Goal: Transaction & Acquisition: Purchase product/service

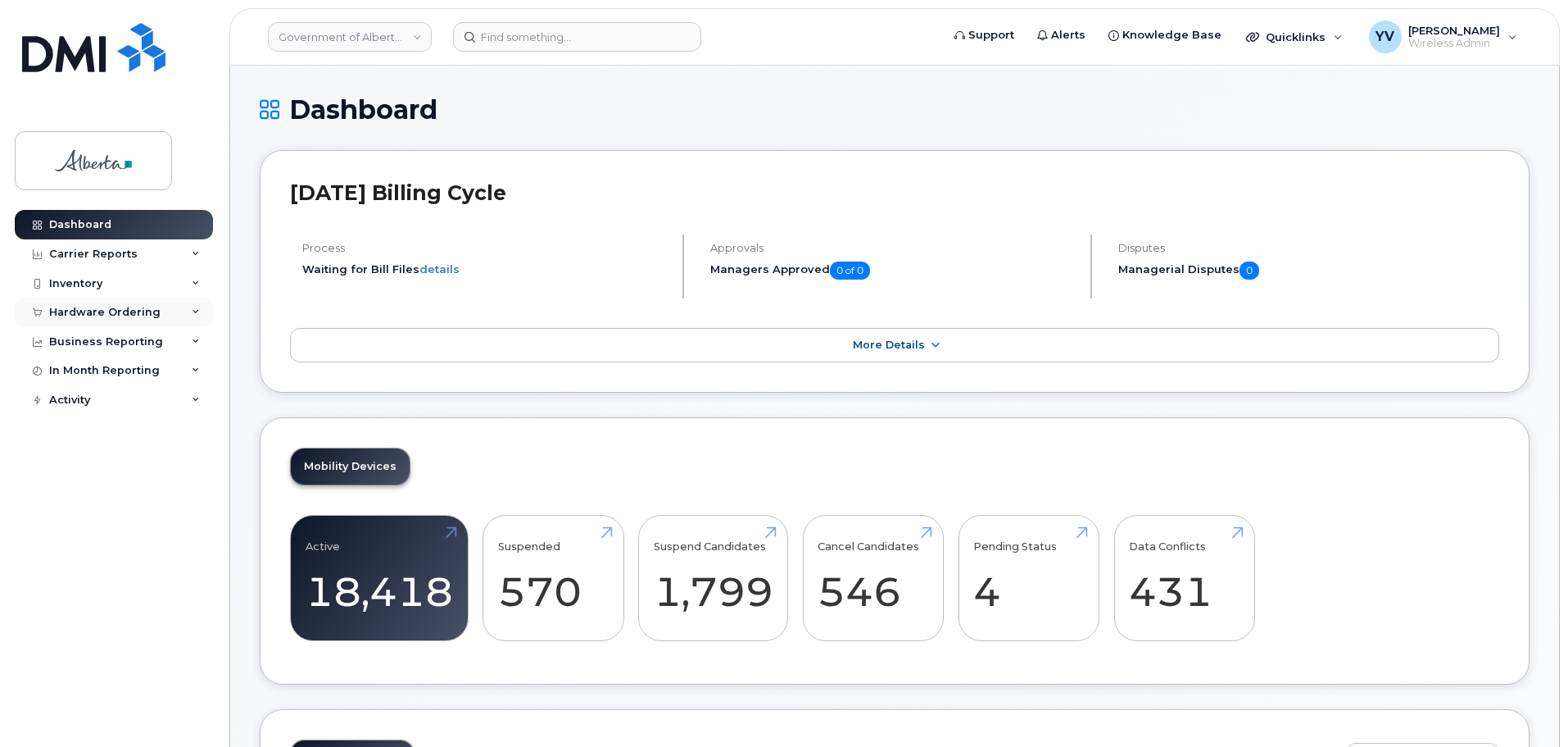
click at [87, 305] on div "Hardware Ordering" at bounding box center [114, 312] width 198 height 29
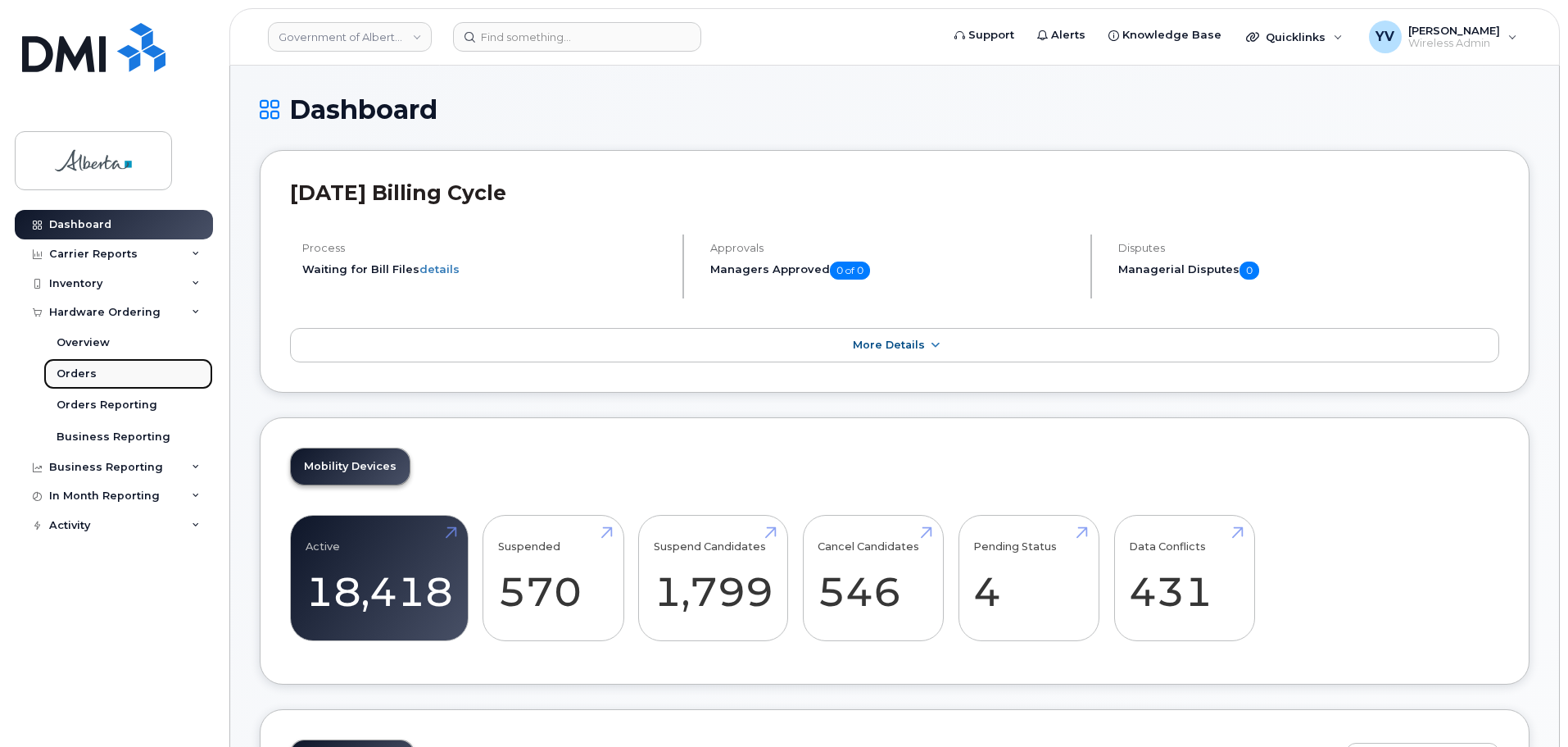
click at [72, 371] on div "Orders" at bounding box center [76, 374] width 40 height 15
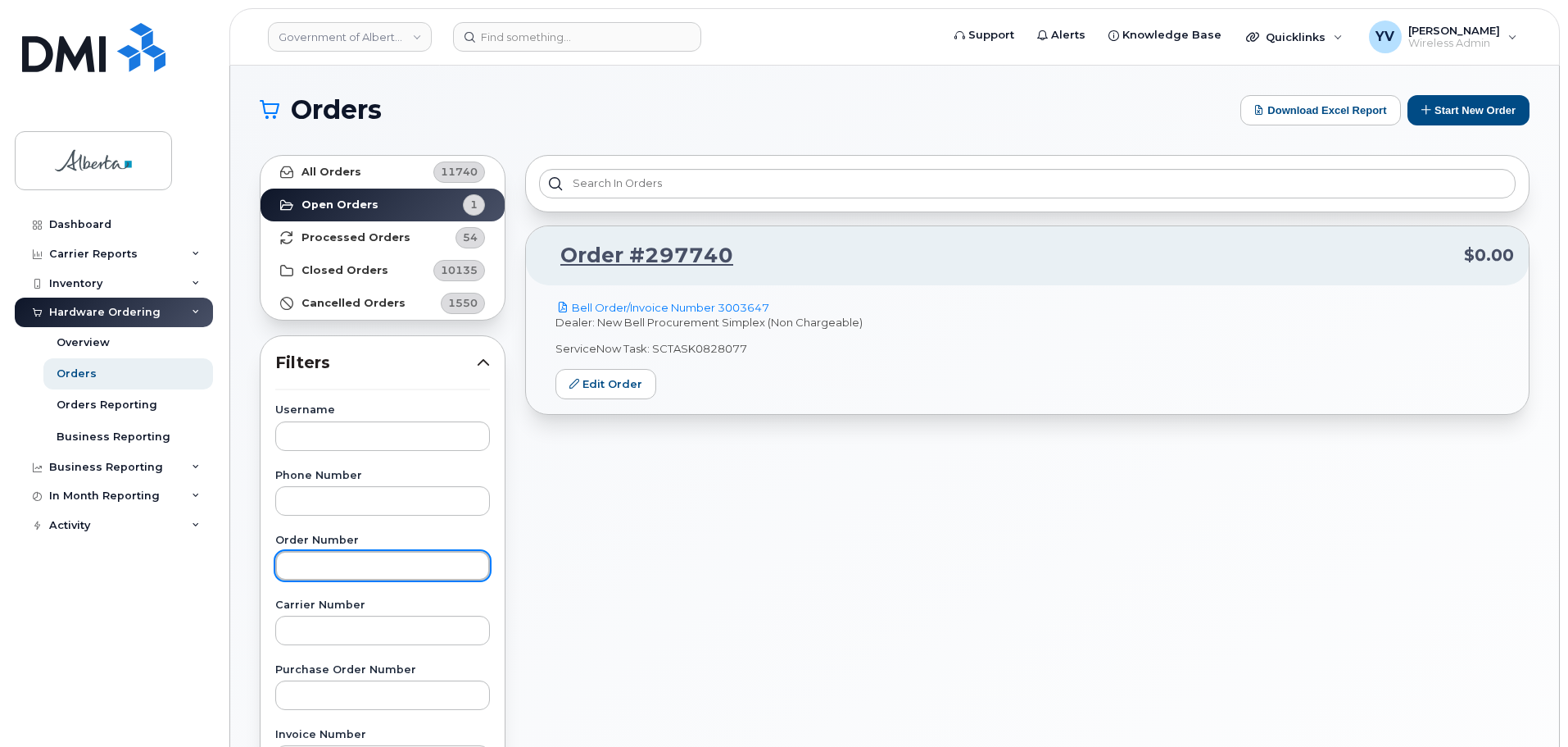
click at [327, 573] on input "text" at bounding box center [382, 565] width 214 height 29
paste input "298488"
type input "298488"
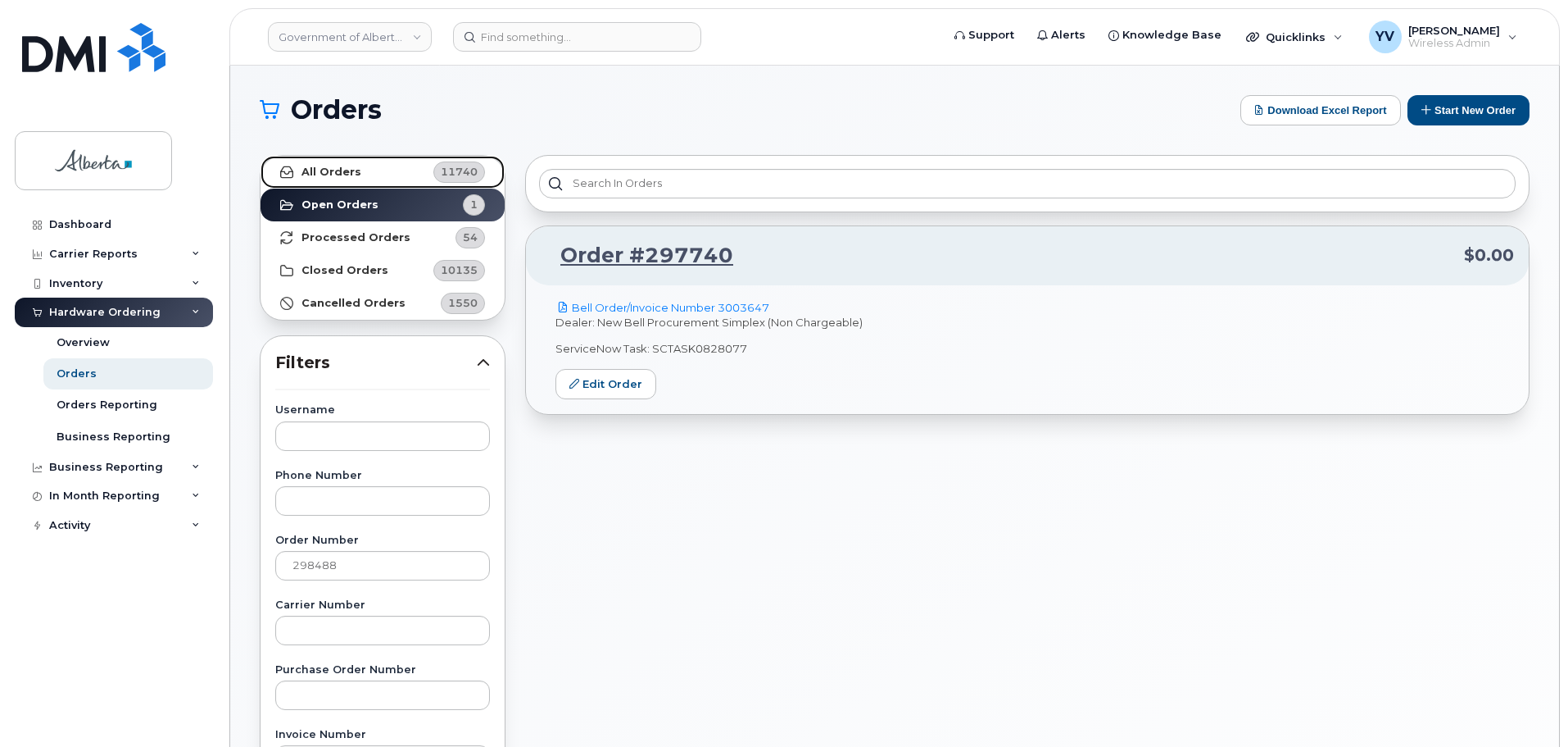
click at [320, 164] on link "All Orders 11740" at bounding box center [382, 172] width 244 height 33
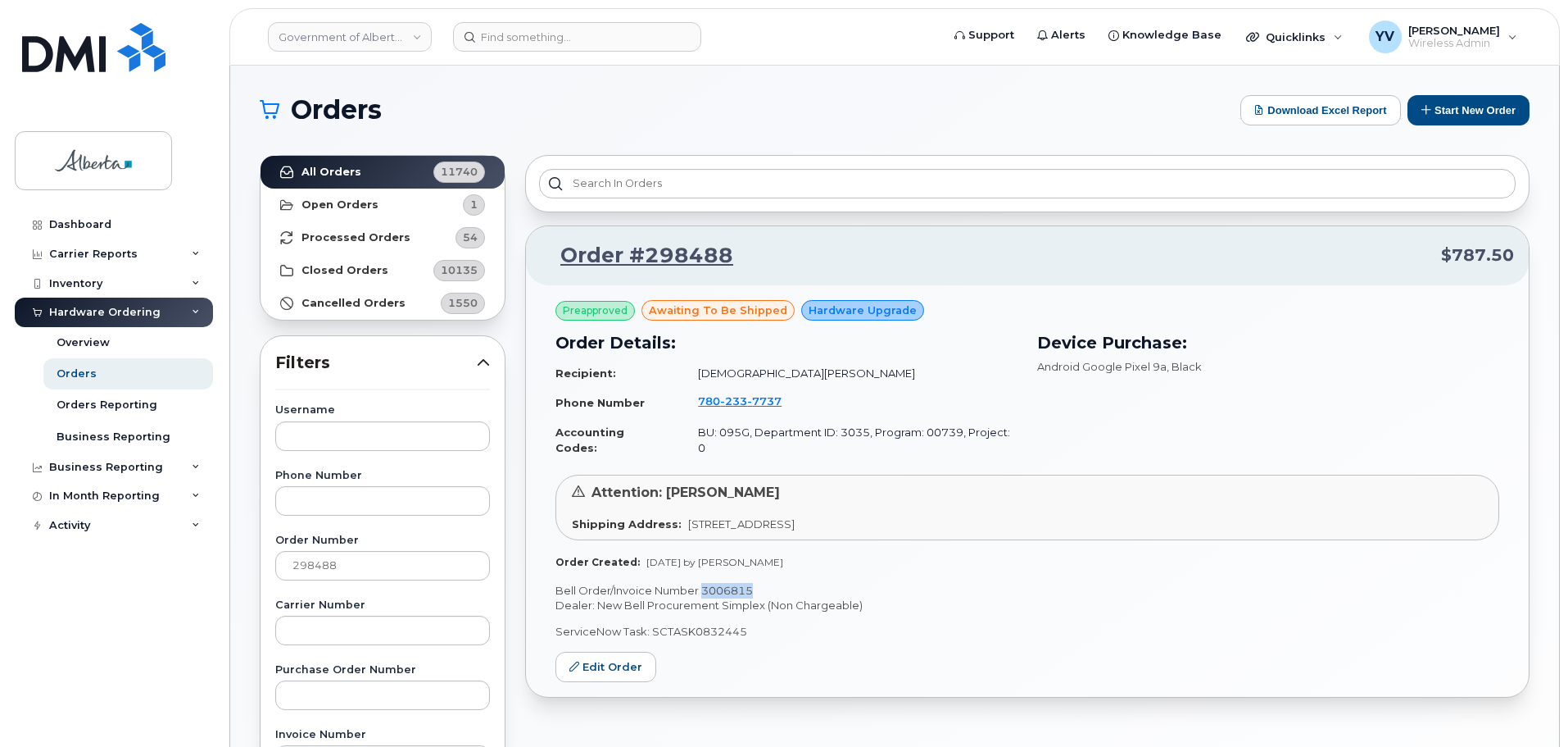
drag, startPoint x: 753, startPoint y: 574, endPoint x: 704, endPoint y: 581, distance: 49.5
click at [704, 583] on p "Bell Order/Invoice Number 3006815" at bounding box center [1027, 590] width 944 height 15
copy p "3006815"
click at [624, 652] on link "Edit Order" at bounding box center [606, 666] width 101 height 30
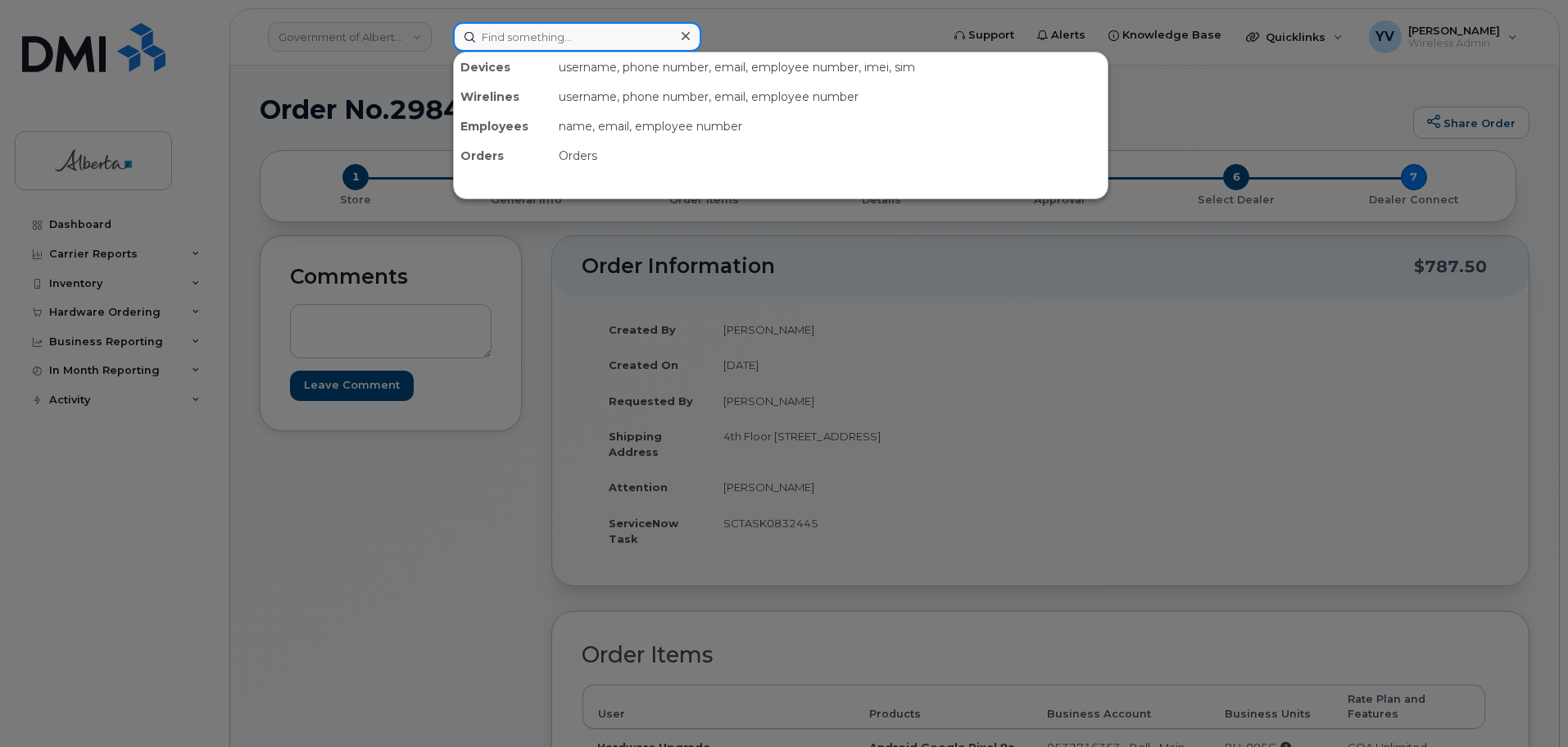
click at [503, 42] on input at bounding box center [577, 36] width 248 height 29
paste input "5873574847"
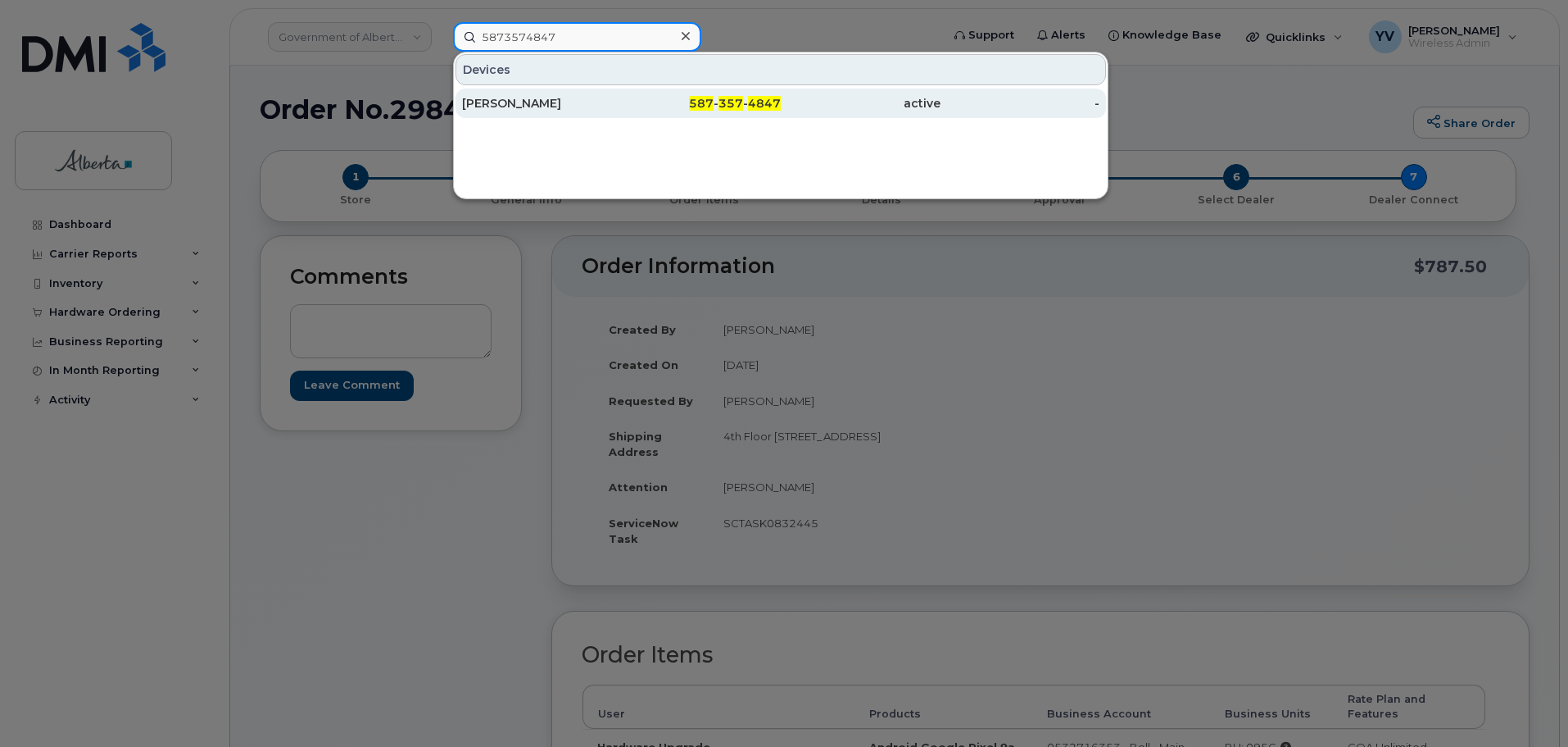
type input "5873574847"
click at [741, 102] on span "357" at bounding box center [730, 104] width 25 height 15
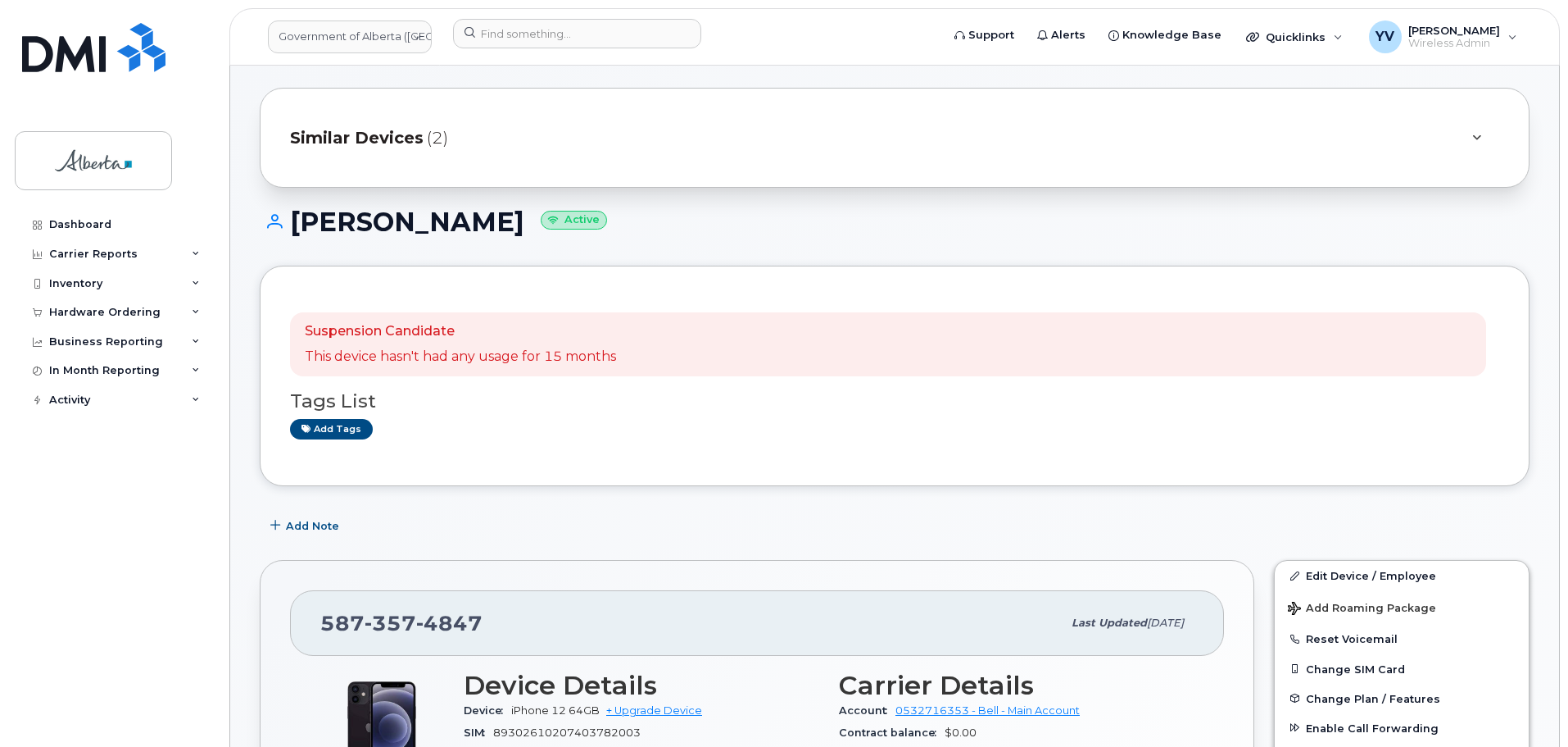
scroll to position [187, 0]
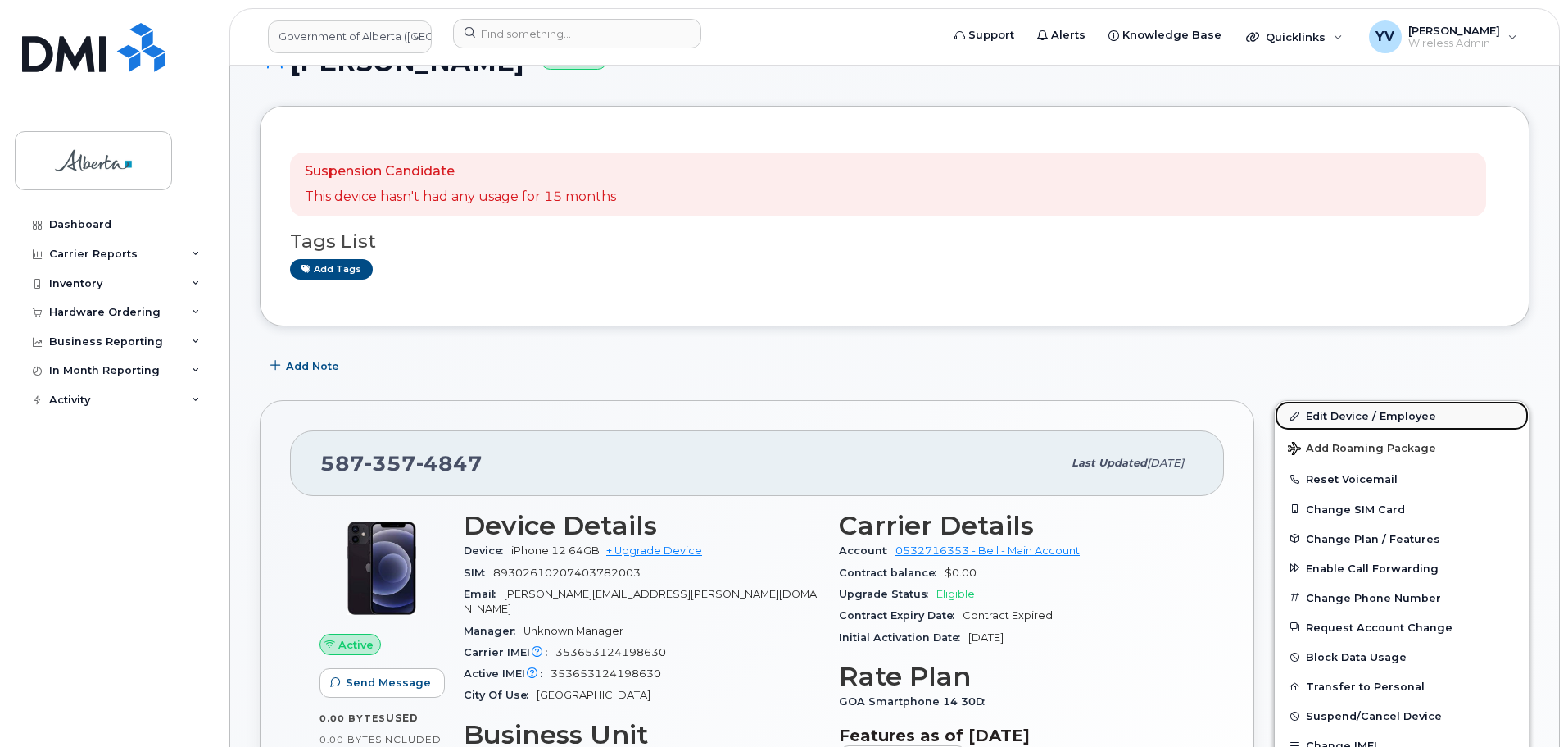
click at [1341, 407] on link "Edit Device / Employee" at bounding box center [1402, 415] width 254 height 29
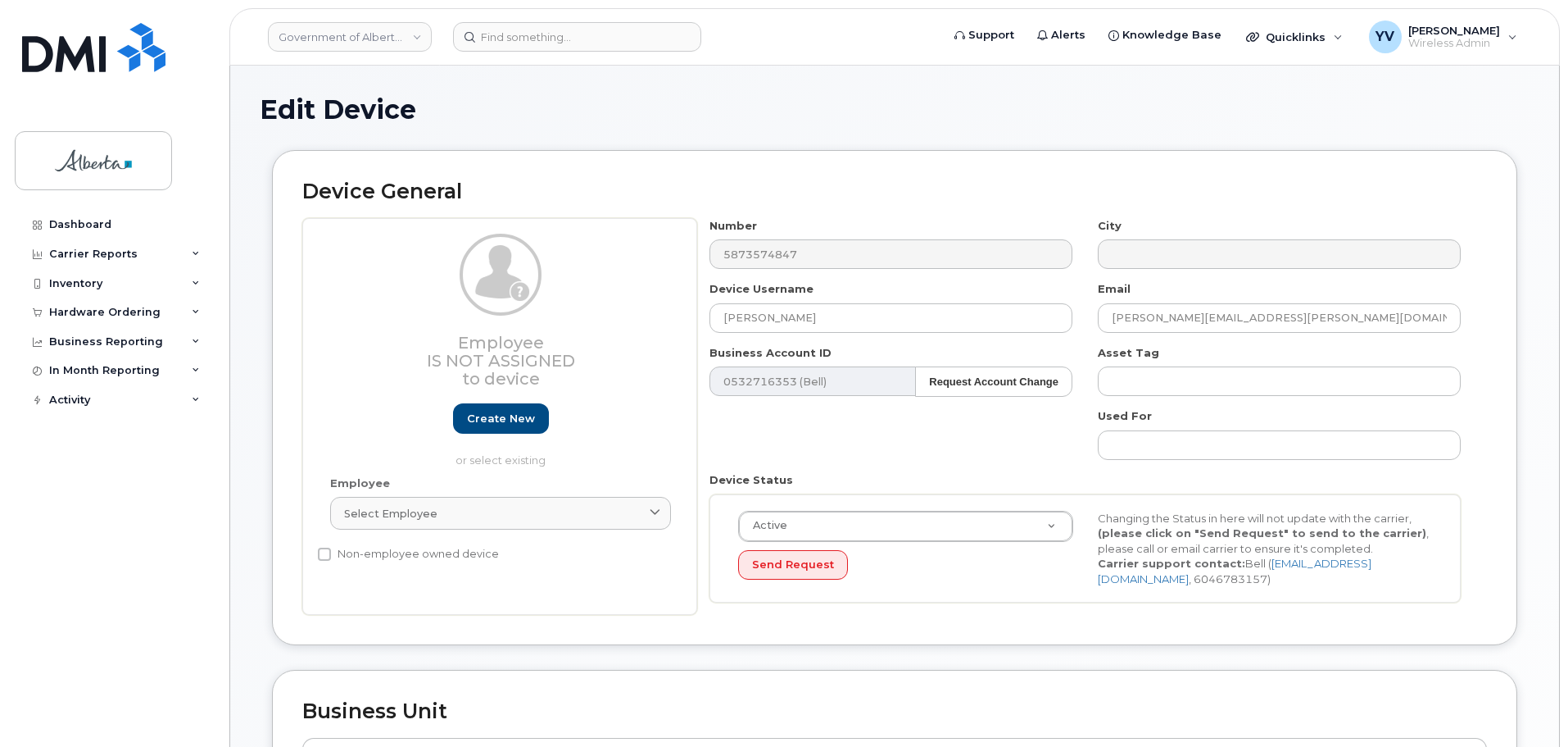
select select "4206363"
drag, startPoint x: 819, startPoint y: 314, endPoint x: 690, endPoint y: 322, distance: 129.2
click at [690, 322] on div "Employee Is not assigned to device Create new or select existing Employee Selec…" at bounding box center [895, 416] width 1185 height 397
paste input "Allison Gonsalves"
type input "Allison Gonsalves"
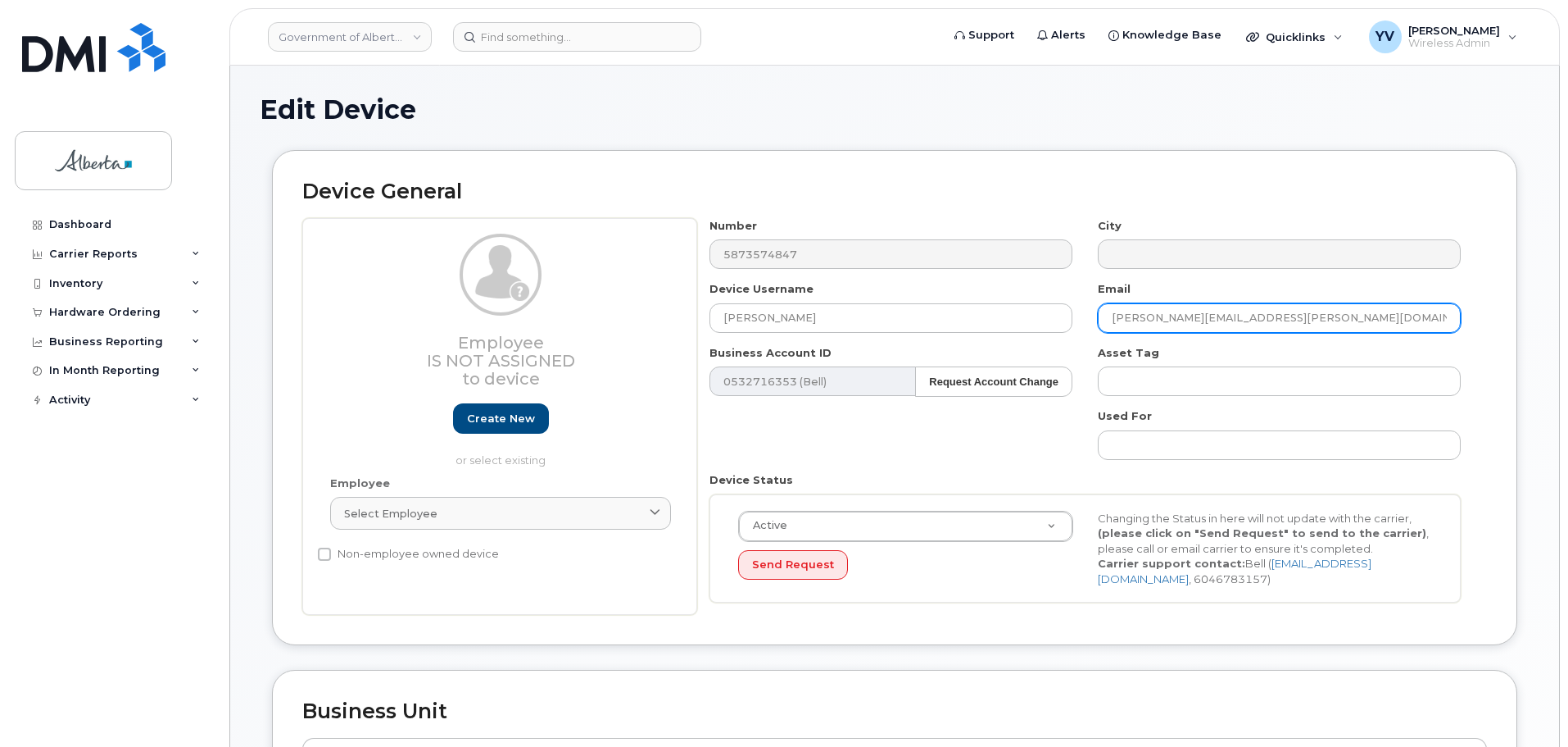
drag, startPoint x: 1246, startPoint y: 314, endPoint x: 1086, endPoint y: 326, distance: 160.4
click at [1086, 326] on div "Email jeremy.schiff@gov.ab.ca" at bounding box center [1280, 306] width 389 height 52
paste input "Allison.Gonsalves"
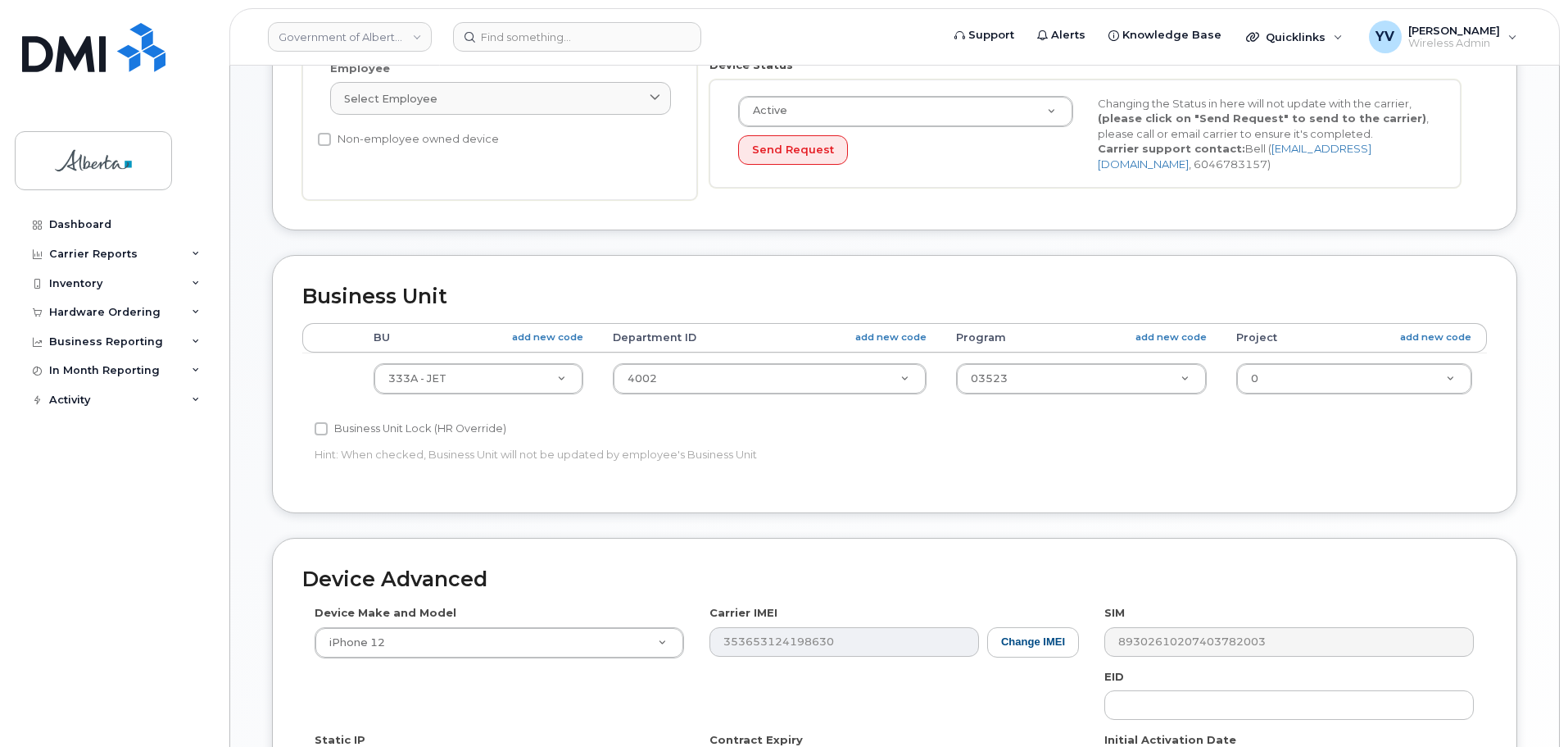
scroll to position [415, 0]
type input "[PERSON_NAME][EMAIL_ADDRESS][PERSON_NAME][DOMAIN_NAME]"
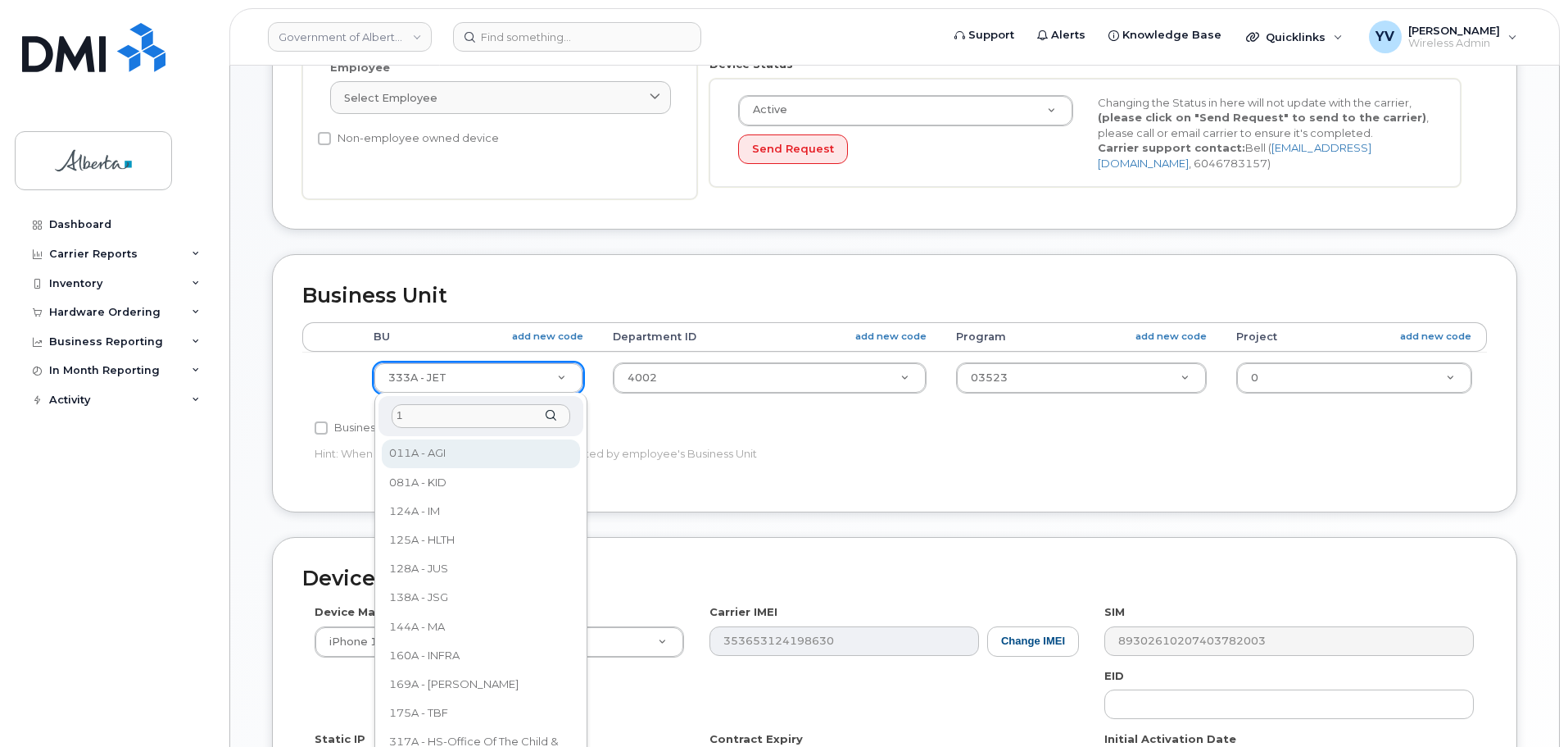
scroll to position [0, 0]
type input "125"
select select "4120335"
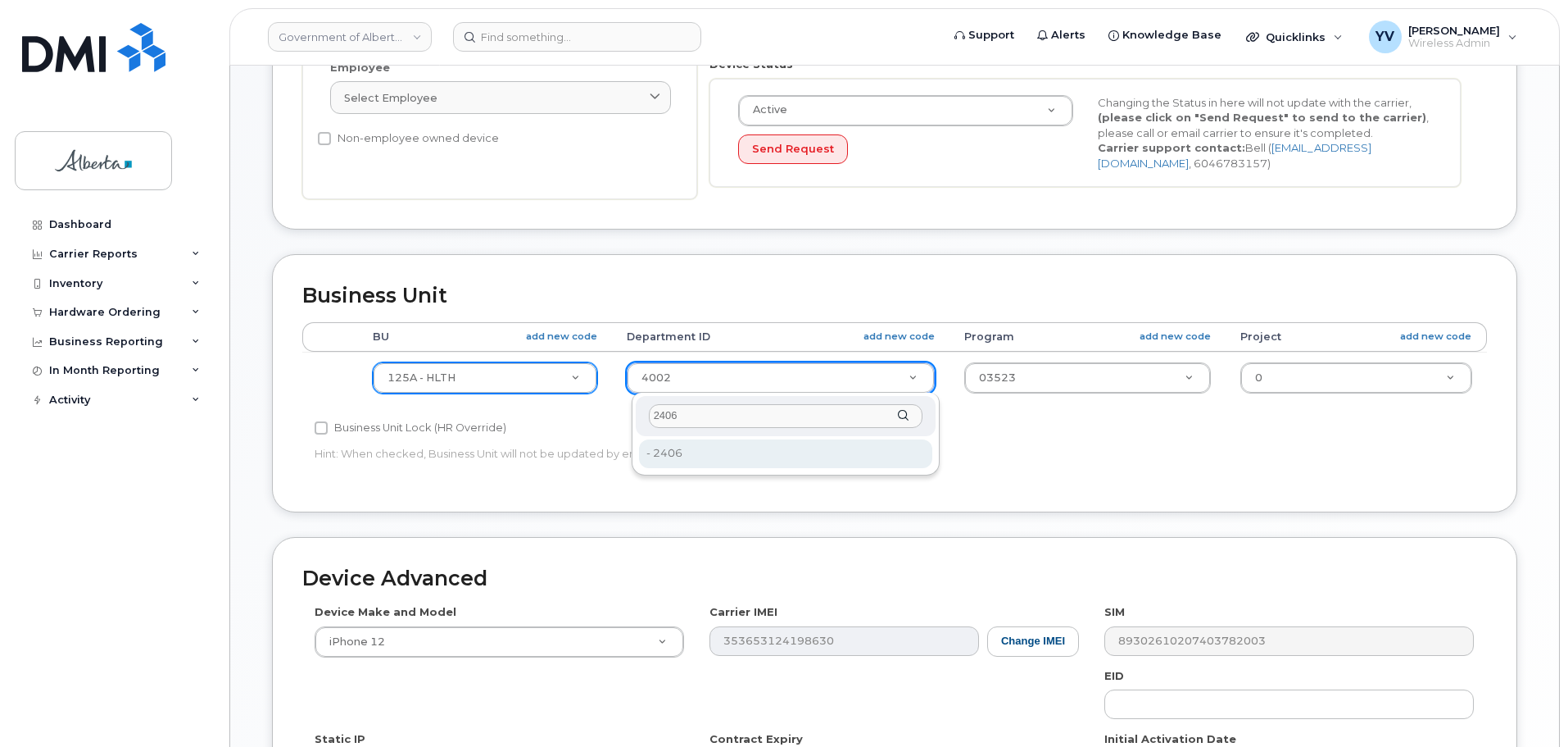
type input "2406"
type input "4120360"
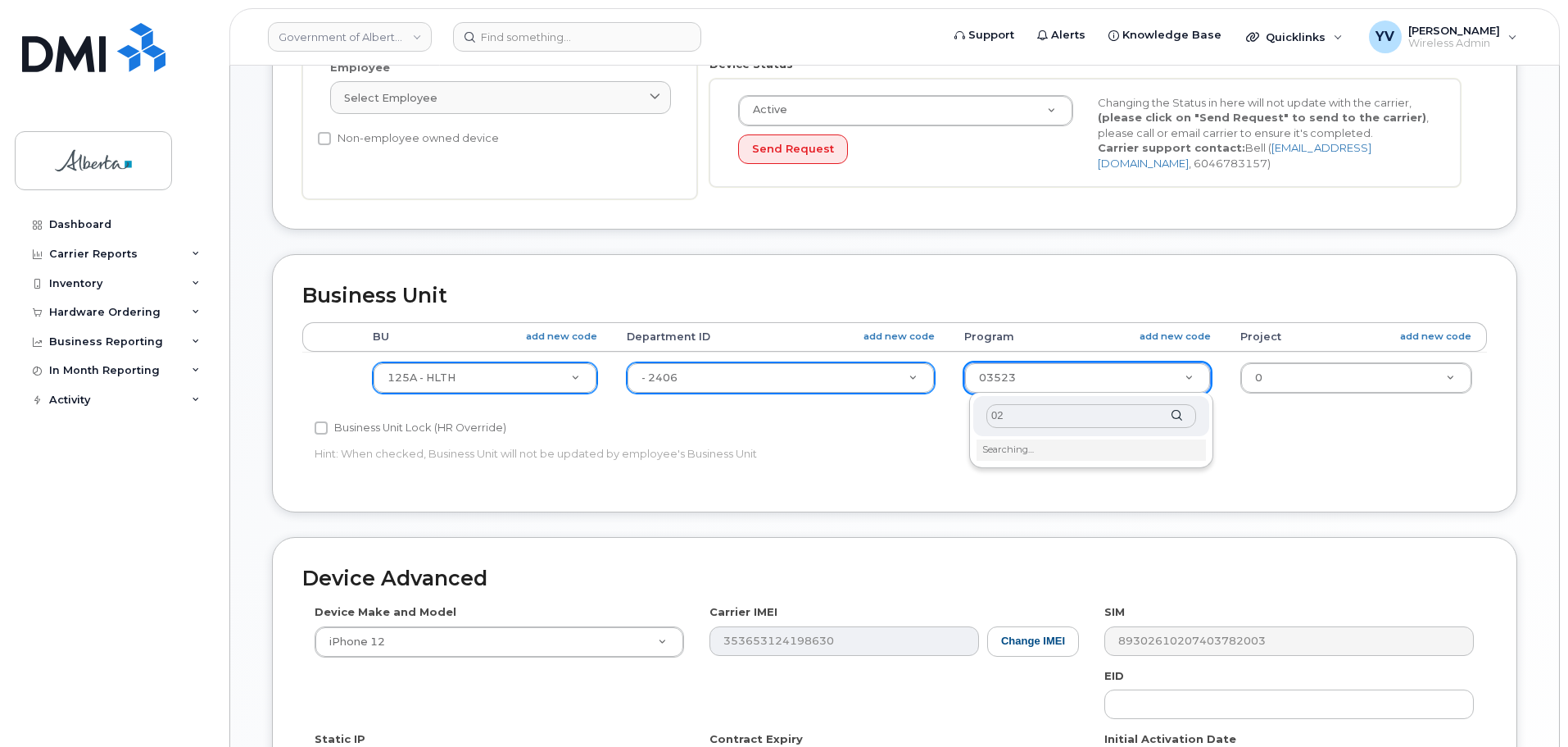
type input "0"
type input "24406"
type input "4120392"
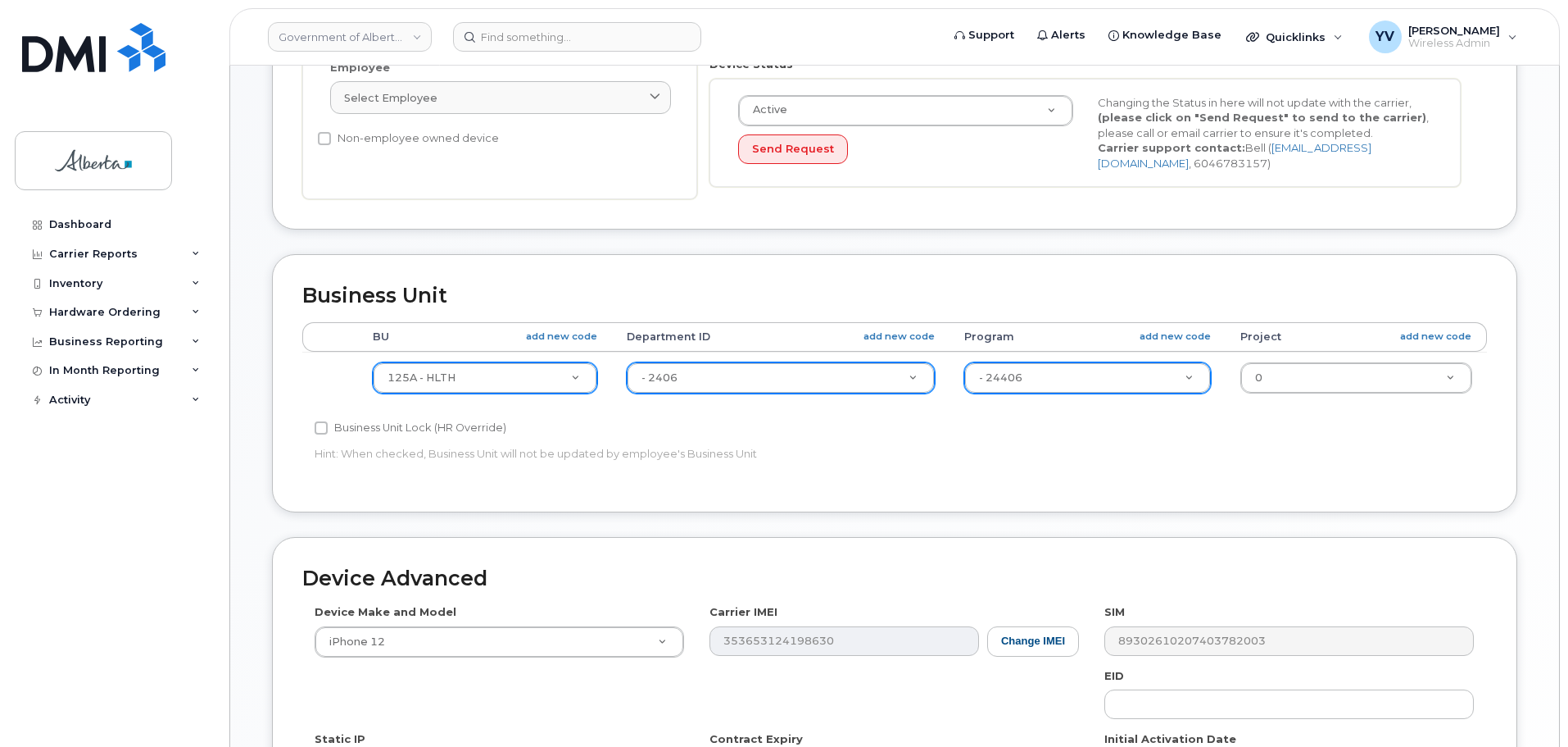
drag, startPoint x: 1566, startPoint y: 234, endPoint x: 1573, endPoint y: 410, distance: 176.1
click at [1567, 410] on html "Government of Alberta (GOA) Support Alerts Knowledge Base Quicklinks Suspend / …" at bounding box center [784, 305] width 1568 height 1441
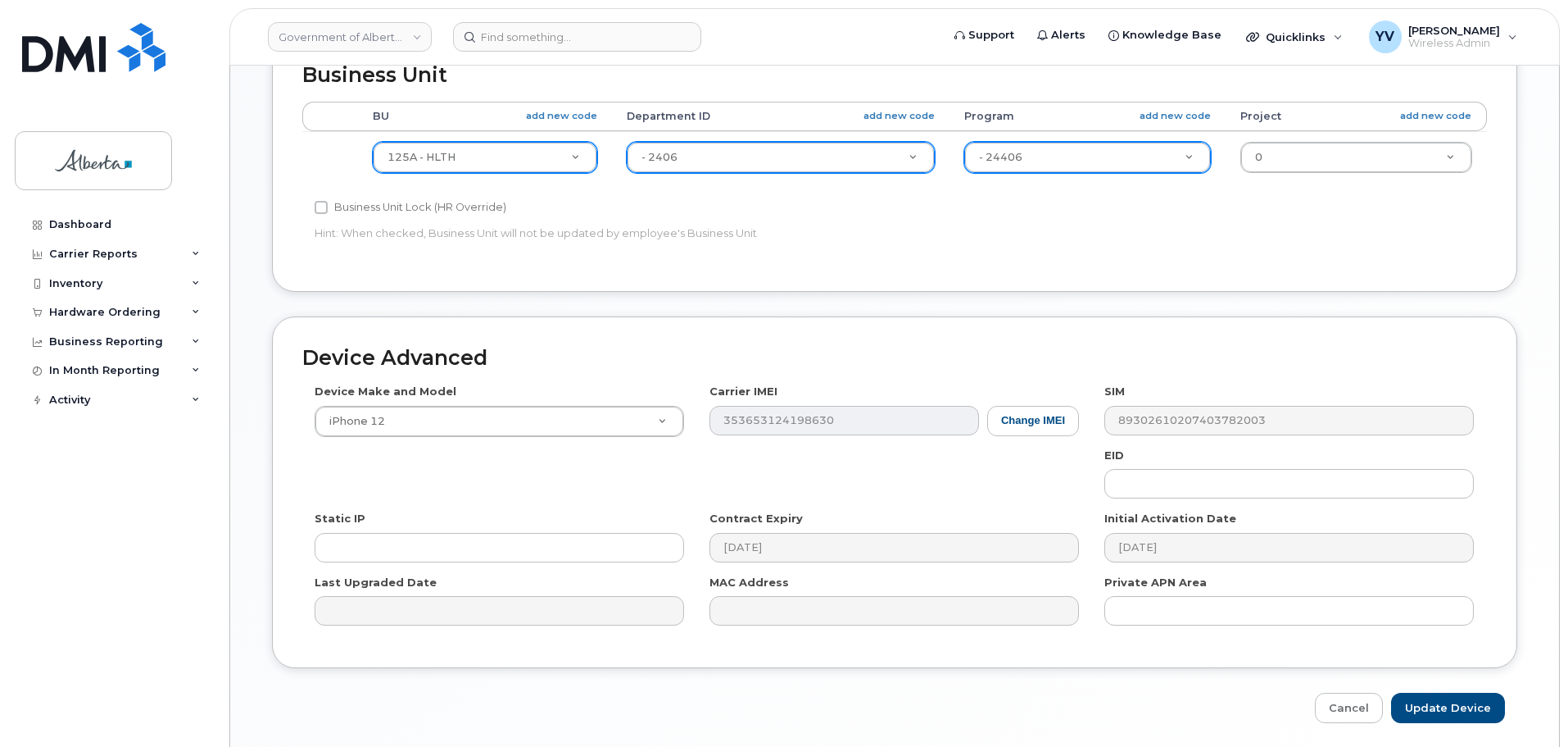
scroll to position [694, 0]
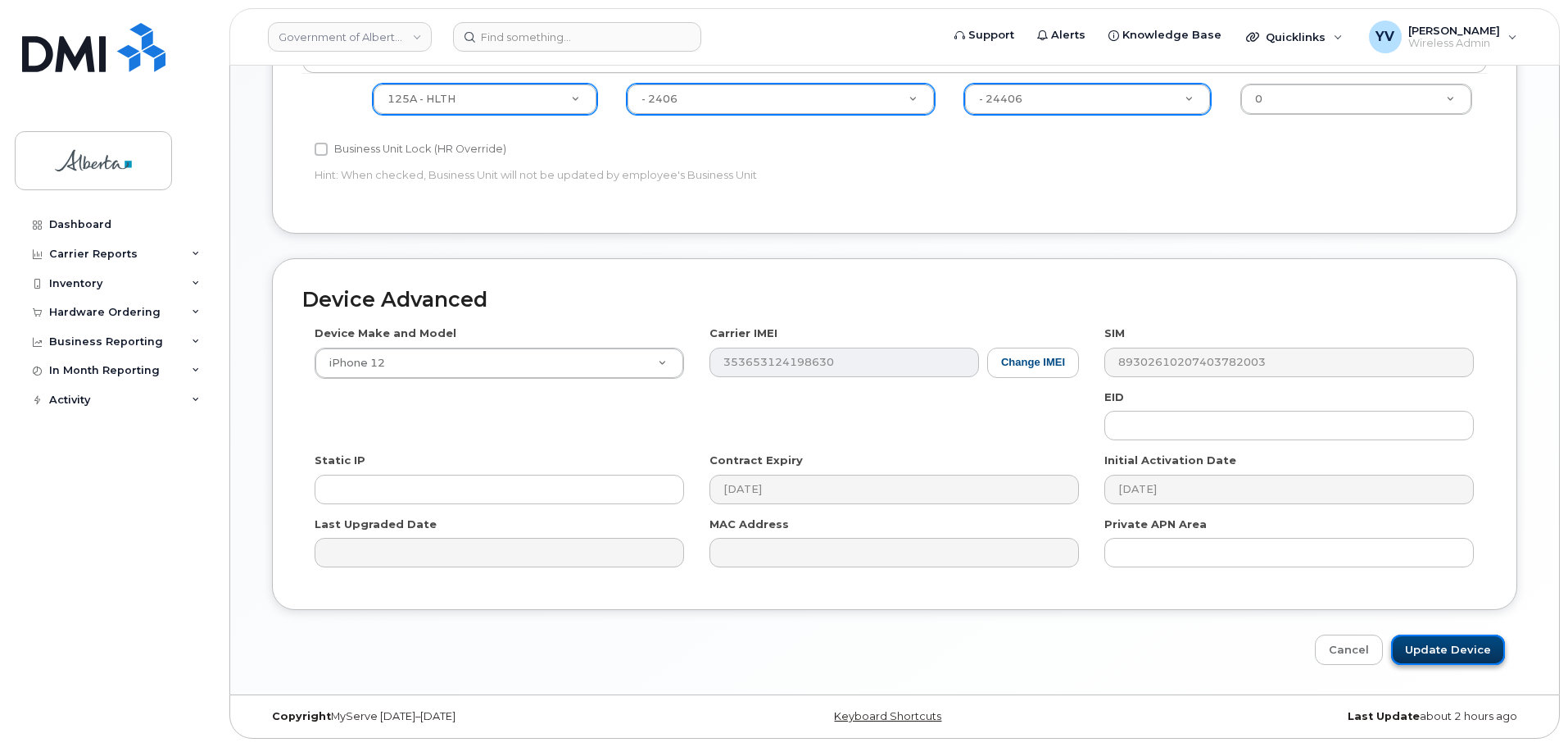
click at [1443, 646] on input "Update Device" at bounding box center [1448, 649] width 114 height 30
type input "Saving..."
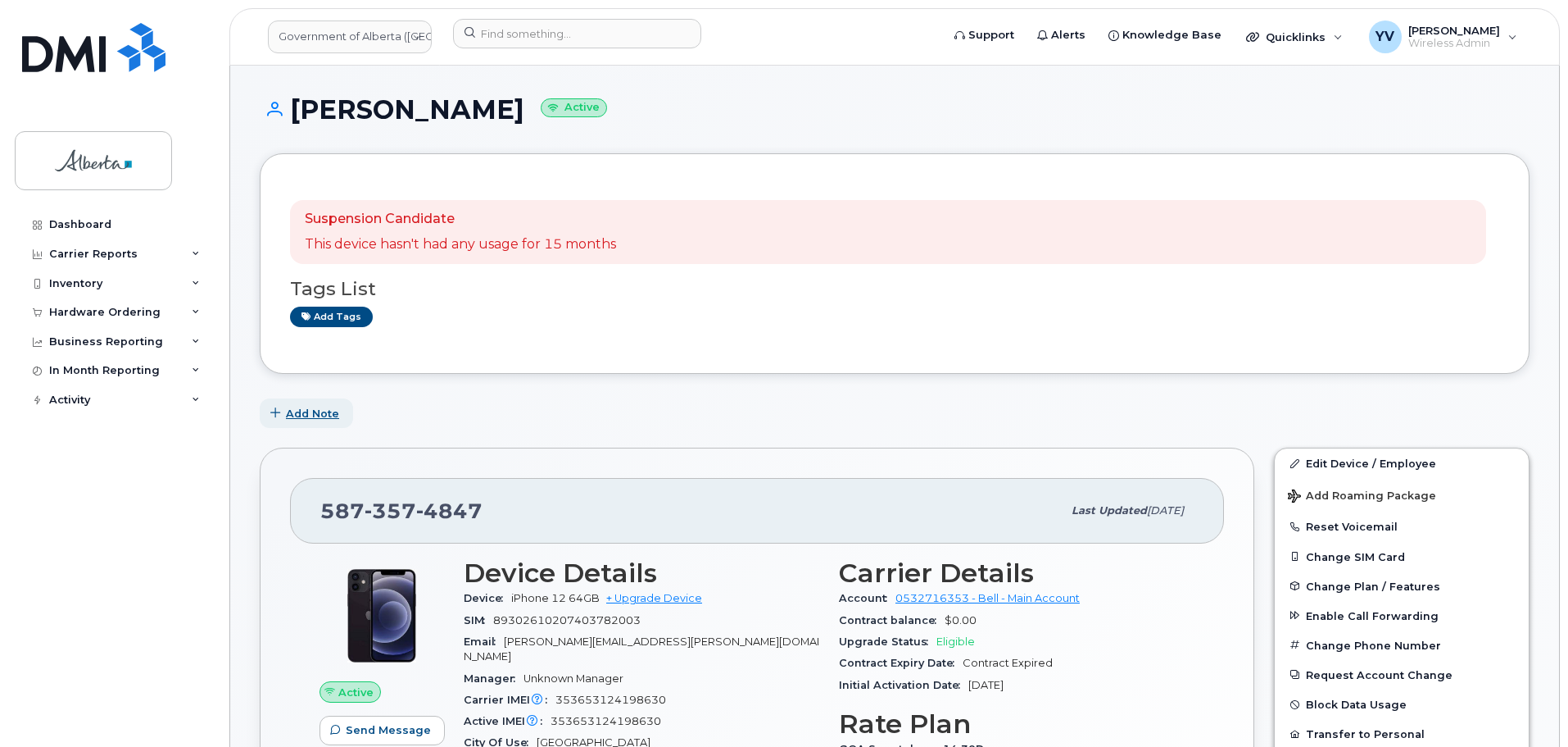
click at [314, 409] on span "Add Note" at bounding box center [313, 413] width 54 height 15
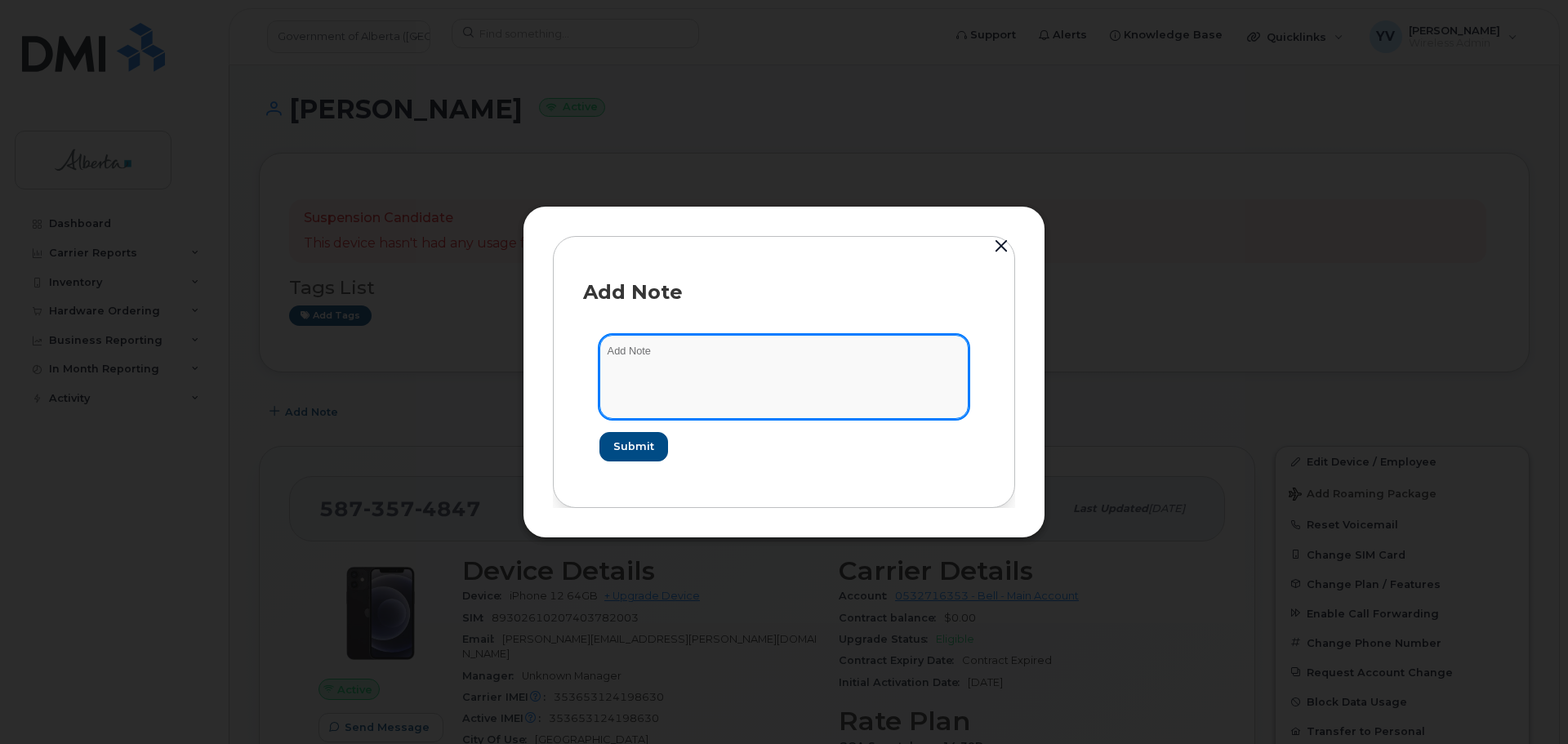
click at [617, 348] on textarea at bounding box center [784, 377] width 369 height 83
paste textarea "SCTASK0833683 5873574847 DO NOT DELETE THIS NUMBER - BEING REASSIGNED to [PERSO…"
click at [936, 362] on textarea "SCTASK0833683 5873574847 DO NOT DELETE THIS NUMBER - BEING REASSIGNED to [PERSO…" at bounding box center [784, 377] width 369 height 83
type textarea "SCTASK0833683 5873574847 DO NOT DELETE THIS NUMBER - BEING REASSIGNED to [PERSO…"
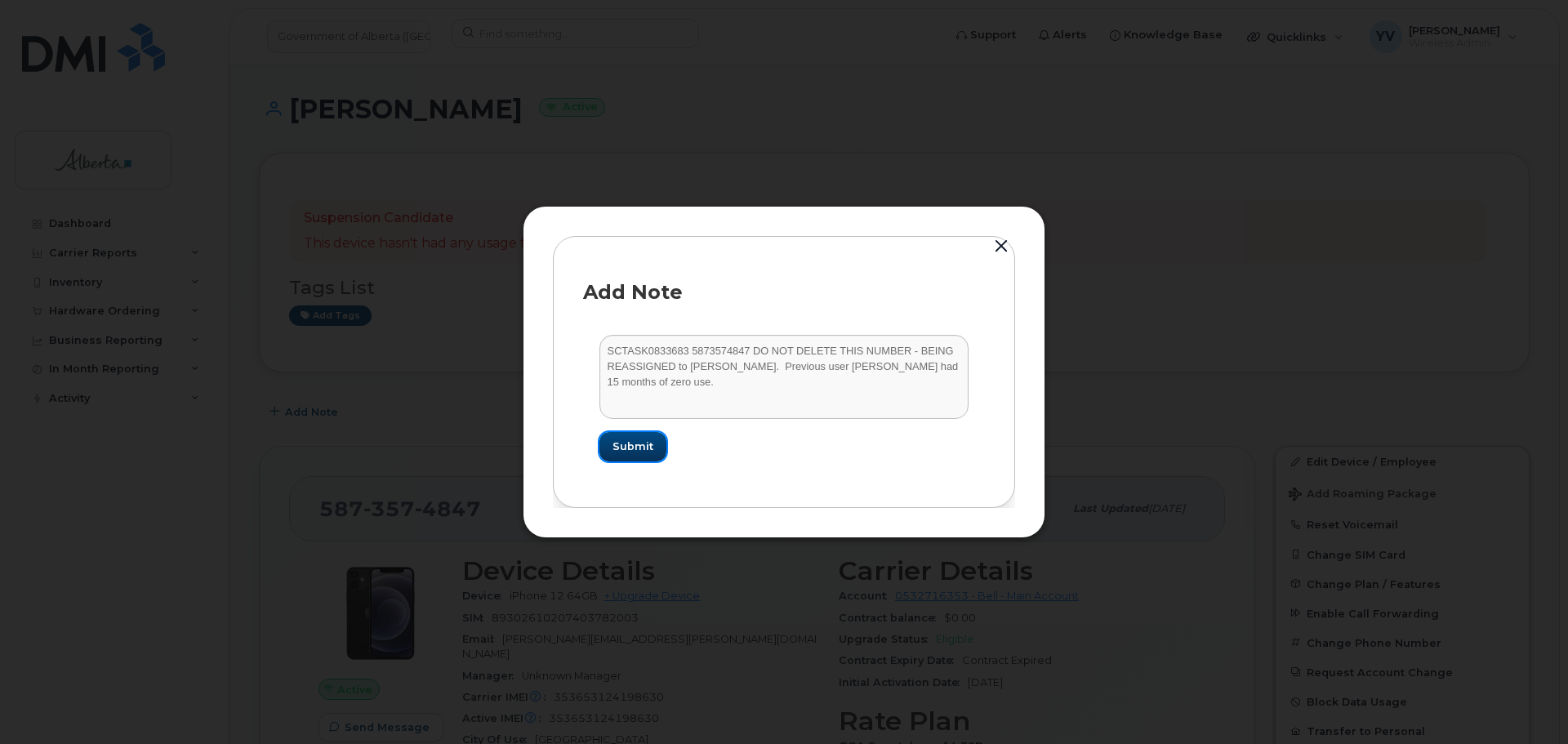
click at [638, 444] on span "Submit" at bounding box center [632, 445] width 41 height 15
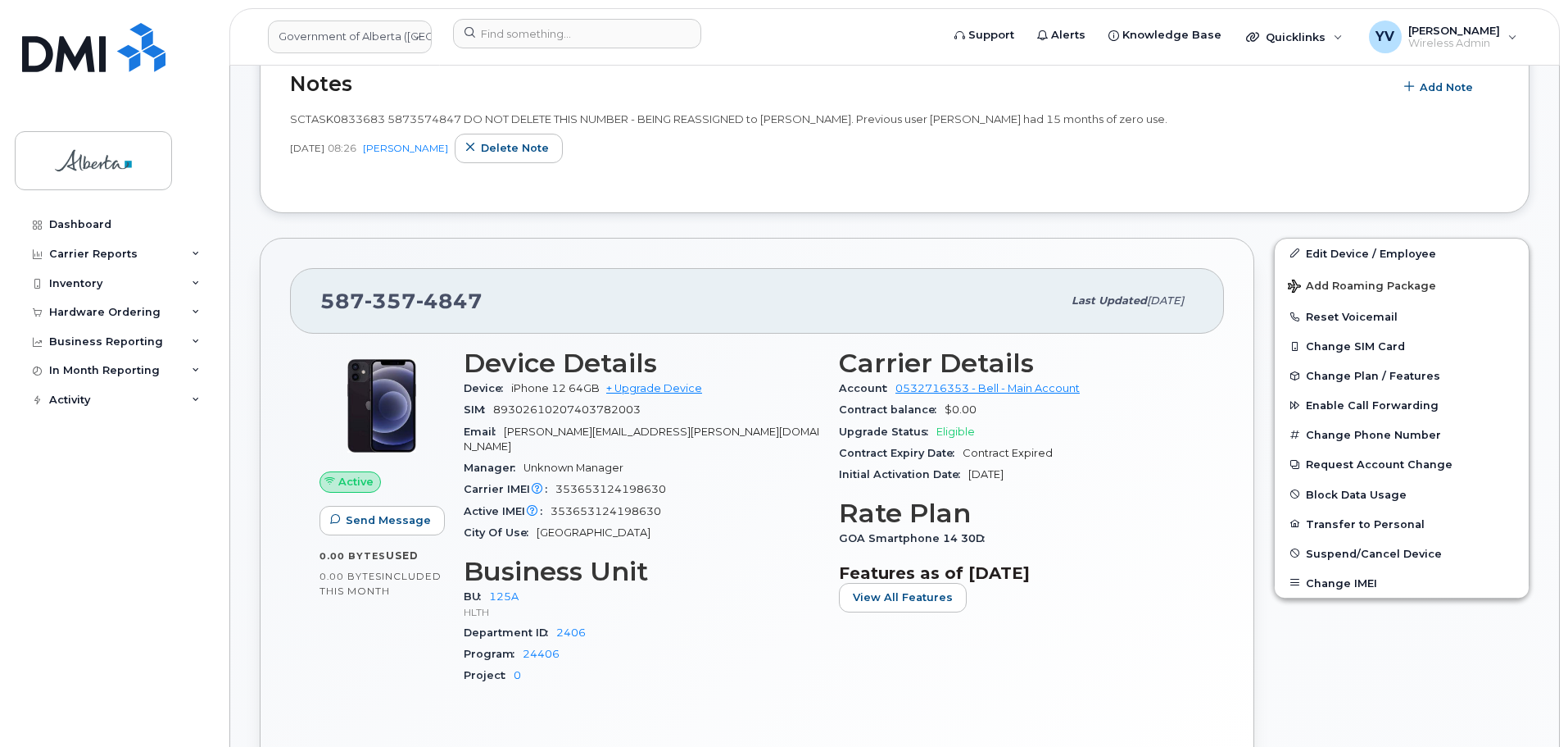
scroll to position [366, 0]
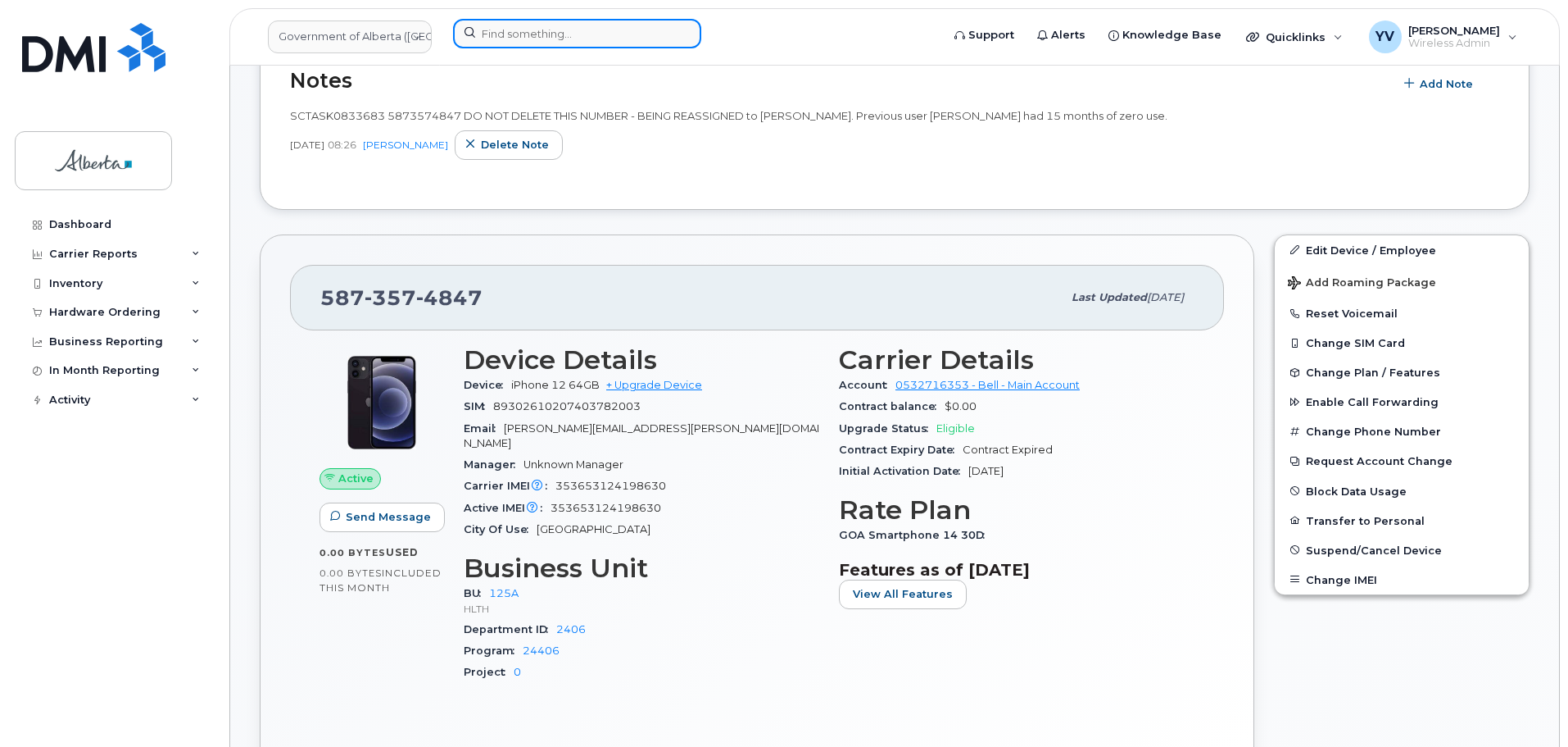
click at [531, 36] on input at bounding box center [577, 34] width 248 height 29
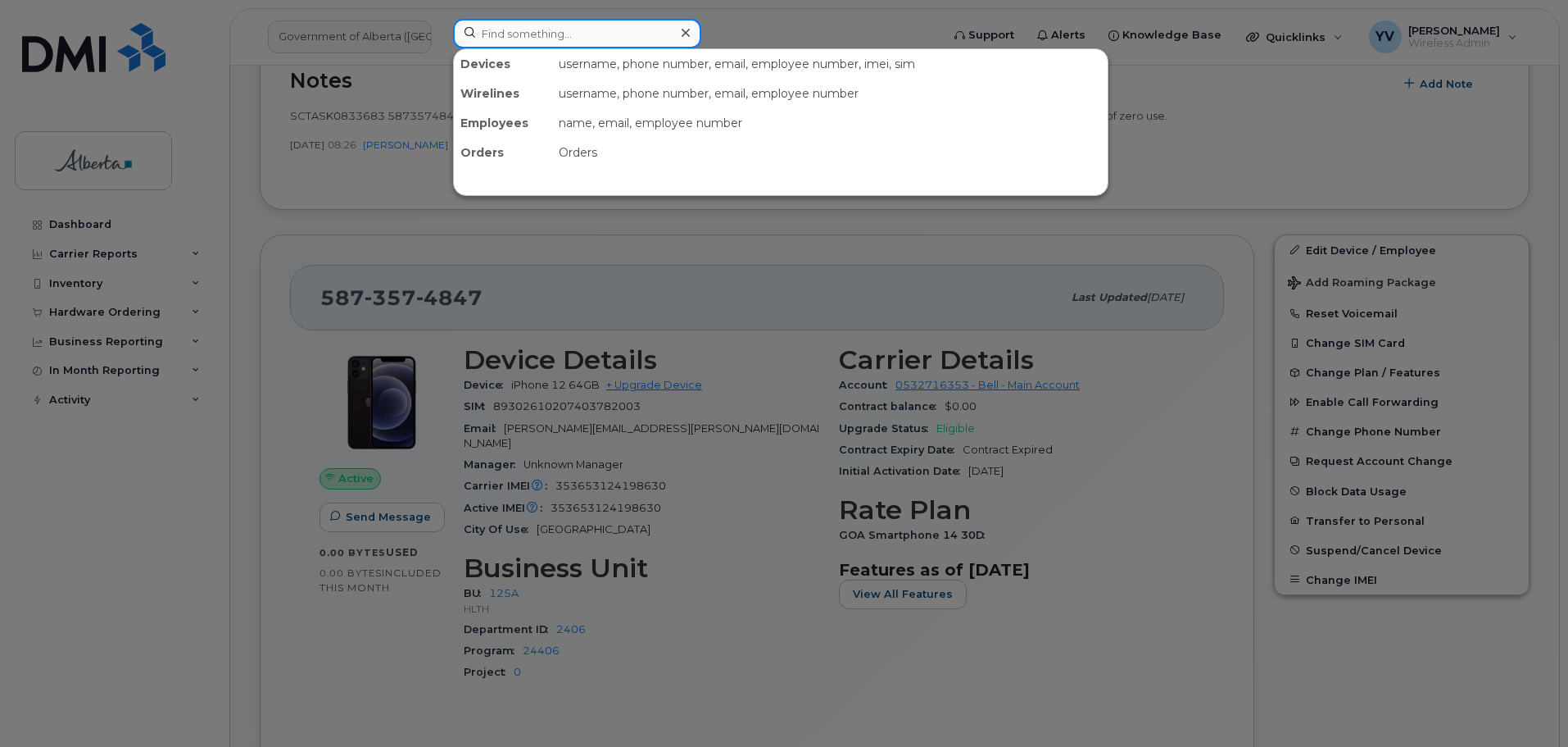
paste input "5877851454"
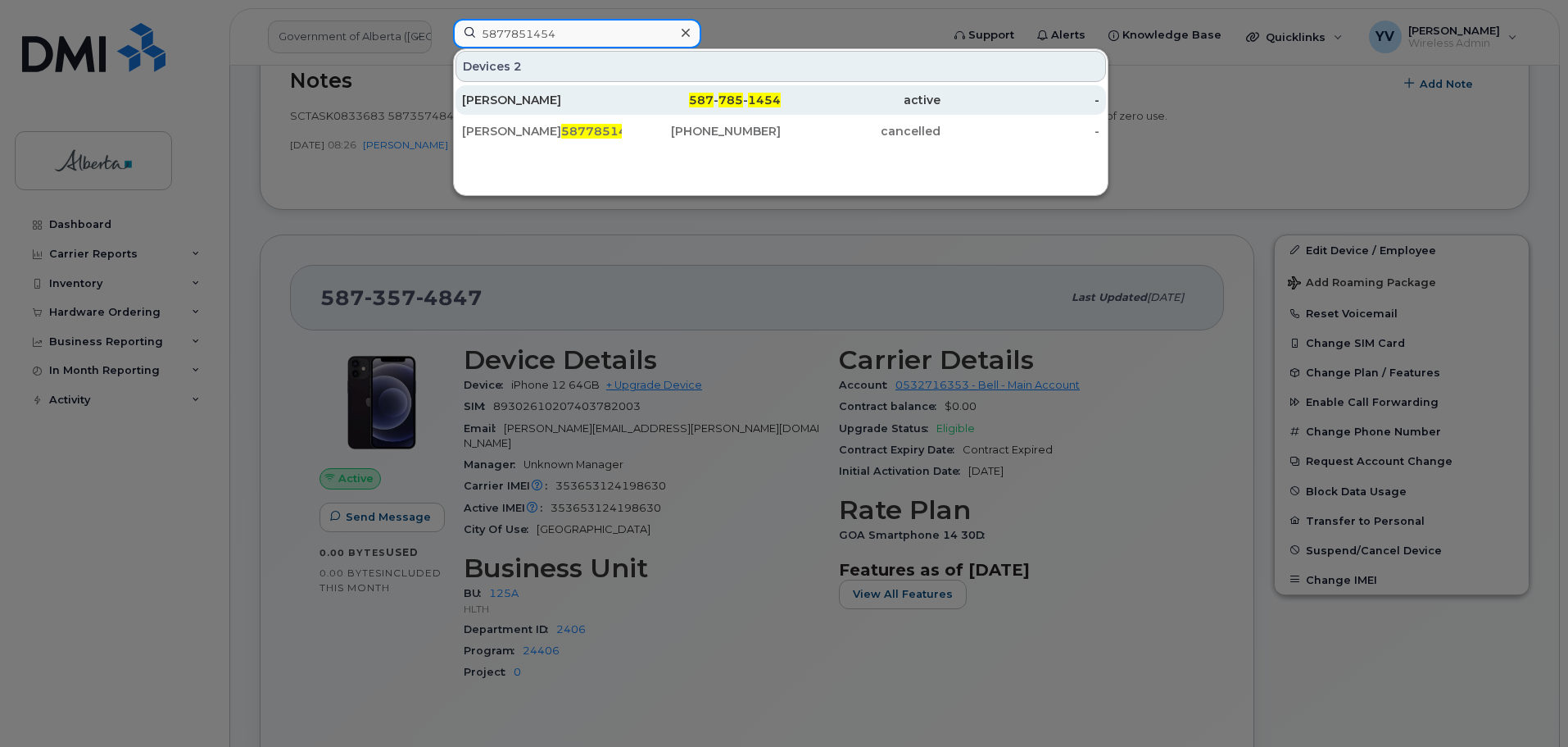
type input "5877851454"
click at [722, 94] on span "785" at bounding box center [730, 100] width 25 height 15
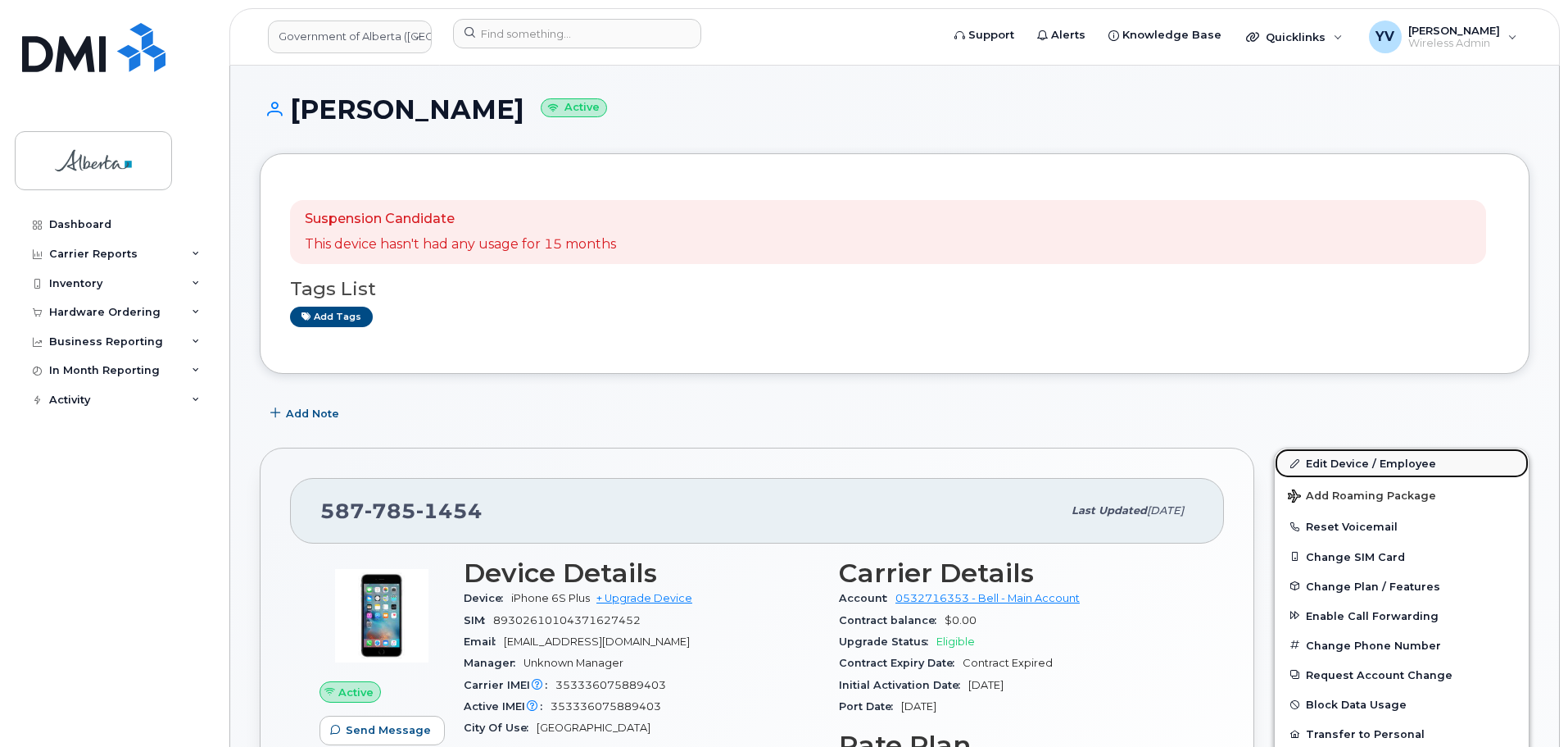
click at [1342, 463] on link "Edit Device / Employee" at bounding box center [1402, 463] width 254 height 29
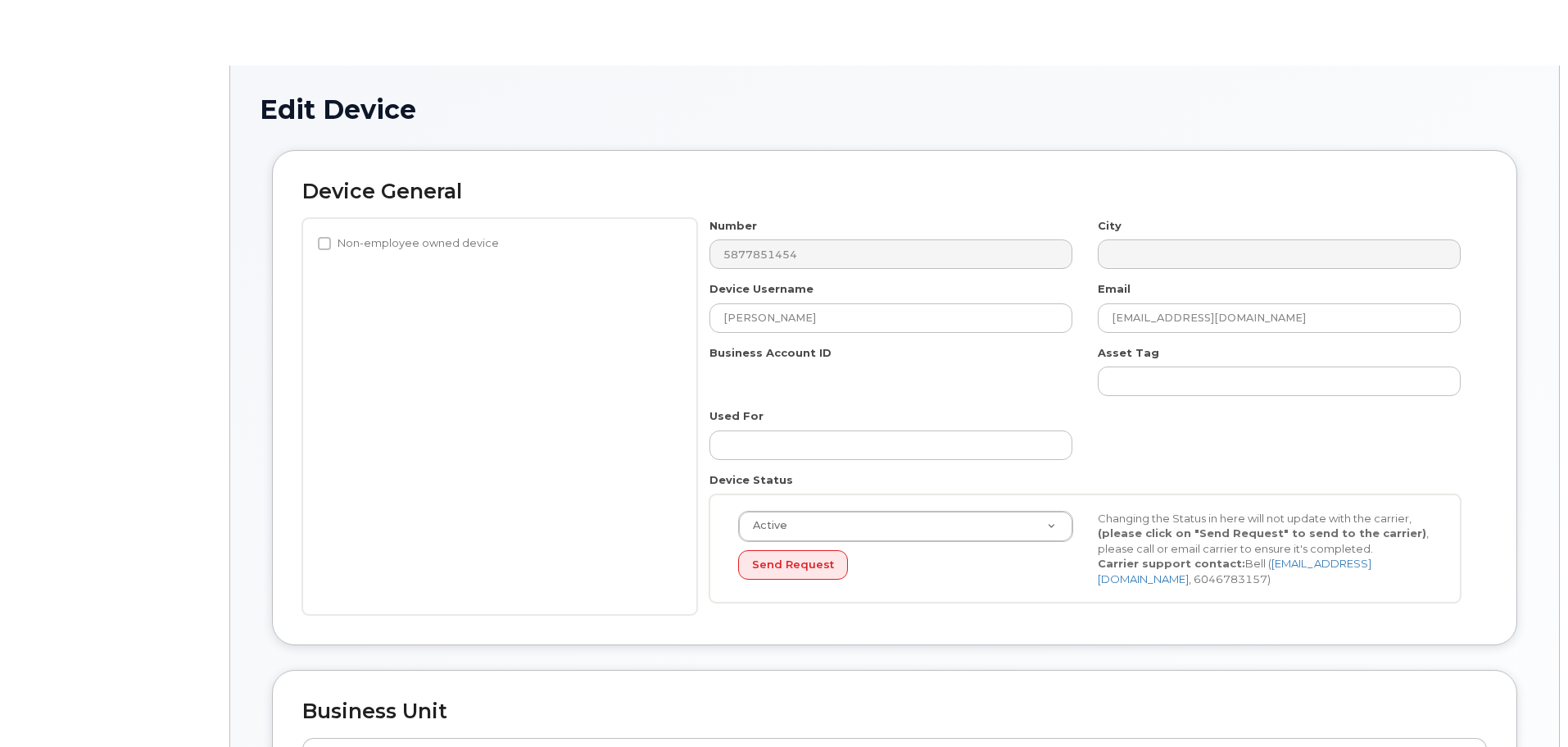
select select "4797729"
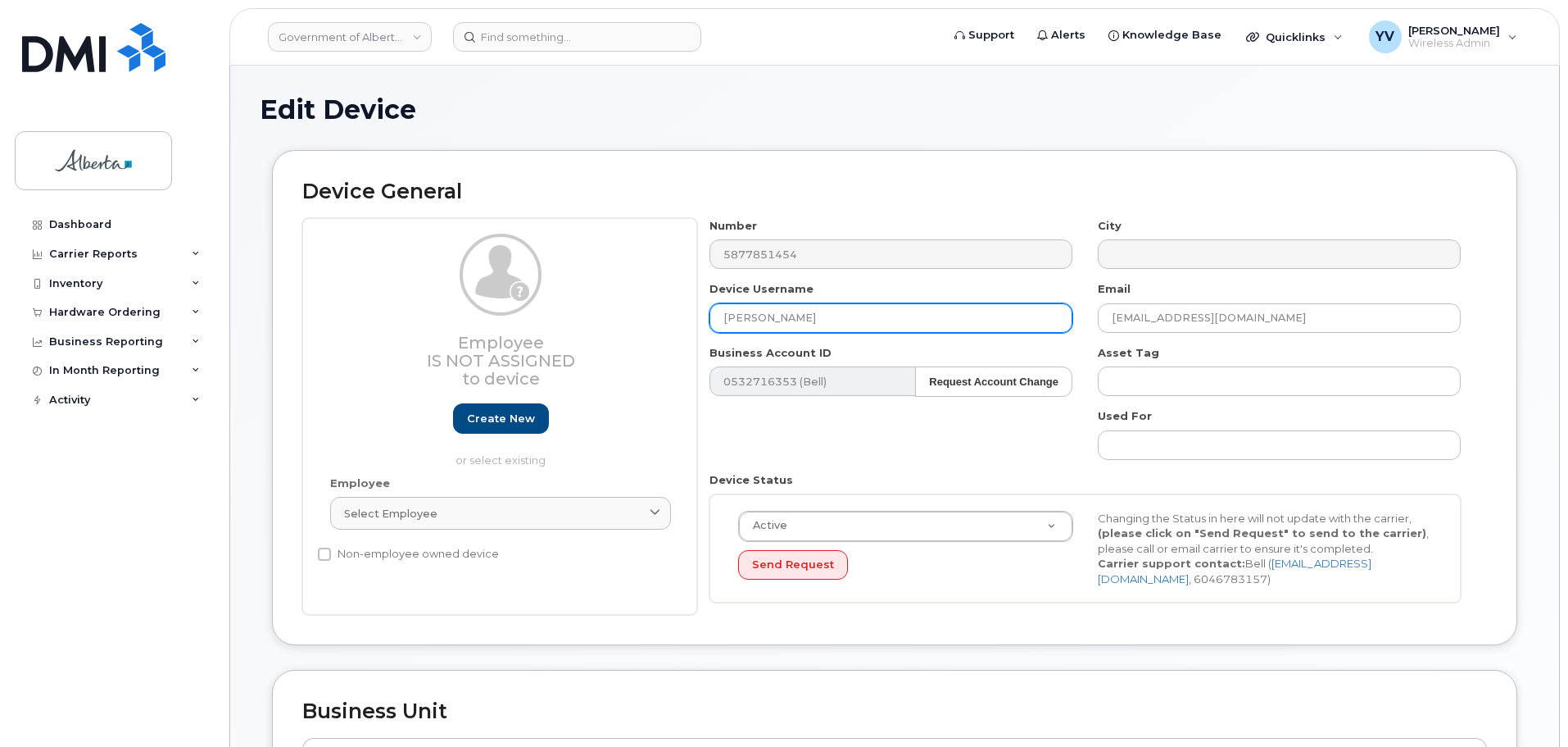
drag, startPoint x: 820, startPoint y: 321, endPoint x: 726, endPoint y: 319, distance: 94.0
click at [726, 319] on input "Lingjia Yang" at bounding box center [891, 318] width 363 height 29
paste input "[PERSON_NAME]"
type input "[PERSON_NAME]"
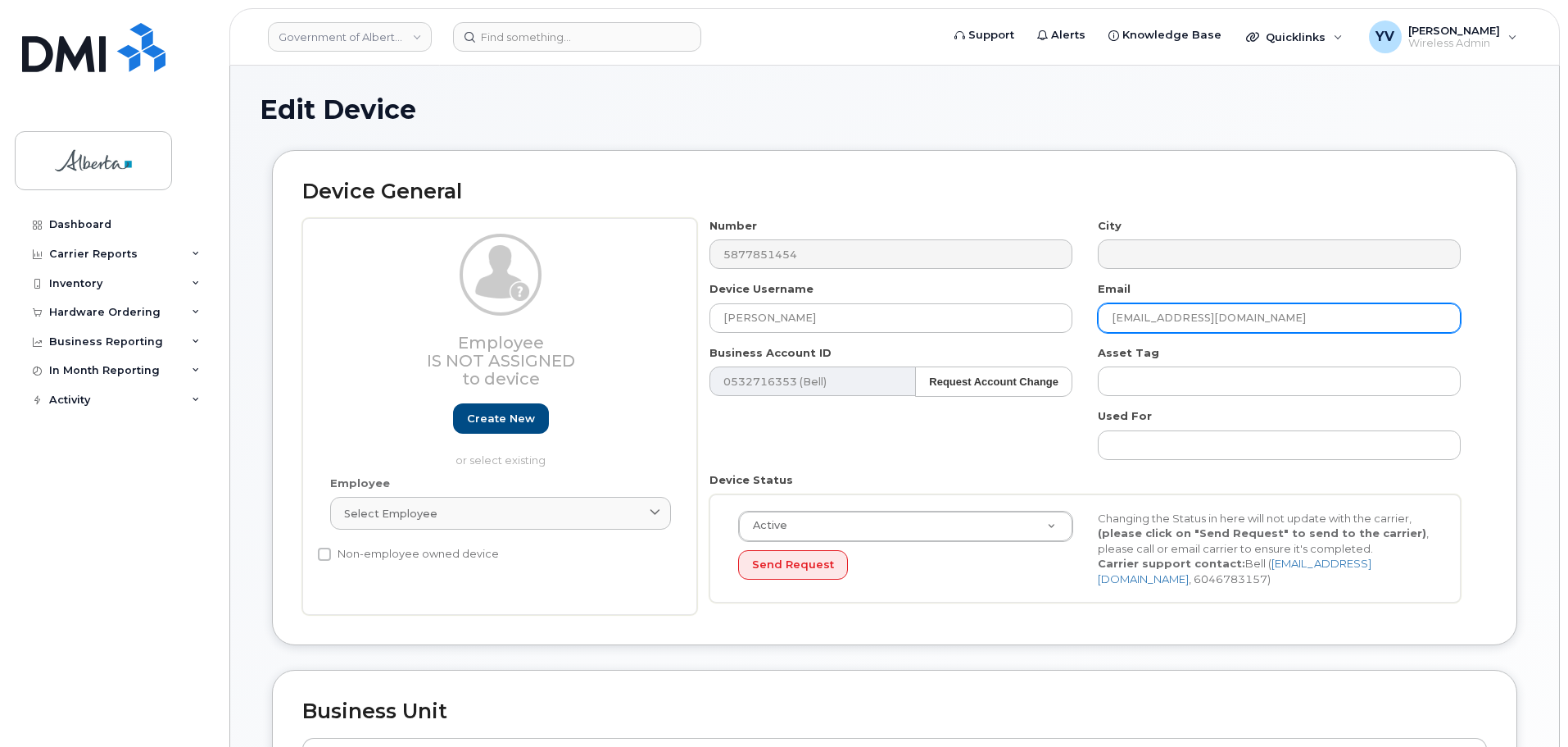
drag, startPoint x: 1240, startPoint y: 314, endPoint x: 1076, endPoint y: 308, distance: 164.1
click at [1076, 308] on div "Number 5877851454 City Device Username David Klassen Email lingjia.yang@gov.ab.…" at bounding box center [1086, 416] width 777 height 397
paste input "David.Klassen"
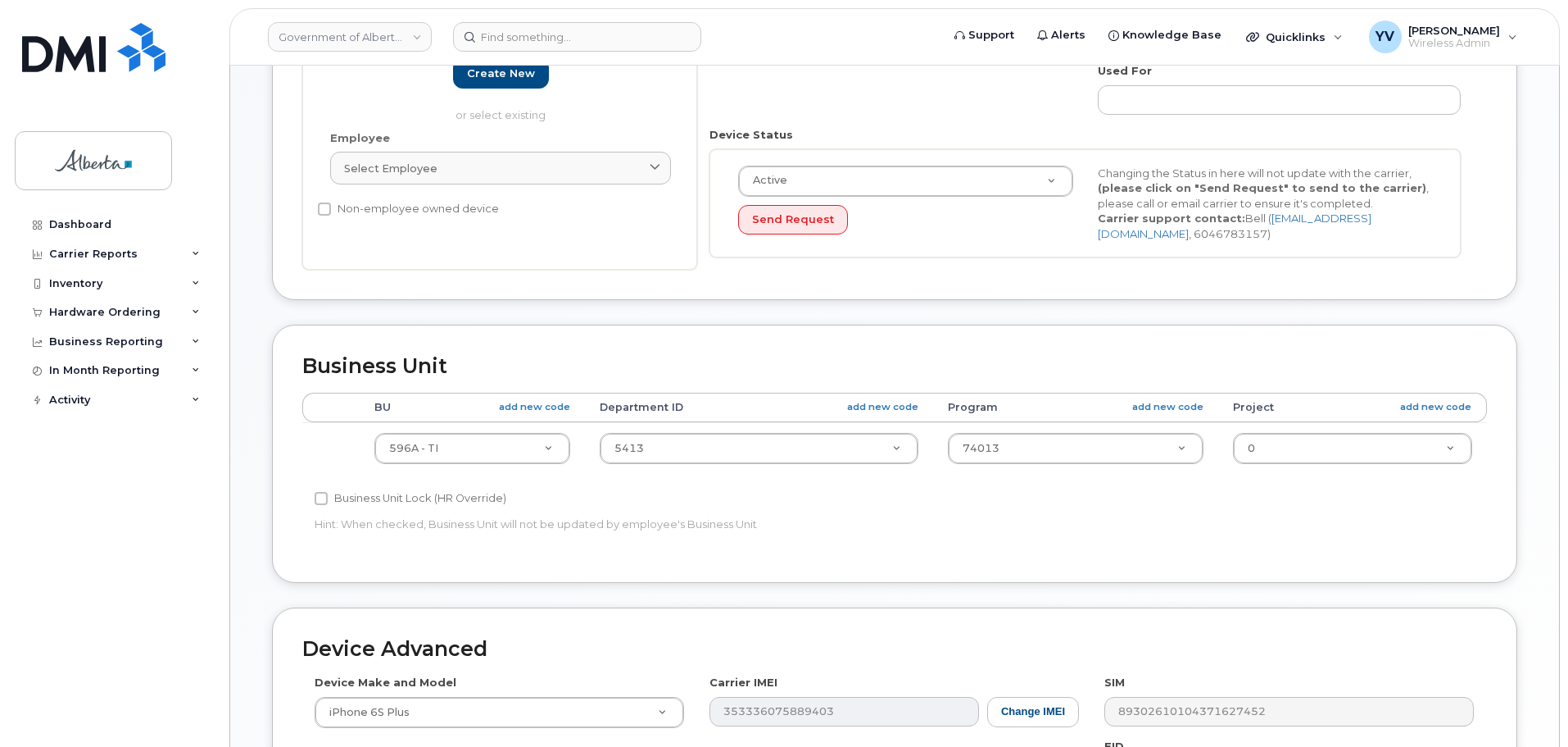
scroll to position [359, 0]
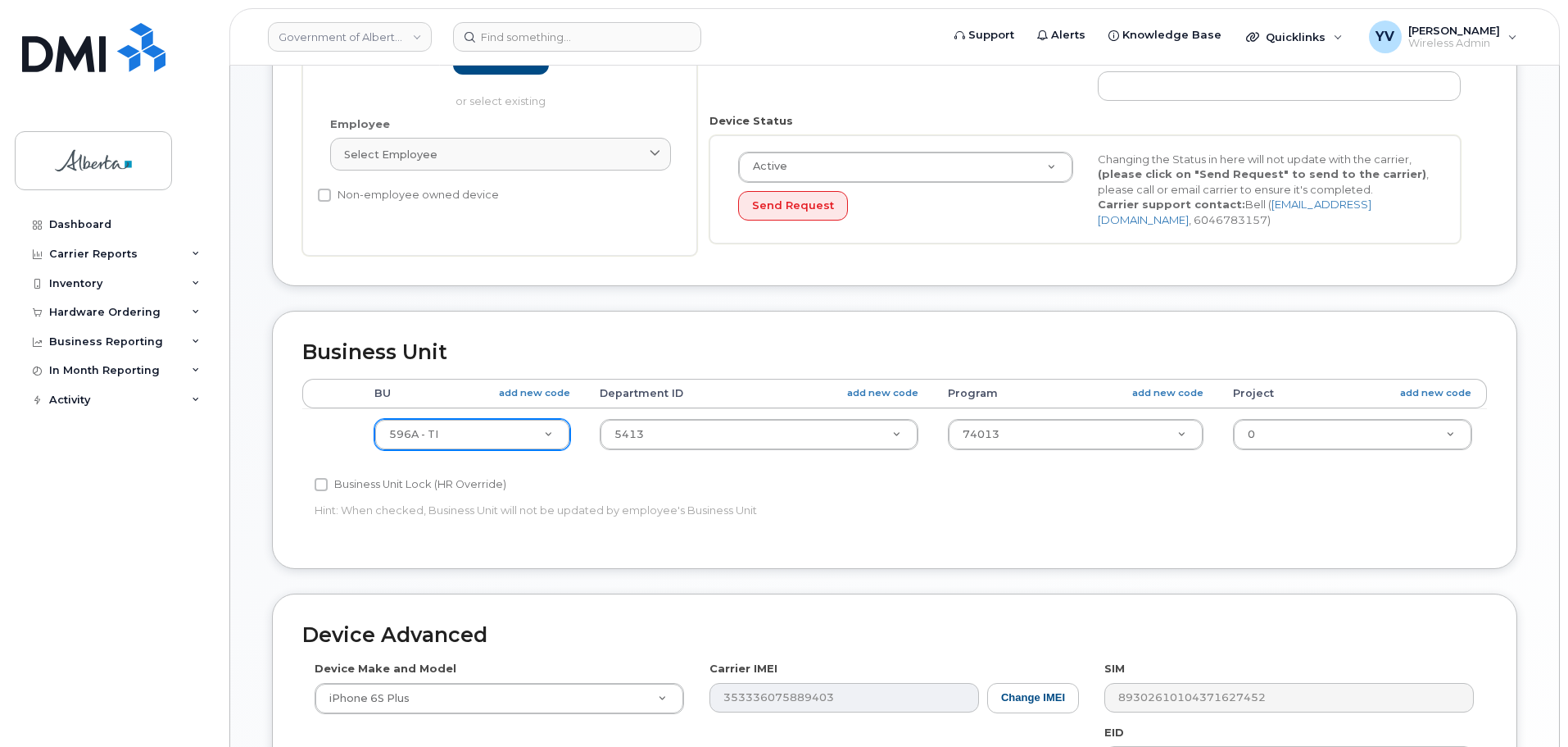
type input "David.Klassen@gov.ab.ca"
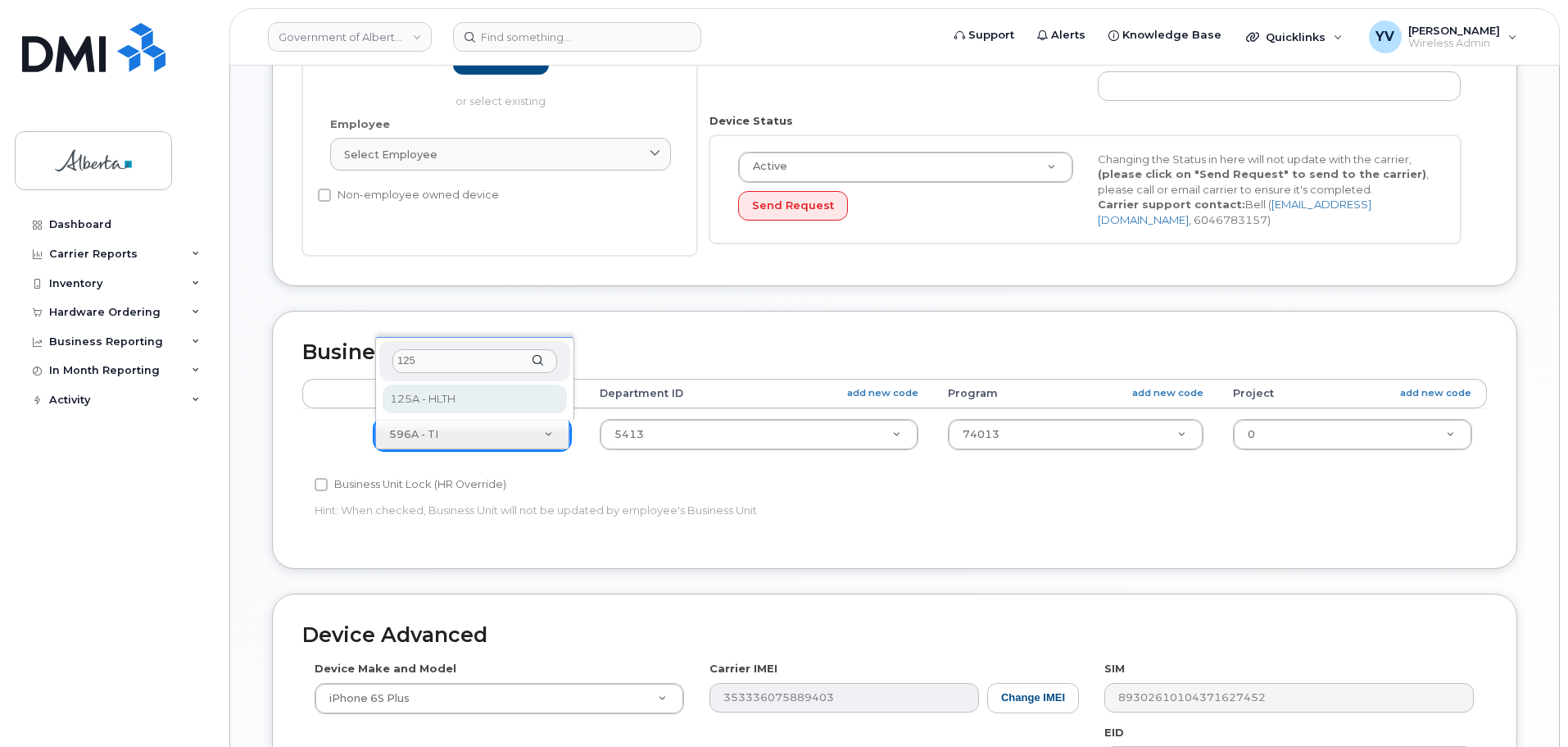
type input "125"
select select "4120335"
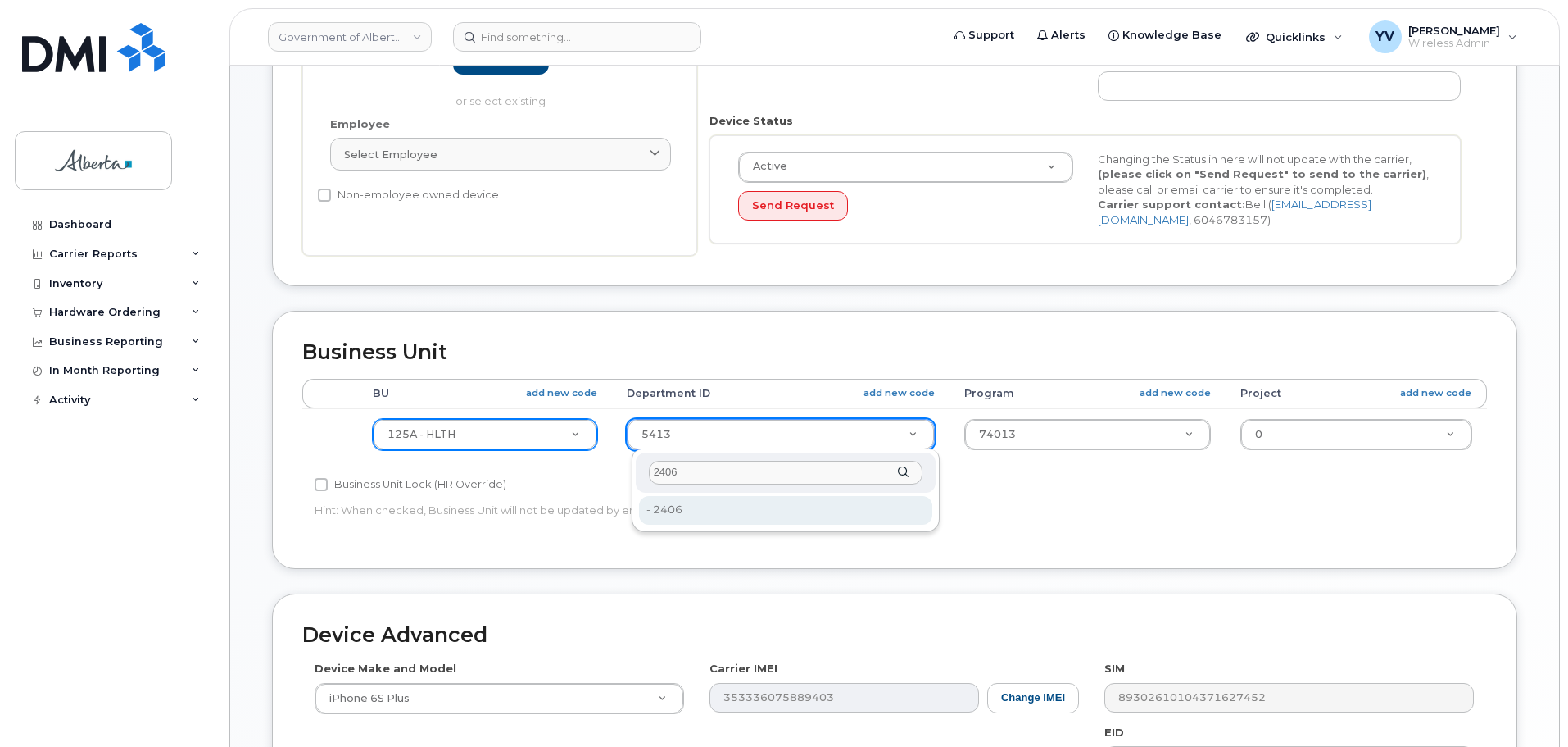
type input "2406"
type input "4120360"
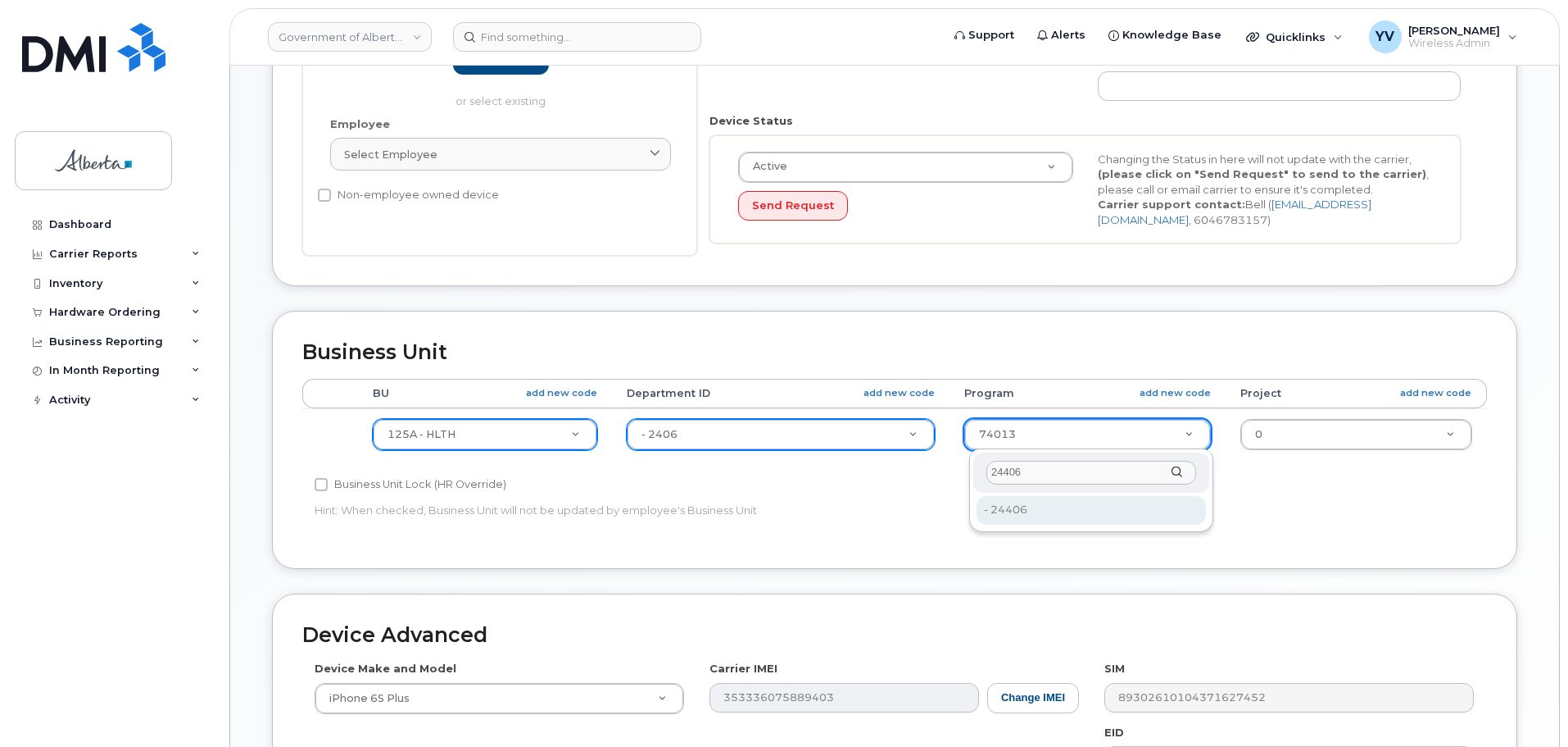
type input "24406"
type input "4120392"
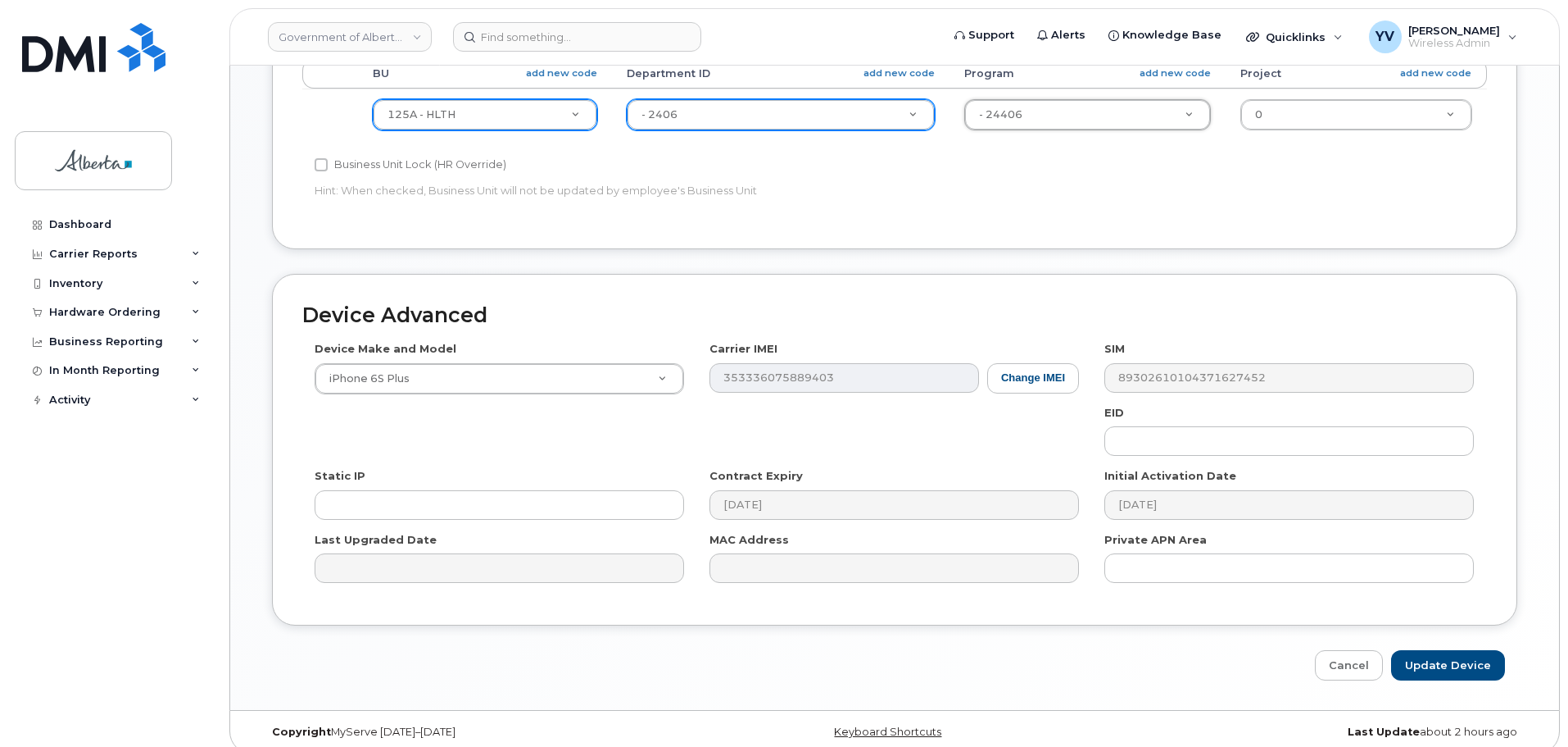
scroll to position [694, 0]
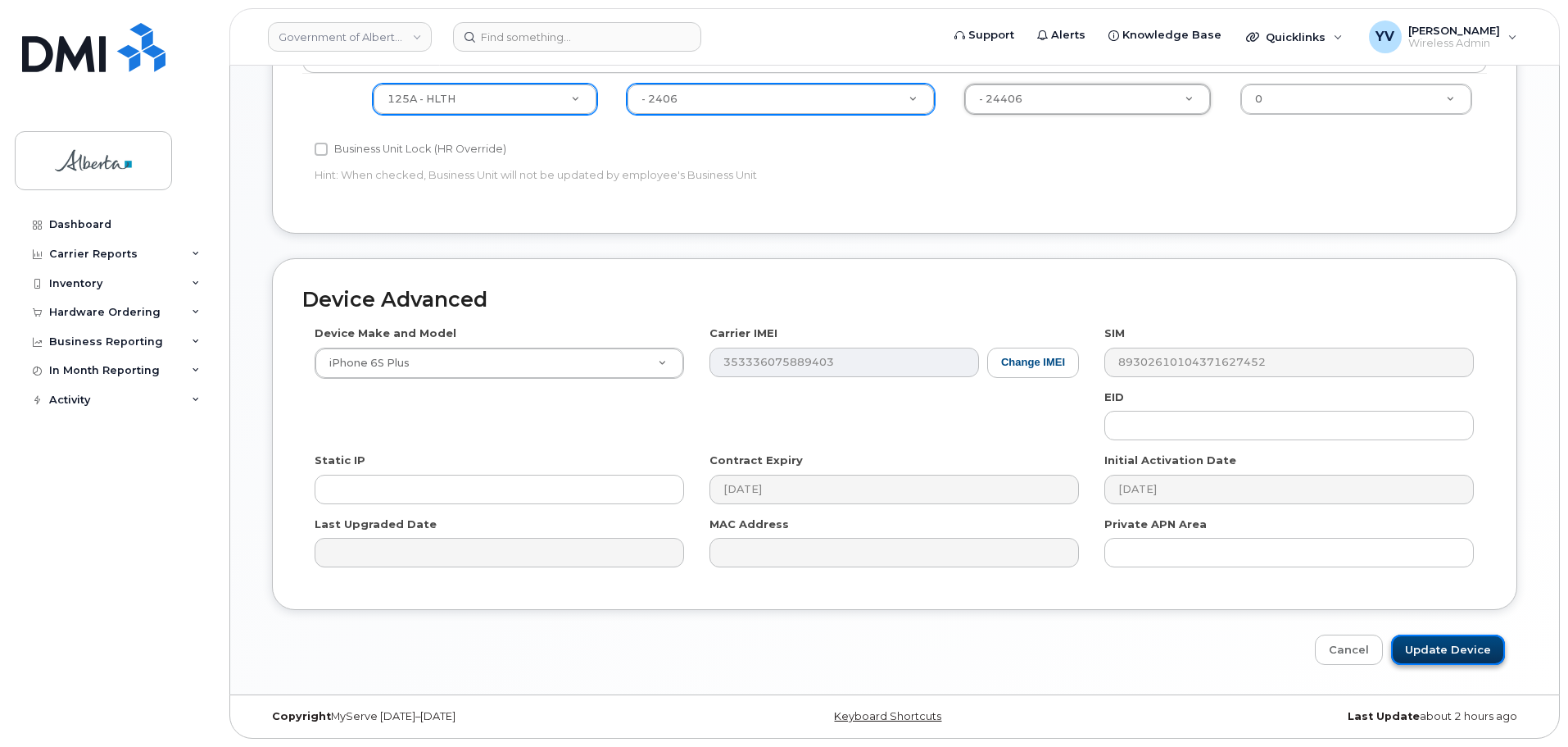
click at [1435, 640] on input "Update Device" at bounding box center [1448, 649] width 114 height 30
type input "Saving..."
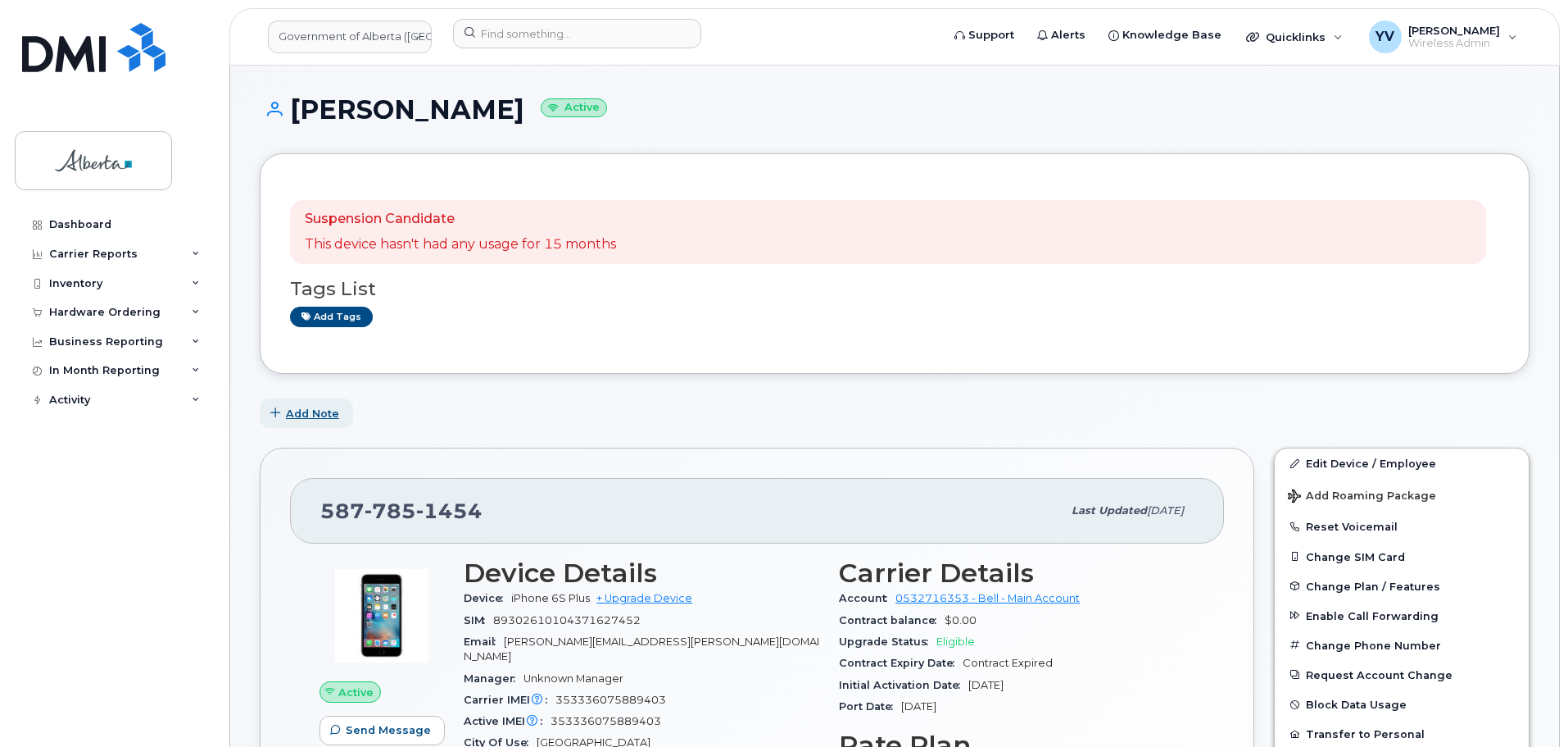
click at [307, 413] on span "Add Note" at bounding box center [313, 413] width 54 height 15
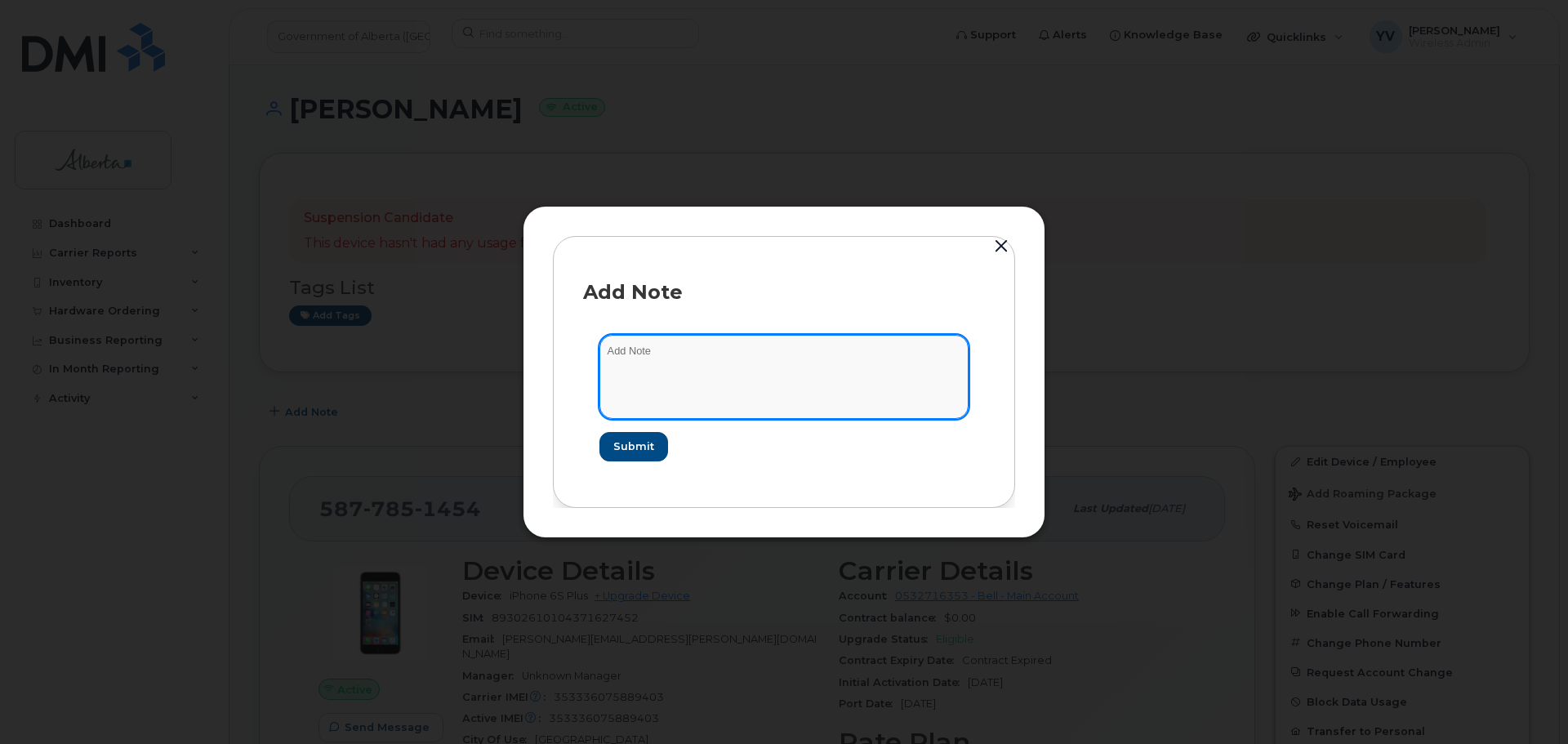
click at [627, 356] on textarea at bounding box center [784, 377] width 369 height 83
paste textarea "SCTASK0833683 5877851454 DO NOT DELETE THIS NUMBER - BEING REASSIGNED to David …"
click at [912, 363] on textarea "SCTASK0833683 5877851454 DO NOT DELETE THIS NUMBER - BEING REASSIGNED to David …" at bounding box center [784, 377] width 369 height 83
type textarea "SCTASK0833683 5877851454 DO NOT DELETE THIS NUMBER - BEING REASSIGNED to David …"
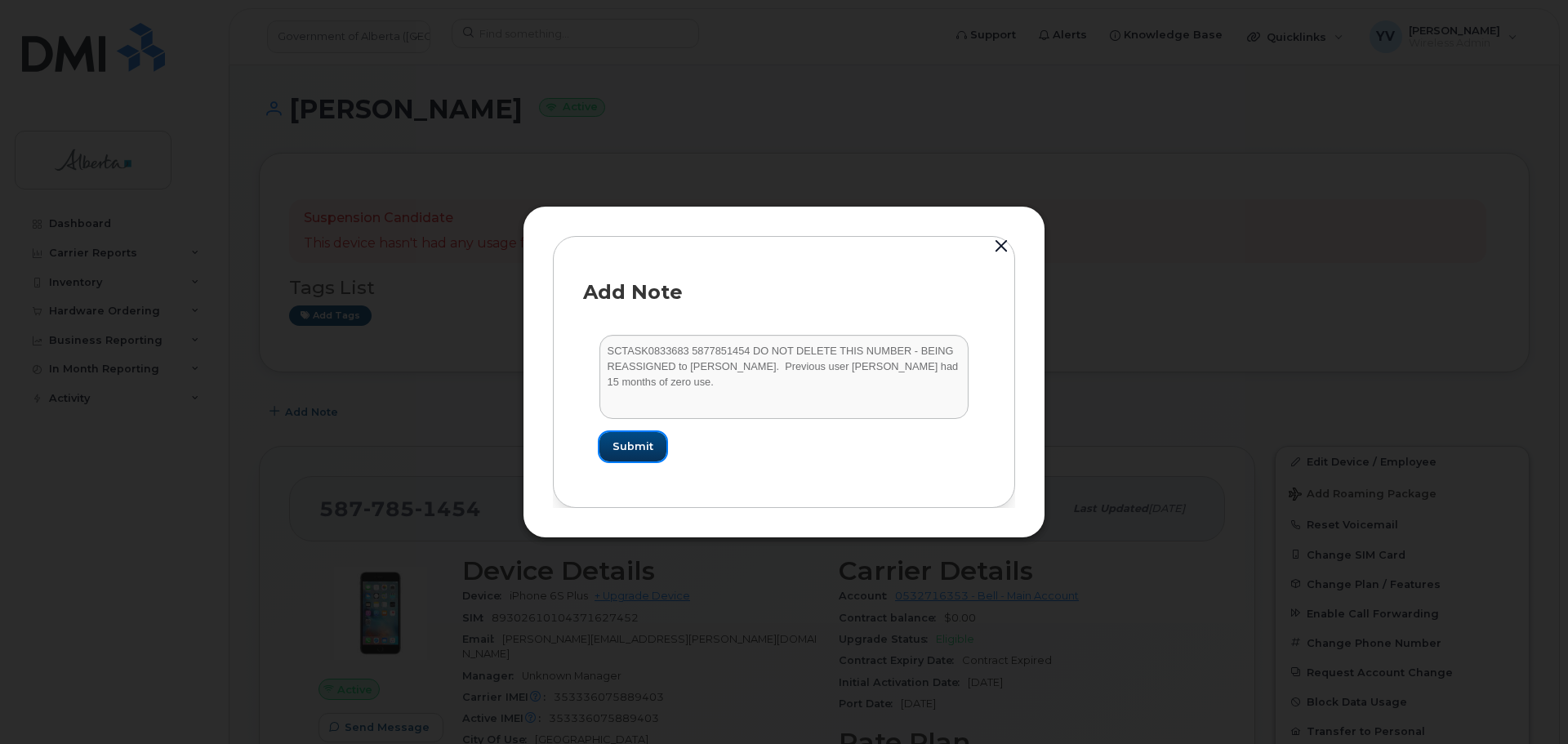
click at [639, 446] on span "Submit" at bounding box center [632, 445] width 41 height 15
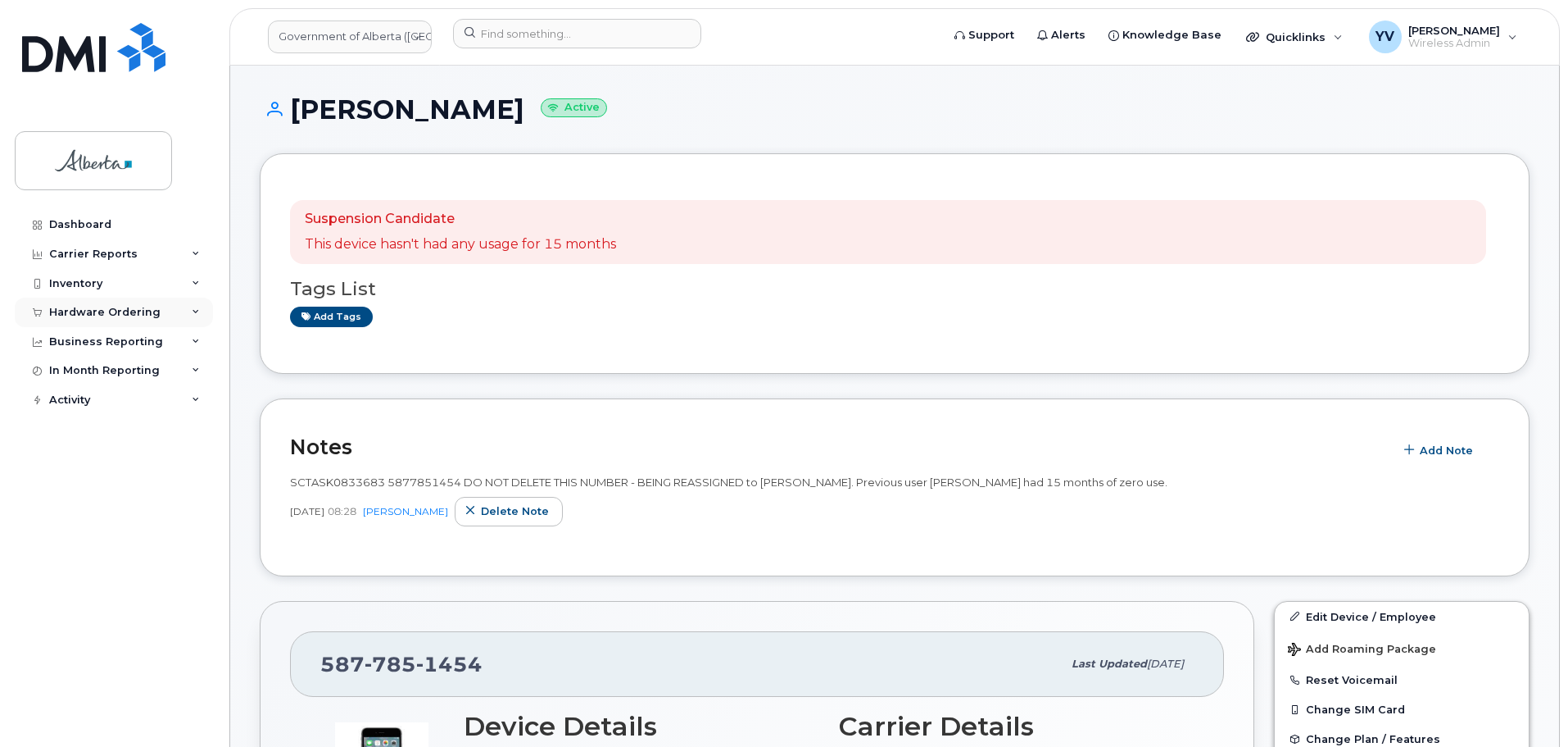
click at [74, 304] on div "Hardware Ordering" at bounding box center [114, 312] width 198 height 29
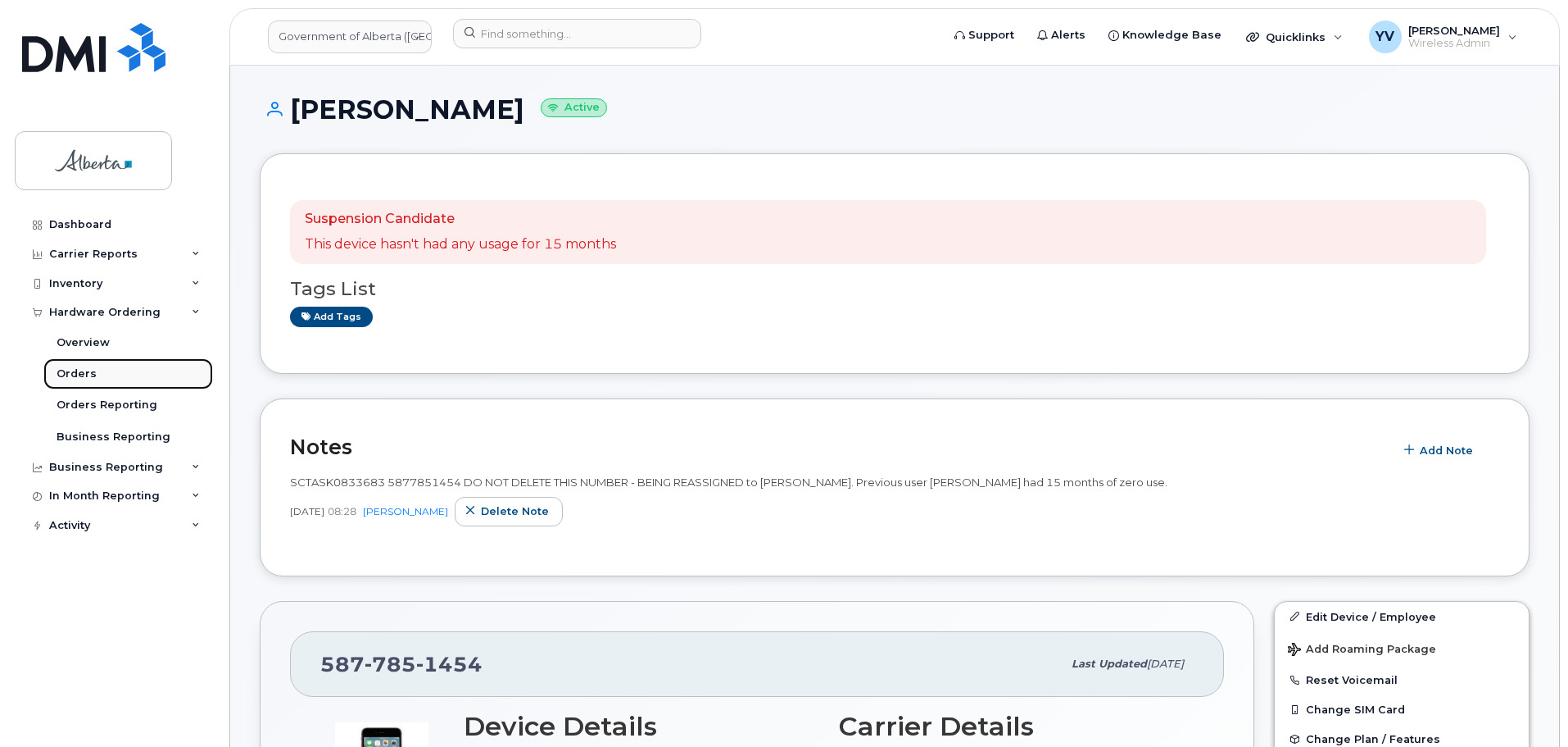
click at [79, 371] on div "Orders" at bounding box center [76, 374] width 40 height 15
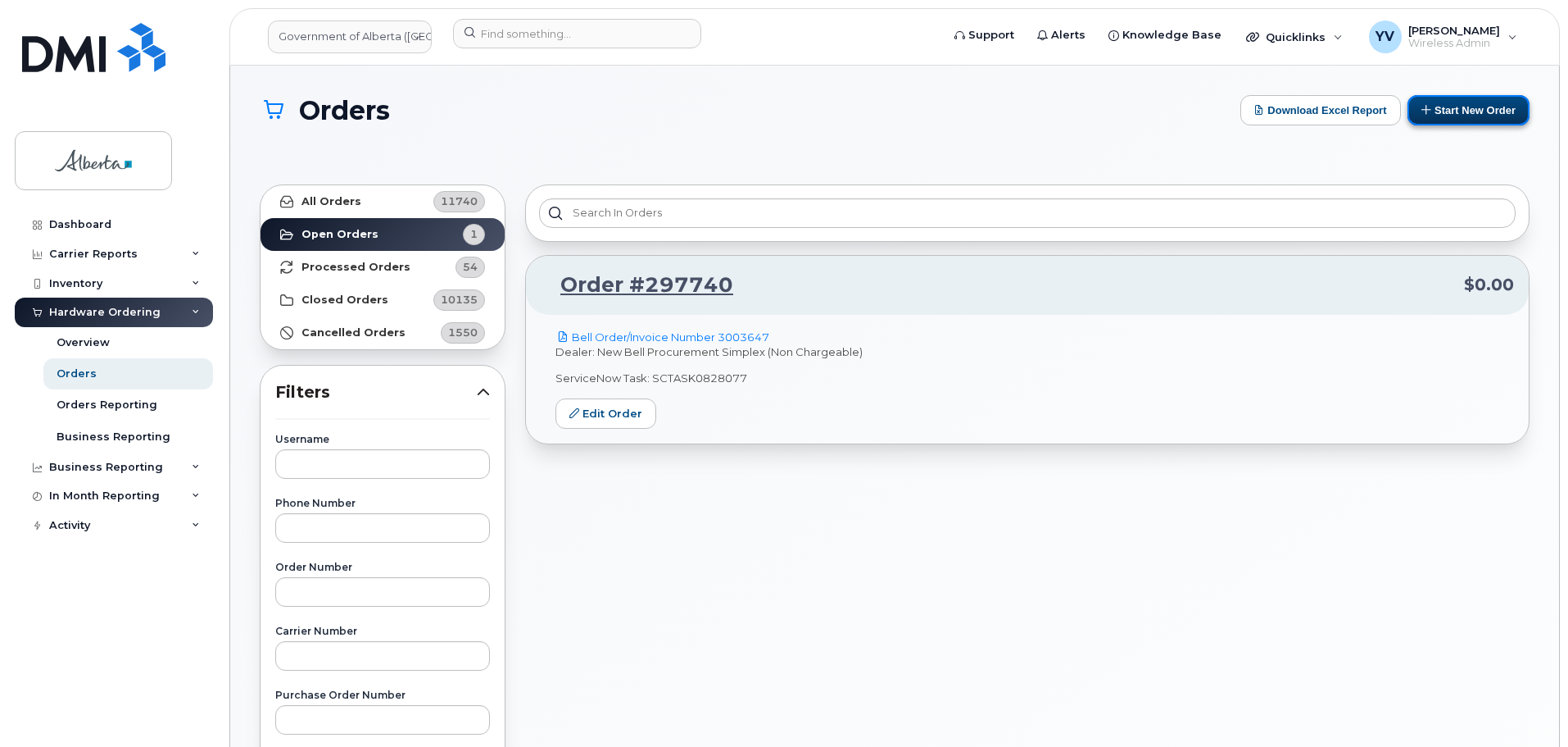
click at [1467, 105] on button "Start New Order" at bounding box center [1469, 110] width 122 height 30
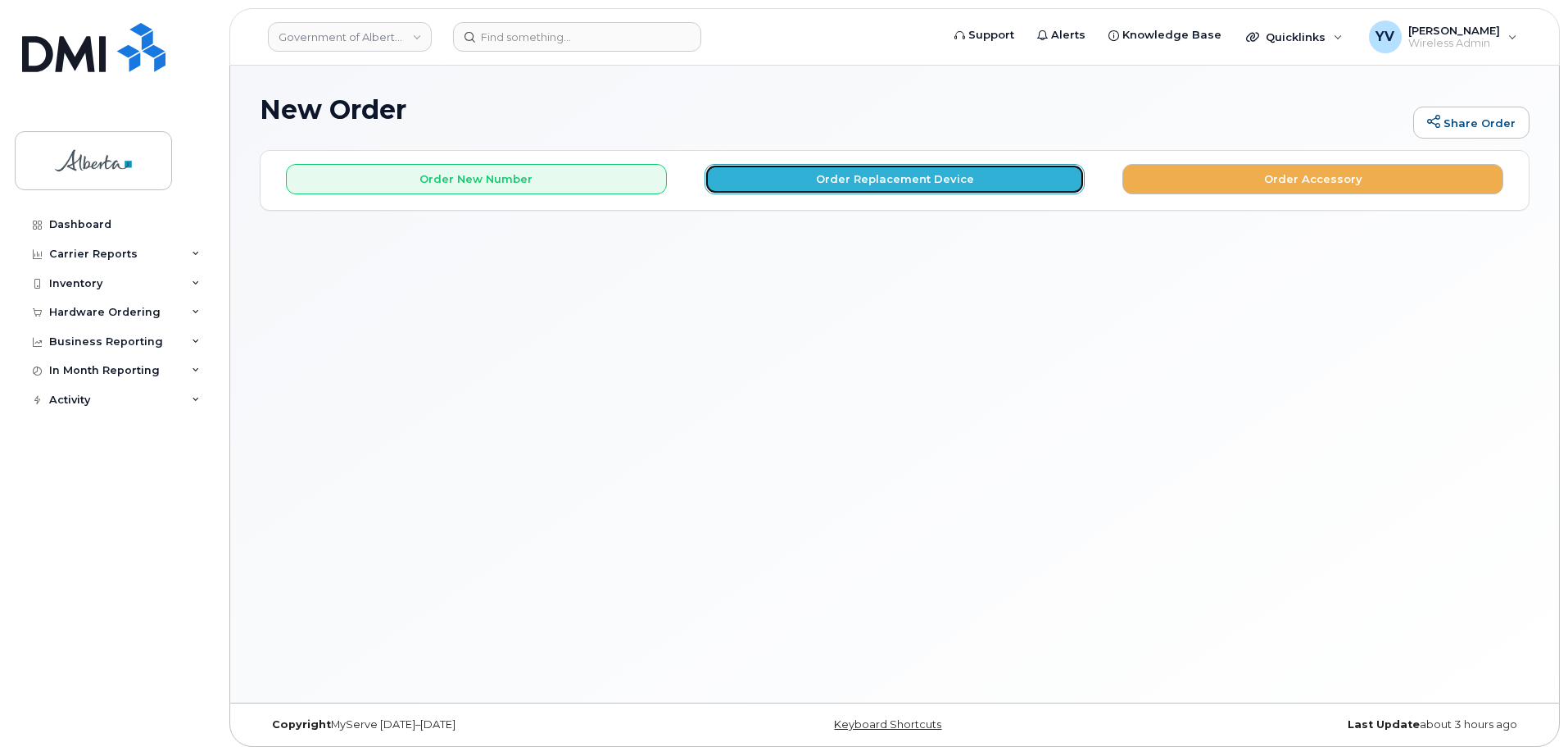
click at [861, 169] on button "Order Replacement Device" at bounding box center [895, 178] width 381 height 30
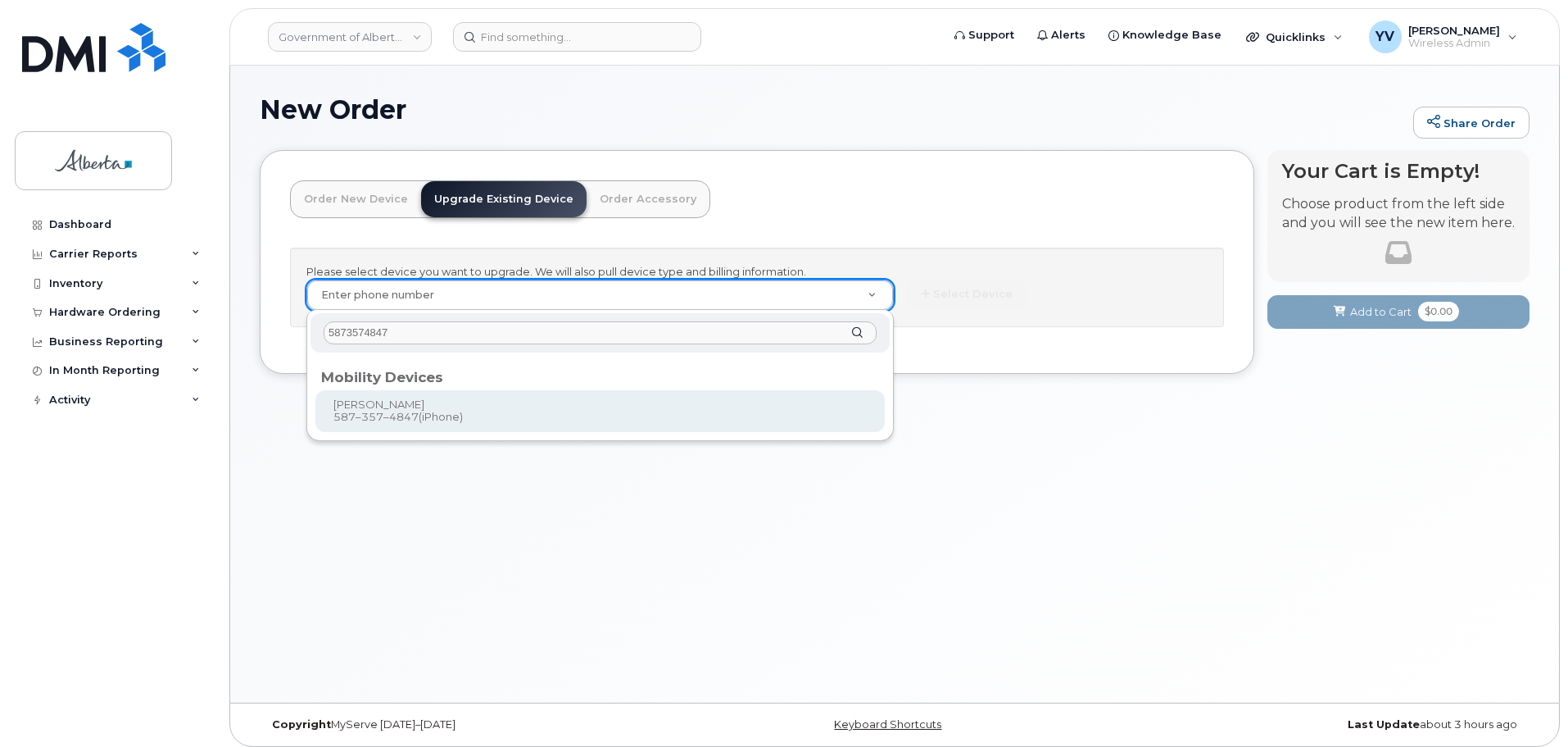
type input "5873574847"
type input "841931"
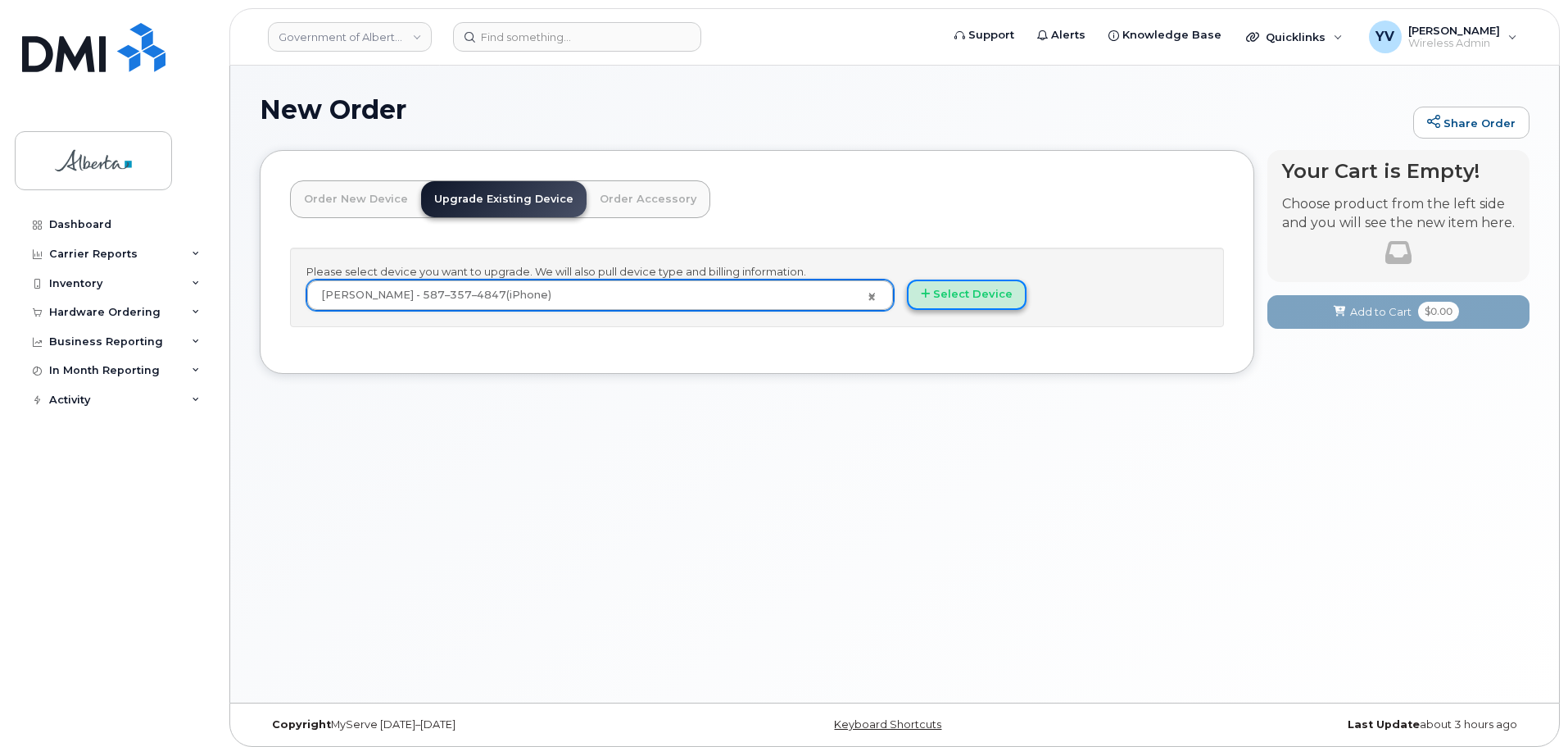
click at [982, 292] on button "Select Device" at bounding box center [967, 294] width 120 height 30
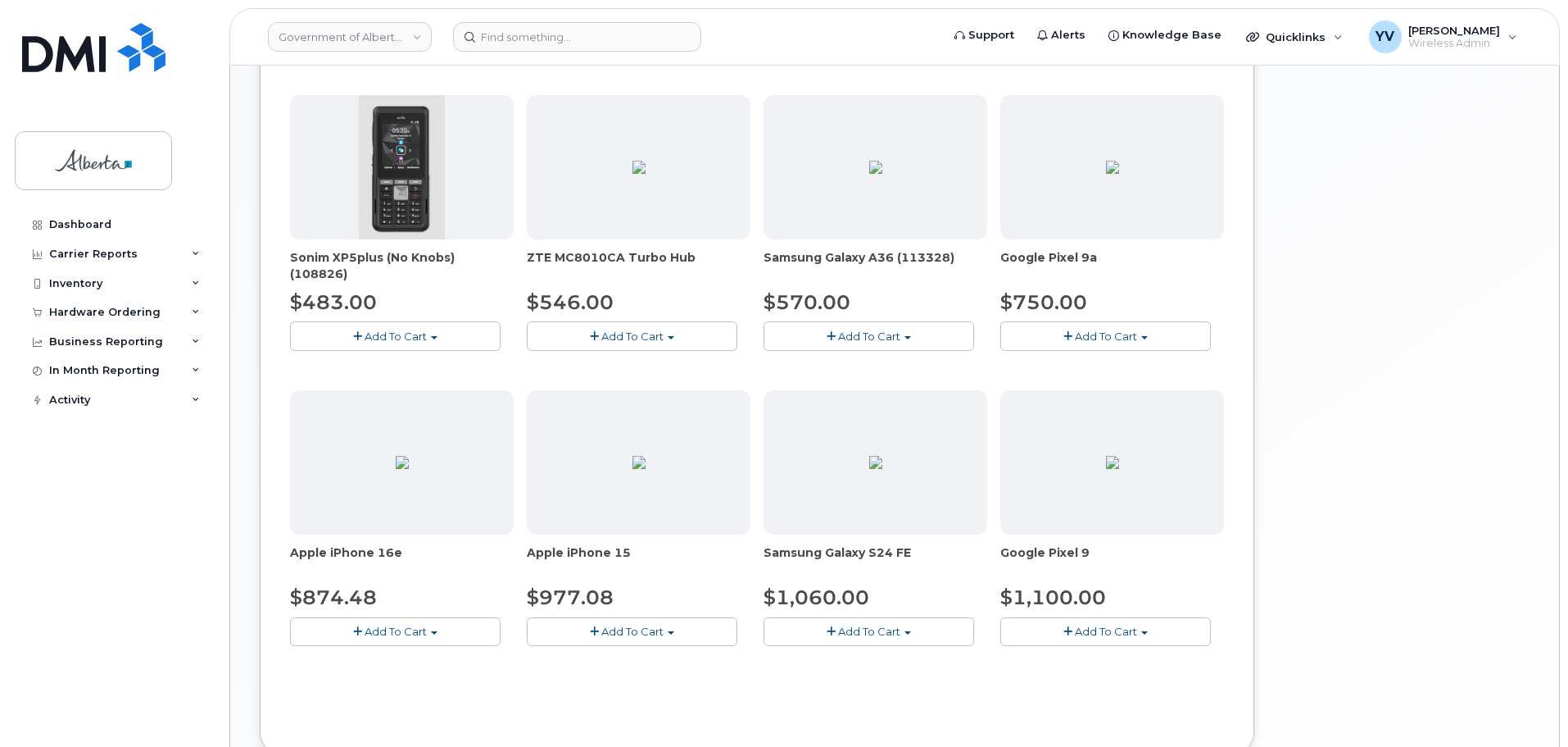
scroll to position [523, 0]
click at [437, 627] on button "Add To Cart" at bounding box center [395, 629] width 211 height 29
click at [422, 693] on link "$874.48 - 30-day upgrade (128GB model)" at bounding box center [424, 694] width 261 height 21
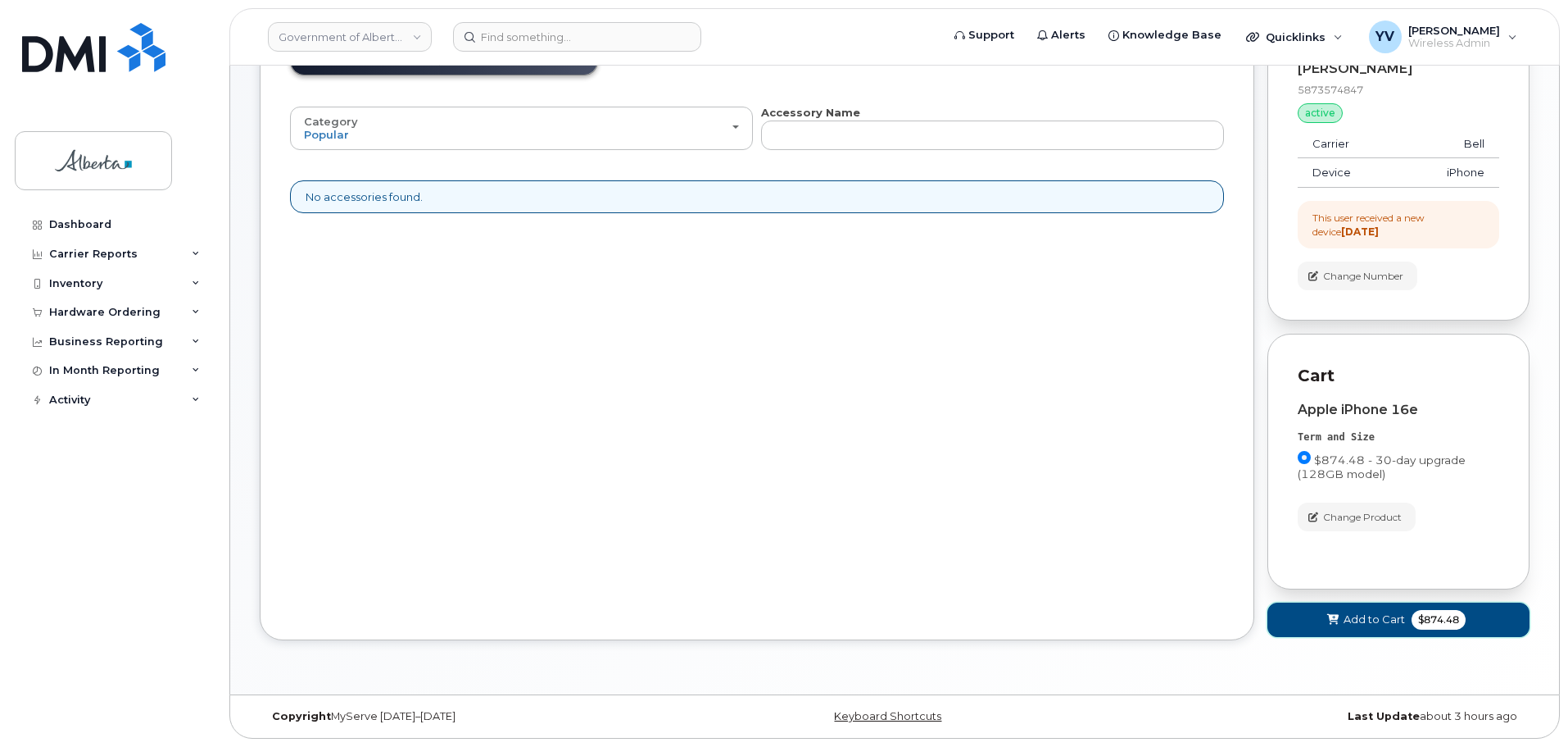
click at [1373, 612] on span "Add to Cart" at bounding box center [1374, 619] width 62 height 15
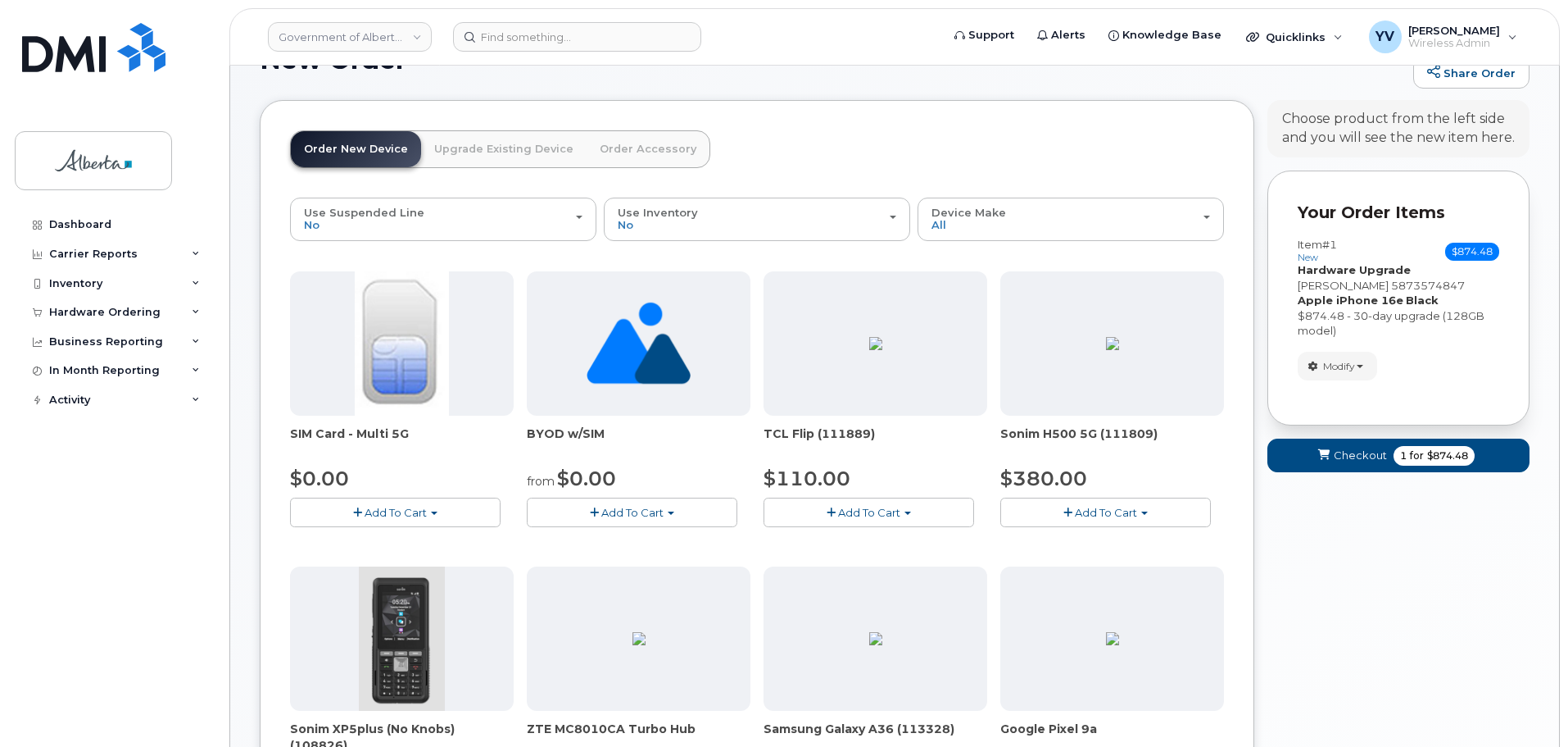
scroll to position [0, 0]
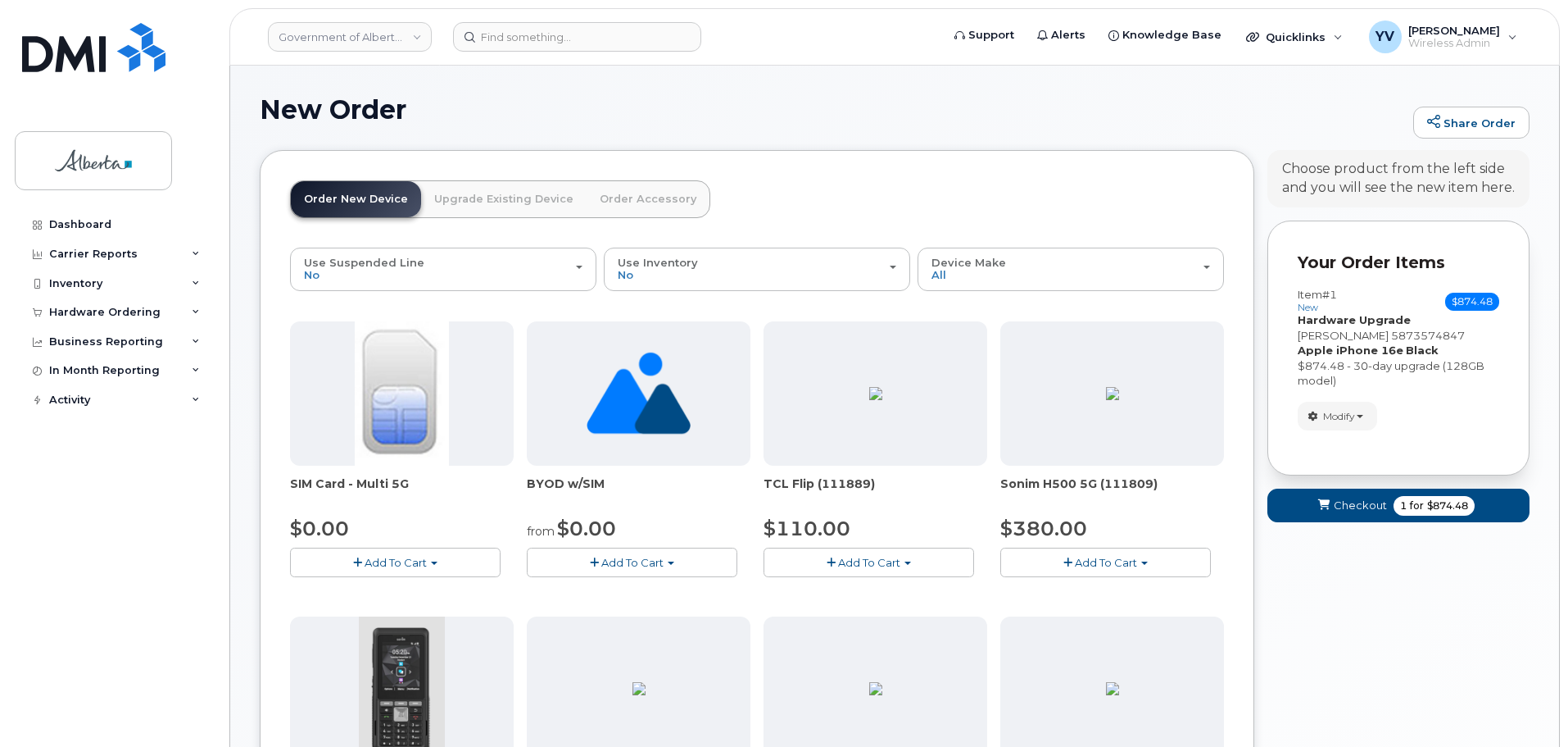
click at [487, 194] on link "Upgrade Existing Device" at bounding box center [504, 199] width 165 height 36
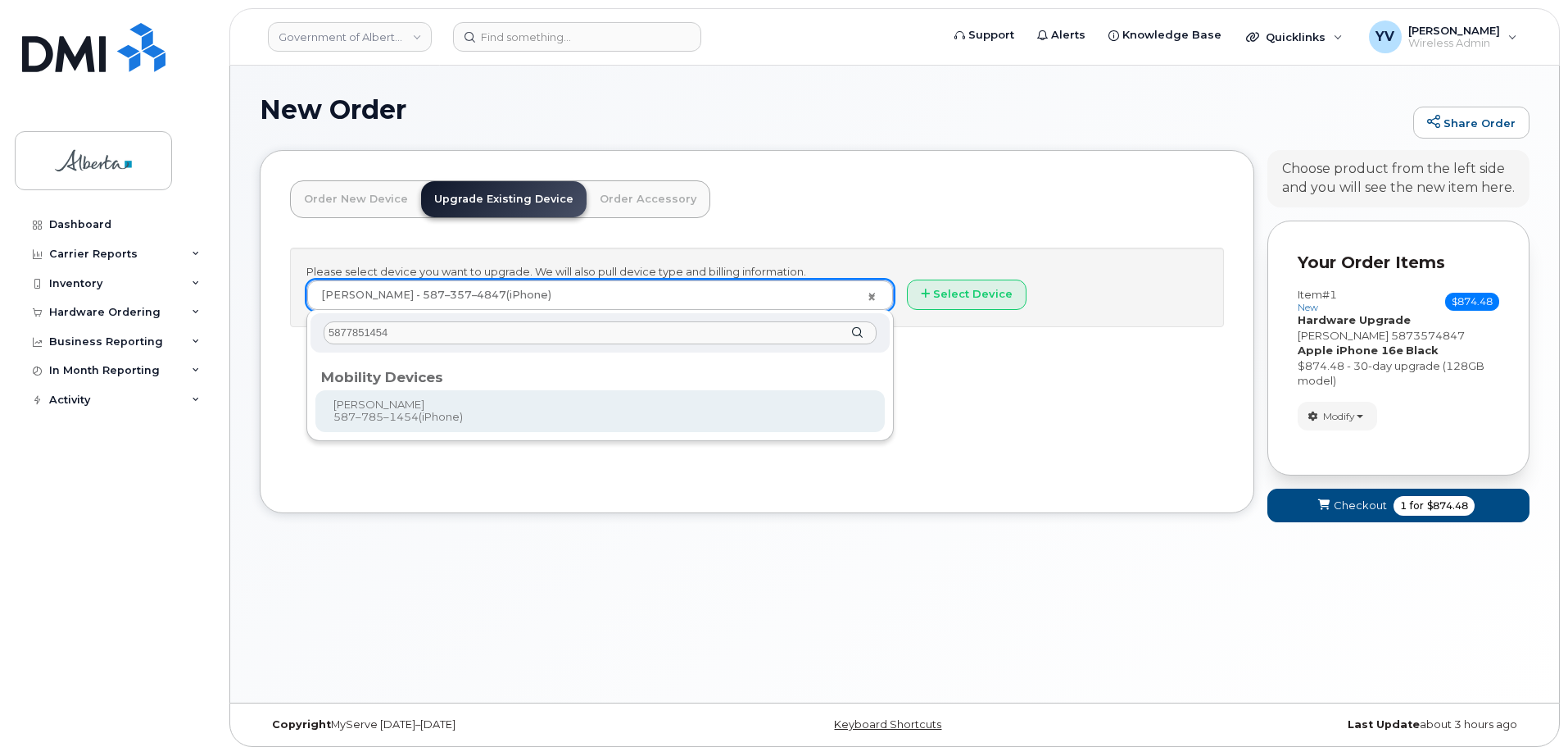
type input "5877851454"
type input "794153"
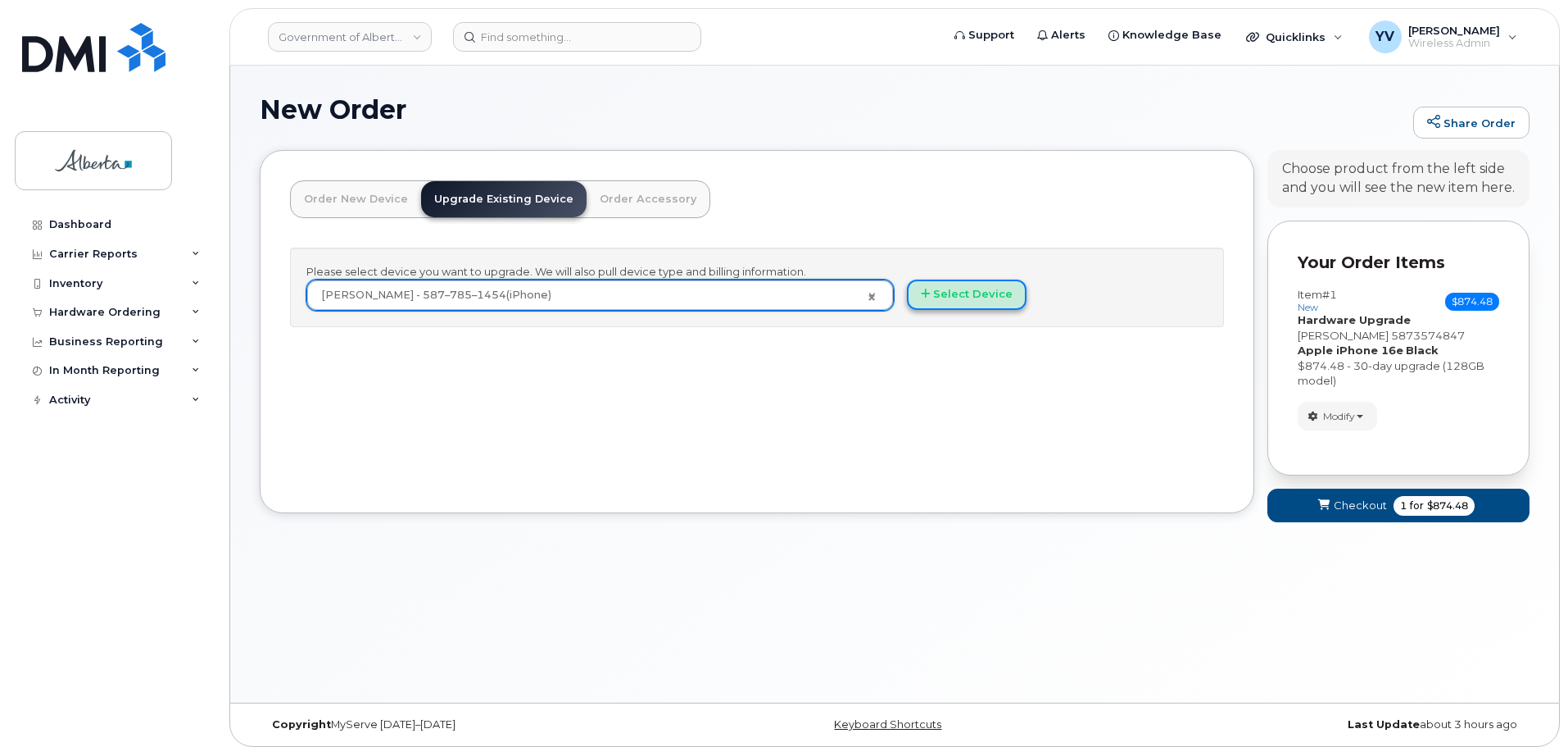
click at [987, 282] on button "Select Device" at bounding box center [967, 294] width 120 height 30
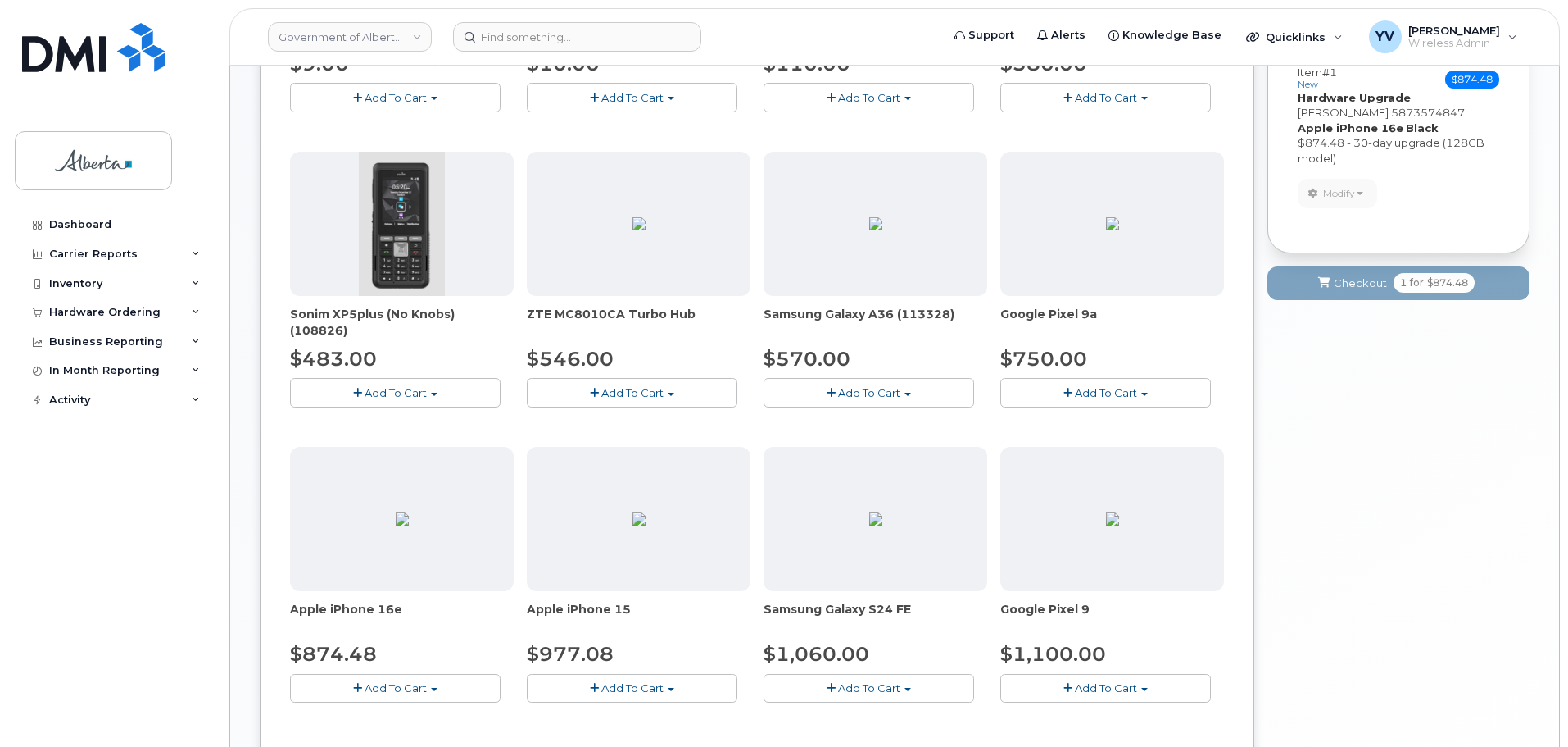
scroll to position [497, 0]
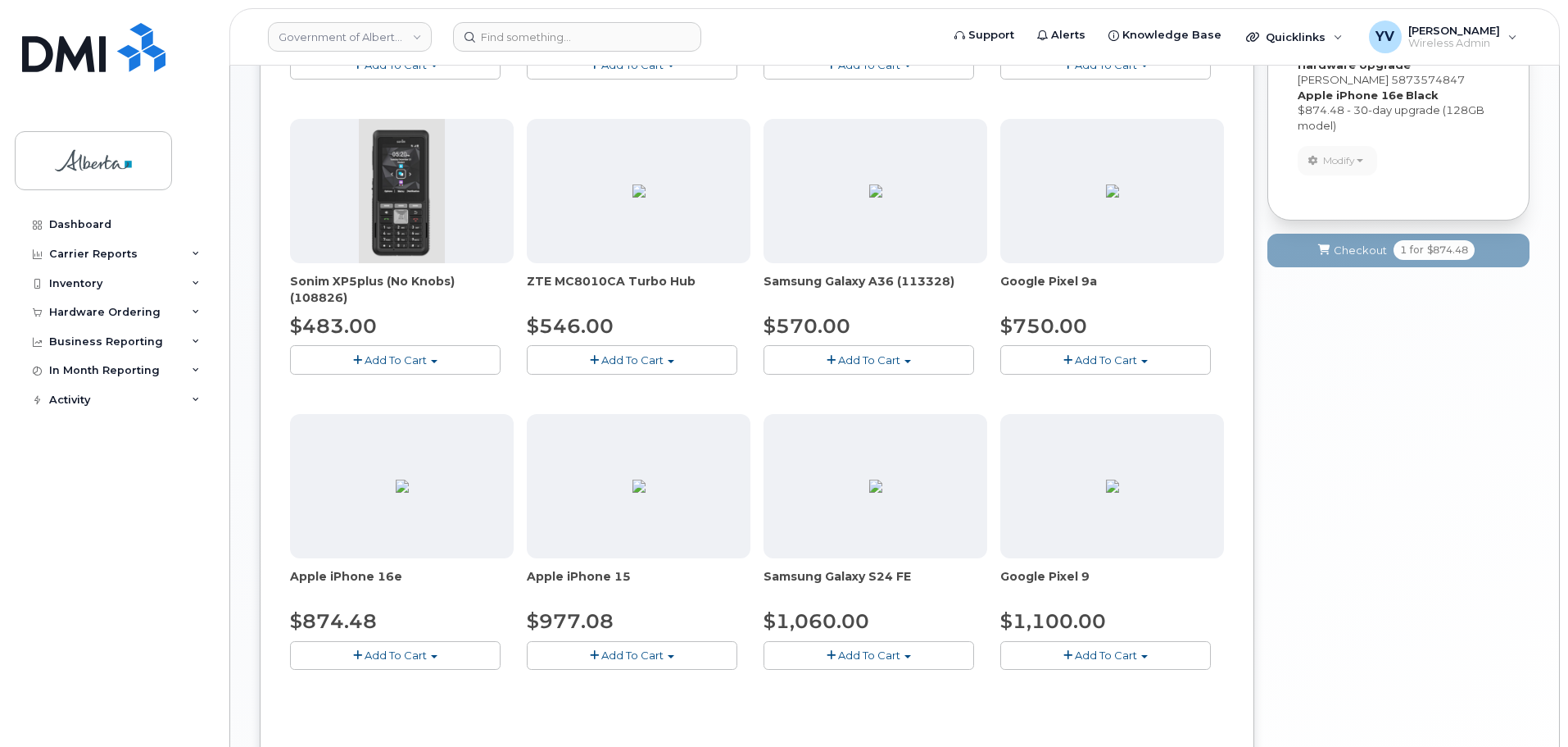
click at [1144, 360] on span "button" at bounding box center [1144, 362] width 6 height 4
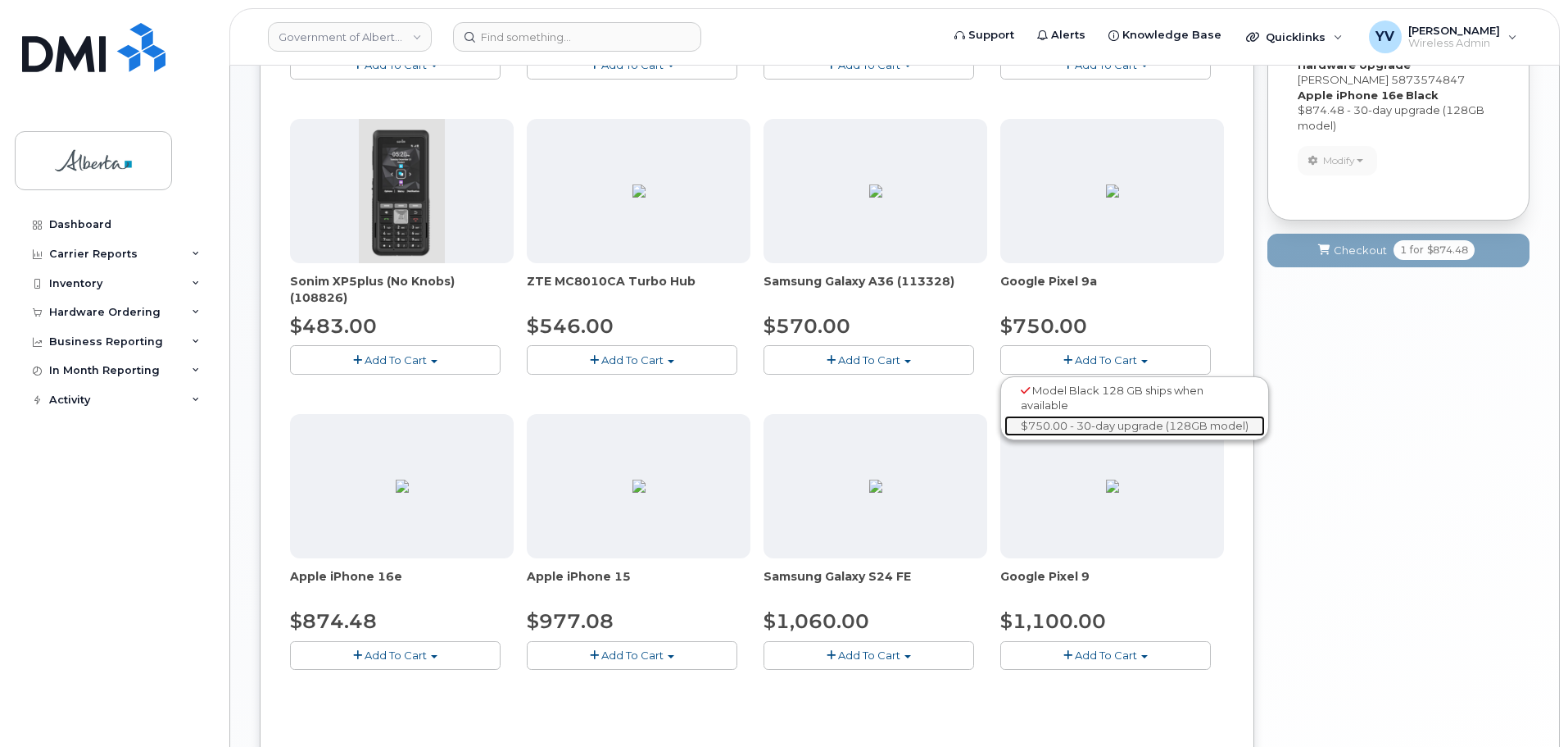
click at [1169, 424] on link "$750.00 - 30-day upgrade (128GB model)" at bounding box center [1135, 425] width 261 height 21
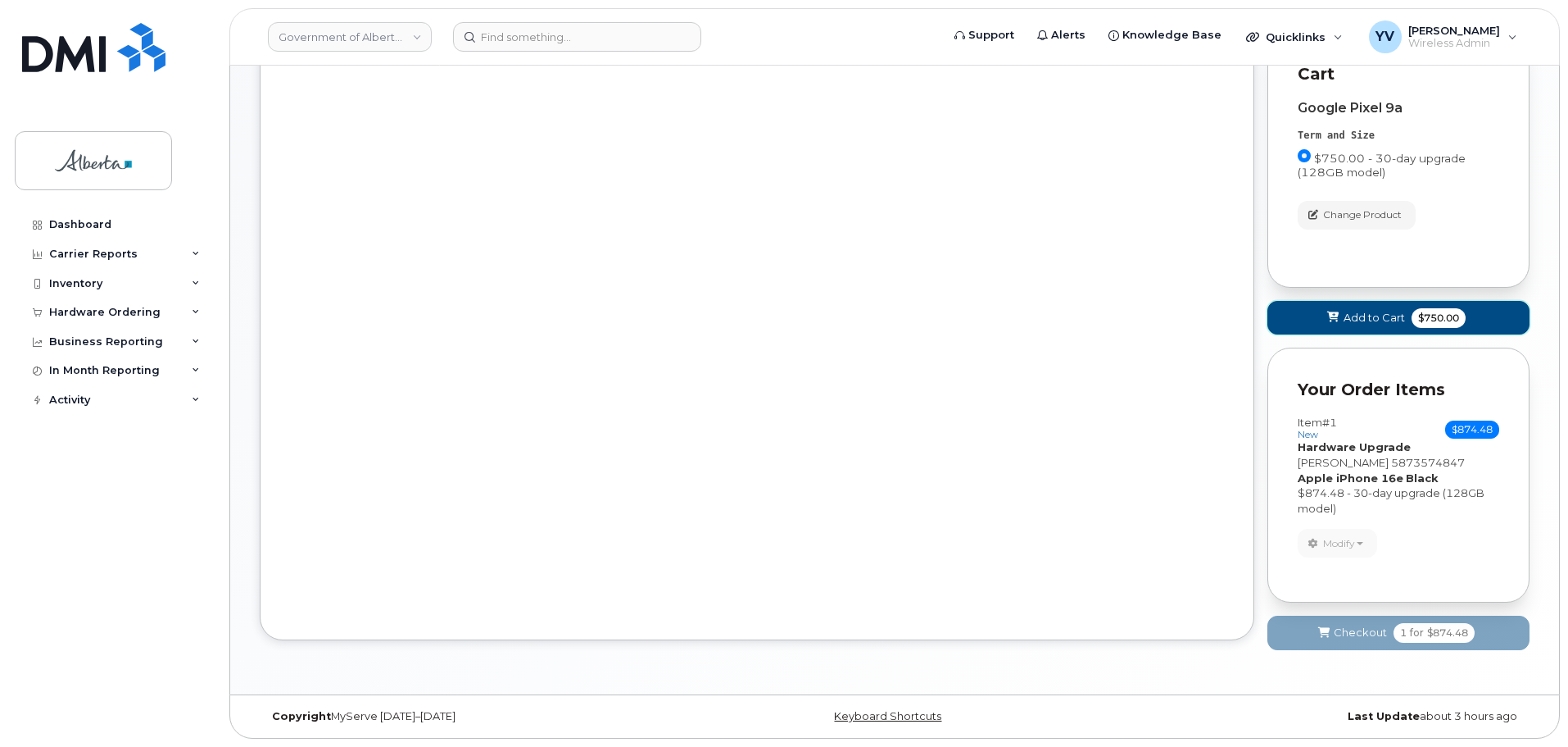
click at [1366, 316] on span "Add to Cart" at bounding box center [1374, 317] width 62 height 15
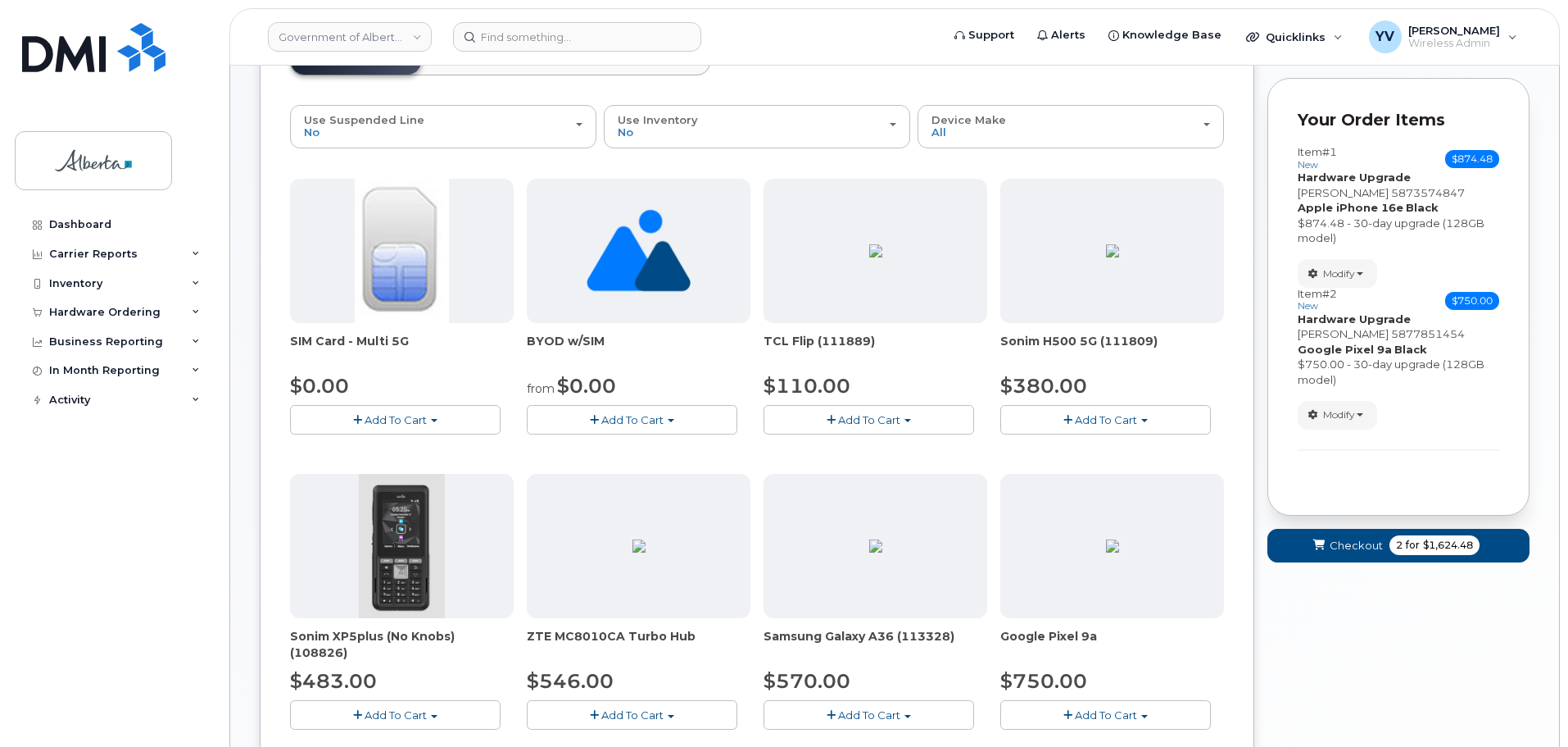
scroll to position [111, 0]
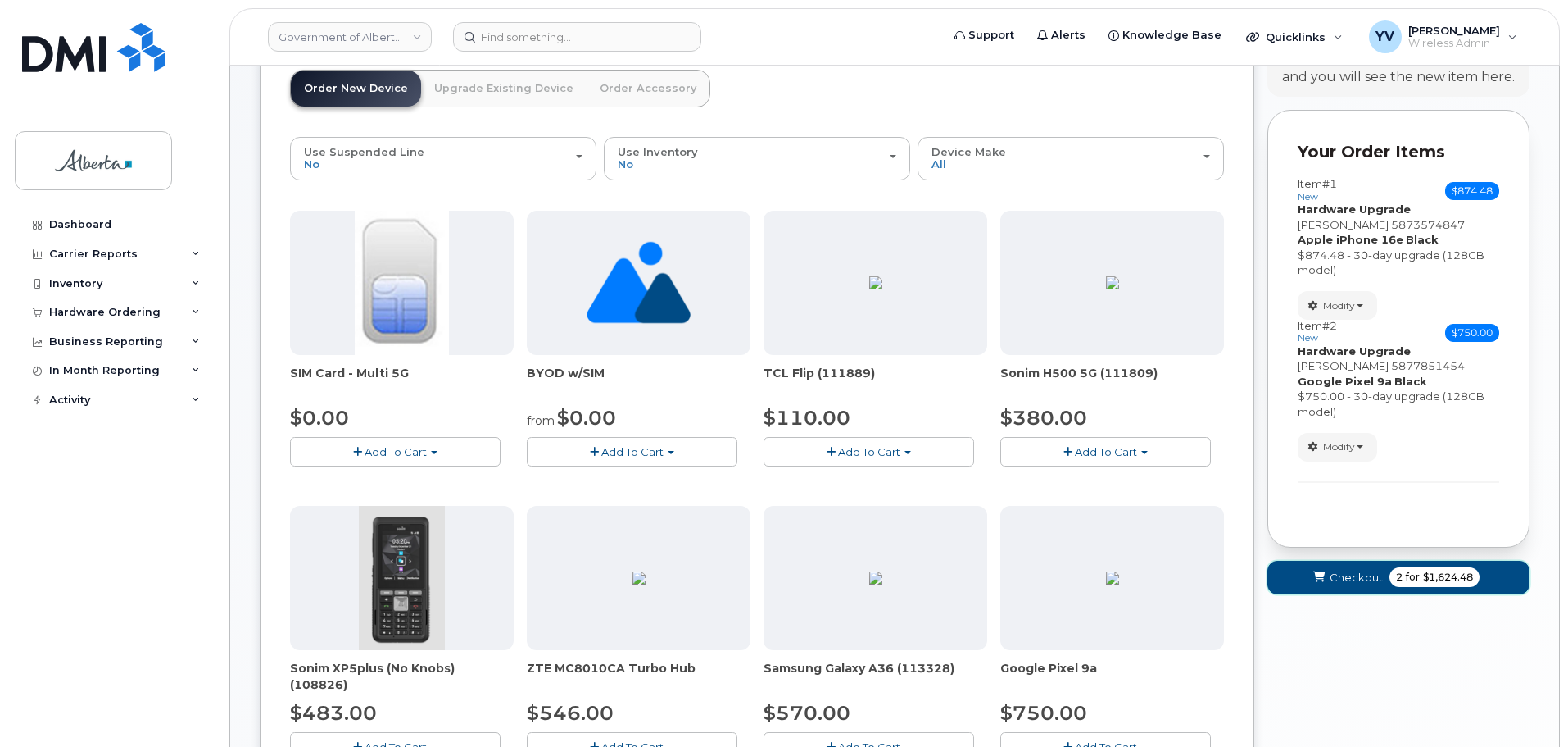
click at [1346, 581] on span "Checkout" at bounding box center [1356, 577] width 54 height 15
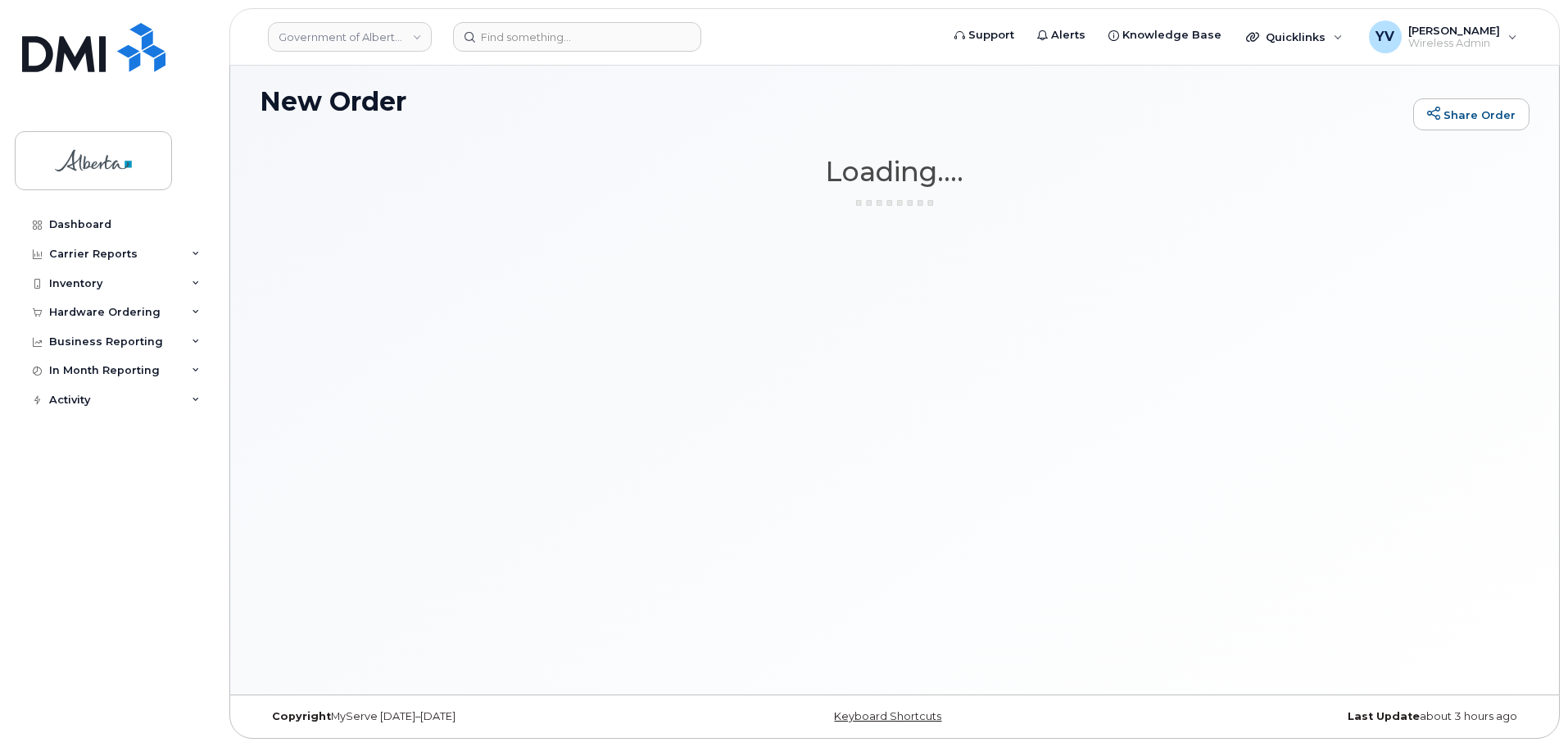
scroll to position [8, 0]
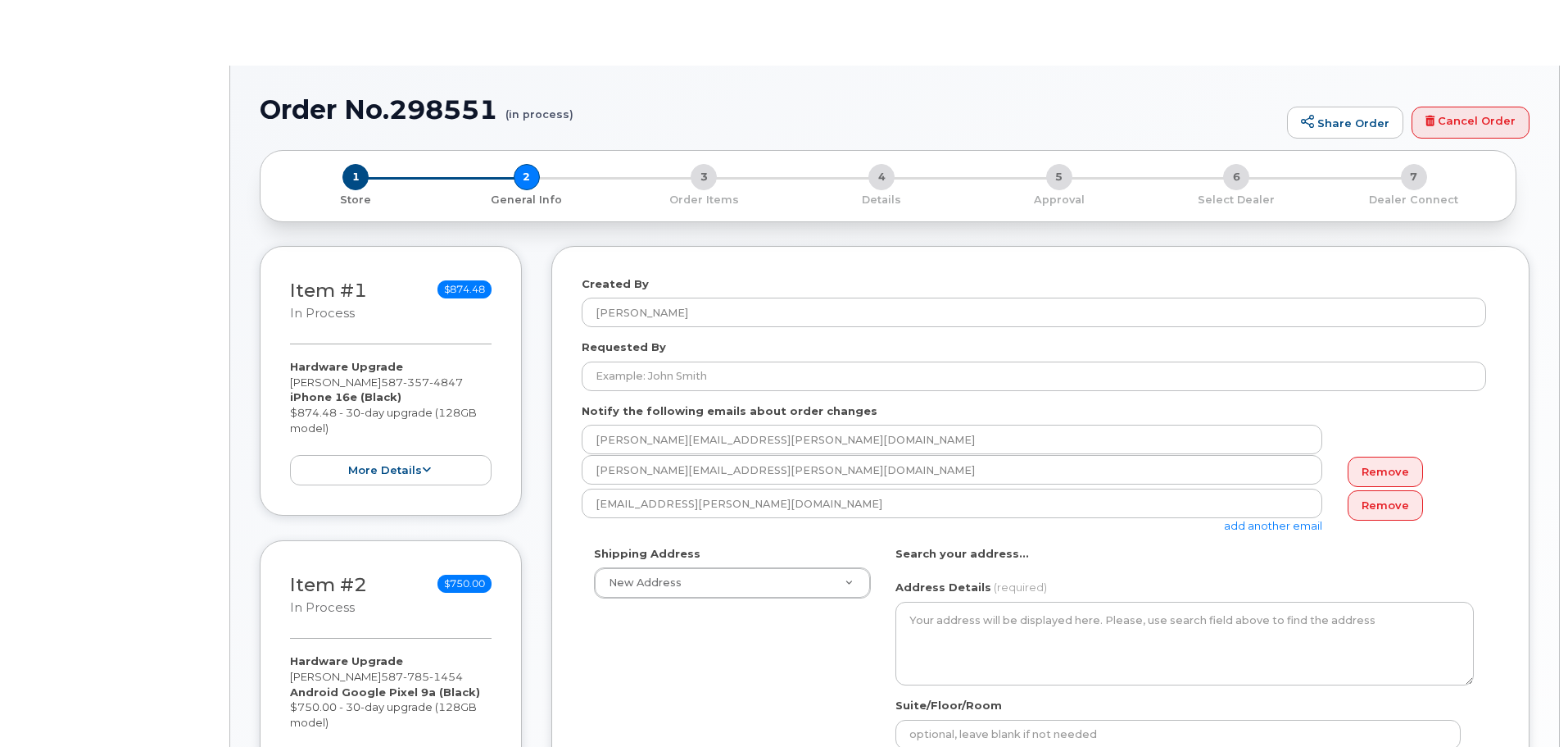
select select
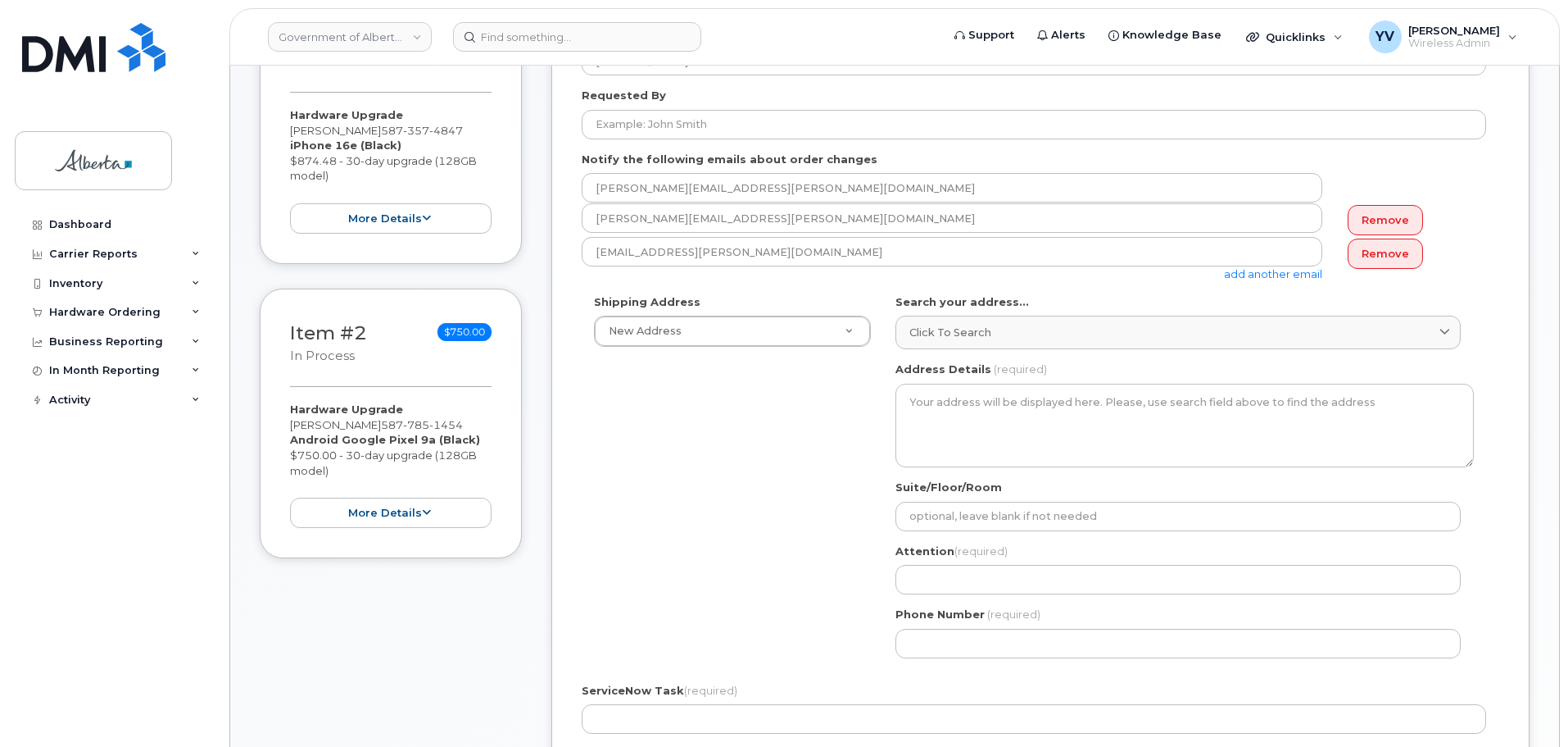
scroll to position [325, 0]
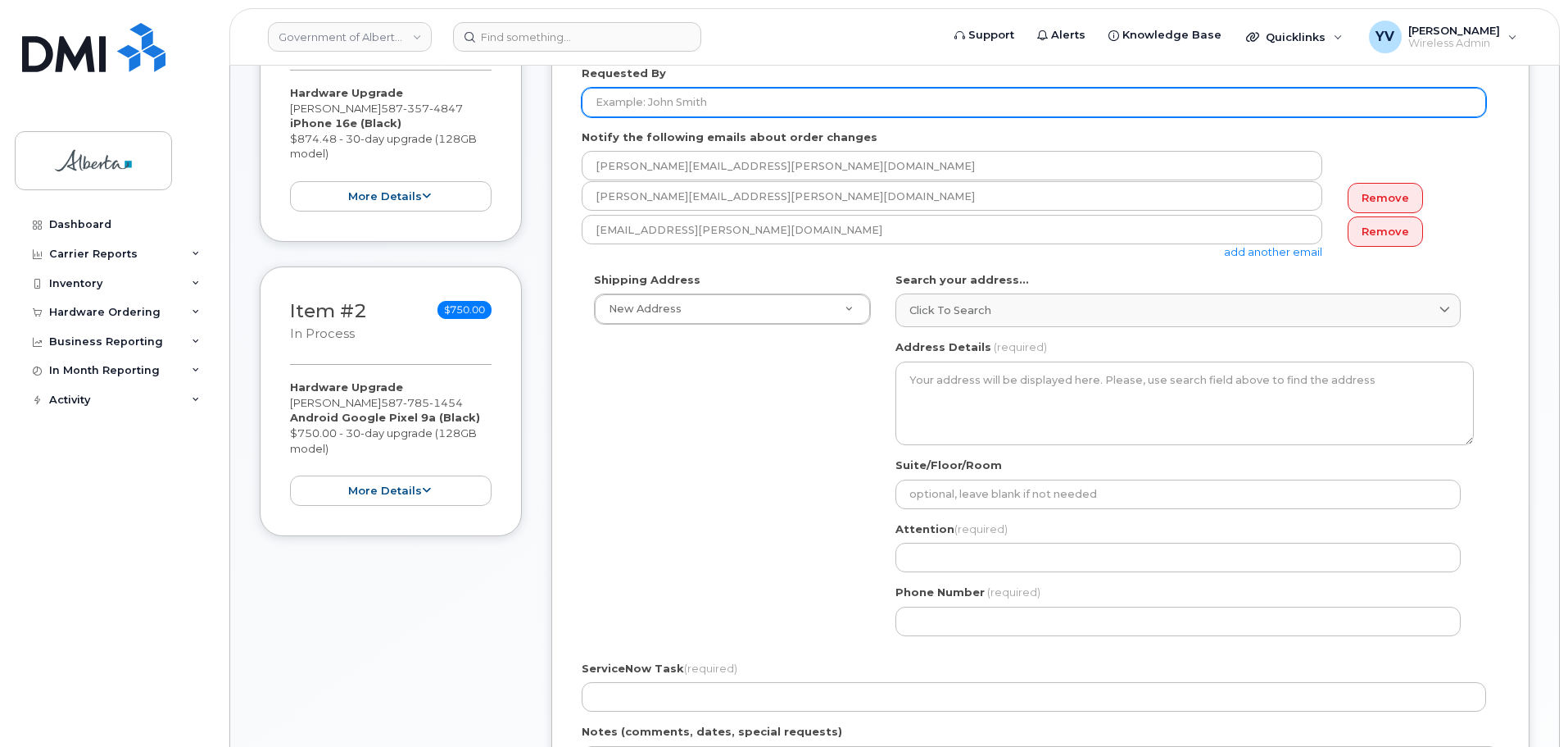
click at [624, 97] on input "Requested By" at bounding box center [1034, 103] width 905 height 29
paste input "[PERSON_NAME]"
type input "[PERSON_NAME]"
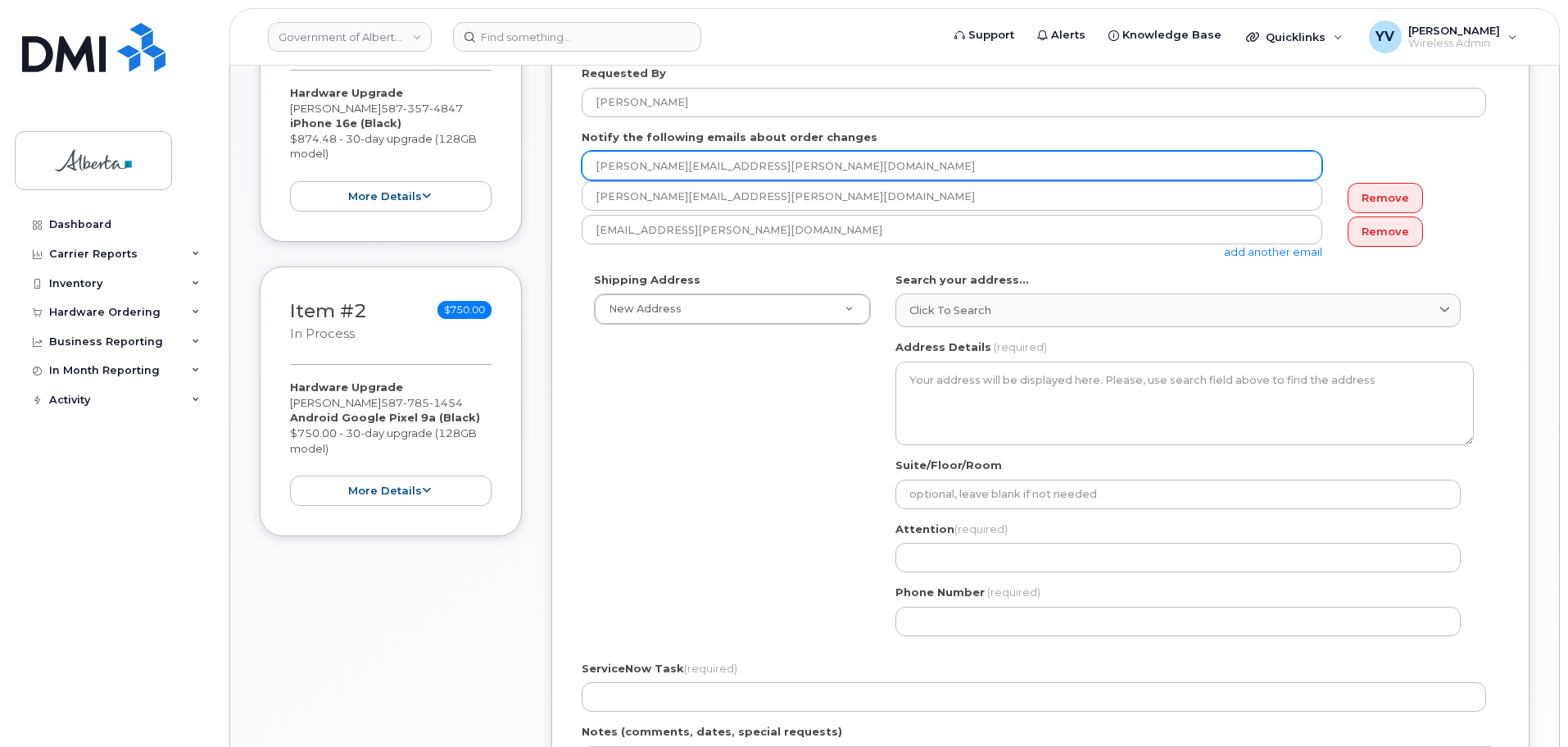
drag, startPoint x: 751, startPoint y: 164, endPoint x: 581, endPoint y: 166, distance: 170.0
click at [581, 166] on input "[PERSON_NAME][EMAIL_ADDRESS][PERSON_NAME][DOMAIN_NAME]" at bounding box center [951, 165] width 740 height 29
paste input "[PERSON_NAME].[PERSON_NAME]"
type input "[PERSON_NAME][EMAIL_ADDRESS][PERSON_NAME][DOMAIN_NAME]"
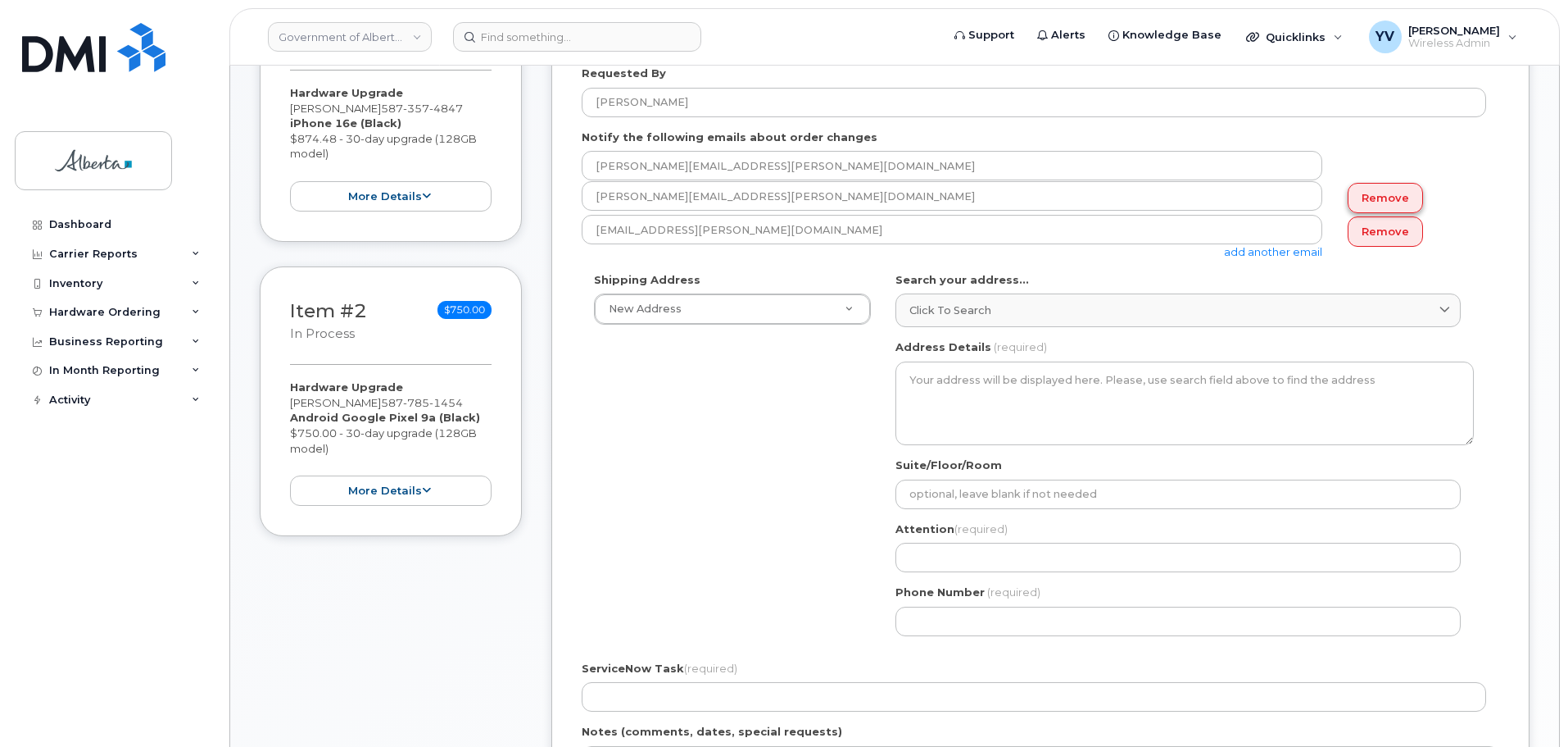
click at [1390, 198] on link "Remove" at bounding box center [1385, 197] width 75 height 30
type input "[EMAIL_ADDRESS][PERSON_NAME][DOMAIN_NAME]"
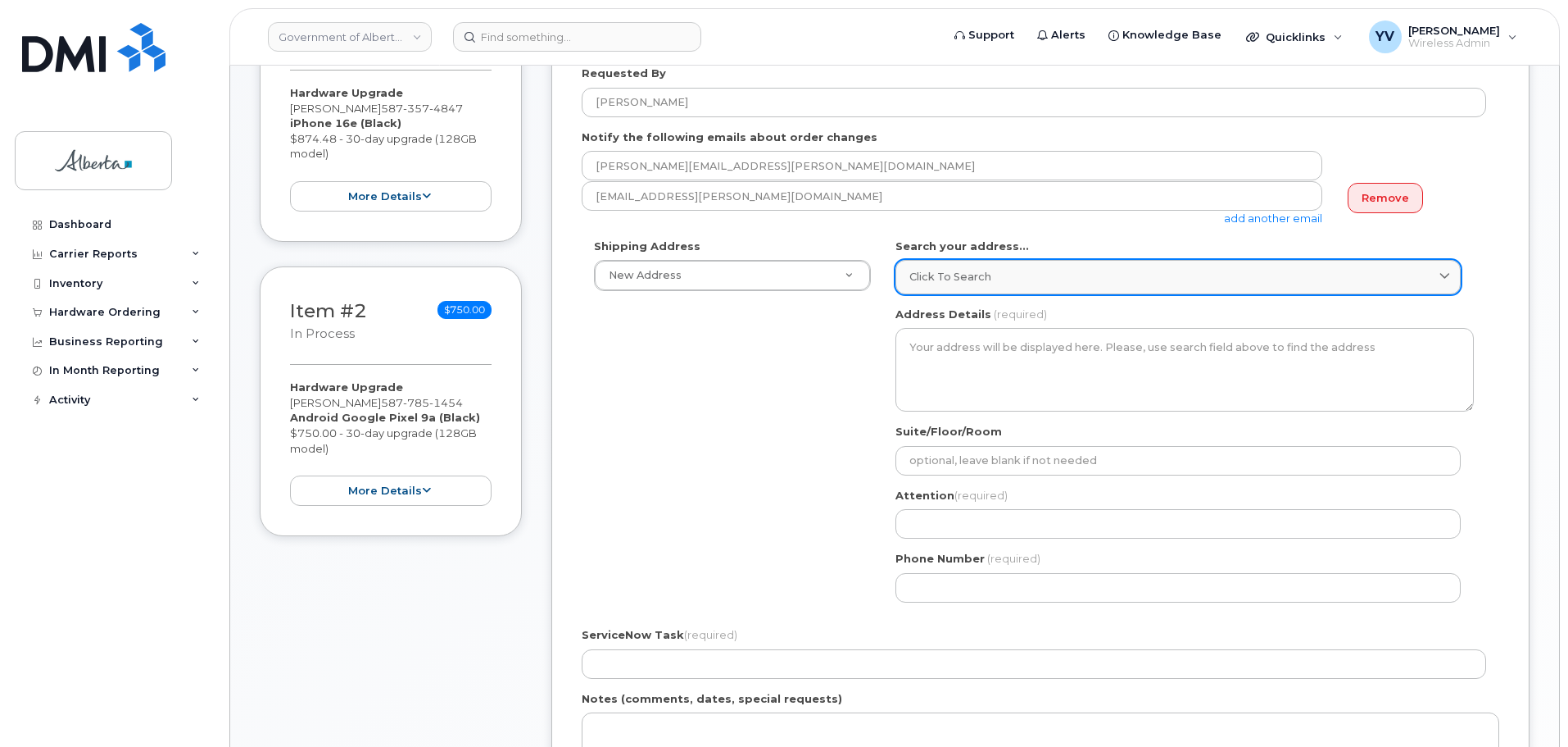
click at [964, 272] on span "Click to search" at bounding box center [950, 276] width 82 height 15
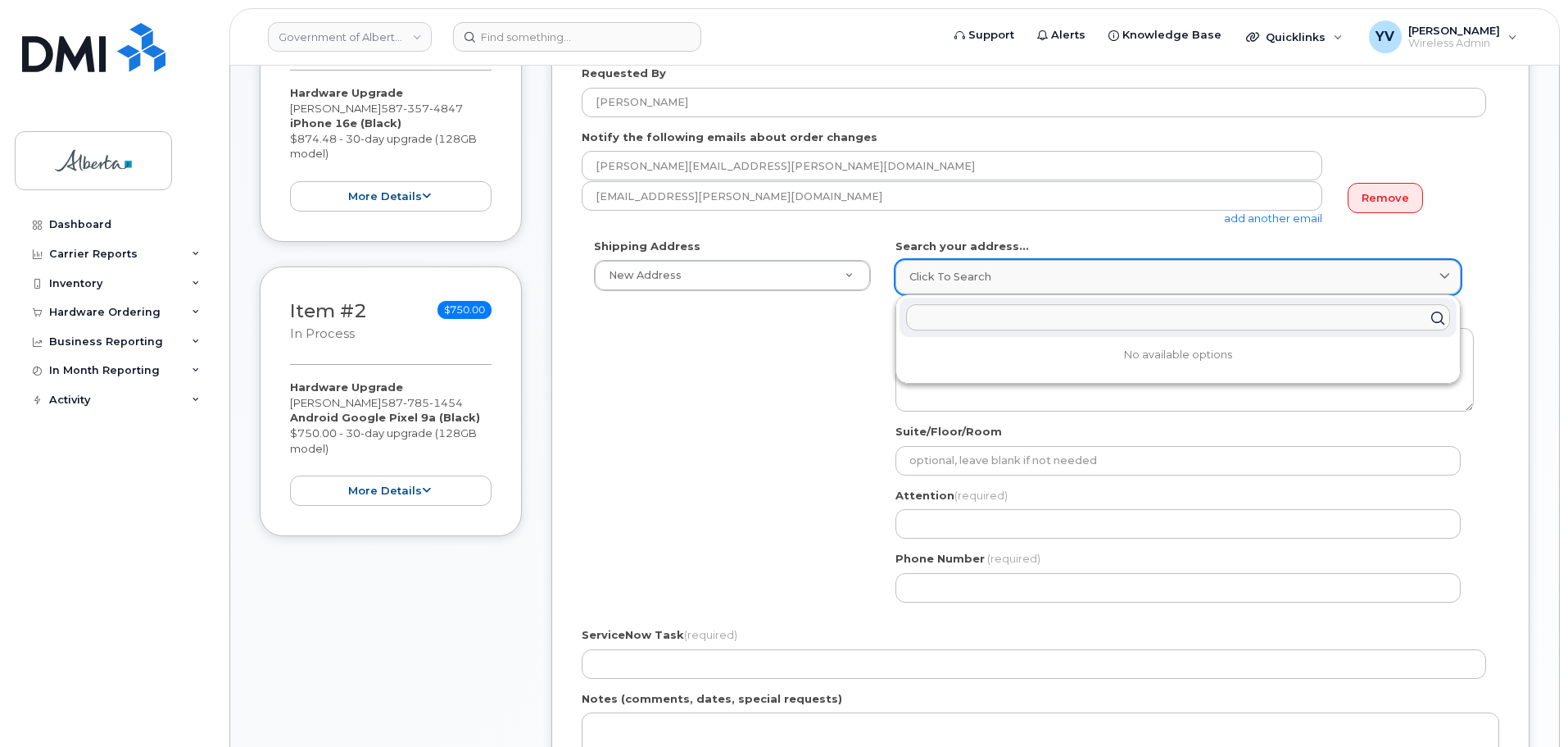
paste input "[STREET_ADDRESS]"
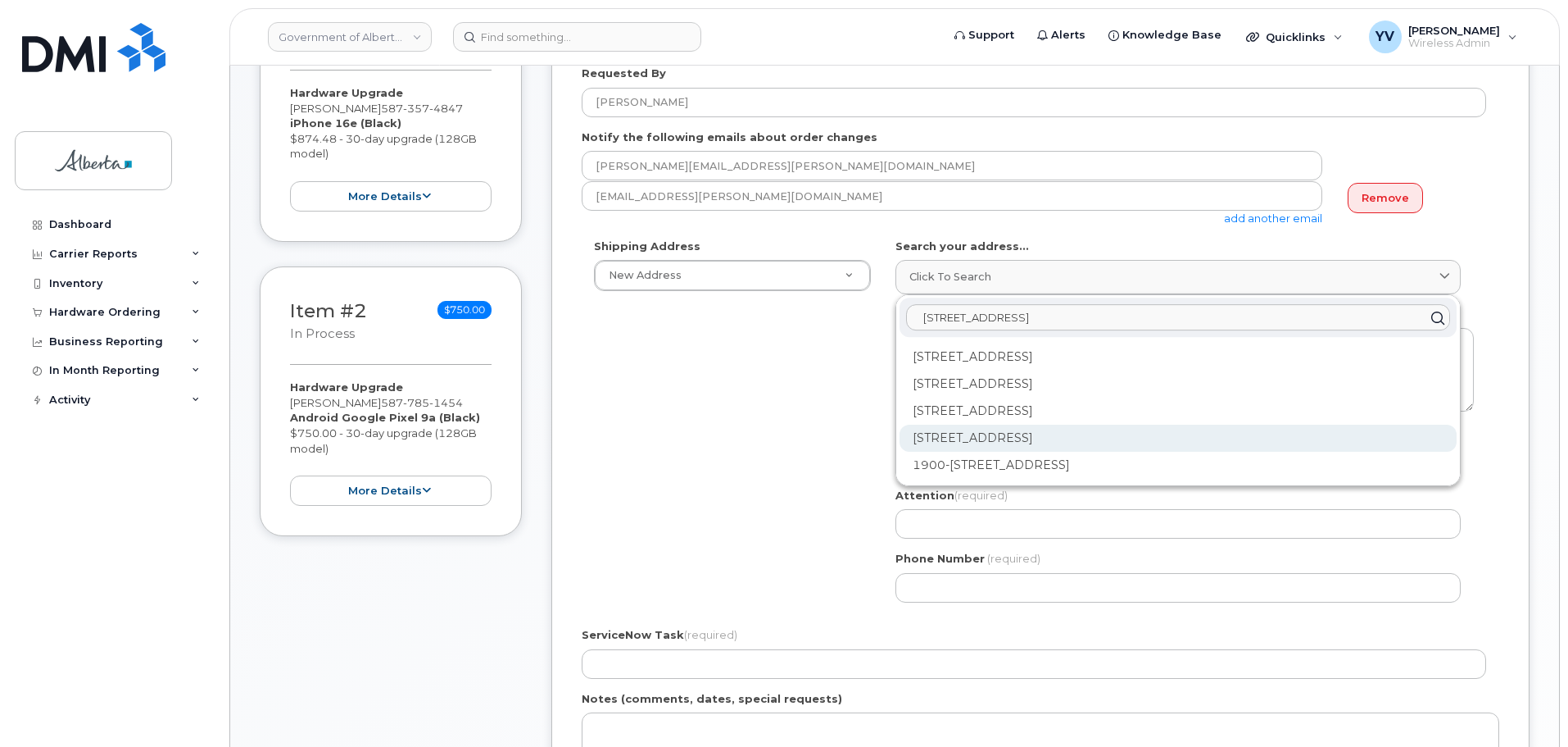
type input "[STREET_ADDRESS]"
click at [1058, 434] on div "[STREET_ADDRESS]" at bounding box center [1177, 438] width 557 height 27
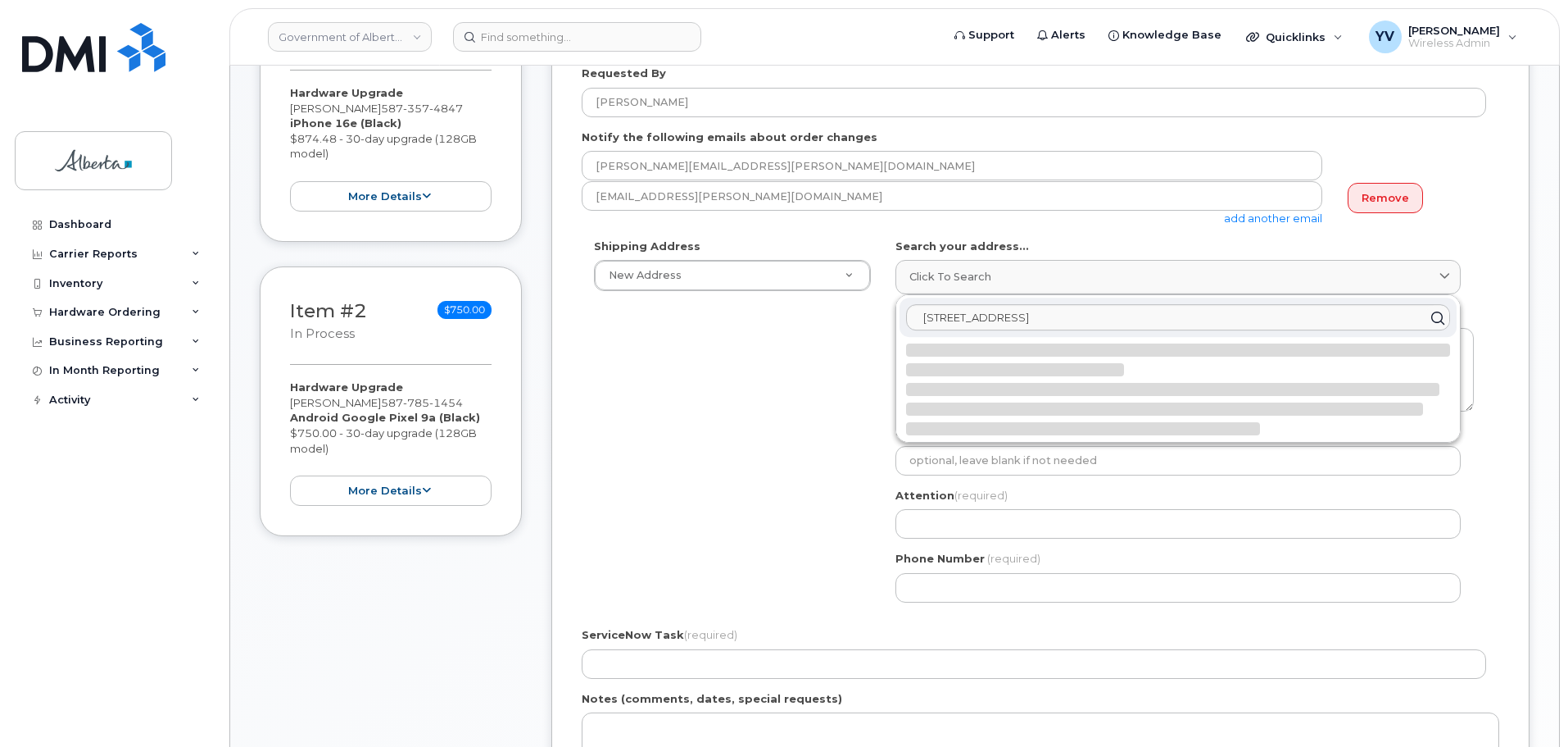
select select
type textarea "[STREET_ADDRESS]"
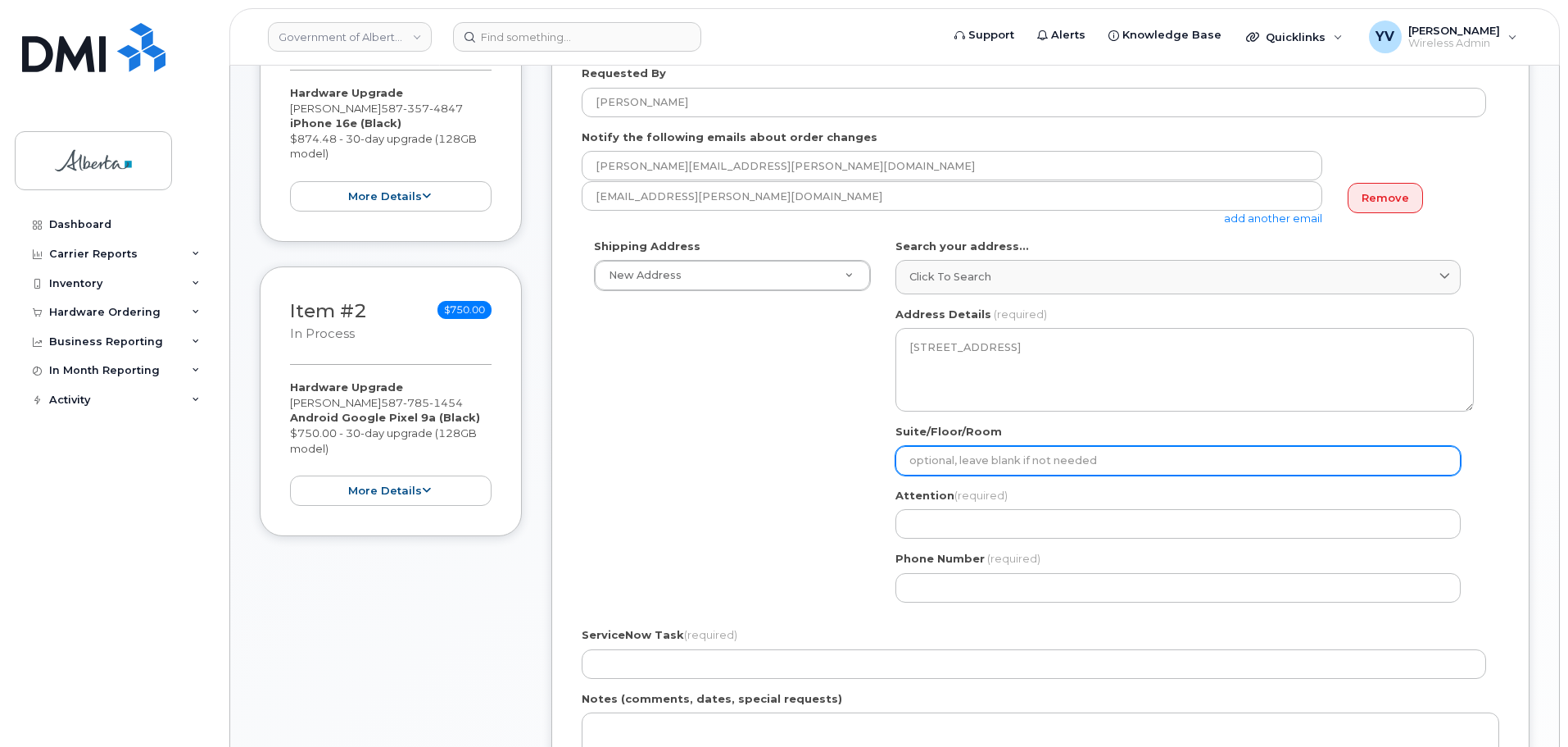
click at [922, 457] on input "Suite/Floor/Room" at bounding box center [1178, 461] width 565 height 29
type input "Main Floor"
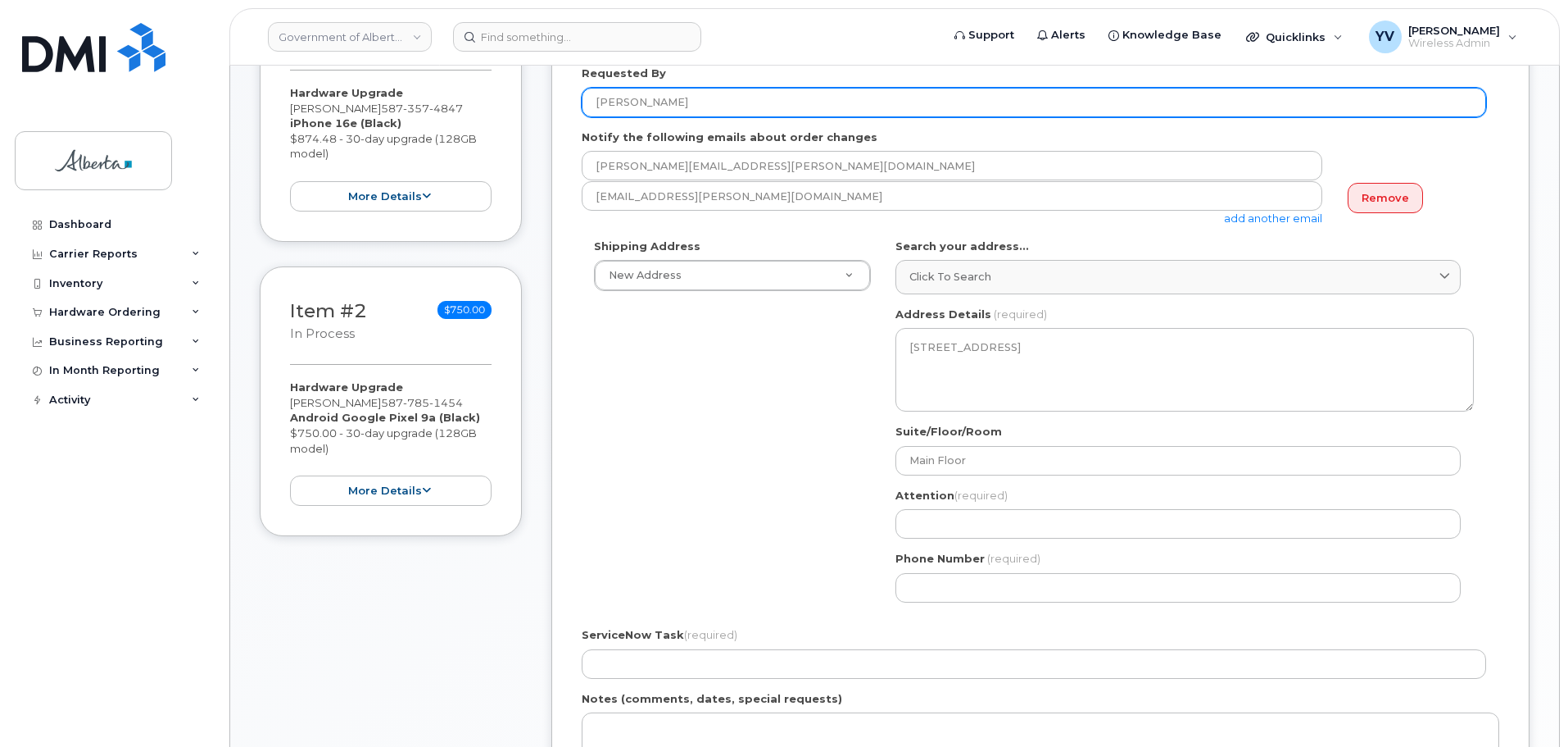
drag, startPoint x: 715, startPoint y: 101, endPoint x: 577, endPoint y: 106, distance: 138.1
click at [577, 106] on div "Created By [PERSON_NAME] Requested By [PERSON_NAME] Notify the following emails…" at bounding box center [1040, 457] width 978 height 971
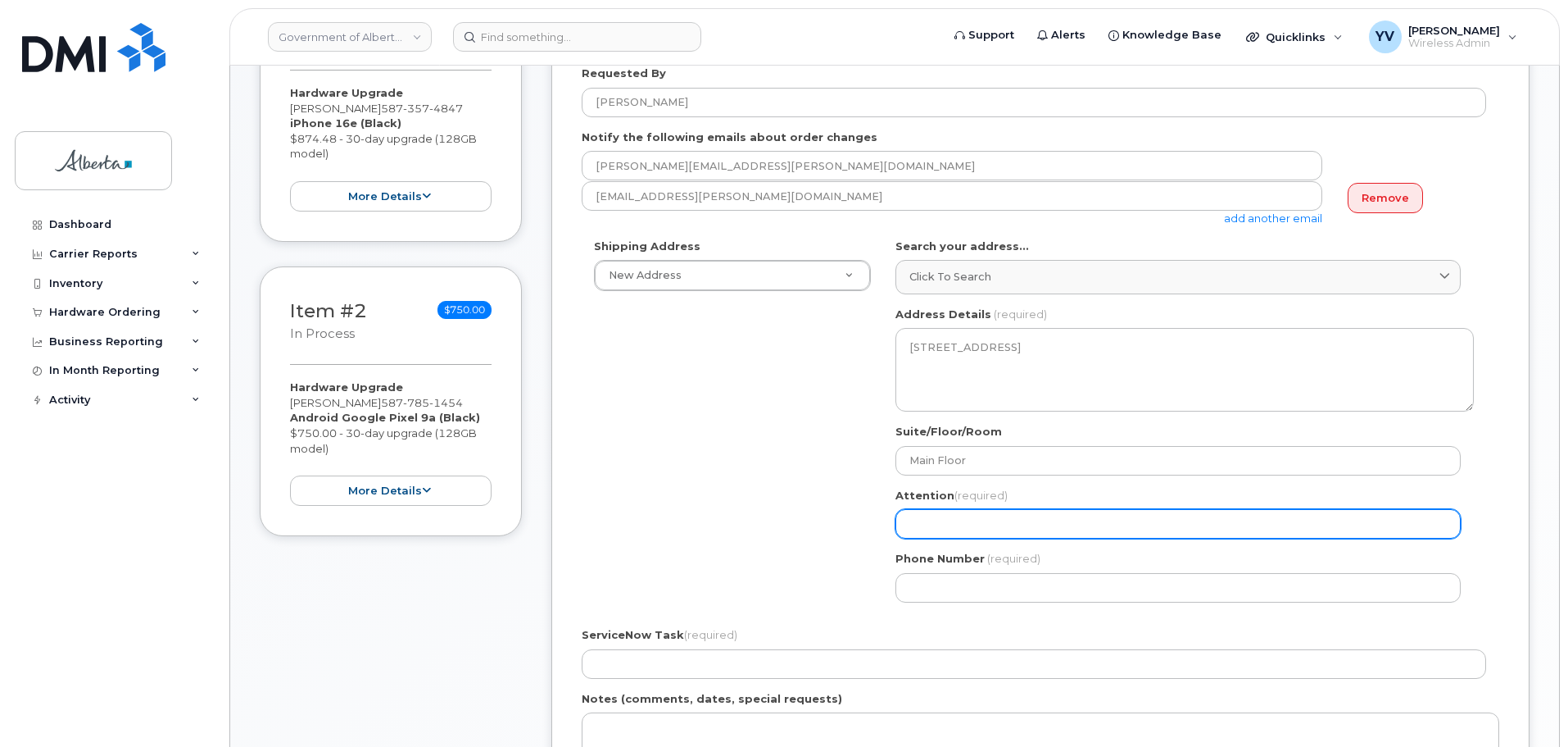
click at [925, 537] on input "Attention (required)" at bounding box center [1178, 523] width 565 height 29
paste input "[PERSON_NAME]"
select select
type input "[PERSON_NAME]"
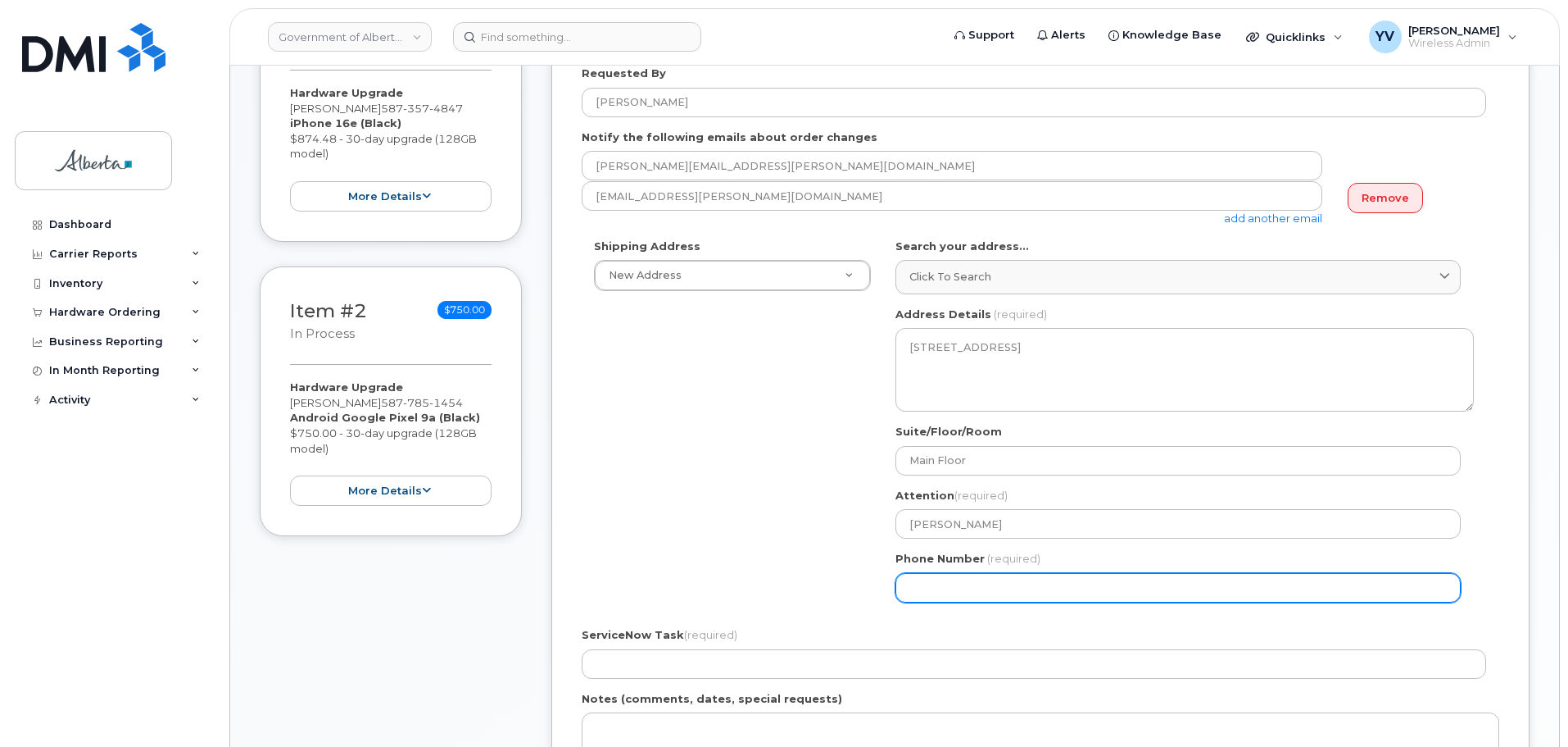
click at [927, 585] on input "Phone Number" at bounding box center [1178, 587] width 565 height 29
paste input "7806383259"
select select
type input "7806383259"
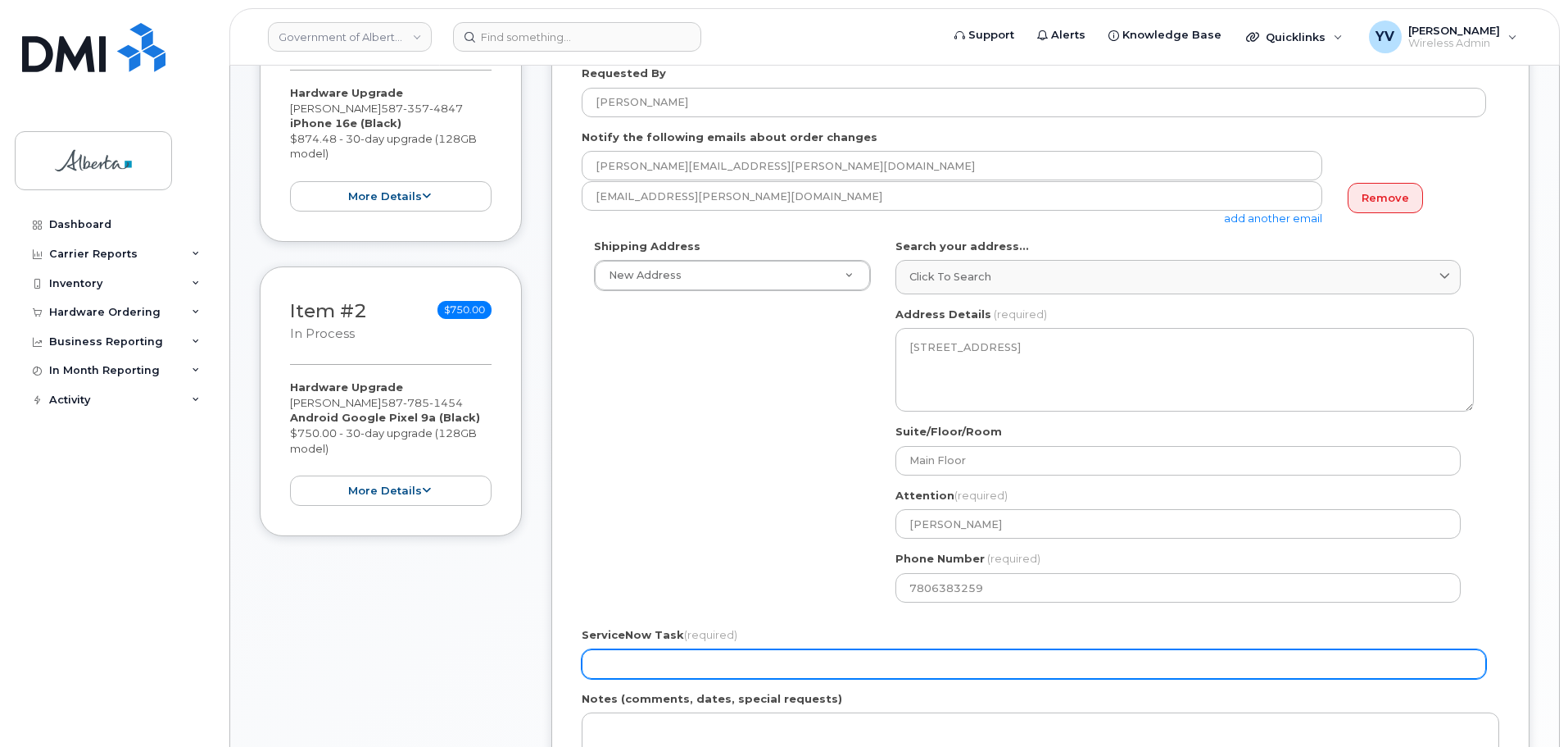
click at [606, 663] on input "ServiceNow Task (required)" at bounding box center [1034, 663] width 905 height 29
paste input "SCTASK0833683"
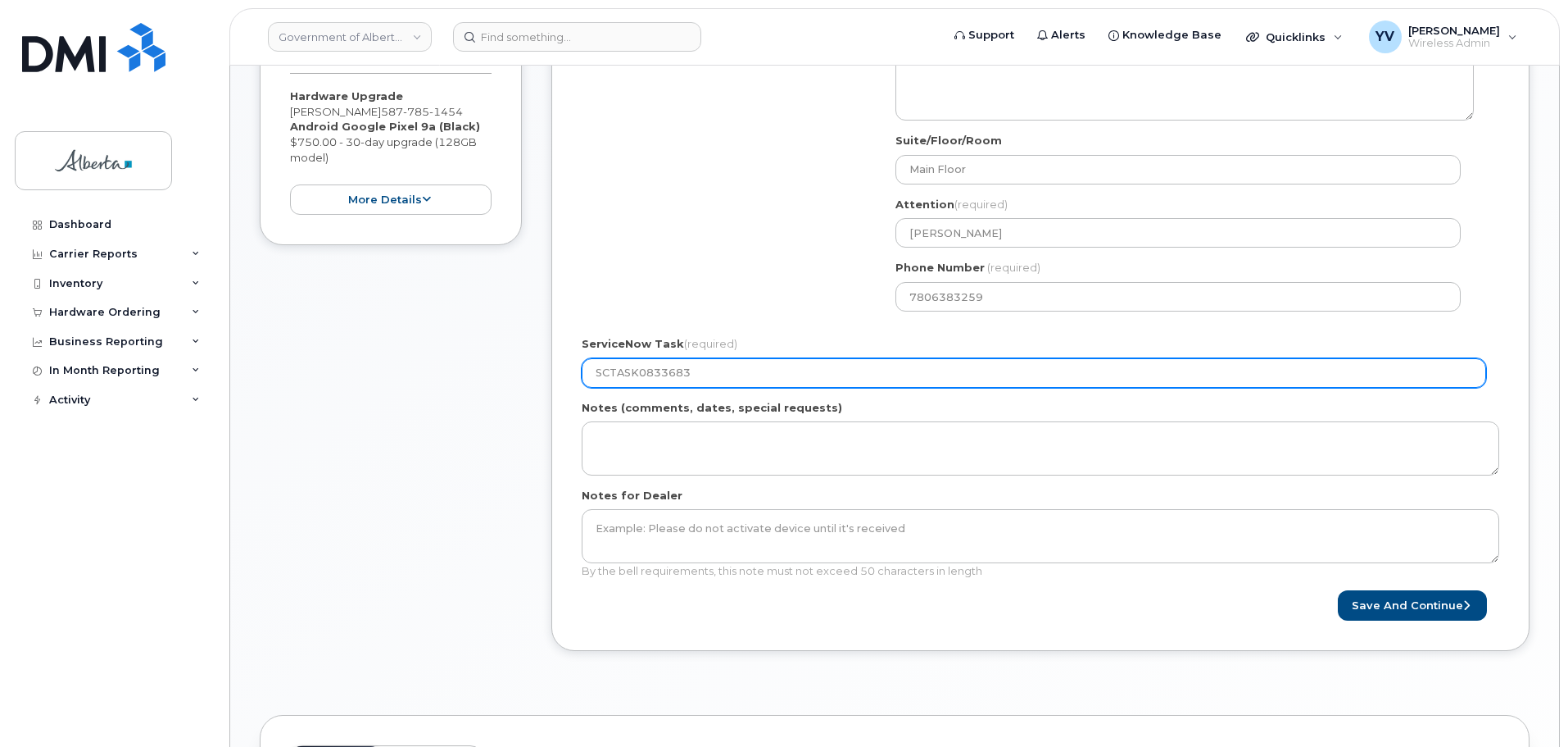
scroll to position [620, 0]
type input "SCTASK0833683"
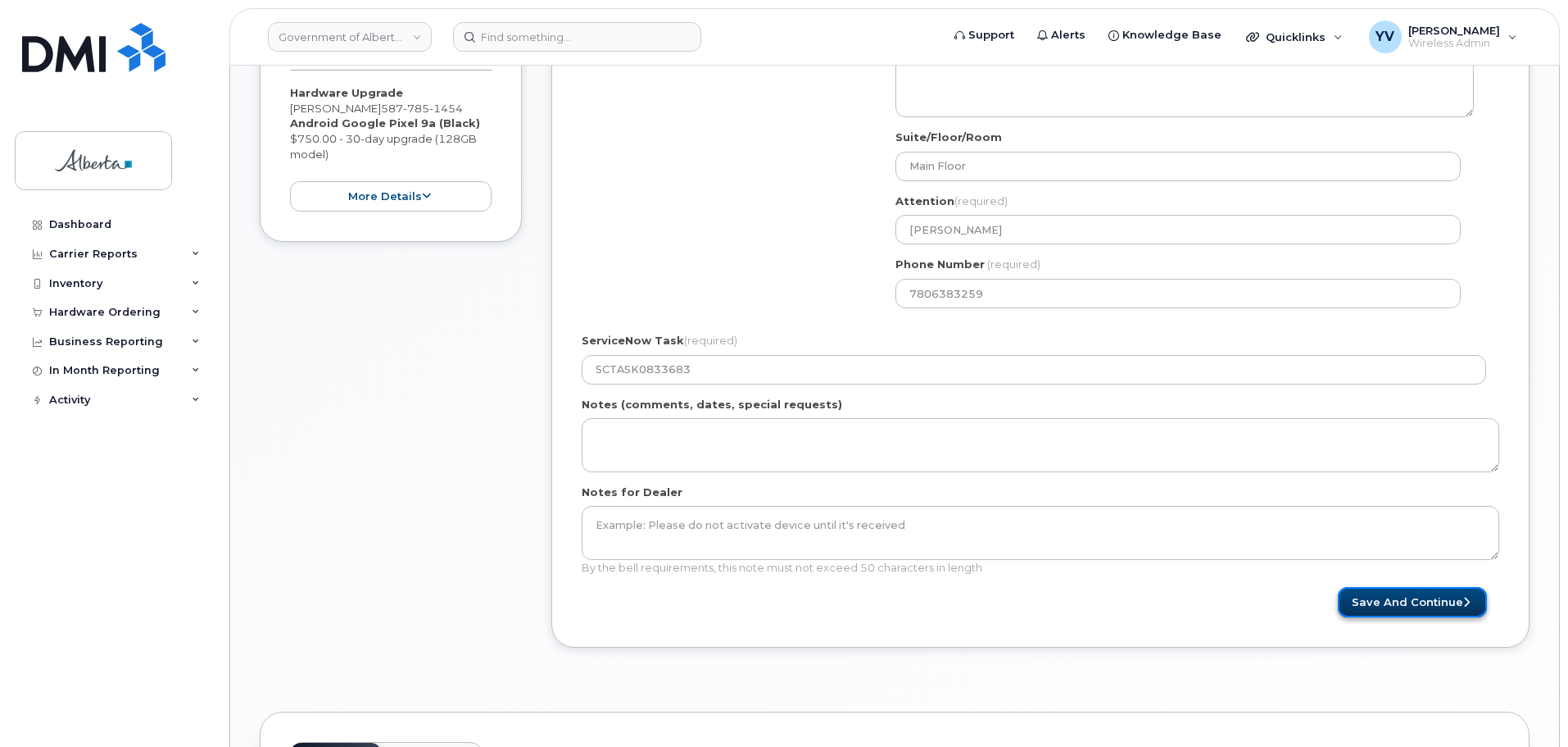
click at [1394, 590] on button "Save and Continue" at bounding box center [1413, 602] width 149 height 30
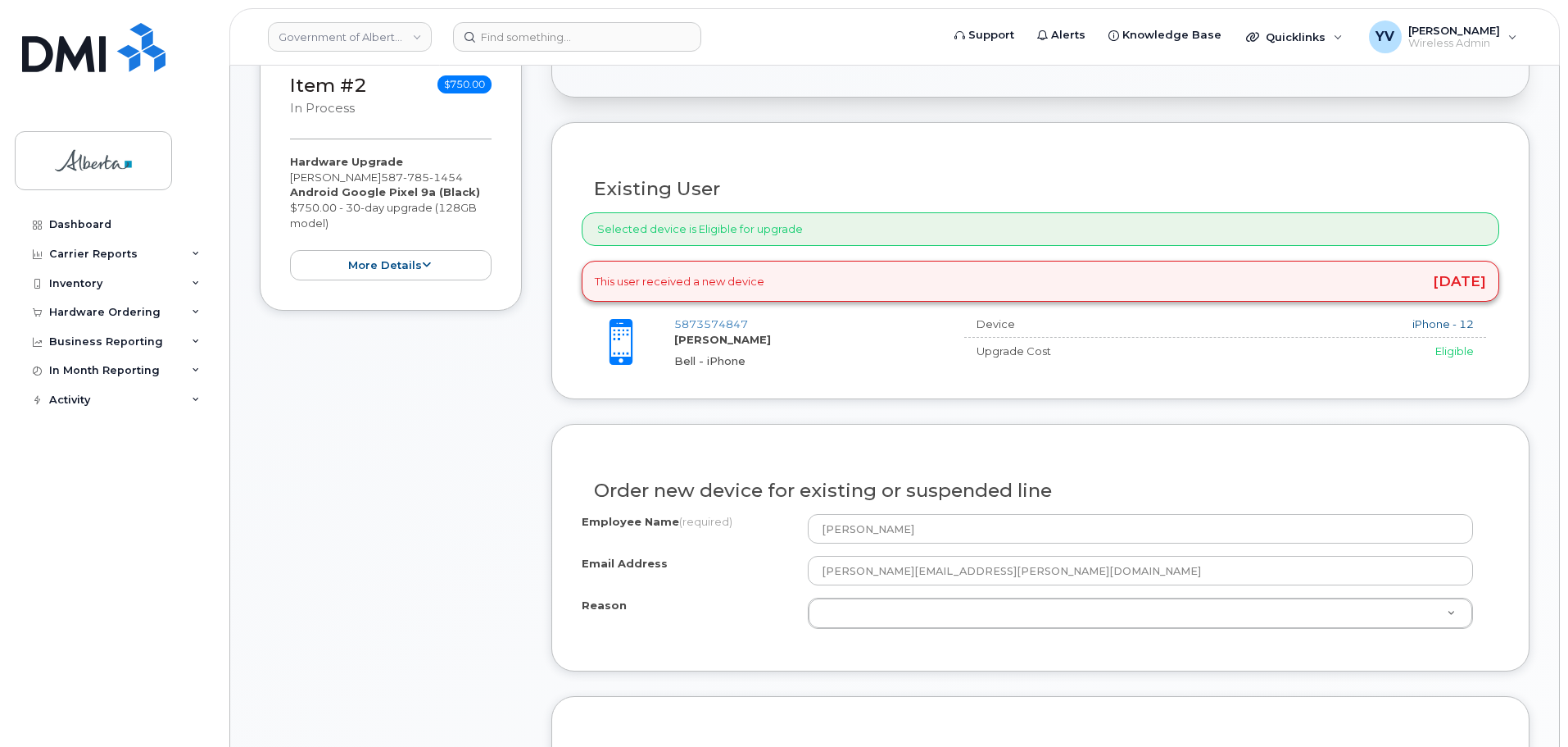
scroll to position [556, 0]
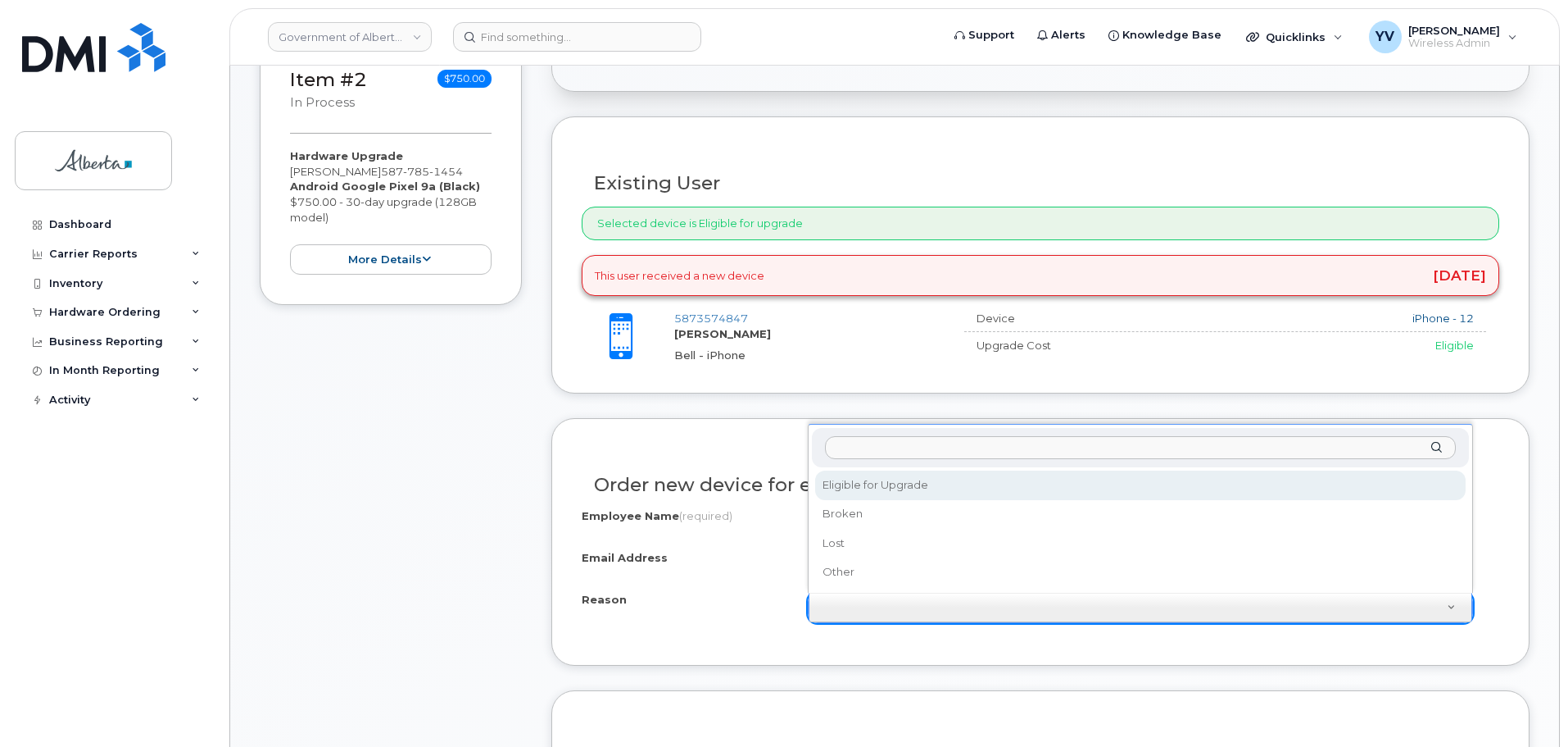
select select "eligible_for_upgrade"
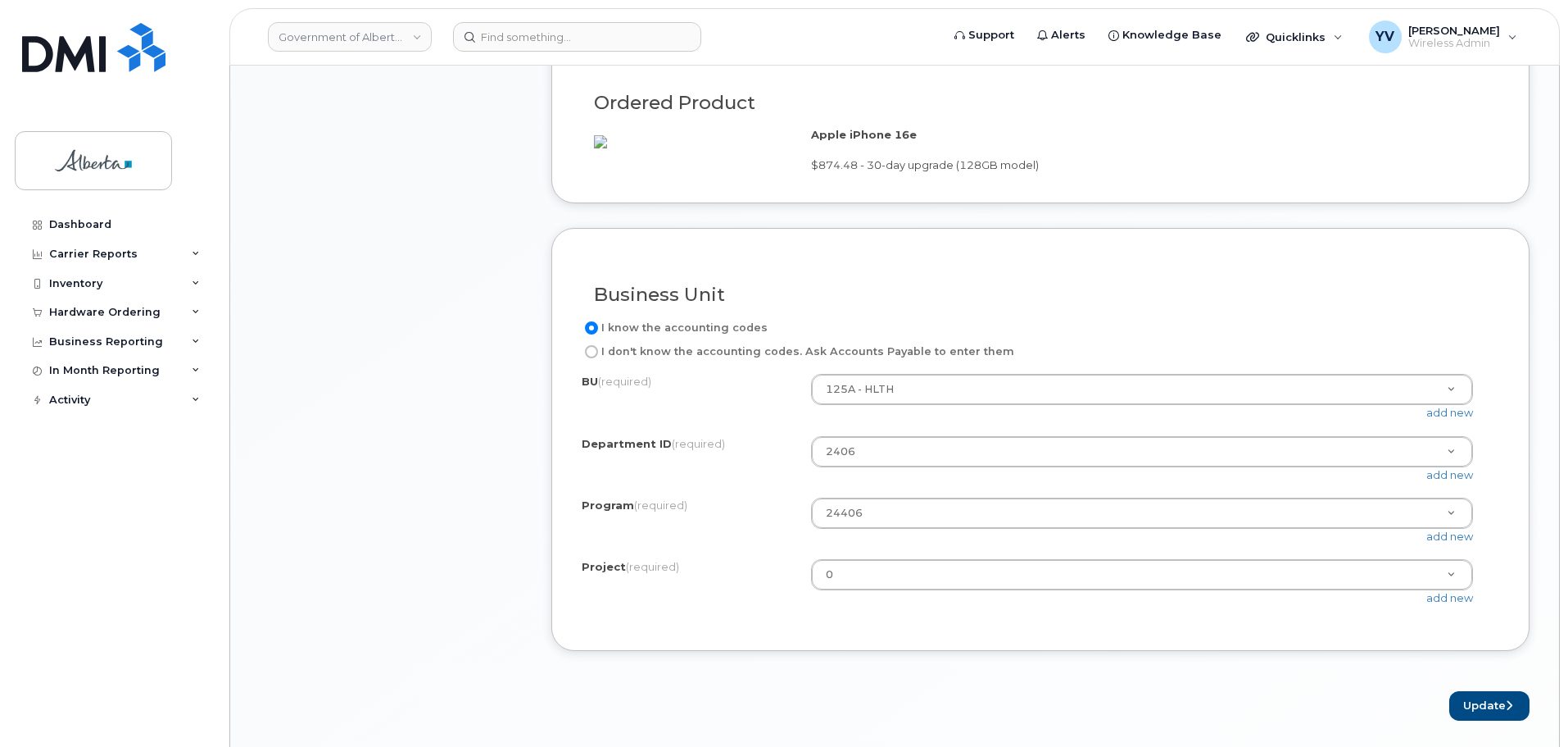
scroll to position [1213, 0]
click at [1497, 717] on button "Update" at bounding box center [1490, 703] width 80 height 30
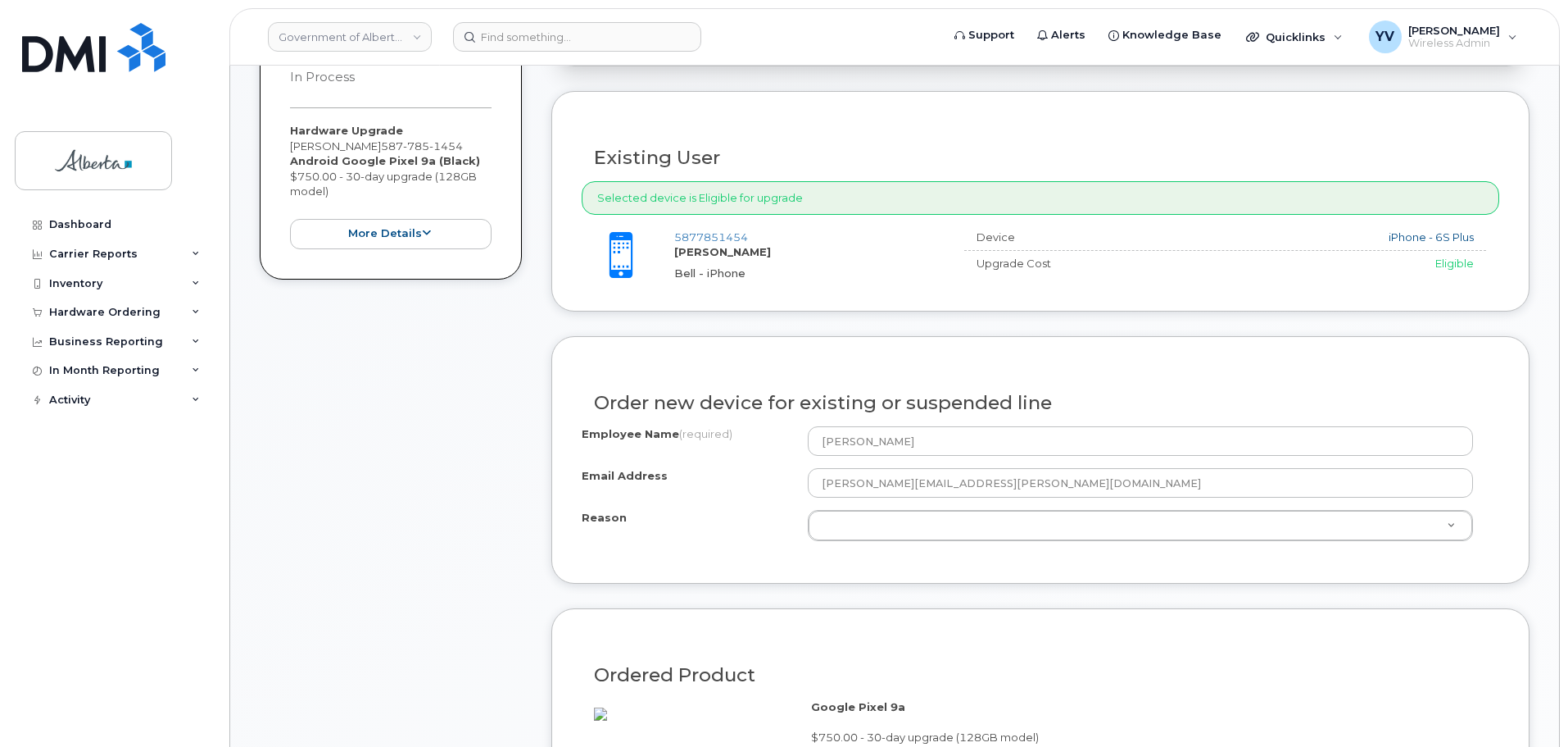
scroll to position [679, 0]
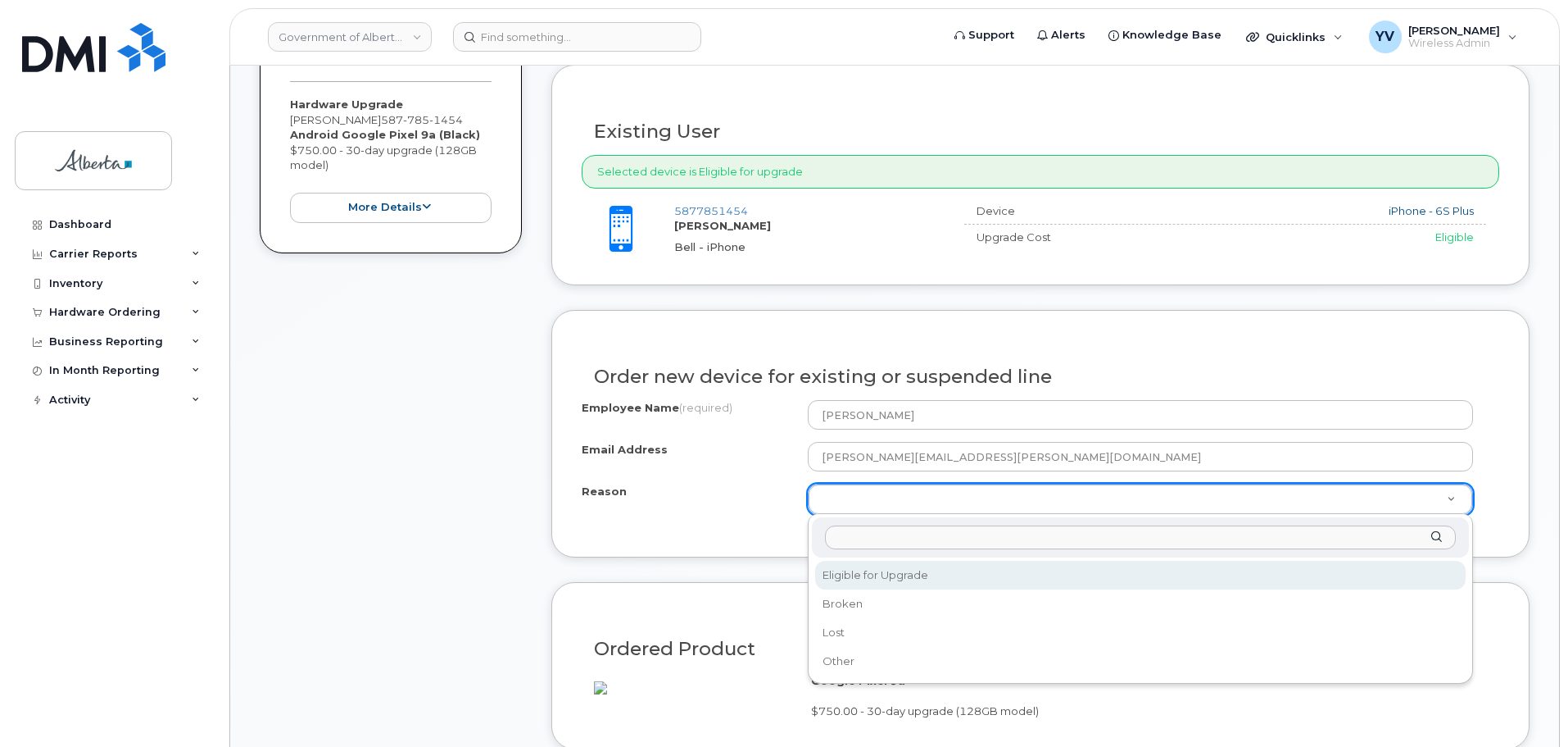
select select "eligible_for_upgrade"
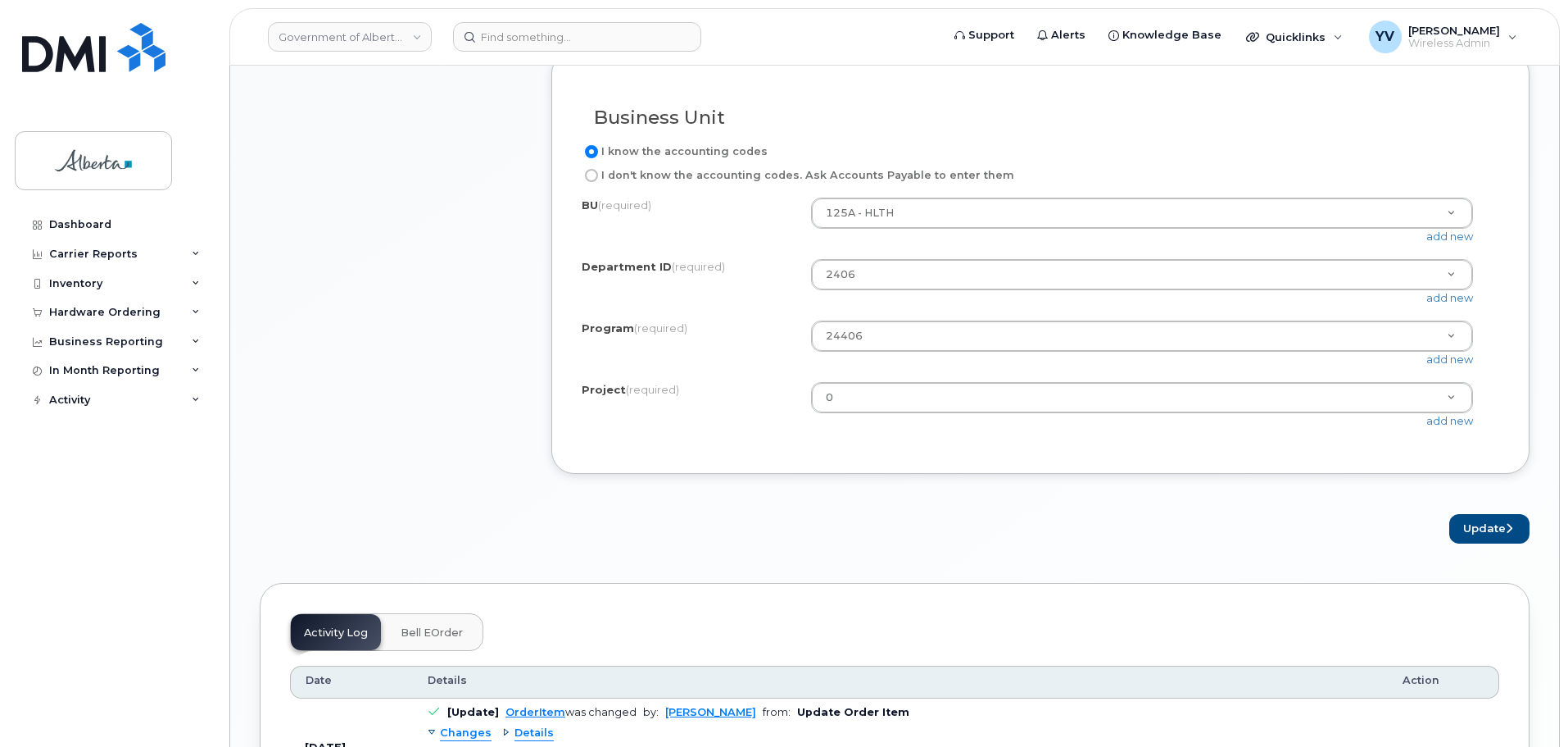
scroll to position [1418, 0]
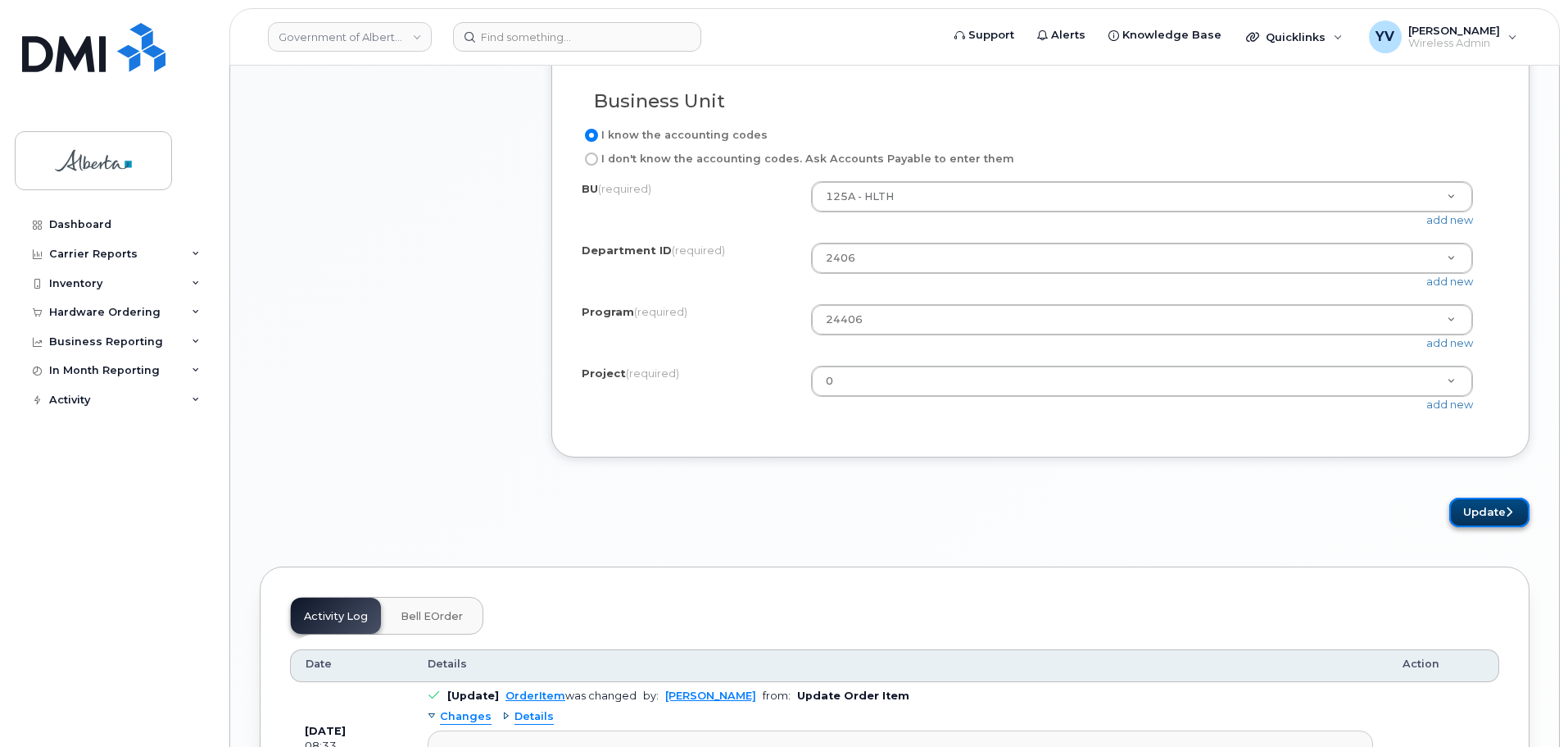
click at [1475, 527] on button "Update" at bounding box center [1490, 512] width 80 height 30
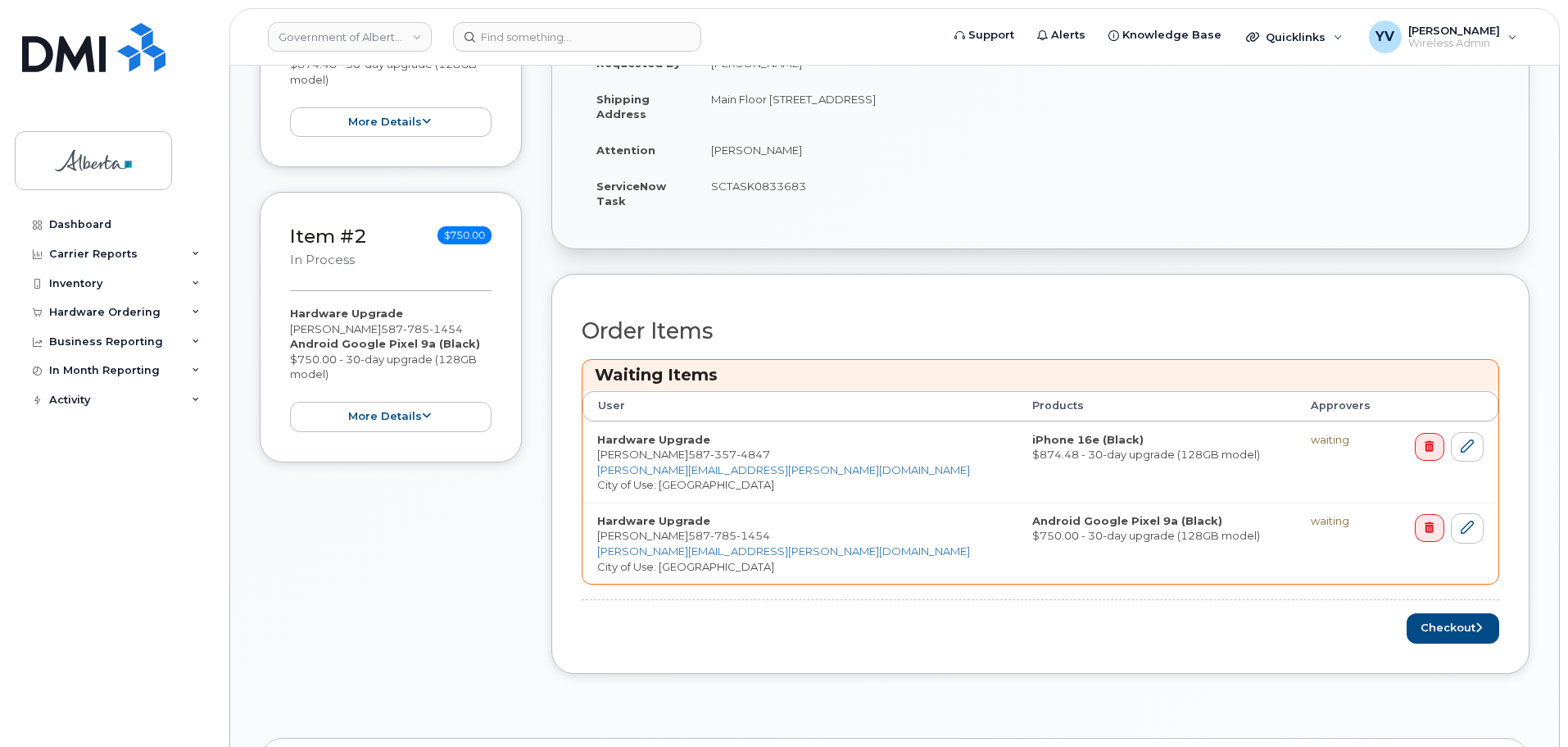
scroll to position [503, 0]
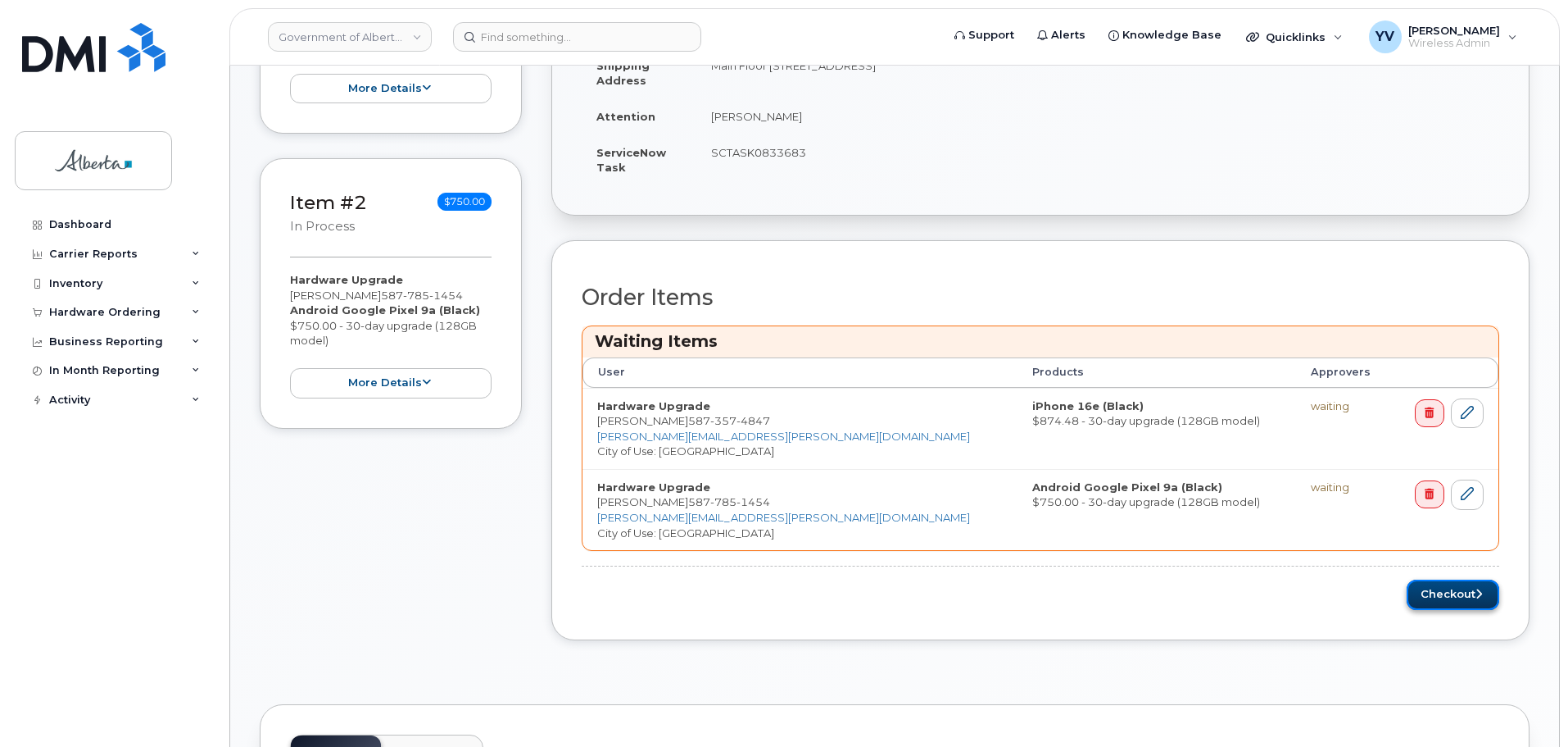
click at [1438, 588] on button "Checkout" at bounding box center [1454, 594] width 93 height 30
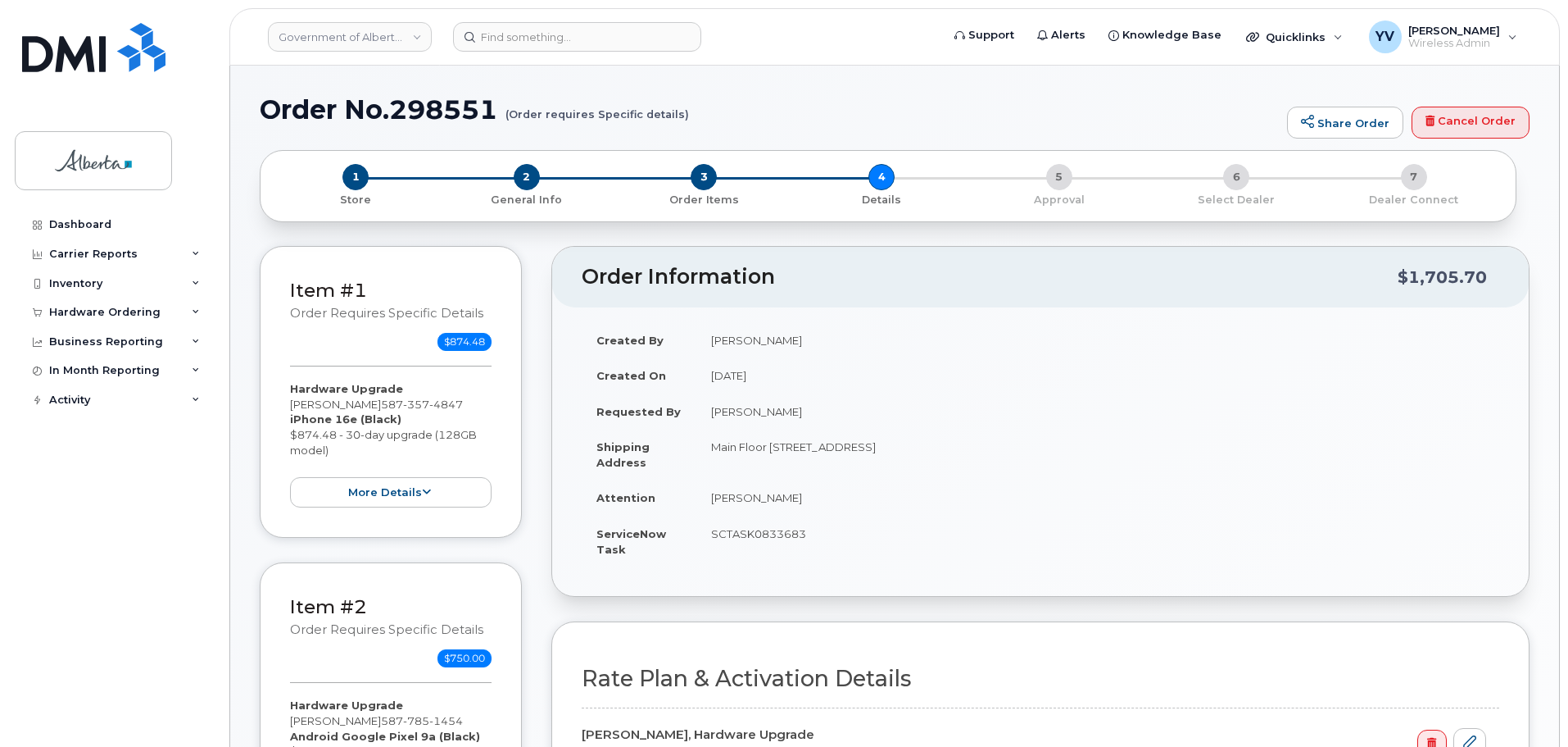
select select
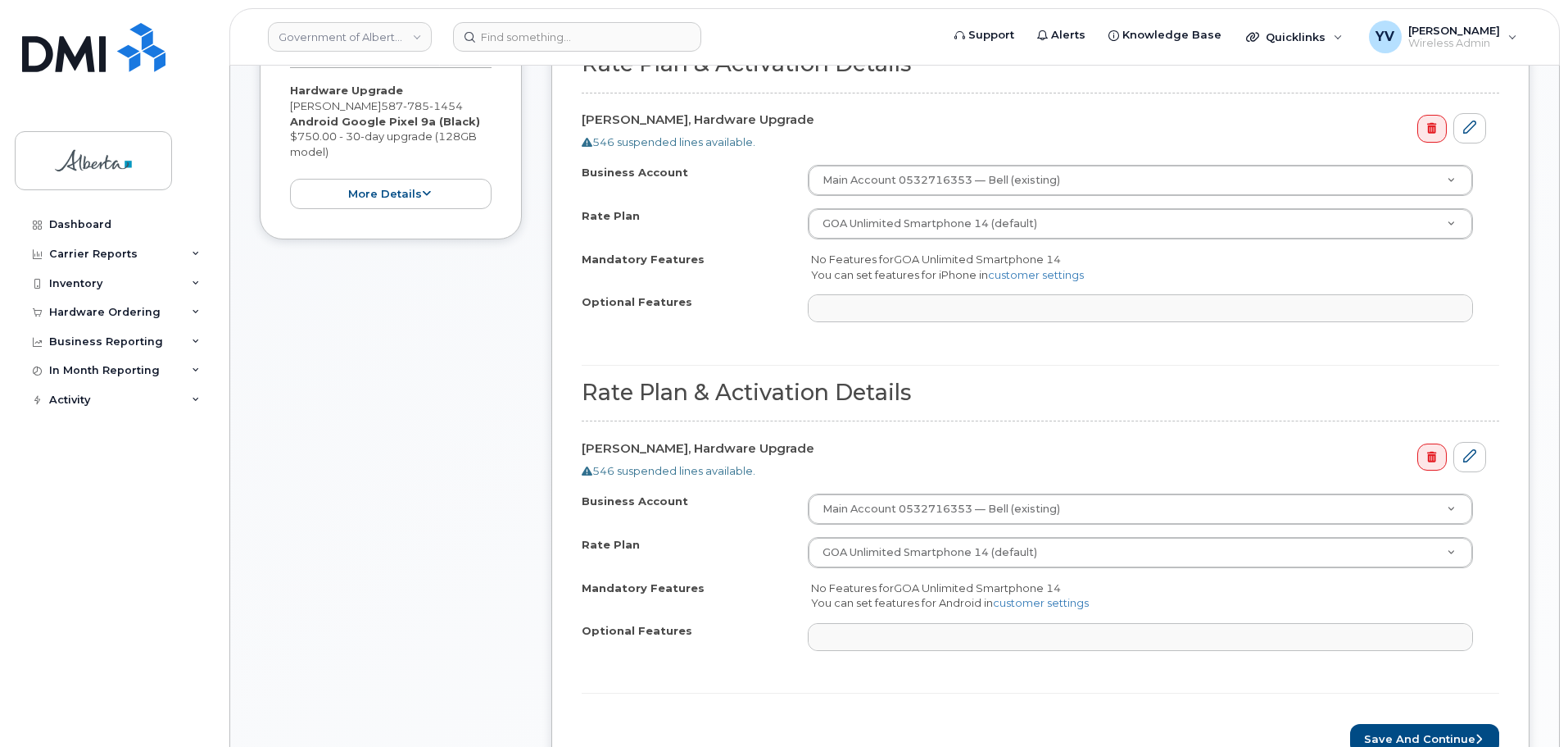
scroll to position [793, 0]
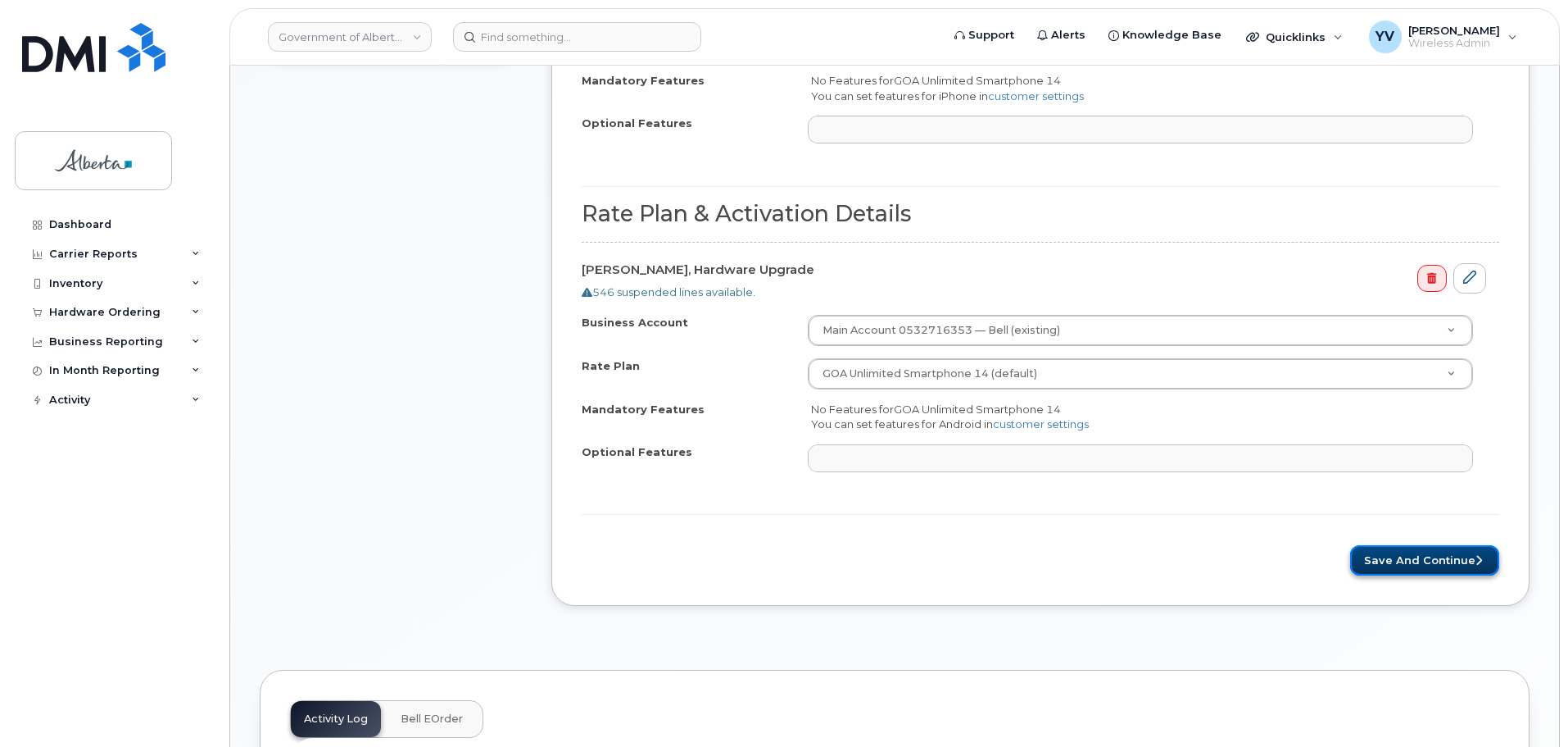
click at [1419, 550] on button "Save and Continue" at bounding box center [1424, 560] width 149 height 30
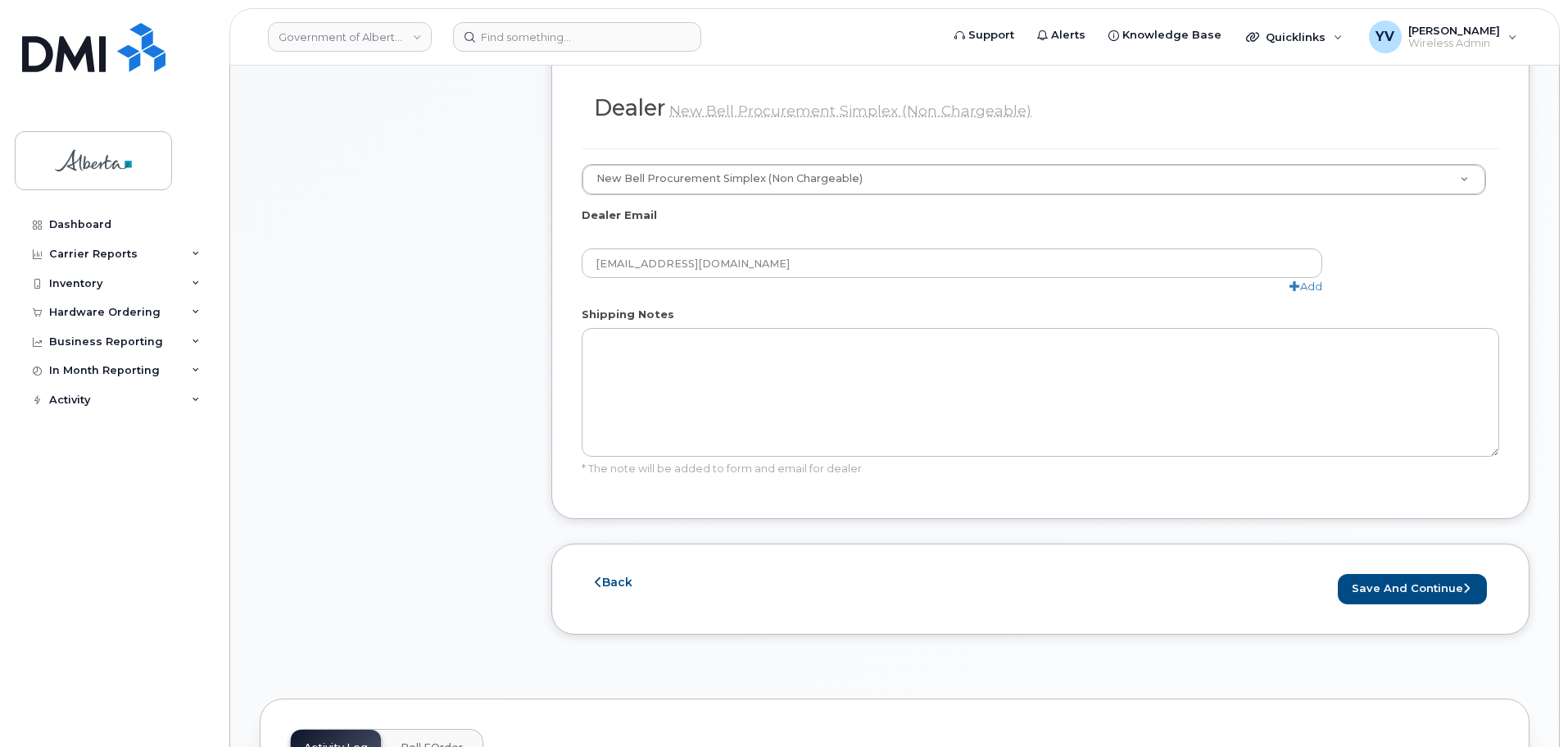
scroll to position [1003, 0]
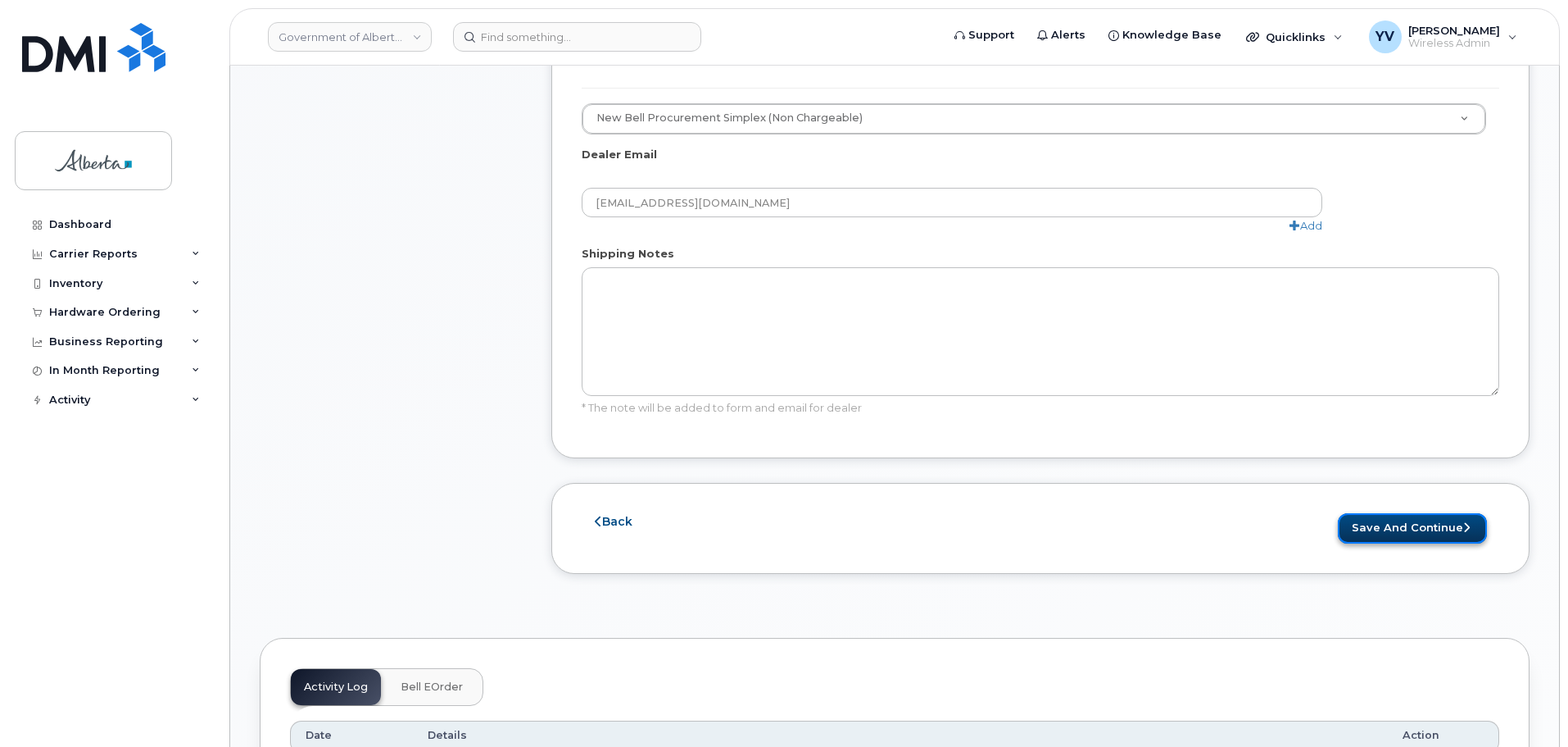
click at [1394, 513] on button "Save and Continue" at bounding box center [1413, 528] width 149 height 30
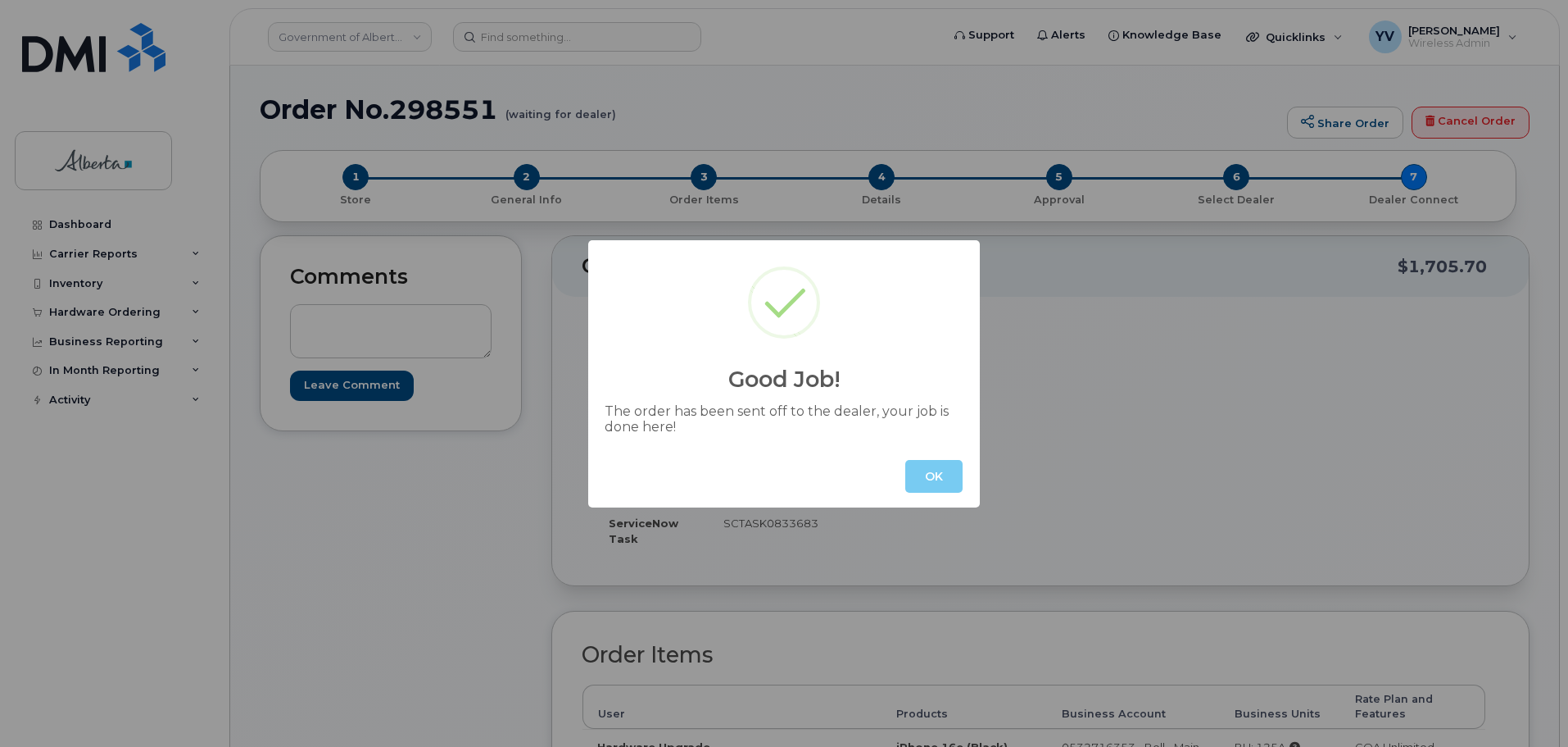
click at [922, 476] on button "OK" at bounding box center [934, 476] width 57 height 33
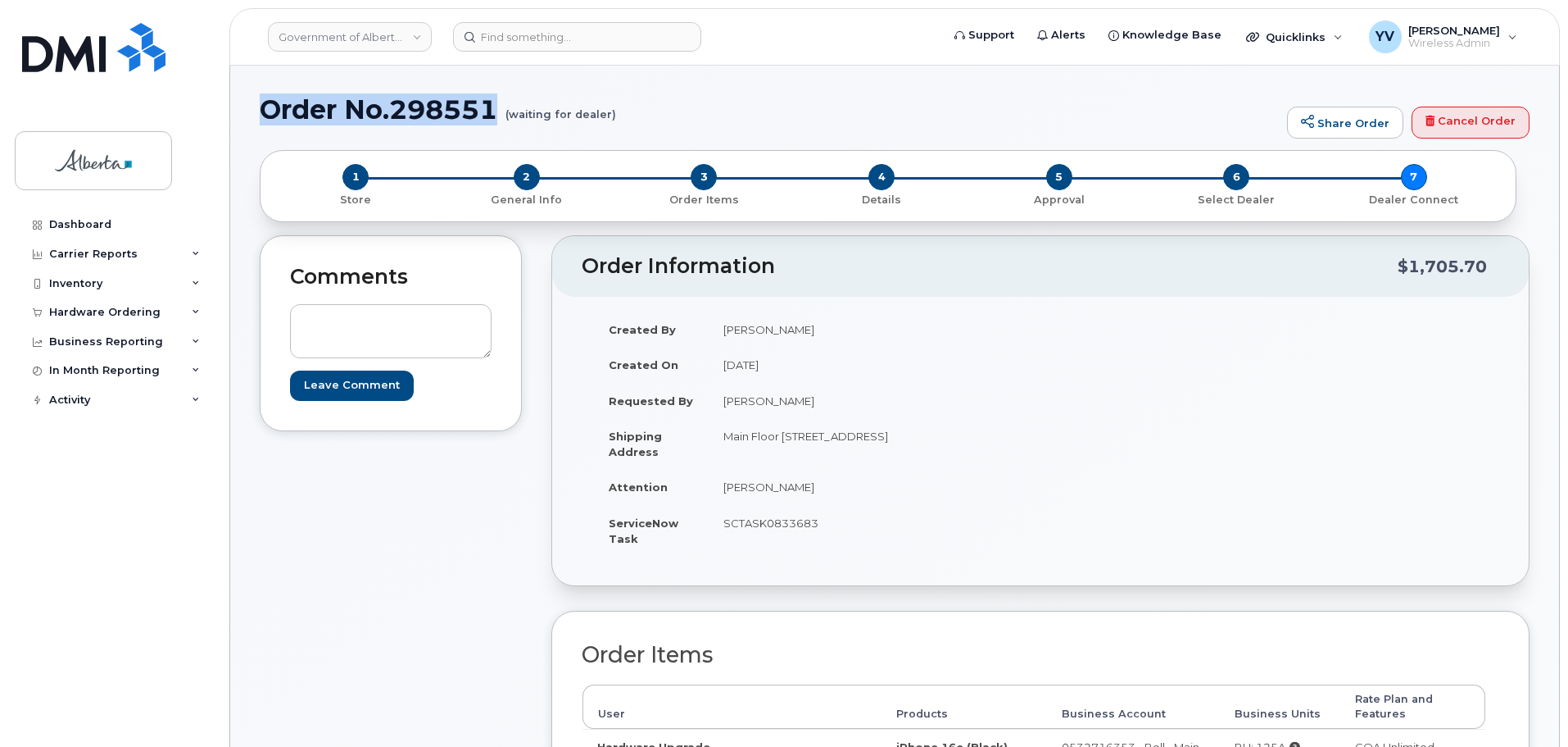
drag, startPoint x: 500, startPoint y: 111, endPoint x: 254, endPoint y: 104, distance: 246.1
copy h1 "Order No.298551"
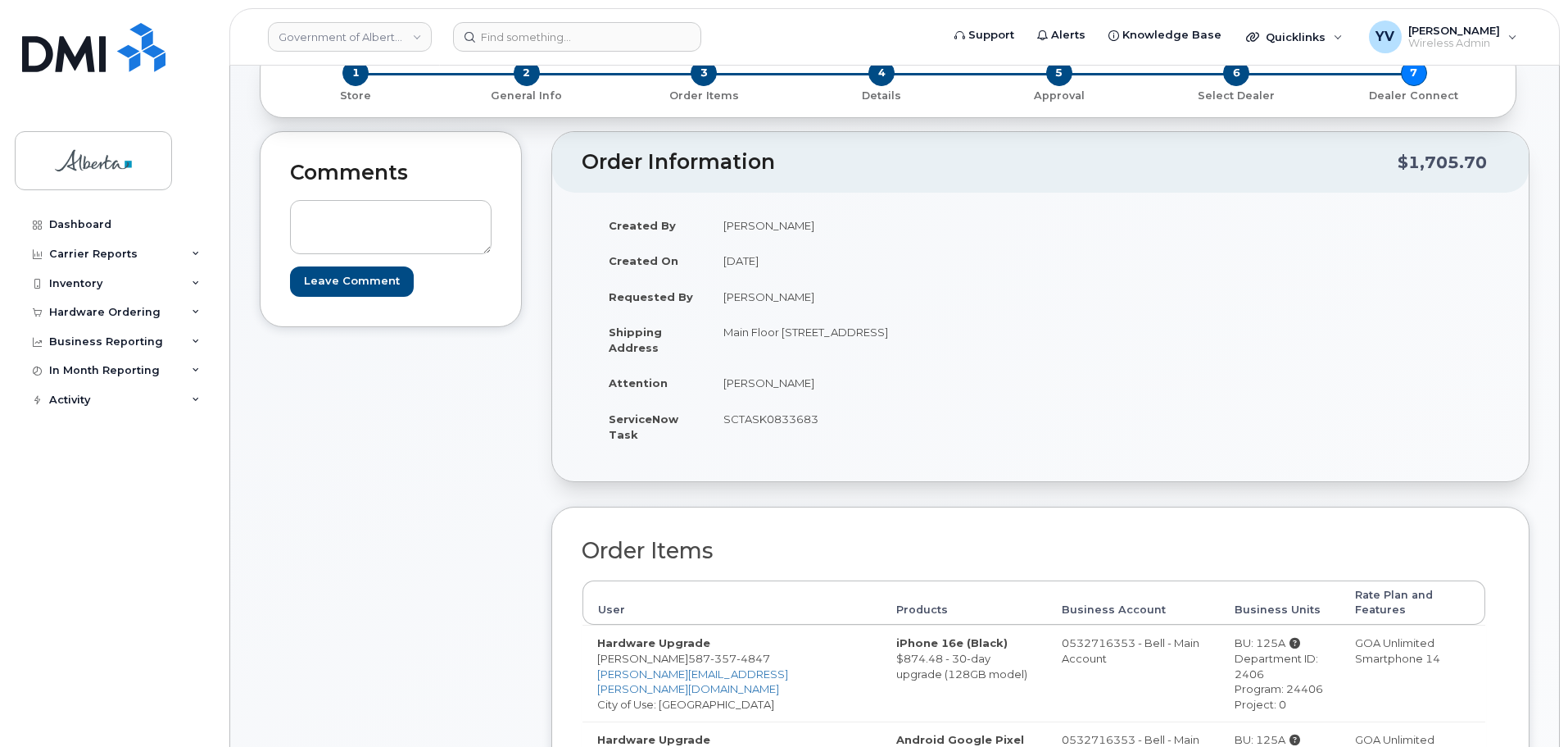
scroll to position [164, 0]
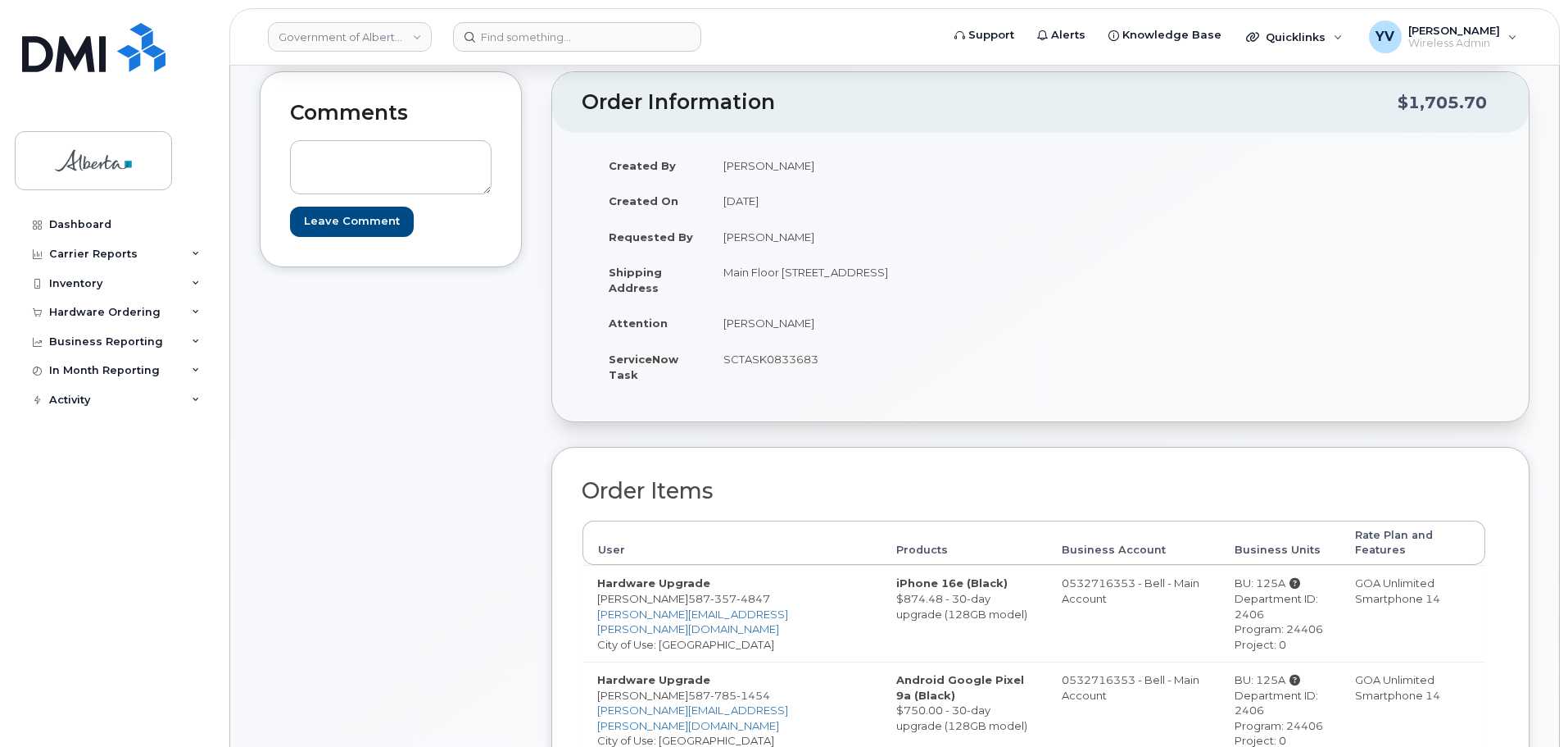
drag, startPoint x: 1046, startPoint y: 362, endPoint x: 1051, endPoint y: 355, distance: 8.6
click at [1046, 361] on div "Created By [PERSON_NAME] Created On [DATE] Requested By [PERSON_NAME] Shipping …" at bounding box center [1040, 277] width 918 height 260
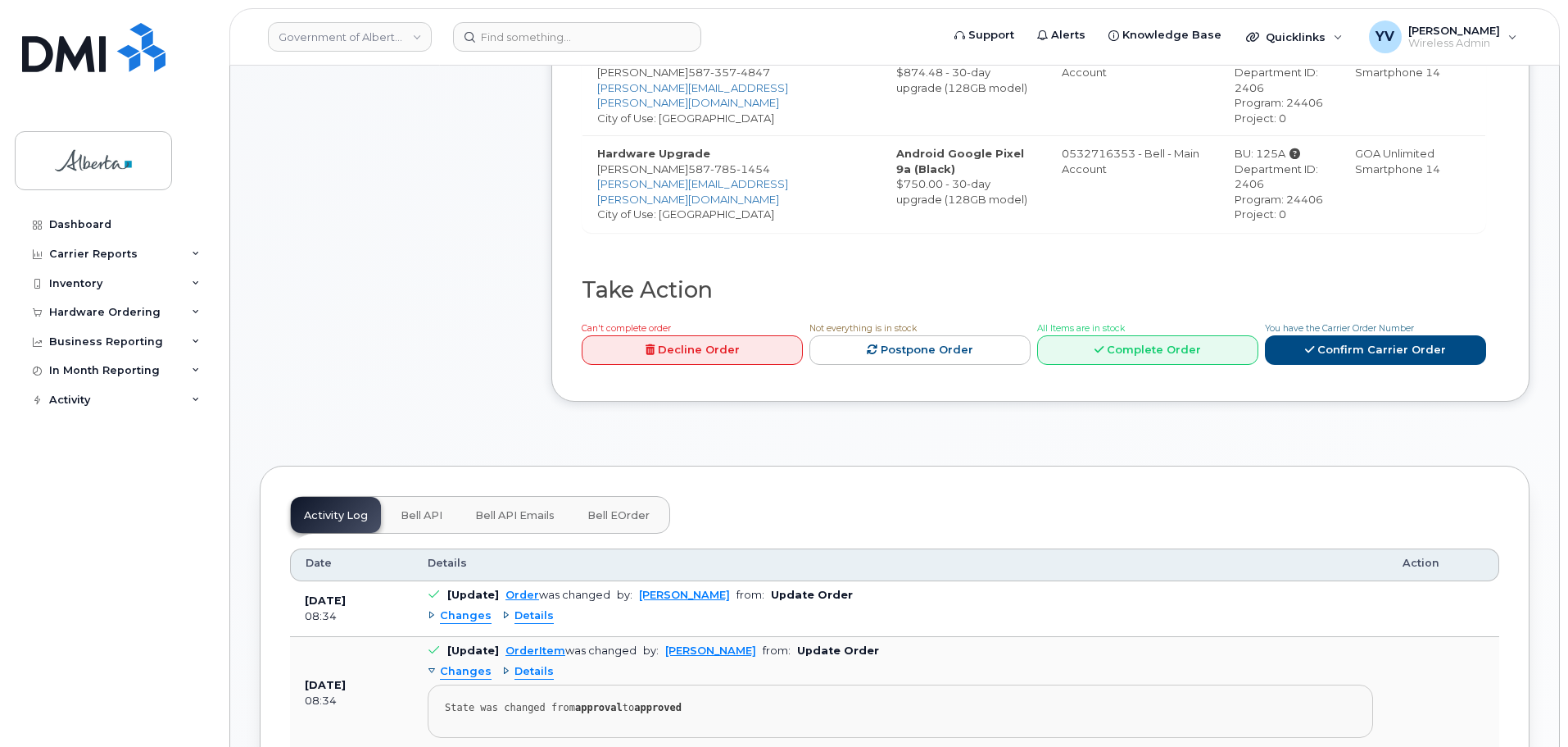
scroll to position [751, 0]
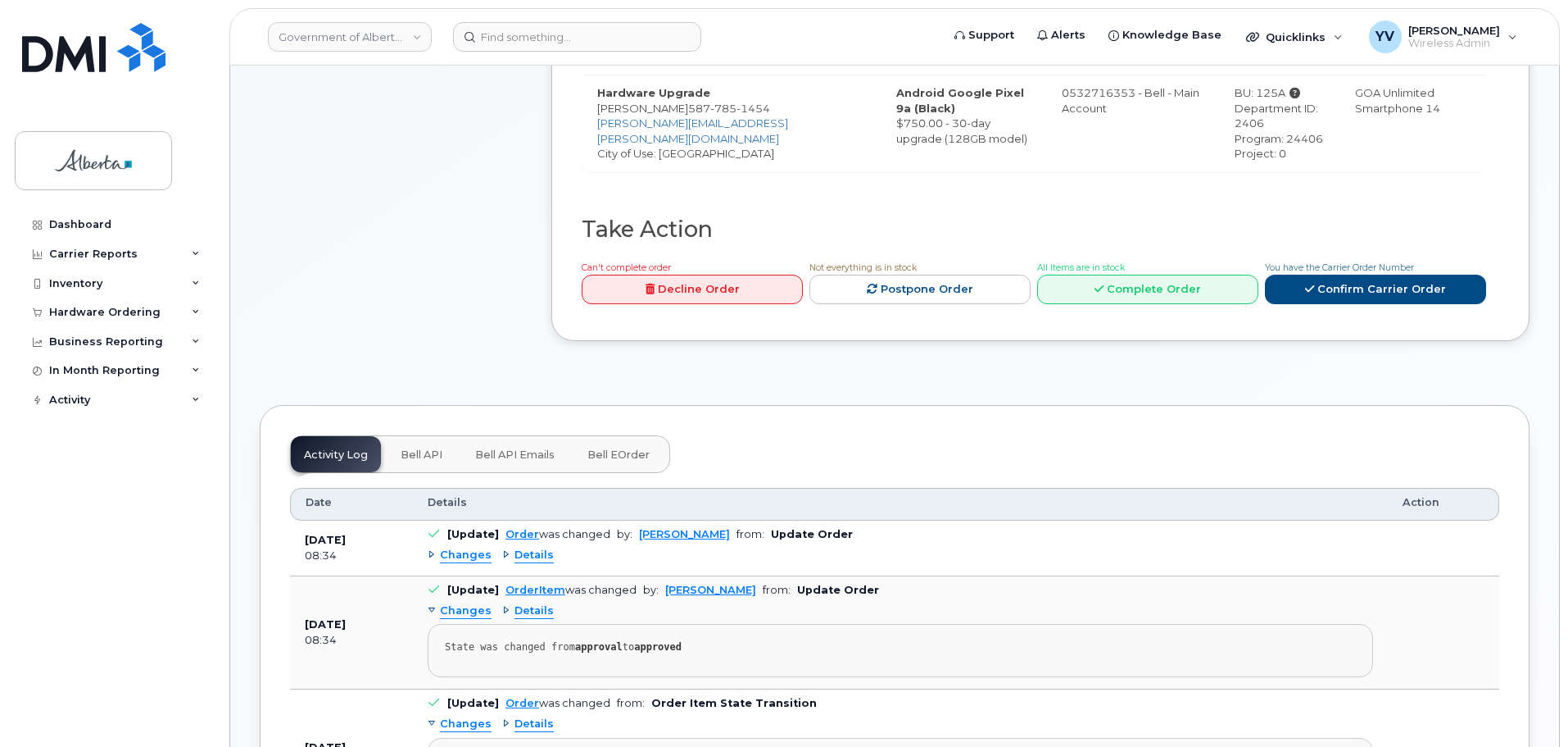
click at [420, 448] on span "Bell API" at bounding box center [422, 454] width 42 height 13
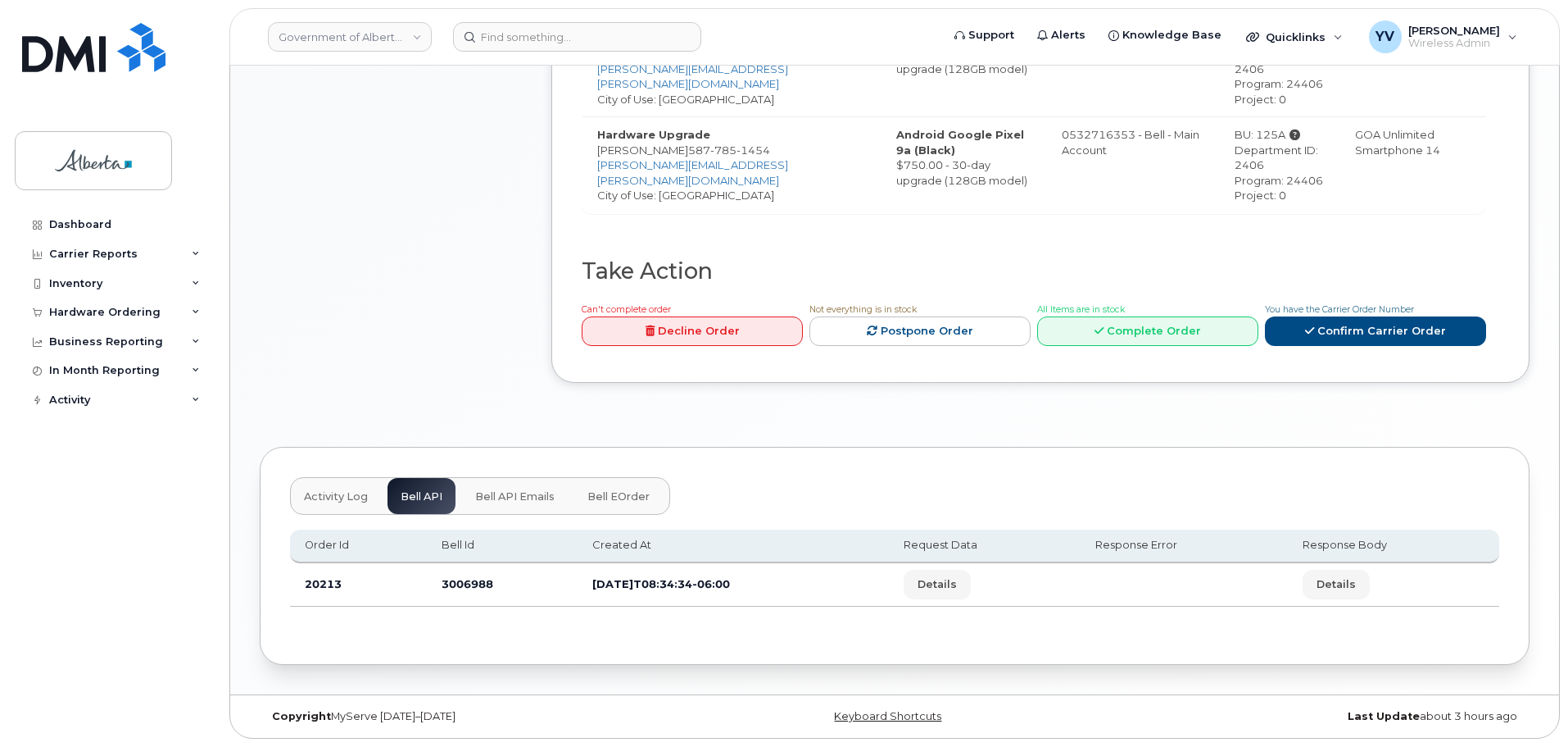
scroll to position [693, 0]
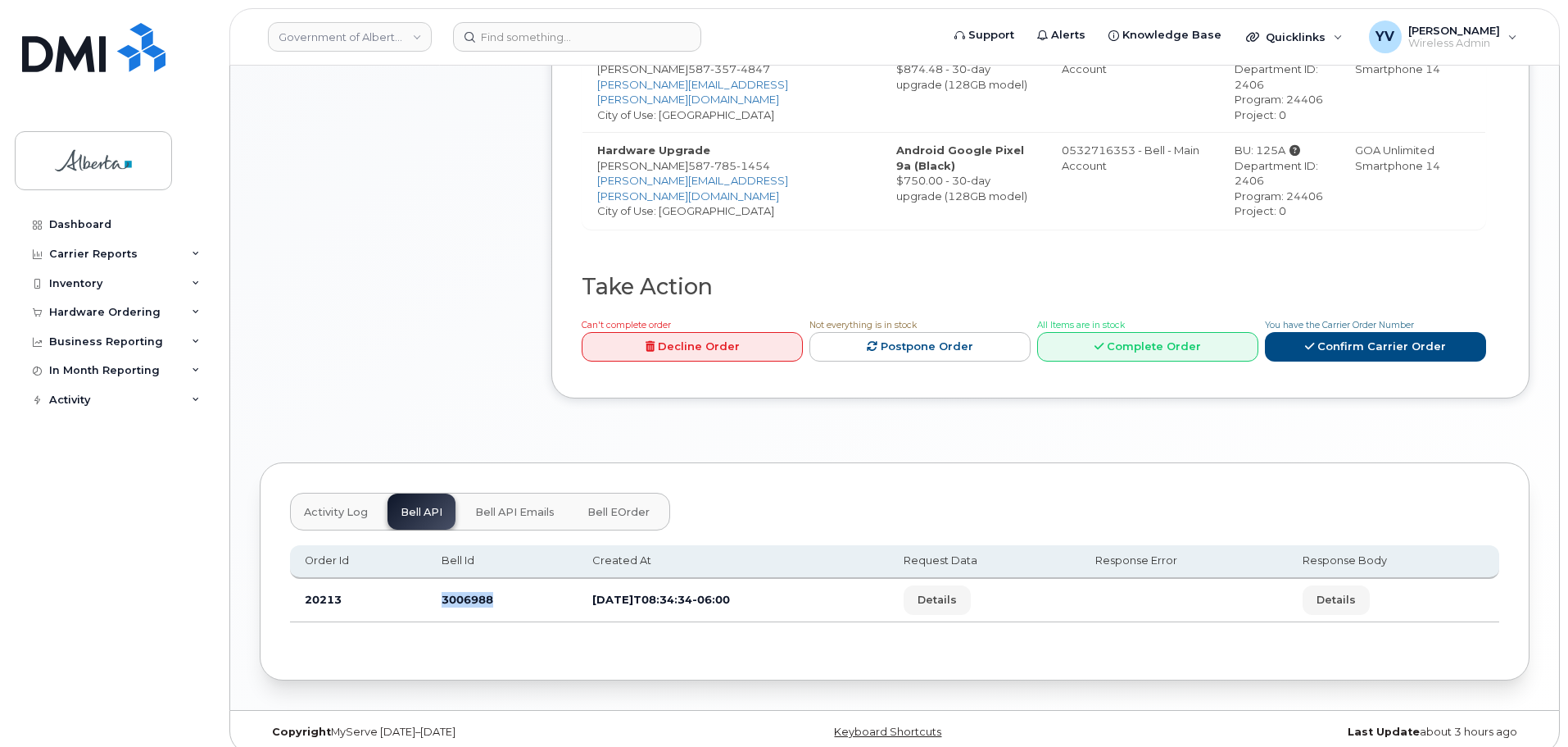
drag, startPoint x: 499, startPoint y: 583, endPoint x: 440, endPoint y: 585, distance: 59.0
click at [440, 585] on td "3006988" at bounding box center [502, 601] width 151 height 44
copy td "3006988"
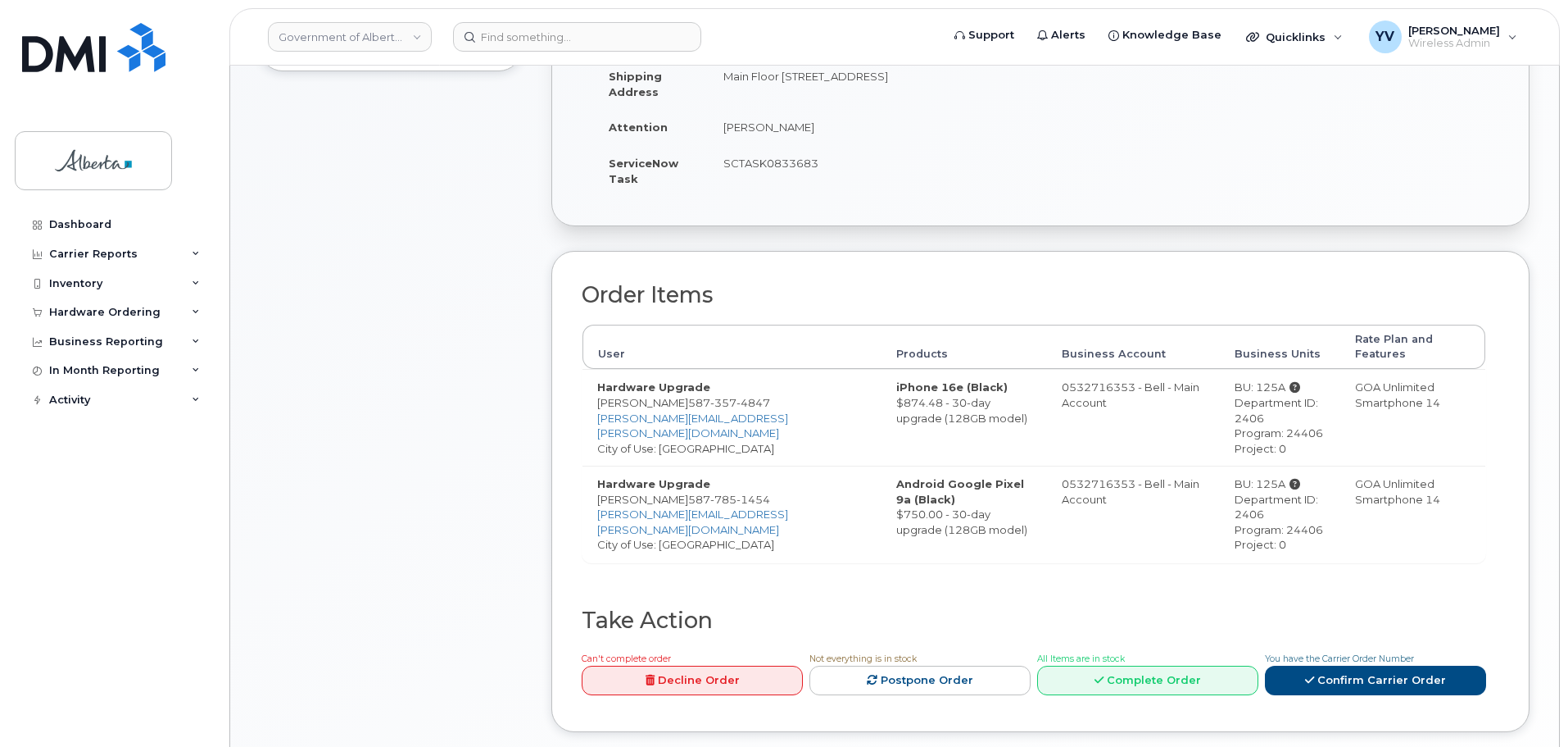
scroll to position [216, 0]
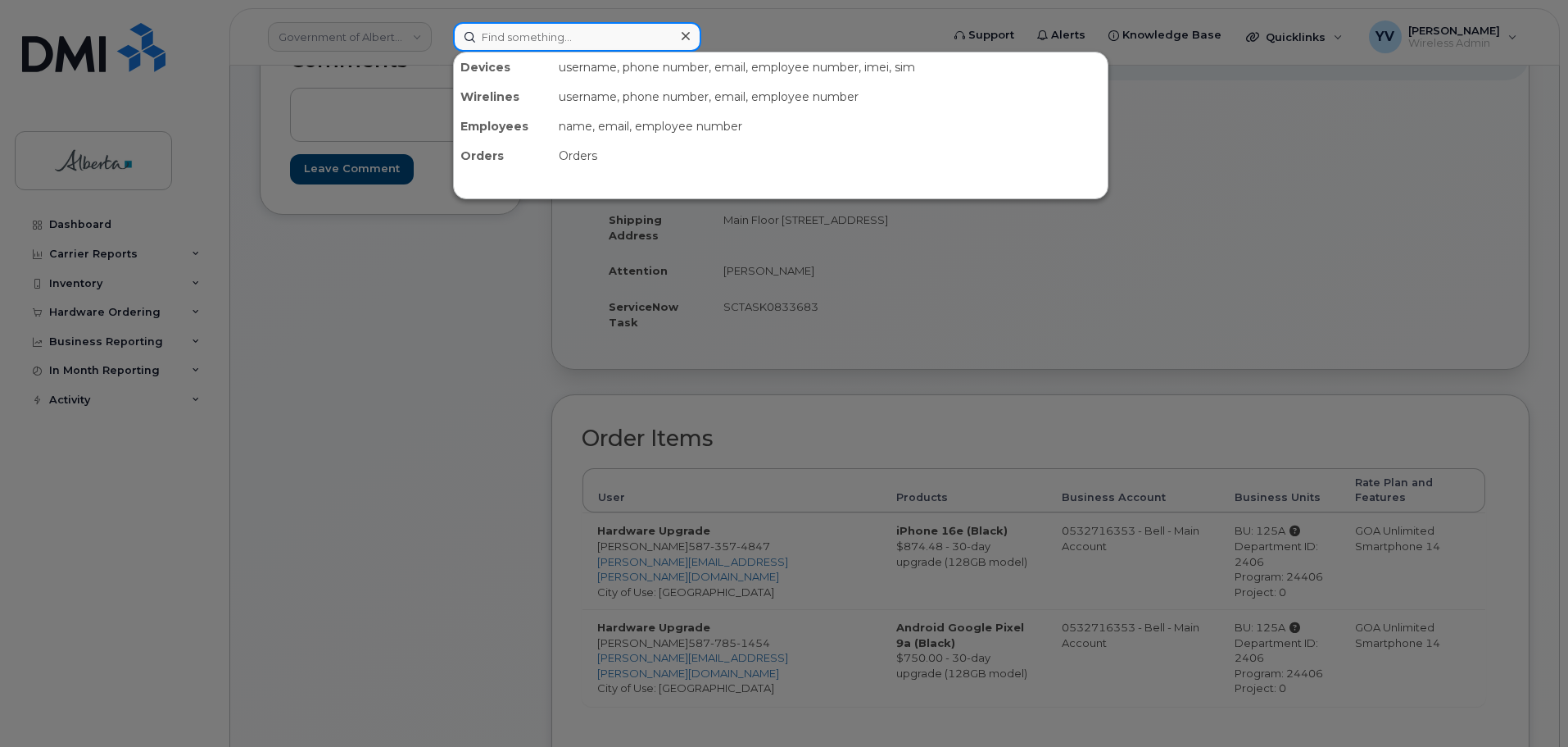
click at [518, 25] on input at bounding box center [577, 36] width 248 height 29
paste input "5873982140"
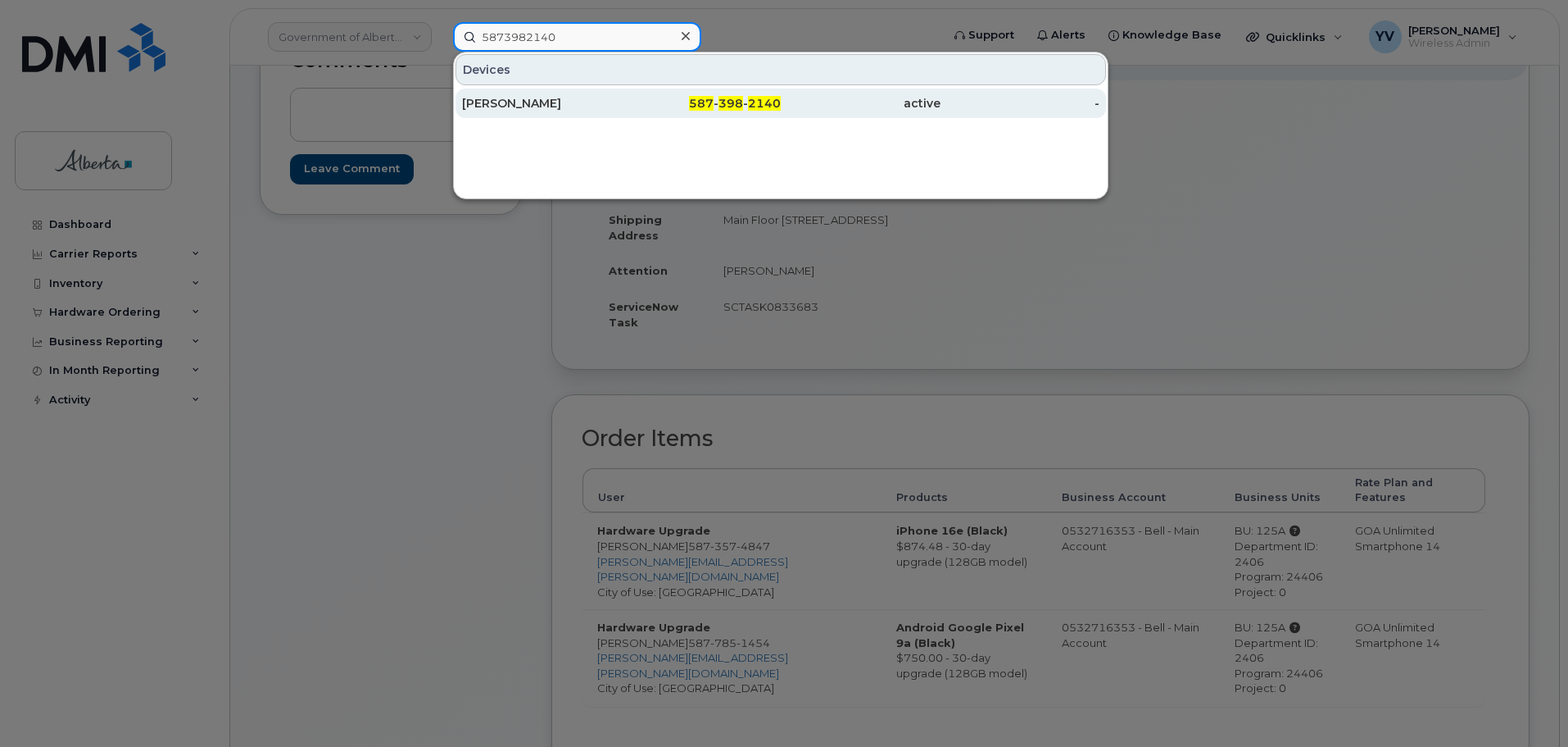
type input "5873982140"
click at [768, 97] on span "2140" at bounding box center [764, 104] width 33 height 15
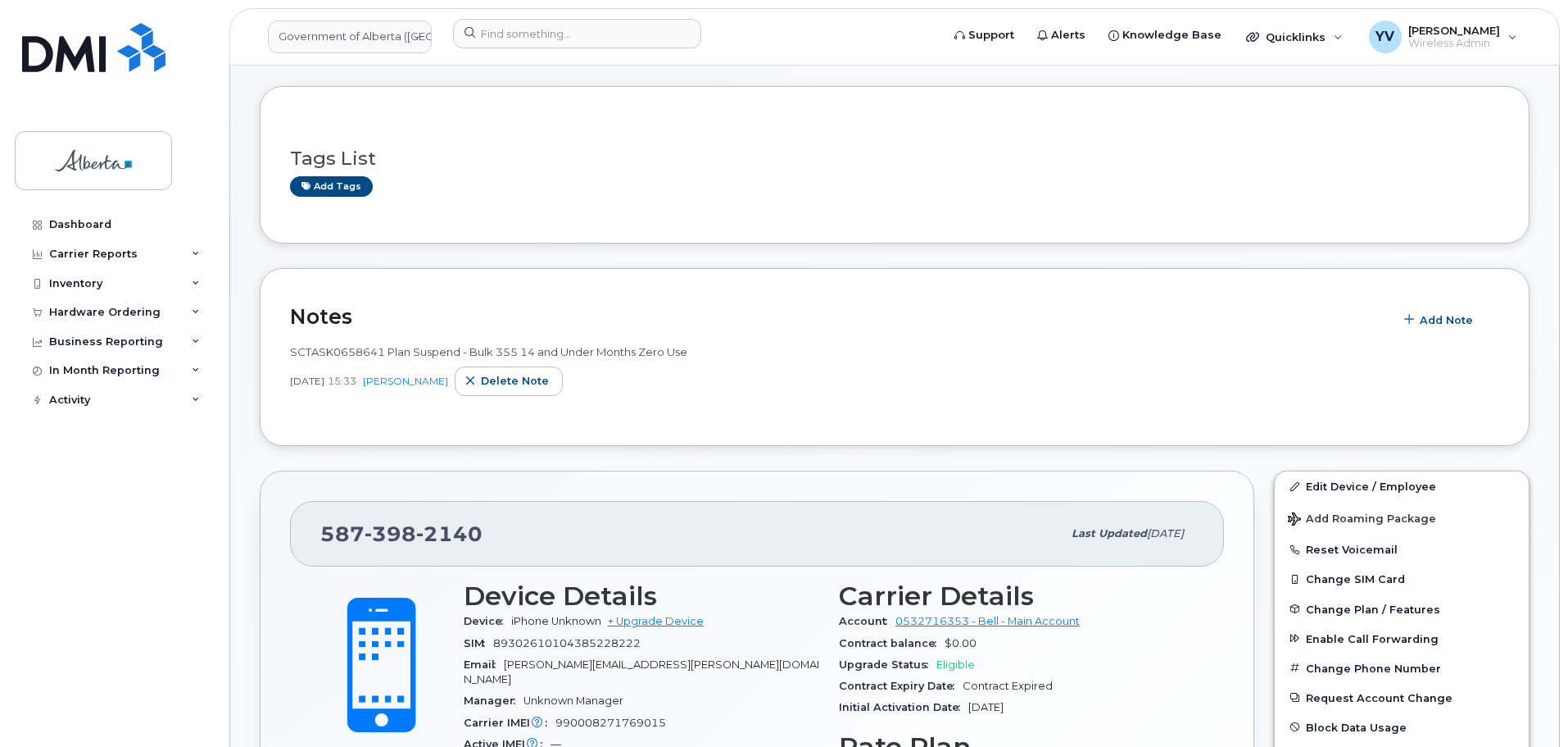
scroll to position [324, 0]
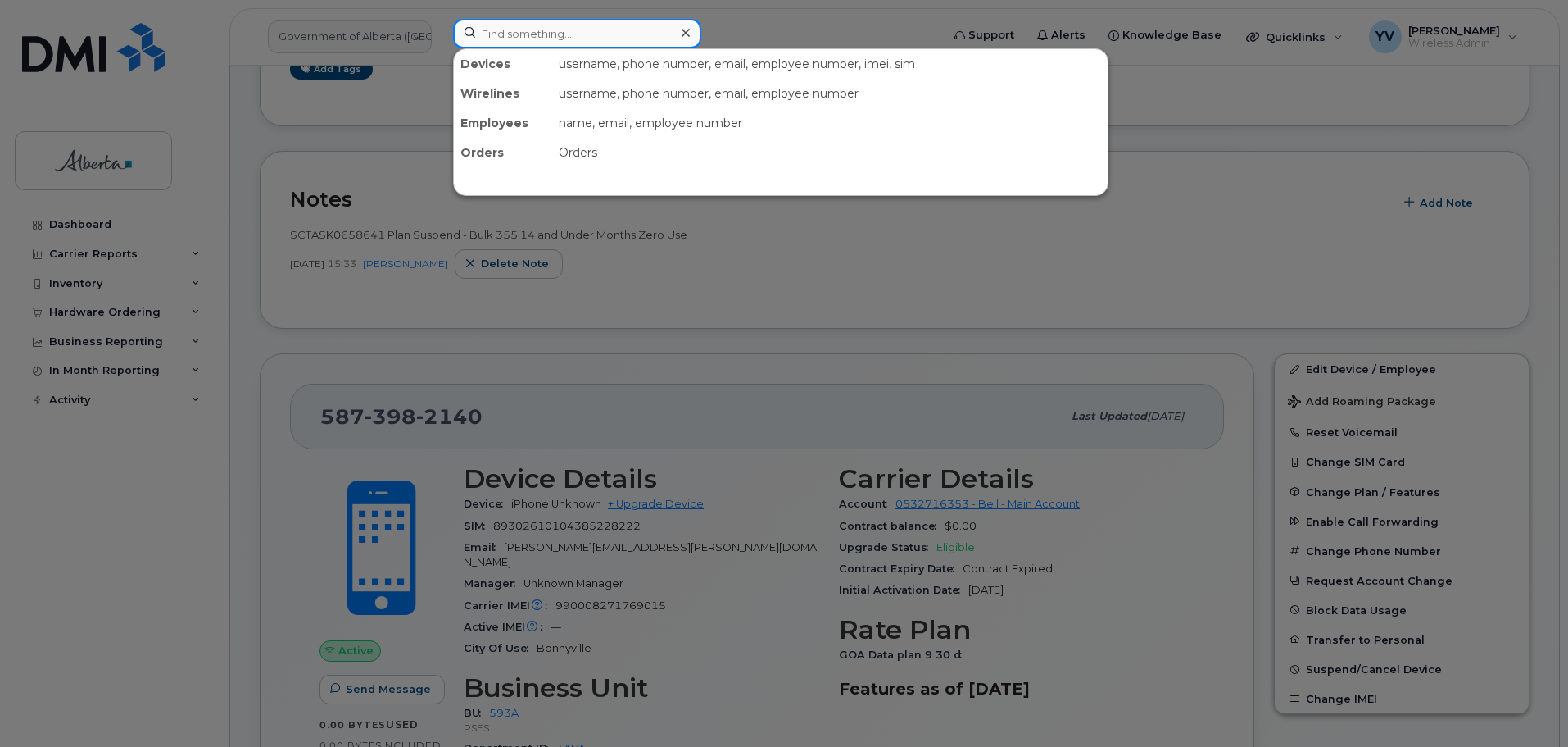
click at [506, 34] on input at bounding box center [577, 34] width 248 height 29
paste input "7802787463"
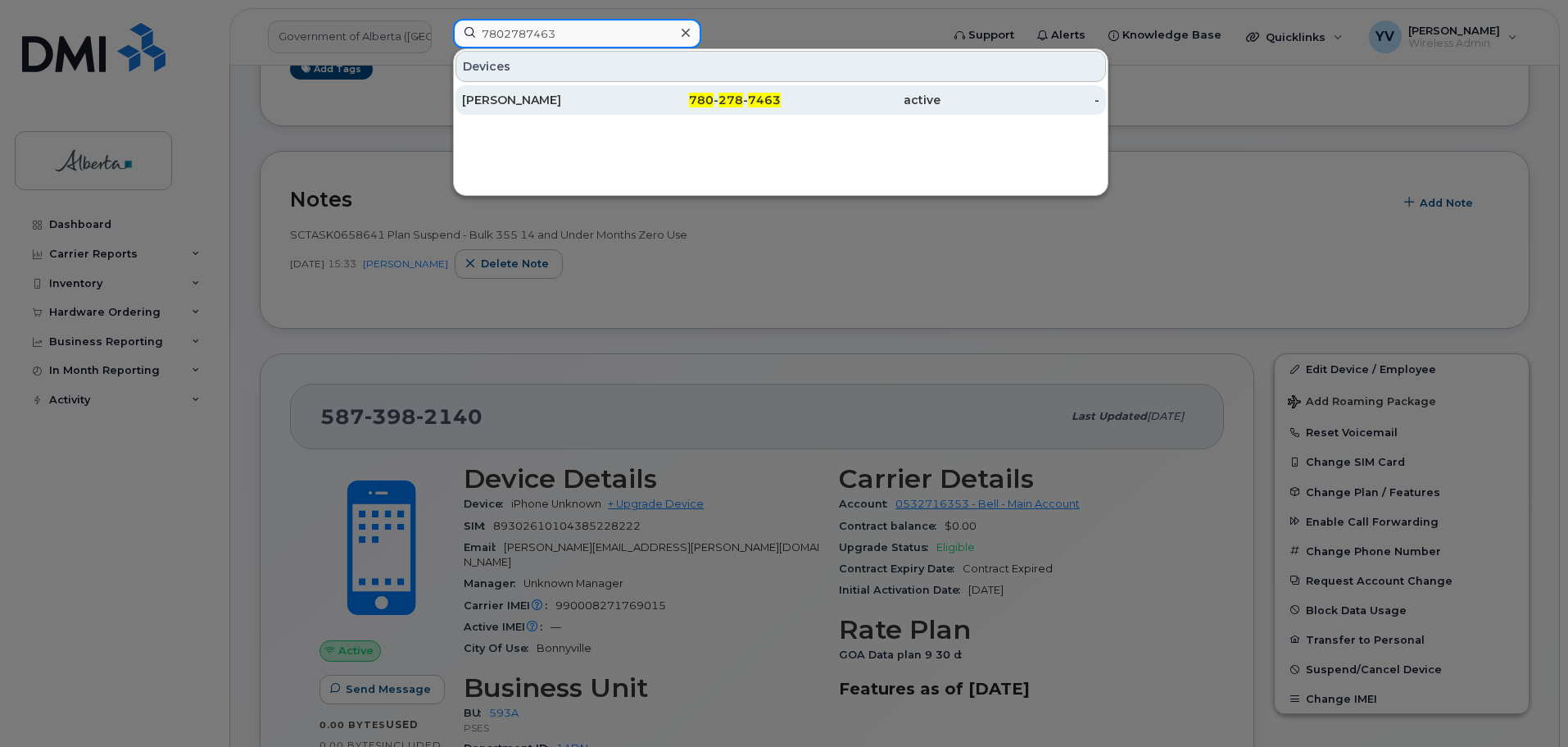
type input "7802787463"
click at [748, 95] on div "780 - 278 - 7463" at bounding box center [702, 100] width 160 height 16
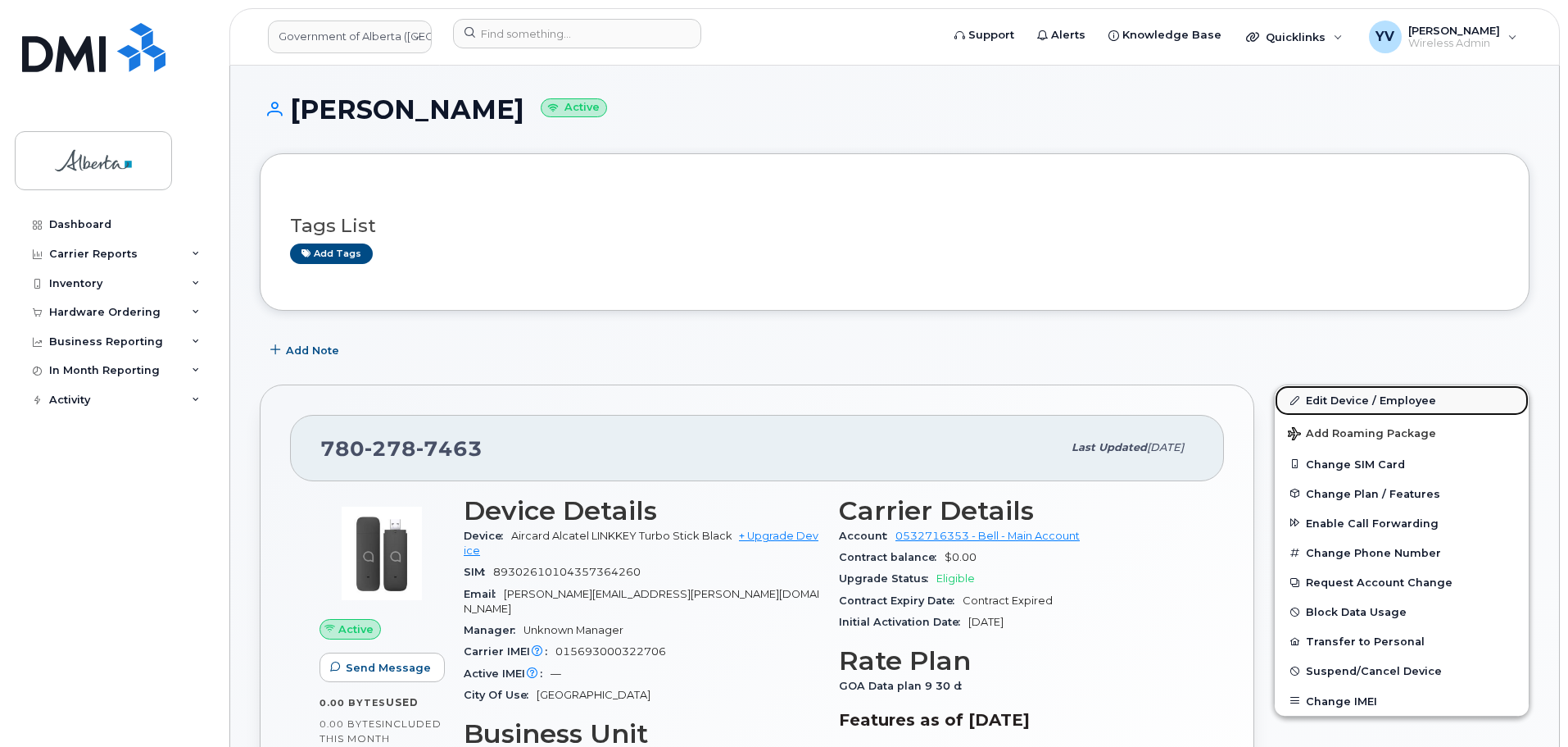
click at [1325, 397] on link "Edit Device / Employee" at bounding box center [1402, 400] width 254 height 29
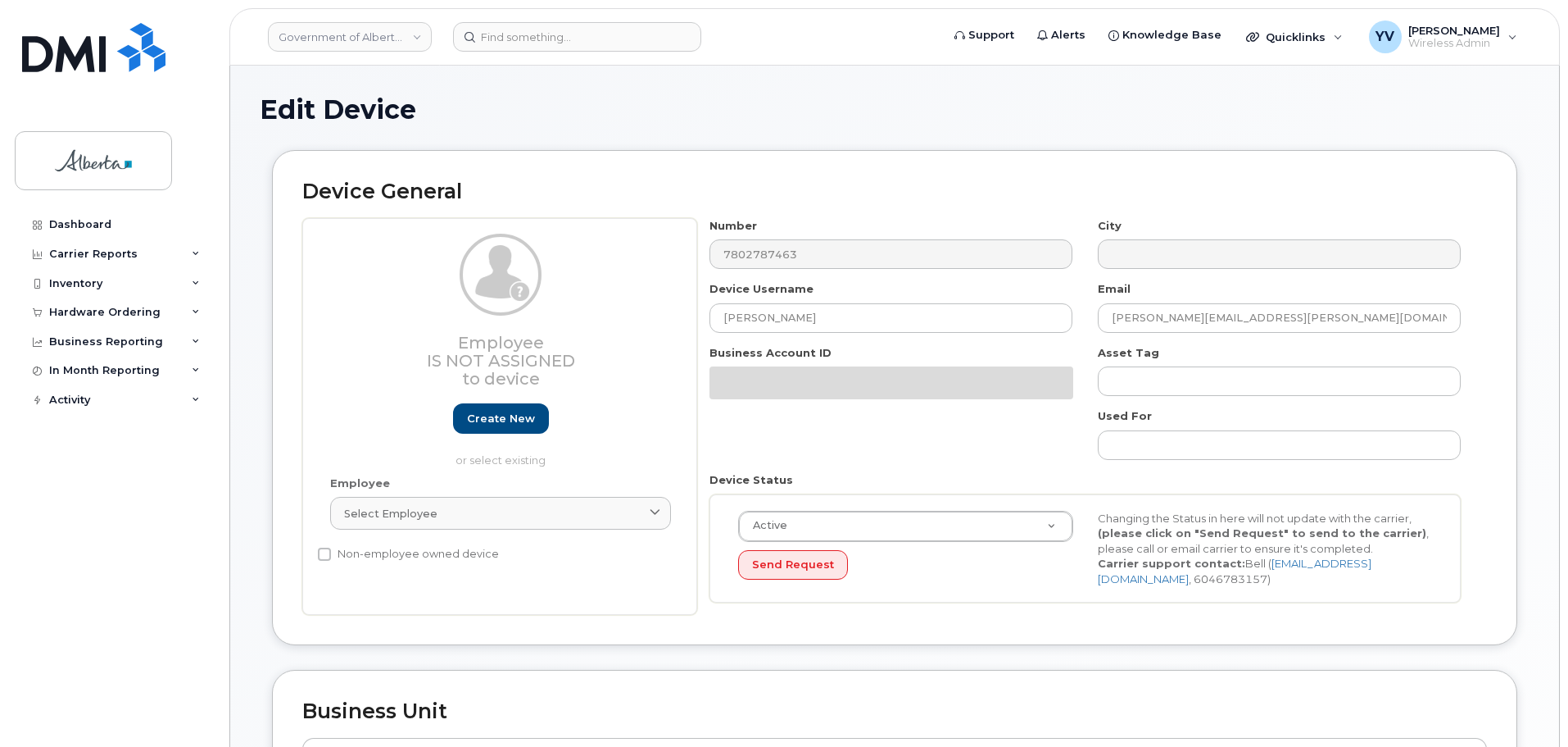
select select "4120333"
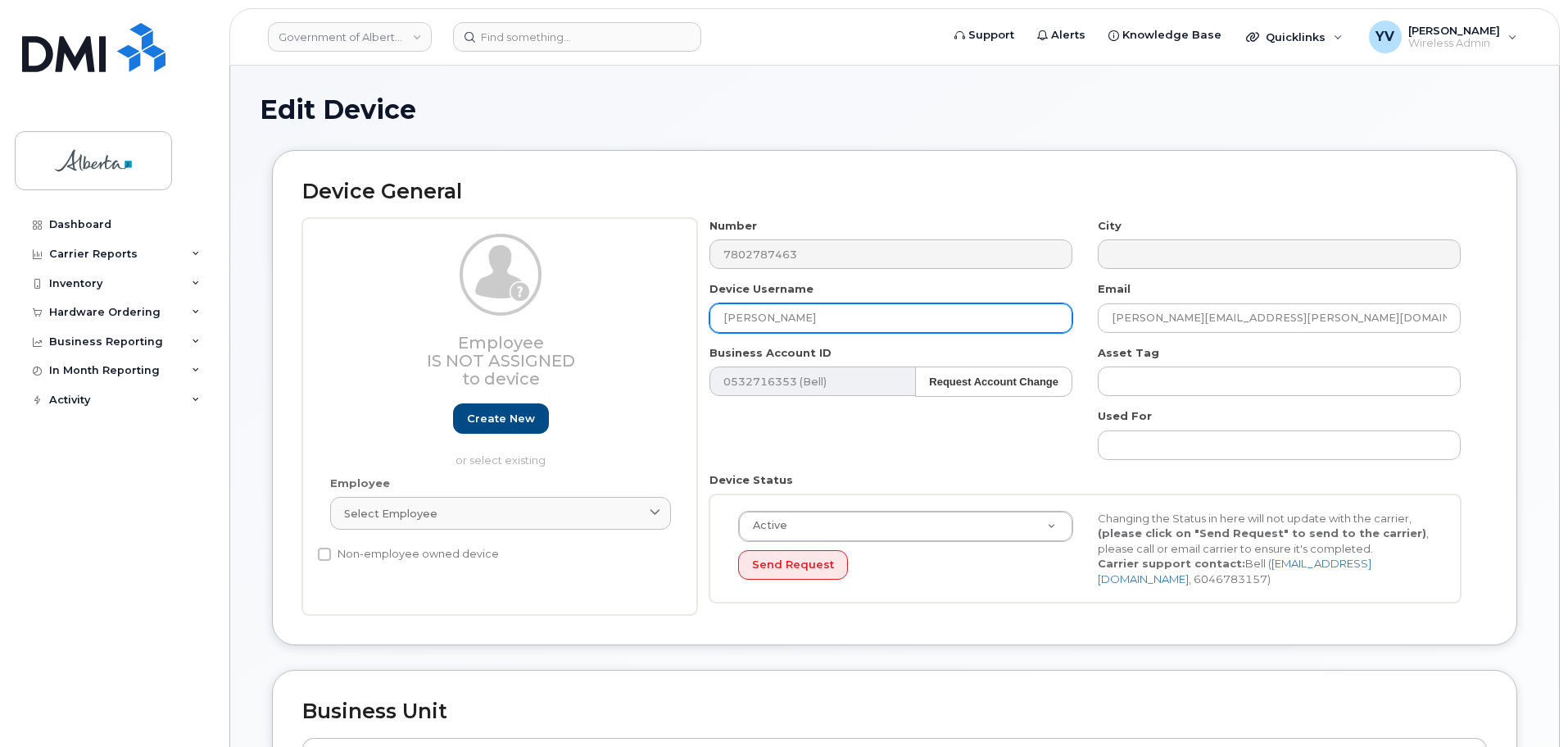
drag, startPoint x: 739, startPoint y: 325, endPoint x: 717, endPoint y: 333, distance: 23.4
click at [717, 333] on div "Number 7802787463 City Device Username Maggie Carrol Email maggie.carrol@gov.ab…" at bounding box center [1086, 416] width 777 height 397
paste input "[PERSON_NAME]"
type input "[PERSON_NAME]"
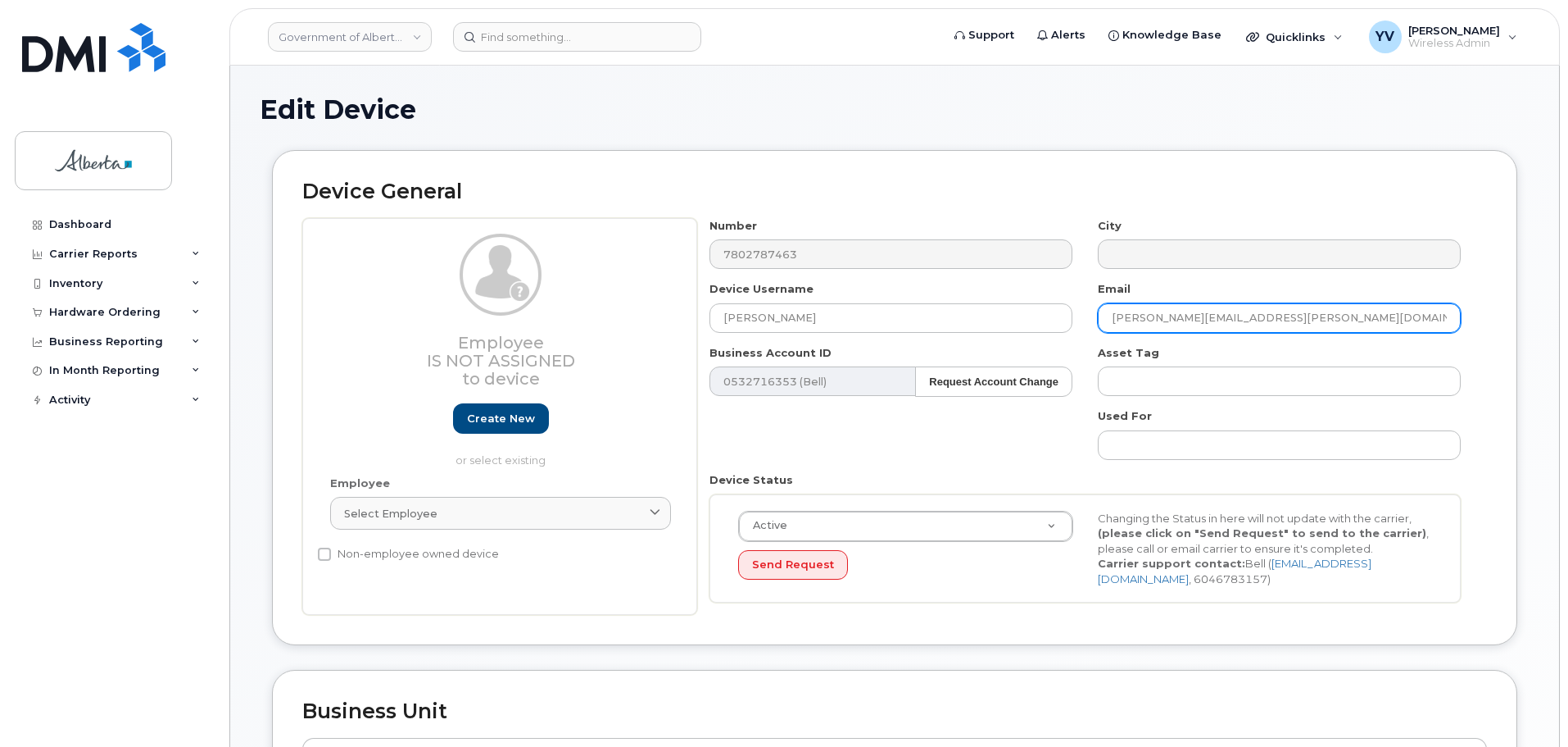
drag, startPoint x: 1249, startPoint y: 318, endPoint x: 1102, endPoint y: 316, distance: 147.0
click at [1102, 316] on input "maggie.carrol@gov.ab.ca" at bounding box center [1280, 318] width 363 height 29
paste input "Stephanie.Hassard"
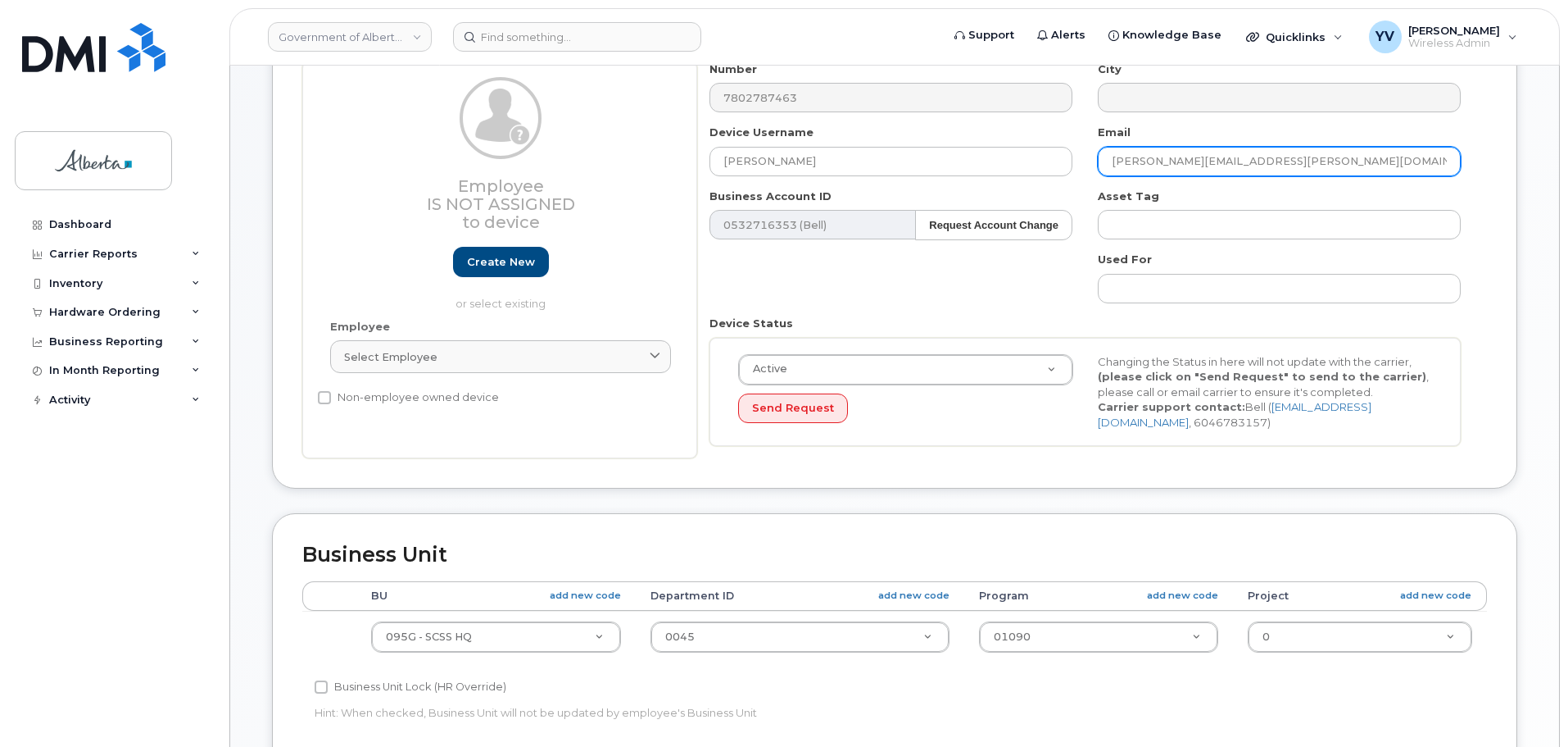
scroll to position [274, 0]
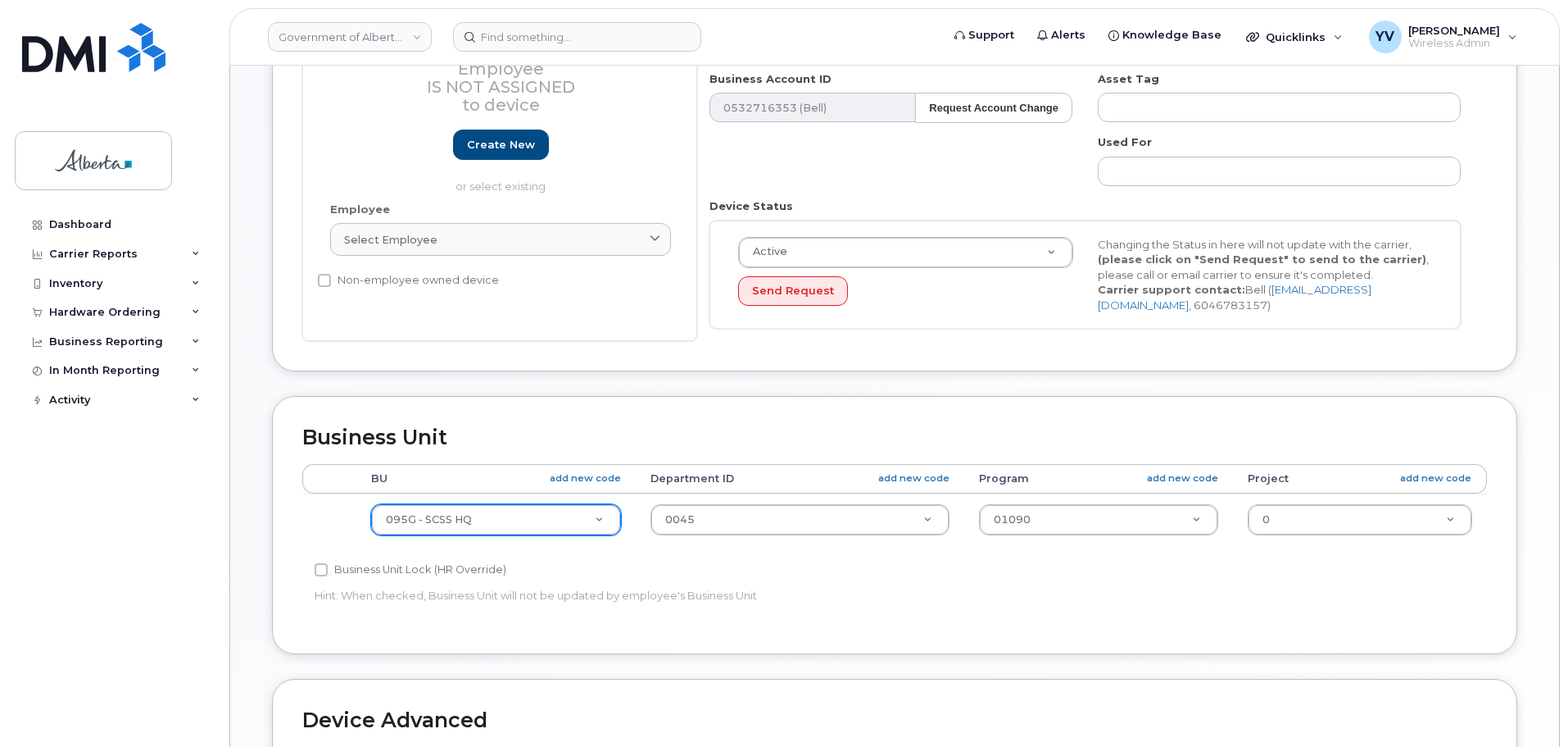
type input "[PERSON_NAME][EMAIL_ADDRESS][PERSON_NAME][DOMAIN_NAME]"
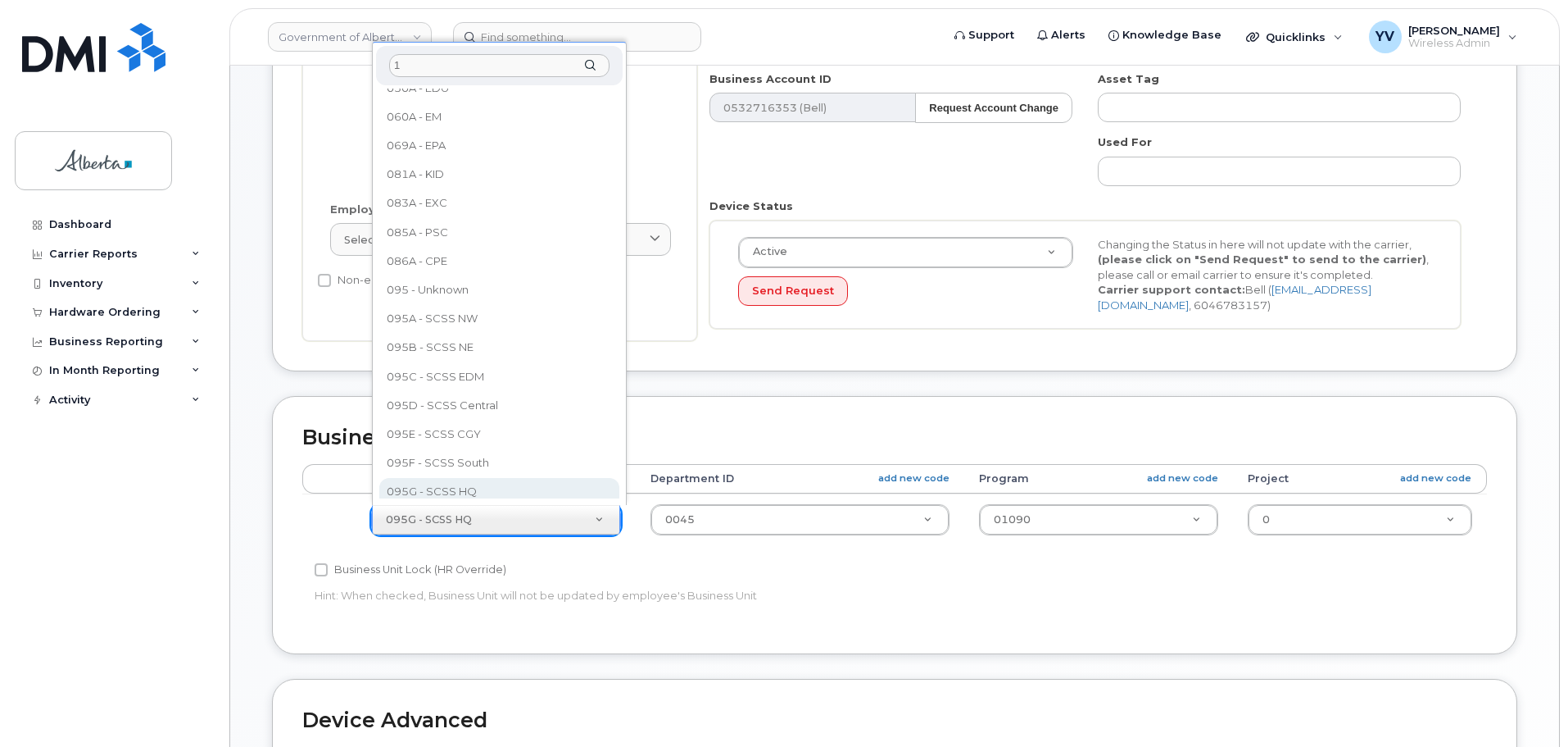
scroll to position [0, 0]
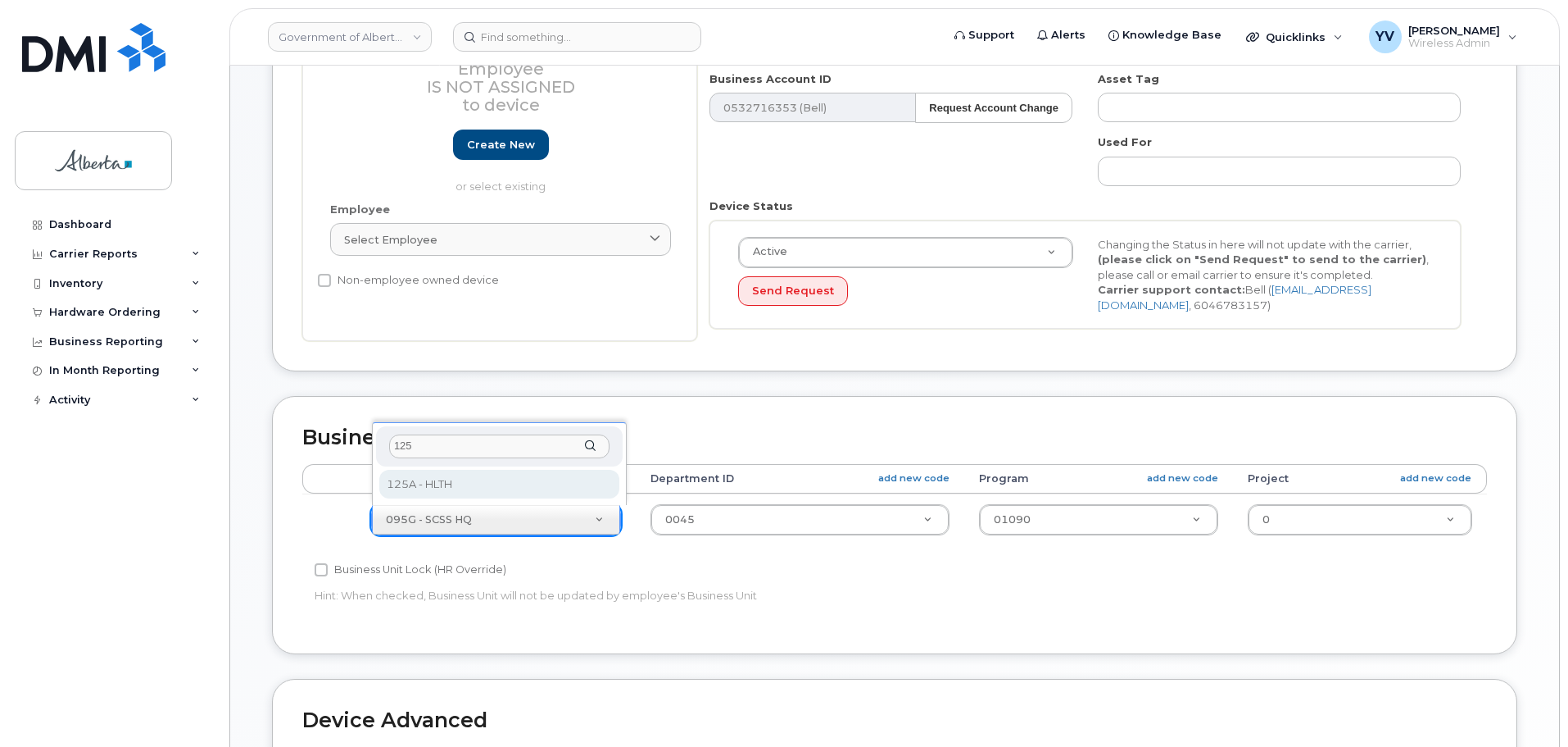
type input "125"
select select "4120335"
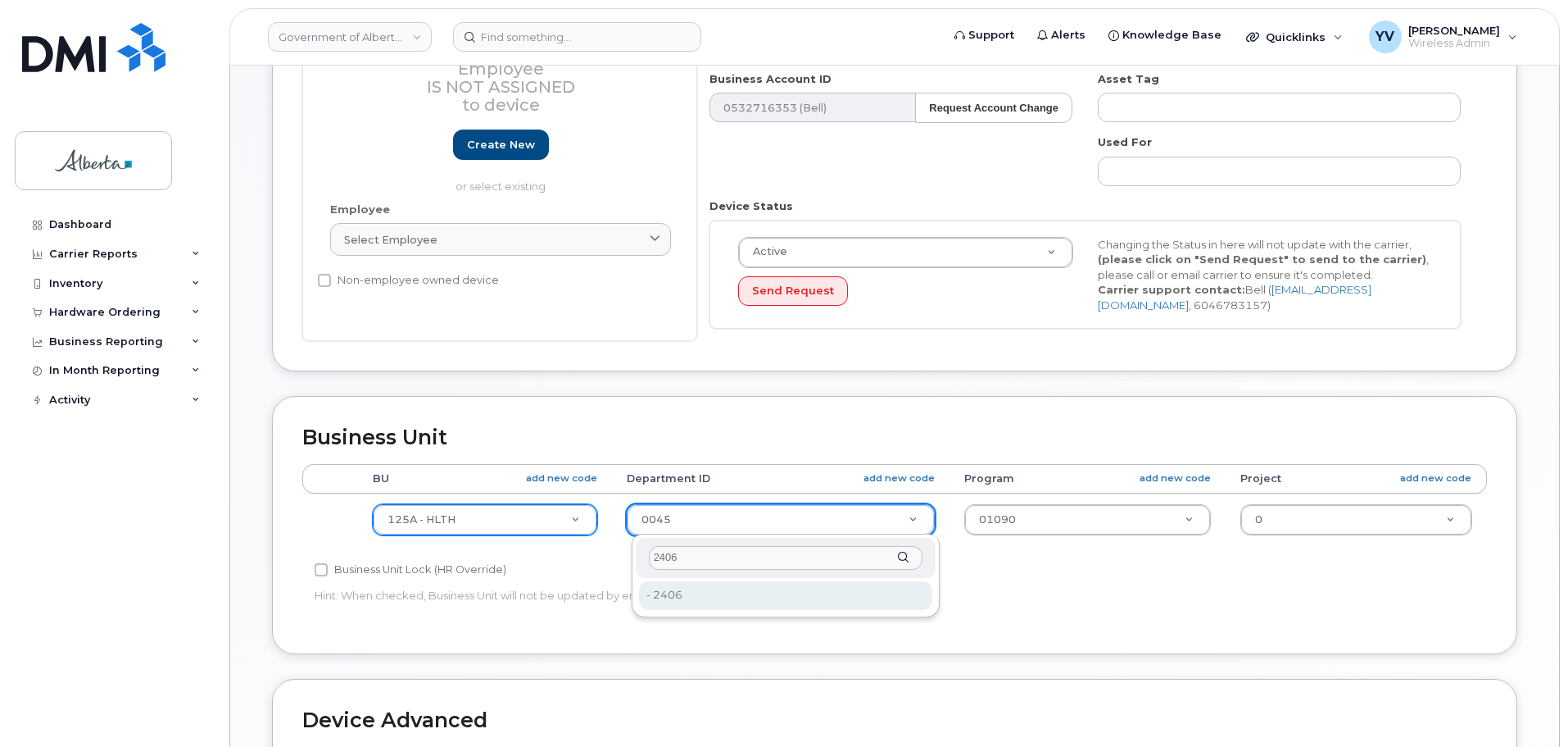
type input "2406"
type input "4120360"
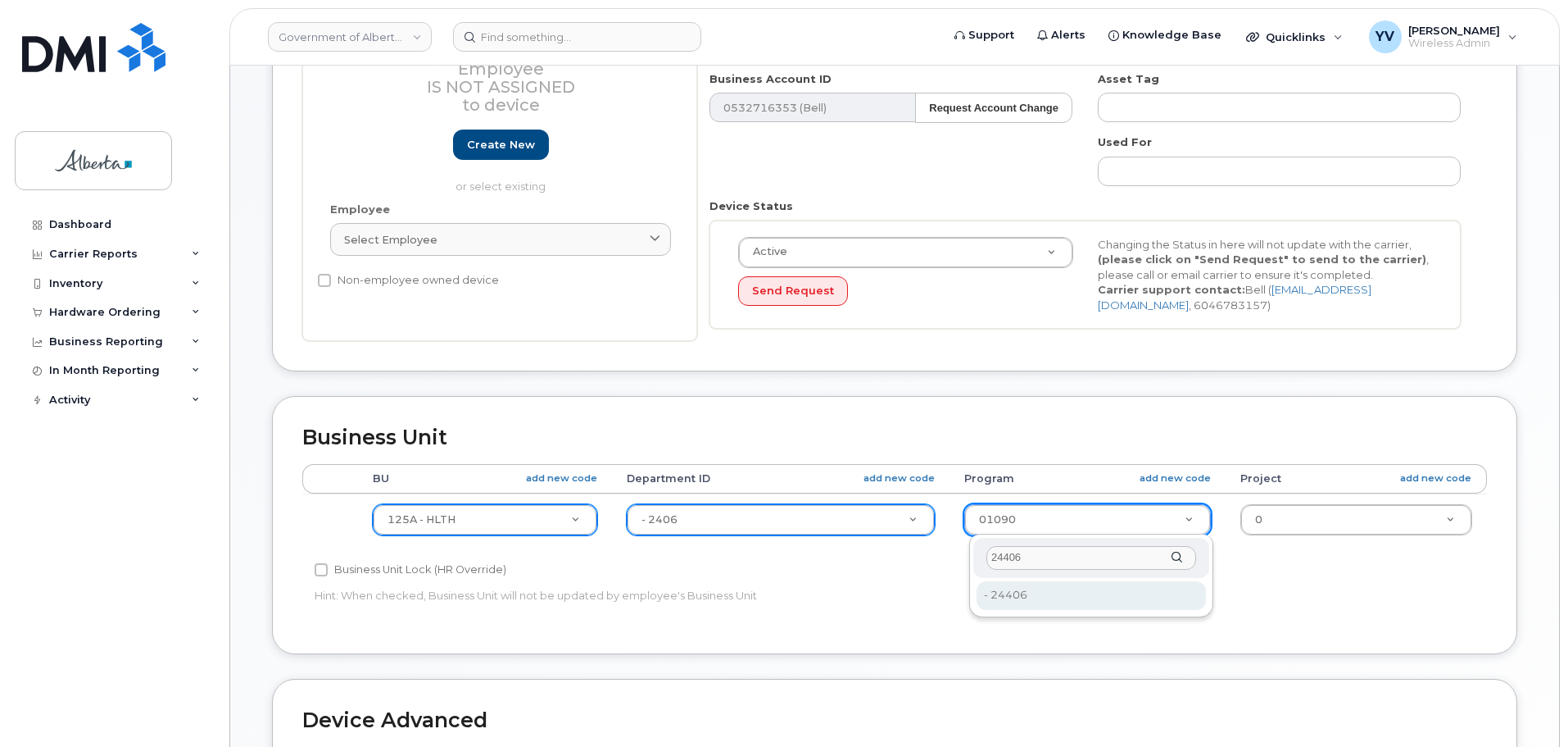
type input "24406"
type input "4120392"
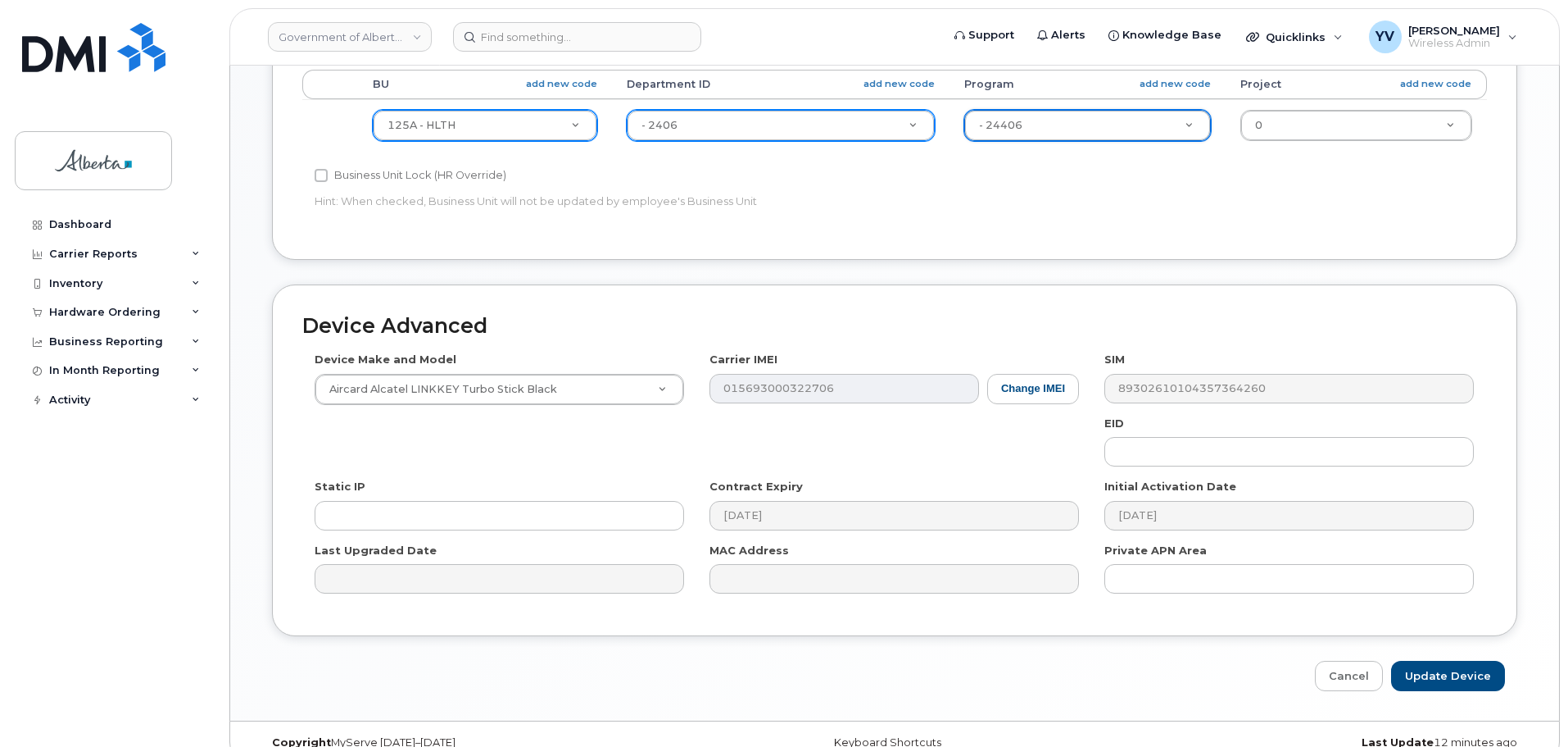
scroll to position [694, 0]
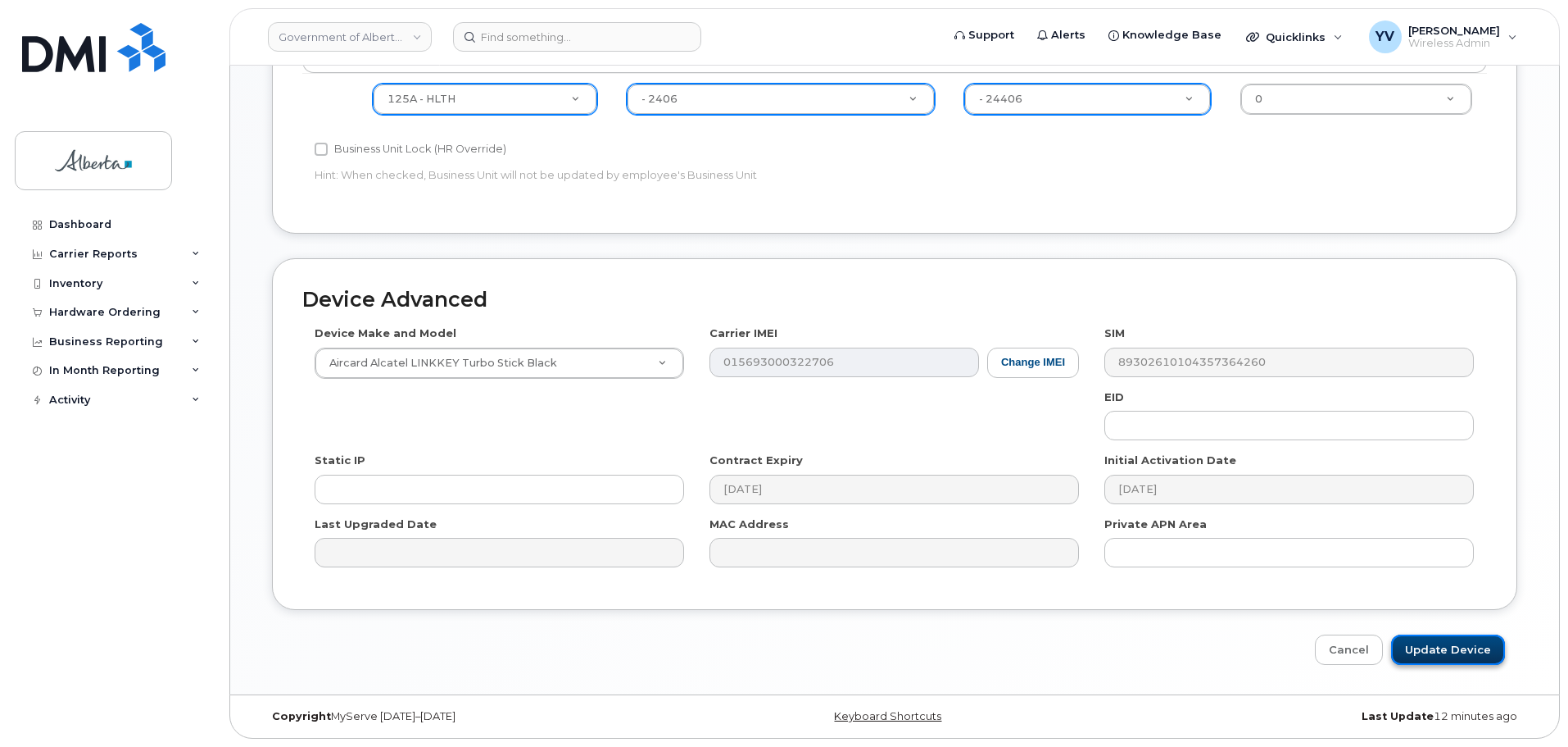
click at [1454, 646] on input "Update Device" at bounding box center [1448, 649] width 114 height 30
type input "Saving..."
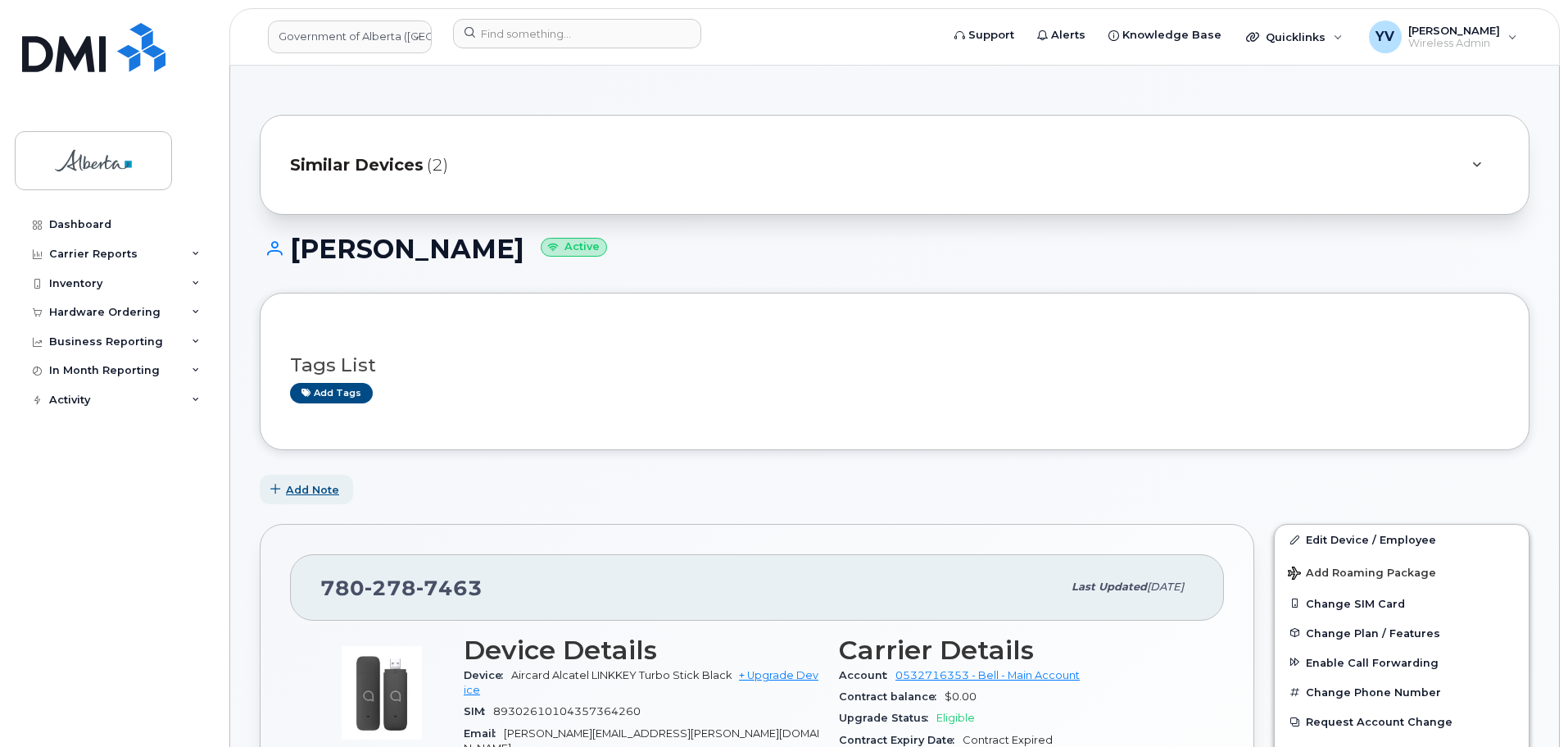
click at [312, 488] on span "Add Note" at bounding box center [313, 489] width 54 height 15
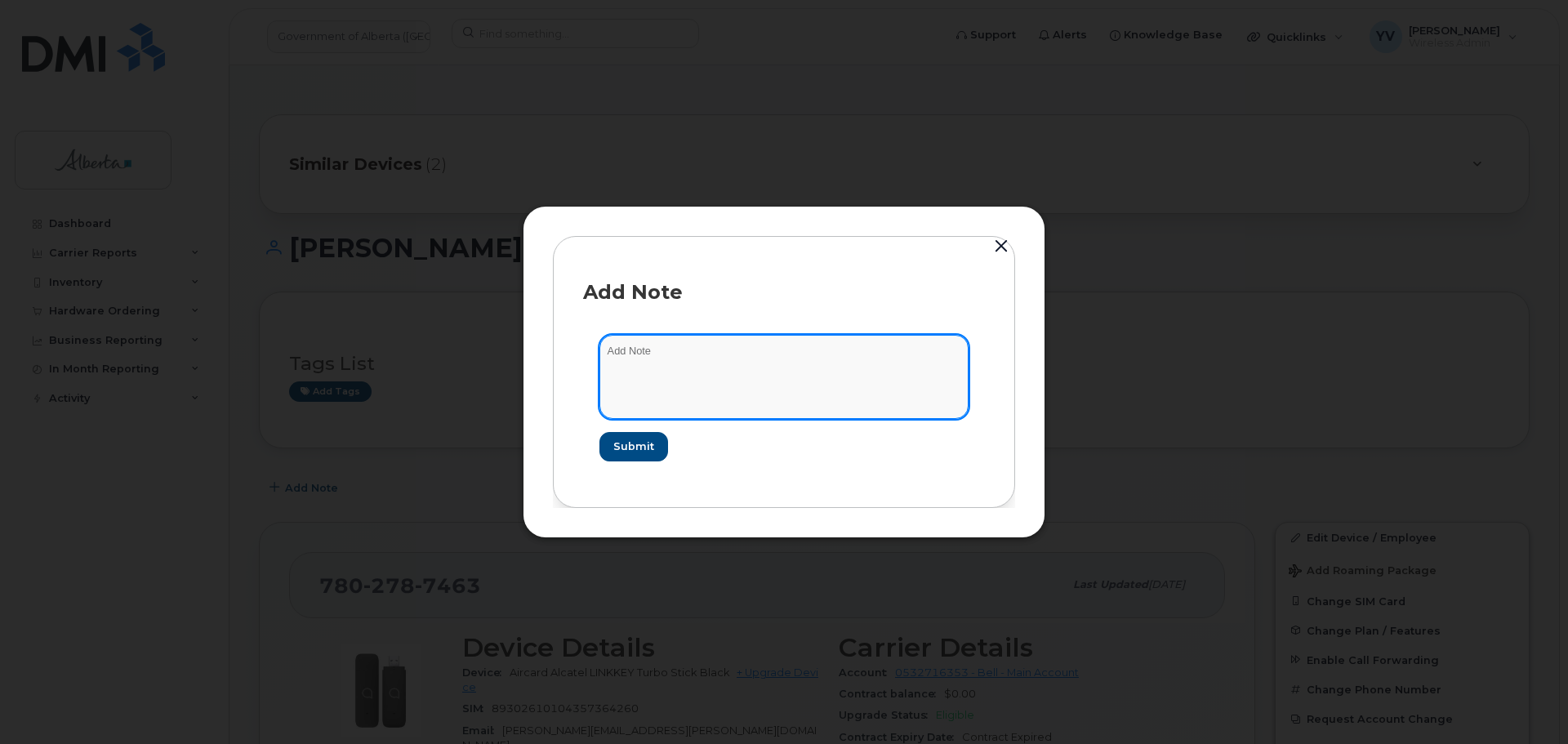
click at [605, 358] on textarea at bounding box center [784, 377] width 369 height 83
paste textarea "SCTASK0832406 7802787463 DO NOT DELETE THIS NUMBER - BEING REASSIGNED to [PERSO…"
type textarea "SCTASK0832406 7802787463 DO NOT DELETE THIS NUMBER - BEING REASSIGNED to [PERSO…"
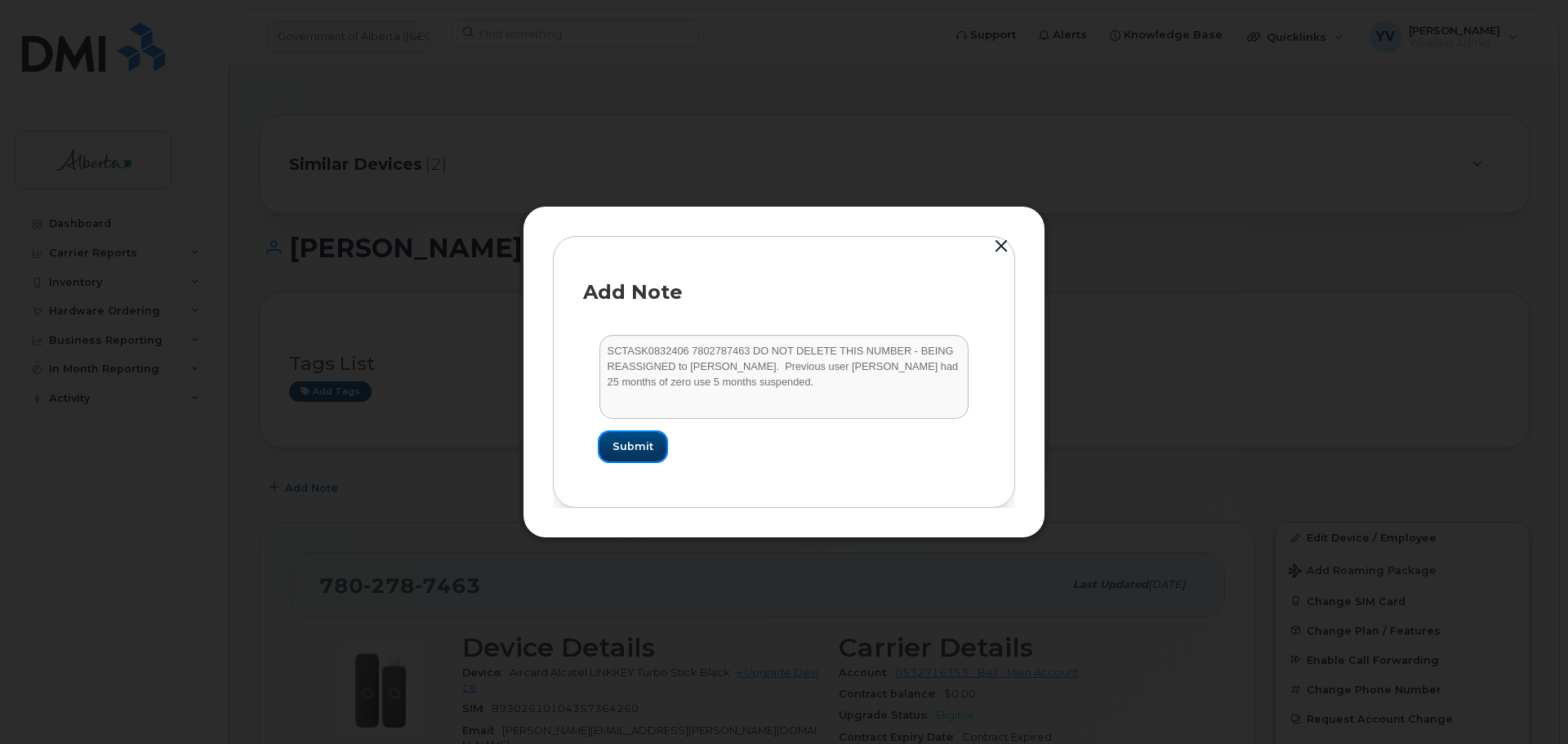
click at [645, 444] on span "Submit" at bounding box center [632, 445] width 41 height 15
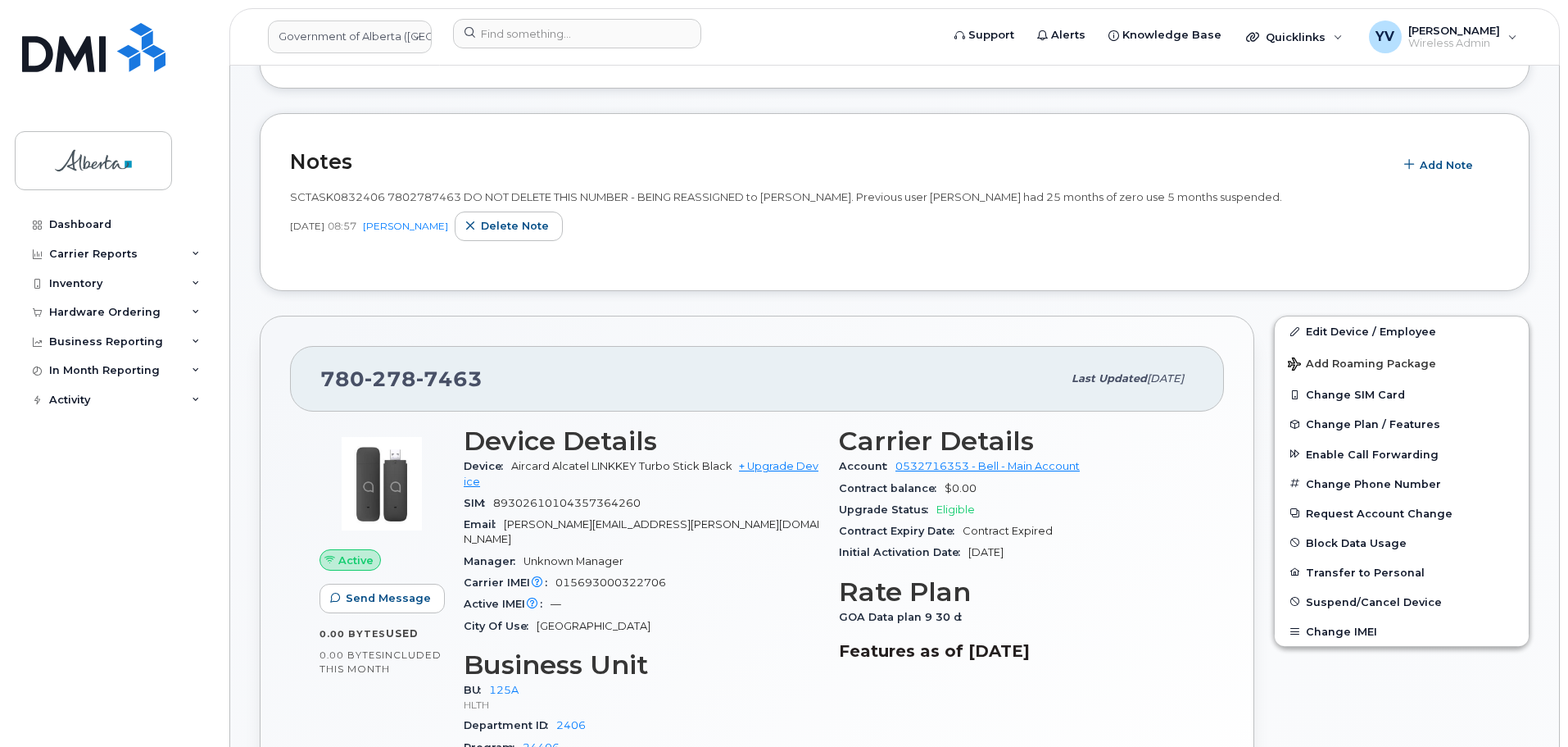
scroll to position [388, 0]
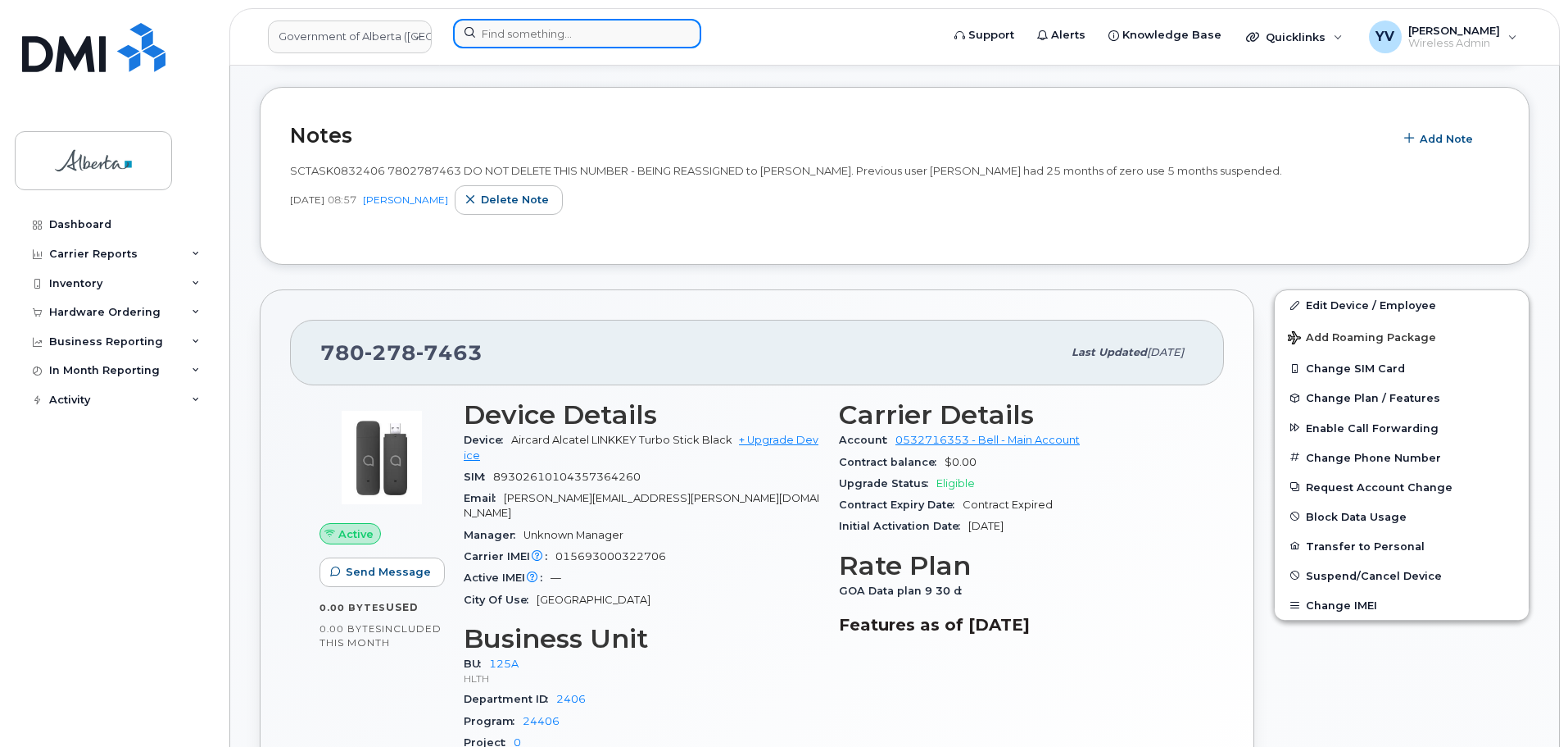
click at [498, 34] on input at bounding box center [577, 34] width 248 height 29
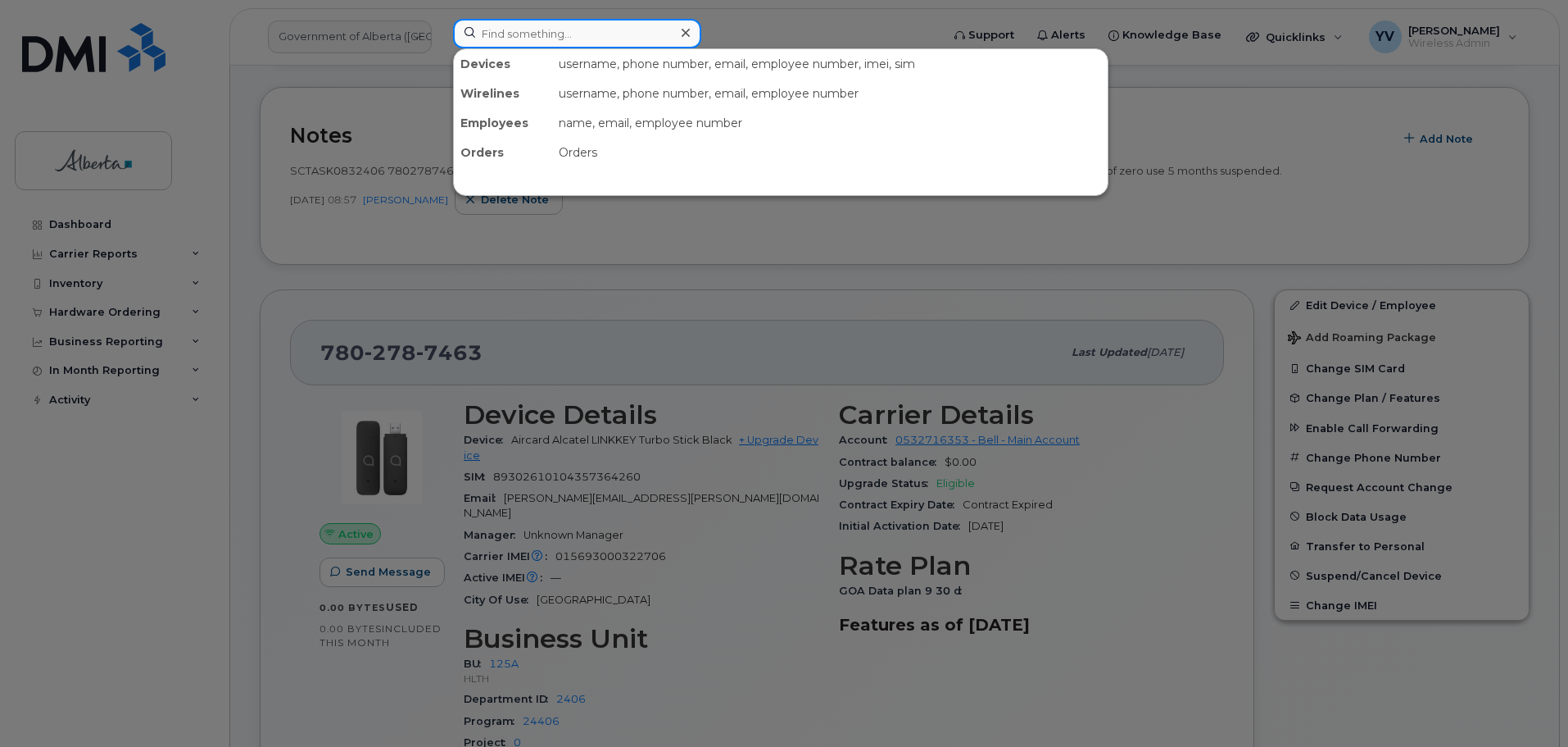
paste input "5873352286"
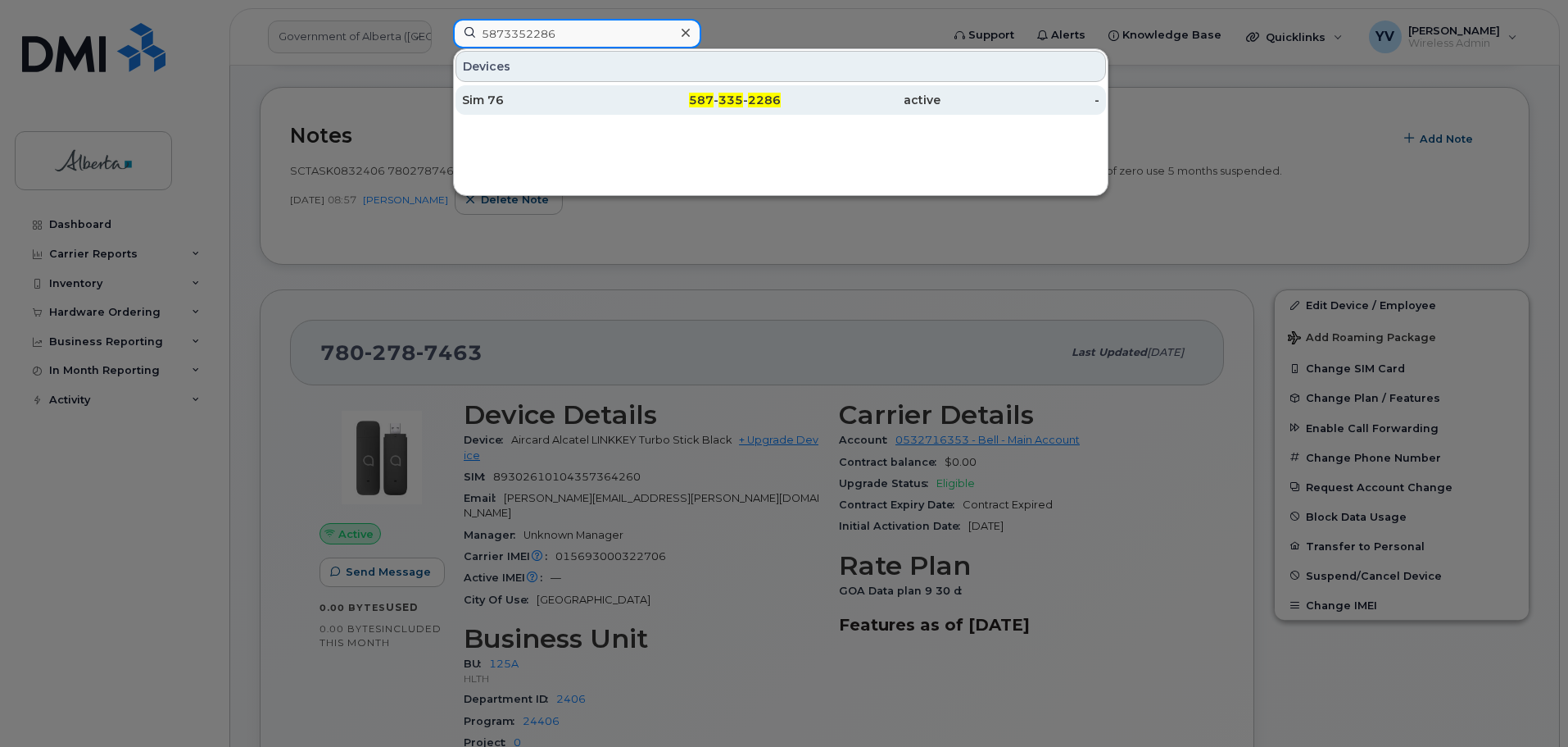
type input "5873352286"
click at [757, 95] on span "2286" at bounding box center [764, 100] width 33 height 15
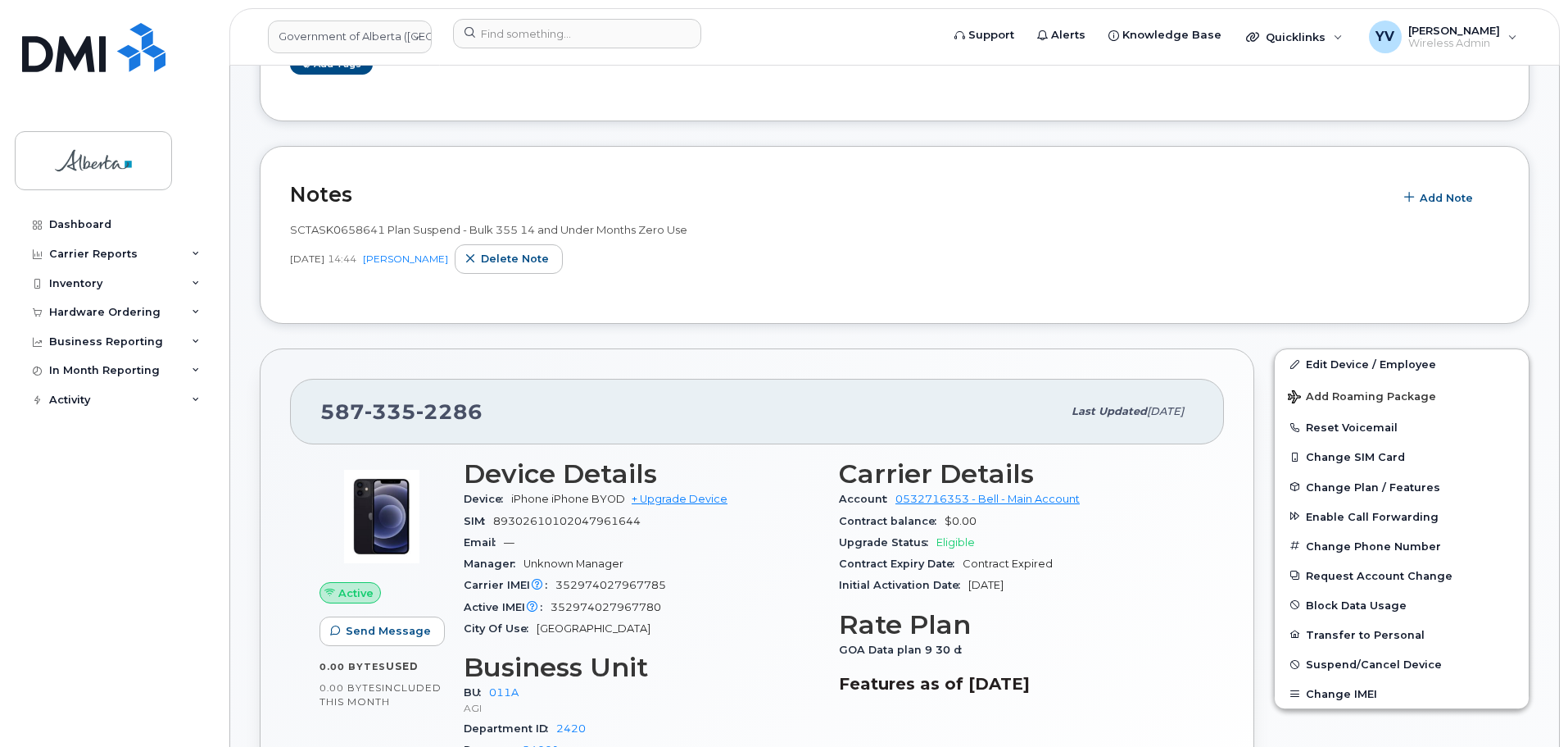
scroll to position [199, 0]
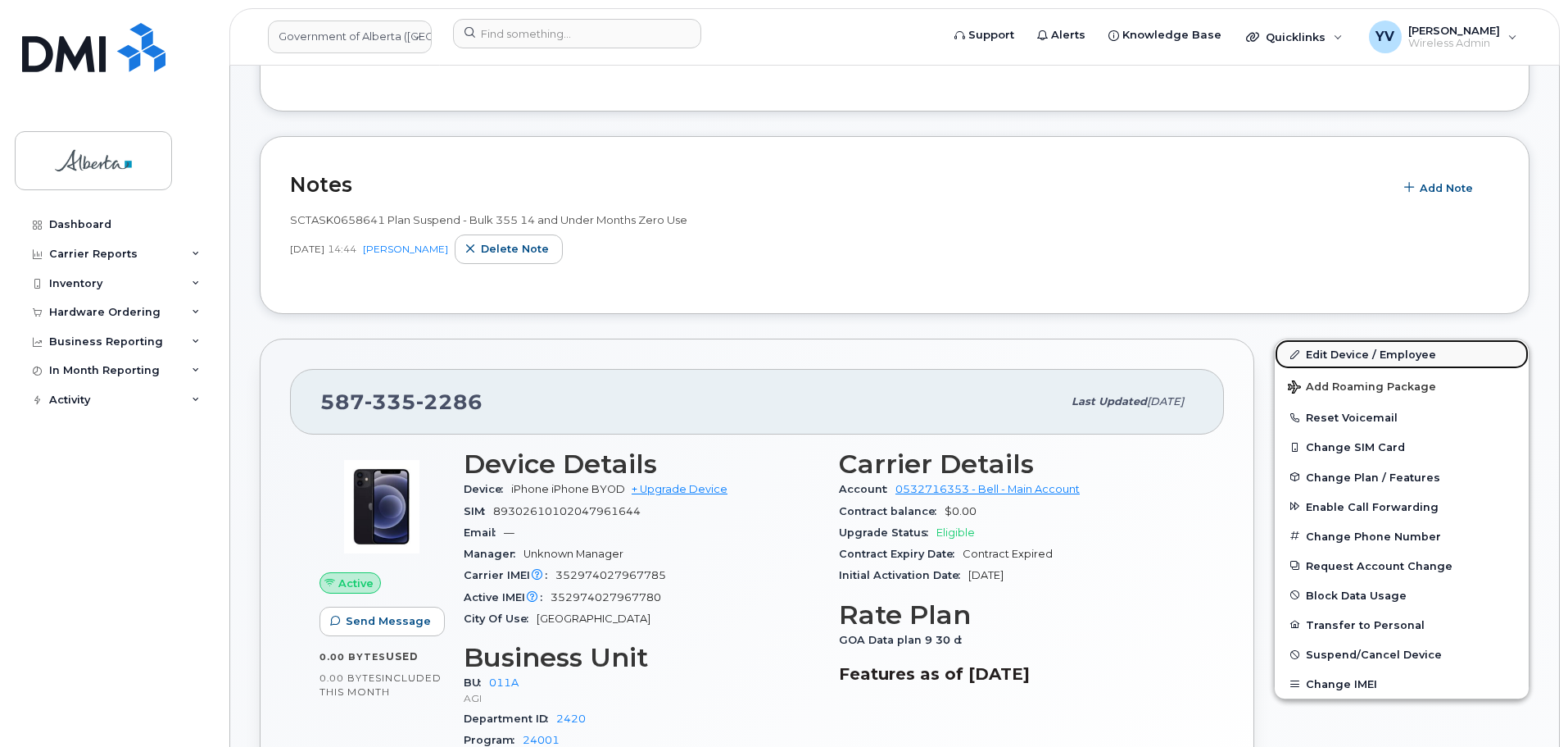
click at [1342, 347] on link "Edit Device / Employee" at bounding box center [1402, 354] width 254 height 29
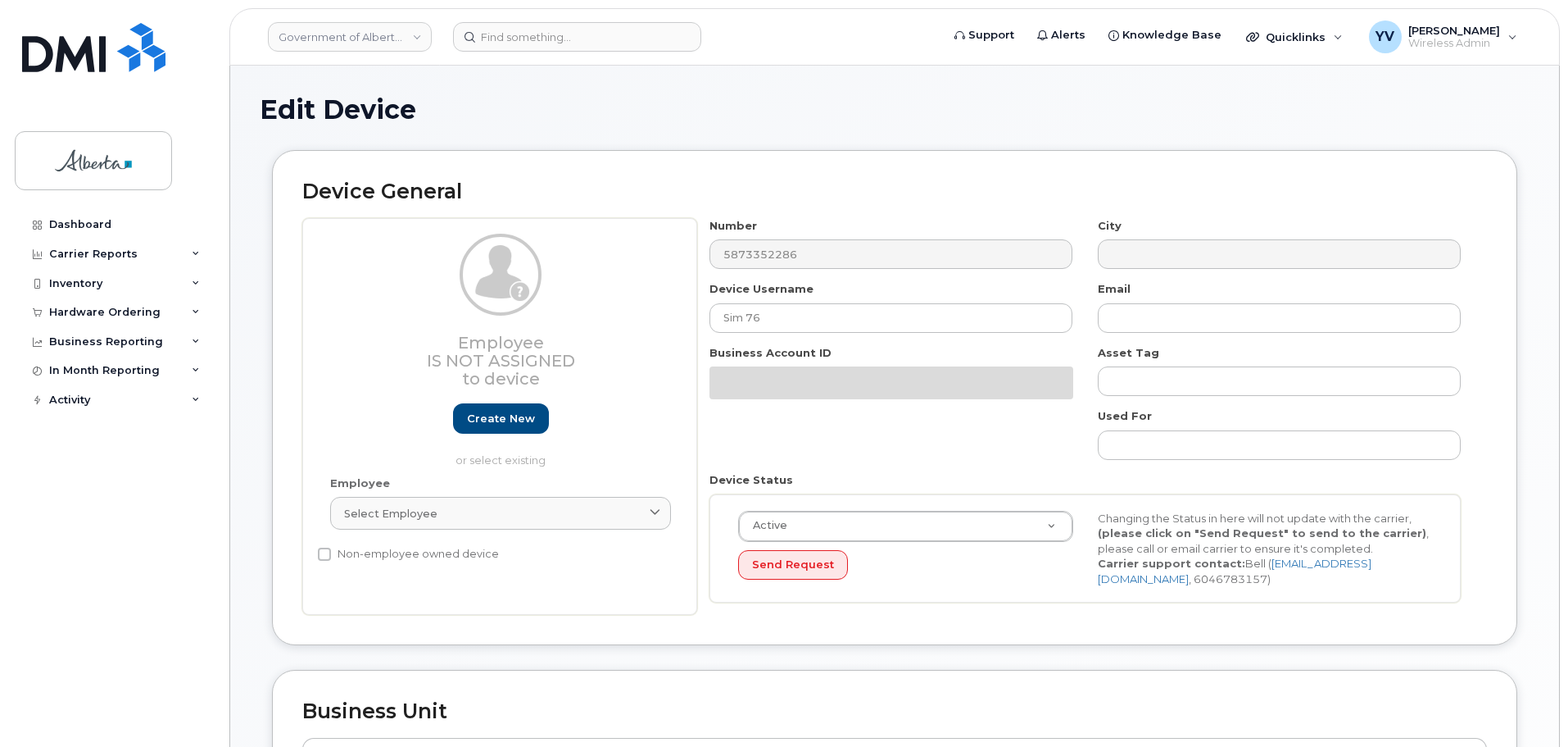
select select "4120336"
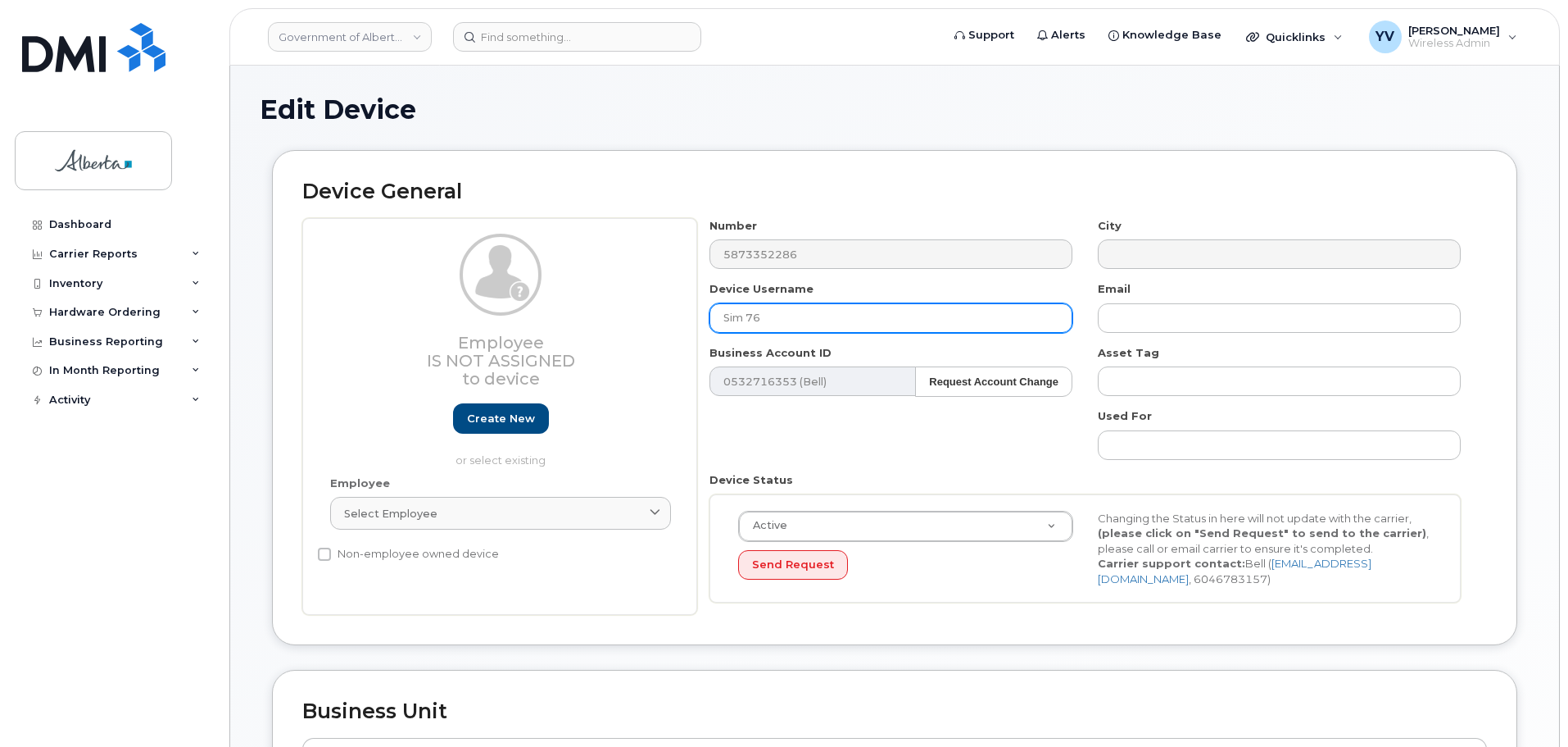
drag, startPoint x: 779, startPoint y: 314, endPoint x: 715, endPoint y: 317, distance: 64.1
click at [715, 317] on input "Sim 76" at bounding box center [891, 318] width 363 height 29
paste input "[PERSON_NAME]"
type input "[PERSON_NAME]"
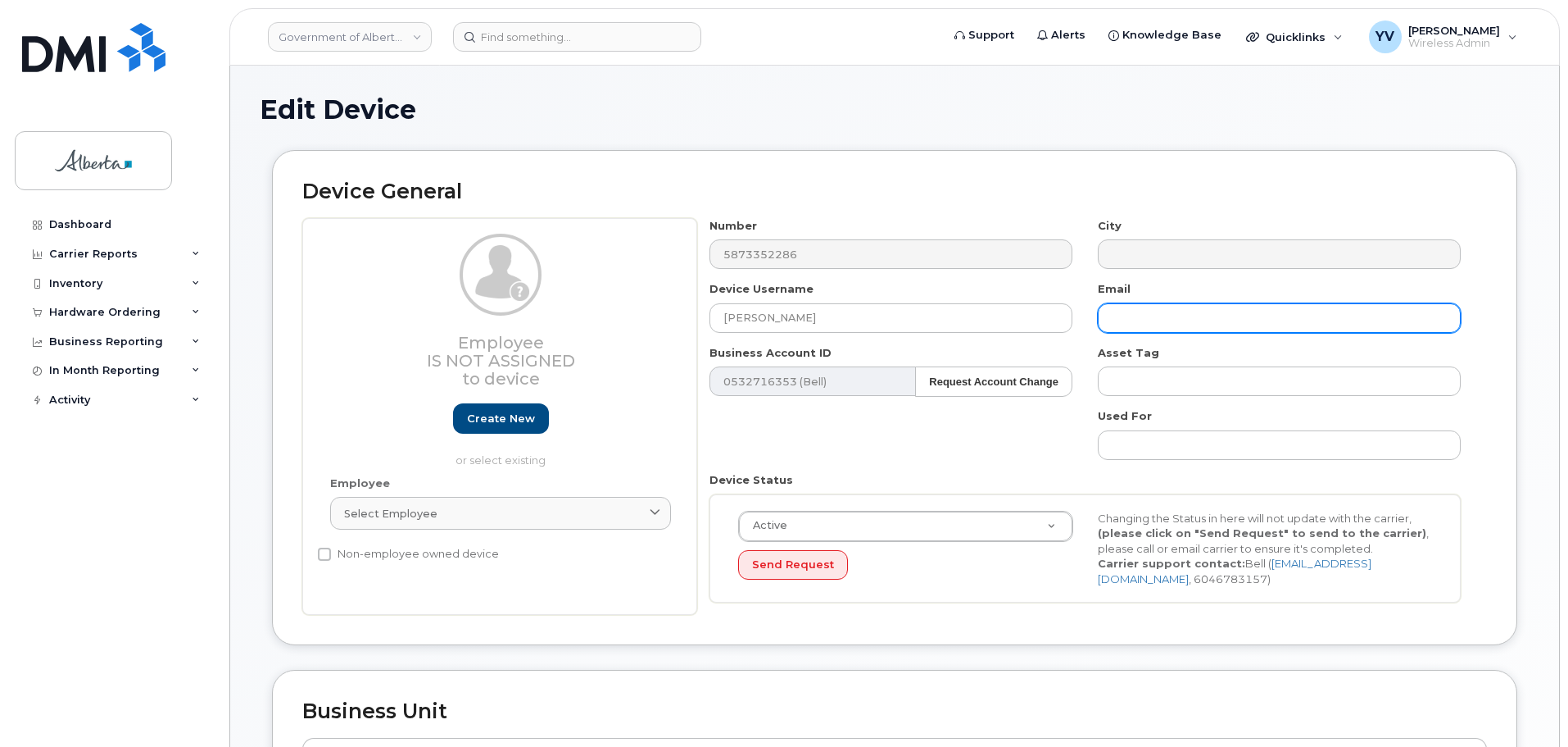
click at [1109, 318] on input "text" at bounding box center [1280, 318] width 363 height 29
paste input "[PERSON_NAME][EMAIL_ADDRESS][PERSON_NAME][DOMAIN_NAME]"
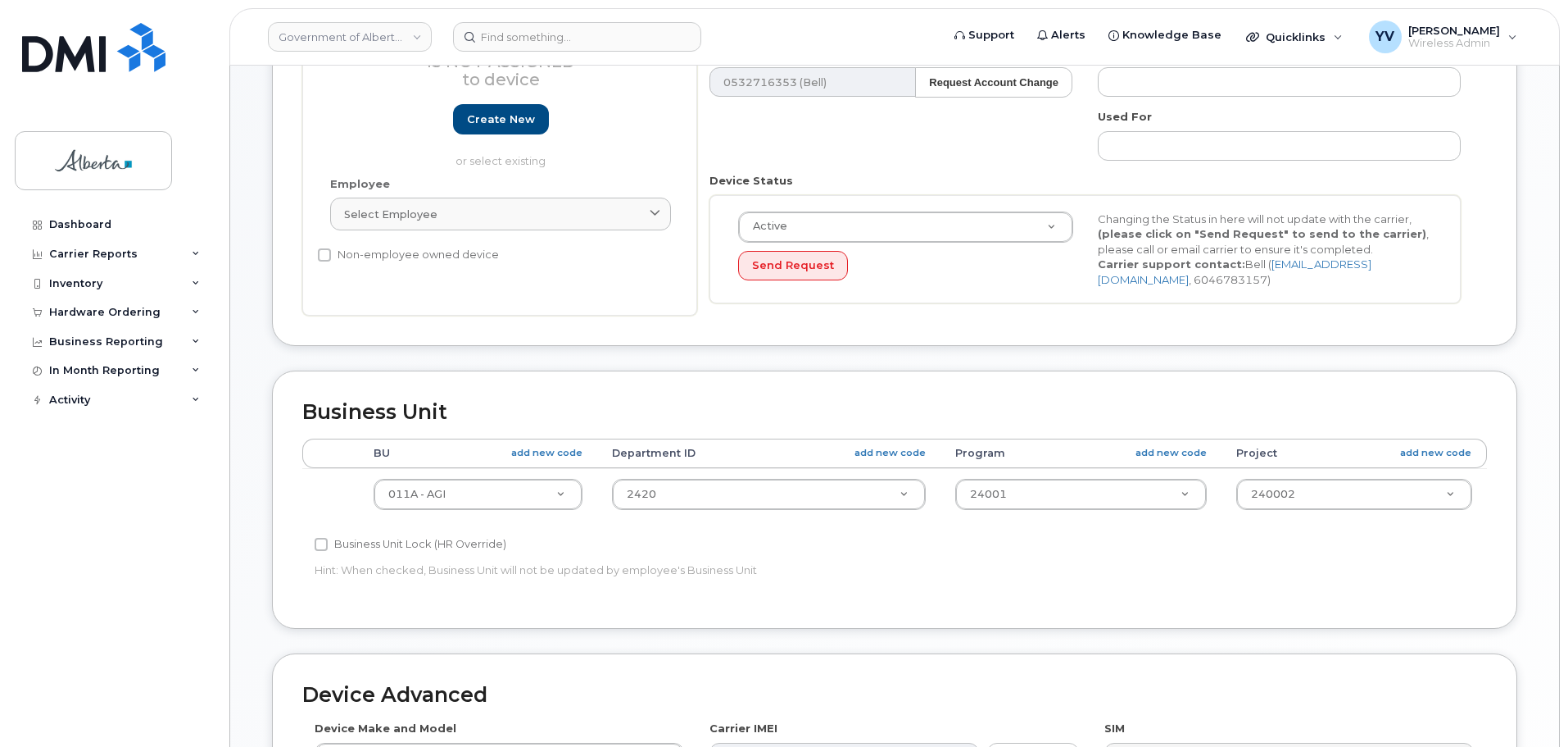
scroll to position [301, 0]
type input "[PERSON_NAME][EMAIL_ADDRESS][PERSON_NAME][DOMAIN_NAME]"
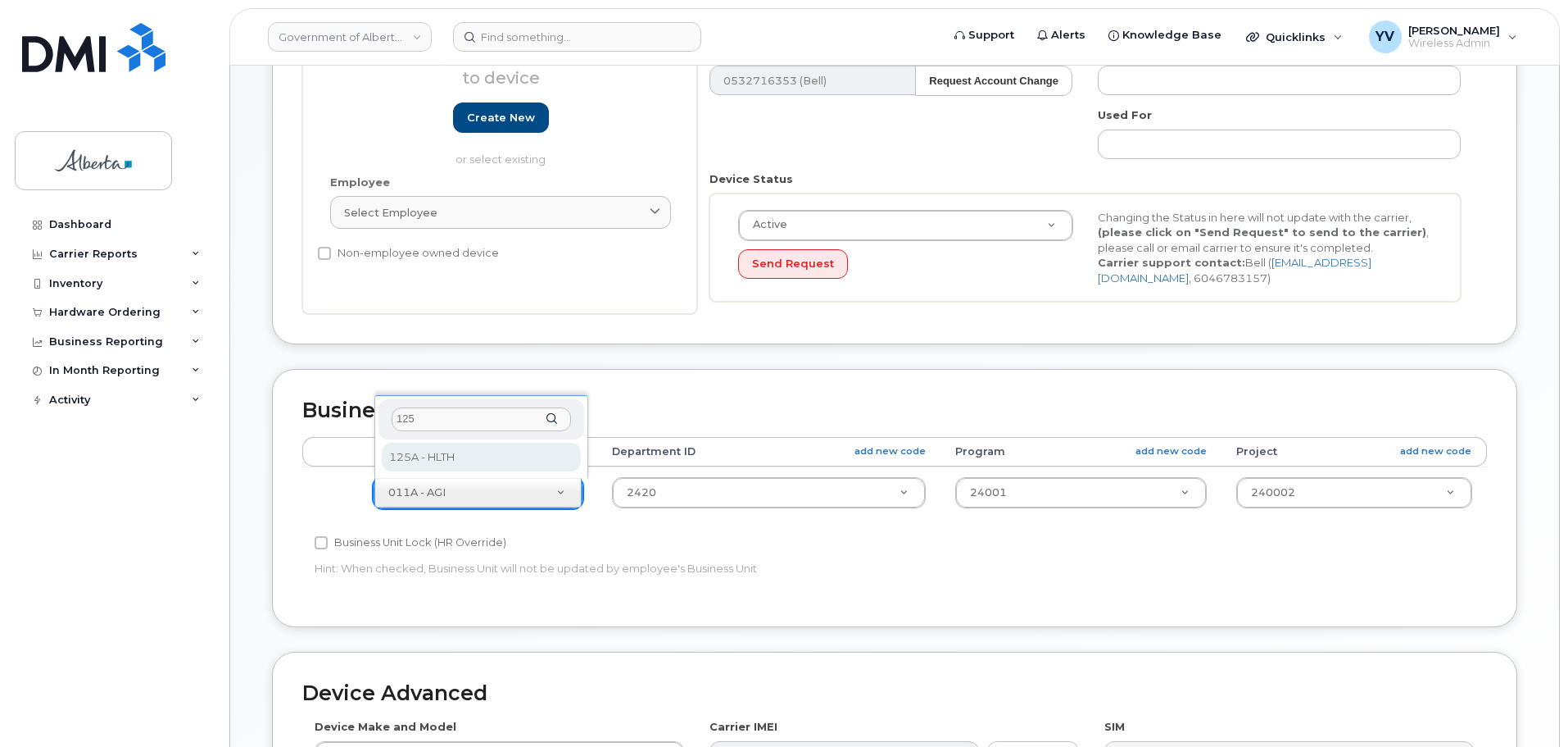
type input "125"
select select "4120335"
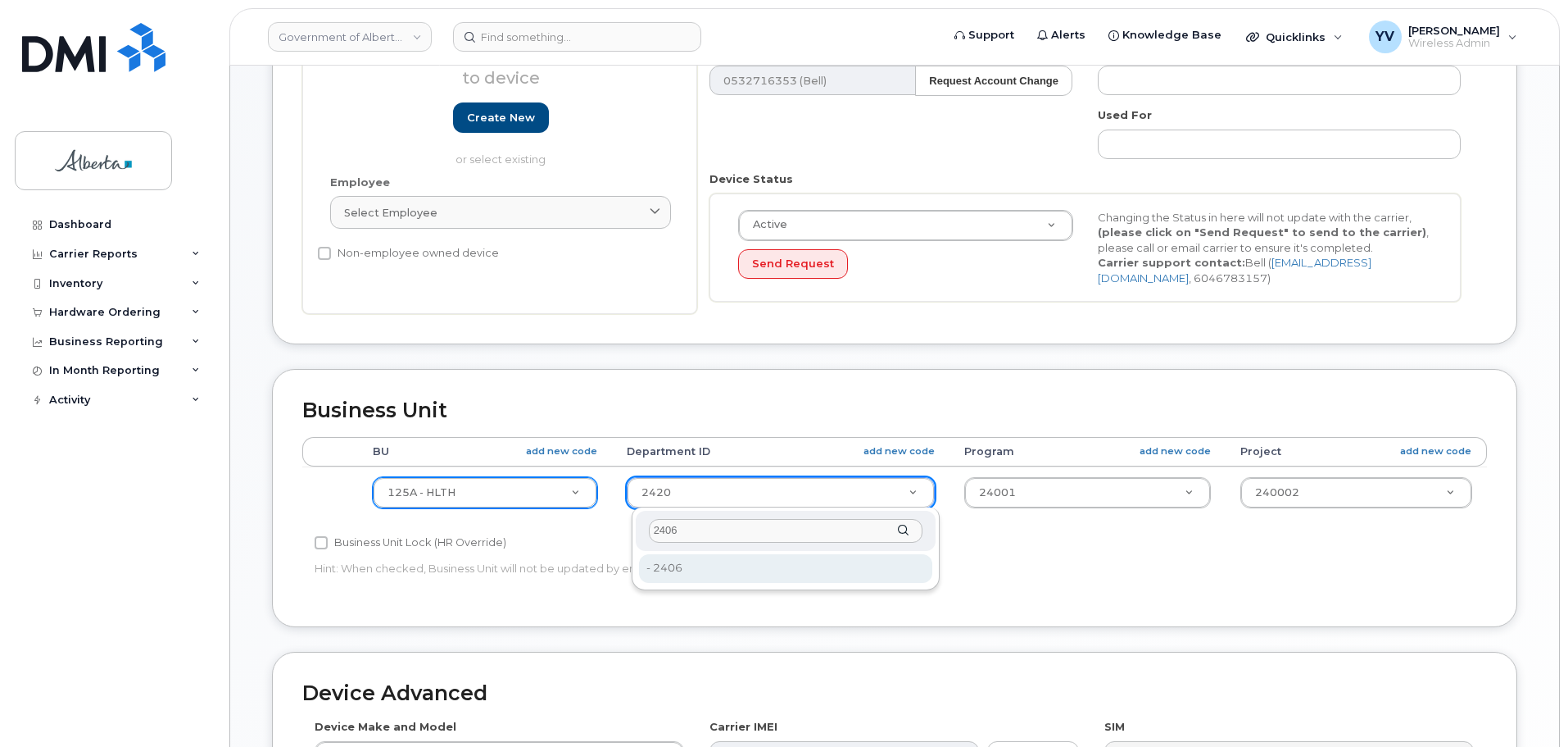
type input "2406"
type input "4120360"
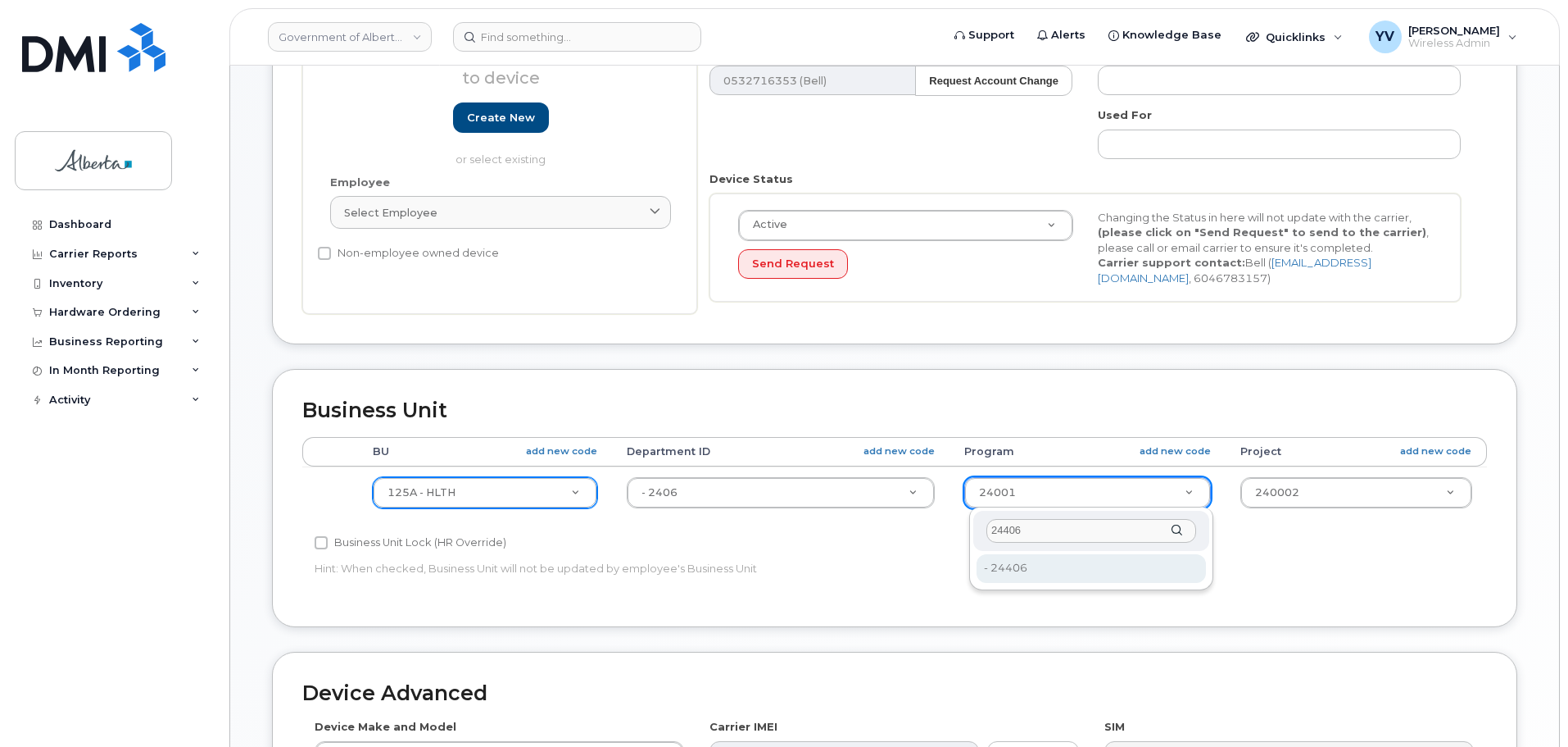
type input "24406"
type input "4120392"
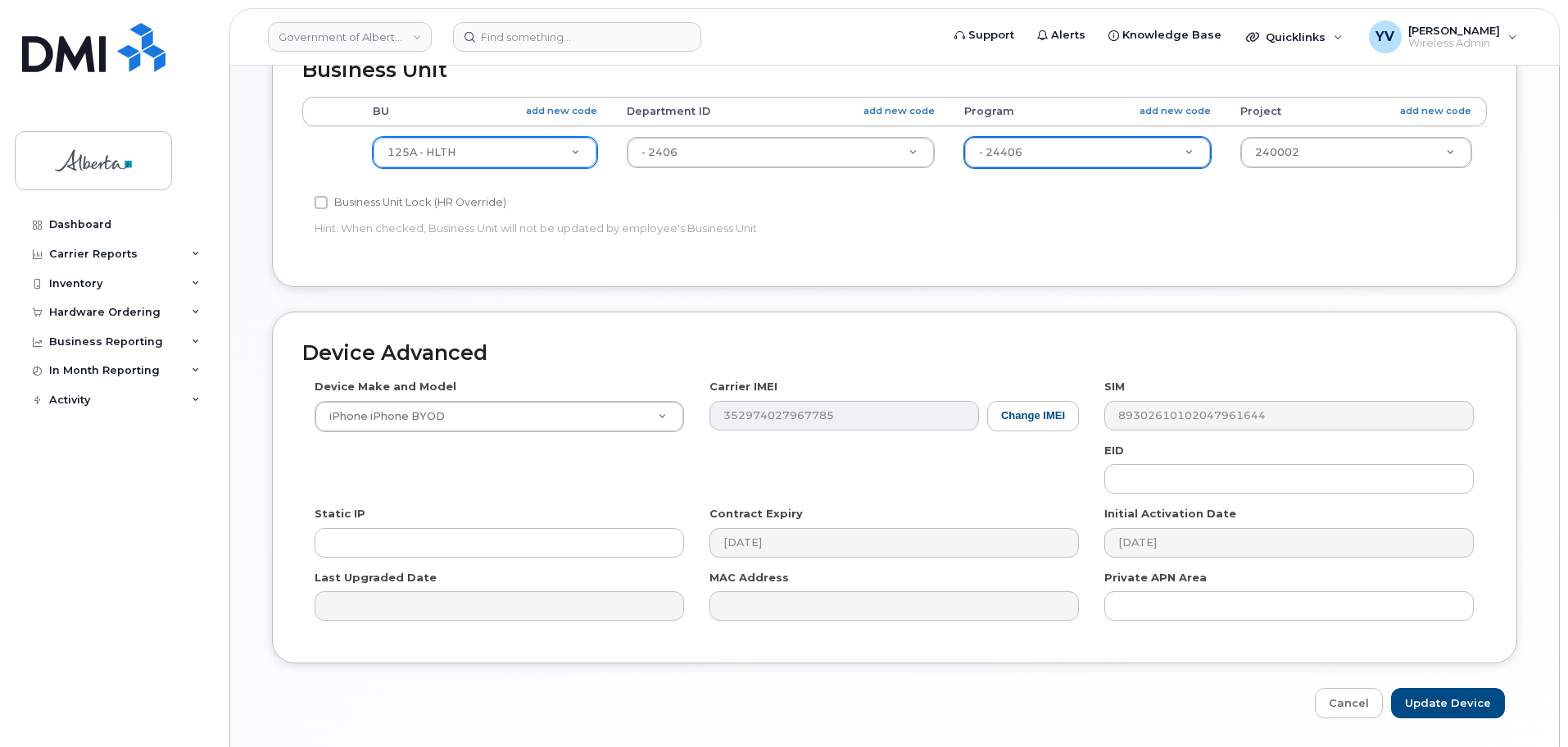
scroll to position [694, 0]
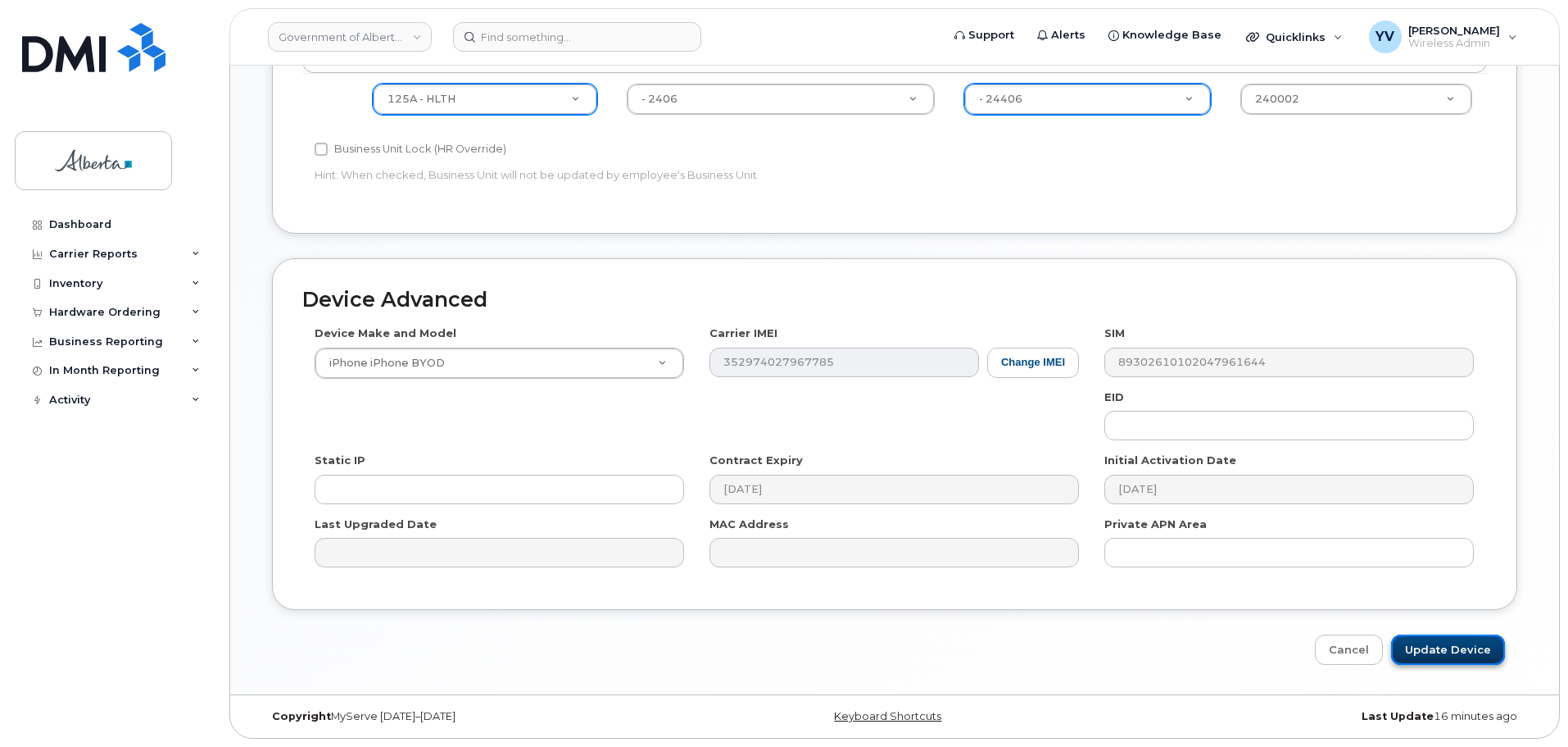
click at [1447, 651] on input "Update Device" at bounding box center [1448, 649] width 114 height 30
type input "Saving..."
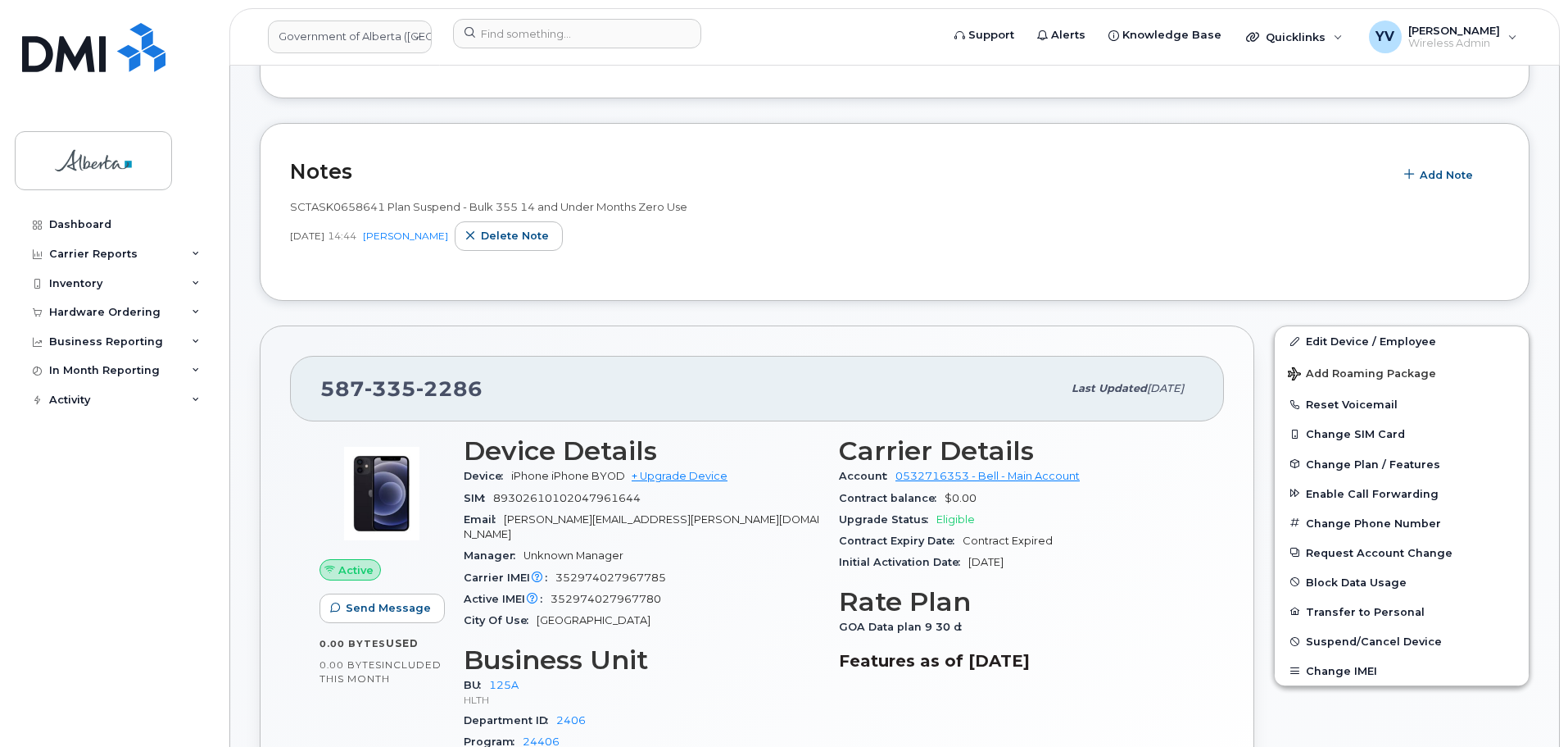
scroll to position [284, 0]
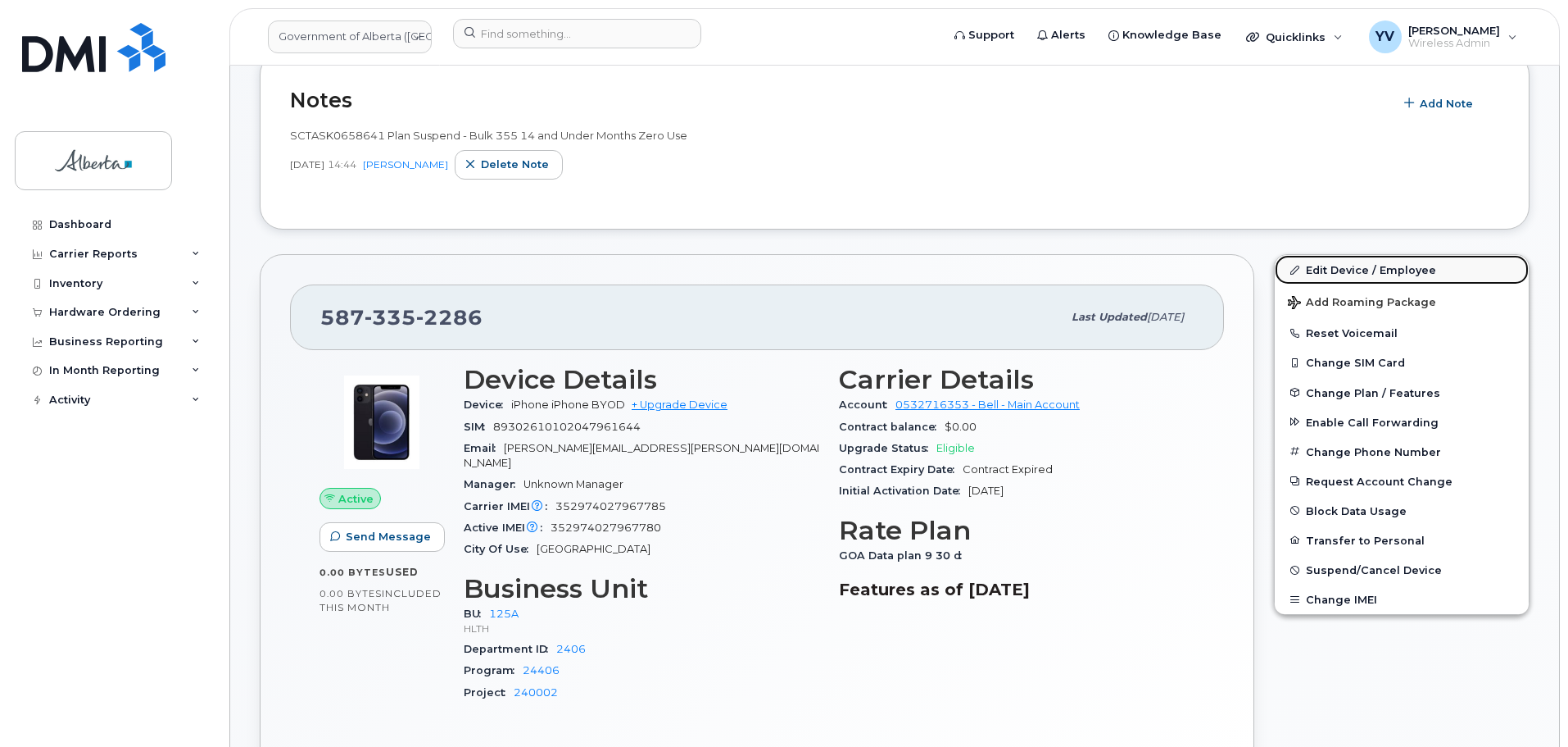
click at [1333, 264] on link "Edit Device / Employee" at bounding box center [1402, 270] width 254 height 29
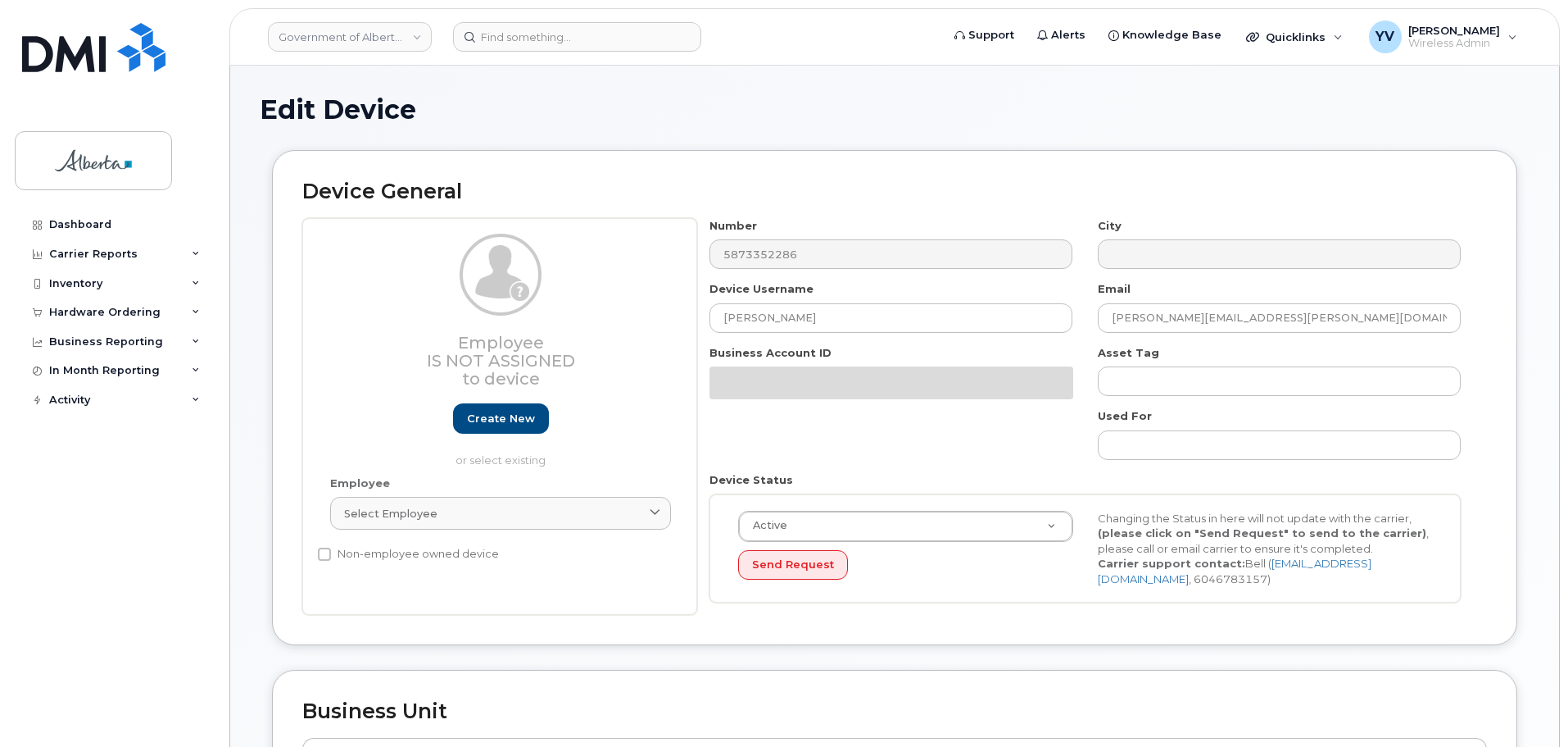
select select "4120335"
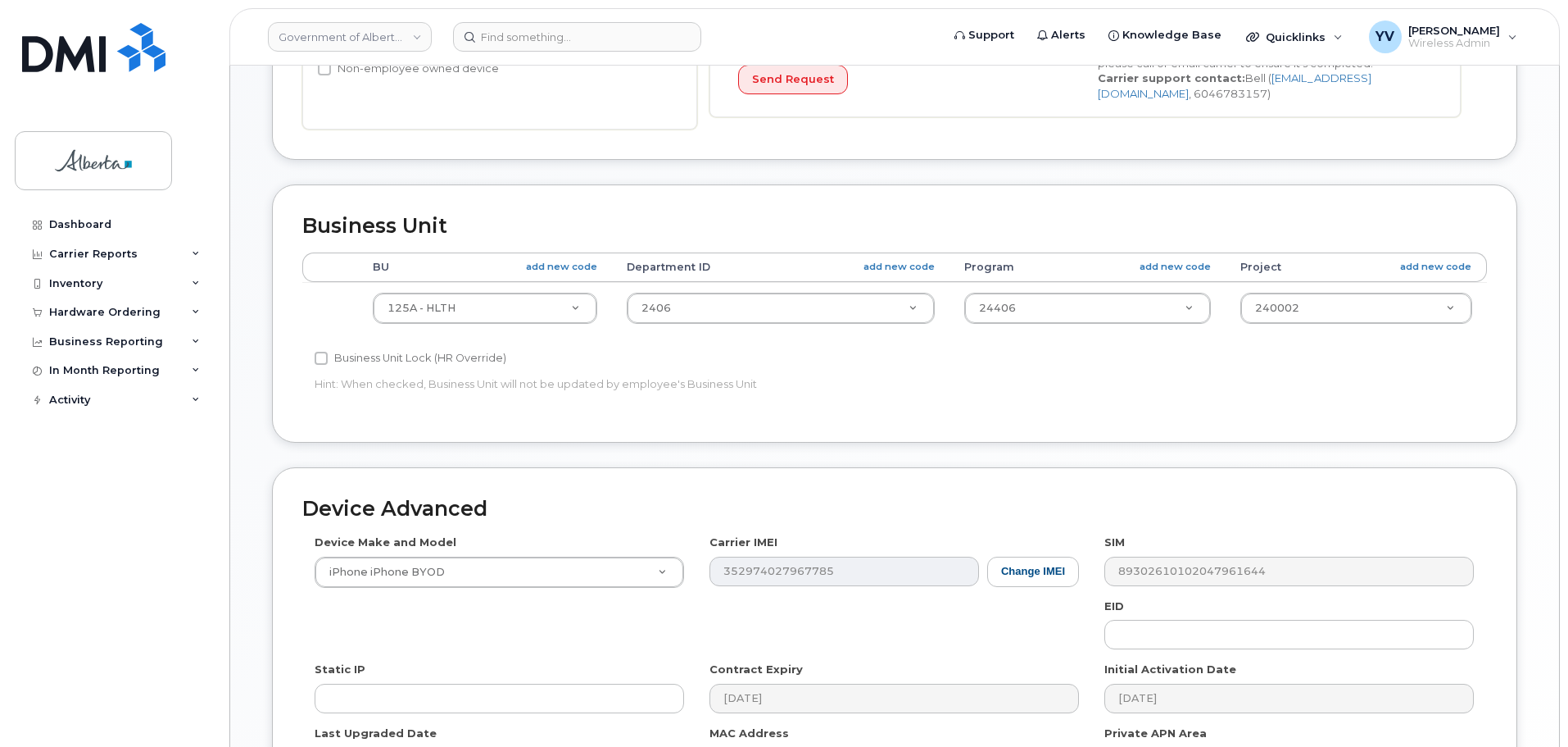
scroll to position [456, 0]
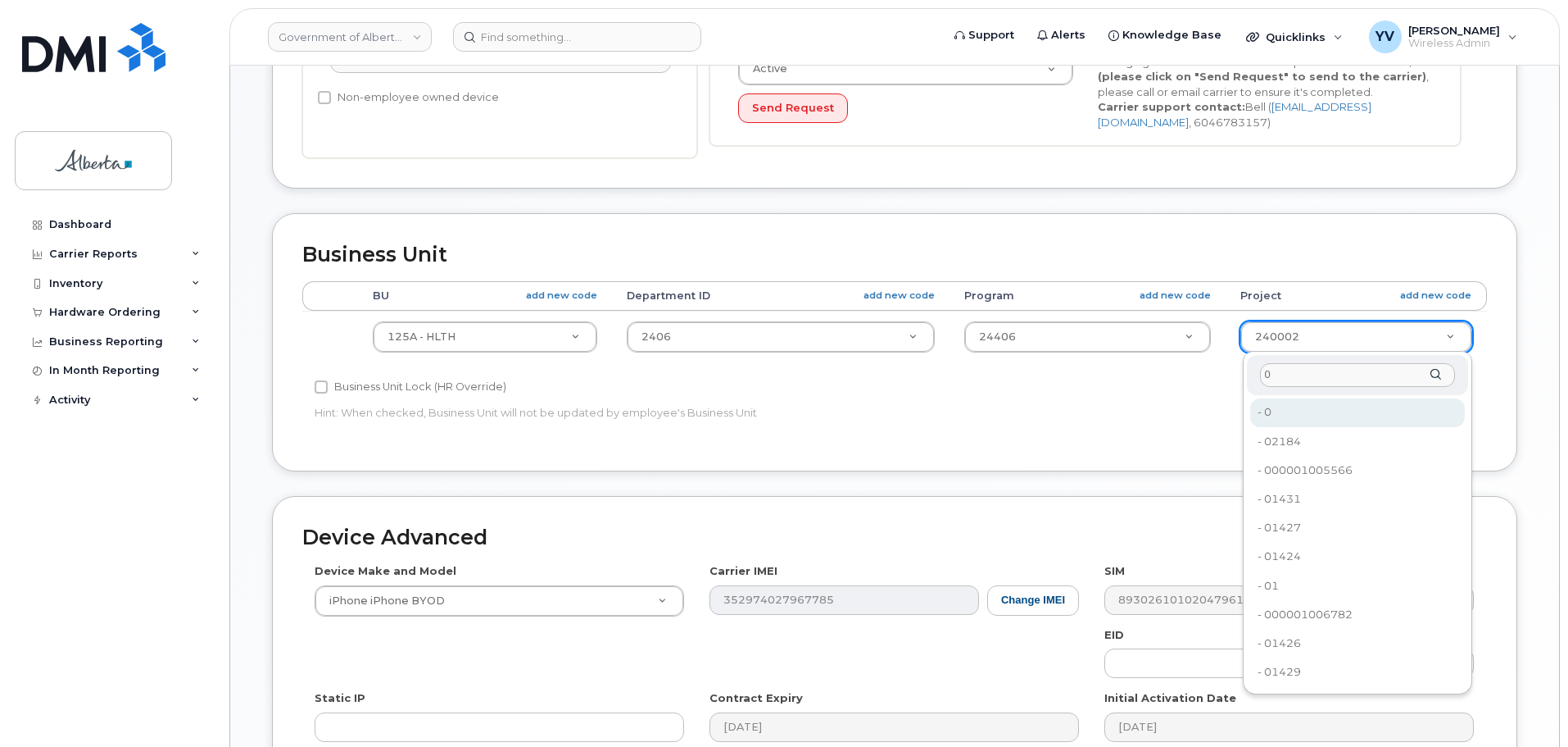
type input "0"
type input "4753728"
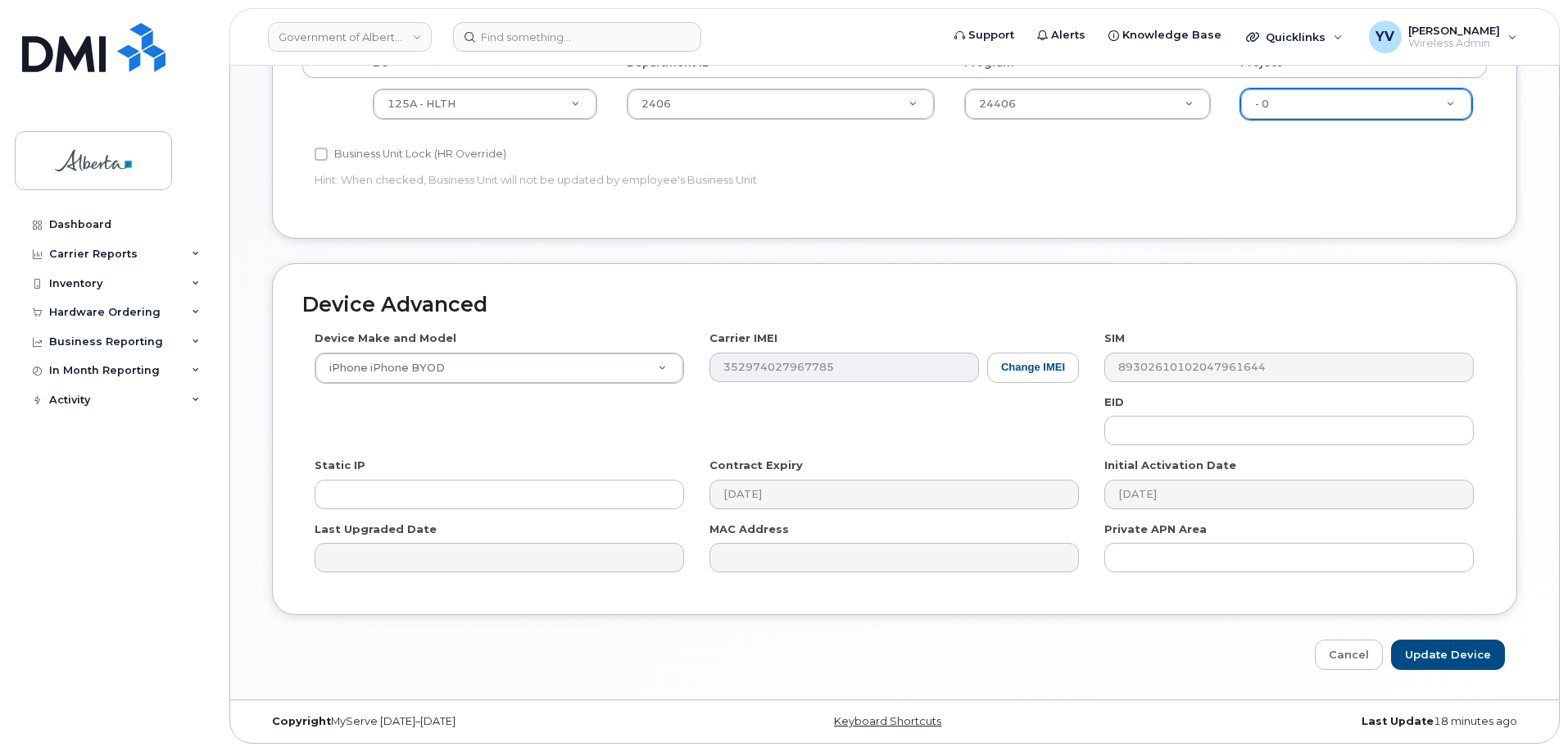
scroll to position [694, 0]
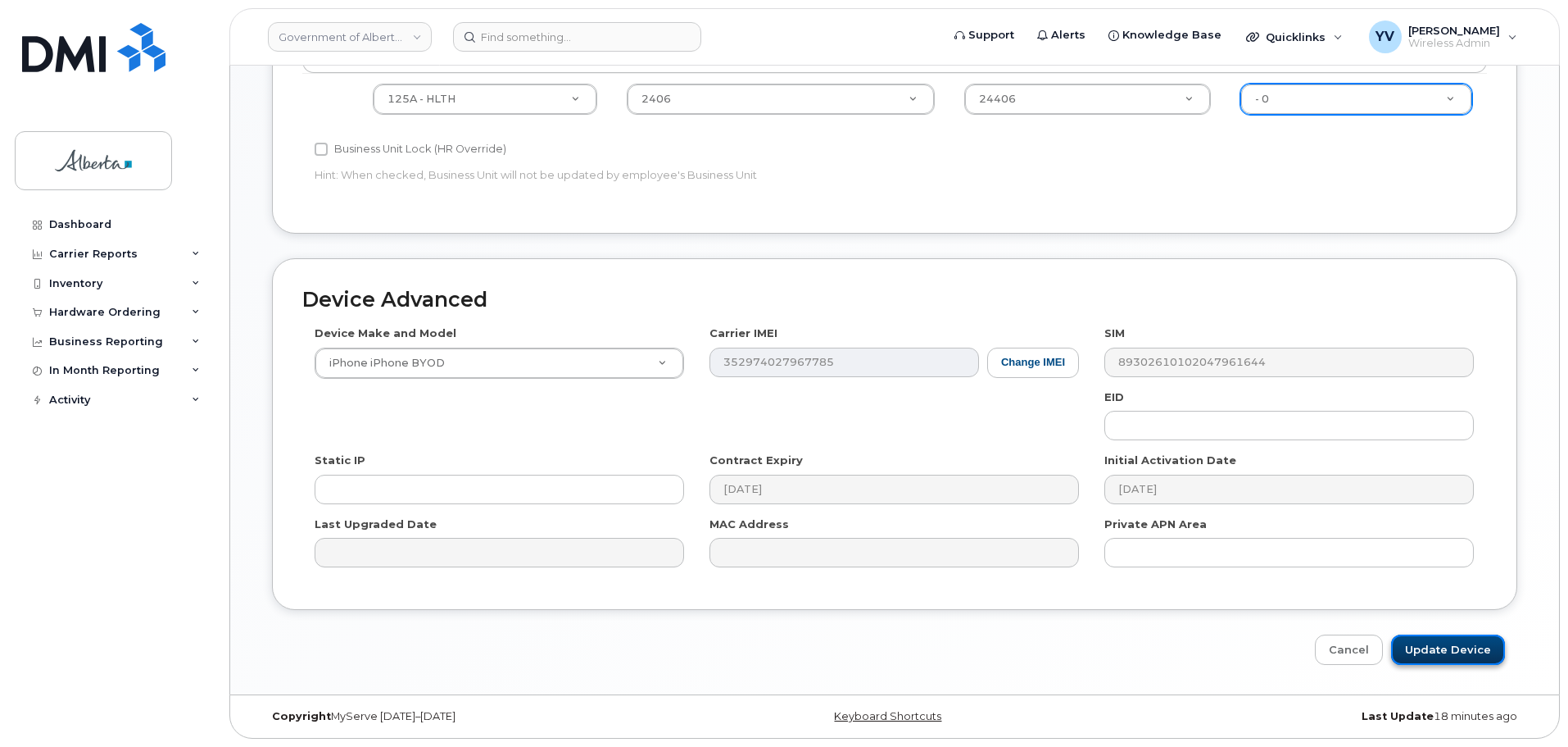
click at [1439, 642] on input "Update Device" at bounding box center [1448, 649] width 114 height 30
type input "Saving..."
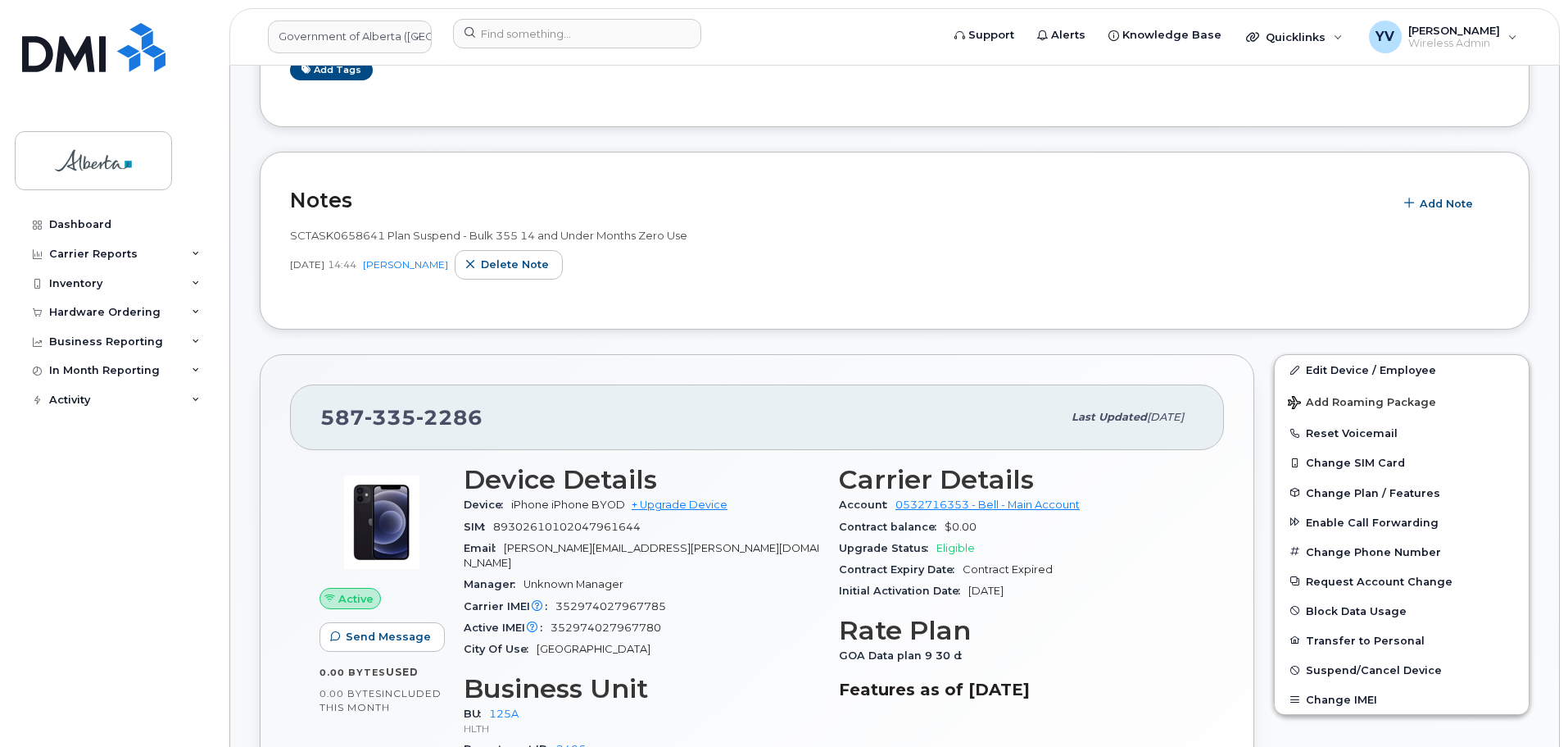
scroll to position [125, 0]
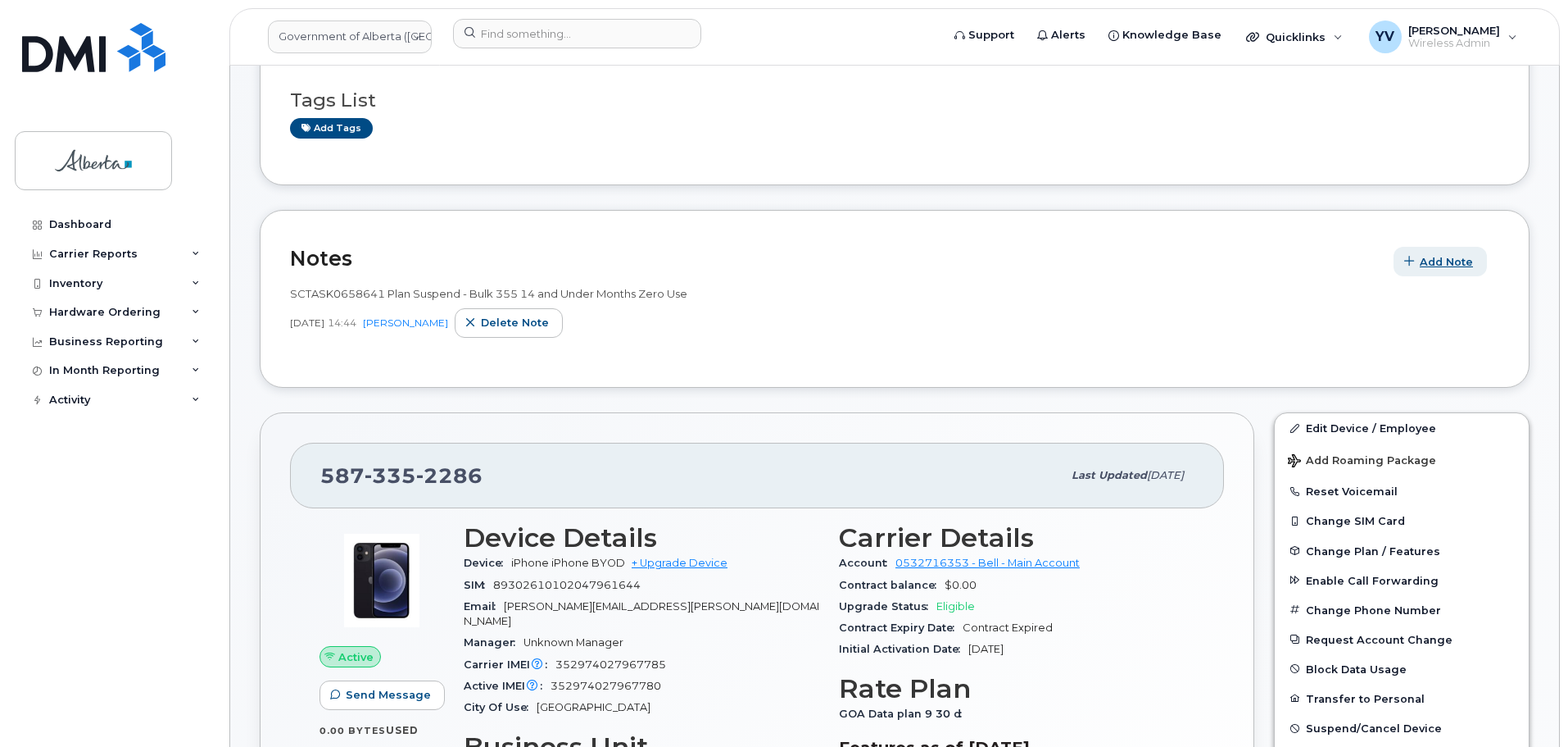
click at [1437, 254] on span "Add Note" at bounding box center [1446, 262] width 54 height 15
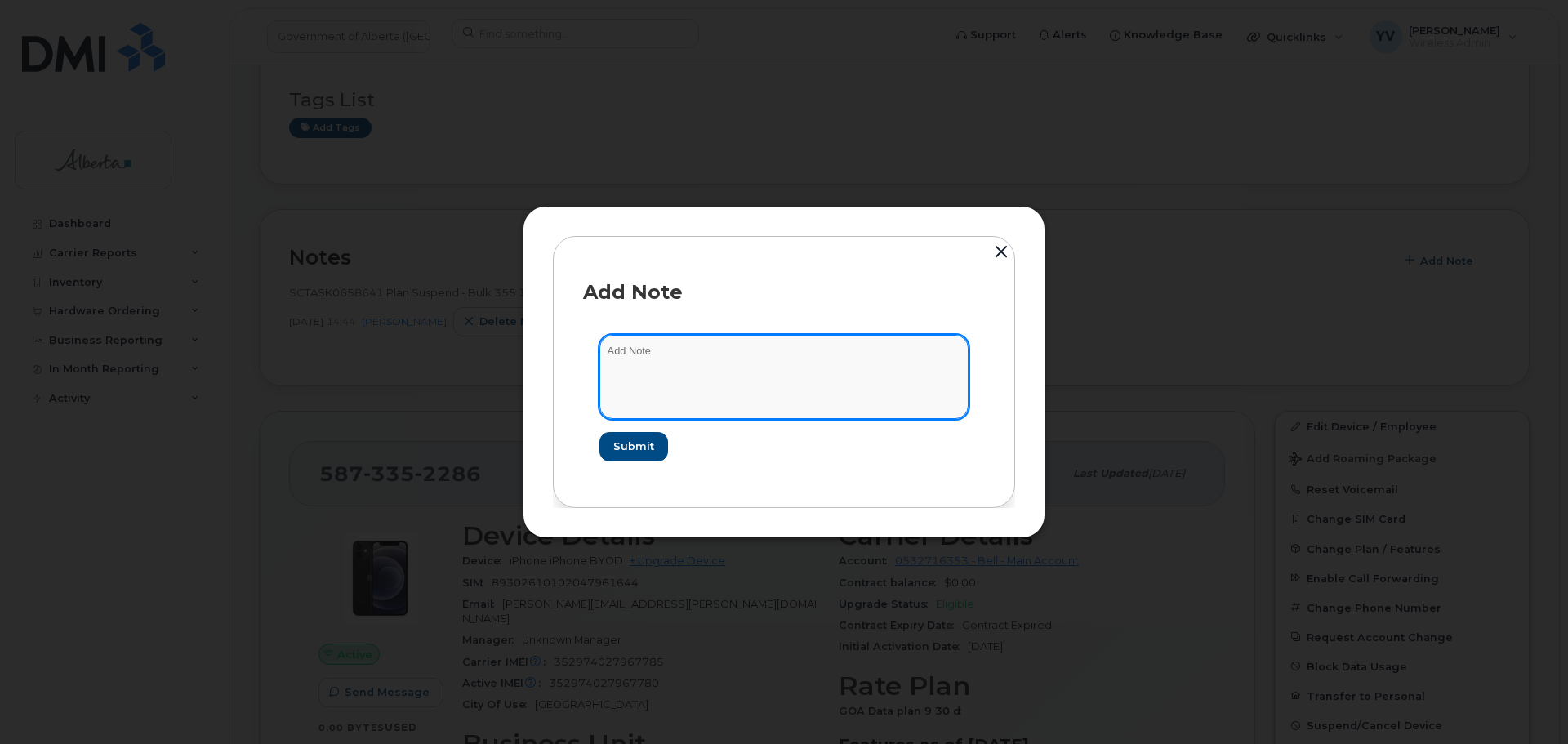
click at [637, 347] on textarea at bounding box center [784, 377] width 369 height 83
paste textarea "SCTASK0832406 5873352286 DO NOT DELETE THIS NUMBER - BEING REASSIGNED to [PERSO…"
type textarea "SCTASK0832406 5873352286 DO NOT DELETE THIS NUMBER - BEING REASSIGNED to [PERSO…"
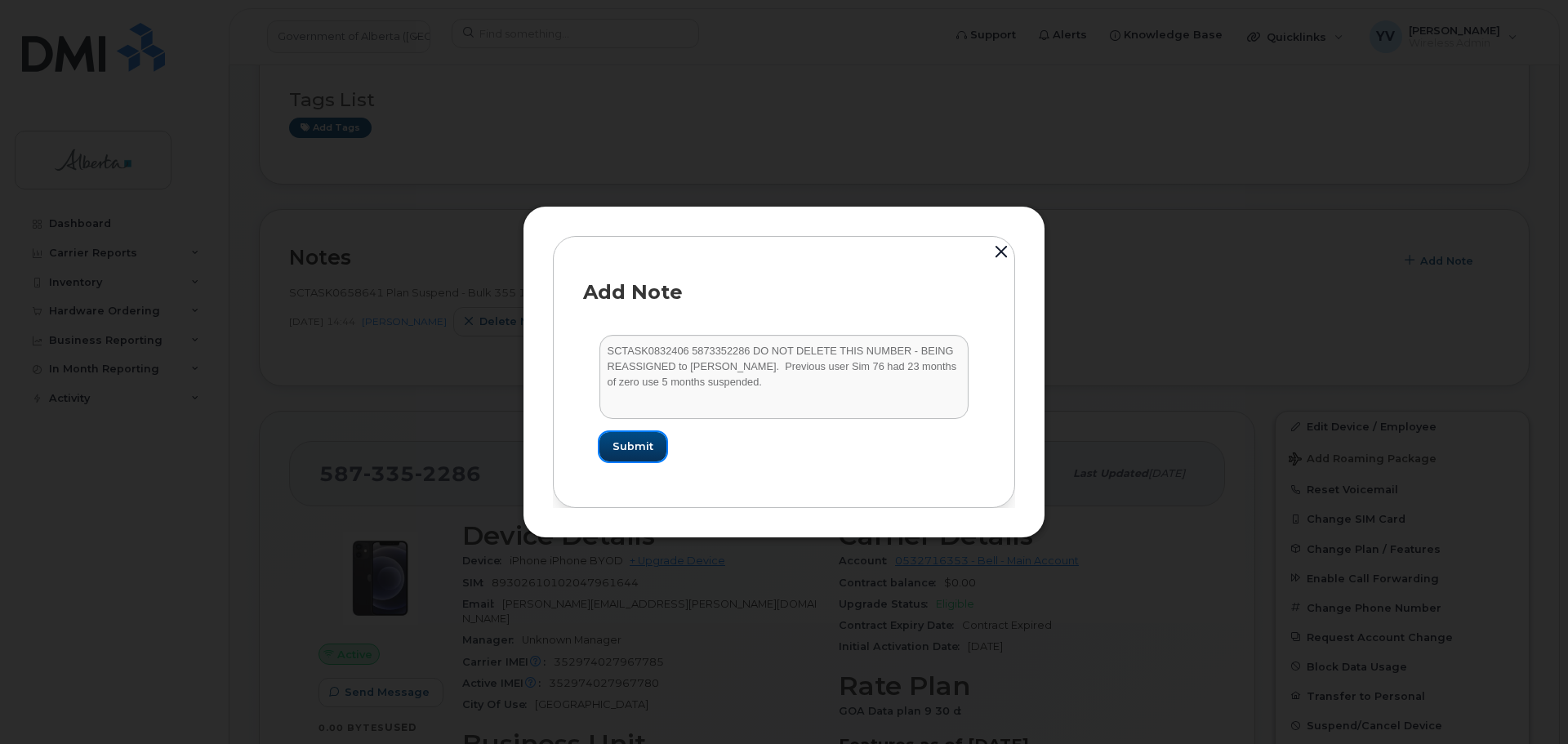
click at [630, 442] on span "Submit" at bounding box center [632, 445] width 41 height 15
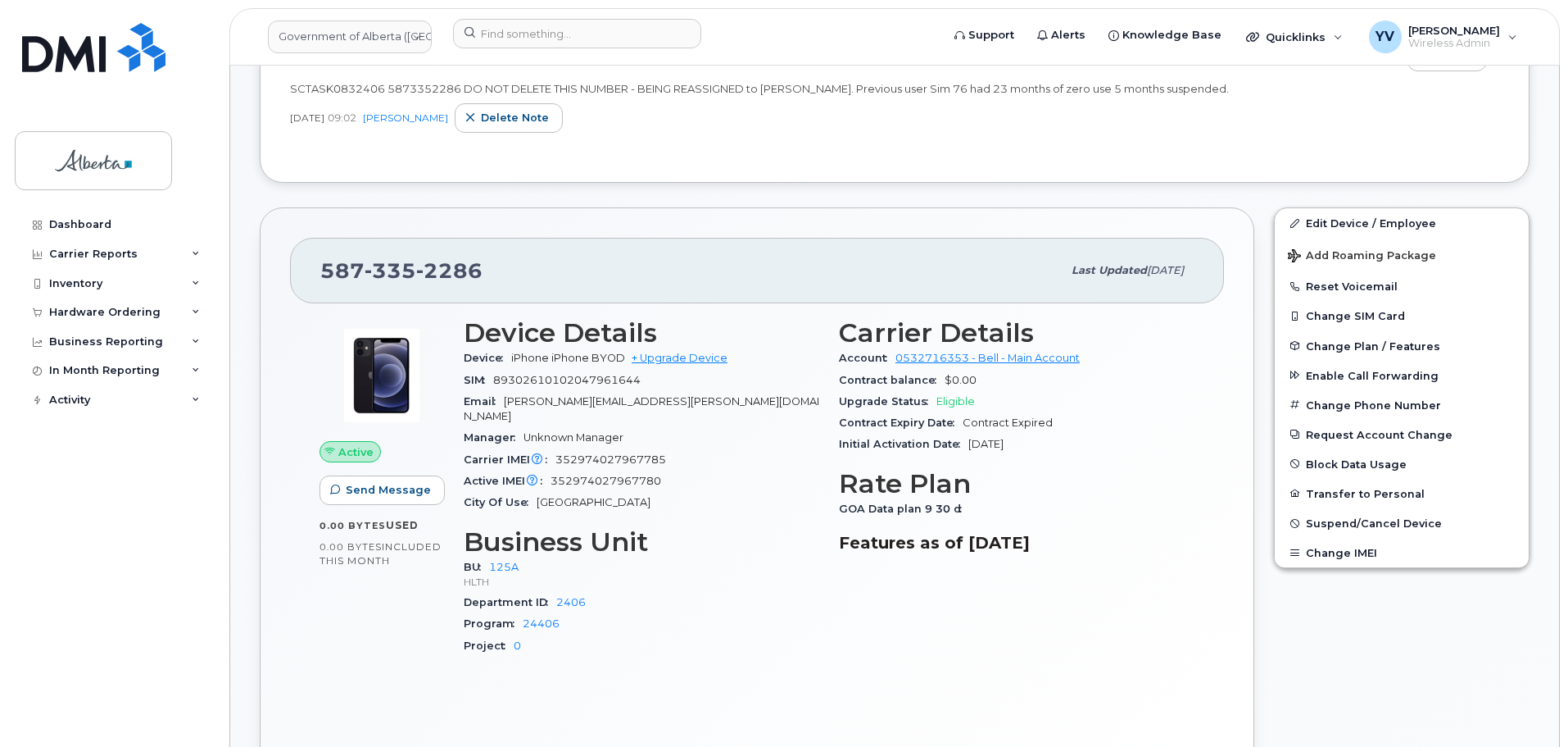
scroll to position [360, 0]
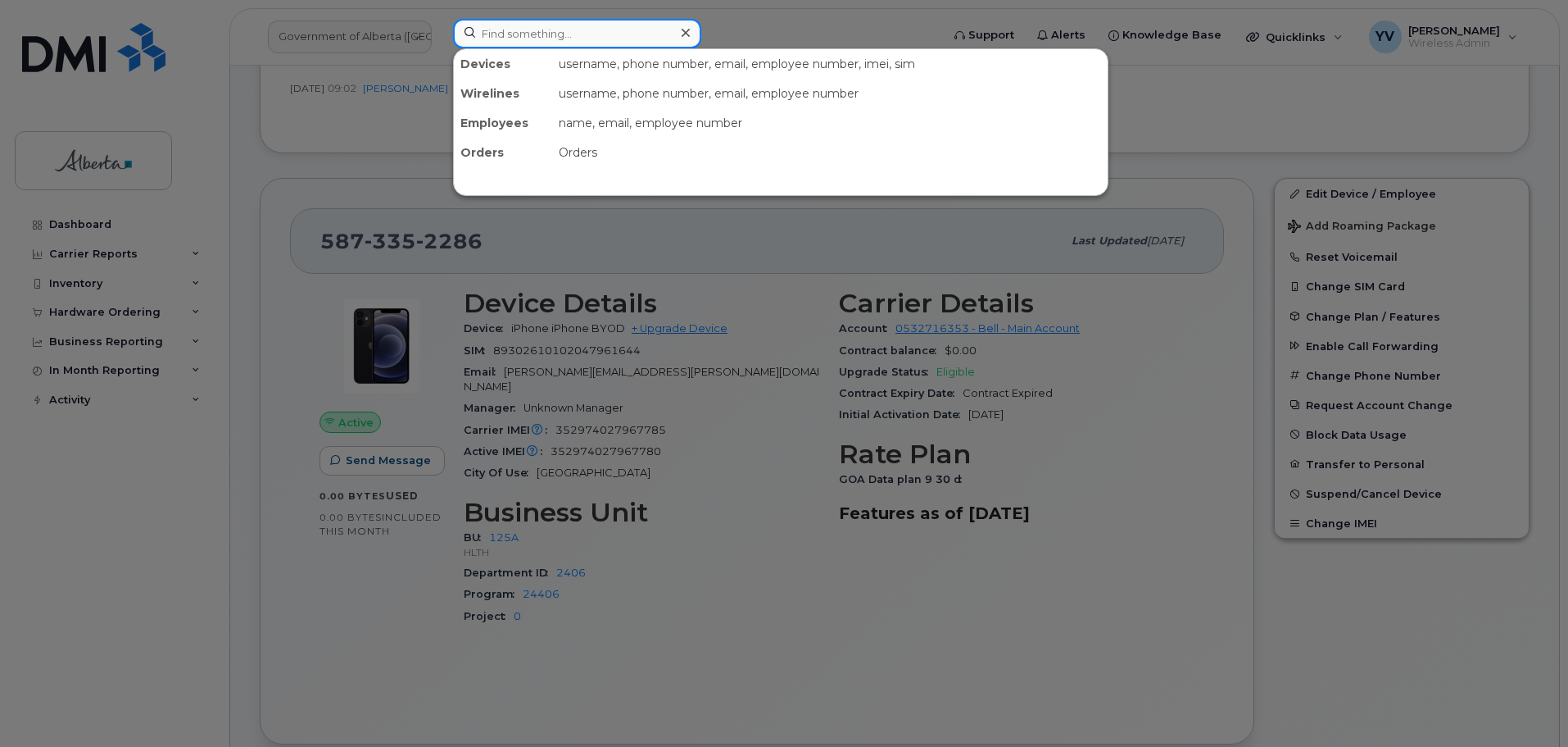
click at [501, 32] on input at bounding box center [577, 34] width 248 height 29
paste input "7808681022"
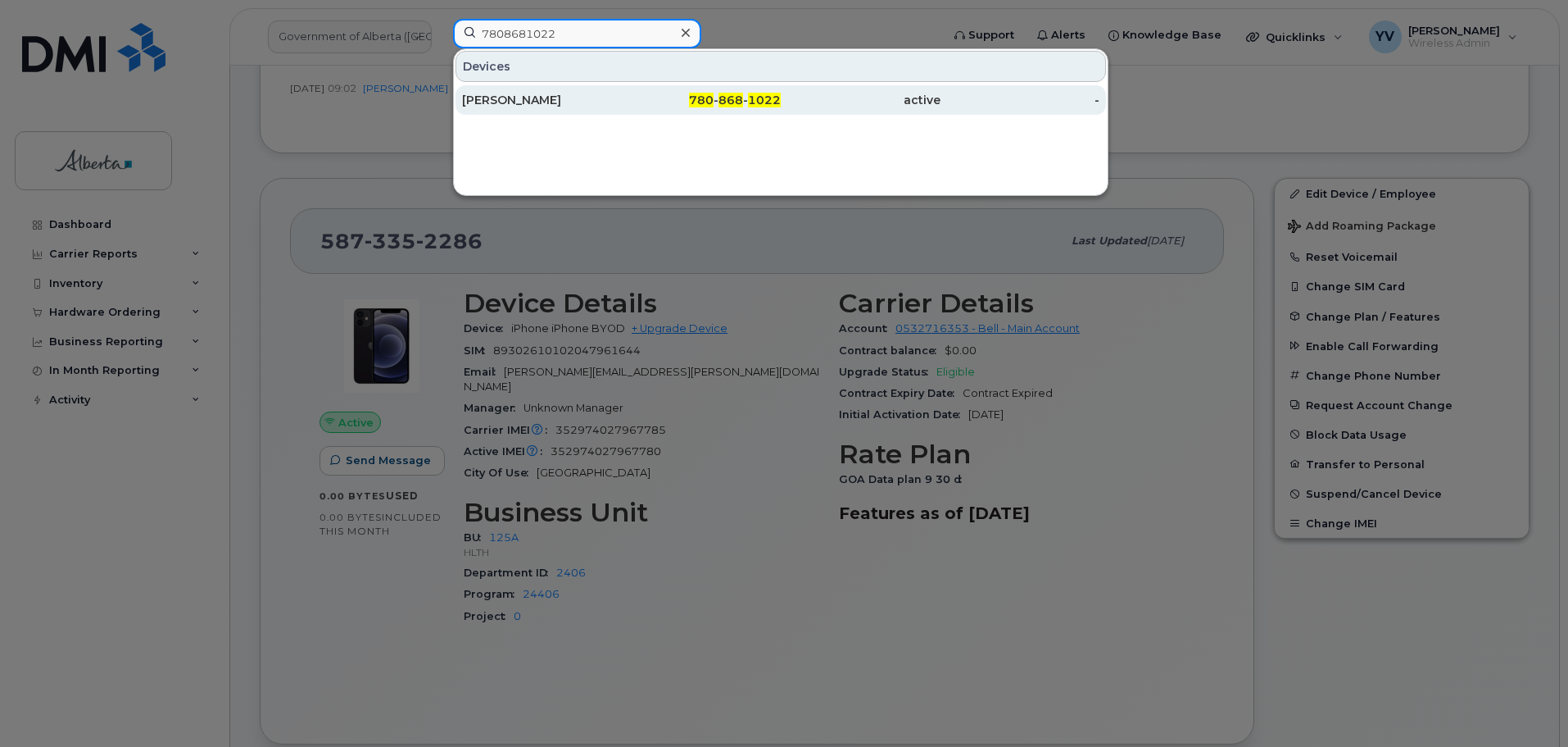
type input "7808681022"
click at [741, 95] on span "868" at bounding box center [730, 100] width 25 height 15
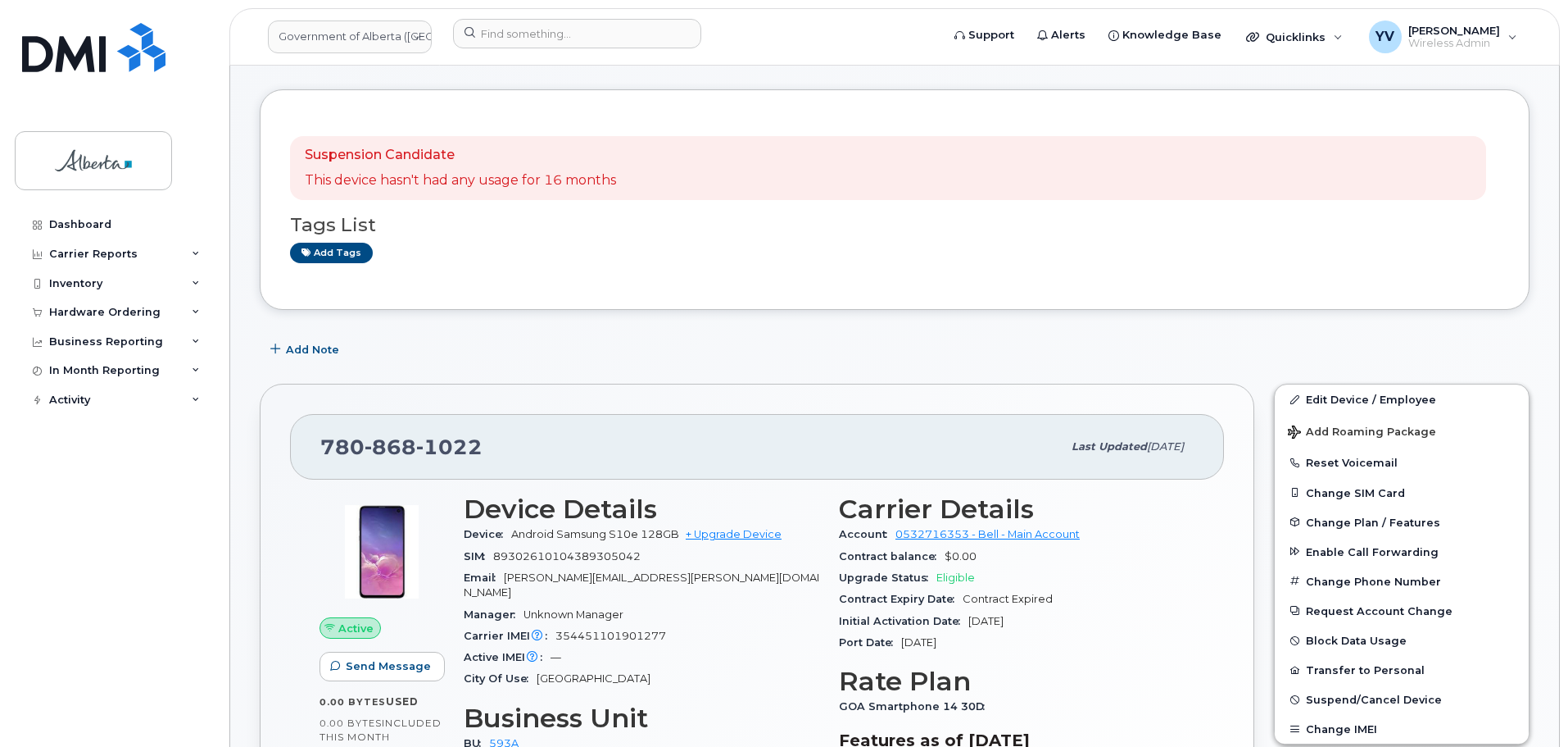
scroll to position [30, 0]
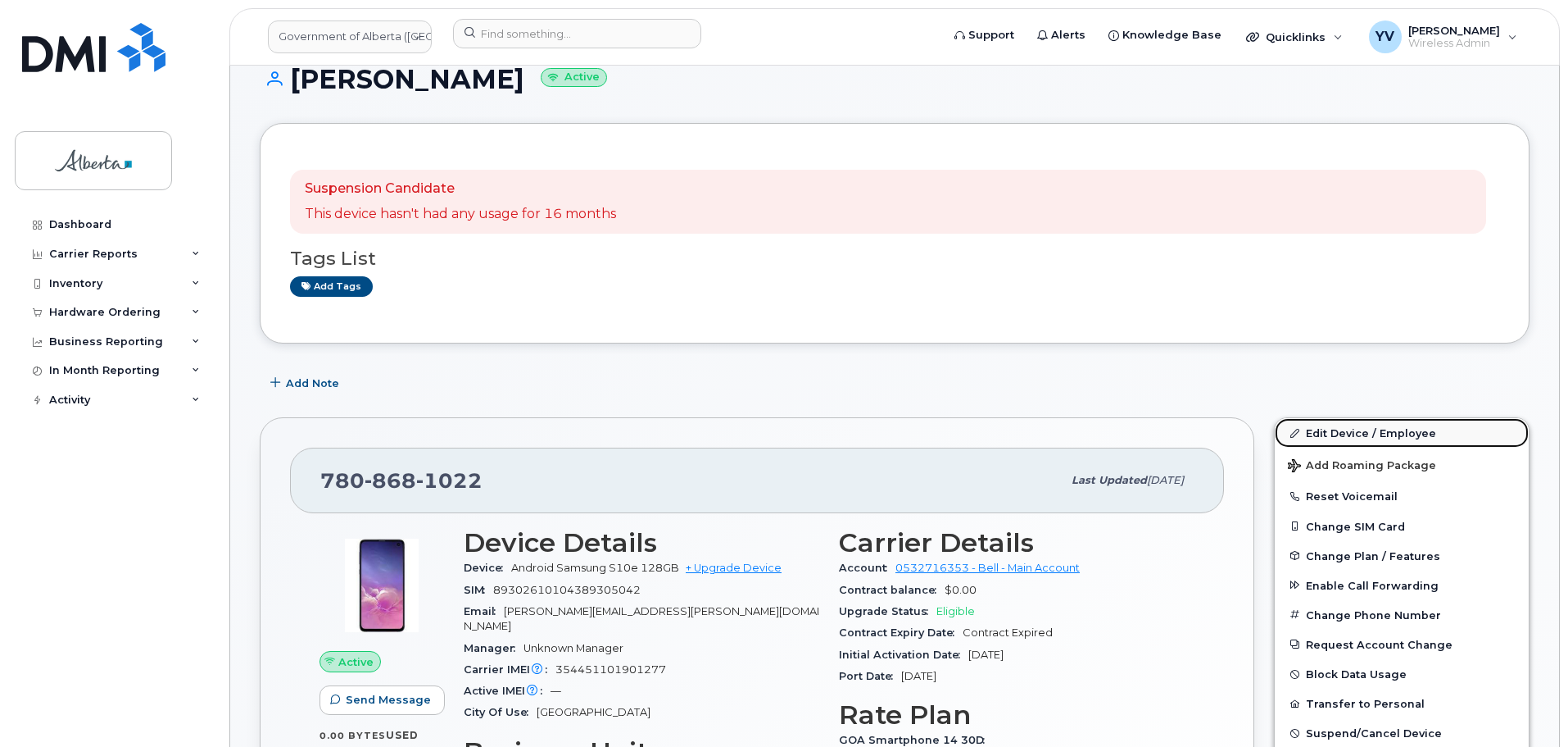
click at [1329, 423] on link "Edit Device / Employee" at bounding box center [1402, 433] width 254 height 29
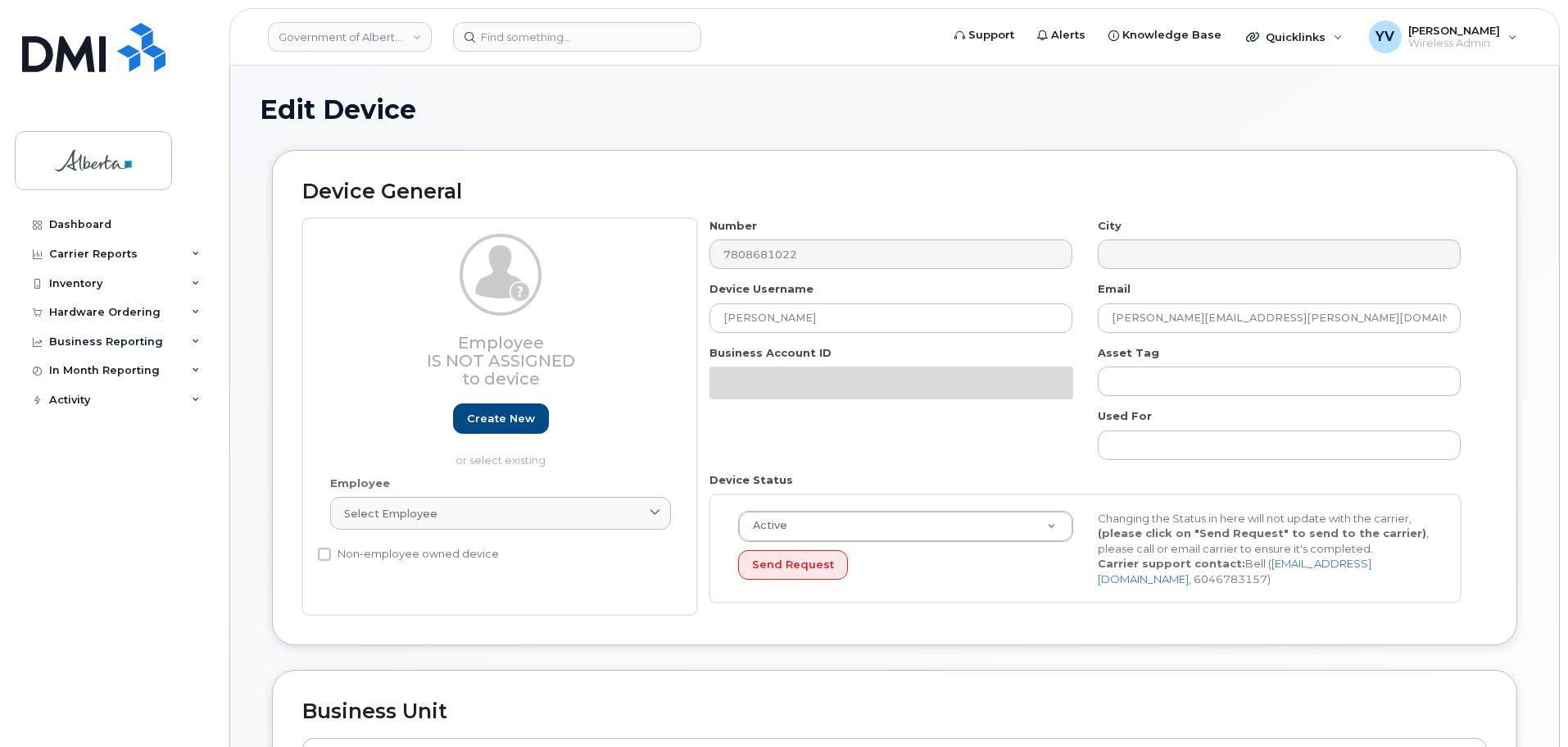
select select "4797682"
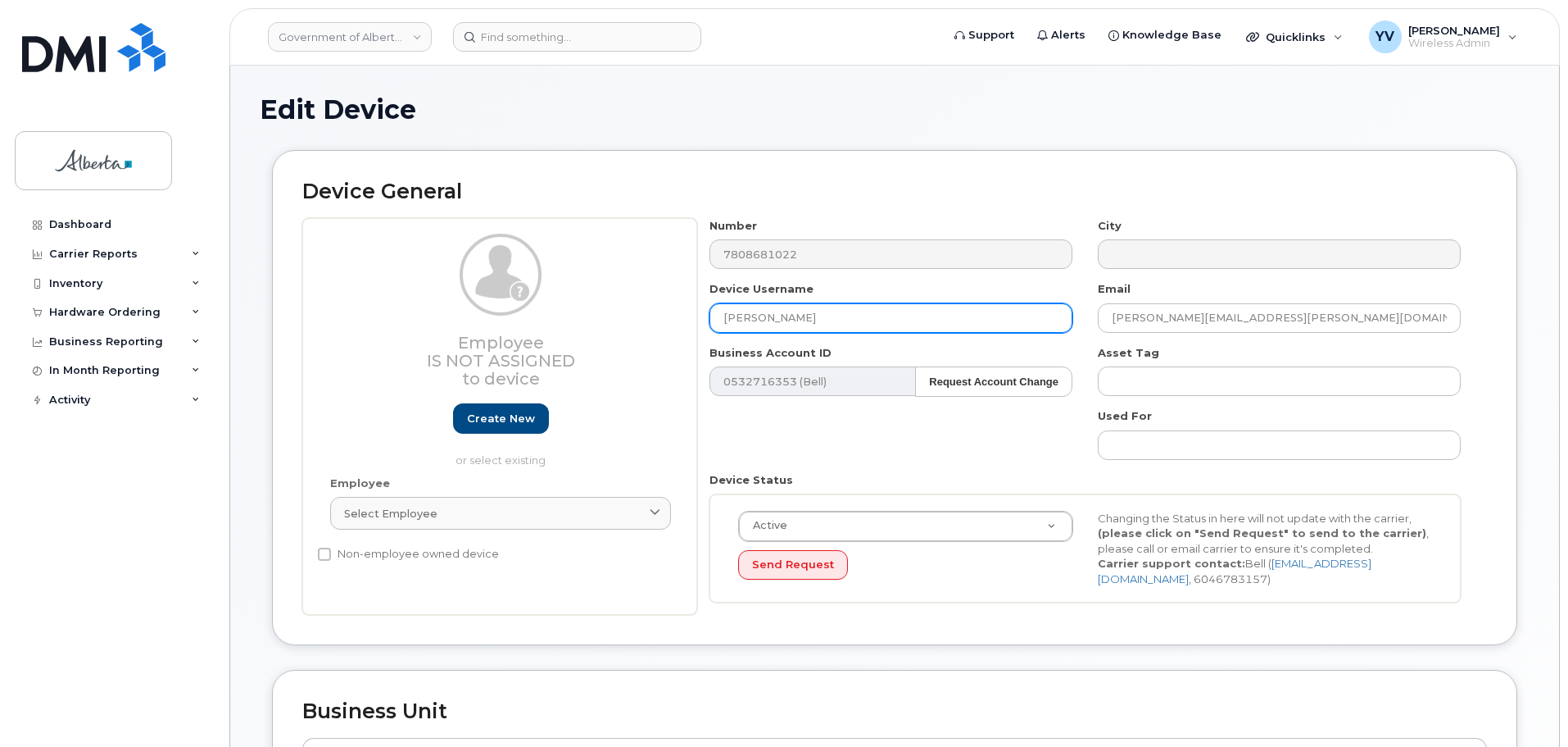
drag, startPoint x: 829, startPoint y: 314, endPoint x: 706, endPoint y: 326, distance: 123.6
click at [706, 326] on div "Device Username Caroline Madill" at bounding box center [892, 306] width 389 height 52
paste input "[PERSON_NAME]"
type input "[PERSON_NAME]"
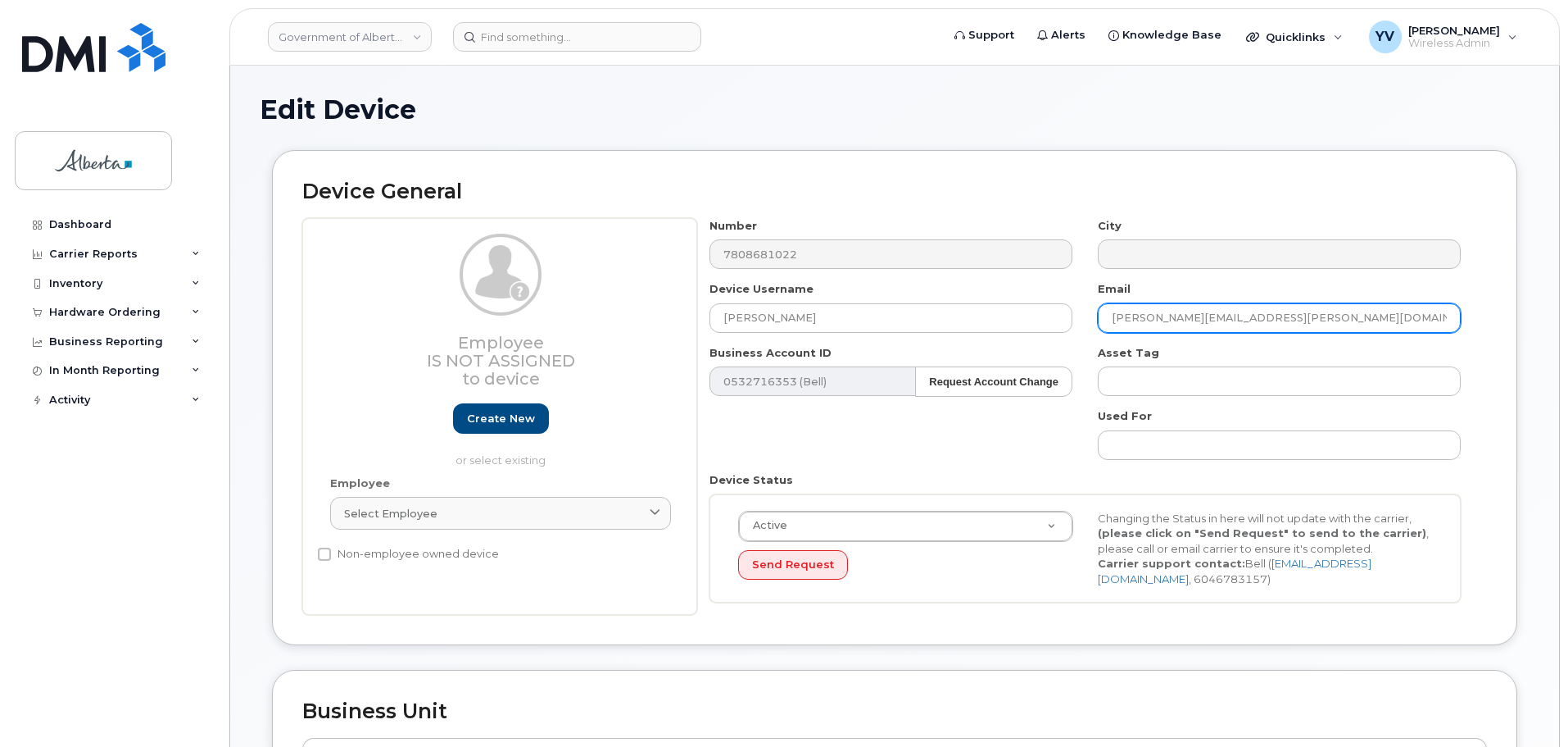
drag, startPoint x: 1259, startPoint y: 318, endPoint x: 1107, endPoint y: 321, distance: 152.0
click at [1107, 321] on input "Caroline.Madill@gov.ab.ca" at bounding box center [1280, 318] width 363 height 29
paste input "Abdul.Mo"
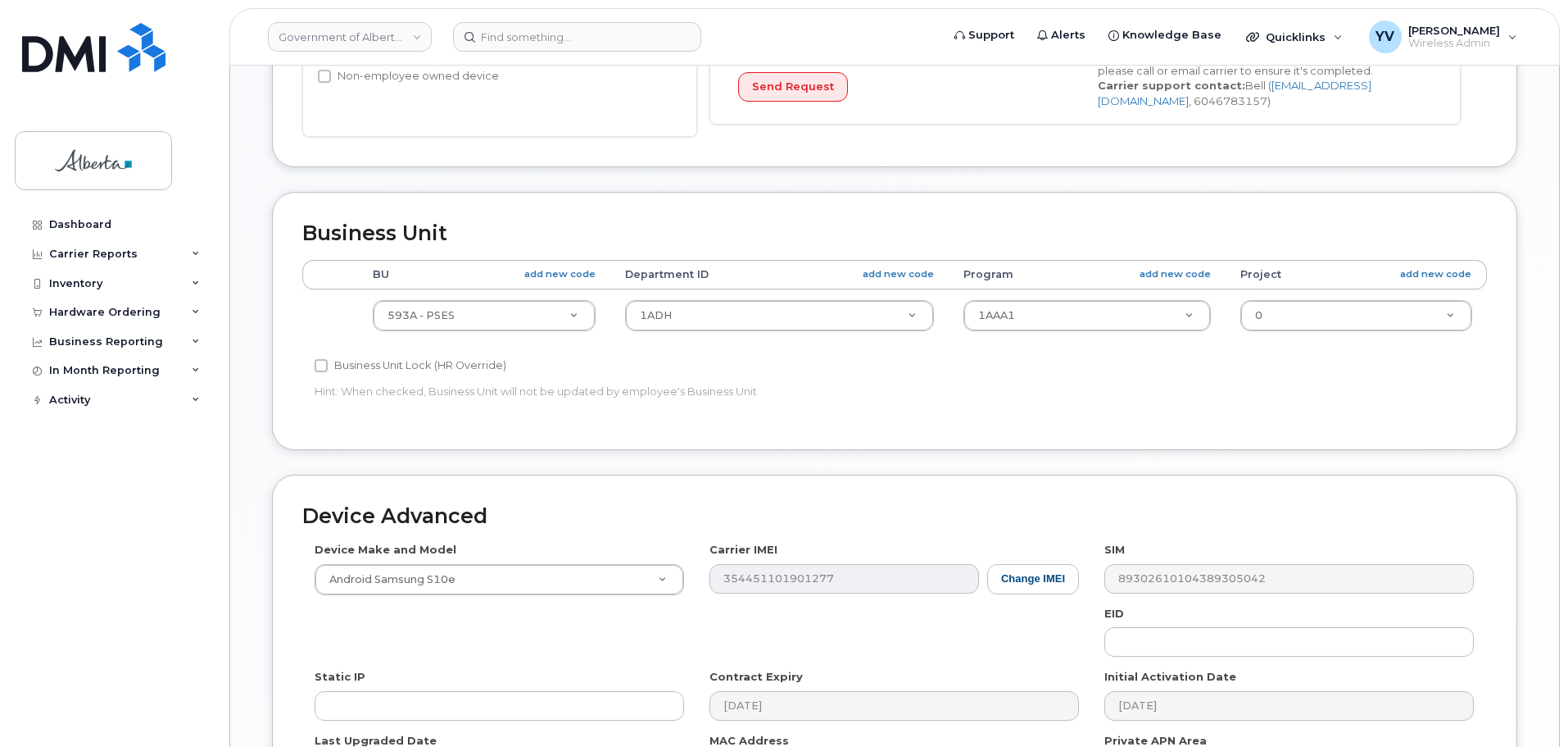
scroll to position [480, 0]
type input "[DOMAIN_NAME][EMAIL_ADDRESS][DOMAIN_NAME]"
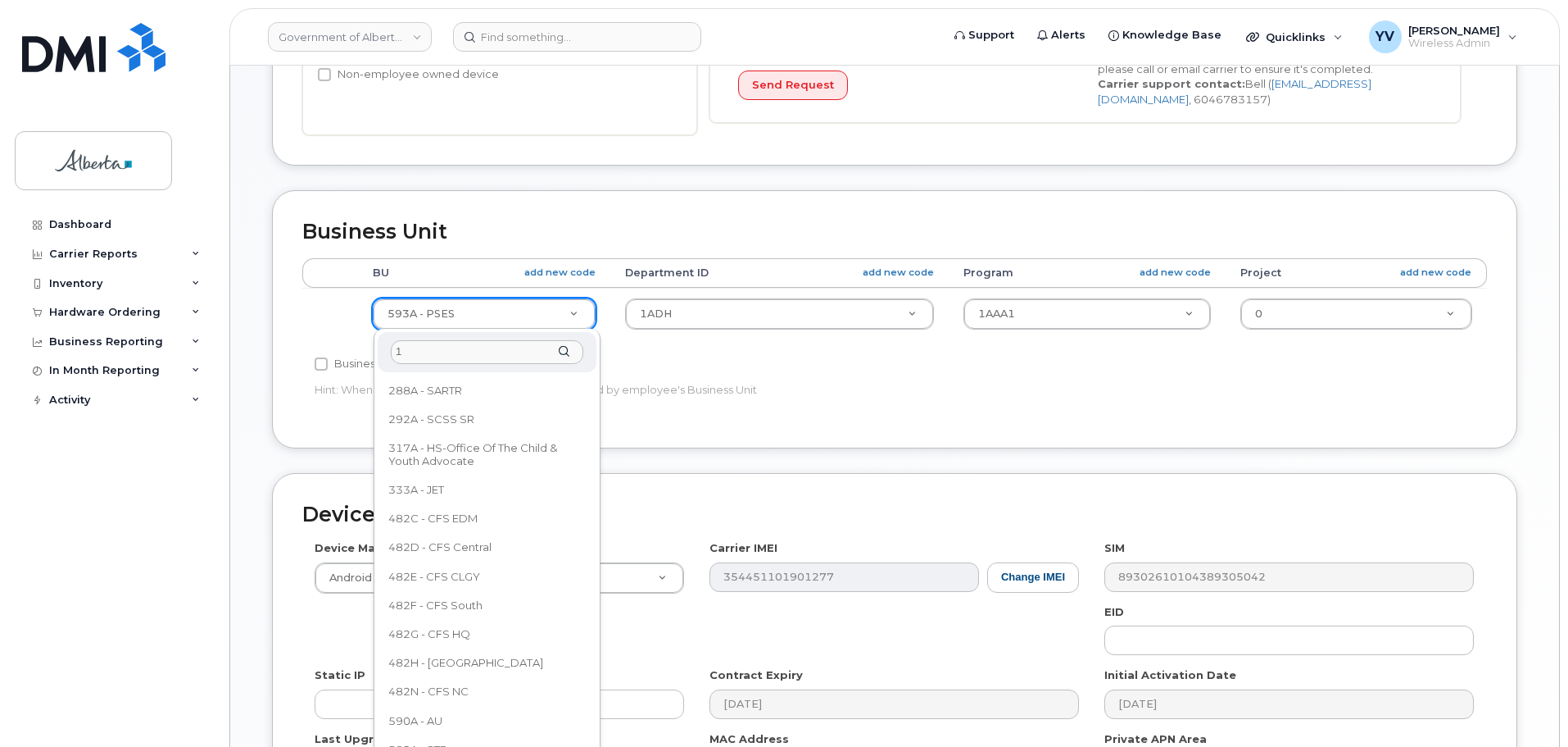
scroll to position [0, 0]
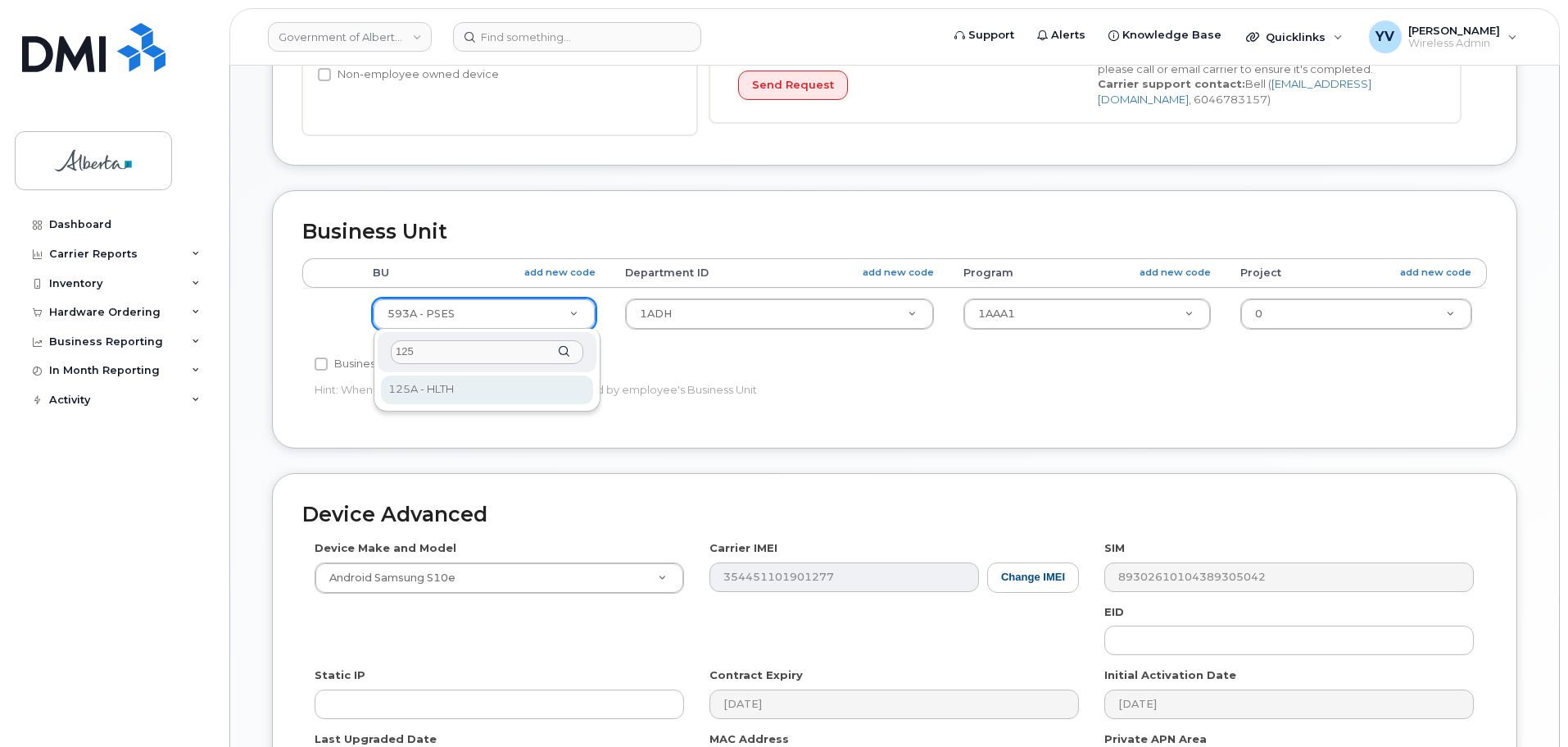
type input "125"
select select "4120335"
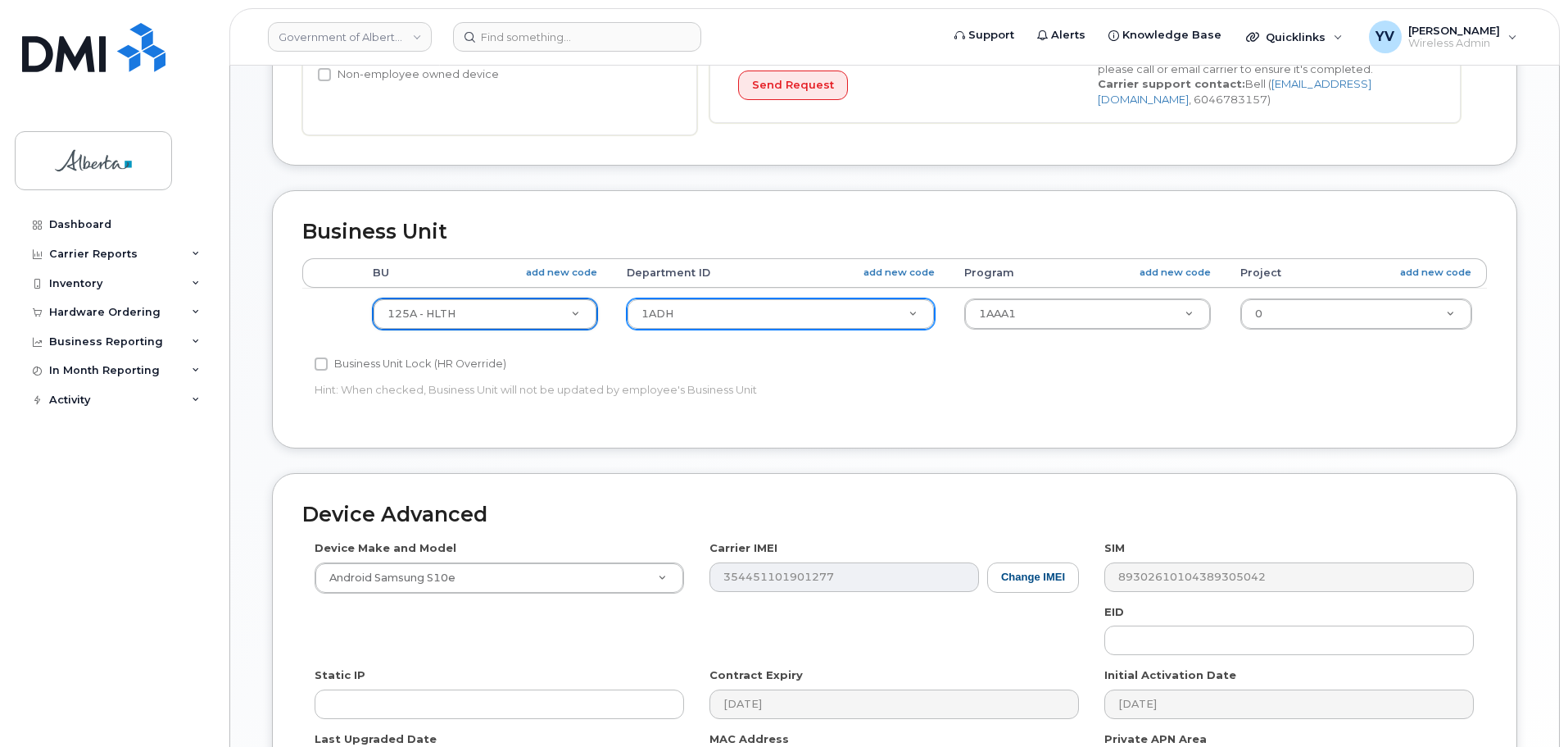
click at [685, 298] on div "1ADH" at bounding box center [780, 314] width 308 height 31
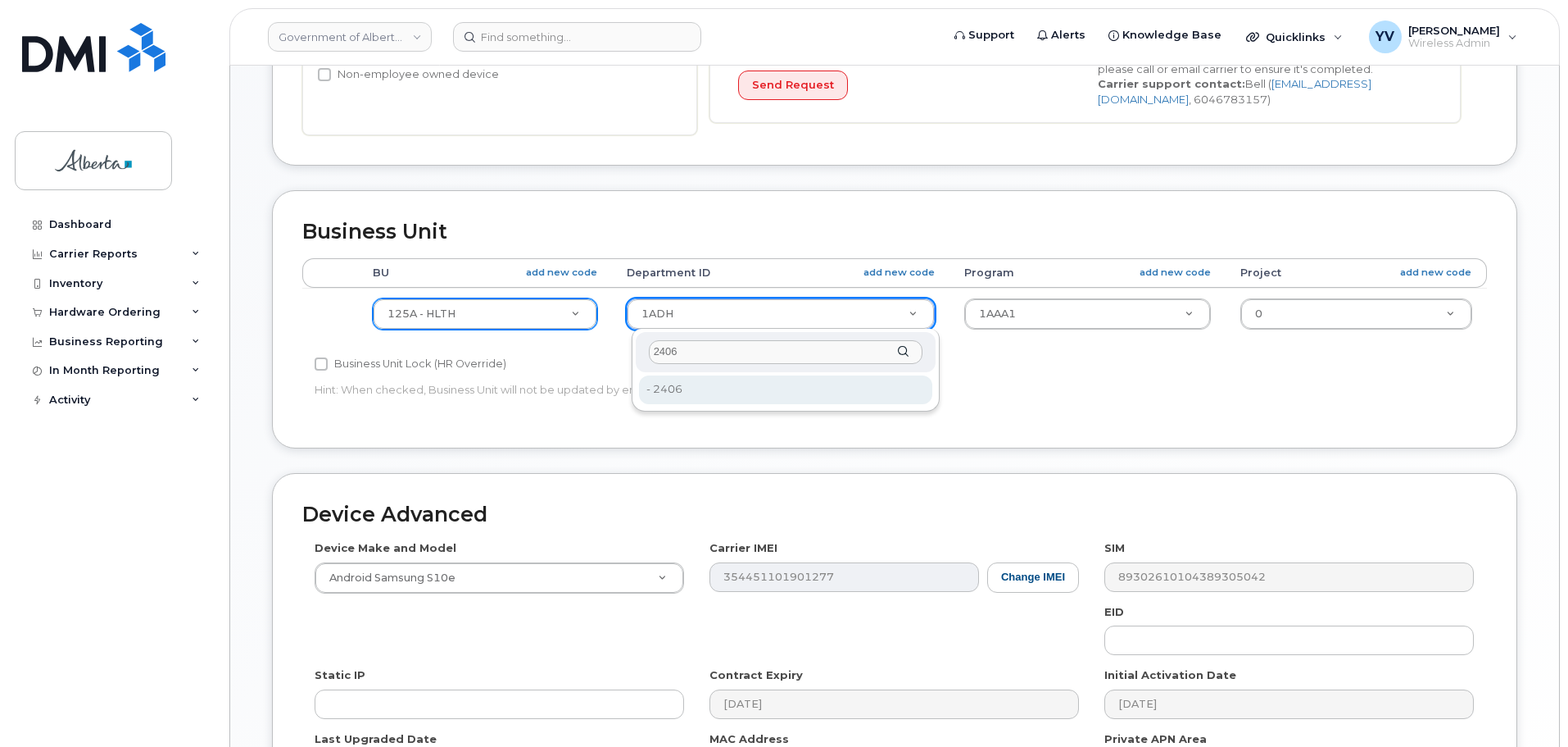
type input "2406"
type input "4120360"
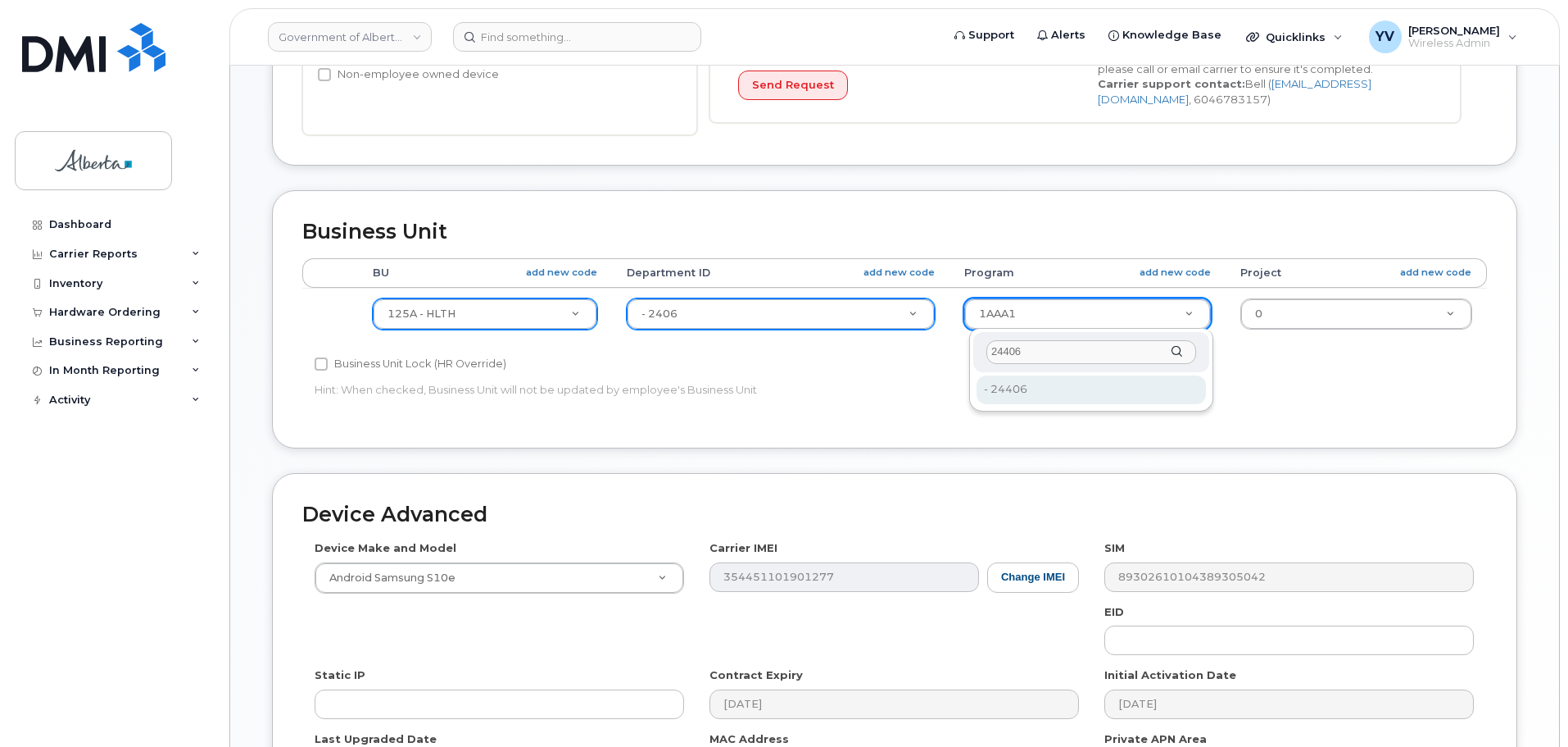
type input "24406"
type input "4120392"
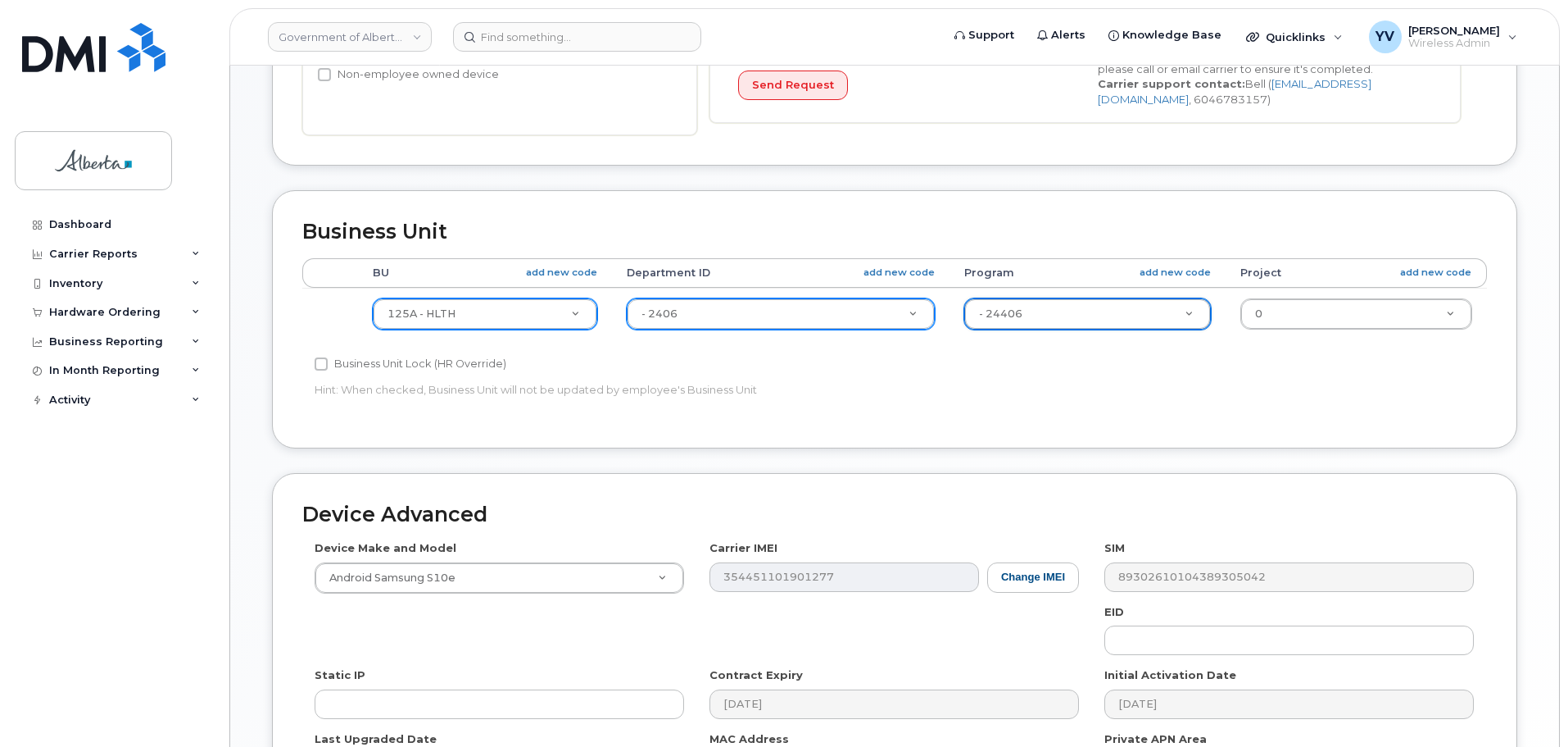
scroll to position [694, 0]
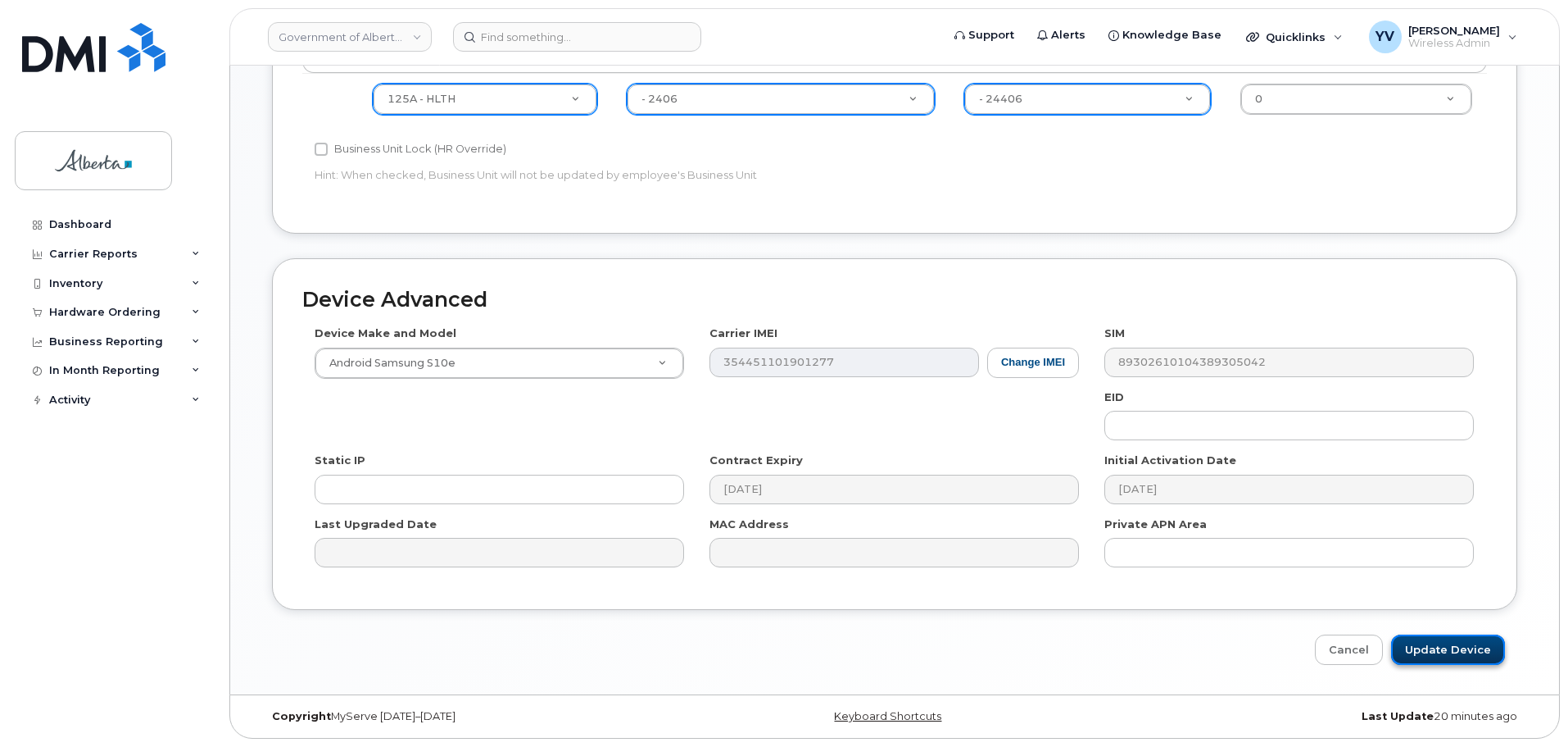
click at [1444, 642] on input "Update Device" at bounding box center [1448, 649] width 114 height 30
type input "Saving..."
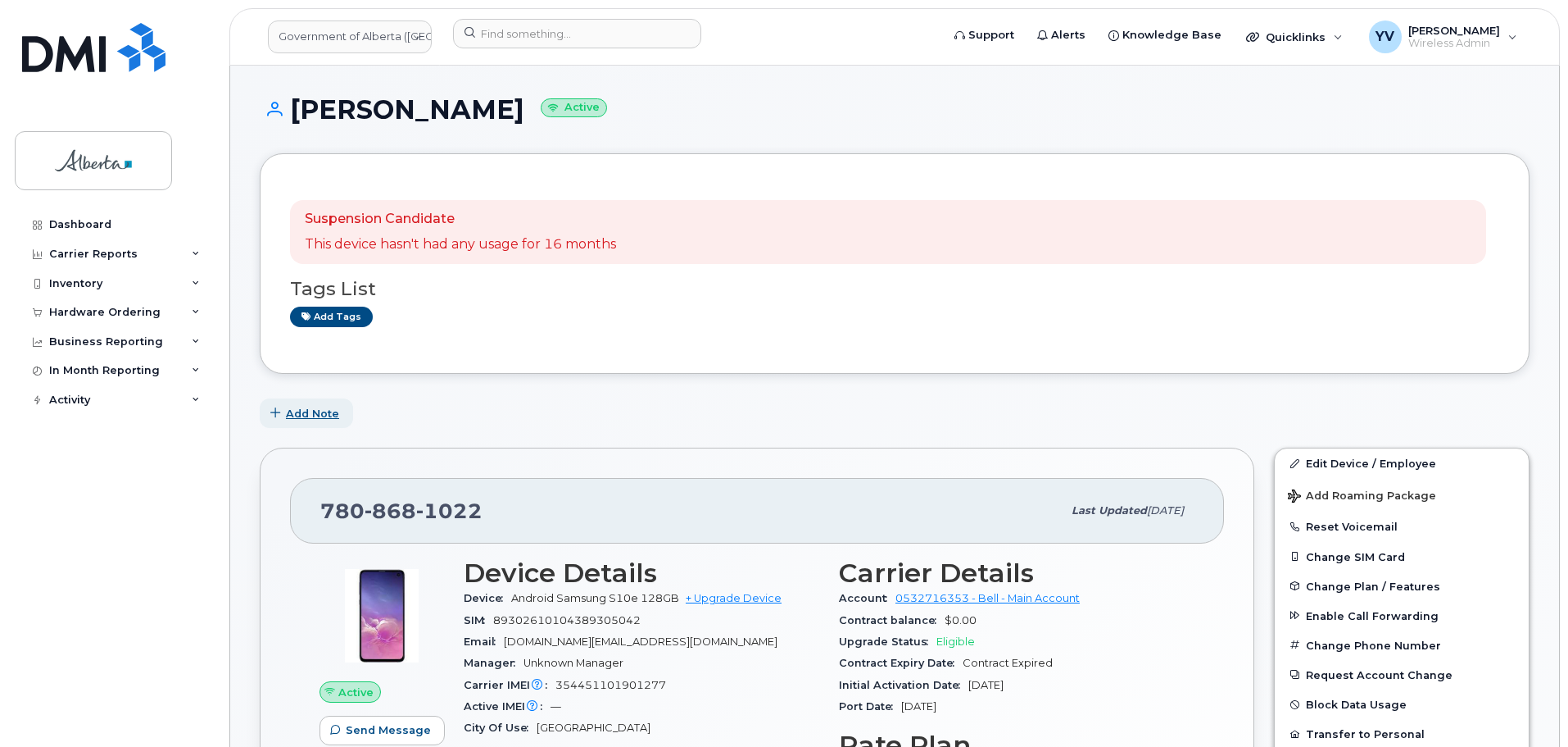
click at [312, 409] on span "Add Note" at bounding box center [313, 413] width 54 height 15
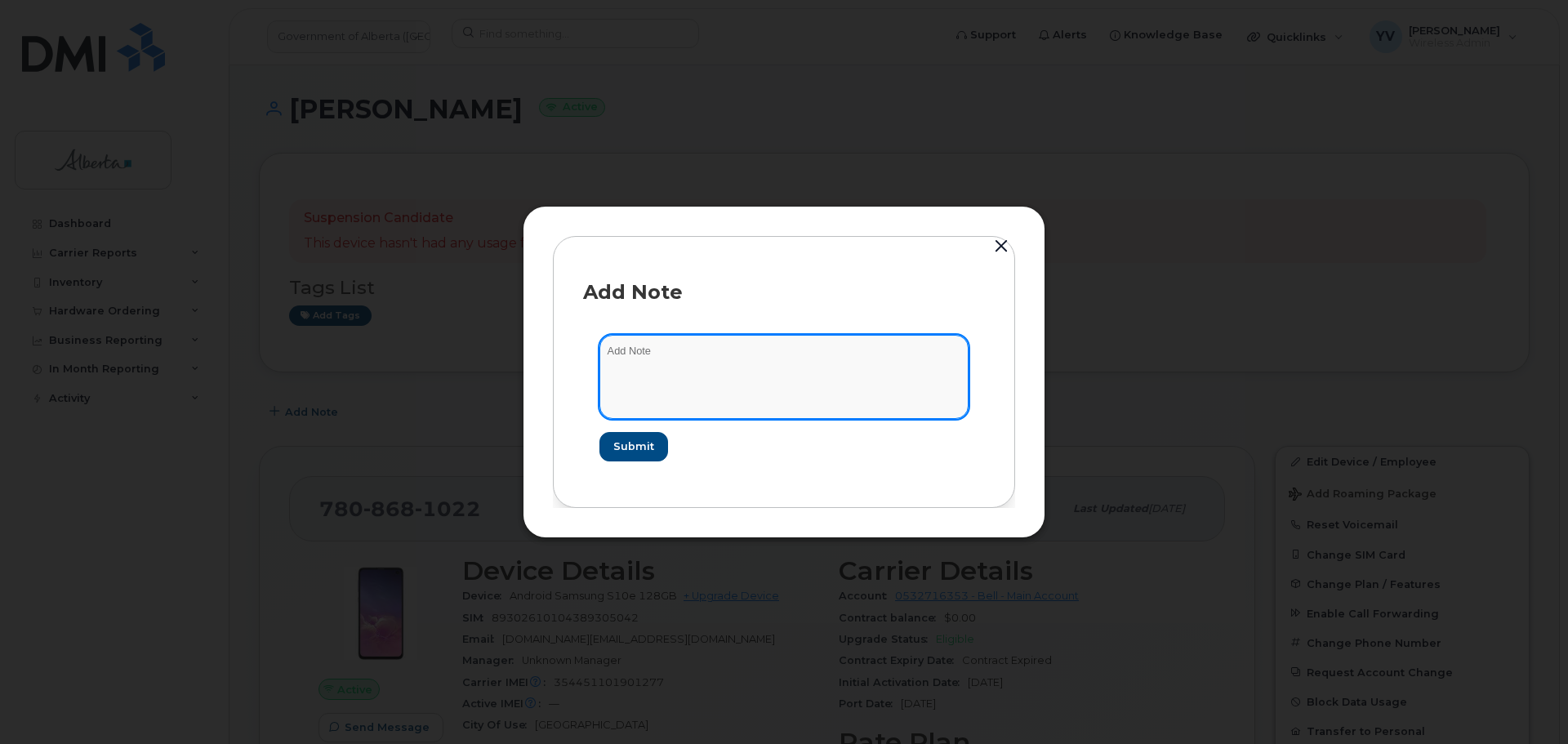
click at [612, 348] on textarea at bounding box center [784, 377] width 369 height 83
paste textarea "SCTASK0832406 5873352286 DO NOT DELETE THIS NUMBER - BEING REASSIGNED to [PERSO…"
type textarea "SCTASK0832406 5873352286 DO NOT DELETE THIS NUMBER - BEING REASSIGNED to [PERSO…"
drag, startPoint x: 601, startPoint y: 350, endPoint x: 915, endPoint y: 387, distance: 316.2
click at [915, 387] on textarea "SCTASK0832406 5873352286 DO NOT DELETE THIS NUMBER - BEING REASSIGNED to [PERSO…" at bounding box center [784, 377] width 369 height 83
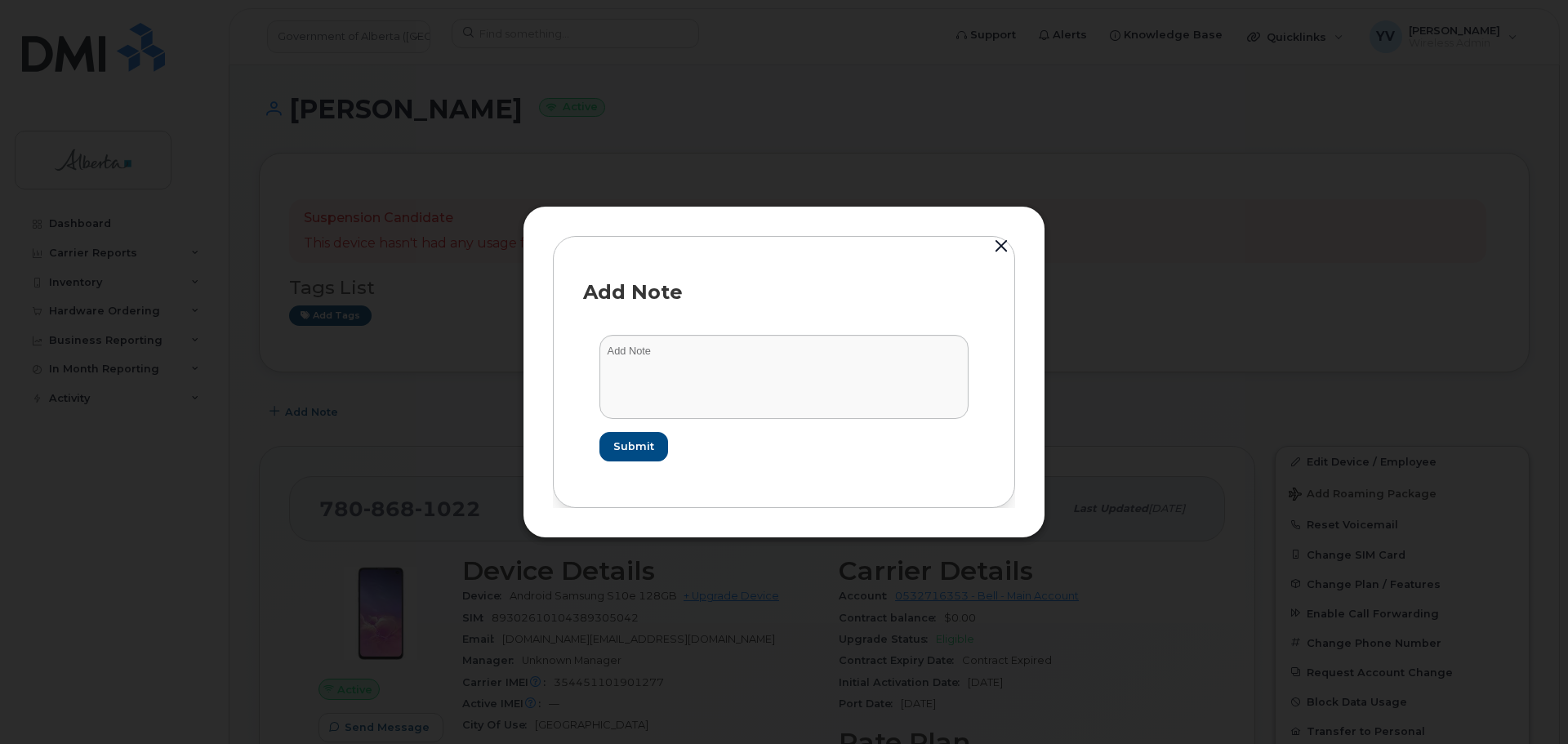
click at [996, 243] on button "button" at bounding box center [1000, 246] width 24 height 23
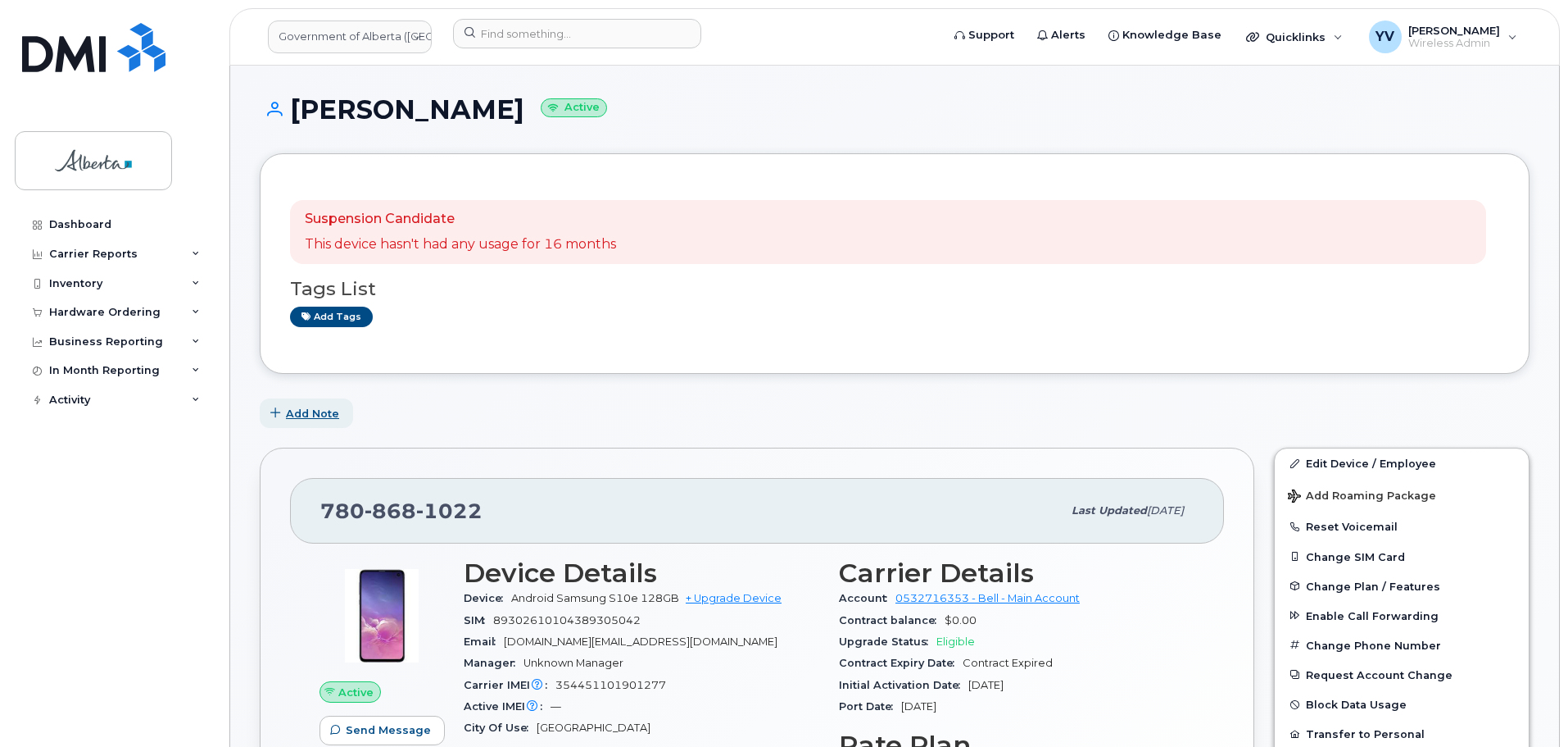
click at [296, 415] on span "Add Note" at bounding box center [313, 413] width 54 height 15
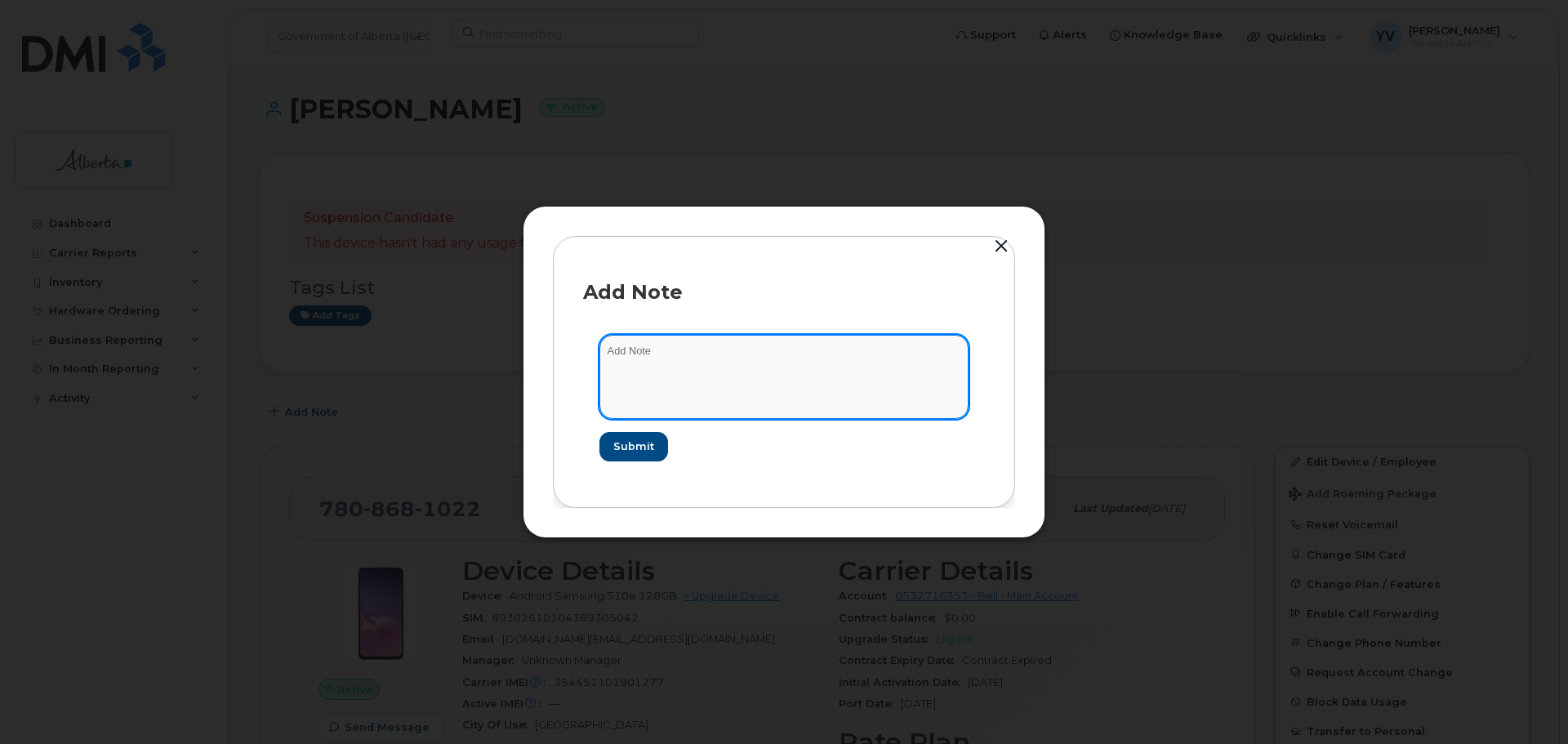
click at [675, 343] on textarea at bounding box center [784, 377] width 369 height 83
paste textarea "SCTASK0832406 7808681022 DO NOT DELETE THIS NUMBER - BEING REASSIGNED to [PERSO…"
click at [907, 365] on textarea "SCTASK0832406 7808681022 DO NOT DELETE THIS NUMBER - BEING REASSIGNED to [PERSO…" at bounding box center [784, 377] width 369 height 83
type textarea "SCTASK0832406 7808681022 DO NOT DELETE THIS NUMBER - BEING REASSIGNED to [PERSO…"
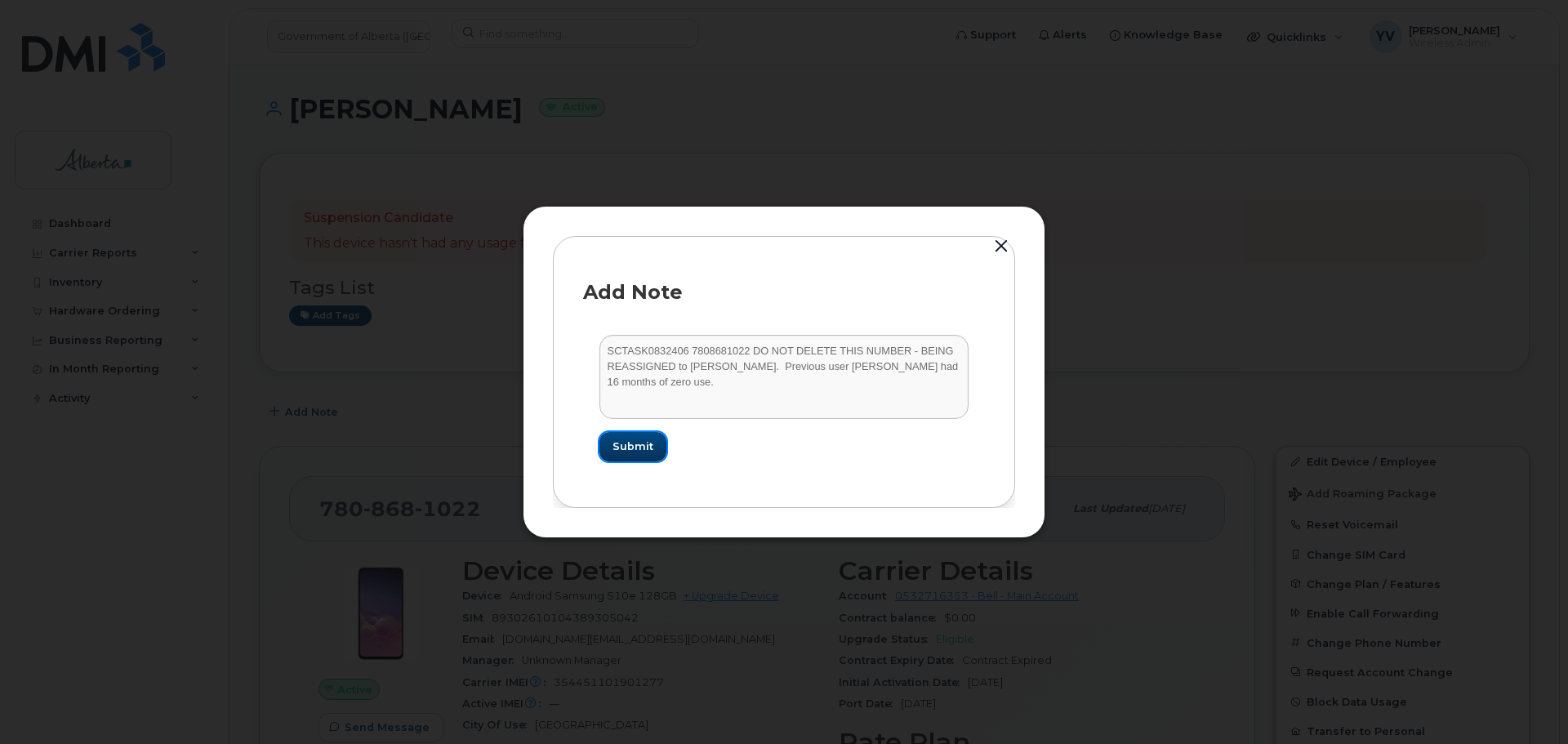
click at [618, 444] on span "Submit" at bounding box center [632, 445] width 41 height 15
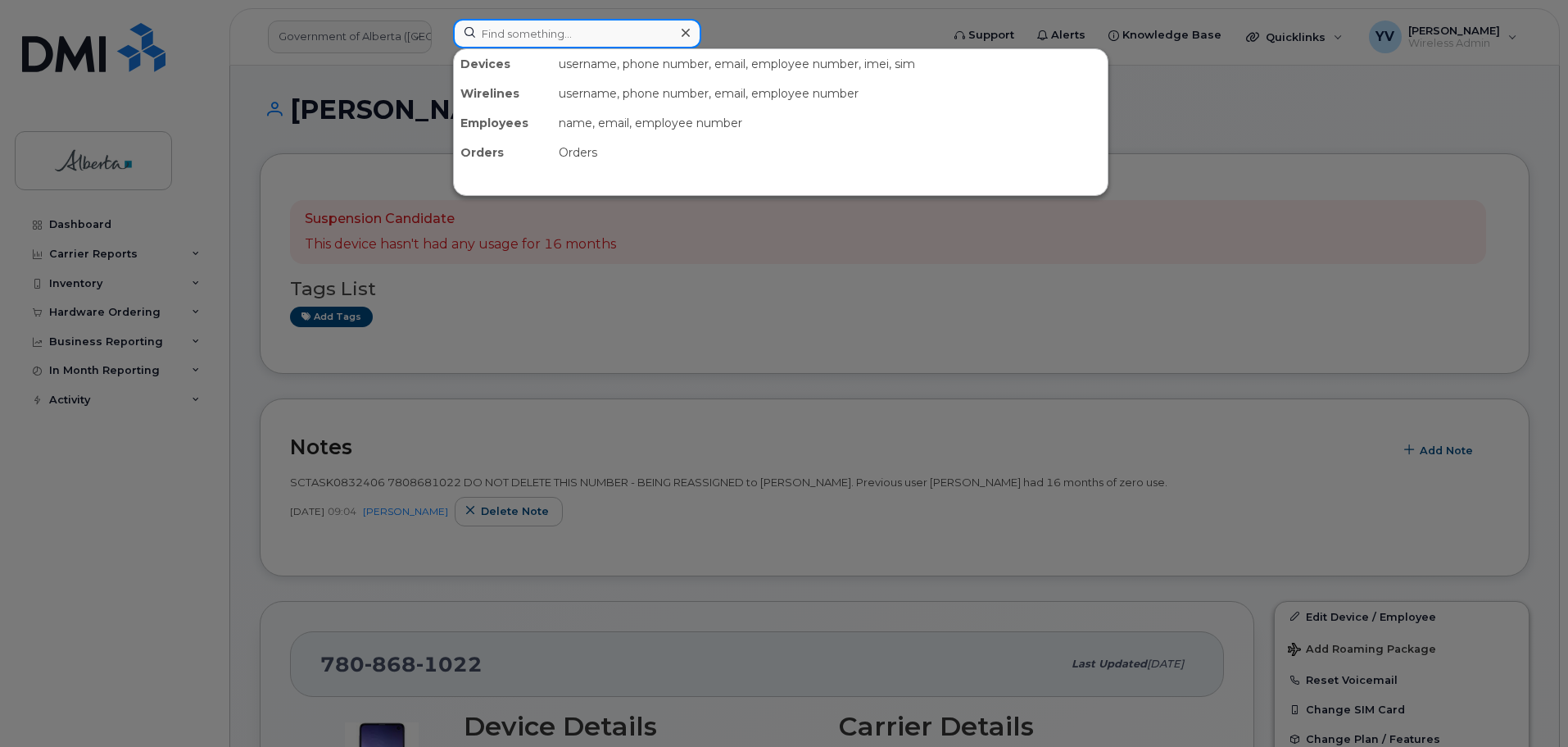
click at [493, 30] on input at bounding box center [577, 34] width 248 height 29
paste input "7802787463"
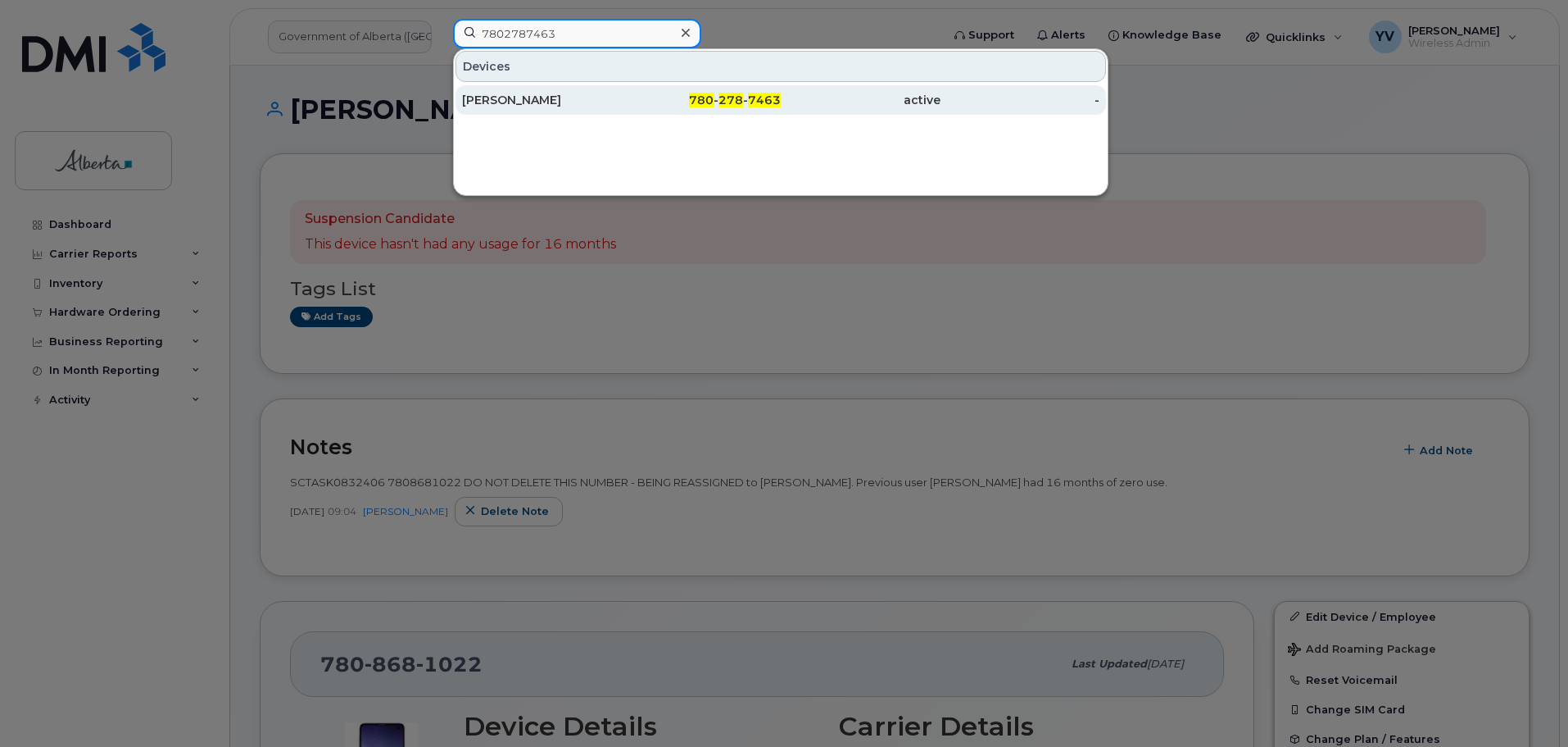
type input "7802787463"
click at [781, 91] on div "780 - 278 - 7463" at bounding box center [861, 100] width 160 height 29
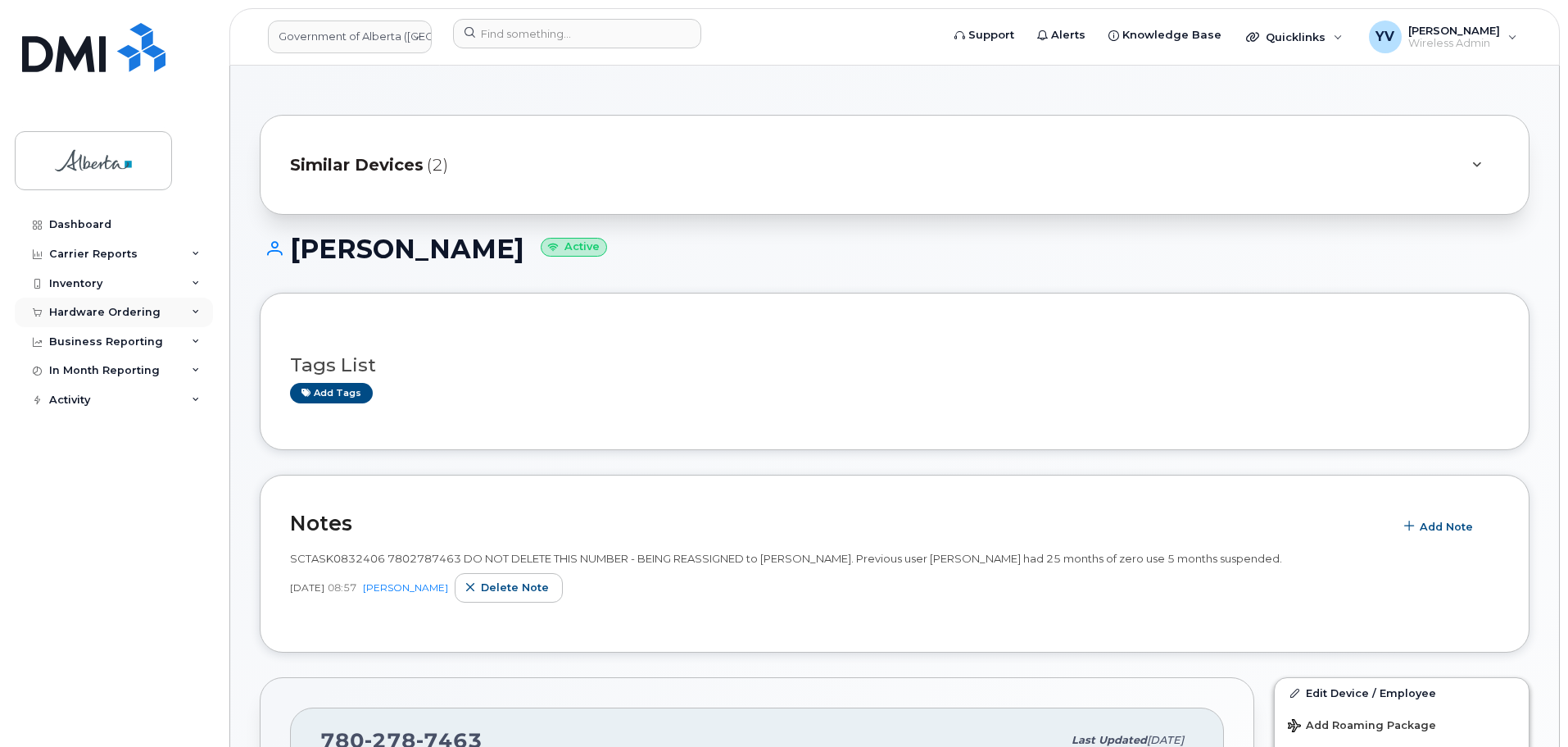
click at [89, 305] on div "Hardware Ordering" at bounding box center [114, 312] width 198 height 29
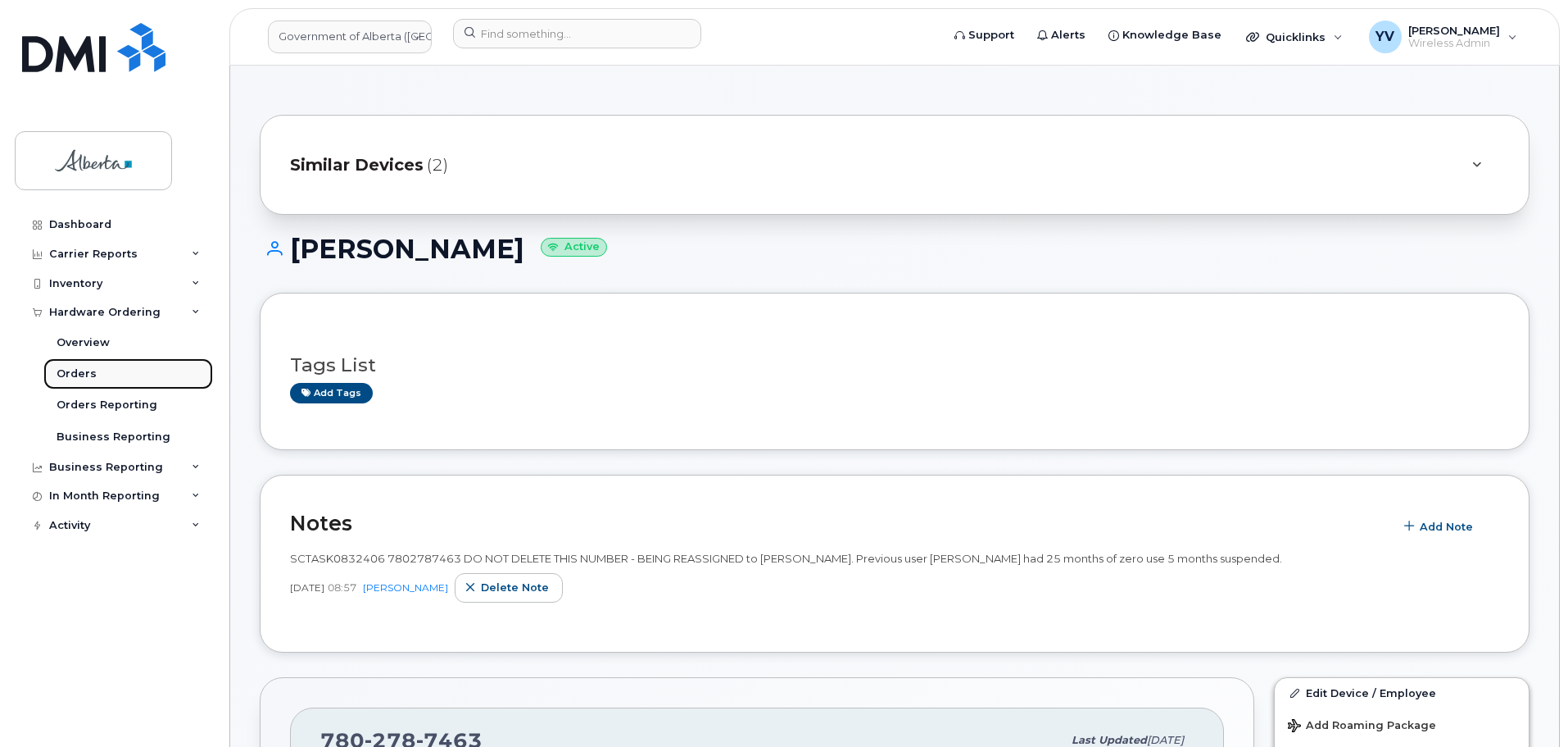
click at [74, 375] on div "Orders" at bounding box center [76, 374] width 40 height 15
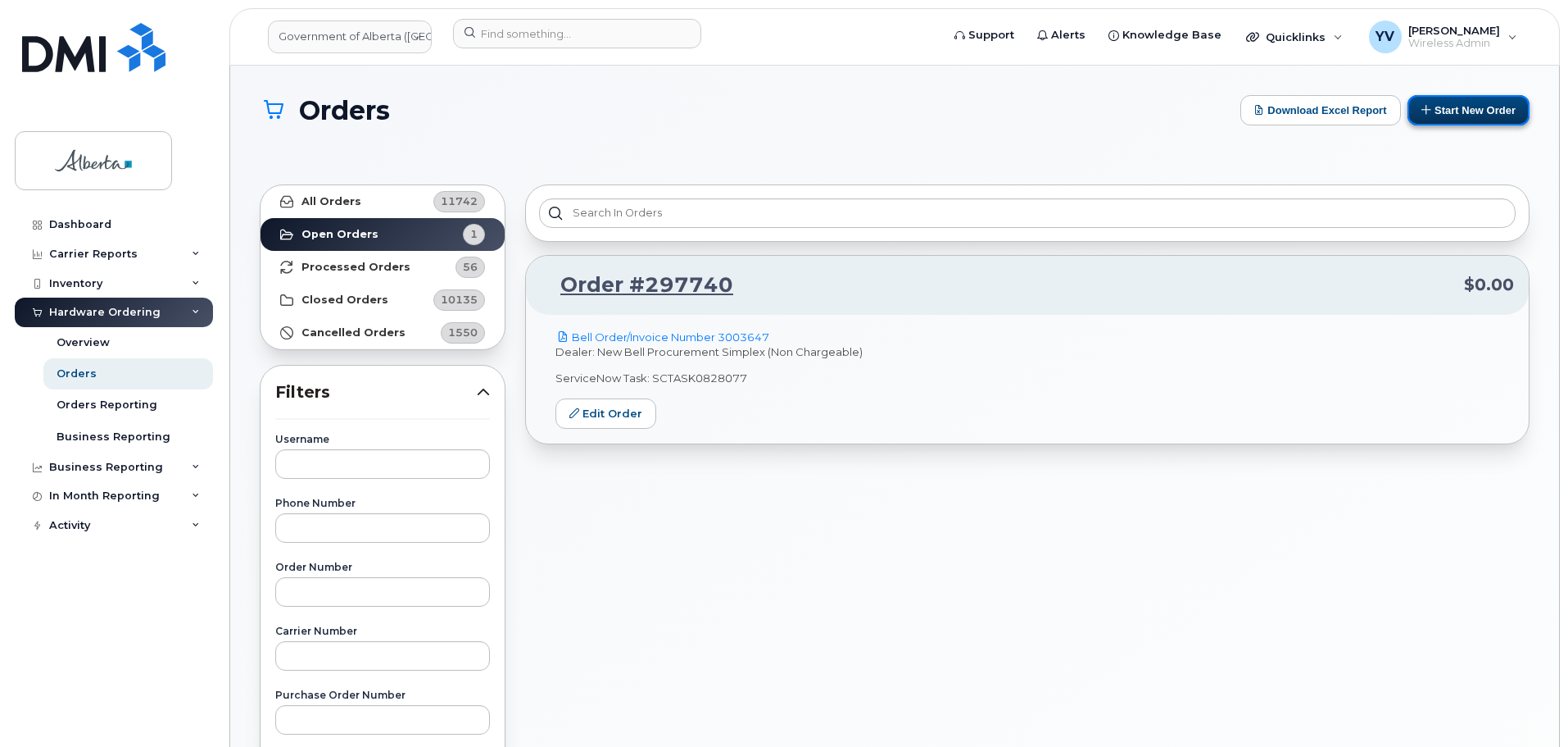
click at [1484, 105] on button "Start New Order" at bounding box center [1469, 110] width 122 height 30
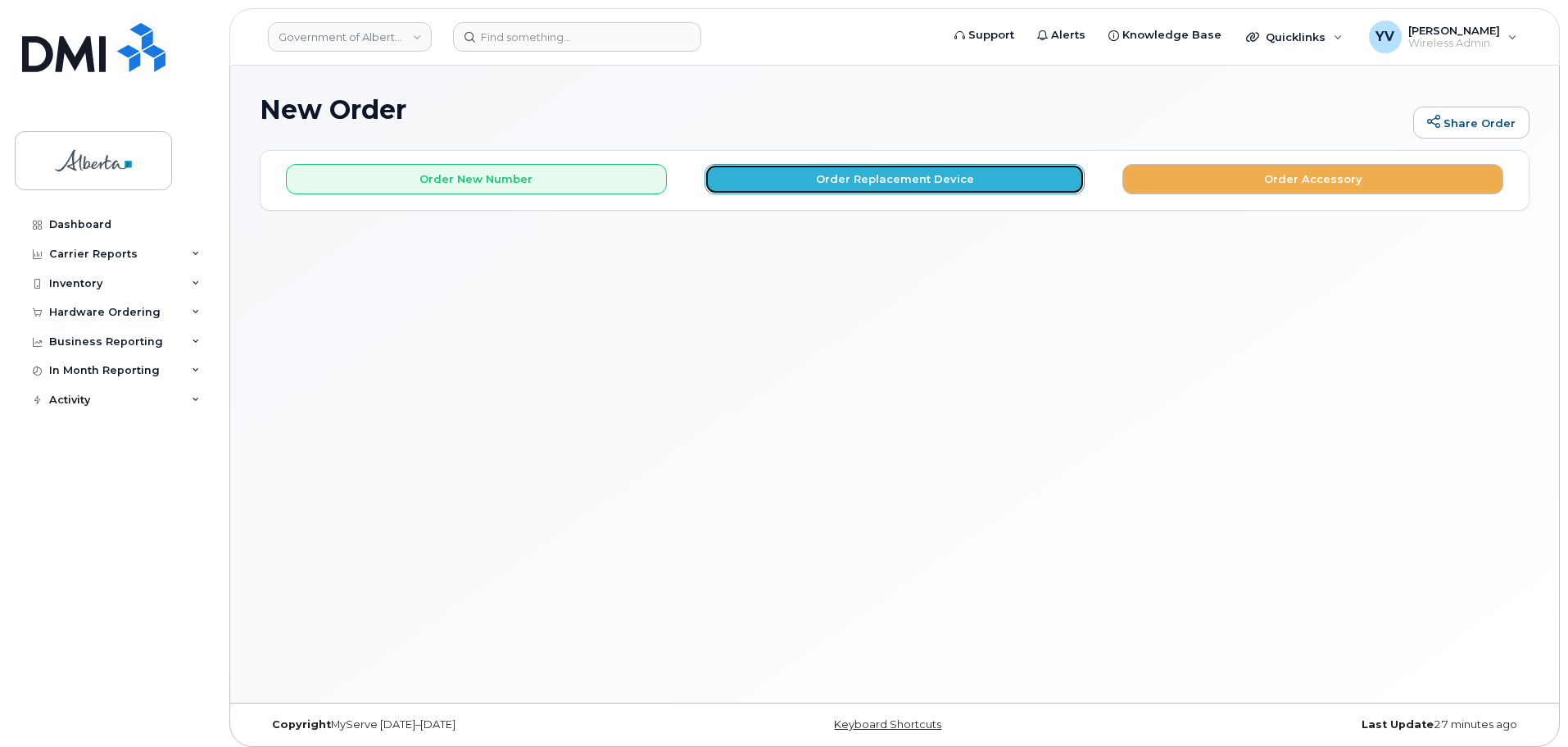
click at [890, 177] on button "Order Replacement Device" at bounding box center [895, 178] width 381 height 30
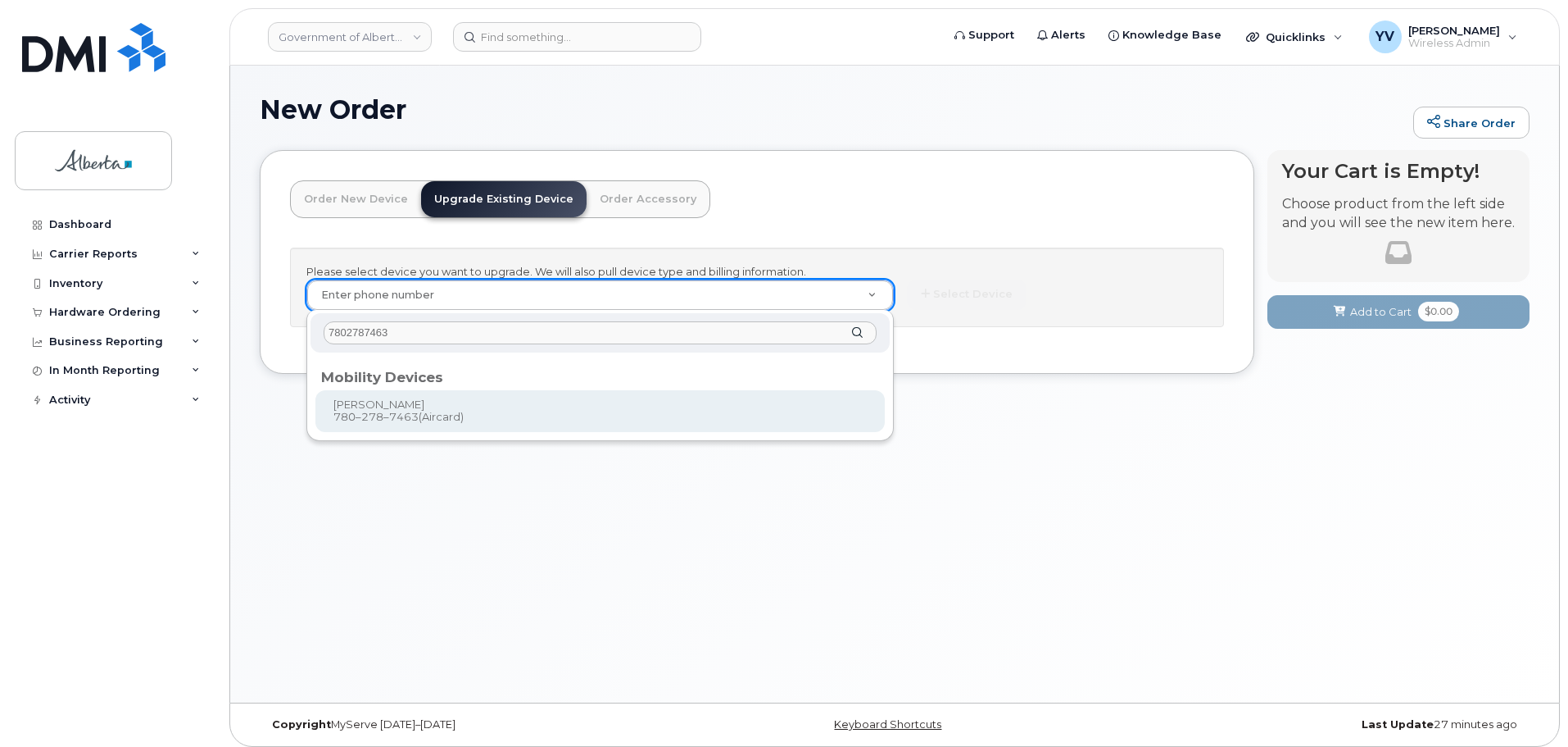
type input "7802787463"
type input "882536"
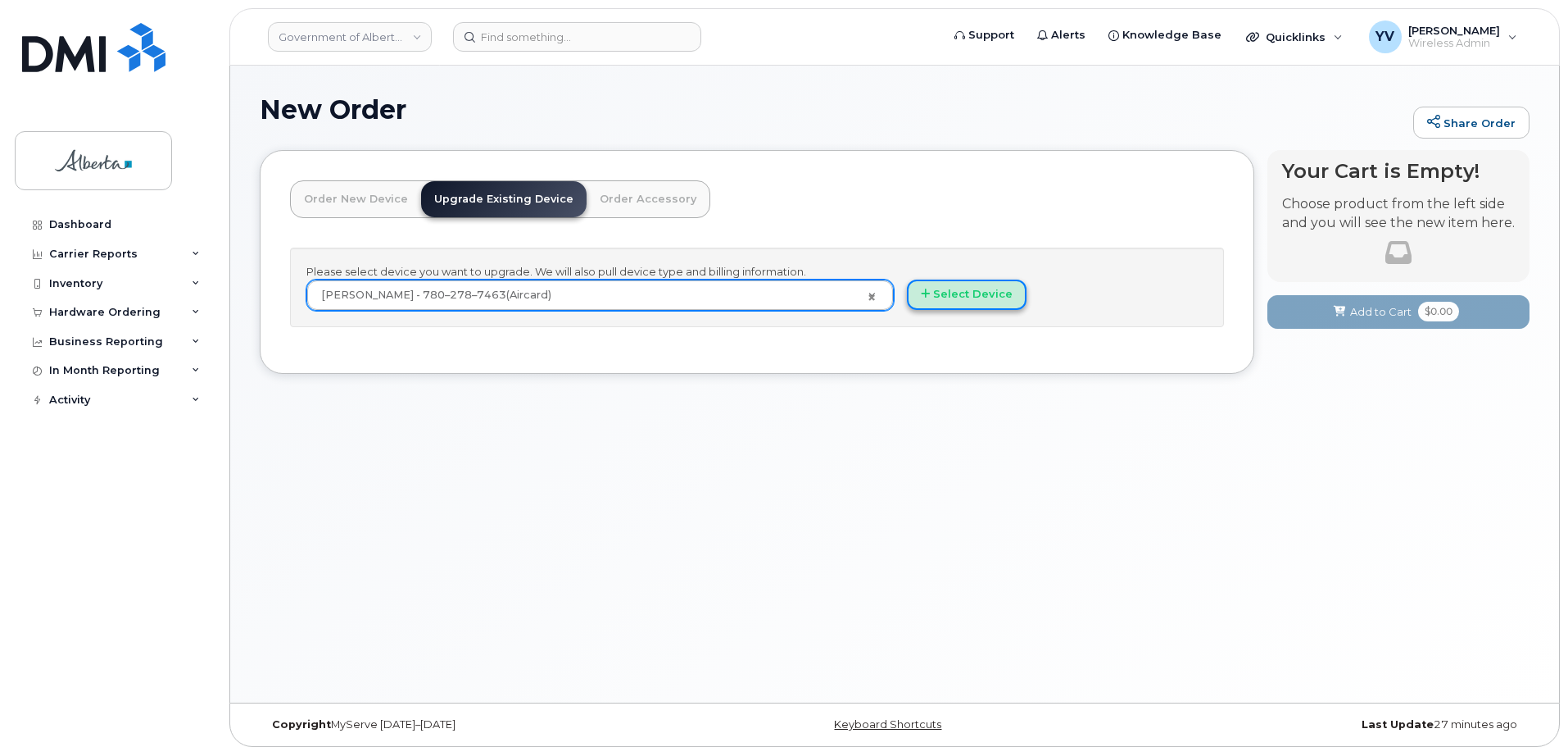
click at [982, 296] on button "Select Device" at bounding box center [967, 294] width 120 height 30
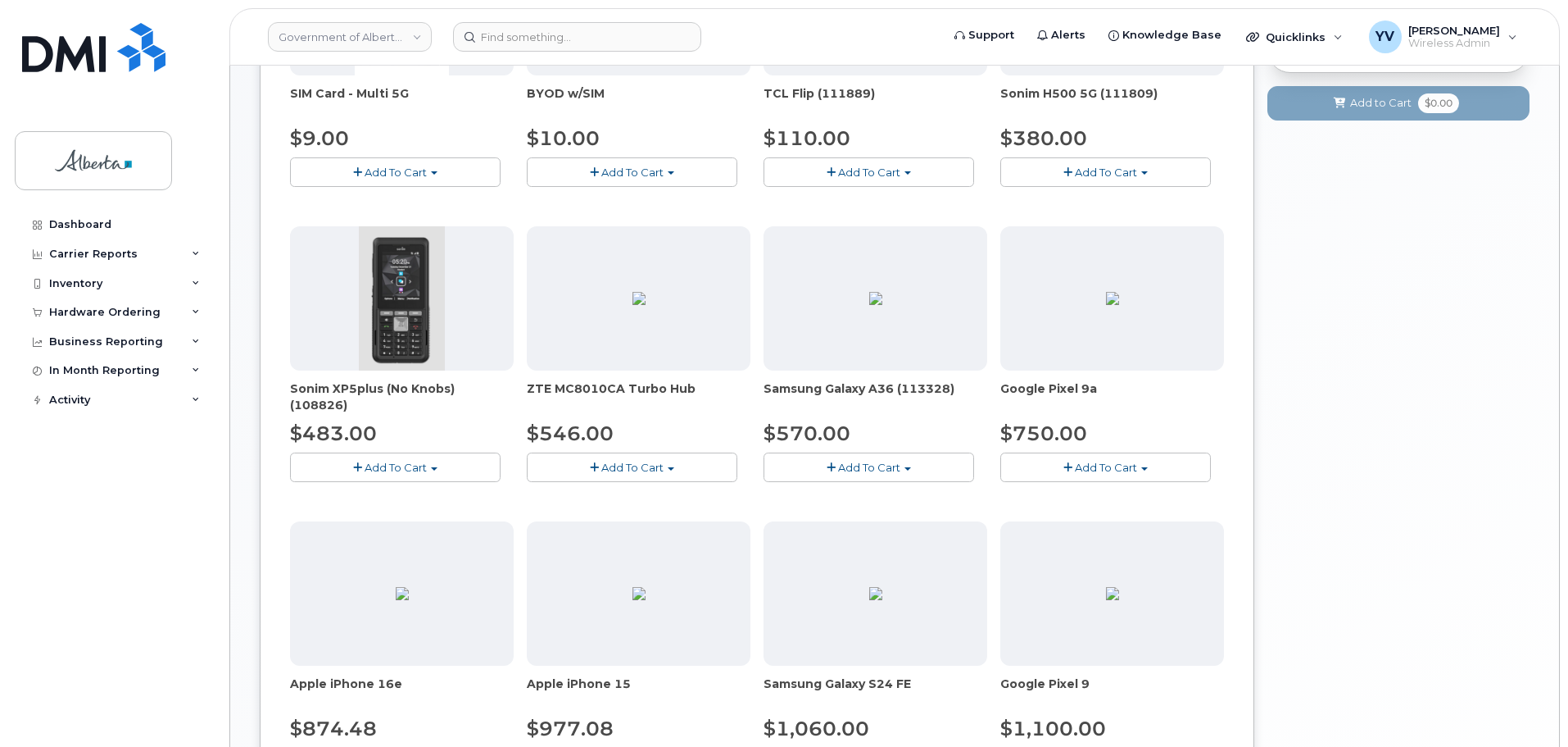
scroll to position [396, 0]
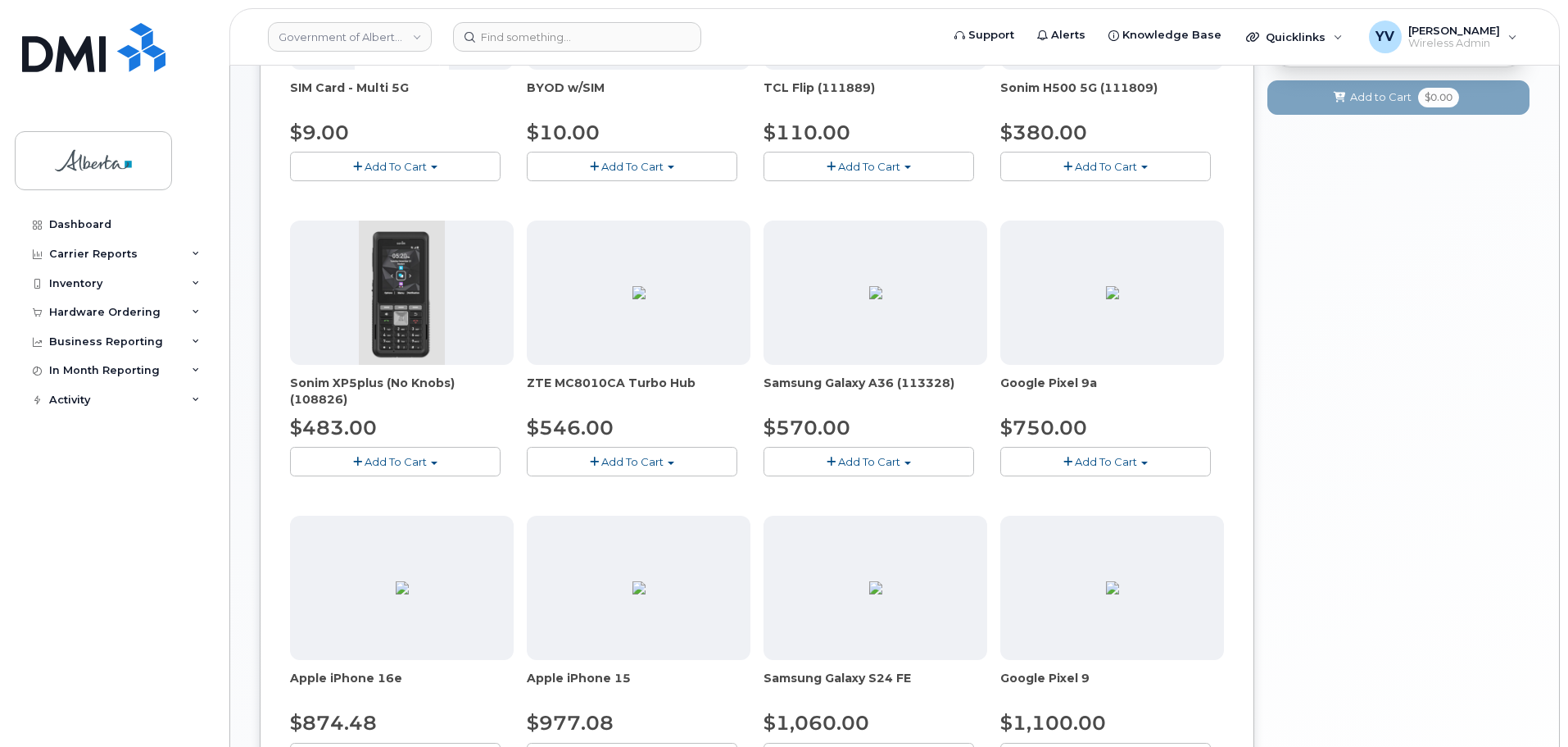
click at [1142, 460] on button "Add To Cart" at bounding box center [1106, 462] width 211 height 29
click at [1123, 529] on link "$750.00 - 30-day upgrade (128GB model)" at bounding box center [1135, 527] width 261 height 21
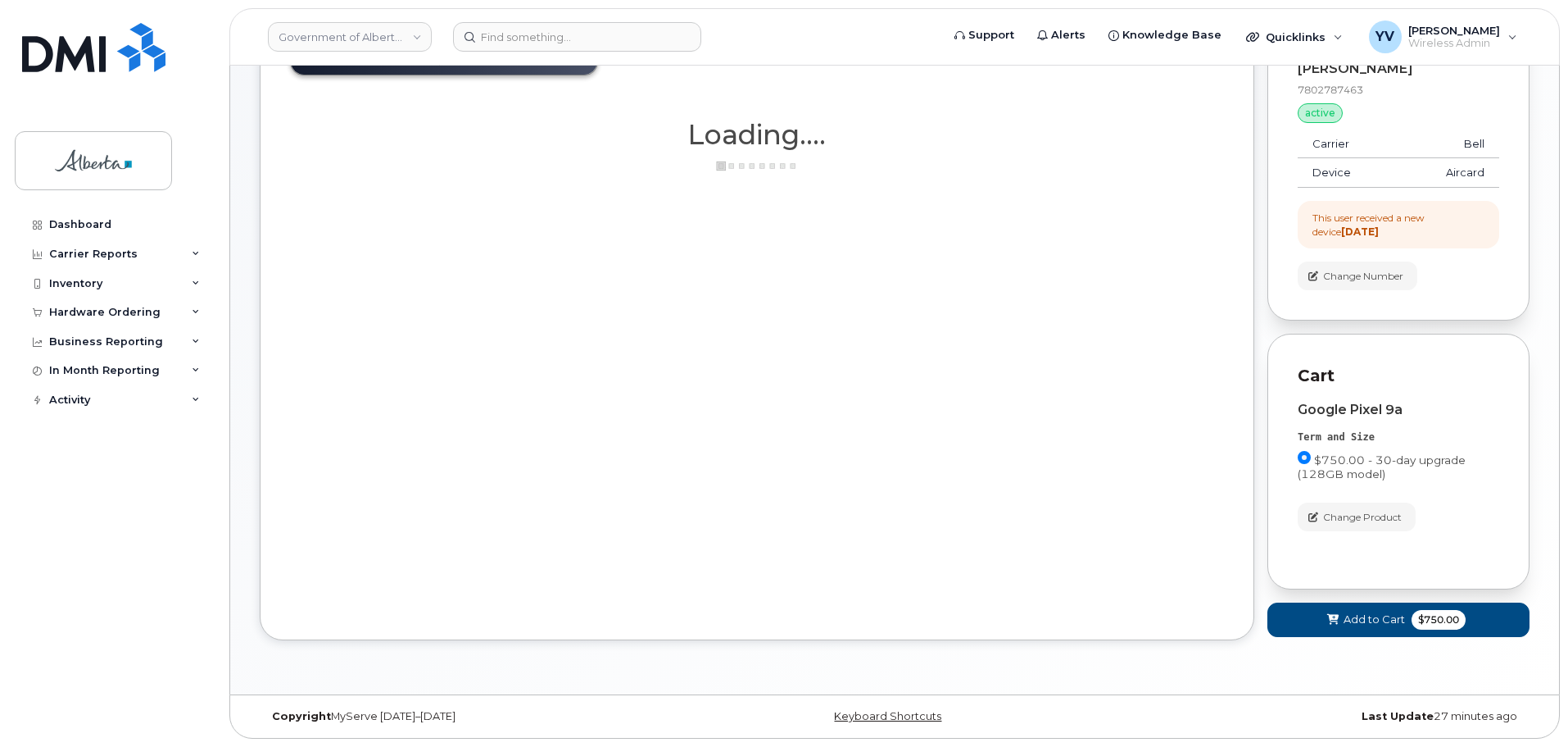
scroll to position [143, 0]
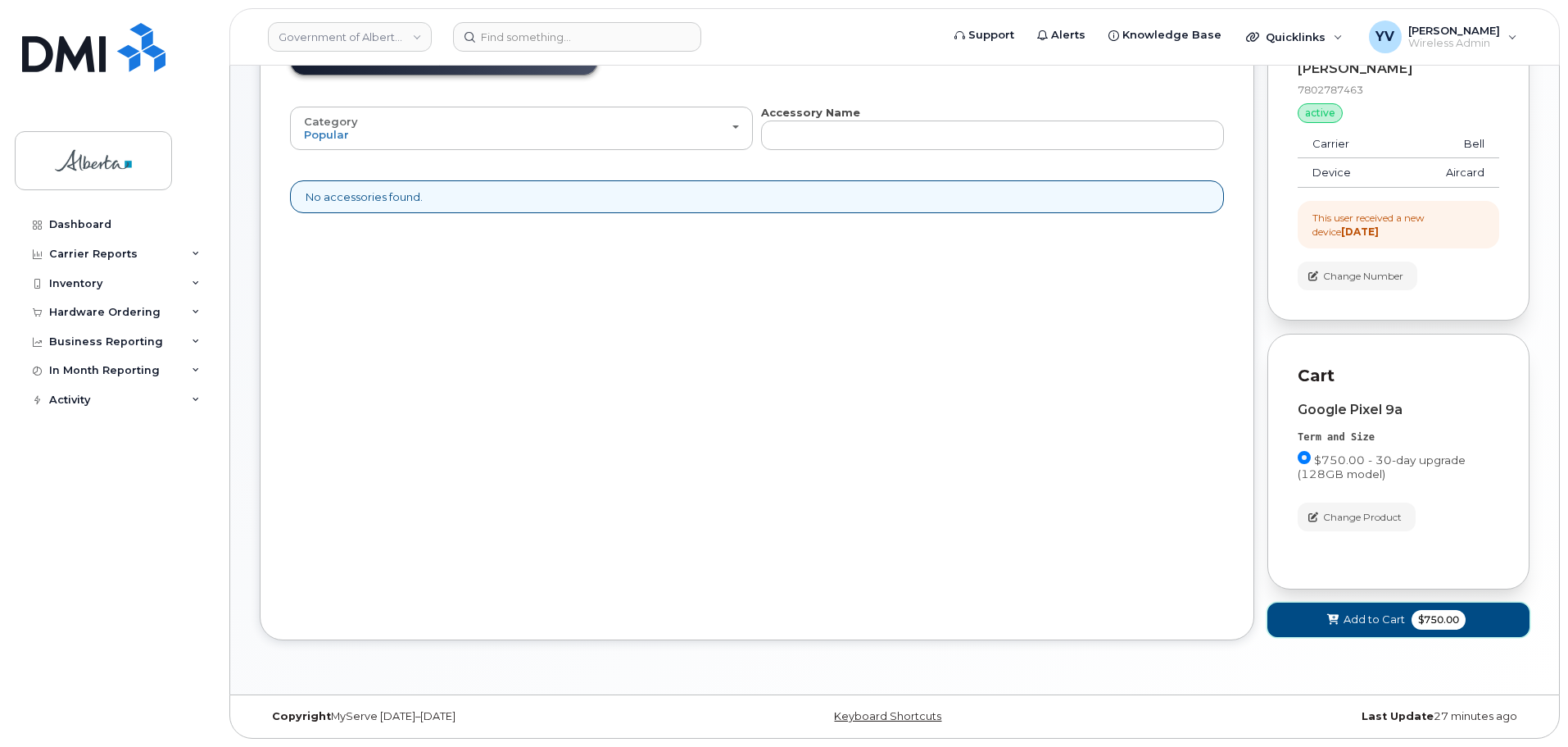
click at [1369, 621] on span "Add to Cart" at bounding box center [1374, 619] width 62 height 15
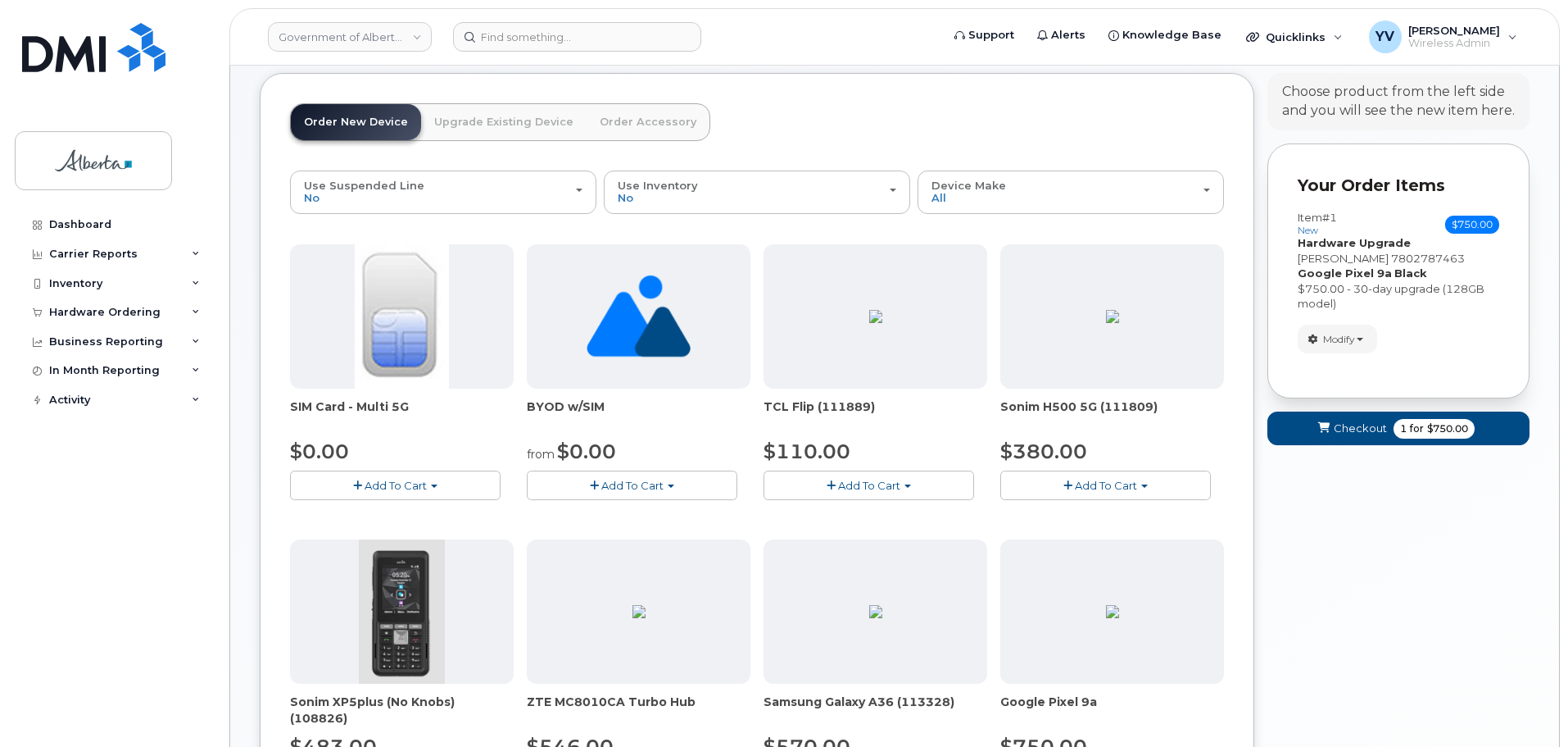
scroll to position [0, 0]
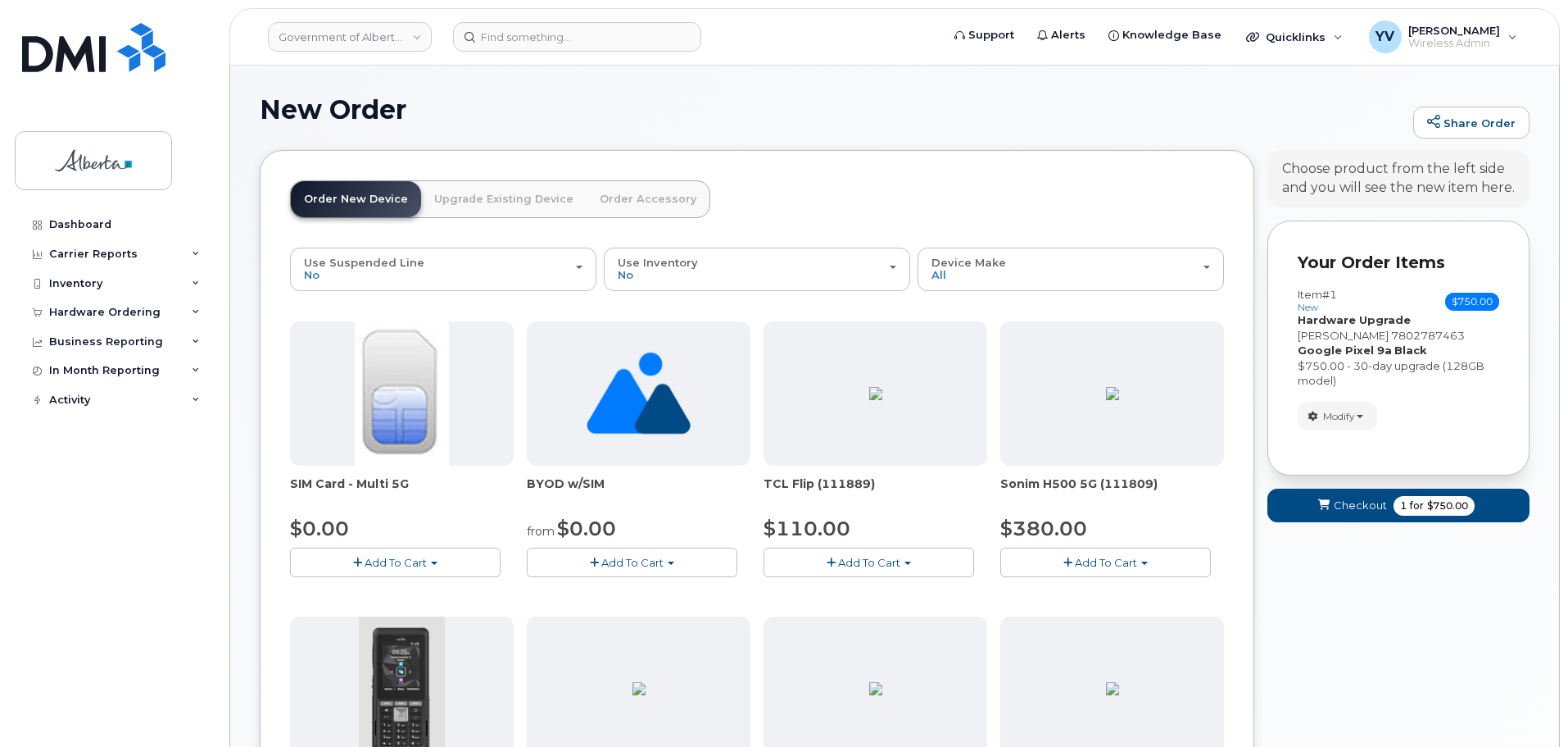
click at [500, 192] on link "Upgrade Existing Device" at bounding box center [504, 199] width 165 height 36
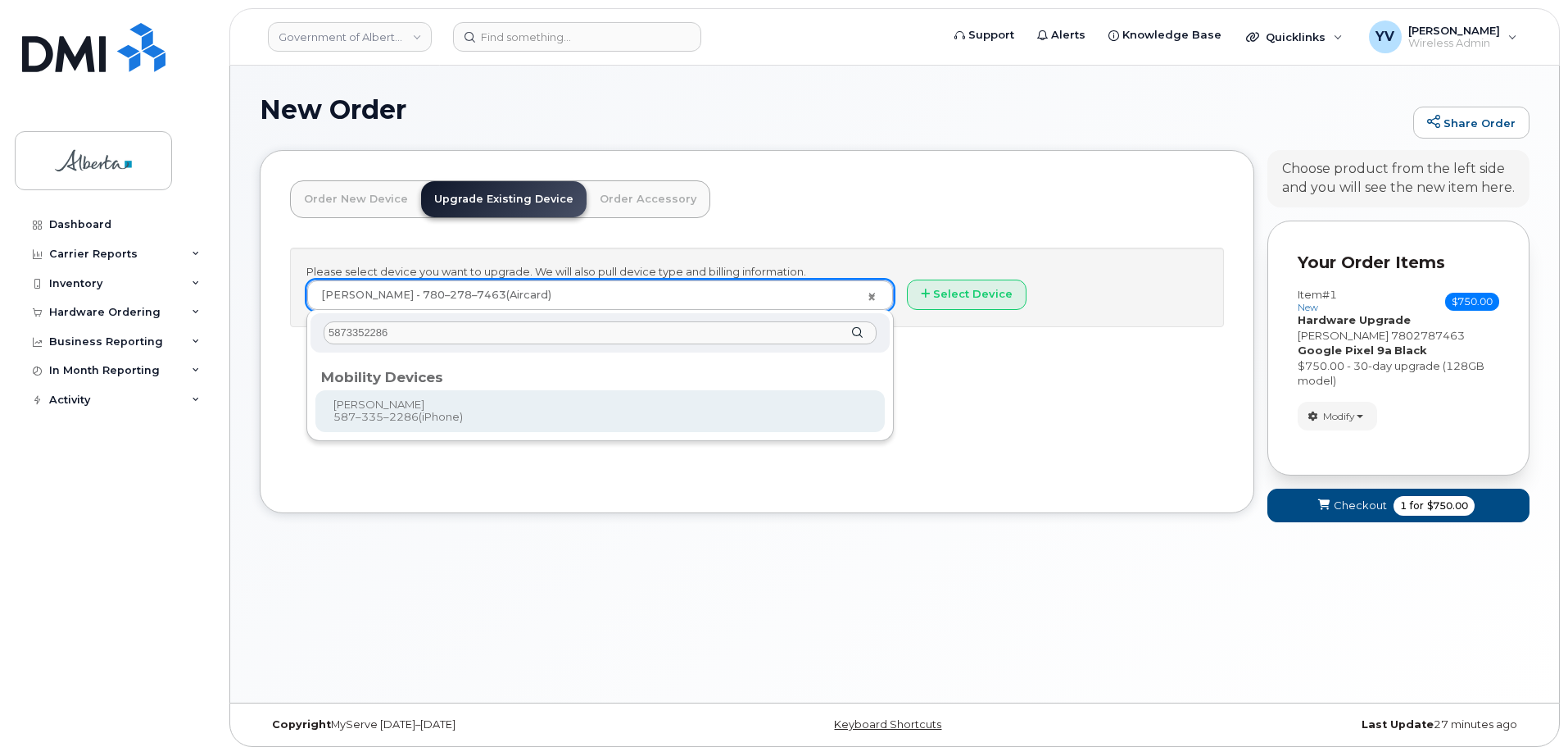
type input "5873352286"
type input "669360"
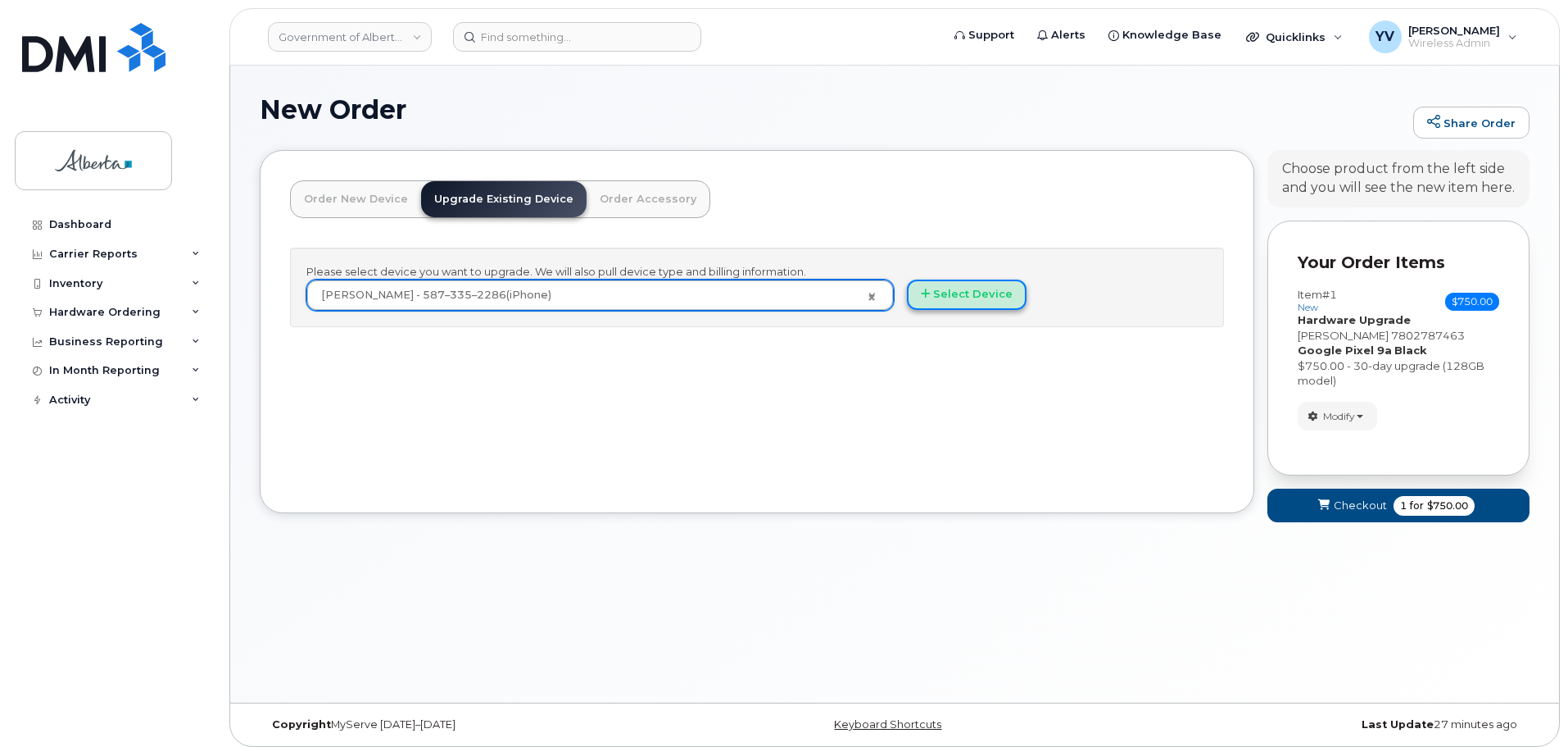
click at [971, 288] on button "Select Device" at bounding box center [967, 294] width 120 height 30
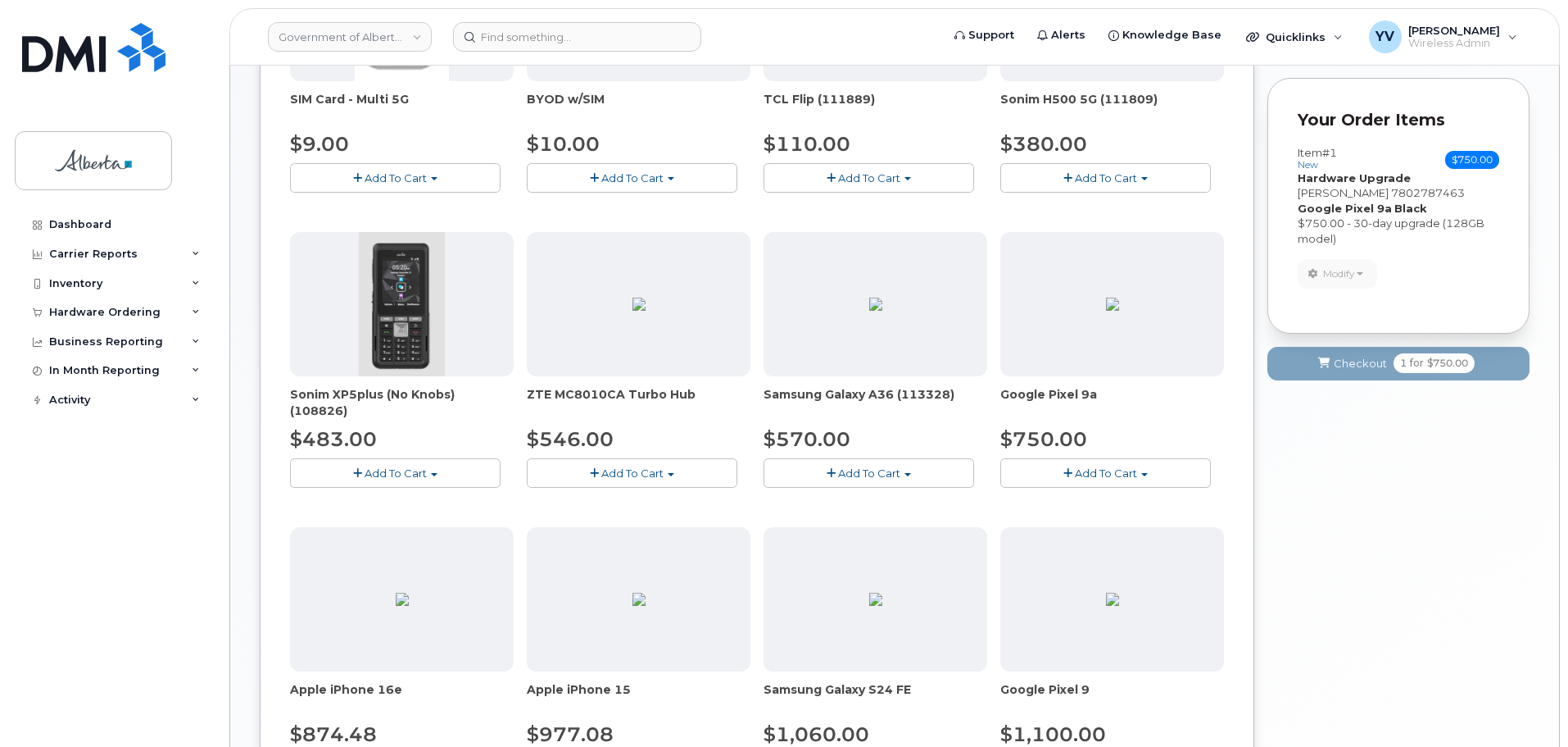
scroll to position [387, 0]
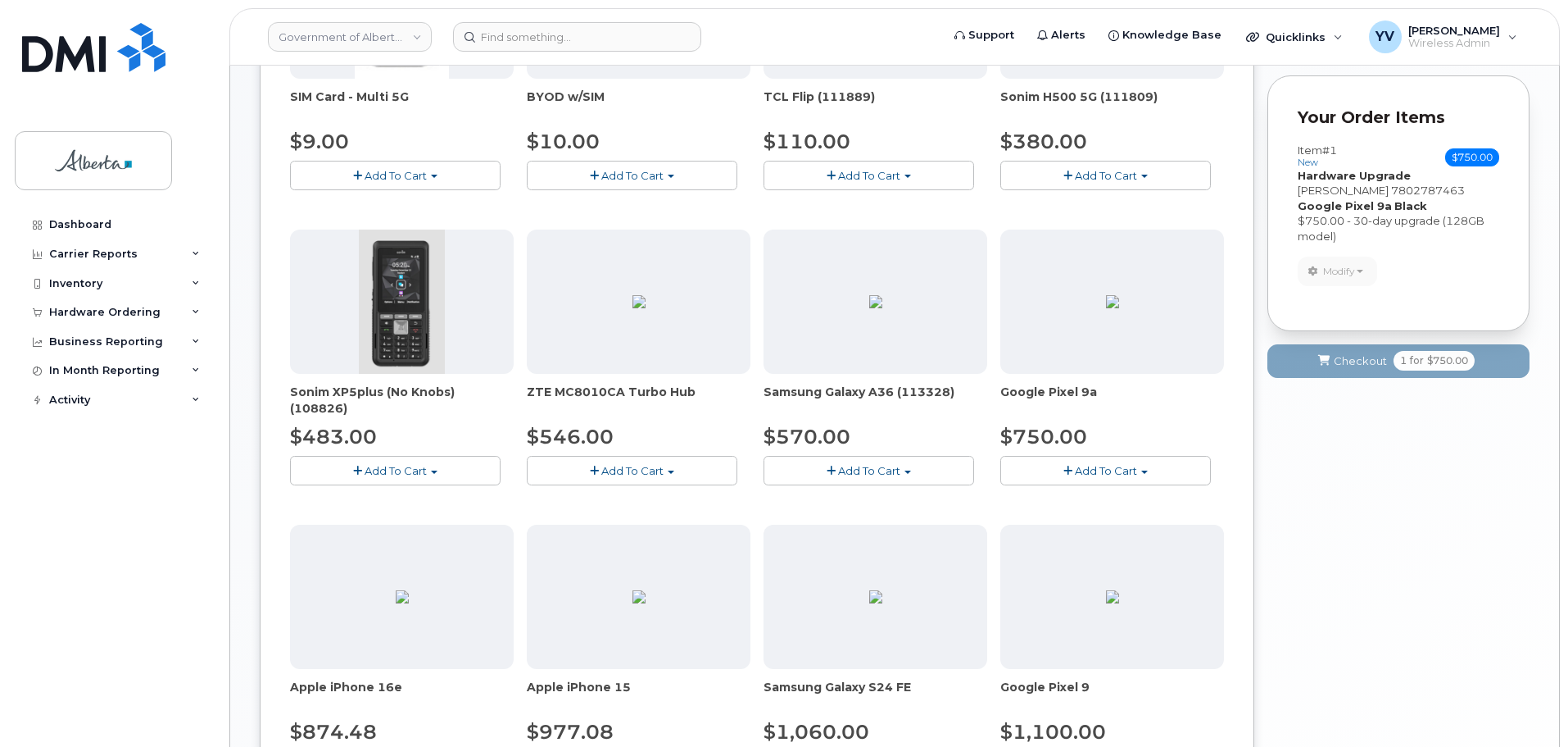
click at [1139, 467] on button "Add To Cart" at bounding box center [1106, 470] width 211 height 29
click at [1111, 539] on link "$750.00 - 30-day upgrade (128GB model)" at bounding box center [1135, 536] width 261 height 21
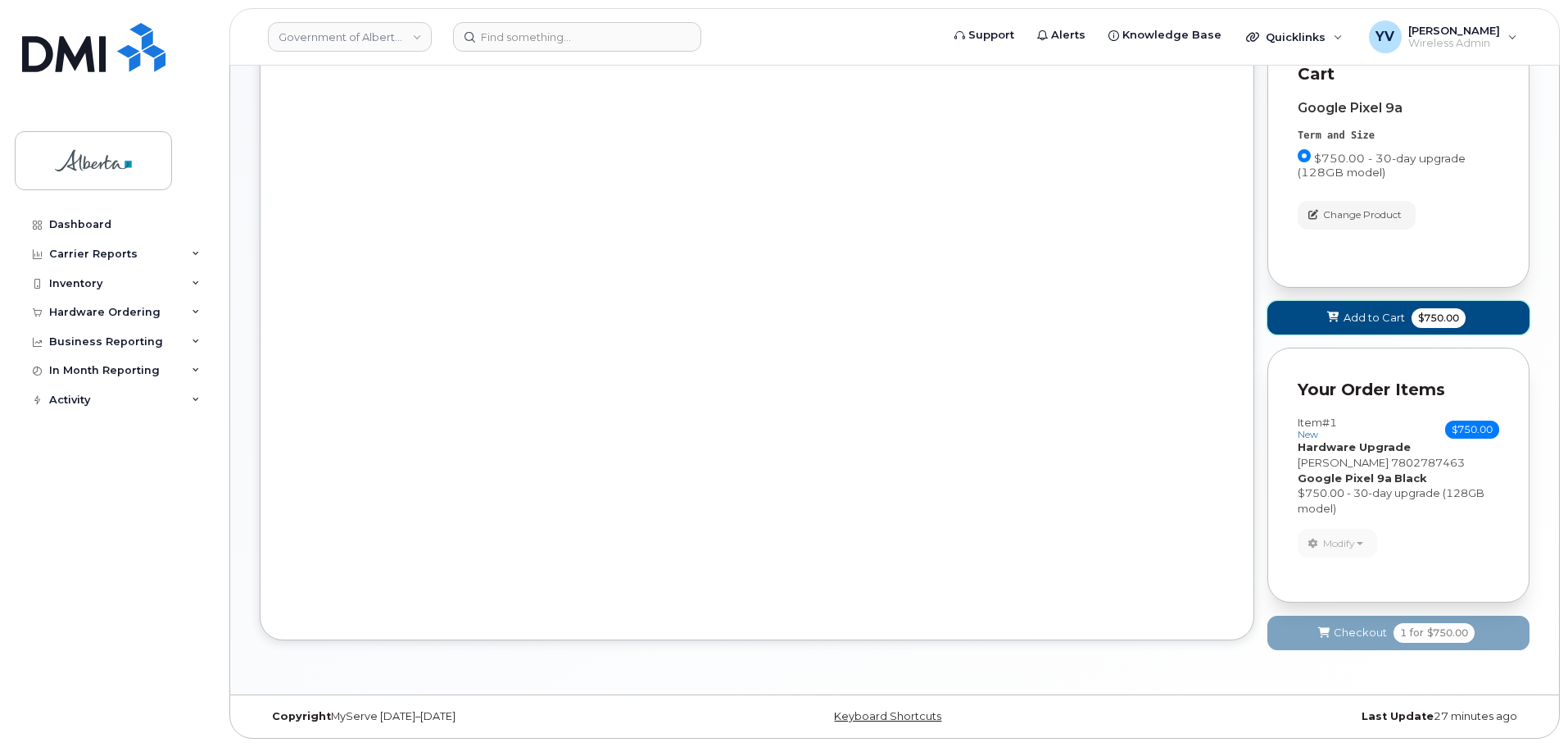
click at [1369, 315] on span "Add to Cart" at bounding box center [1374, 317] width 62 height 15
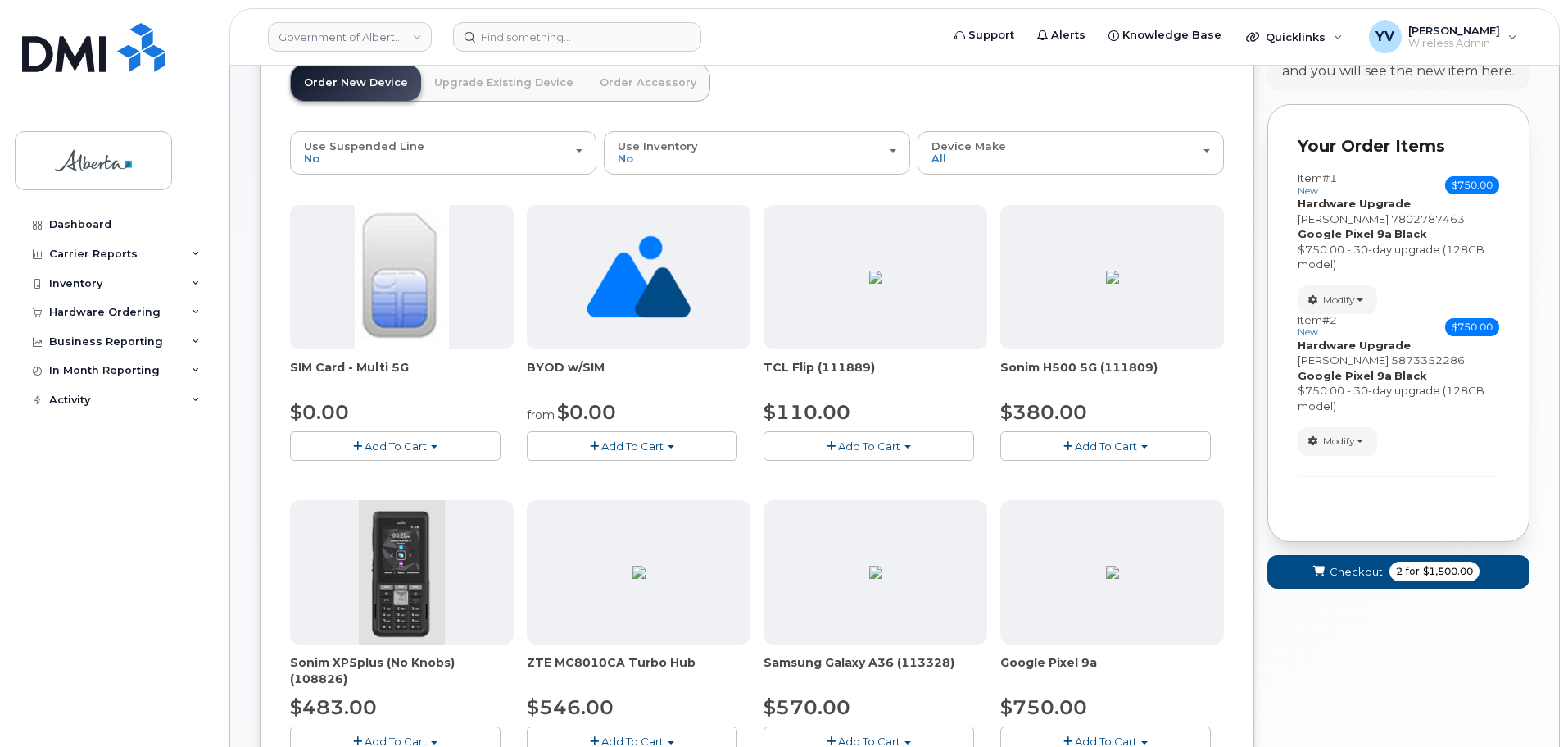
scroll to position [0, 0]
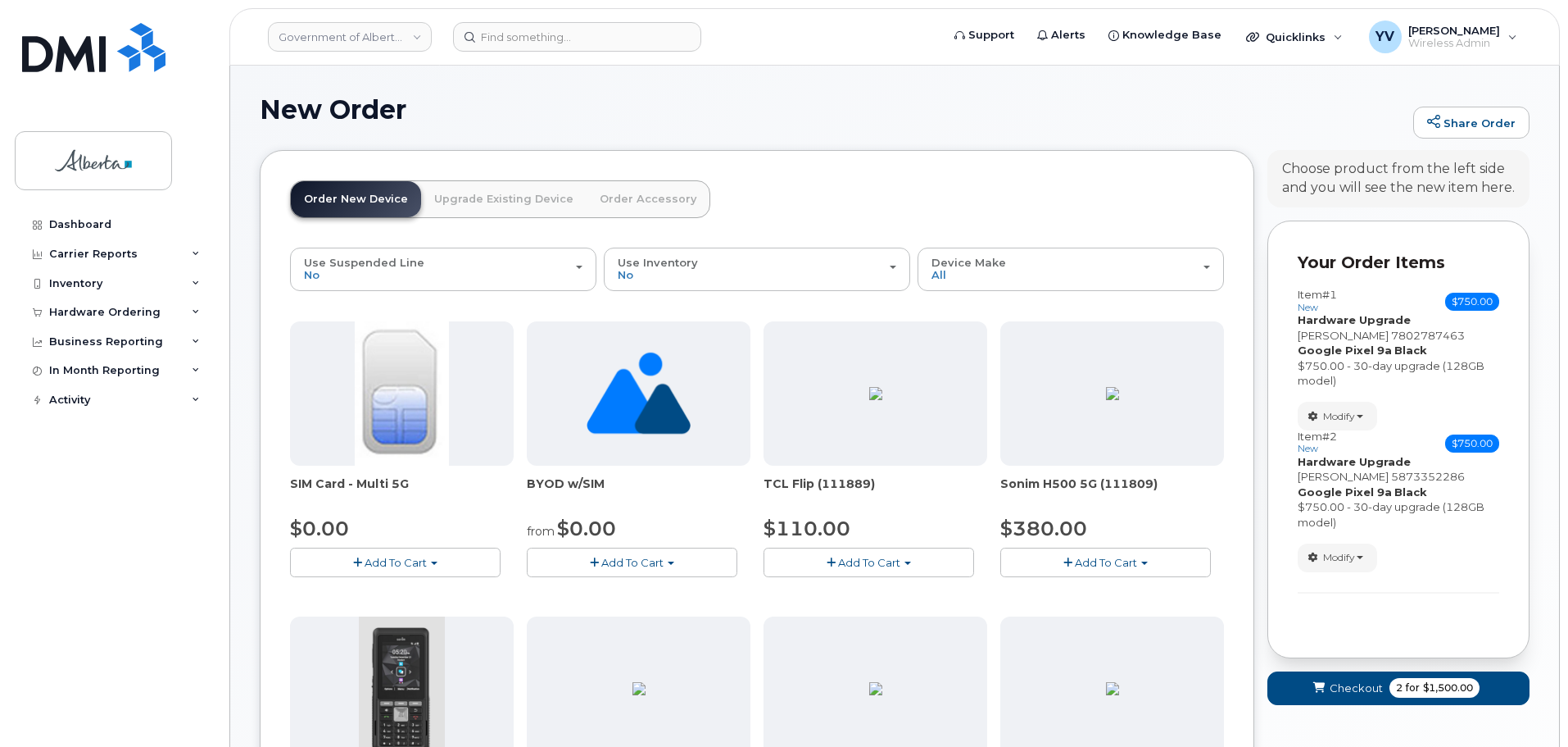
click at [503, 196] on link "Upgrade Existing Device" at bounding box center [504, 199] width 165 height 36
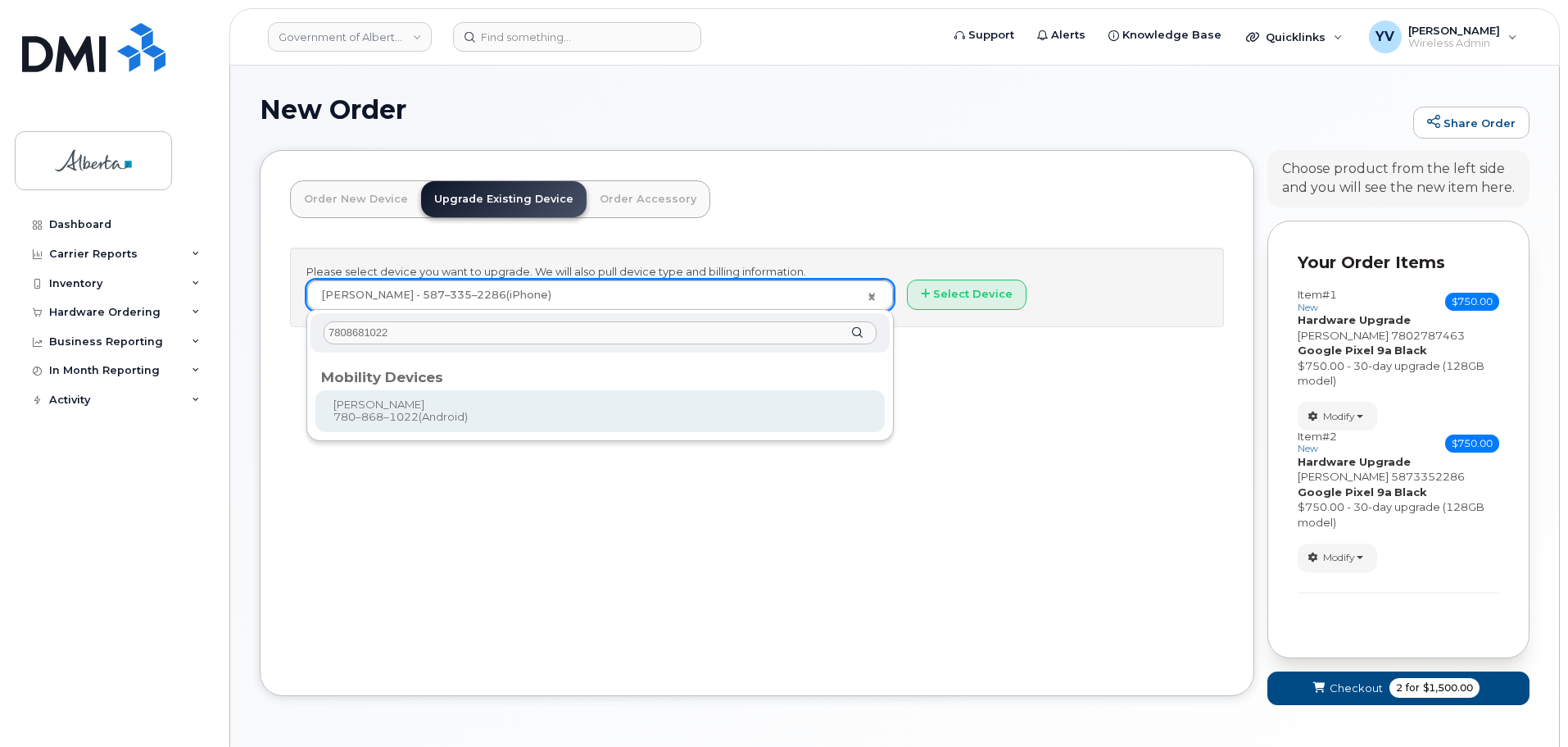
type input "7808681022"
type input "803406"
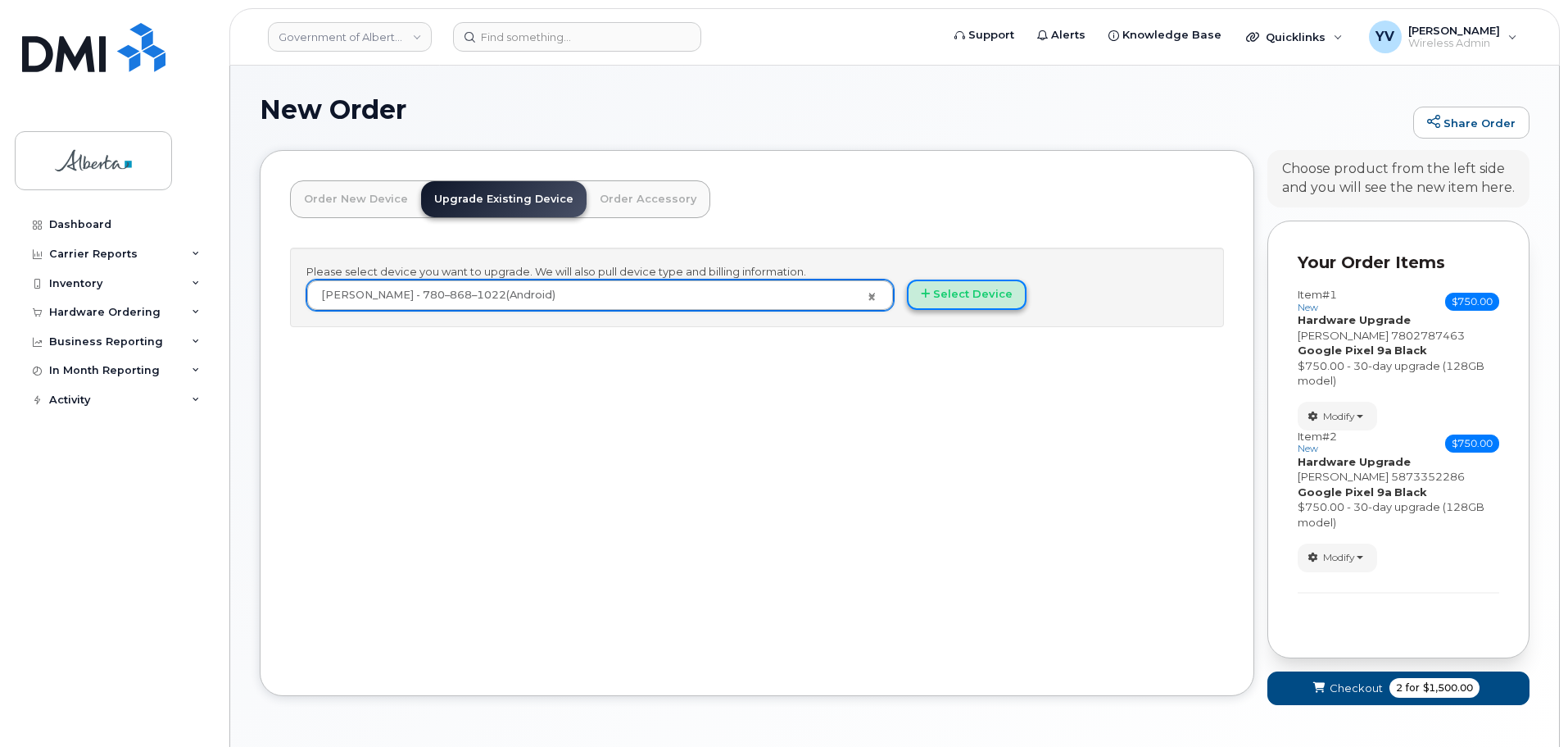
click at [963, 291] on button "Select Device" at bounding box center [967, 294] width 120 height 30
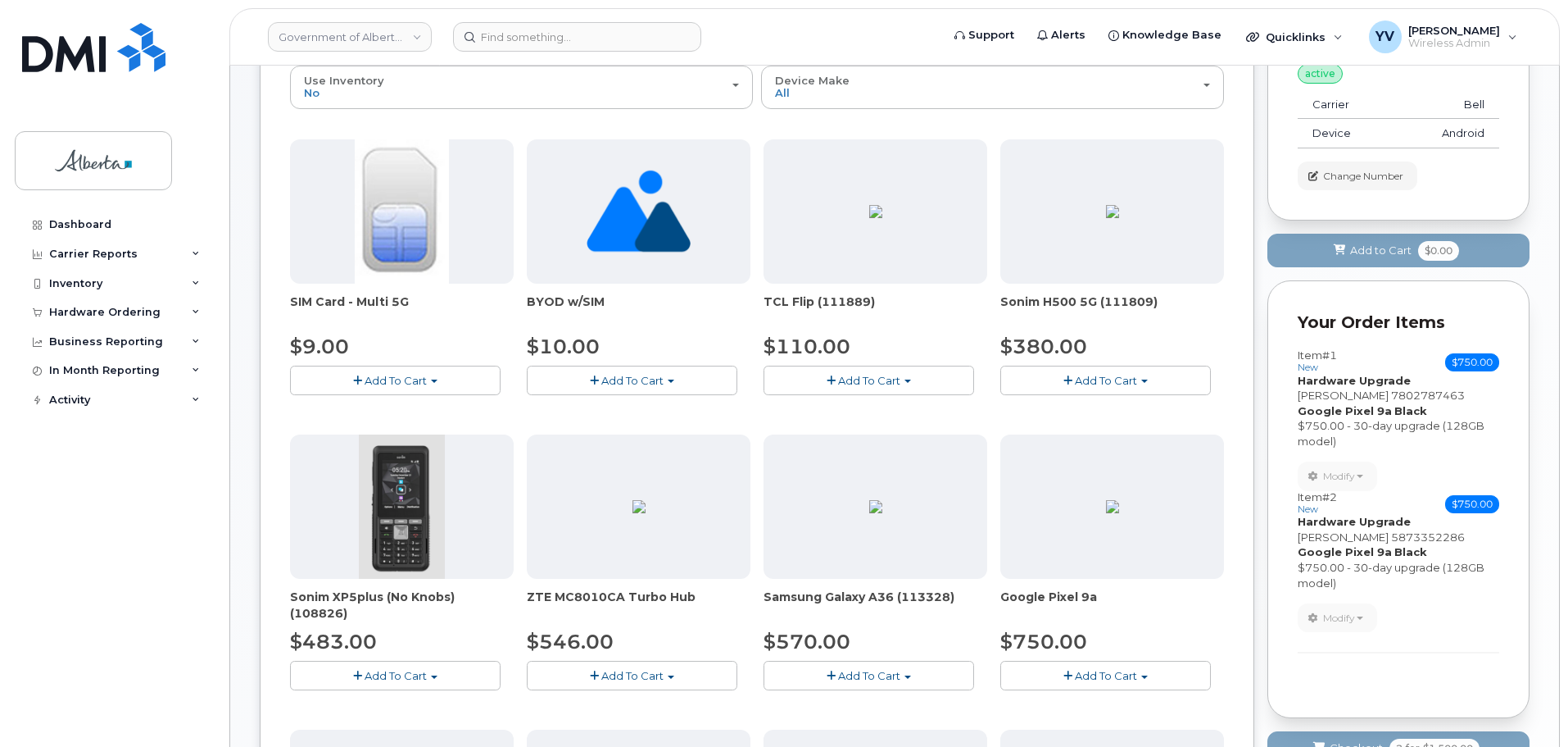
scroll to position [294, 0]
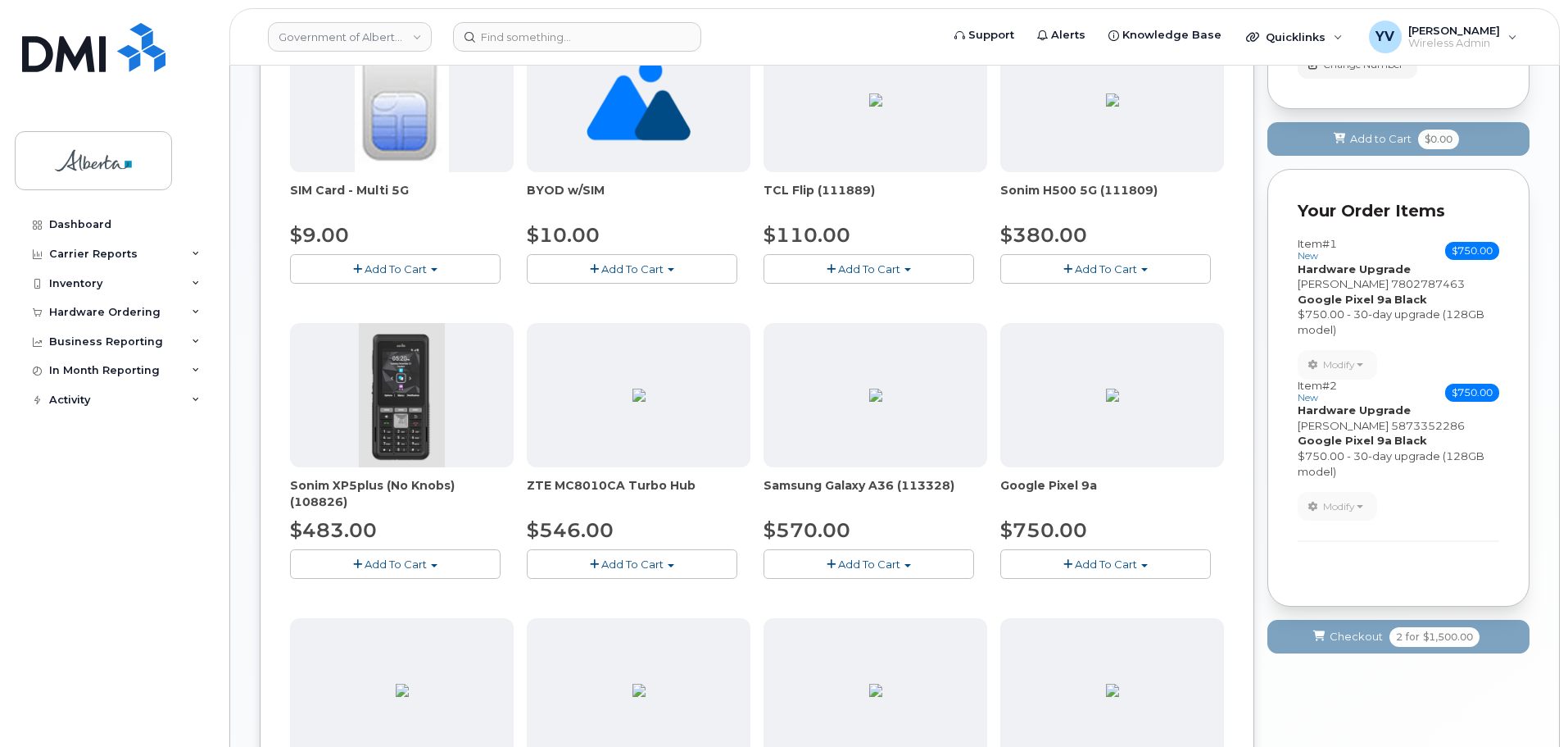
click at [1140, 563] on button "Add To Cart" at bounding box center [1106, 563] width 211 height 29
click at [1141, 627] on link "$750.00 - 30-day upgrade (128GB model)" at bounding box center [1135, 630] width 261 height 21
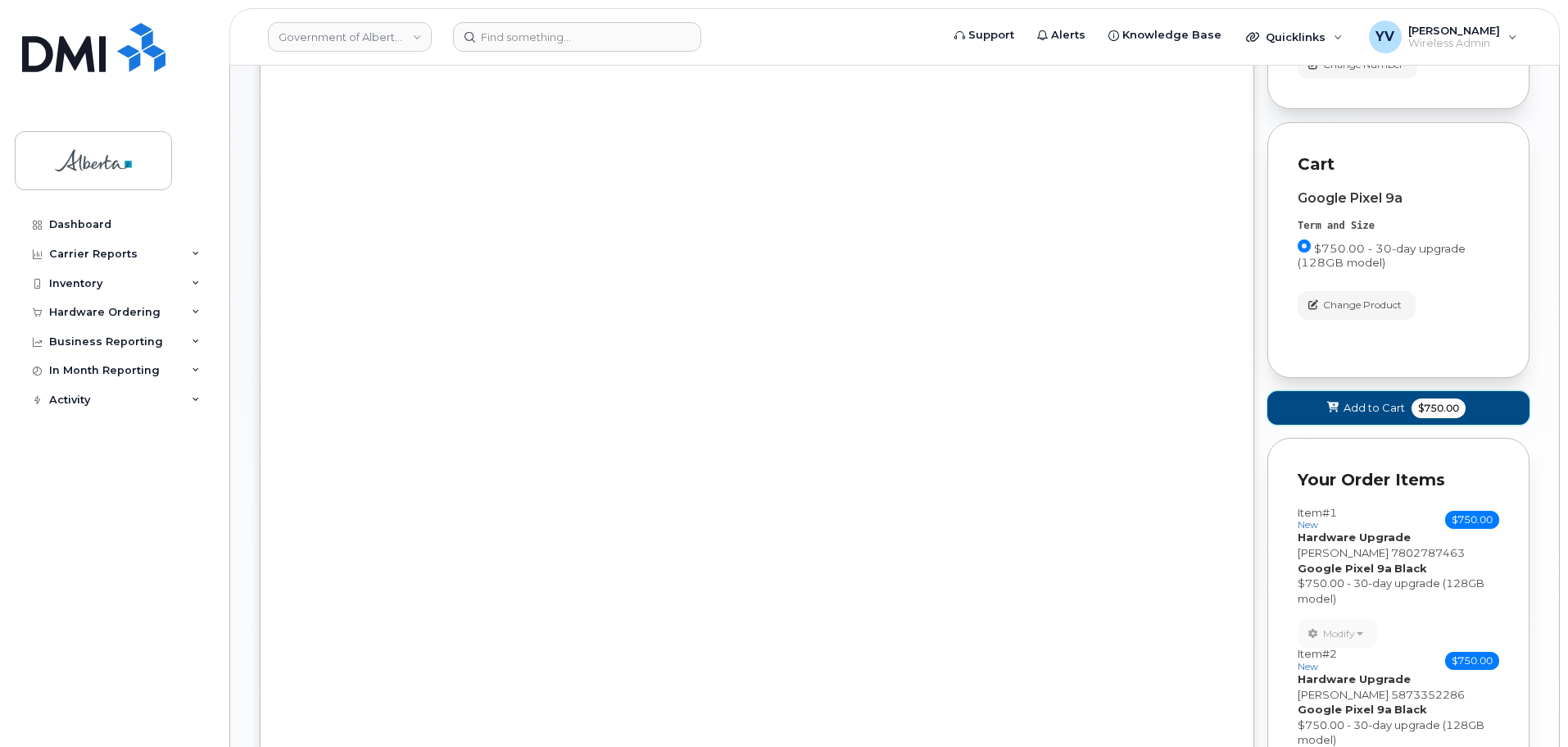
click at [1380, 399] on button "Add to Cart $750.00" at bounding box center [1398, 407] width 263 height 34
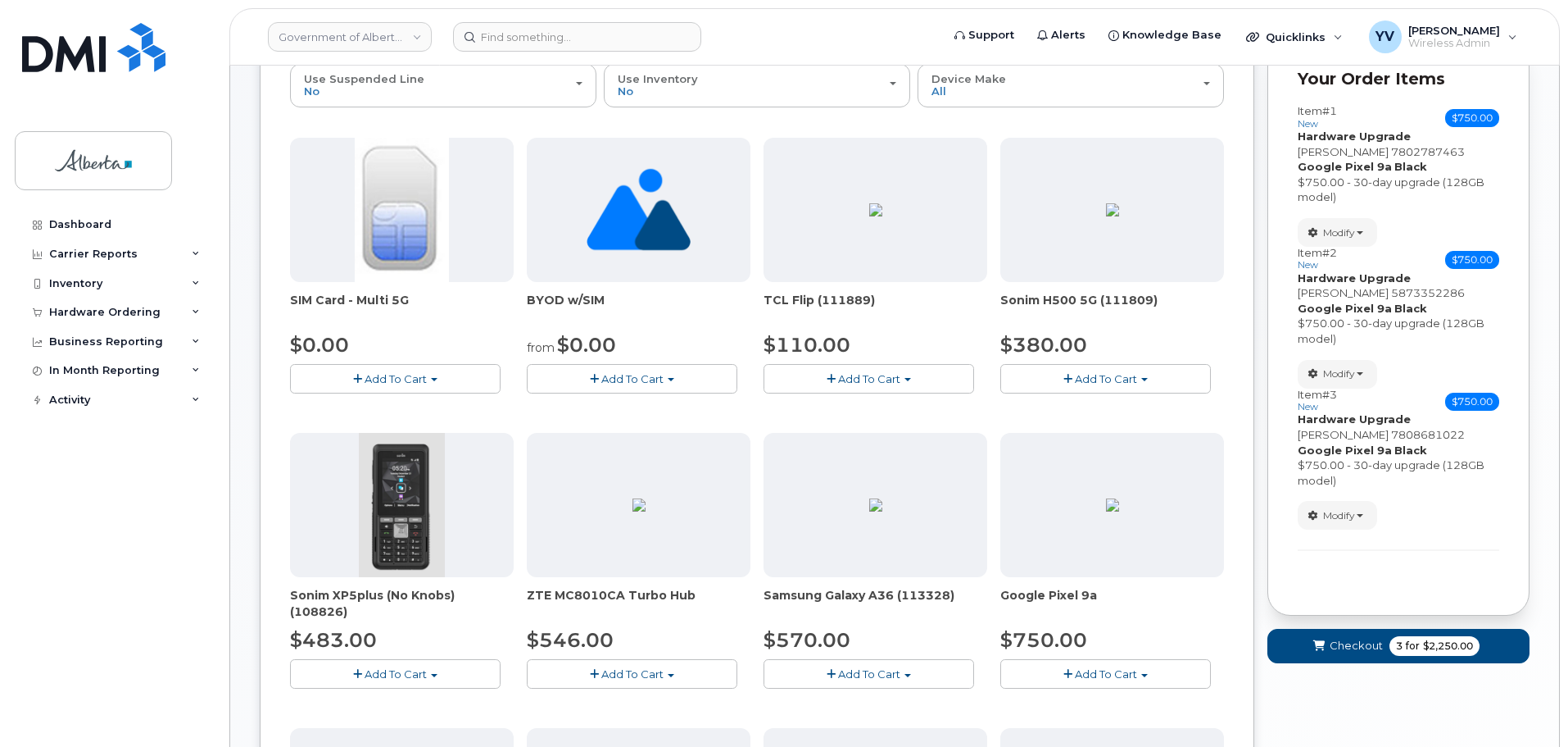
scroll to position [154, 0]
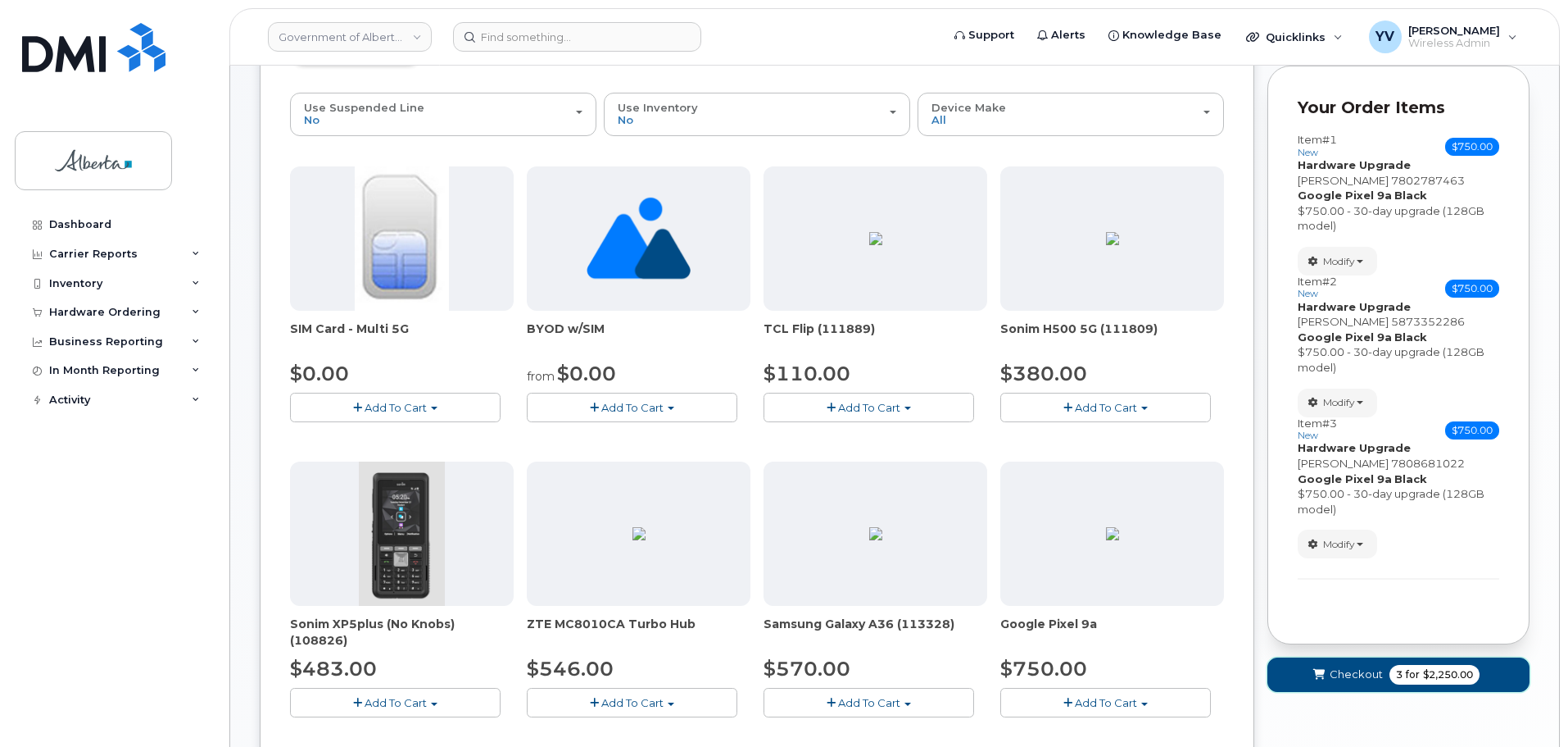
click at [1360, 674] on span "Checkout" at bounding box center [1356, 673] width 54 height 15
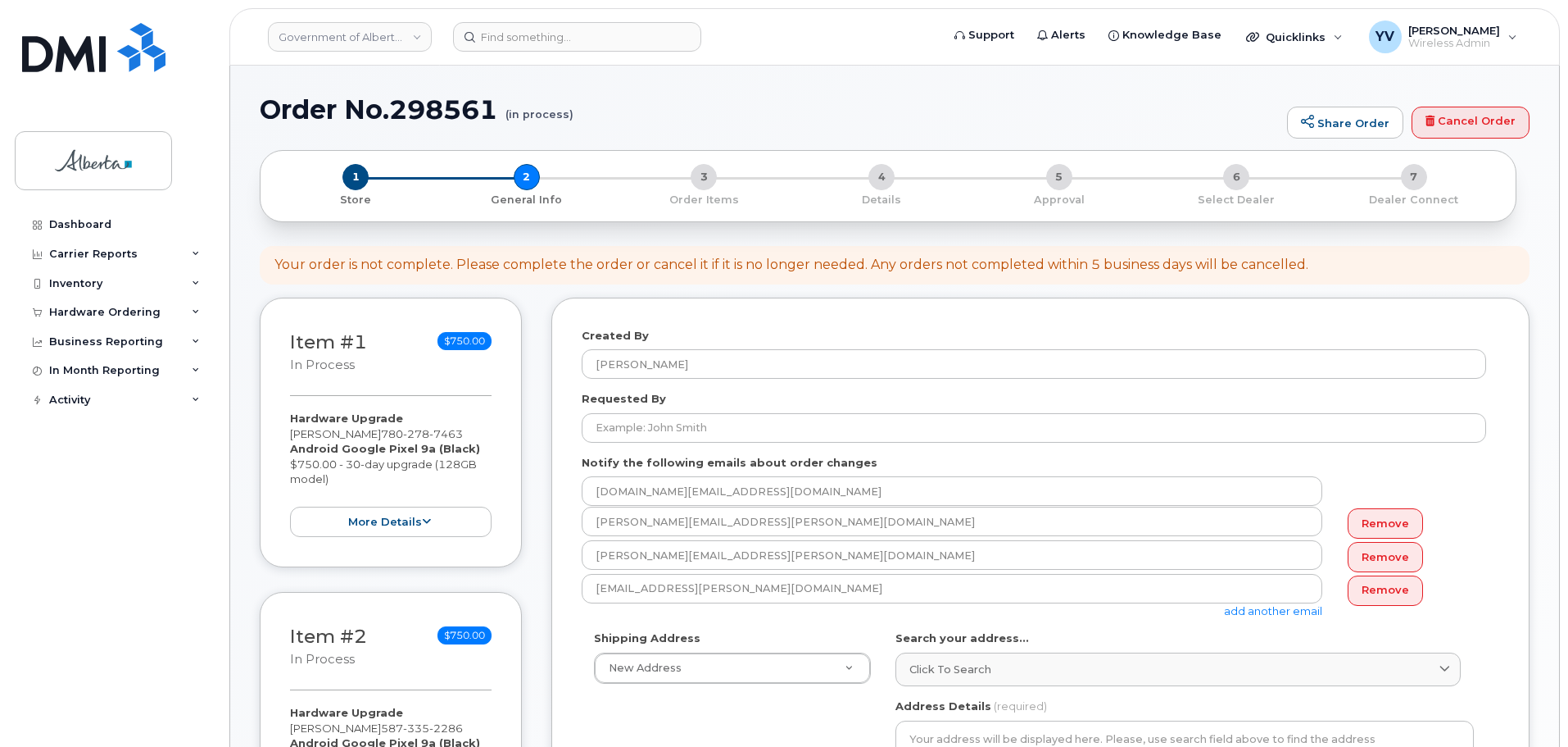
select select
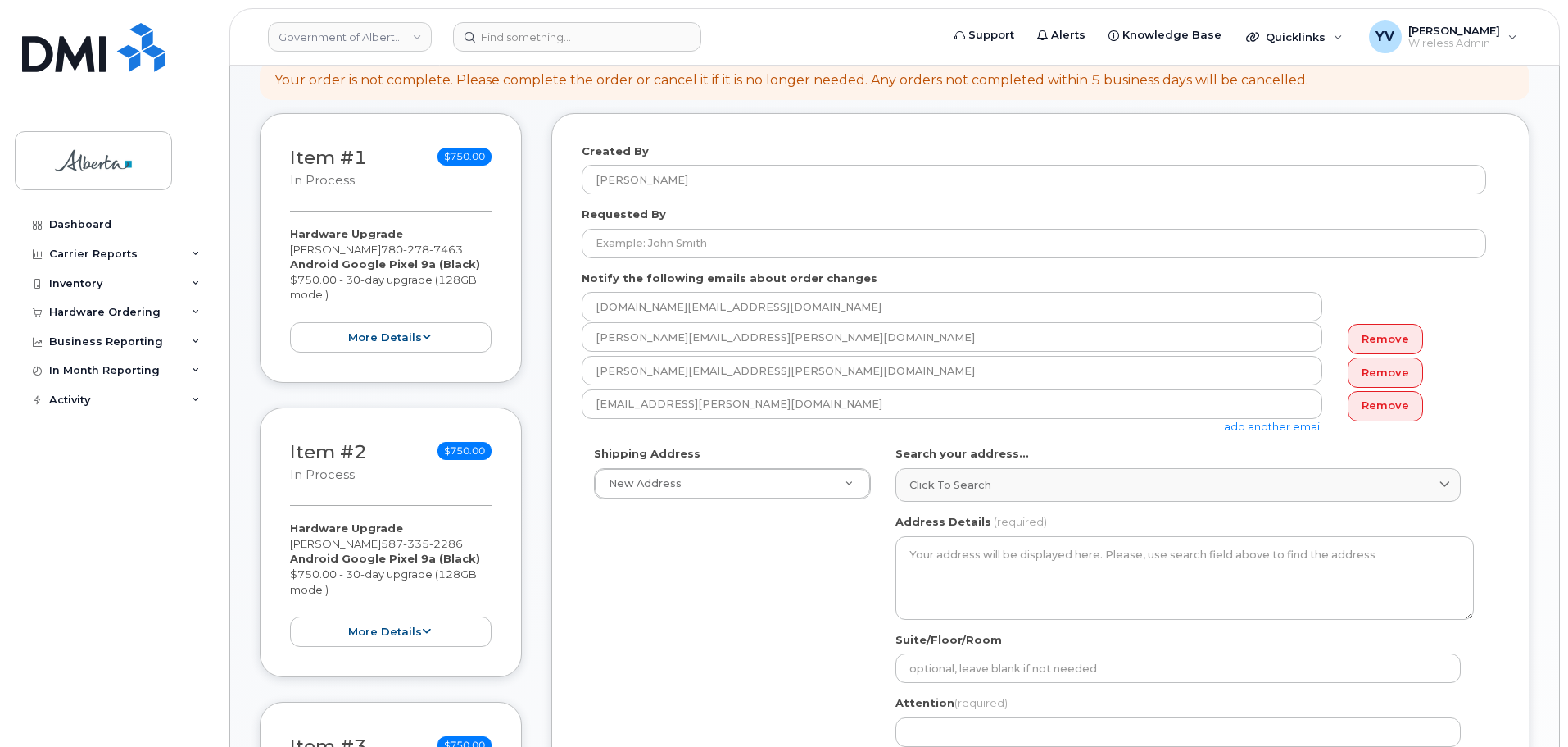
scroll to position [214, 0]
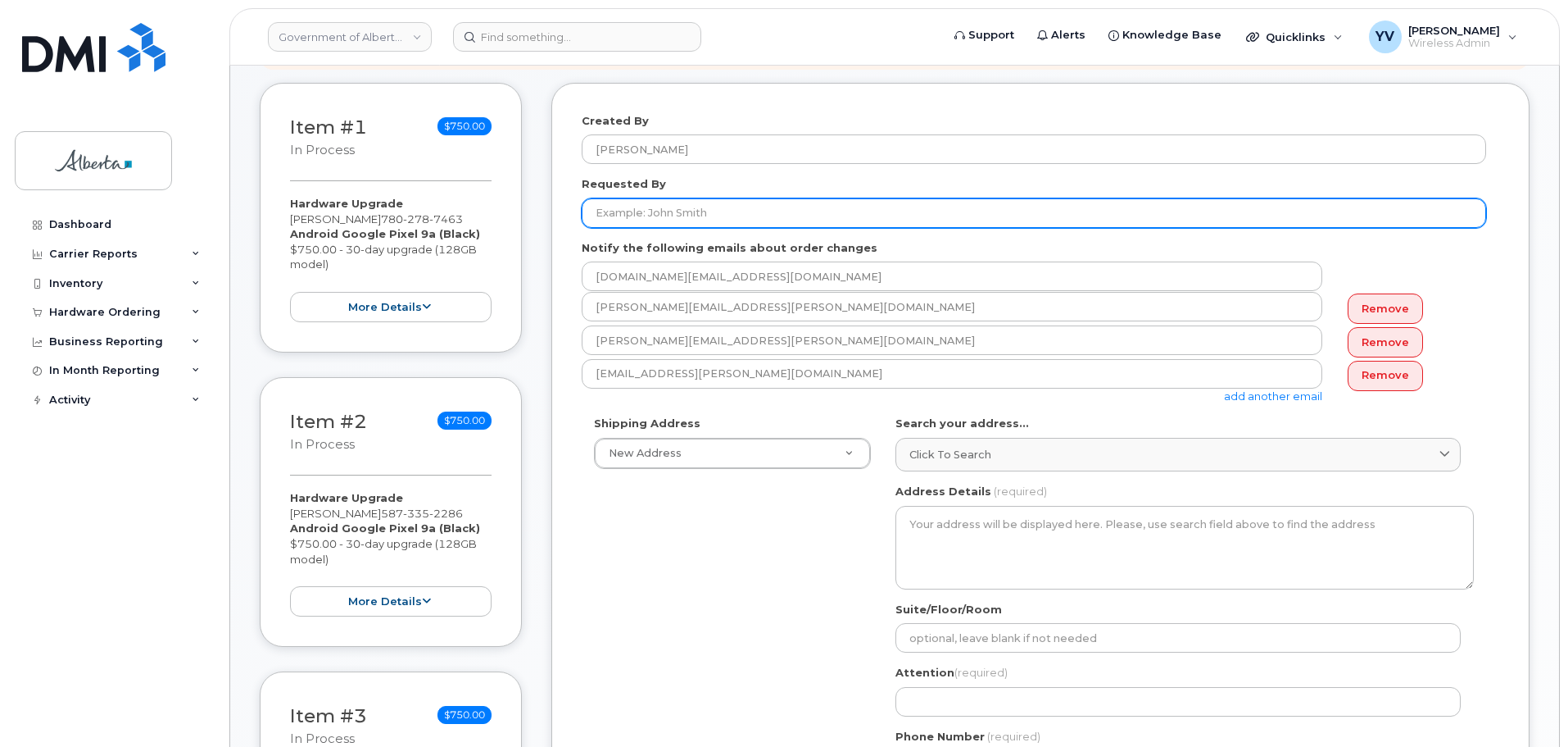
click at [602, 219] on input "Requested By" at bounding box center [1034, 213] width 905 height 29
paste input "[PERSON_NAME]"
type input "[PERSON_NAME]"
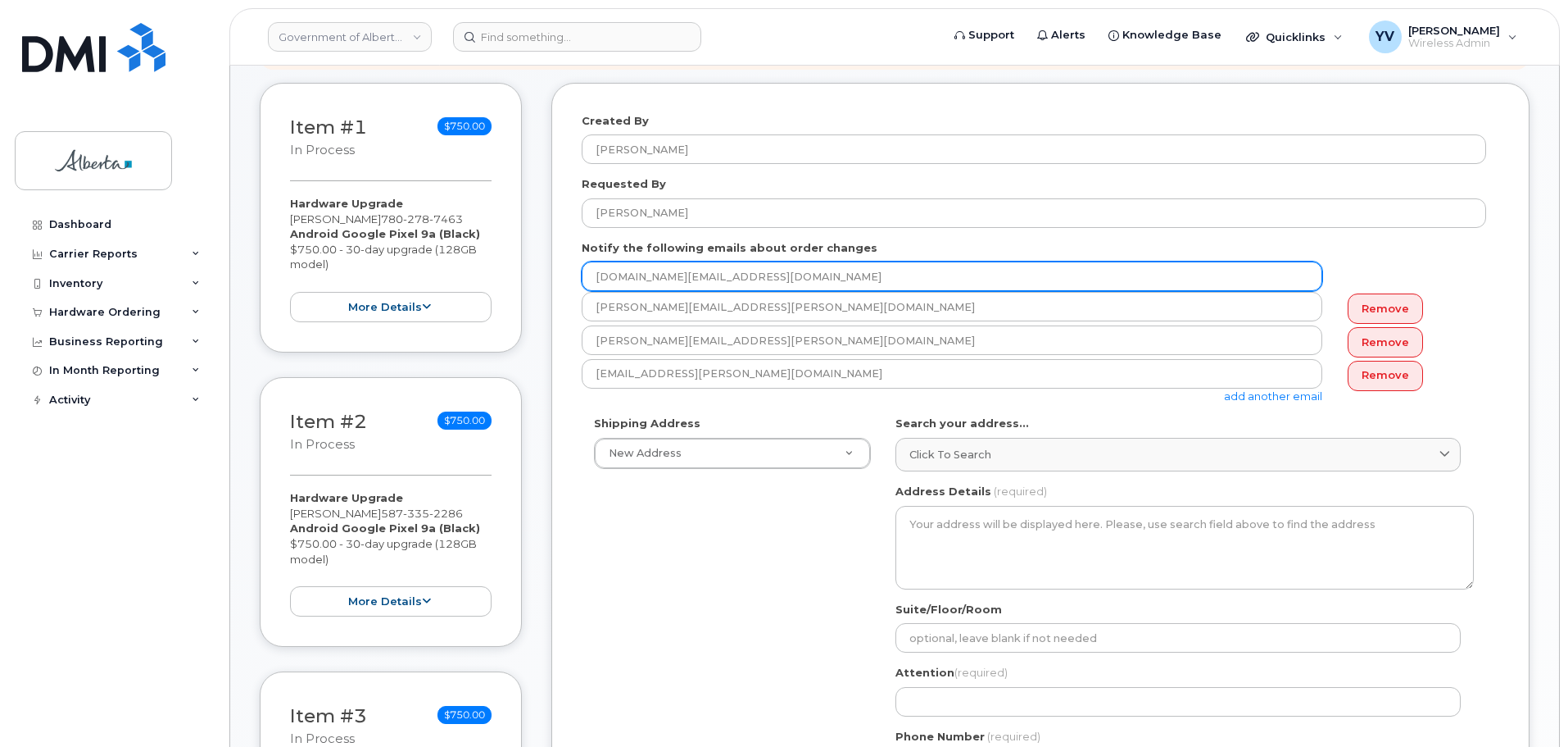
drag, startPoint x: 729, startPoint y: 281, endPoint x: 585, endPoint y: 282, distance: 144.0
click at [585, 282] on input "[DOMAIN_NAME][EMAIL_ADDRESS][DOMAIN_NAME]" at bounding box center [951, 276] width 740 height 29
paste input "anne-marie.mannella"
type input "anne-marie.mannella@gov.ab.ca"
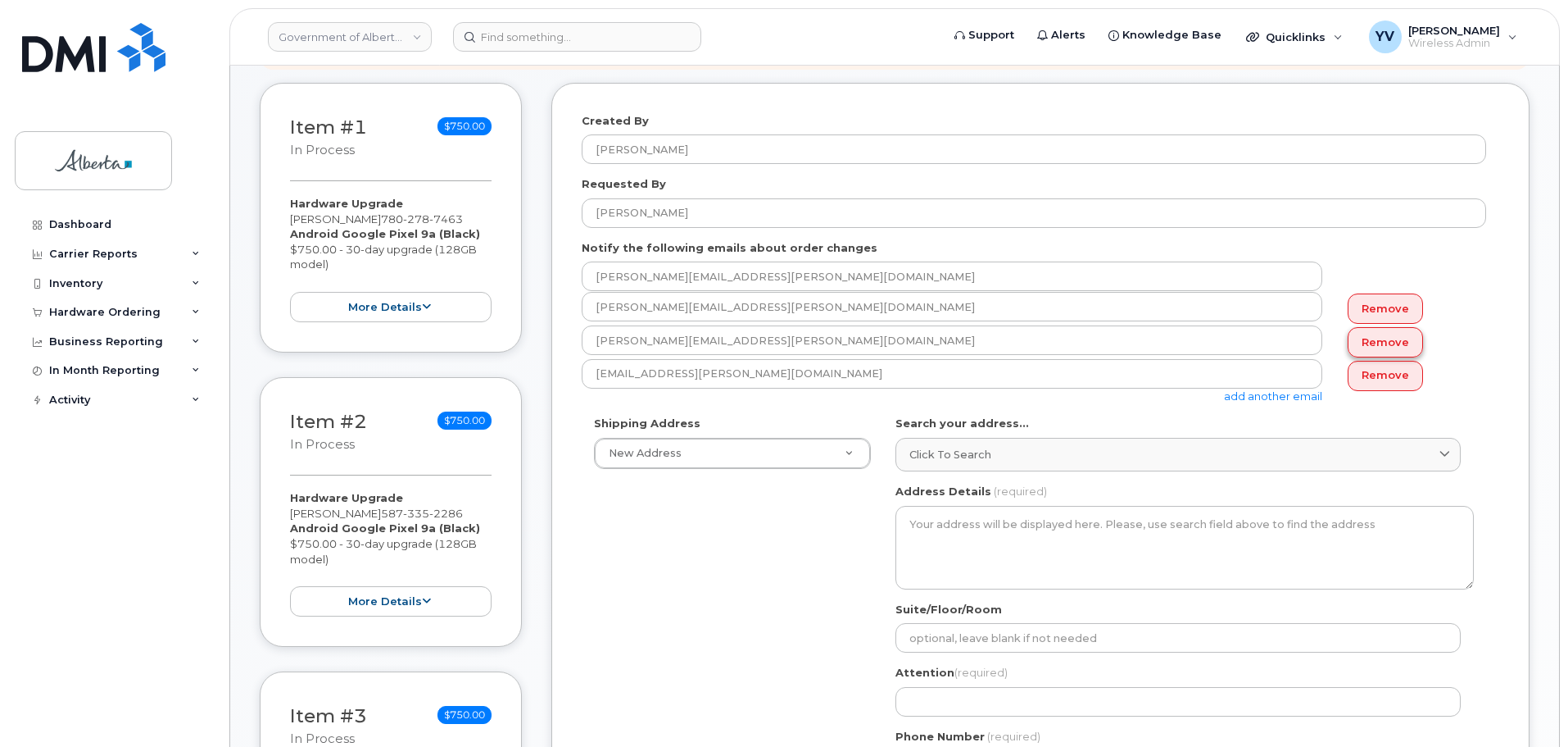
click at [1391, 336] on link "Remove" at bounding box center [1385, 342] width 75 height 30
type input "yen.vong@gov.ab.ca"
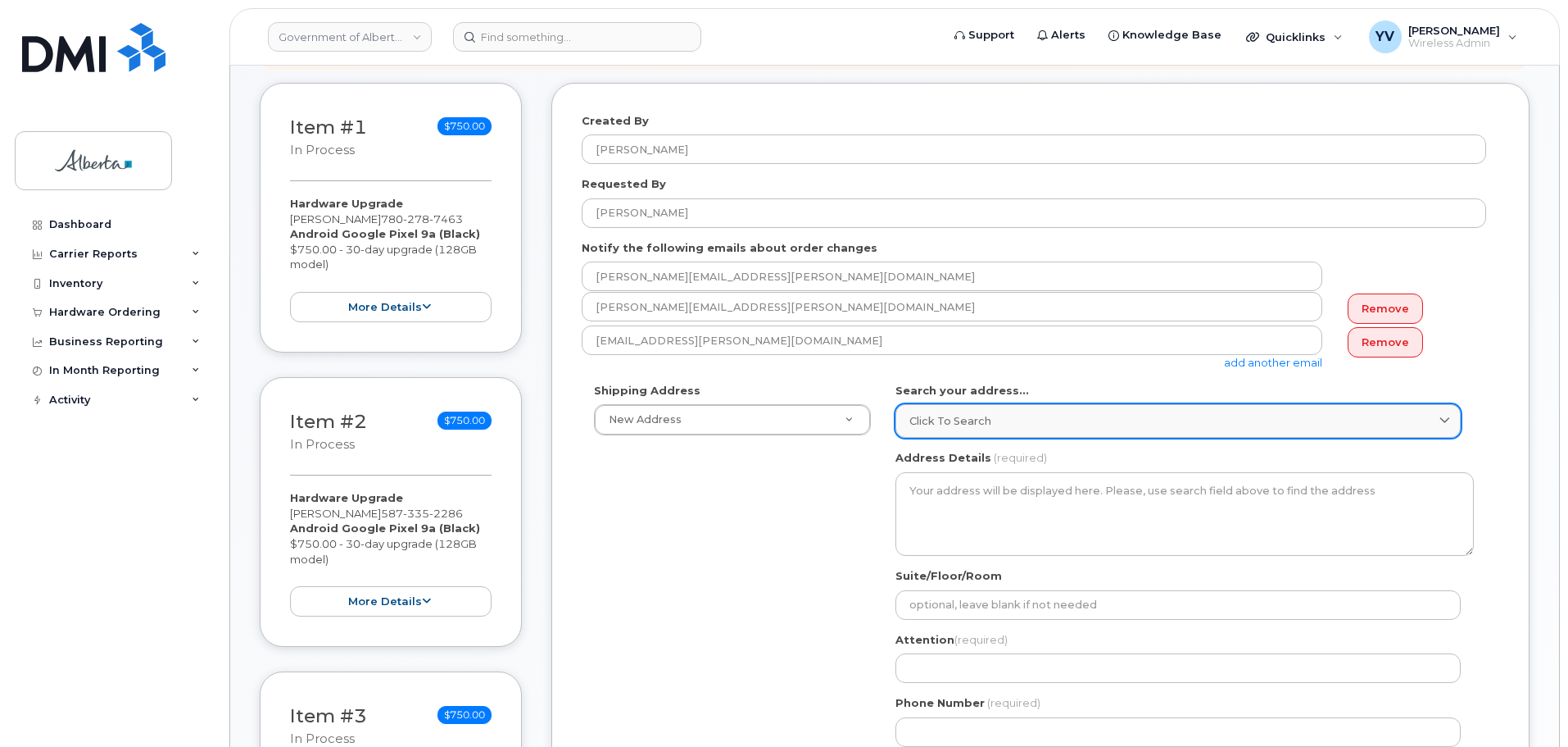
click at [948, 413] on span "Click to search" at bounding box center [950, 421] width 82 height 15
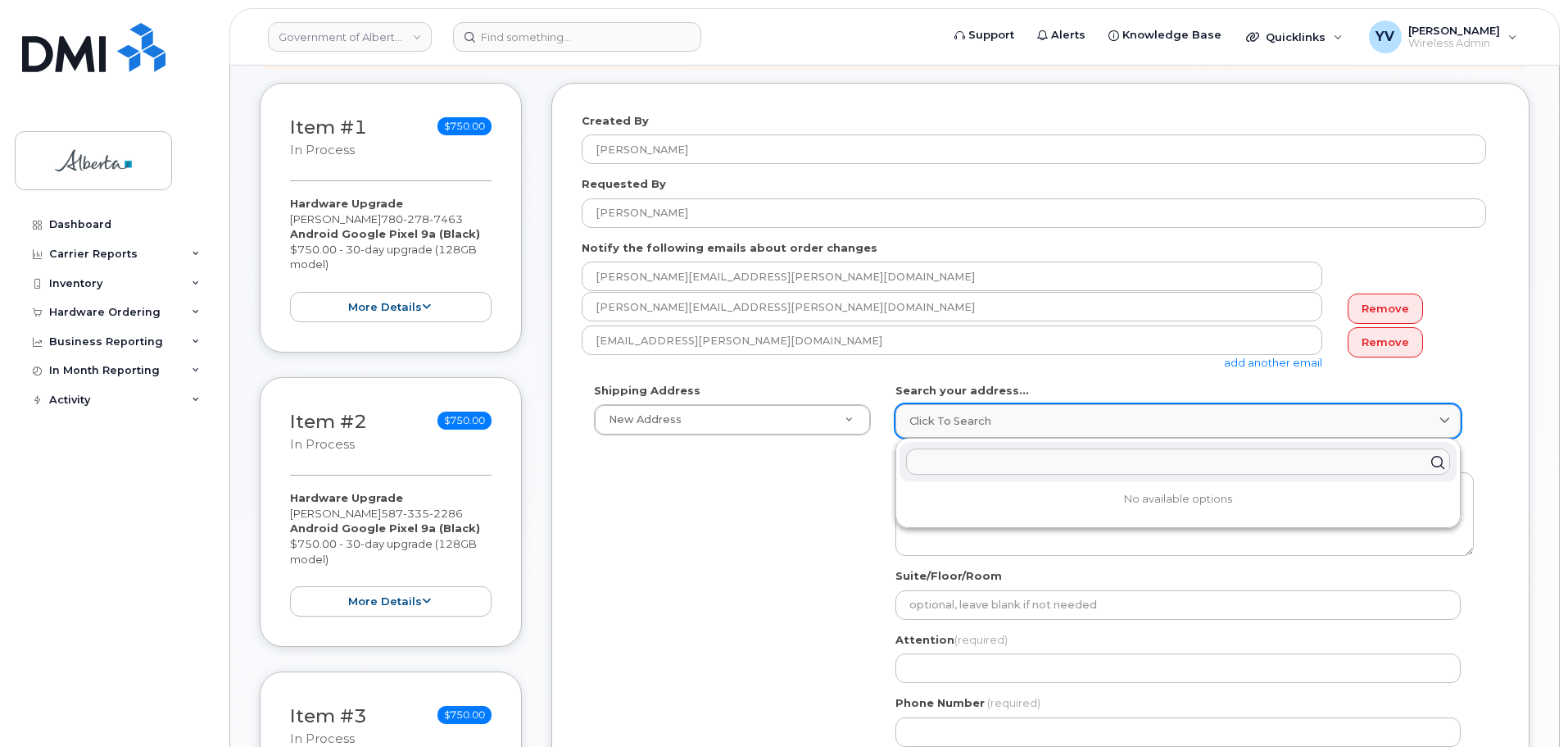
paste input "10025 Jasper Avenue"
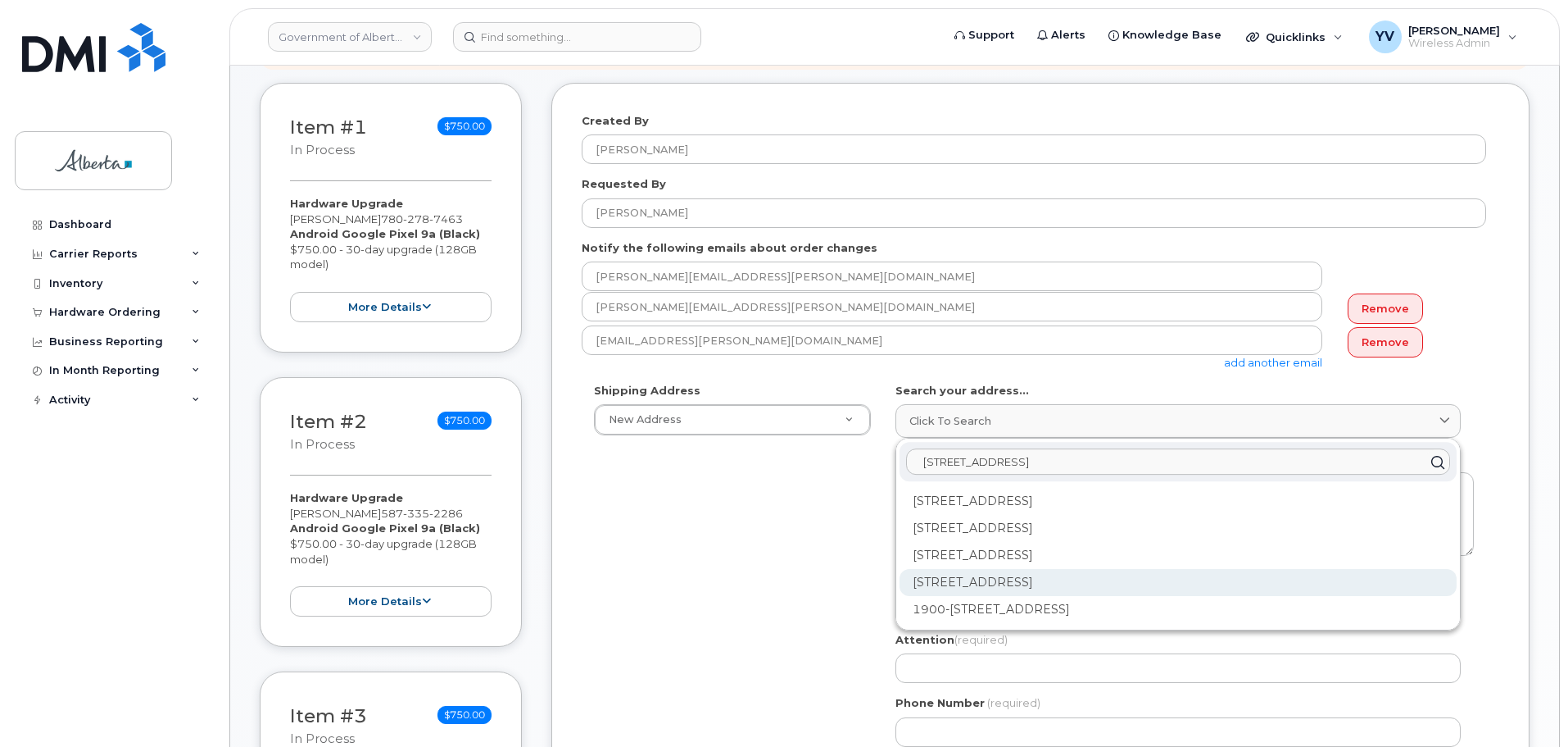
type input "10025 Jasper Avenue"
click at [1095, 576] on div "10025 Jasper Ave NW Edmonton AB T5J 1S6" at bounding box center [1177, 583] width 557 height 27
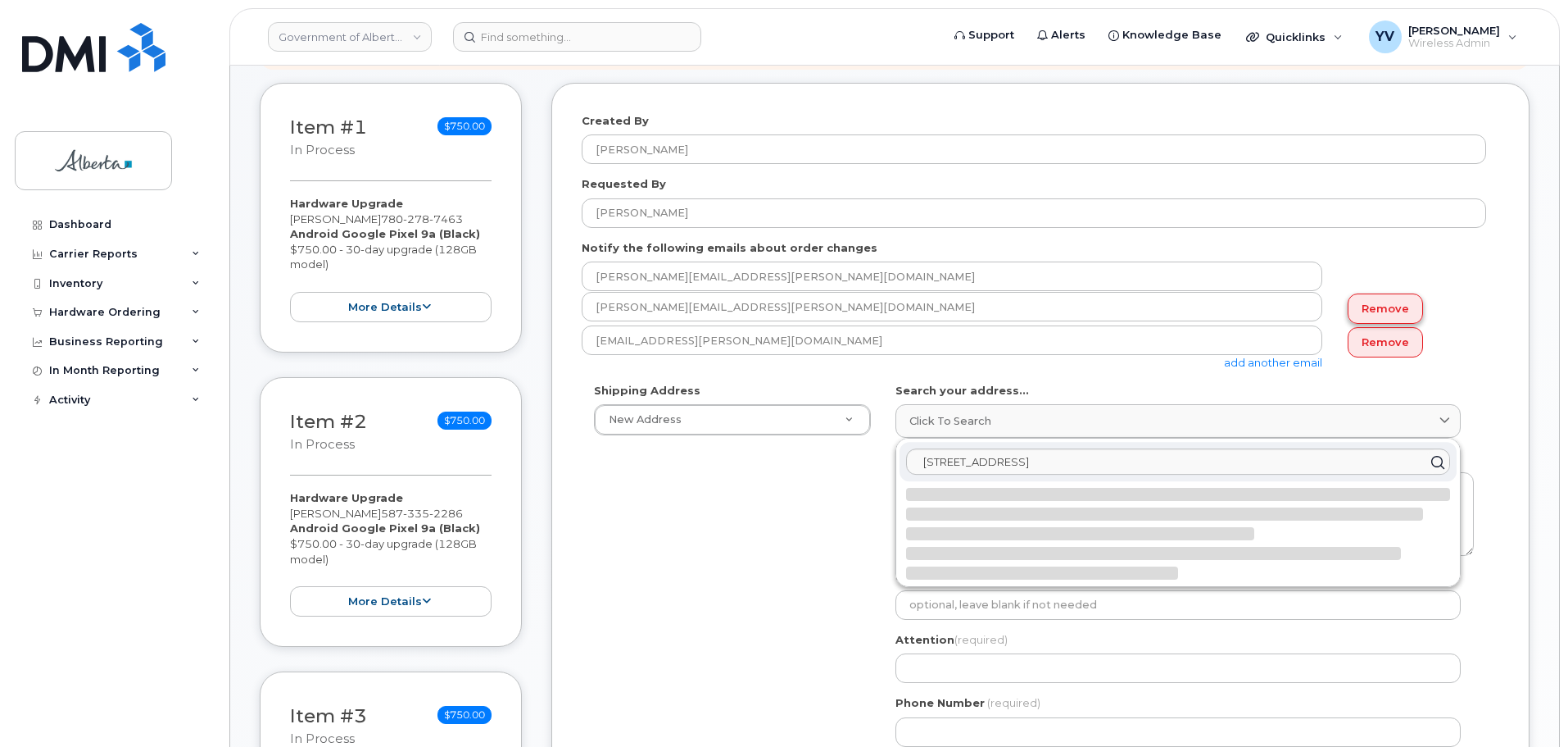
select select
type textarea "10025 Jasper Ave NW EDMONTON AB T5J 1S6 CANADA"
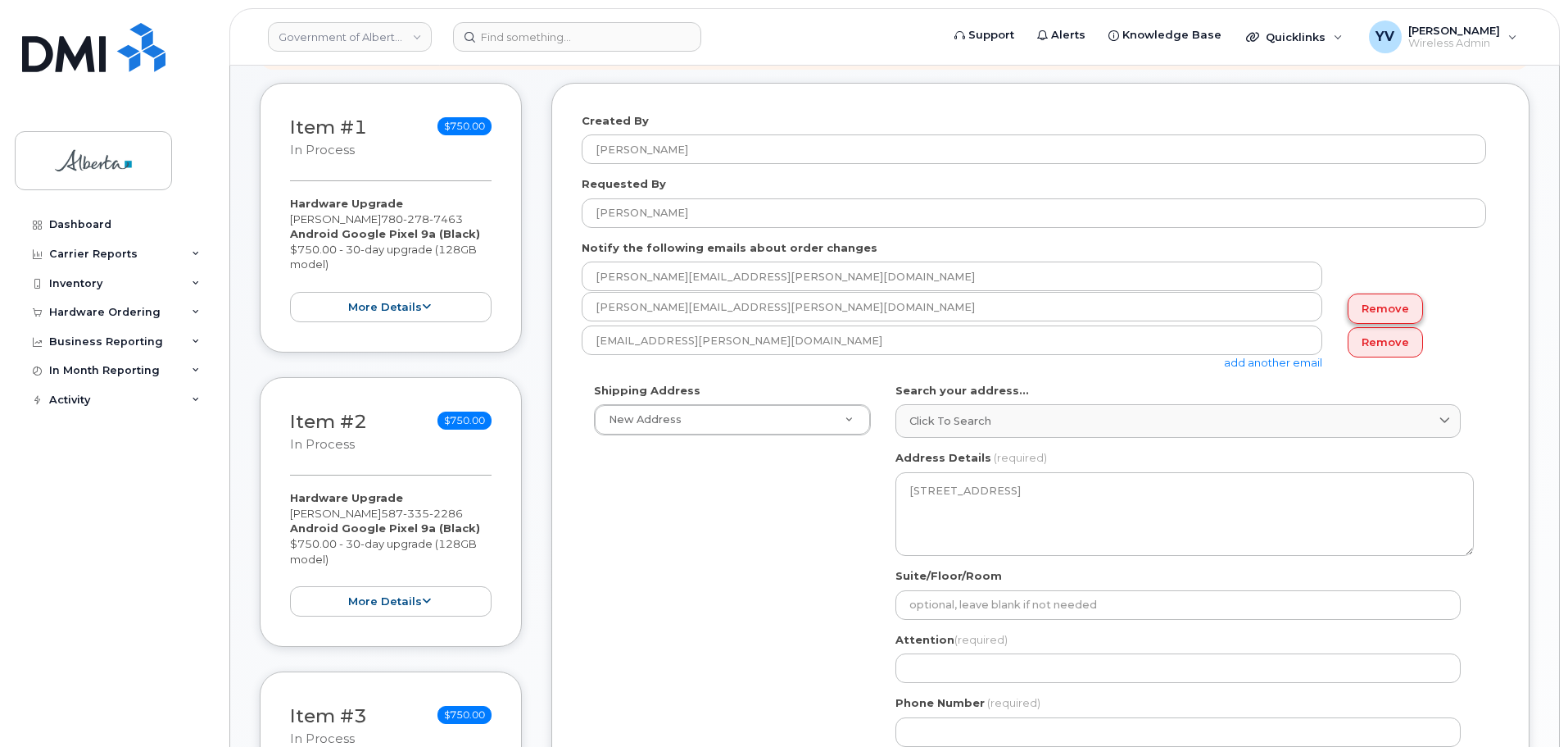
click at [1378, 302] on link "Remove" at bounding box center [1385, 308] width 75 height 30
type input "yen.vong@gov.ab.ca"
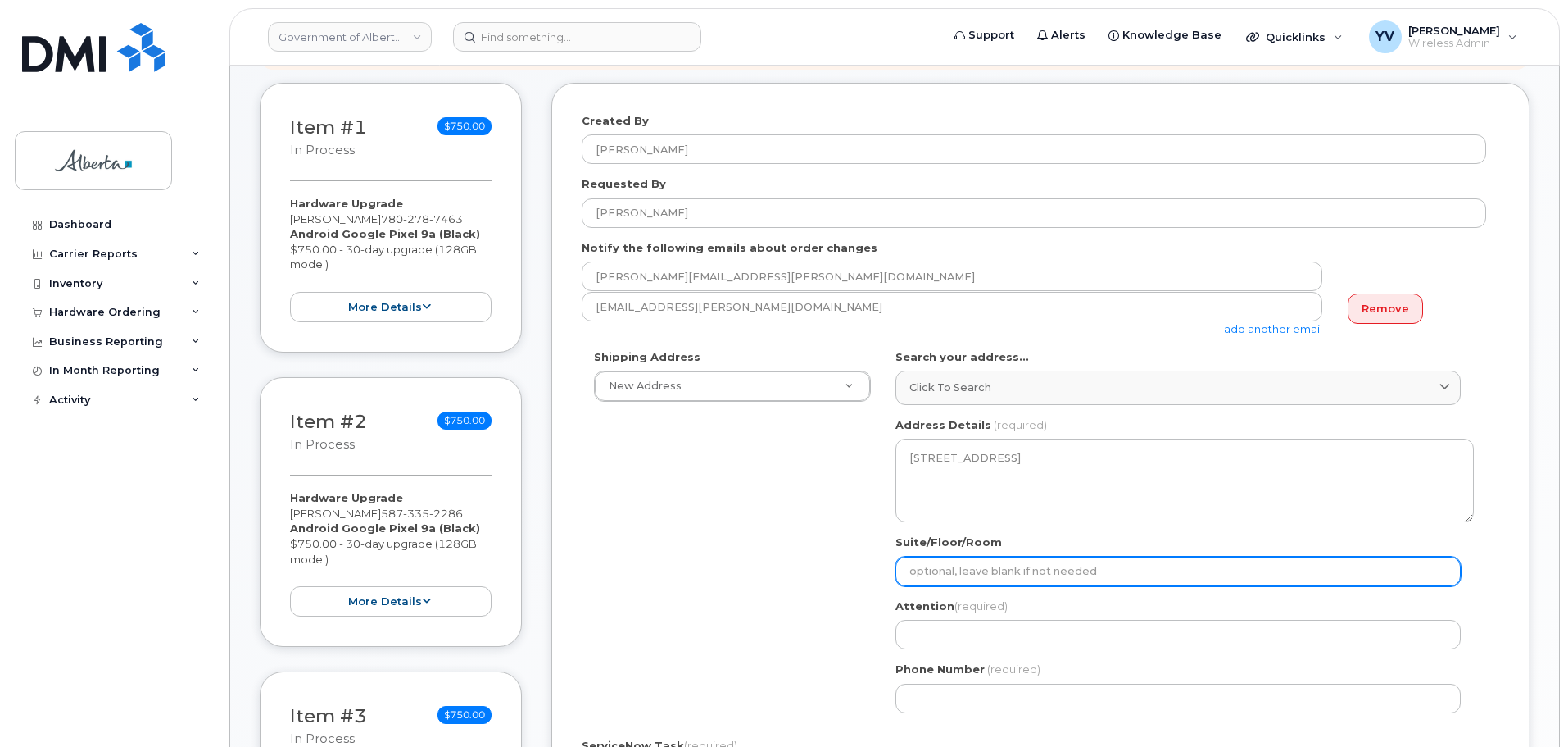
click at [925, 574] on input "Suite/Floor/Room" at bounding box center [1178, 571] width 565 height 29
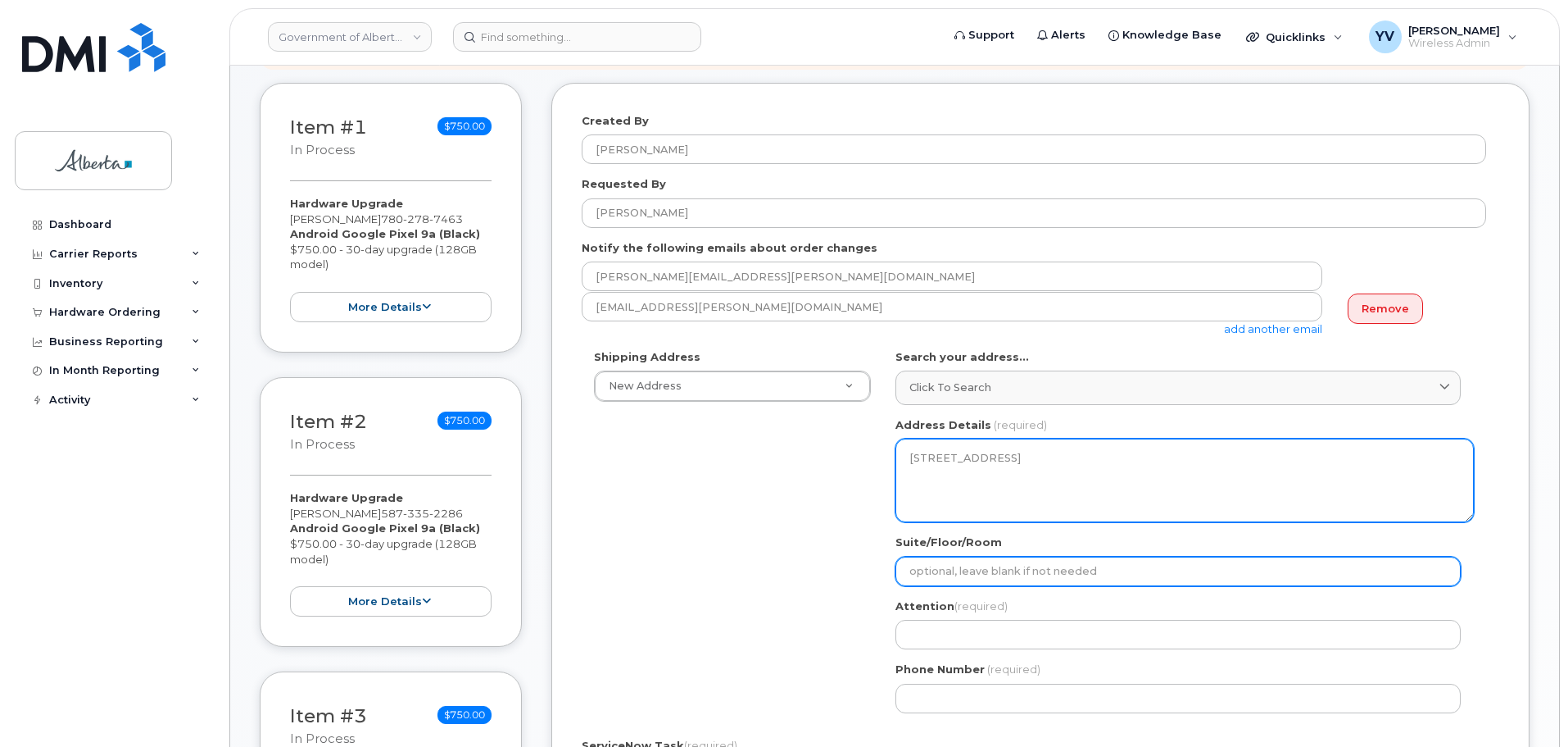
type input "Main Floor"
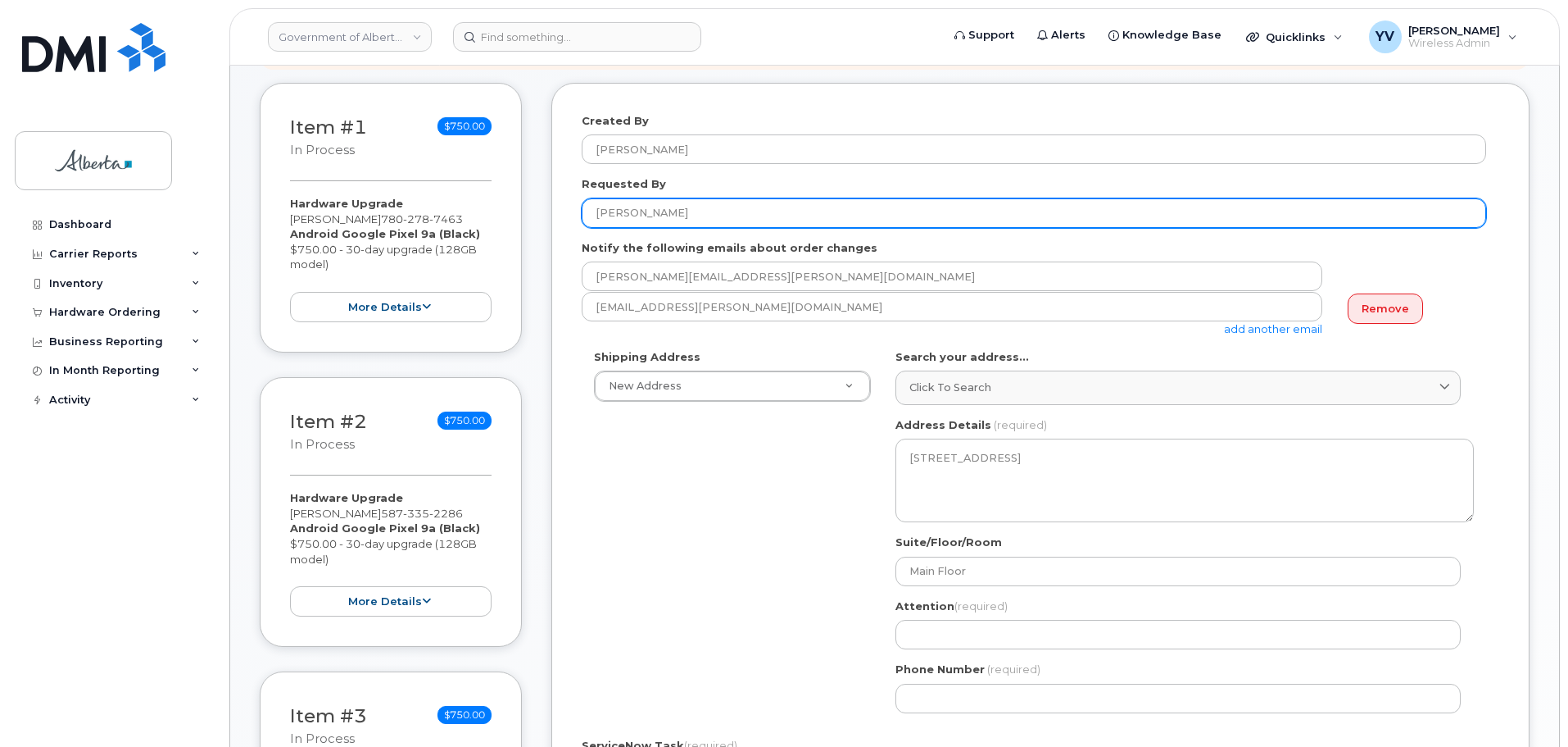
drag, startPoint x: 726, startPoint y: 219, endPoint x: 564, endPoint y: 216, distance: 162.0
click at [564, 216] on div "Created By Yen Vong Requested By Anne-Marie Mannella Notify the following email…" at bounding box center [1040, 568] width 978 height 971
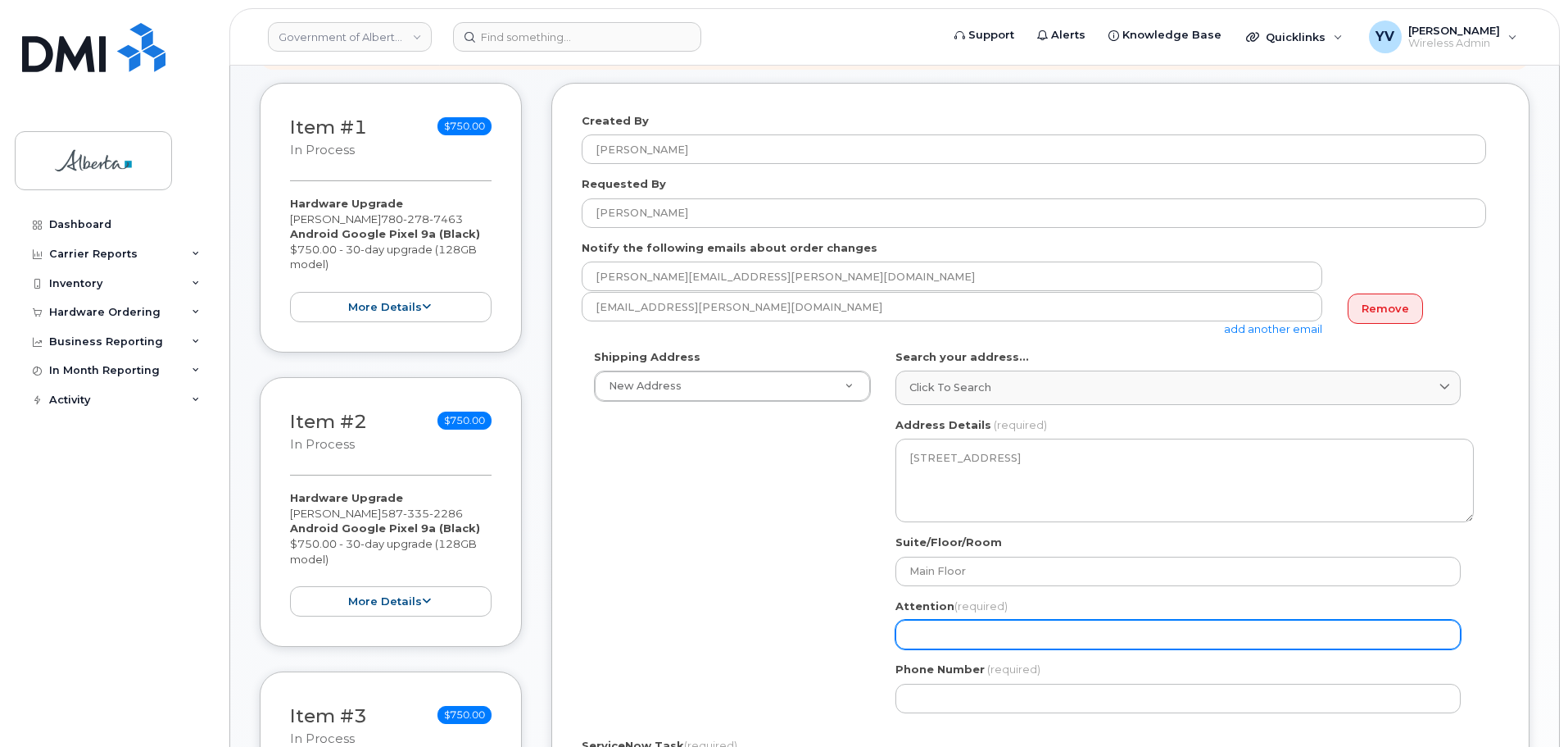
click at [918, 641] on input "Attention (required)" at bounding box center [1178, 634] width 565 height 29
paste input "[PERSON_NAME]"
select select
type input "[PERSON_NAME]"
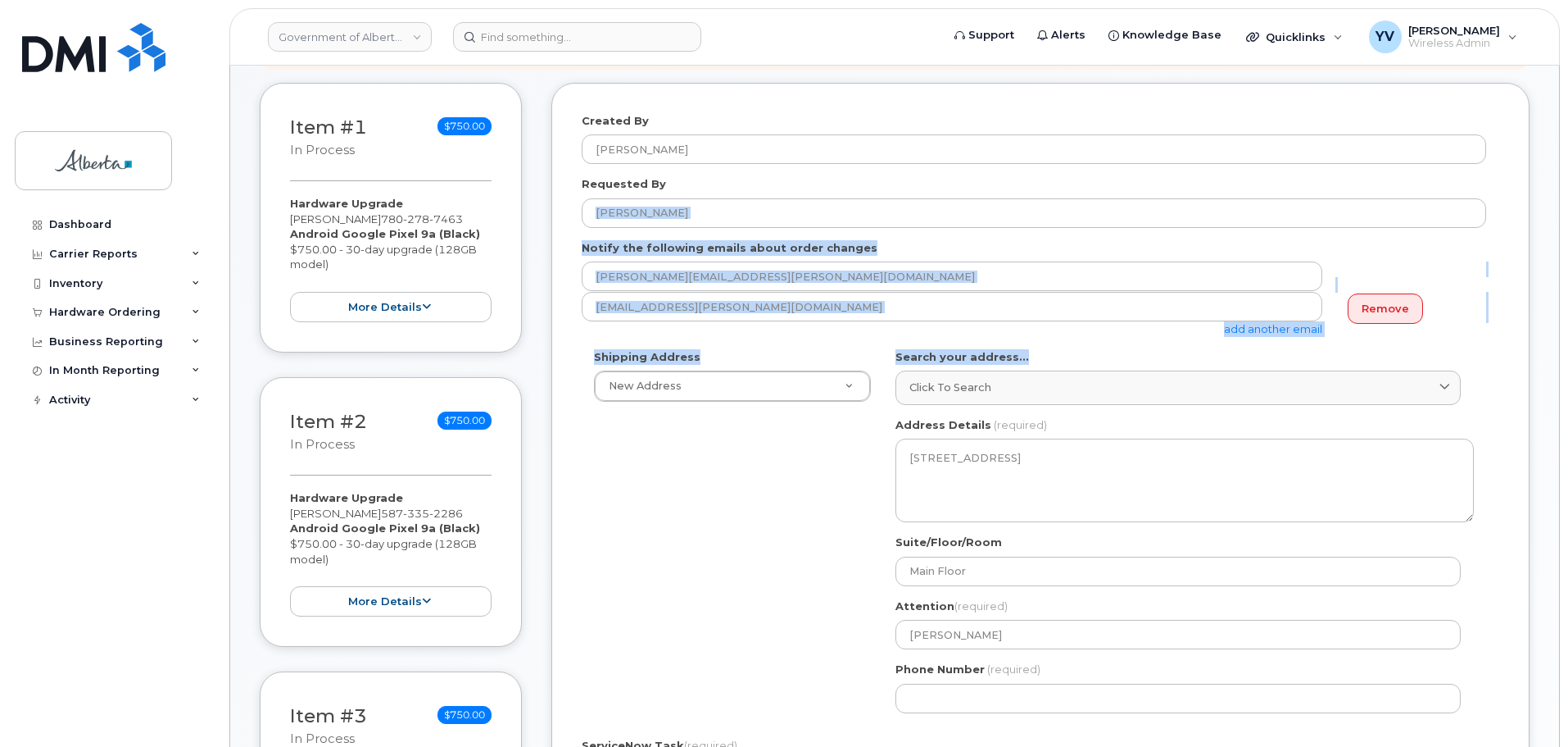
drag, startPoint x: 1567, startPoint y: 198, endPoint x: 1573, endPoint y: 336, distance: 138.1
click at [1567, 347] on html "Government of Alberta (GOA) Support Alerts Knowledge Base Quicklinks Suspend / …" at bounding box center [784, 717] width 1568 height 1863
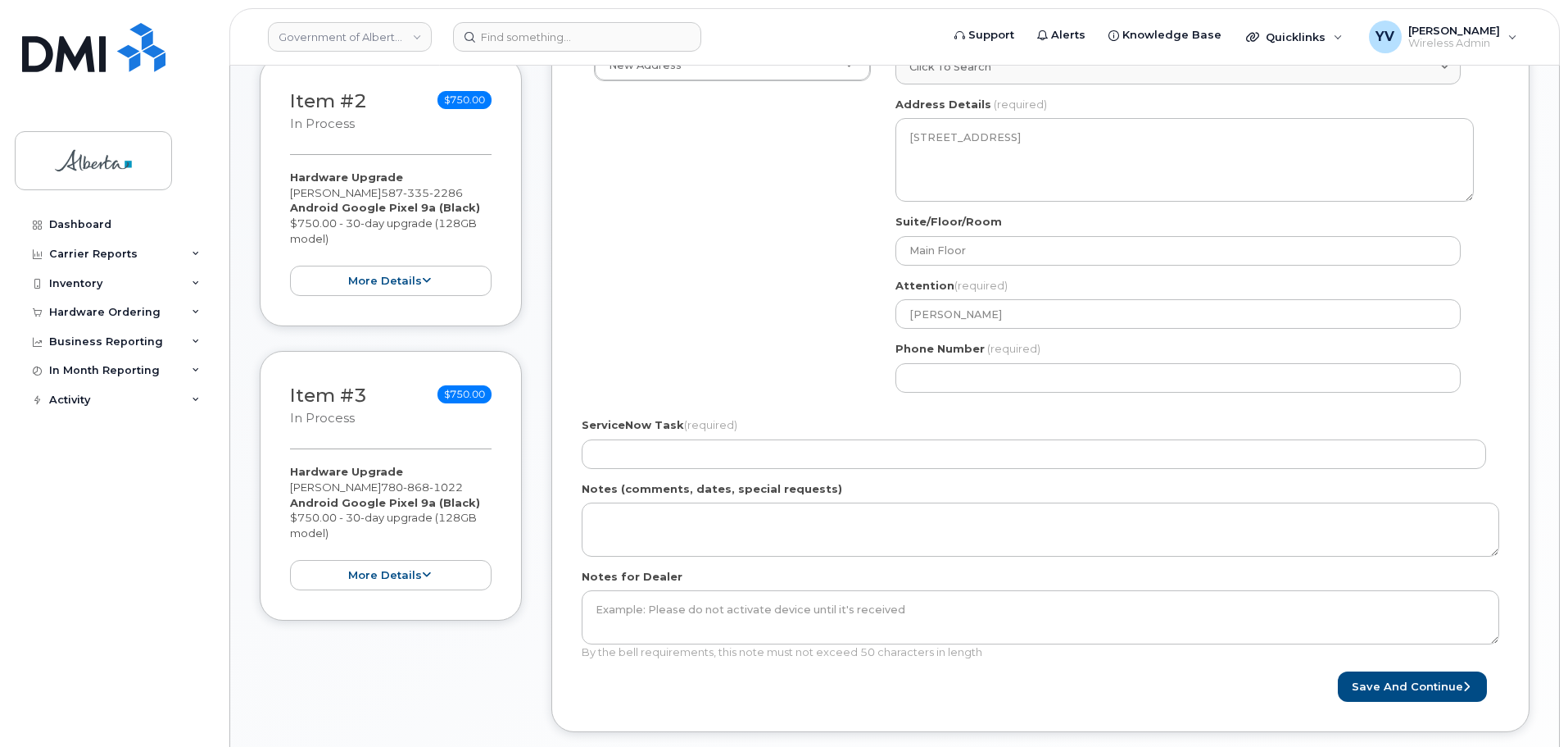
scroll to position [538, 0]
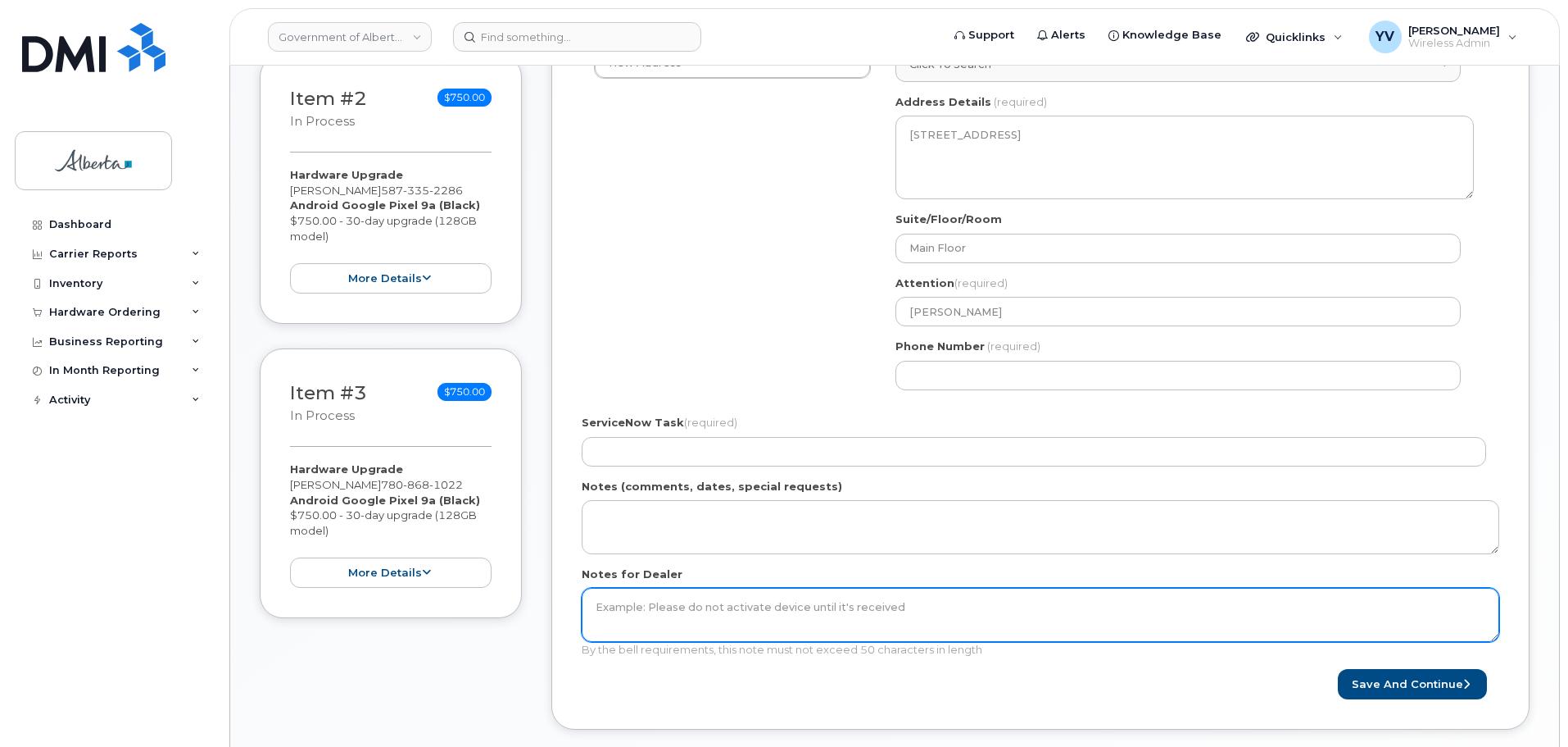
click at [998, 598] on textarea "Notes for Dealer" at bounding box center [1040, 615] width 918 height 55
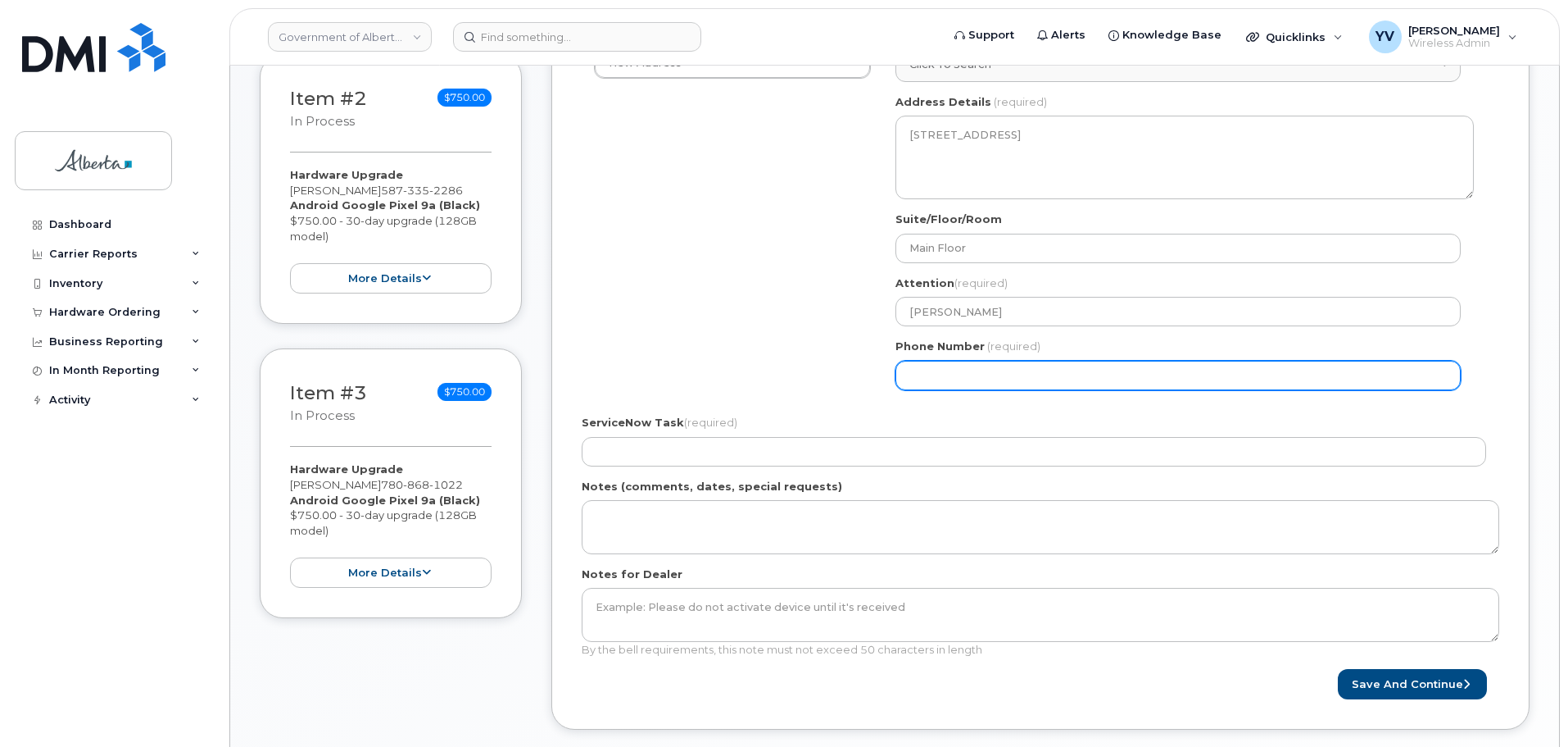
click at [901, 376] on input "Phone Number" at bounding box center [1178, 375] width 565 height 29
paste input "7806383259"
select select
type input "7806383259"
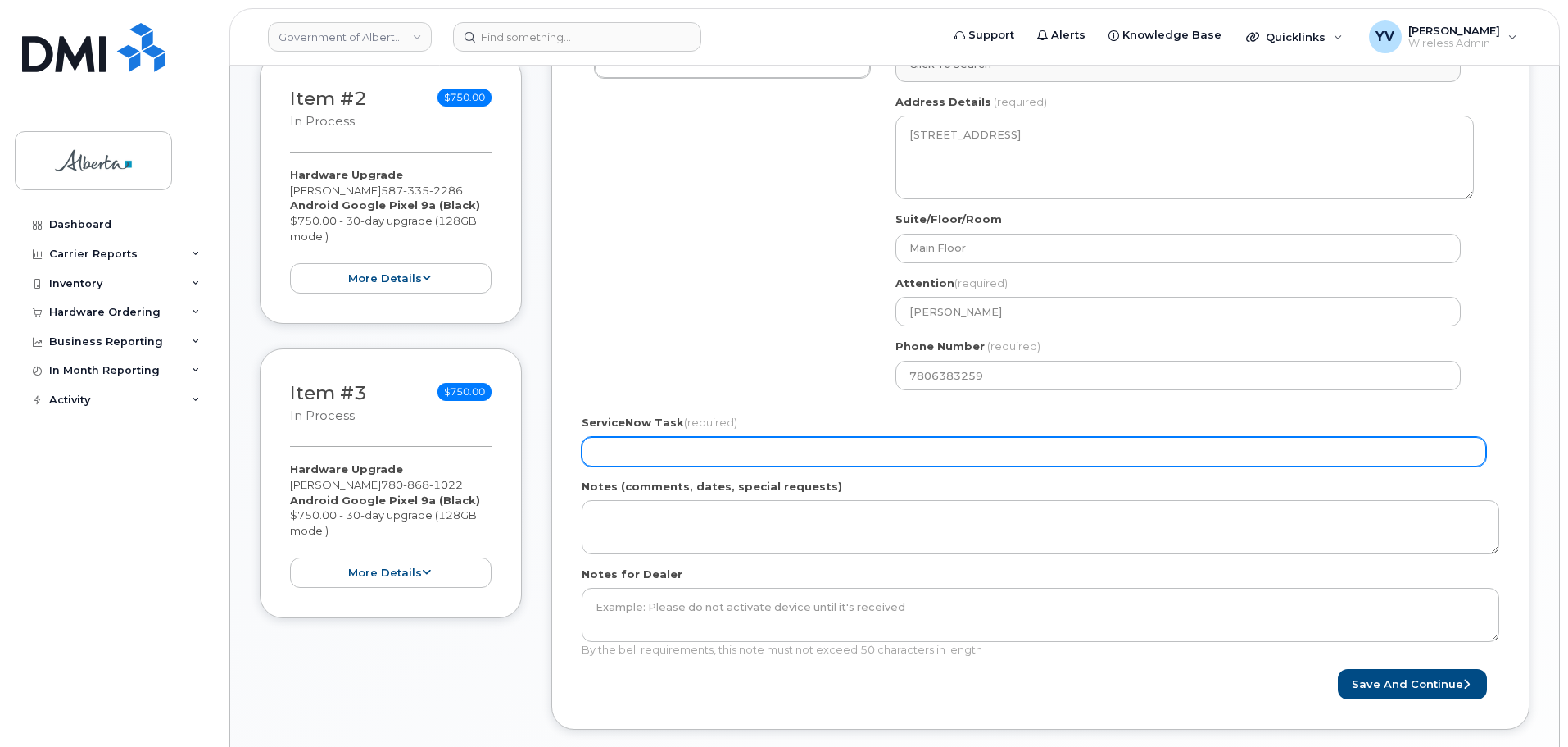
click at [622, 447] on input "ServiceNow Task (required)" at bounding box center [1034, 452] width 905 height 29
paste input "SCTASK0832406"
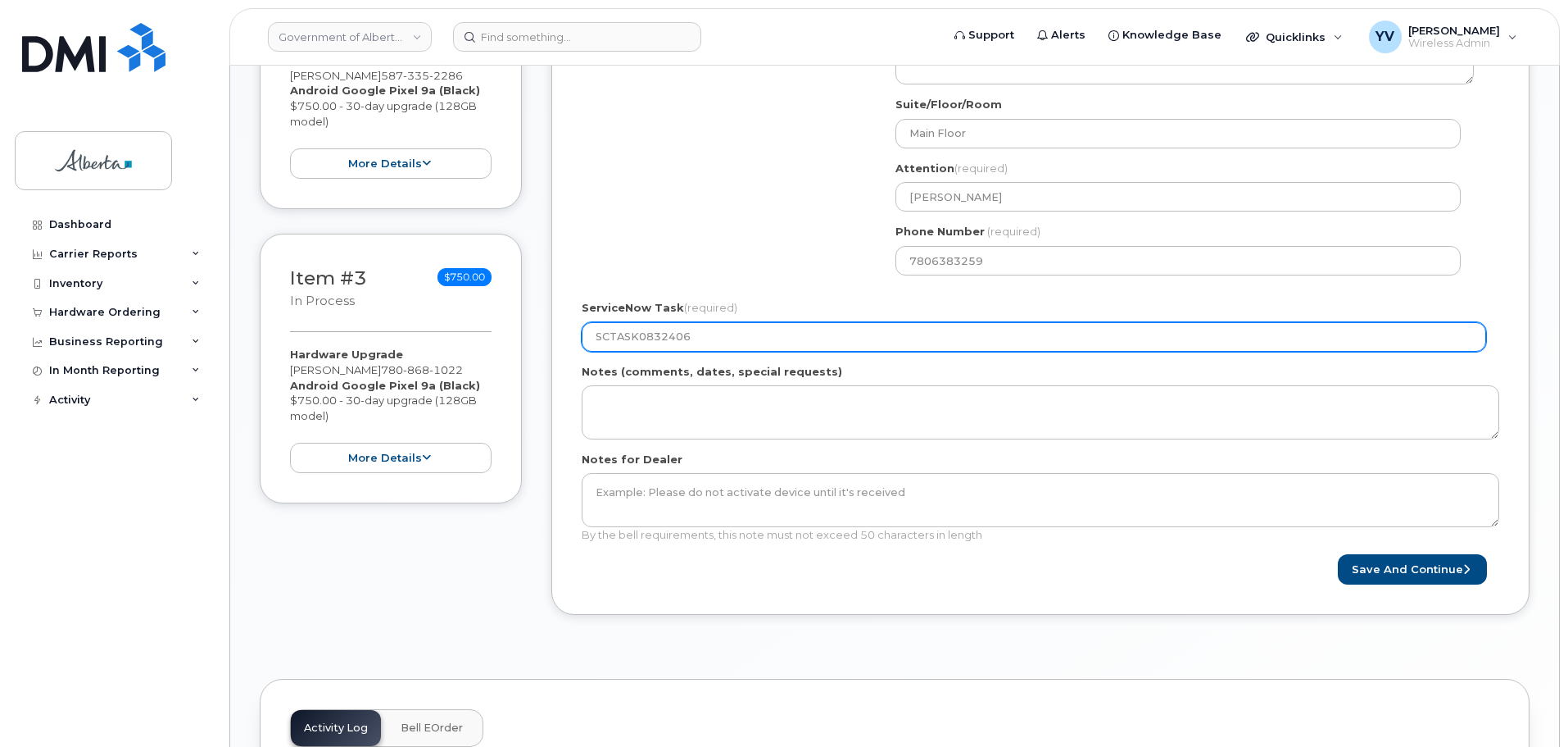
scroll to position [682, 0]
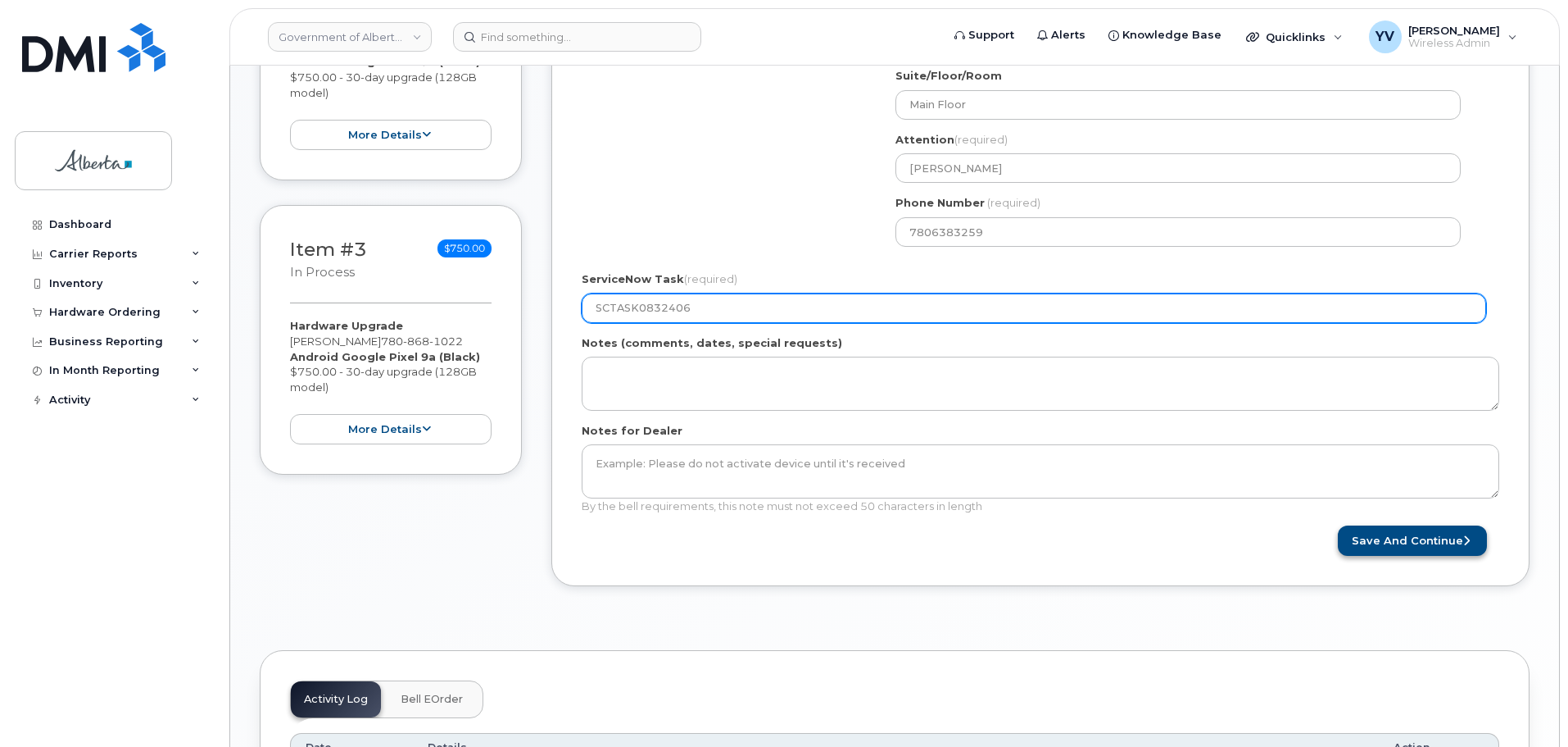
type input "SCTASK0832406"
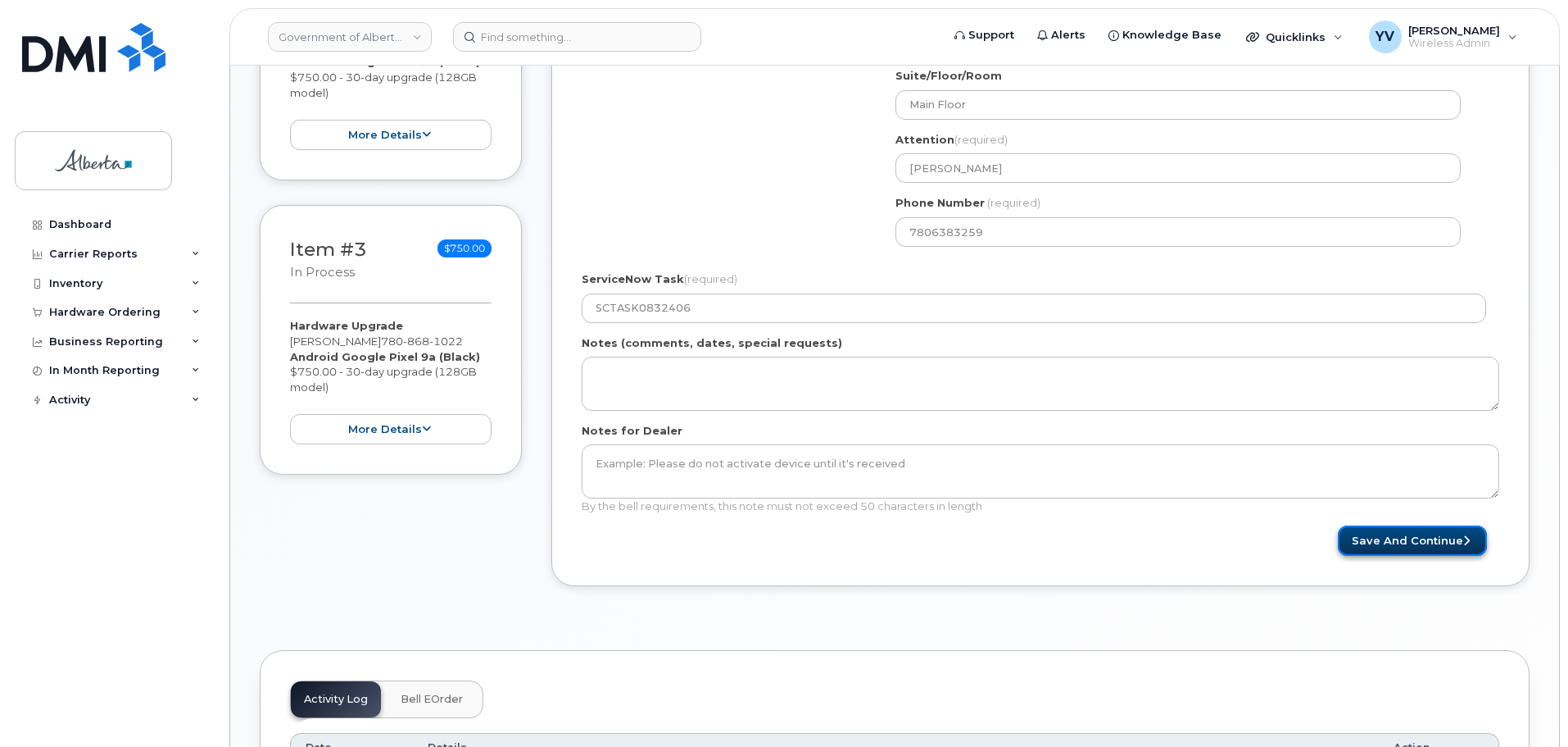
click at [1414, 538] on button "Save and Continue" at bounding box center [1413, 540] width 149 height 30
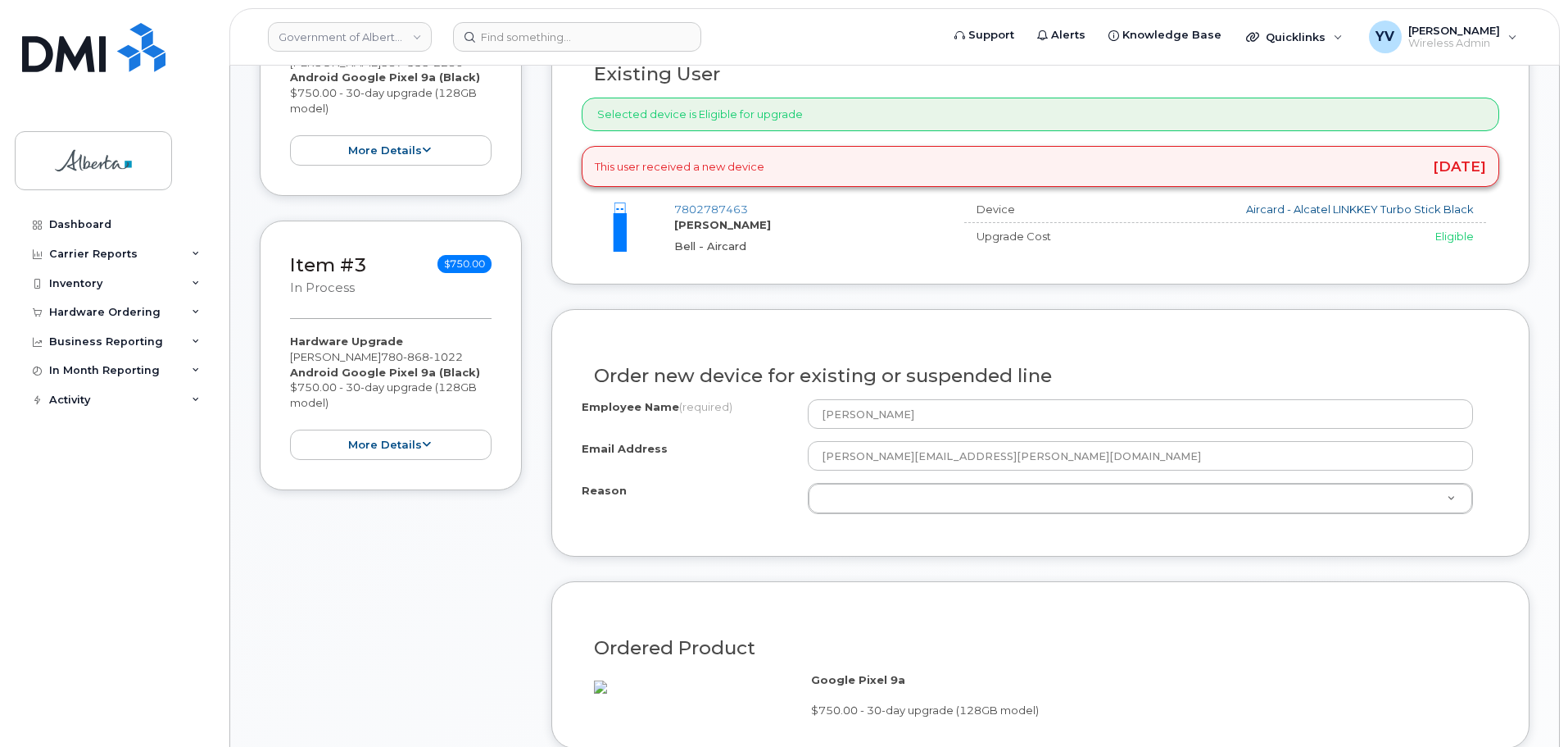
scroll to position [684, 0]
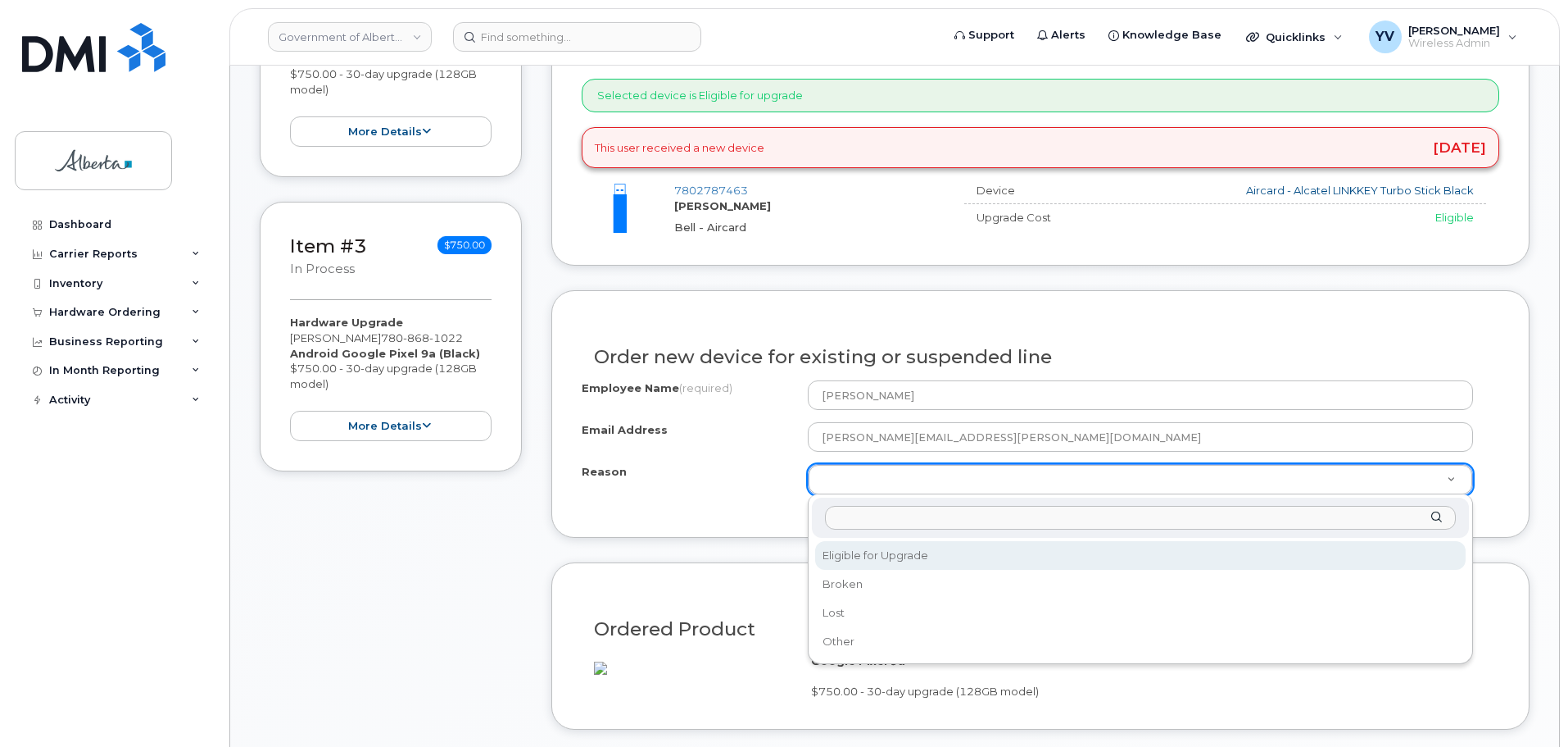
select select "eligible_for_upgrade"
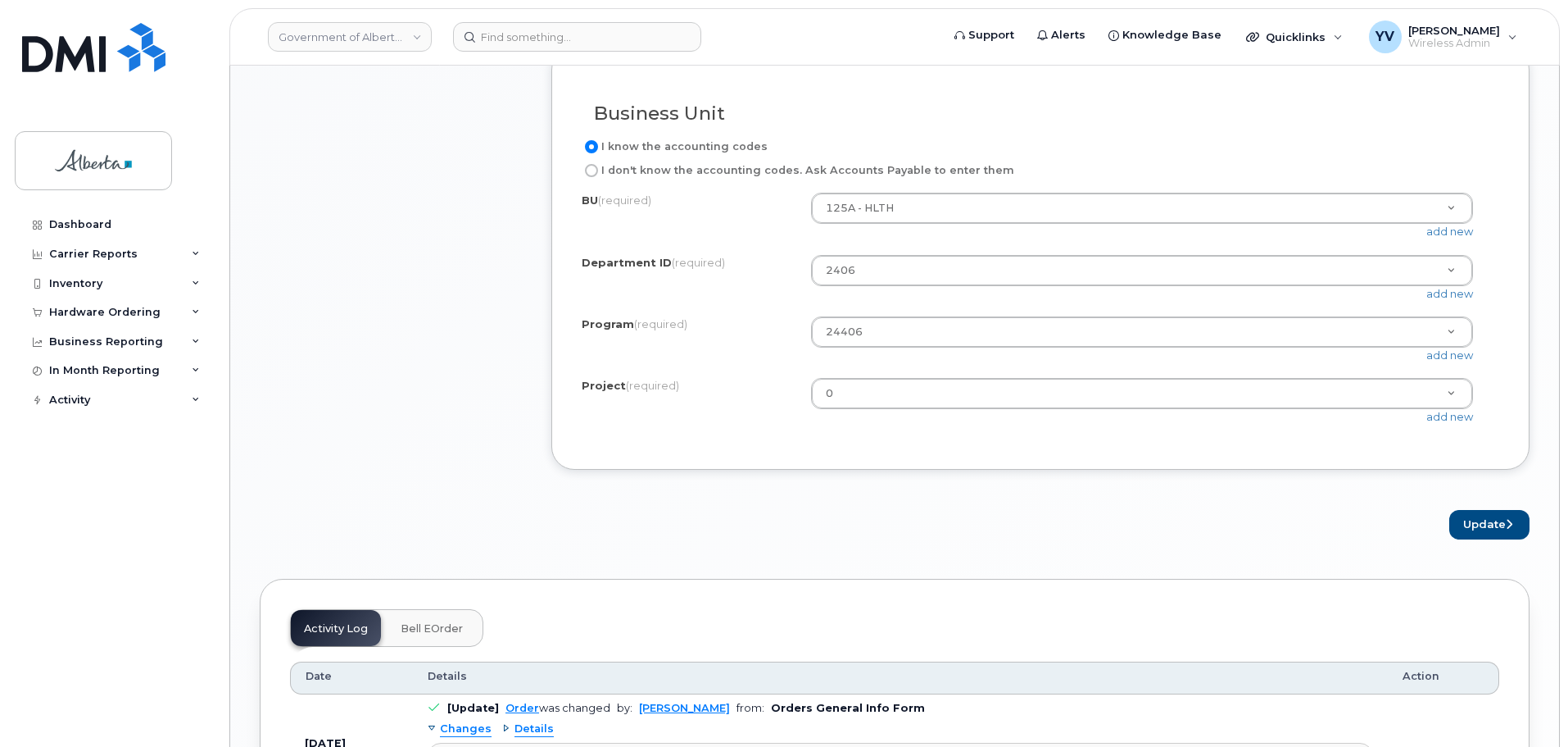
scroll to position [1389, 0]
click at [1480, 536] on button "Update" at bounding box center [1490, 528] width 80 height 30
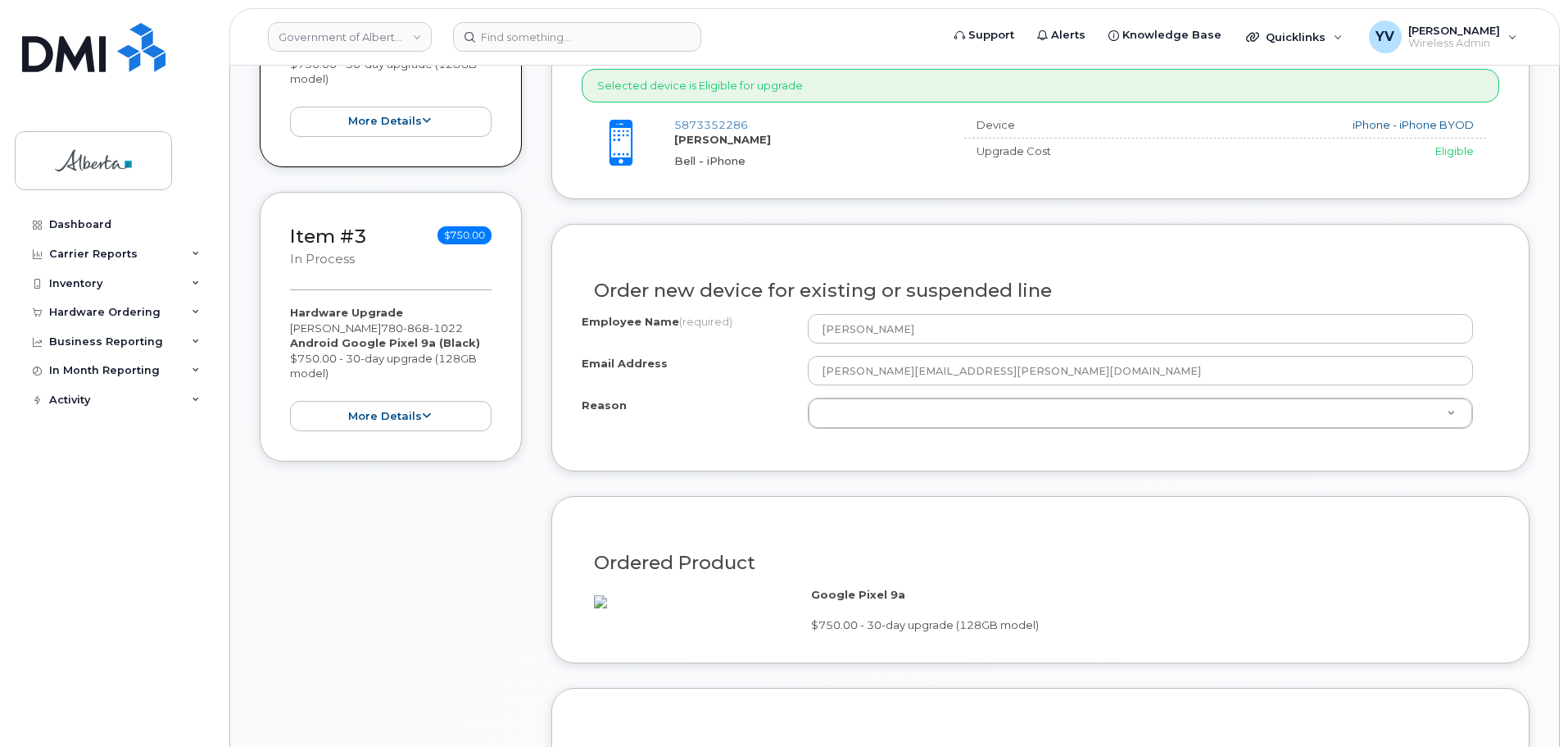
scroll to position [759, 0]
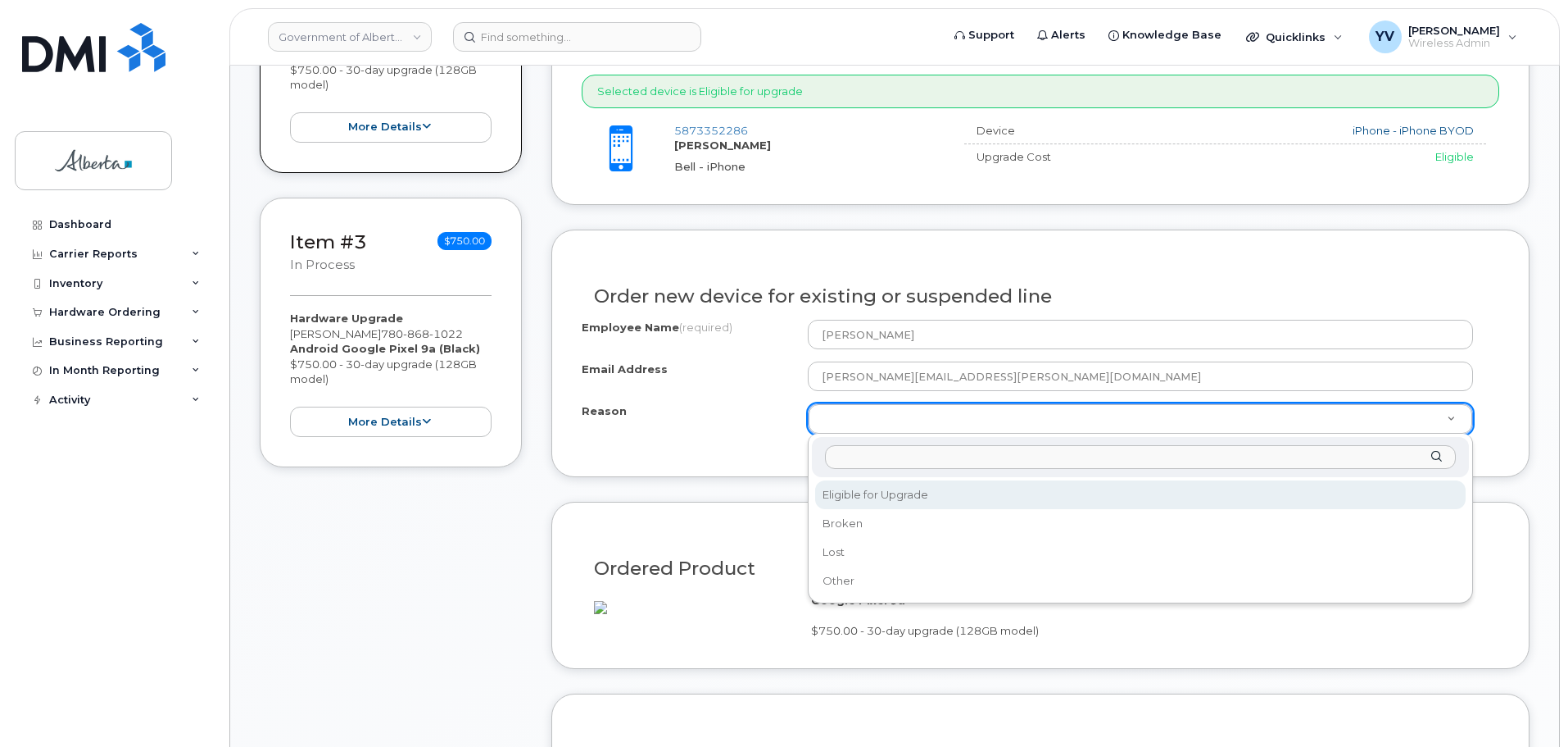
select select "eligible_for_upgrade"
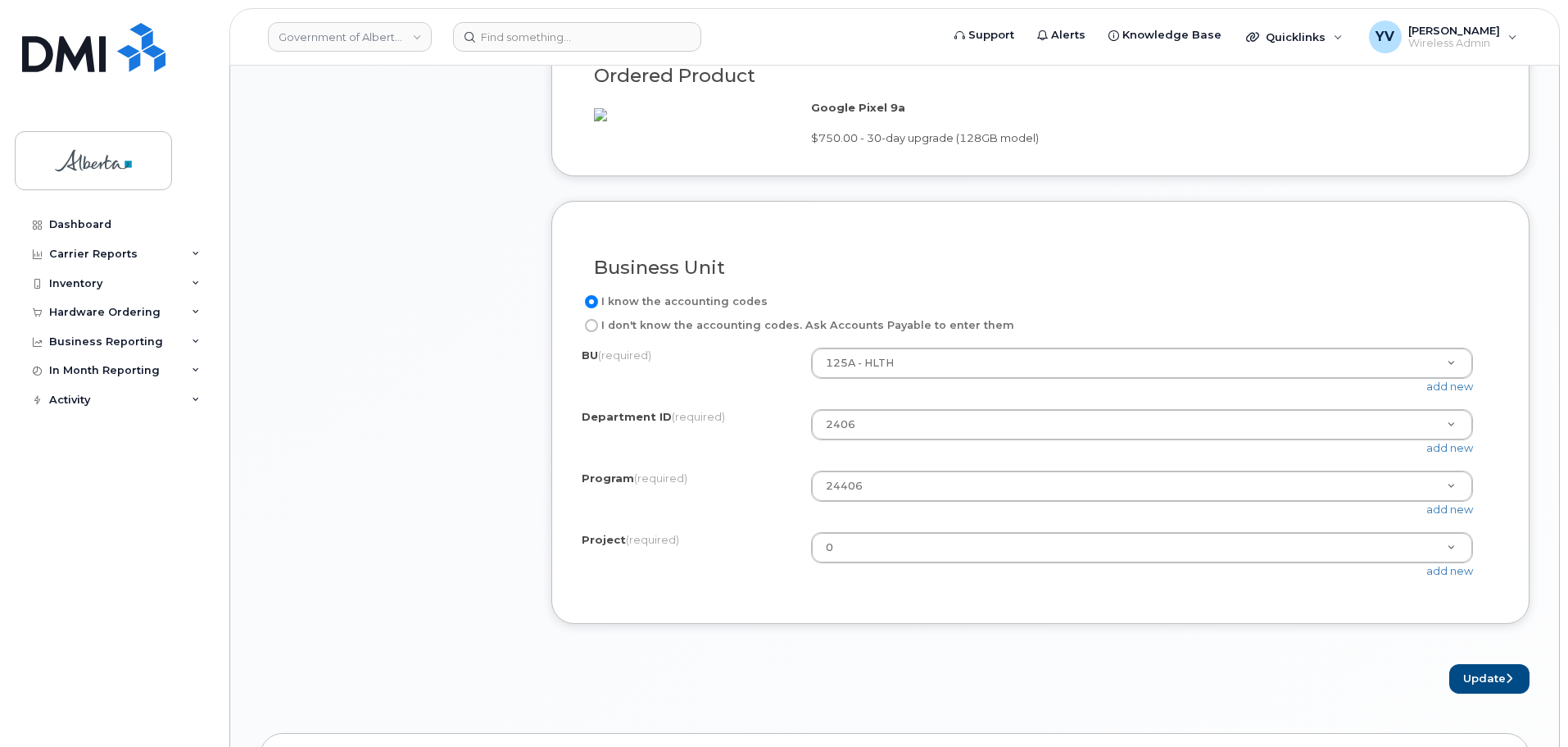
scroll to position [1272, 0]
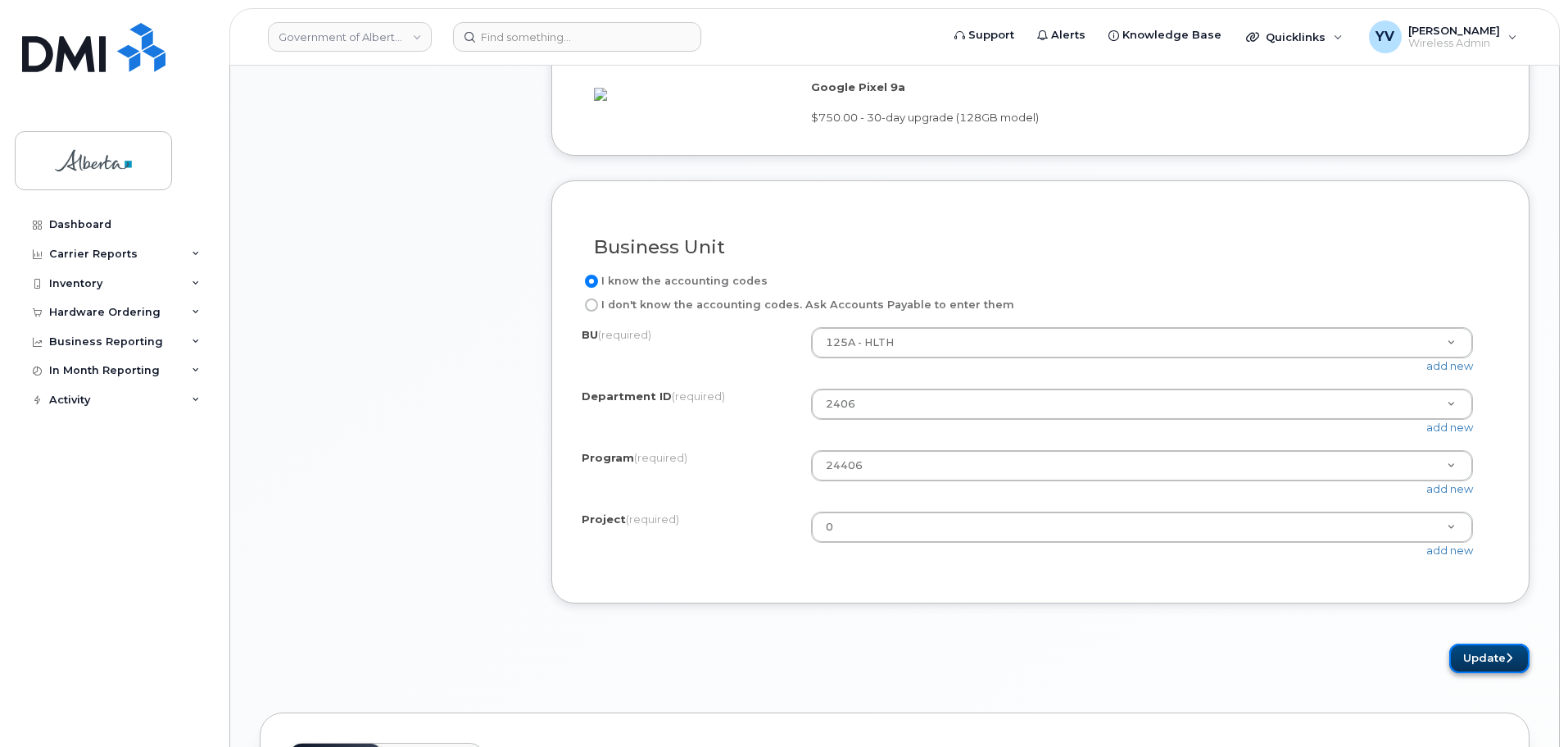
click at [1466, 662] on button "Update" at bounding box center [1490, 658] width 80 height 30
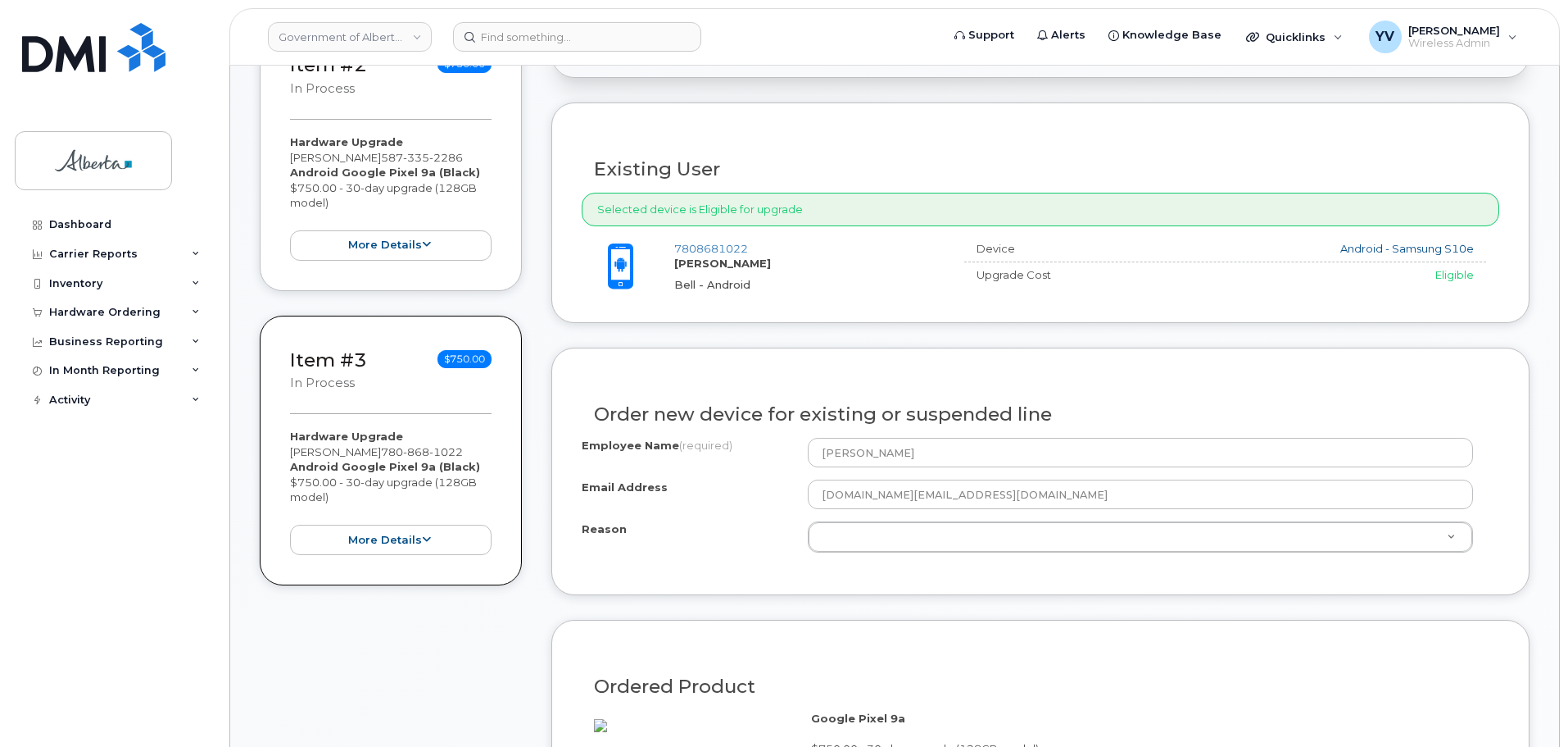
scroll to position [680, 0]
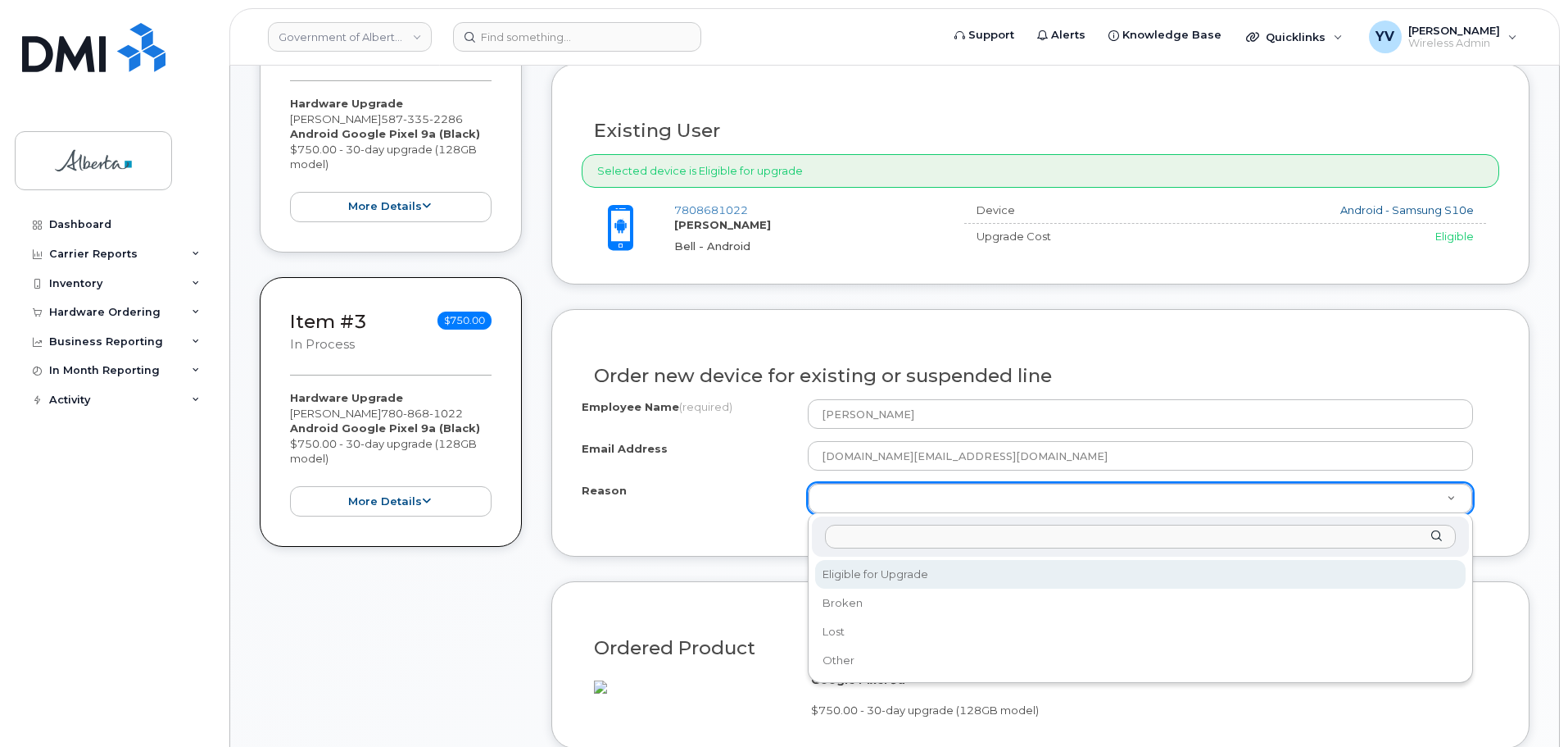
select select "eligible_for_upgrade"
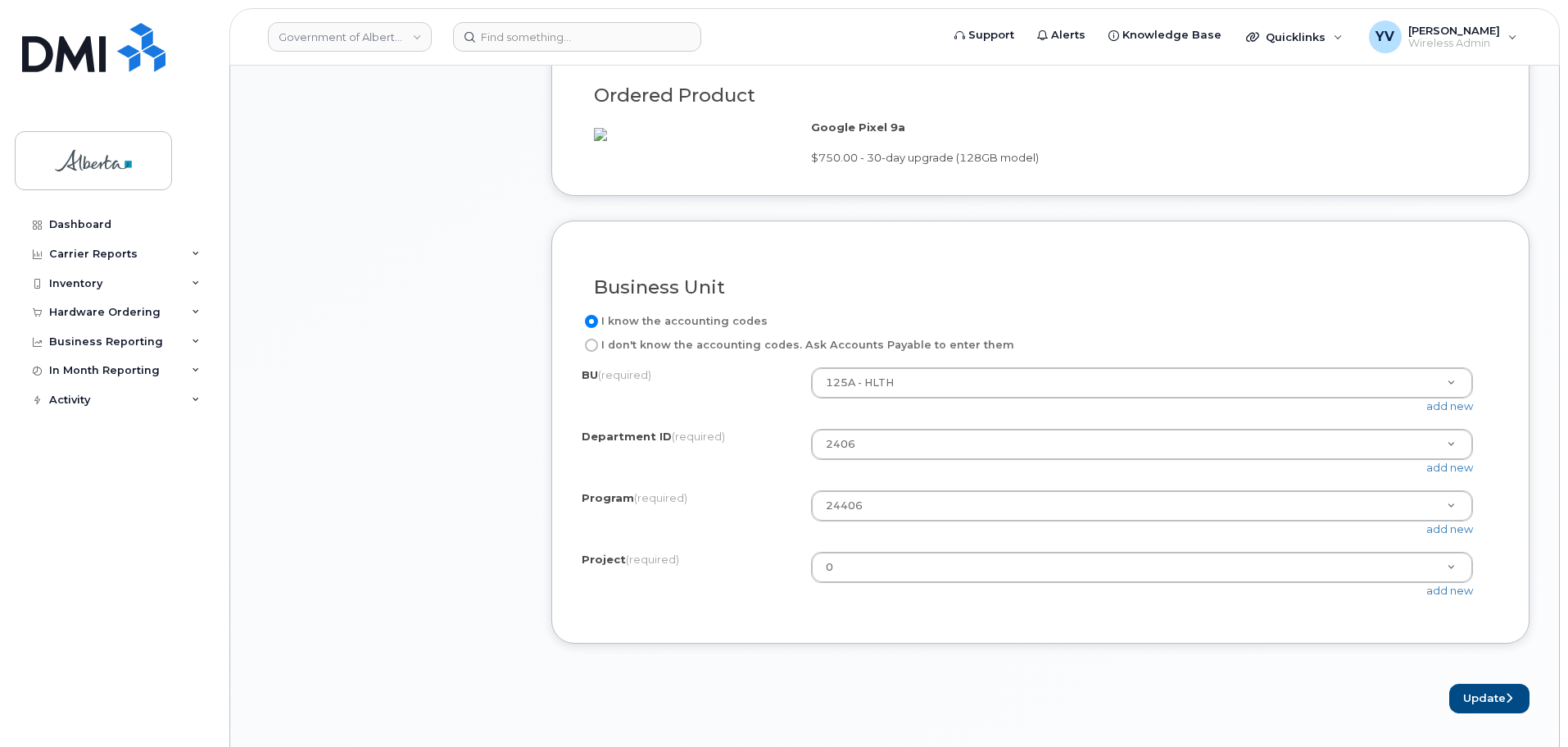
scroll to position [1258, 0]
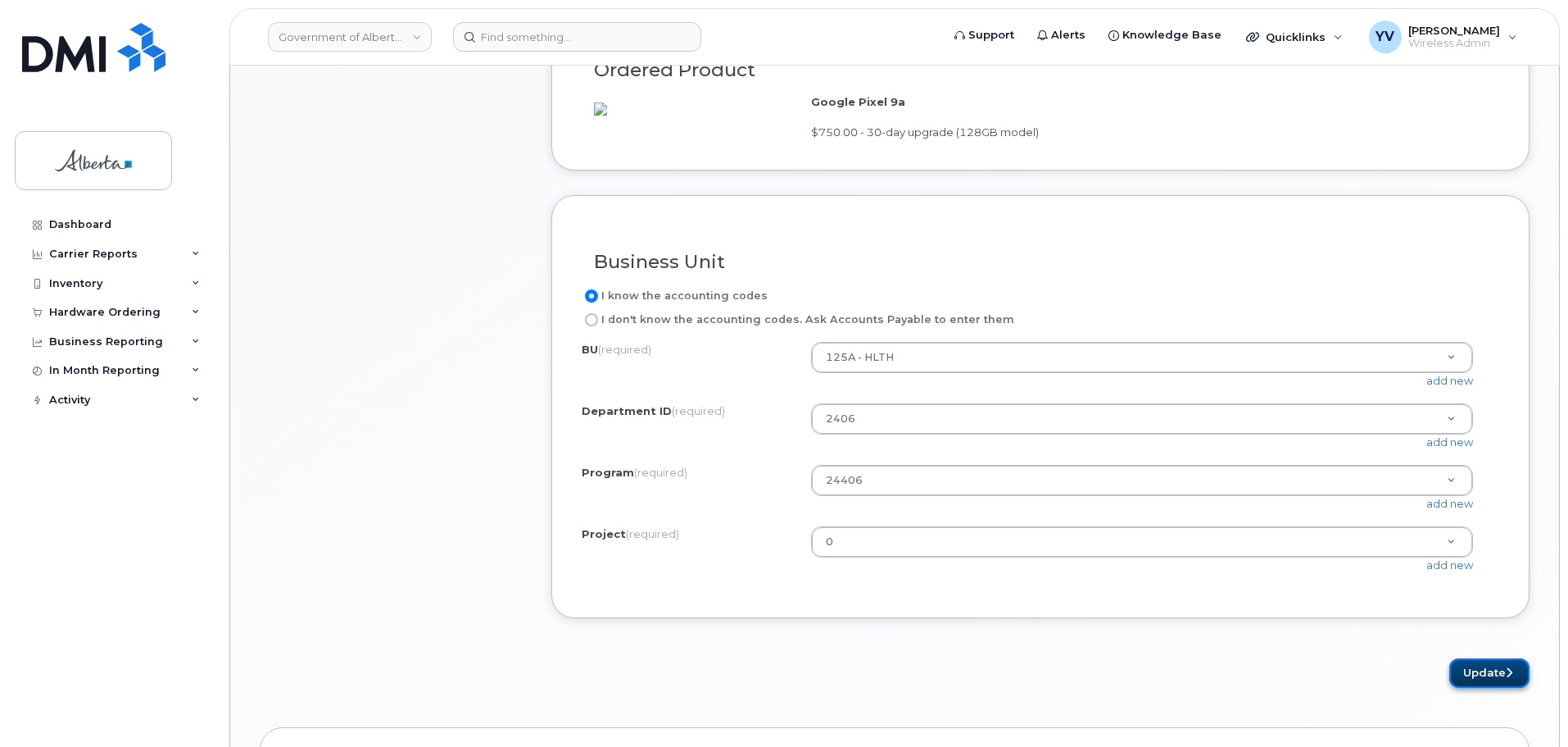
click at [1484, 688] on button "Update" at bounding box center [1490, 672] width 80 height 30
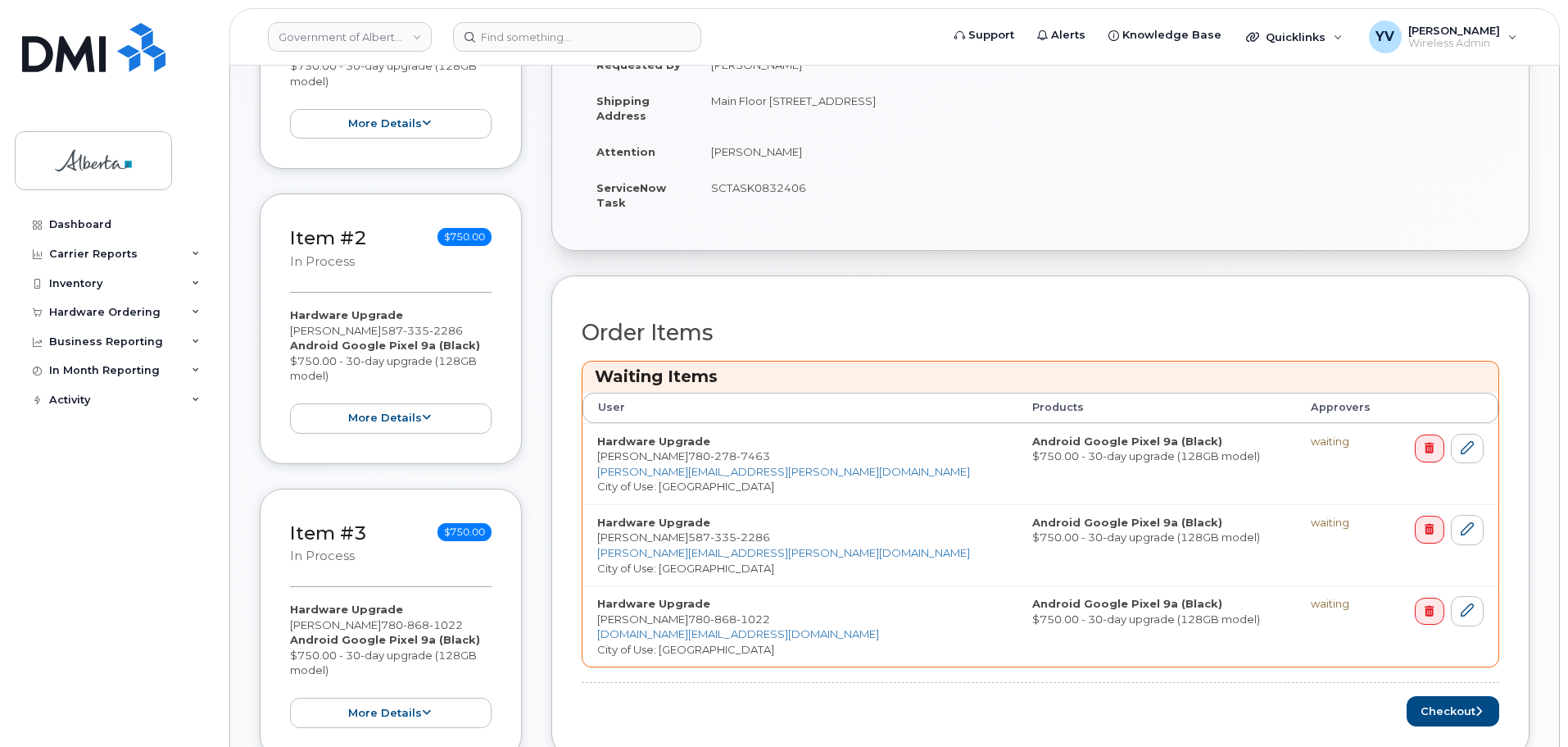
scroll to position [480, 0]
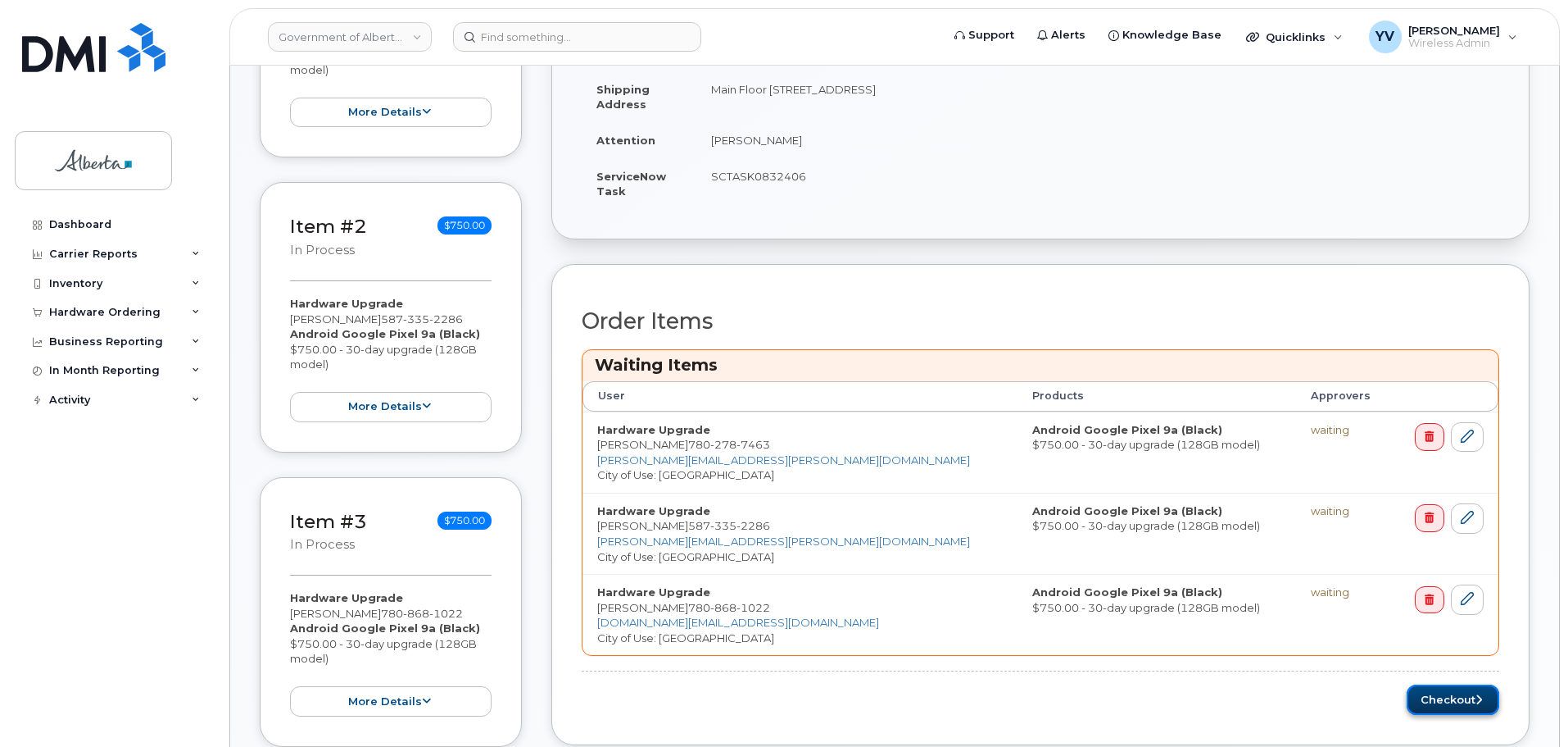
click at [1445, 696] on button "Checkout" at bounding box center [1454, 699] width 93 height 30
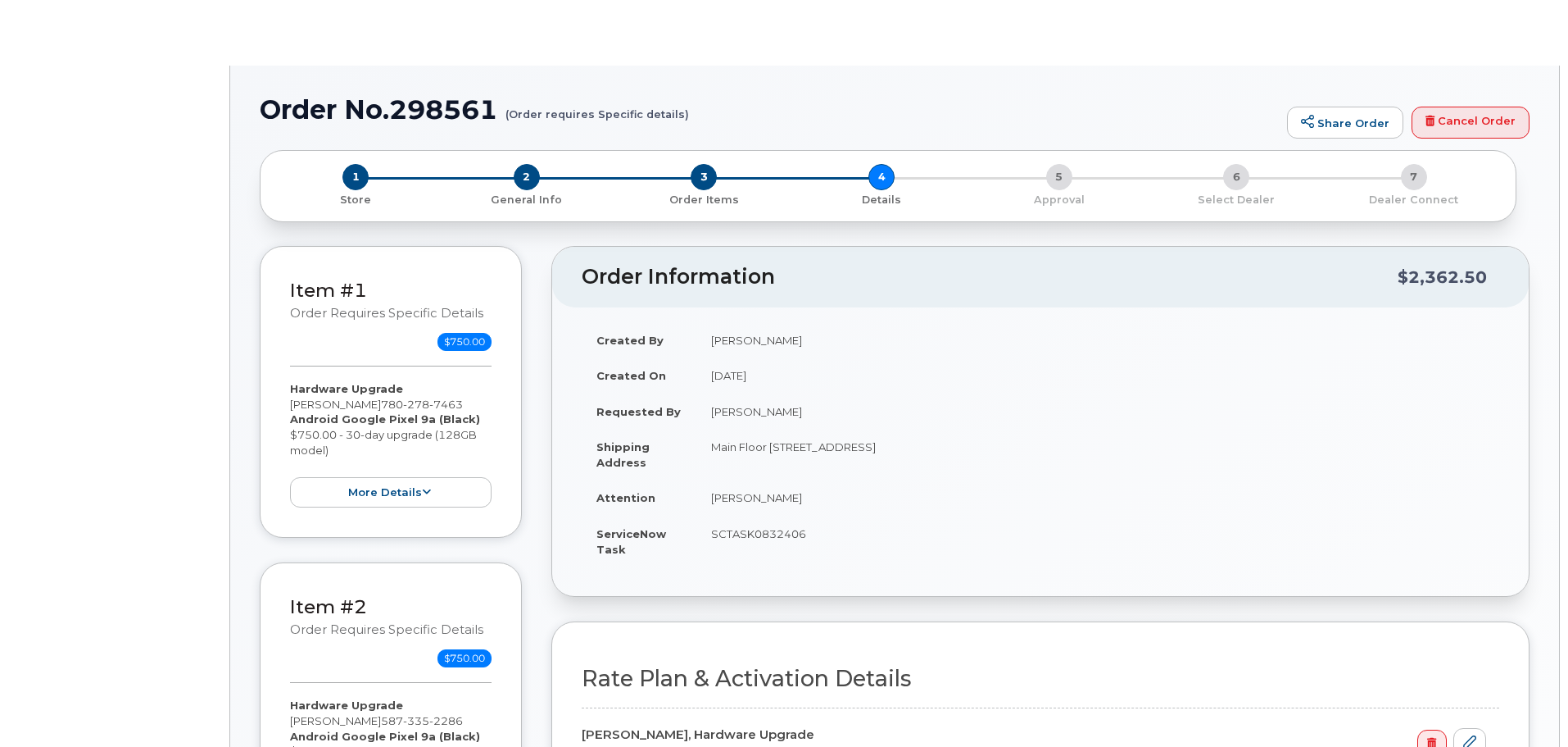
select select
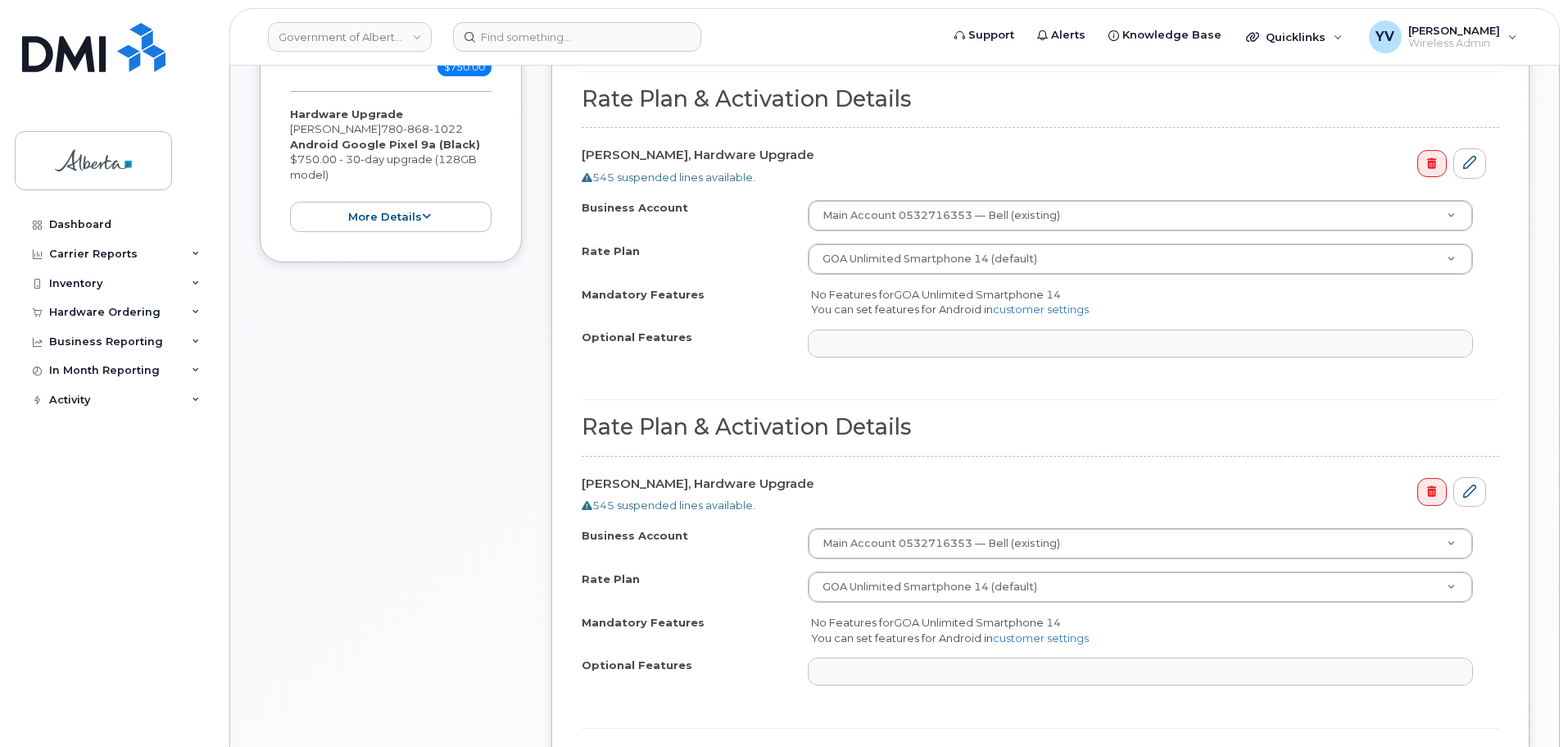
scroll to position [1140, 0]
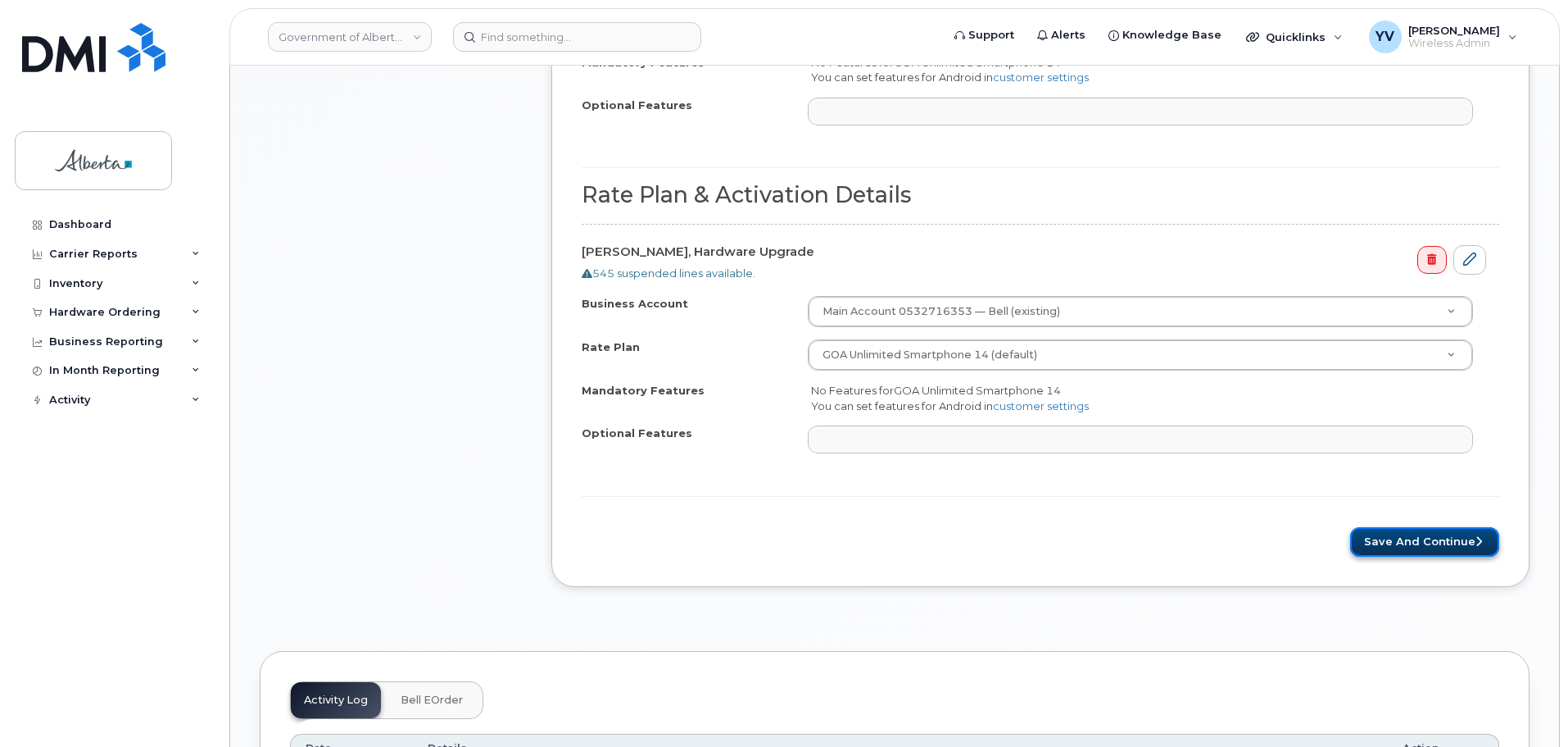
click at [1443, 538] on button "Save and Continue" at bounding box center [1424, 542] width 149 height 30
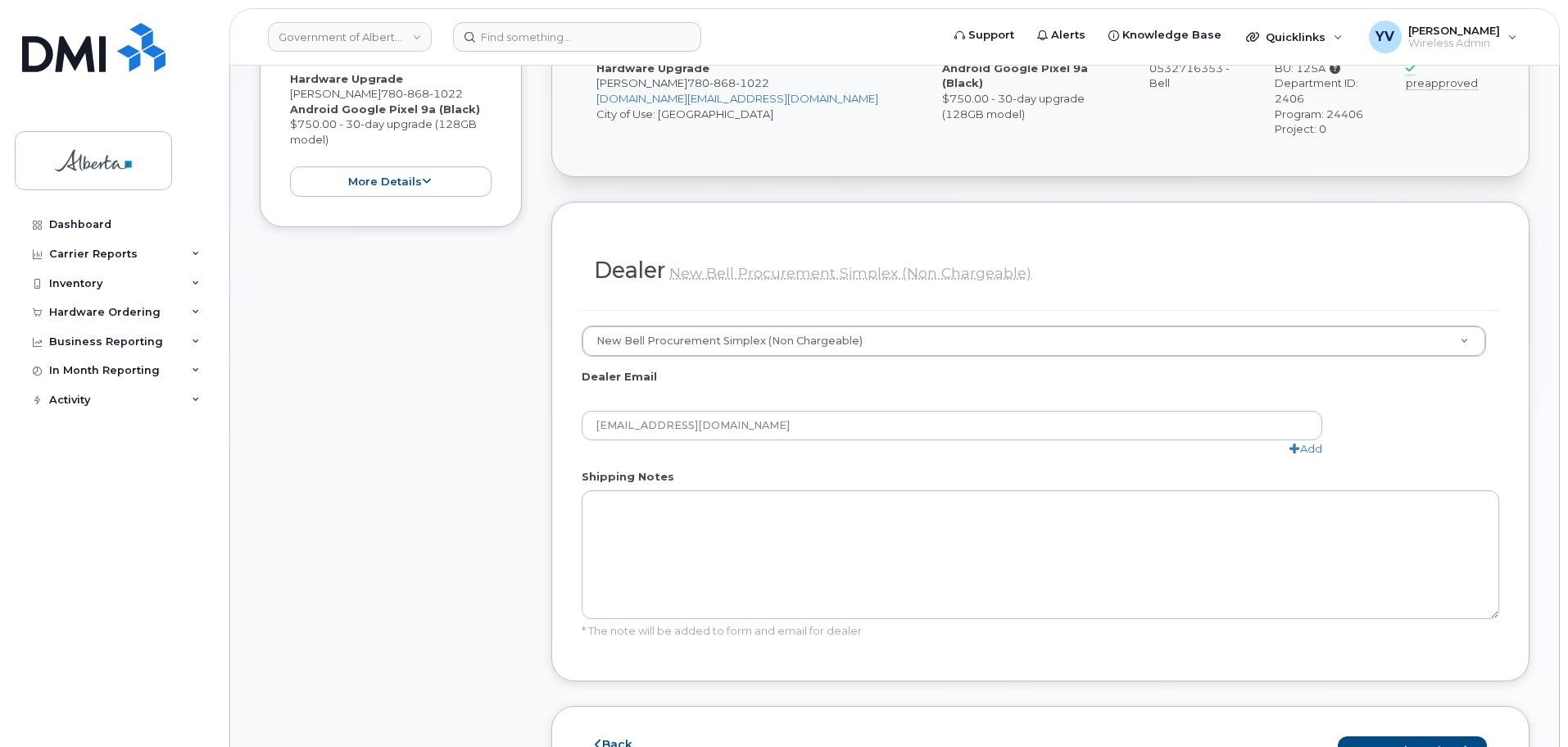
scroll to position [882, 0]
click at [1418, 732] on button "Save and Continue" at bounding box center [1413, 746] width 149 height 30
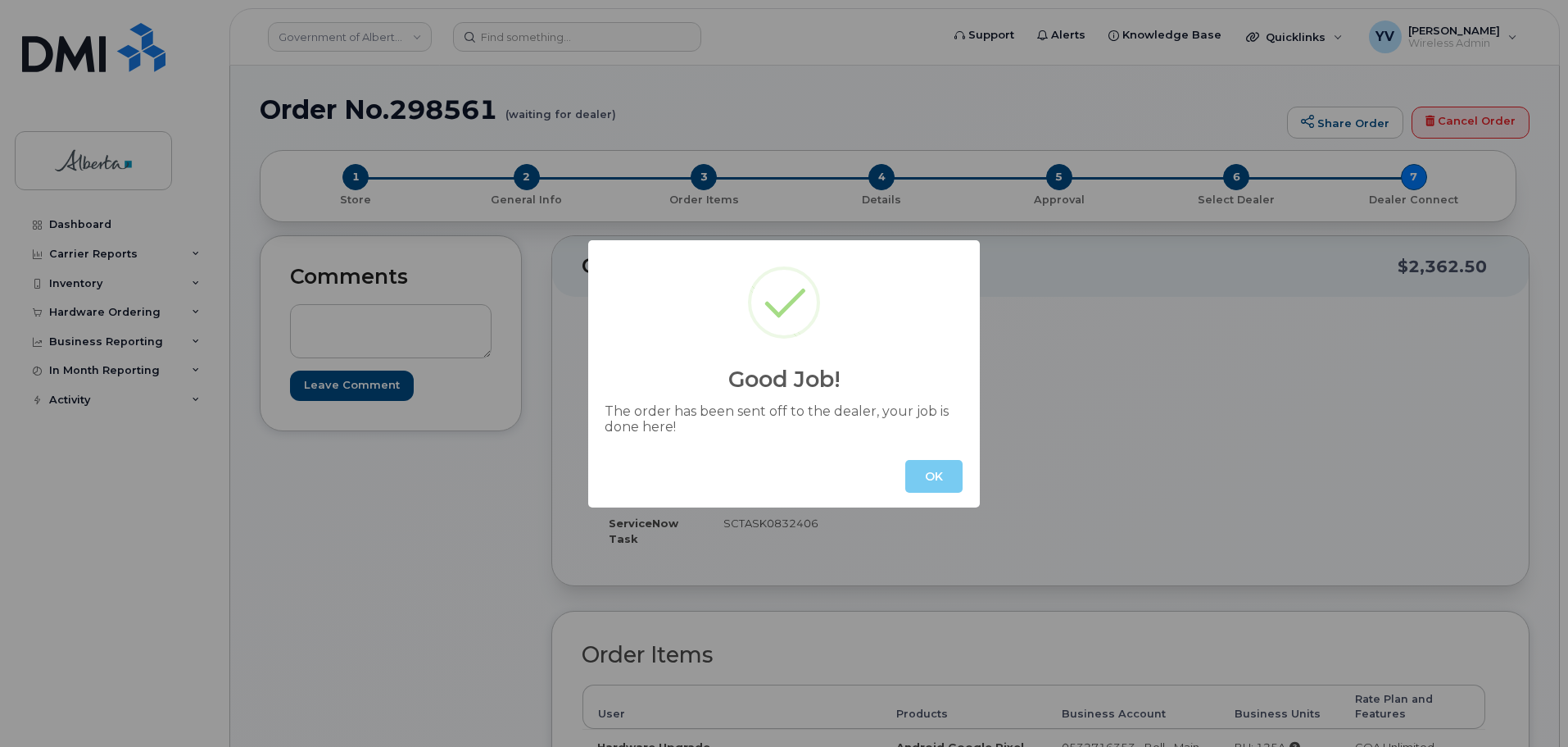
click at [928, 479] on button "OK" at bounding box center [934, 476] width 57 height 33
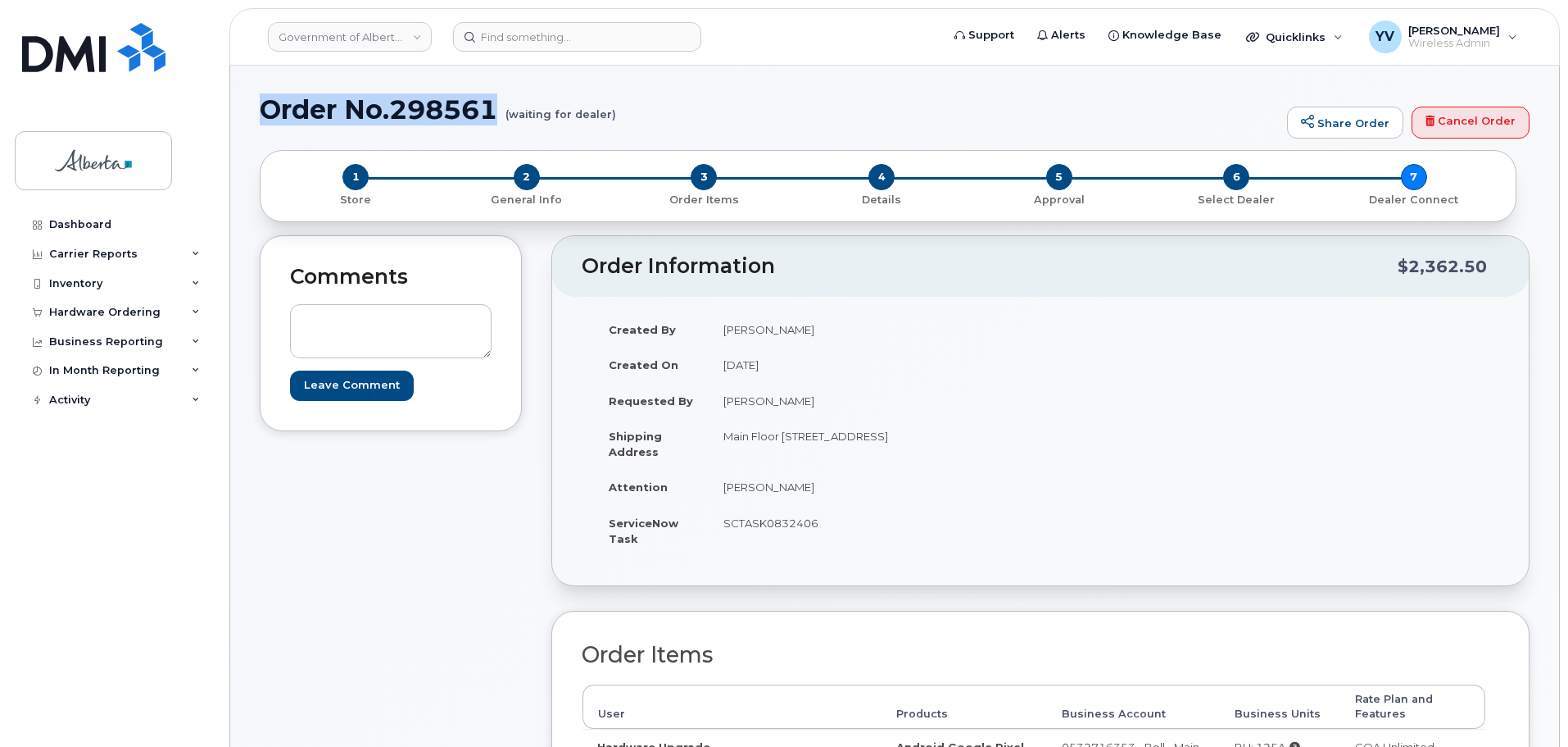
drag, startPoint x: 493, startPoint y: 112, endPoint x: 267, endPoint y: 116, distance: 226.0
click at [267, 116] on h1 "Order No.298561 (waiting for dealer)" at bounding box center [769, 110] width 1019 height 29
copy h1 "Order No.298561"
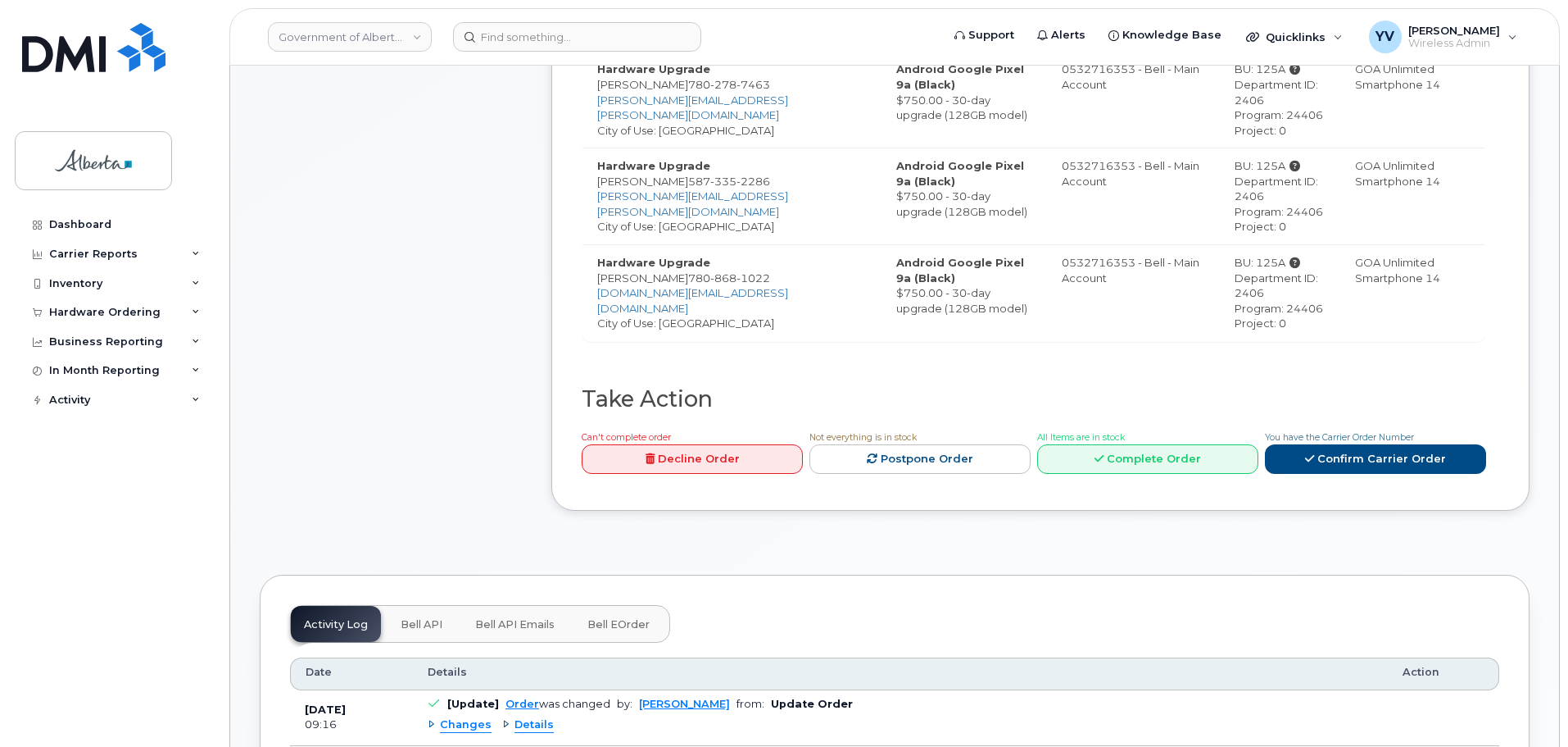
scroll to position [690, 0]
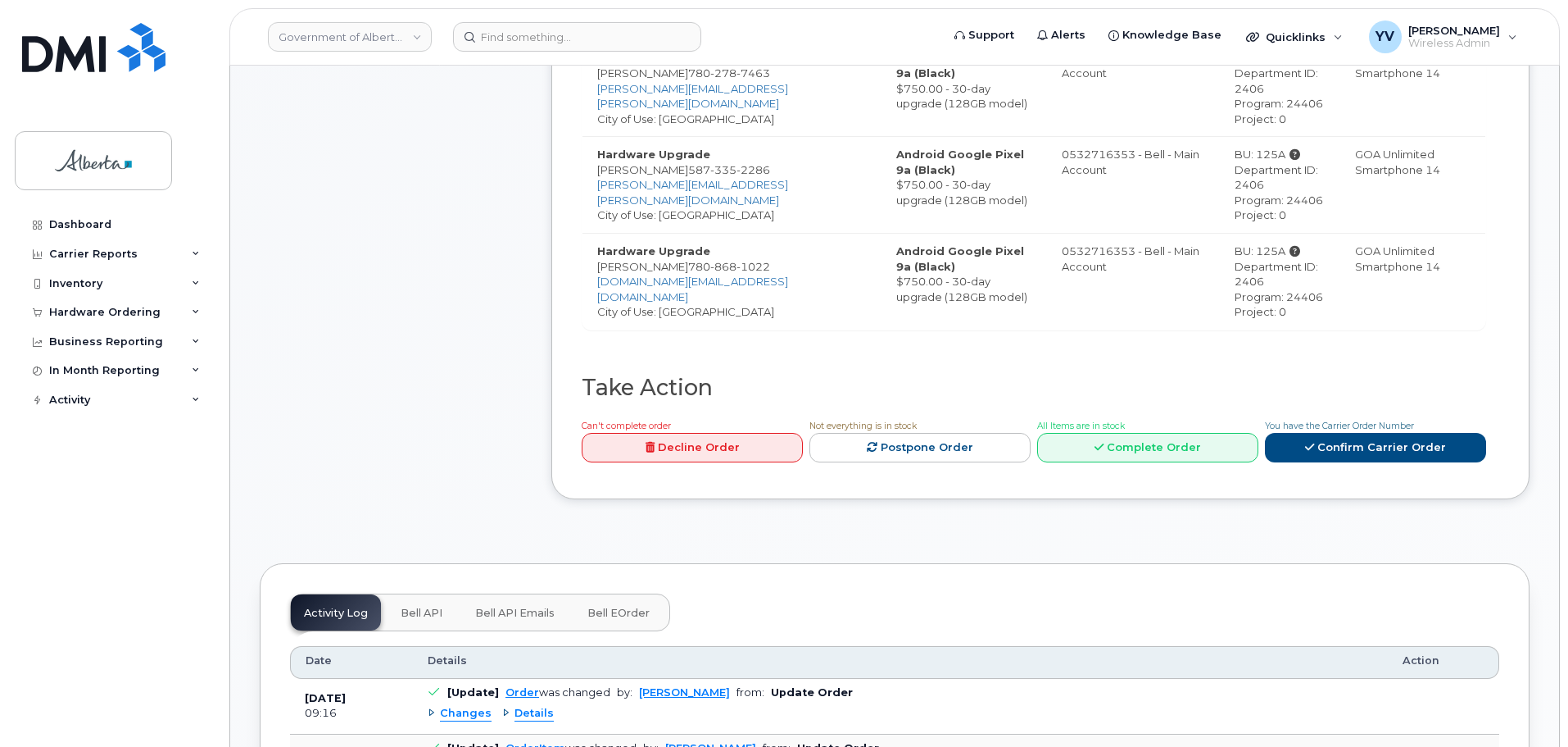
click at [406, 594] on button "Bell API" at bounding box center [422, 613] width 68 height 36
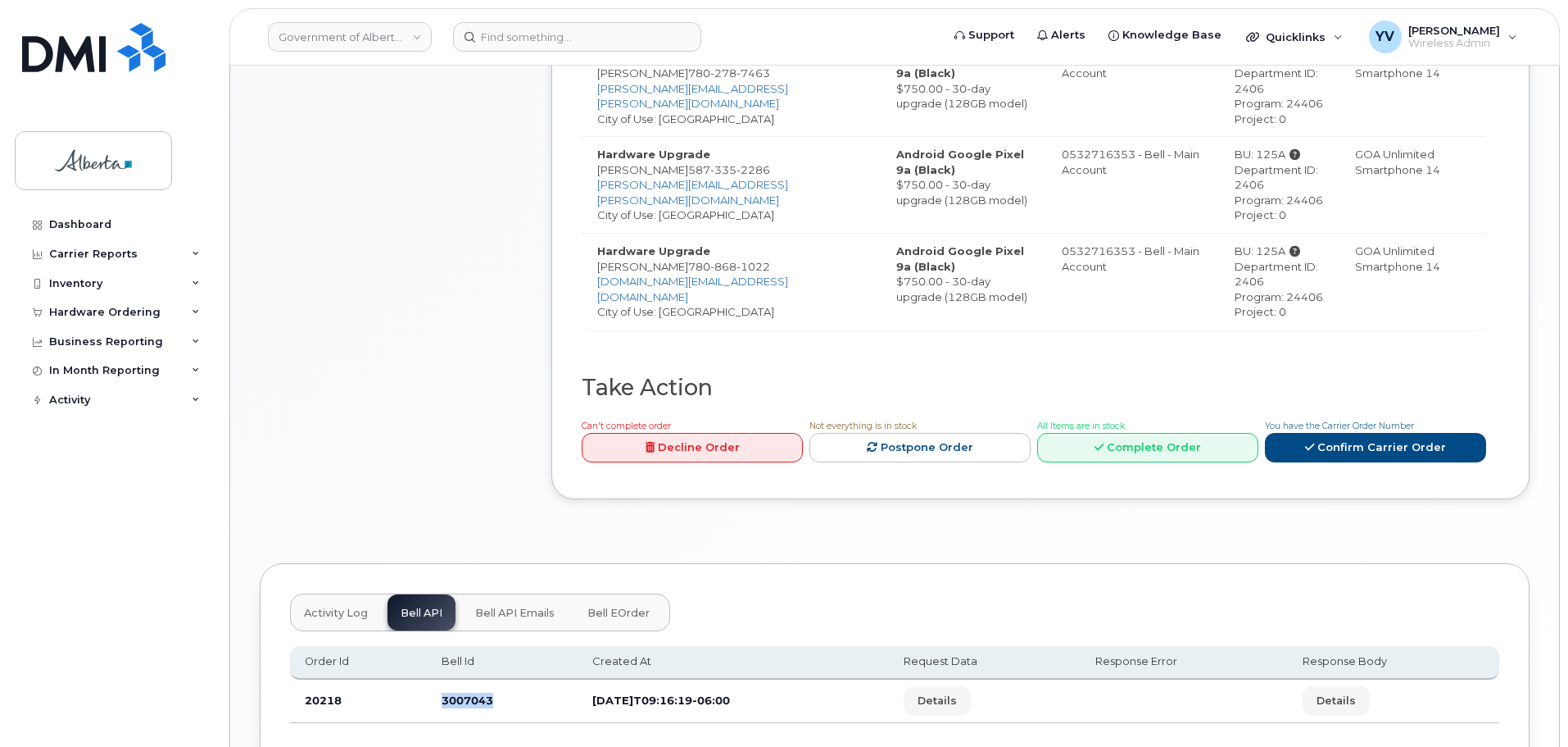
drag, startPoint x: 497, startPoint y: 684, endPoint x: 429, endPoint y: 685, distance: 68.0
click at [429, 685] on td "3007043" at bounding box center [502, 702] width 151 height 44
copy td "3007043"
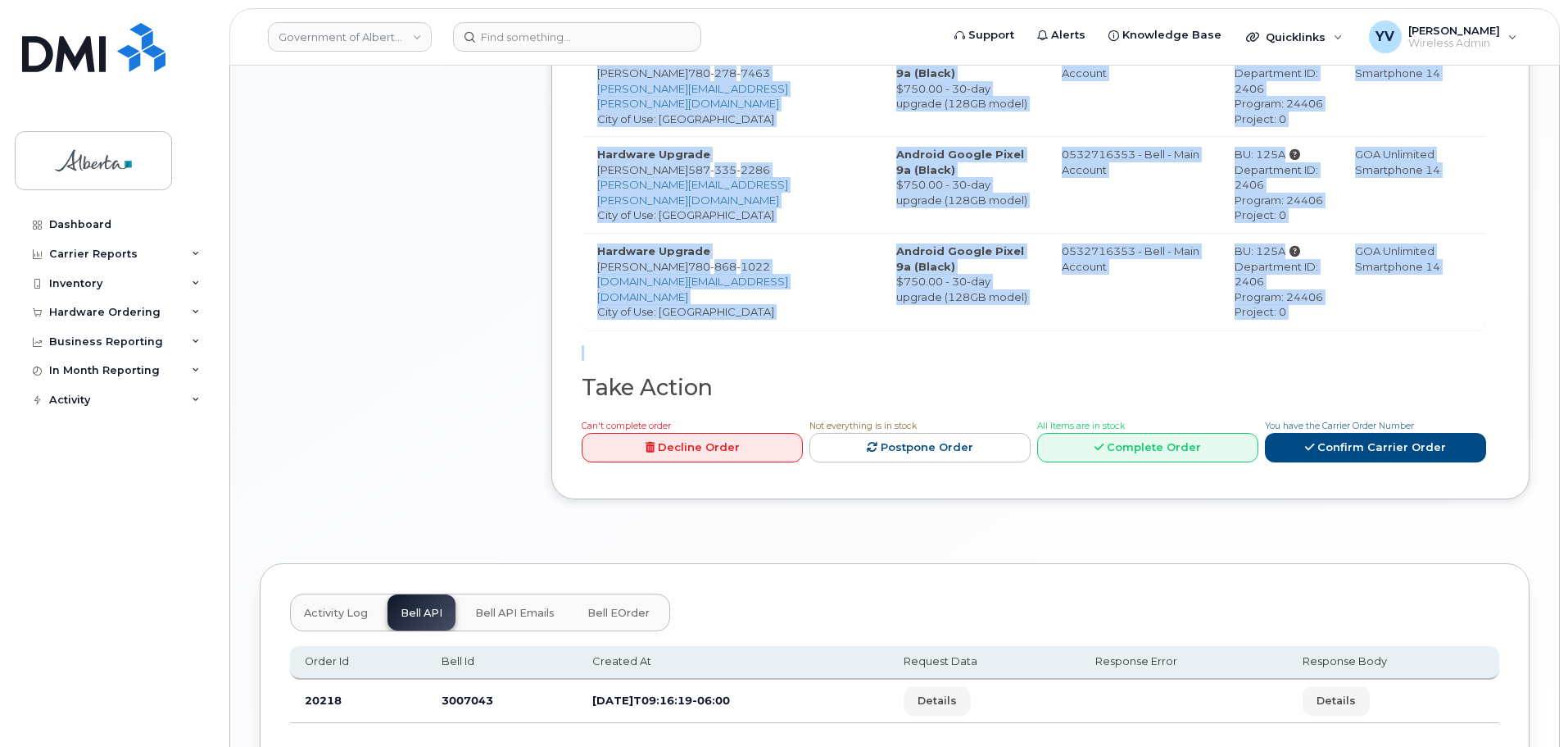
drag, startPoint x: 1567, startPoint y: 359, endPoint x: 1573, endPoint y: 231, distance: 128.1
click at [1567, 231] on html "Government of Alberta (GOA) Support Alerts Knowledge Base Quicklinks Suspend / …" at bounding box center [784, 86] width 1568 height 1552
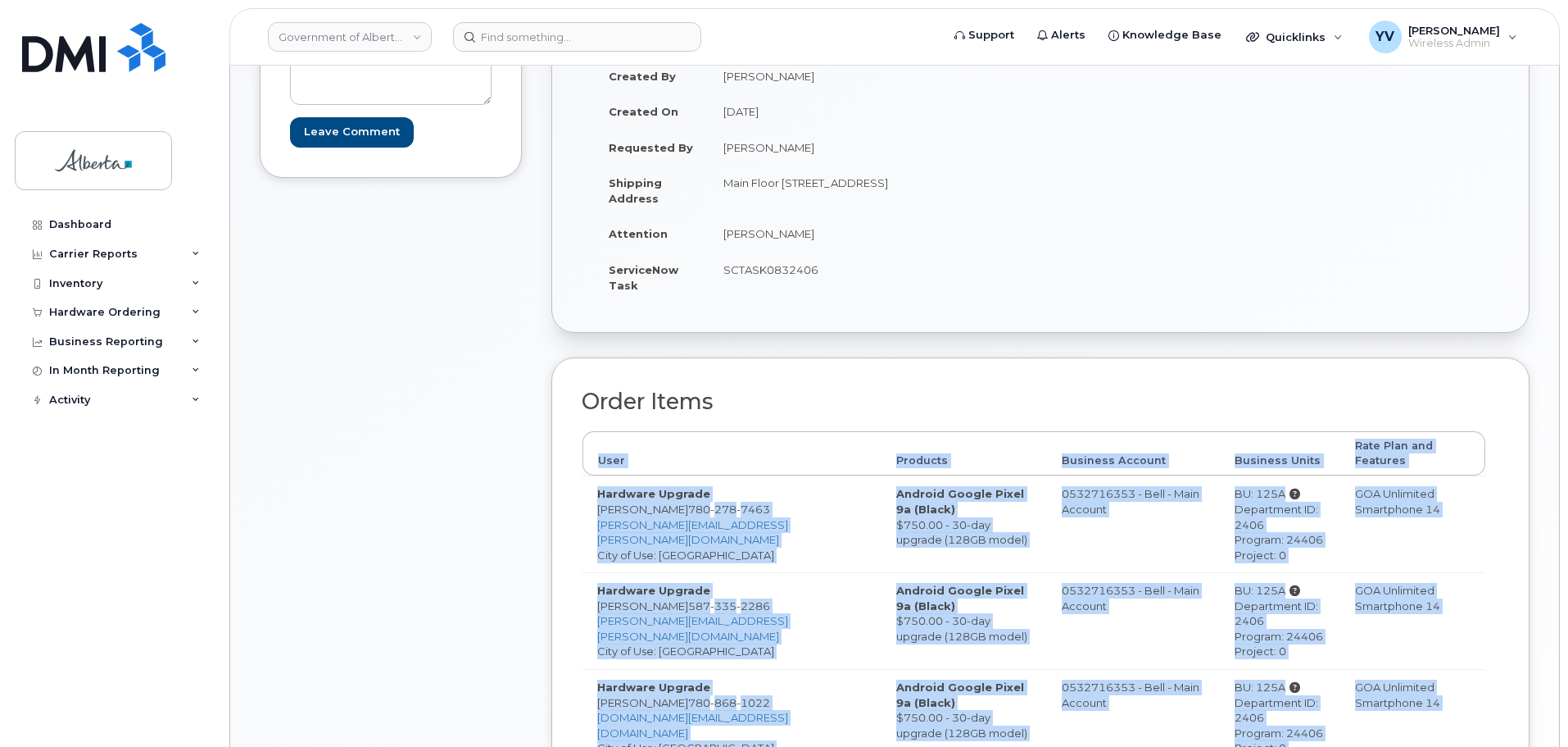
scroll to position [344, 0]
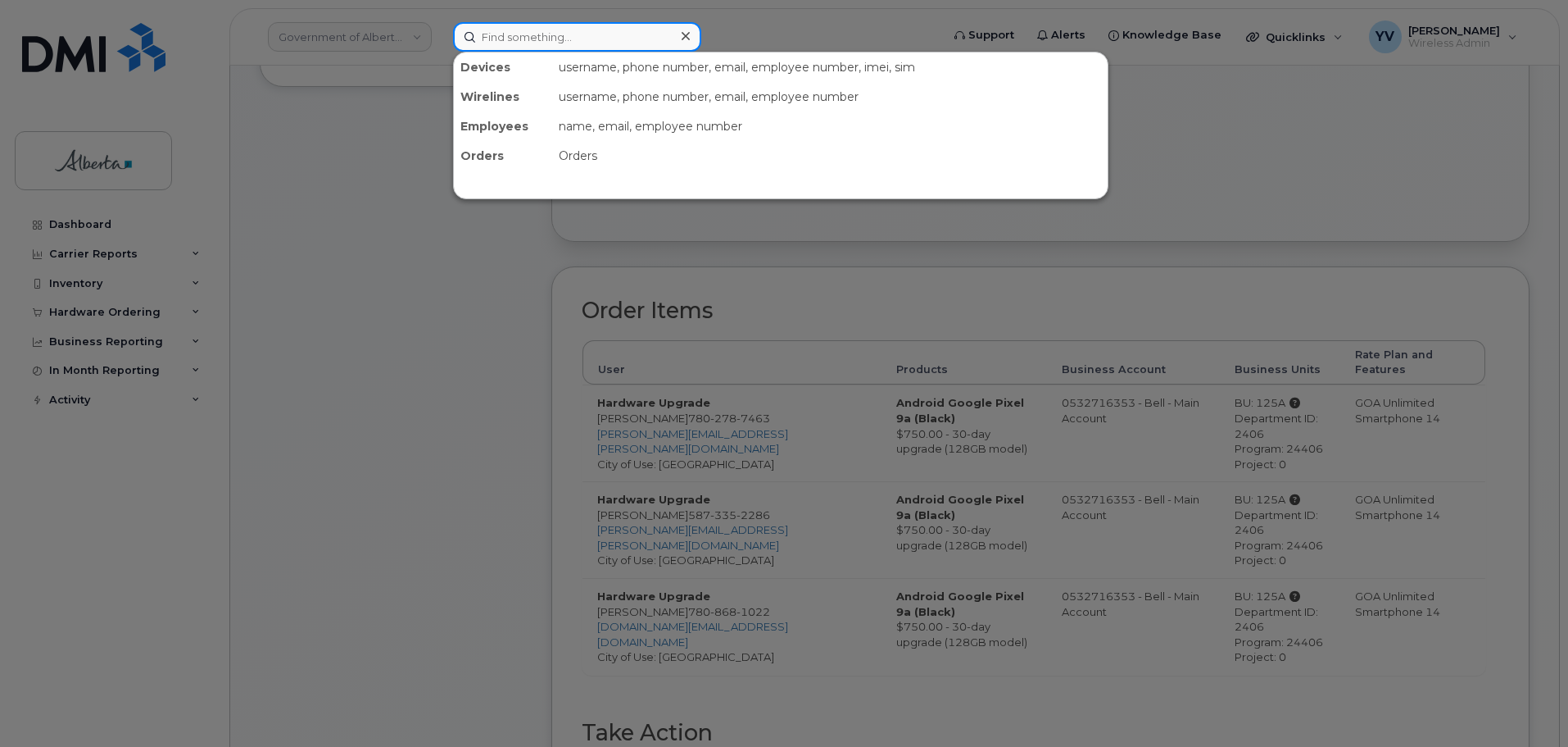
click at [498, 35] on input at bounding box center [577, 36] width 248 height 29
paste input "7809948797"
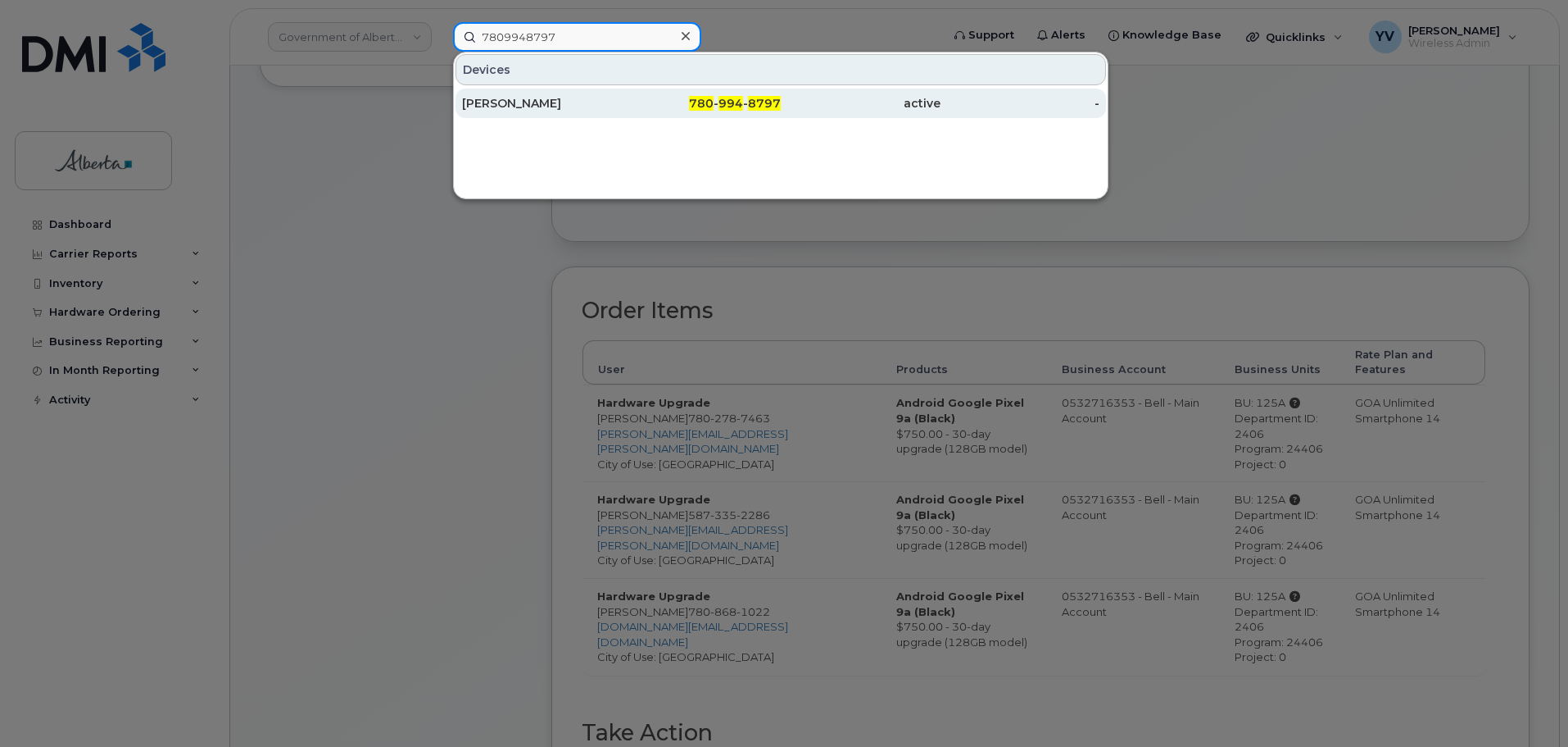
type input "7809948797"
click at [757, 104] on span "8797" at bounding box center [764, 104] width 33 height 15
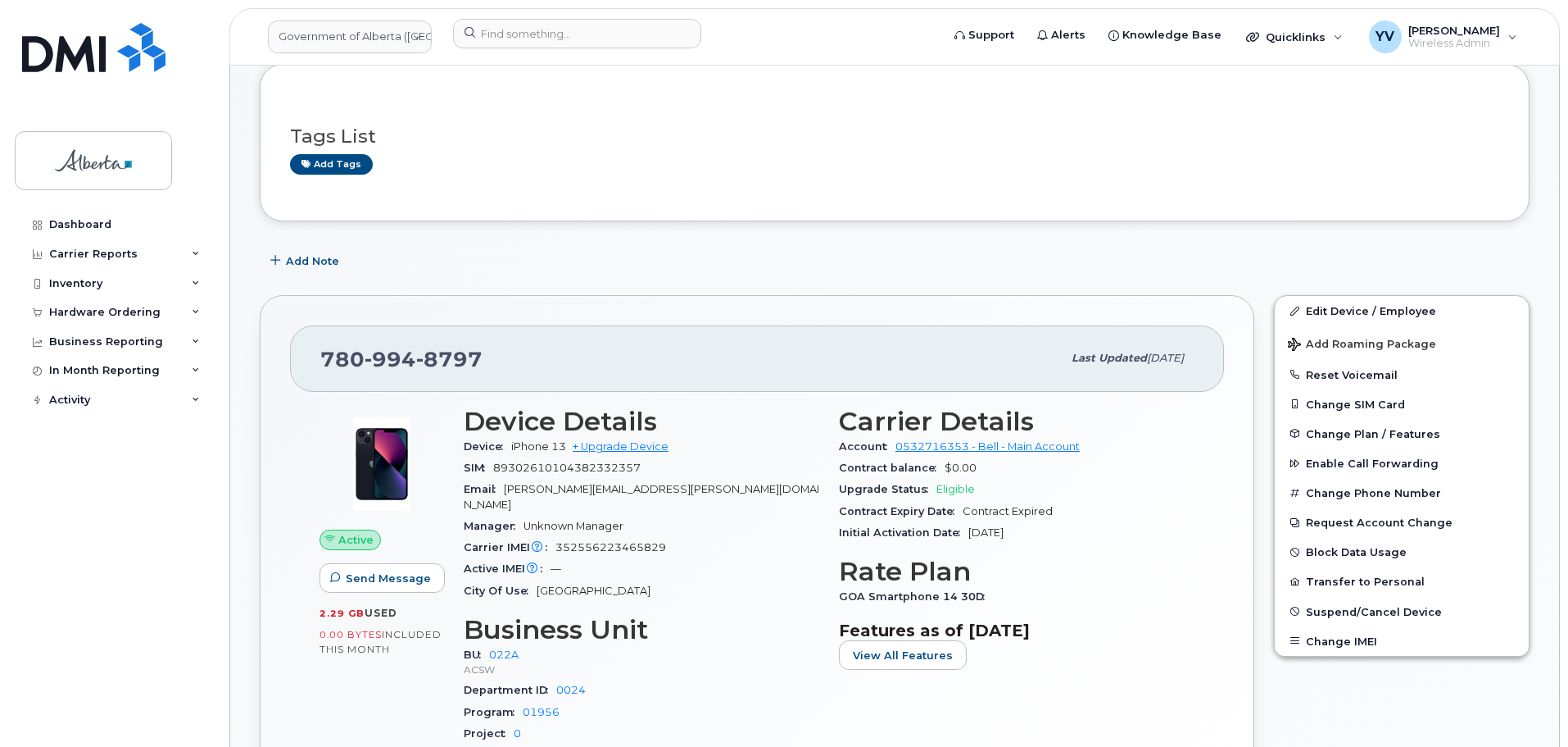
scroll to position [238, 0]
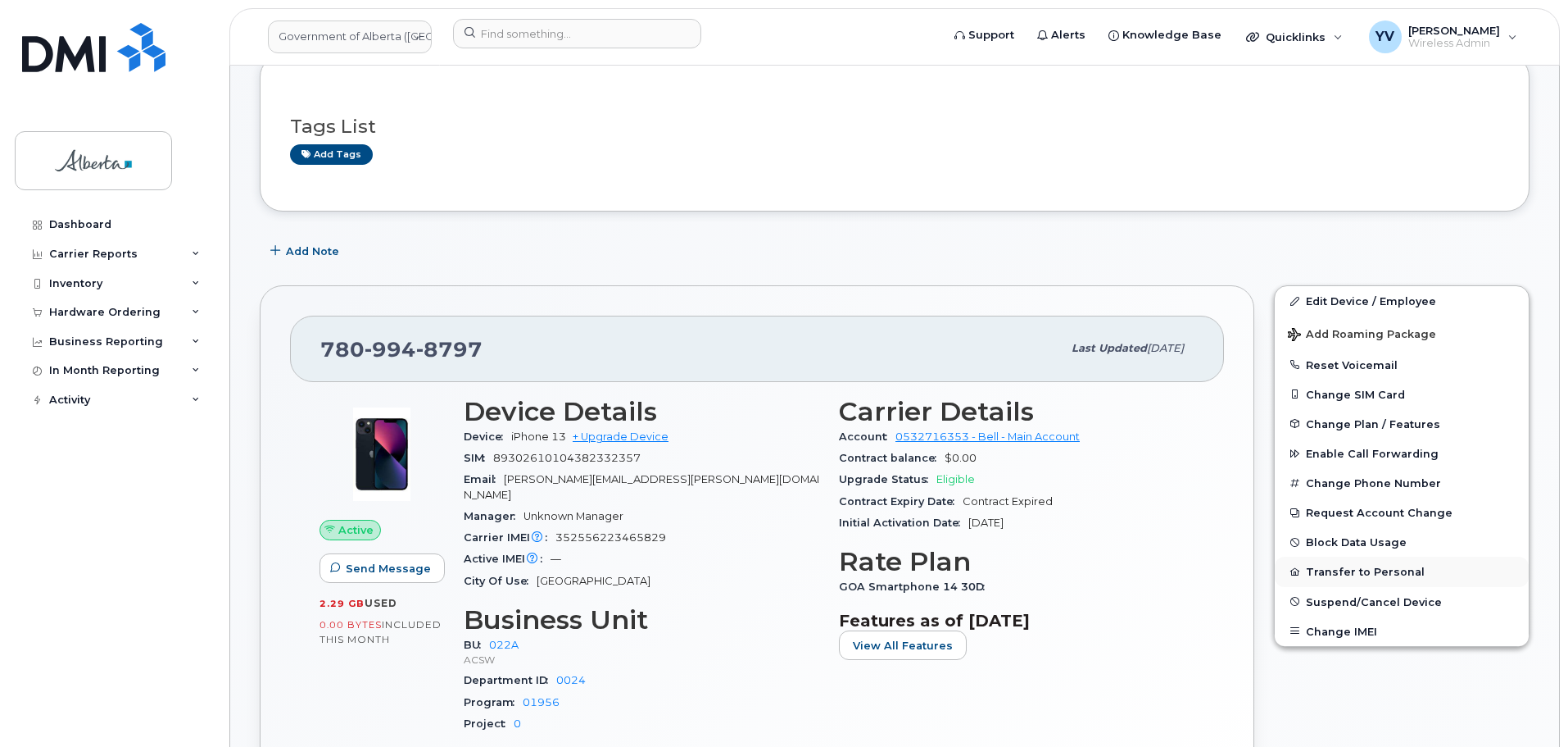
click at [1360, 572] on button "Transfer to Personal" at bounding box center [1402, 571] width 254 height 29
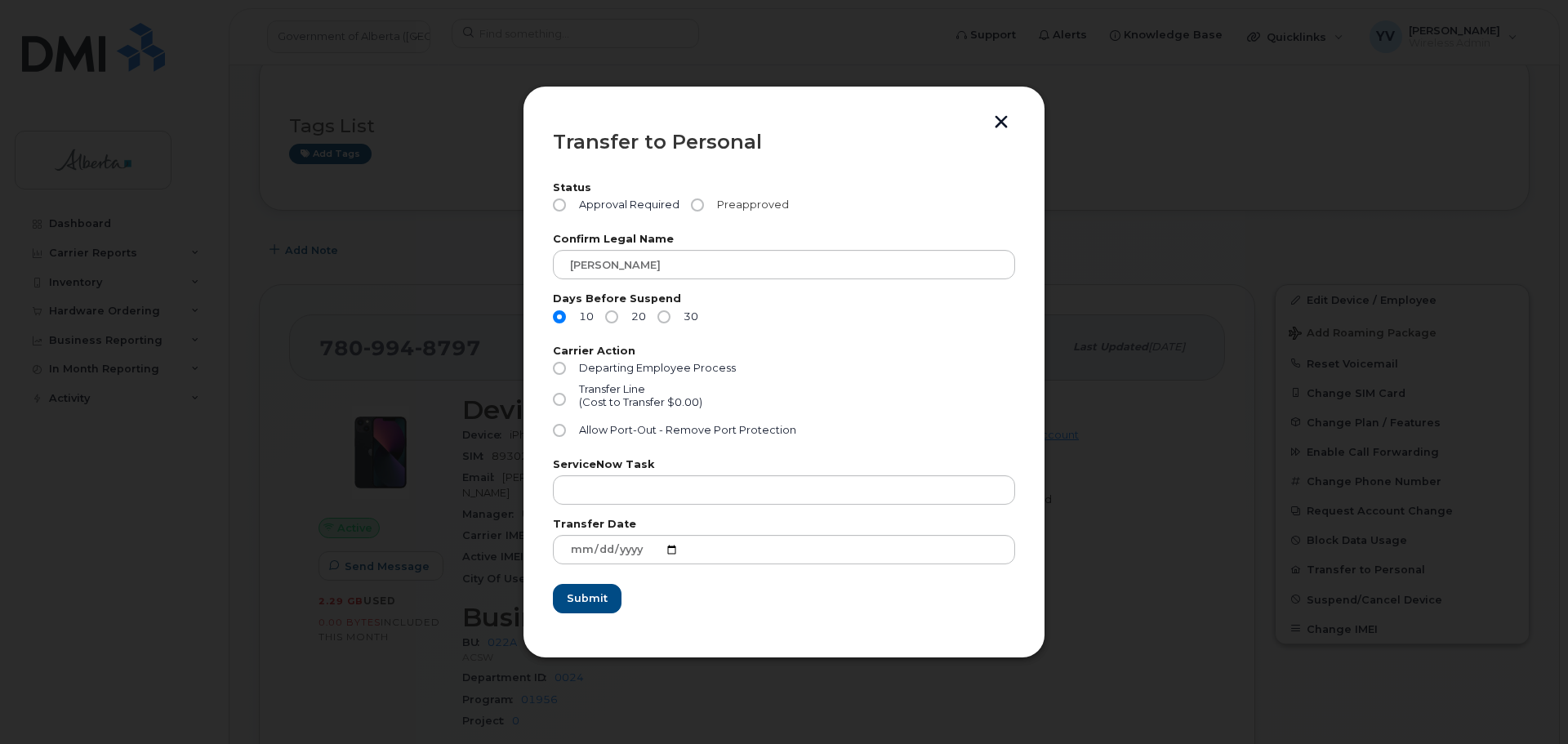
click at [697, 204] on input "Preapproved" at bounding box center [697, 205] width 13 height 13
radio input "true"
click at [559, 403] on input "Transfer Line (Cost to Transfer $0.00)" at bounding box center [559, 399] width 13 height 13
radio input "true"
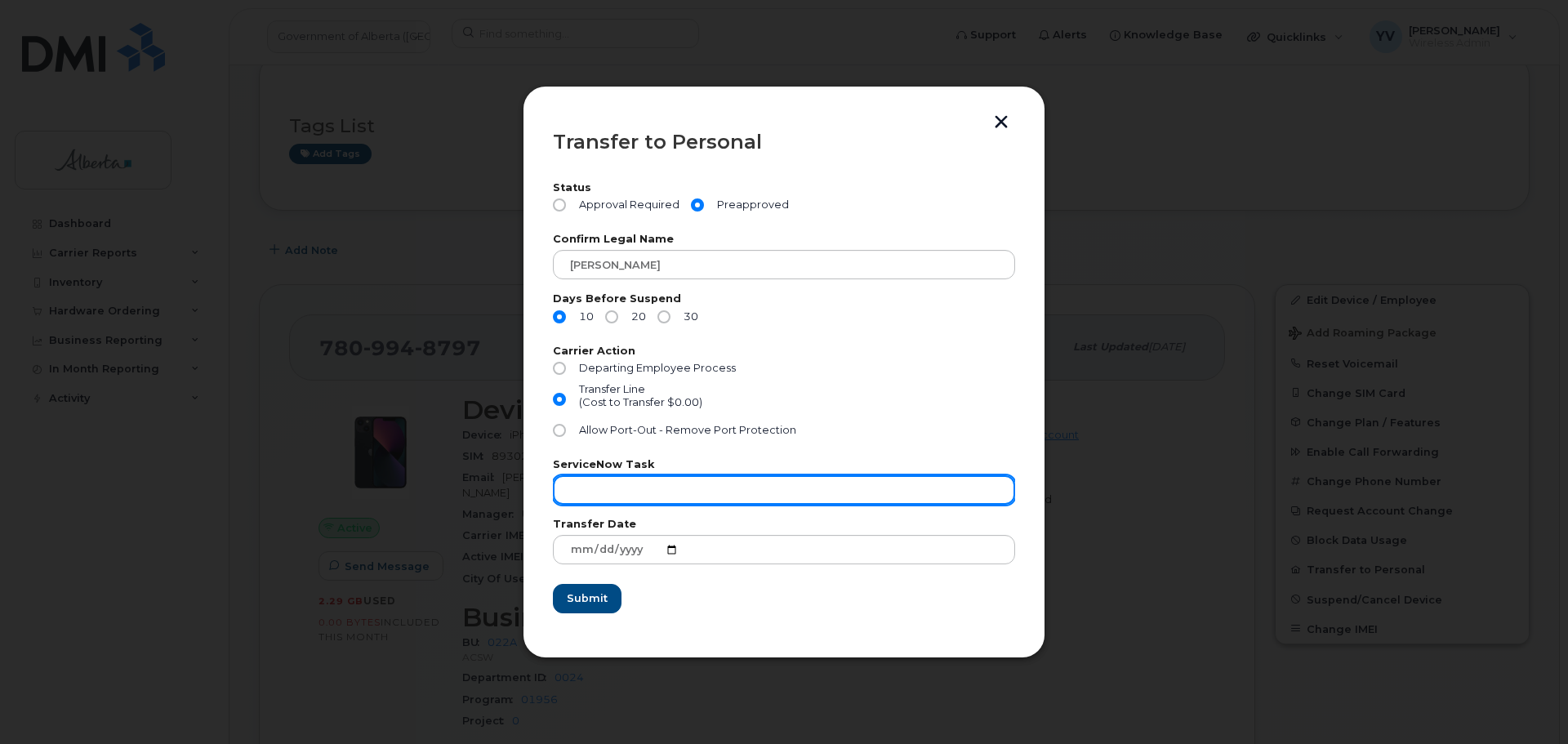
click at [567, 488] on input "text" at bounding box center [784, 490] width 463 height 29
paste input "SCTASK0834494"
type input "SCTASK0834494"
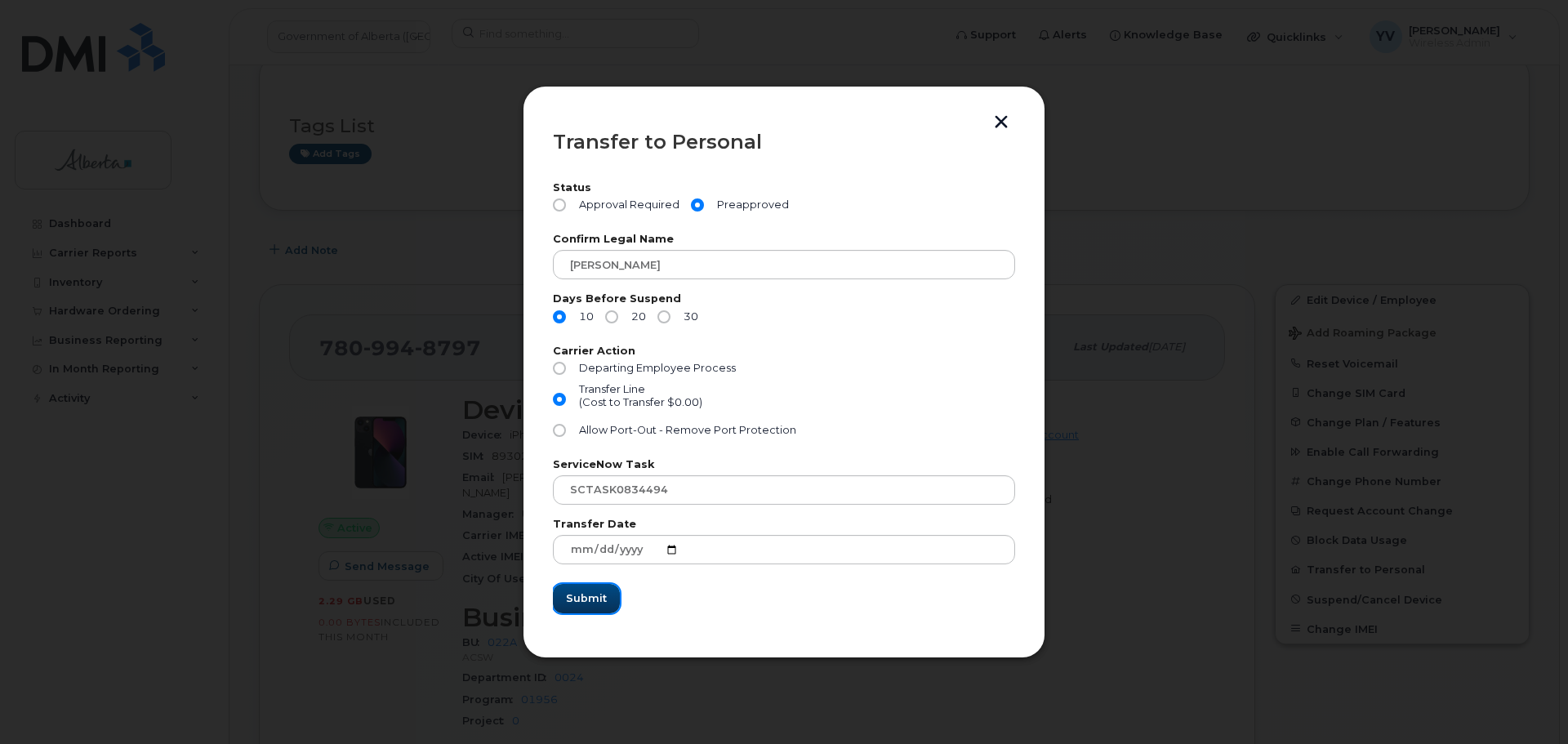
click at [598, 595] on span "Submit" at bounding box center [586, 597] width 41 height 15
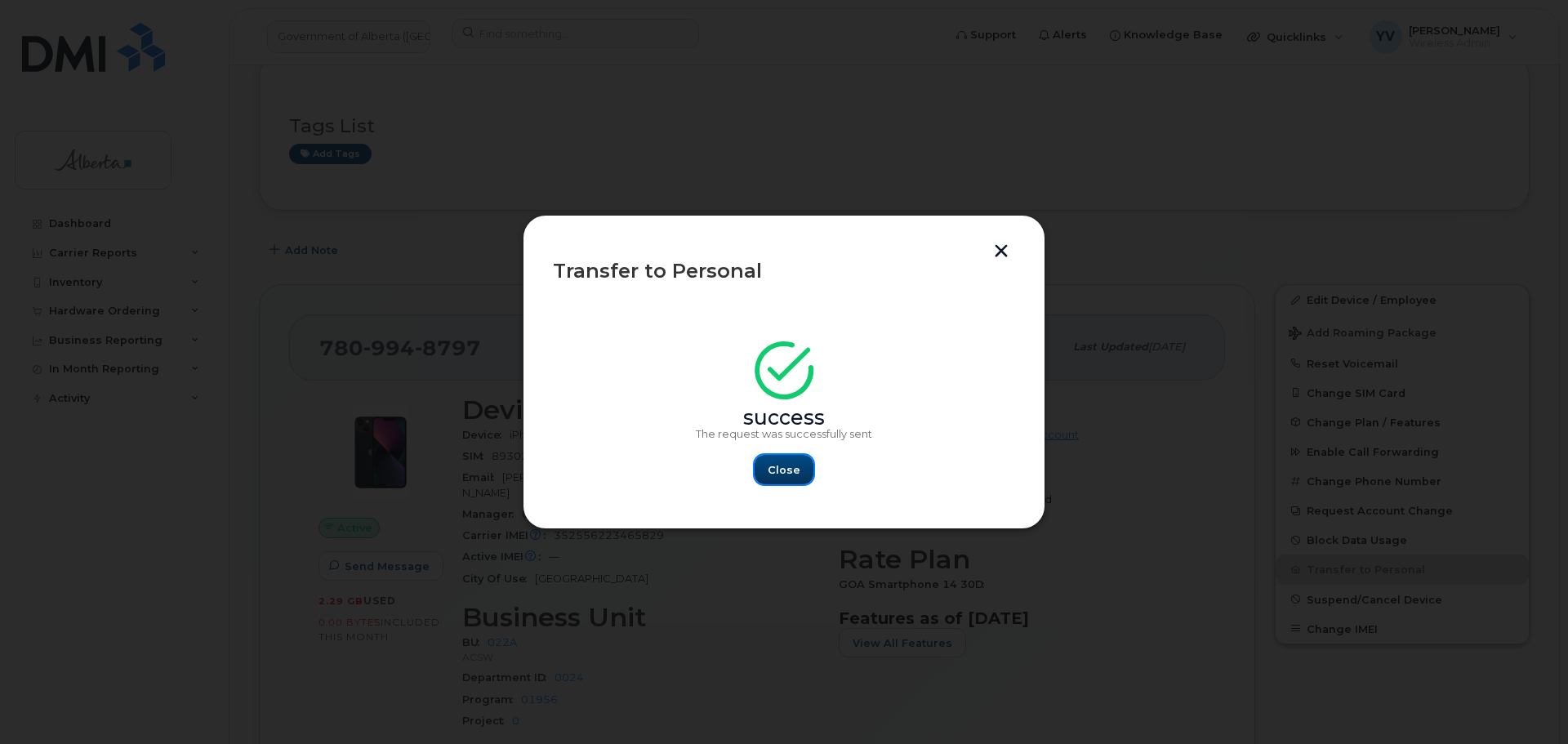
click at [772, 467] on span "Close" at bounding box center [784, 470] width 33 height 15
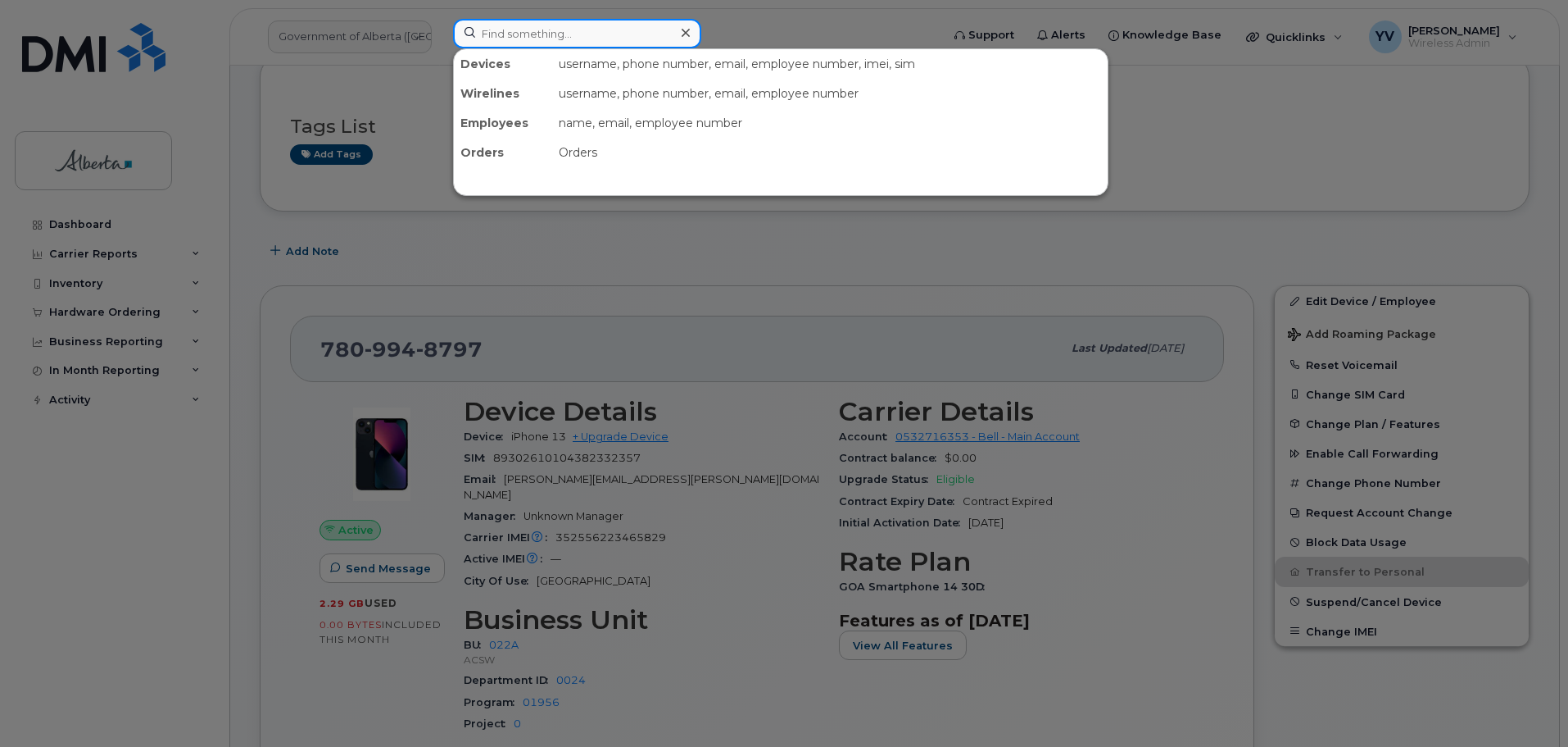
click at [501, 35] on input at bounding box center [577, 34] width 248 height 29
paste input "4034939519"
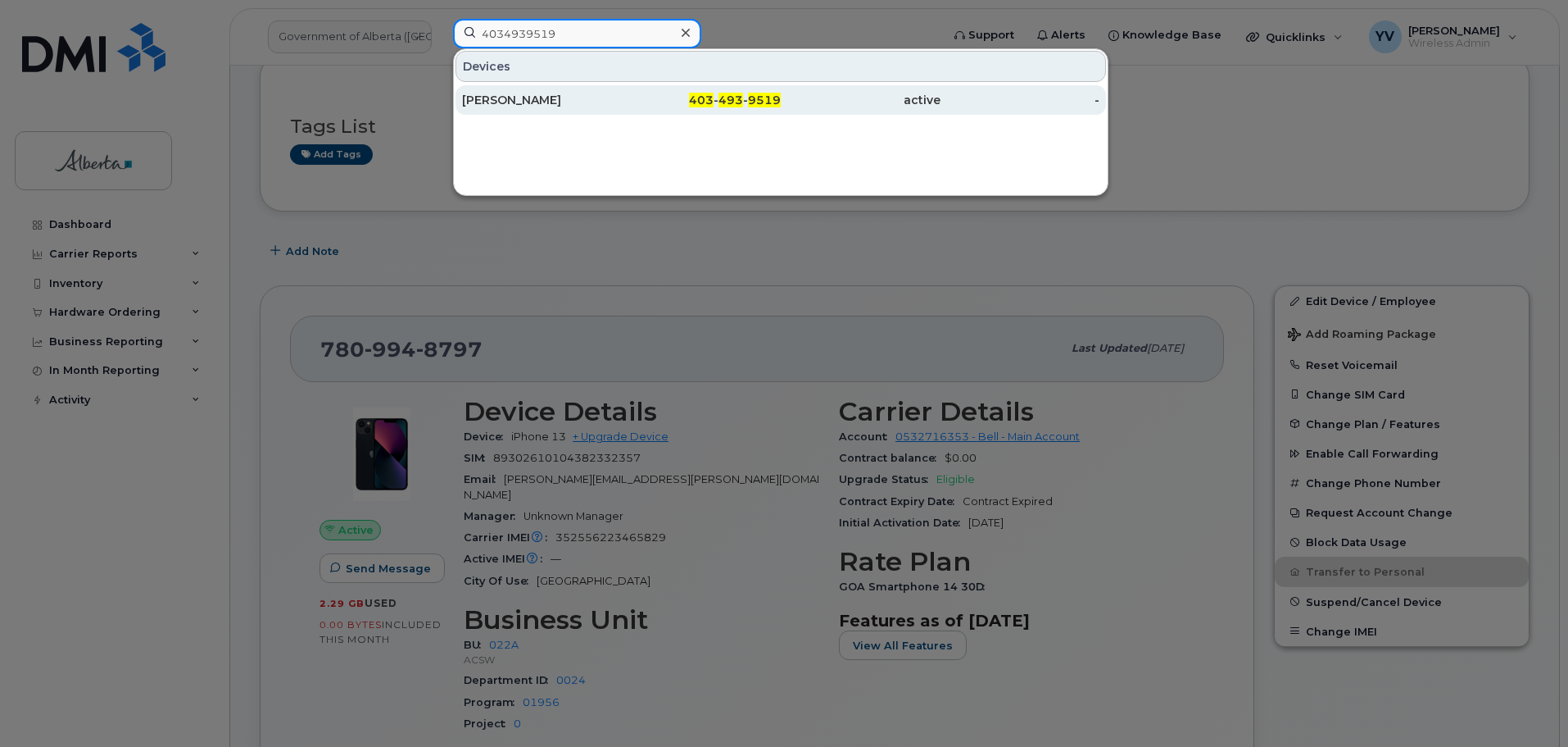
type input "4034939519"
click at [700, 99] on span "403" at bounding box center [701, 100] width 25 height 15
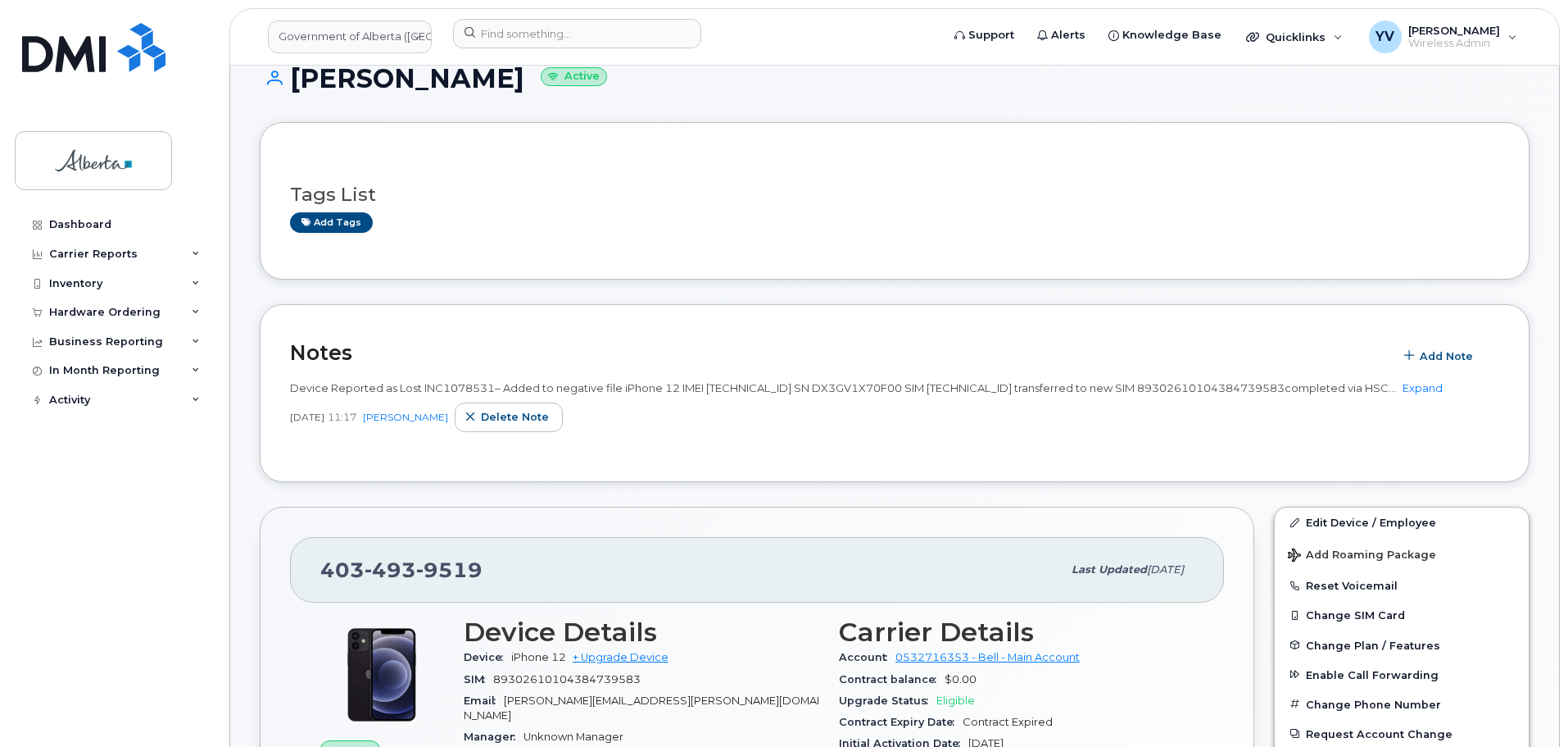
scroll to position [4, 0]
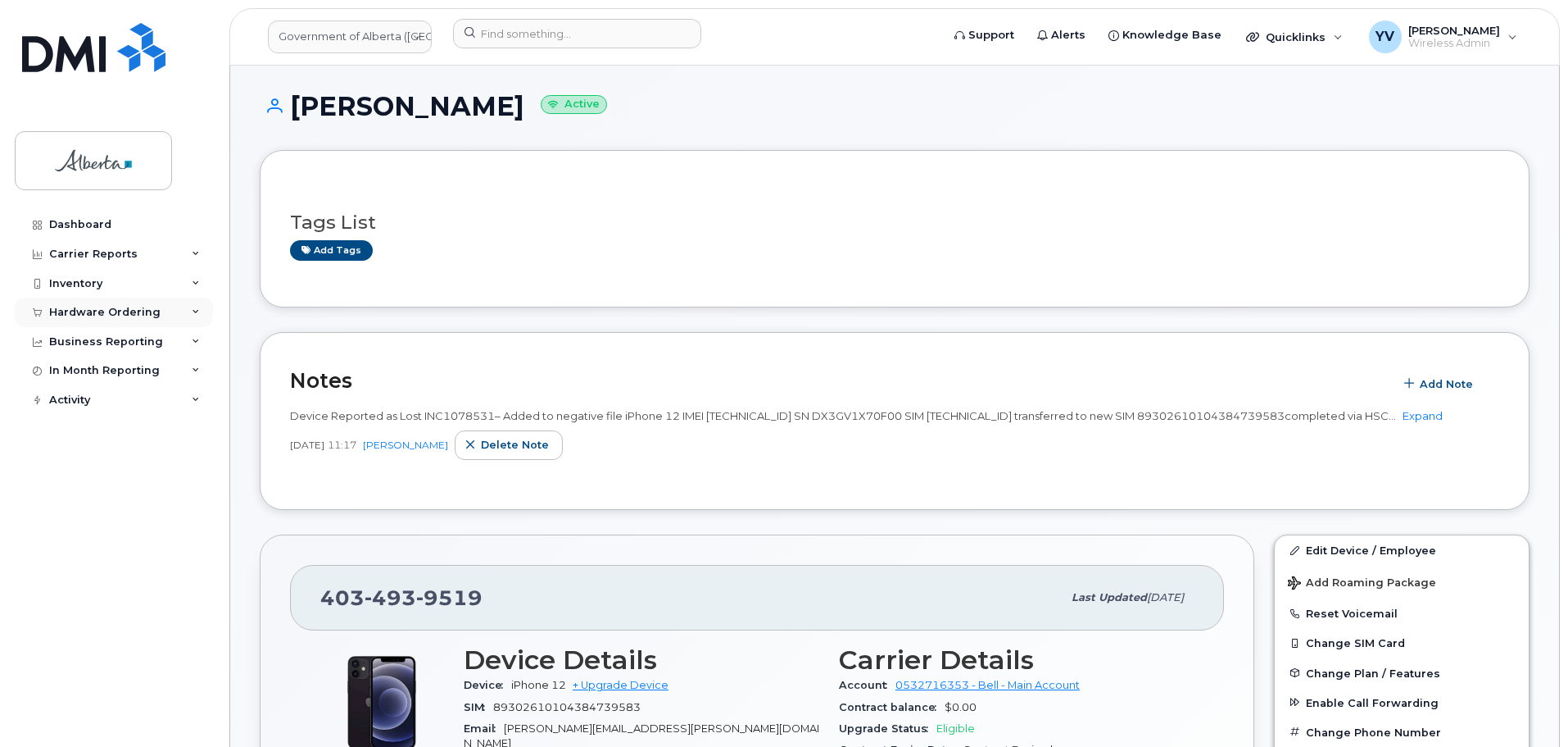
click at [81, 307] on div "Hardware Ordering" at bounding box center [104, 312] width 112 height 13
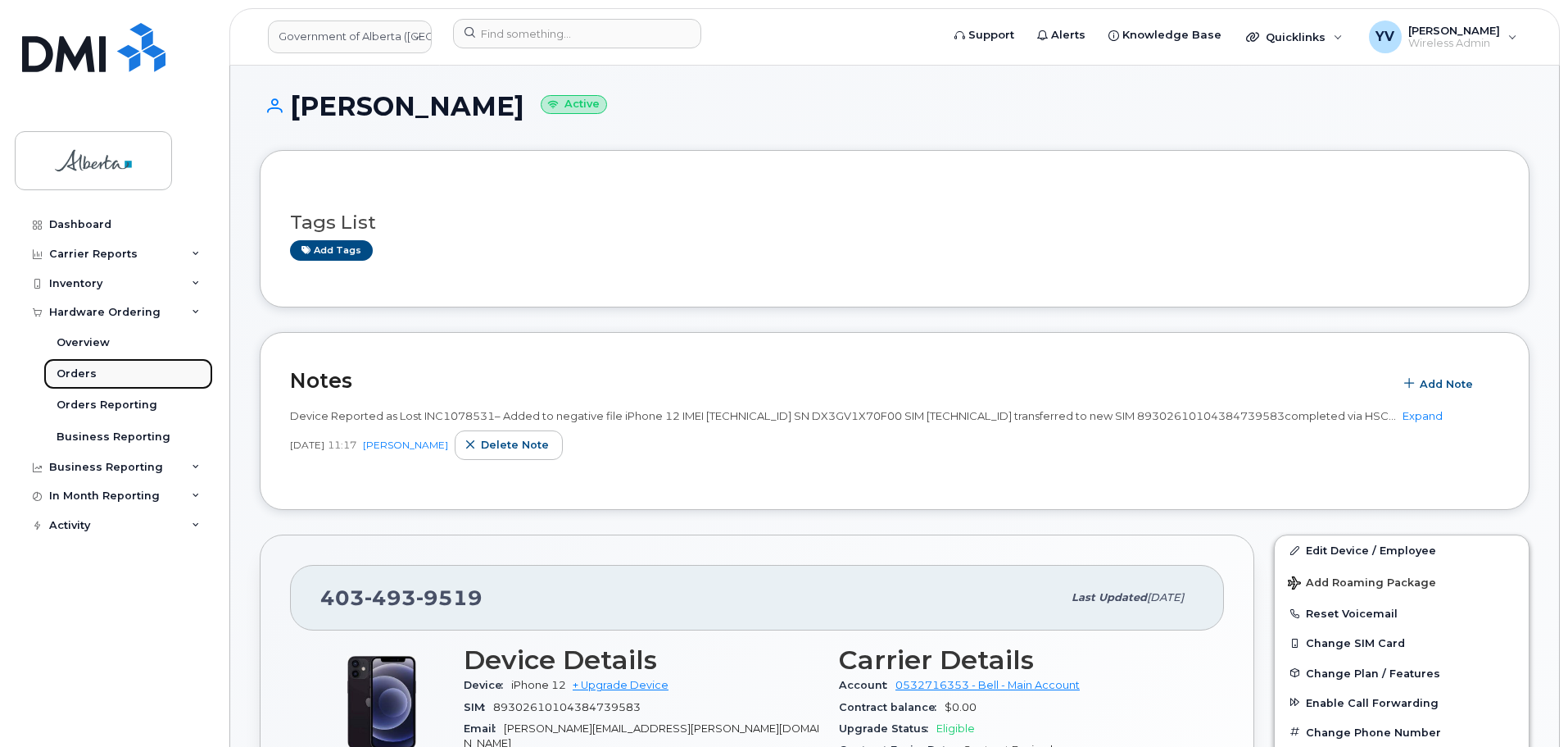
click at [69, 373] on div "Orders" at bounding box center [76, 374] width 40 height 15
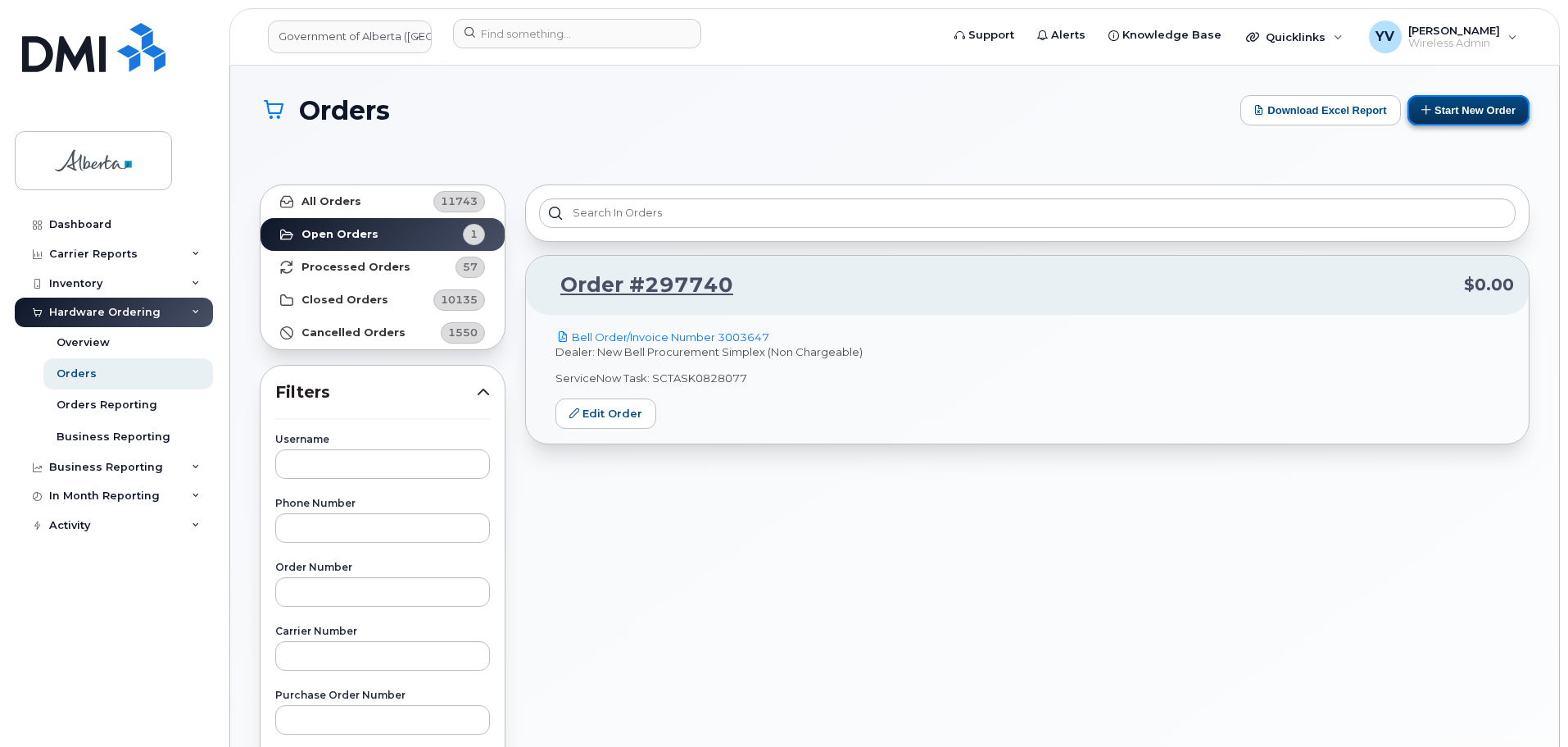
click at [1475, 105] on button "Start New Order" at bounding box center [1469, 110] width 122 height 30
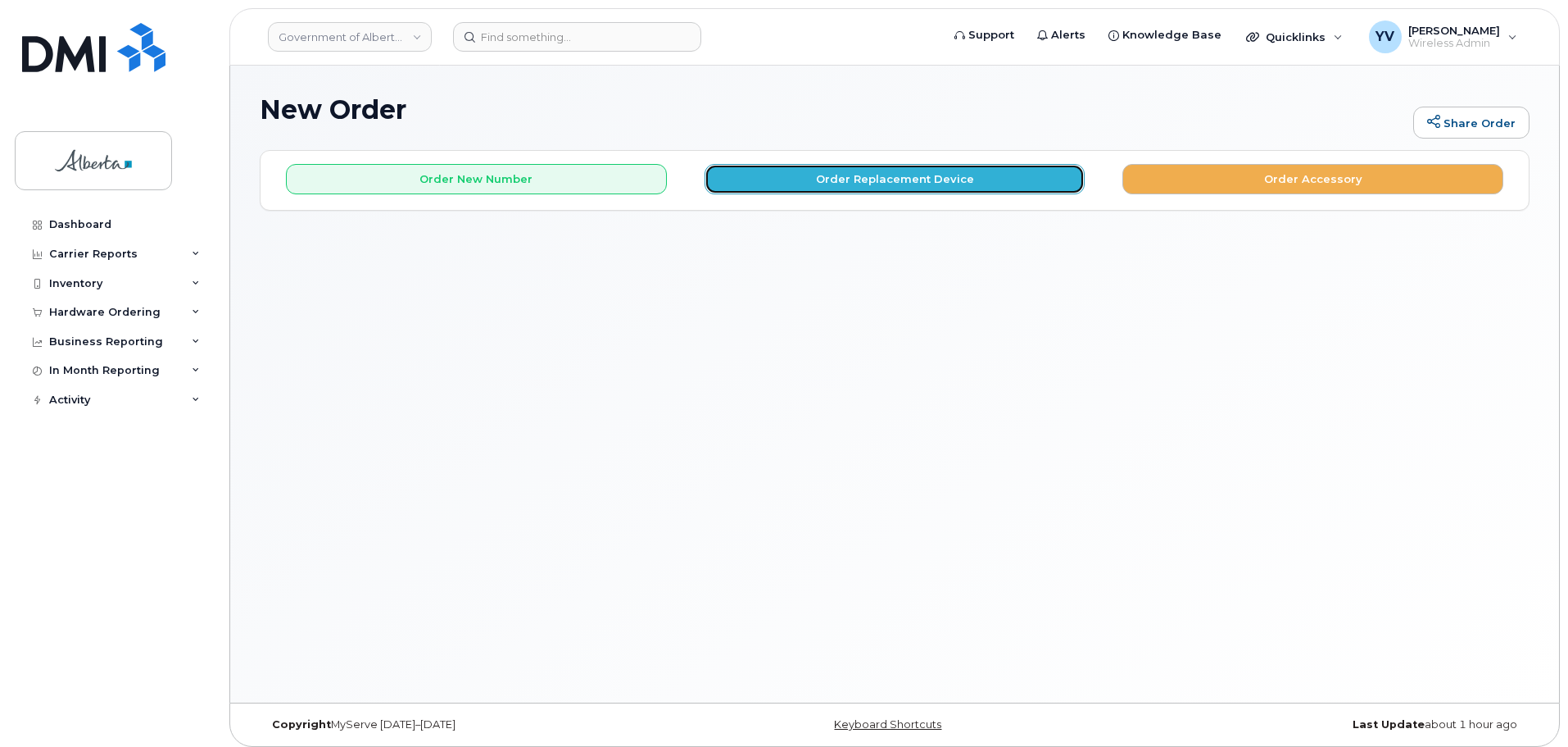
click at [921, 180] on button "Order Replacement Device" at bounding box center [895, 178] width 381 height 30
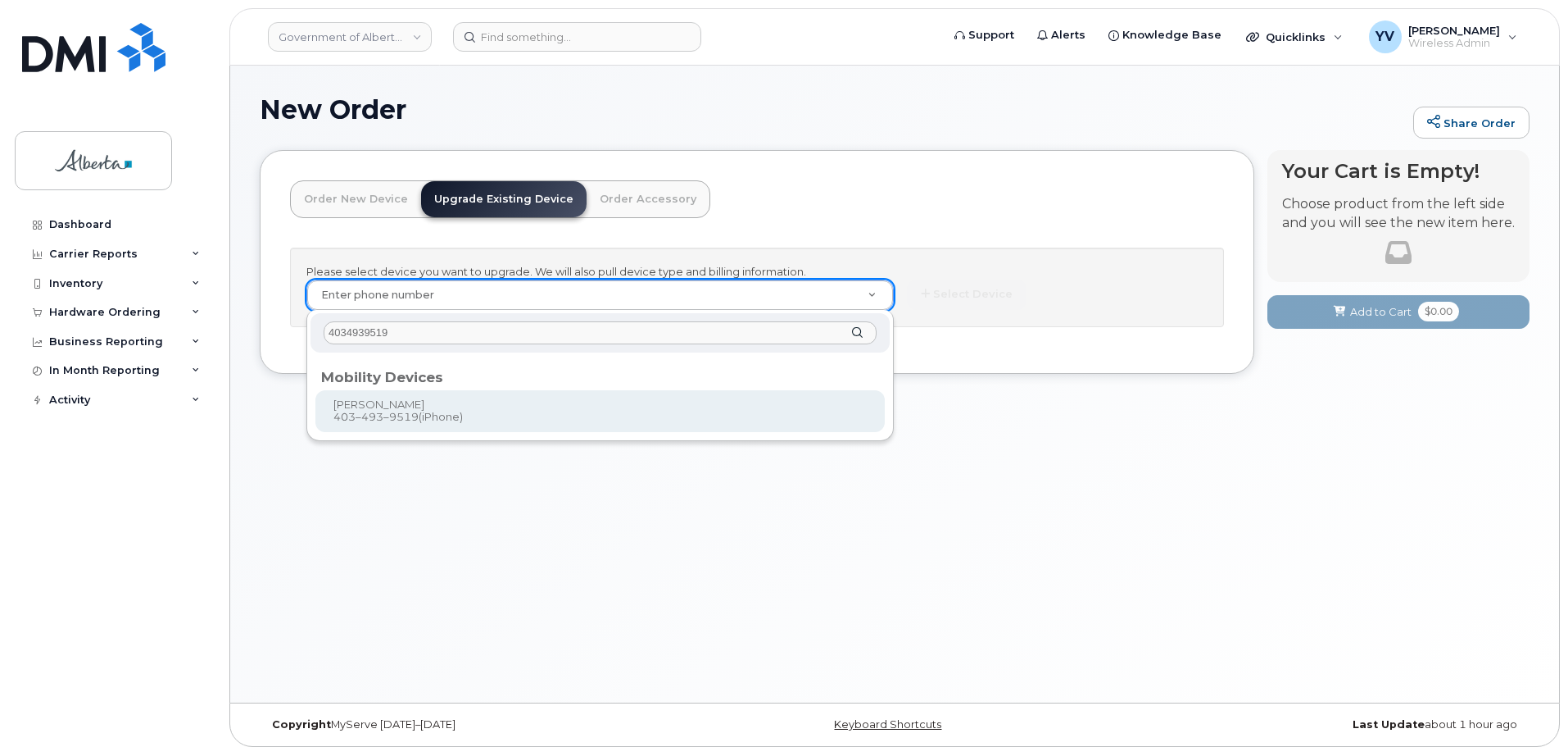
type input "4034939519"
type input "788913"
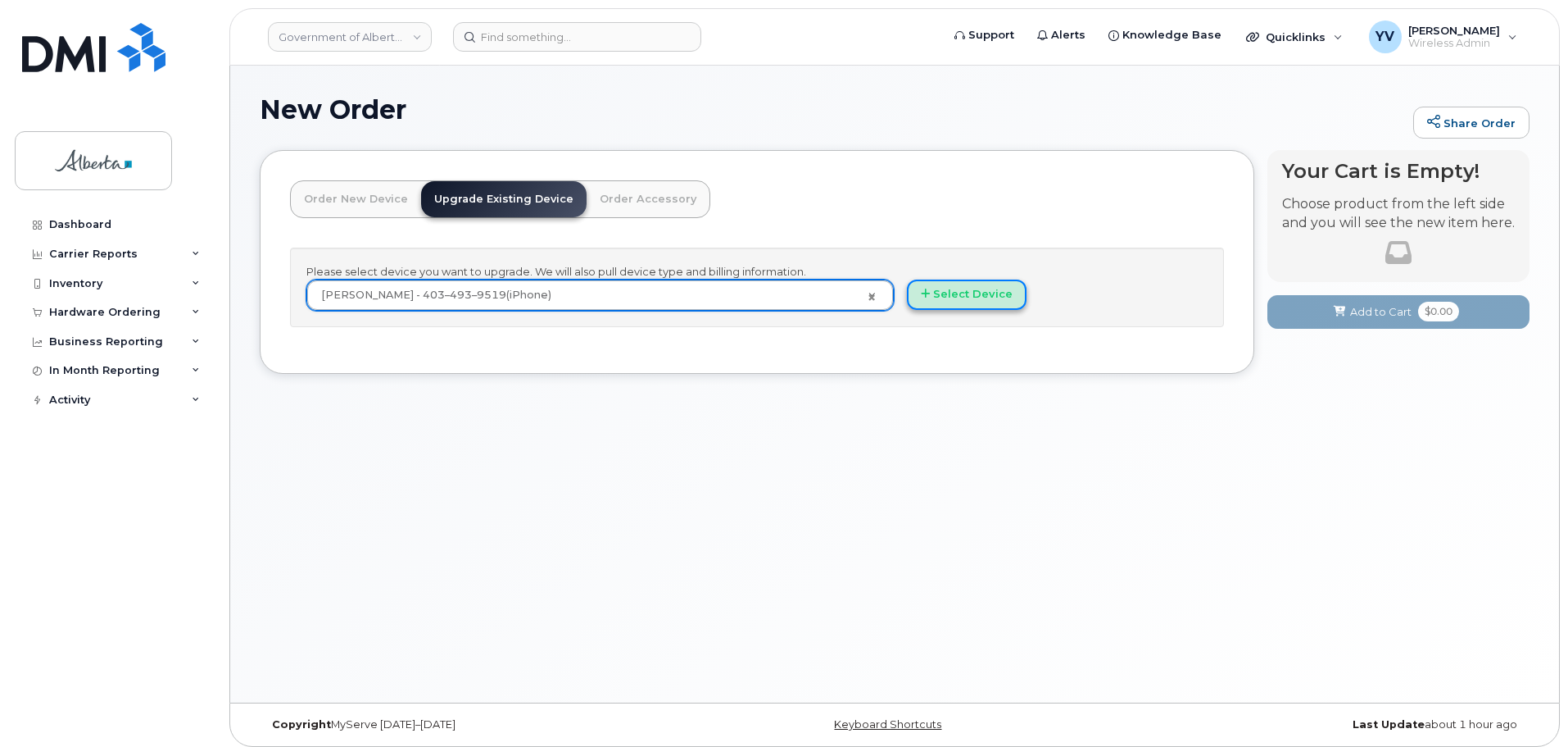
click at [982, 284] on button "Select Device" at bounding box center [967, 294] width 120 height 30
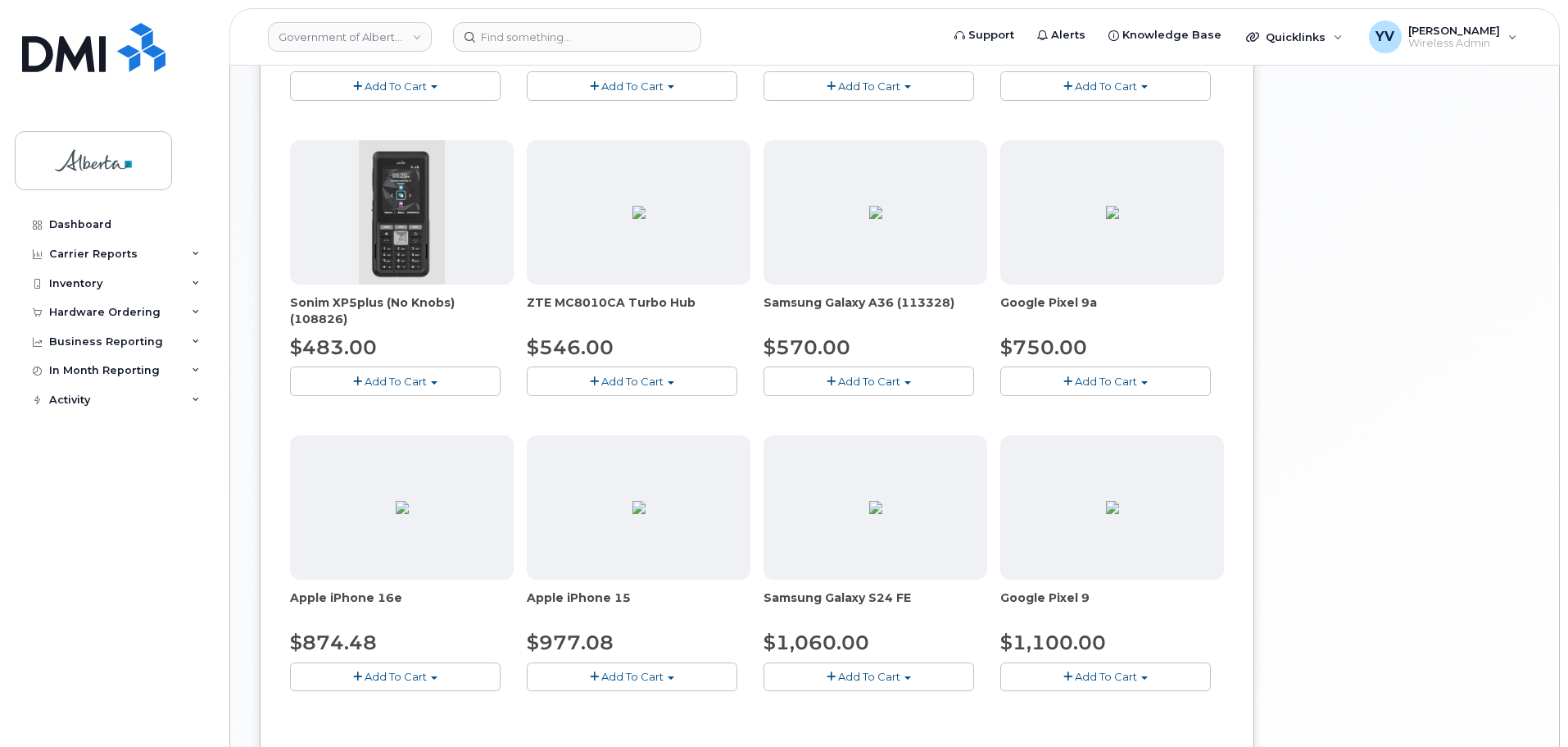
scroll to position [590, 0]
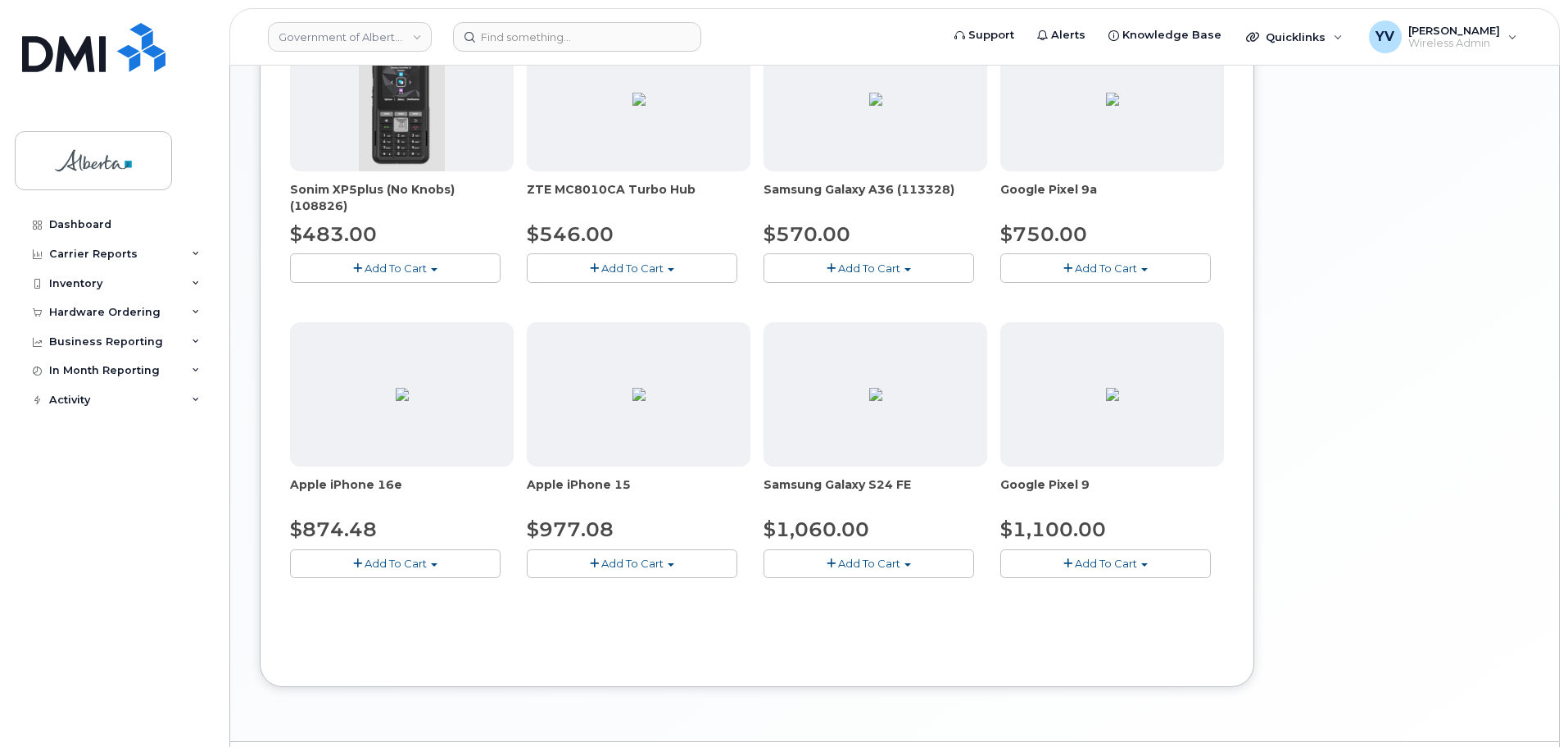
click at [432, 563] on span "button" at bounding box center [433, 565] width 6 height 4
click at [408, 632] on link "$874.48 - 30-day upgrade (128GB model)" at bounding box center [424, 629] width 261 height 21
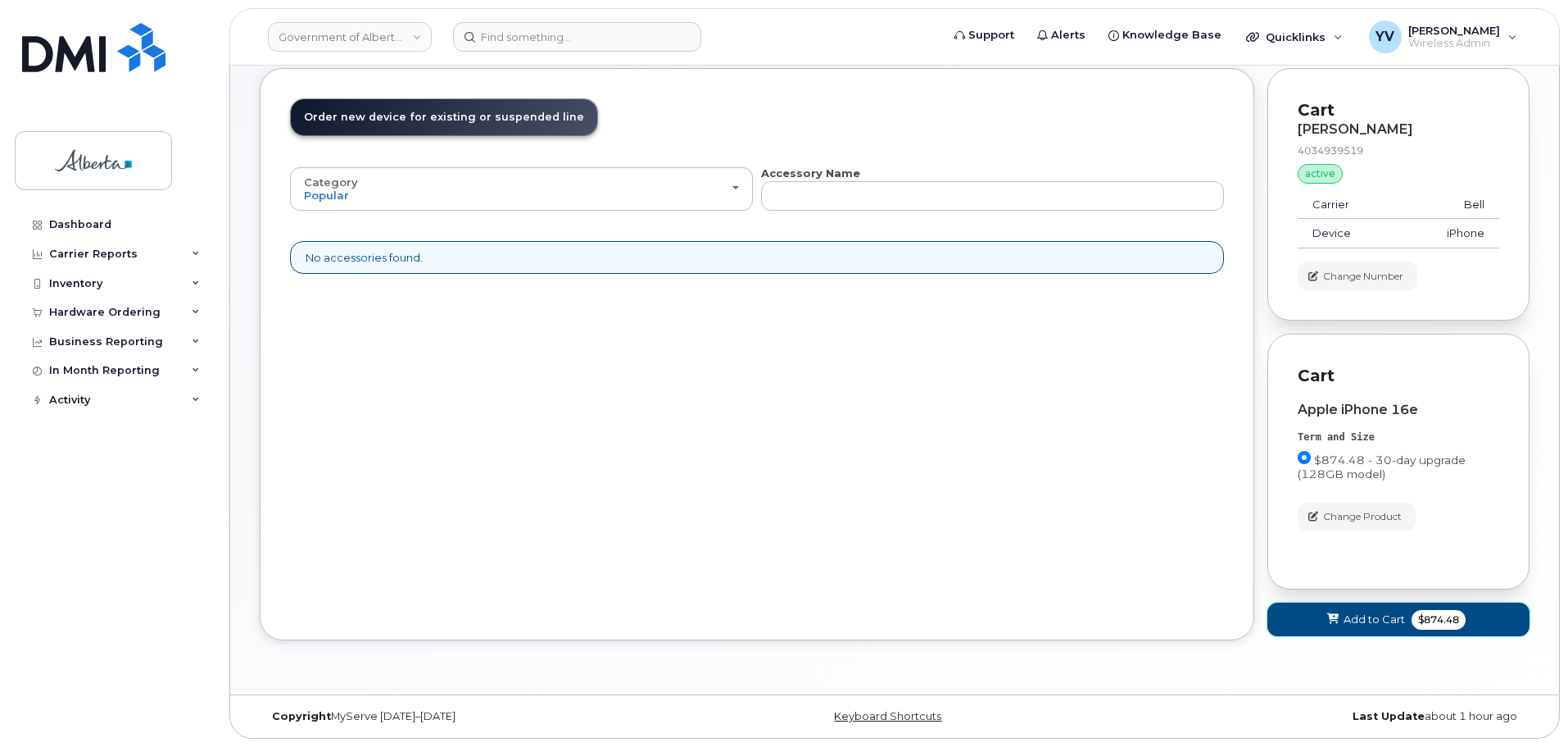
click at [1377, 615] on span "Add to Cart" at bounding box center [1374, 619] width 62 height 15
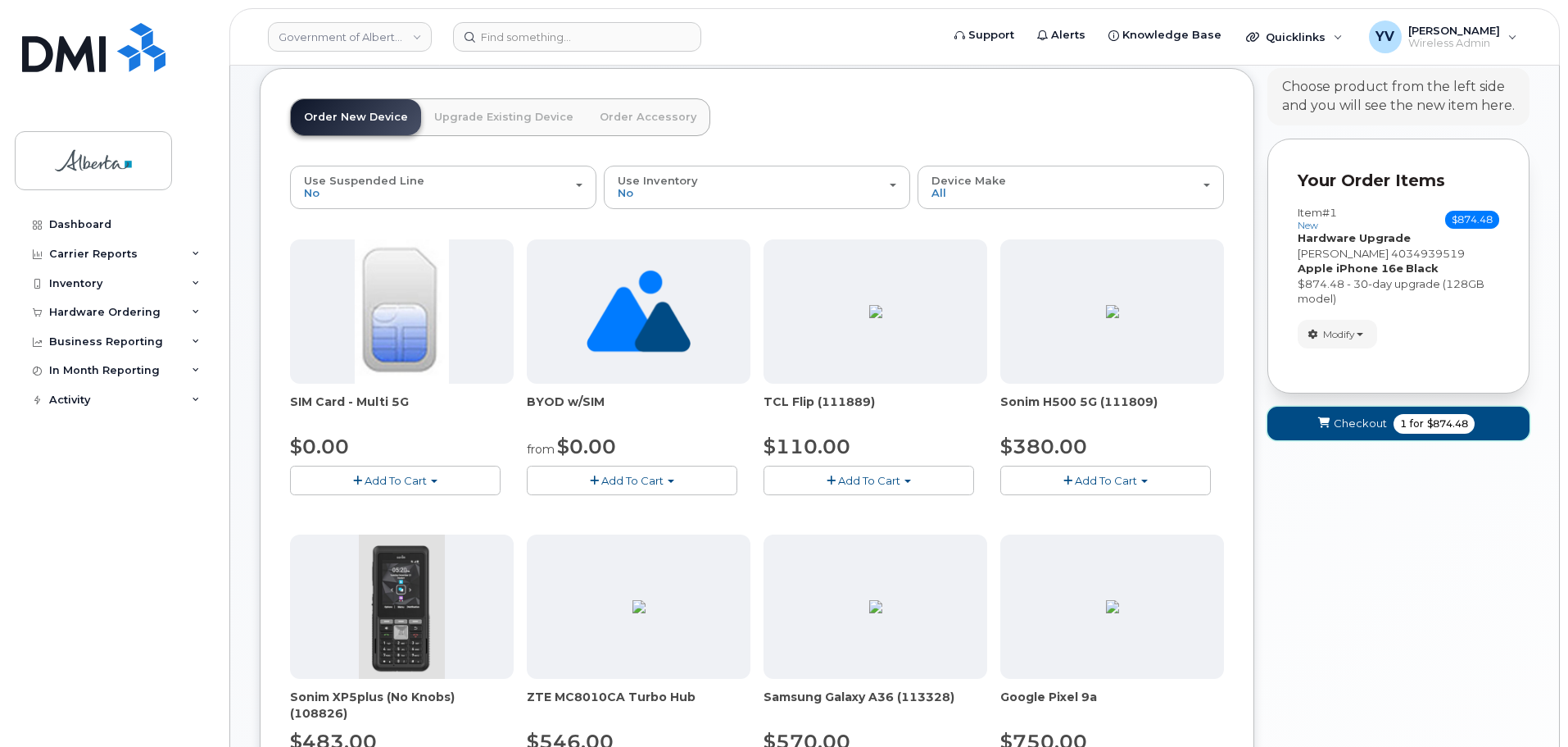
click at [1347, 416] on span "Checkout" at bounding box center [1360, 423] width 54 height 15
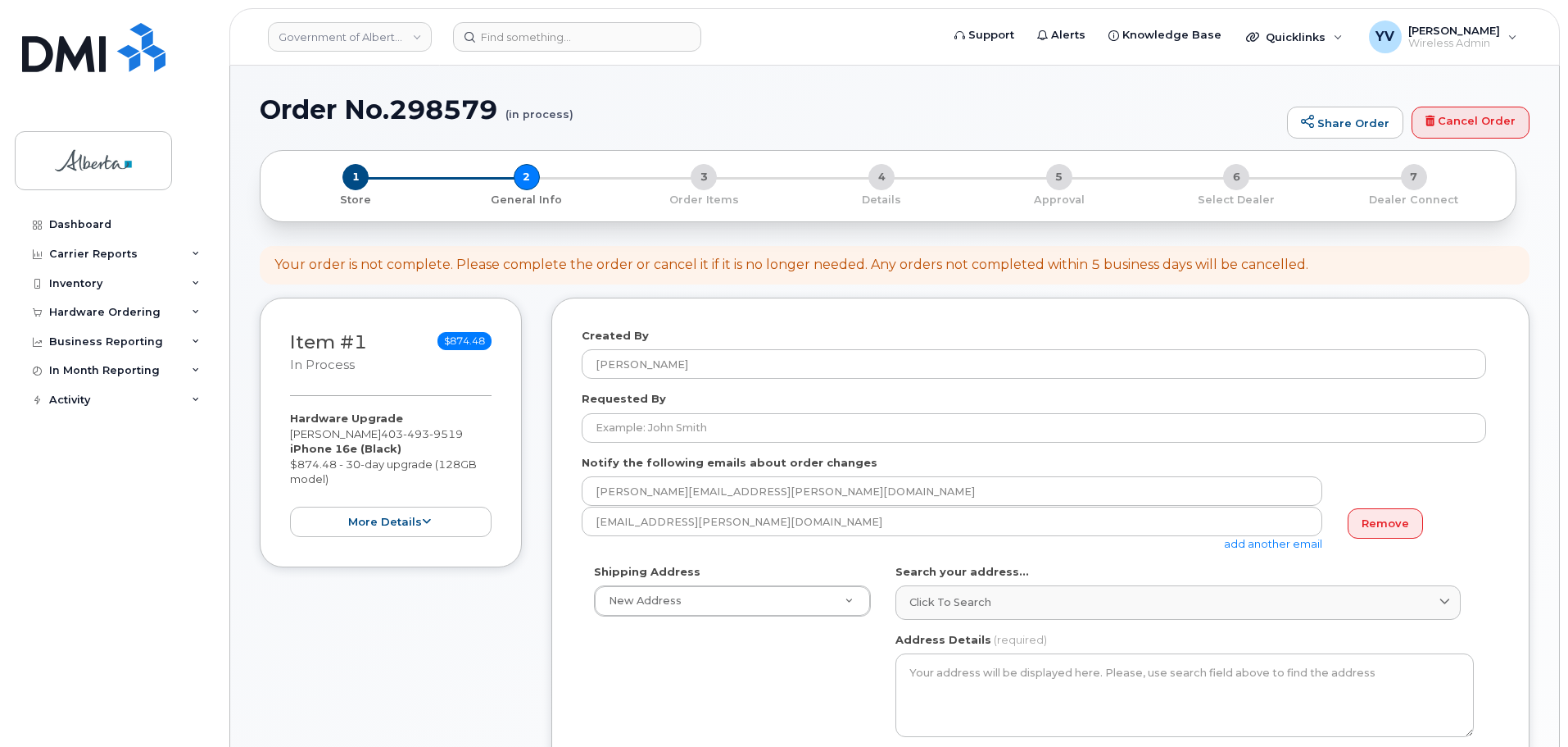
select select
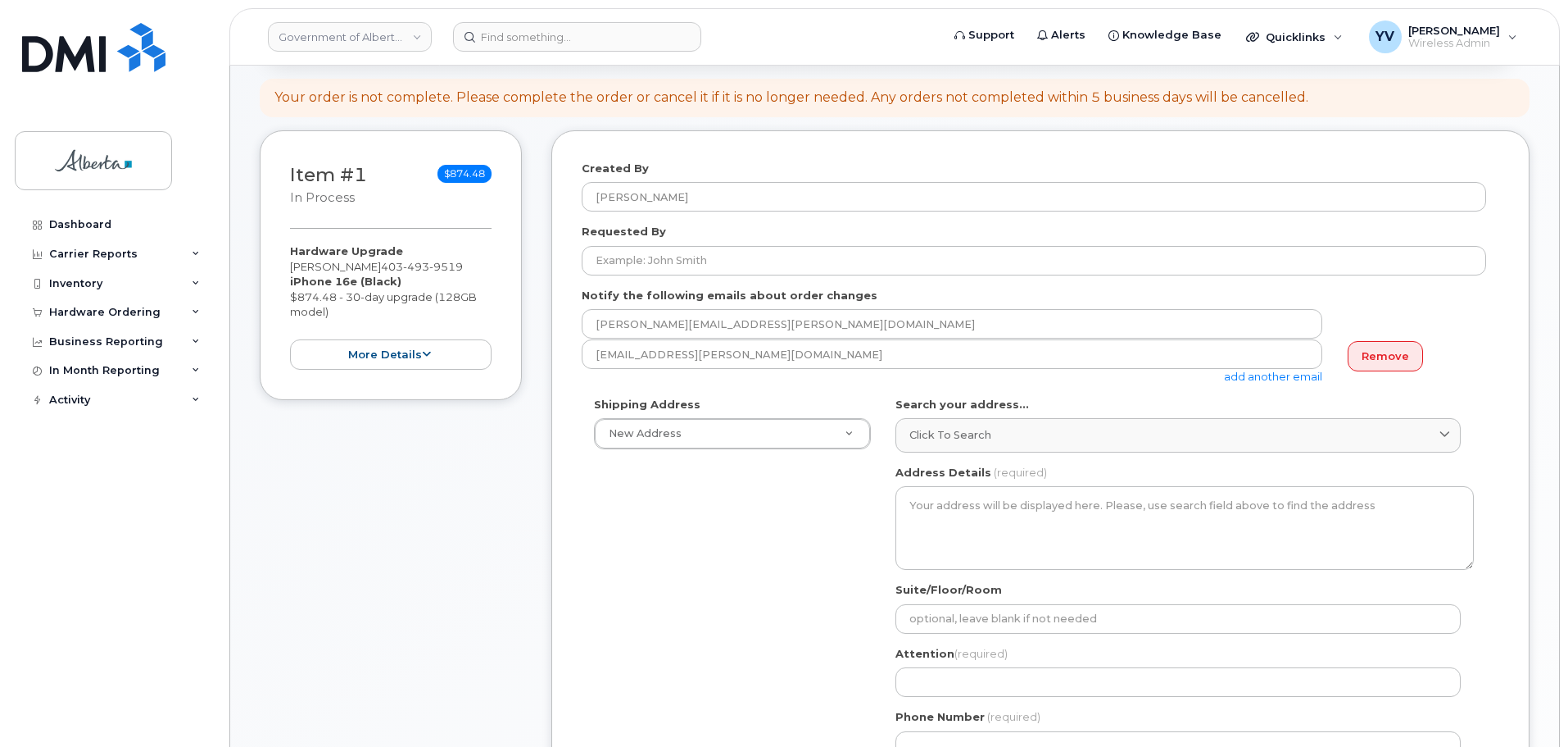
scroll to position [219, 0]
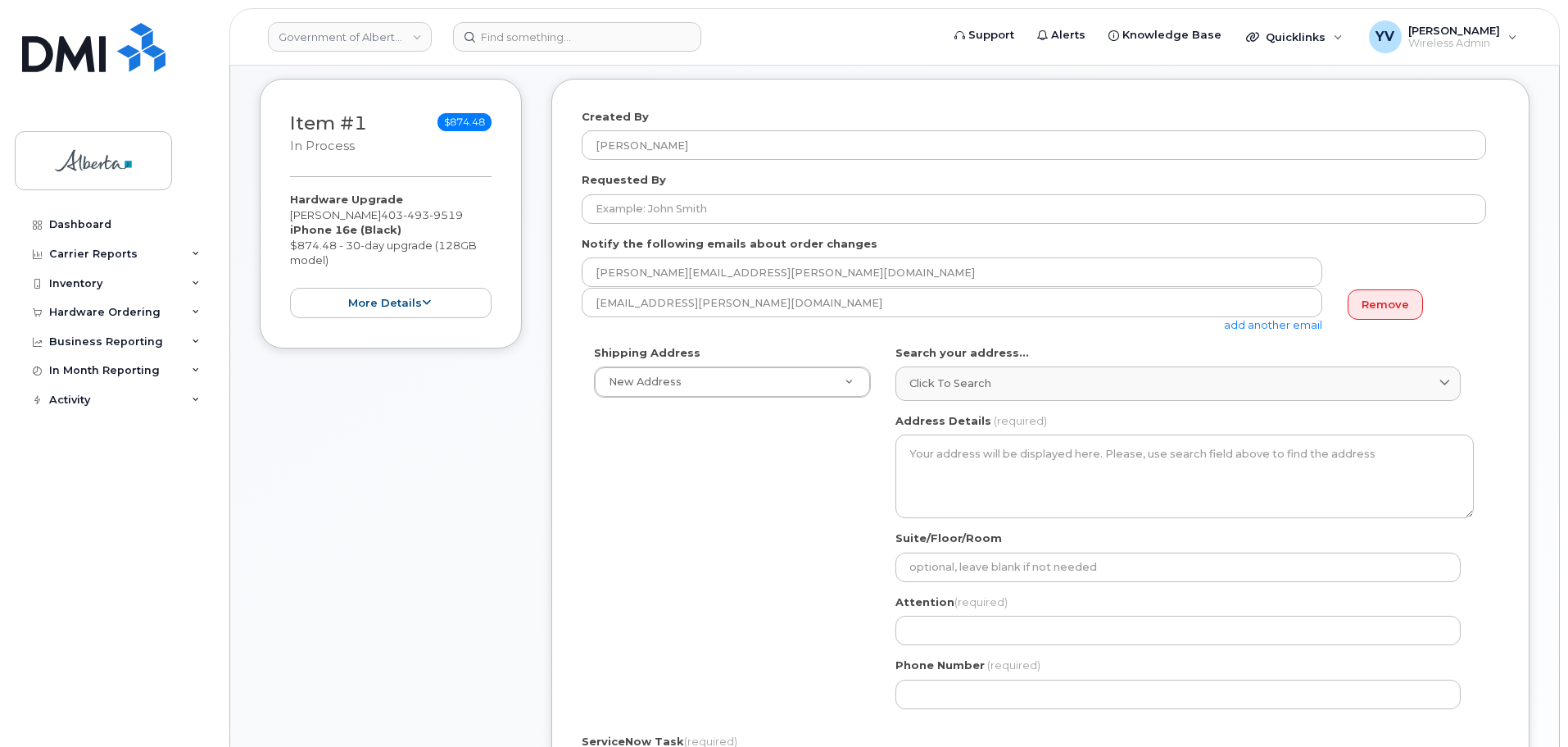
drag, startPoint x: 370, startPoint y: 215, endPoint x: 293, endPoint y: 220, distance: 77.2
click at [293, 220] on div "Hardware Upgrade [PERSON_NAME] [PHONE_NUMBER] iPhone 16e (Black) $874.48 - 30-d…" at bounding box center [391, 254] width 202 height 126
copy div "[PERSON_NAME]"
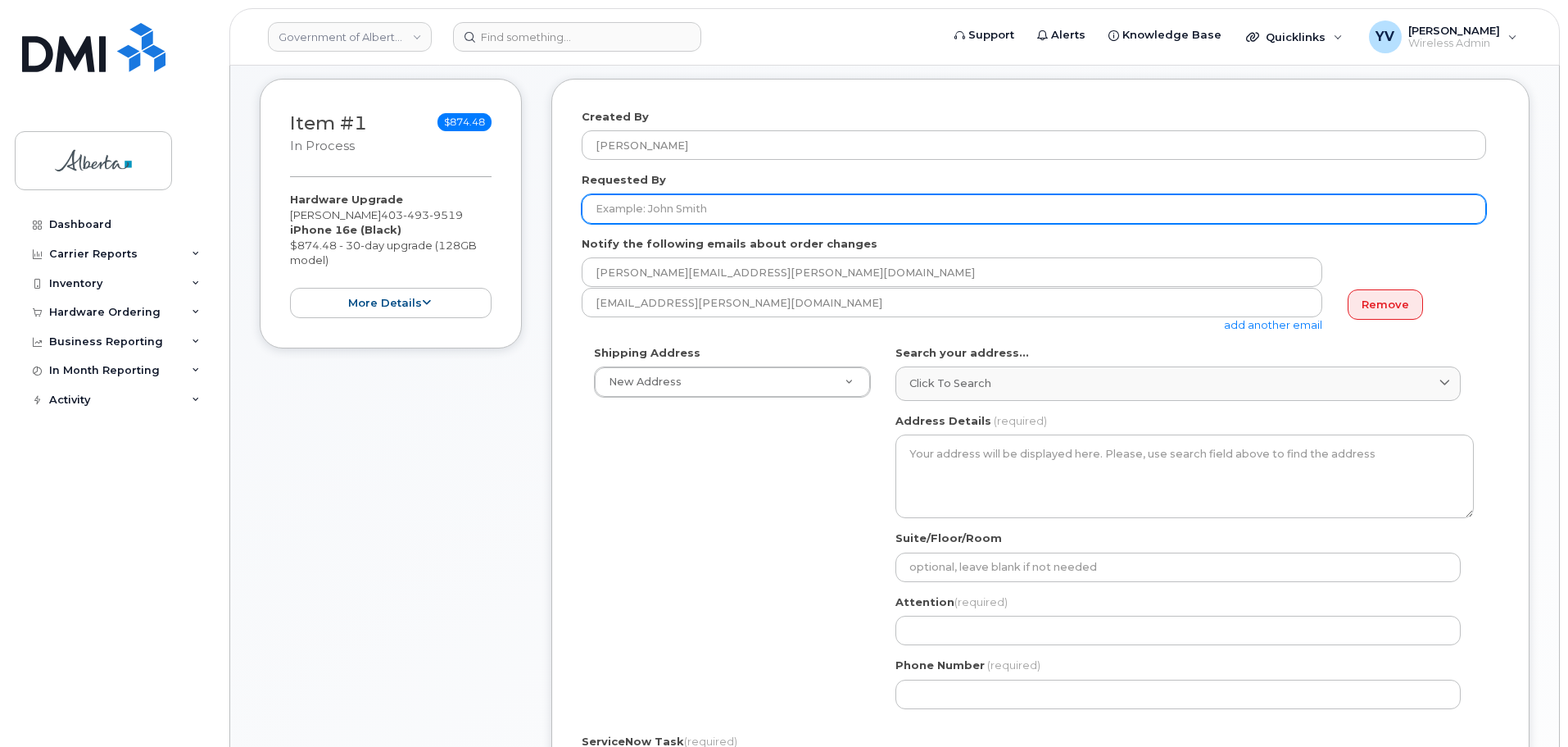
click at [606, 214] on input "Requested By" at bounding box center [1034, 209] width 905 height 29
paste input "[PERSON_NAME]"
type input "[PERSON_NAME]"
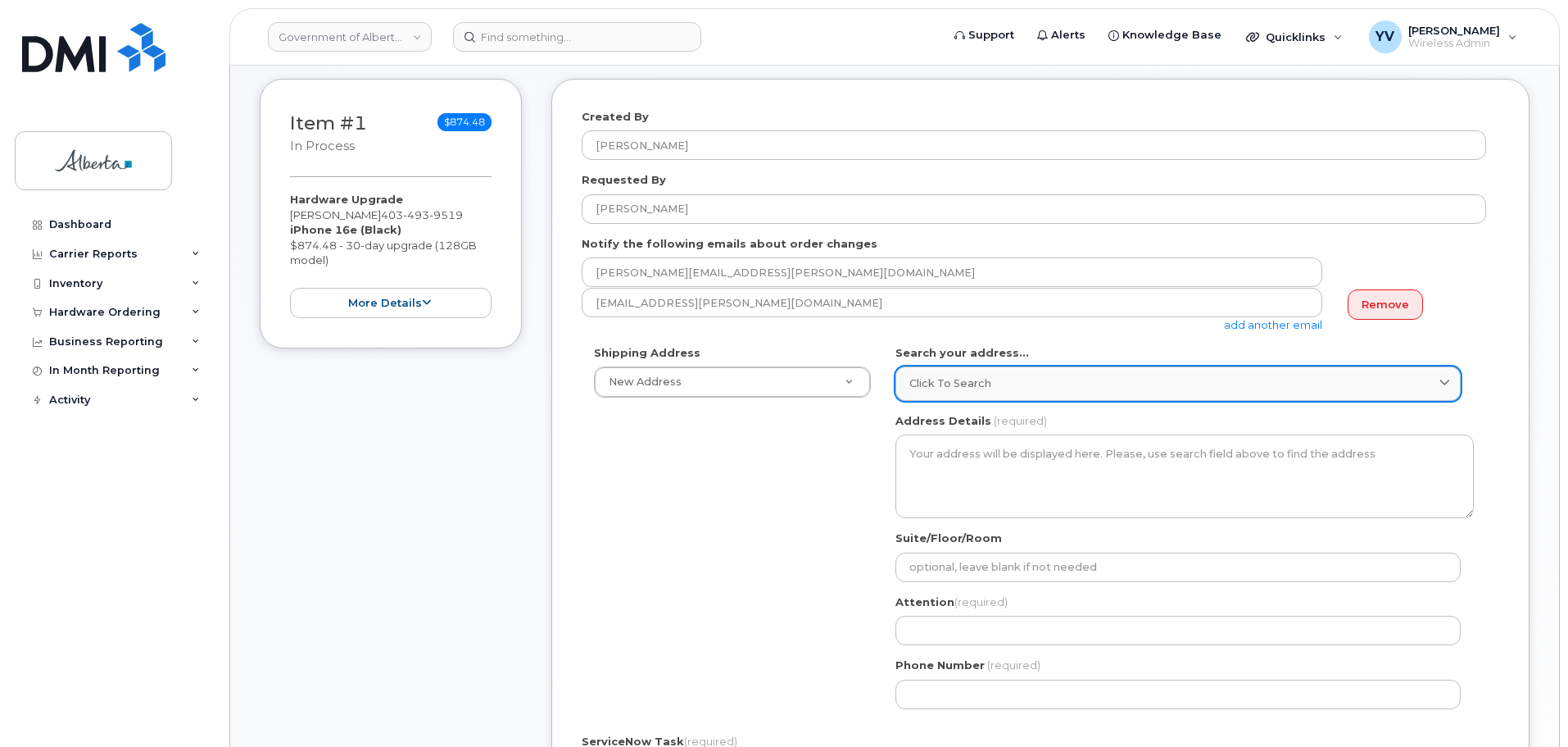
click at [944, 374] on link "Click to search" at bounding box center [1178, 383] width 565 height 34
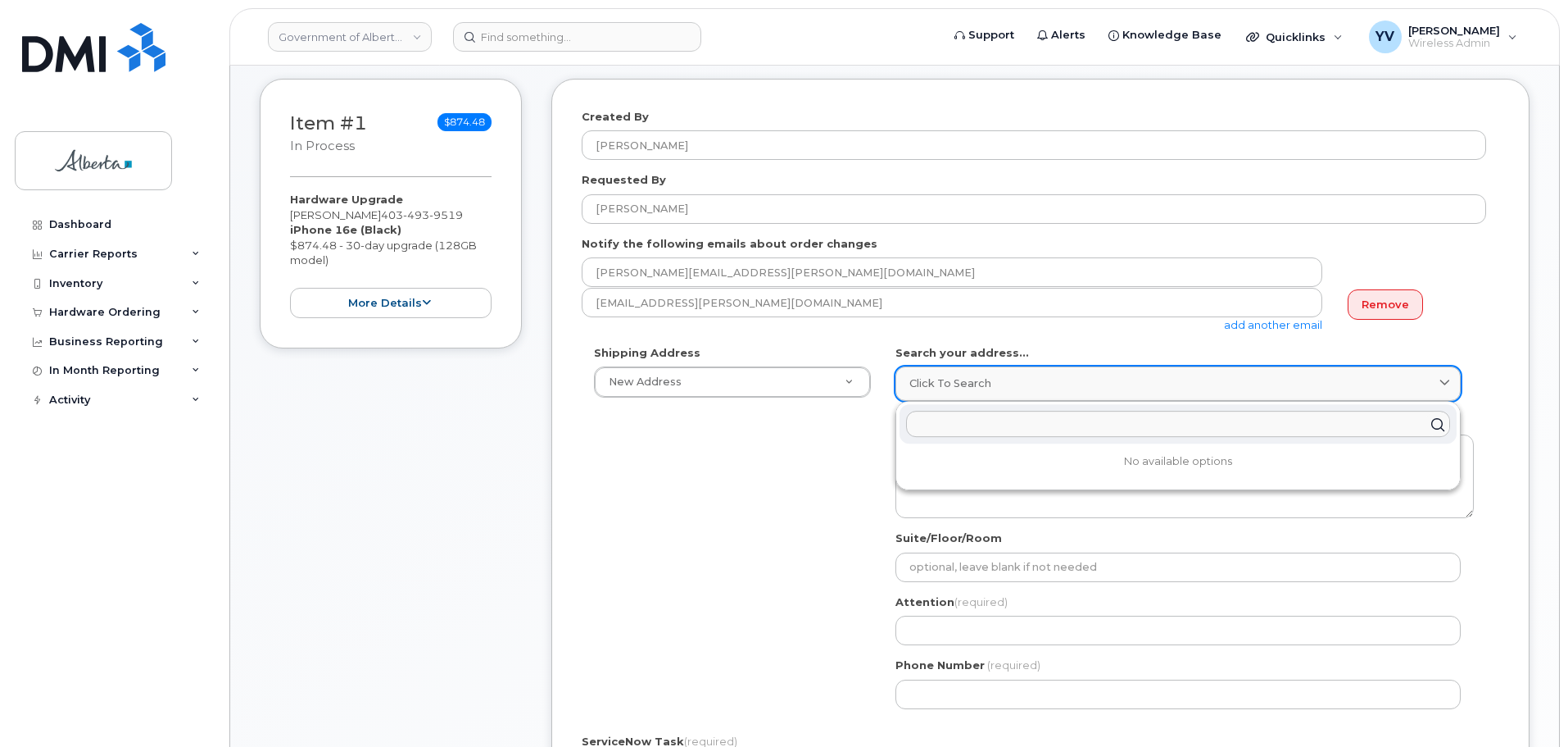
paste input "[STREET_ADDRESS],"
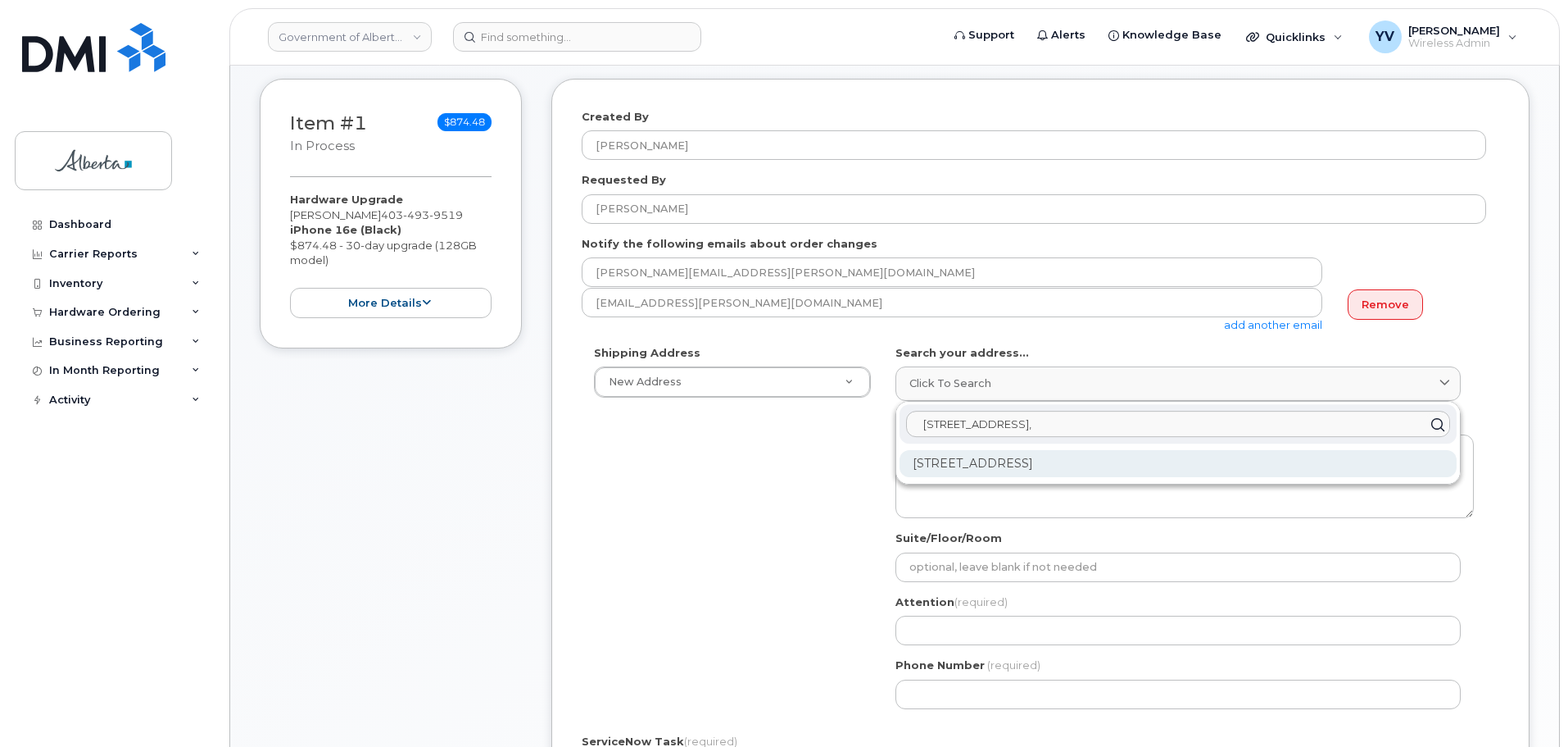
type input "[STREET_ADDRESS],"
click at [1000, 461] on div "309 Pioneer Rd Canmore AB T1W 1E8" at bounding box center [1177, 463] width 557 height 27
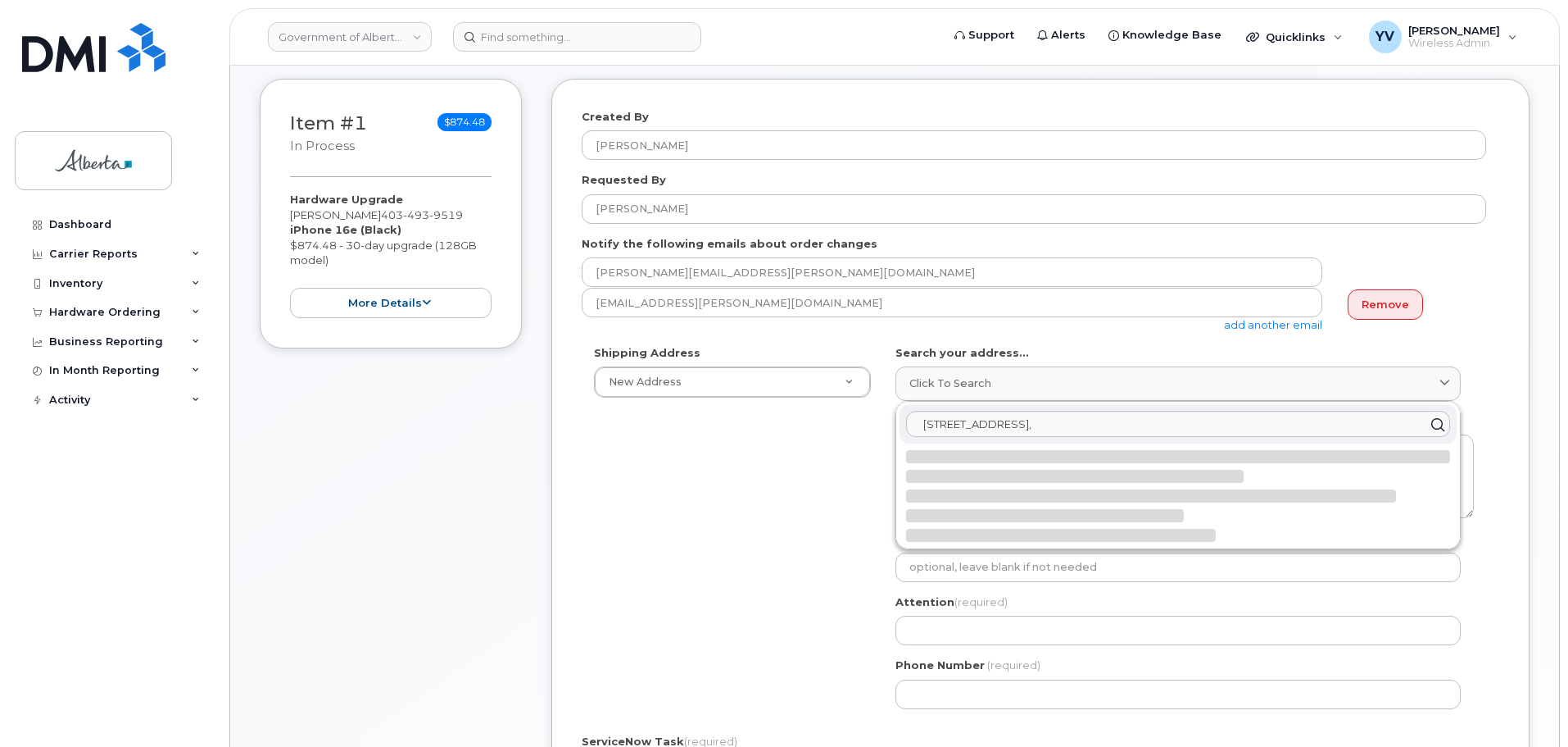
select select
type textarea "309 Pioneer Rd CANMORE AB T1W 1E8 CANADA"
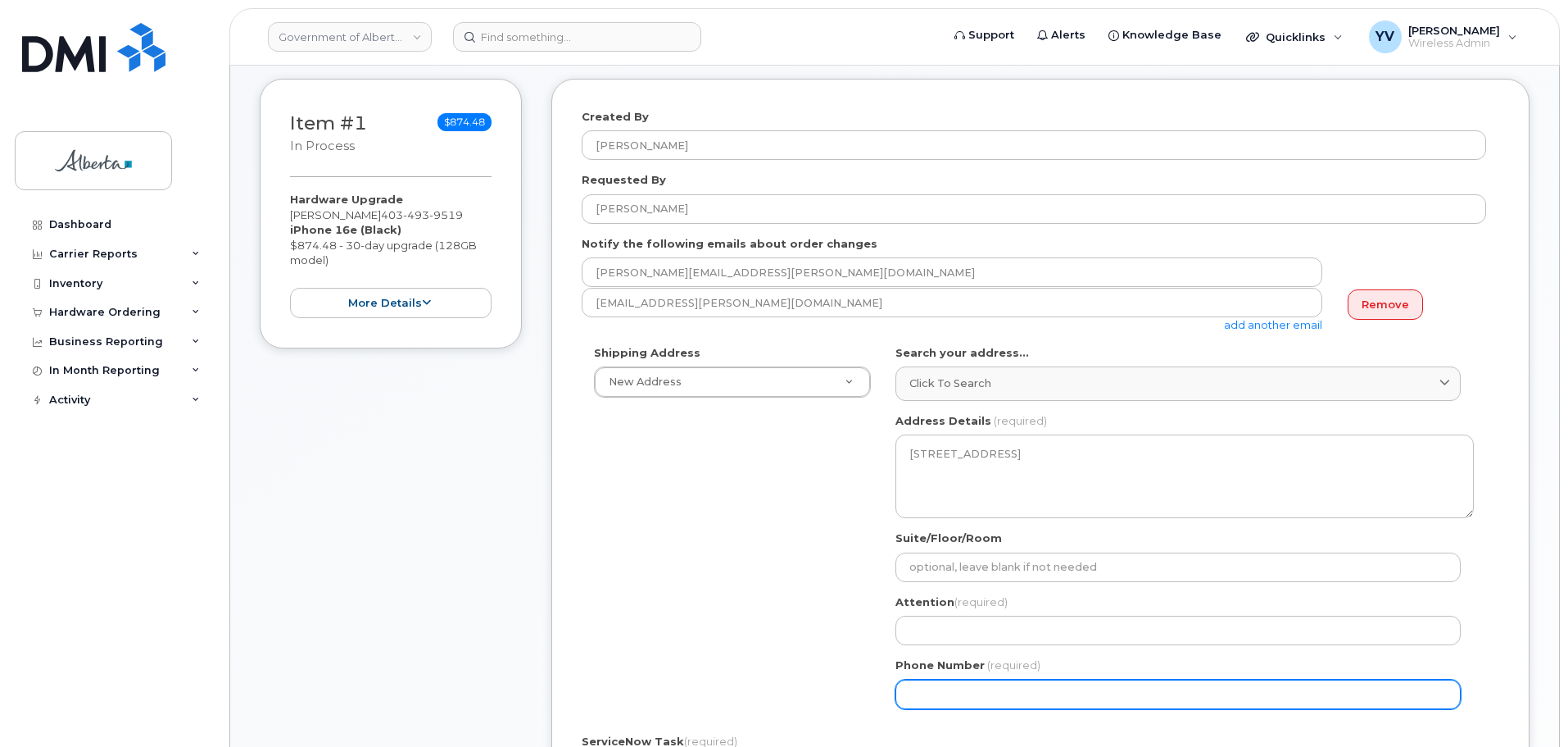
click at [929, 694] on input "Phone Number" at bounding box center [1178, 694] width 565 height 29
paste input "4034939478"
select select
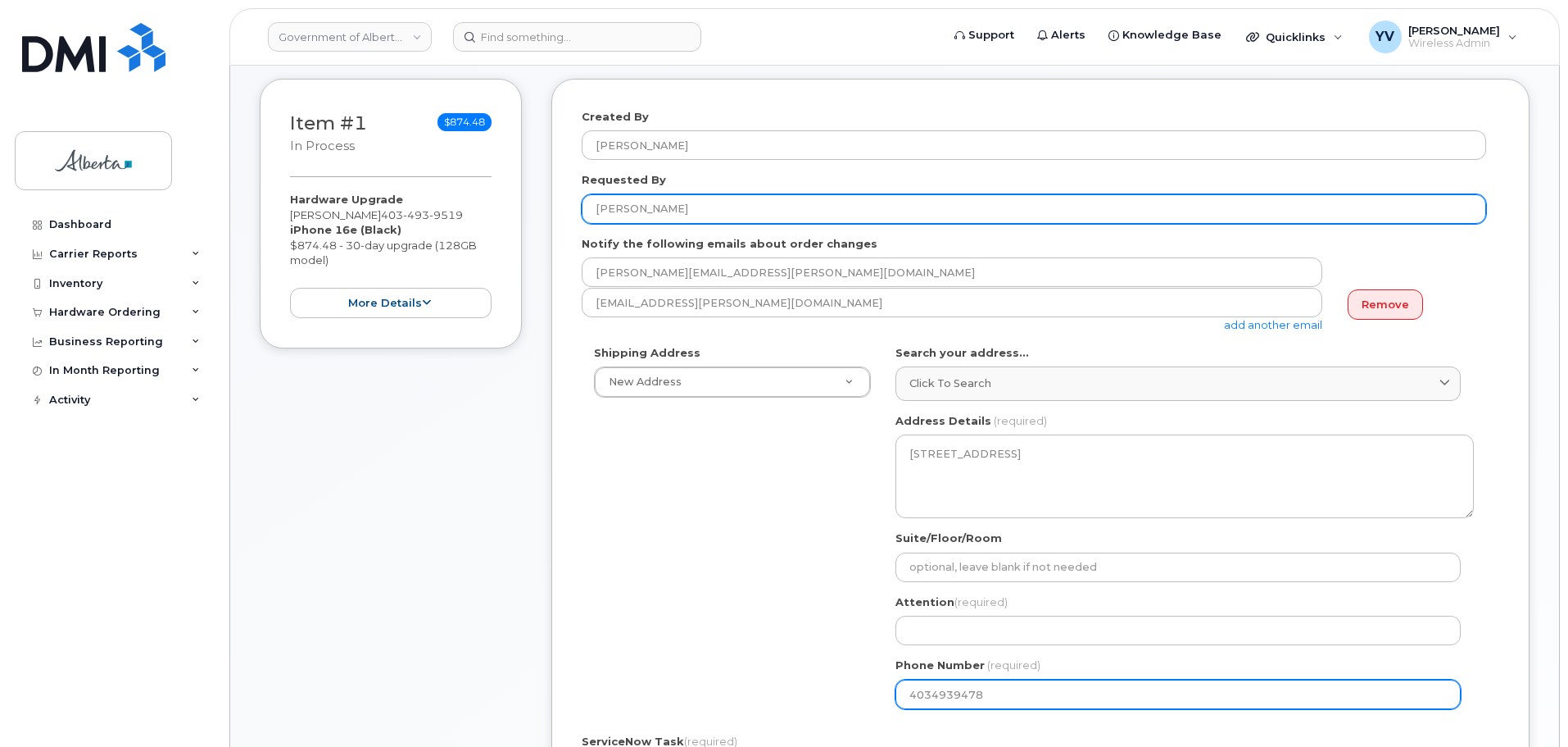
type input "4034939478"
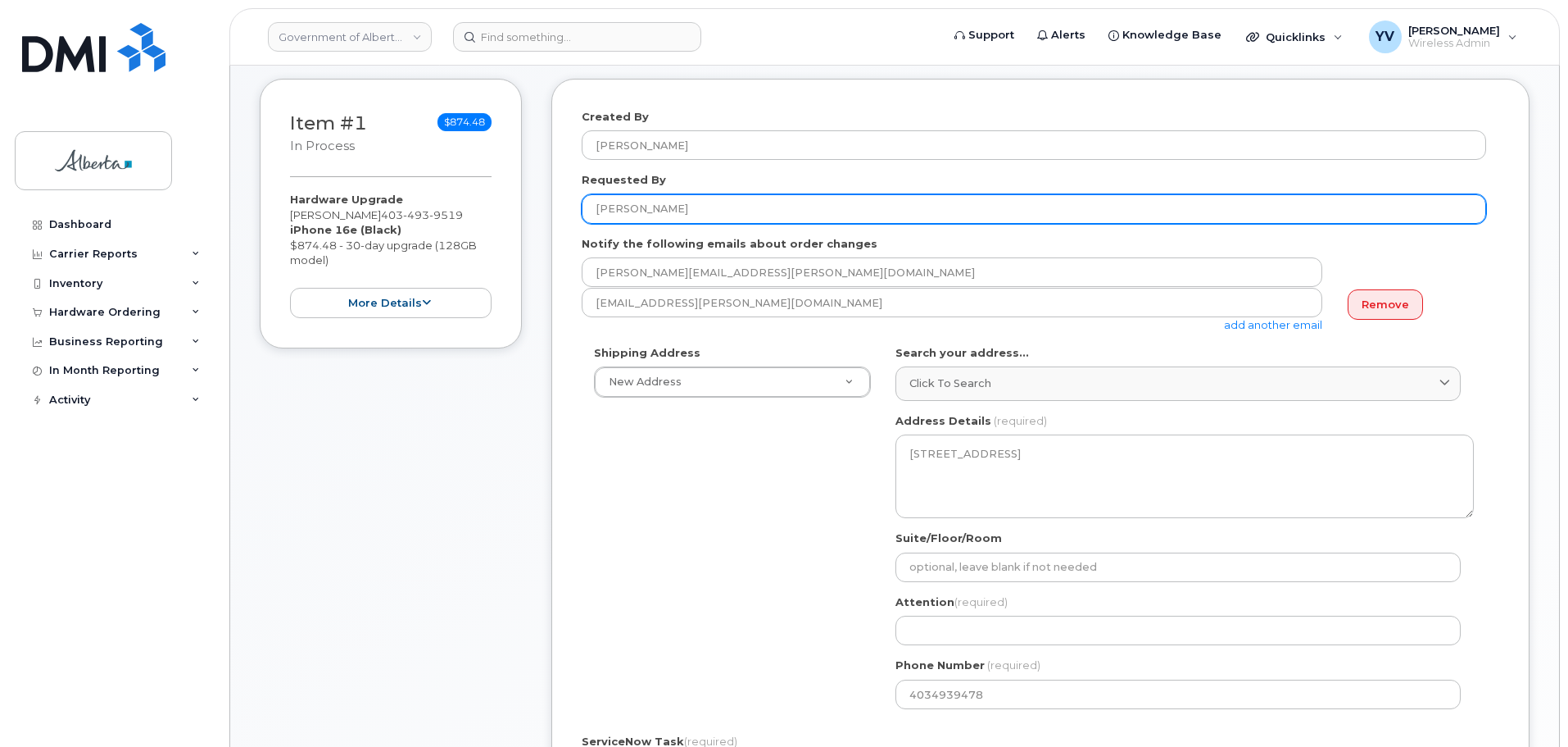
drag, startPoint x: 691, startPoint y: 214, endPoint x: 584, endPoint y: 224, distance: 107.5
click at [584, 224] on form "Created By Yen Vong Requested By Andrea Barnes Notify the following emails abou…" at bounding box center [1040, 563] width 918 height 910
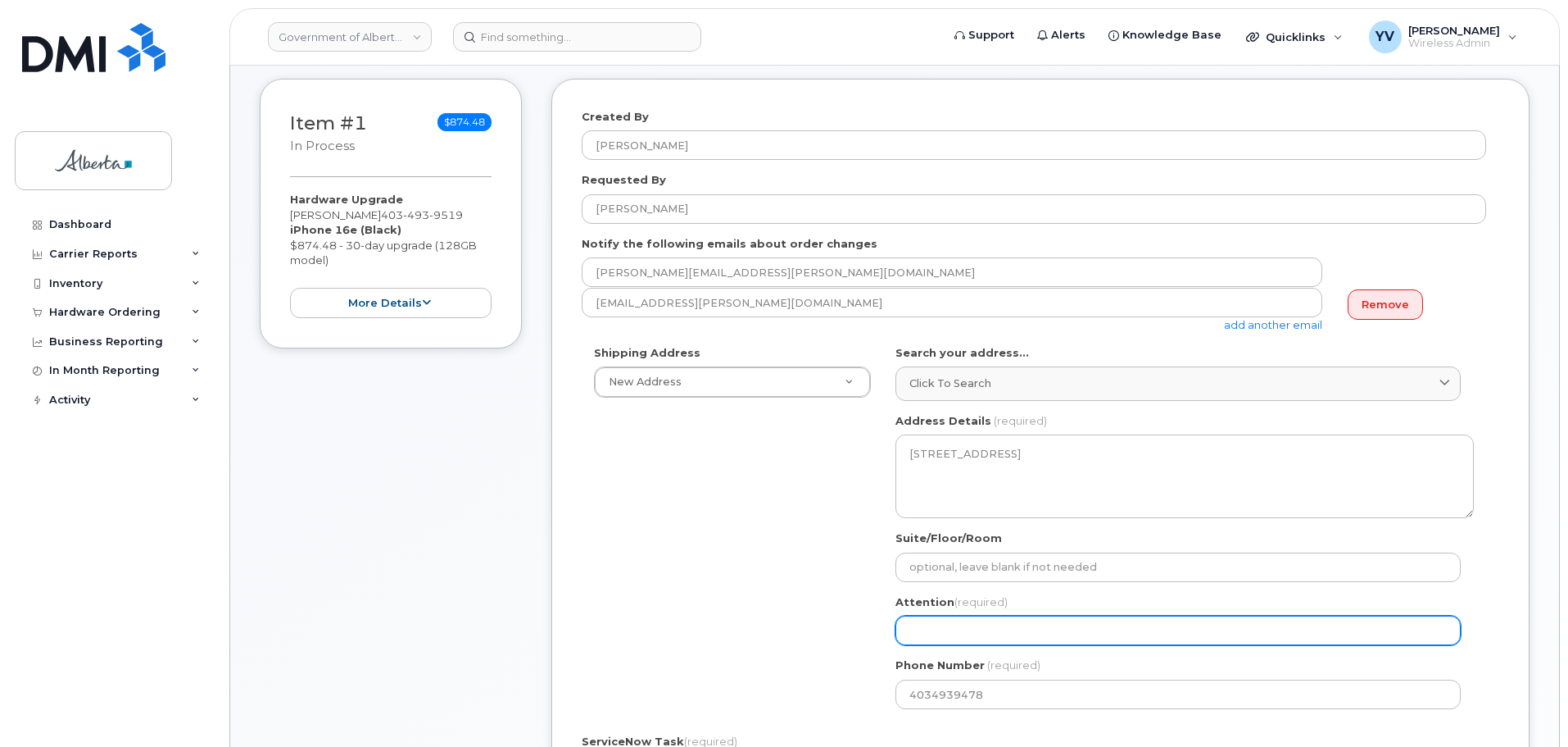
click at [918, 643] on input "Attention (required)" at bounding box center [1178, 630] width 565 height 29
paste input "[PERSON_NAME]"
select select
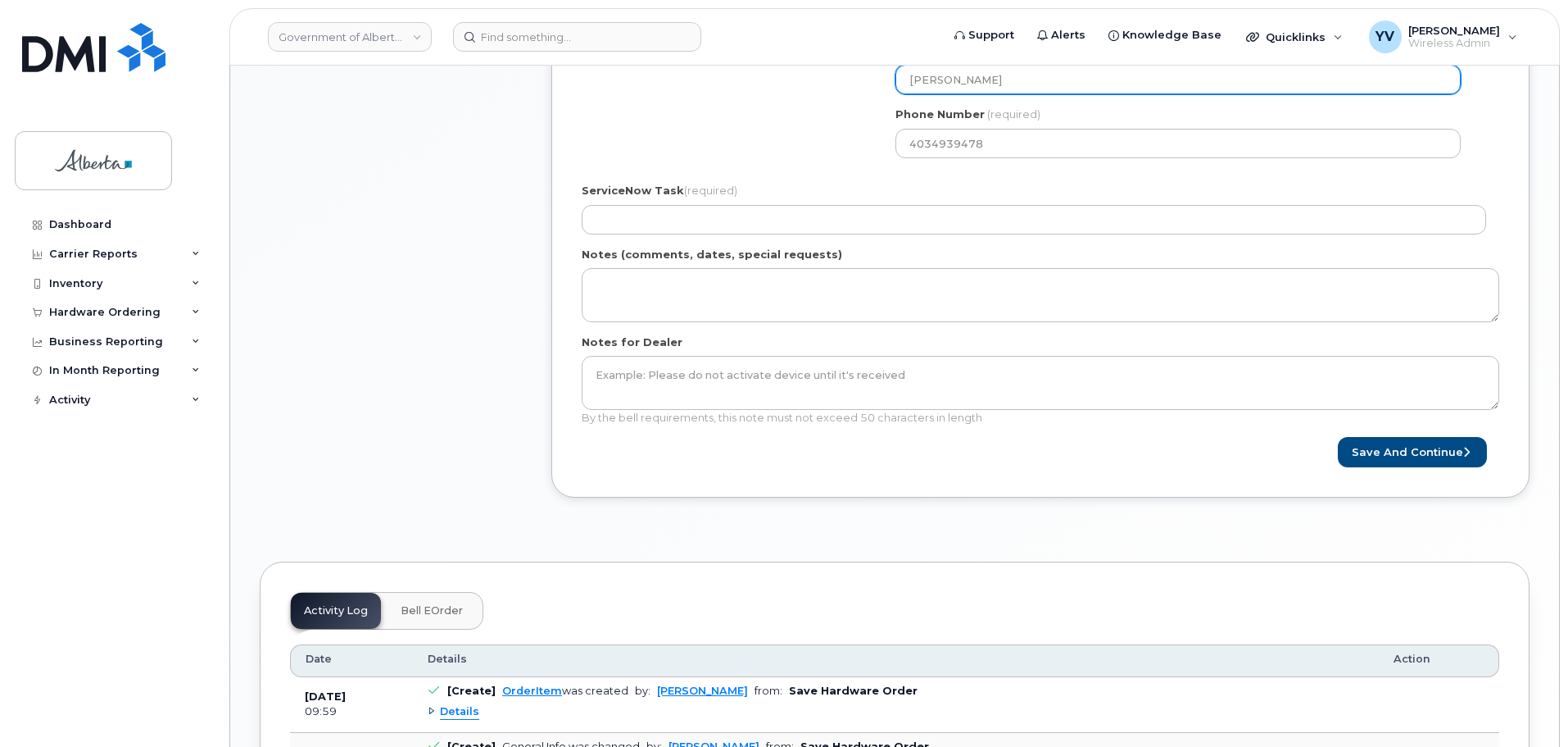
scroll to position [773, 0]
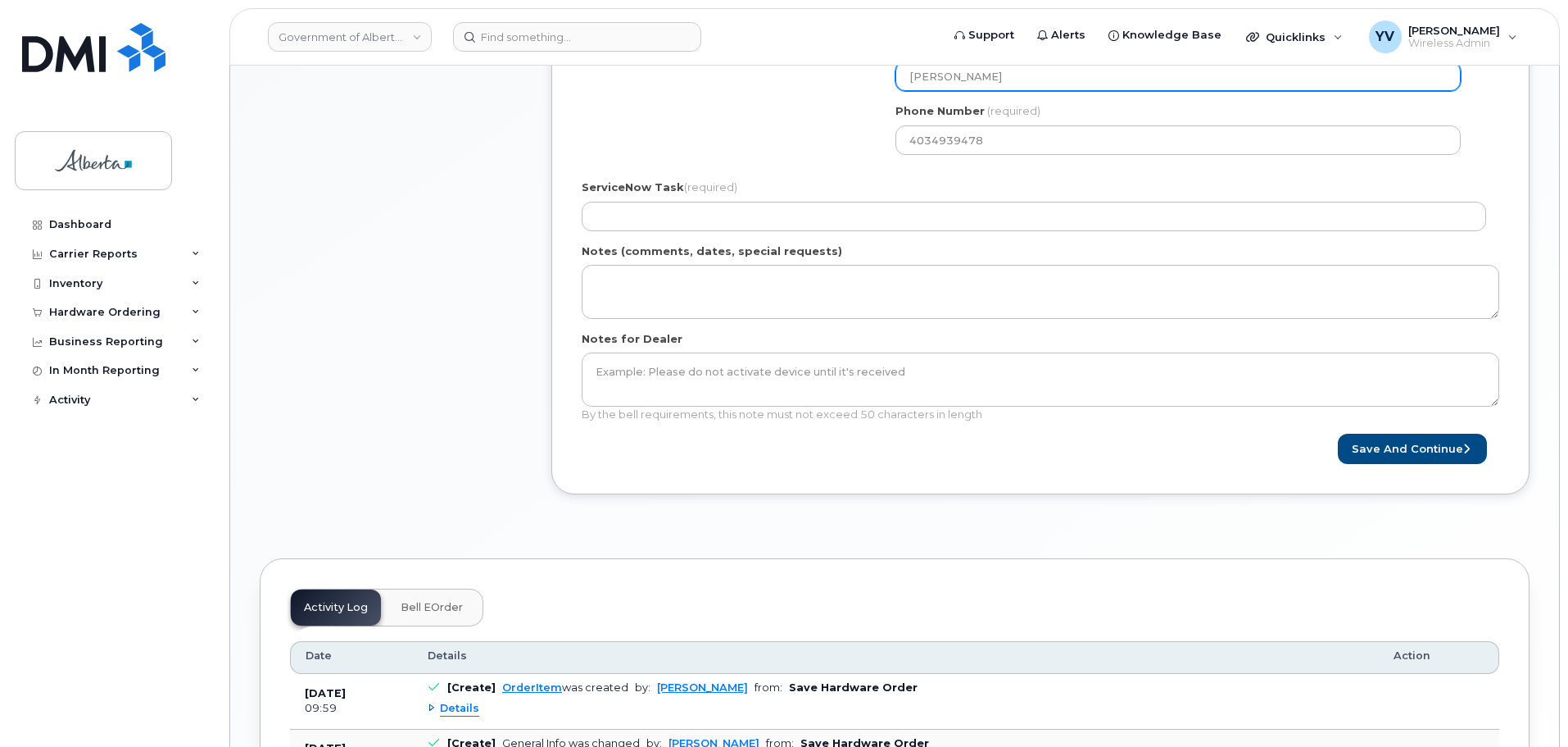
type input "[PERSON_NAME]"
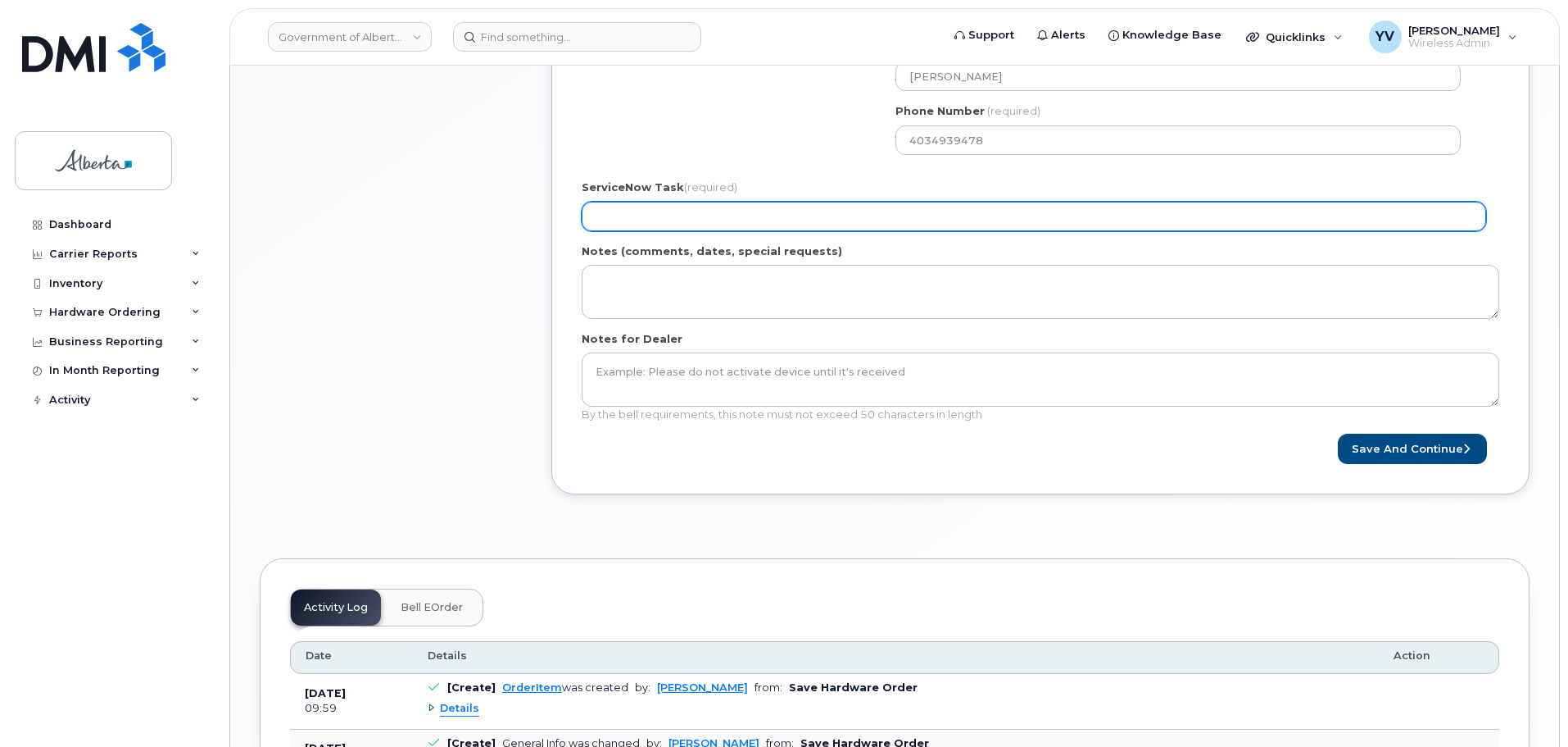
click at [600, 213] on input "ServiceNow Task (required)" at bounding box center [1034, 216] width 905 height 29
paste input "SCTASK0834498"
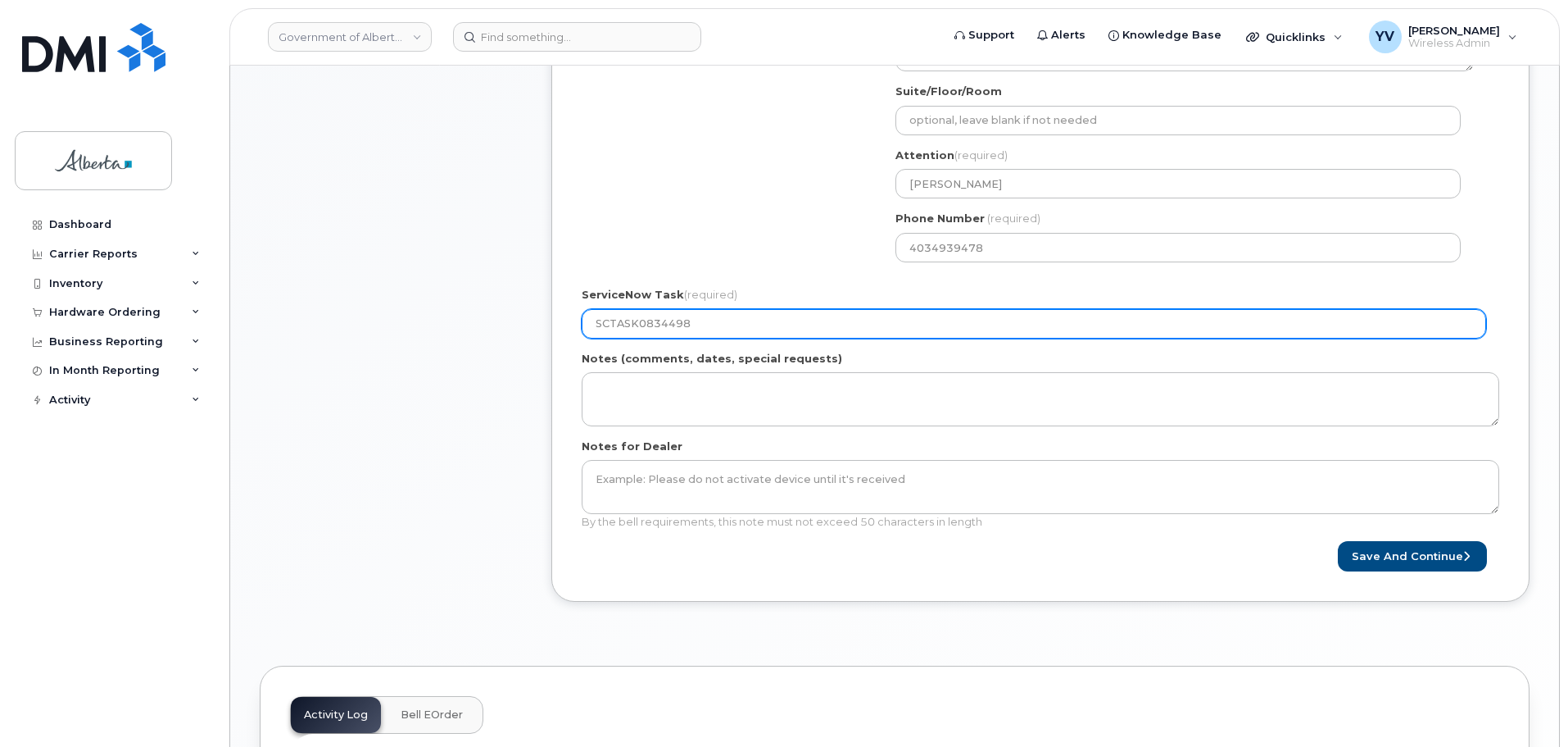
scroll to position [679, 0]
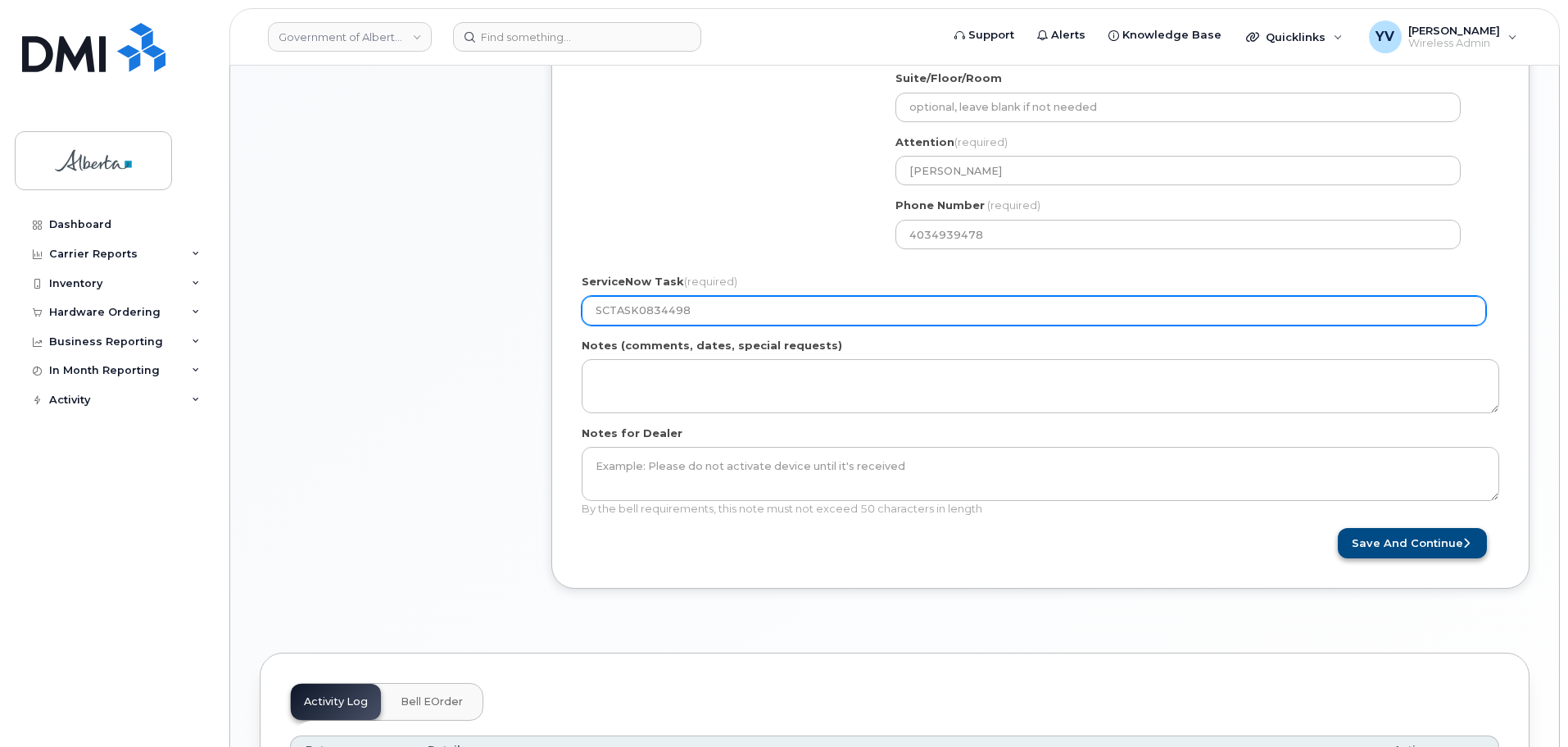
type input "SCTASK0834498"
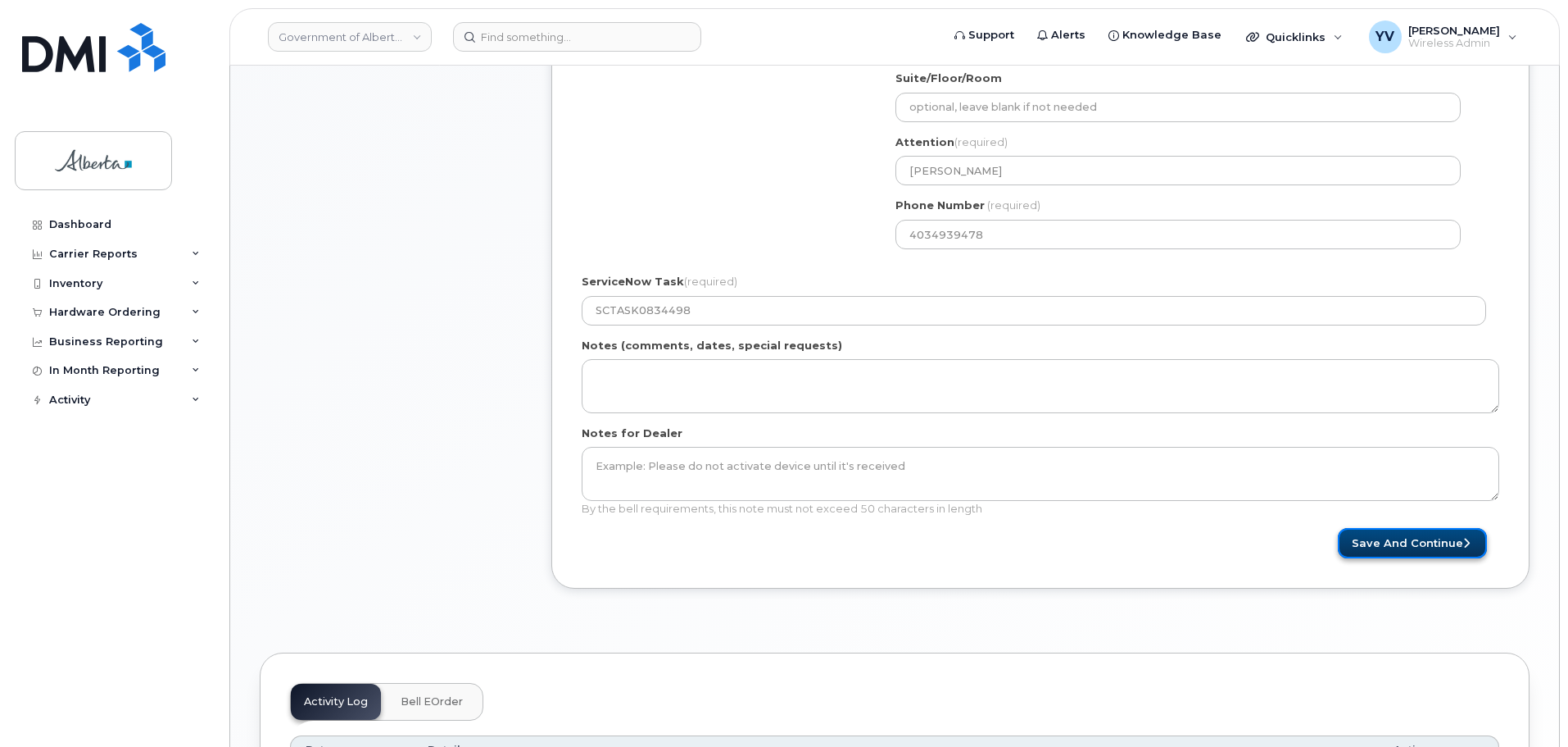
click at [1408, 540] on button "Save and Continue" at bounding box center [1413, 543] width 149 height 30
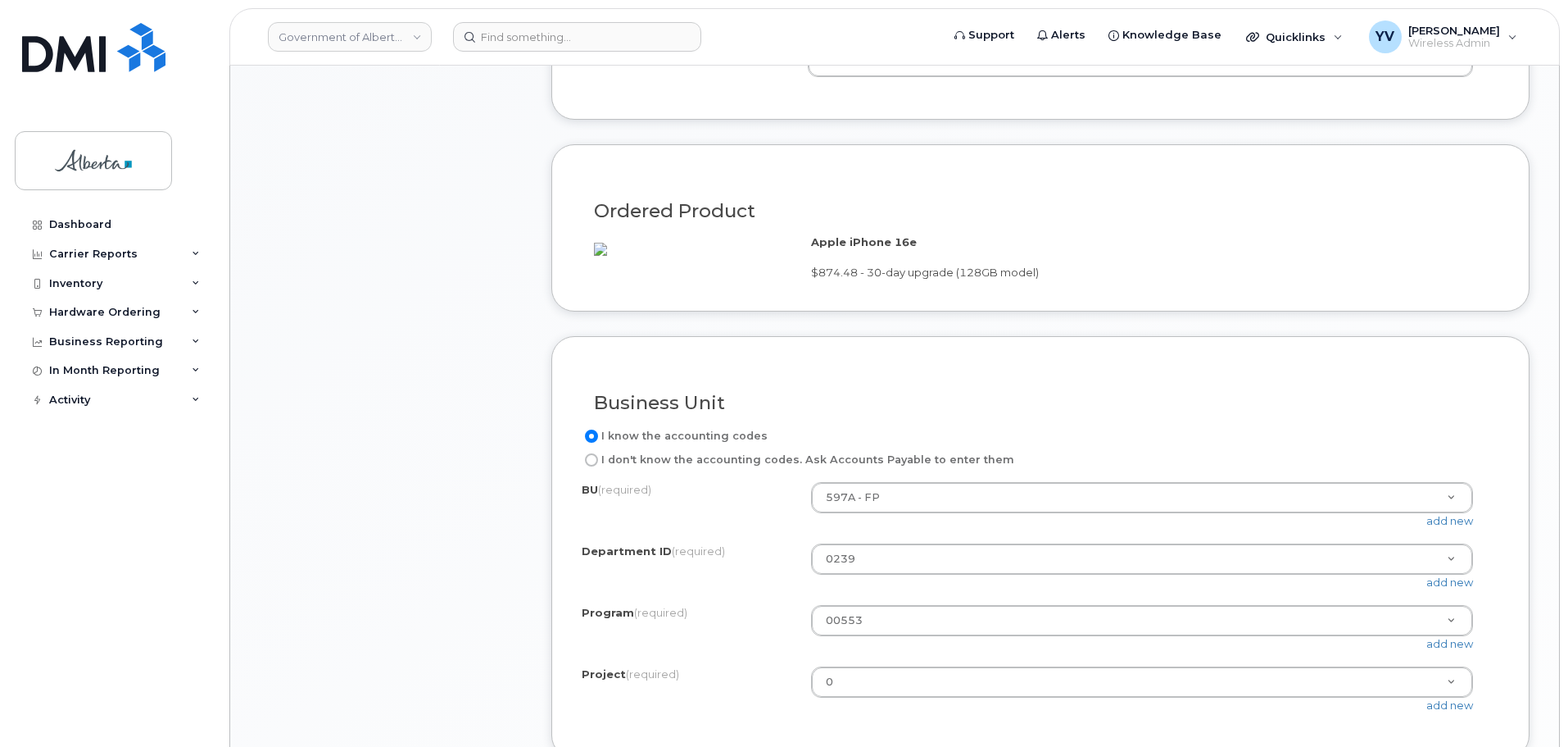
scroll to position [915, 0]
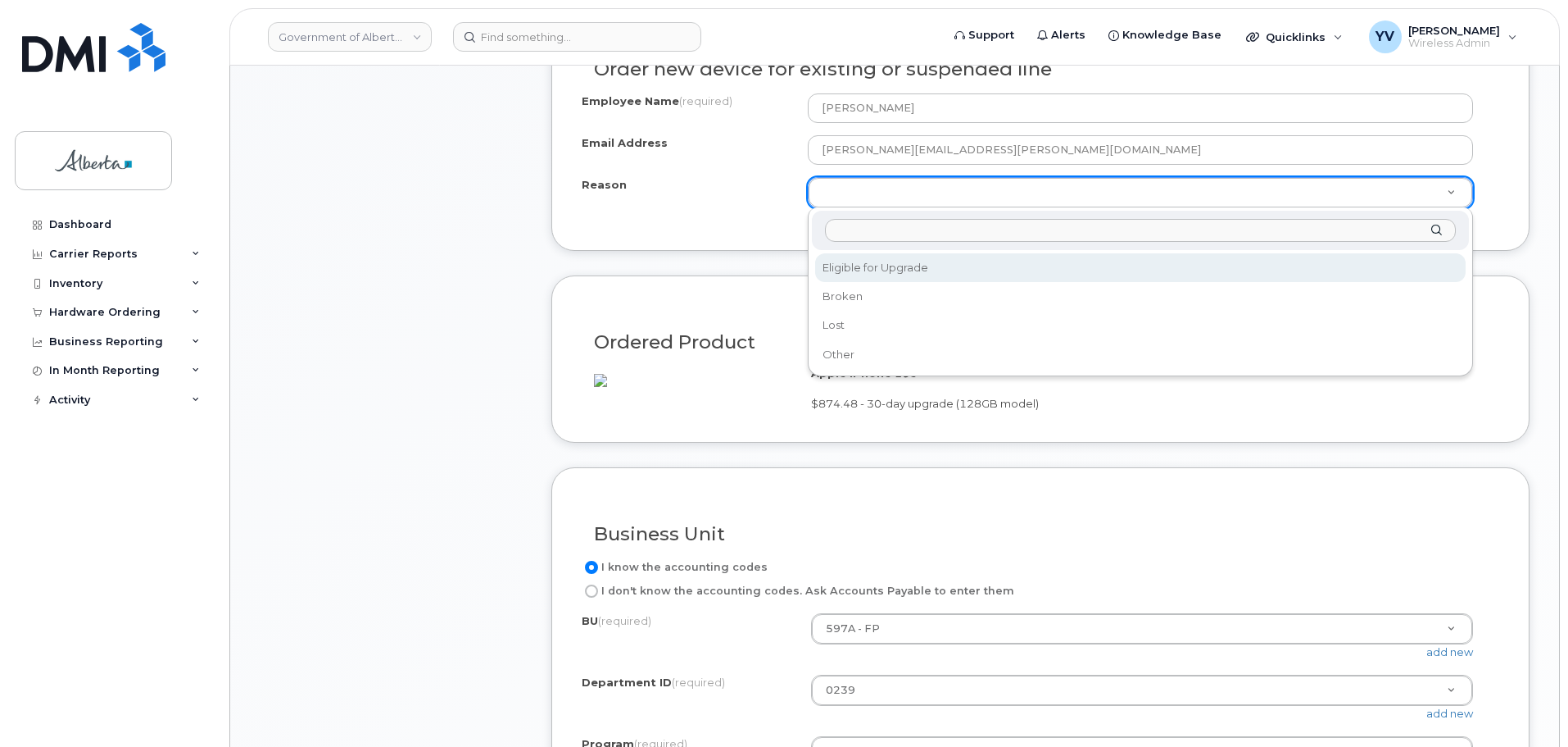
select select "eligible_for_upgrade"
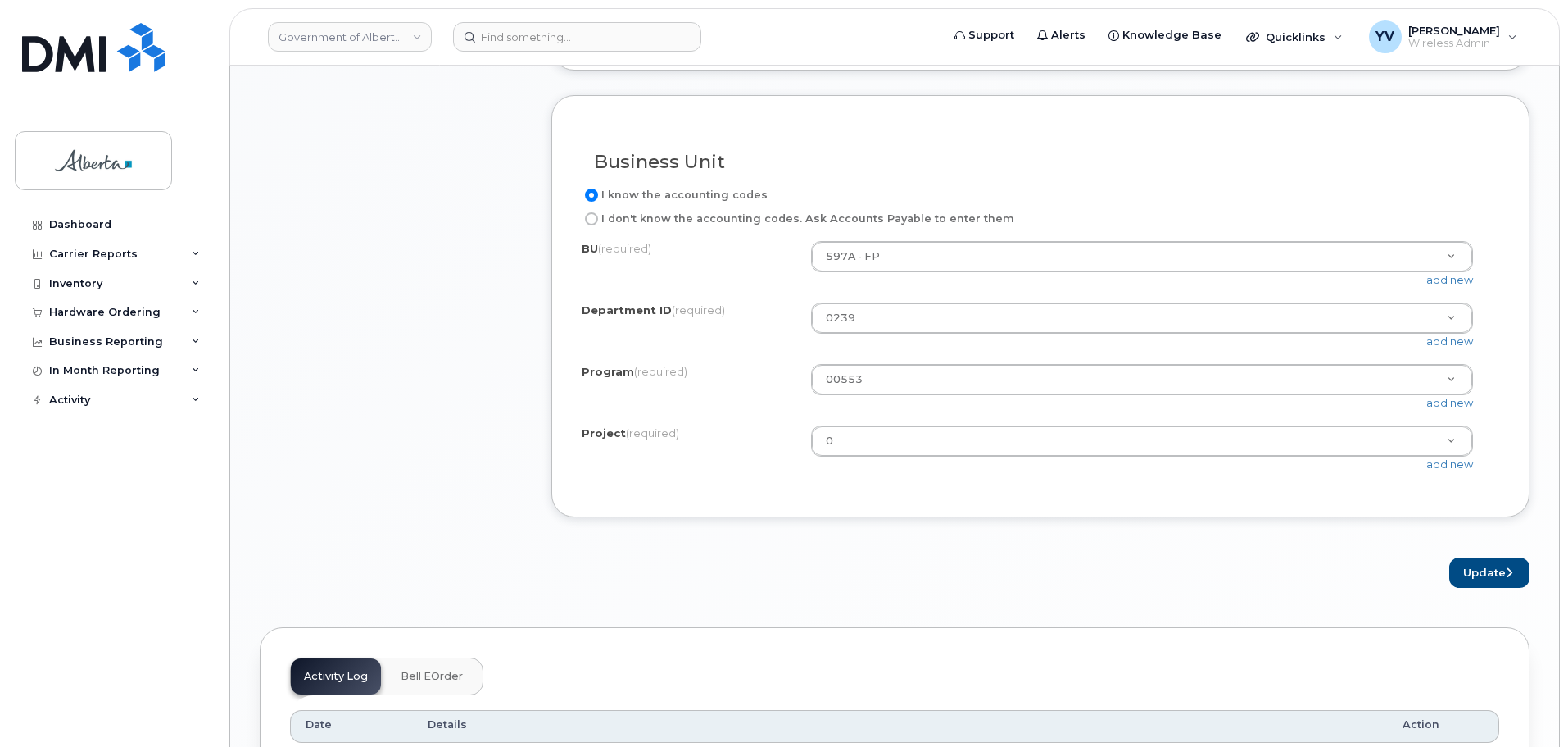
scroll to position [1296, 0]
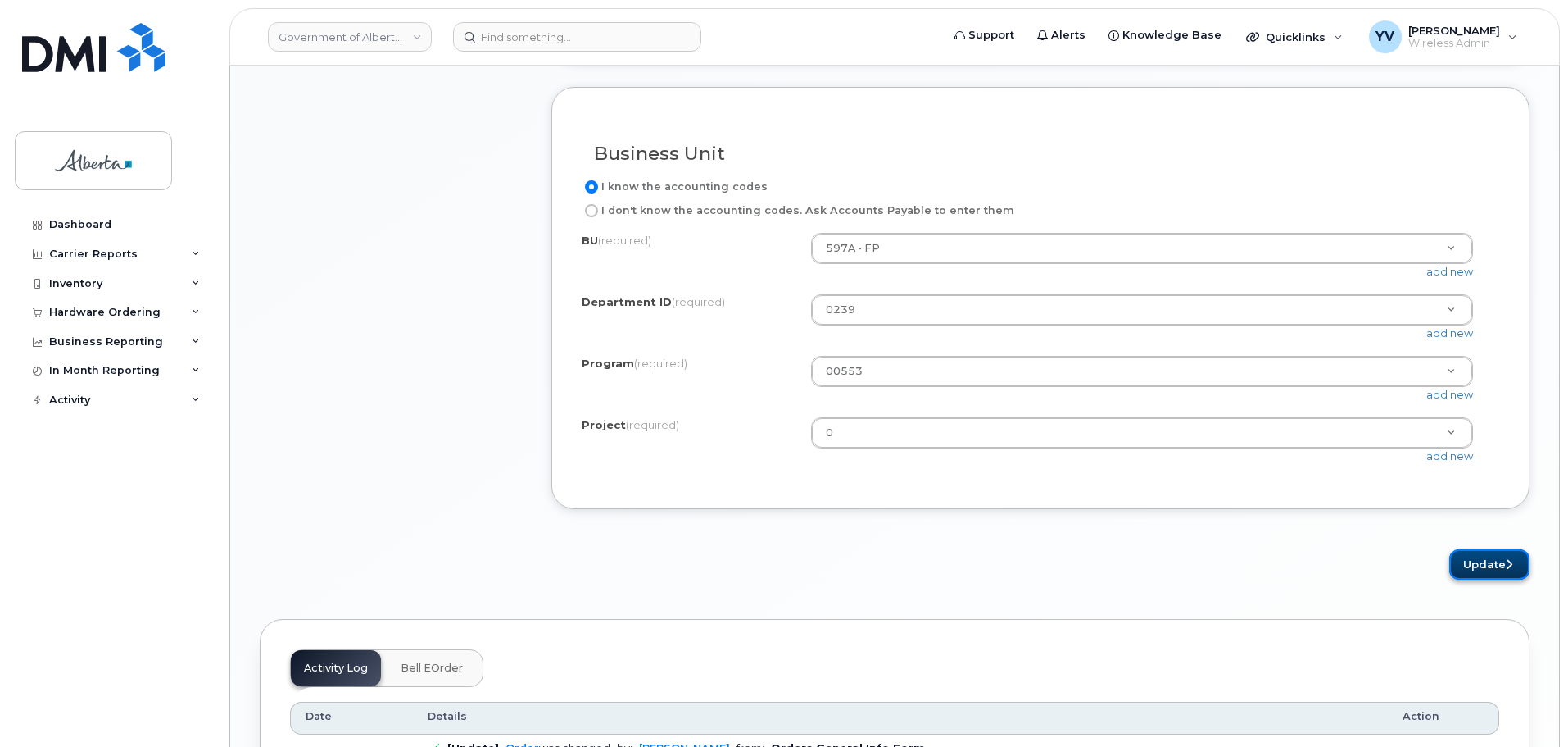
click at [1503, 576] on button "Update" at bounding box center [1490, 563] width 80 height 30
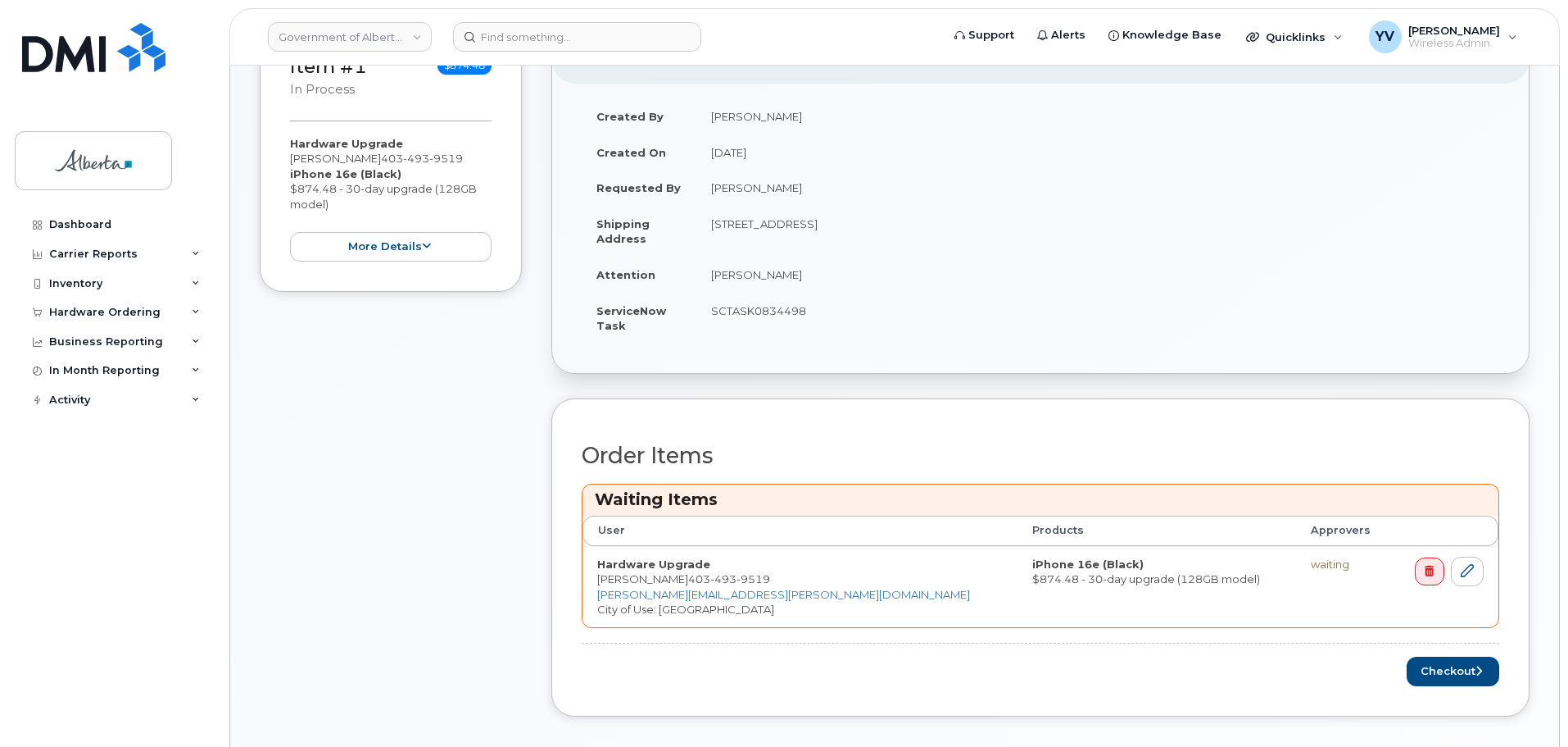
scroll to position [393, 0]
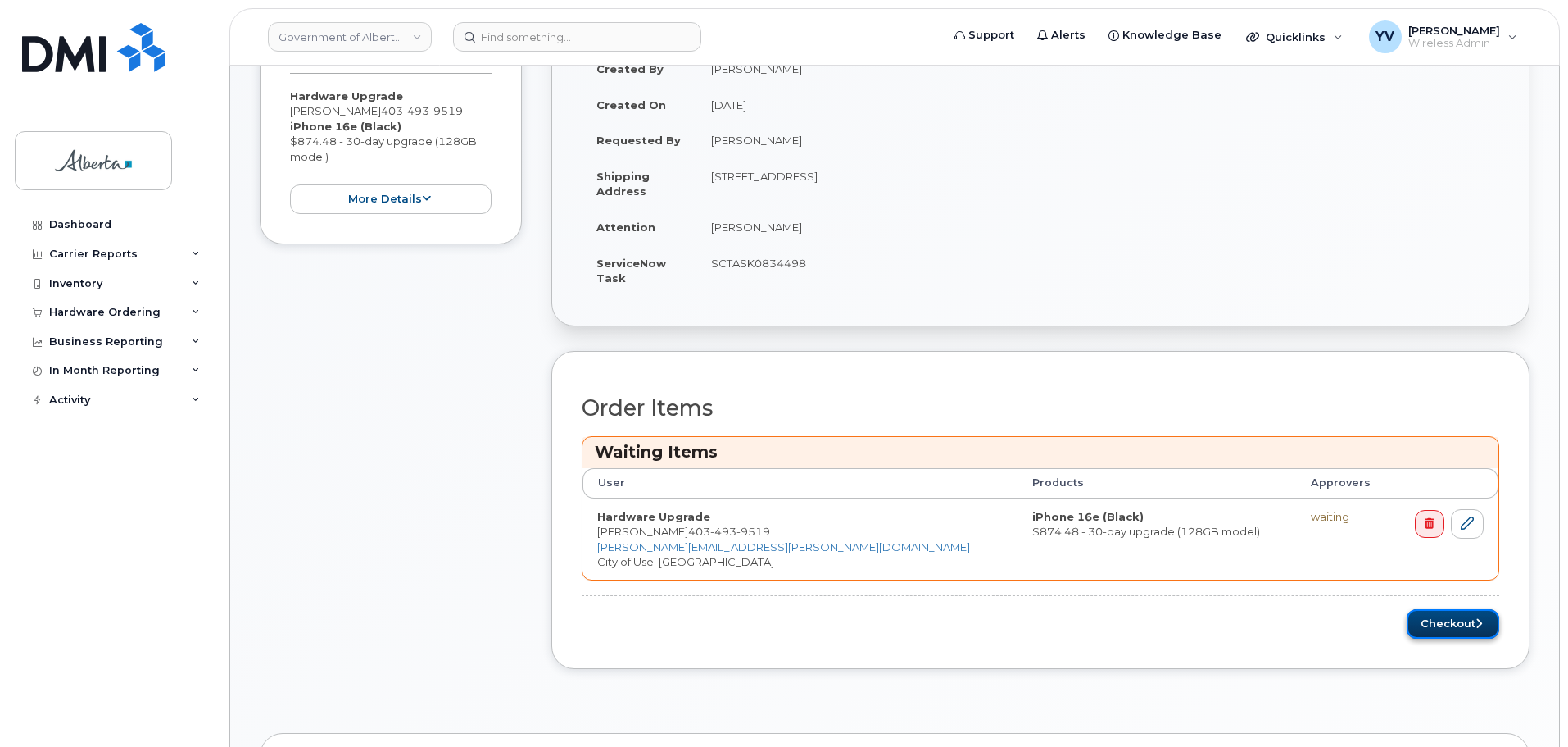
click at [1449, 617] on button "Checkout" at bounding box center [1454, 623] width 93 height 30
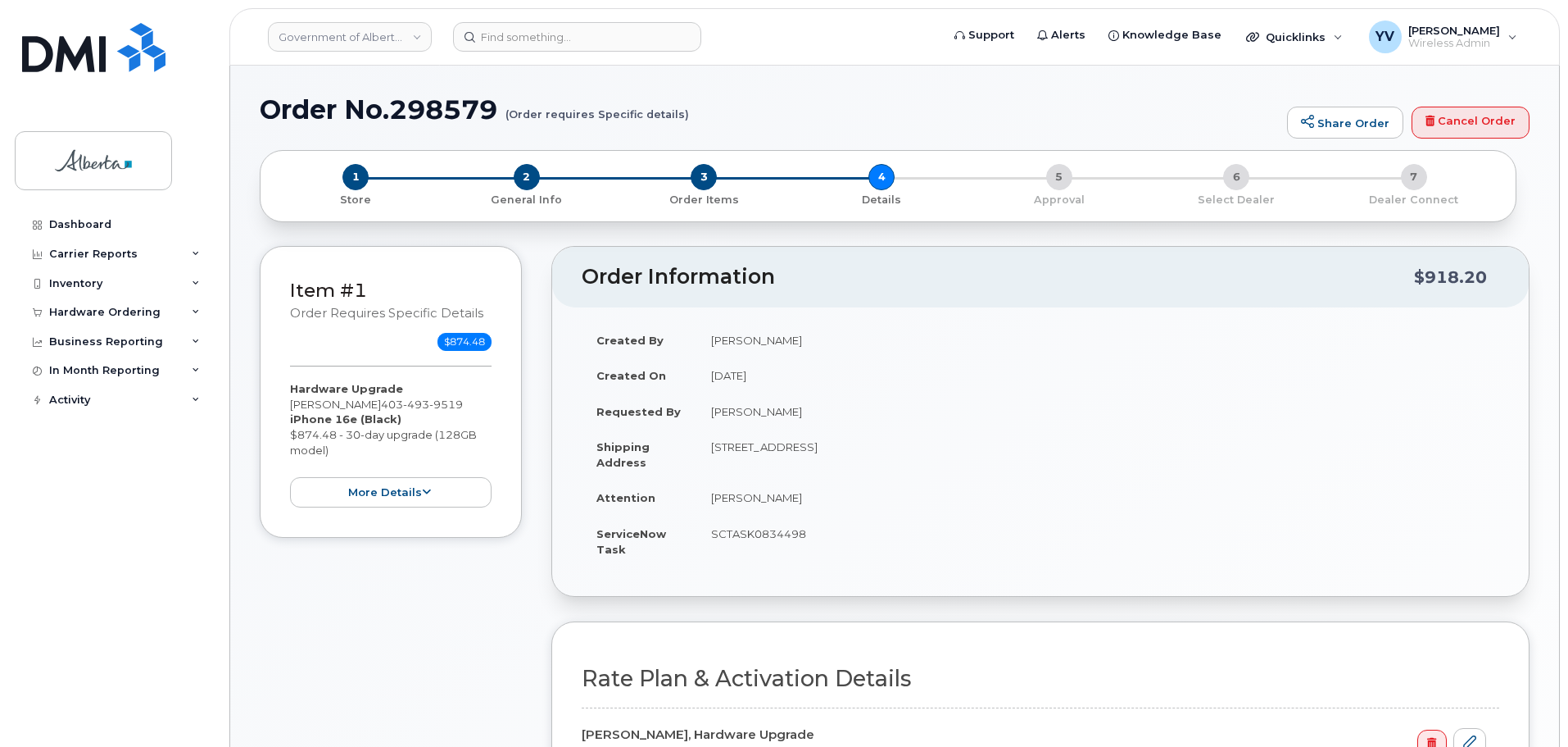
select select
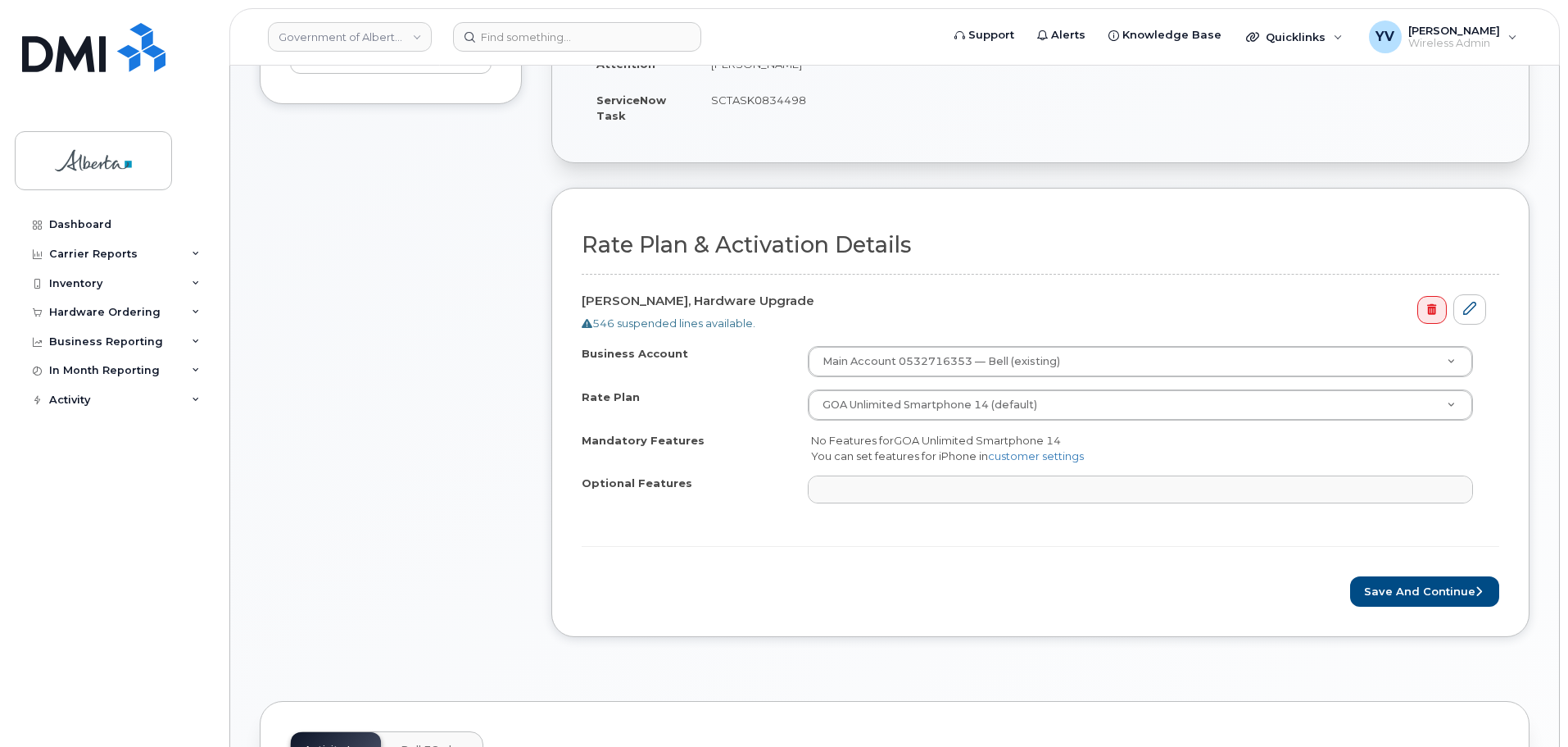
scroll to position [443, 0]
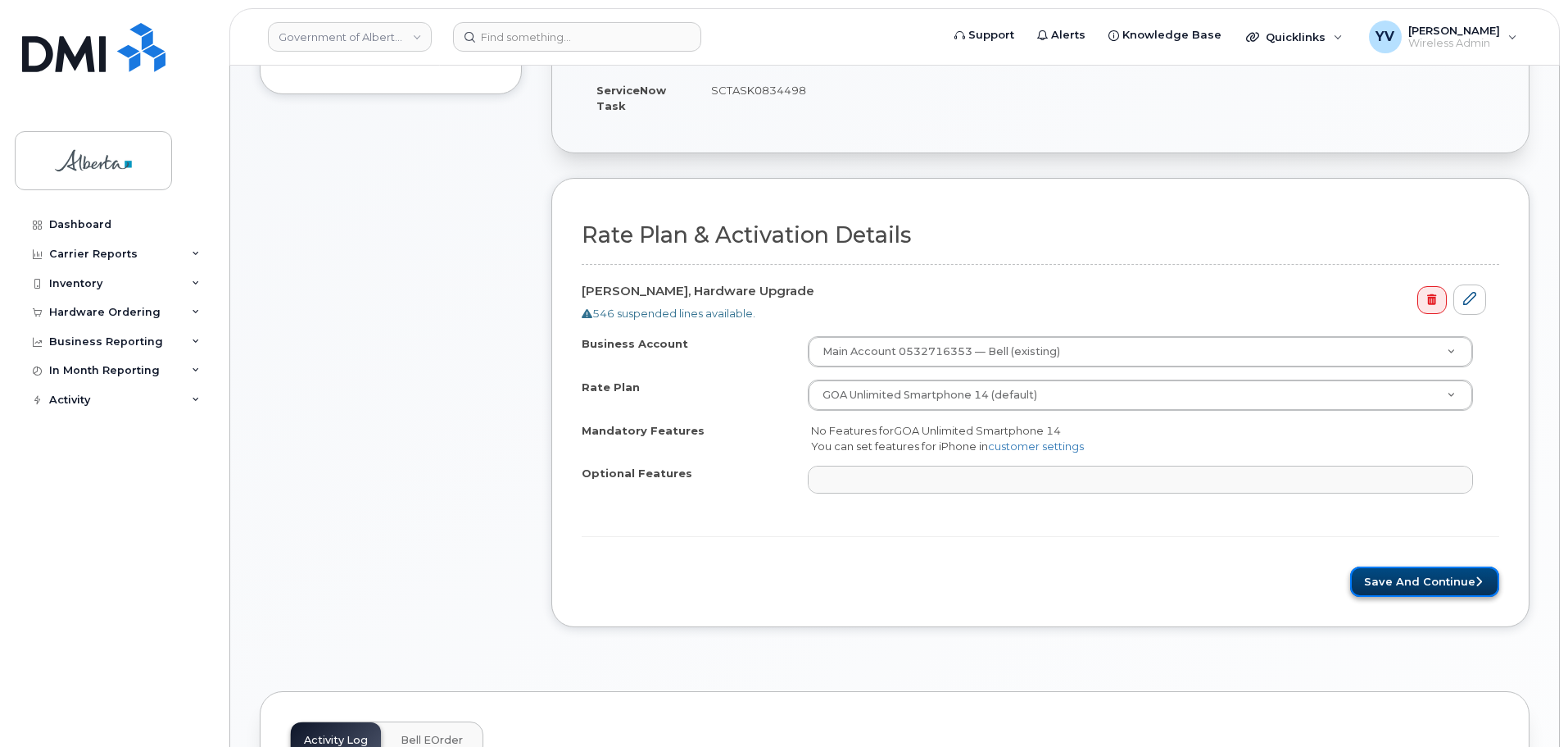
click at [1414, 581] on button "Save and Continue" at bounding box center [1424, 581] width 149 height 30
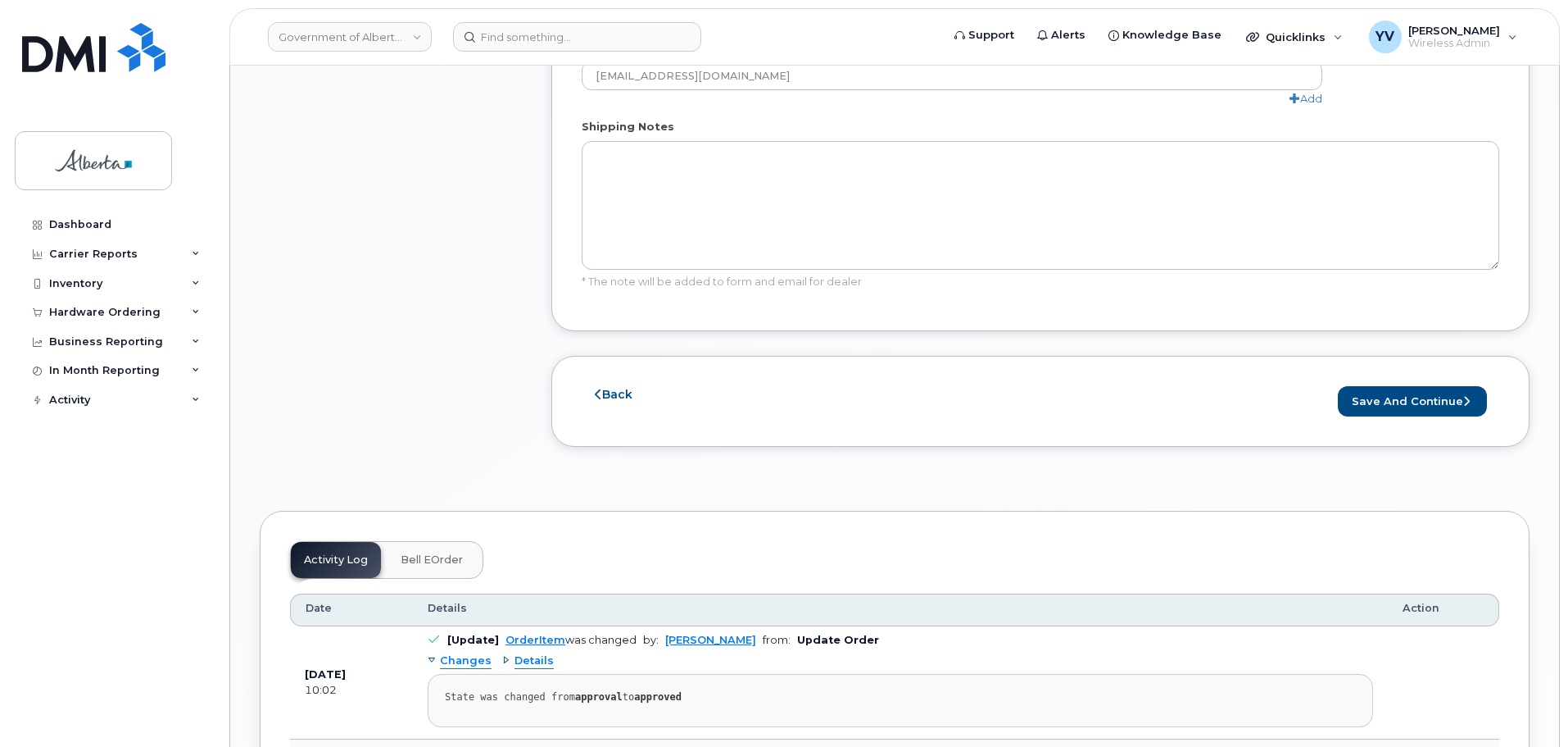
scroll to position [1036, 0]
click at [1387, 383] on button "Save and Continue" at bounding box center [1413, 398] width 149 height 30
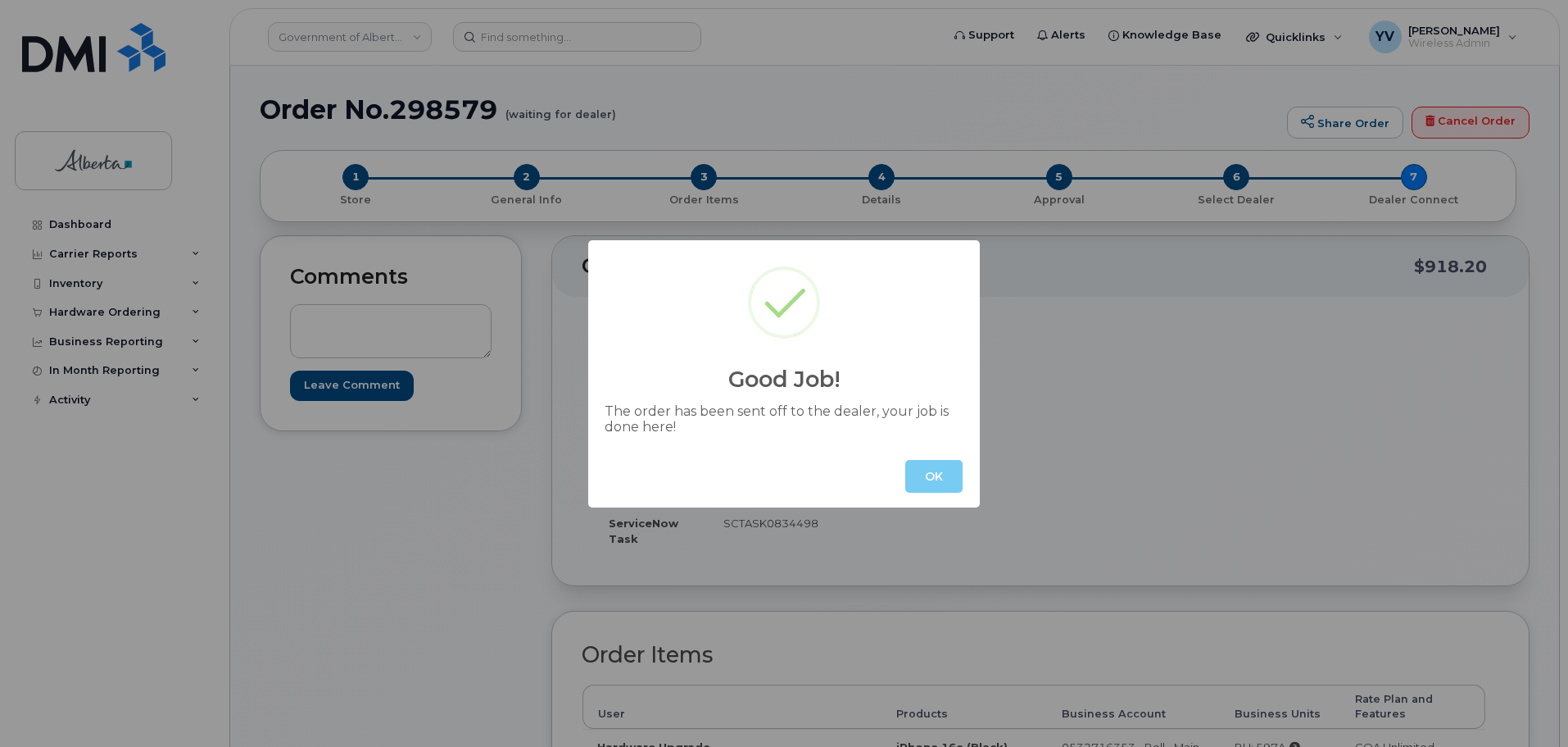
click at [948, 480] on button "OK" at bounding box center [934, 476] width 57 height 33
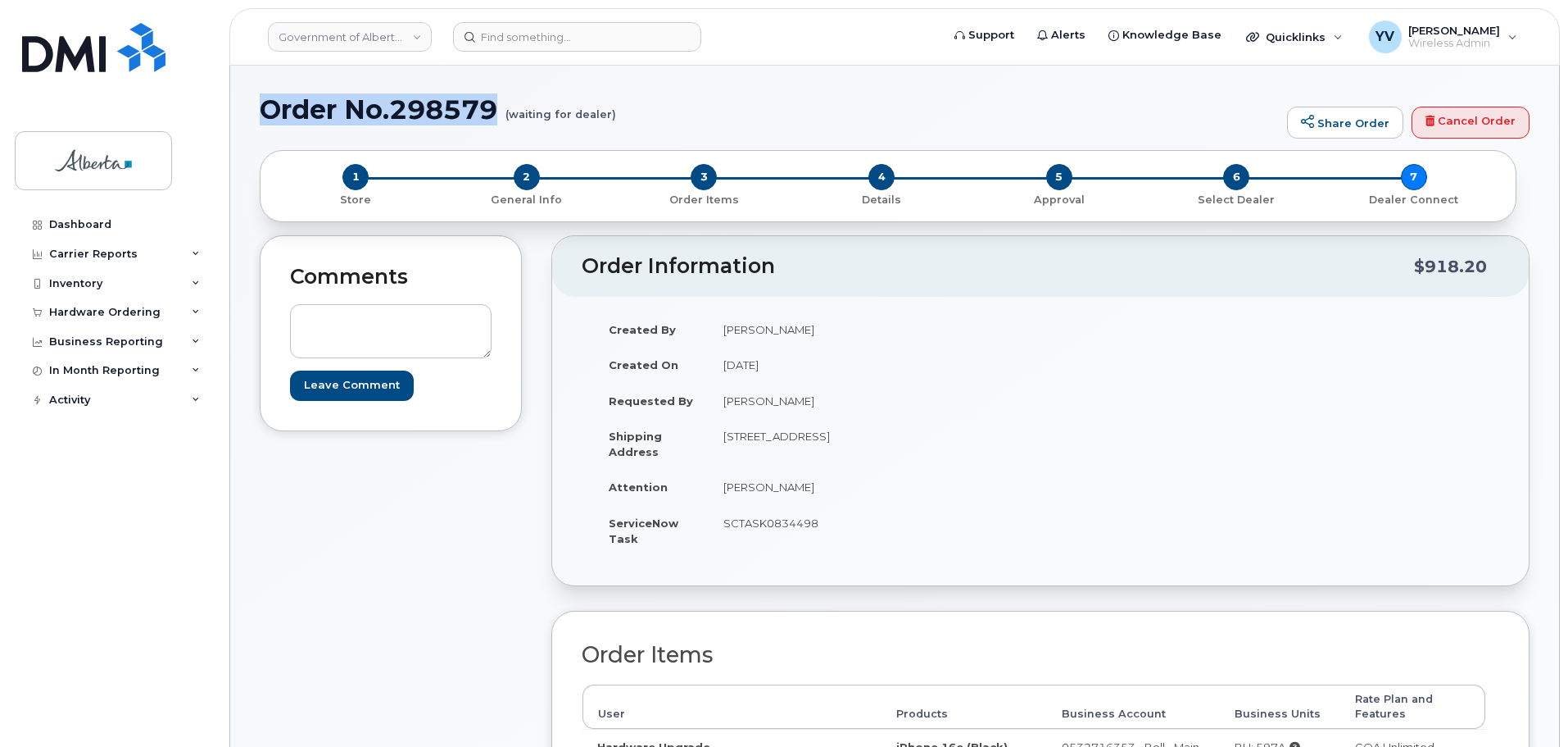
drag, startPoint x: 504, startPoint y: 113, endPoint x: 261, endPoint y: 118, distance: 243.1
click at [261, 118] on h1 "Order No.298579 (waiting for dealer)" at bounding box center [769, 110] width 1019 height 29
copy h1 "Order No.298579"
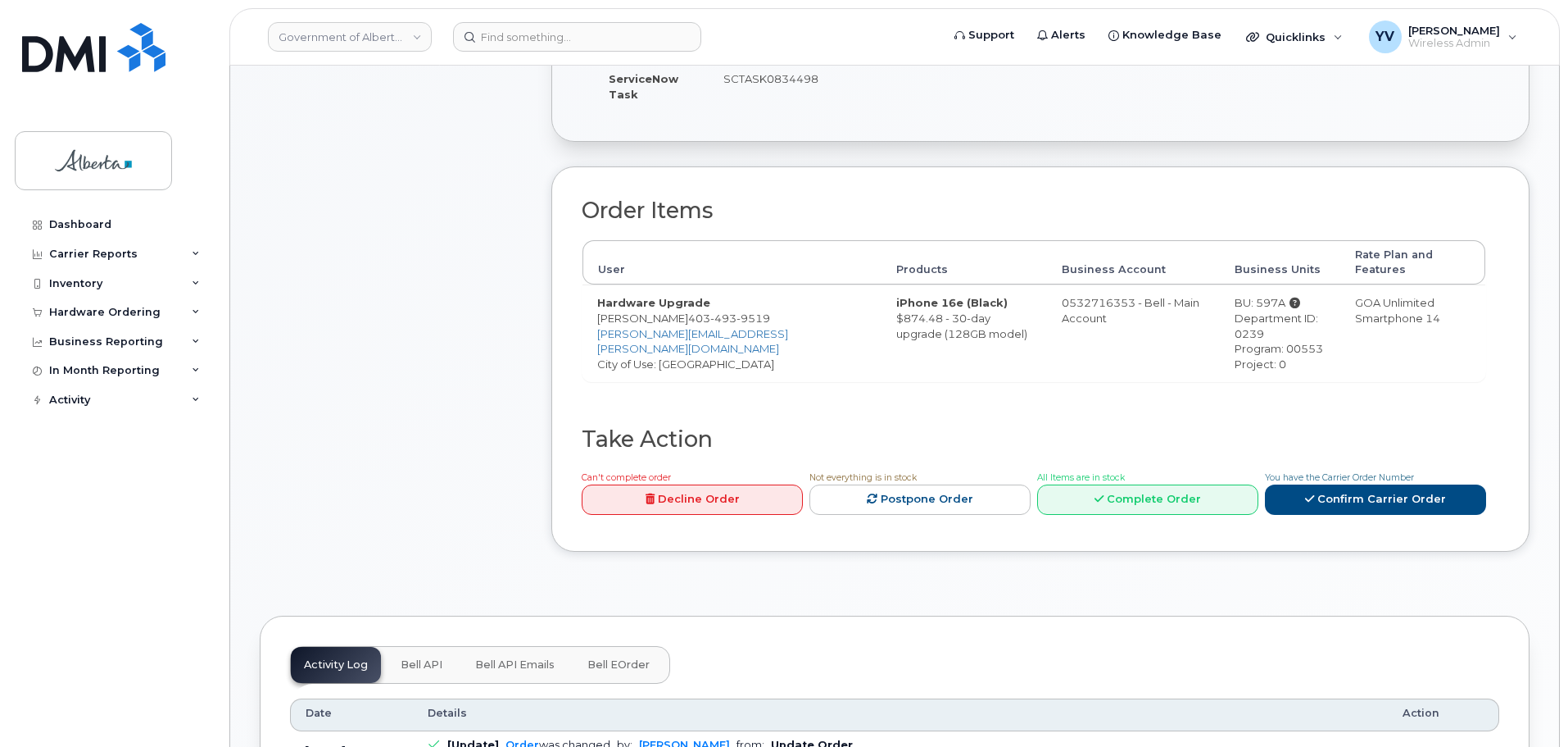
scroll to position [738, 0]
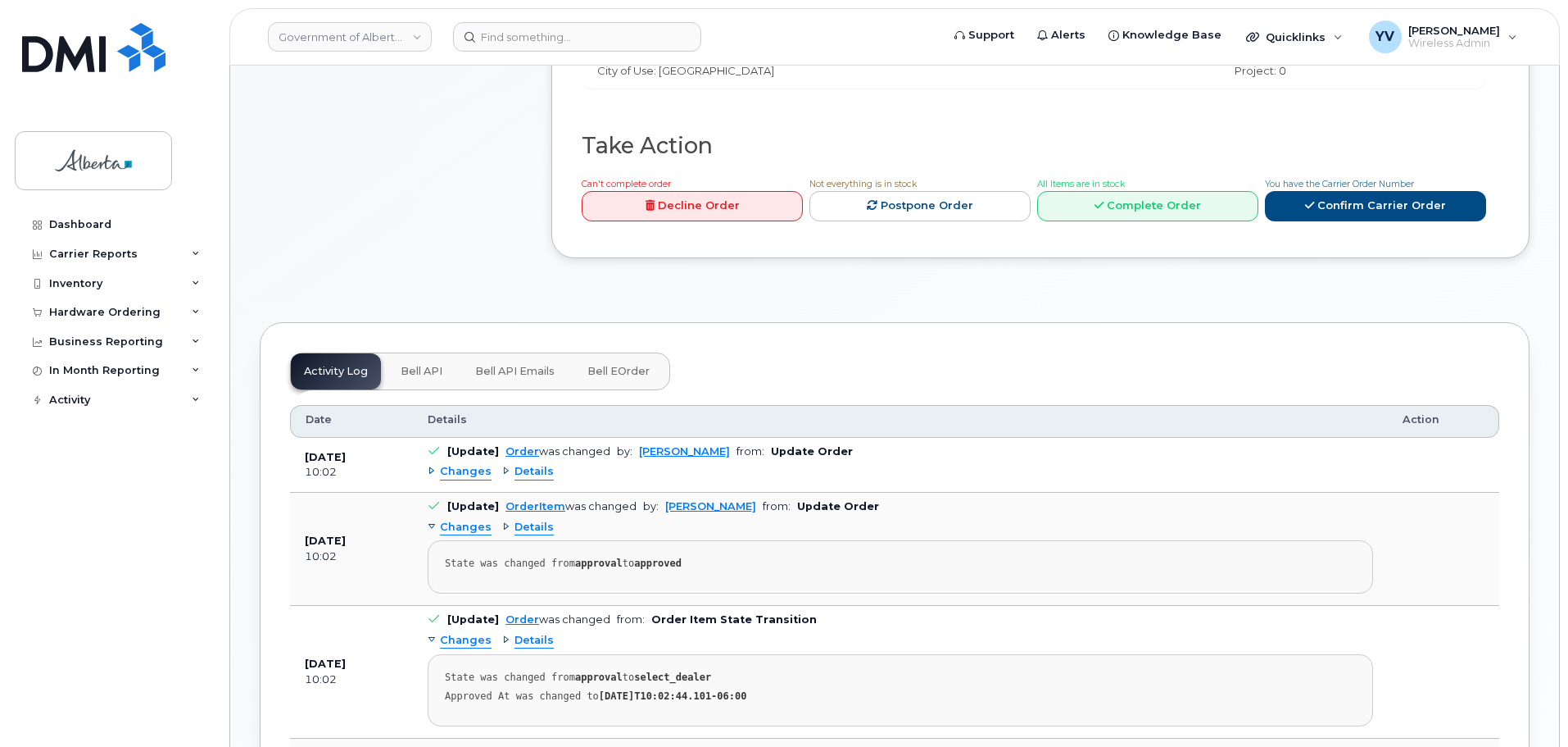
click at [410, 364] on span "Bell API" at bounding box center [422, 371] width 42 height 13
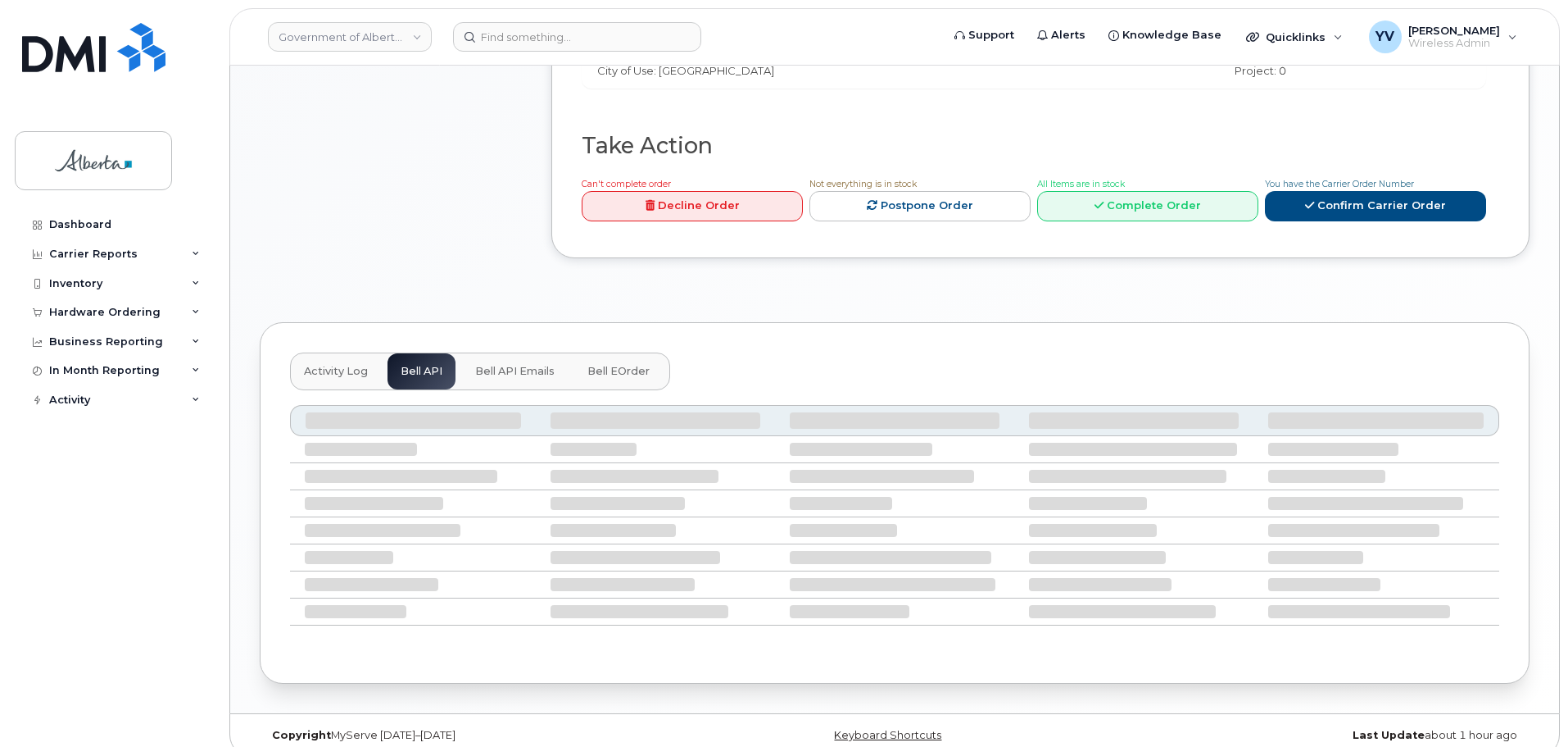
scroll to position [598, 0]
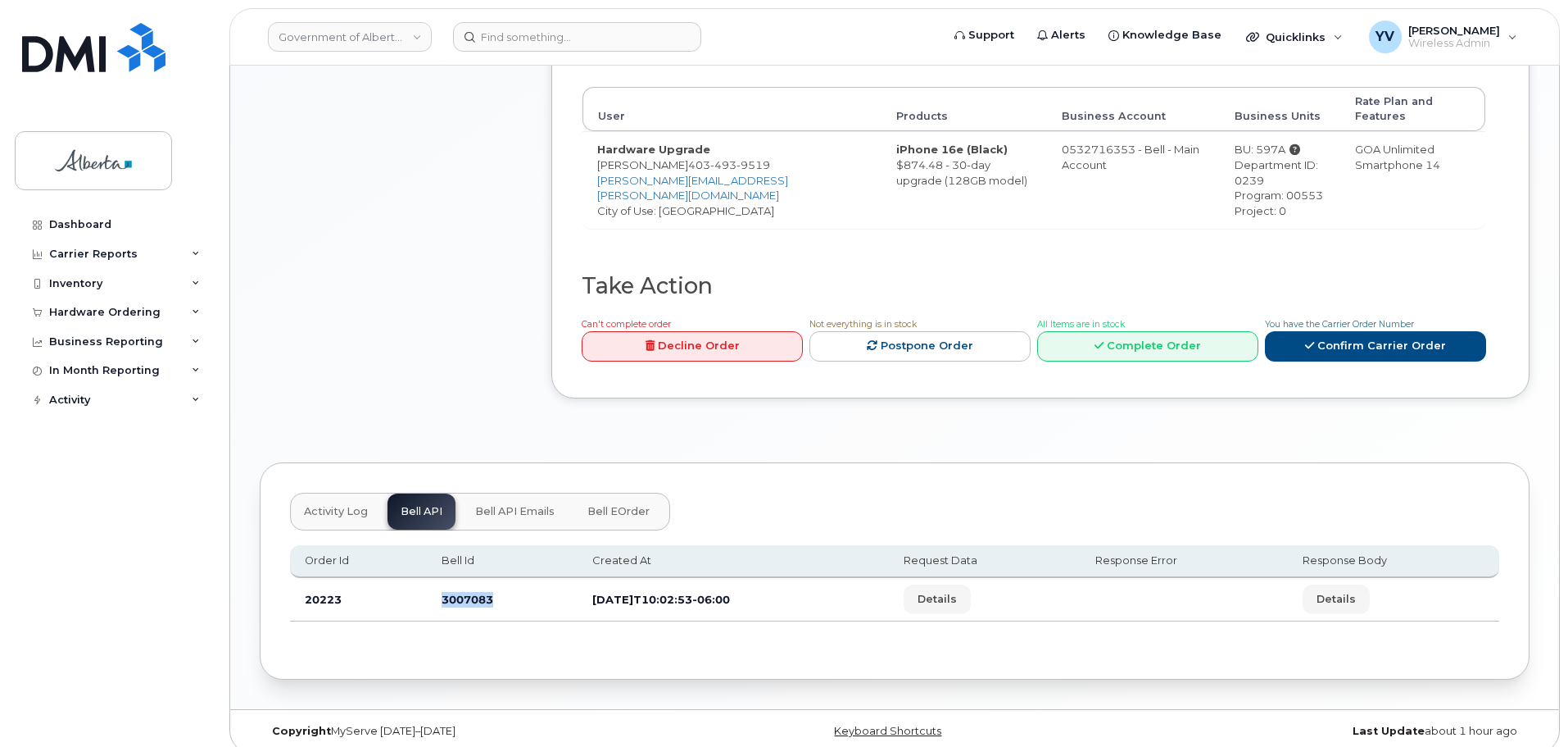
drag, startPoint x: 491, startPoint y: 590, endPoint x: 437, endPoint y: 594, distance: 54.1
click at [437, 594] on td "3007083" at bounding box center [502, 600] width 151 height 44
copy td "3007083"
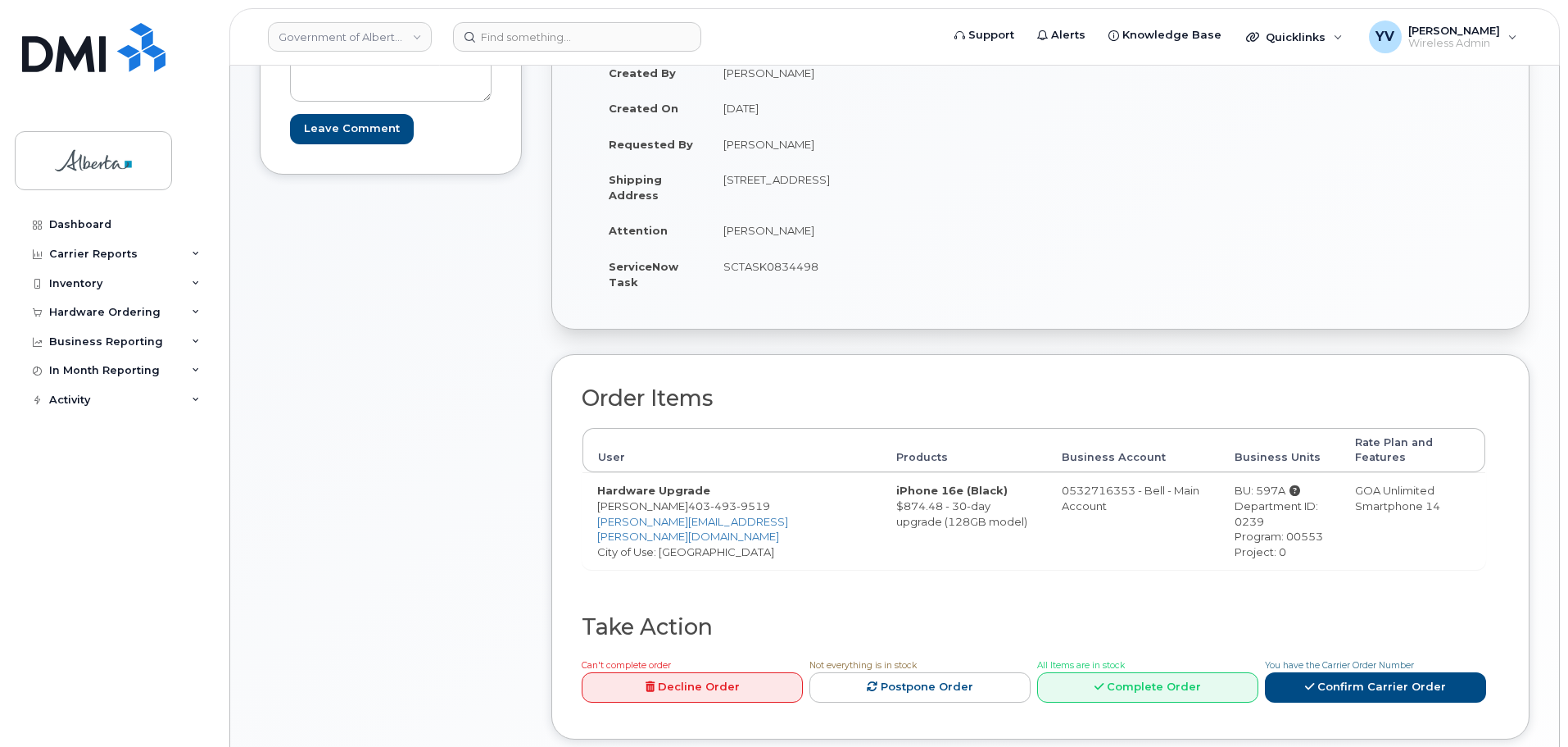
scroll to position [213, 0]
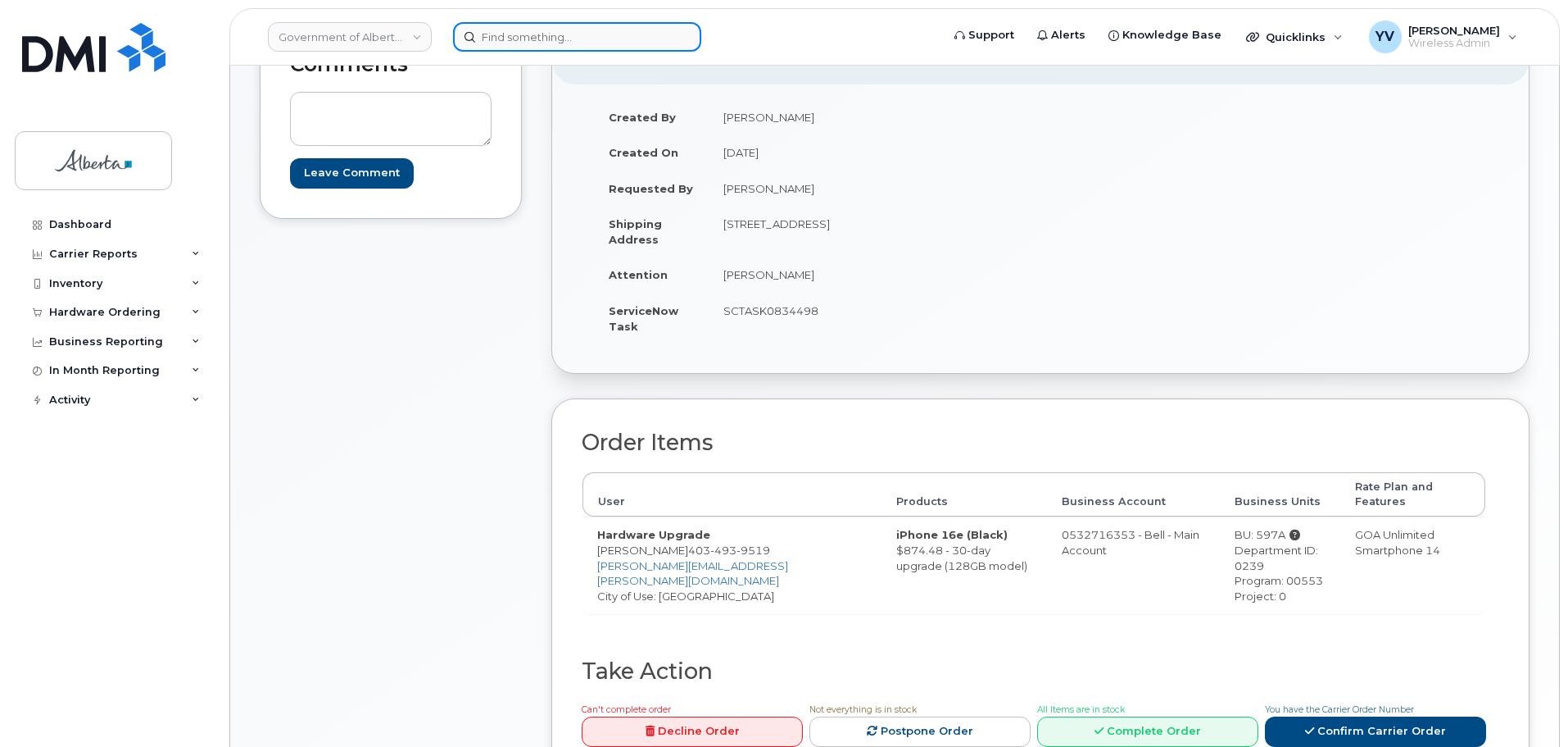
click at [489, 42] on input at bounding box center [577, 36] width 248 height 29
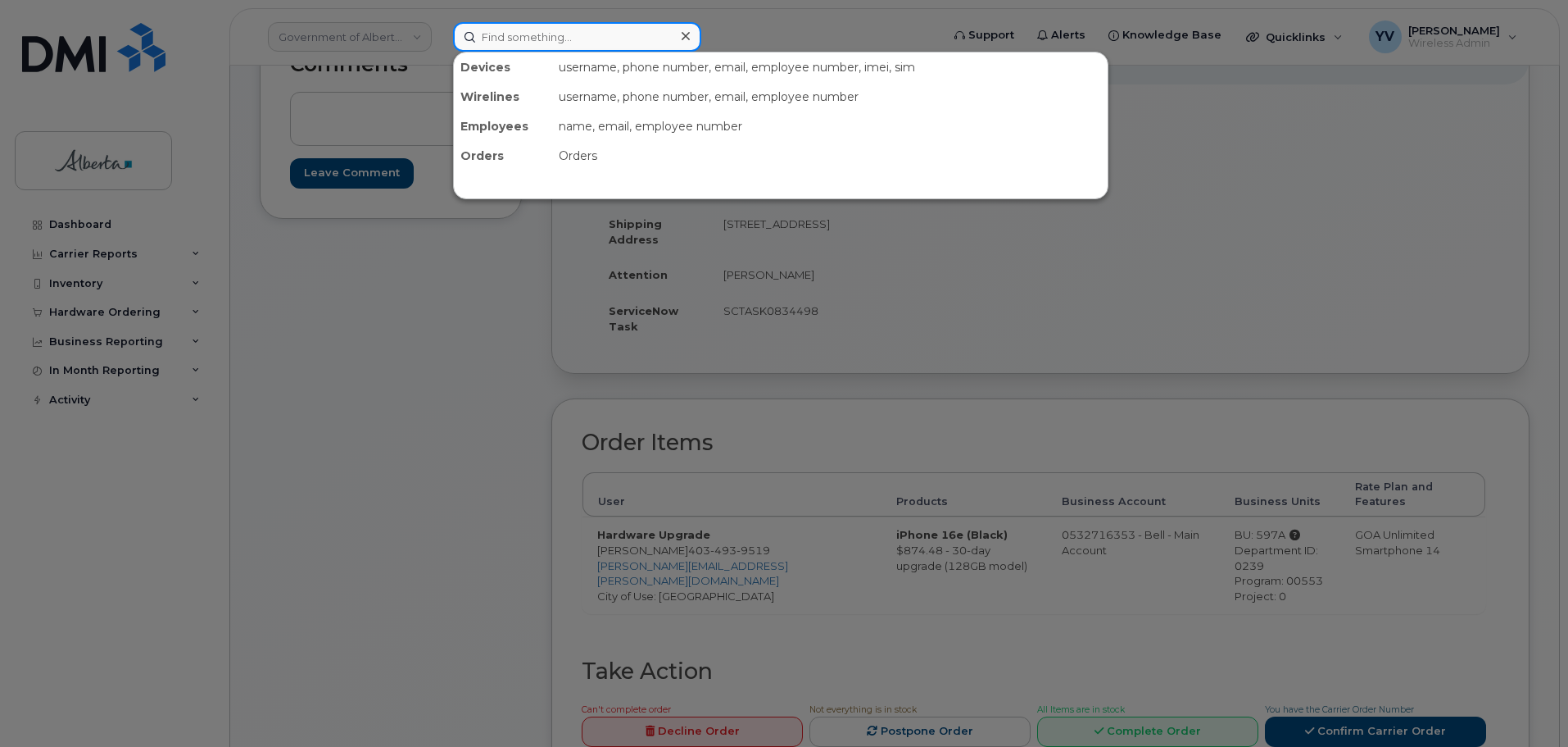
paste input "5873982140"
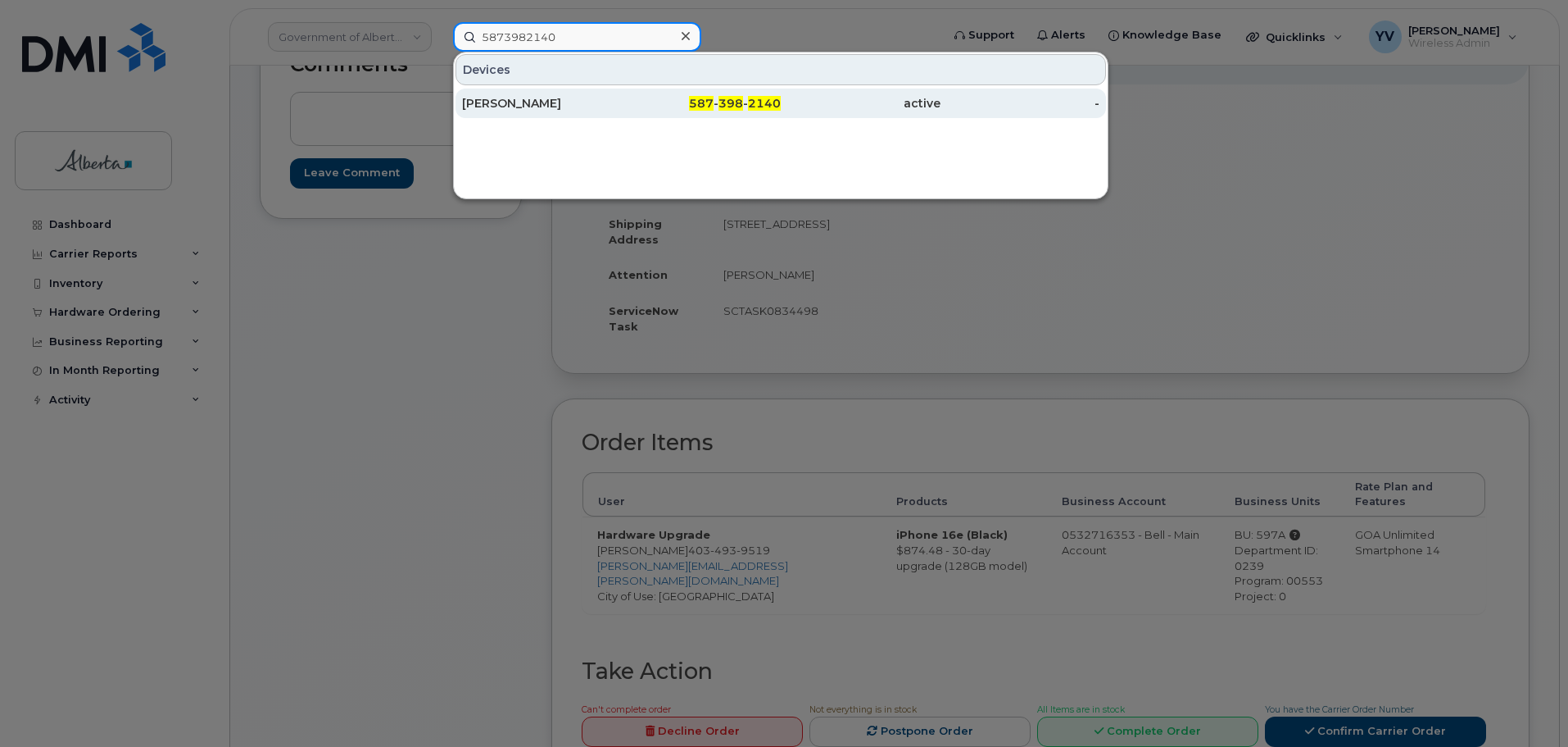
type input "5873982140"
click at [731, 98] on span "398" at bounding box center [730, 104] width 25 height 15
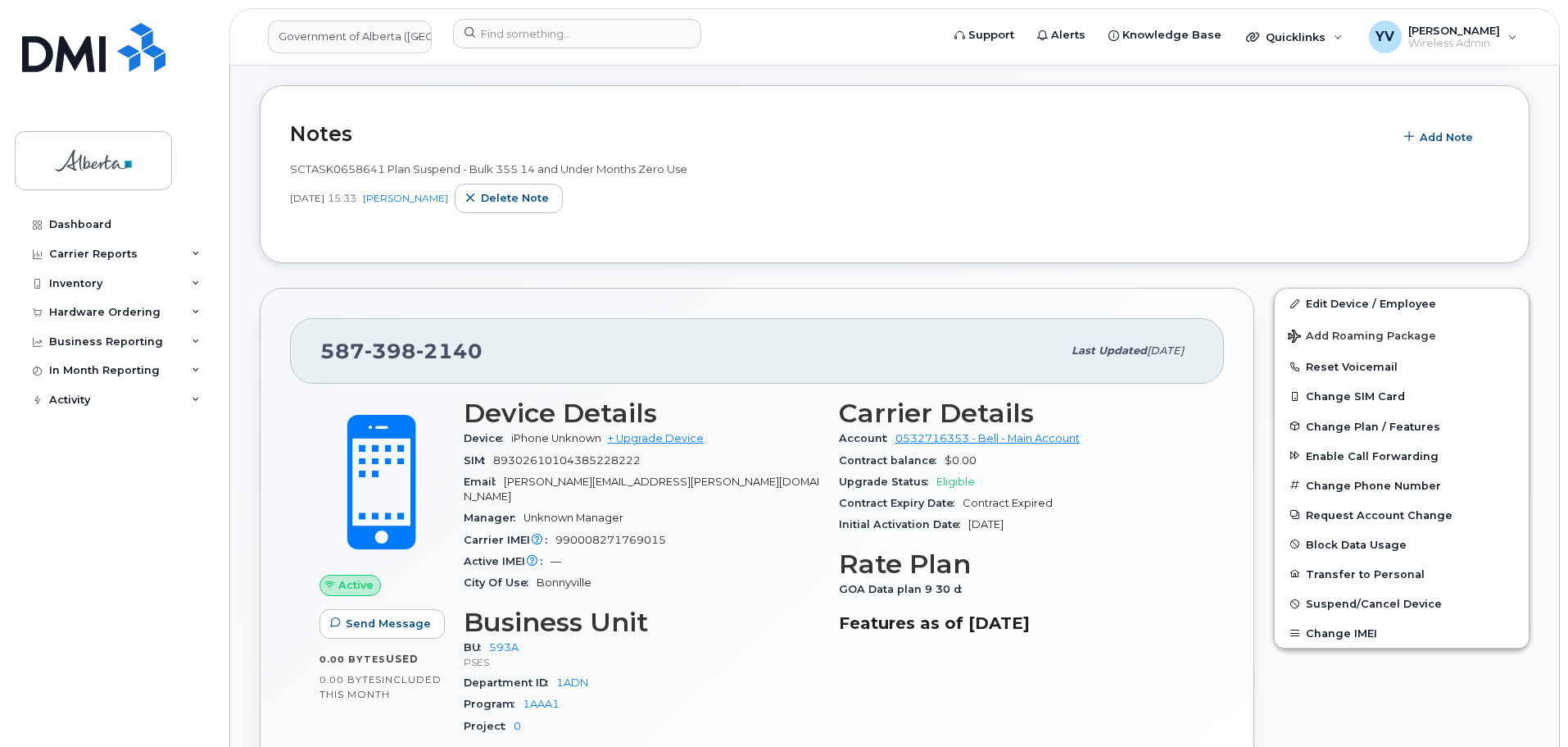
scroll to position [233, 0]
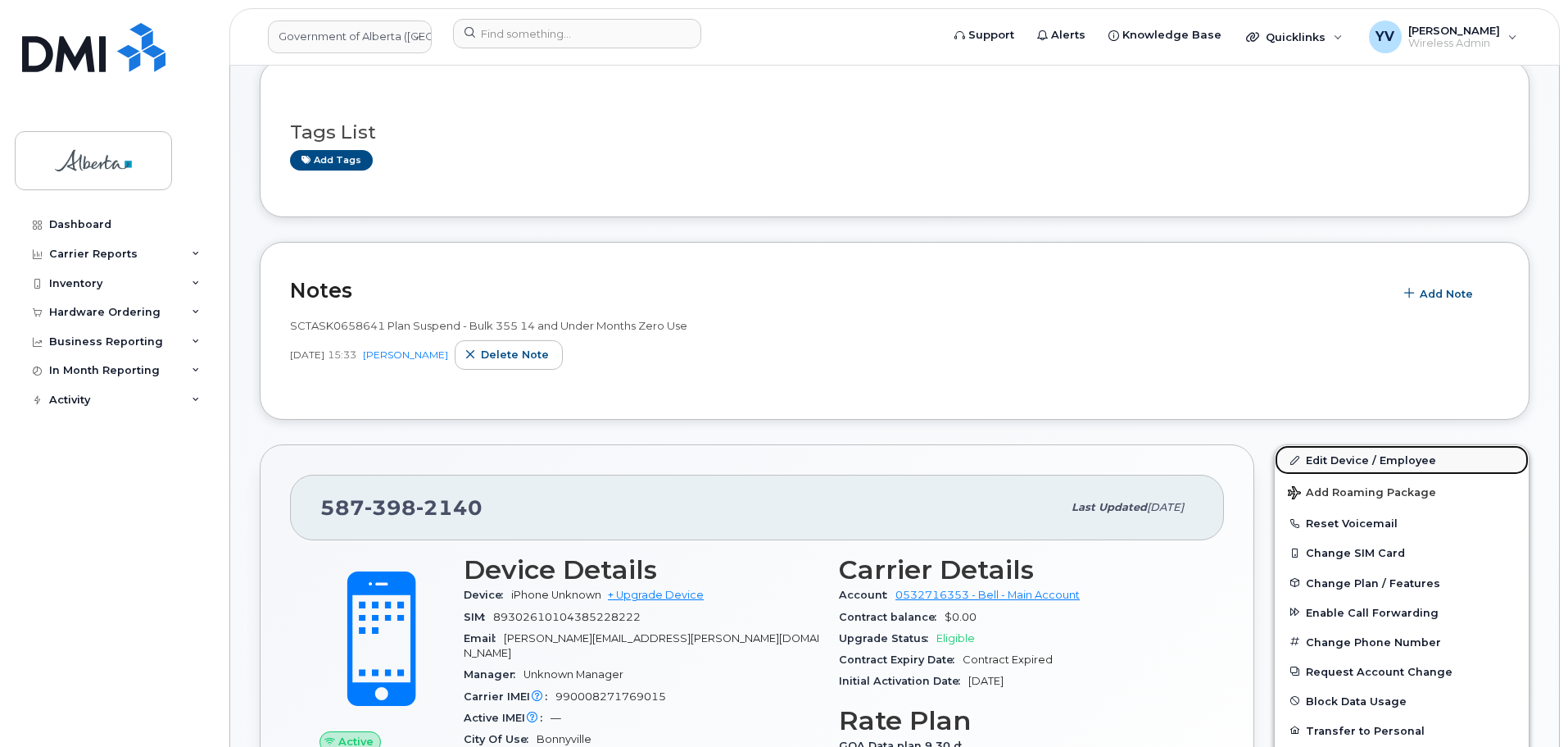
click at [1325, 456] on link "Edit Device / Employee" at bounding box center [1402, 460] width 254 height 29
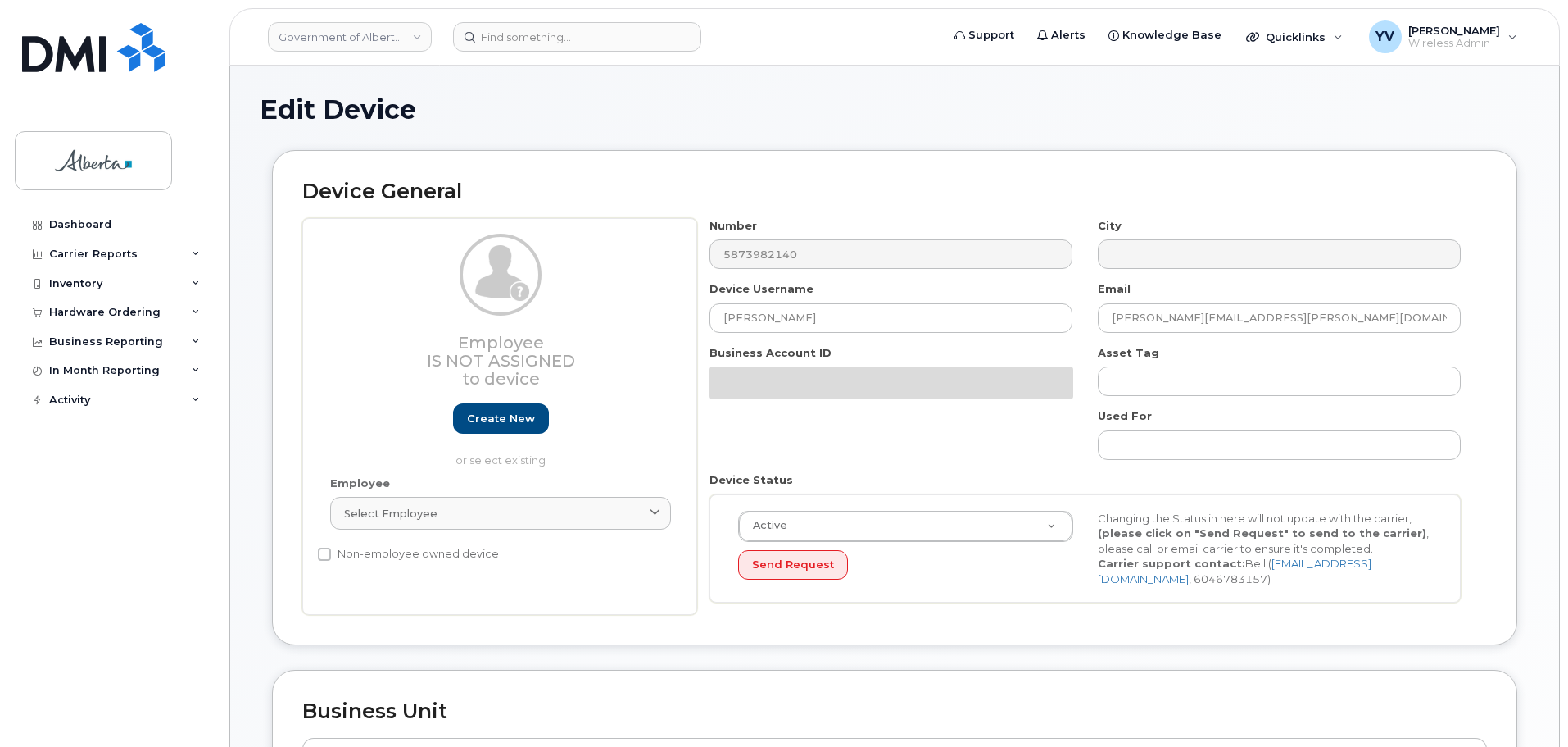
select select "4797682"
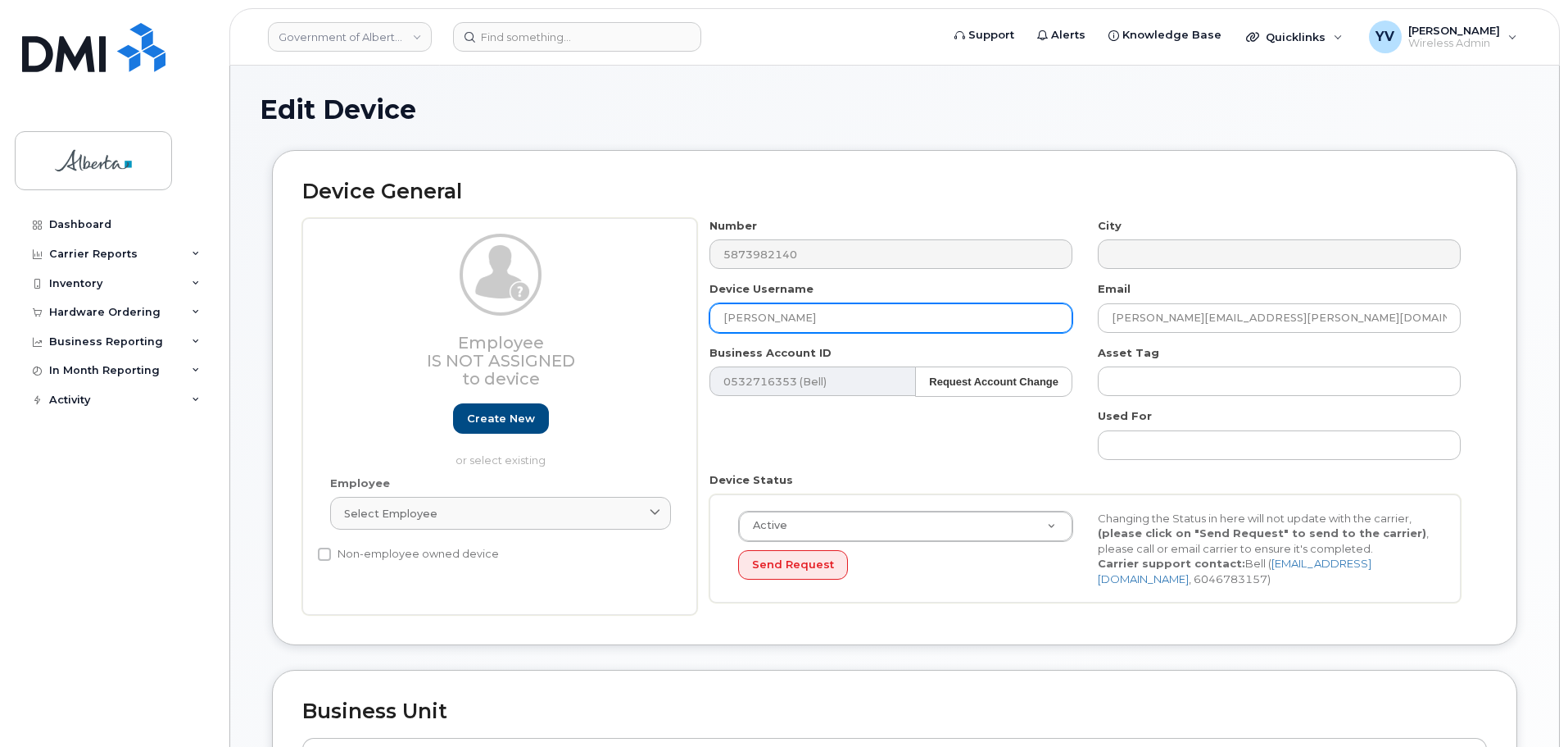
drag, startPoint x: 826, startPoint y: 314, endPoint x: 715, endPoint y: 316, distance: 111.0
click at [715, 316] on input "[PERSON_NAME]" at bounding box center [891, 318] width 363 height 29
paste input "[PERSON_NAME]"
type input "[PERSON_NAME]"
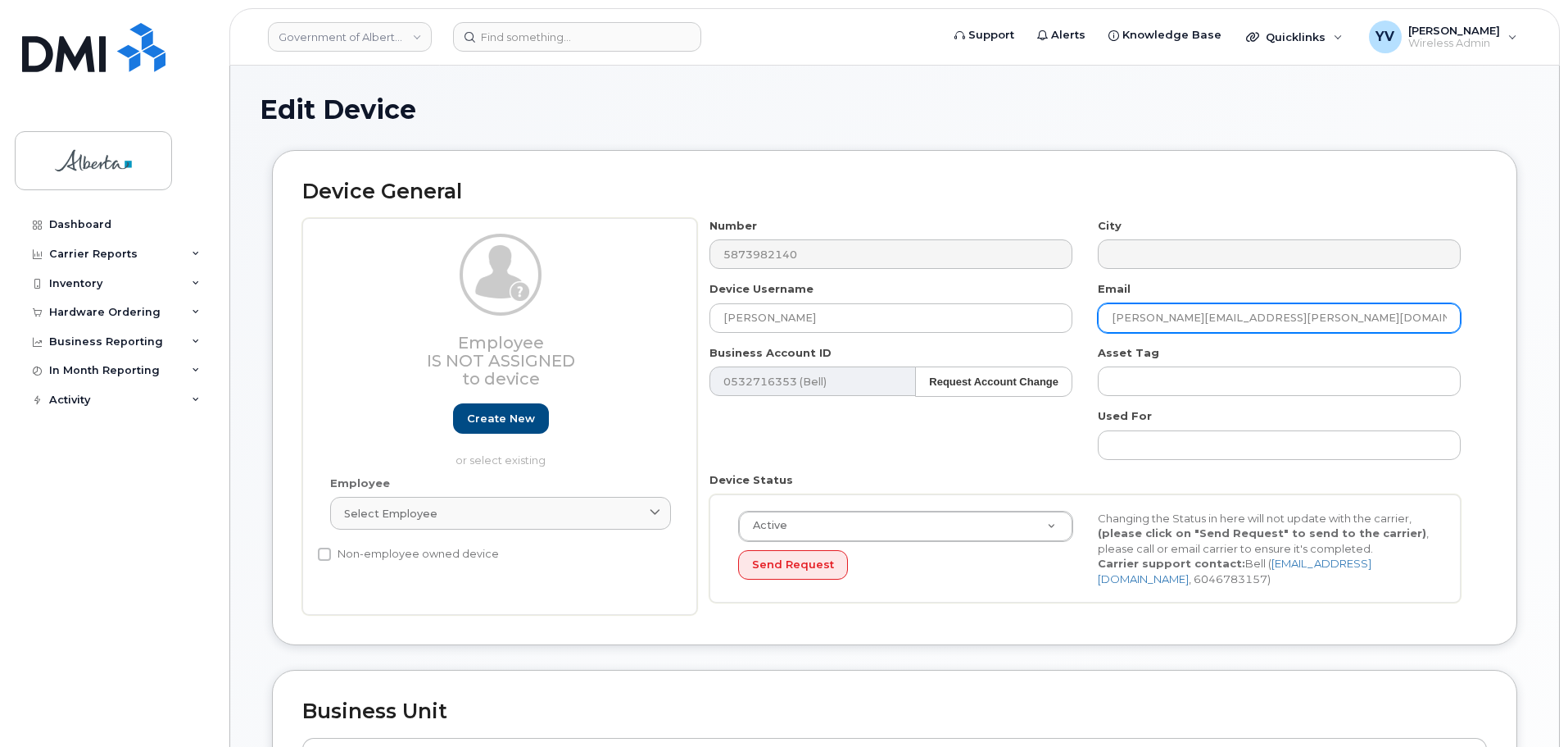
drag, startPoint x: 1289, startPoint y: 314, endPoint x: 1099, endPoint y: 330, distance: 190.7
click at [1099, 330] on div "Email Carter.Martindale@gov.ab.ca" at bounding box center [1280, 306] width 389 height 52
paste input "Zoe.Cribbins"
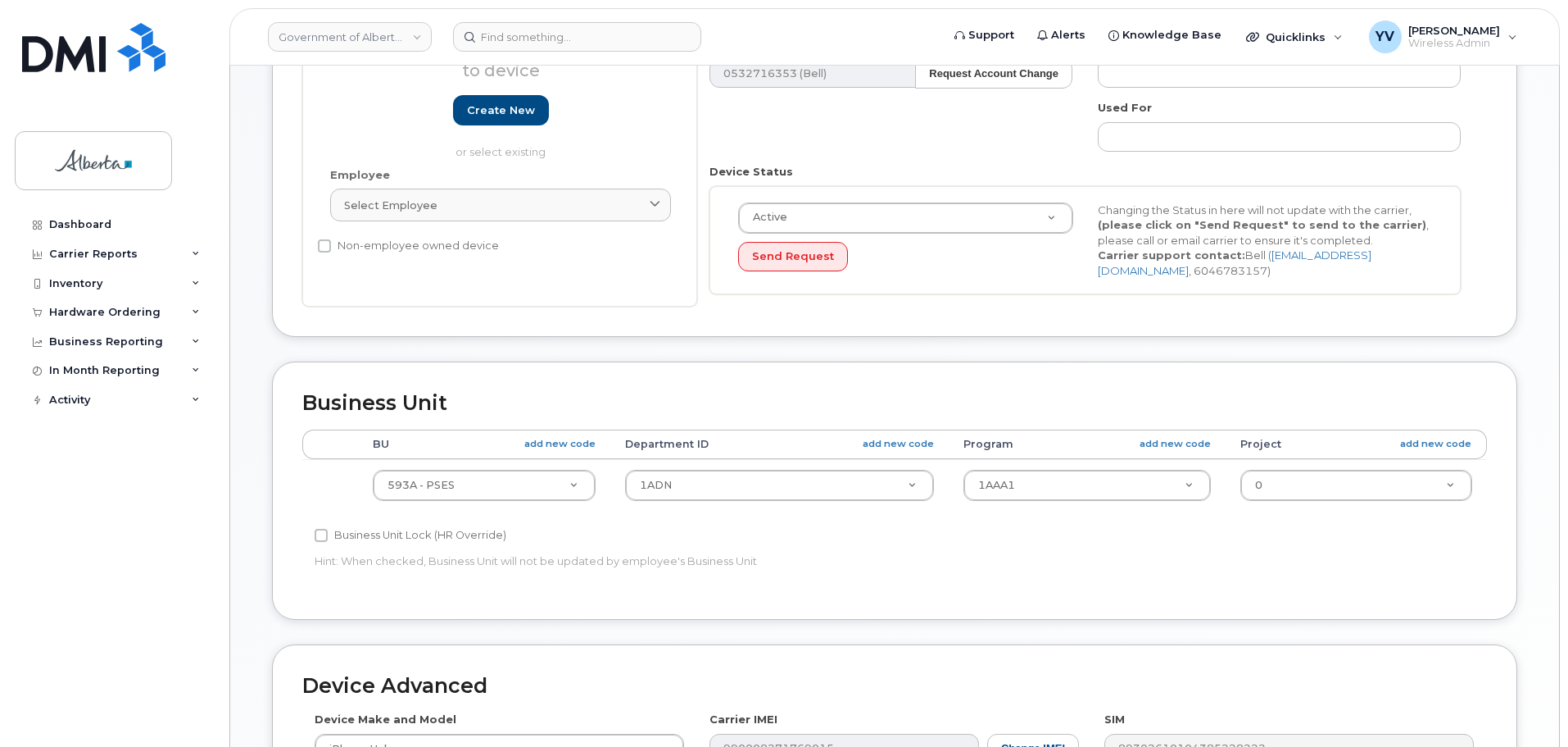
scroll to position [393, 0]
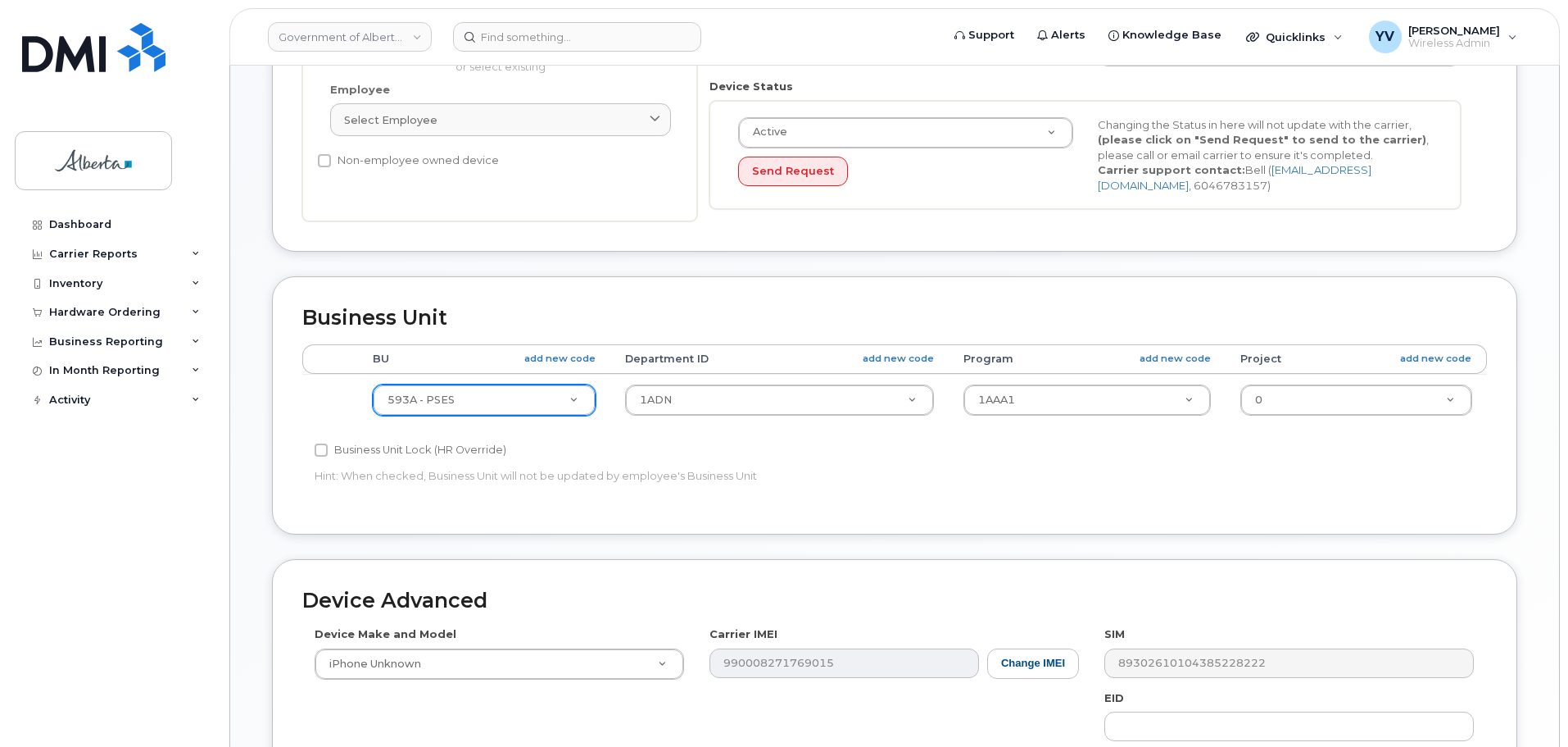
type input "[PERSON_NAME][EMAIL_ADDRESS][DOMAIN_NAME]"
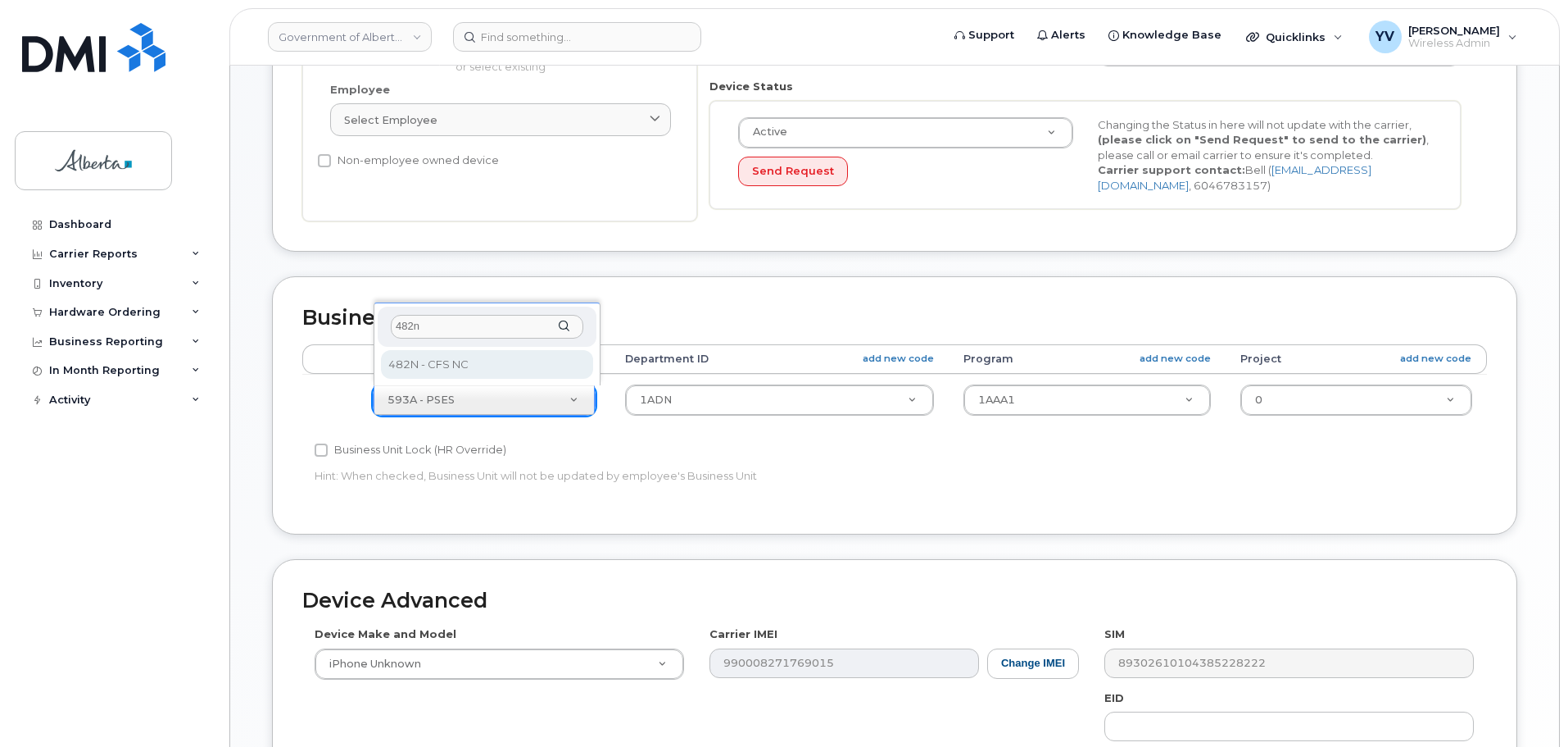
type input "482n"
select select "4749731"
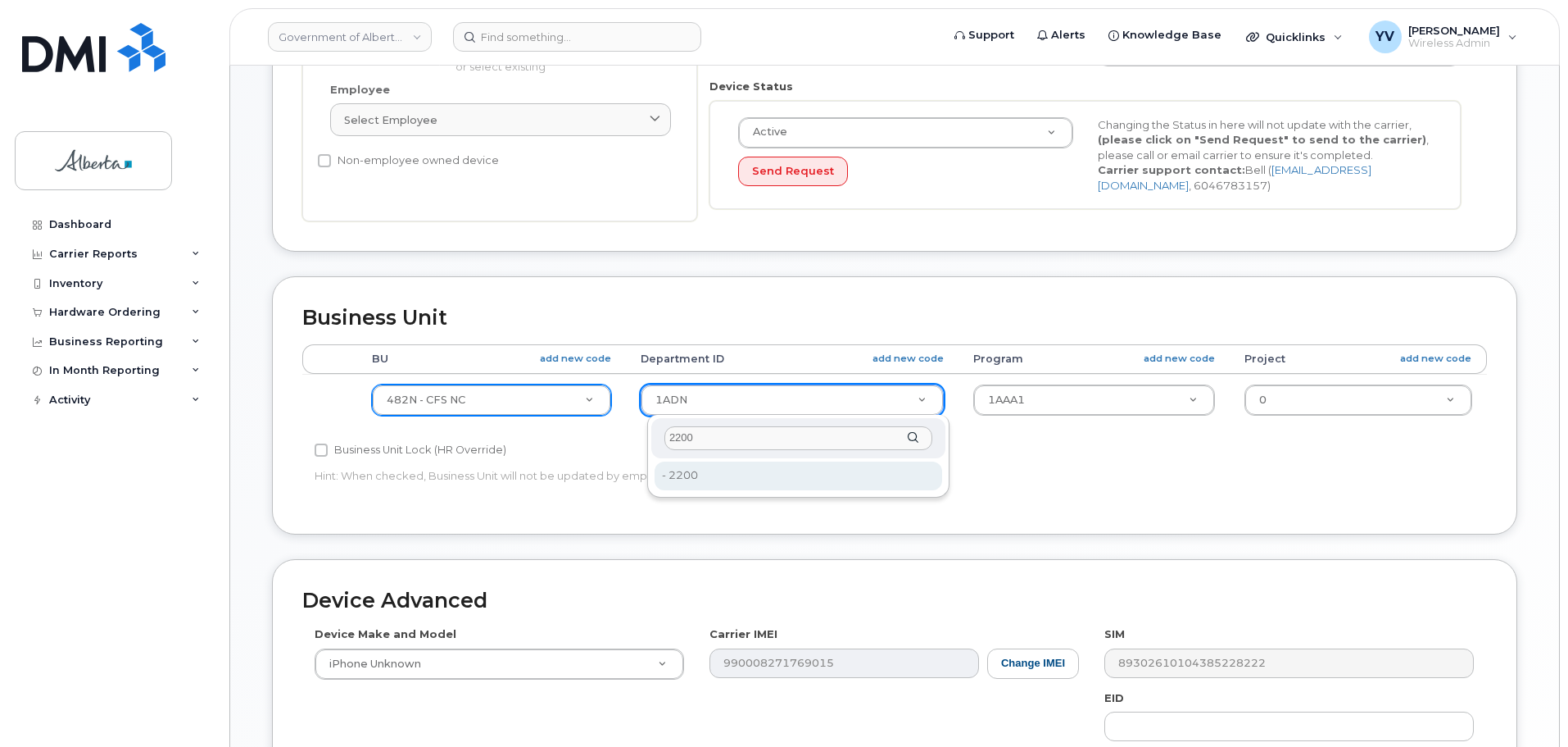
type input "2200"
type input "4752638"
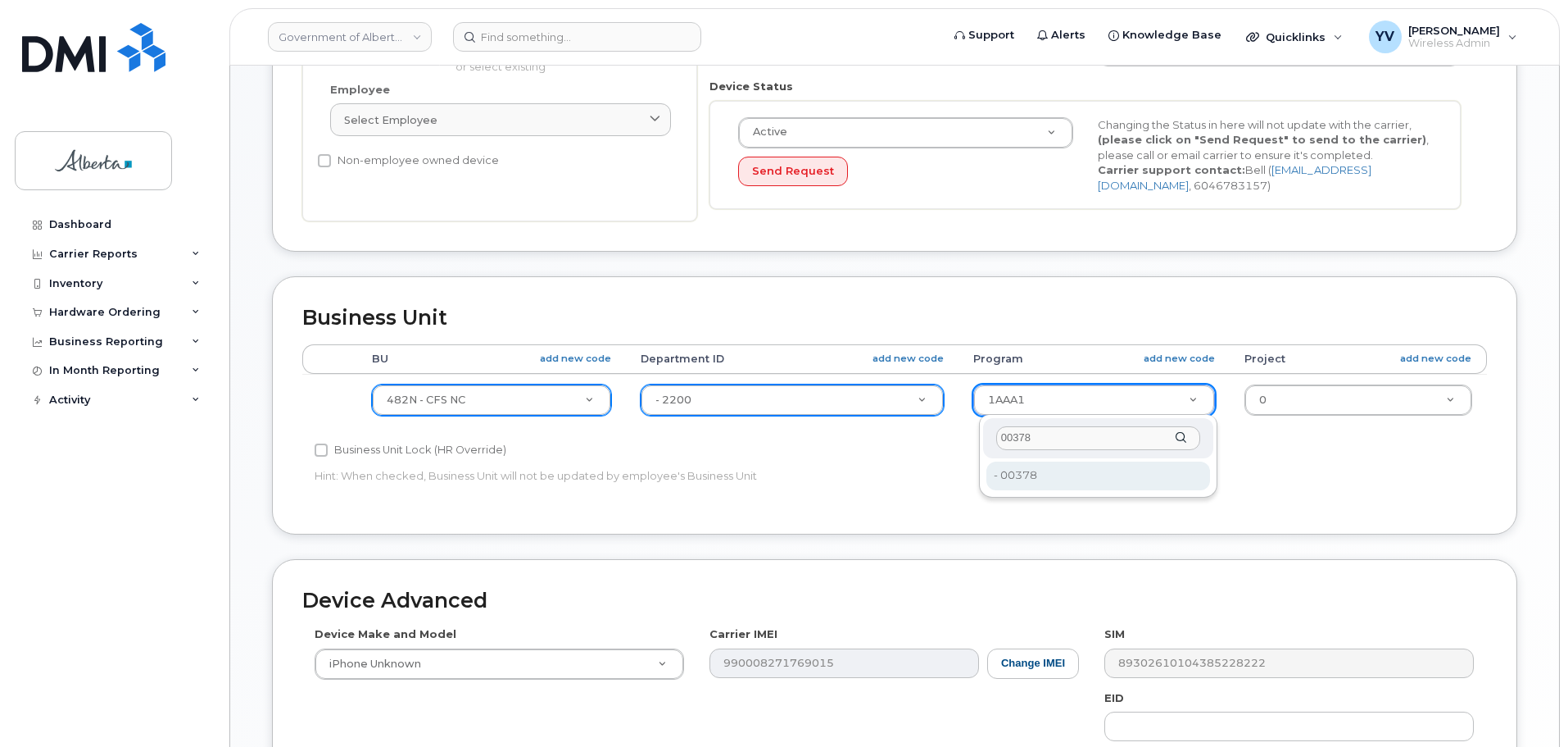
type input "00378"
type input "4124524"
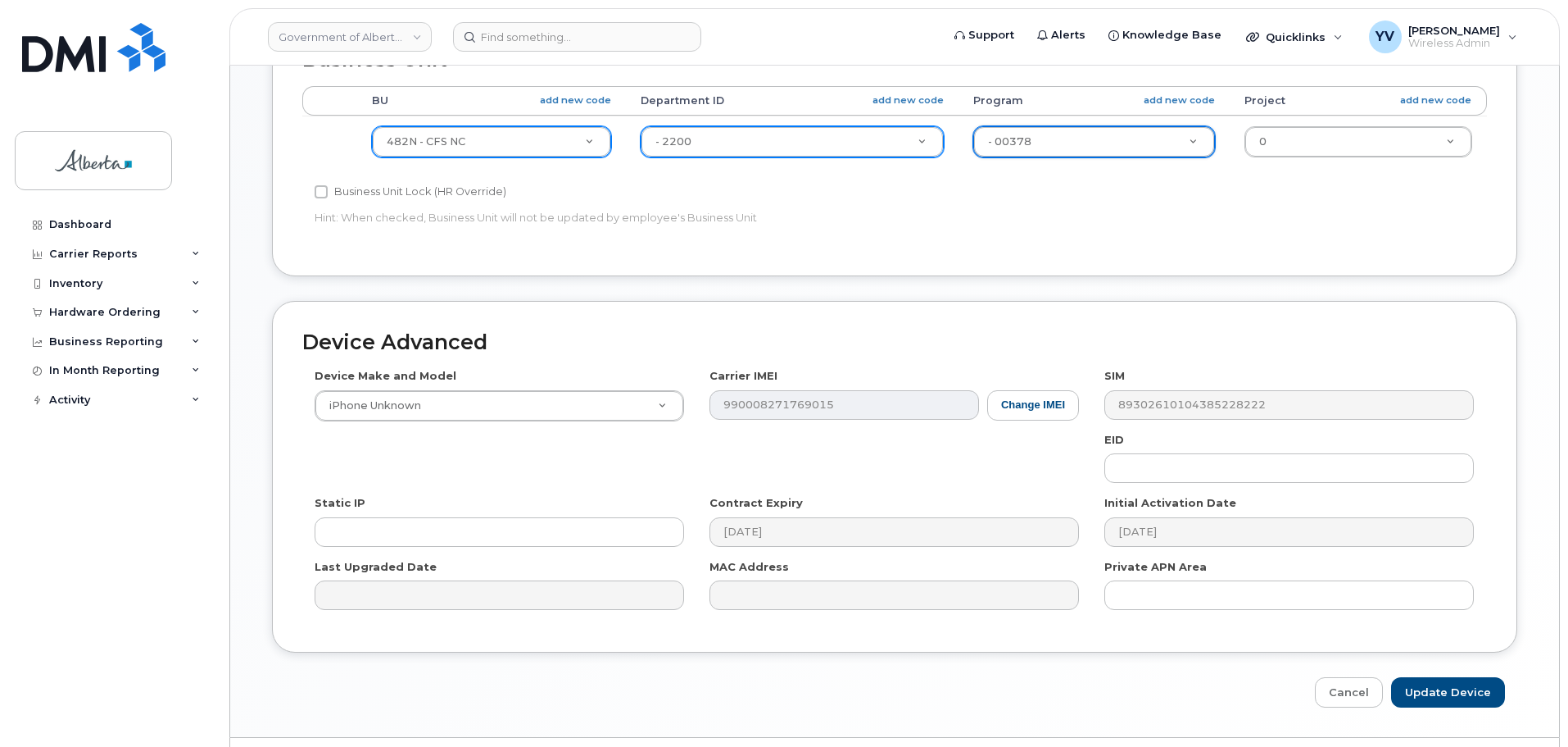
scroll to position [658, 0]
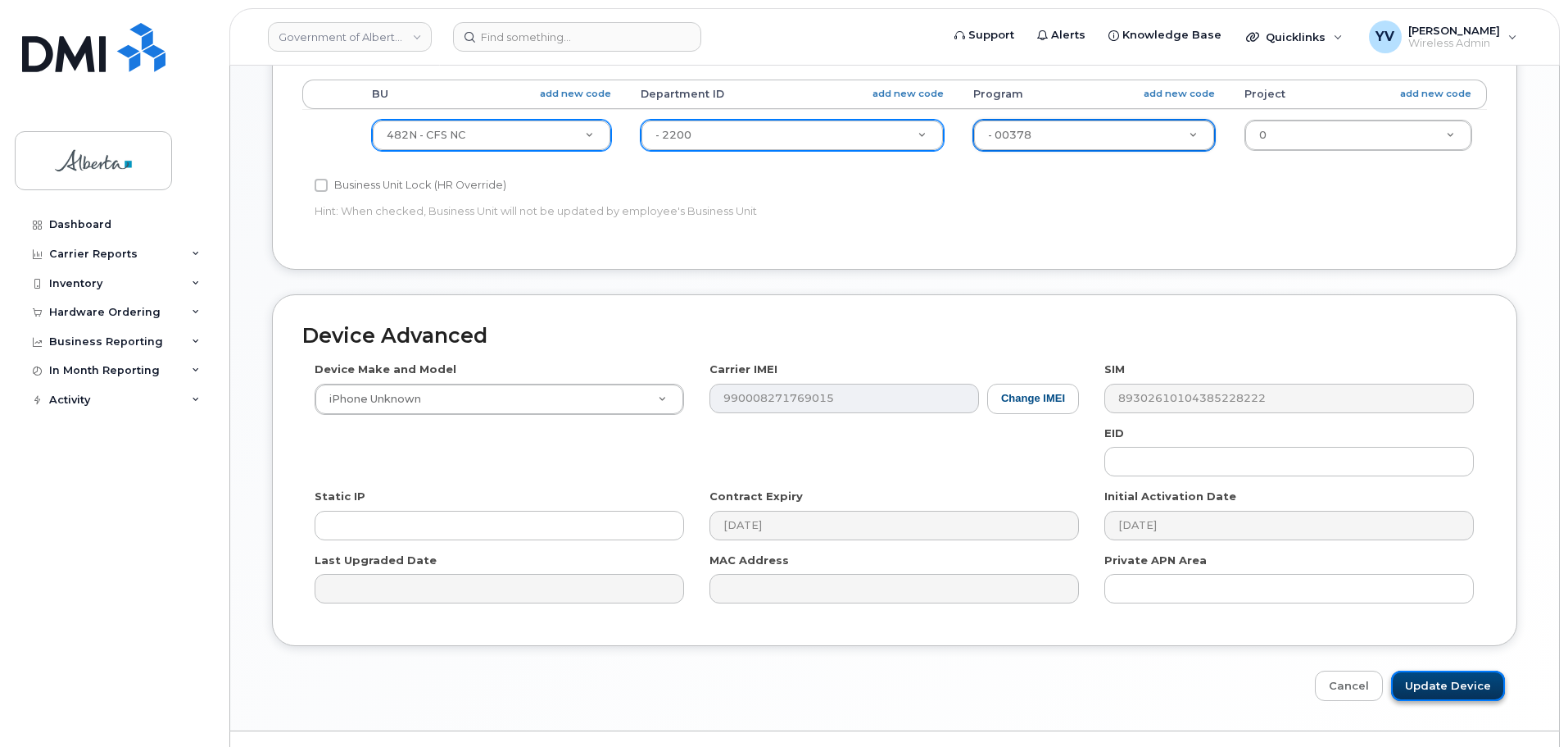
click at [1442, 683] on input "Update Device" at bounding box center [1448, 685] width 114 height 30
type input "Saving..."
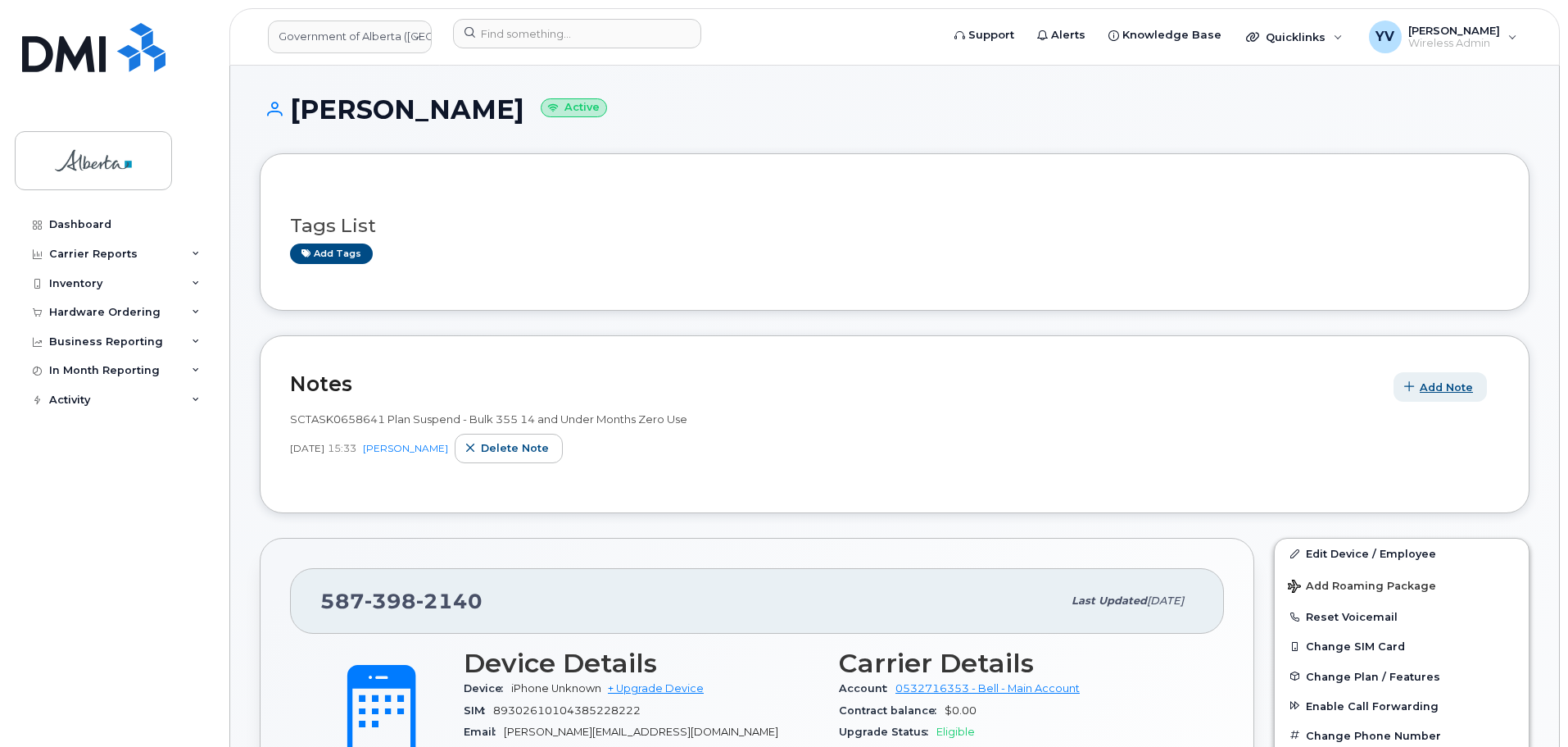
click at [1439, 389] on span "Add Note" at bounding box center [1446, 387] width 54 height 15
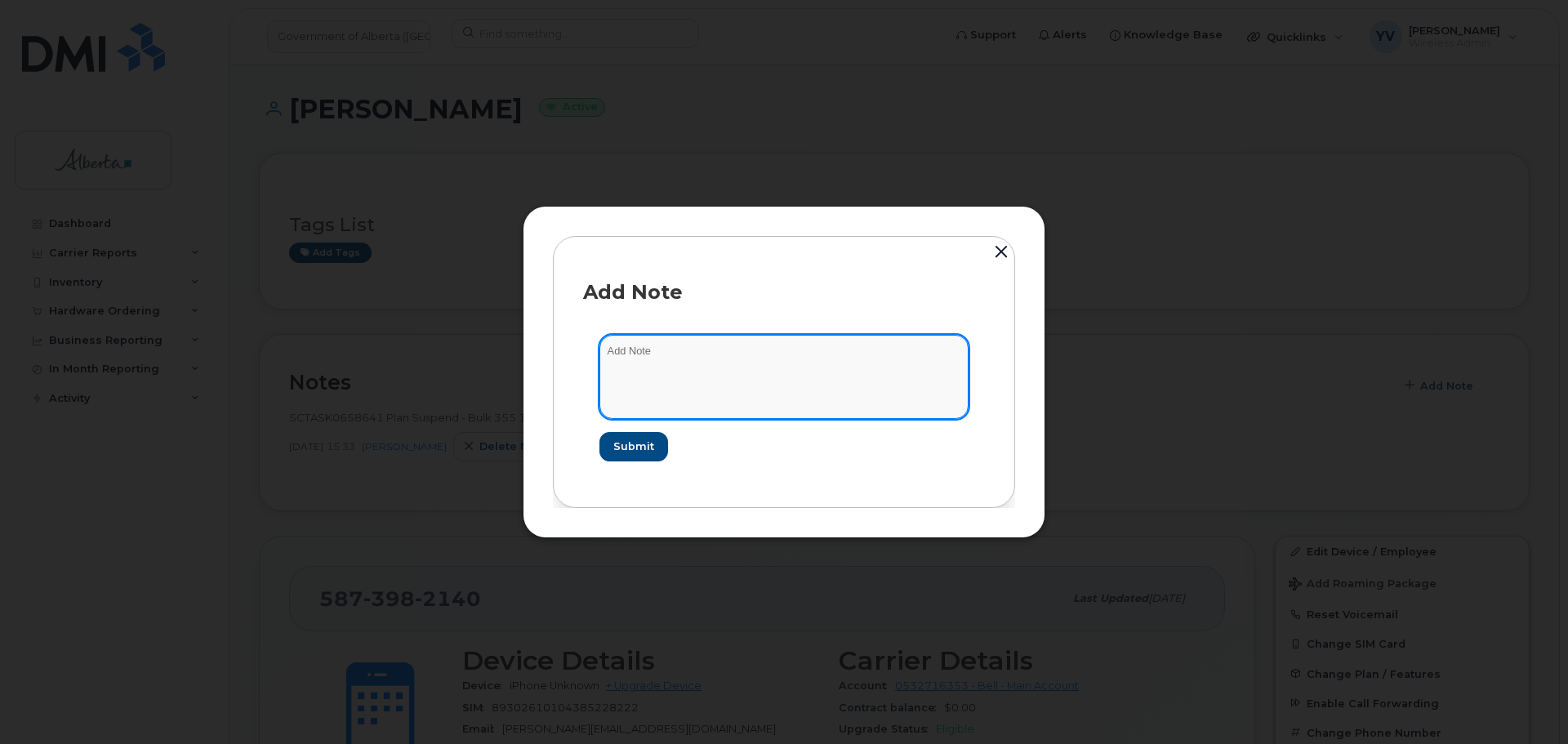
click at [614, 348] on textarea at bounding box center [784, 377] width 369 height 83
paste textarea "SCTASK0833265 5873982140 DO NOT DELETE THIS NUMBER - BEING REASSIGNED to [PERSO…"
type textarea "SCTASK0833265 5873982140 DO NOT DELETE THIS NUMBER - BEING REASSIGNED to Zoe Cr…"
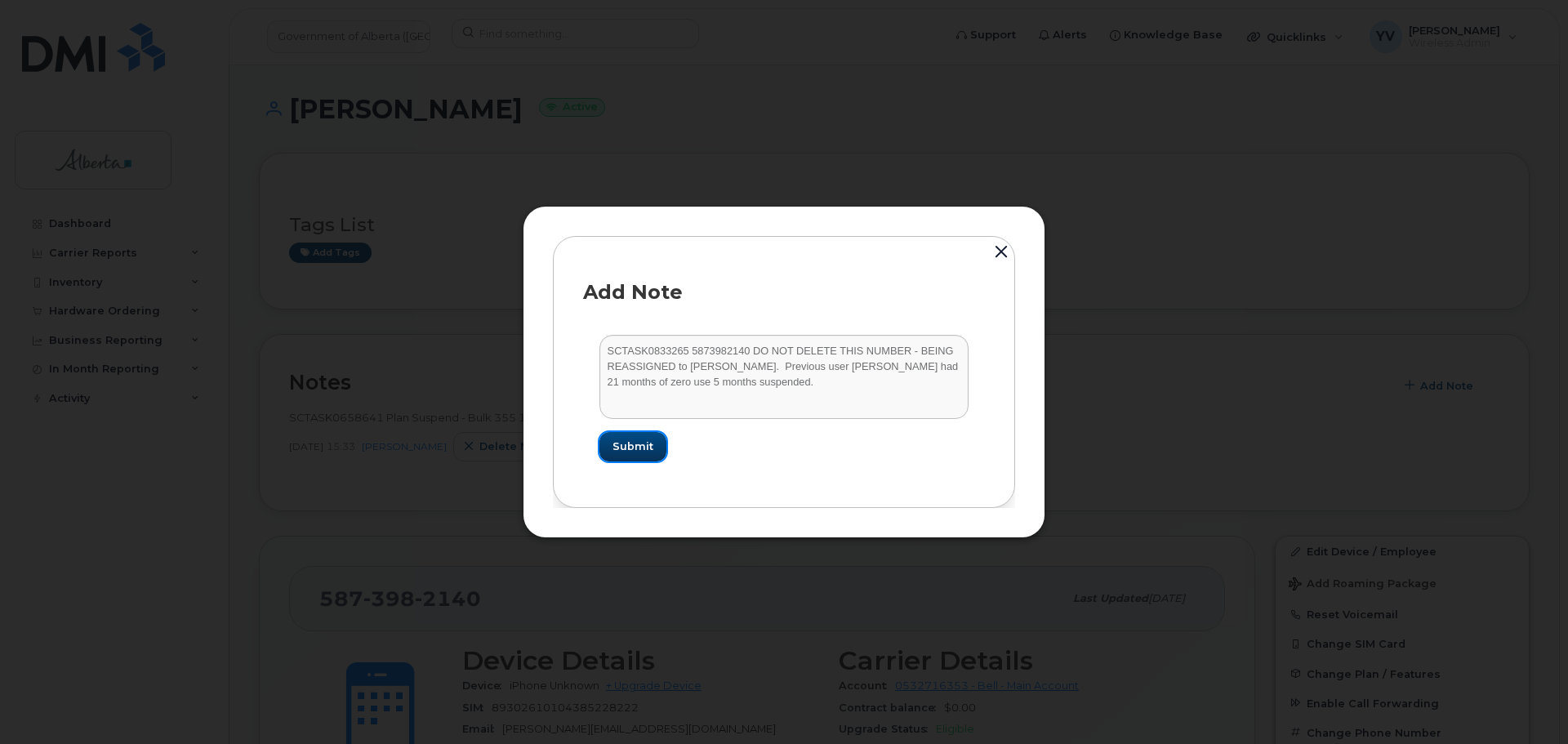
click at [639, 445] on span "Submit" at bounding box center [632, 445] width 41 height 15
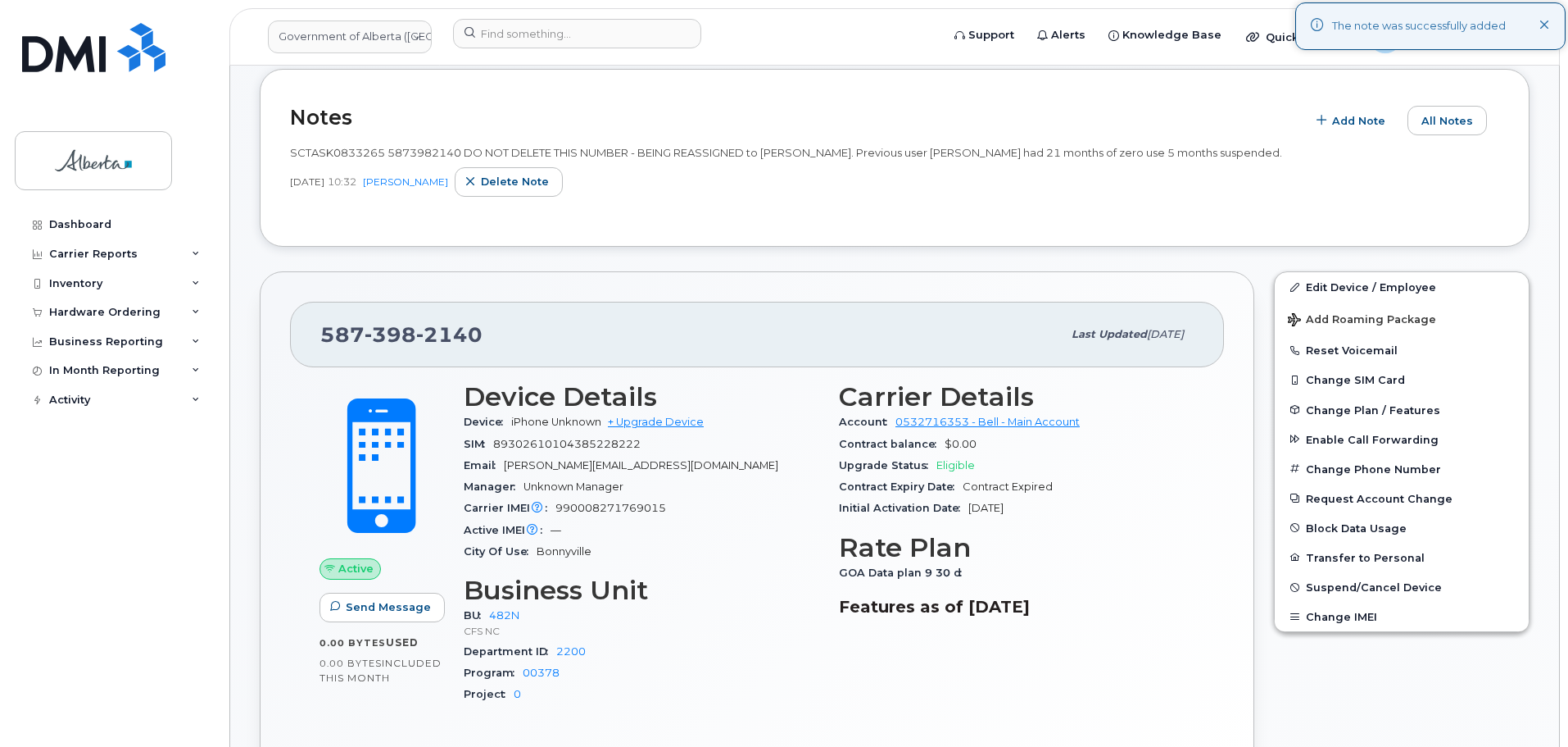
scroll to position [6, 0]
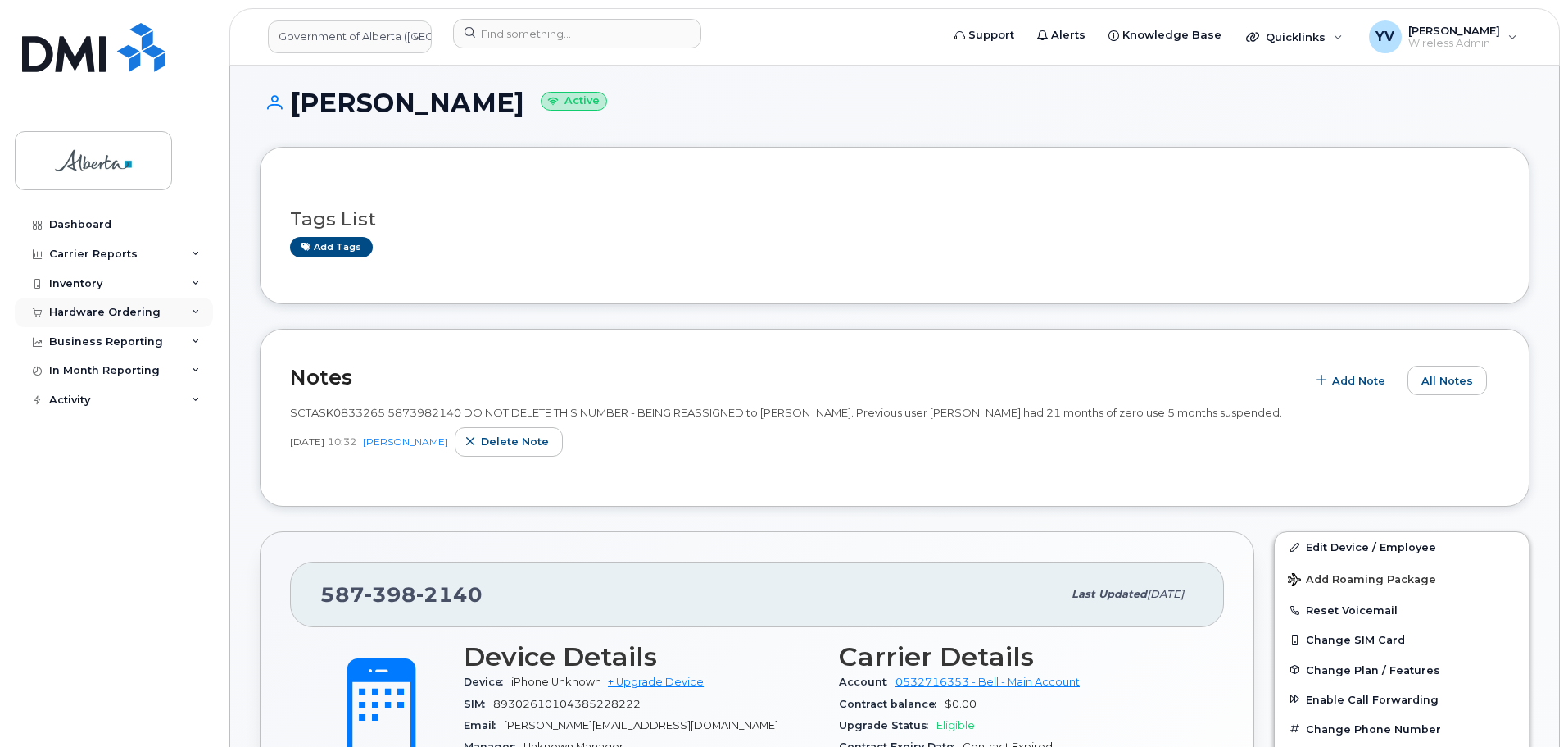
click at [73, 310] on div "Hardware Ordering" at bounding box center [104, 312] width 112 height 13
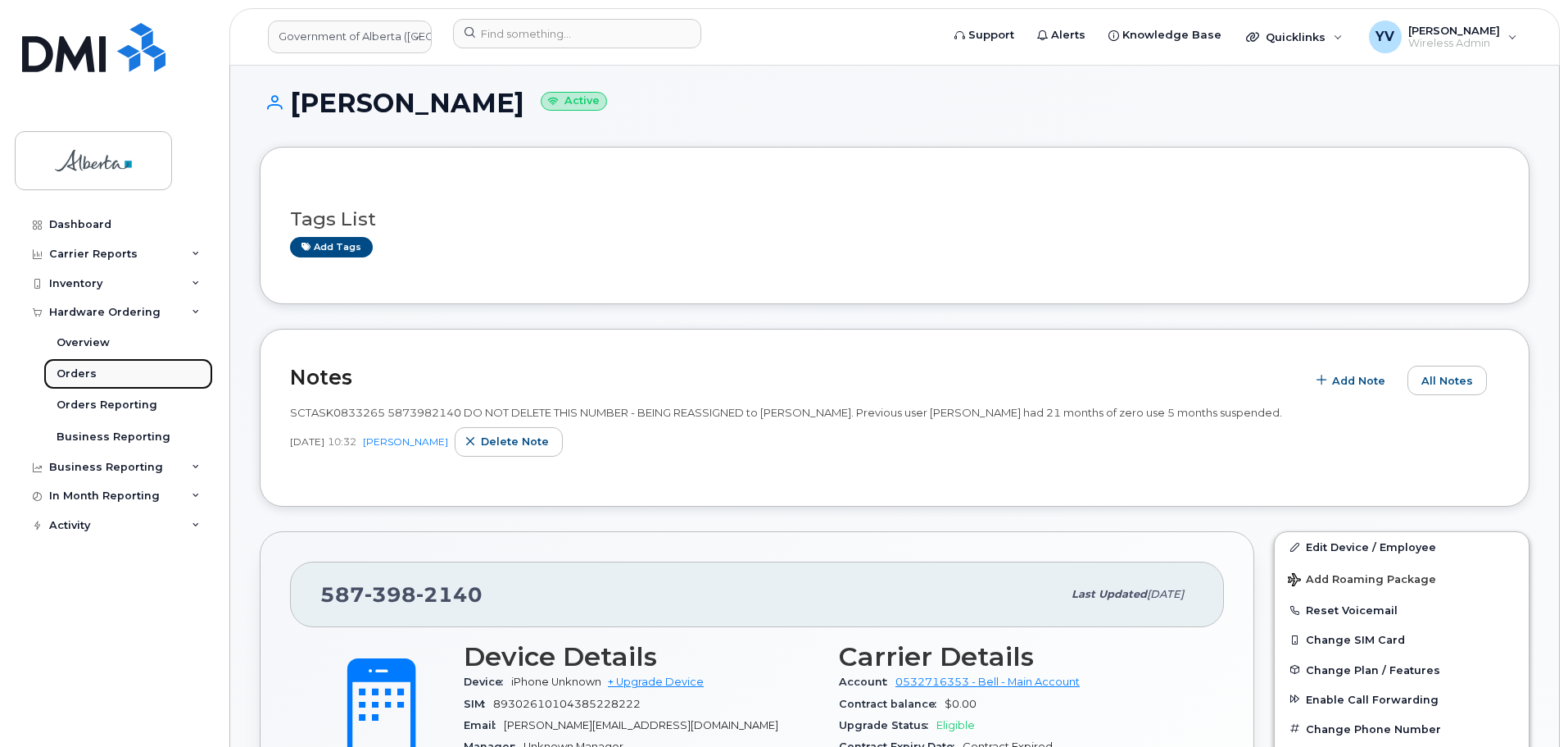
click at [66, 371] on div "Orders" at bounding box center [76, 374] width 40 height 15
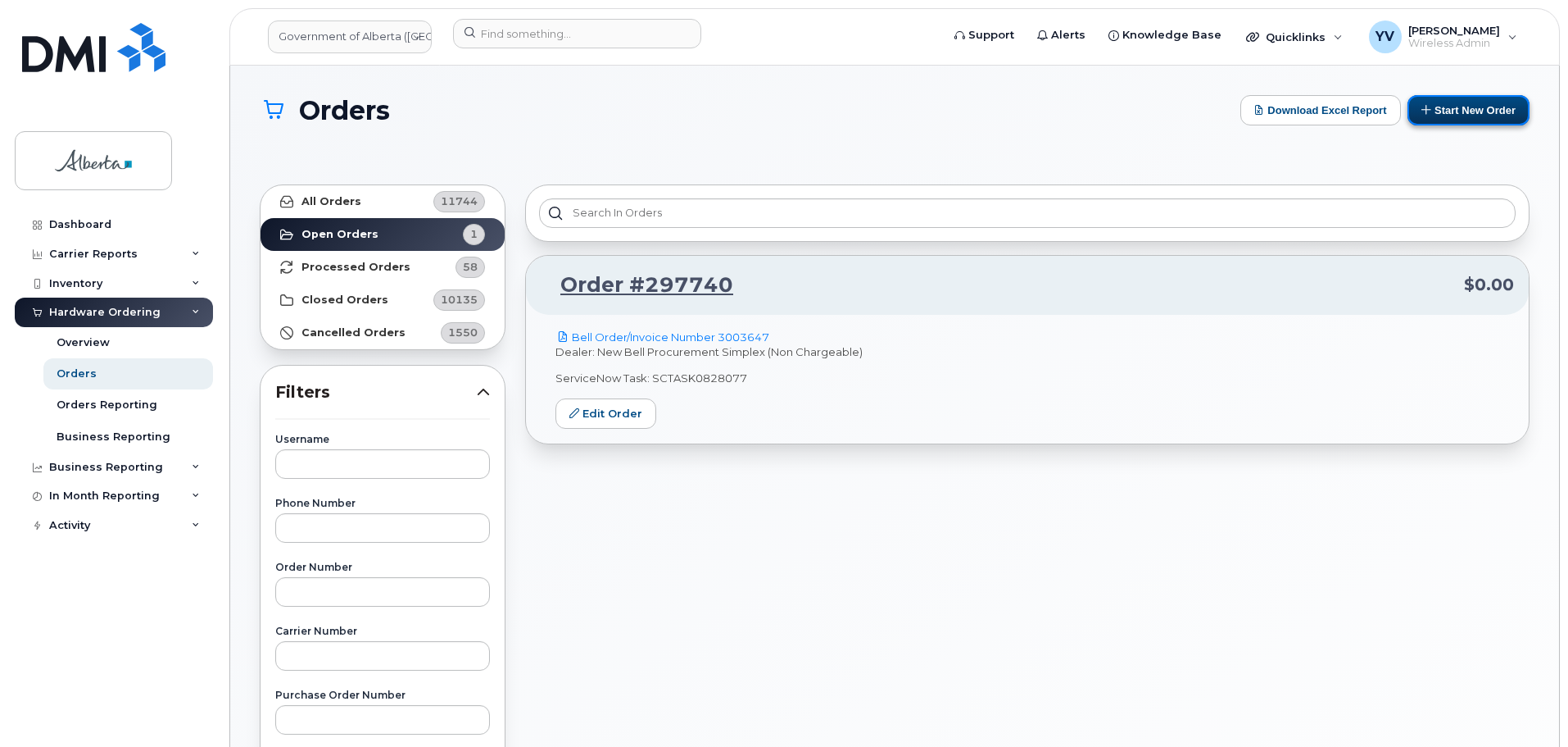
click at [1471, 105] on button "Start New Order" at bounding box center [1469, 110] width 122 height 30
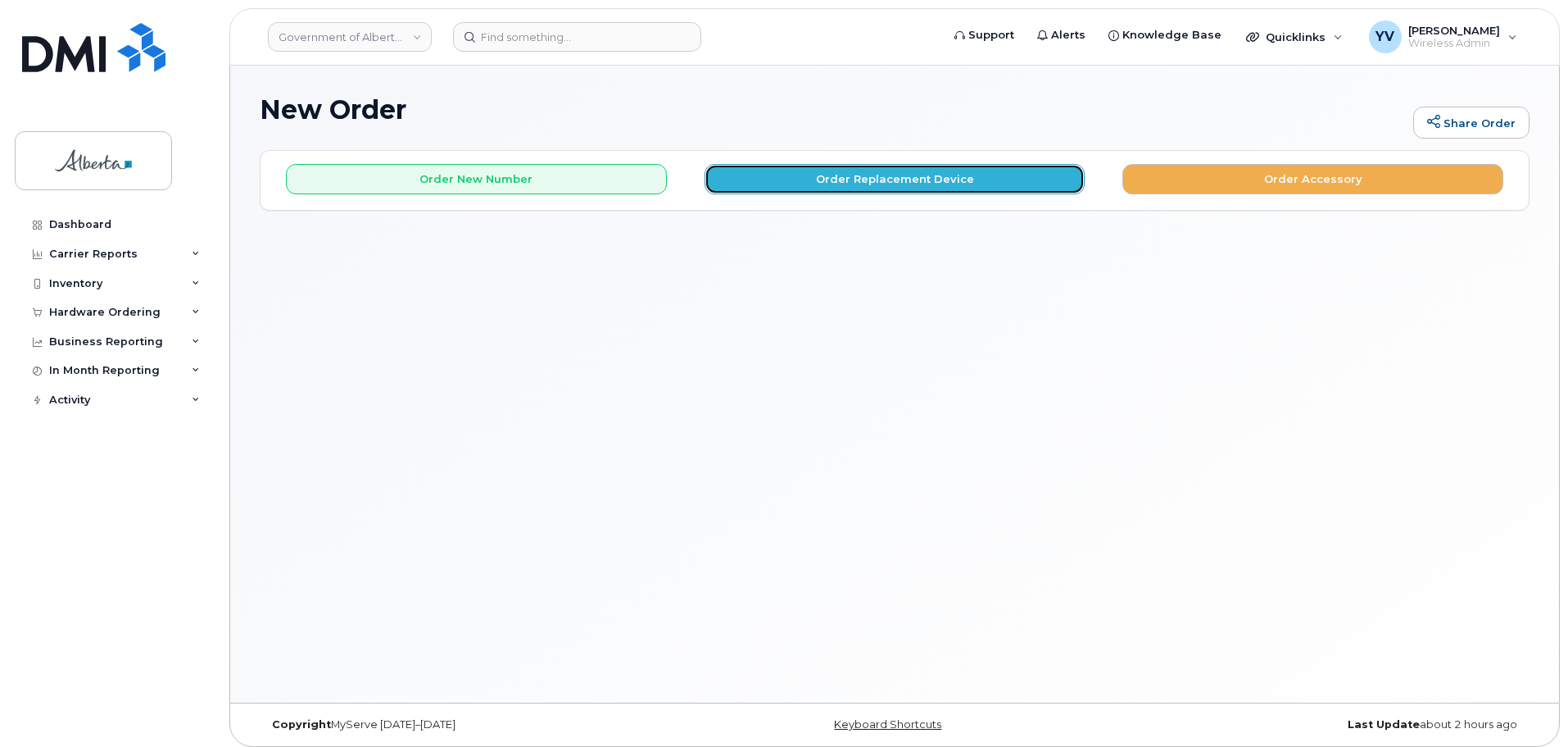
click at [859, 174] on button "Order Replacement Device" at bounding box center [895, 178] width 381 height 30
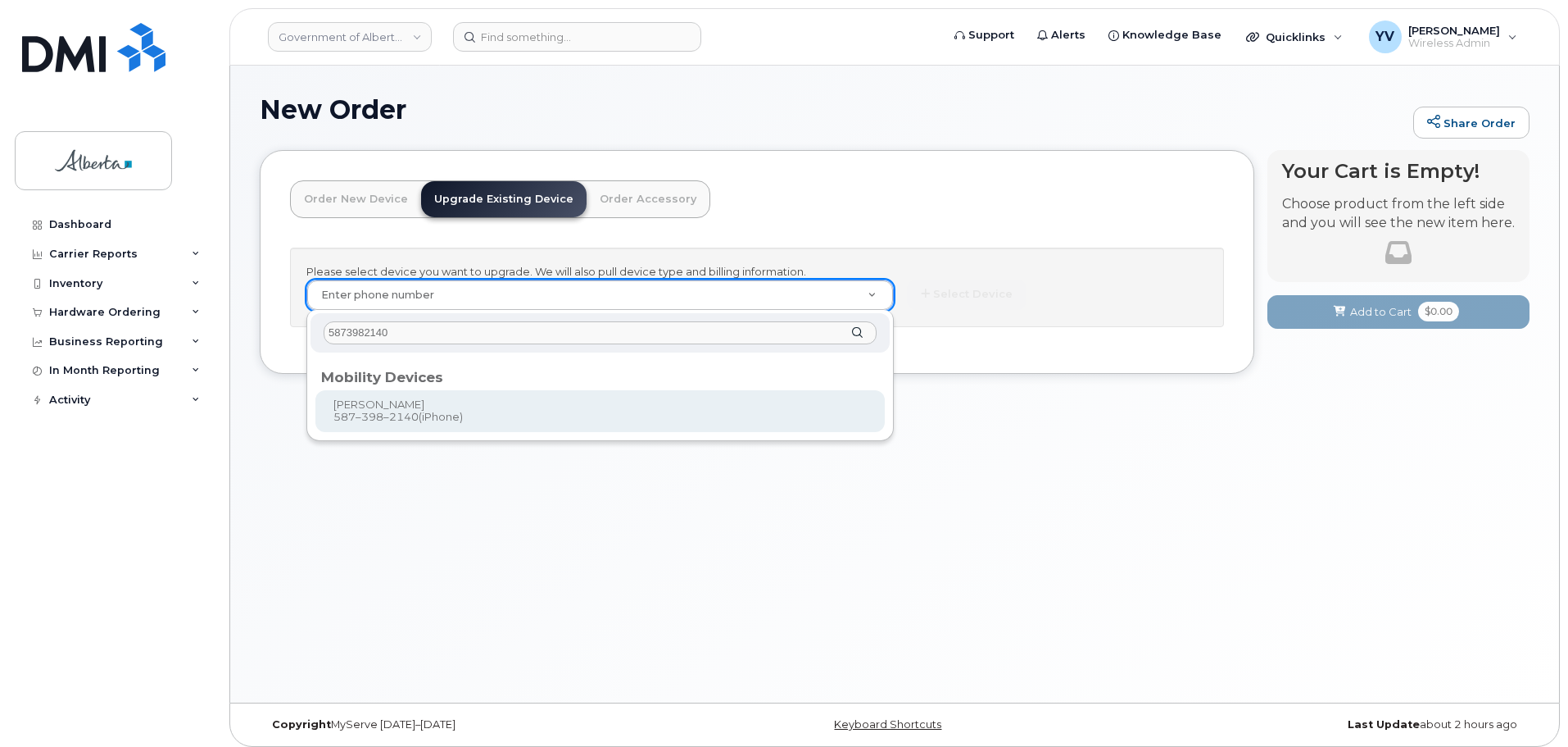
type input "5873982140"
type input "925412"
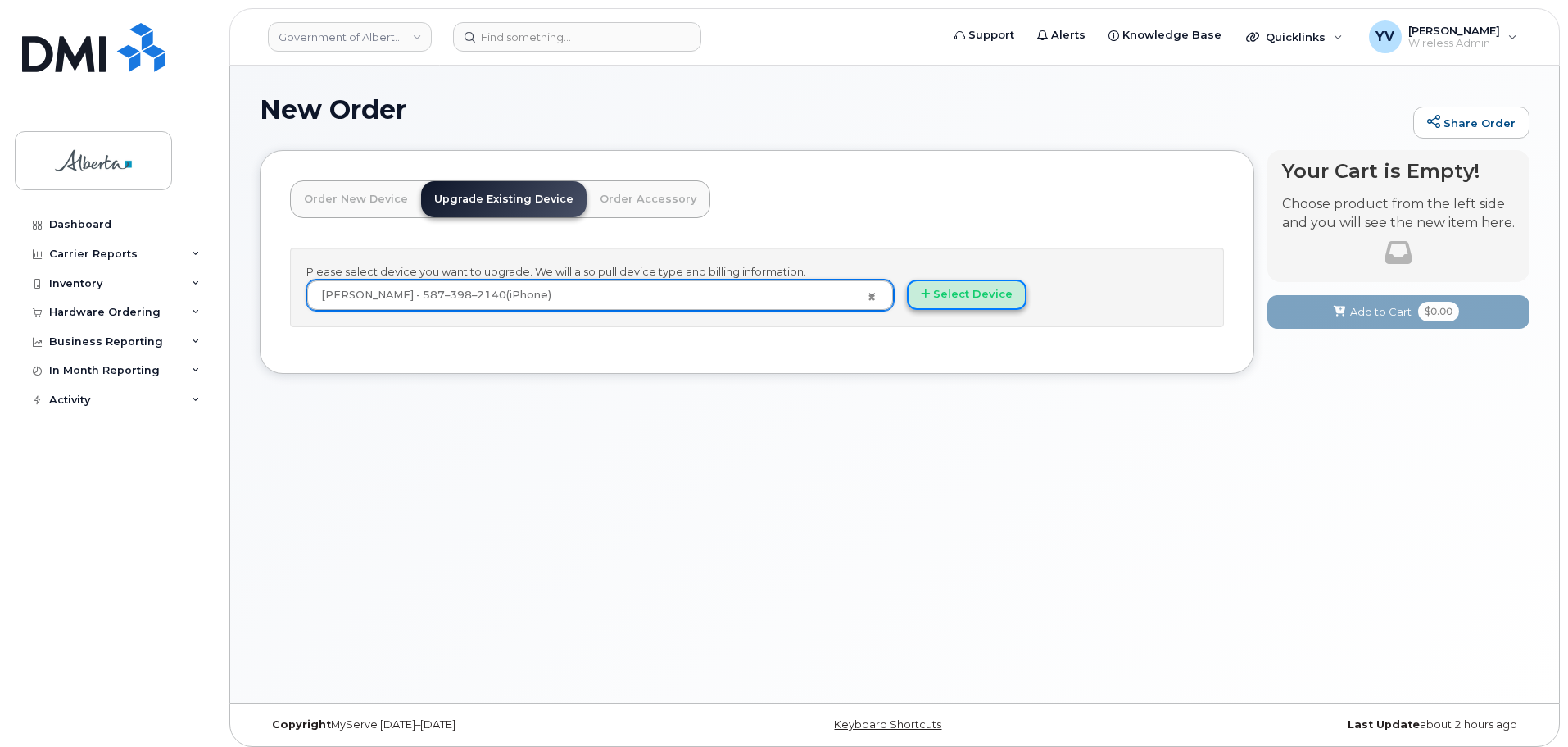
click at [986, 292] on button "Select Device" at bounding box center [967, 294] width 120 height 30
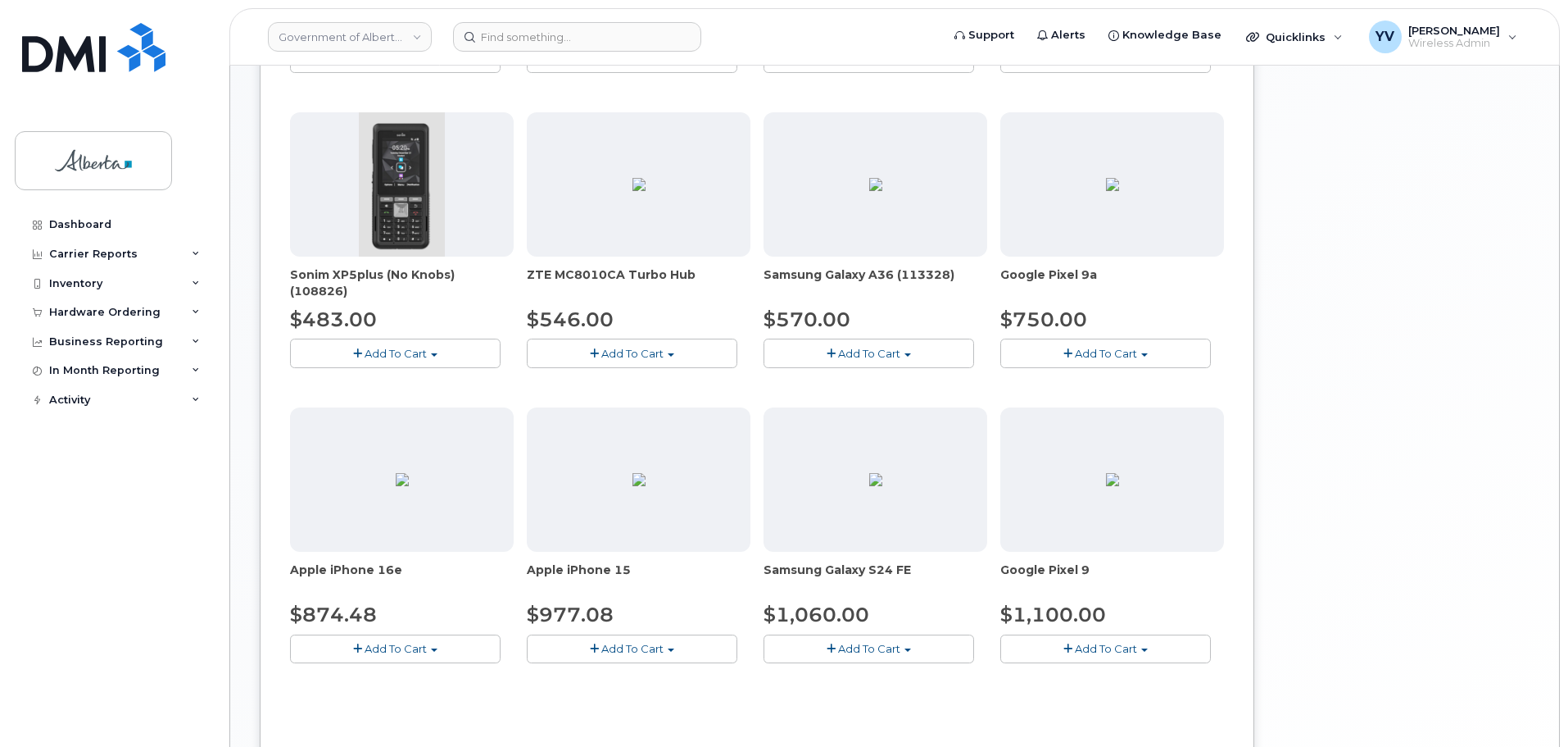
scroll to position [543, 0]
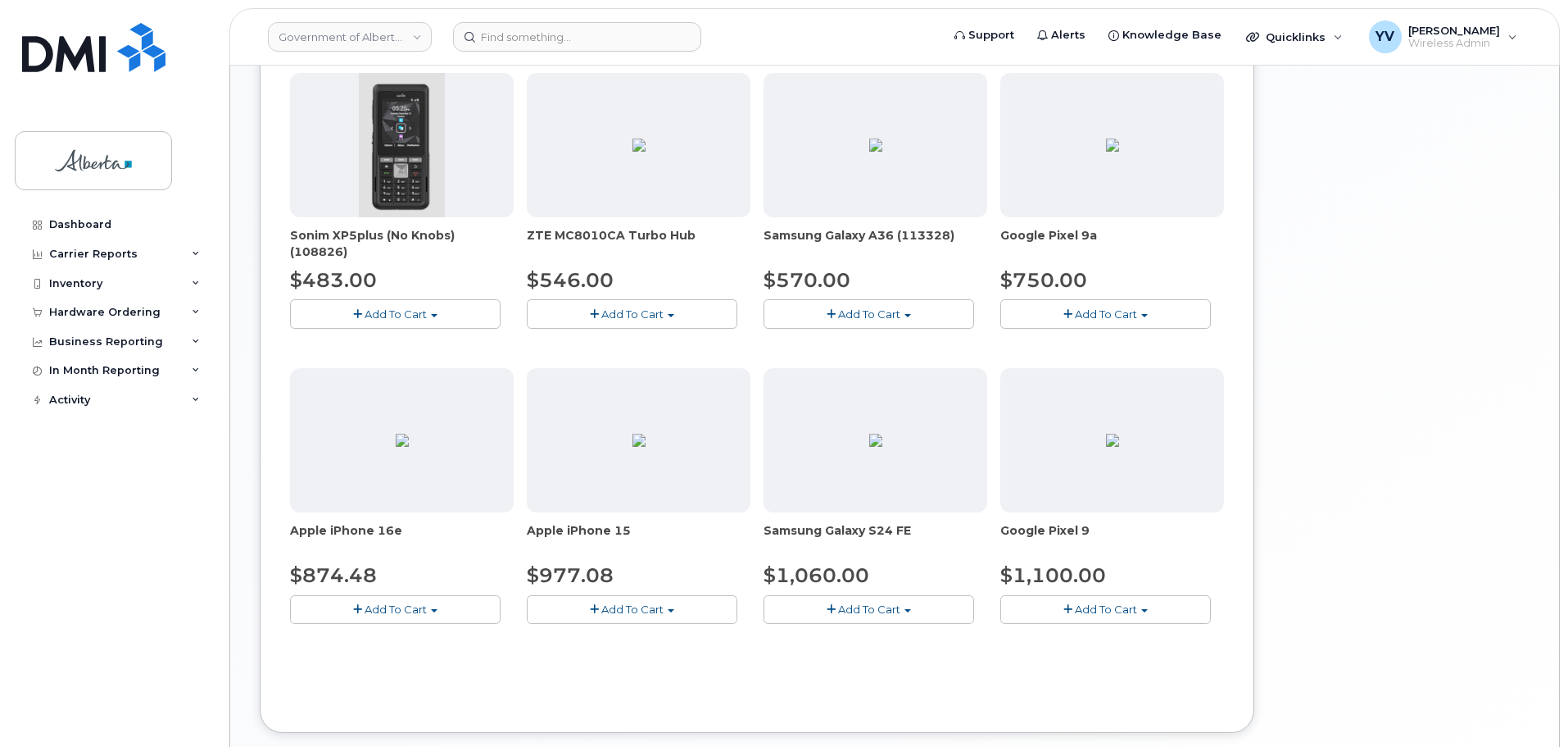
click at [671, 606] on button "Add To Cart" at bounding box center [632, 610] width 211 height 29
click at [659, 657] on link "$977.08 - 30-day upgrade (128GB model)" at bounding box center [660, 660] width 261 height 21
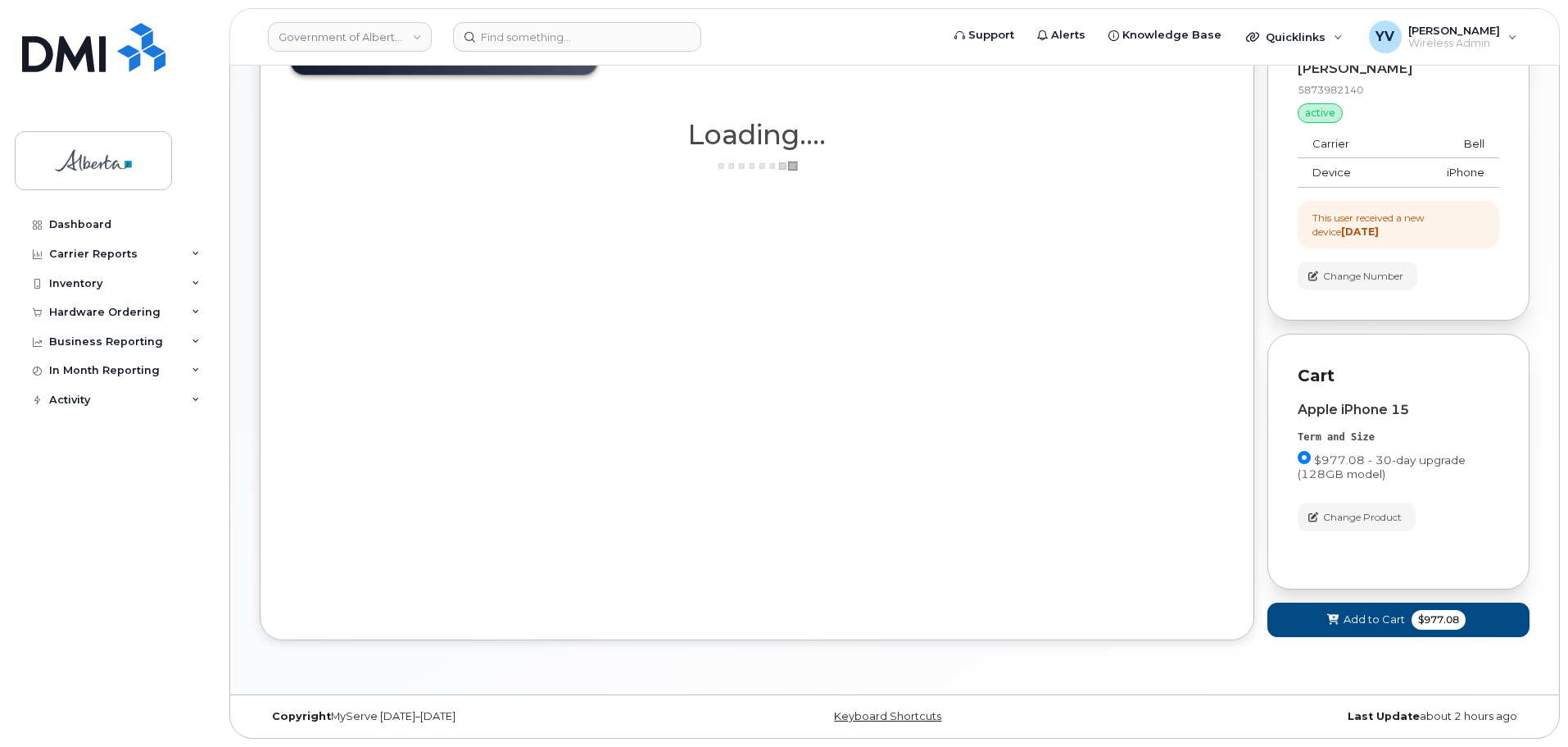
scroll to position [143, 0]
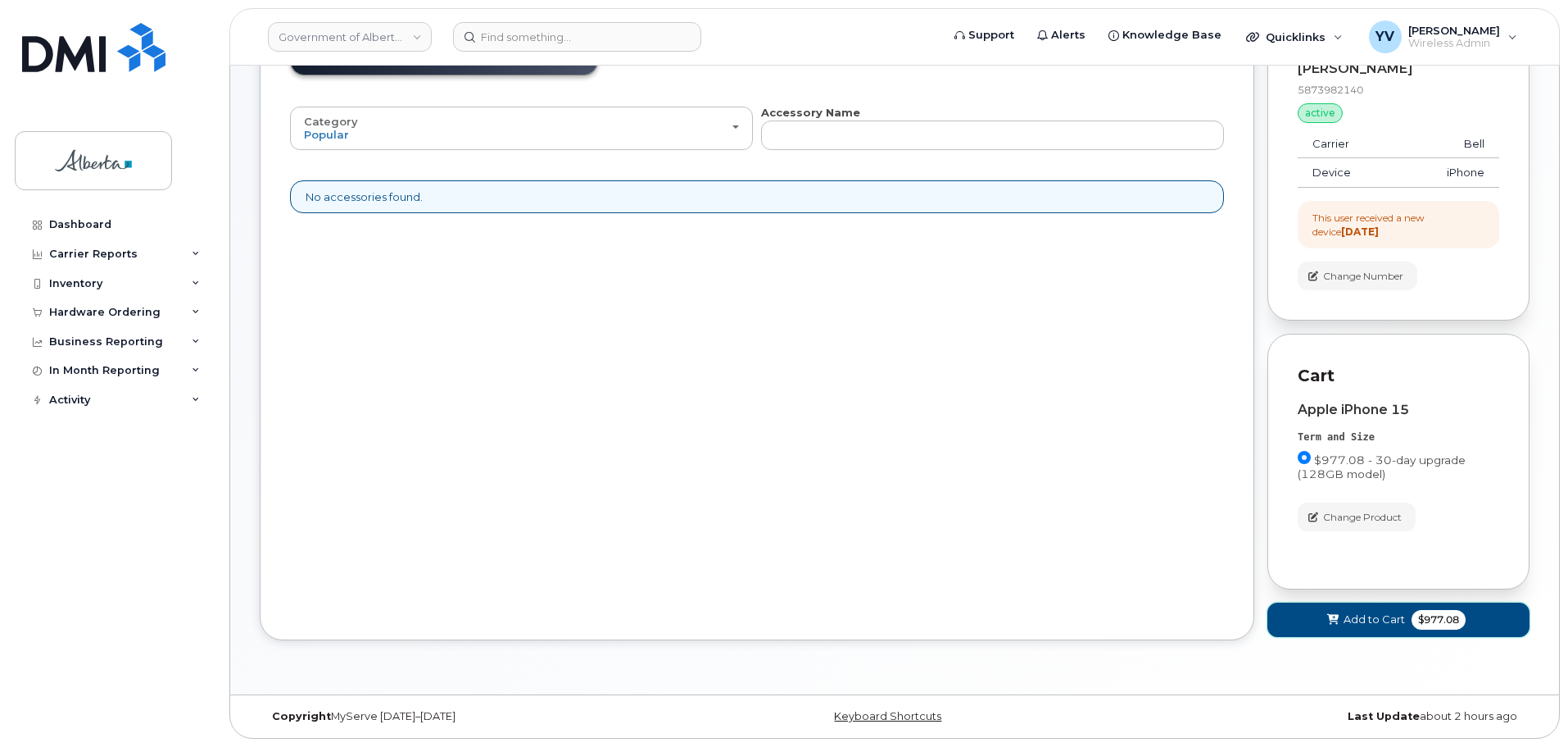
click at [1345, 616] on span "Add to Cart" at bounding box center [1374, 619] width 62 height 15
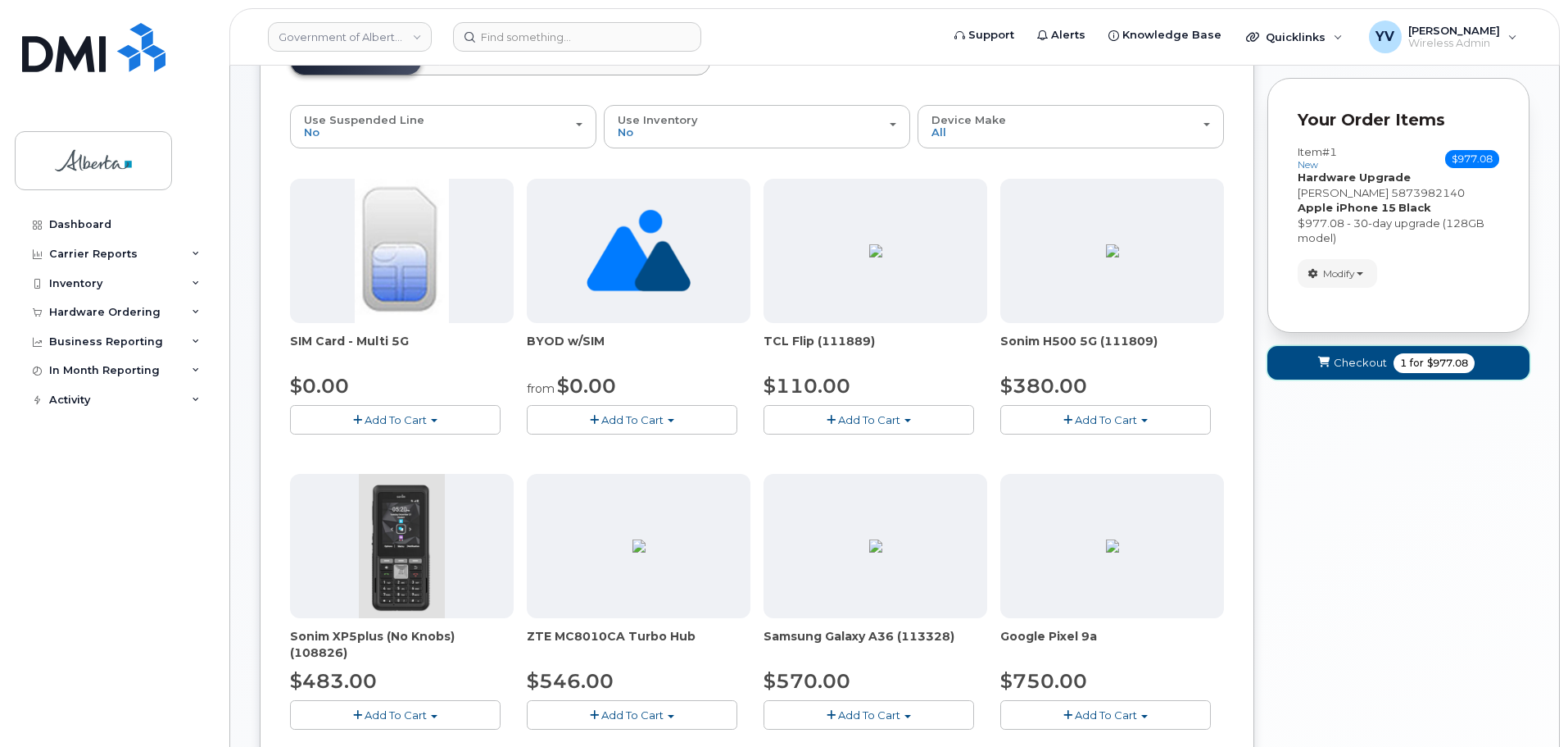
click at [1349, 358] on span "Checkout" at bounding box center [1360, 363] width 54 height 15
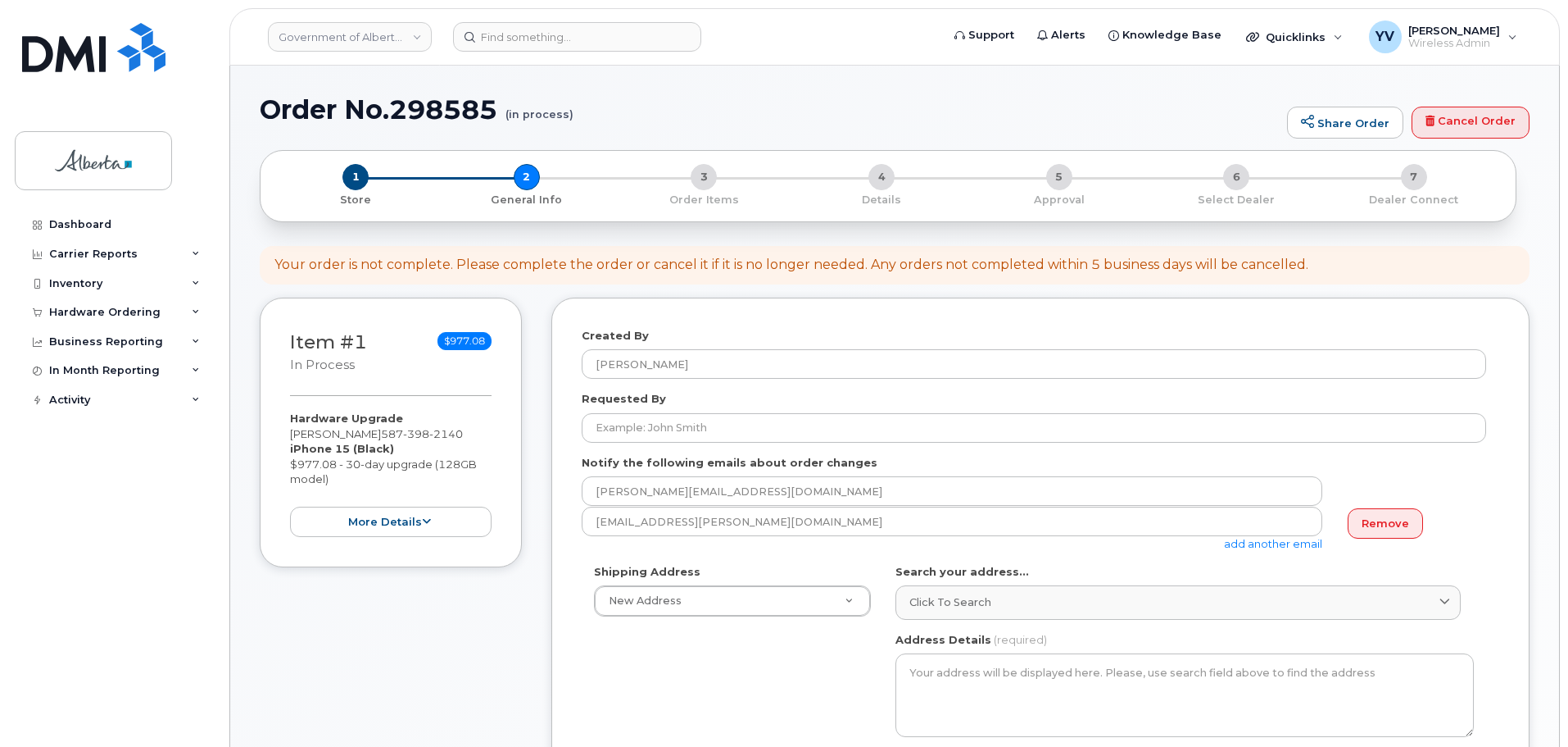
select select
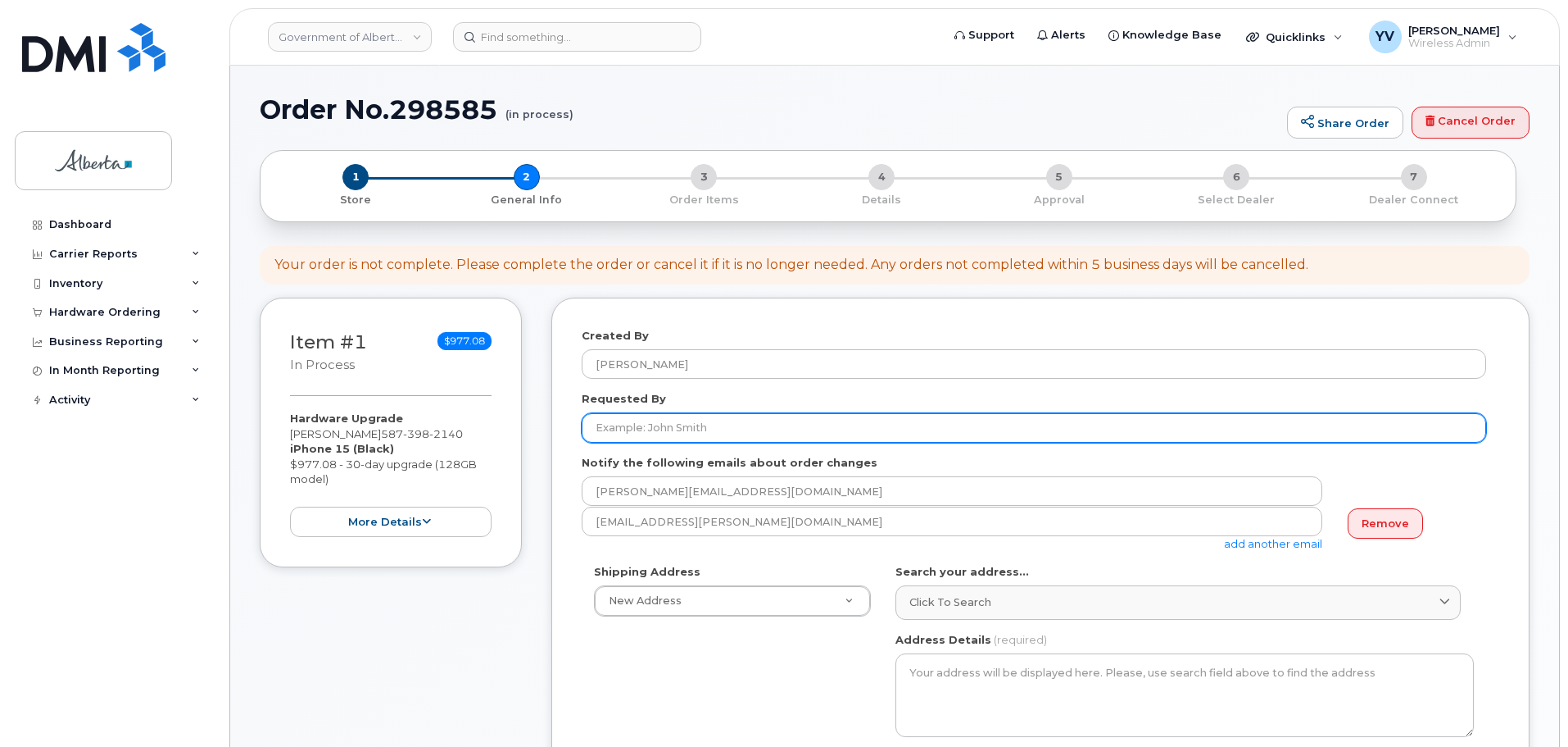
click at [604, 429] on input "Requested By" at bounding box center [1034, 428] width 905 height 29
paste input "[PERSON_NAME]"
type input "[PERSON_NAME]"
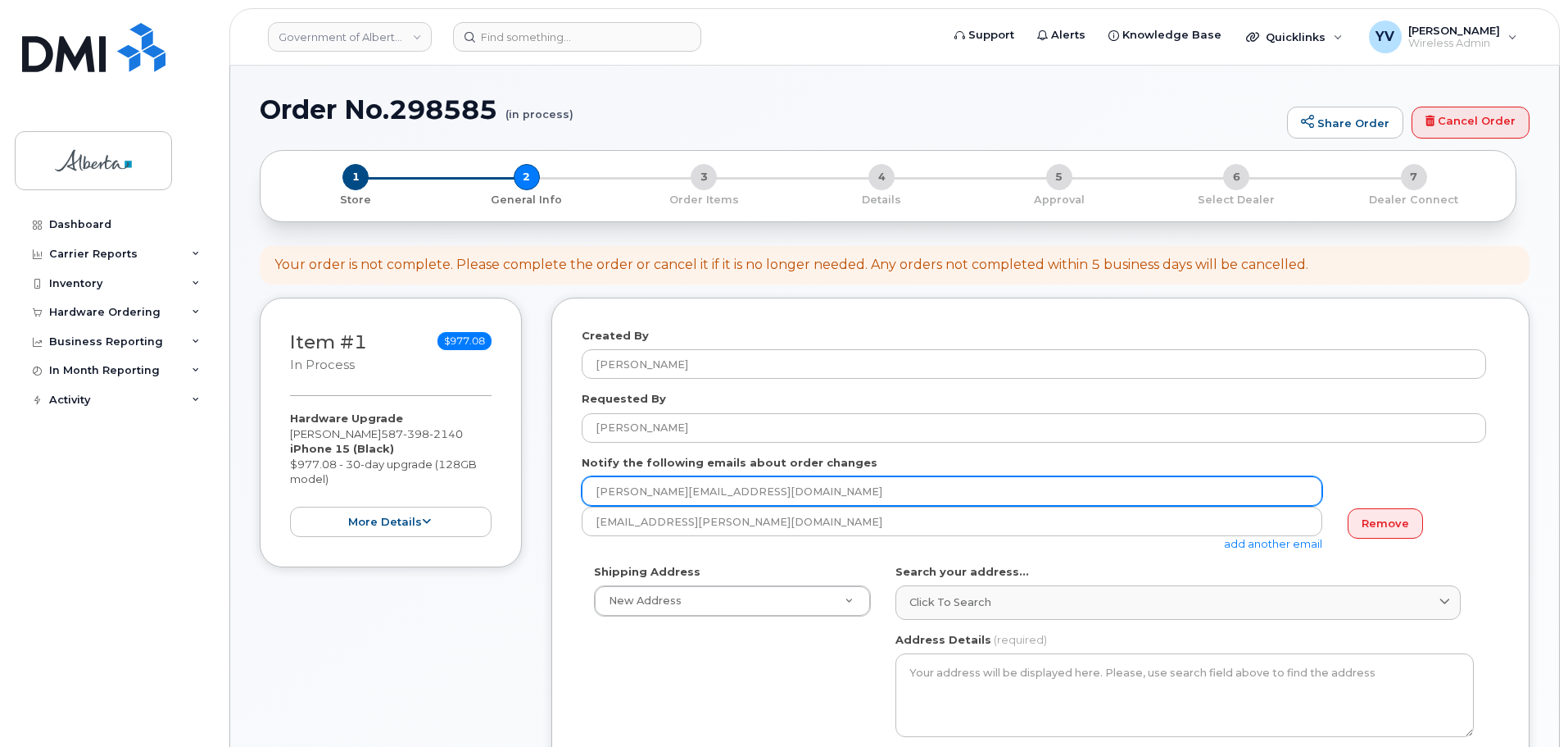
drag, startPoint x: 721, startPoint y: 492, endPoint x: 547, endPoint y: 497, distance: 174.1
paste input "[PERSON_NAME].[PERSON_NAME]"
type input "[PERSON_NAME][EMAIL_ADDRESS][PERSON_NAME][DOMAIN_NAME]"
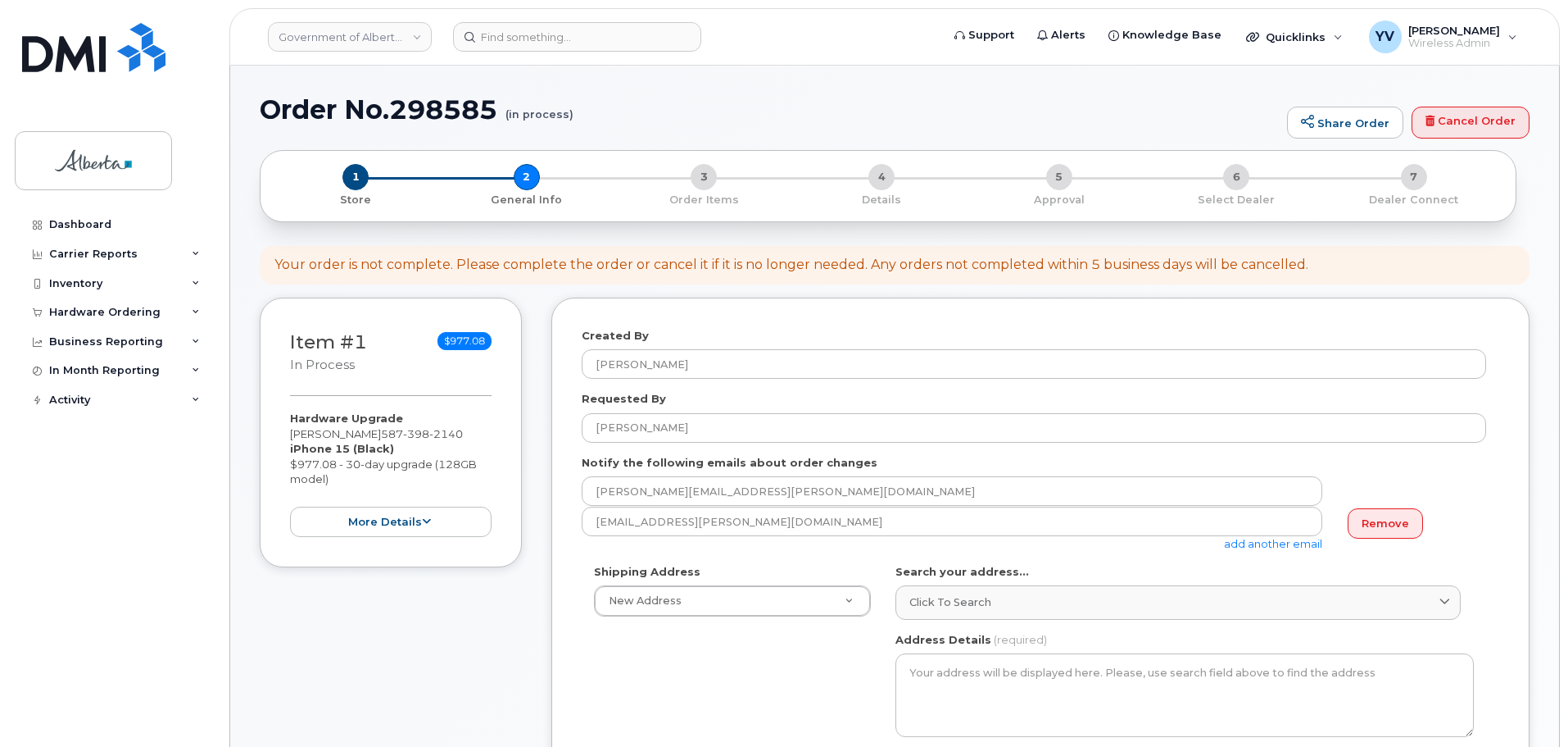
click at [1265, 543] on link "add another email" at bounding box center [1274, 543] width 98 height 13
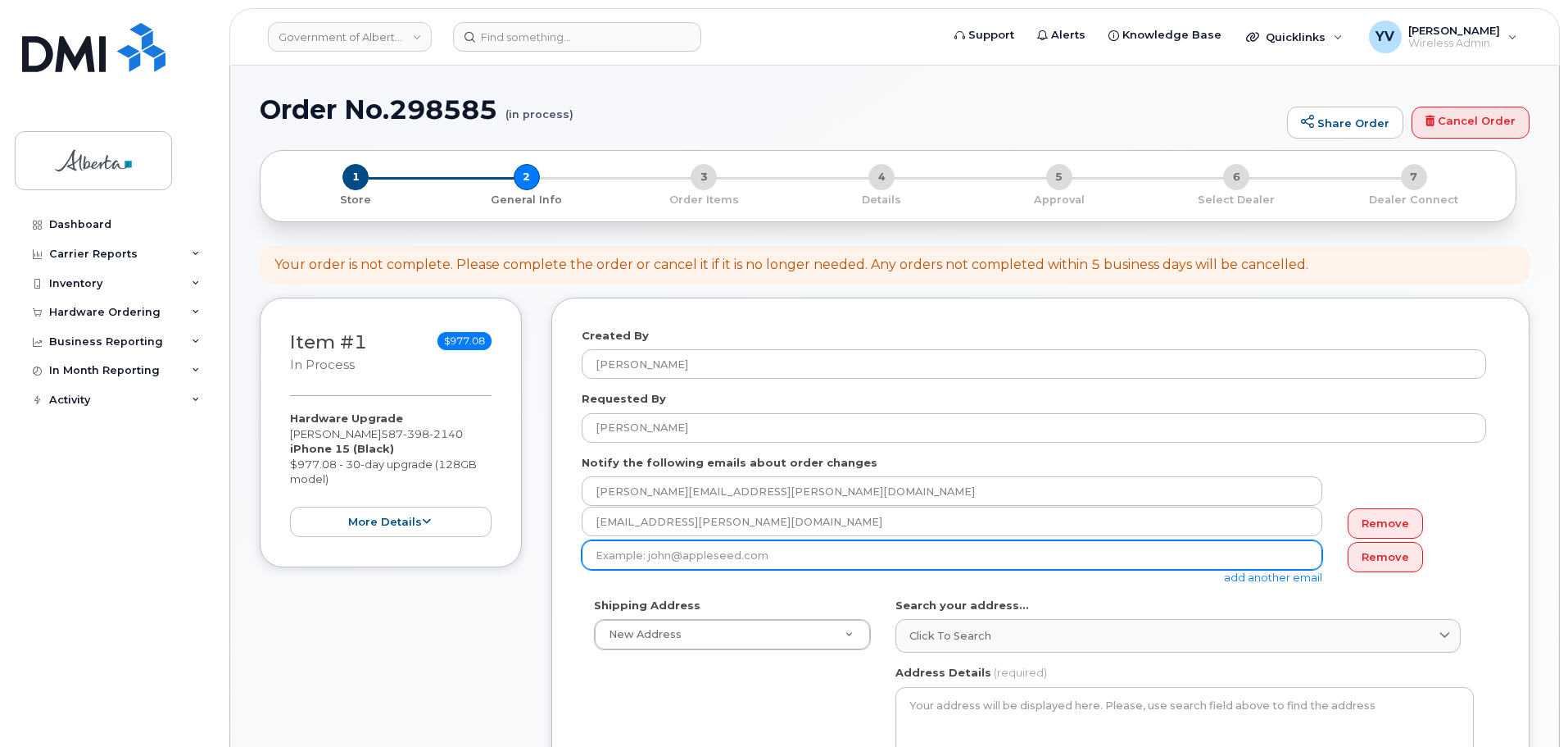
click at [615, 559] on input "email" at bounding box center [951, 554] width 740 height 29
paste input "[PERSON_NAME][EMAIL_ADDRESS][PERSON_NAME][DOMAIN_NAME]"
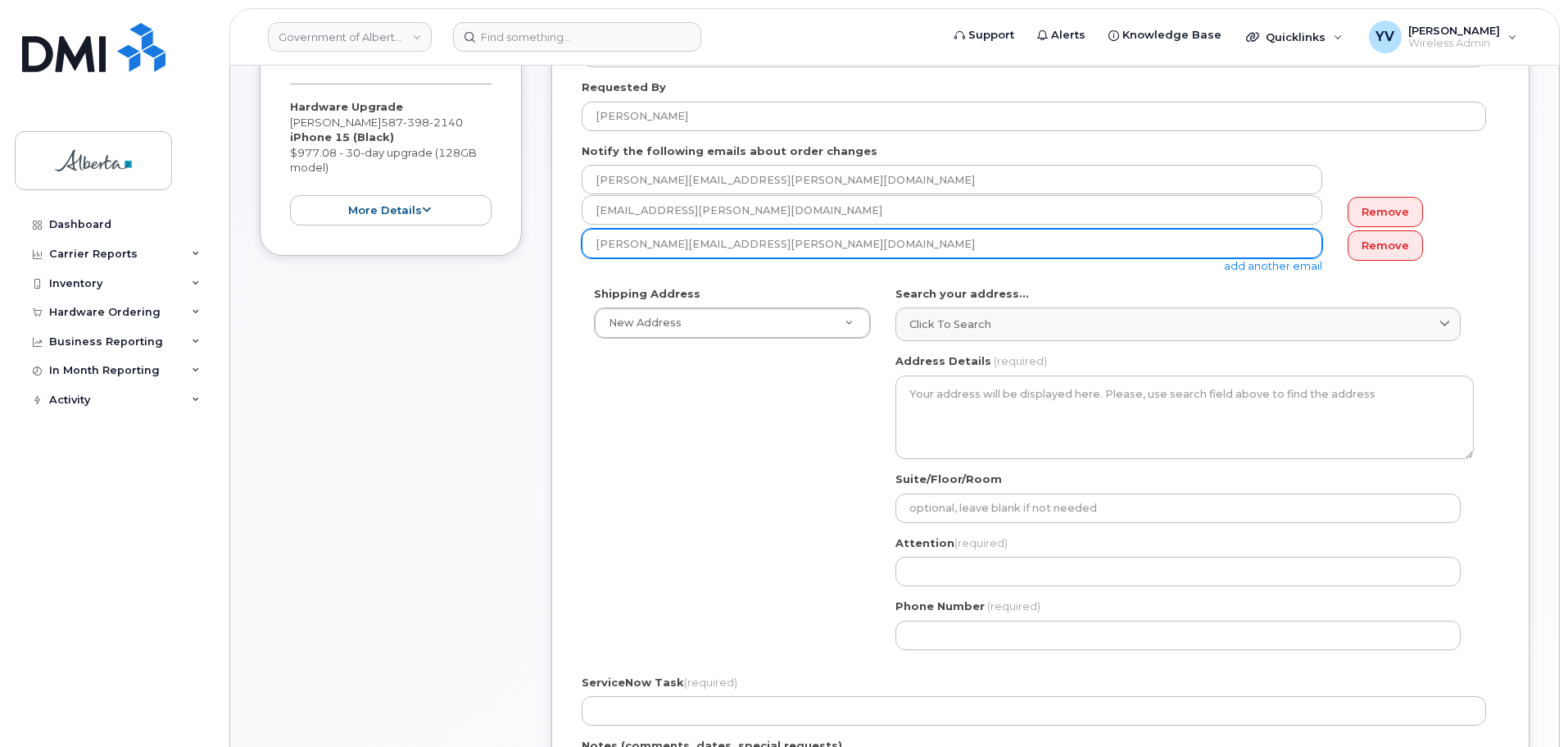
scroll to position [356, 0]
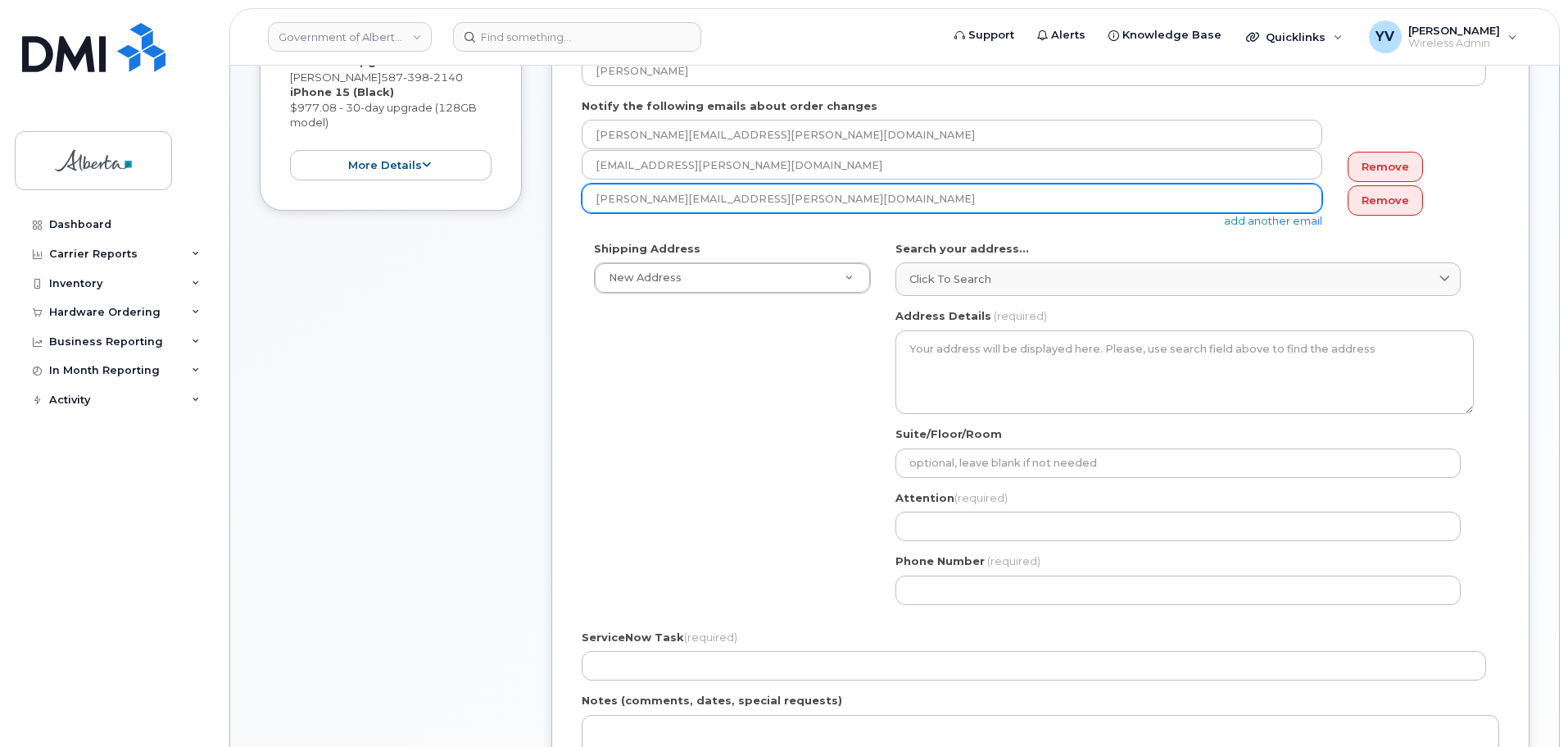
type input "[PERSON_NAME][EMAIL_ADDRESS][PERSON_NAME][DOMAIN_NAME]"
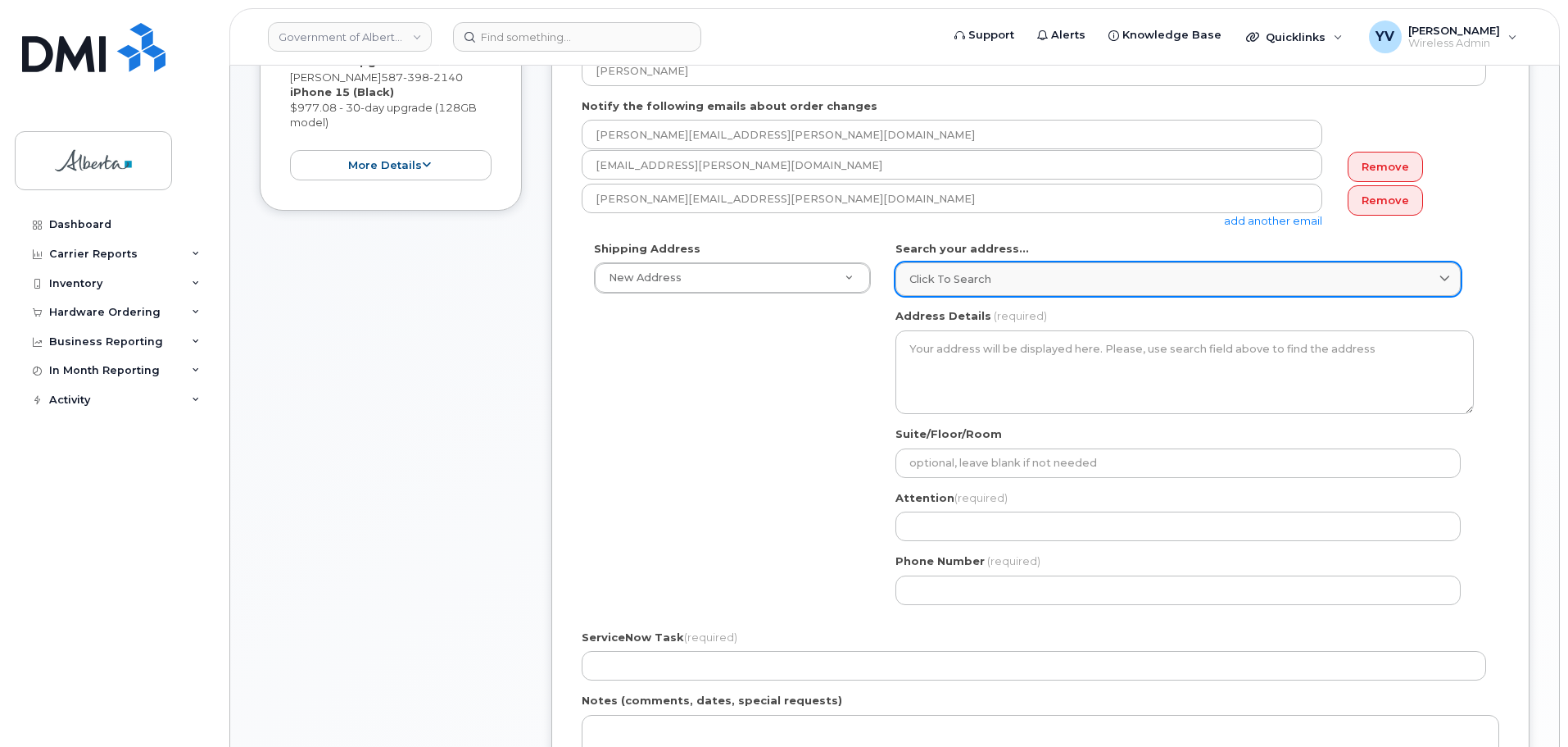
click at [929, 274] on span "Click to search" at bounding box center [950, 279] width 82 height 15
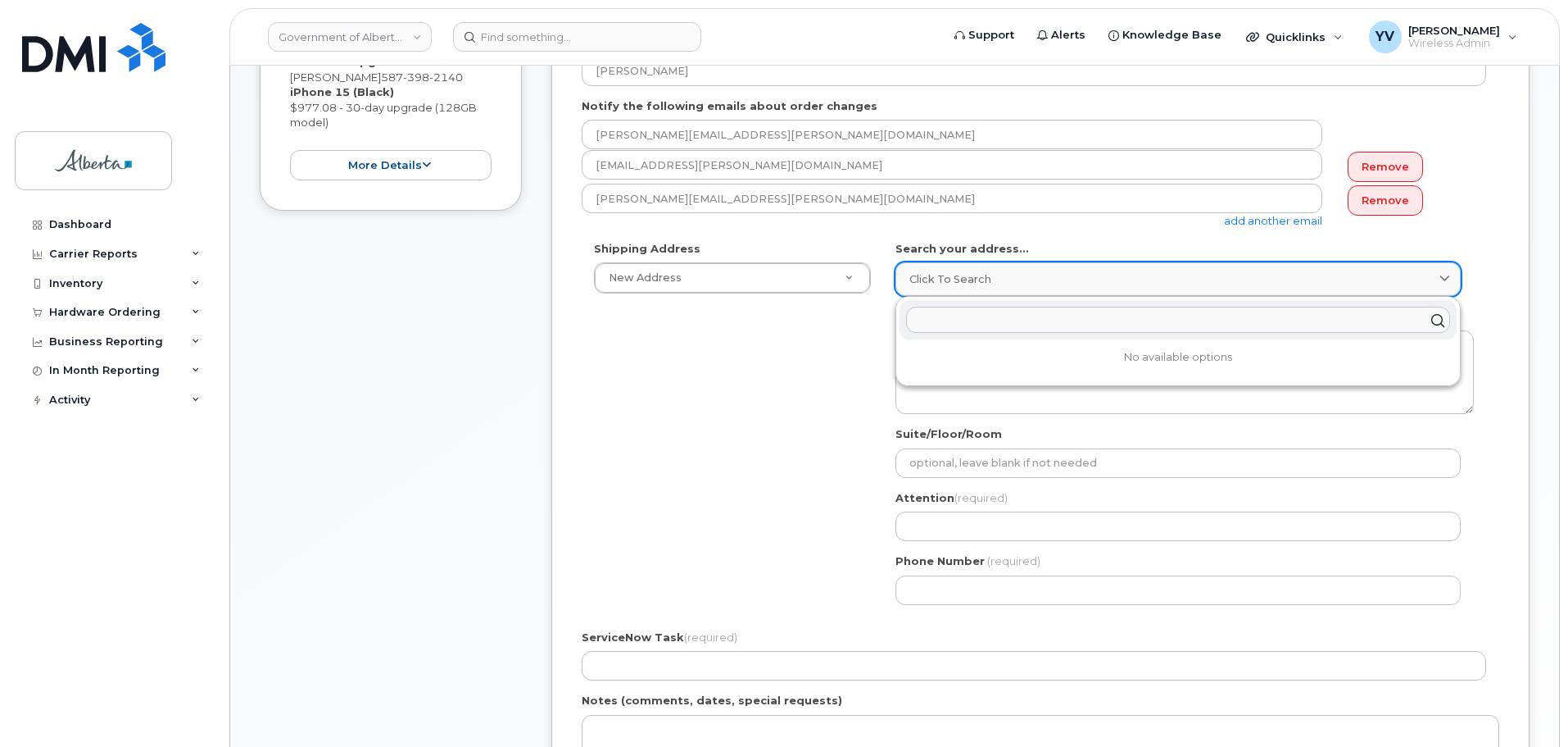
paste input "[STREET_ADDRESS]"
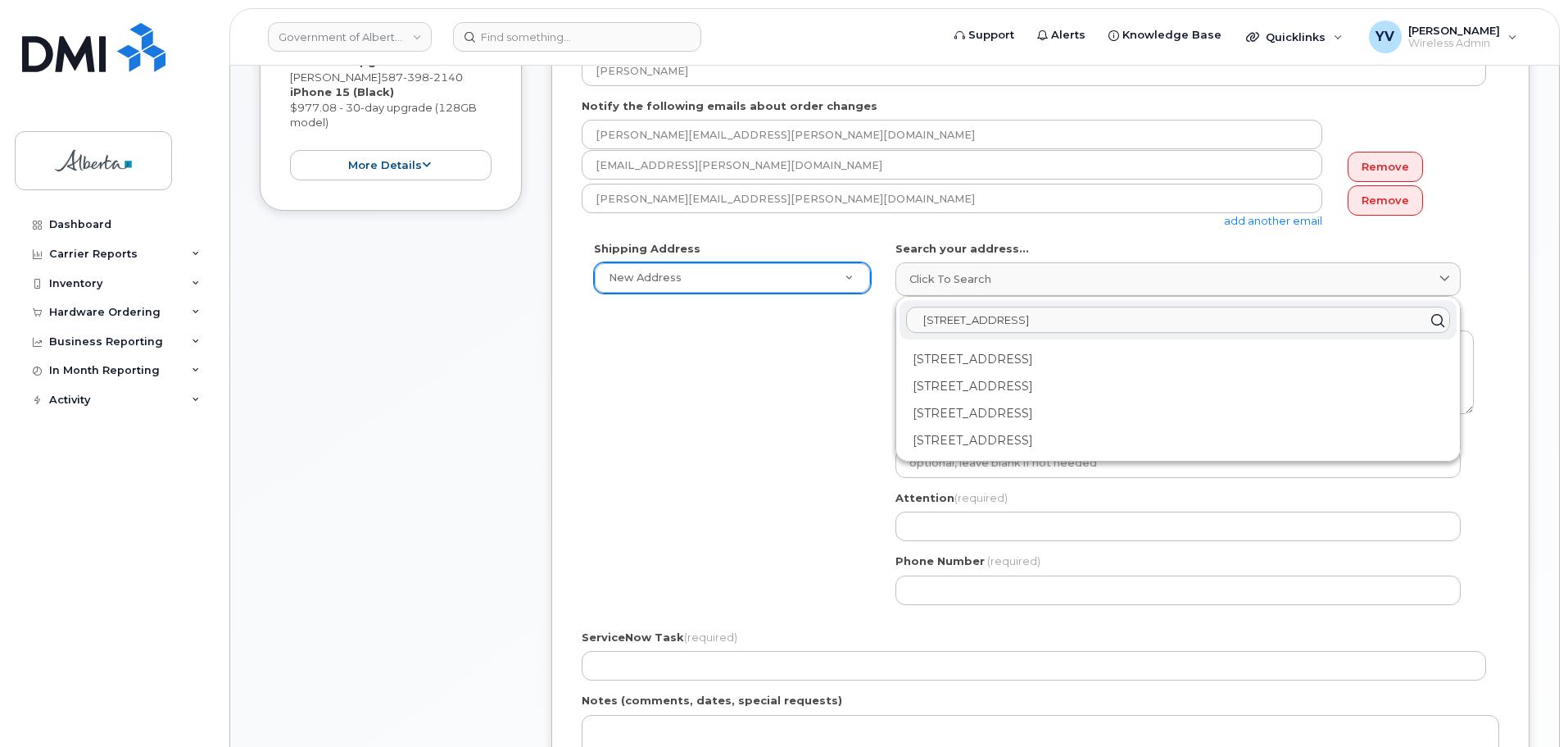
type input "[STREET_ADDRESS]"
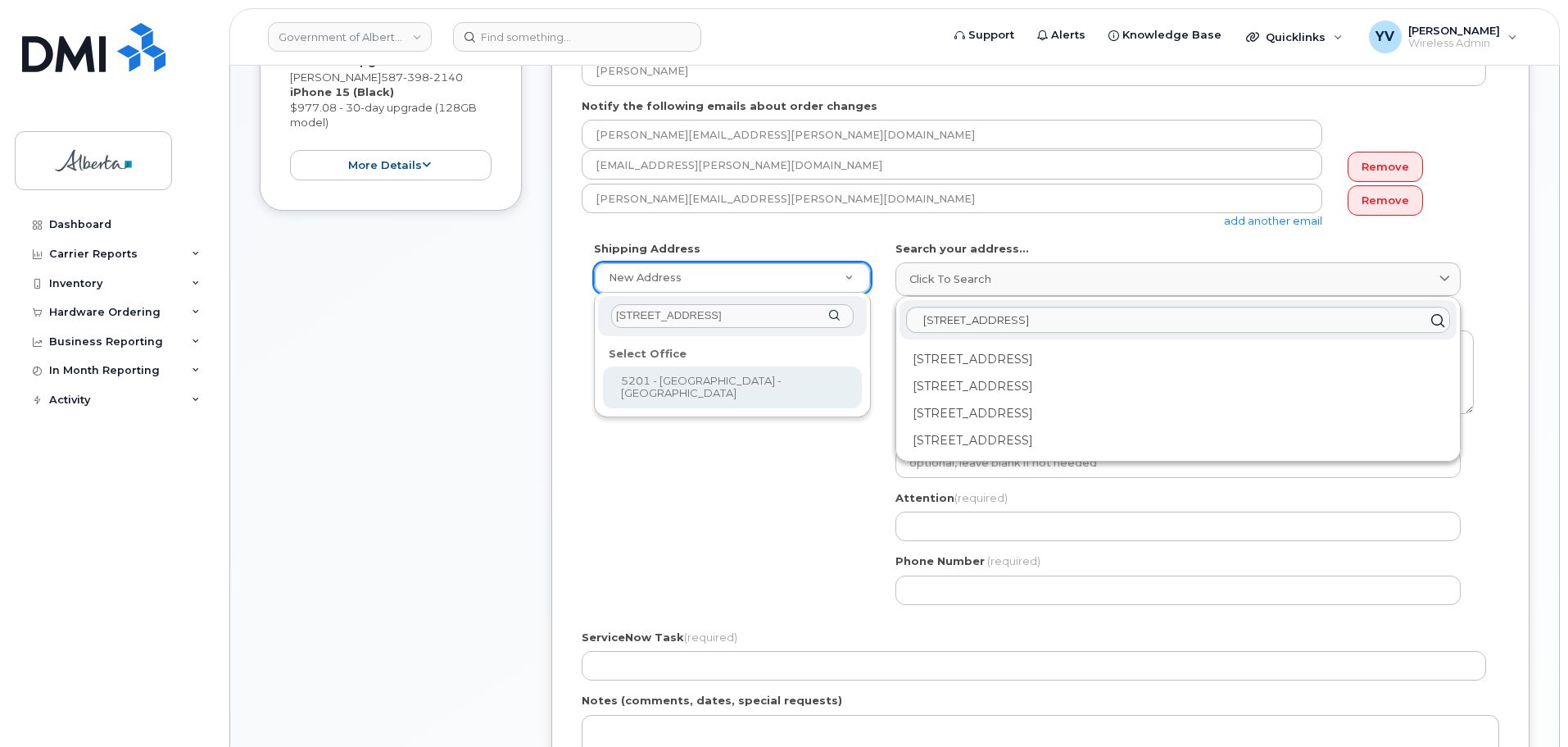
type input "[STREET_ADDRESS]"
select select
type textarea "[STREET_ADDRESS]"
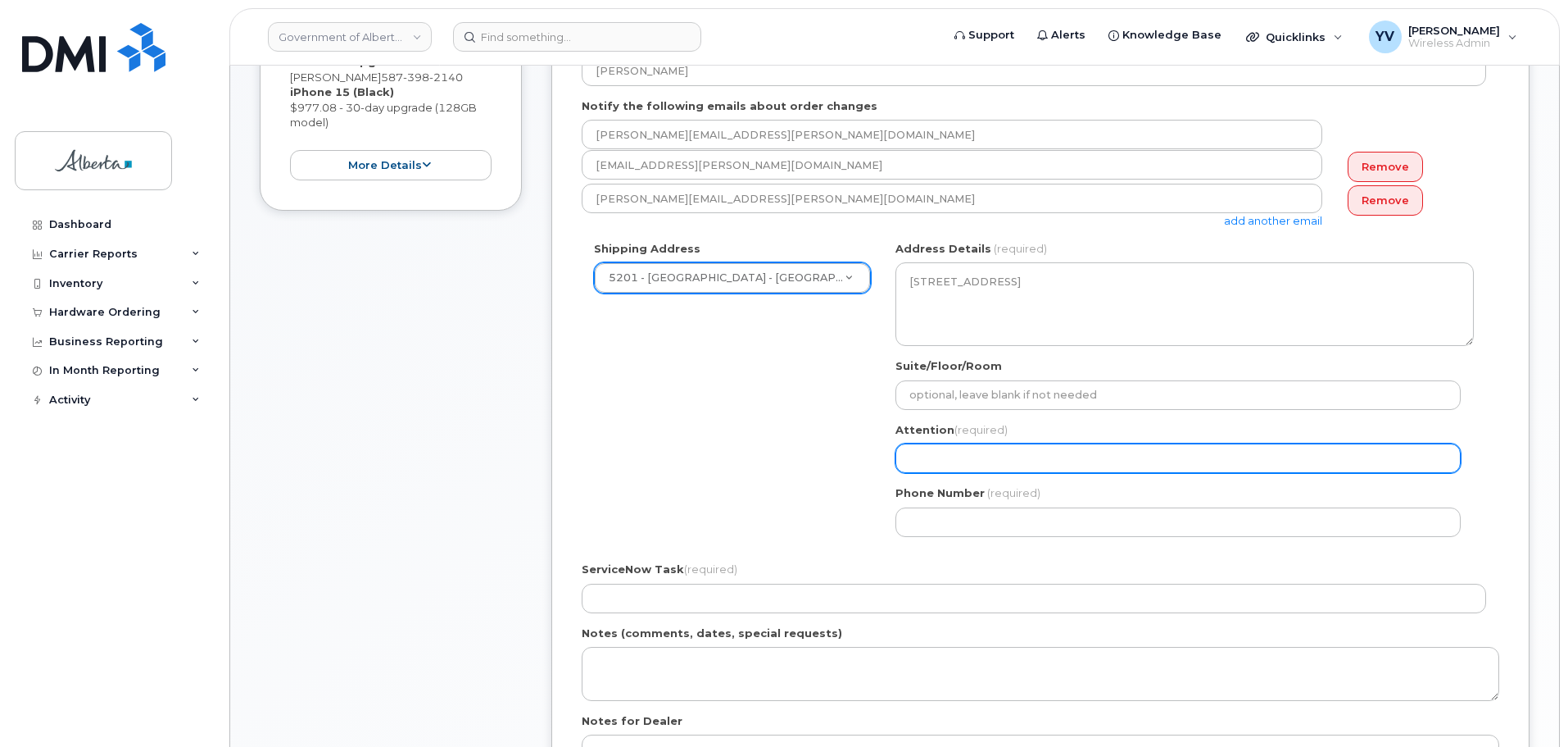
click at [918, 451] on input "Attention (required)" at bounding box center [1178, 458] width 565 height 29
paste input "[PERSON_NAME]"
select select
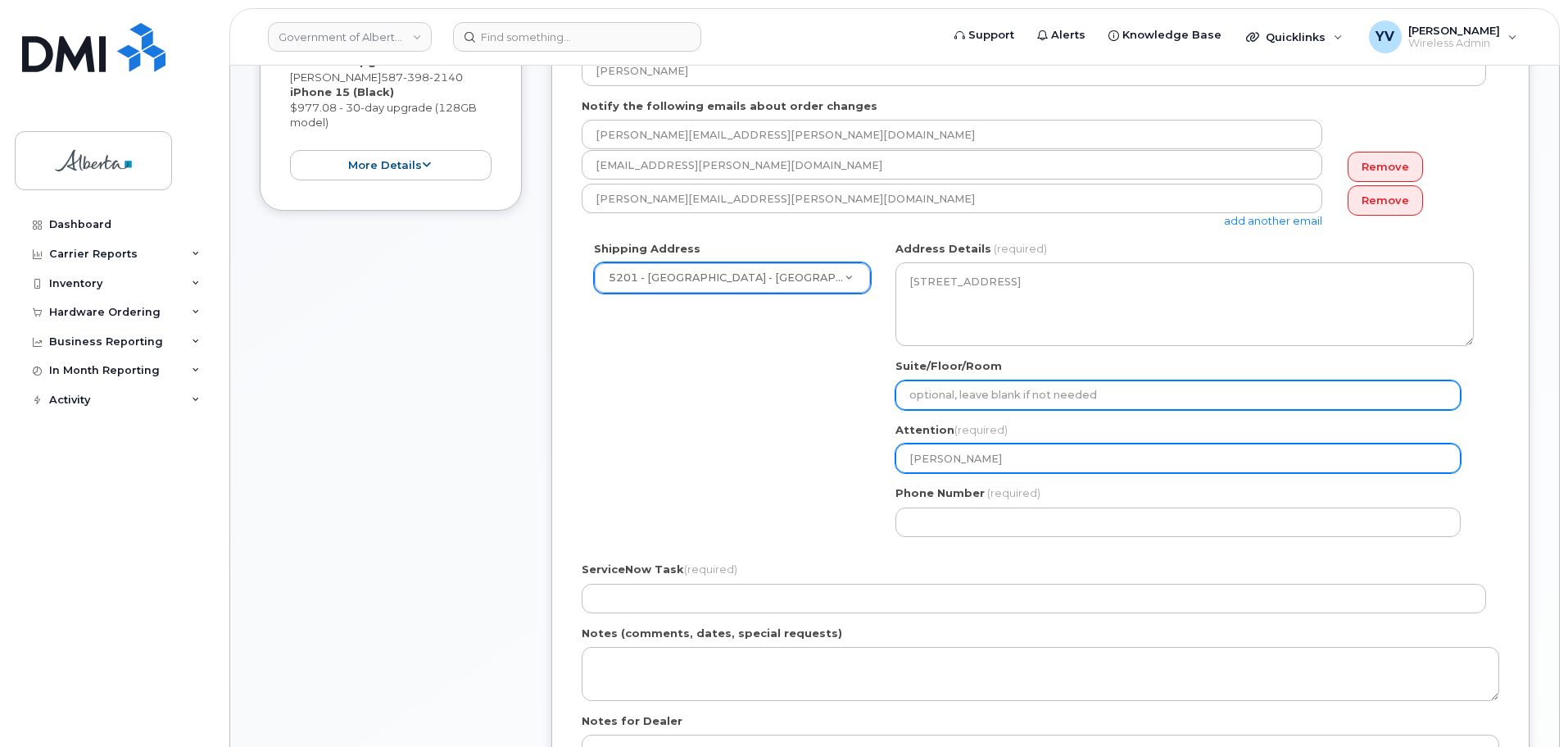
type input "[PERSON_NAME]"
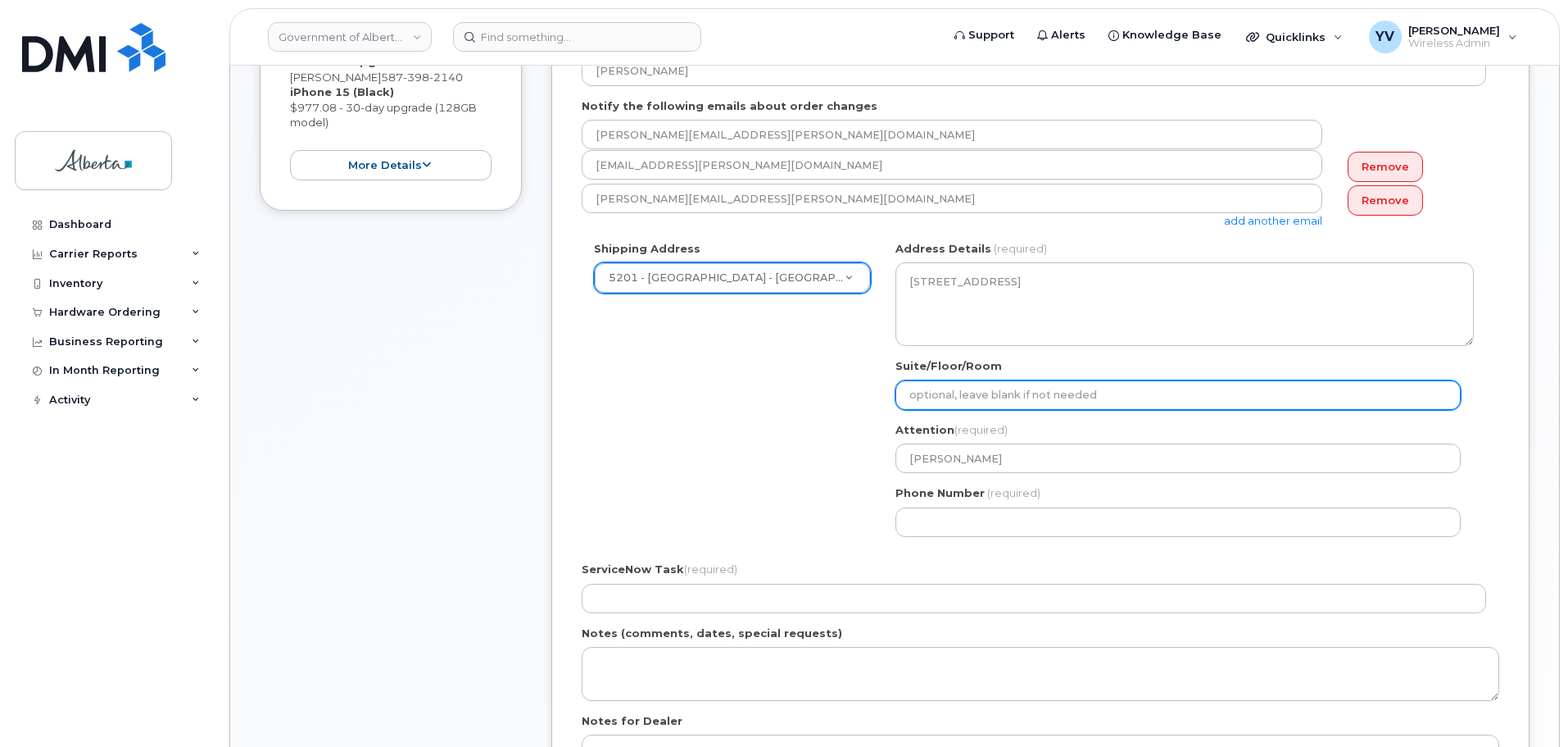
click at [921, 390] on input "Suite/Floor/Room" at bounding box center [1178, 395] width 565 height 29
type input "Main Floor"
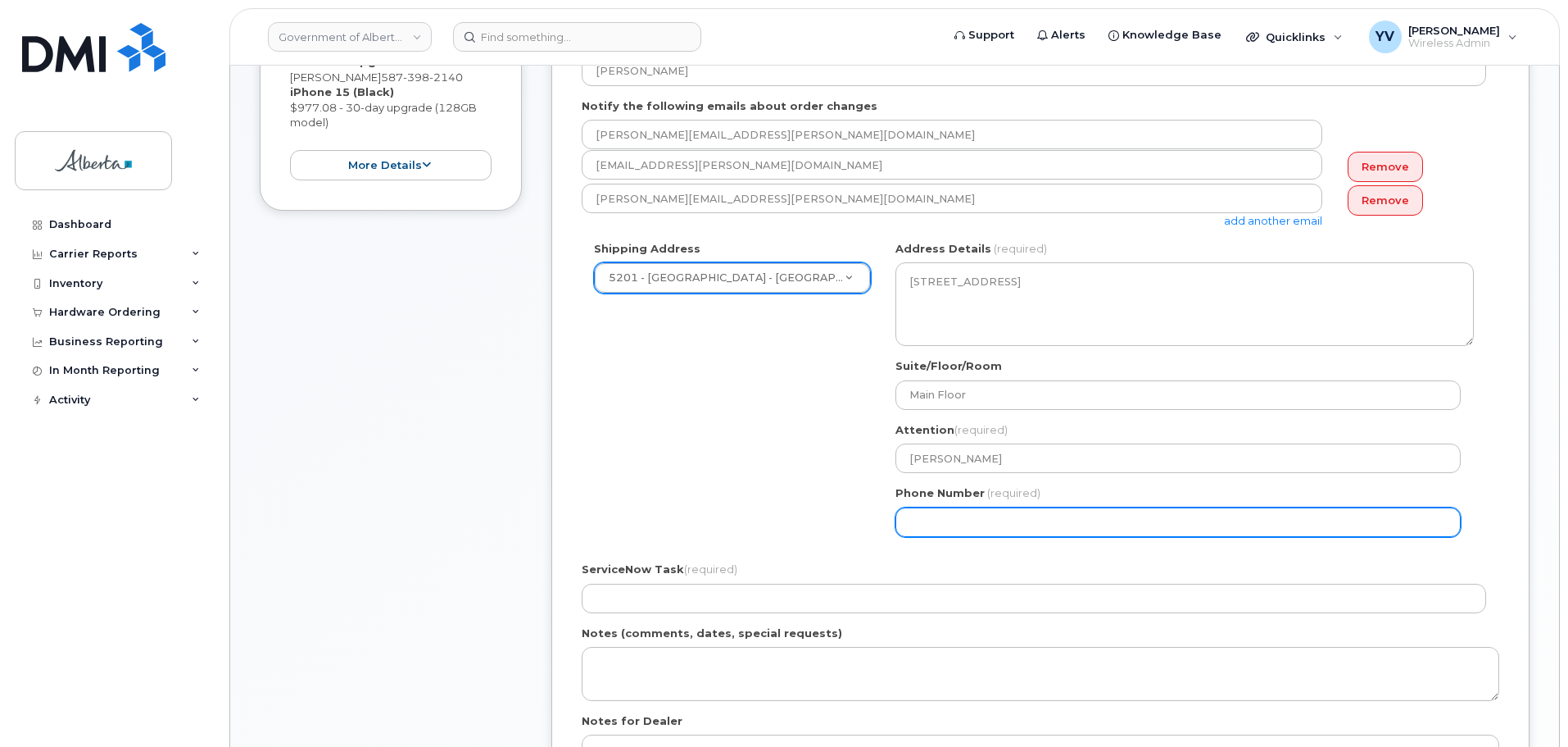
click at [940, 525] on input "Phone Number" at bounding box center [1178, 522] width 565 height 29
paste input "7808154060"
select select
type input "7808154060"
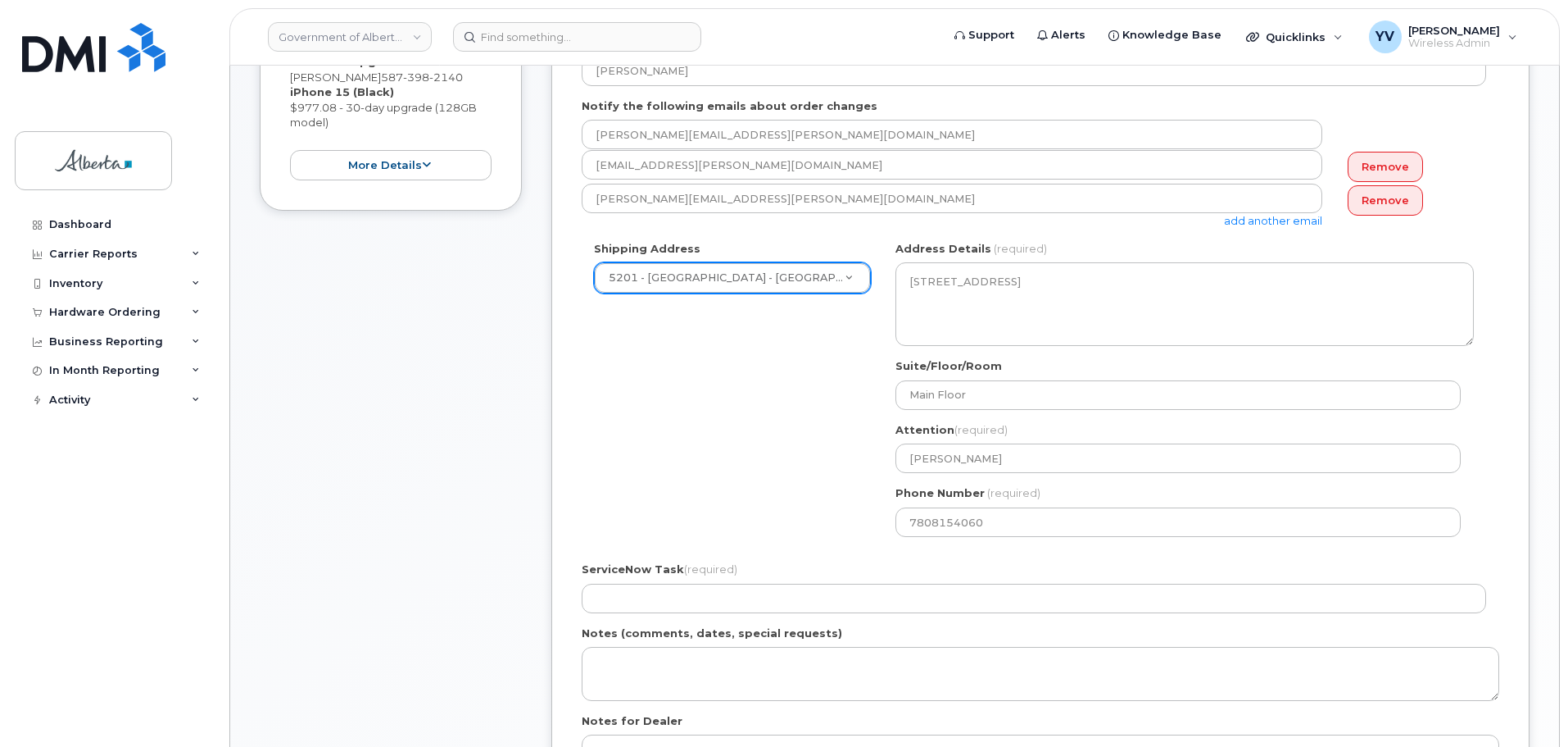
click at [607, 578] on div "ServiceNow Task (required)" at bounding box center [1040, 587] width 918 height 52
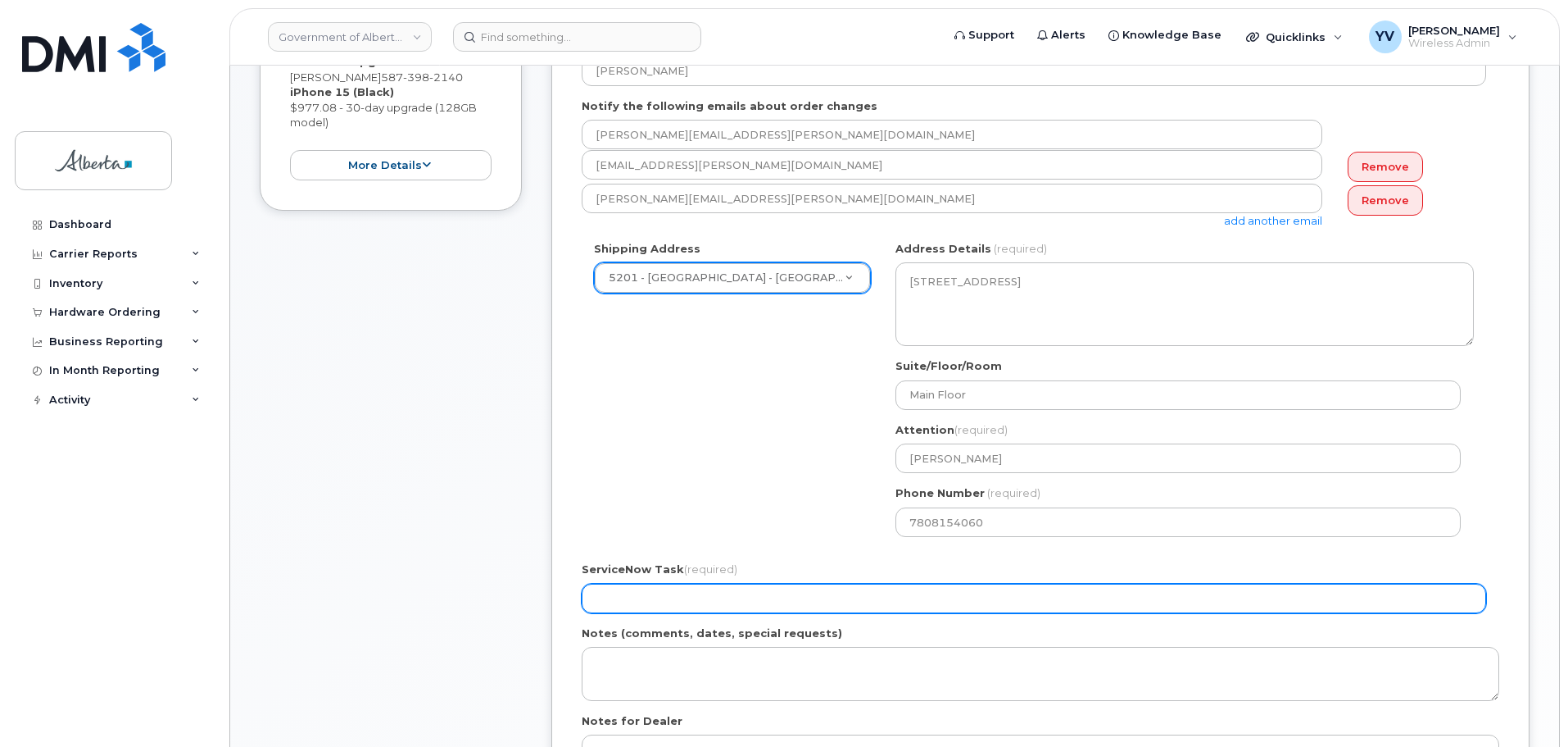
click at [610, 603] on input "ServiceNow Task (required)" at bounding box center [1034, 598] width 905 height 29
paste input "SCTASK0833265"
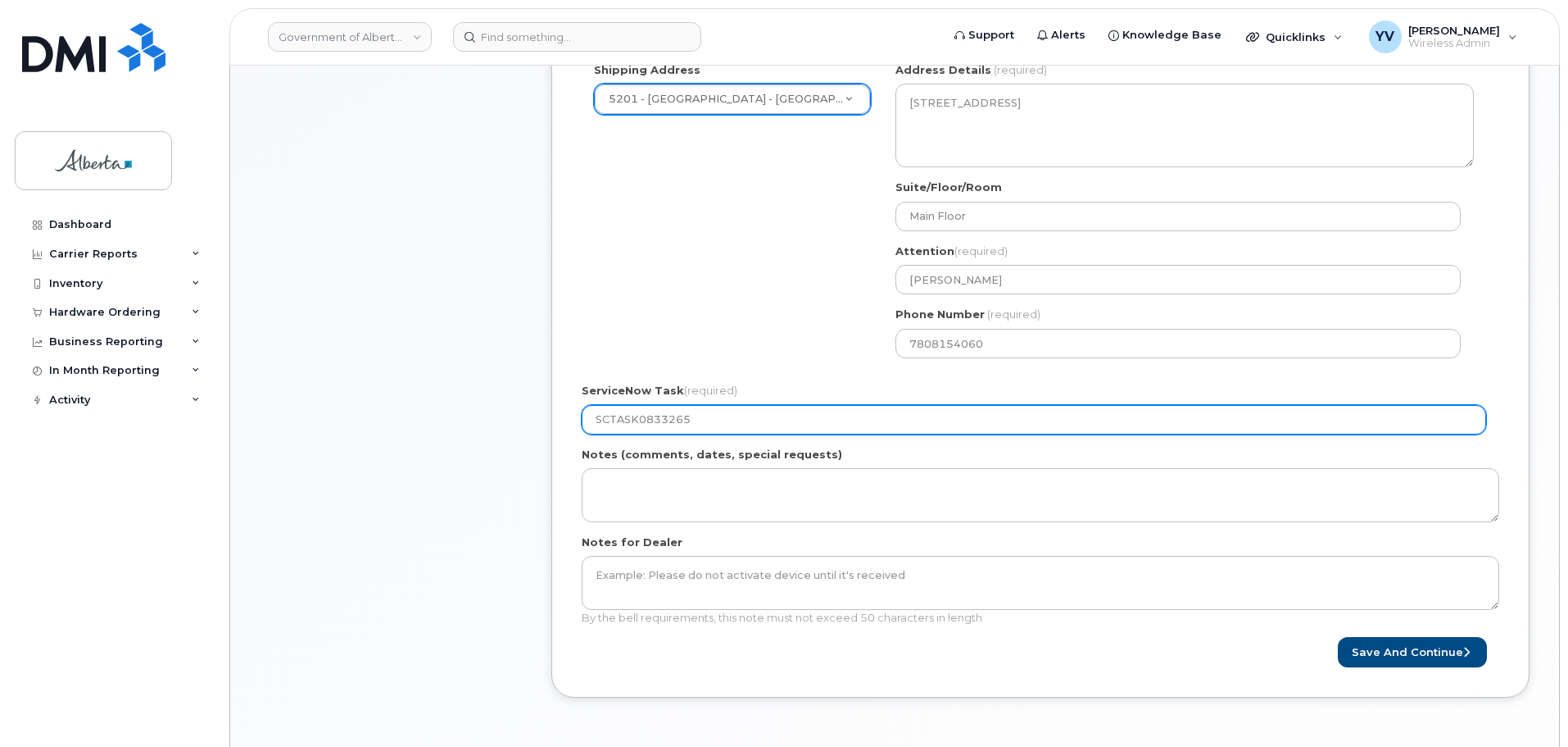
scroll to position [594, 0]
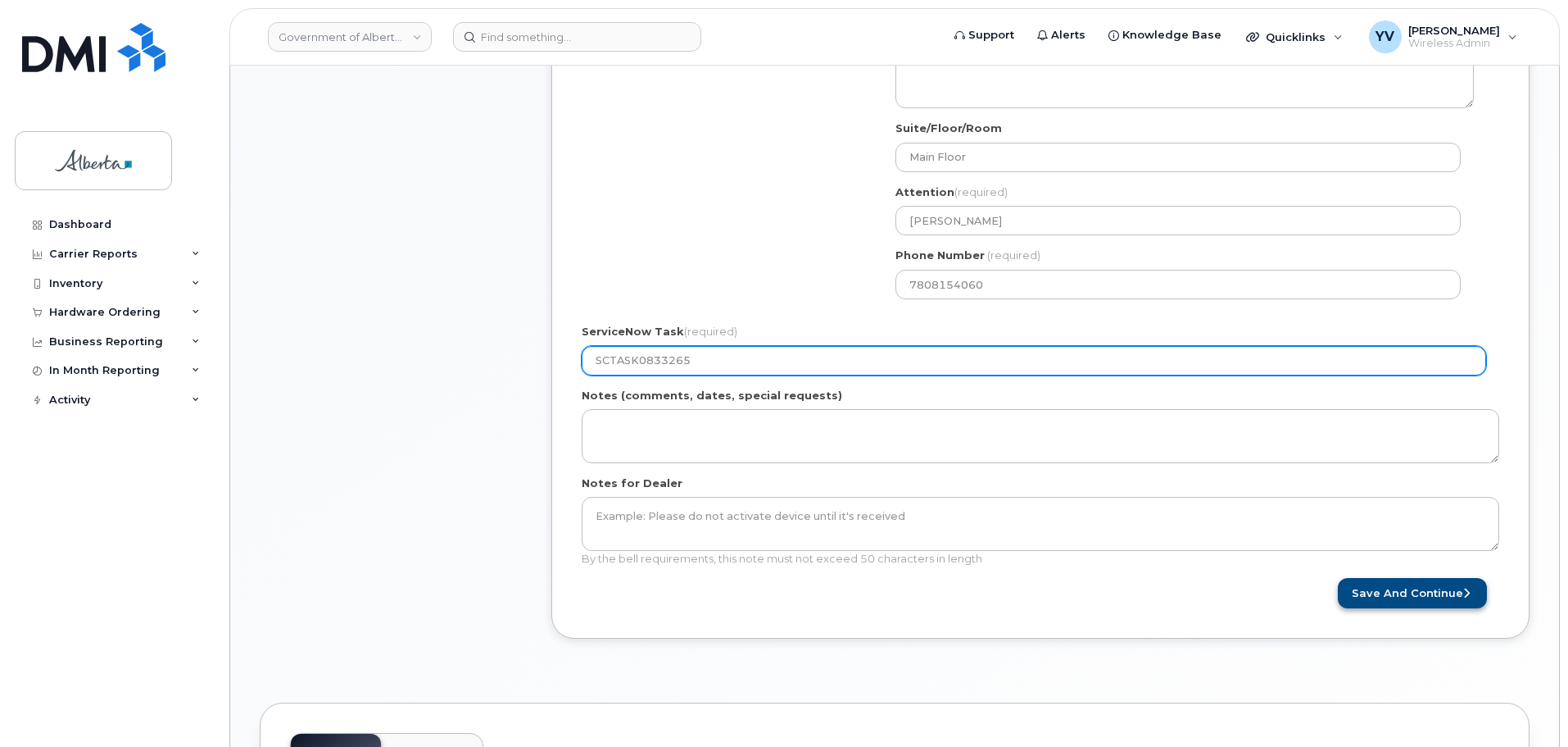
type input "SCTASK0833265"
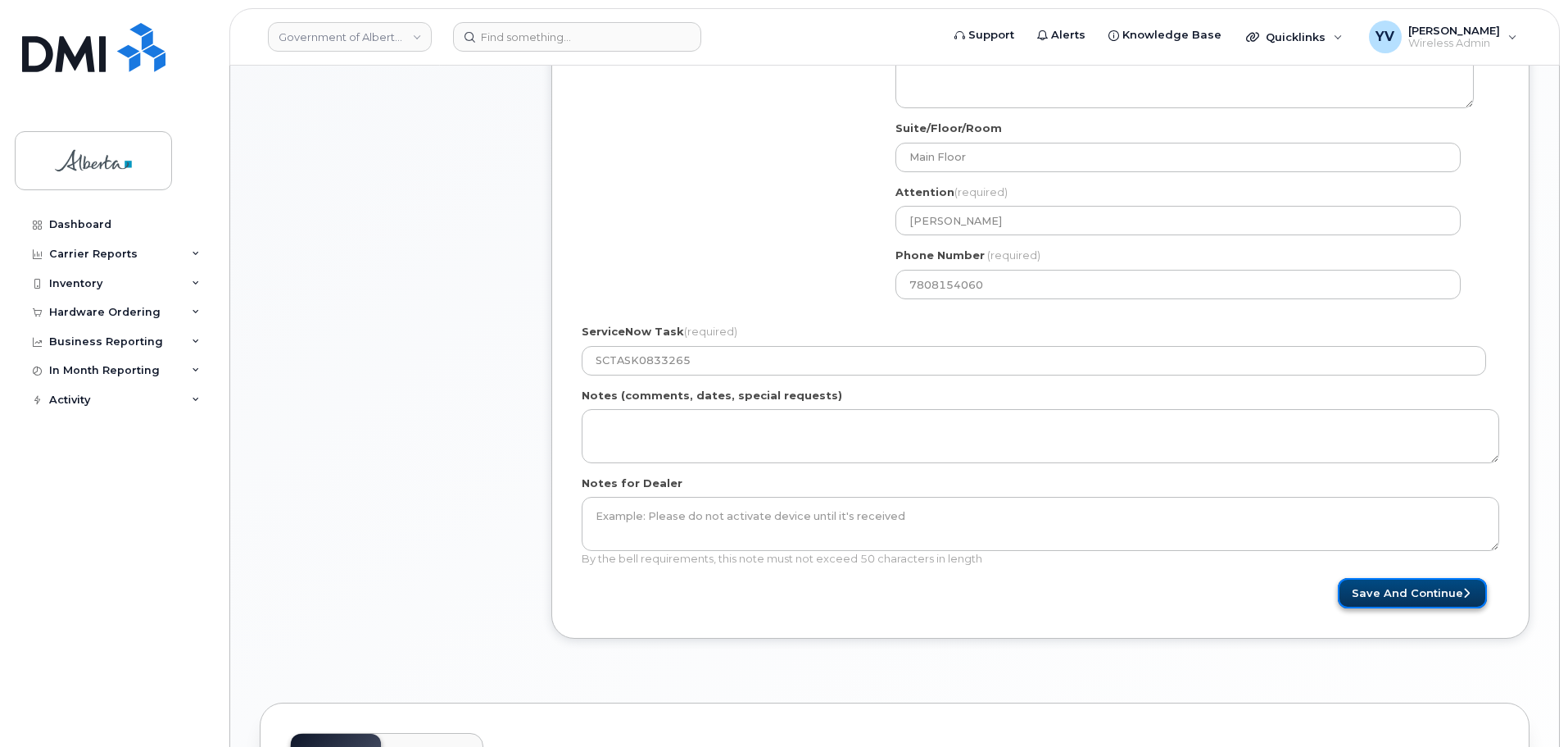
click at [1395, 590] on button "Save and Continue" at bounding box center [1413, 593] width 149 height 30
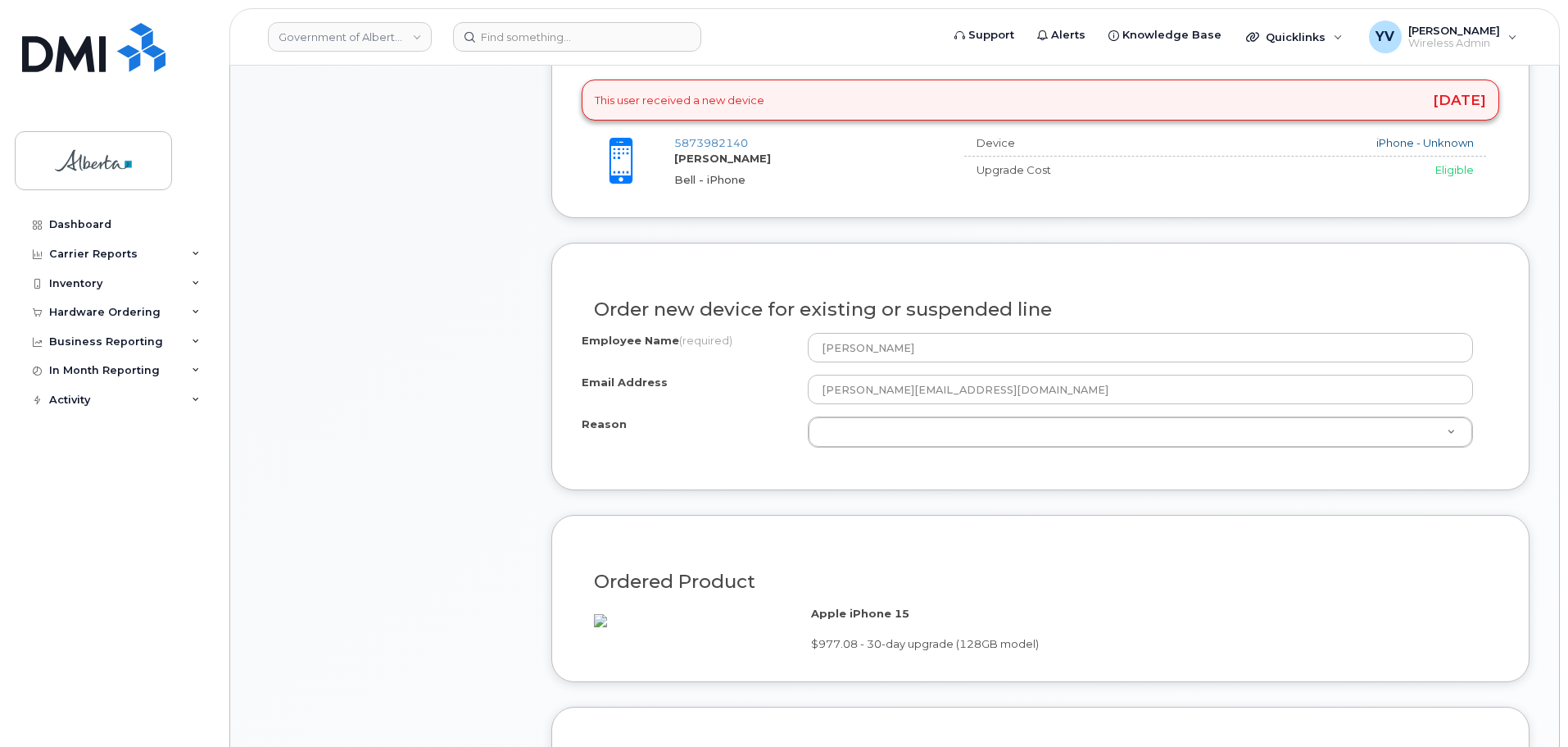
scroll to position [735, 0]
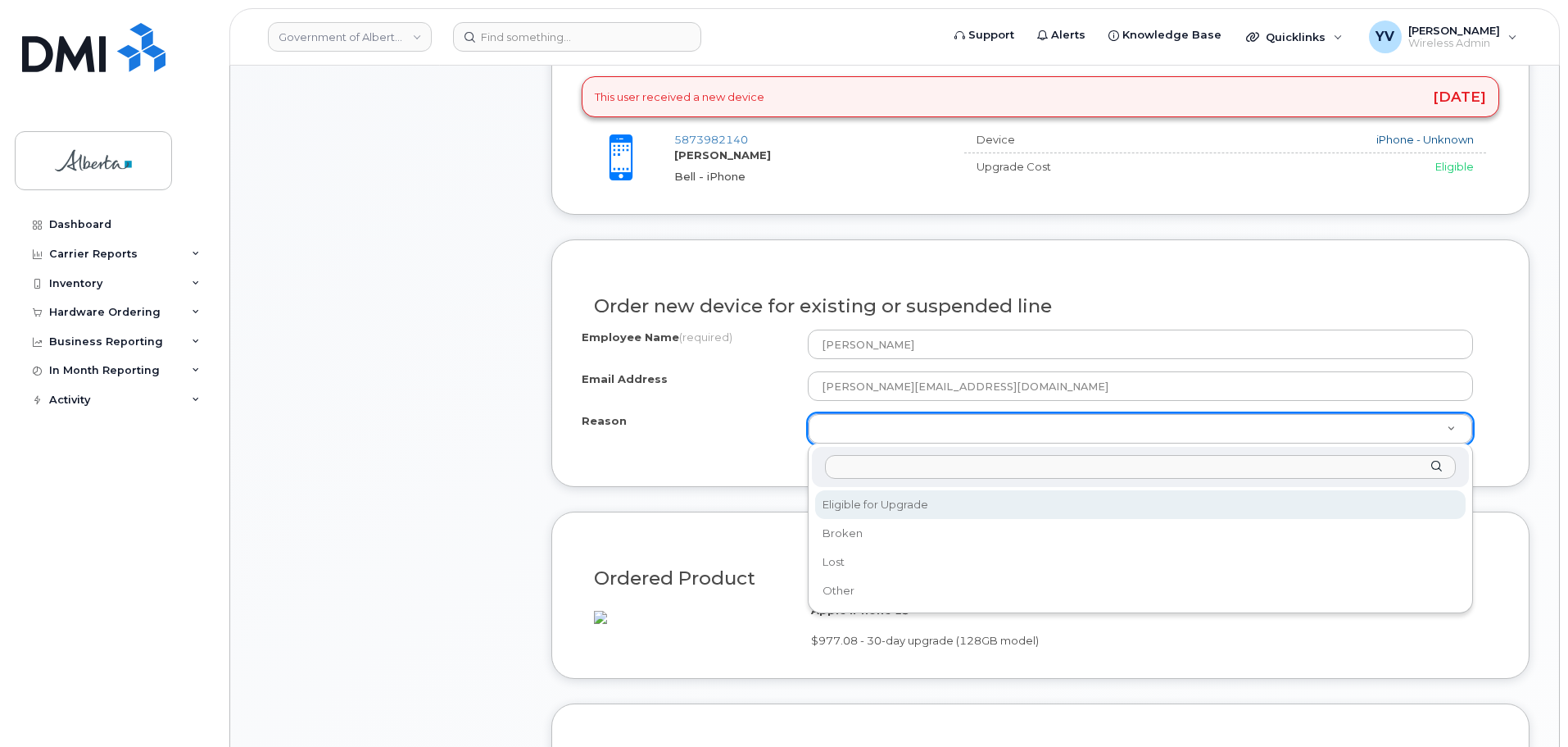
select select "eligible_for_upgrade"
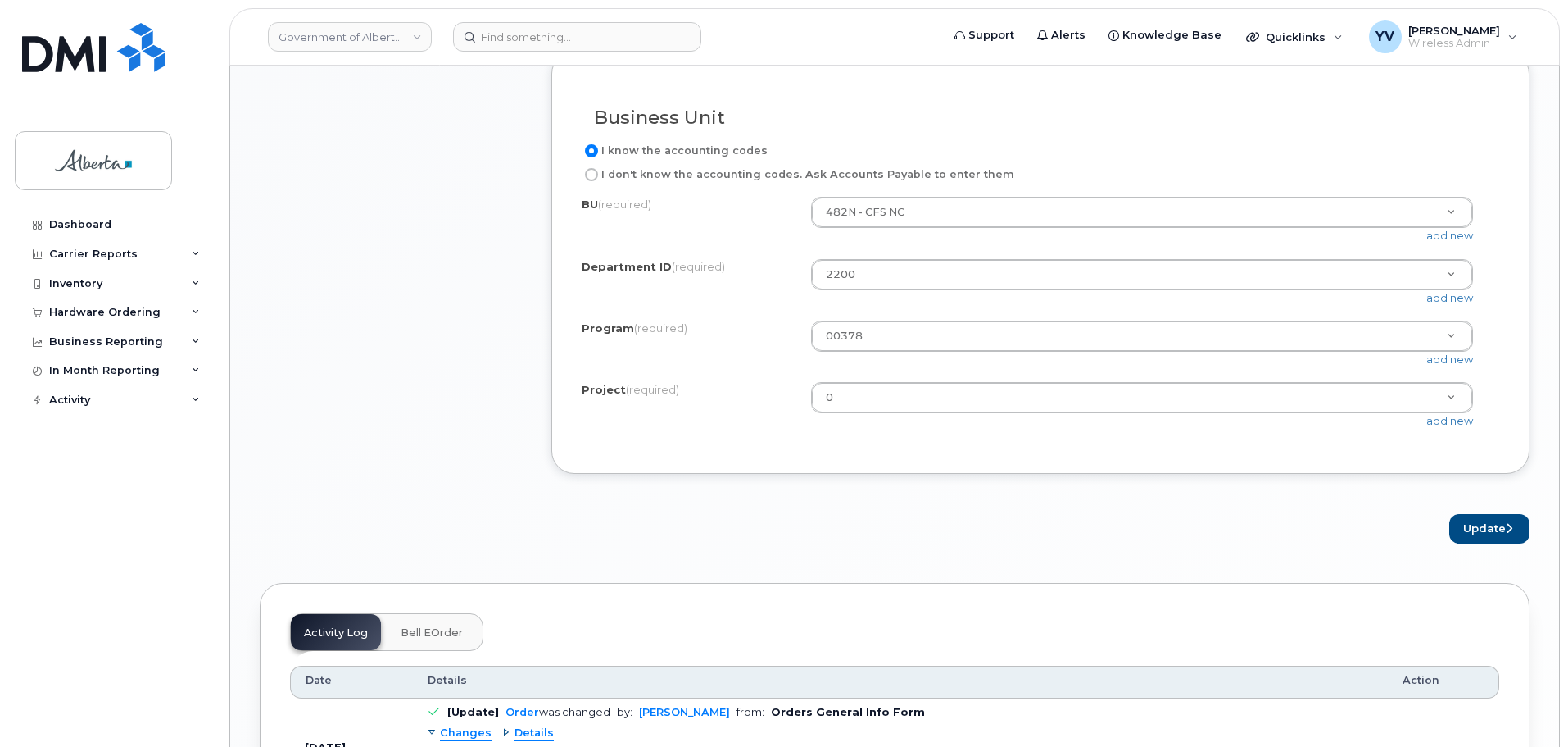
scroll to position [1416, 0]
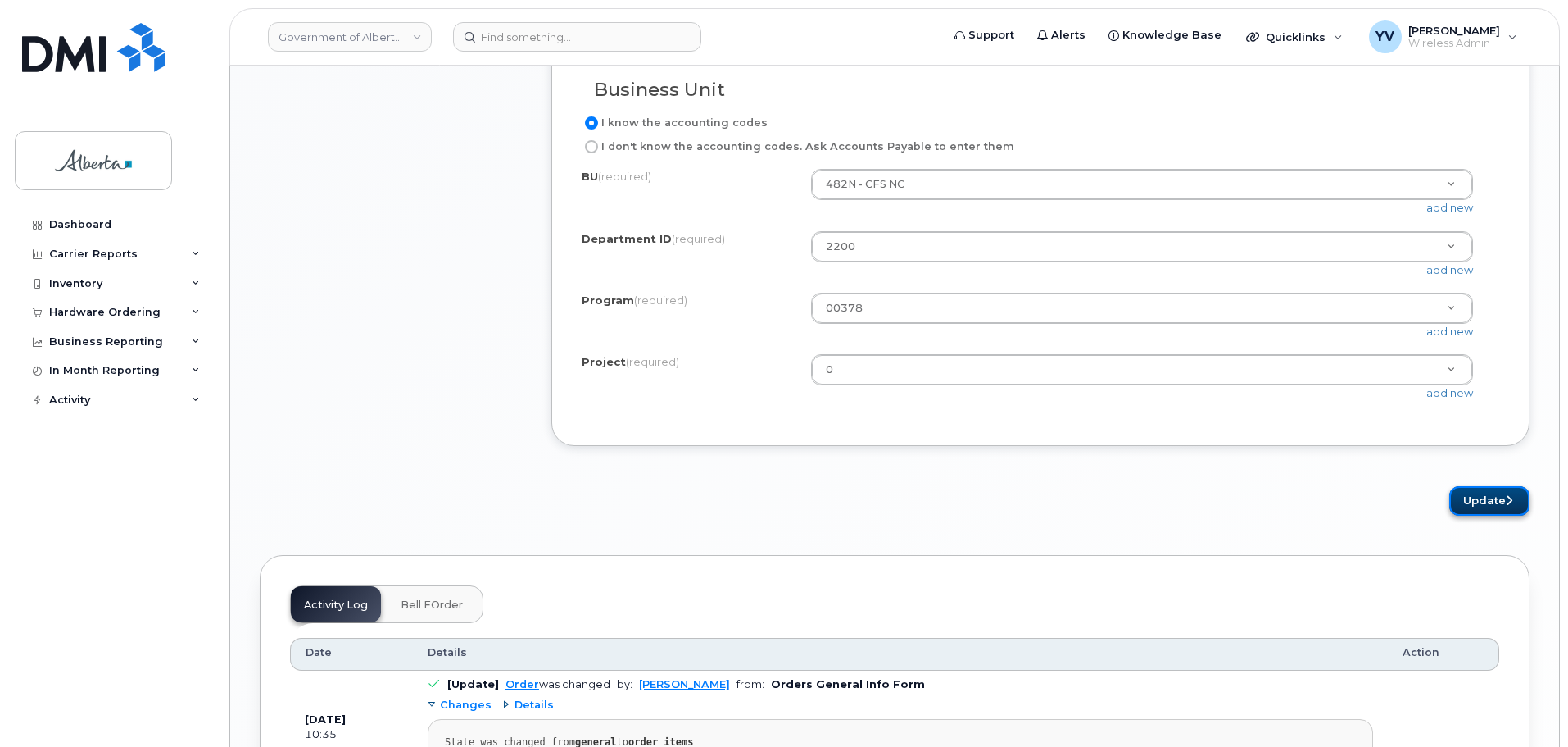
click at [1468, 516] on button "Update" at bounding box center [1490, 501] width 80 height 30
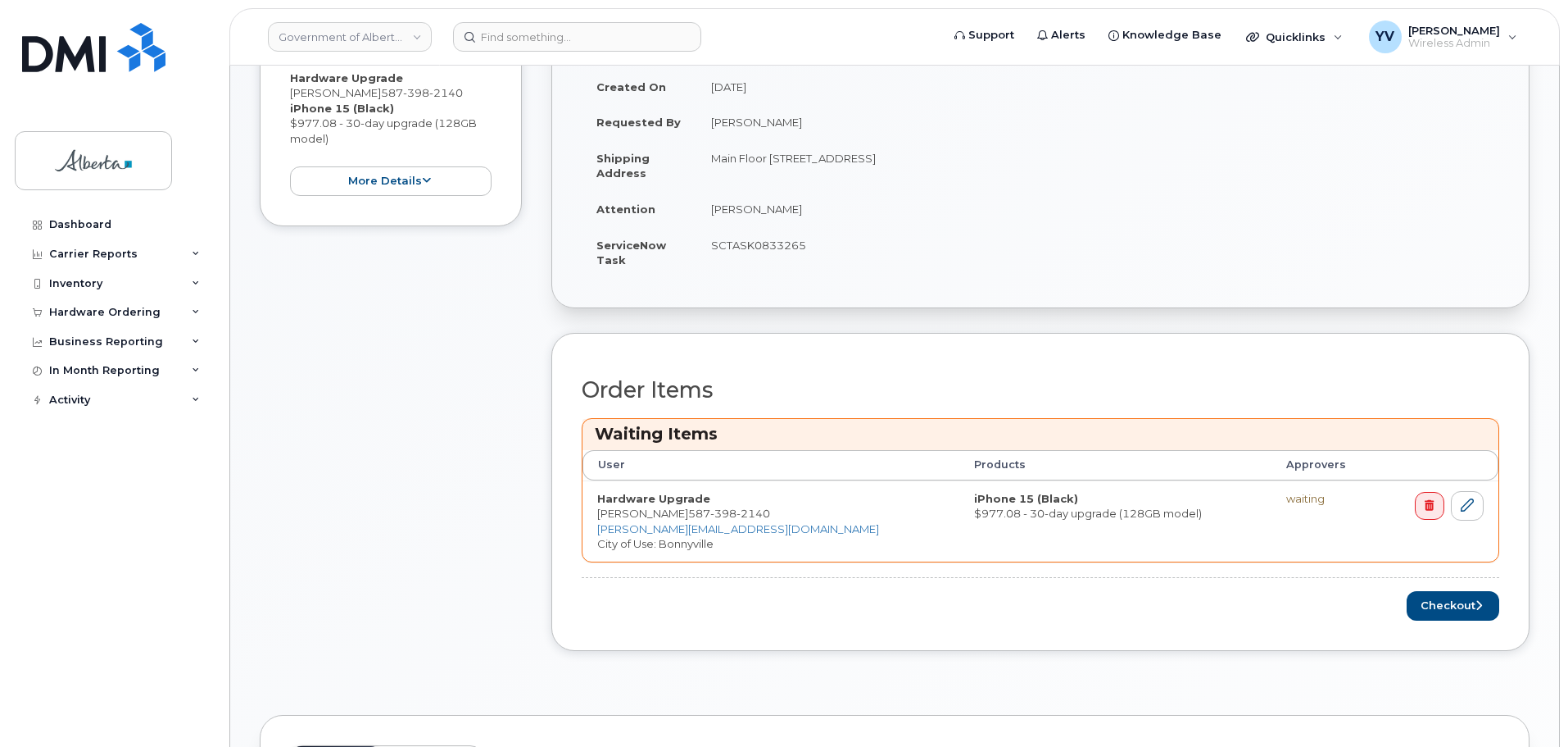
scroll to position [433, 0]
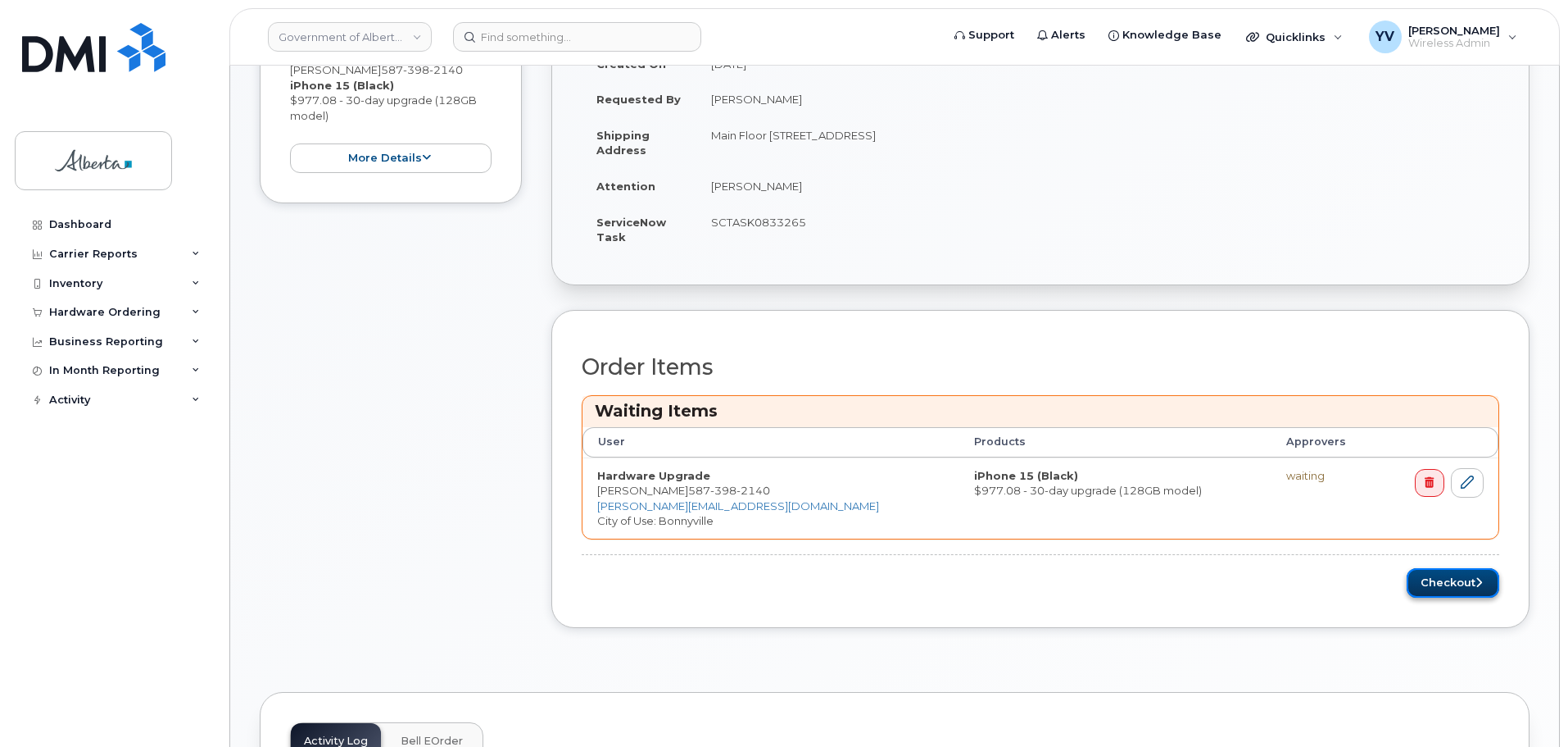
click at [1448, 575] on button "Checkout" at bounding box center [1454, 583] width 93 height 30
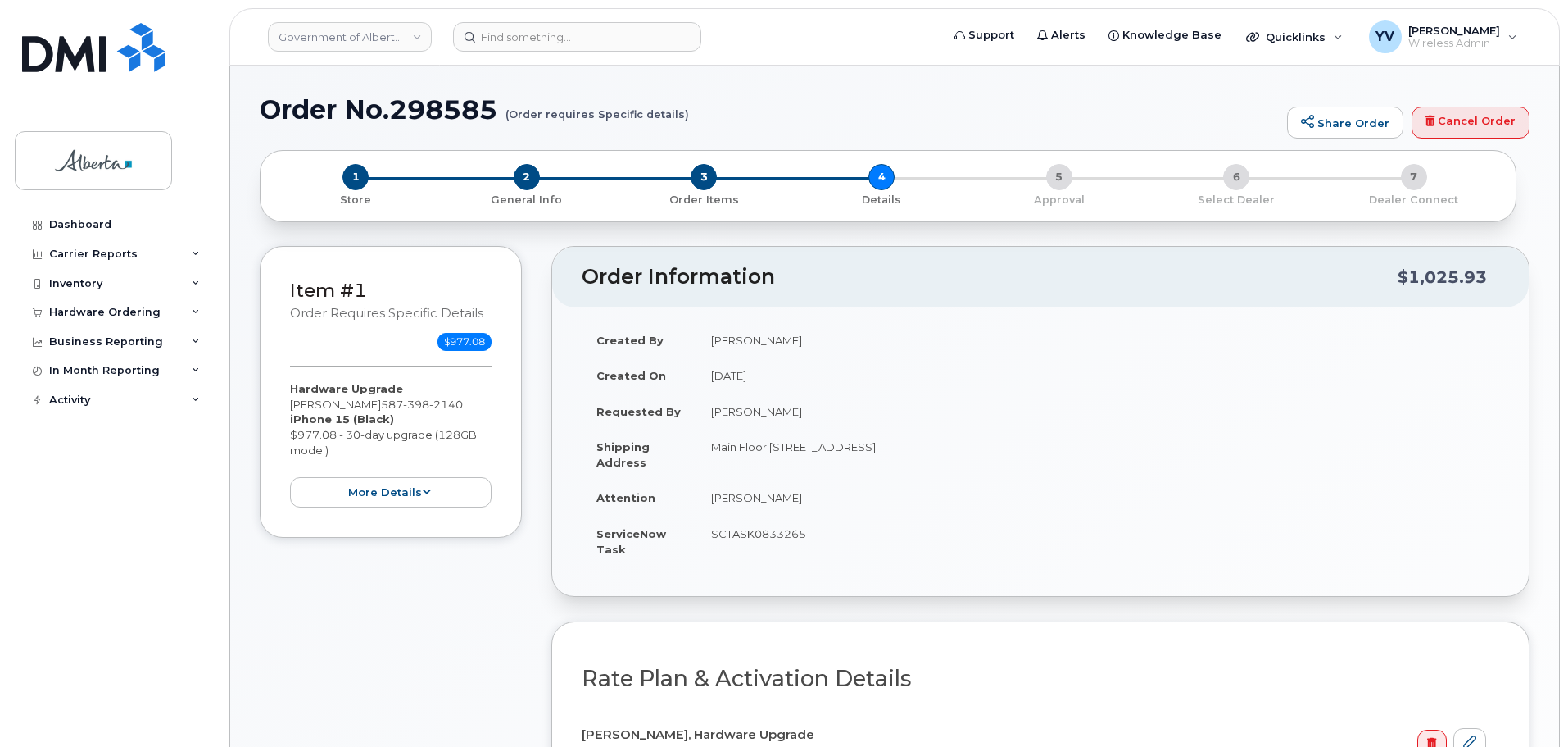
select select
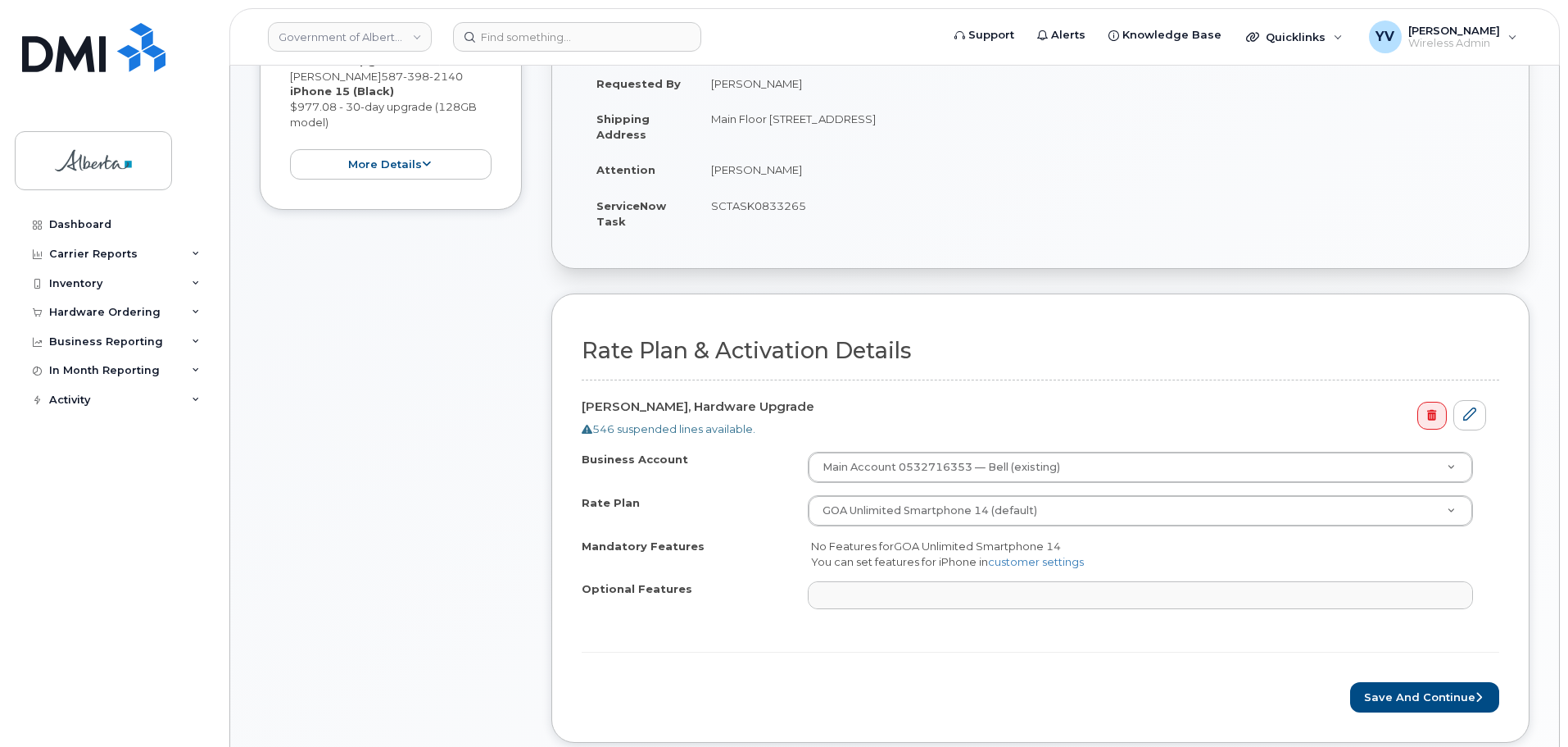
scroll to position [433, 0]
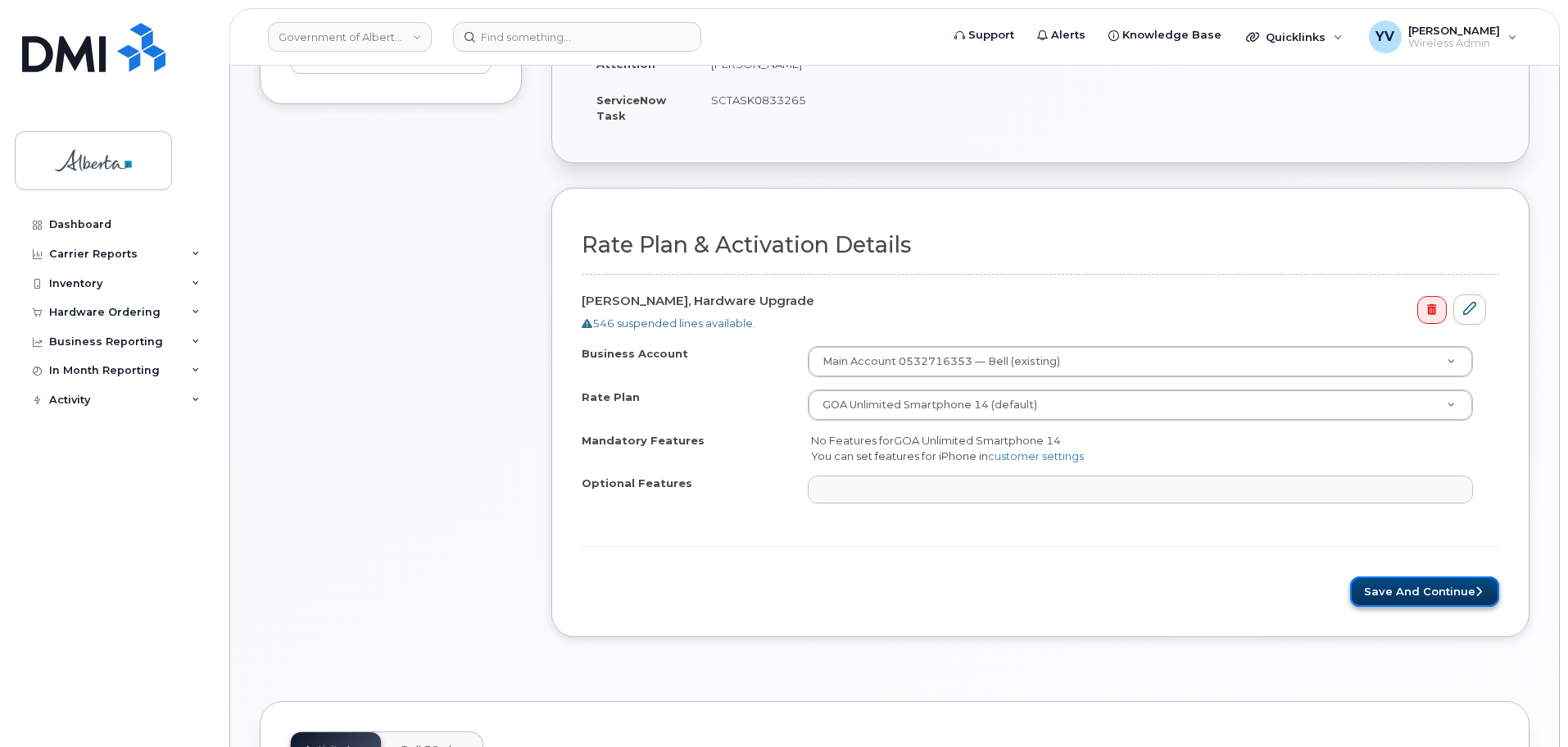
click at [1425, 580] on button "Save and Continue" at bounding box center [1424, 591] width 149 height 30
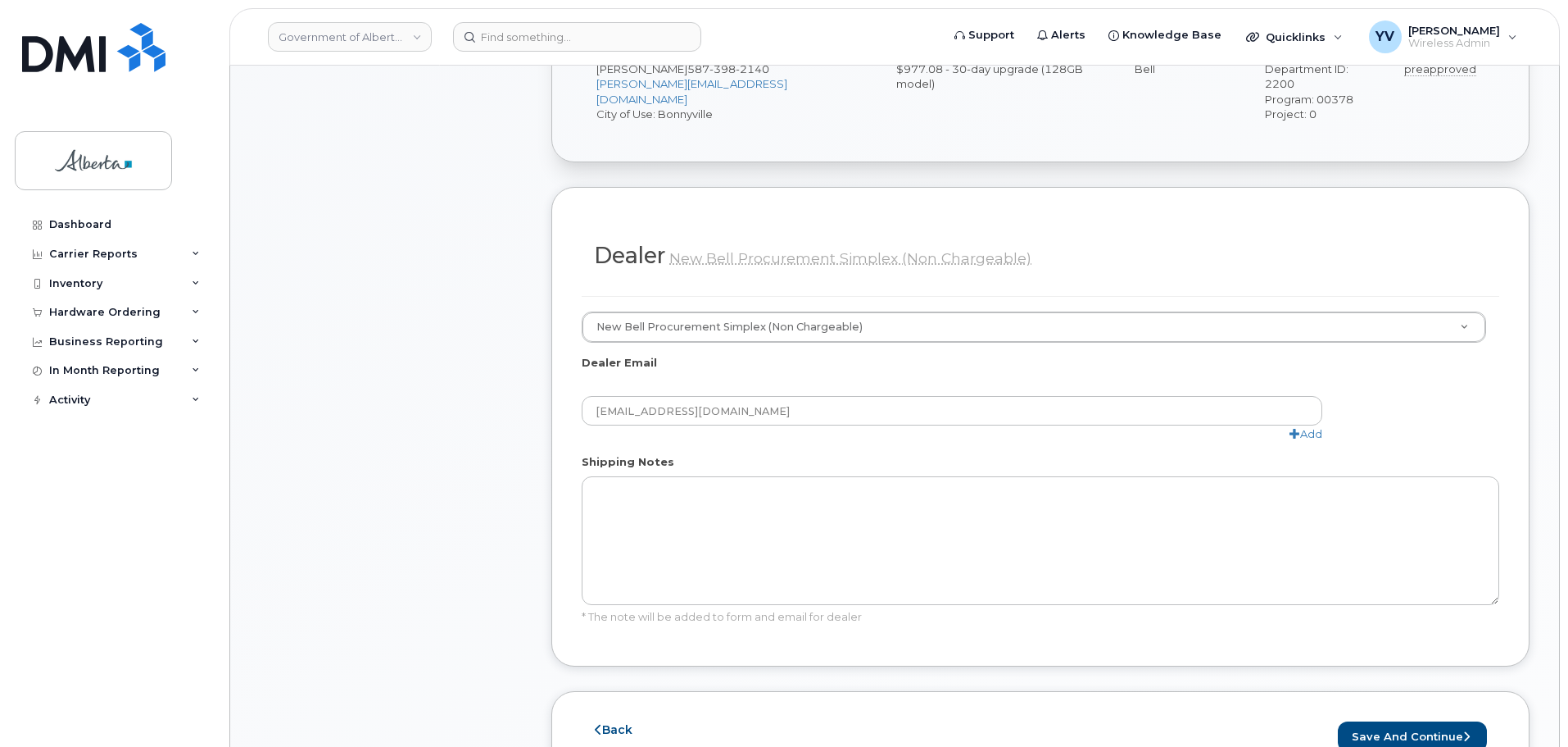
scroll to position [702, 0]
click at [1414, 718] on button "Save and Continue" at bounding box center [1413, 732] width 149 height 30
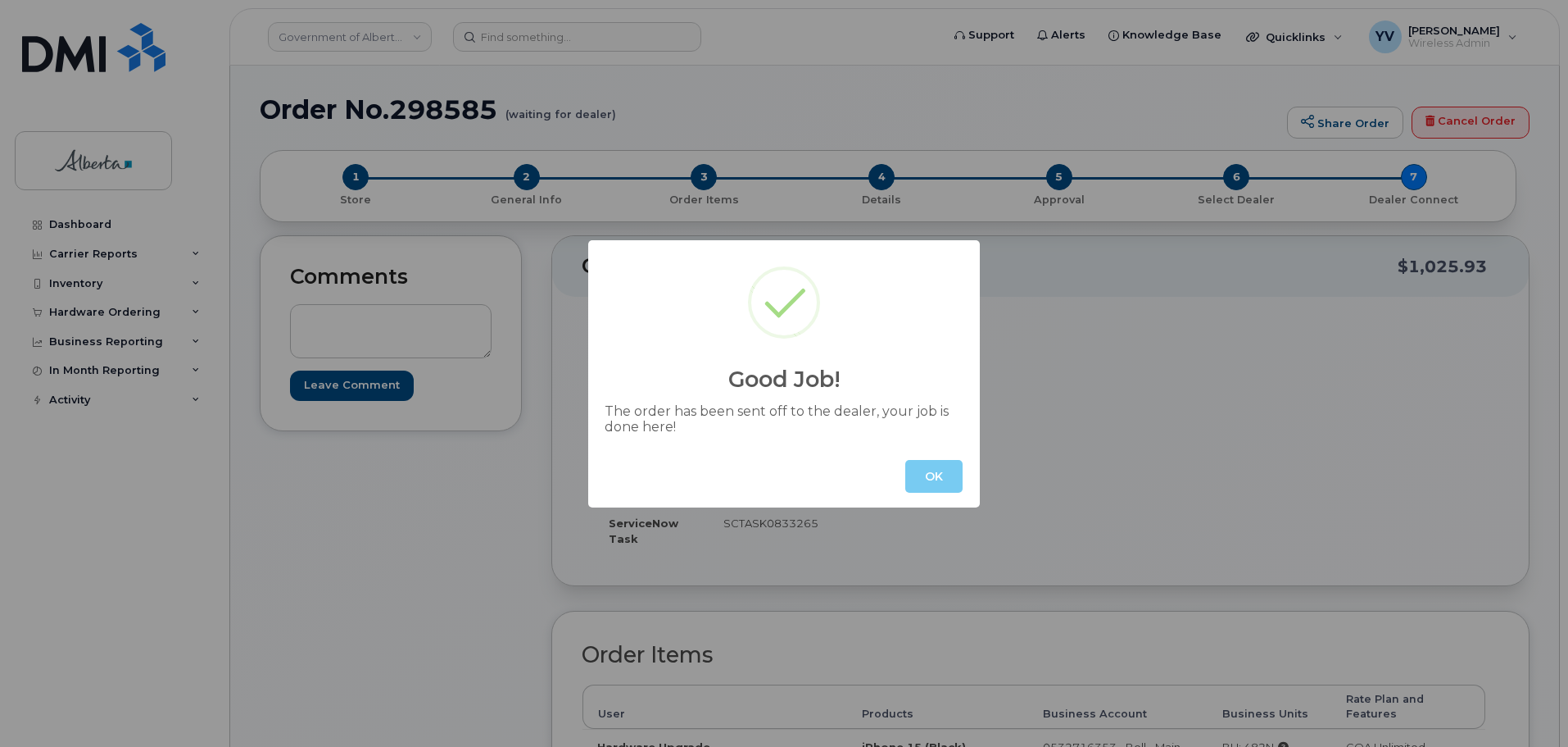
click at [945, 486] on button "OK" at bounding box center [934, 476] width 57 height 33
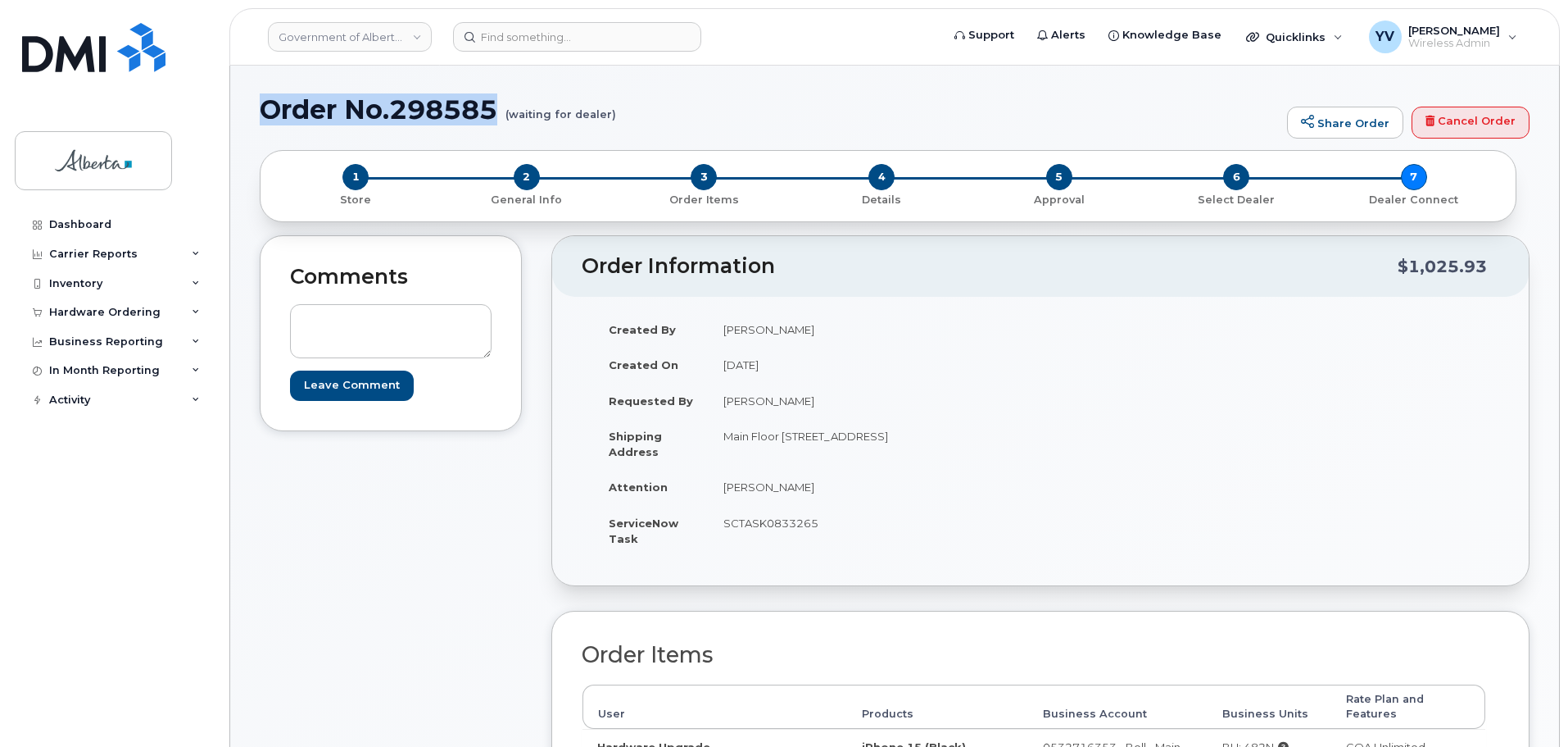
drag, startPoint x: 500, startPoint y: 112, endPoint x: 268, endPoint y: 119, distance: 232.1
click at [268, 119] on h1 "Order No.298585 (waiting for dealer)" at bounding box center [769, 110] width 1019 height 29
copy h1 "Order No.298585"
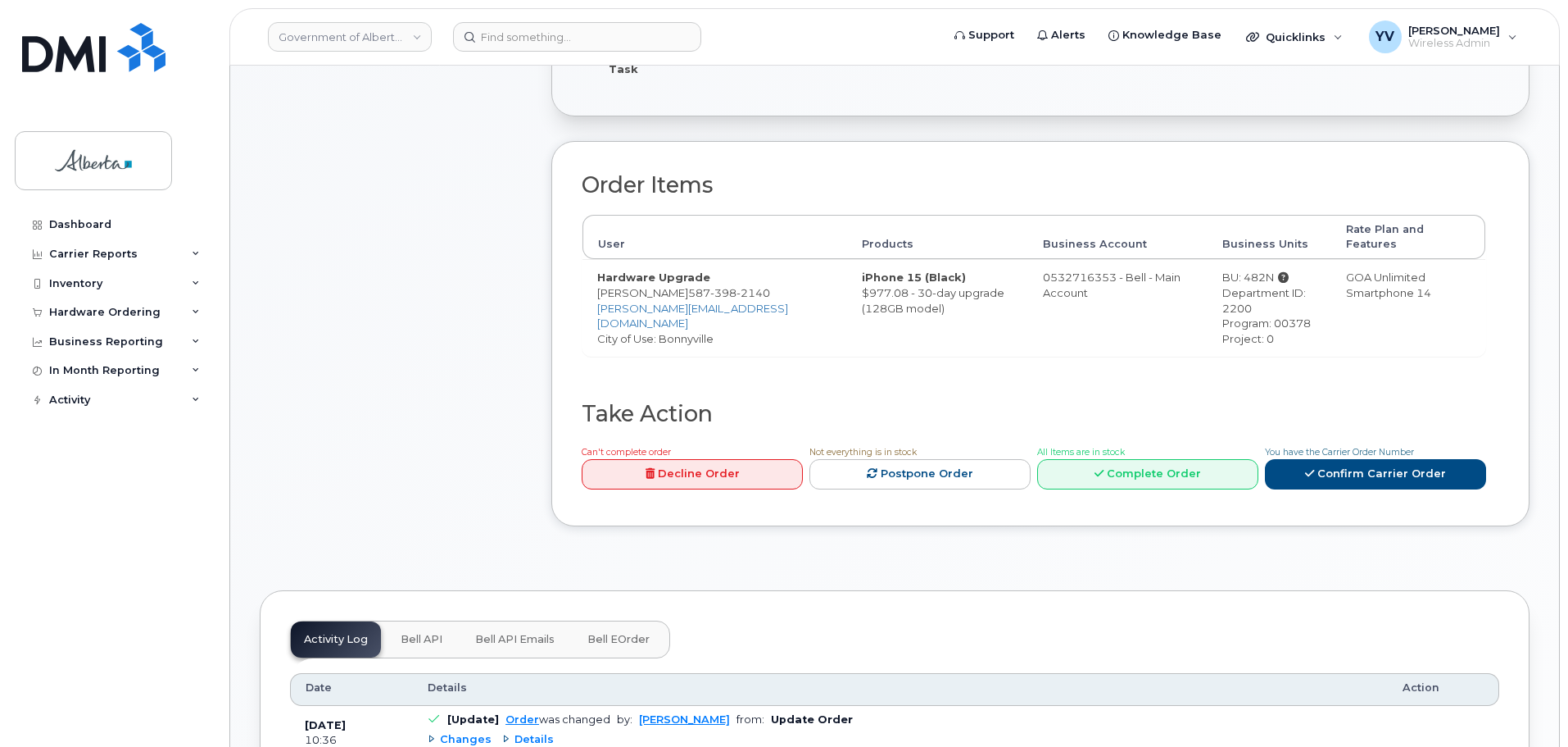
scroll to position [500, 0]
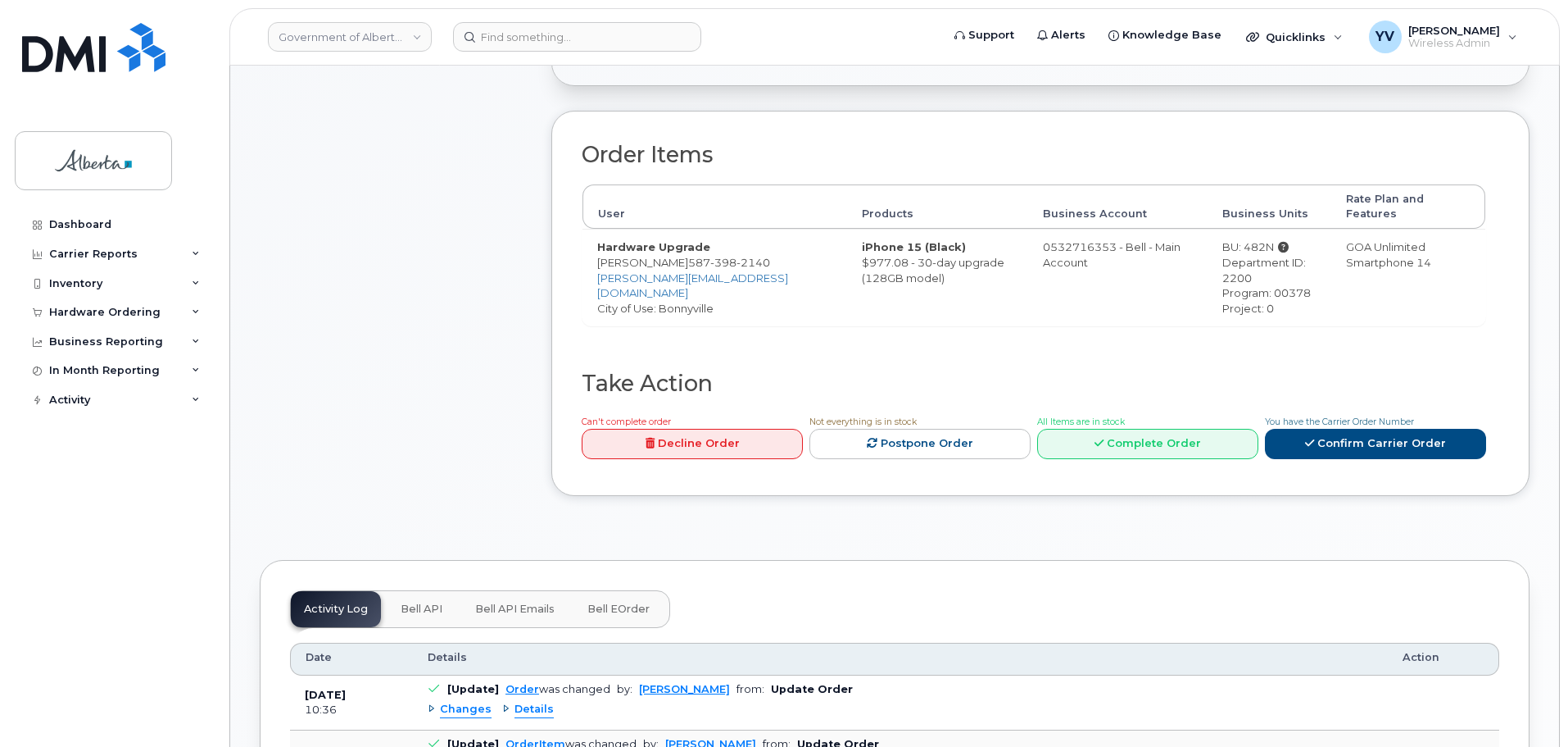
click at [418, 591] on button "Bell API" at bounding box center [422, 609] width 68 height 36
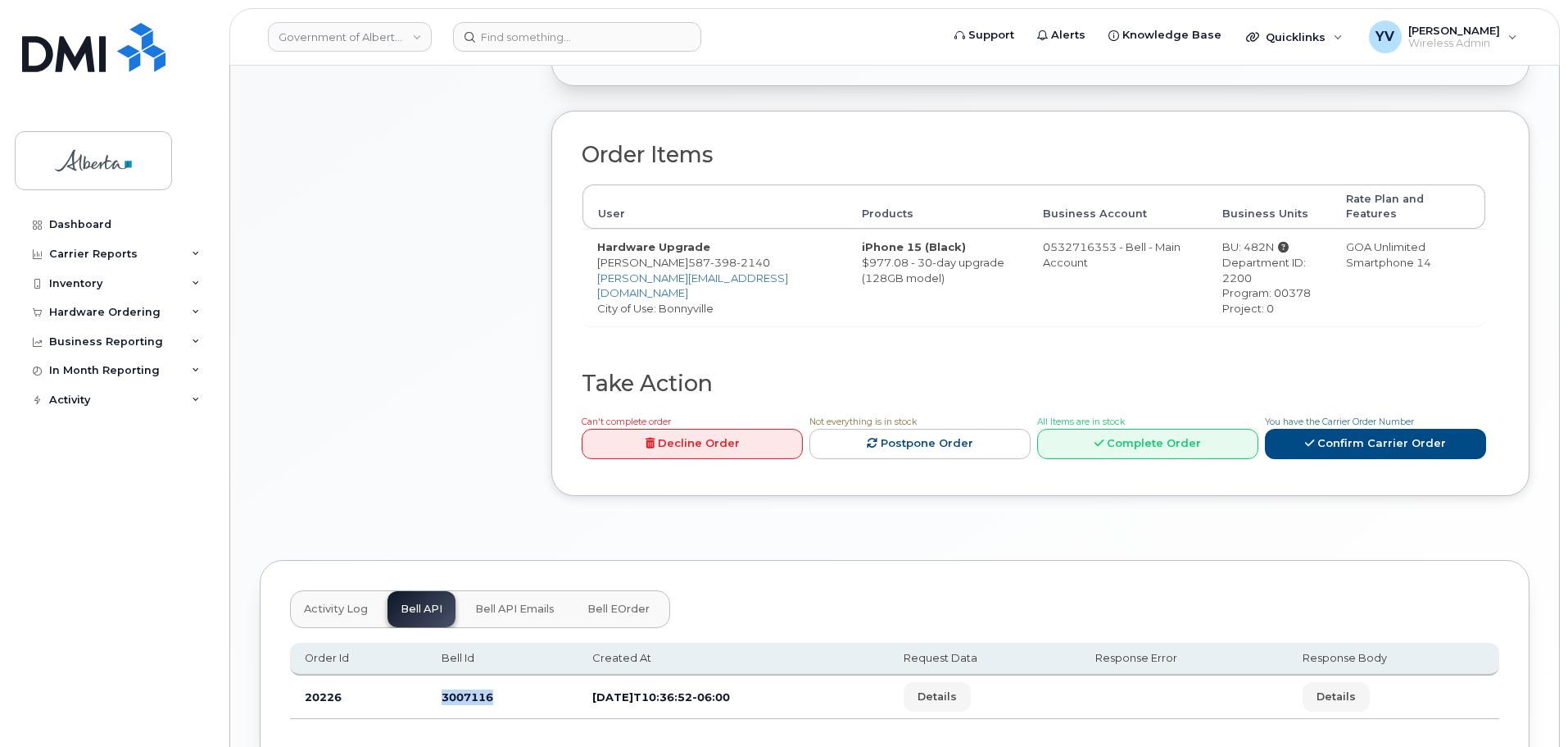
drag, startPoint x: 491, startPoint y: 687, endPoint x: 431, endPoint y: 688, distance: 60.0
click at [431, 688] on td "3007116" at bounding box center [502, 697] width 151 height 44
copy td "3007116"
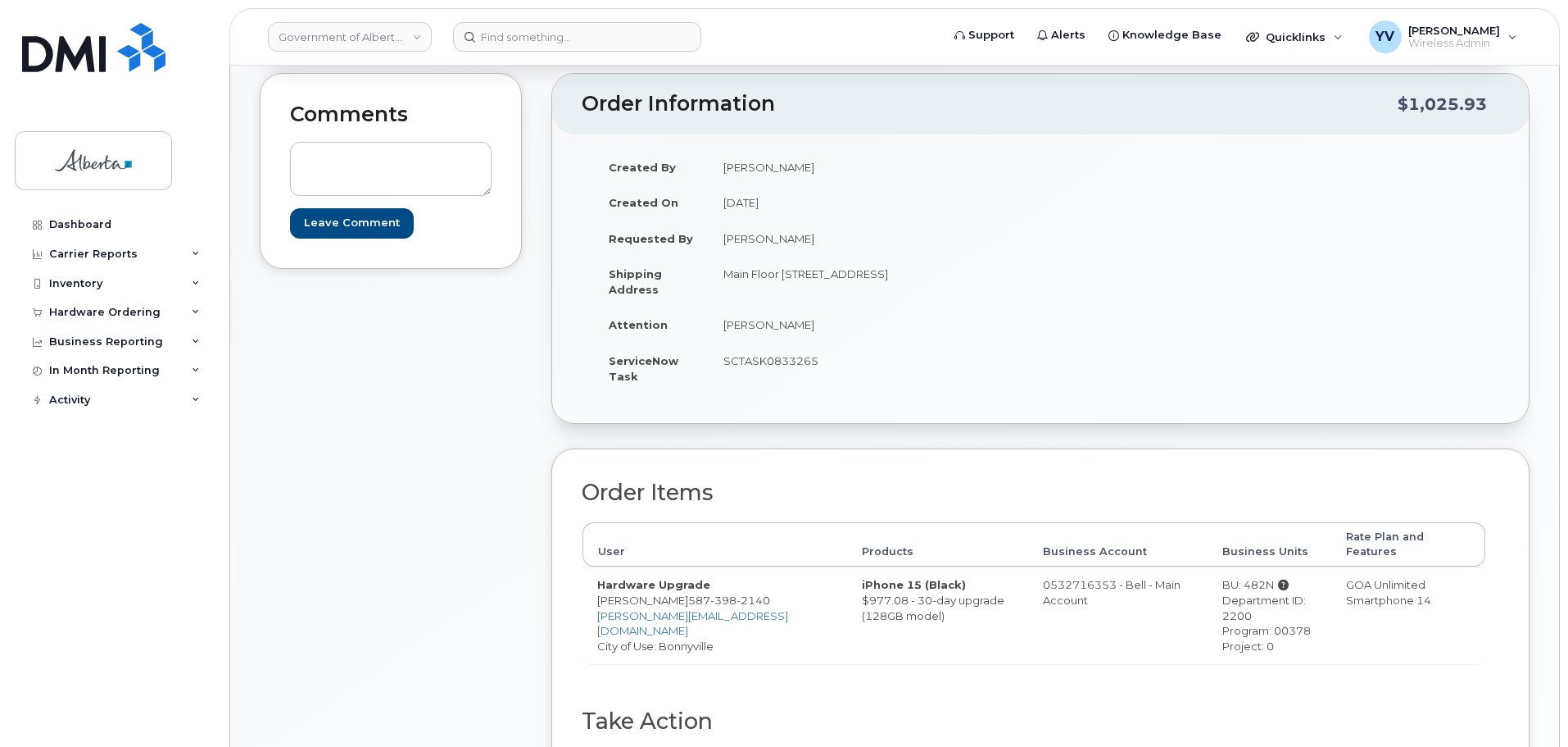
scroll to position [144, 0]
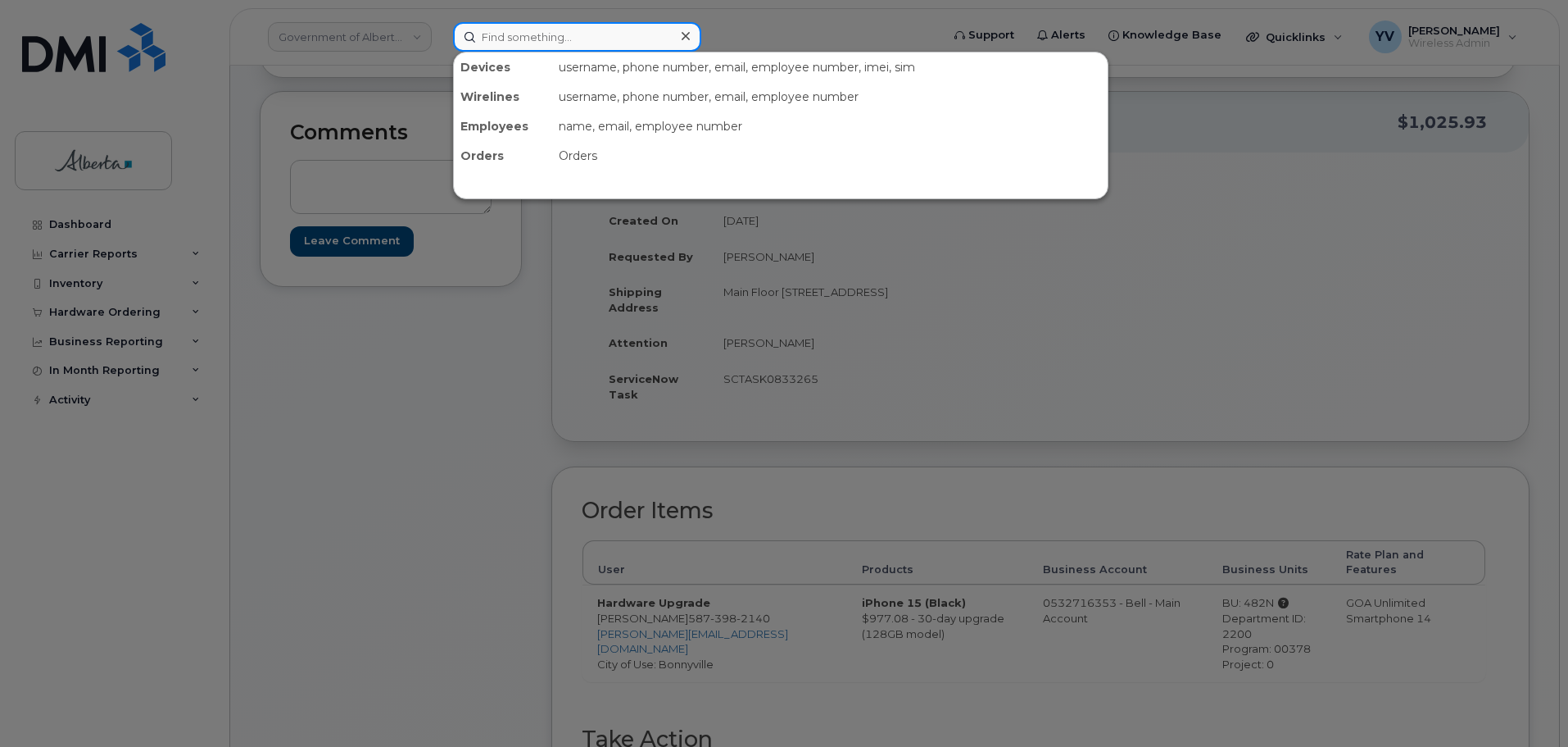
click at [501, 29] on input at bounding box center [577, 36] width 248 height 29
paste input "7804857376"
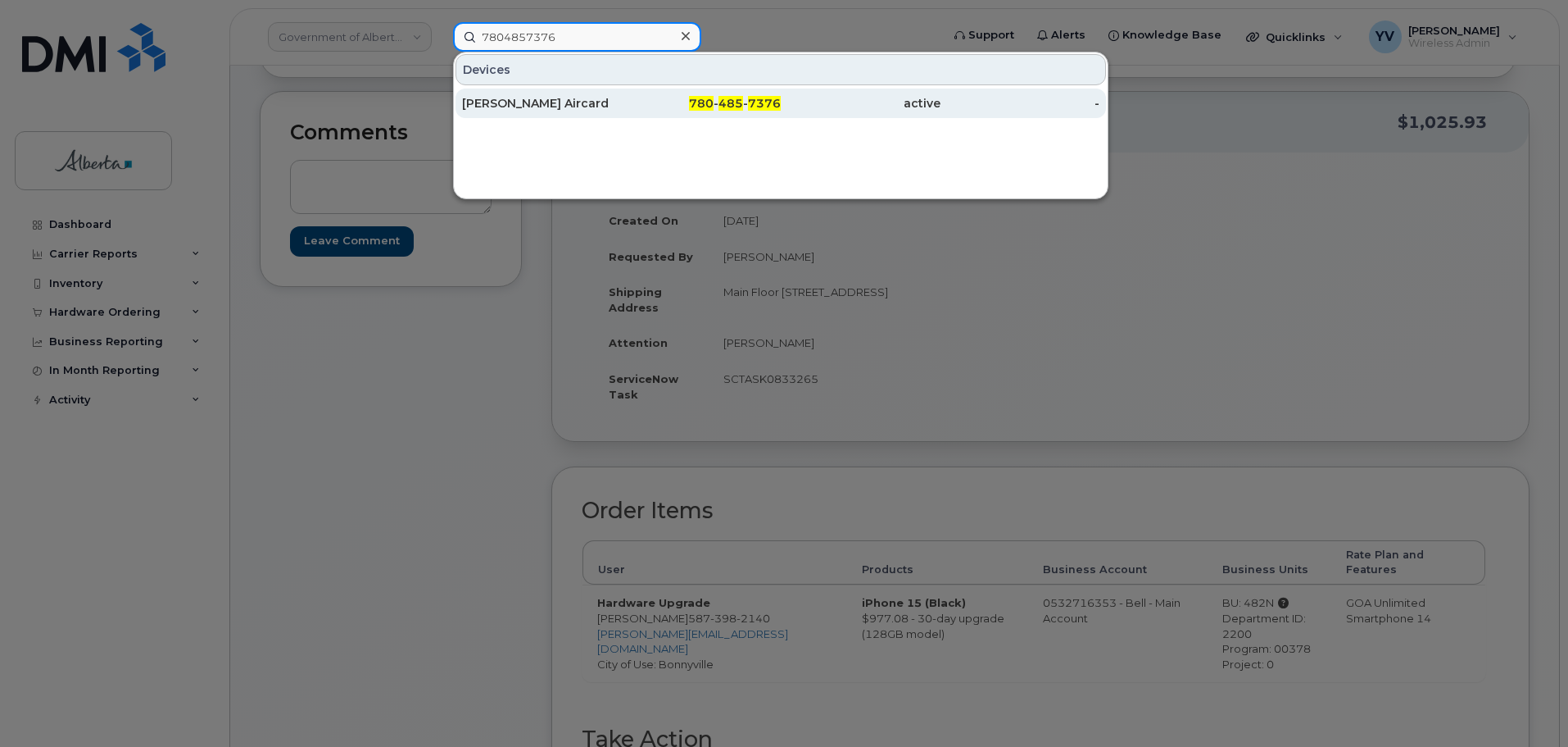
type input "7804857376"
click at [781, 95] on div "780 - 485 - 7376" at bounding box center [861, 103] width 160 height 29
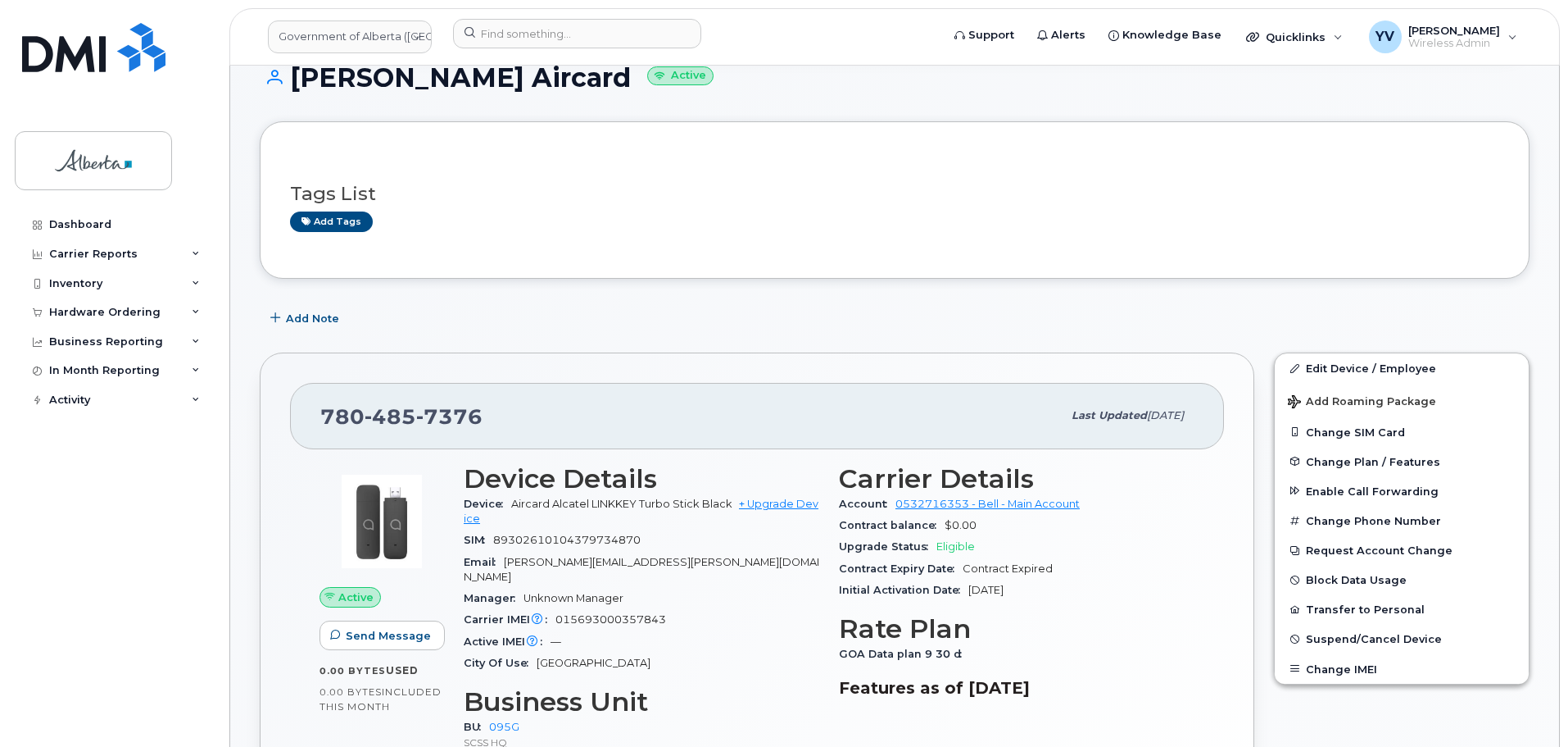
scroll to position [174, 0]
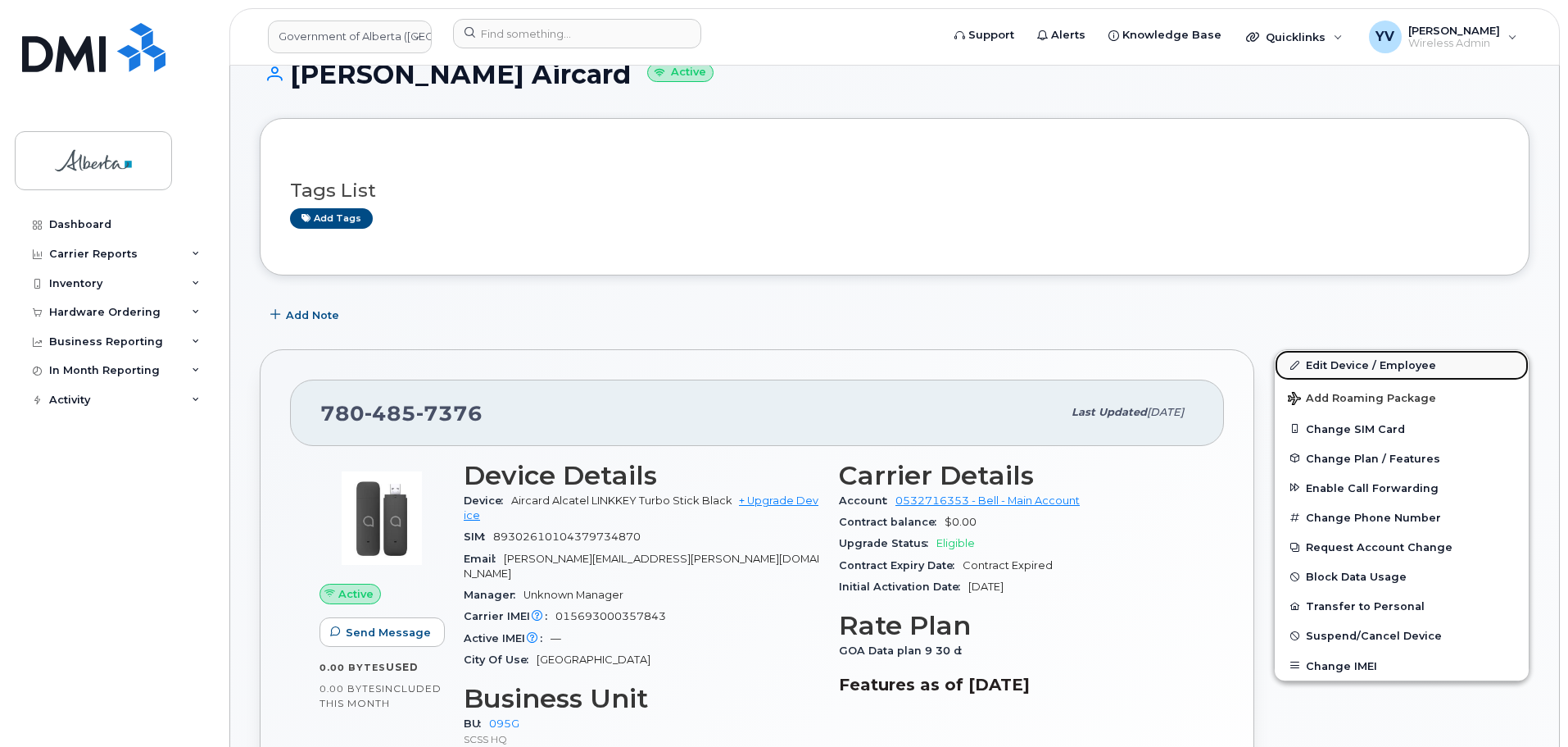
click at [1329, 362] on link "Edit Device / Employee" at bounding box center [1402, 364] width 254 height 29
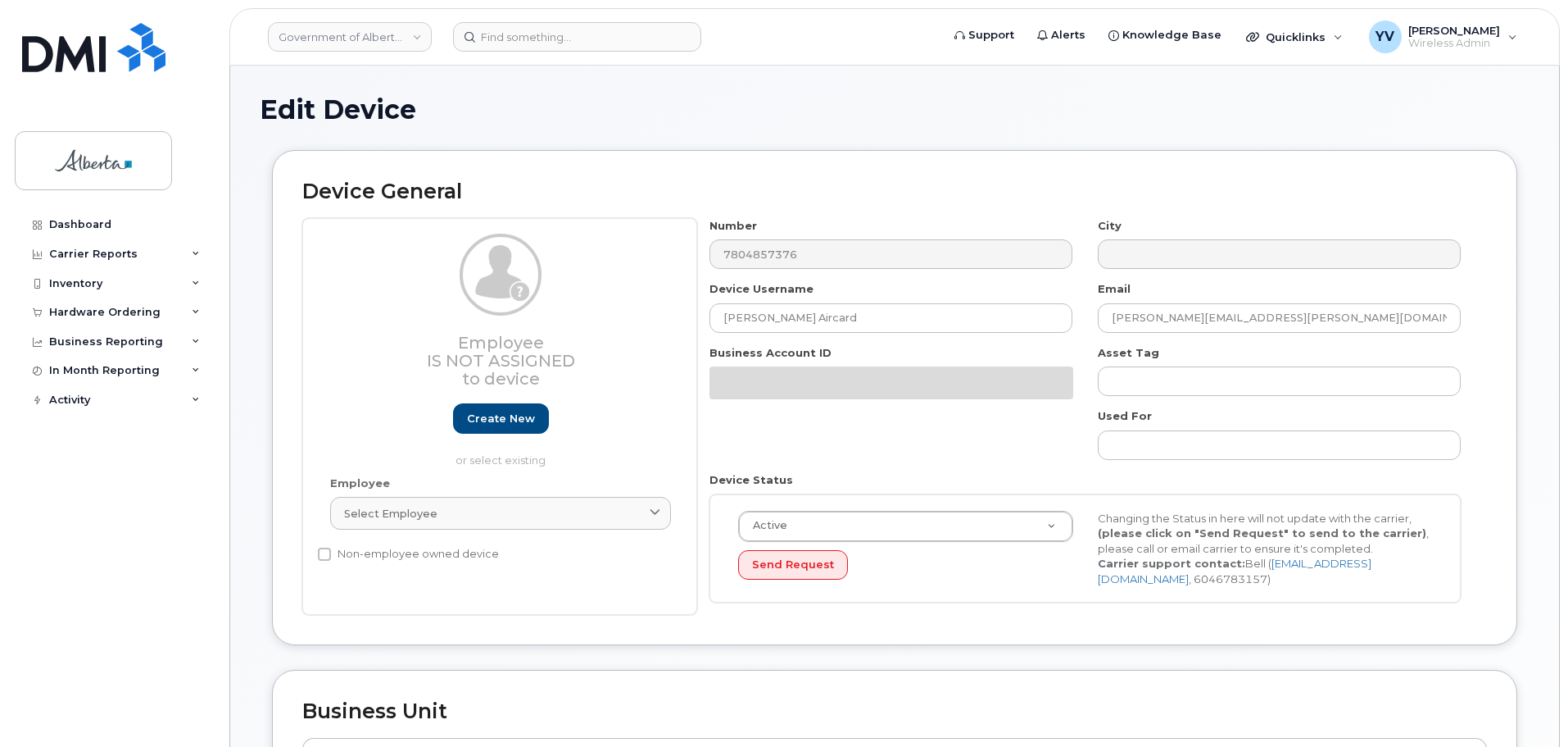
select select "4120333"
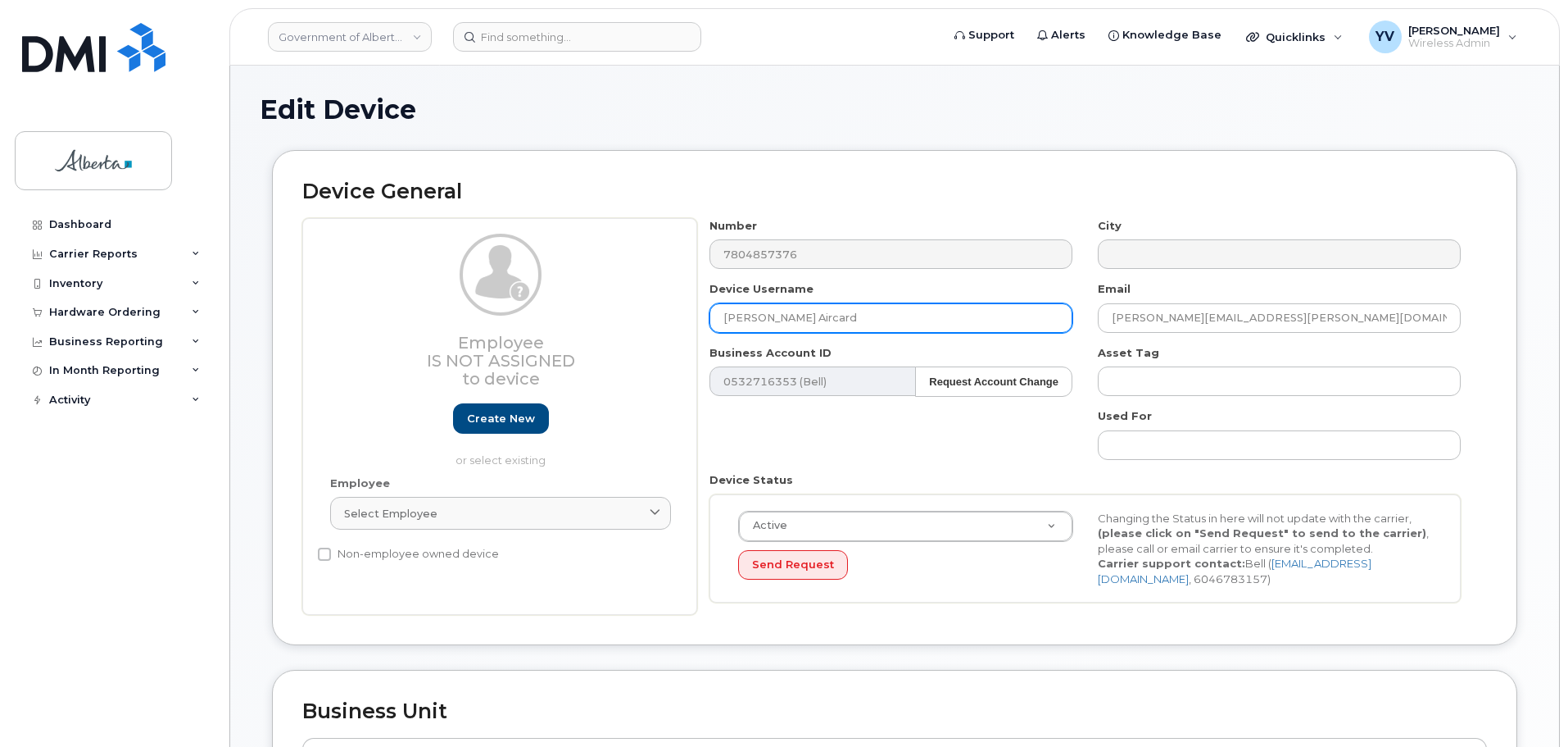
drag, startPoint x: 831, startPoint y: 318, endPoint x: 713, endPoint y: 321, distance: 118.0
click at [713, 321] on input "[PERSON_NAME] Aircard" at bounding box center [891, 318] width 363 height 29
paste input "[PERSON_NAME]"
type input "[PERSON_NAME]"
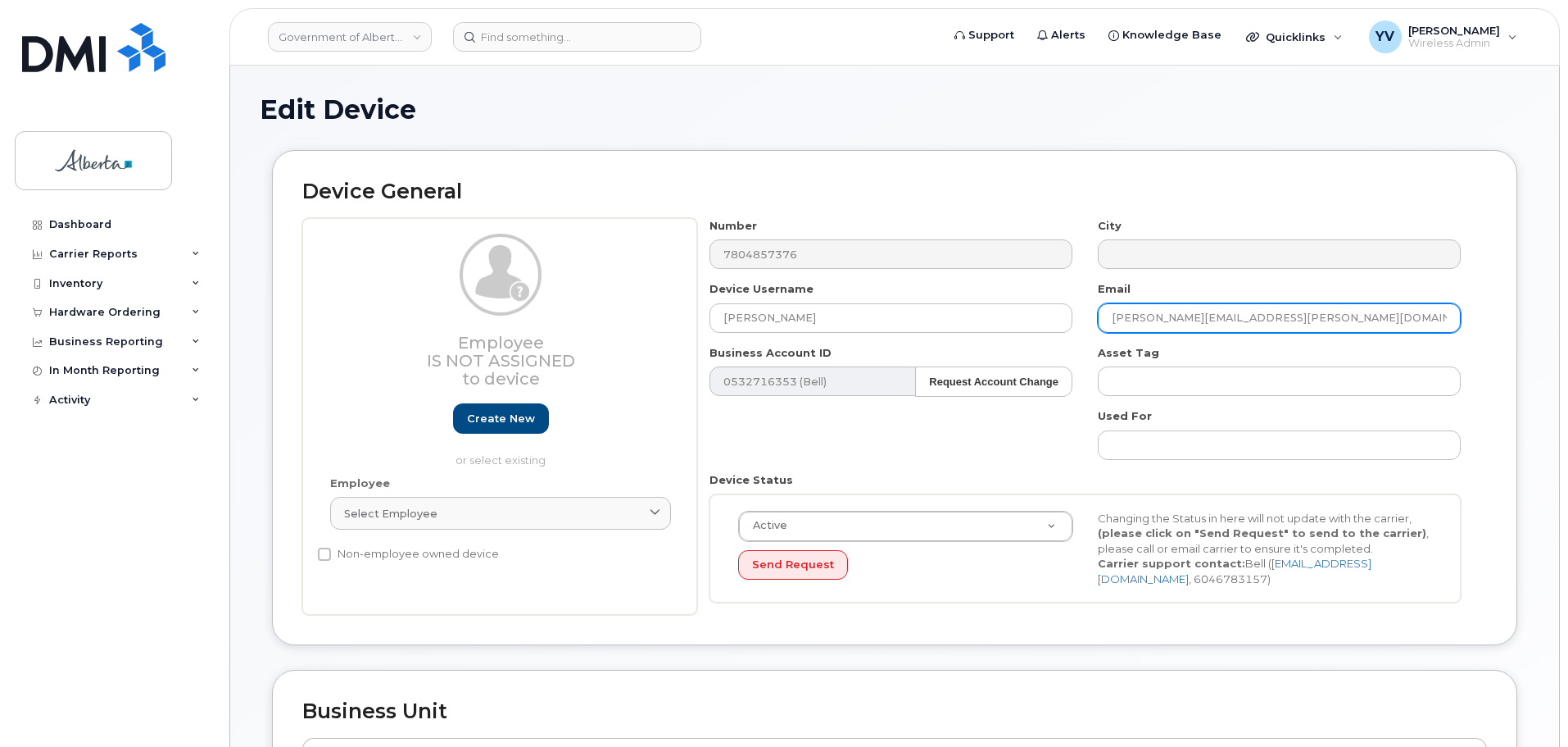
drag, startPoint x: 1250, startPoint y: 316, endPoint x: 1083, endPoint y: 325, distance: 167.2
click at [1083, 325] on div "Number 7804857376 City Device Username Alexandra Burchill Email sarah.carr@gov.…" at bounding box center [1086, 416] width 777 height 397
paste input "Alexandra.Burchill"
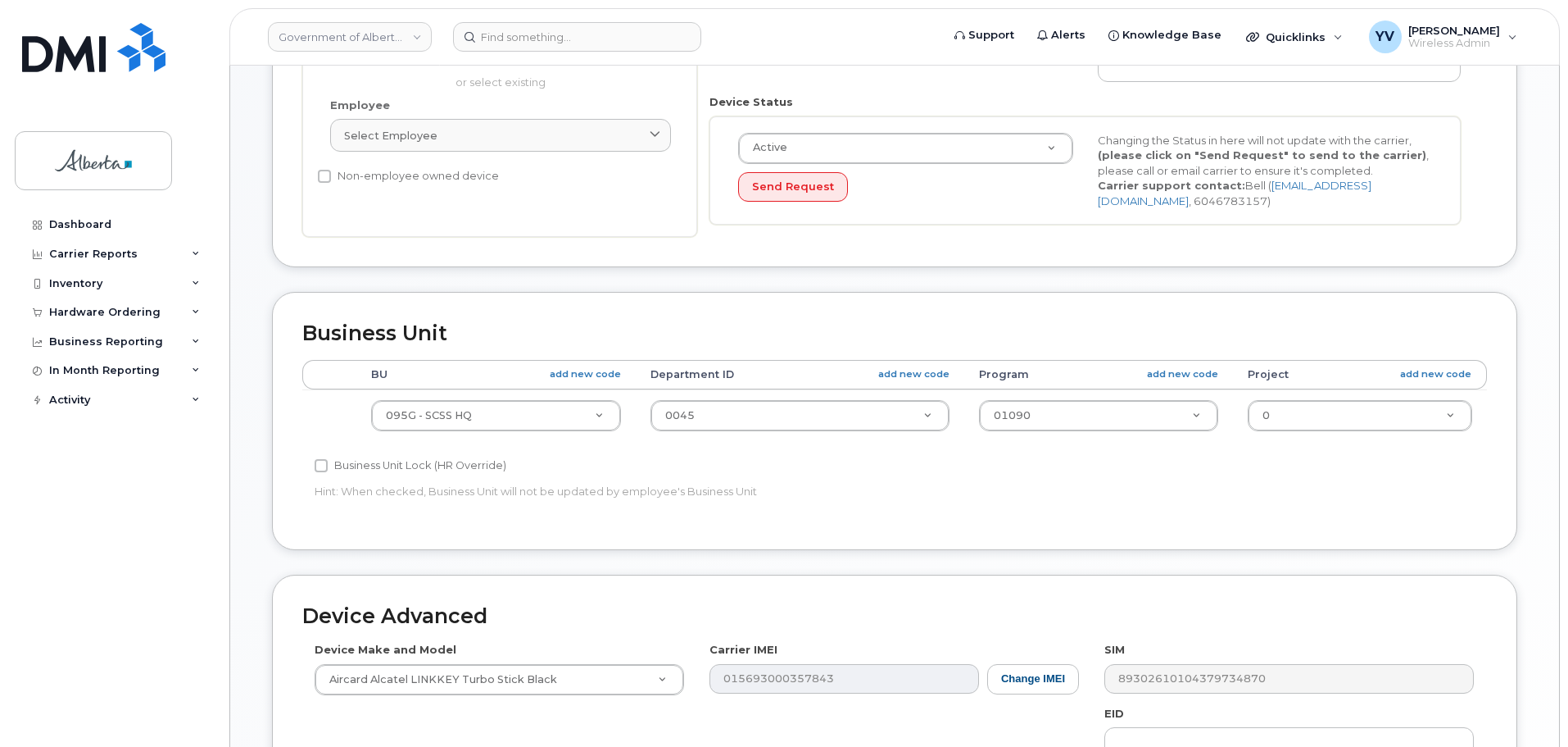
scroll to position [441, 0]
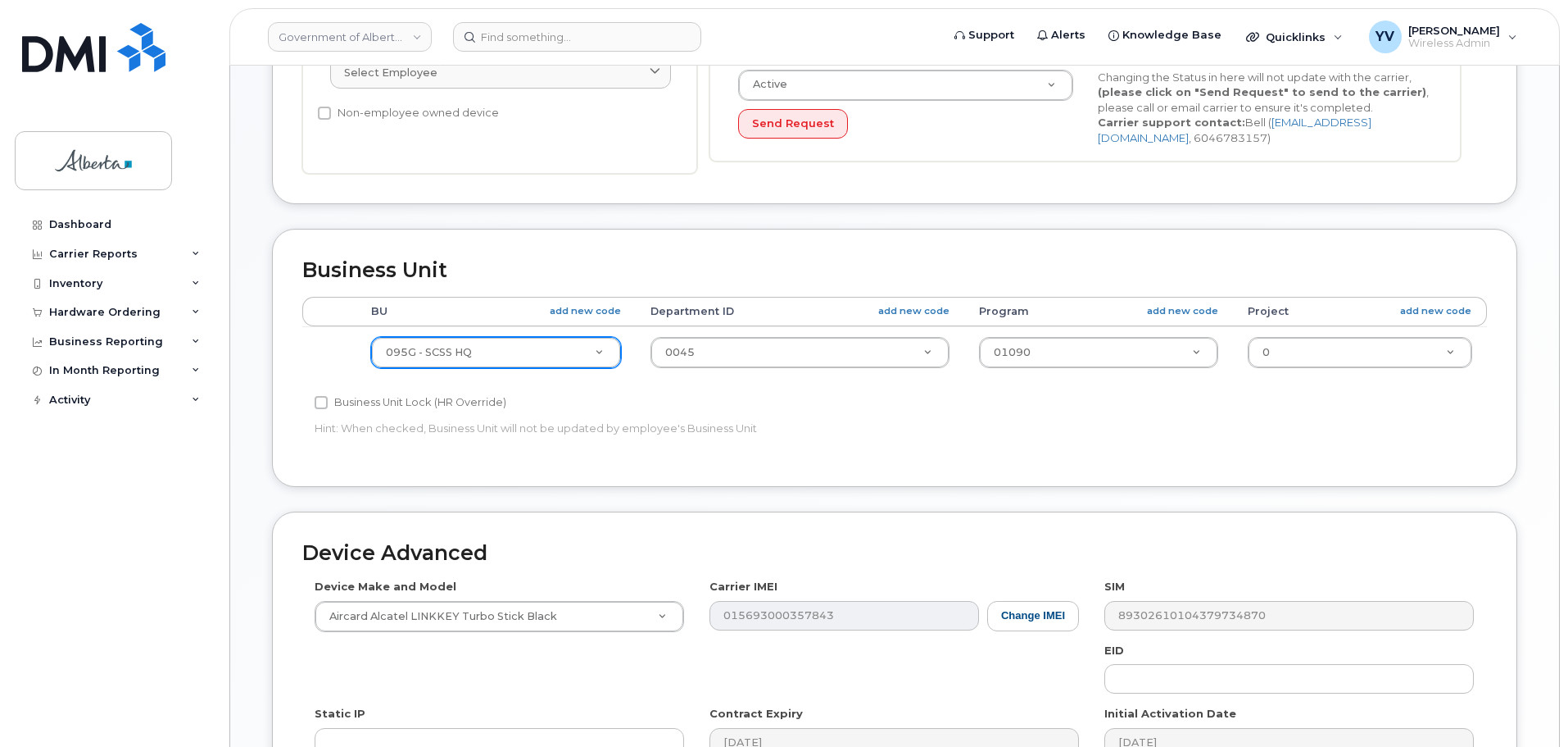
type input "[PERSON_NAME][EMAIL_ADDRESS][PERSON_NAME][DOMAIN_NAME]"
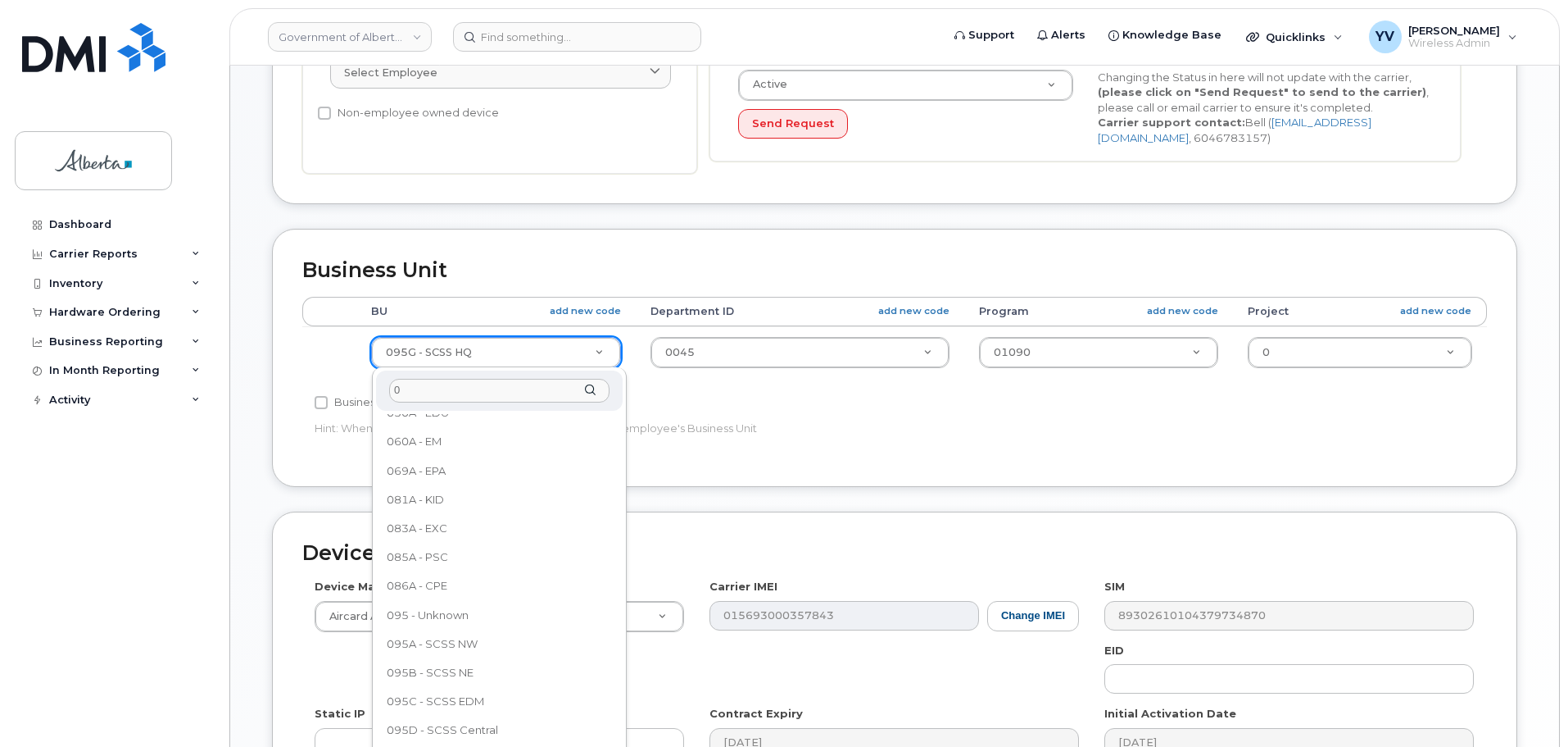
scroll to position [0, 0]
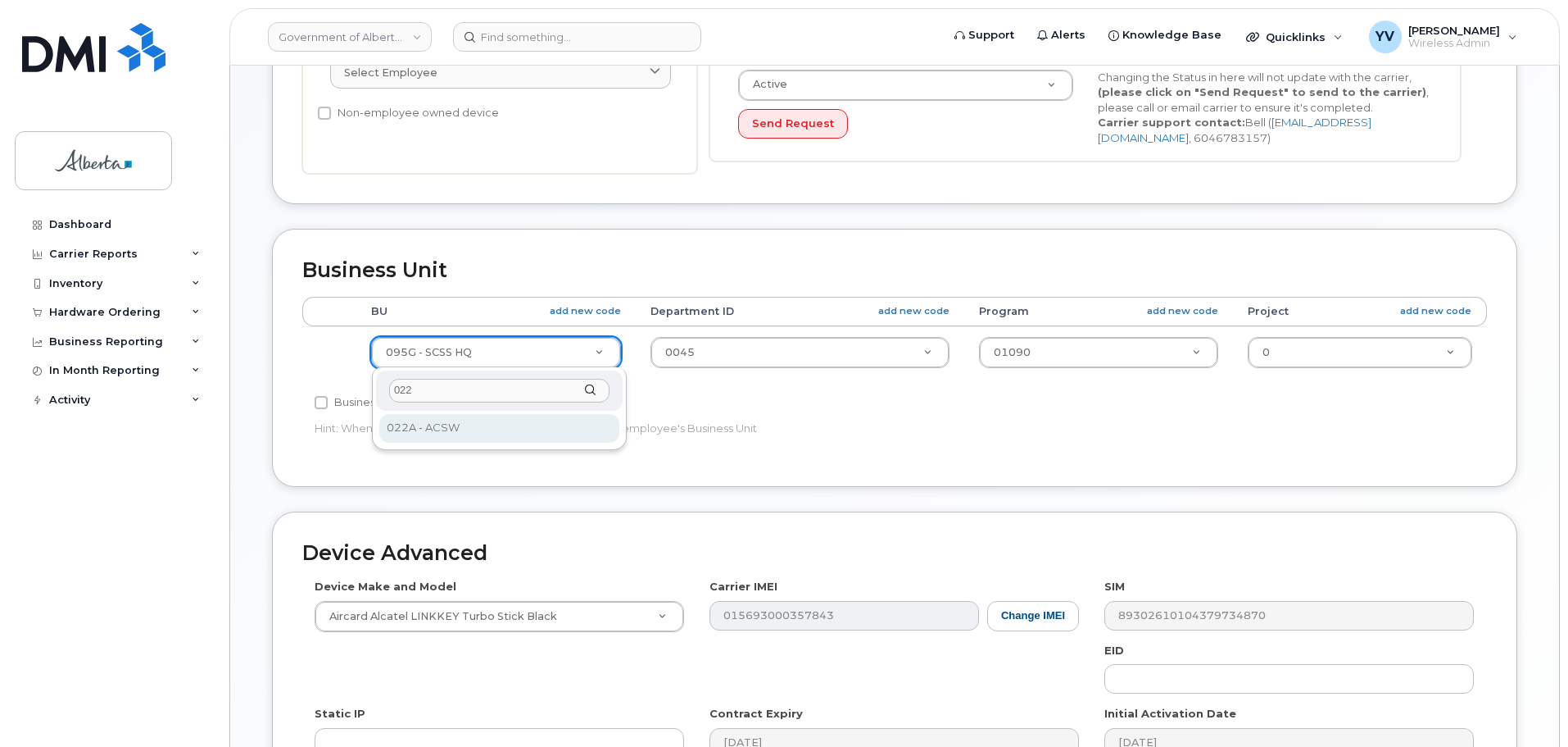
type input "022"
select select "4749739"
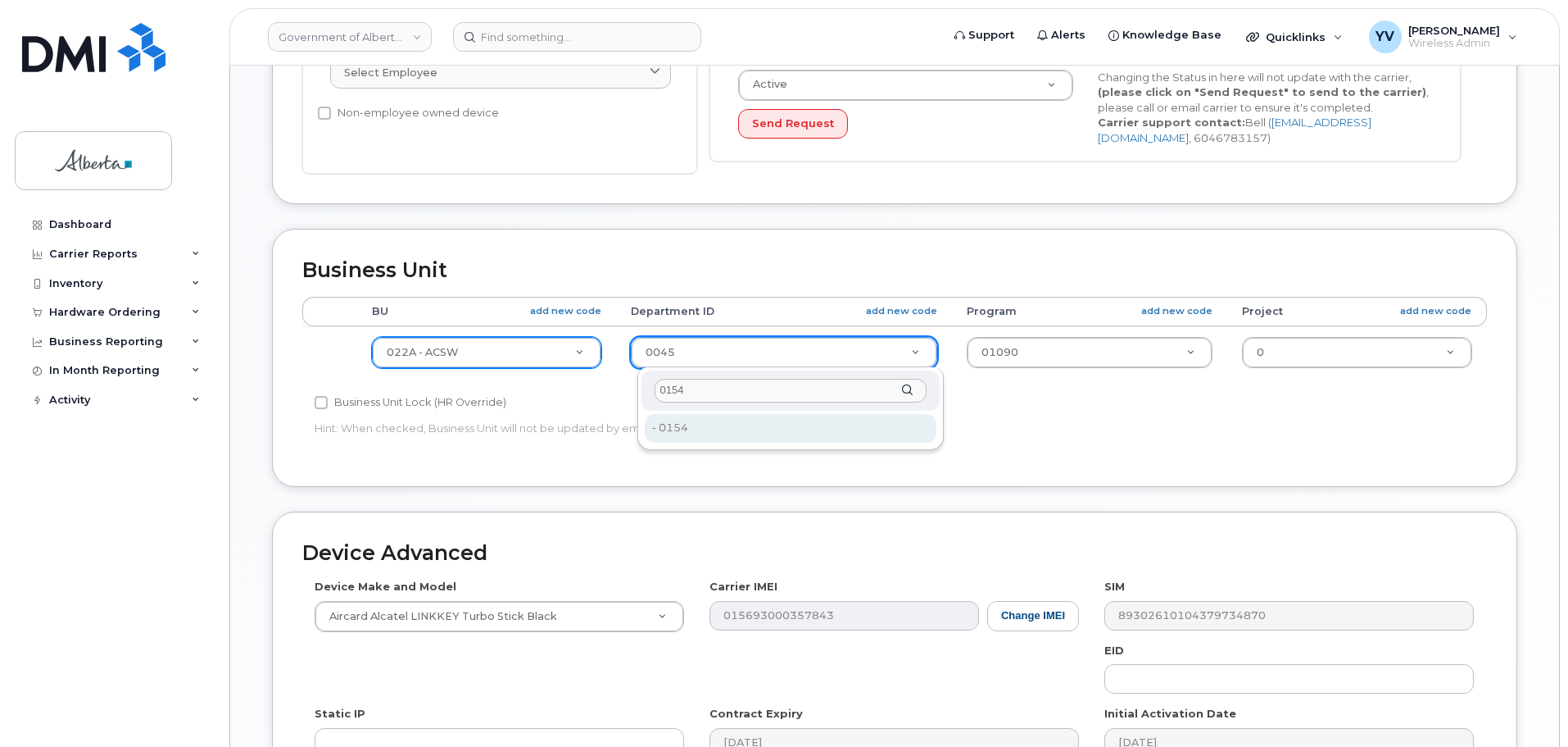
type input "0154"
type input "4752068"
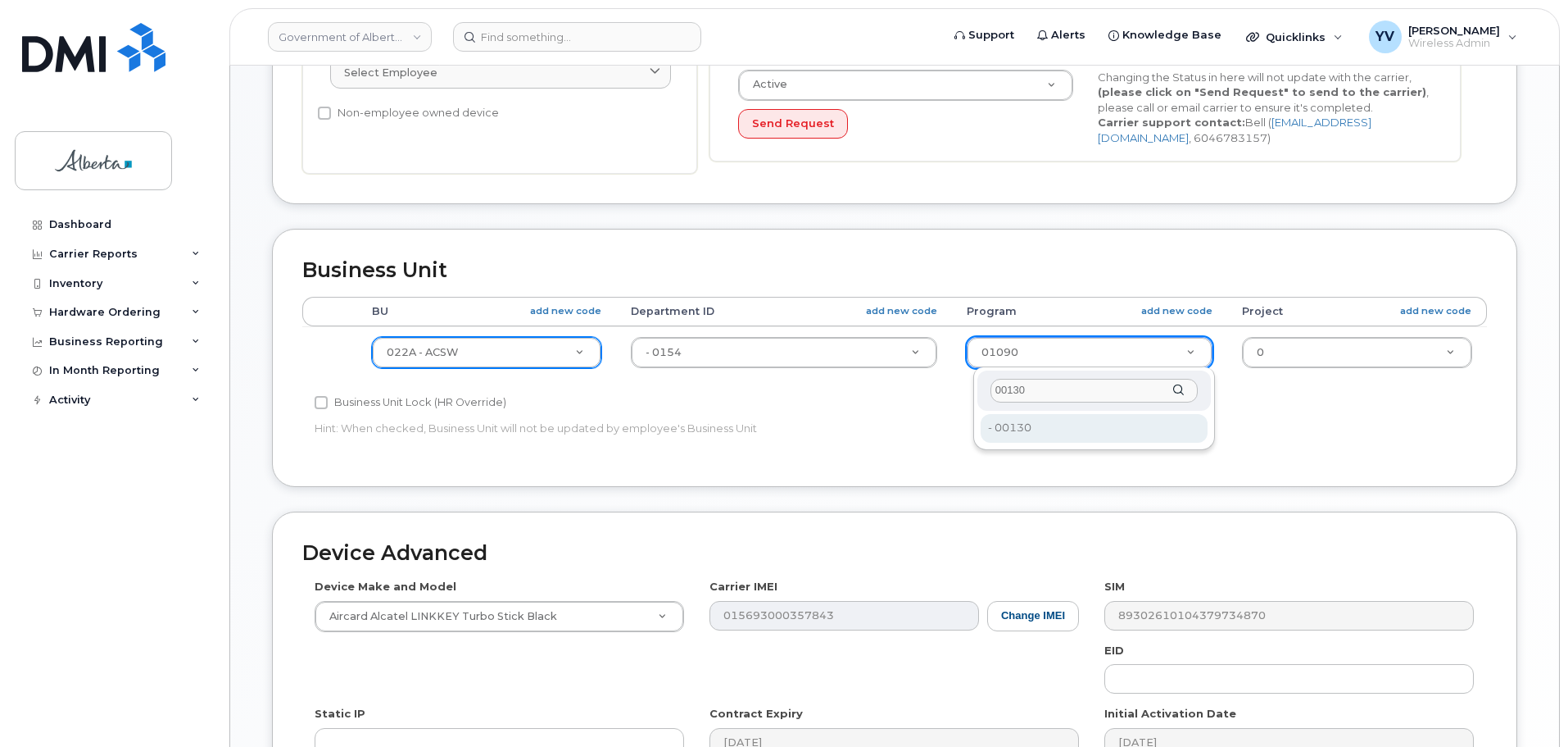
type input "00130"
type input "4753269"
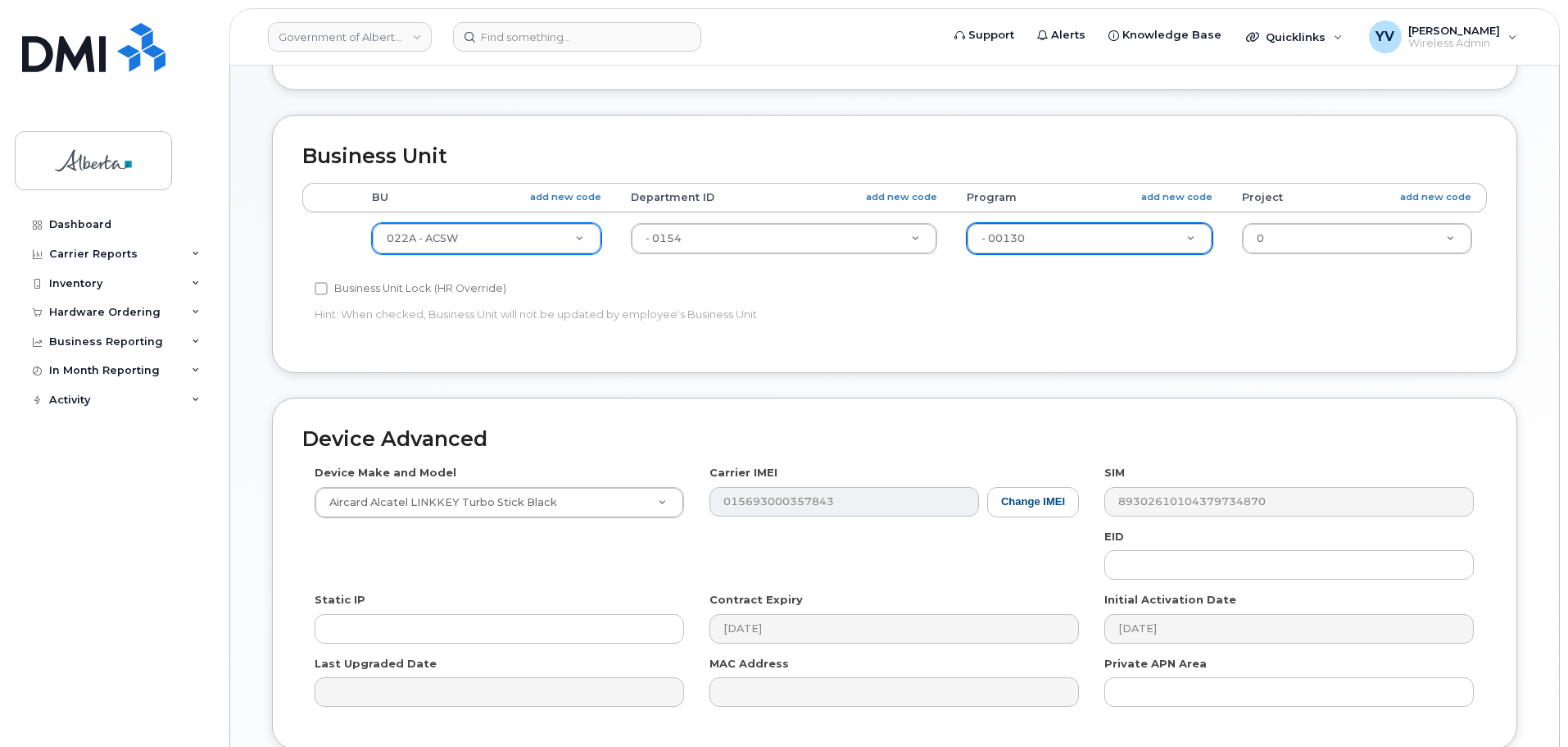
scroll to position [642, 0]
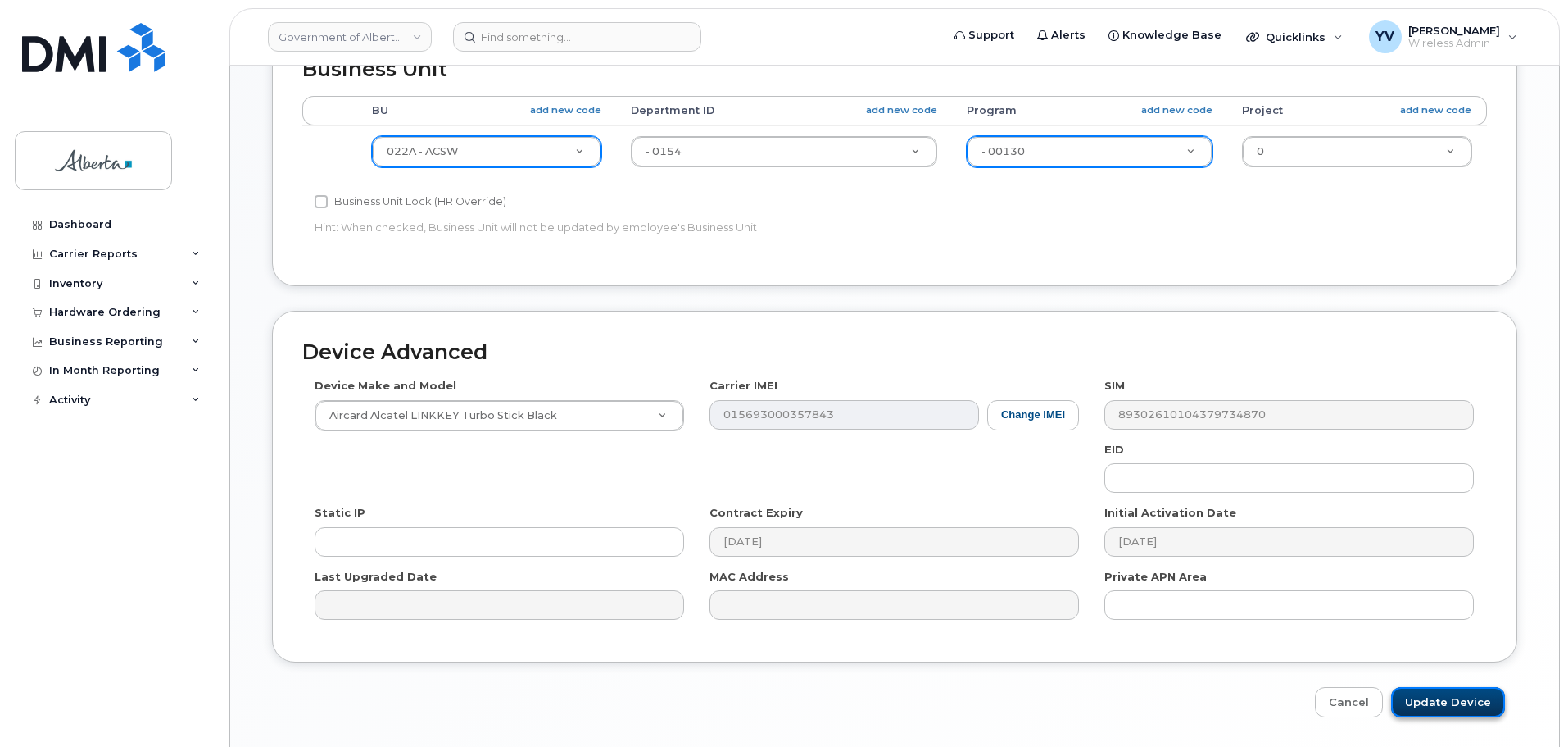
click at [1440, 705] on input "Update Device" at bounding box center [1448, 702] width 114 height 30
type input "Saving..."
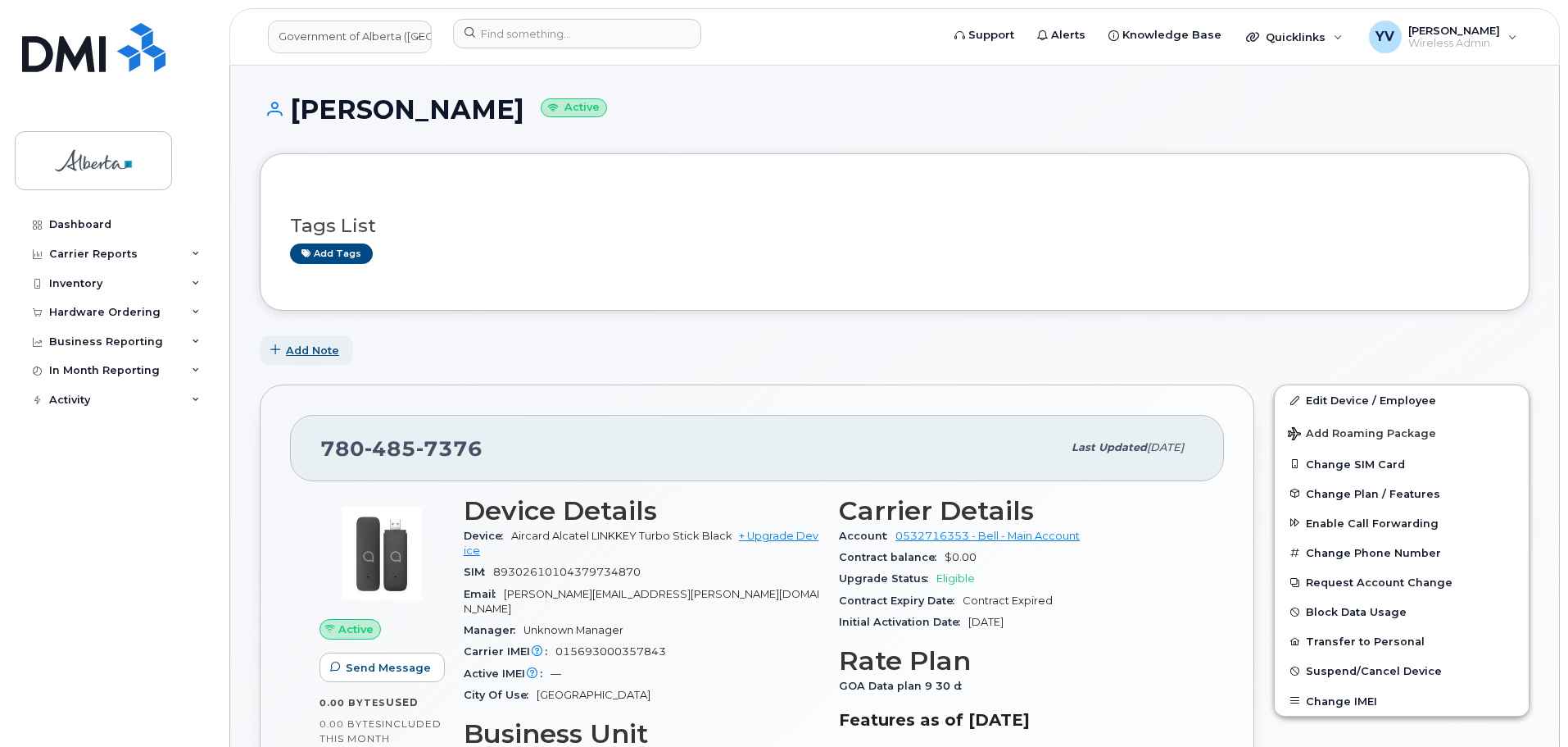
click at [303, 349] on span "Add Note" at bounding box center [313, 350] width 54 height 15
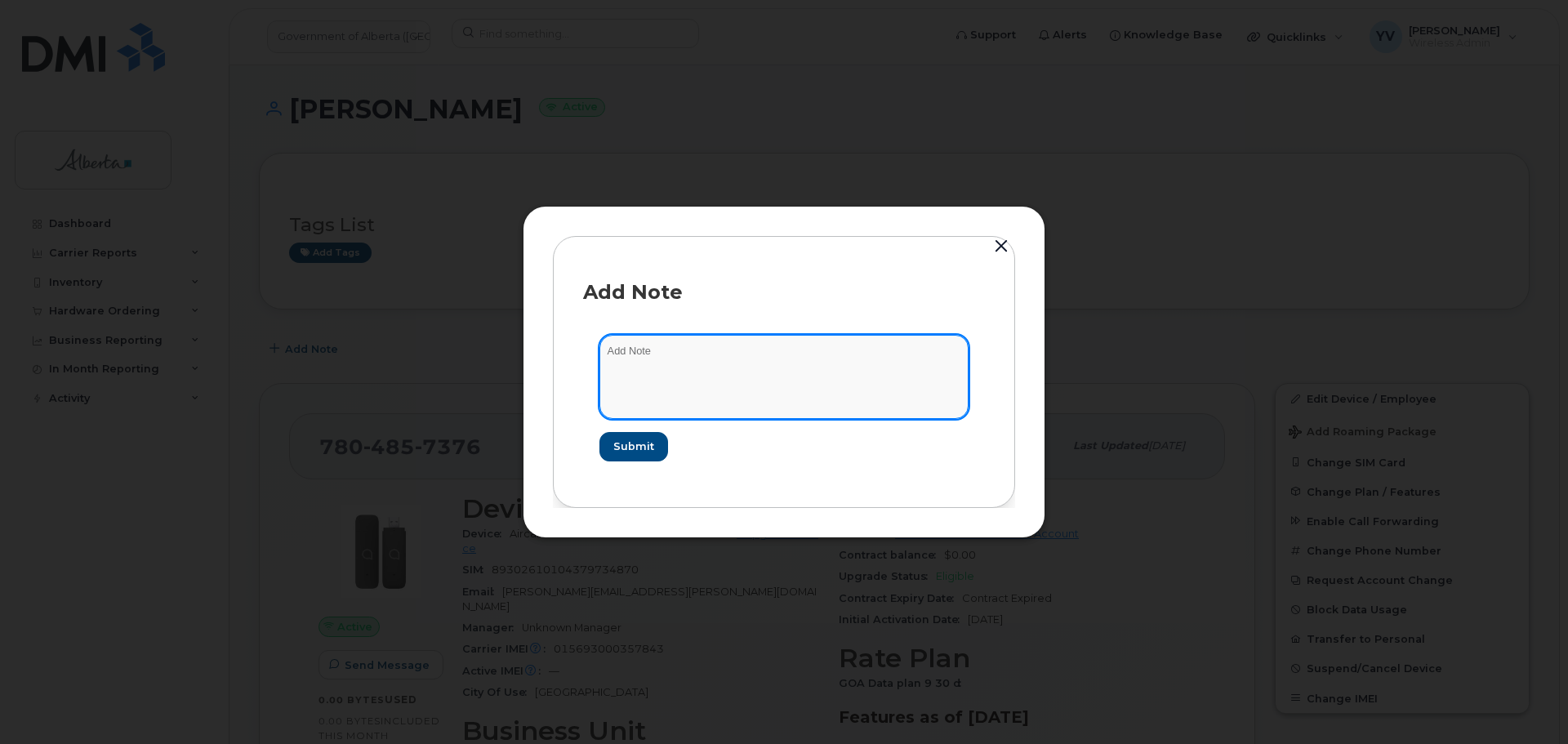
click at [621, 356] on textarea at bounding box center [784, 377] width 369 height 83
paste textarea "SCTASK0831946 7804857376 DO NOT DELETE THIS NUMBER - BEING REASSIGNED to [PERSO…"
click at [825, 366] on textarea "SCTASK0831946 7804857376 DO NOT DELETE THIS NUMBER - BEING REASSIGNED to [PERSO…" at bounding box center [784, 377] width 369 height 83
type textarea "SCTASK0831946 7804857376 DO NOT DELETE THIS NUMBER - BEING REASSIGNED to [PERSO…"
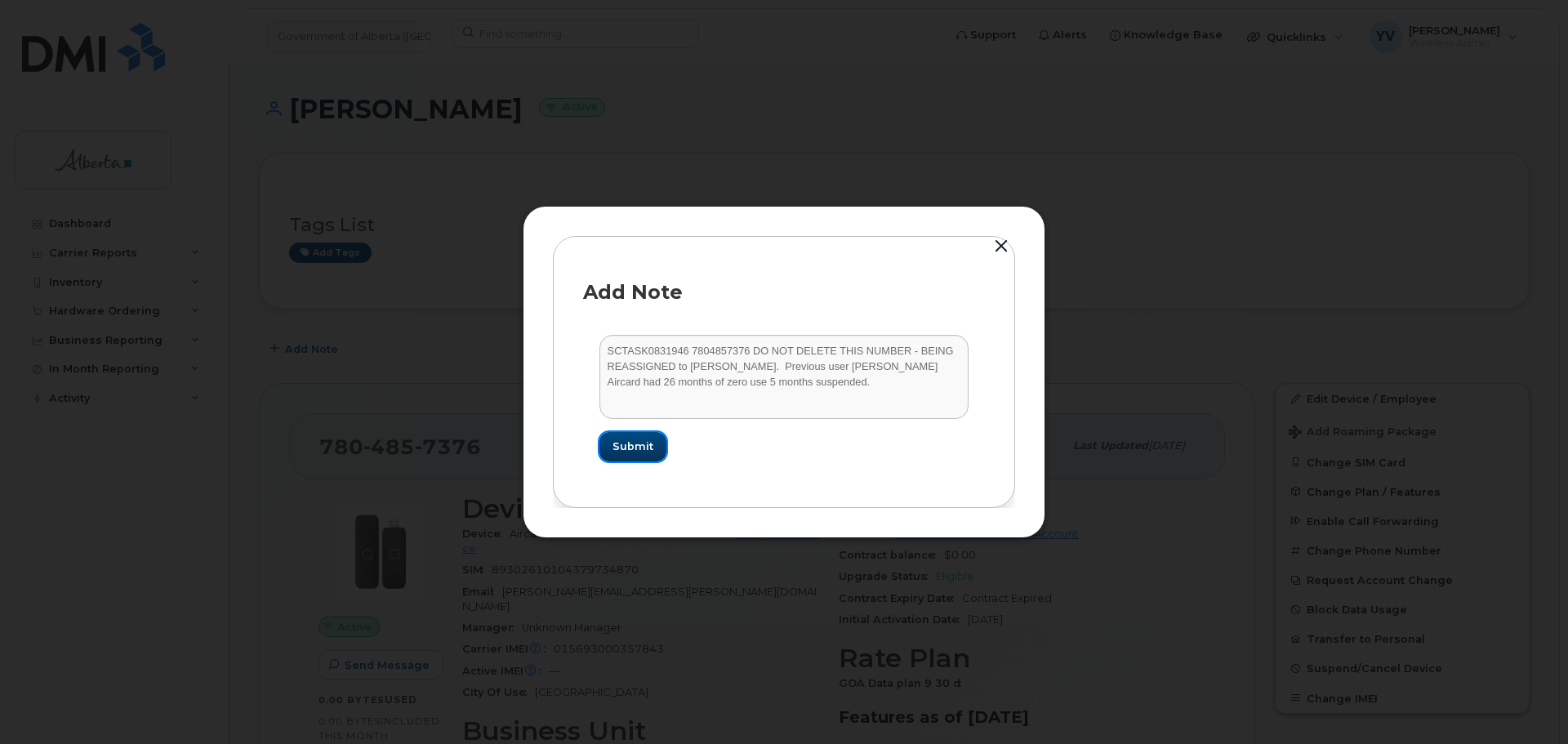
click at [625, 452] on span "Submit" at bounding box center [632, 445] width 41 height 15
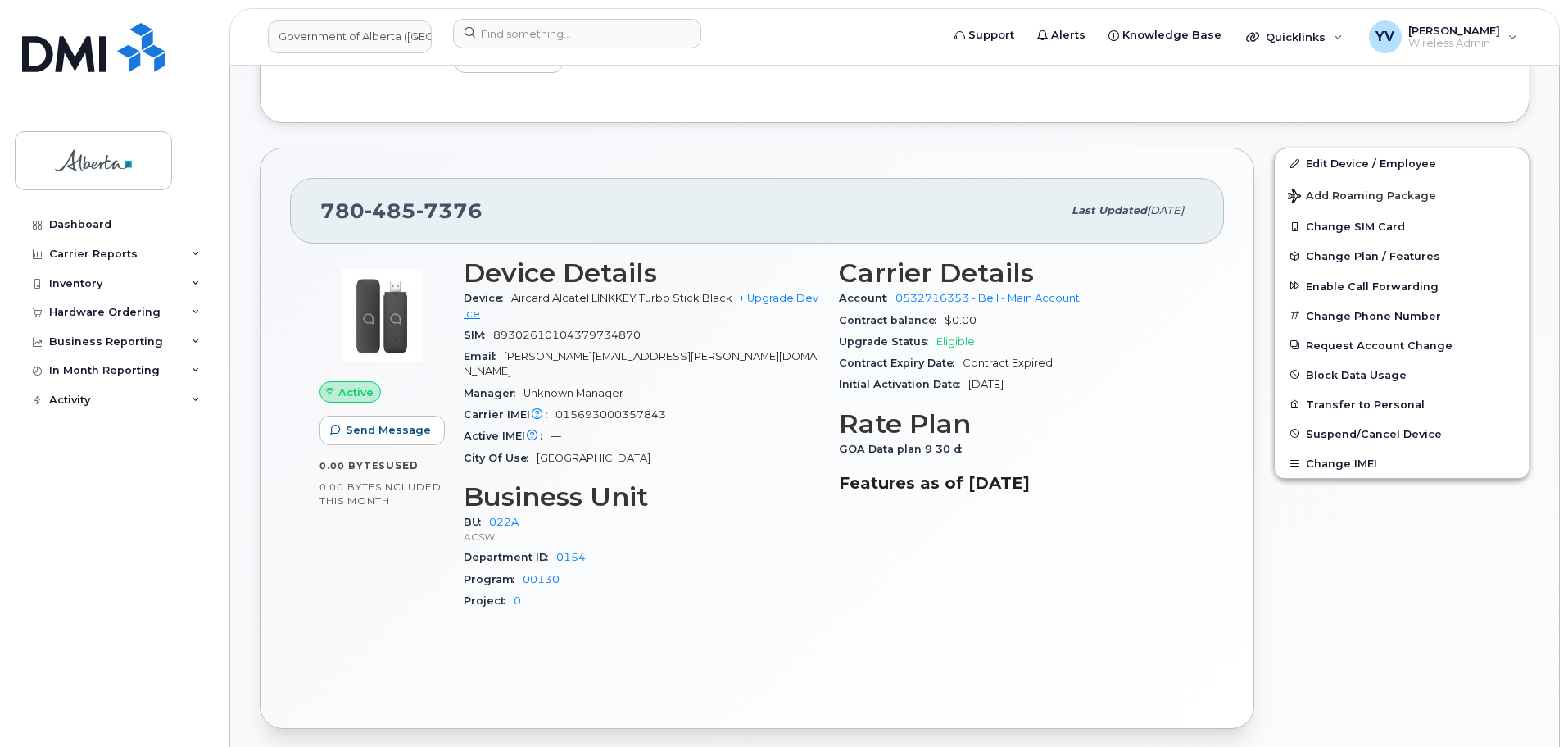
scroll to position [58, 0]
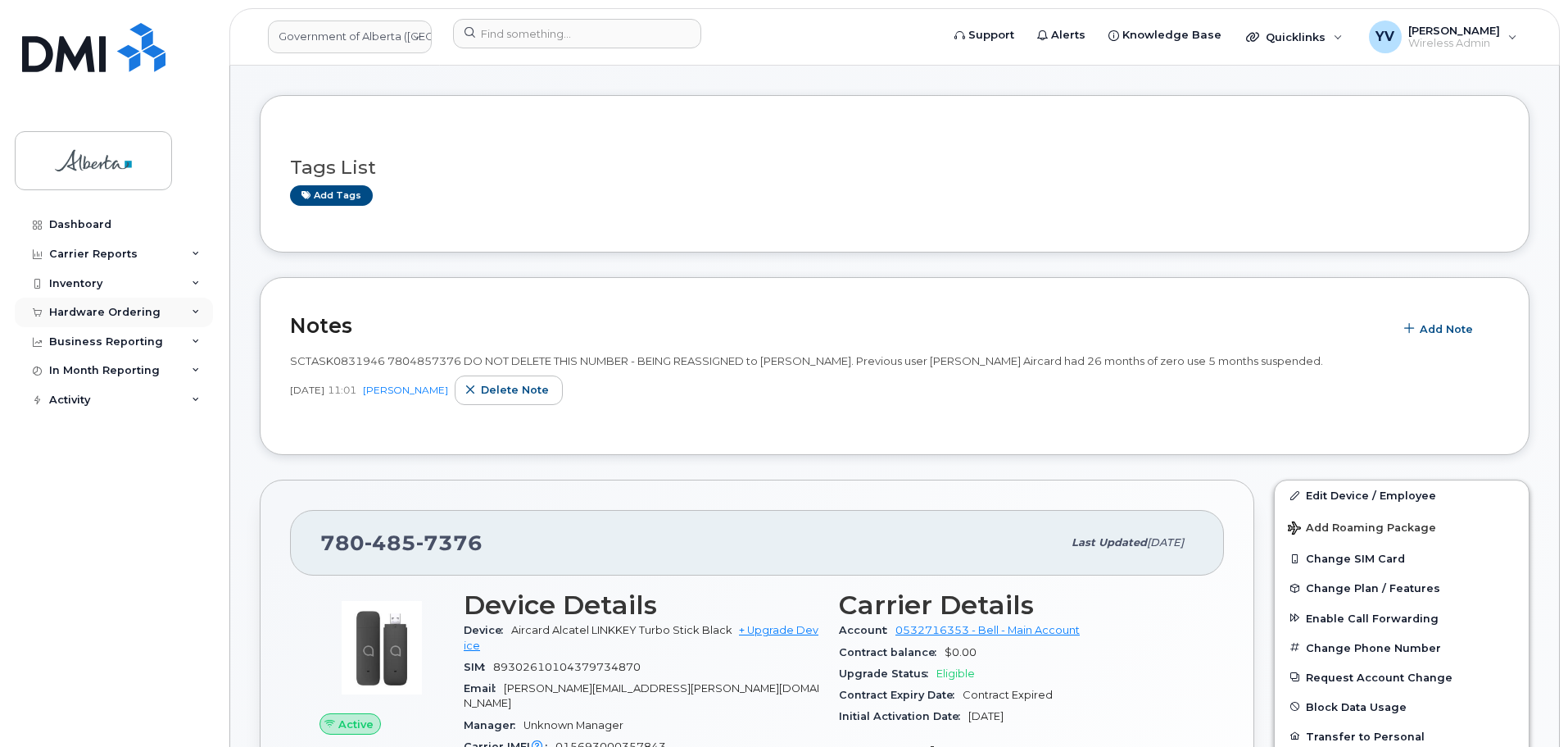
click at [63, 310] on div "Hardware Ordering" at bounding box center [104, 312] width 112 height 13
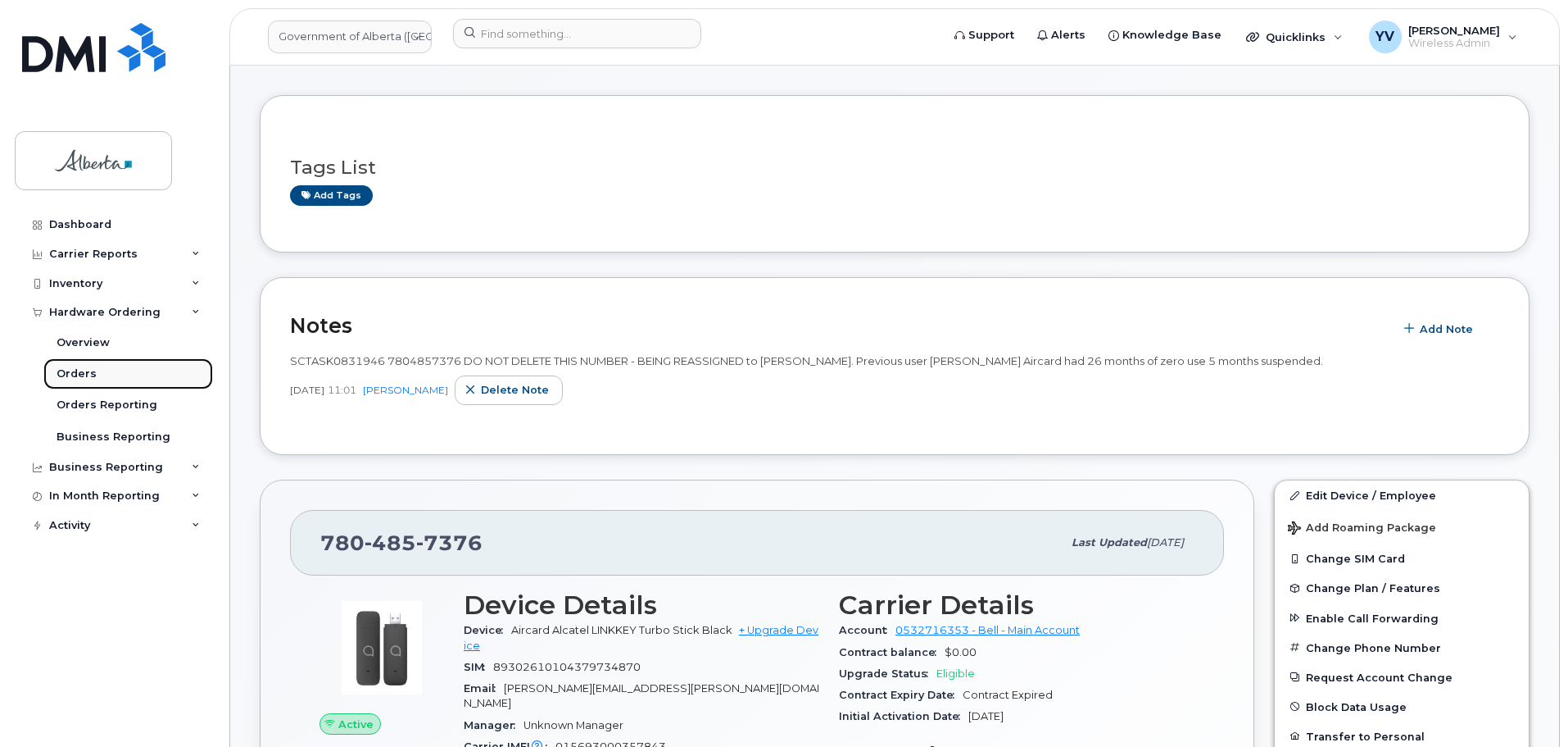
click at [70, 368] on div "Orders" at bounding box center [76, 374] width 40 height 15
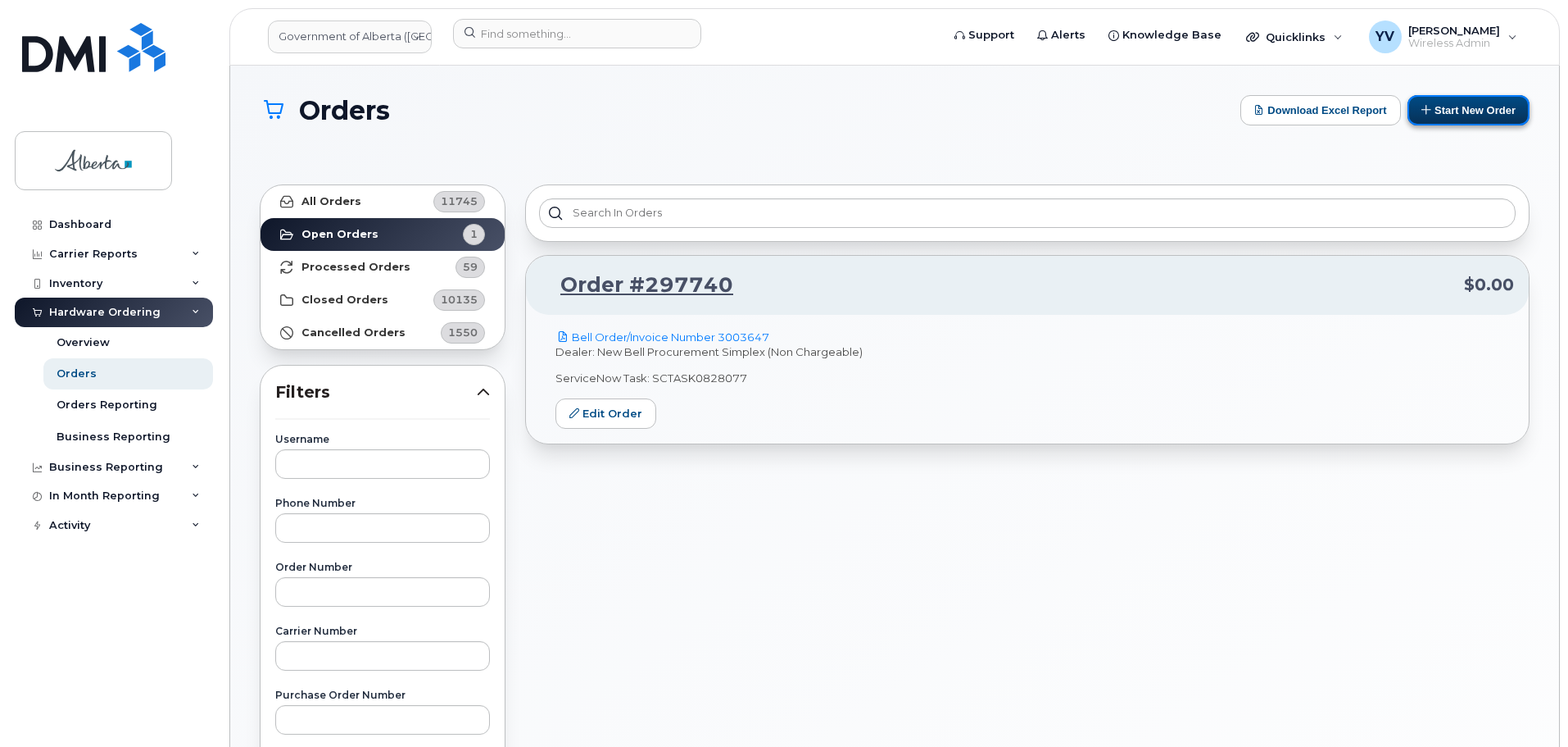
click at [1459, 105] on button "Start New Order" at bounding box center [1469, 110] width 122 height 30
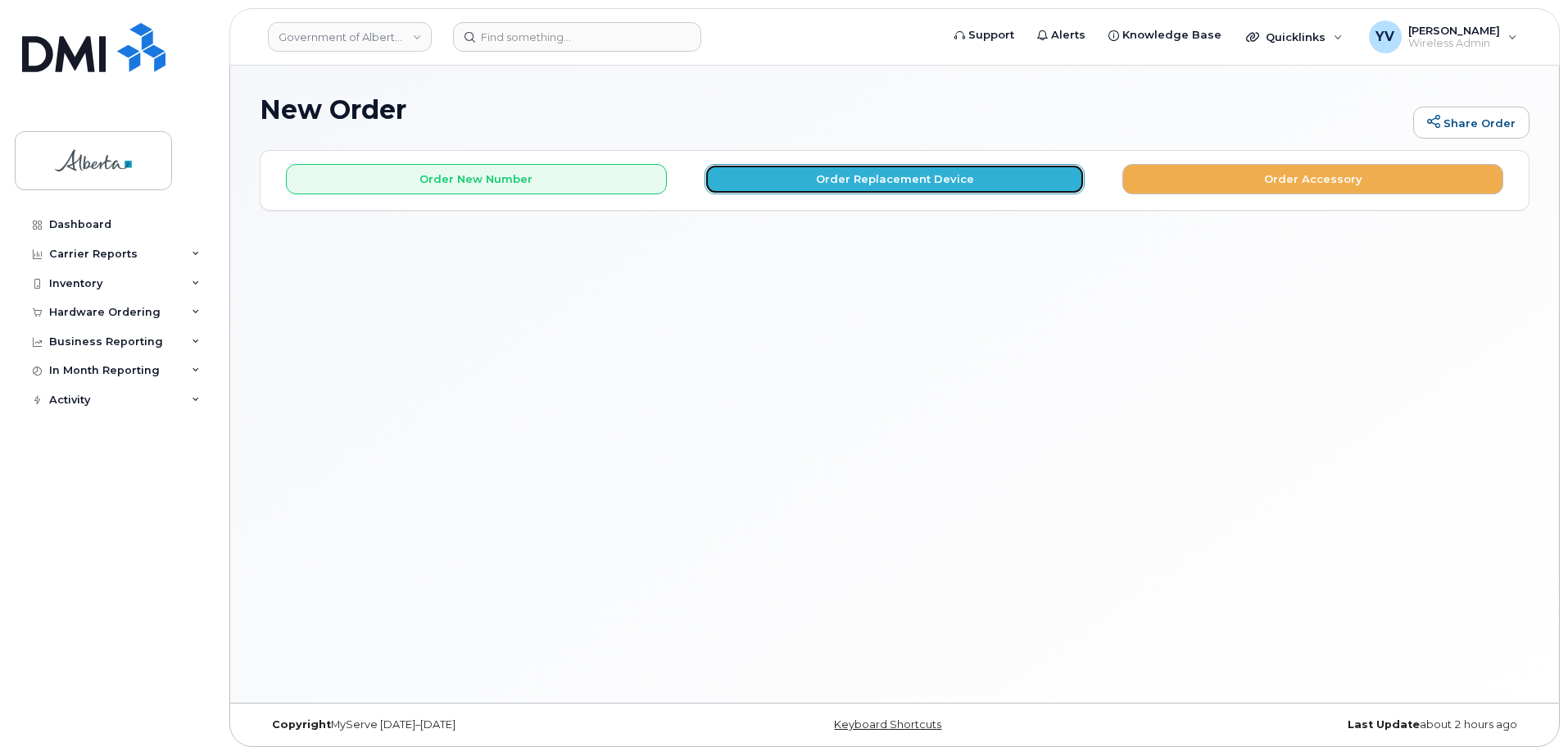
click at [836, 183] on button "Order Replacement Device" at bounding box center [895, 178] width 381 height 30
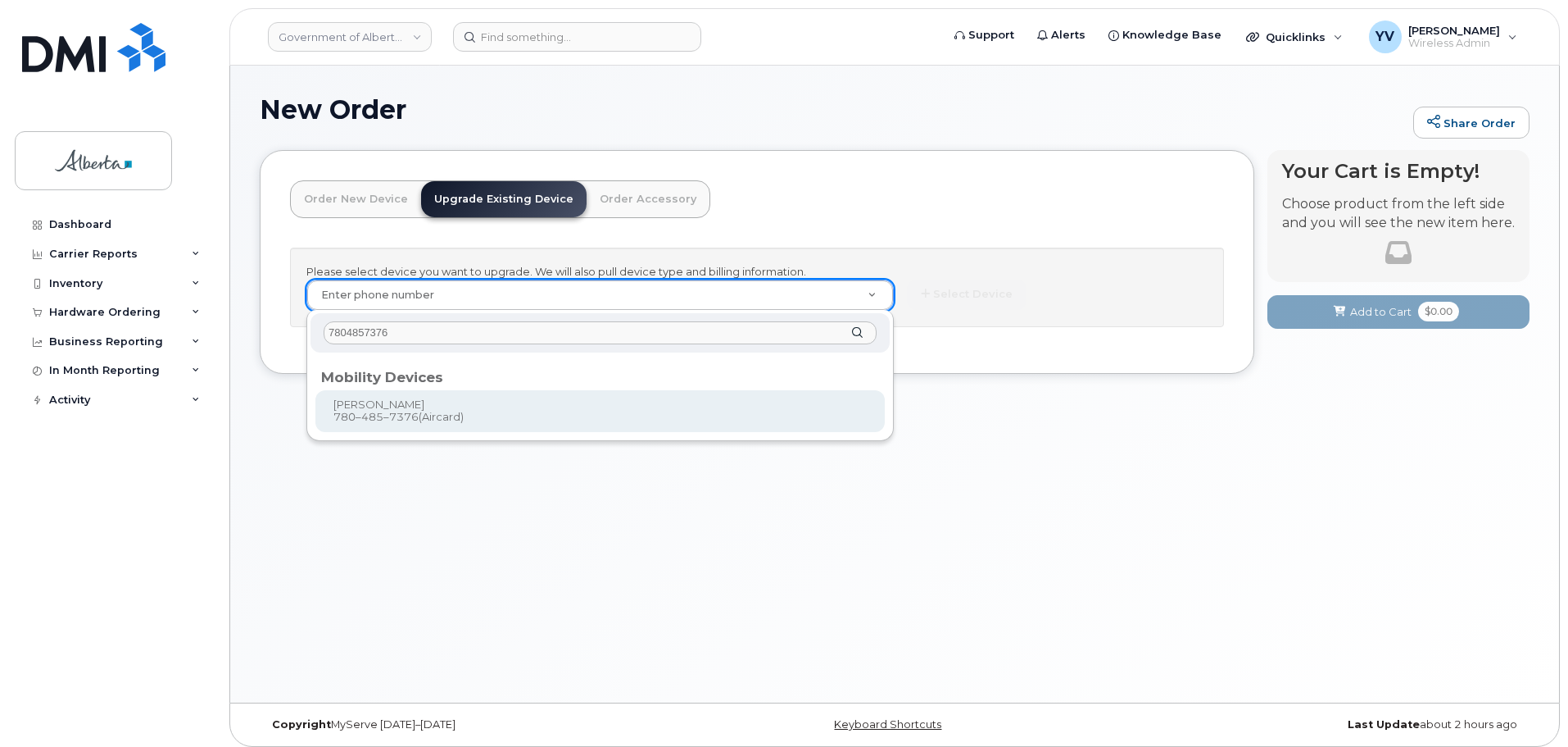
type input "7804857376"
type input "867259"
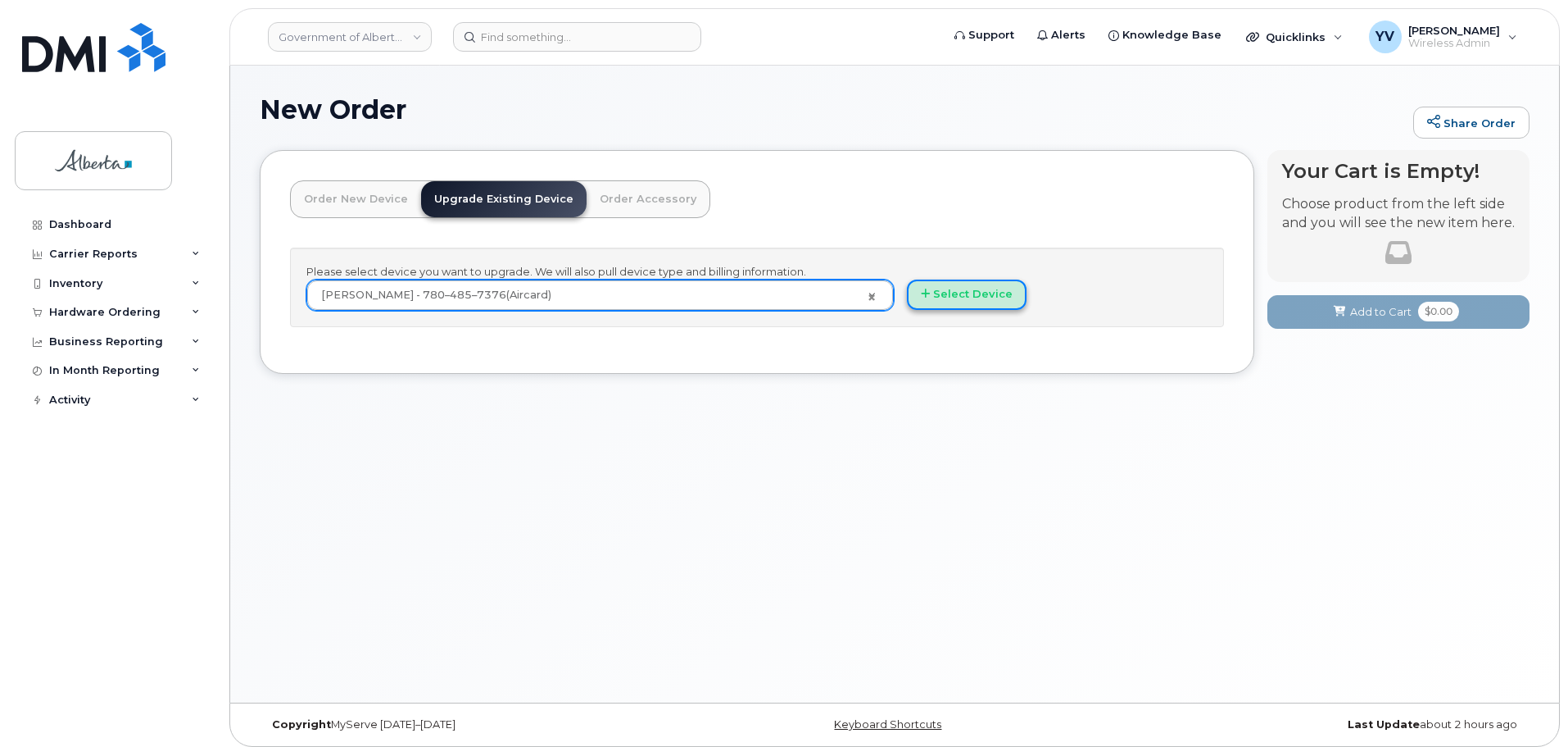
click at [978, 289] on button "Select Device" at bounding box center [967, 294] width 120 height 30
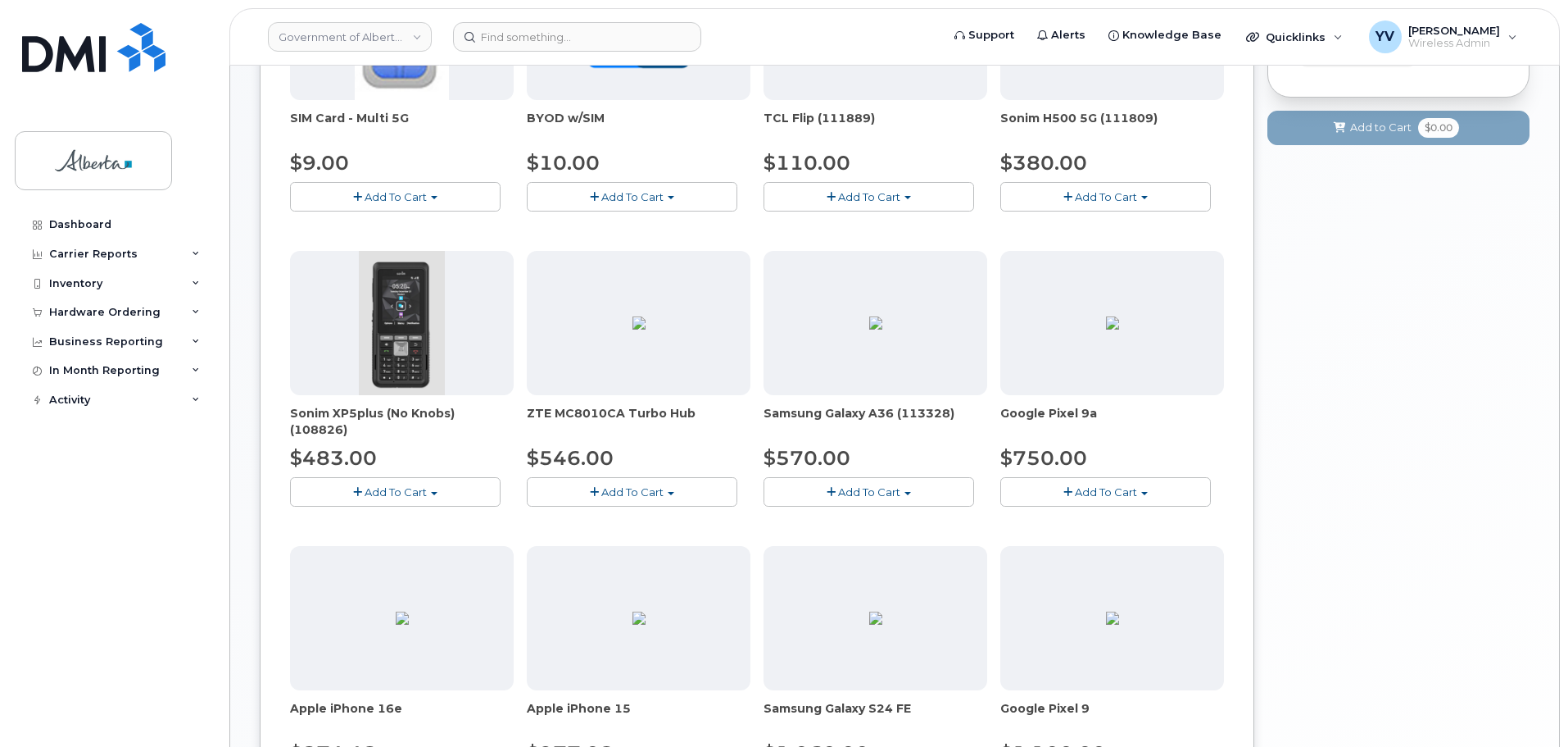
scroll to position [503, 0]
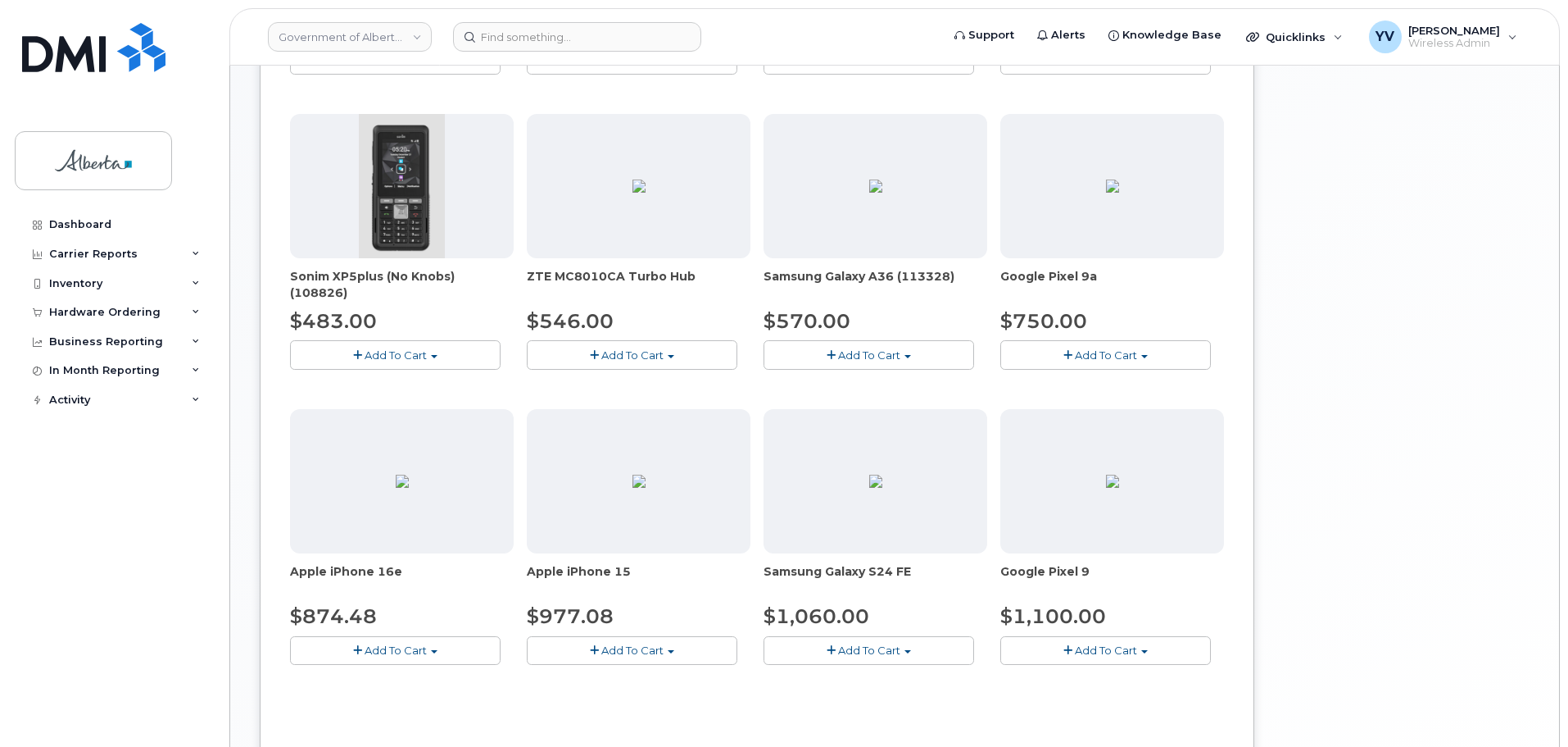
click at [668, 651] on span "button" at bounding box center [670, 652] width 6 height 4
click at [614, 692] on link "$977.08 - 30-day upgrade (128GB model)" at bounding box center [660, 701] width 261 height 21
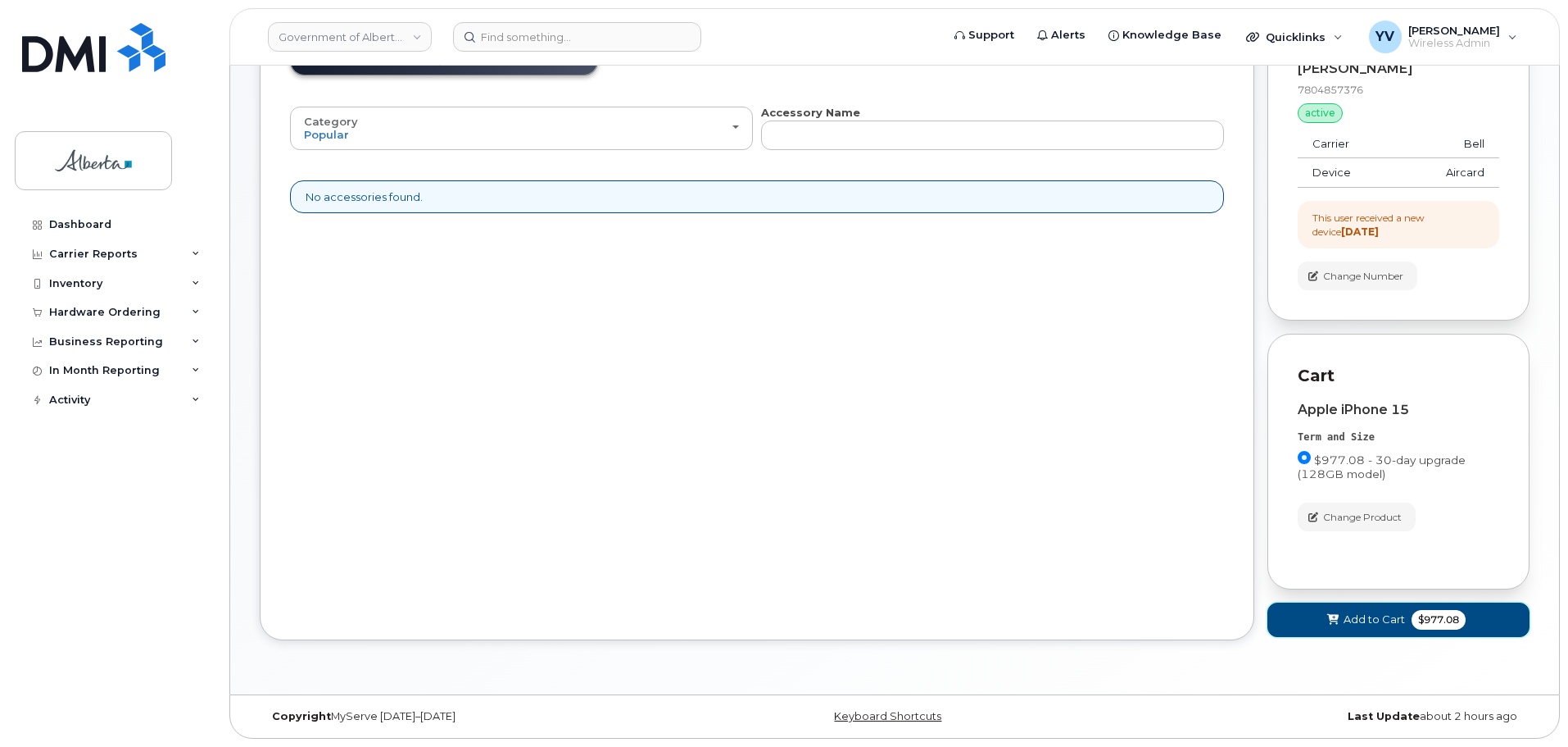
click at [1376, 615] on span "Add to Cart" at bounding box center [1374, 619] width 62 height 15
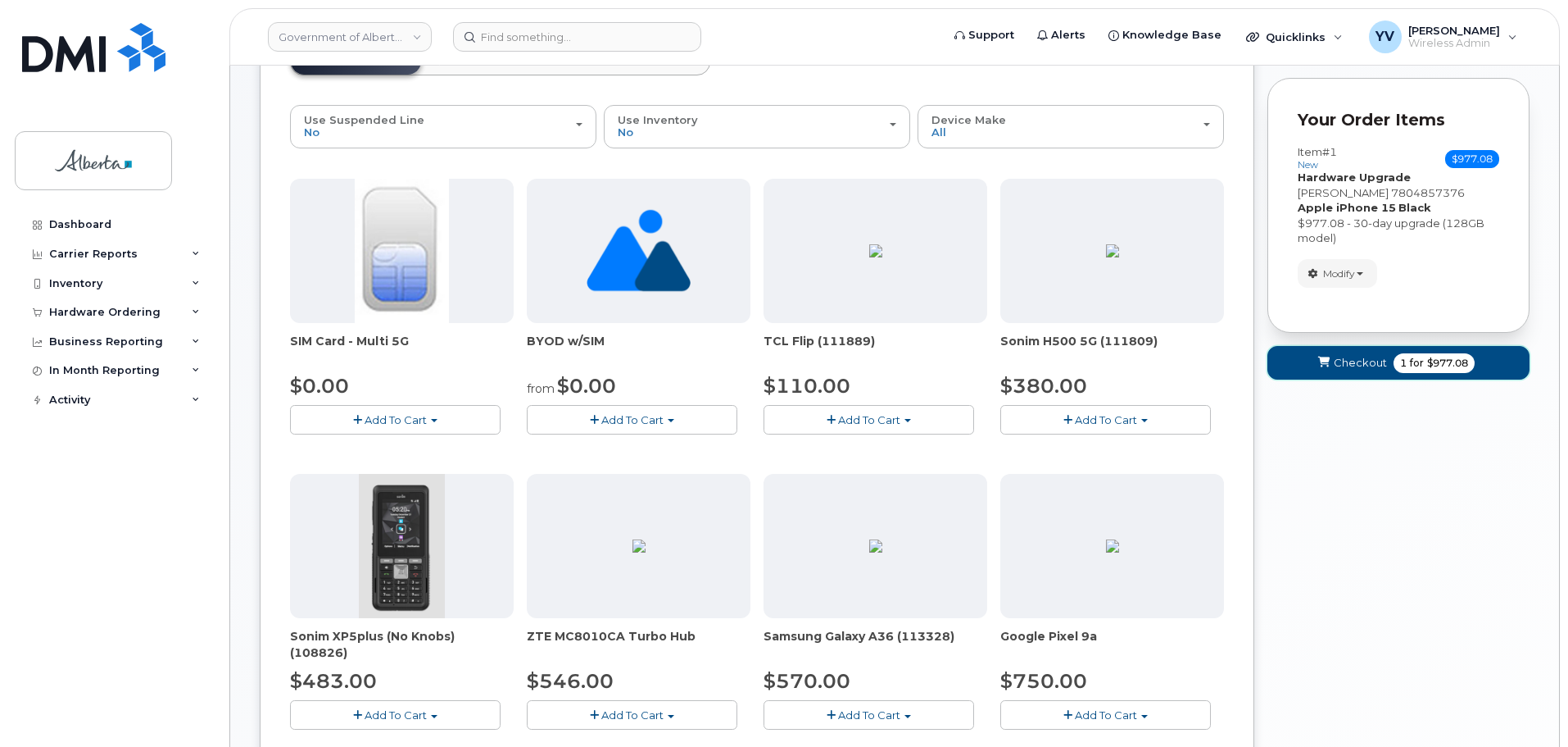
click at [1358, 355] on span "Checkout" at bounding box center [1360, 363] width 54 height 15
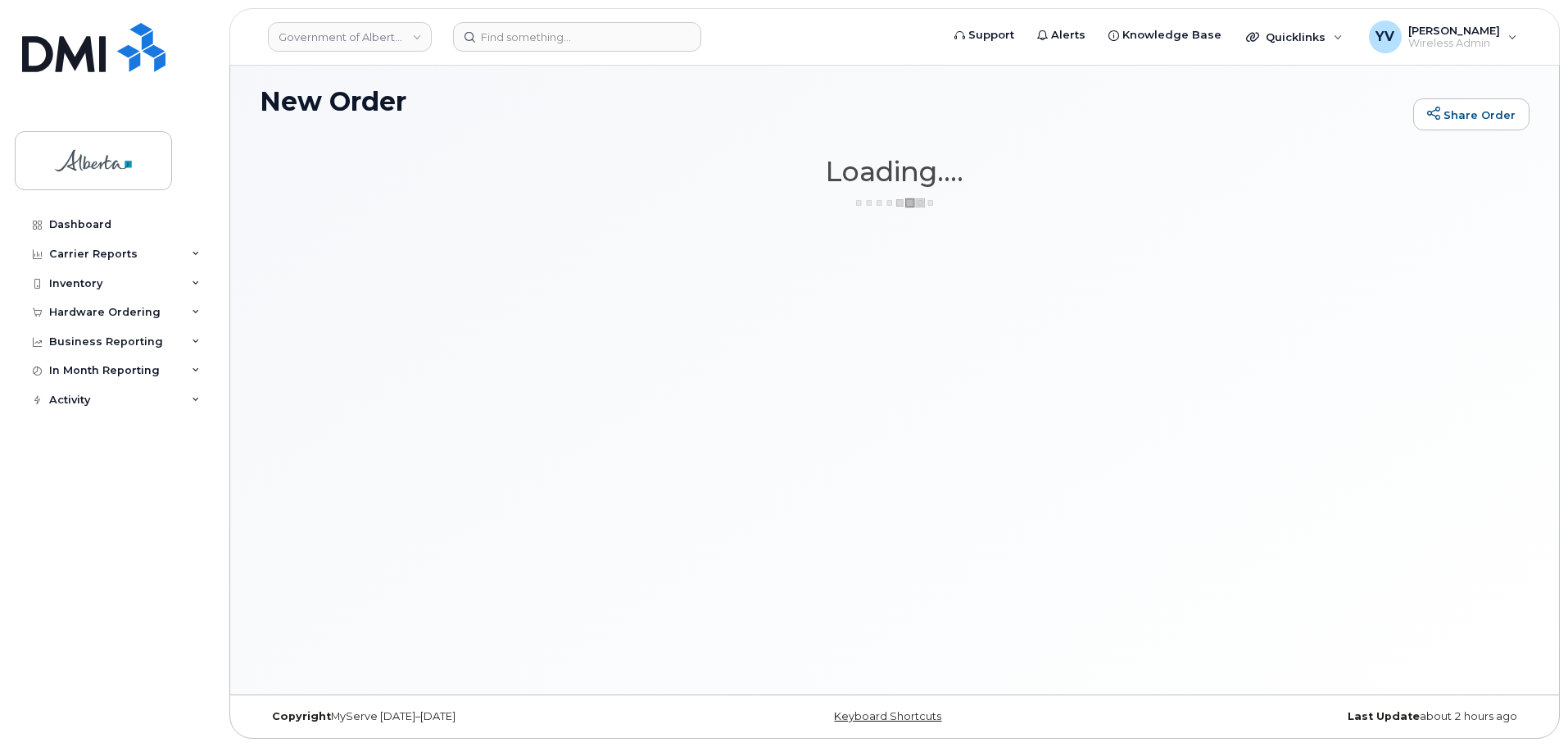
scroll to position [8, 0]
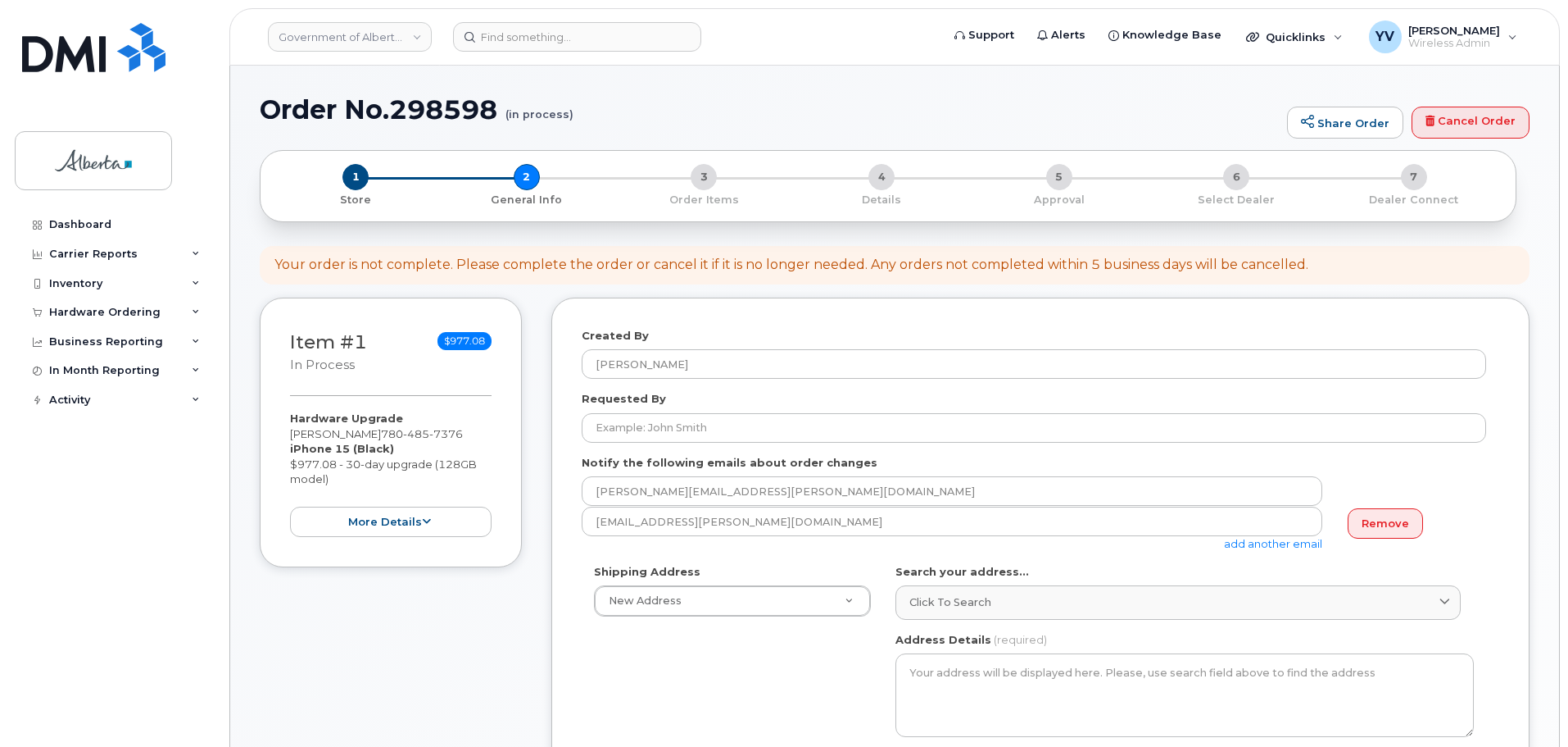
select select
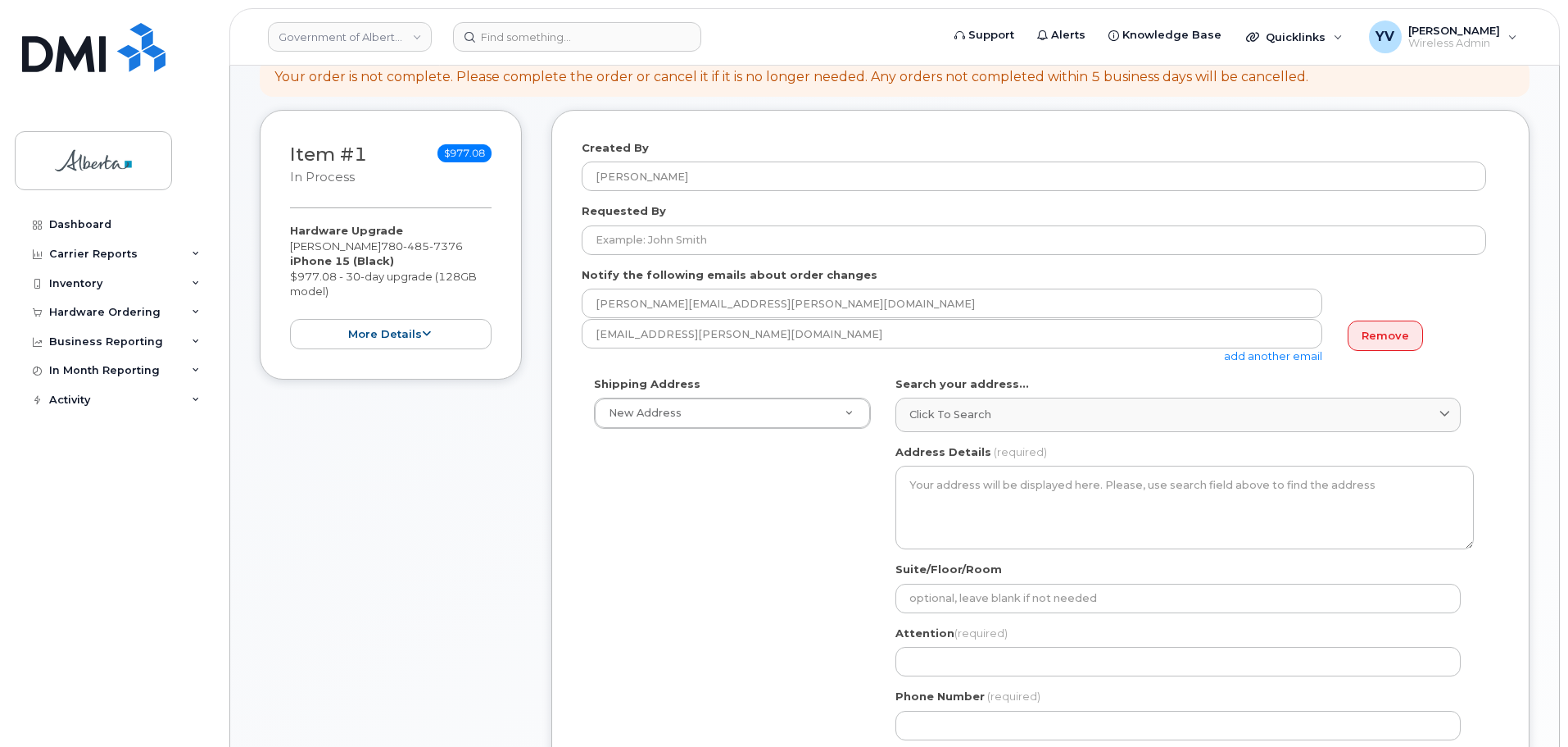
scroll to position [208, 0]
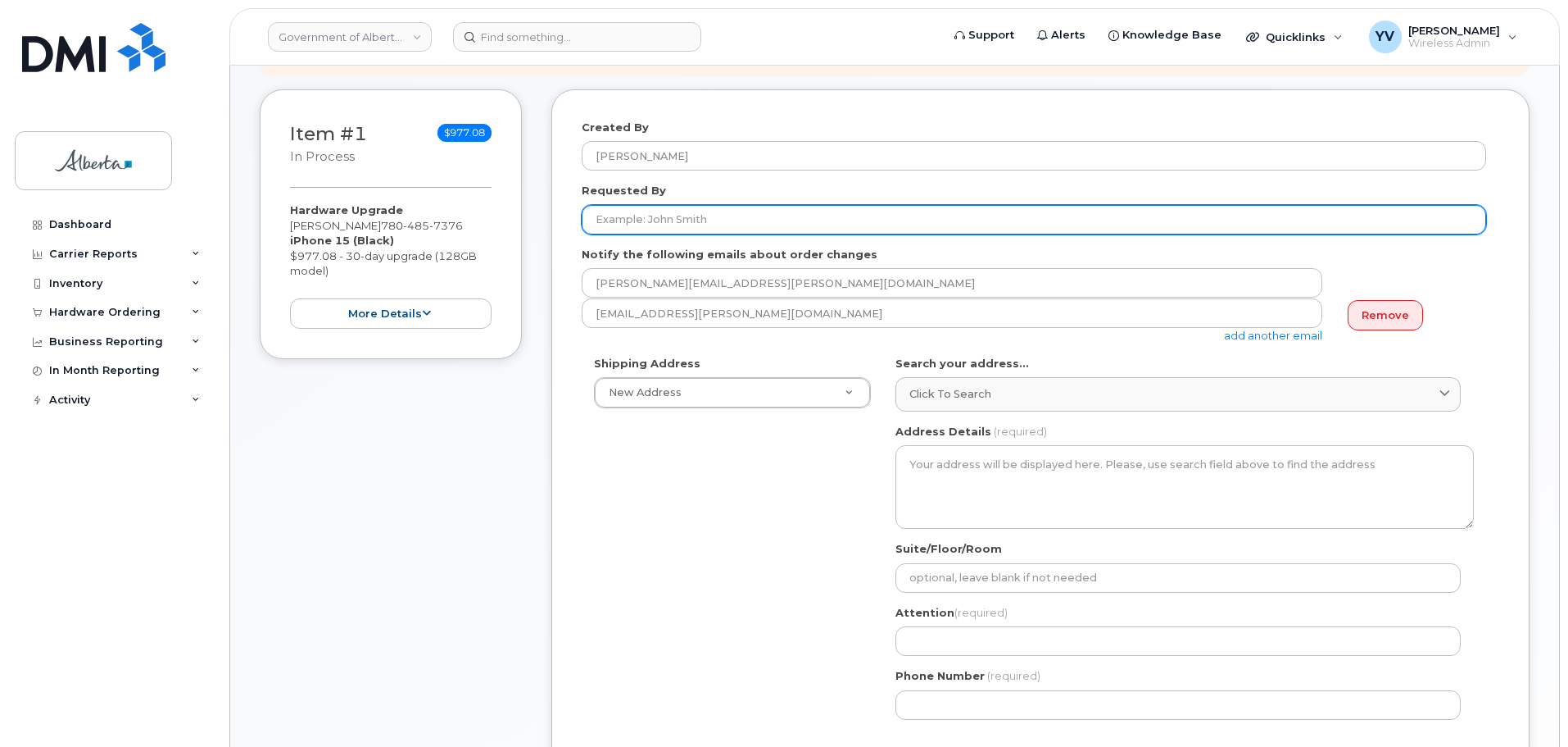
click at [613, 215] on input "Requested By" at bounding box center [1034, 219] width 905 height 29
paste input "[PERSON_NAME]"
type input "[PERSON_NAME]"
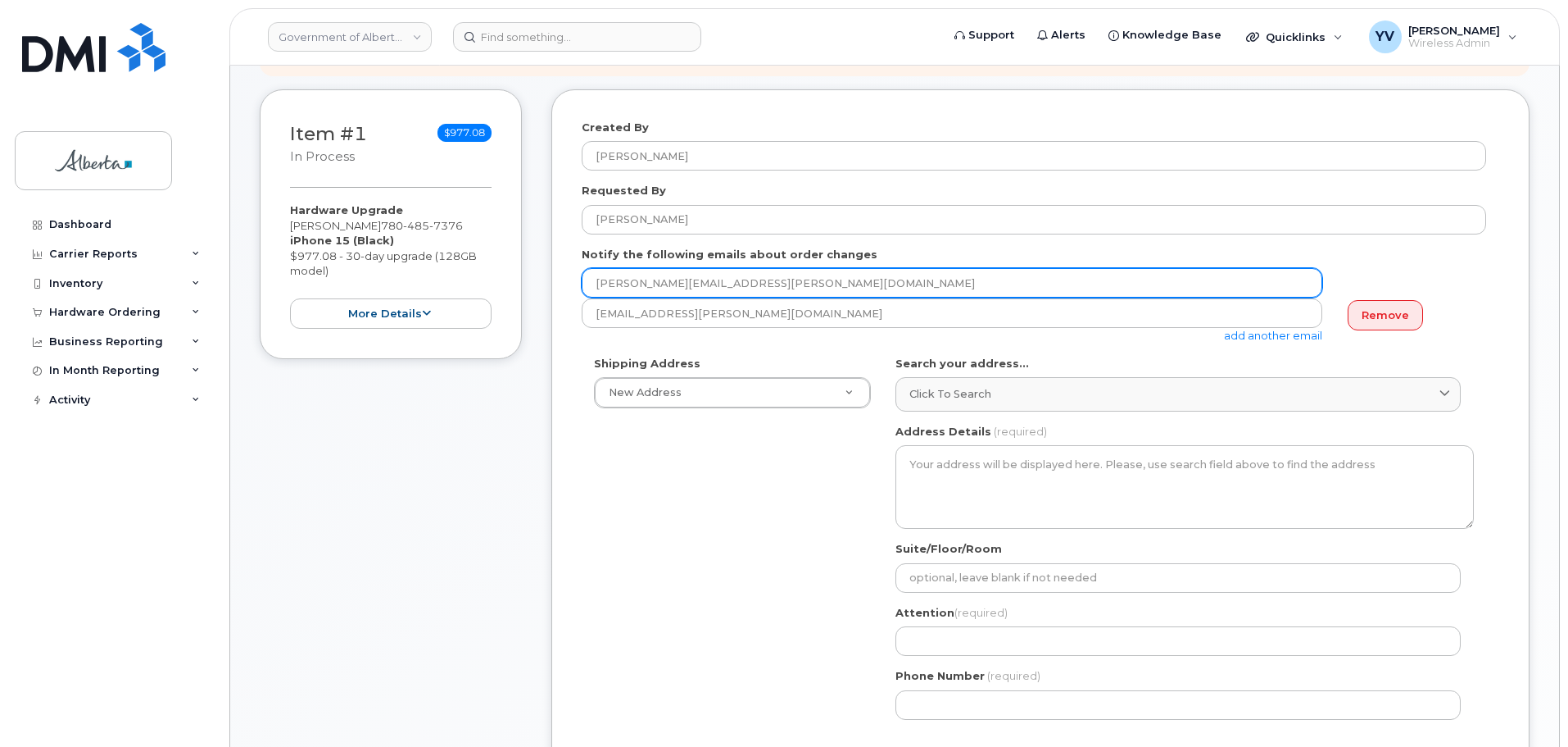
drag, startPoint x: 765, startPoint y: 284, endPoint x: 572, endPoint y: 287, distance: 193.0
click at [572, 287] on div "Created By Yen Vong Requested By Sam Coons Notify the following emails about or…" at bounding box center [1040, 574] width 978 height 971
paste input "Sam.Coons"
type input "Sam.Coons@gov.ab.ca"
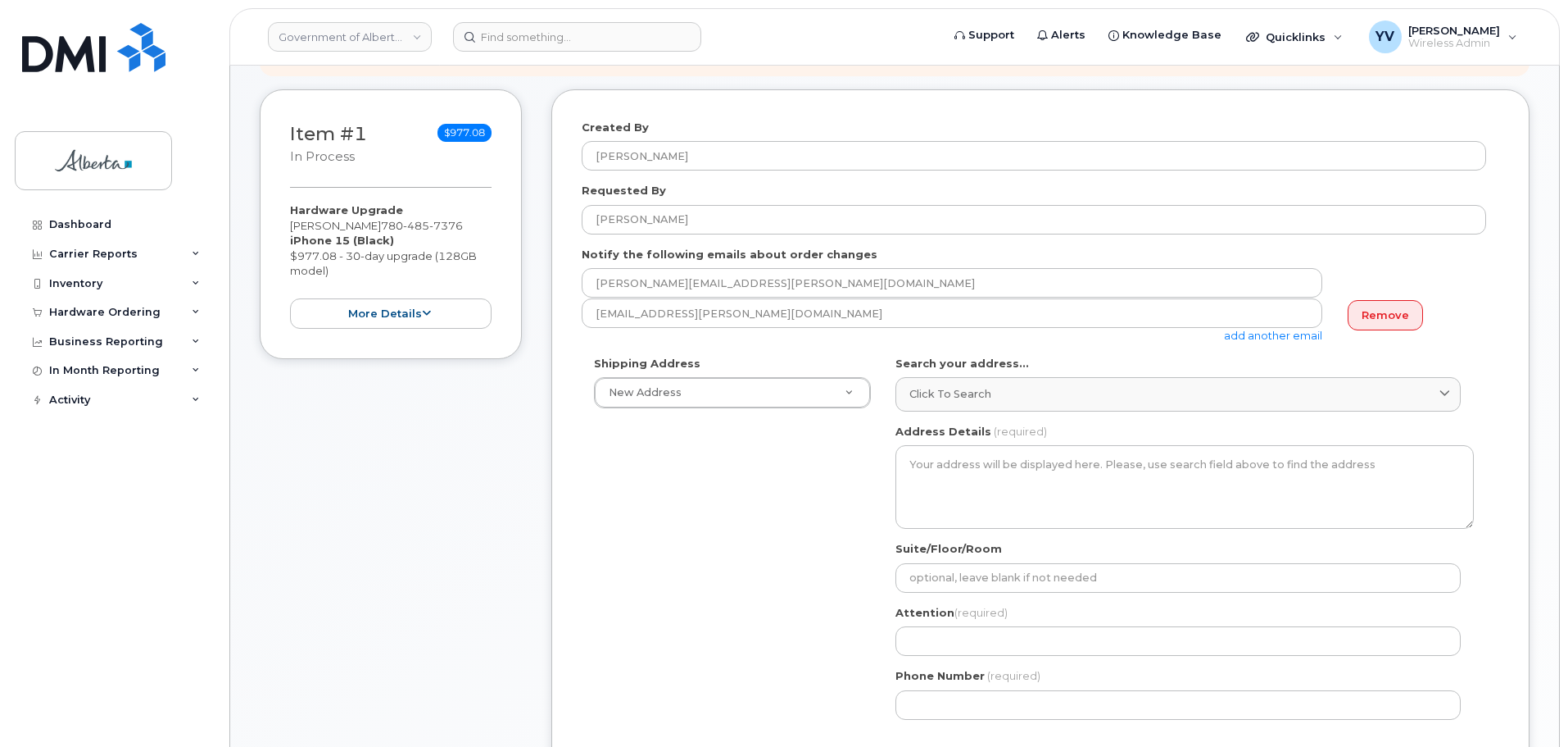
click at [1264, 335] on link "add another email" at bounding box center [1274, 335] width 98 height 13
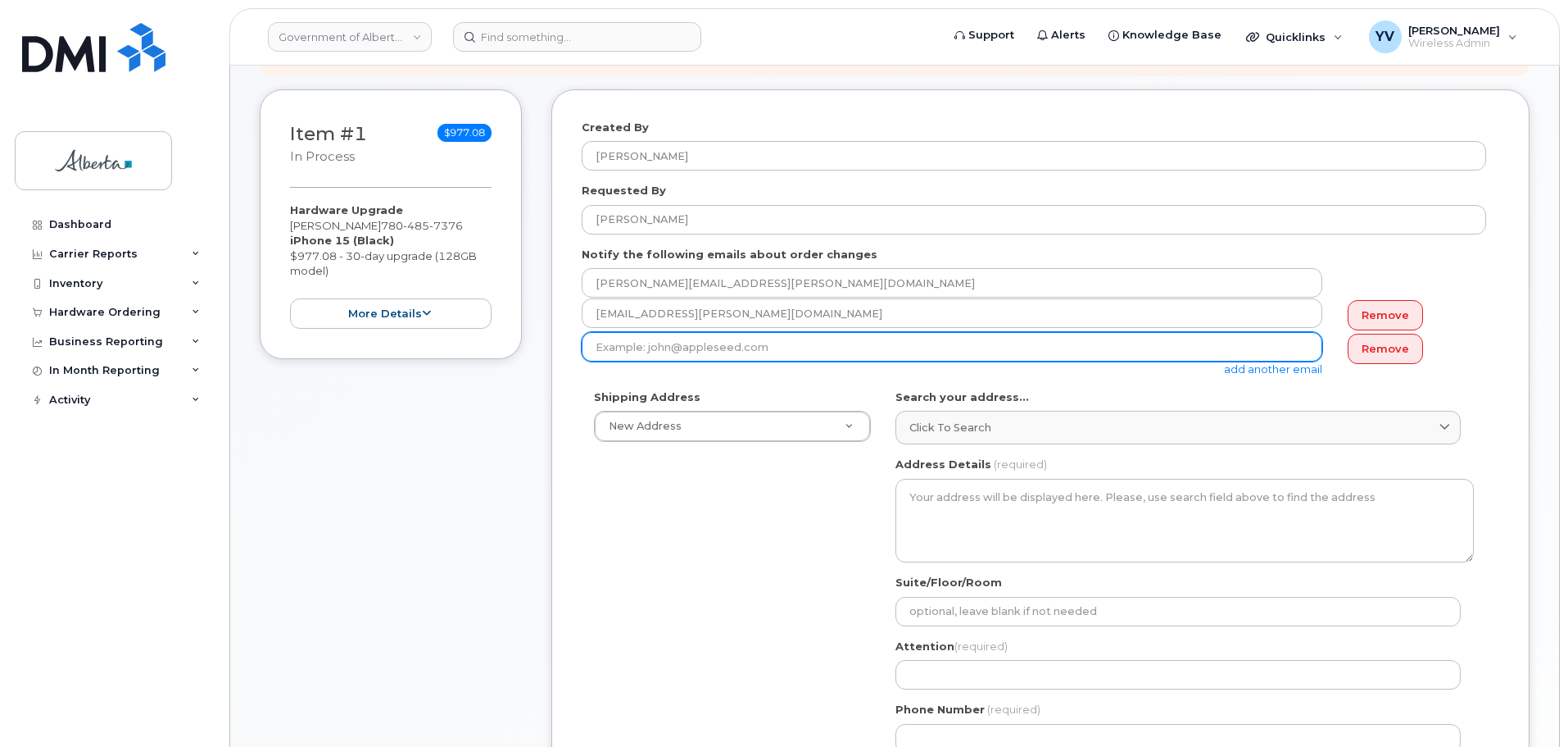
click at [610, 347] on input "email" at bounding box center [951, 346] width 740 height 29
paste input "Valerie.Clark@gov.ab.ca"
type input "Valerie.Clark@gov.ab.ca"
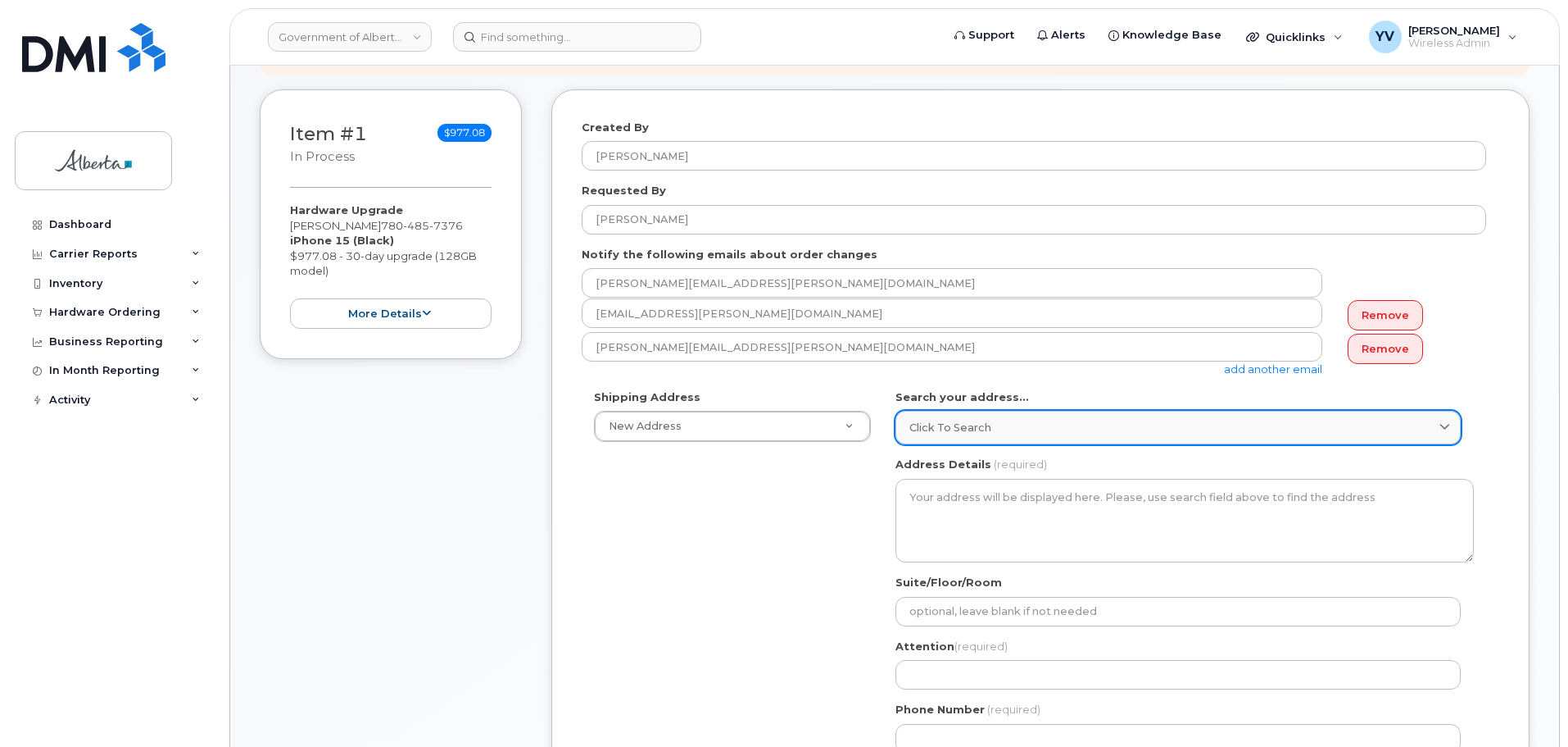
click at [947, 419] on link "Click to search" at bounding box center [1178, 427] width 565 height 34
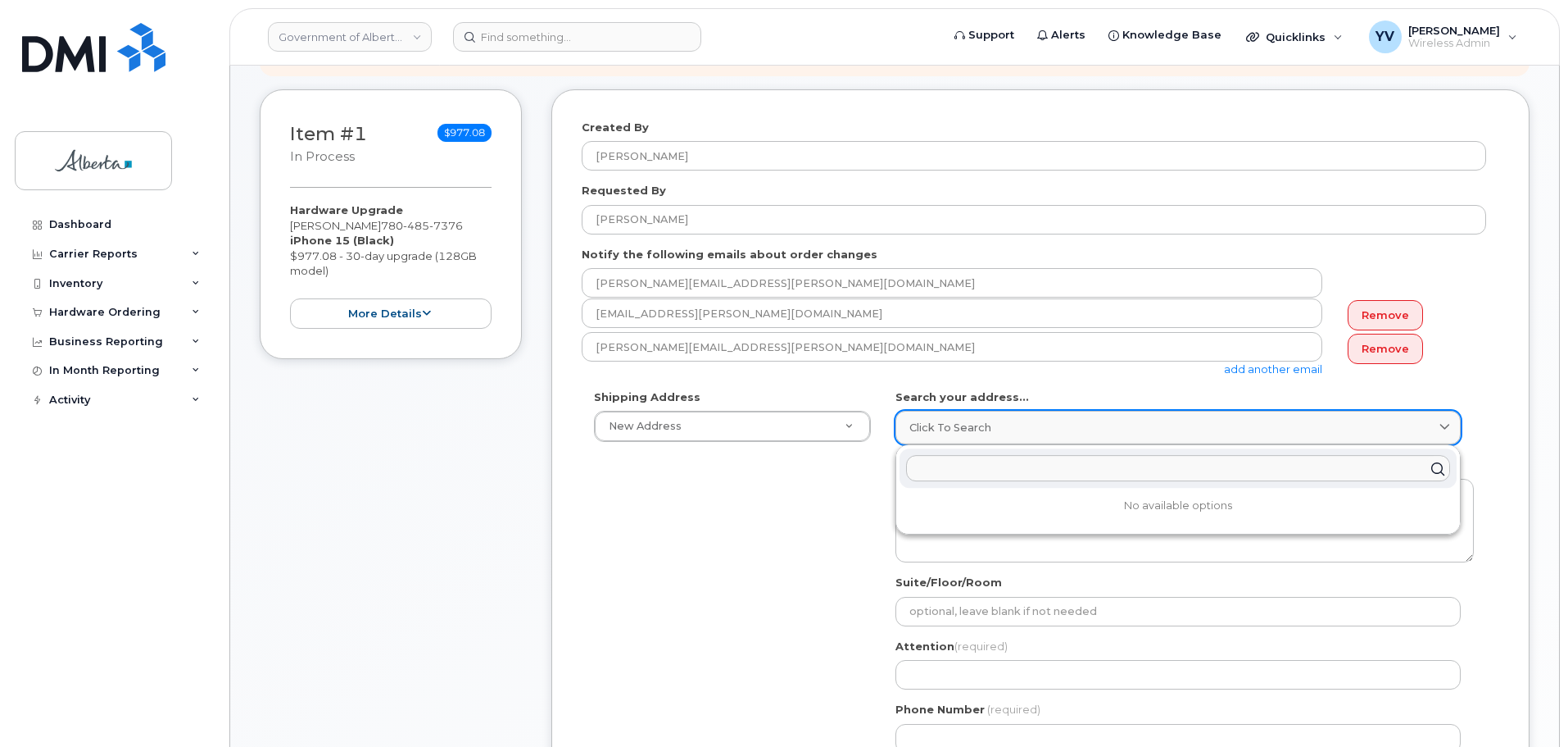
paste input "8820 - 112 Street"
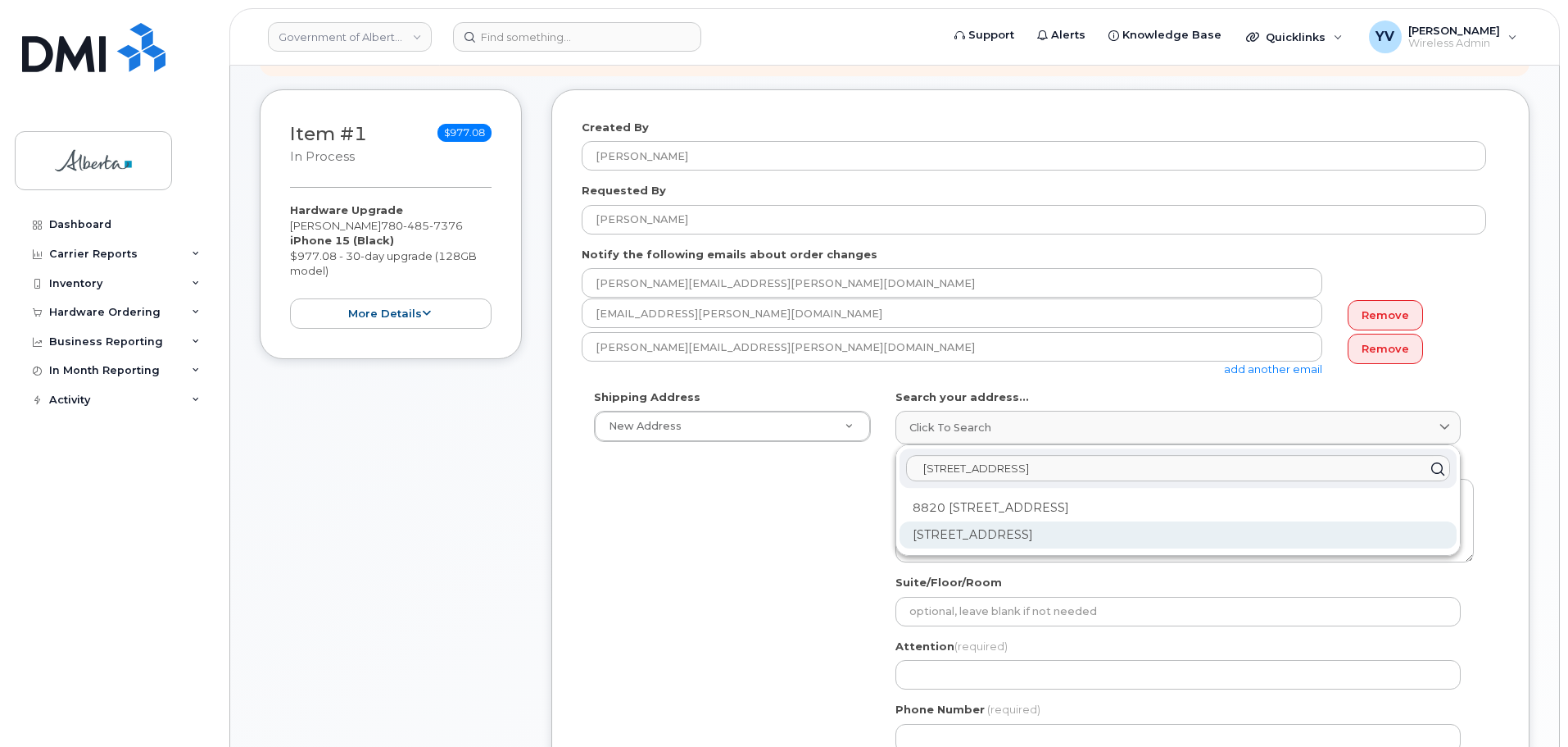
type input "8820 - 112 Street"
click at [1006, 527] on div "8820 112 St NW Edmonton AB T6G 2P8" at bounding box center [1177, 535] width 557 height 27
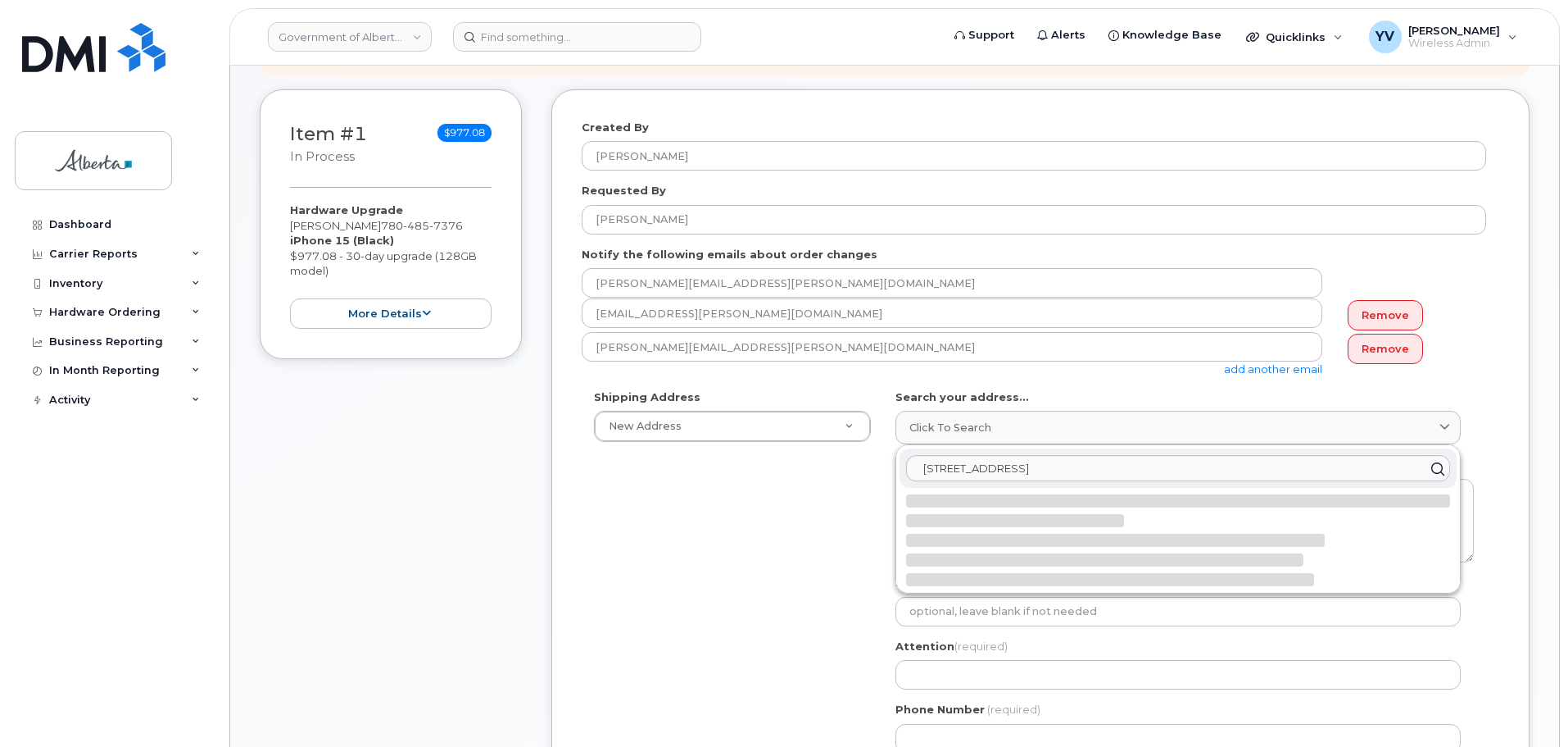
select select
type textarea "8820 112 St NW EDMONTON AB T6G 2P8 CANADA"
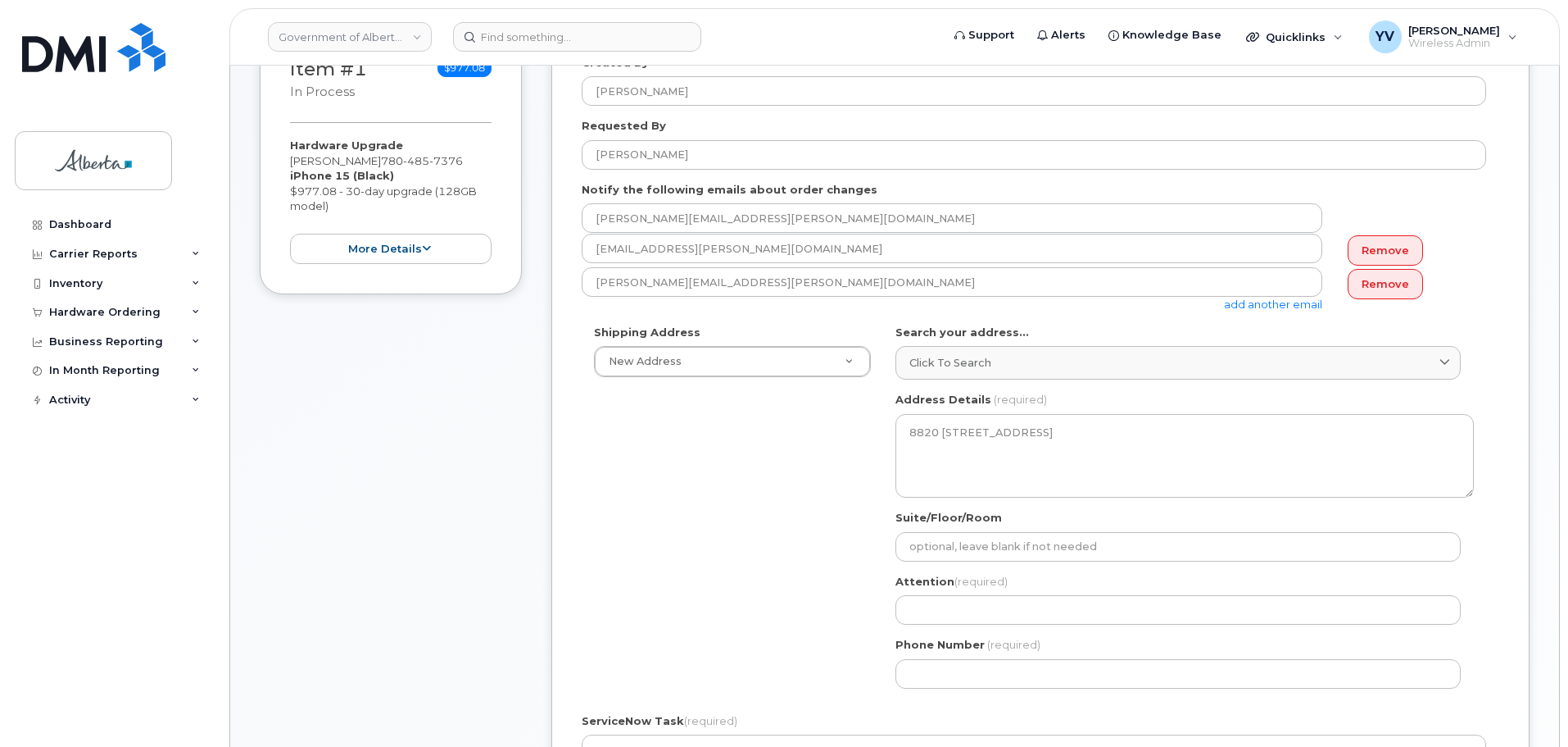
scroll to position [372, 0]
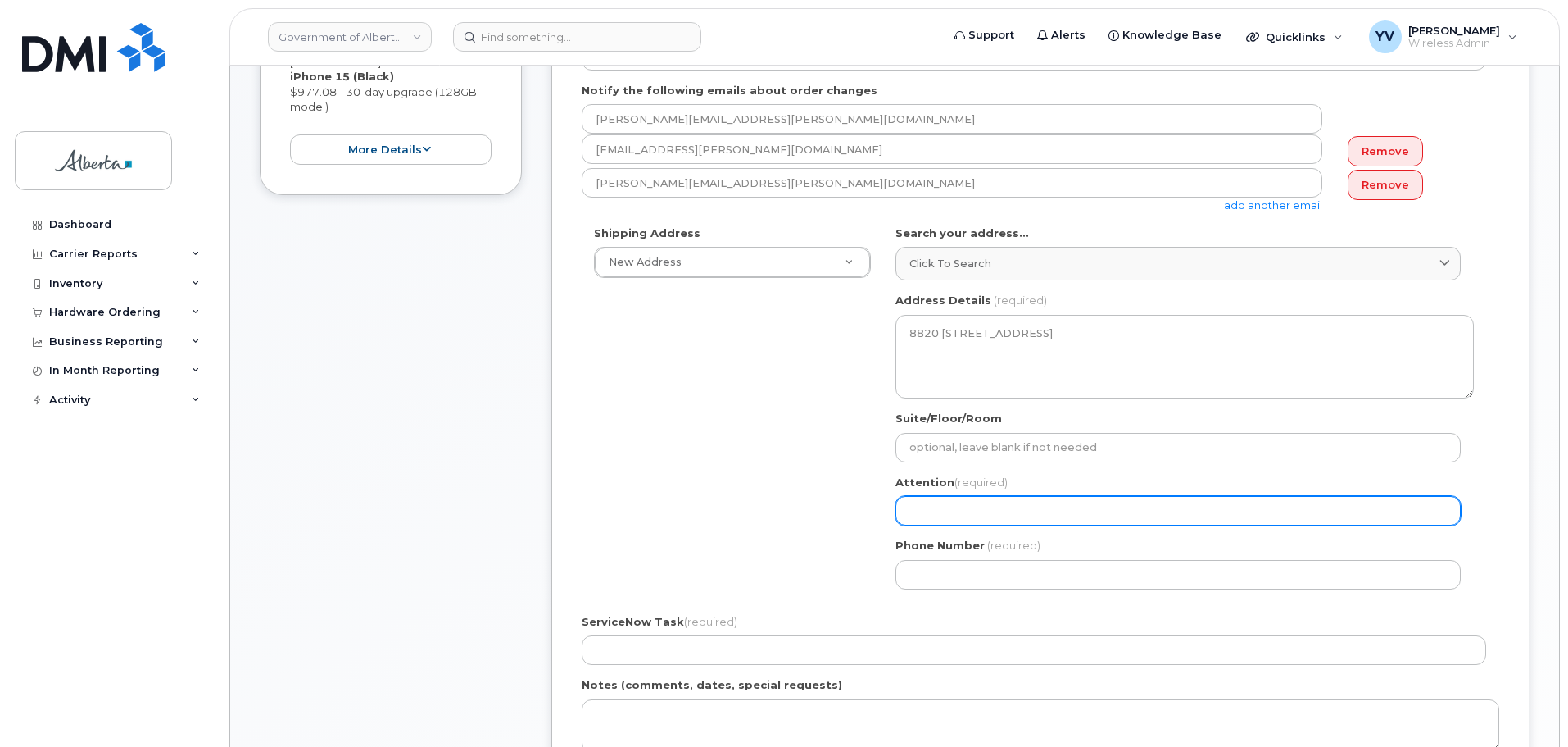
click at [950, 510] on input "Attention (required)" at bounding box center [1178, 511] width 565 height 29
paste input "Valerie Clark"
select select
type input "Valerie Clark"
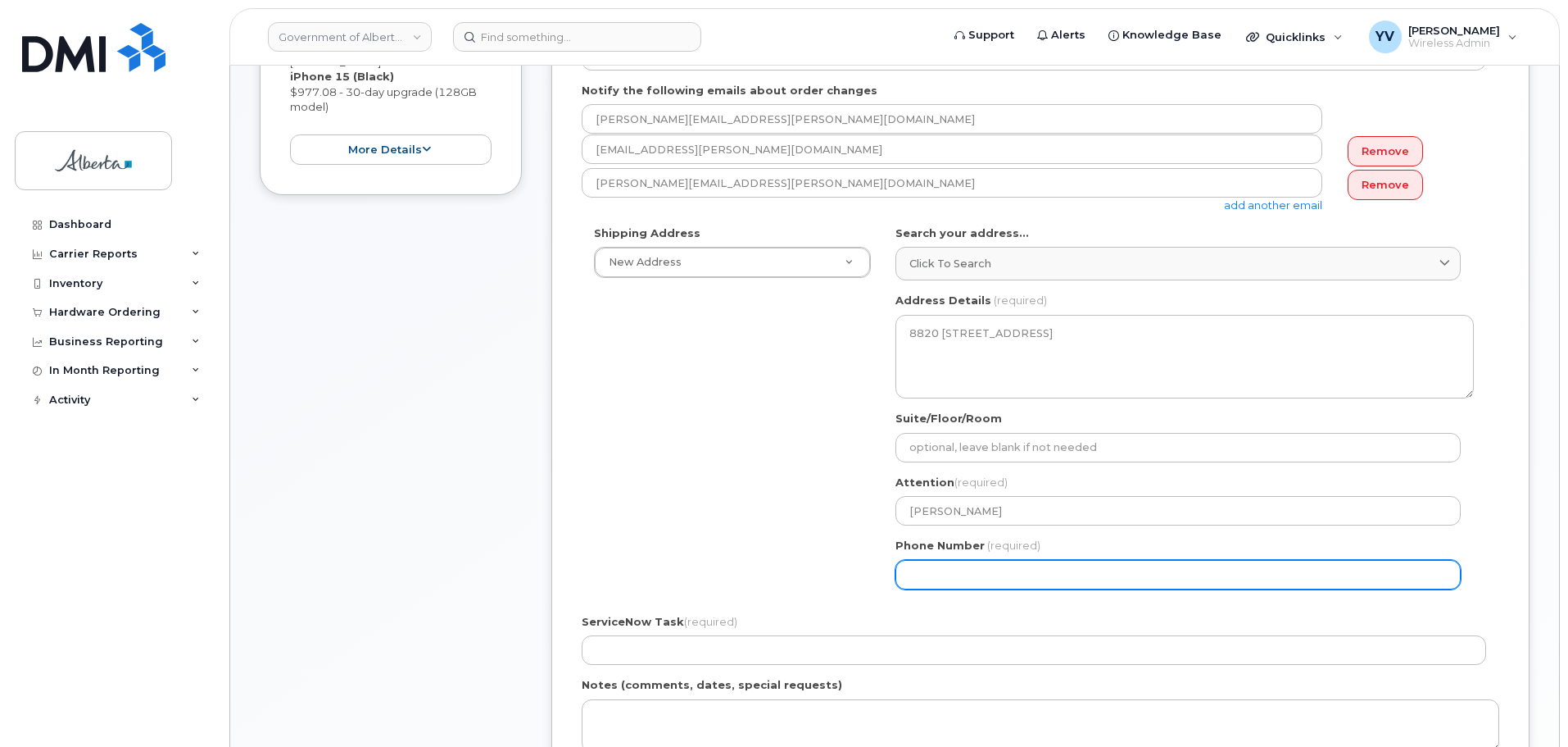
click at [921, 577] on input "Phone Number" at bounding box center [1178, 574] width 565 height 29
paste input "7804312317"
select select
type input "7804312317"
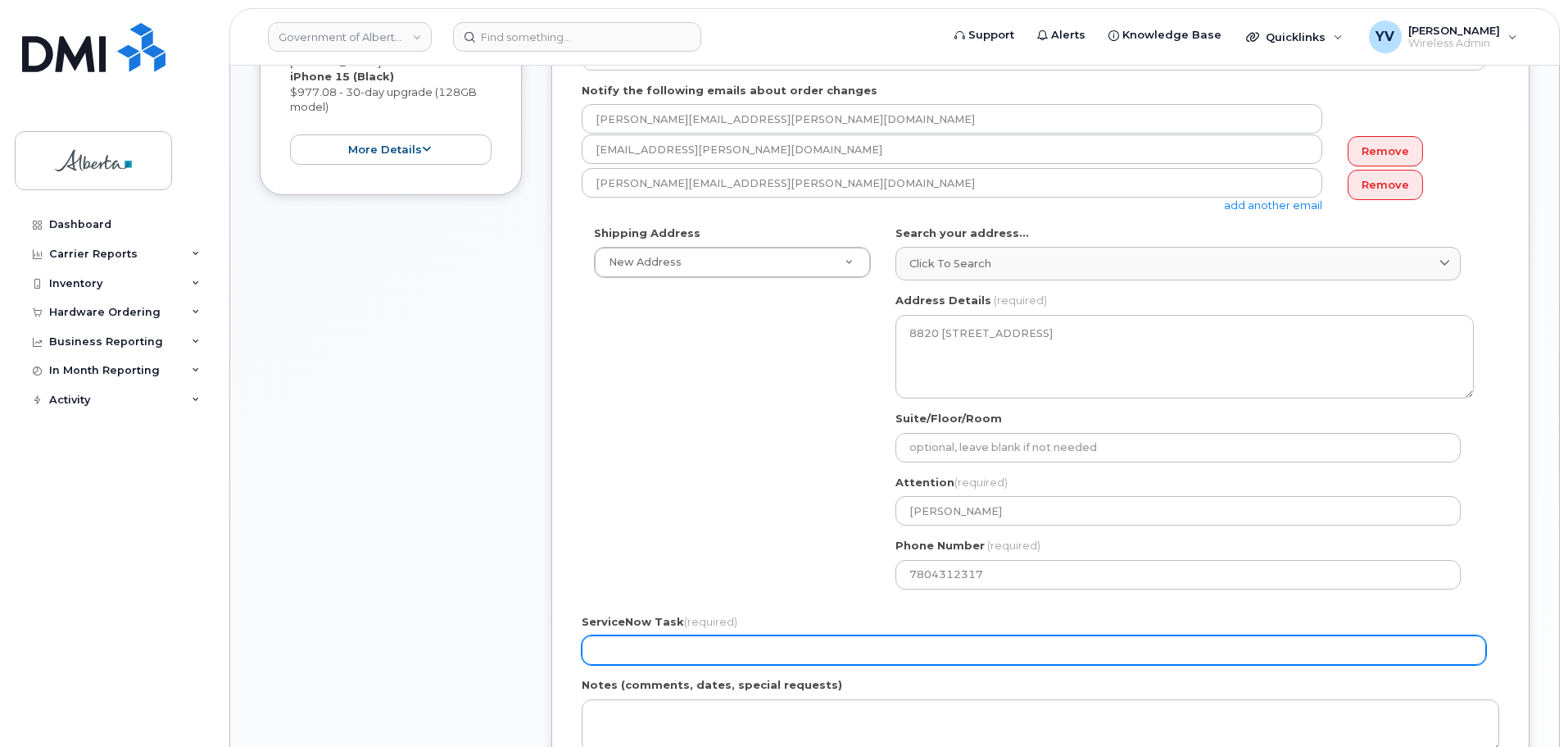
click at [610, 655] on input "ServiceNow Task (required)" at bounding box center [1034, 650] width 905 height 29
paste input "SCTASK0831946"
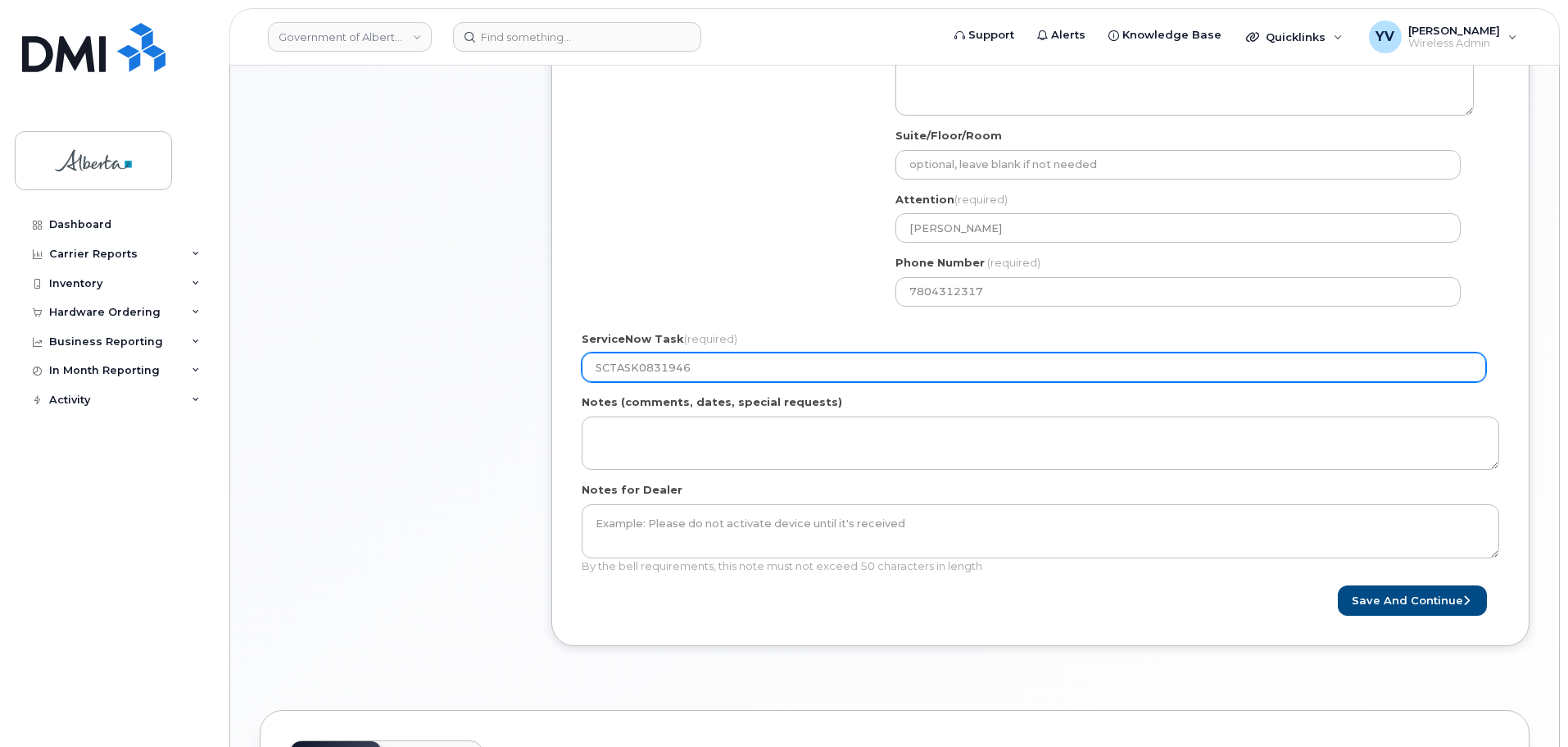
scroll to position [659, 0]
type input "SCTASK0831946"
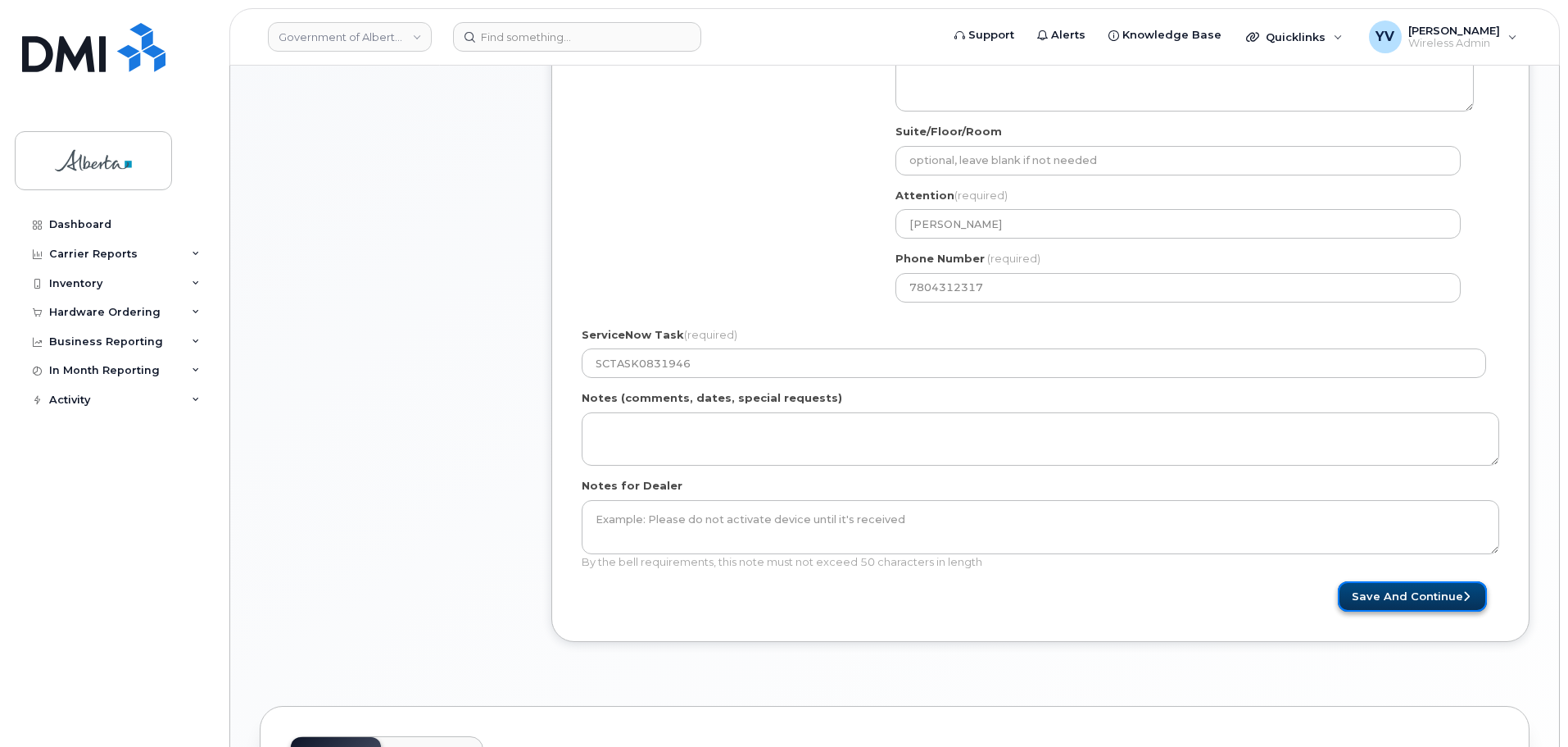
click at [1397, 592] on button "Save and Continue" at bounding box center [1413, 595] width 149 height 30
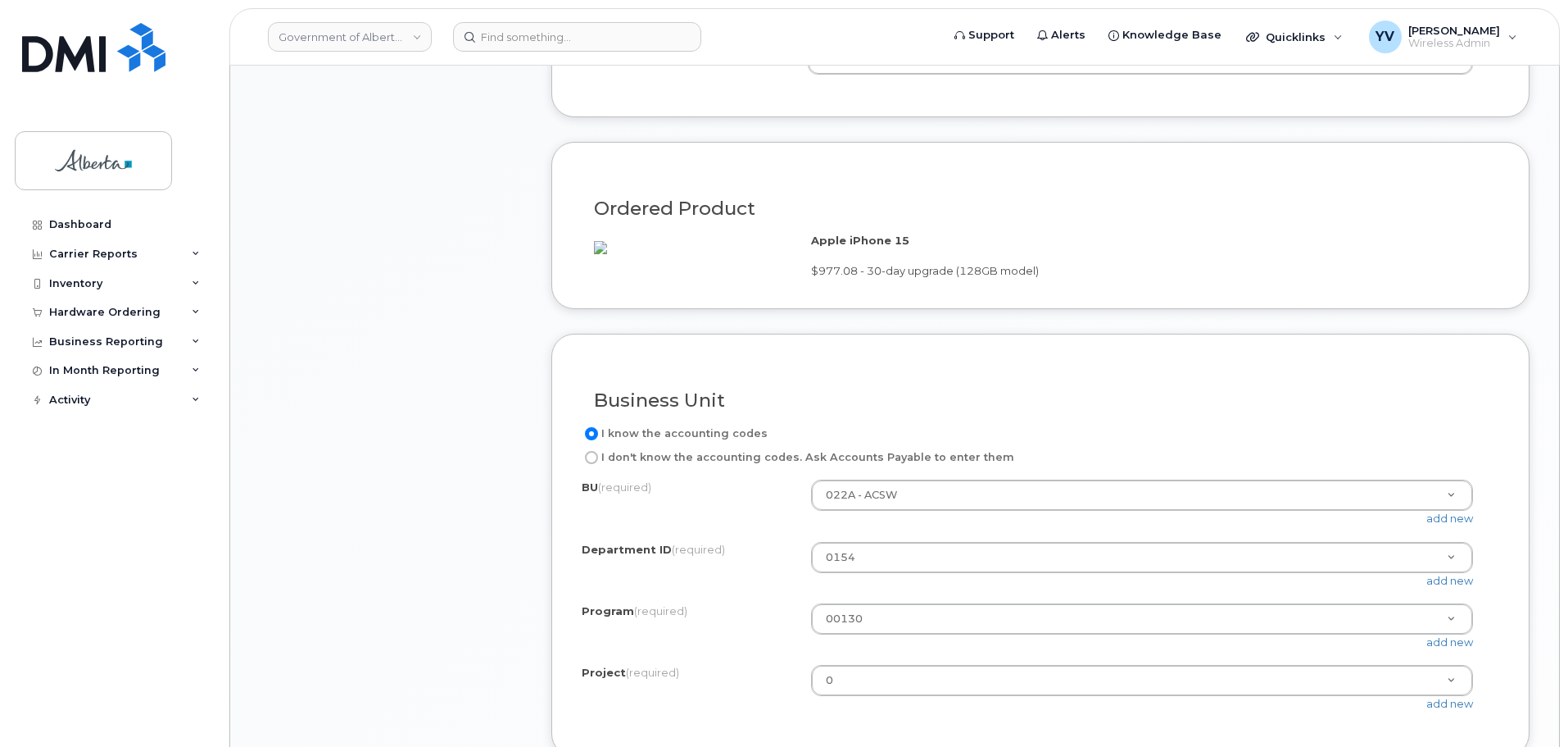
scroll to position [1038, 0]
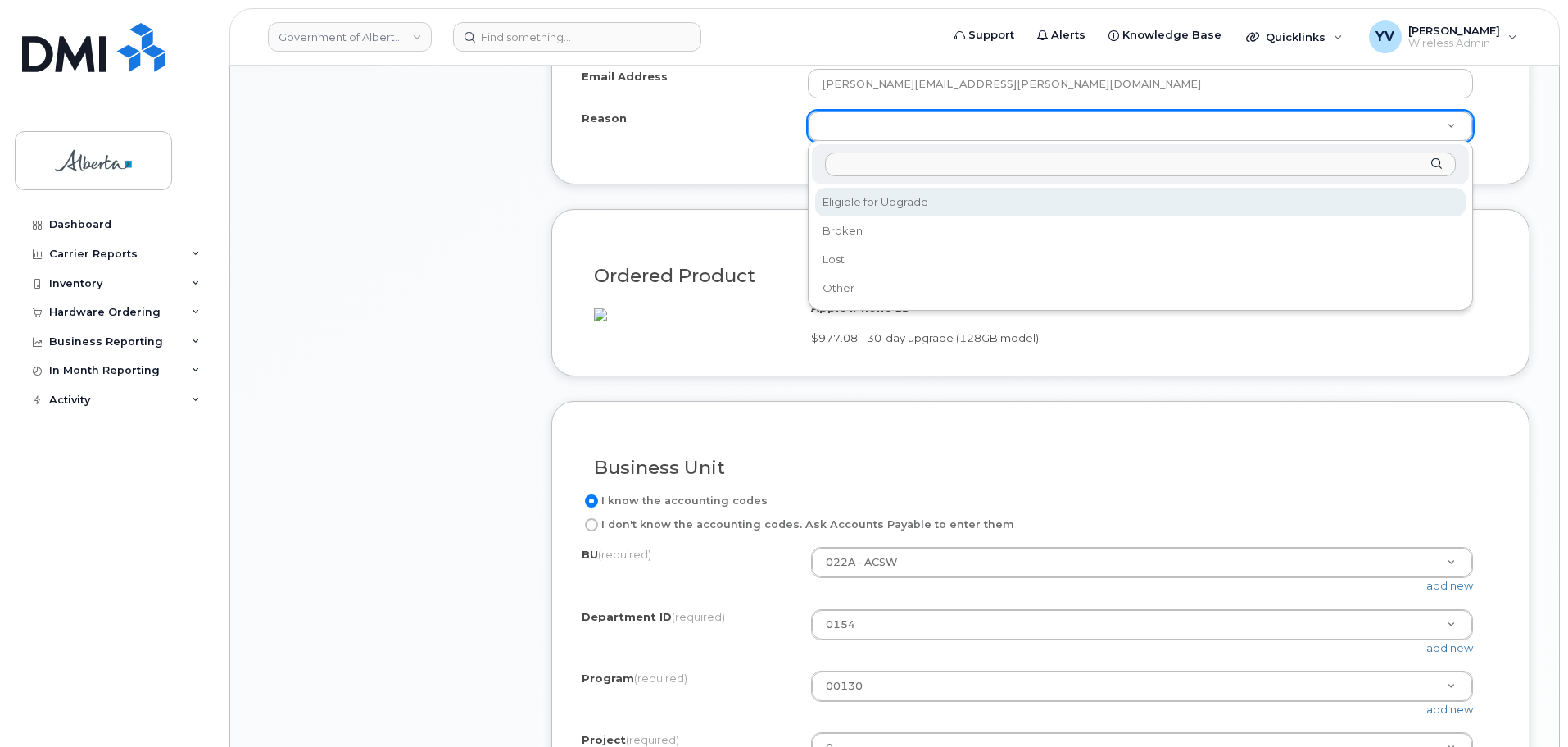
select select "eligible_for_upgrade"
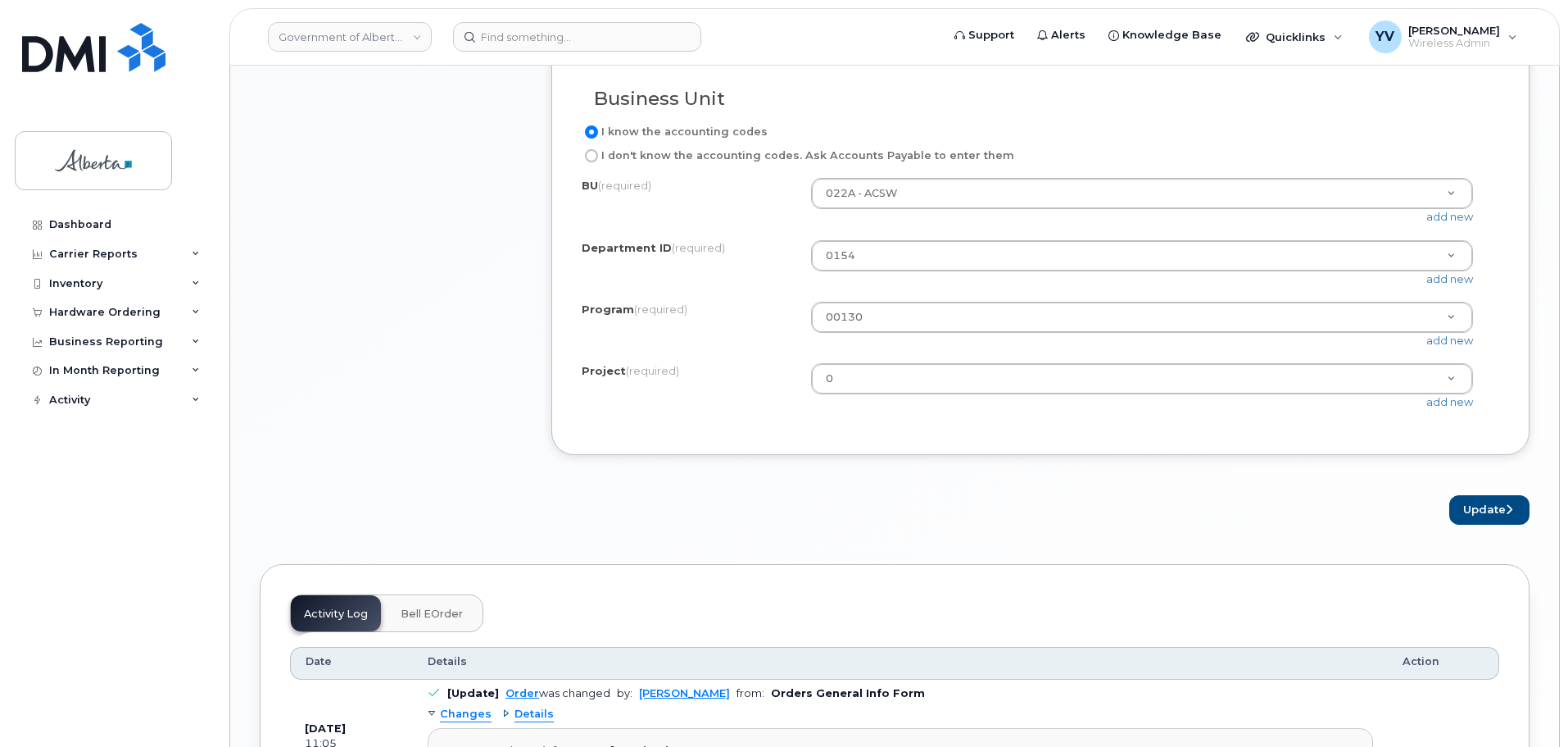
scroll to position [1419, 0]
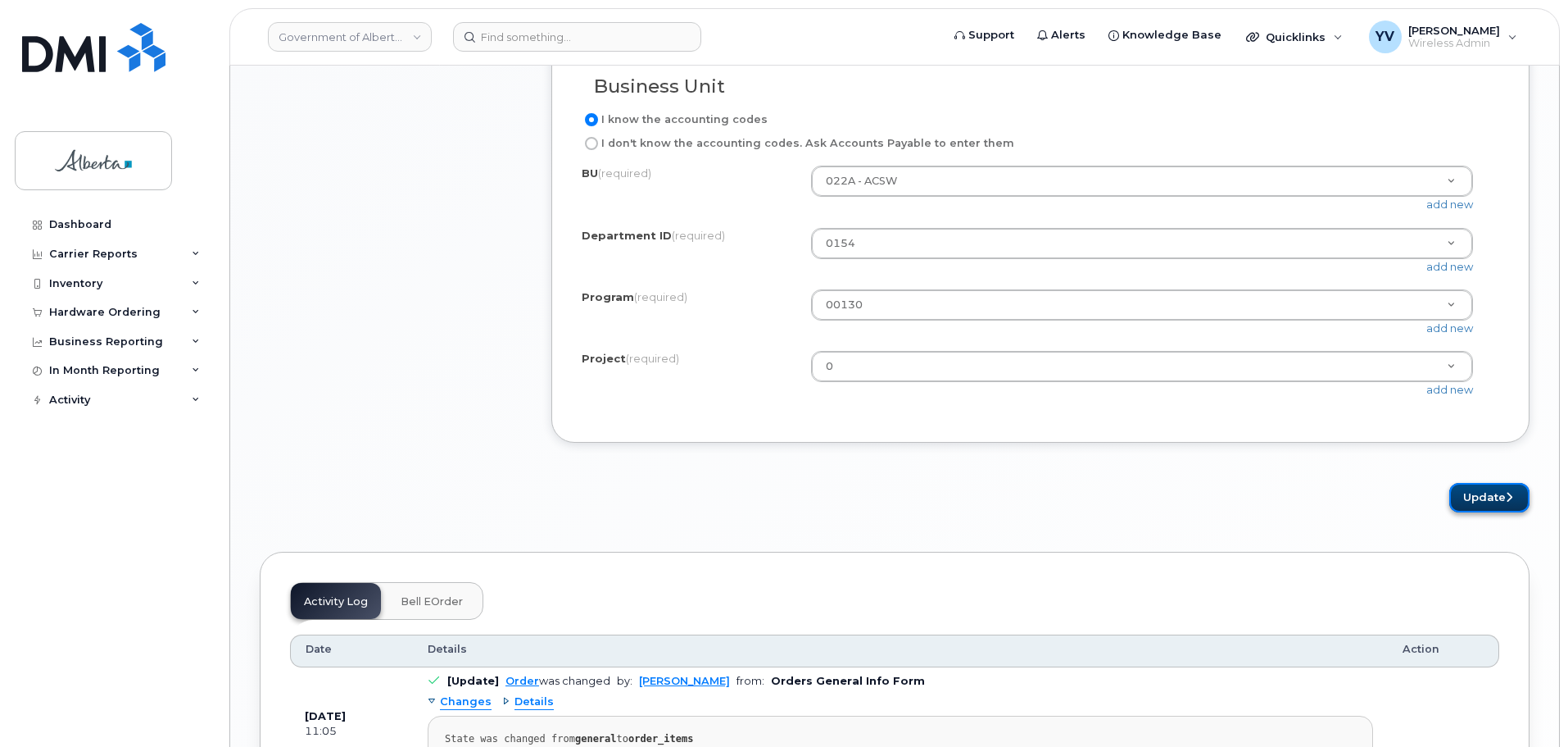
click at [1493, 513] on button "Update" at bounding box center [1490, 497] width 80 height 30
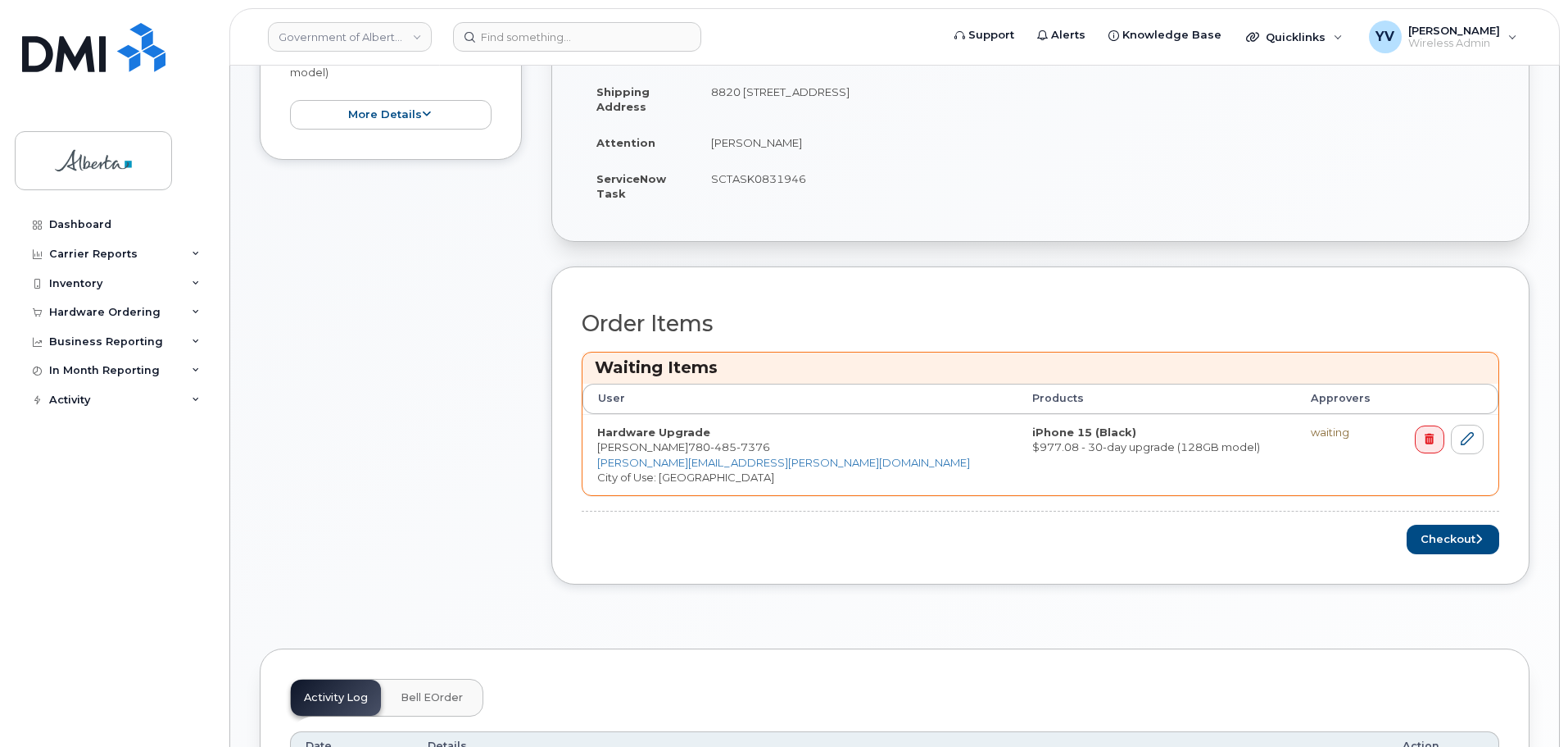
scroll to position [484, 0]
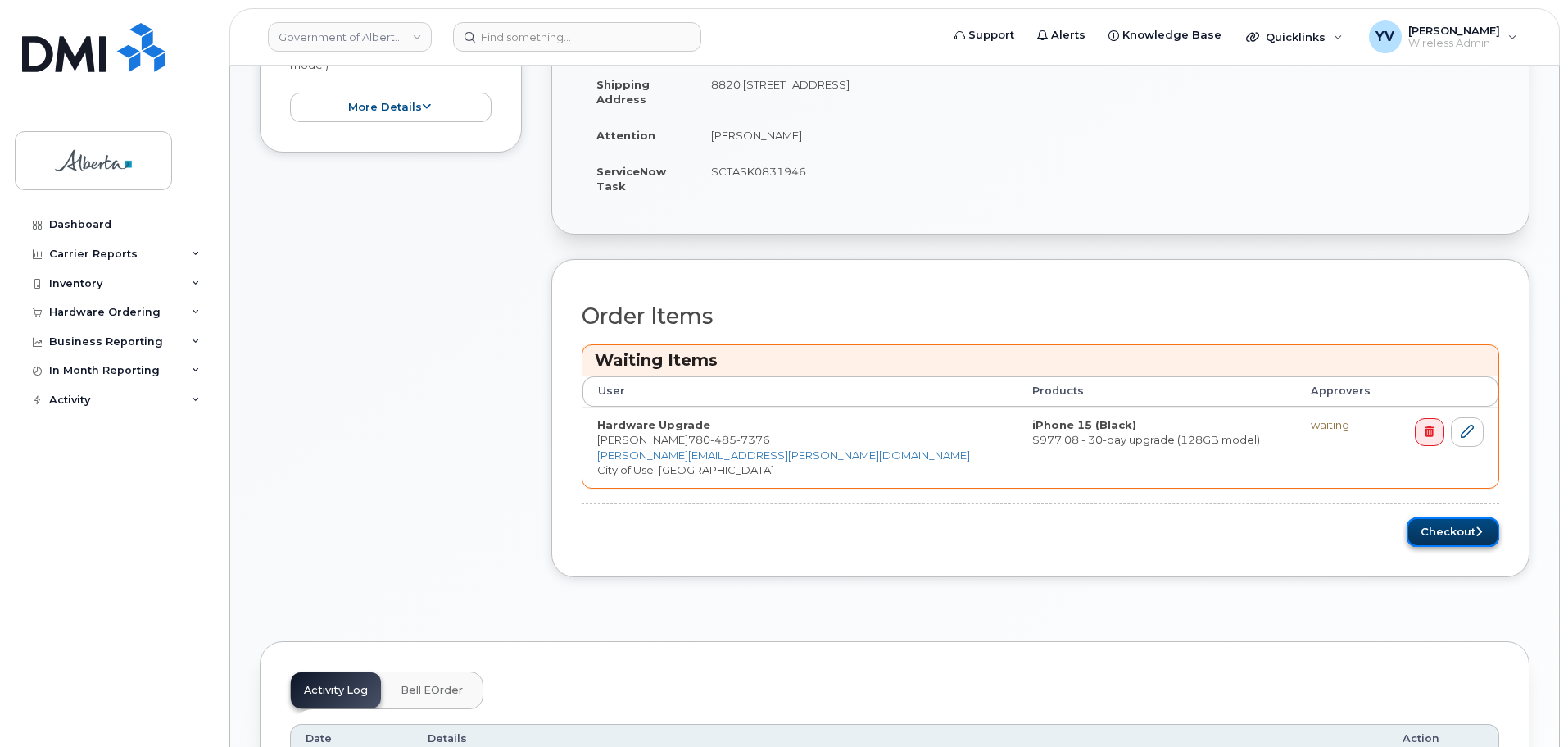
click at [1465, 528] on button "Checkout" at bounding box center [1454, 532] width 93 height 30
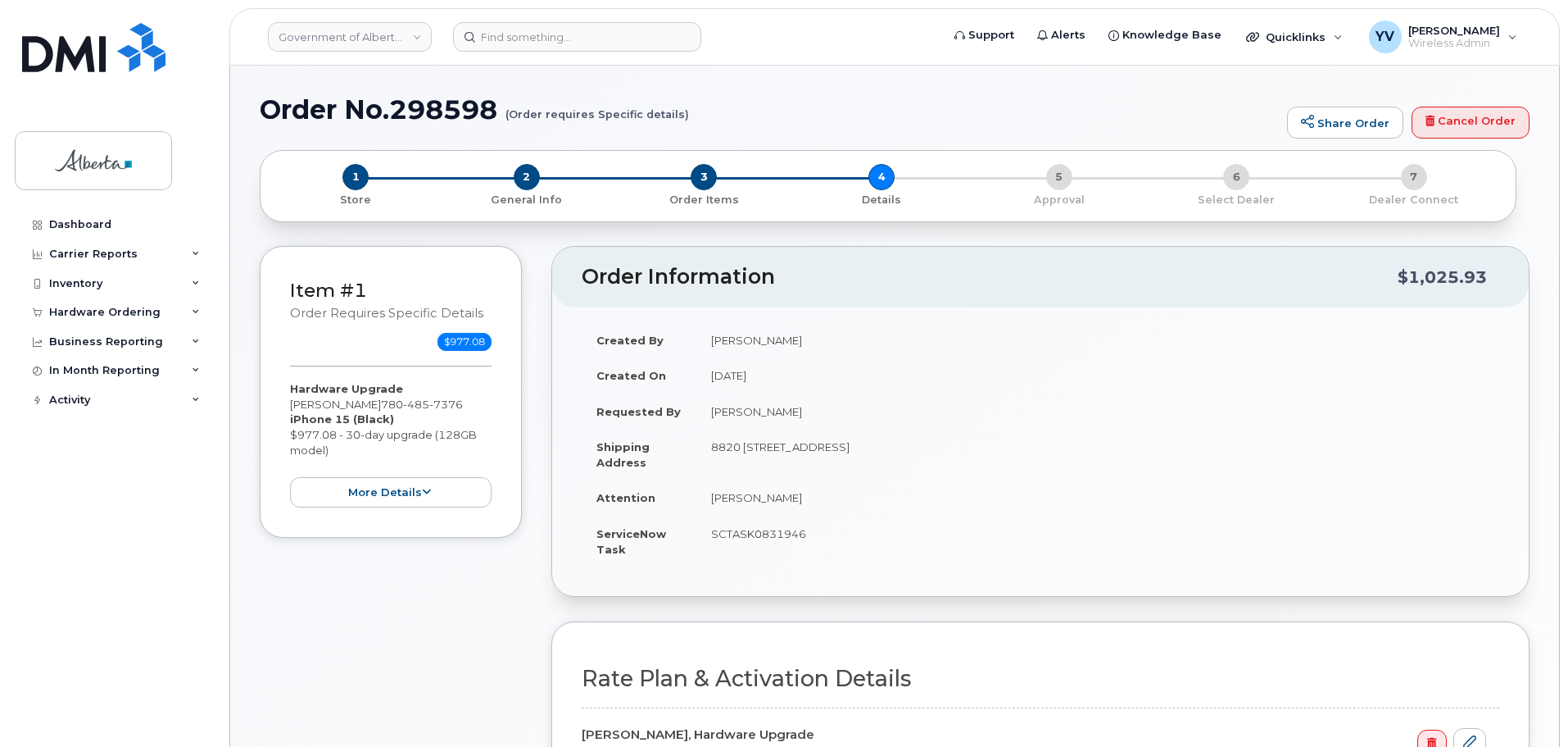
select select
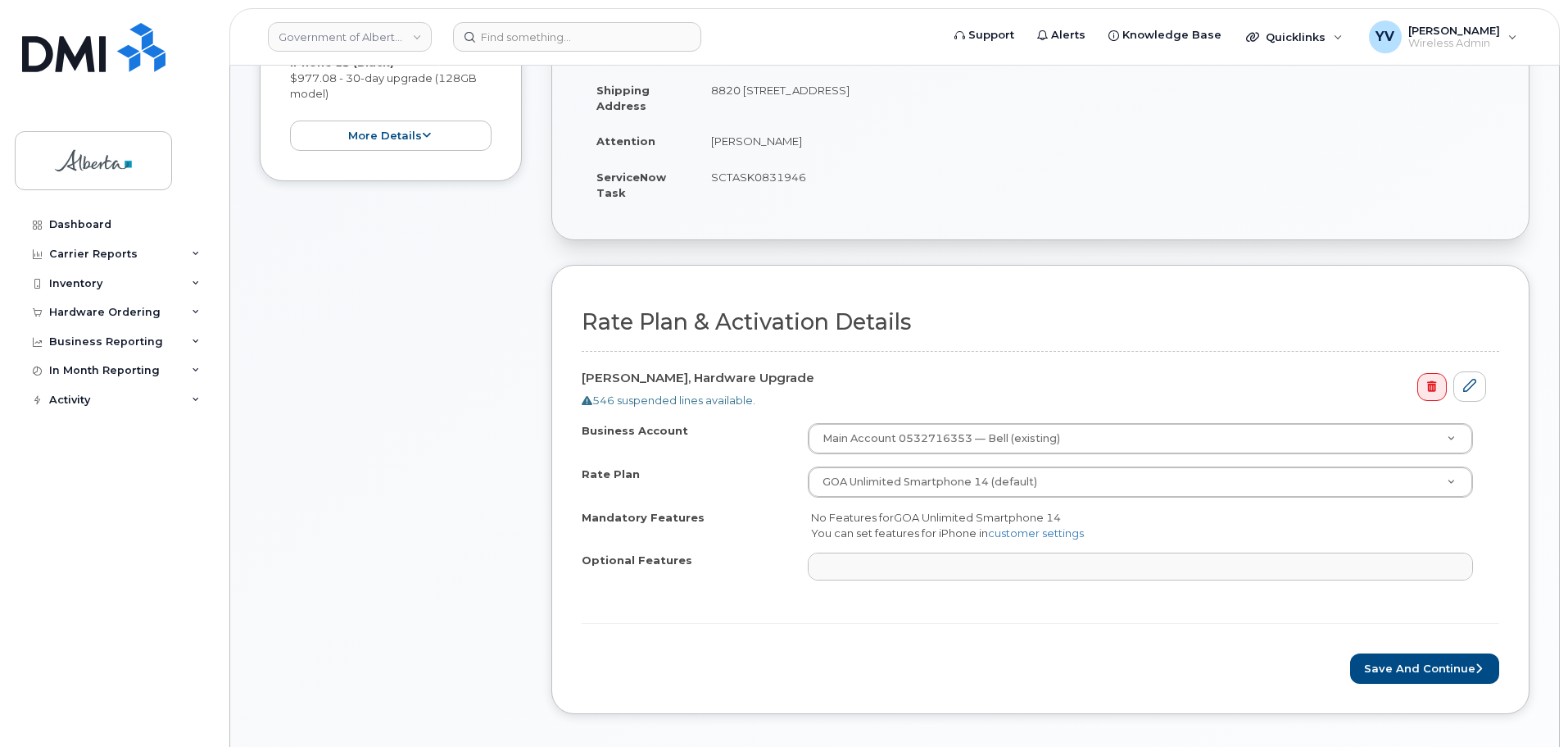
scroll to position [381, 0]
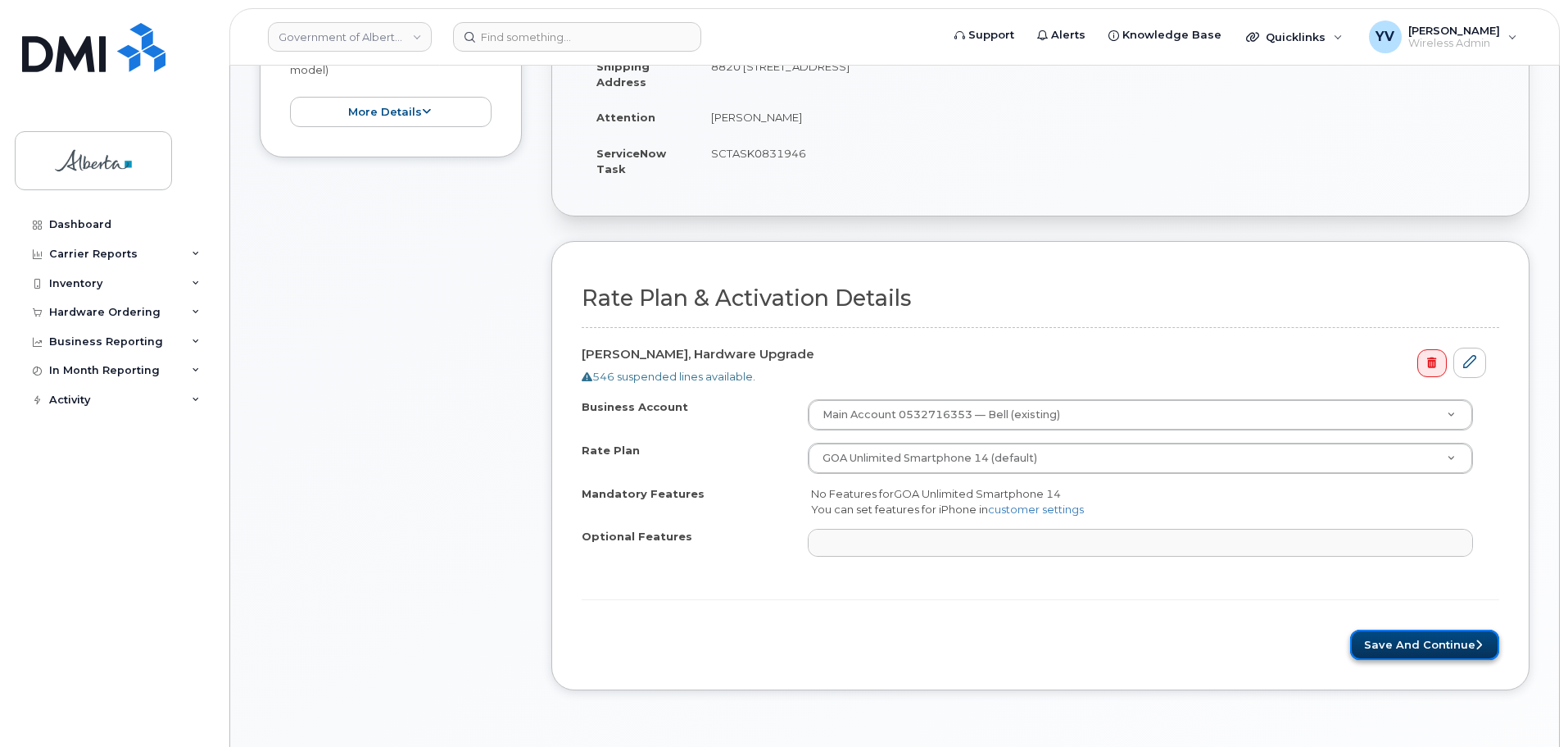
click at [1396, 634] on button "Save and Continue" at bounding box center [1424, 644] width 149 height 30
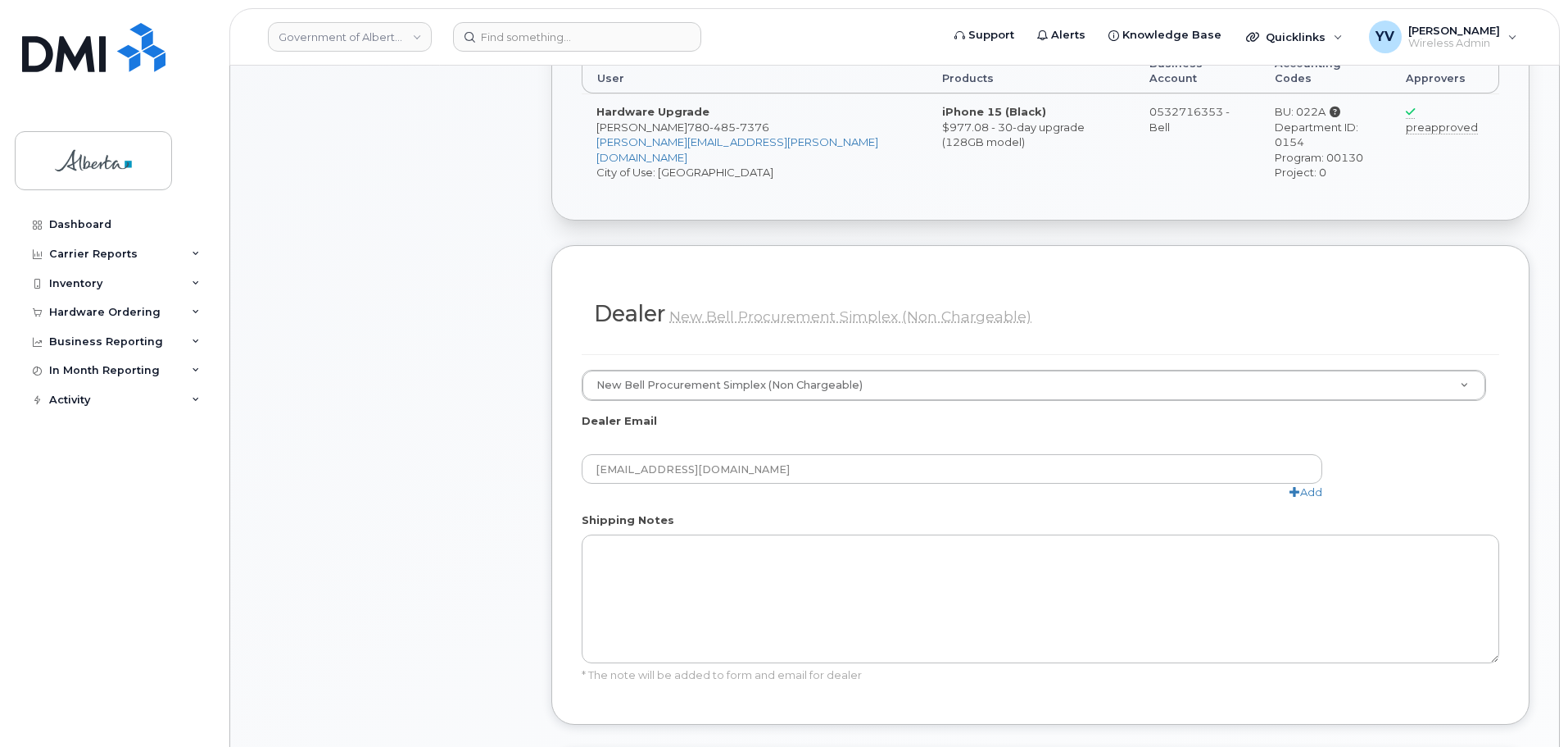
scroll to position [775, 0]
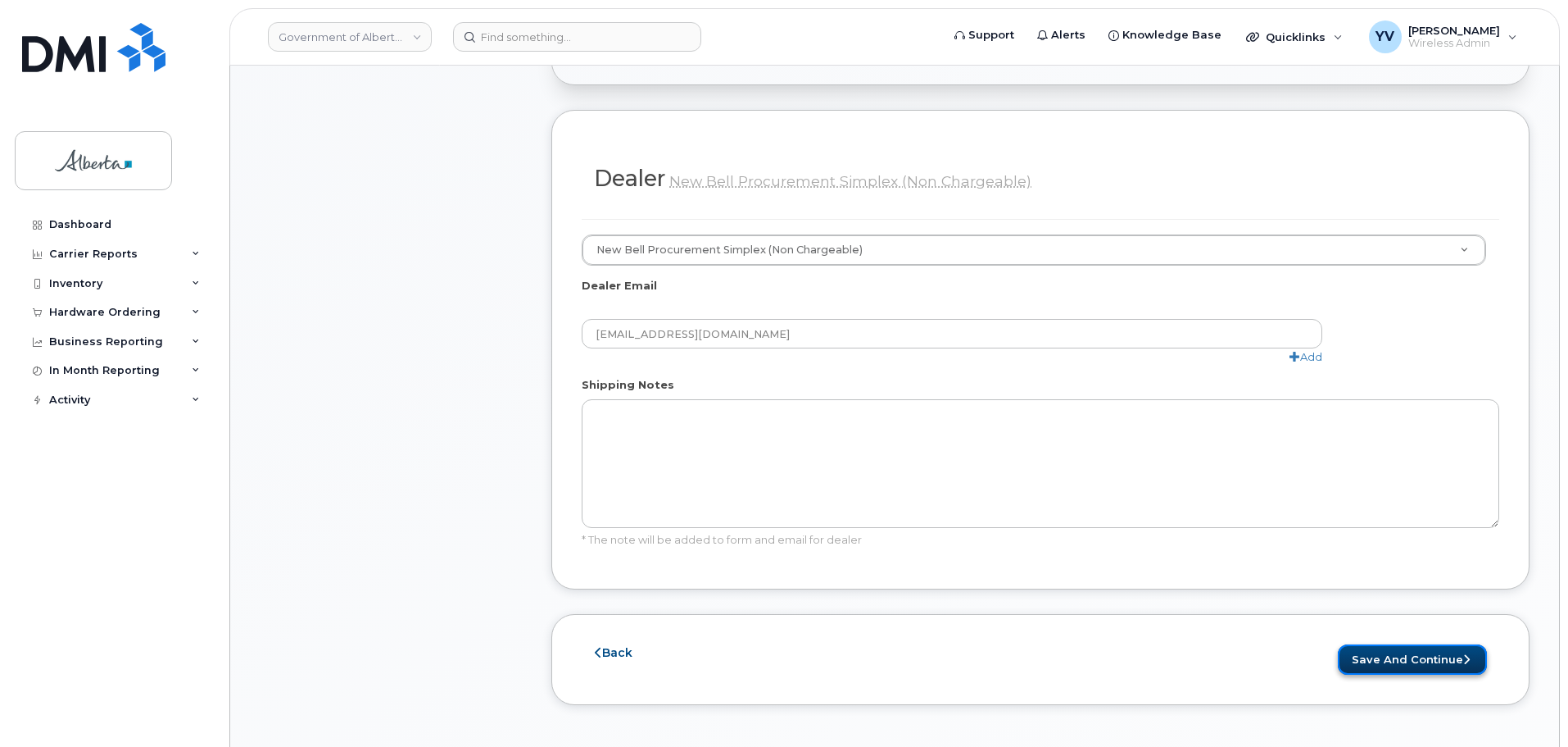
click at [1404, 644] on button "Save and Continue" at bounding box center [1413, 659] width 149 height 30
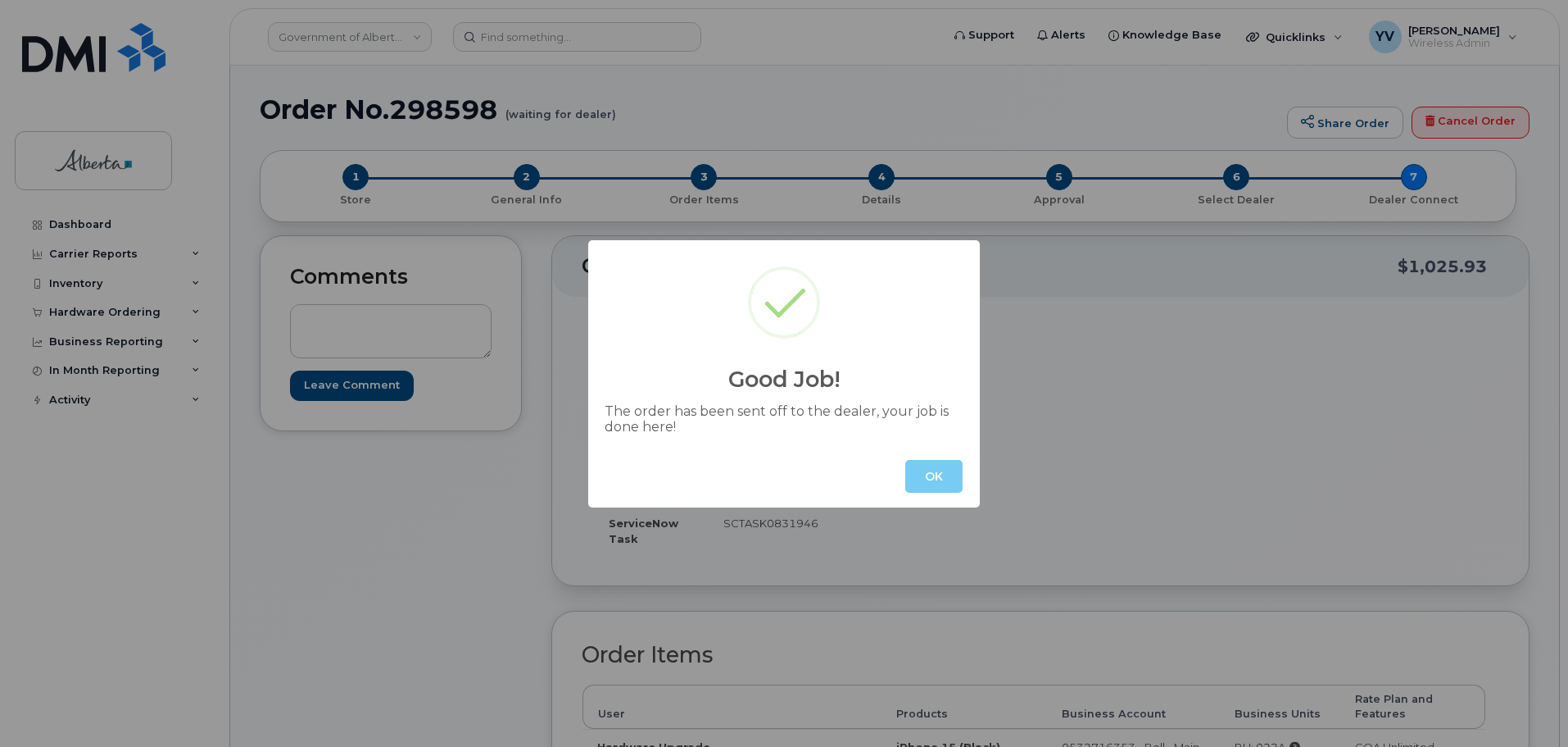
click at [932, 469] on button "OK" at bounding box center [934, 476] width 57 height 33
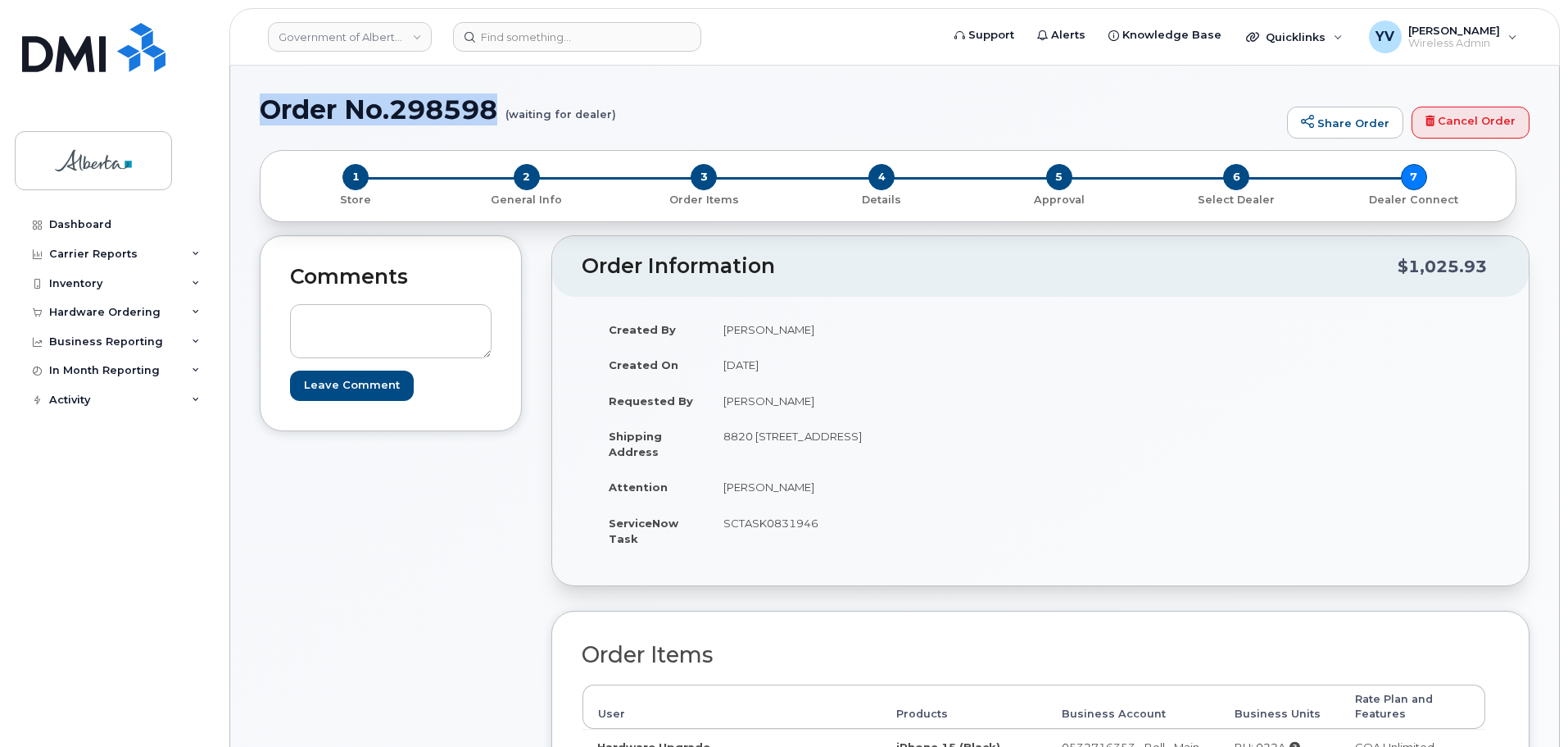
drag, startPoint x: 502, startPoint y: 111, endPoint x: 246, endPoint y: 108, distance: 256.0
copy h1 "Order No.298598"
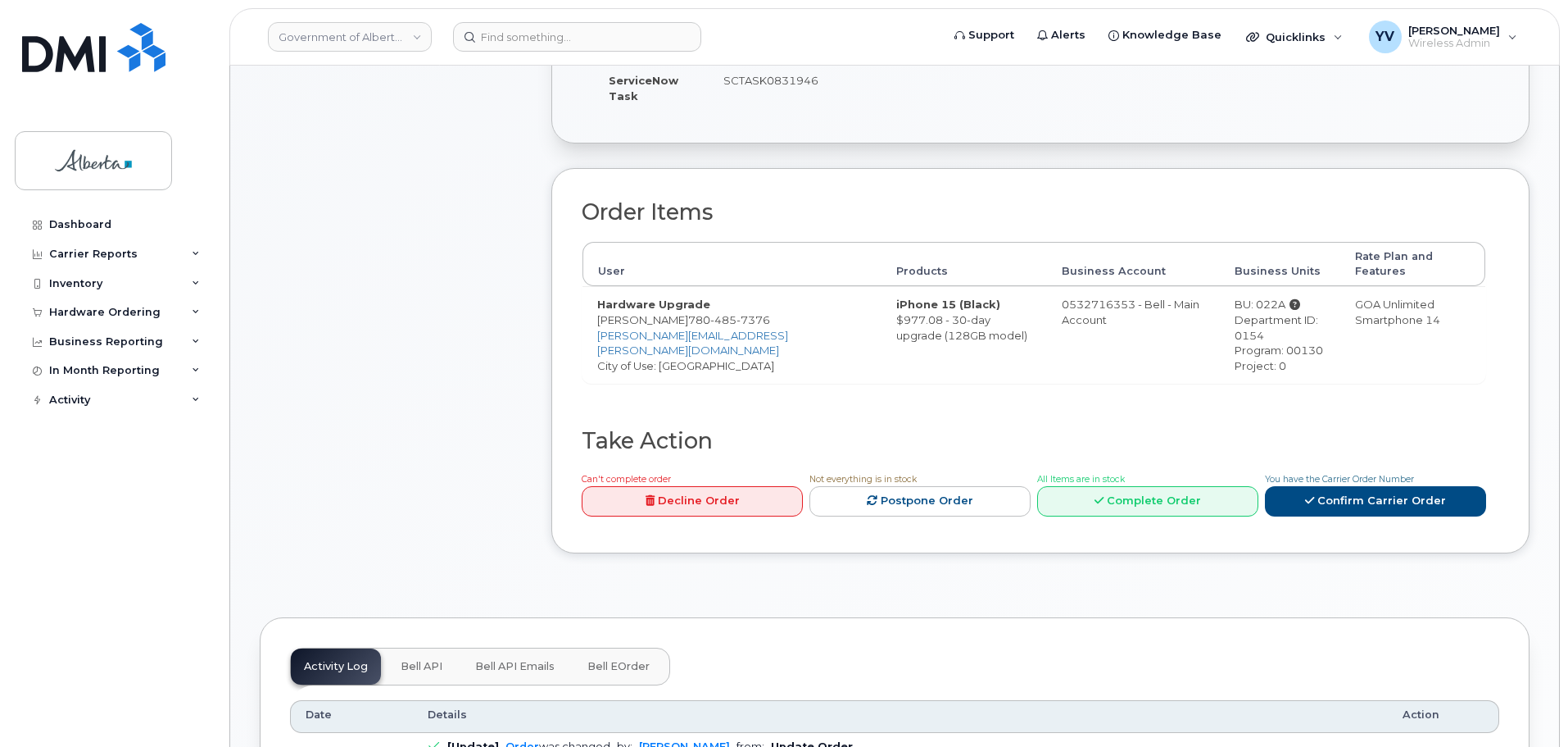
scroll to position [453, 0]
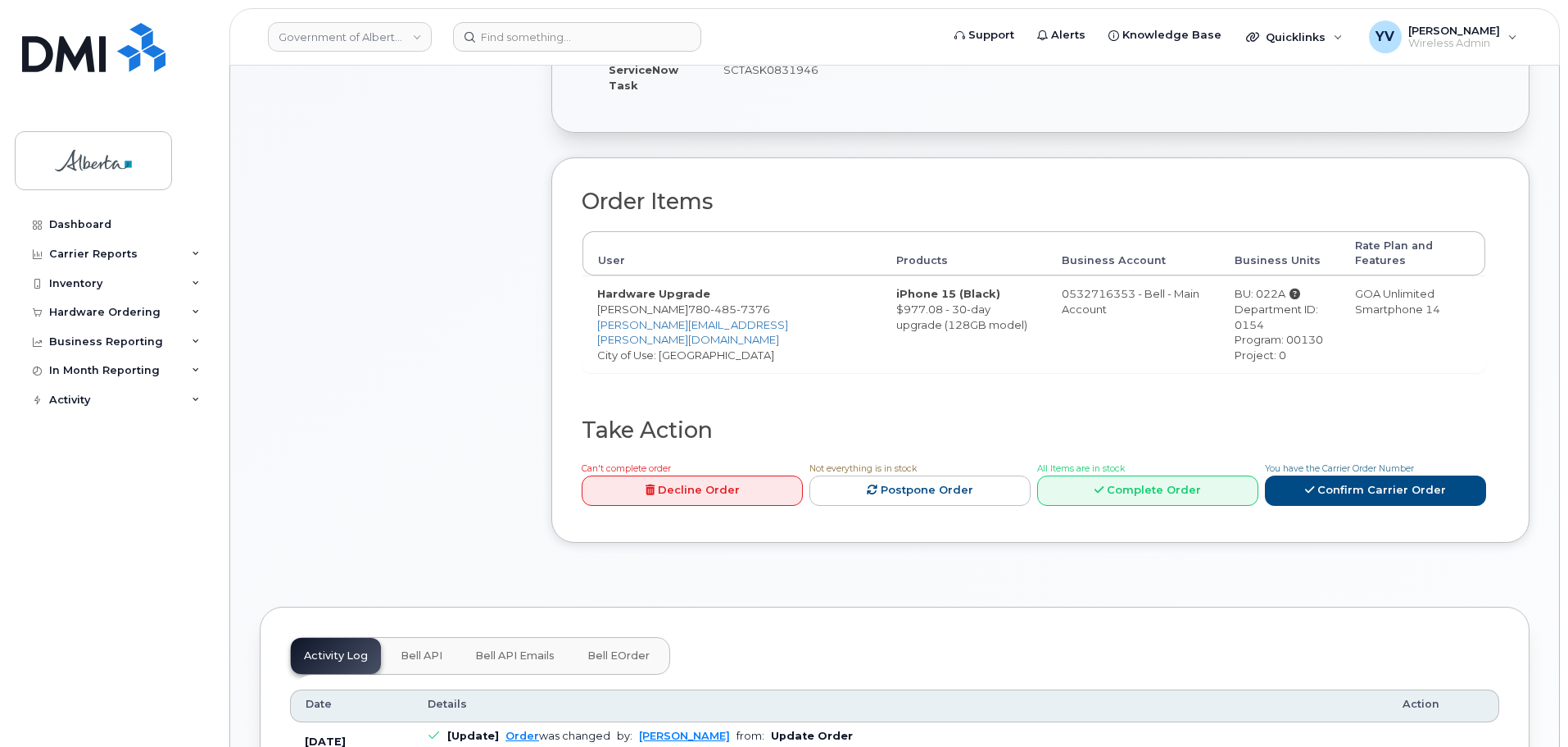
click at [403, 649] on span "Bell API" at bounding box center [422, 655] width 42 height 13
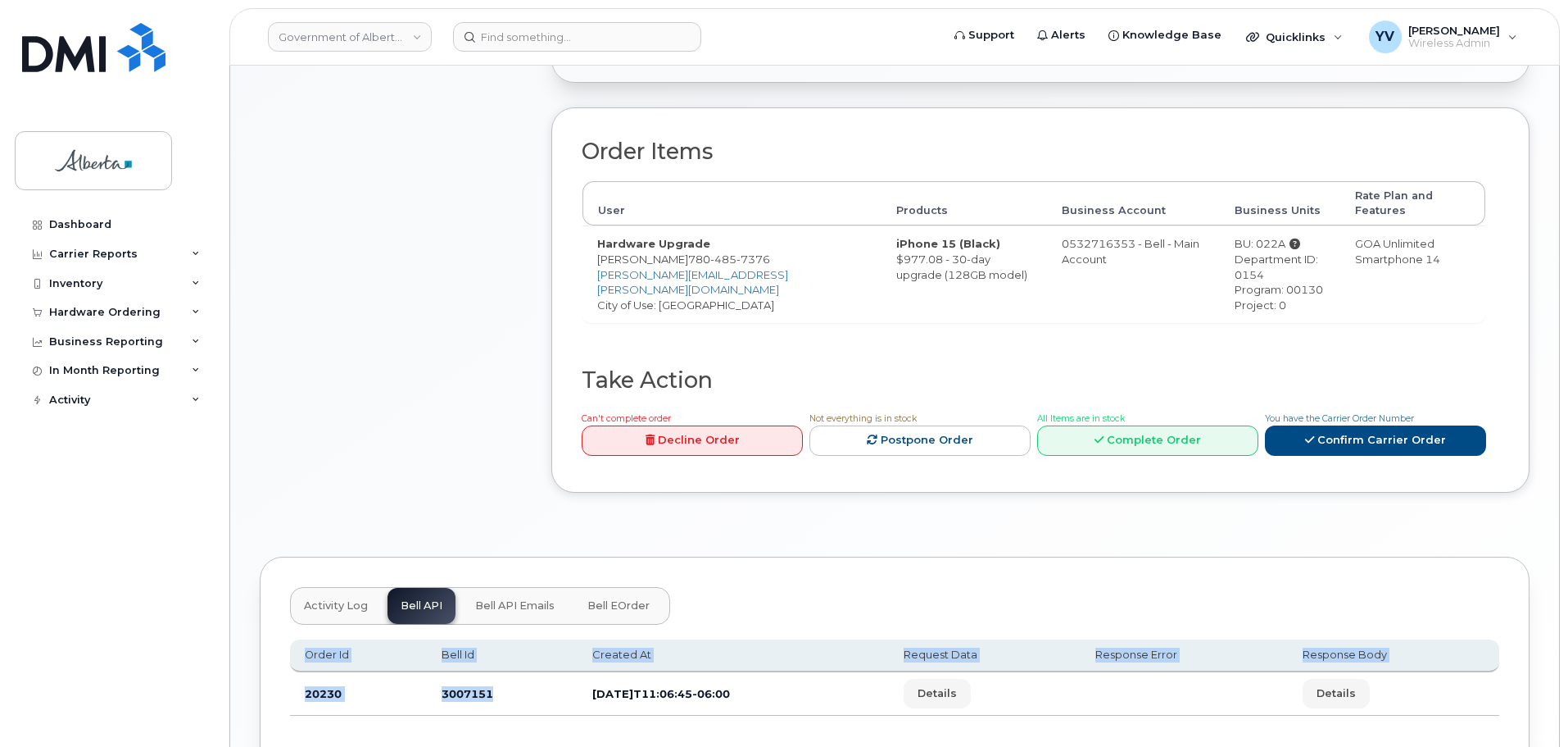
scroll to position [508, 0]
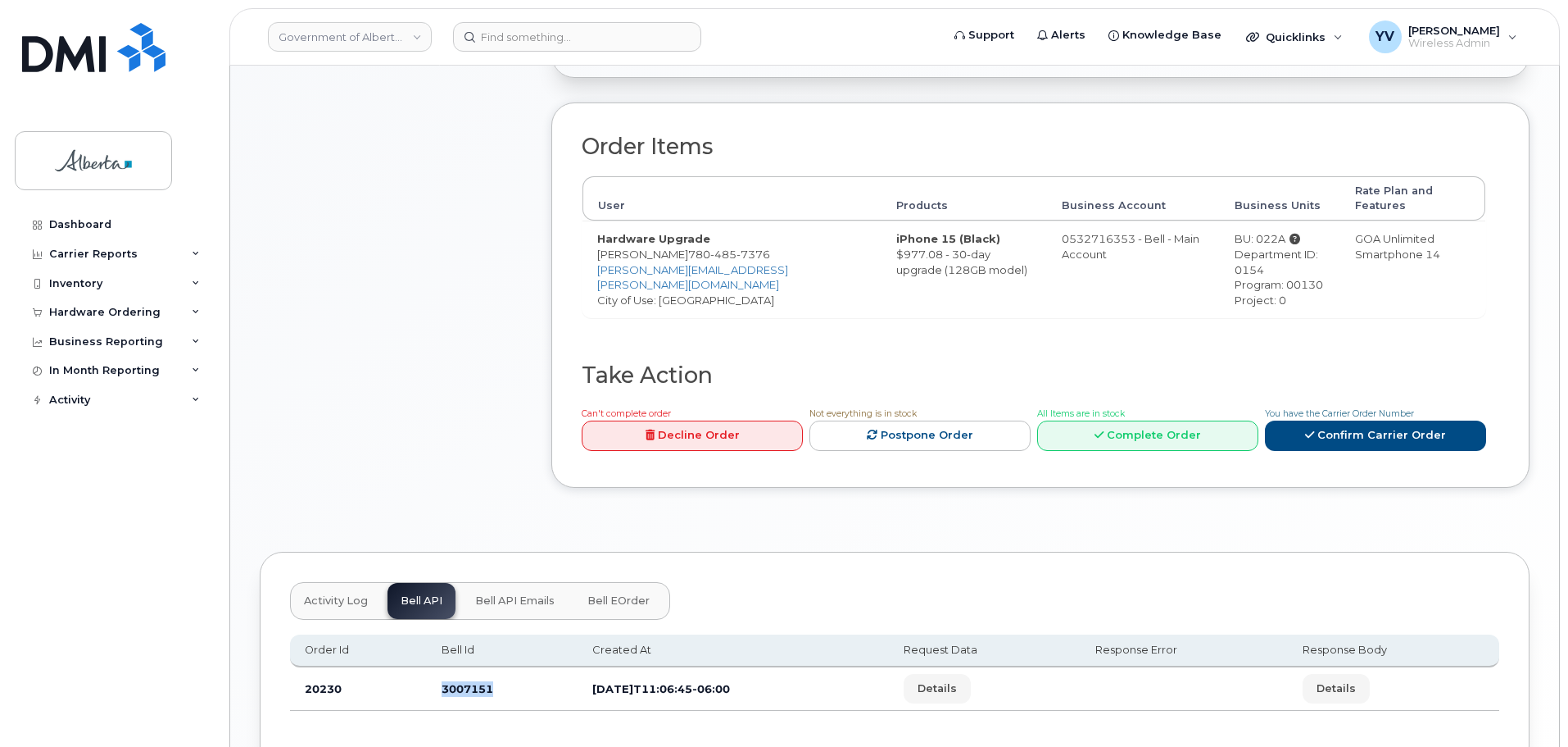
drag, startPoint x: 497, startPoint y: 729, endPoint x: 436, endPoint y: 682, distance: 77.0
click at [436, 682] on td "3007151" at bounding box center [502, 689] width 151 height 44
copy td "3007151"
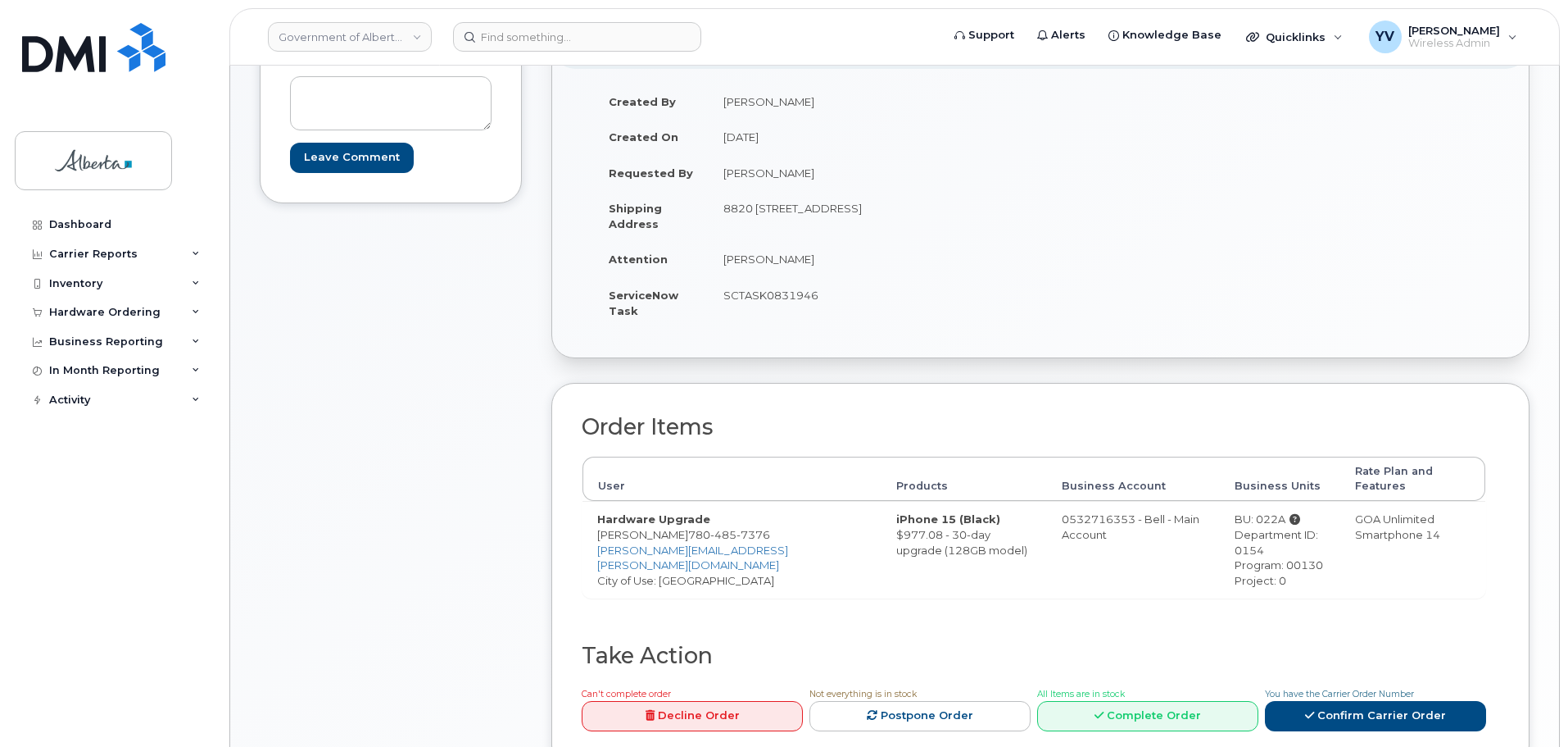
scroll to position [204, 0]
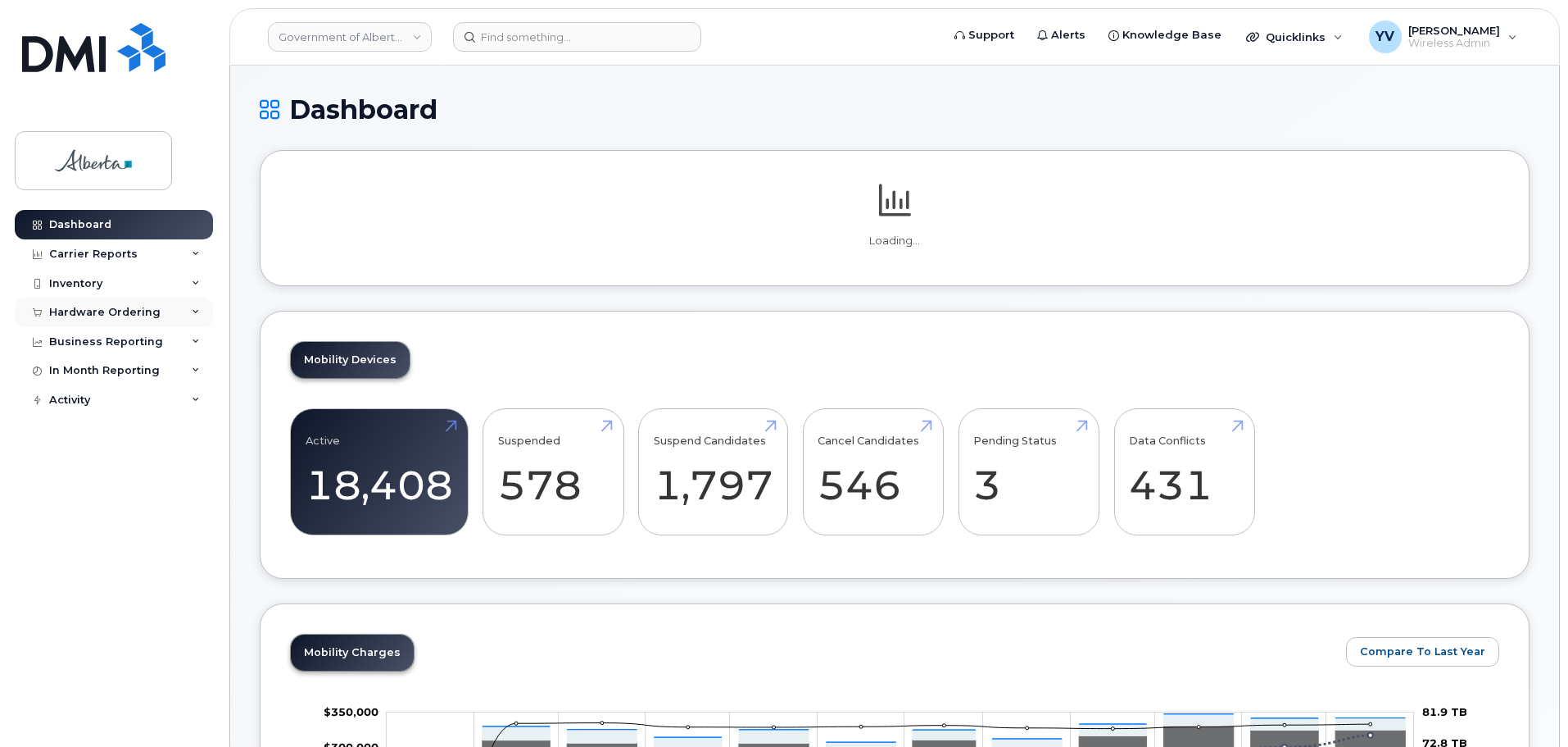
click at [88, 309] on div "Hardware Ordering" at bounding box center [104, 312] width 112 height 13
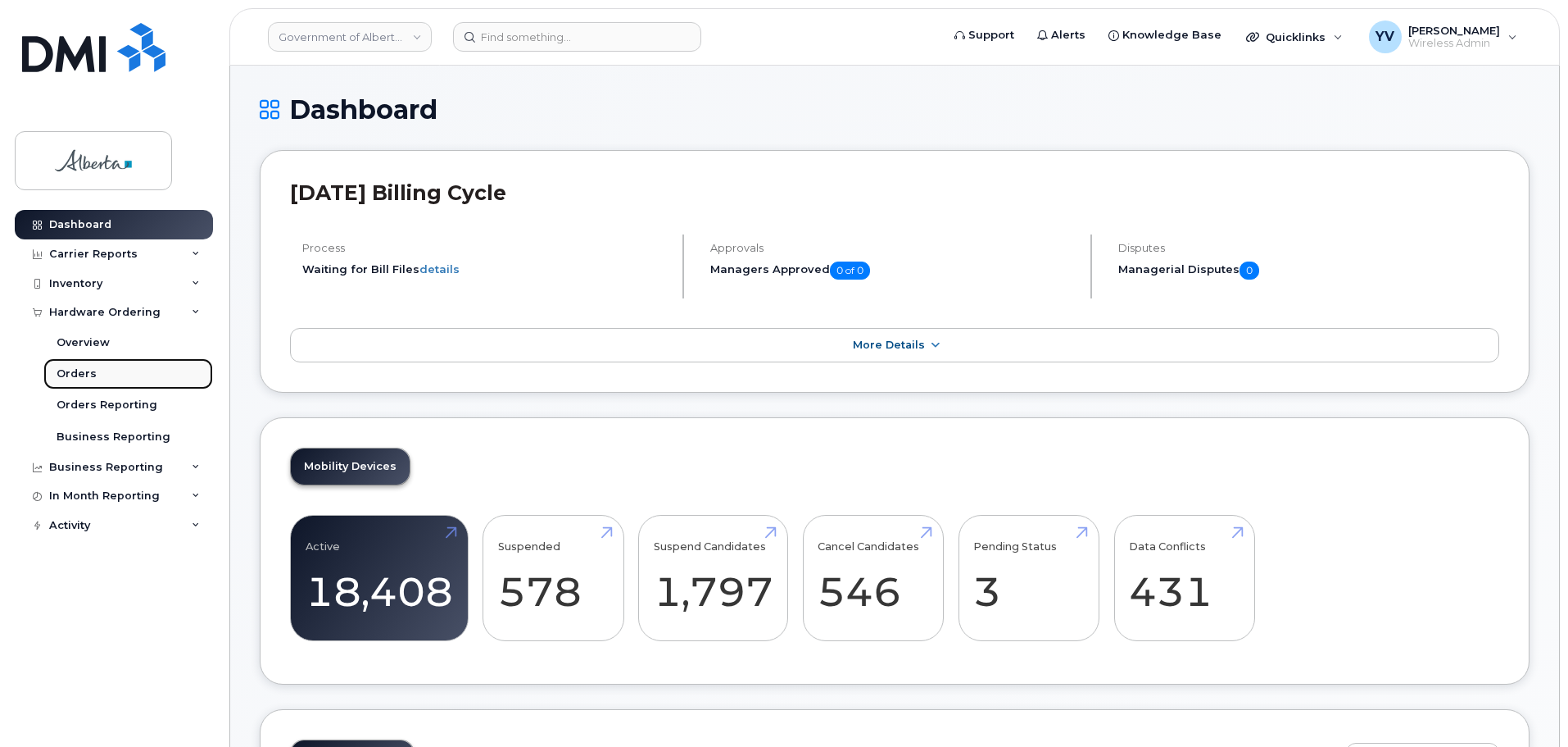
click at [67, 375] on div "Orders" at bounding box center [76, 374] width 40 height 15
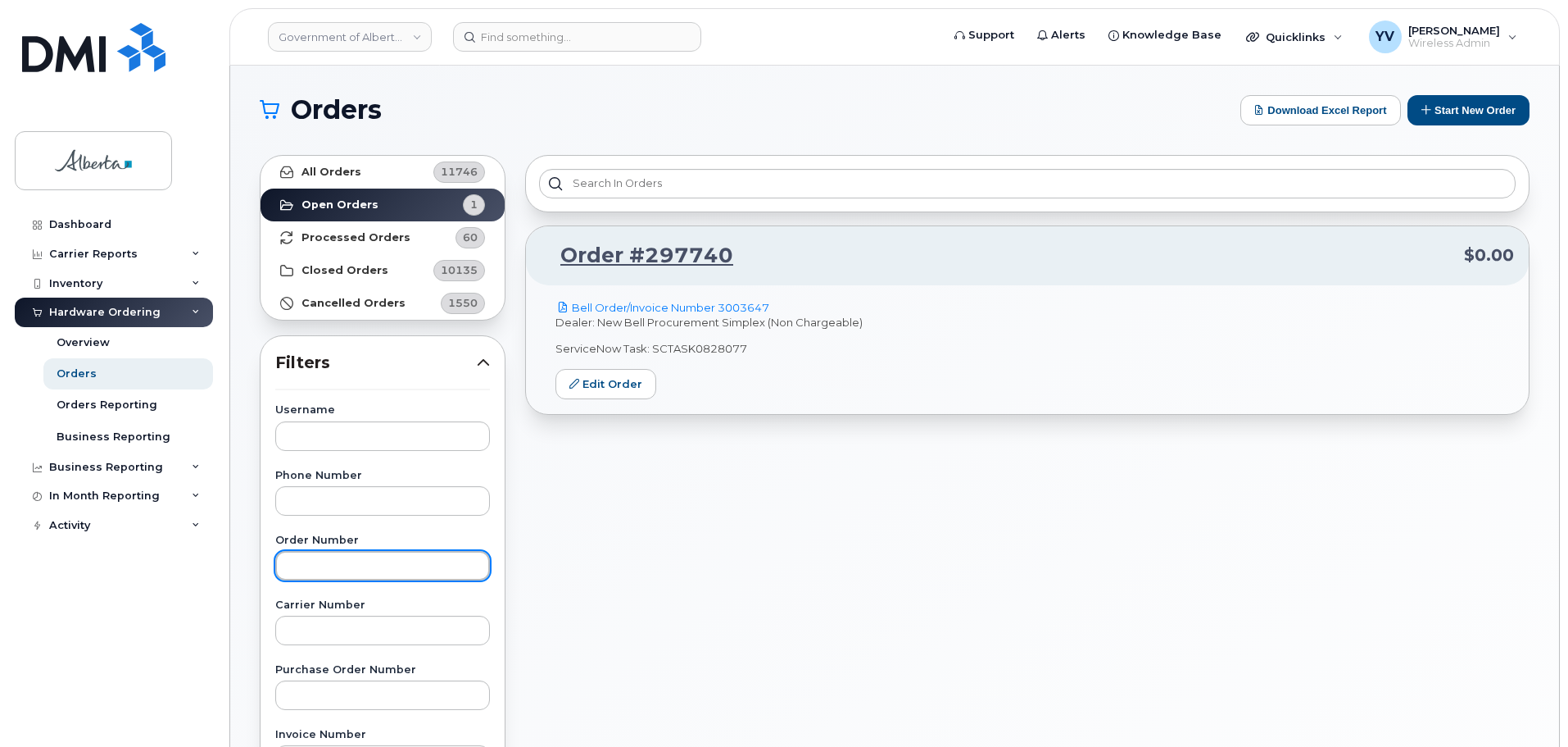
click at [326, 567] on input "text" at bounding box center [382, 565] width 214 height 29
paste input ".298598"
click at [298, 567] on input ".298598" at bounding box center [382, 565] width 214 height 29
type input "298598"
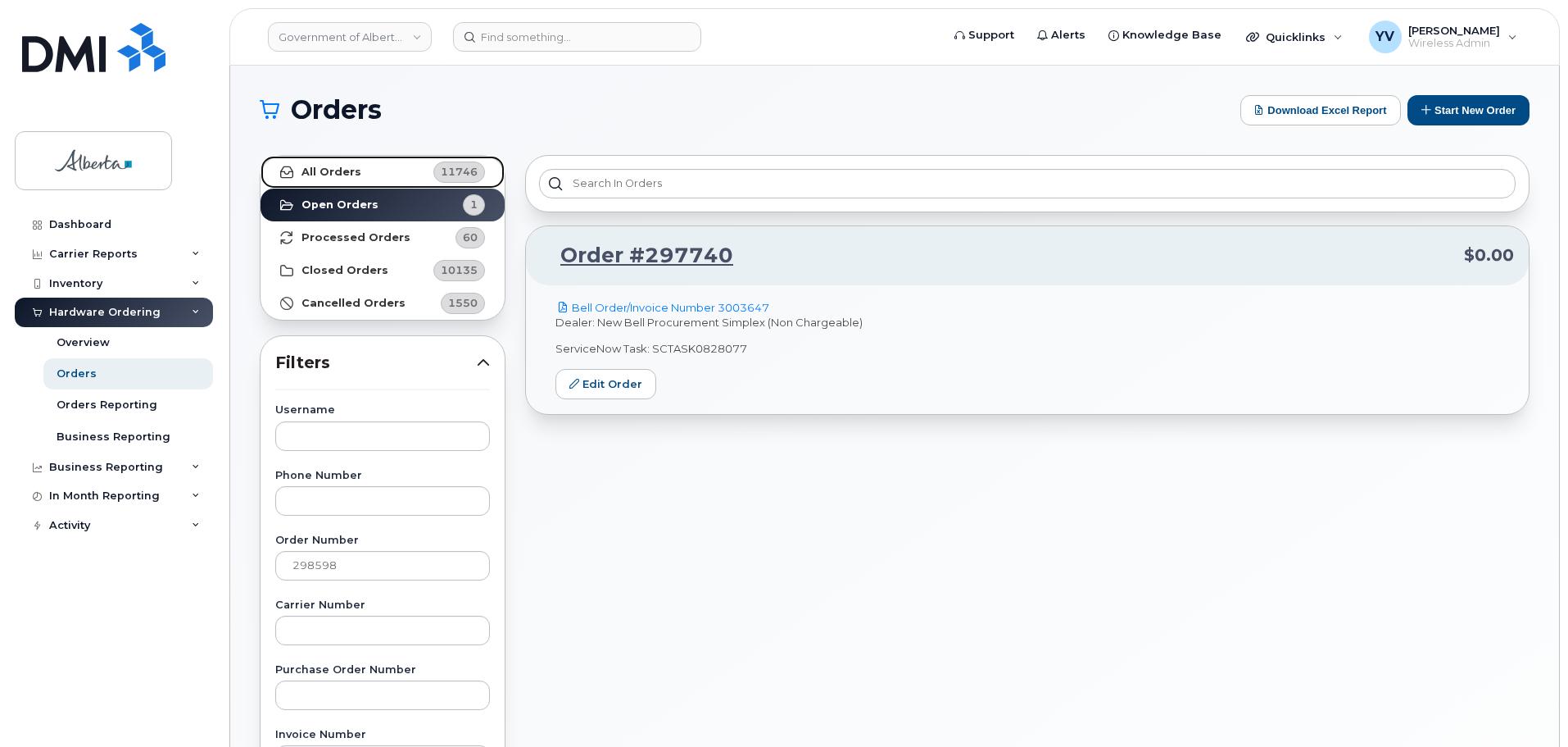
click at [325, 158] on link "All Orders 11746" at bounding box center [382, 172] width 244 height 33
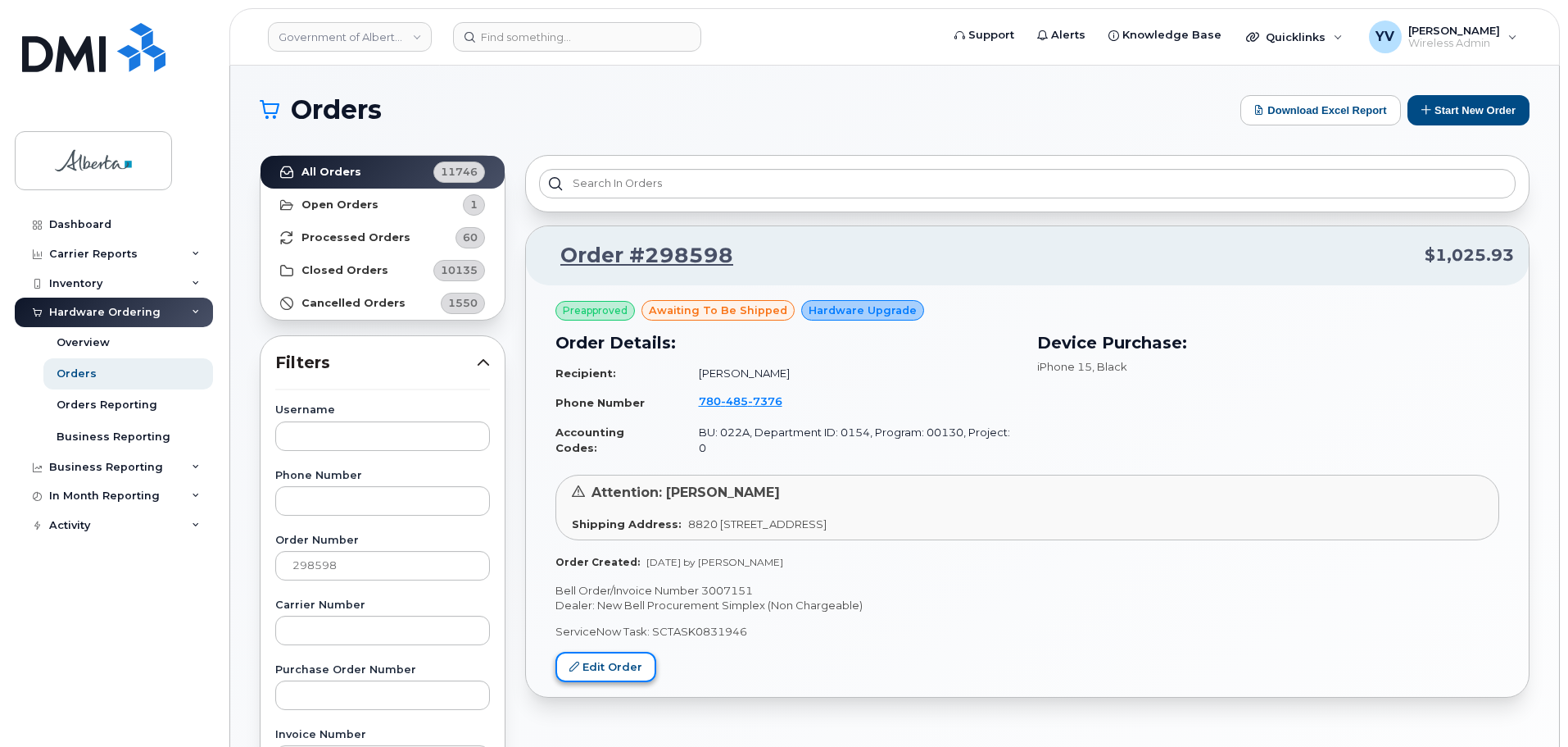
click at [601, 652] on link "Edit Order" at bounding box center [606, 666] width 101 height 30
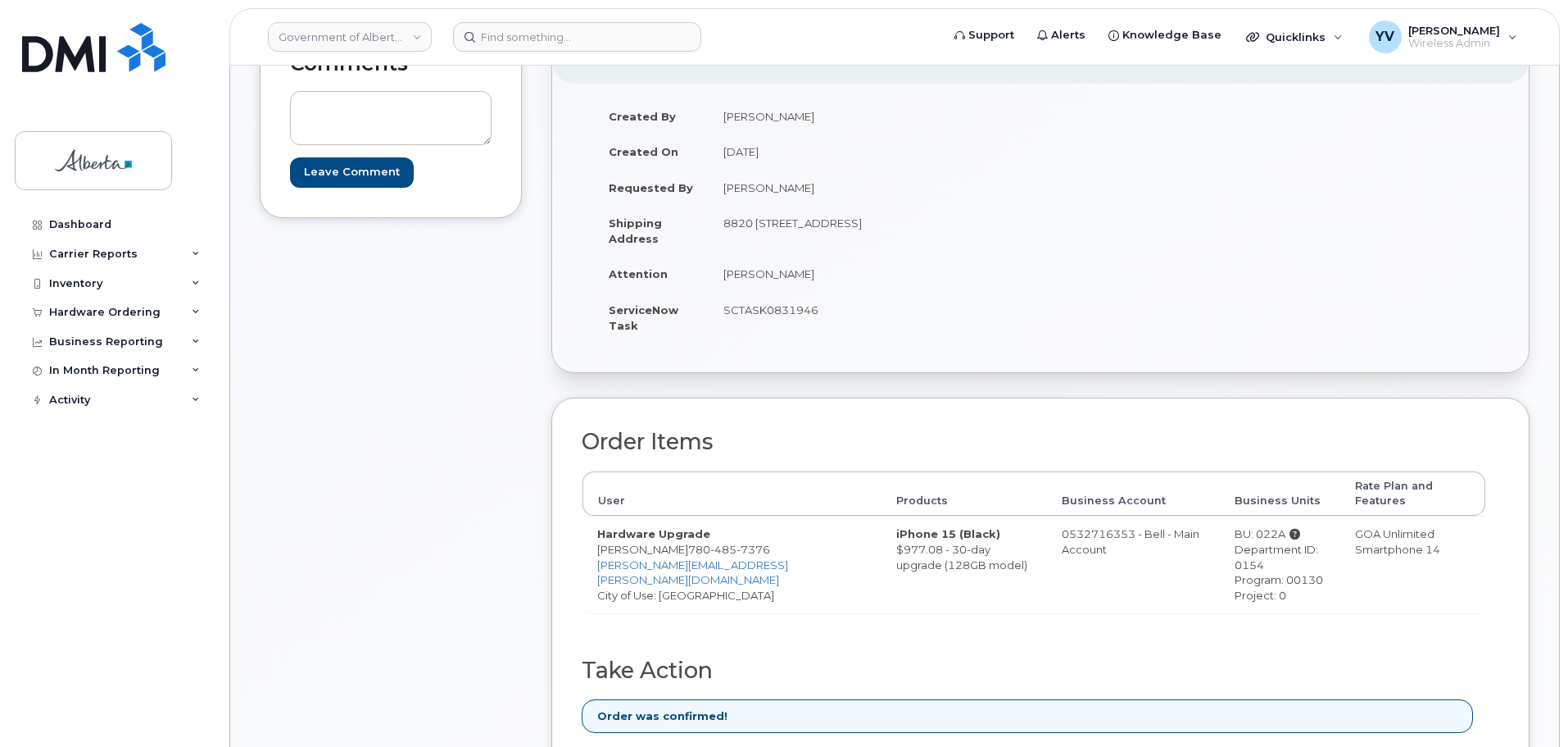
scroll to position [158, 0]
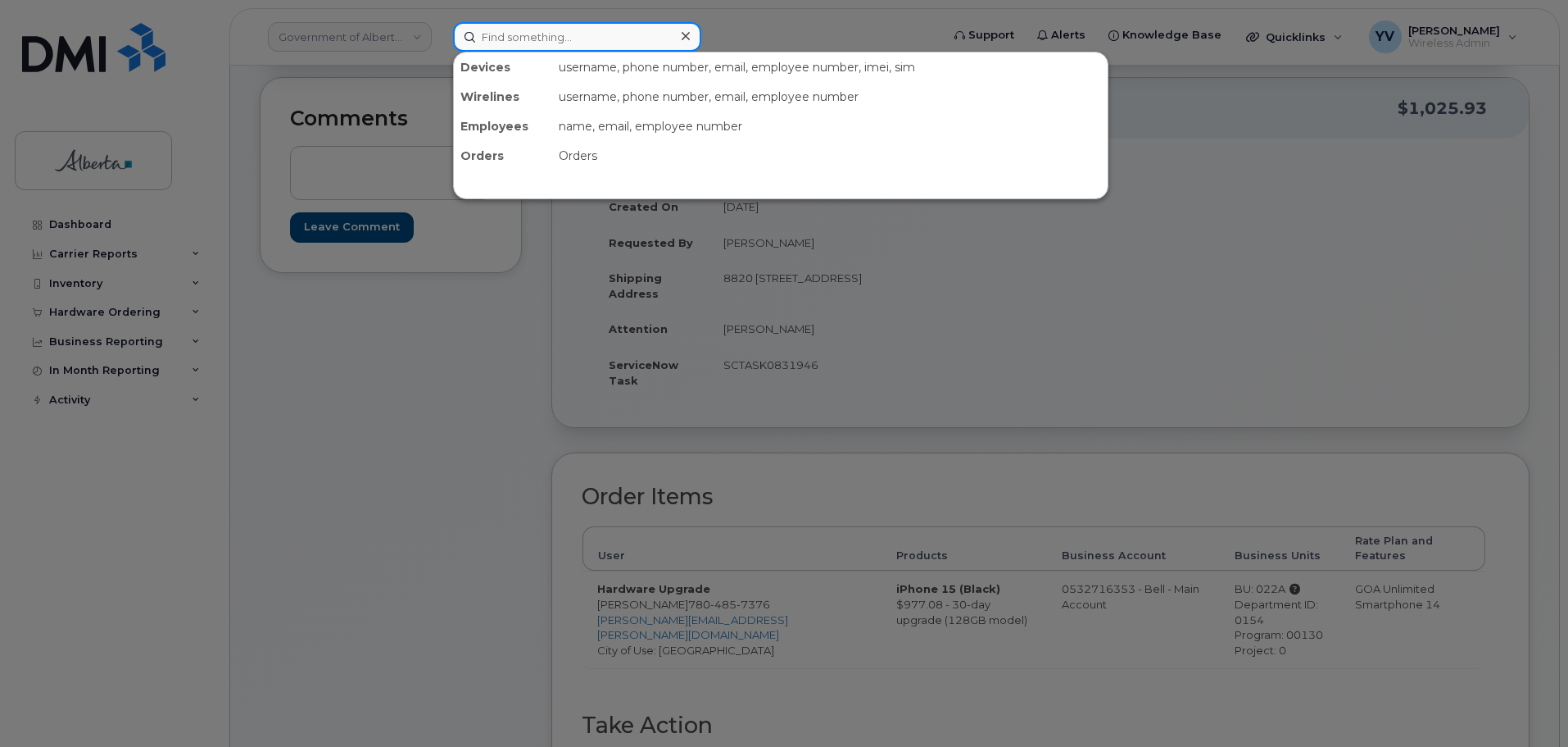
click at [497, 34] on input at bounding box center [577, 36] width 248 height 29
paste input "5873857907"
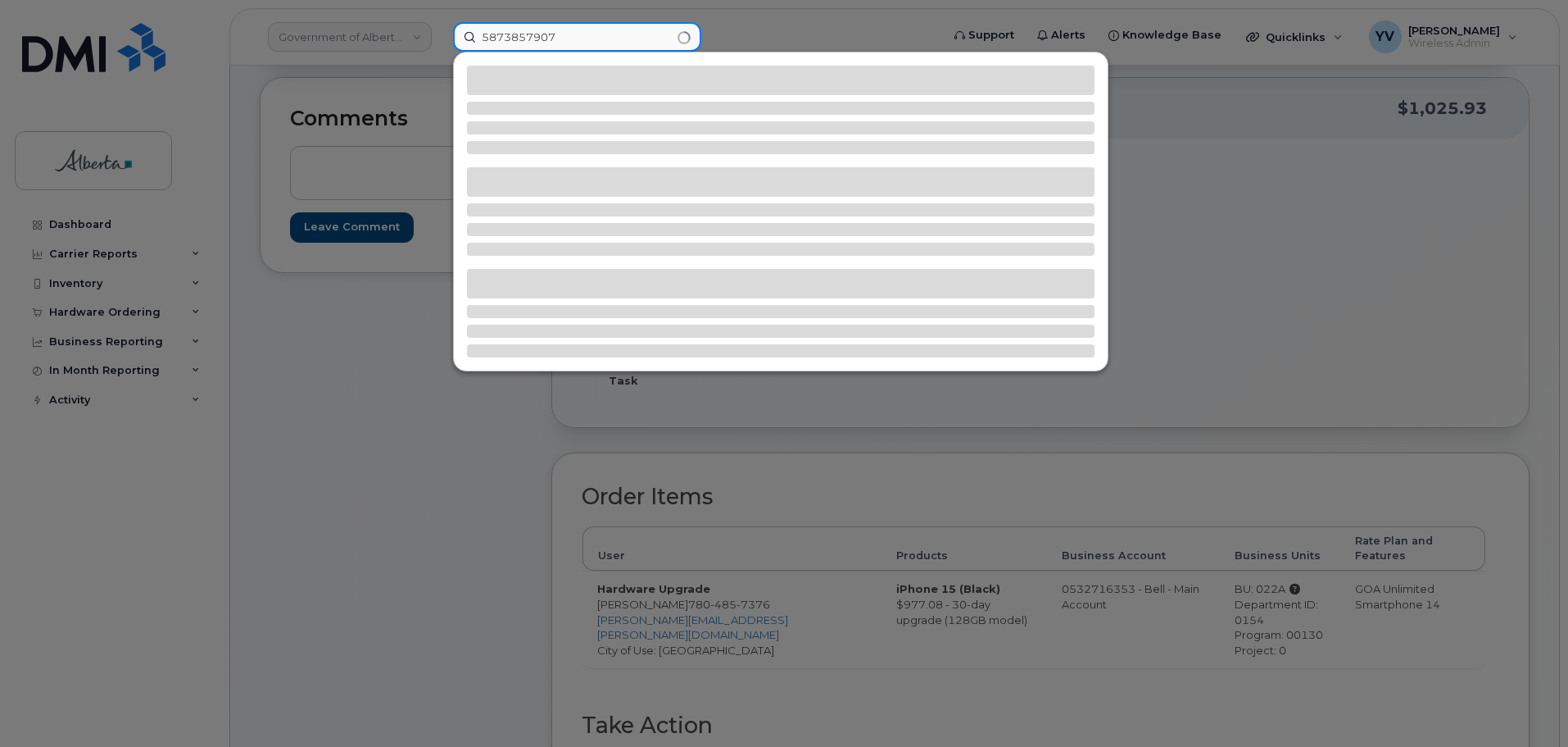
type input "5873857907"
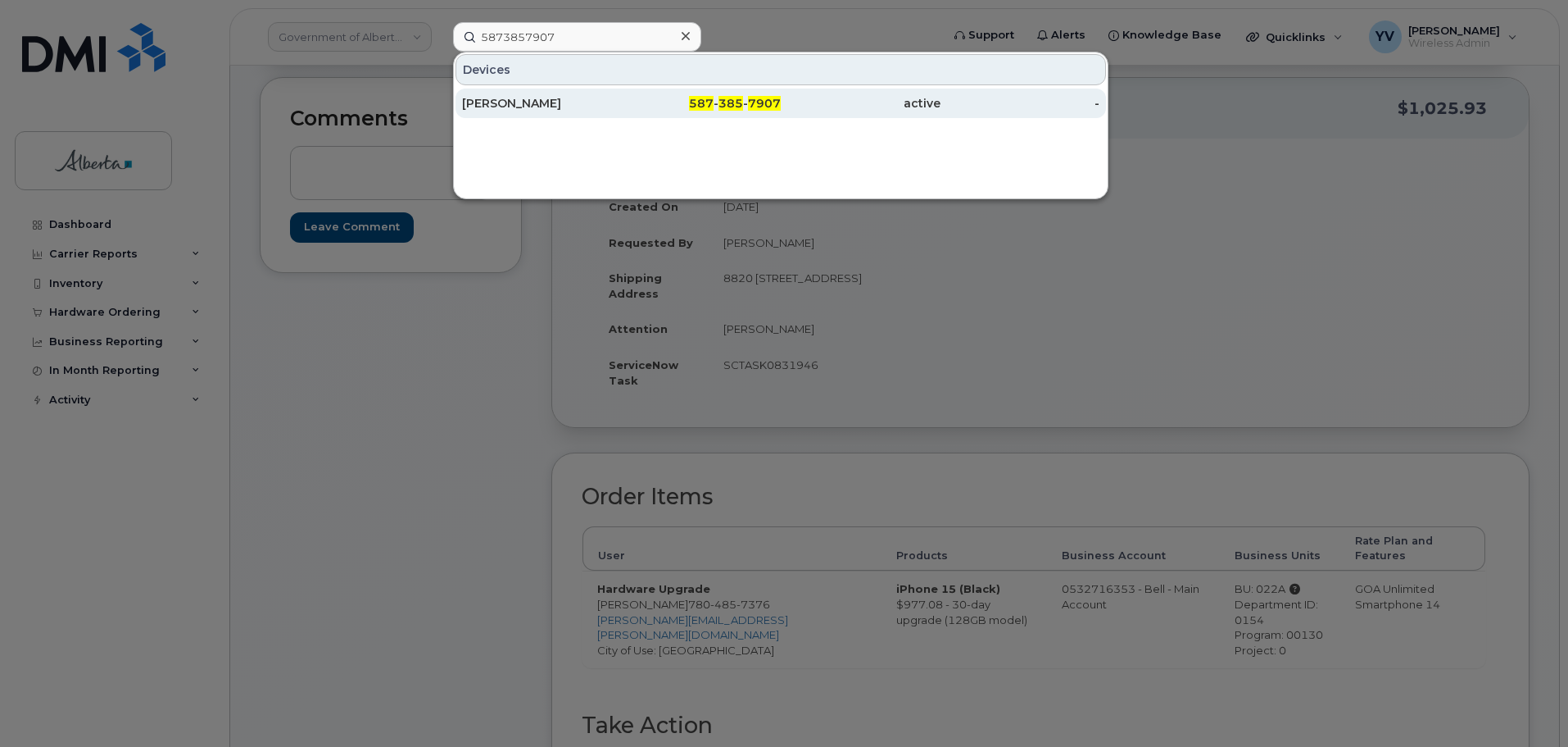
click at [755, 102] on span "7907" at bounding box center [764, 104] width 33 height 15
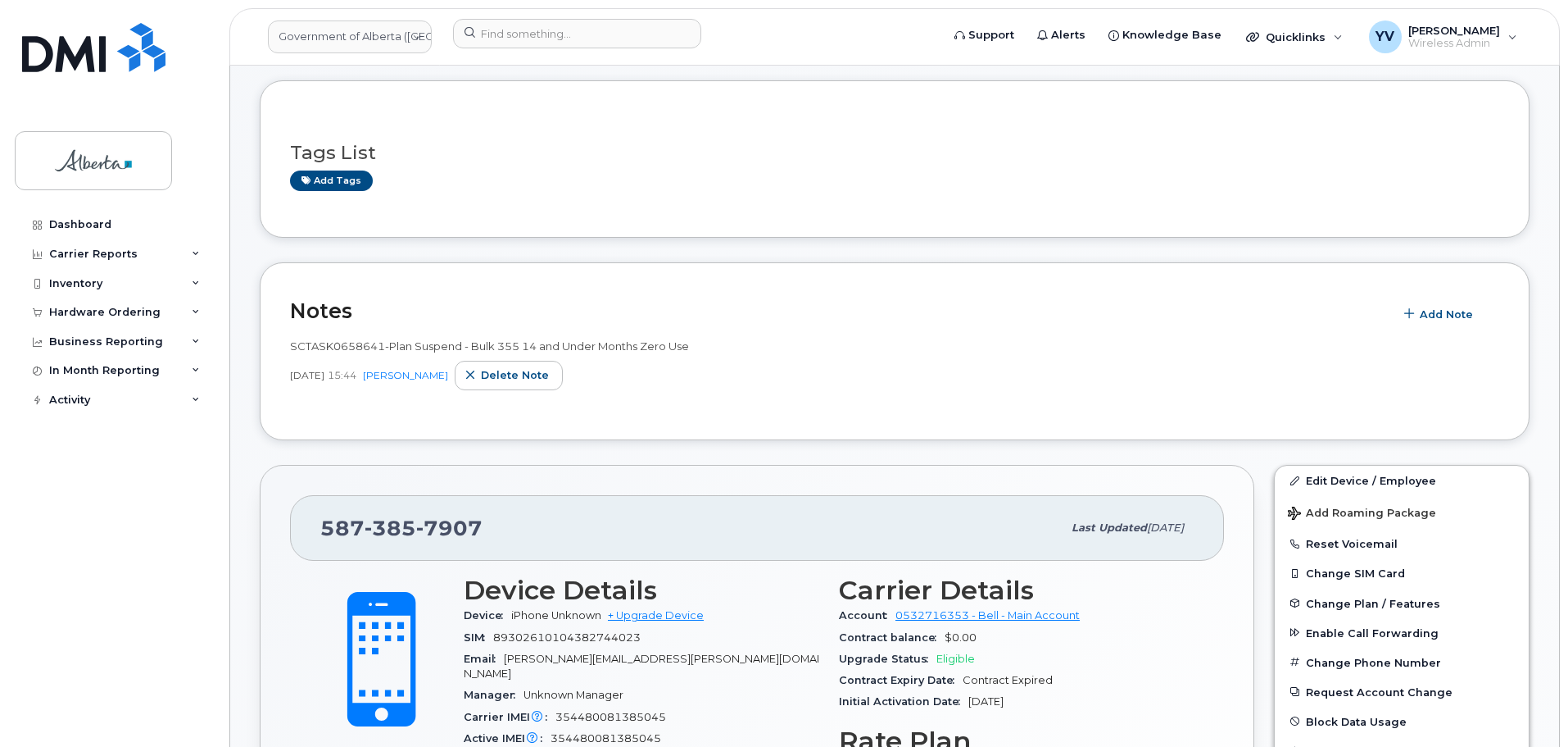
scroll to position [333, 0]
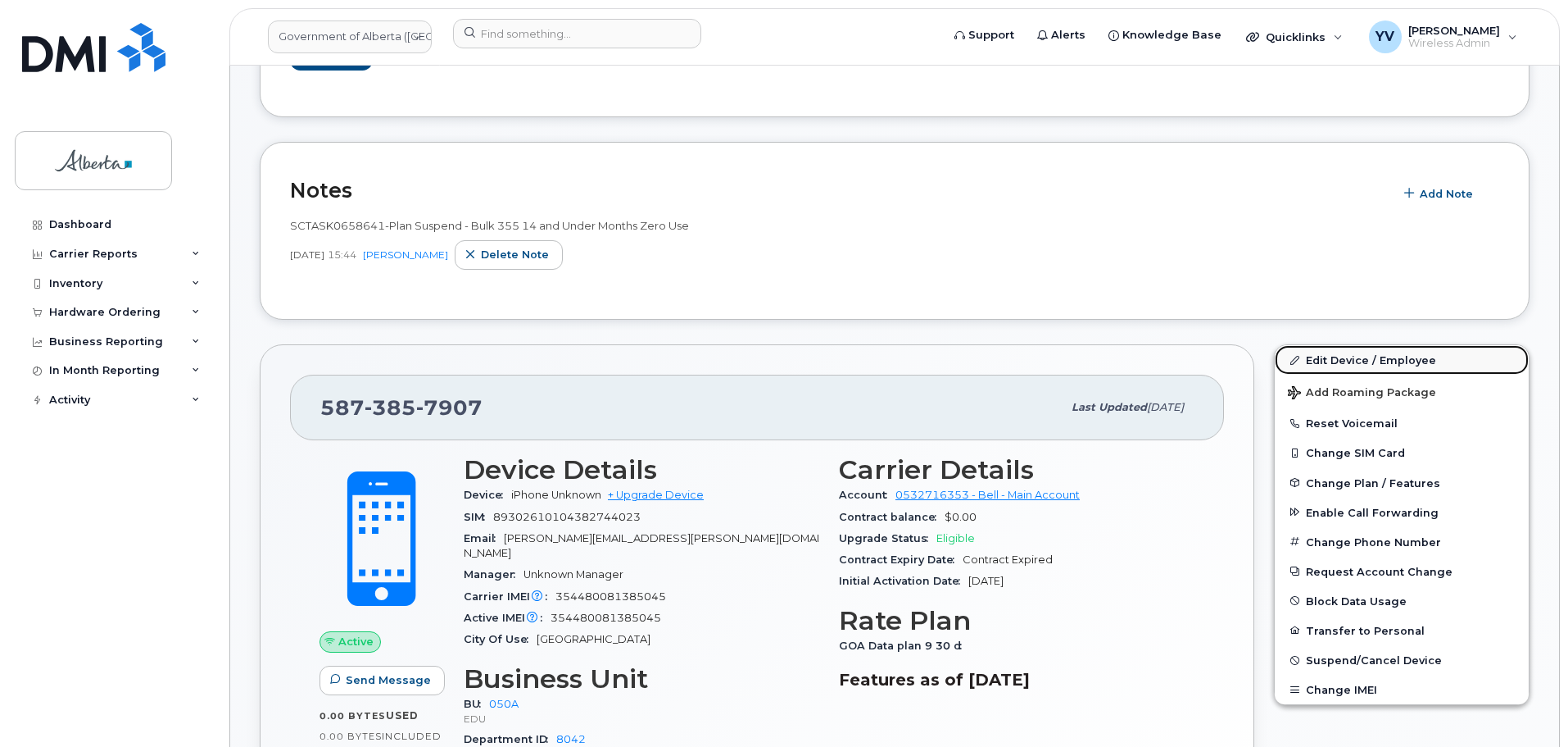
click at [1330, 355] on link "Edit Device / Employee" at bounding box center [1402, 360] width 254 height 29
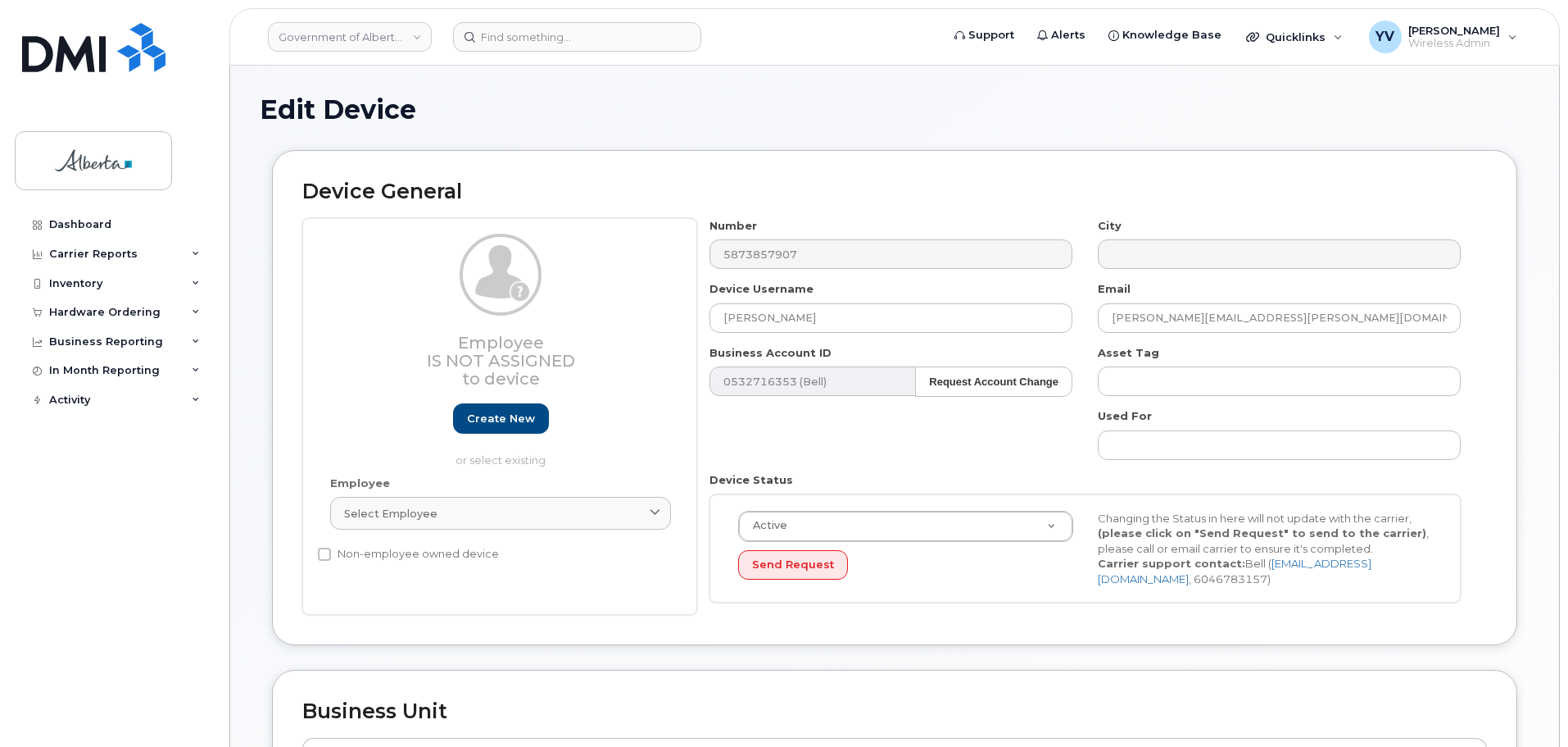
select select "4749738"
drag, startPoint x: 828, startPoint y: 320, endPoint x: 713, endPoint y: 313, distance: 115.2
click at [713, 313] on input "[PERSON_NAME]" at bounding box center [891, 318] width 363 height 29
paste input "[PERSON_NAME]"
type input "[PERSON_NAME]"
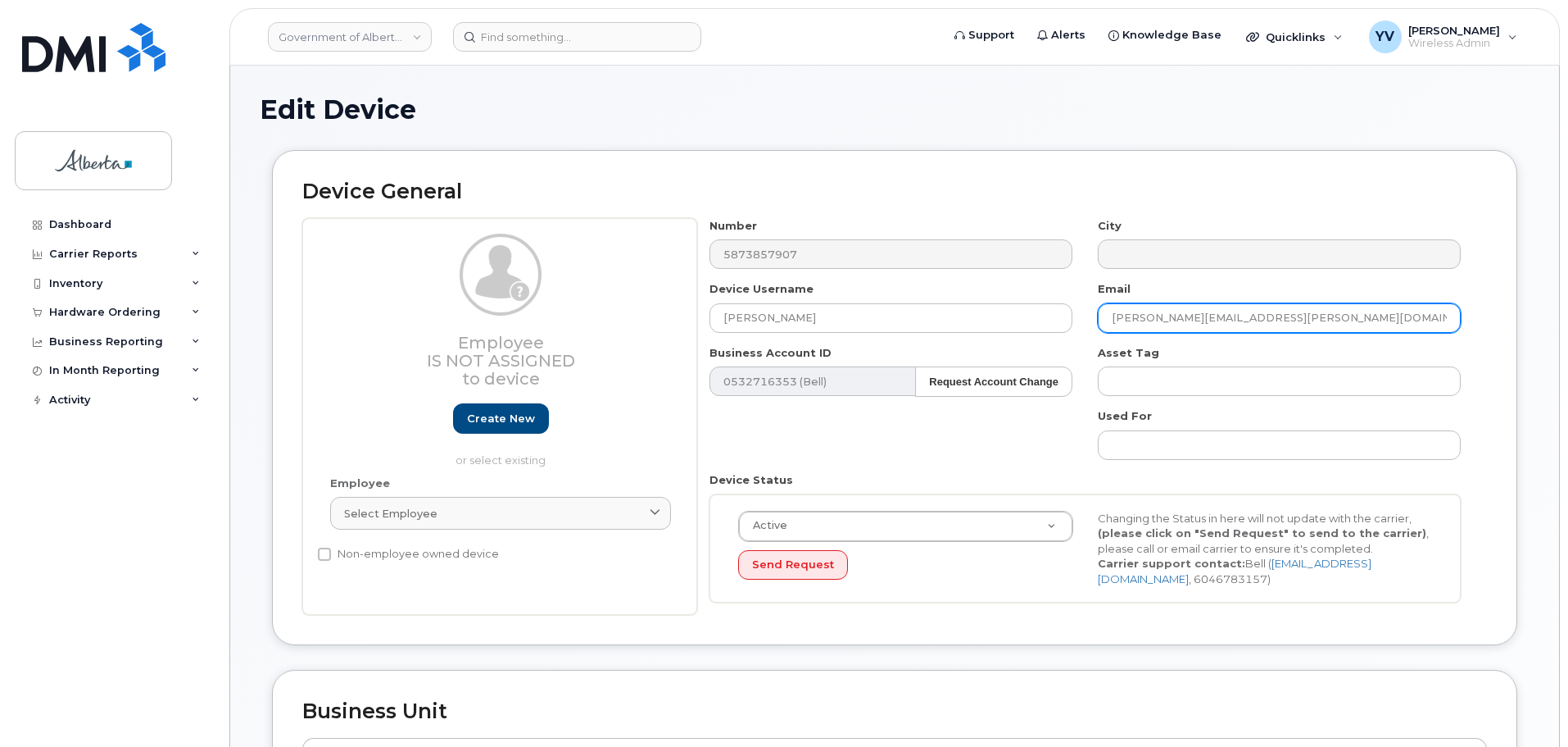
drag, startPoint x: 1275, startPoint y: 316, endPoint x: 1114, endPoint y: 318, distance: 161.0
click at [1114, 318] on input "[PERSON_NAME][EMAIL_ADDRESS][PERSON_NAME][DOMAIN_NAME]" at bounding box center [1280, 318] width 363 height 29
paste input "Hind.Moussa"
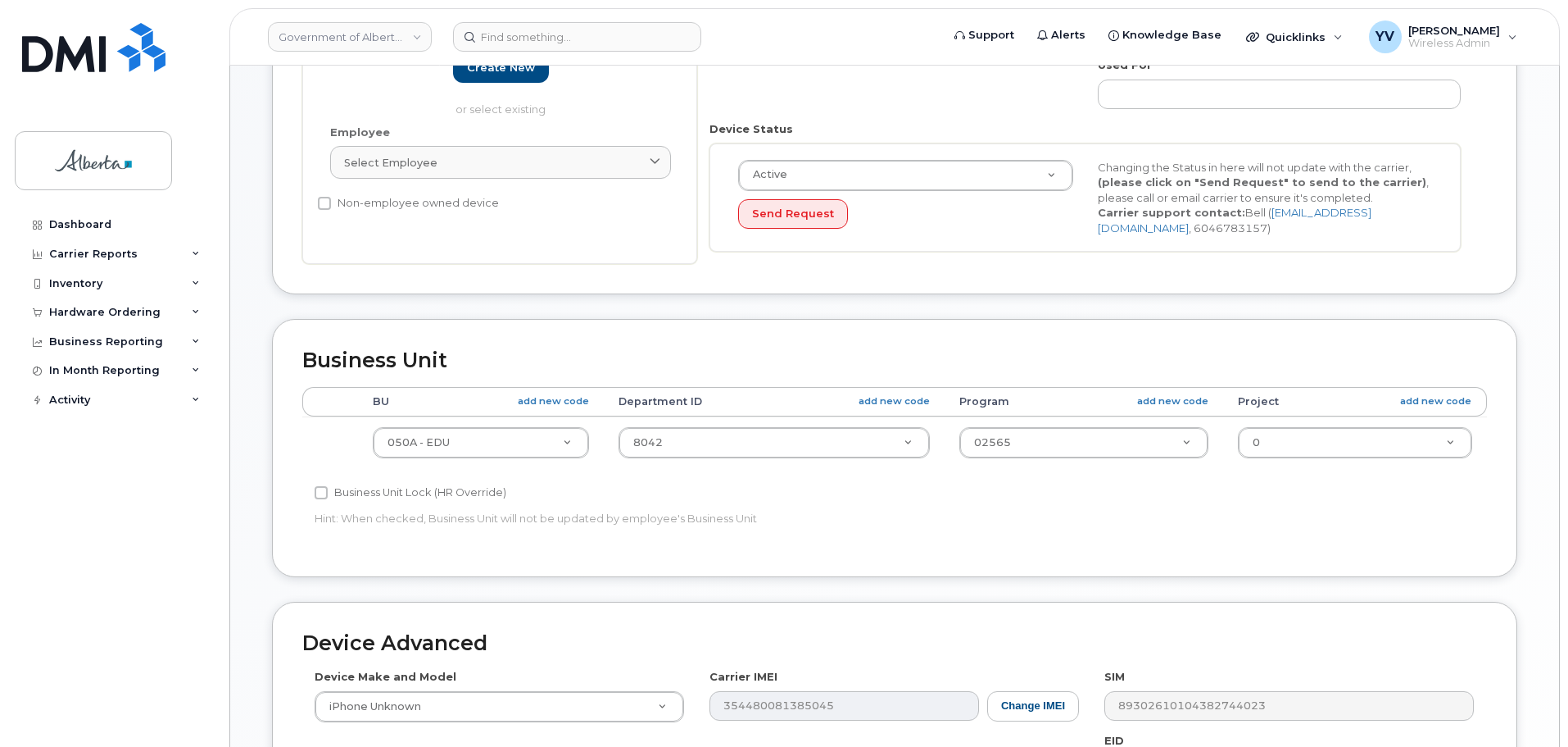
scroll to position [383, 0]
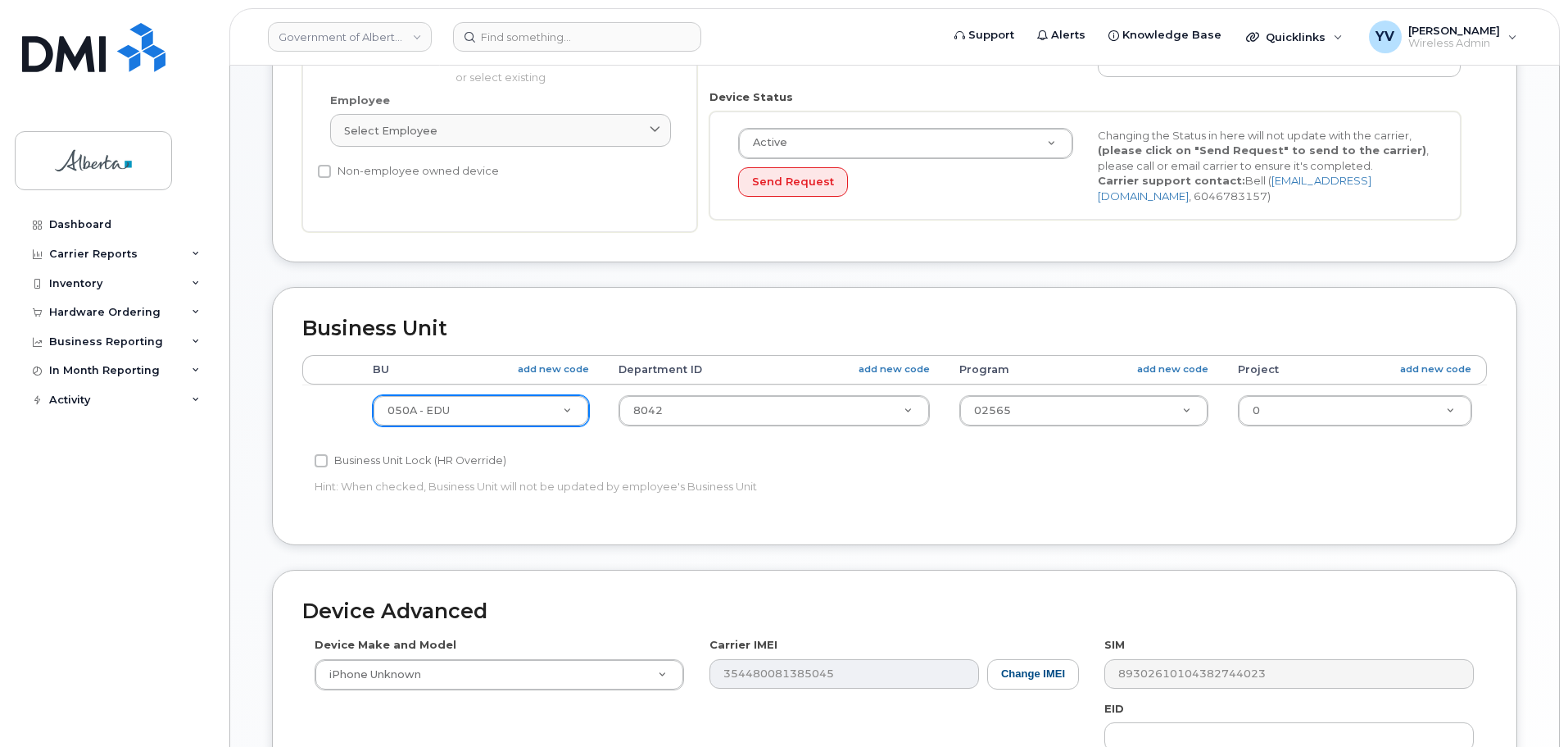
type input "[EMAIL_ADDRESS][DOMAIN_NAME]"
type input "083"
select select "4733126"
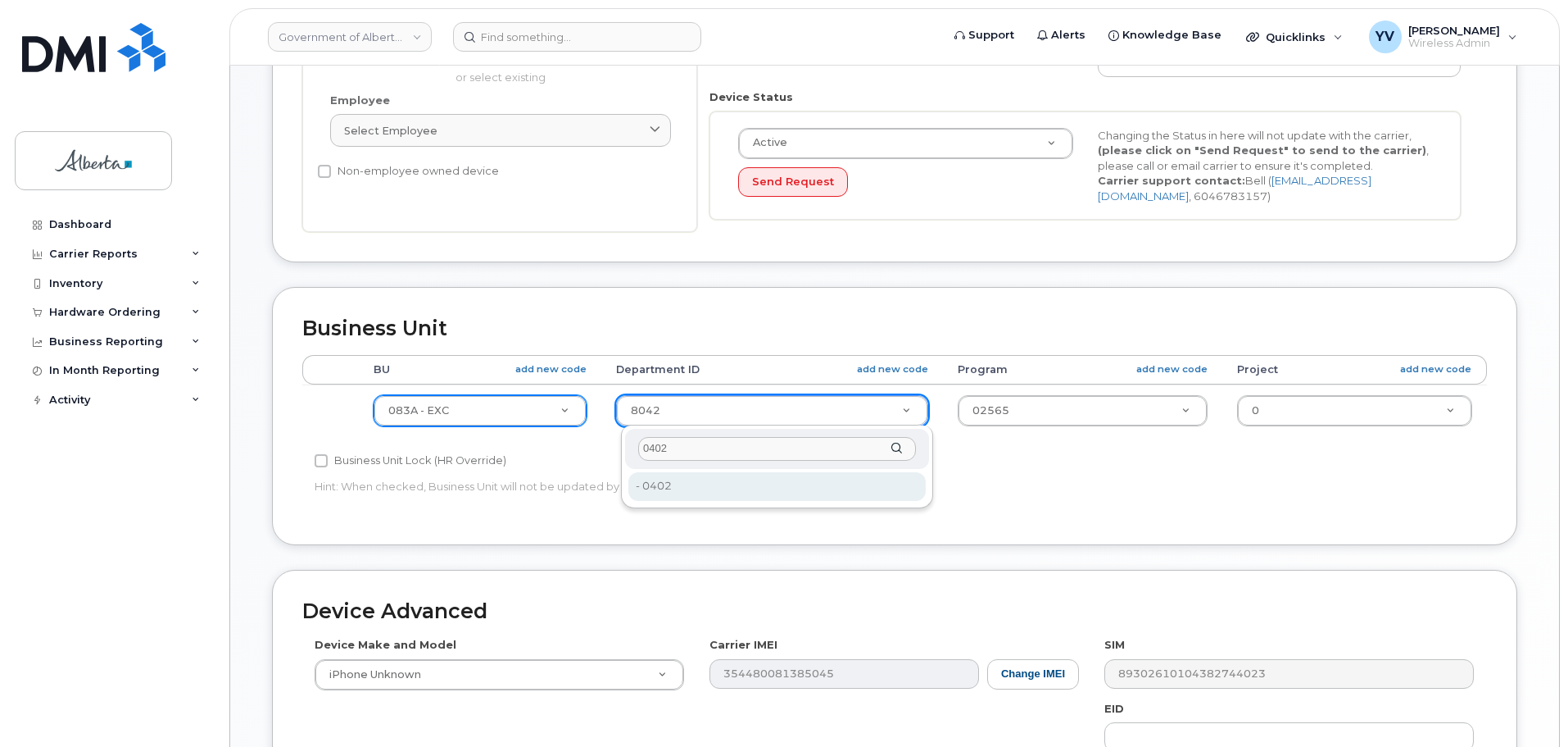
type input "0402"
type input "4752237"
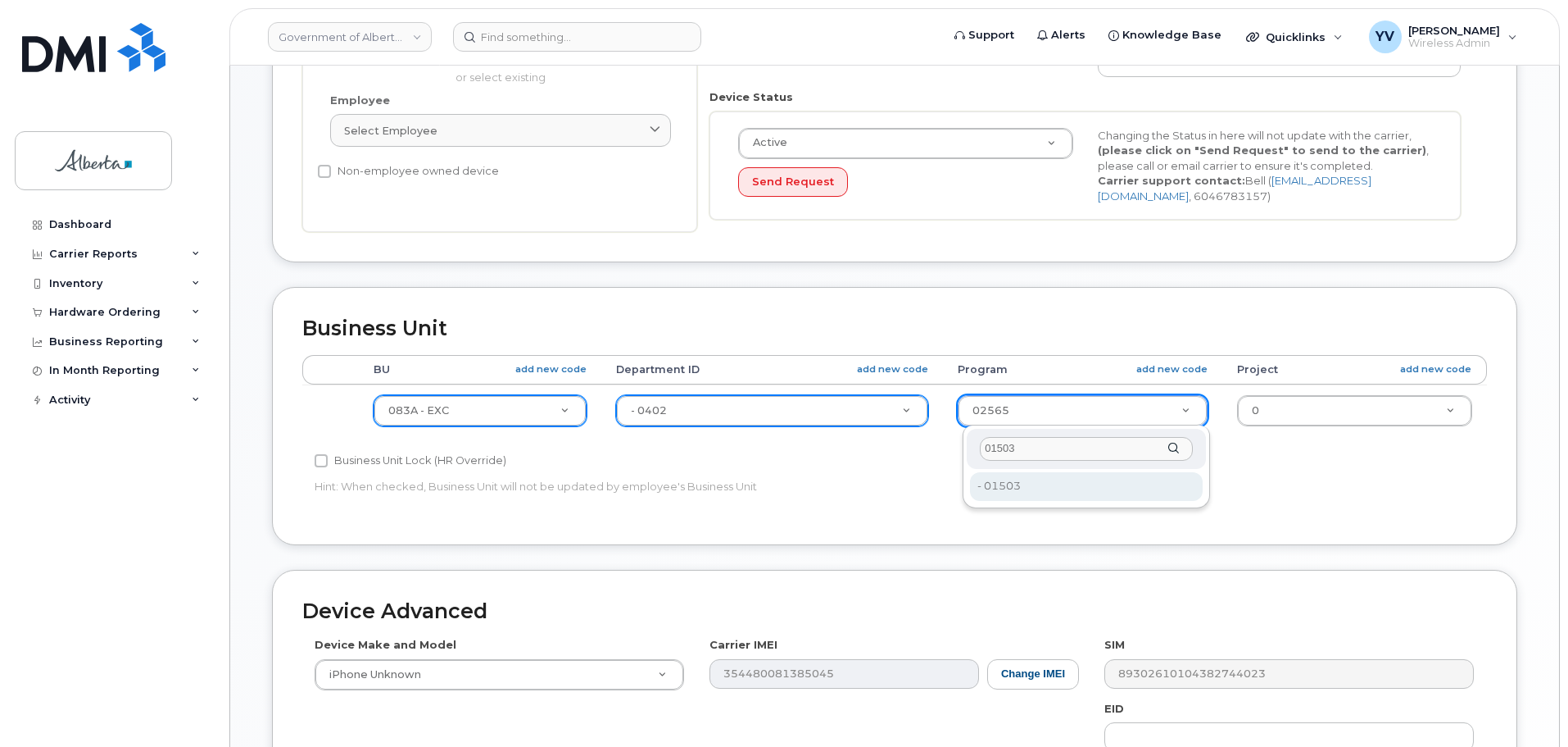
type input "01503"
type input "4753162"
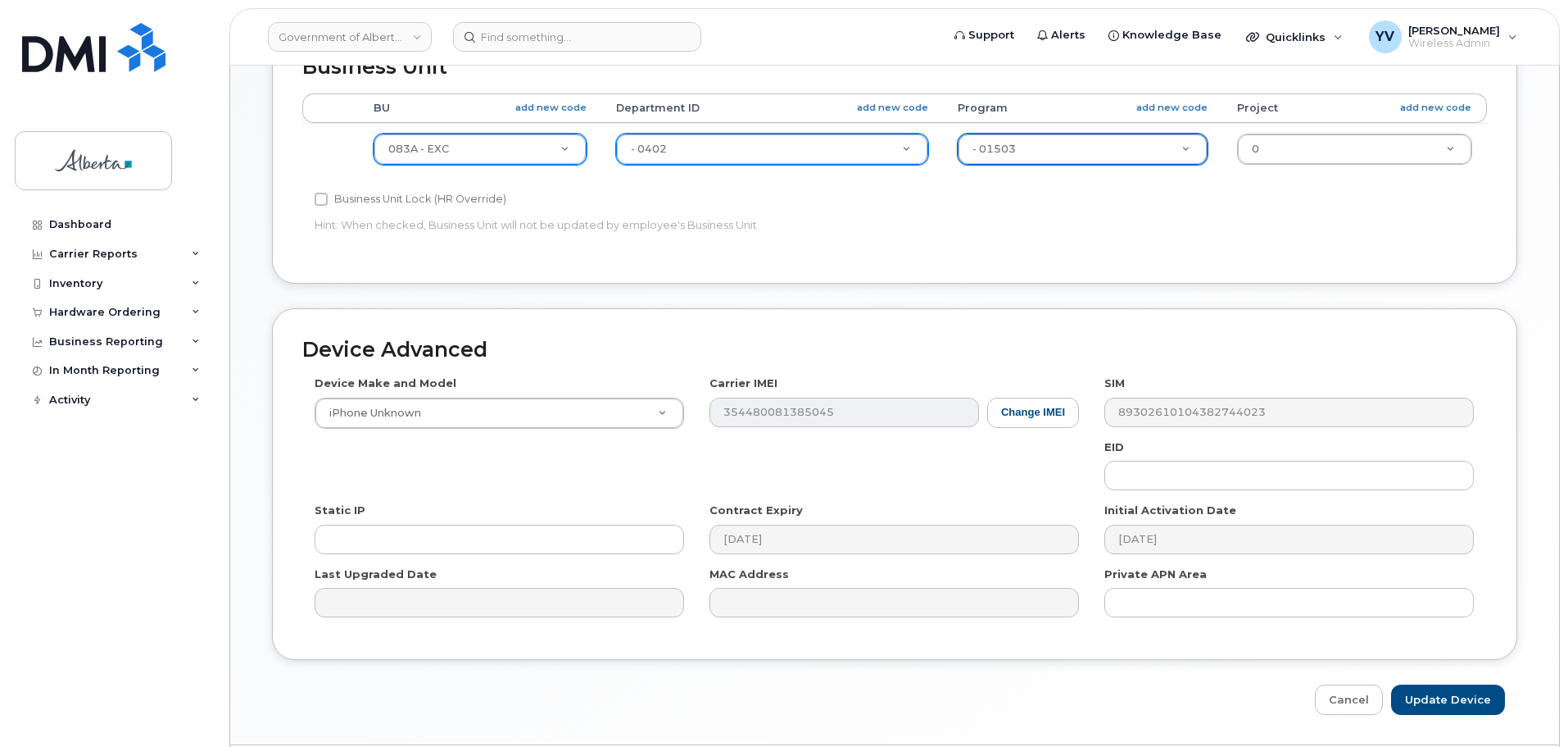
scroll to position [662, 0]
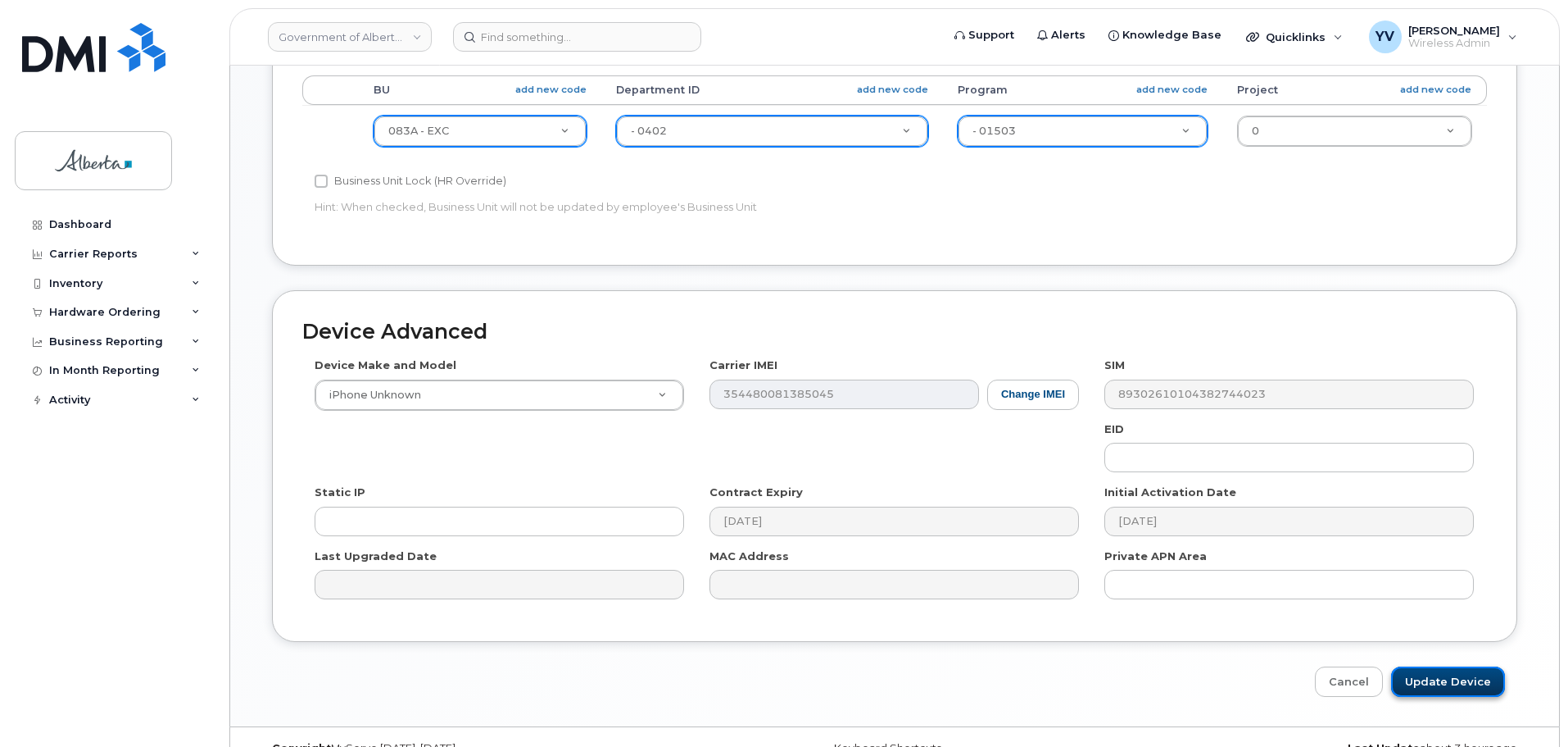
click at [1446, 673] on input "Update Device" at bounding box center [1448, 681] width 114 height 30
type input "Saving..."
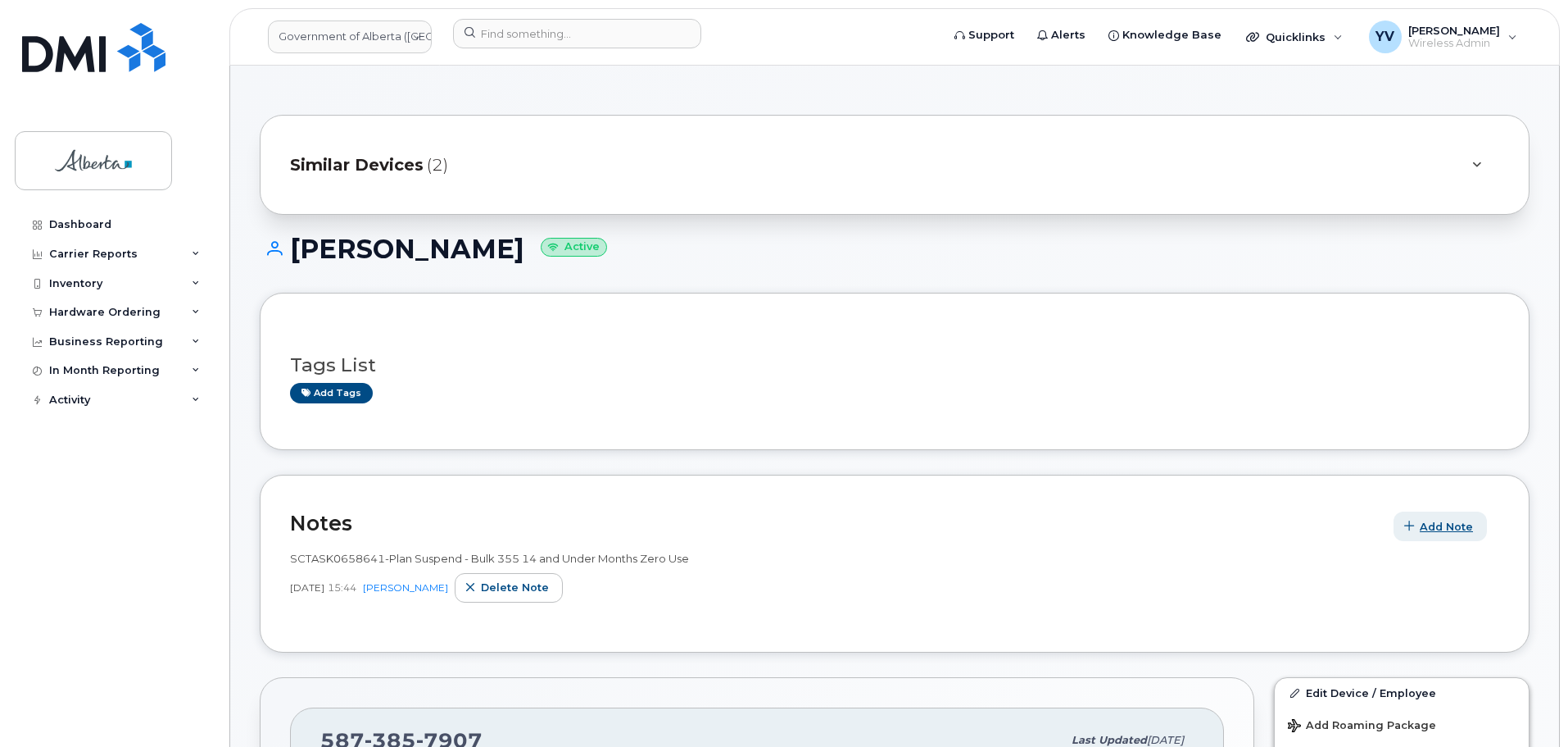
click at [1442, 526] on span "Add Note" at bounding box center [1446, 526] width 54 height 15
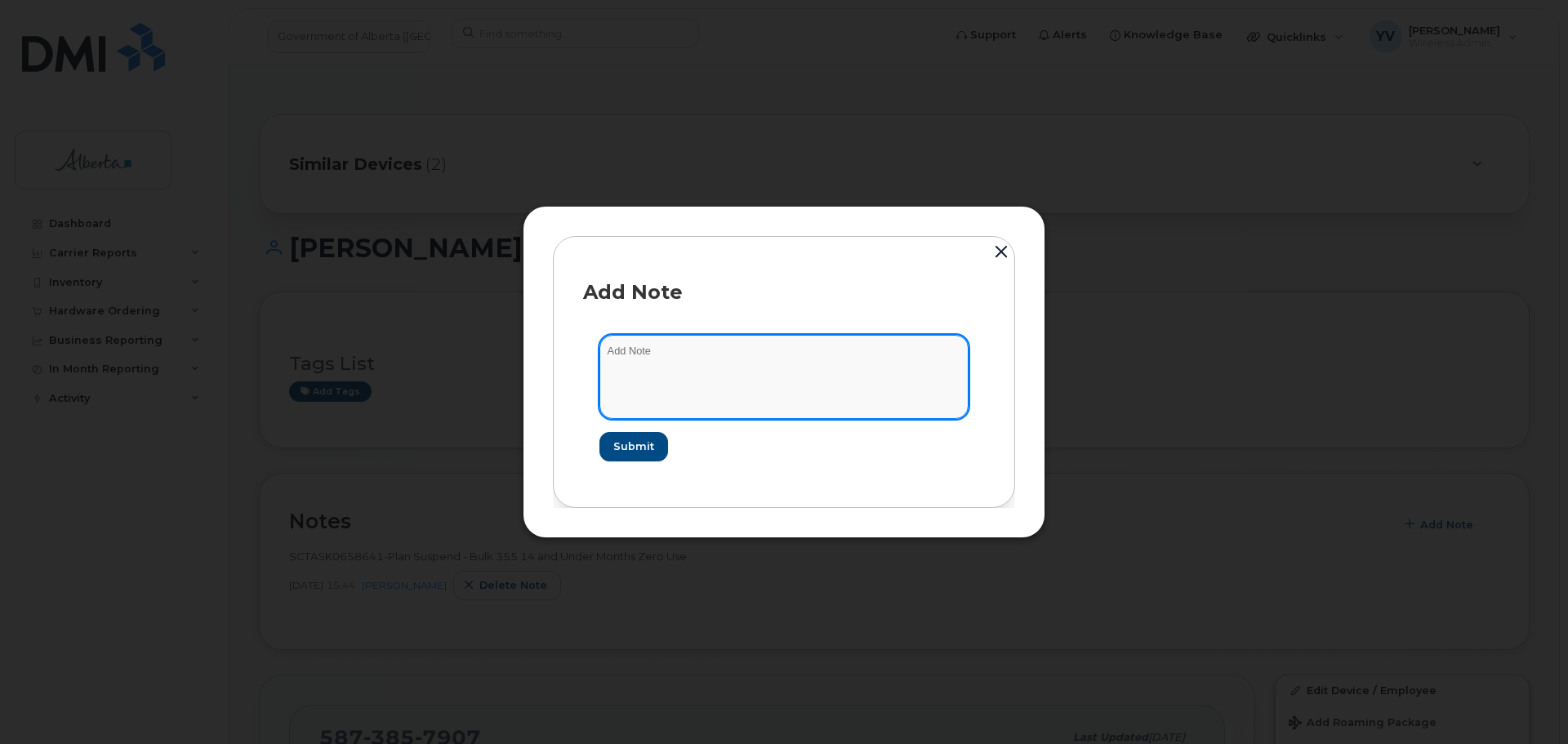
click at [616, 346] on textarea at bounding box center [784, 377] width 369 height 83
paste textarea "SCTASK0832800 5873857907 DO NOT DELETE THIS NUMBER - BEING REASSIGNED to [PERSO…"
type textarea "SCTASK0832800 5873857907 DO NOT DELETE THIS NUMBER - BEING REASSIGNED to [PERSO…"
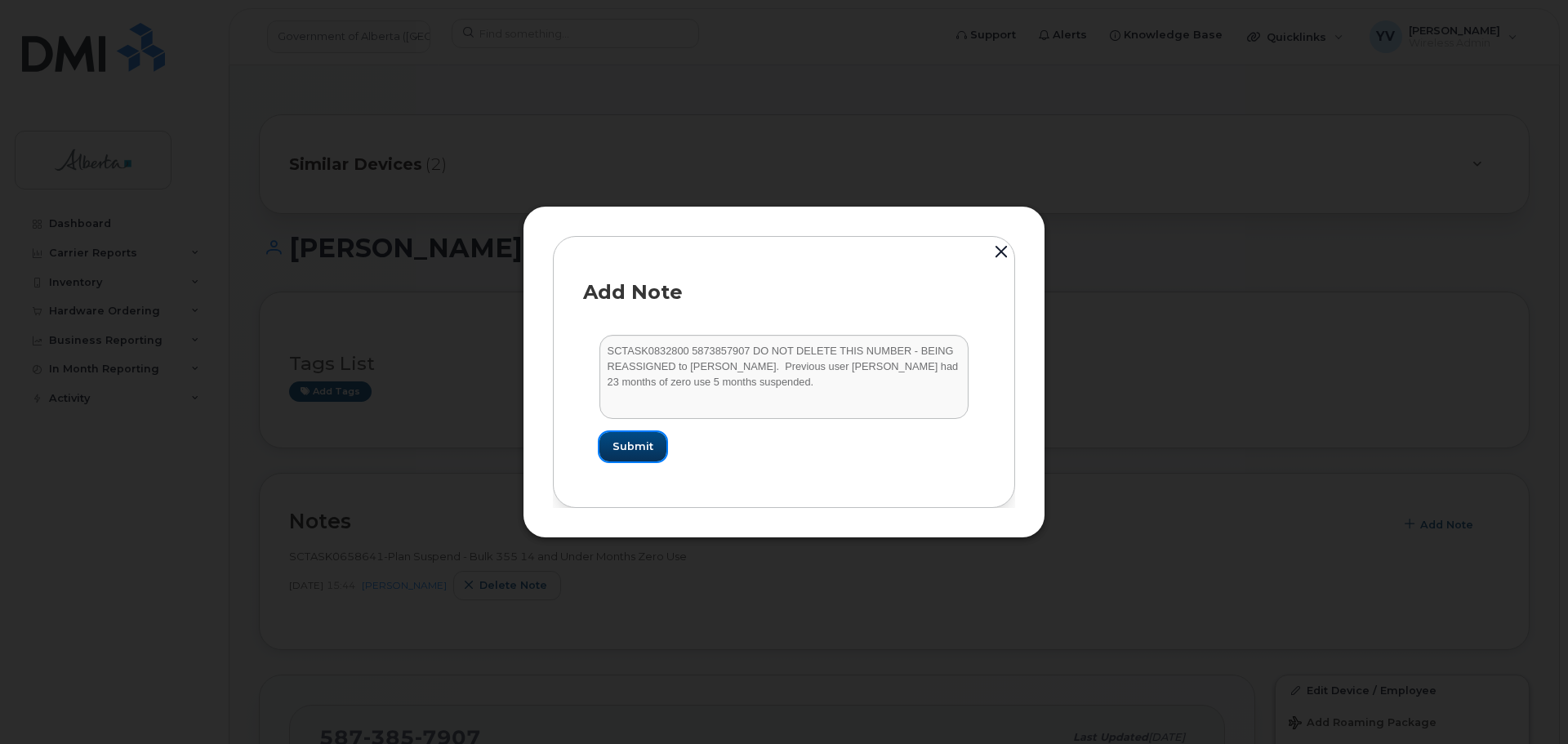
click at [623, 452] on span "Submit" at bounding box center [632, 445] width 41 height 15
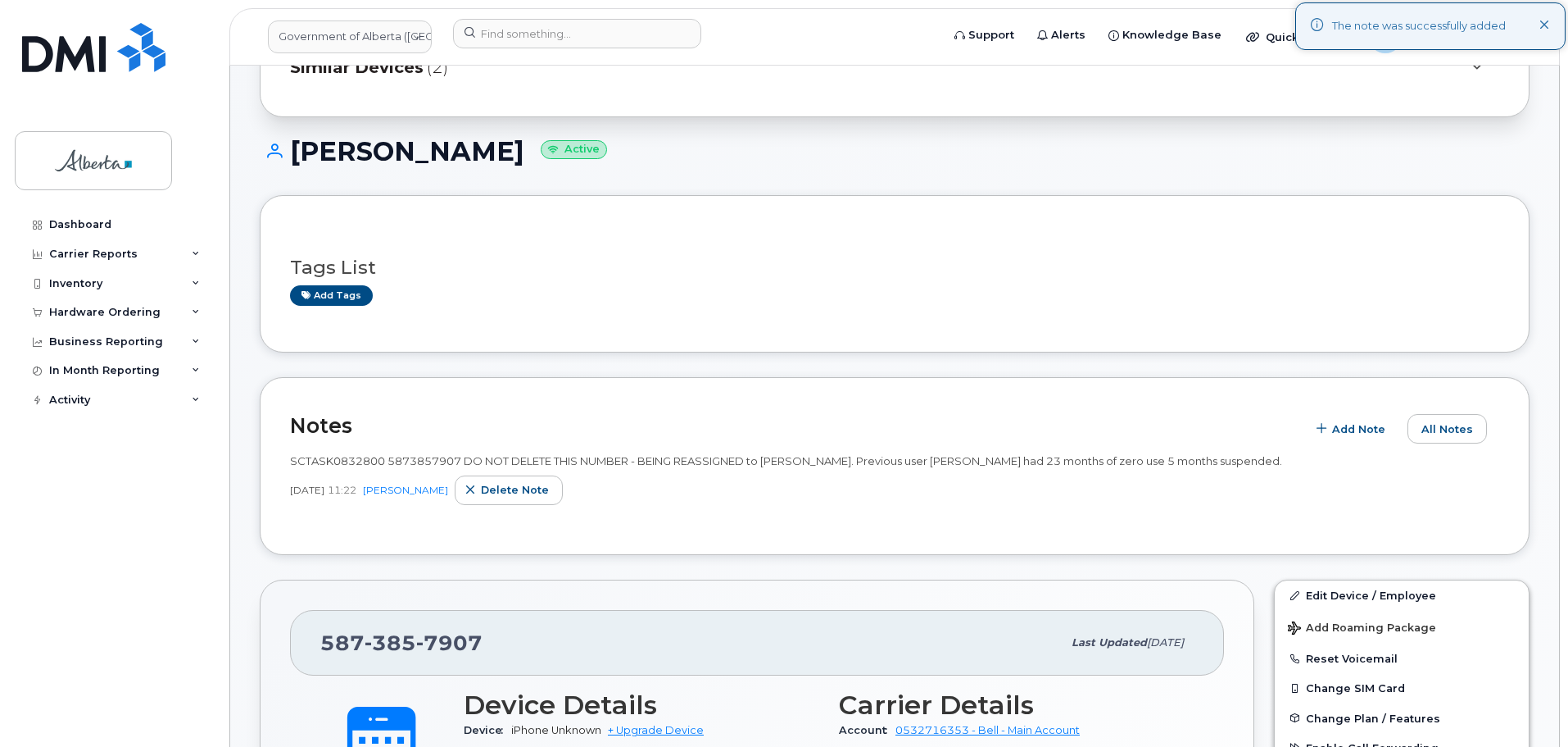
scroll to position [101, 0]
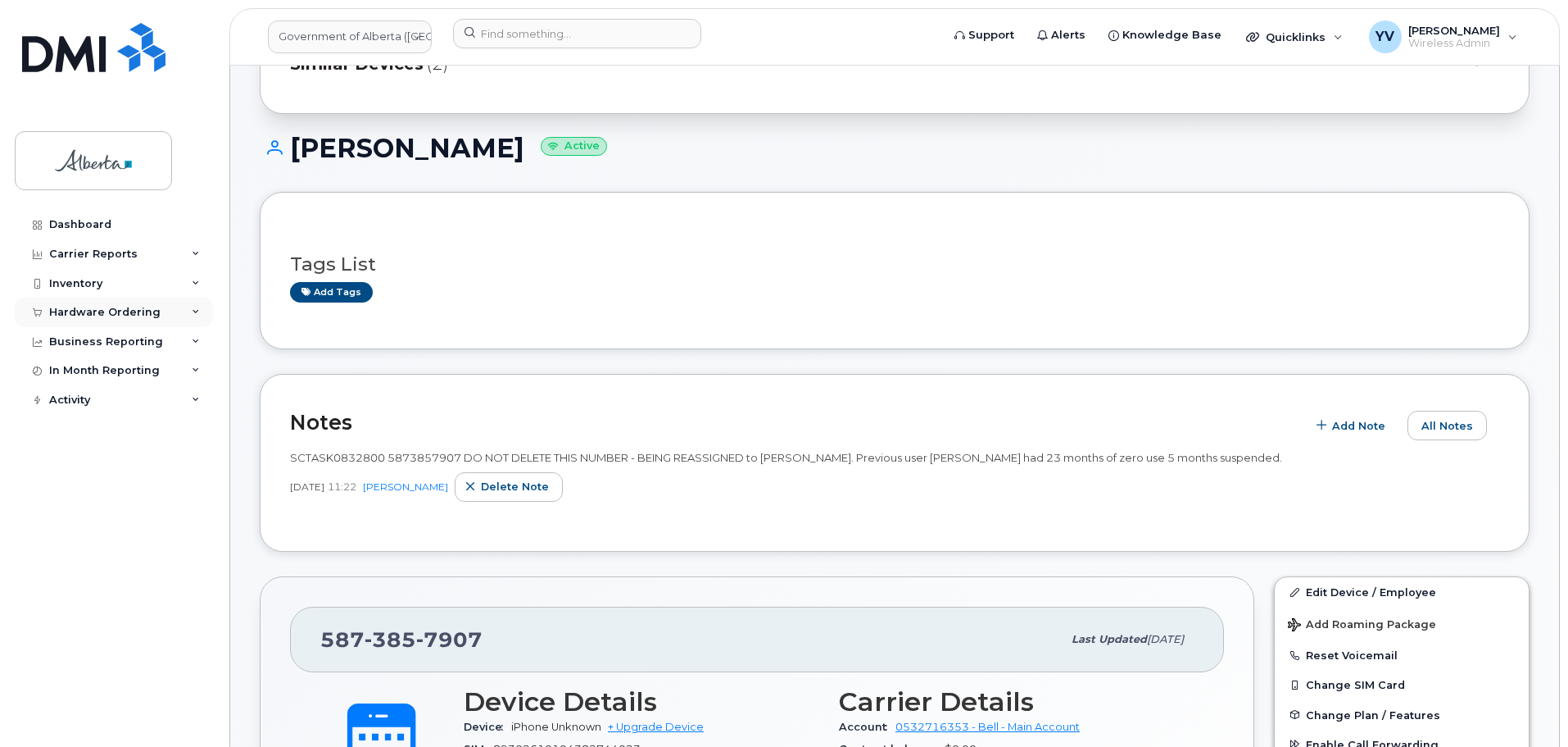
click at [65, 306] on div "Hardware Ordering" at bounding box center [104, 312] width 112 height 13
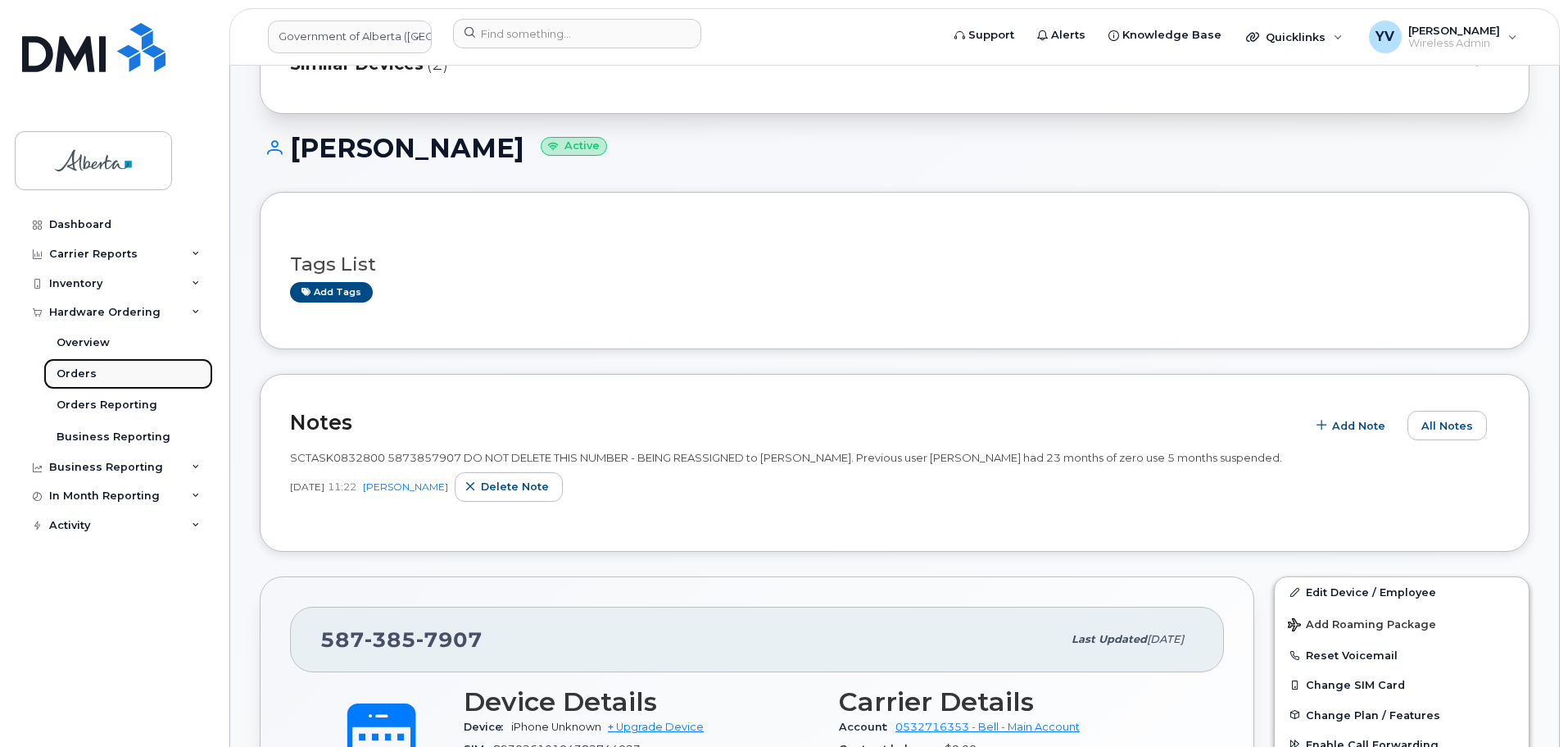
click at [63, 370] on div "Orders" at bounding box center [76, 374] width 40 height 15
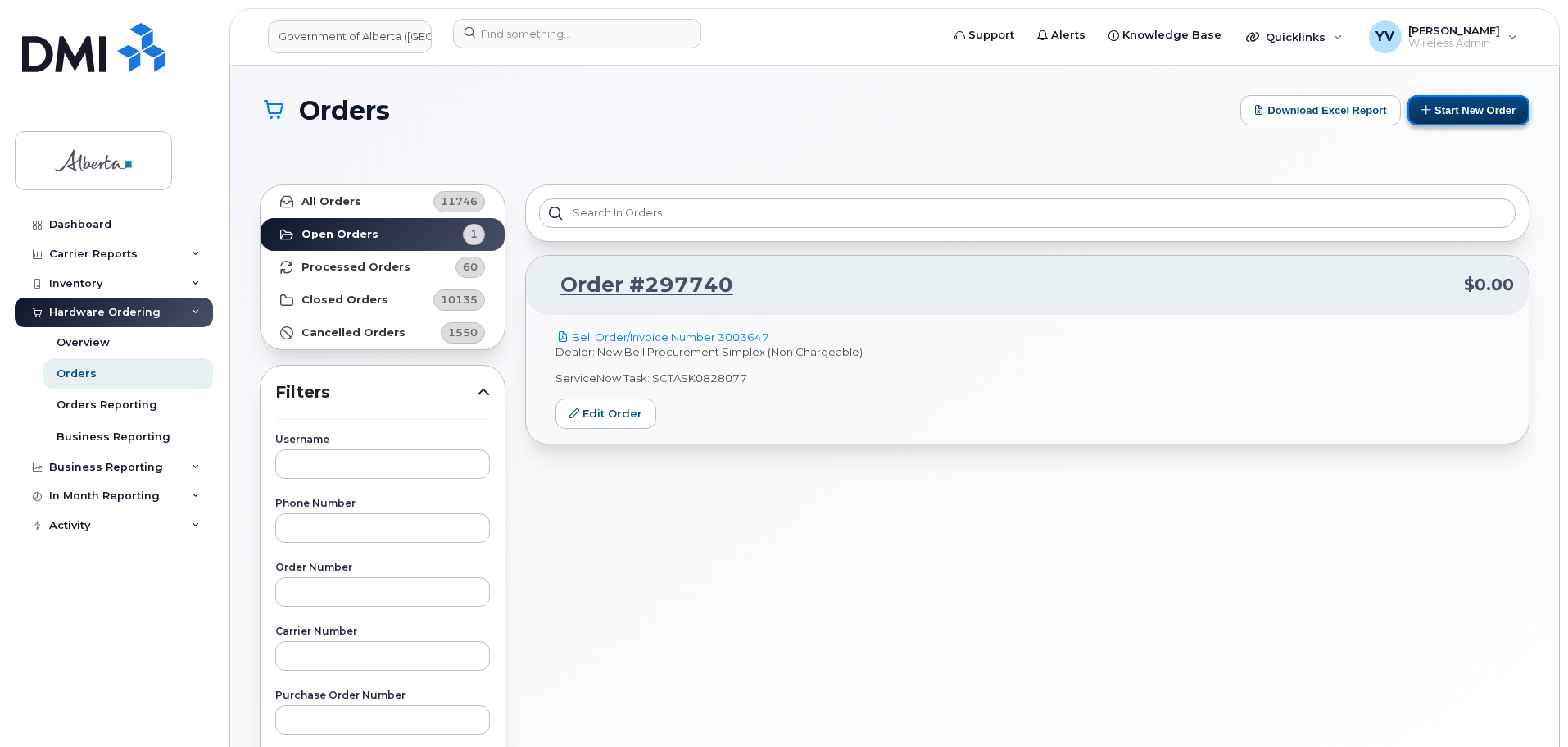
click at [1507, 103] on button "Start New Order" at bounding box center [1469, 110] width 122 height 30
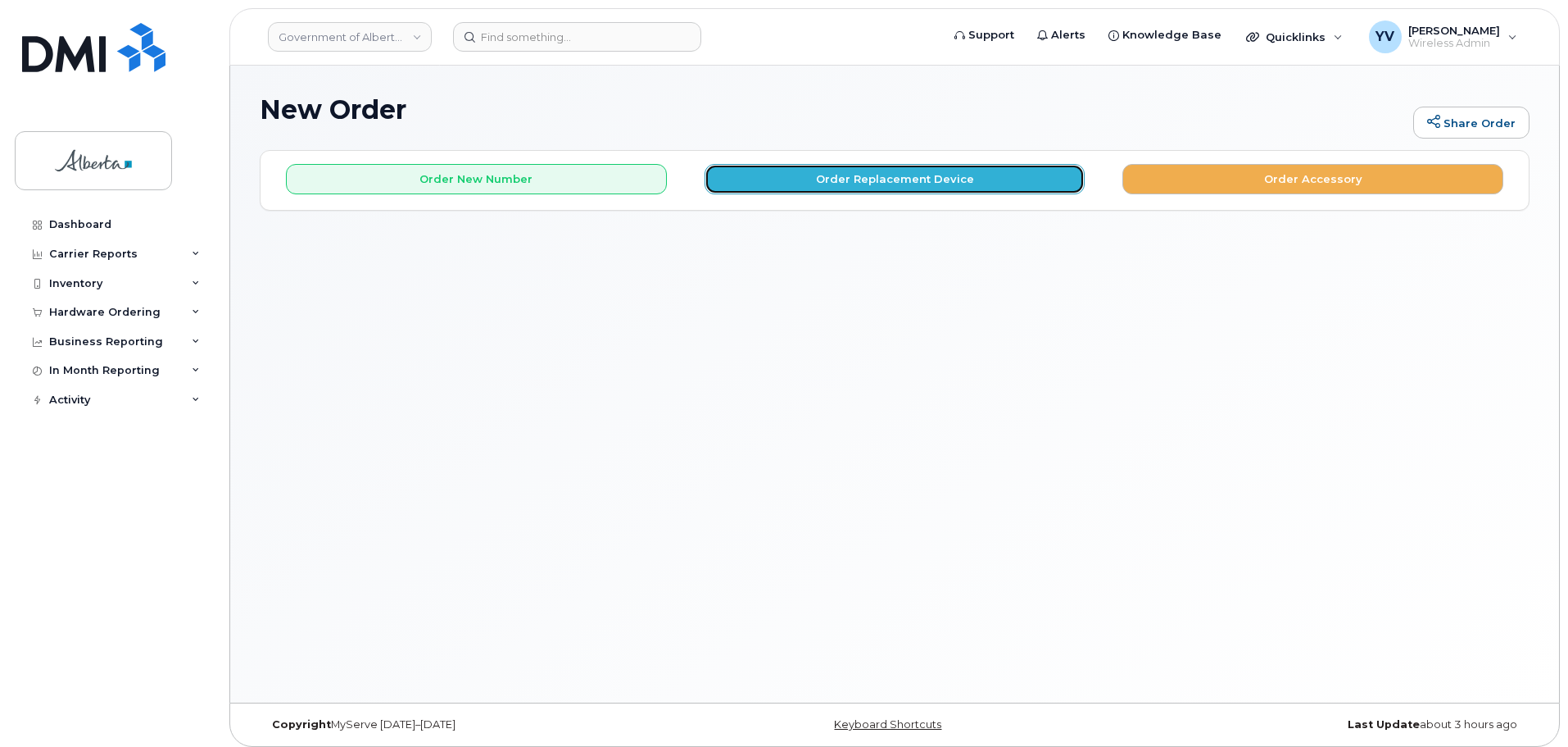
click at [891, 172] on button "Order Replacement Device" at bounding box center [895, 178] width 381 height 30
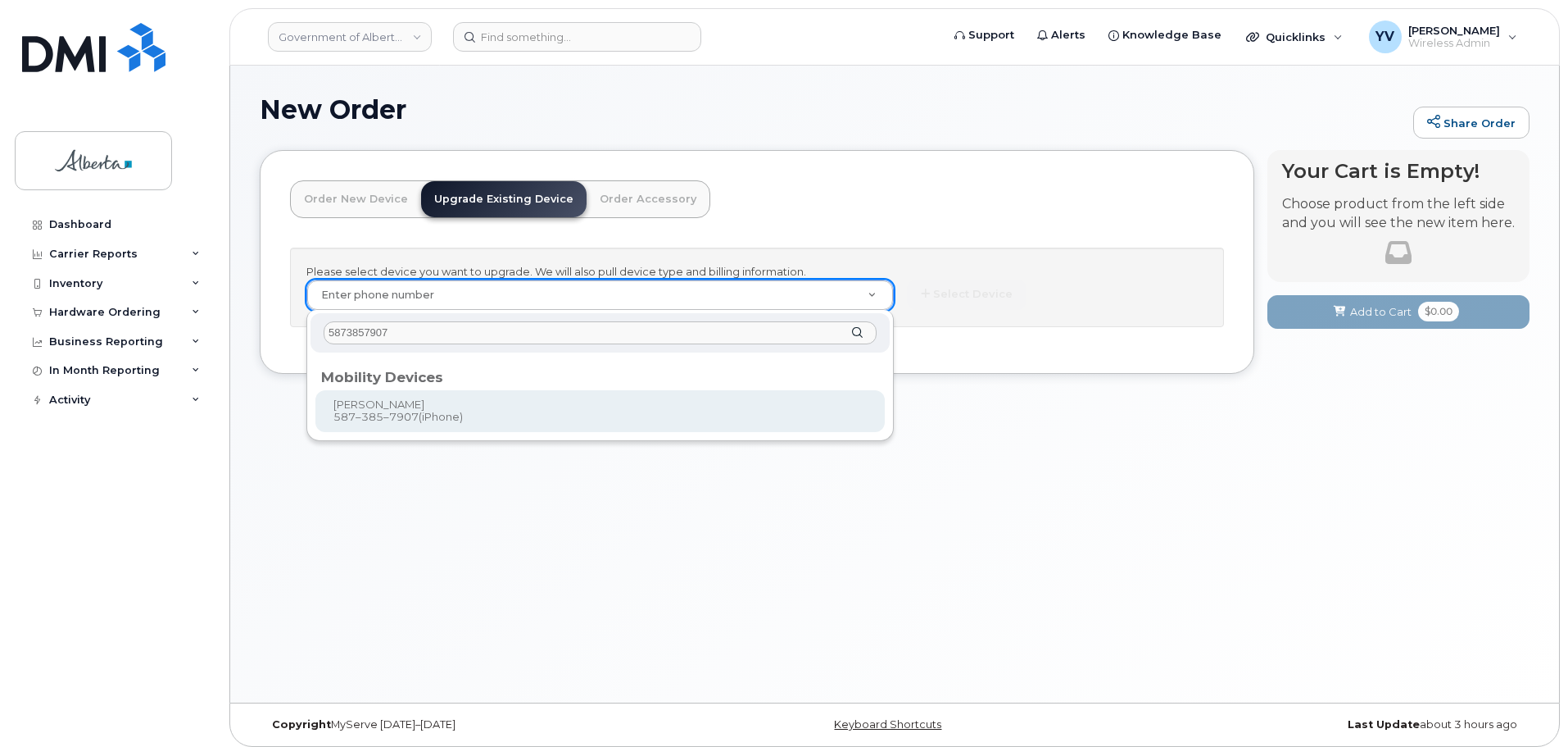
type input "5873857907"
type input "816068"
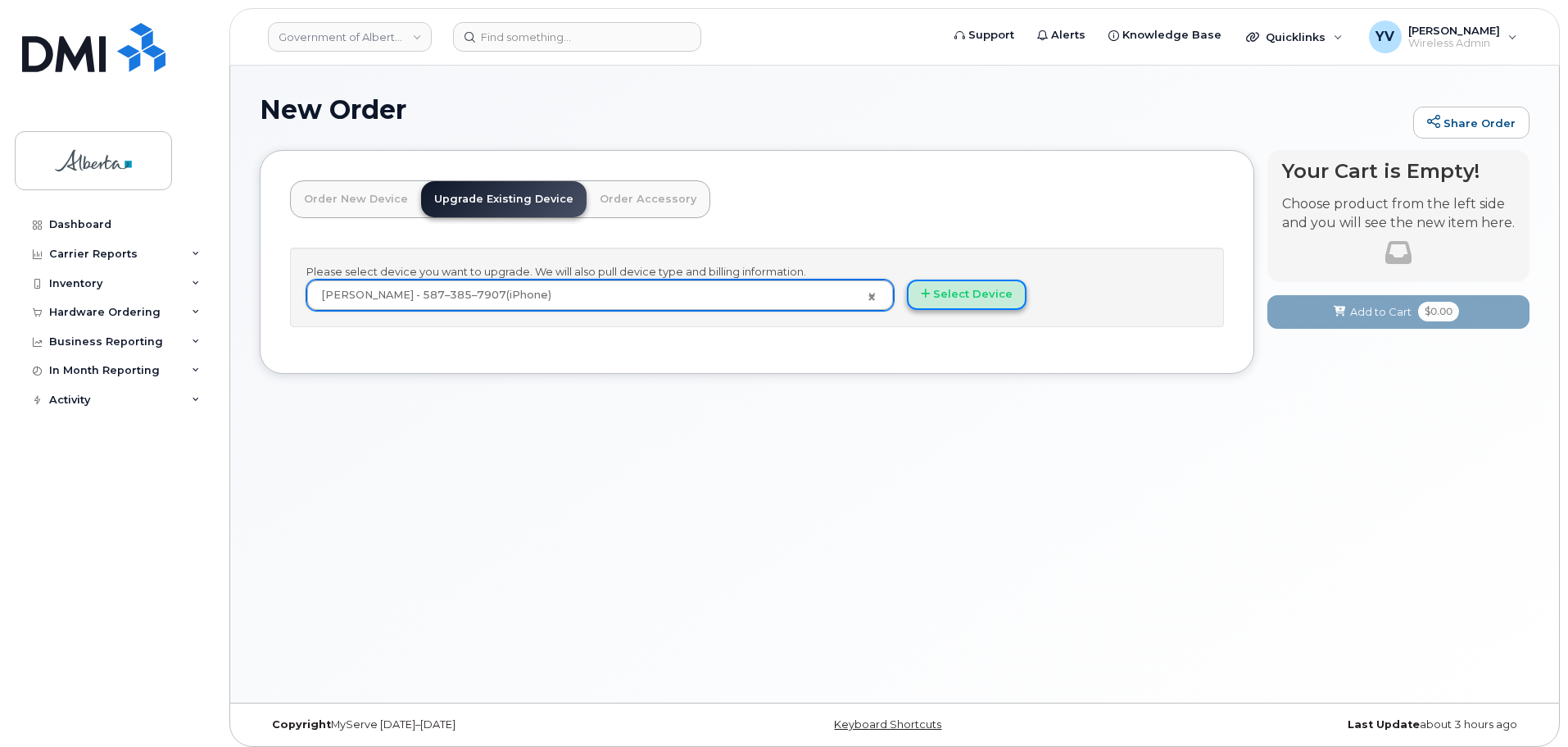
click at [997, 285] on button "Select Device" at bounding box center [967, 294] width 120 height 30
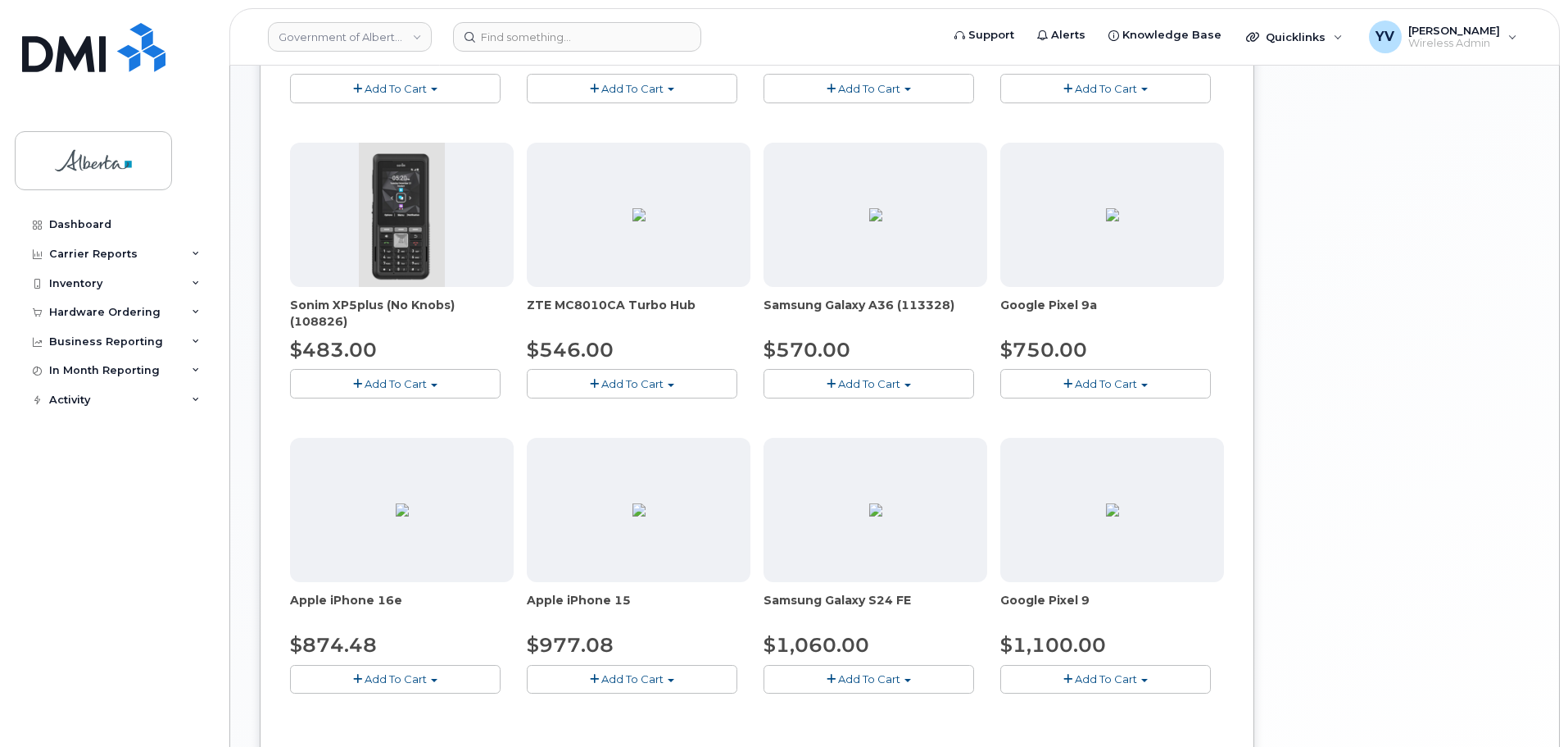
scroll to position [474, 0]
click at [437, 674] on button "Add To Cart" at bounding box center [395, 679] width 211 height 29
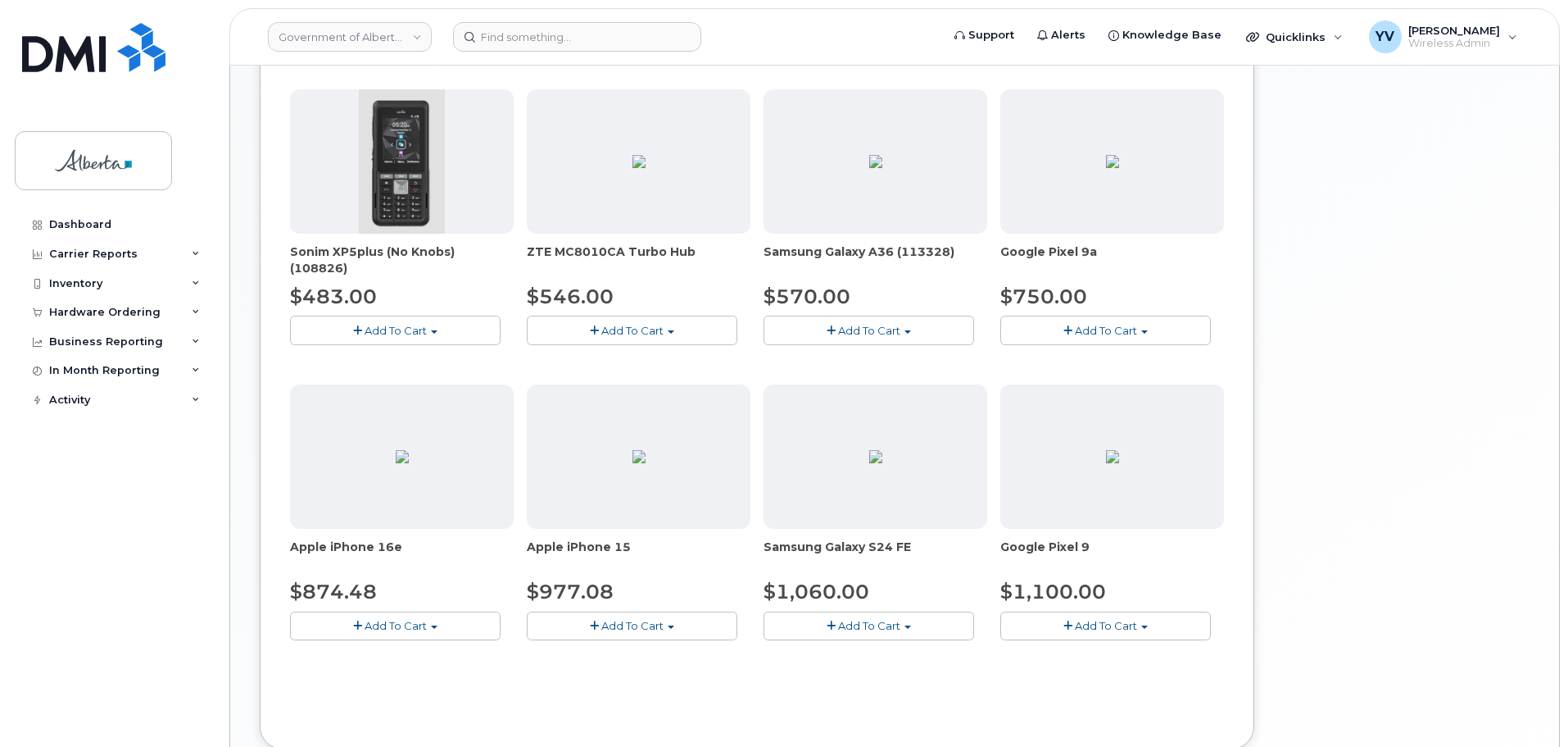
scroll to position [531, 0]
click at [436, 622] on span "button" at bounding box center [433, 624] width 6 height 4
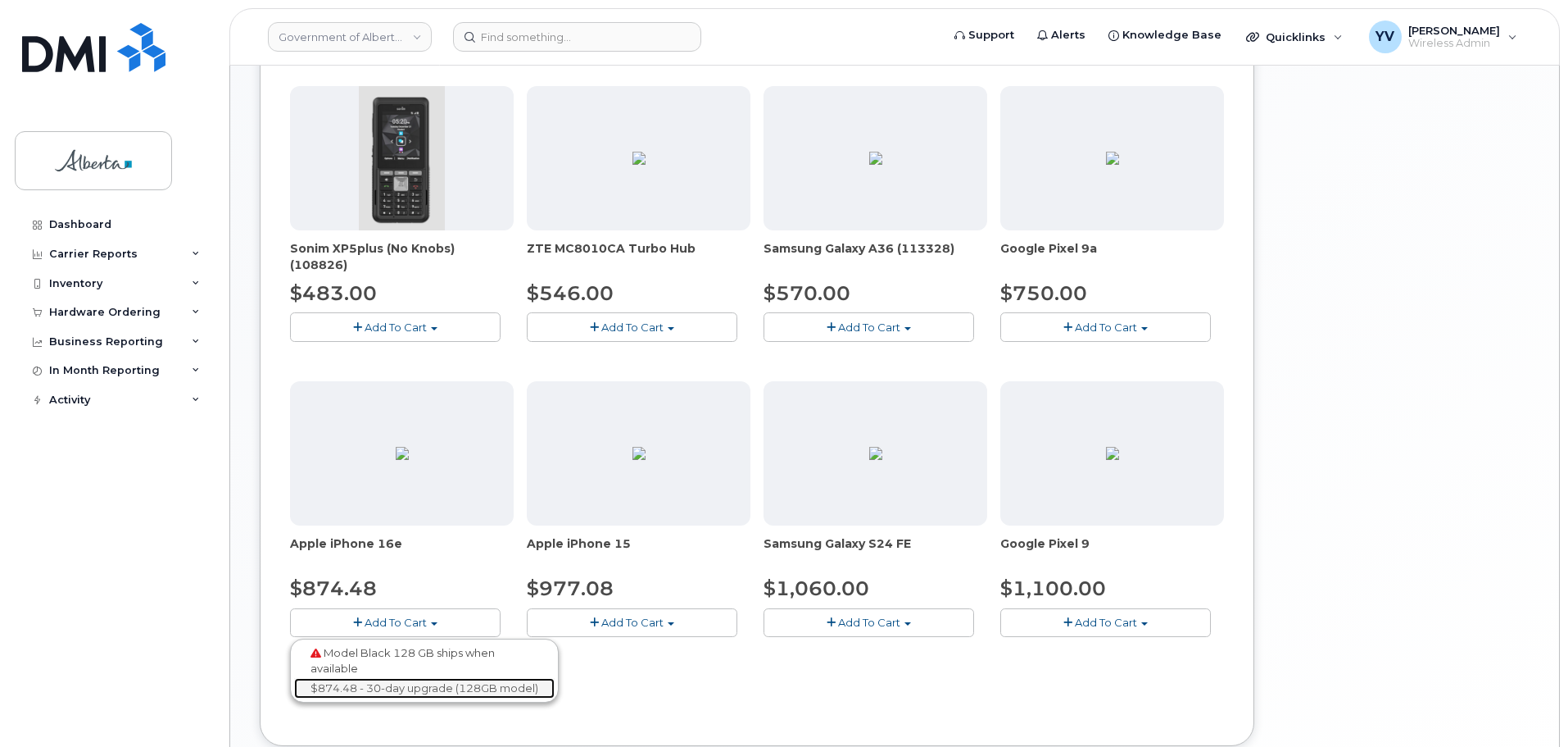
click at [423, 690] on link "$874.48 - 30-day upgrade (128GB model)" at bounding box center [424, 688] width 261 height 21
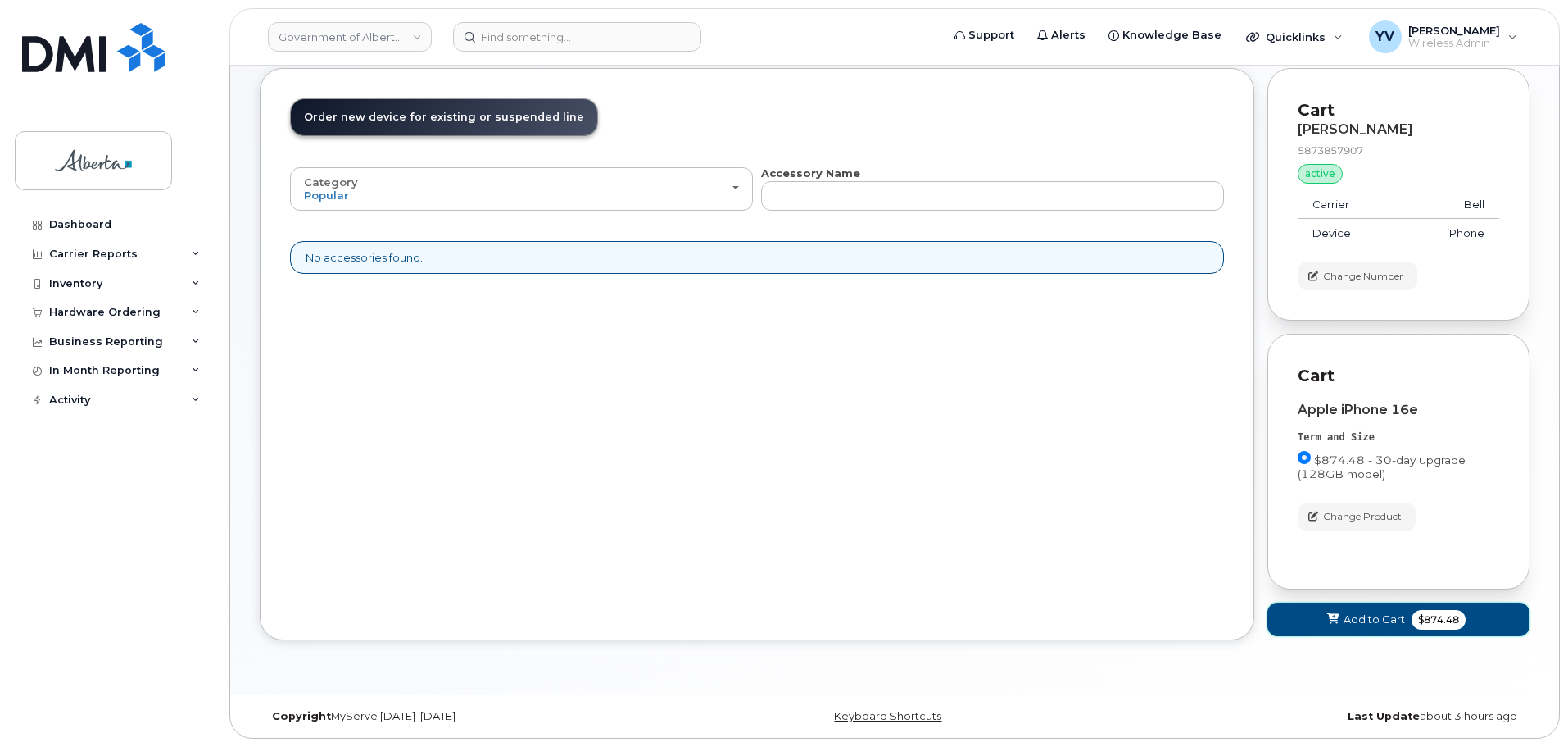
click at [1368, 613] on span "Add to Cart" at bounding box center [1374, 619] width 62 height 15
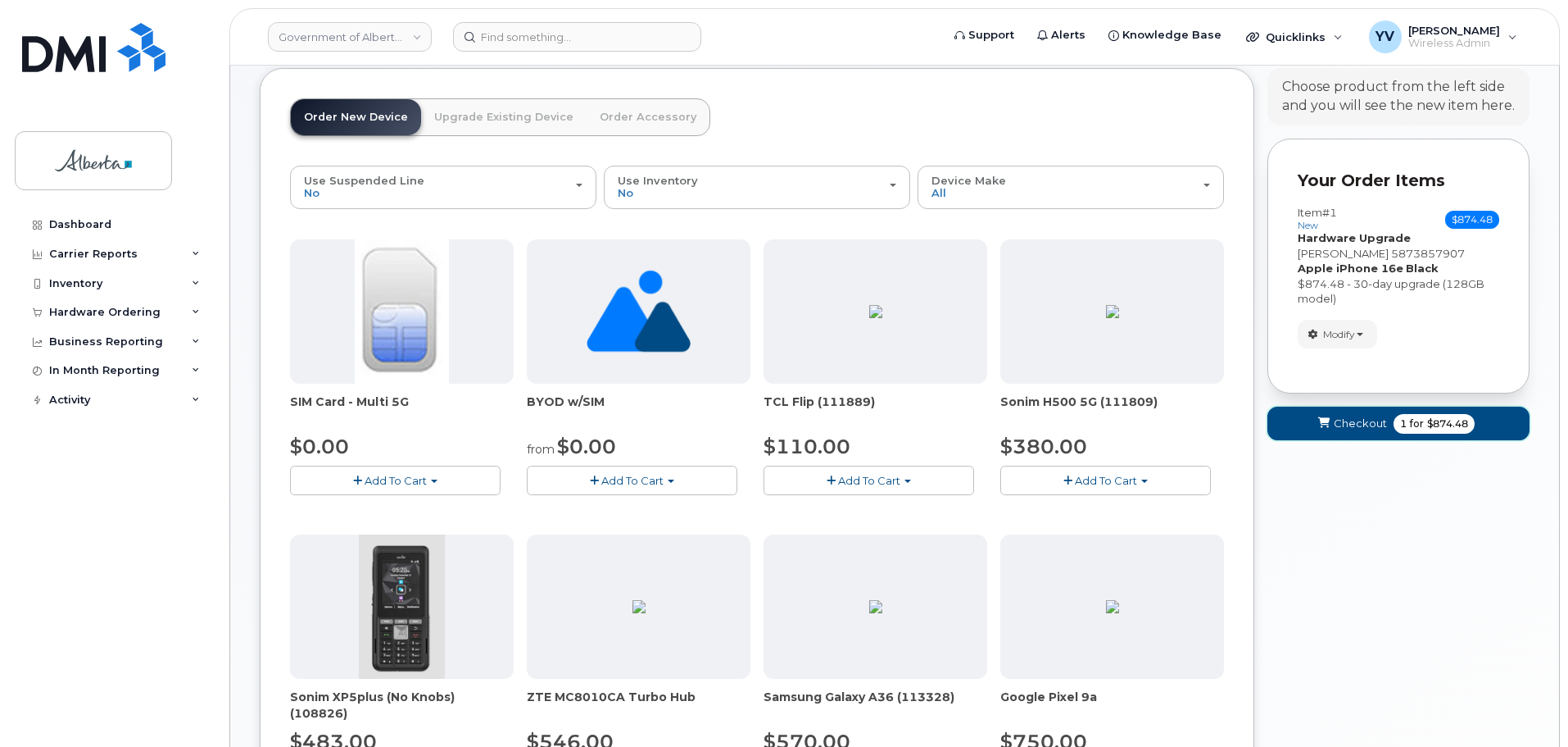
click at [1360, 417] on span "Checkout" at bounding box center [1360, 423] width 54 height 15
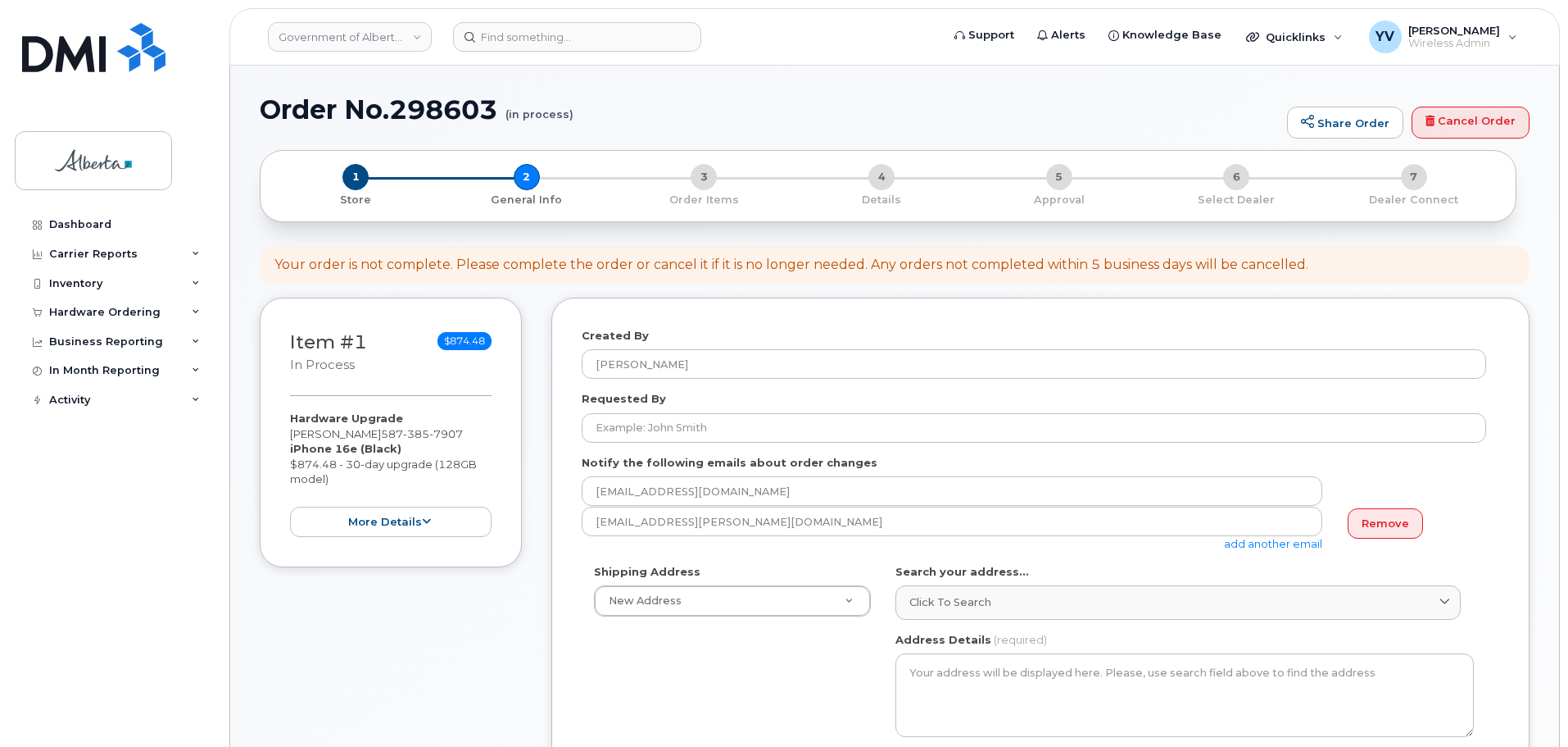
select select
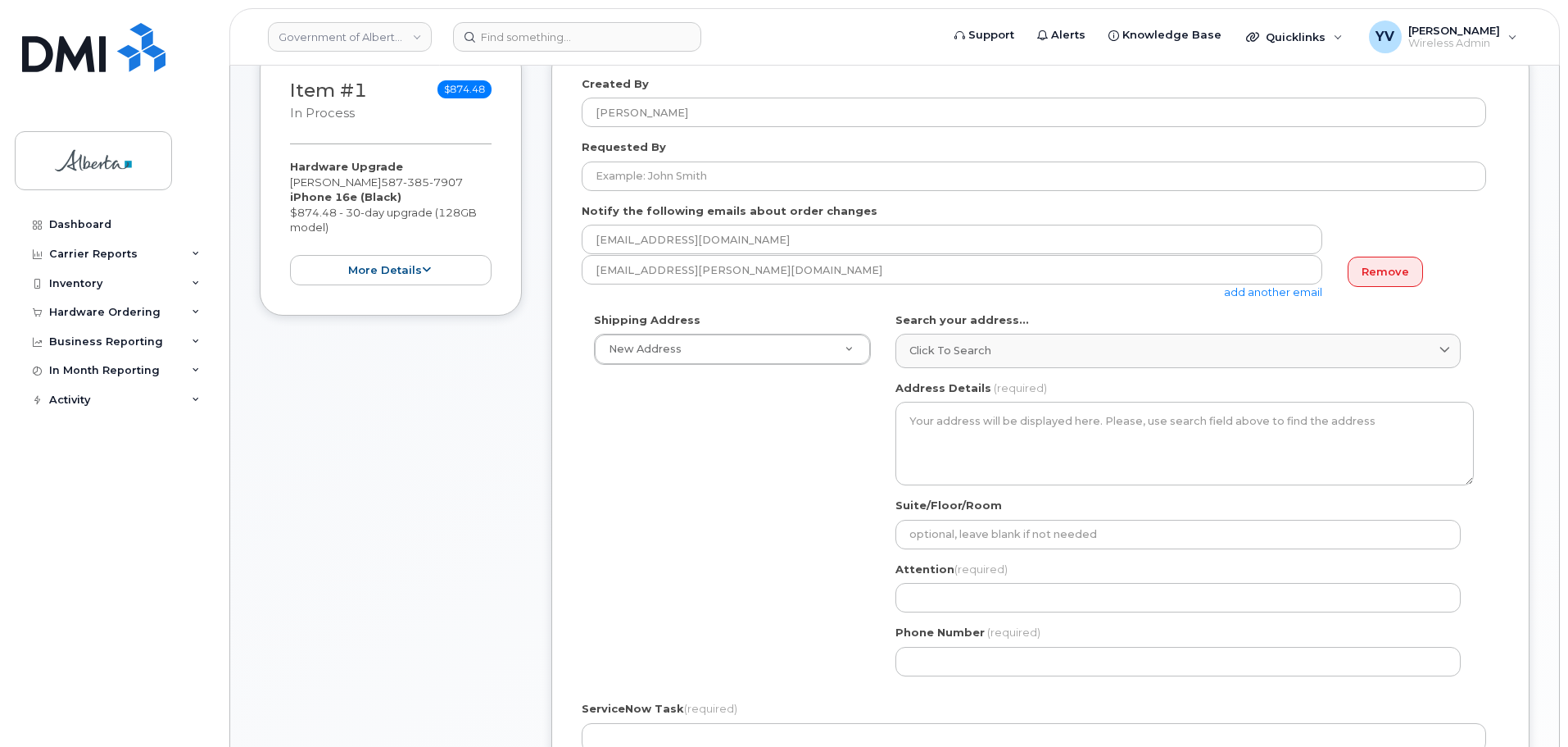
scroll to position [331, 0]
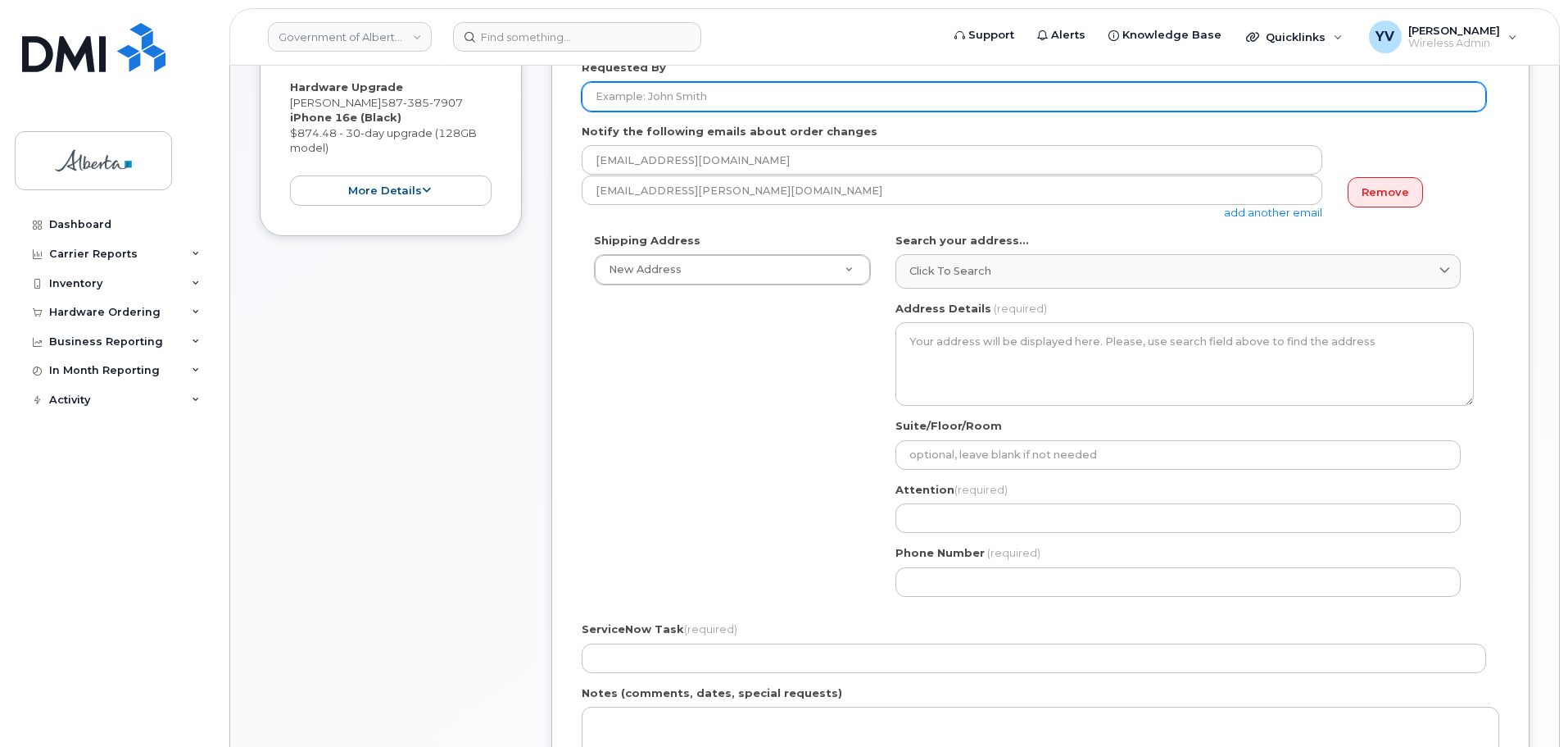
click at [605, 89] on input "Requested By" at bounding box center [1034, 96] width 905 height 29
paste input "[PERSON_NAME]"
type input "[PERSON_NAME]"
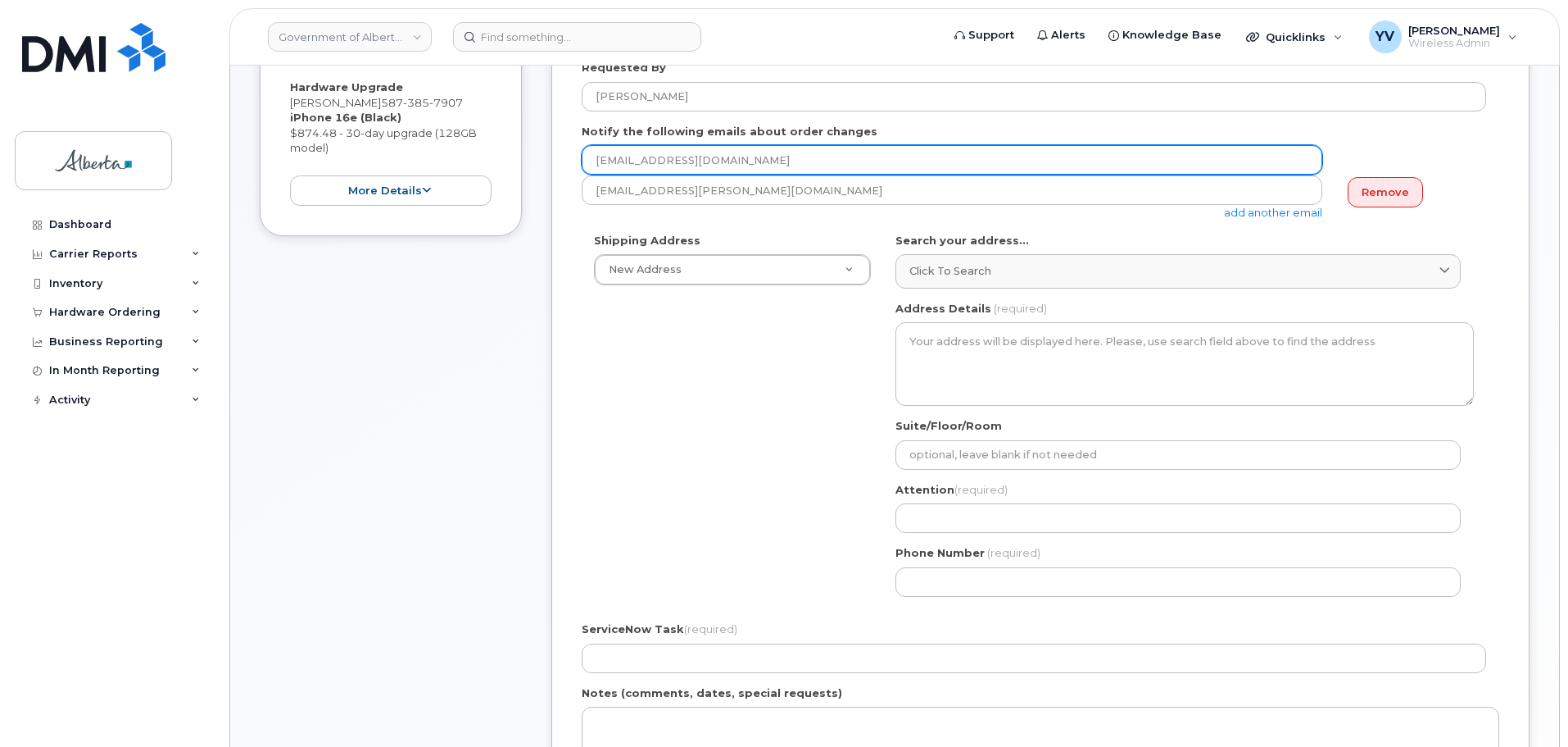
drag, startPoint x: 736, startPoint y: 160, endPoint x: 581, endPoint y: 162, distance: 155.0
click at [581, 162] on div "Created By Yen Vong Requested By Rico Talento Notify the following emails about…" at bounding box center [1040, 452] width 978 height 971
paste input "Rico.Talento"
type input "Rico.Talento@gov.ab.ca"
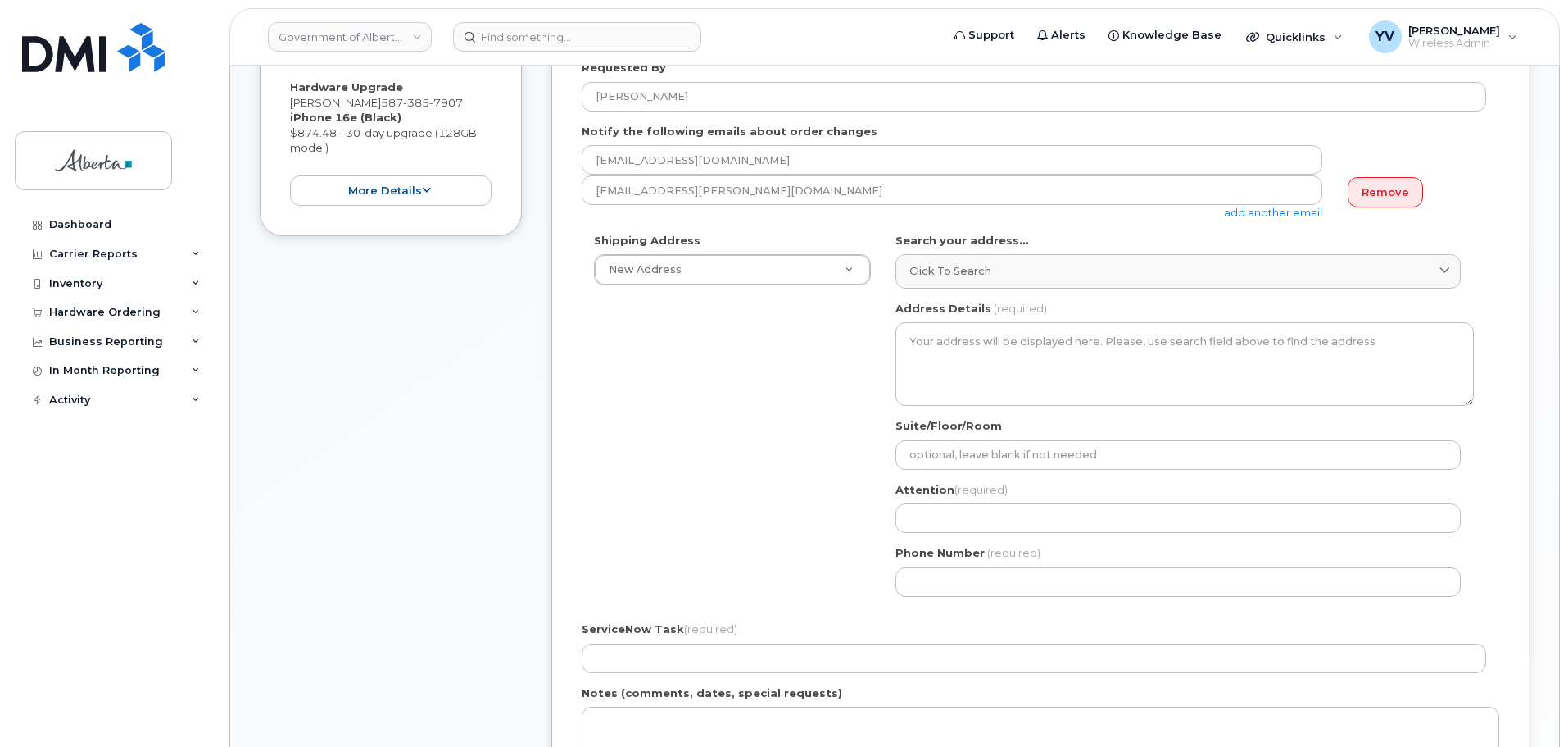
click at [1285, 215] on link "add another email" at bounding box center [1274, 212] width 98 height 13
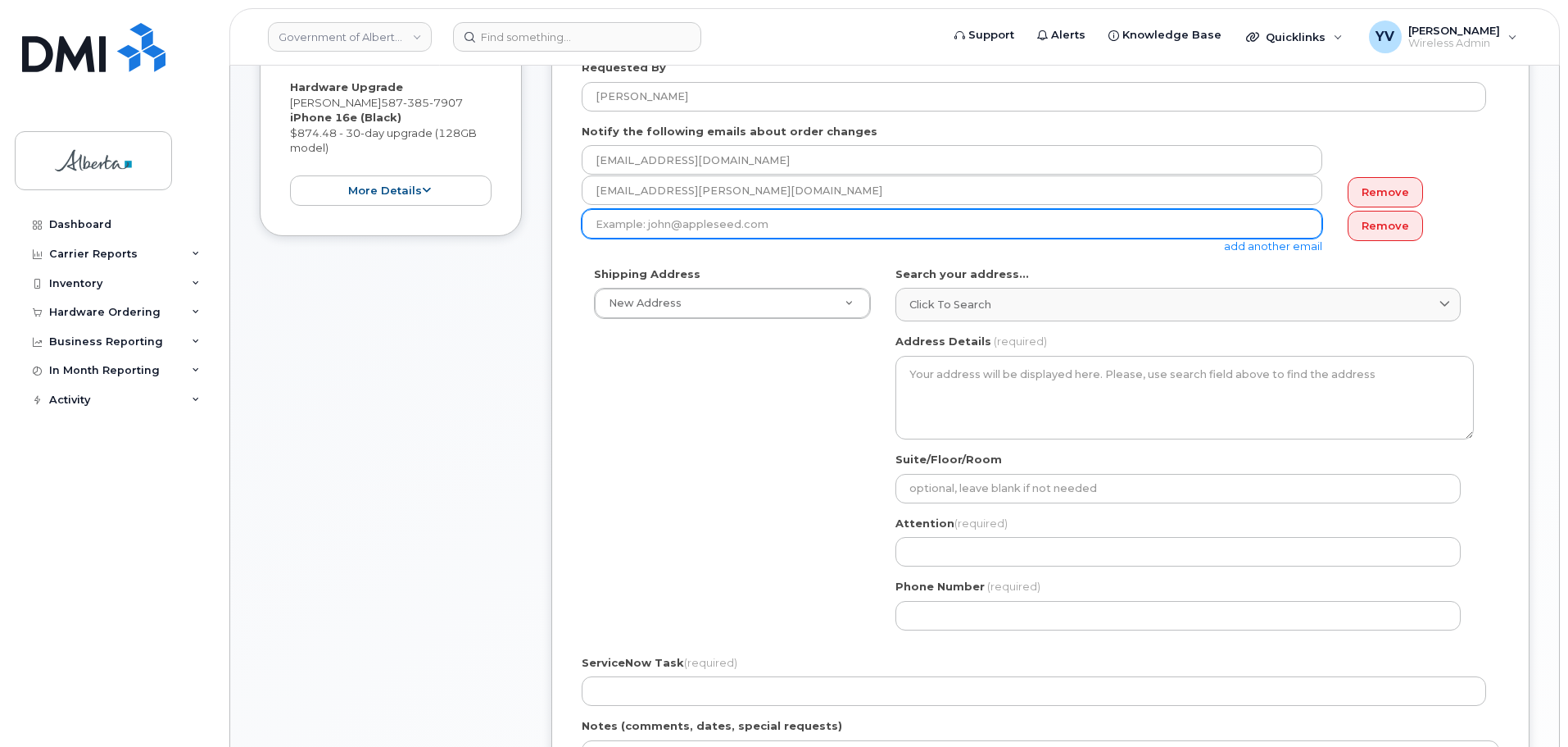
click at [611, 224] on input "email" at bounding box center [951, 224] width 740 height 29
paste input "Evelyn.Stol@gov.ab.ca"
type input "Evelyn.Stol@gov.ab.ca"
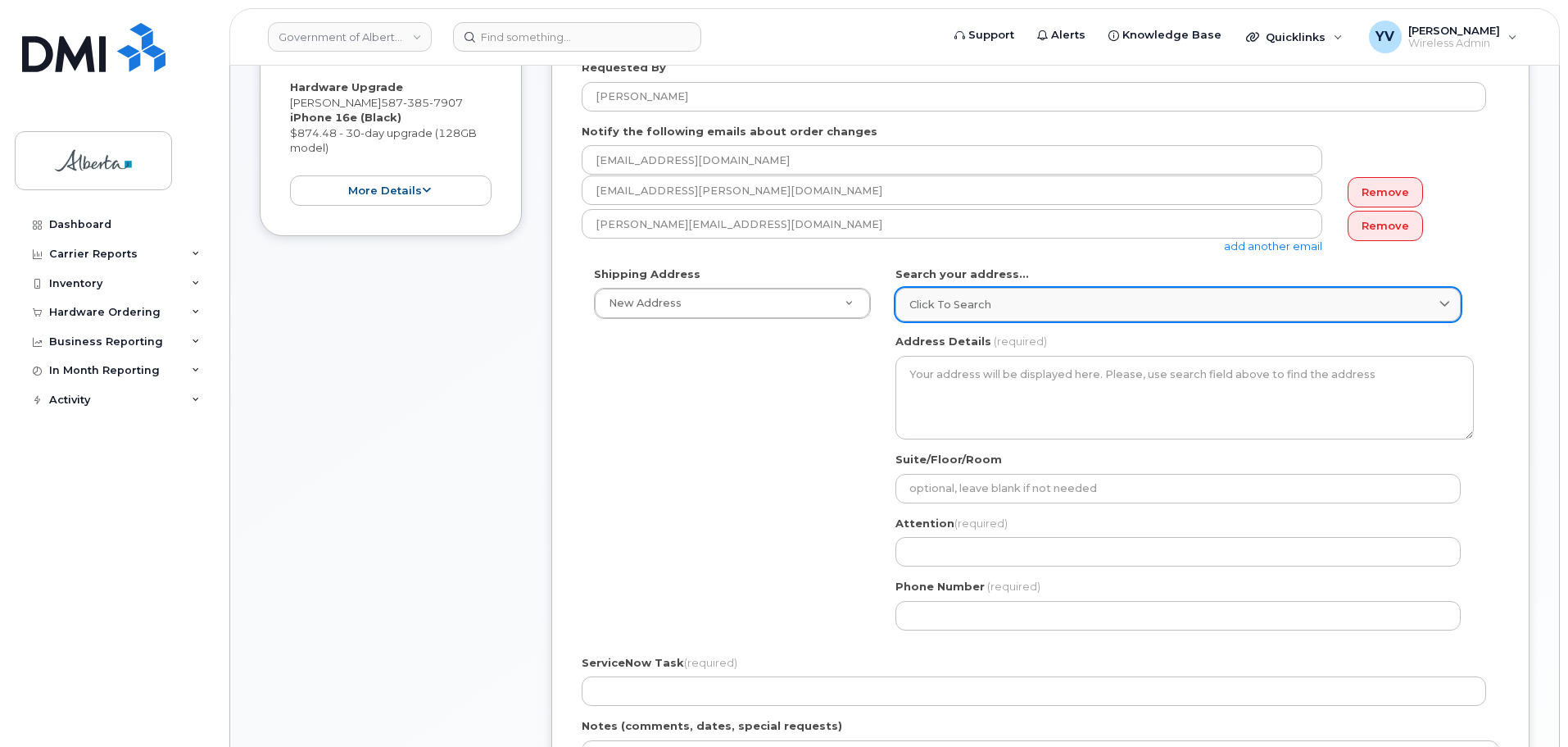
click at [958, 298] on span "Click to search" at bounding box center [950, 304] width 82 height 15
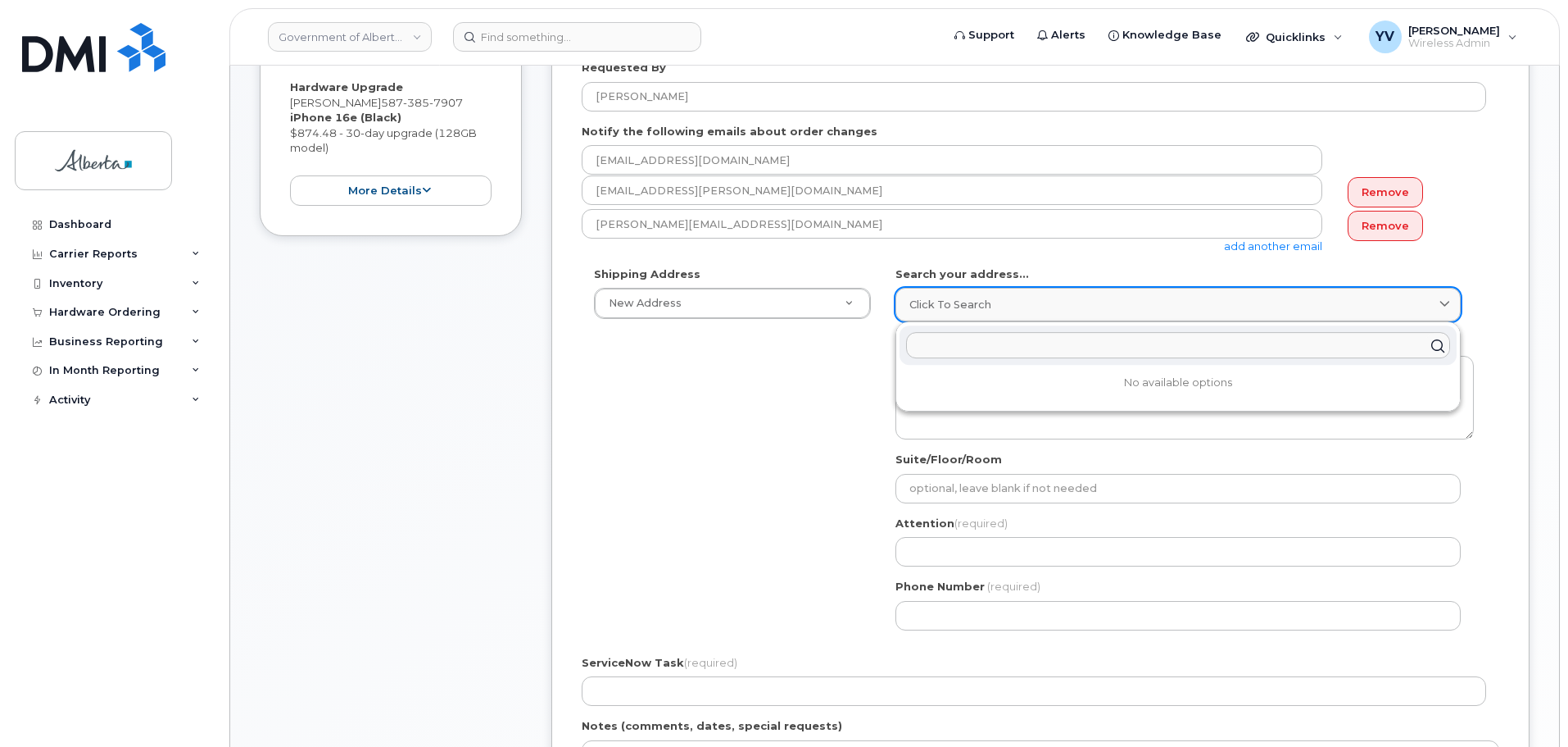
paste input "9820 - 107 Street"
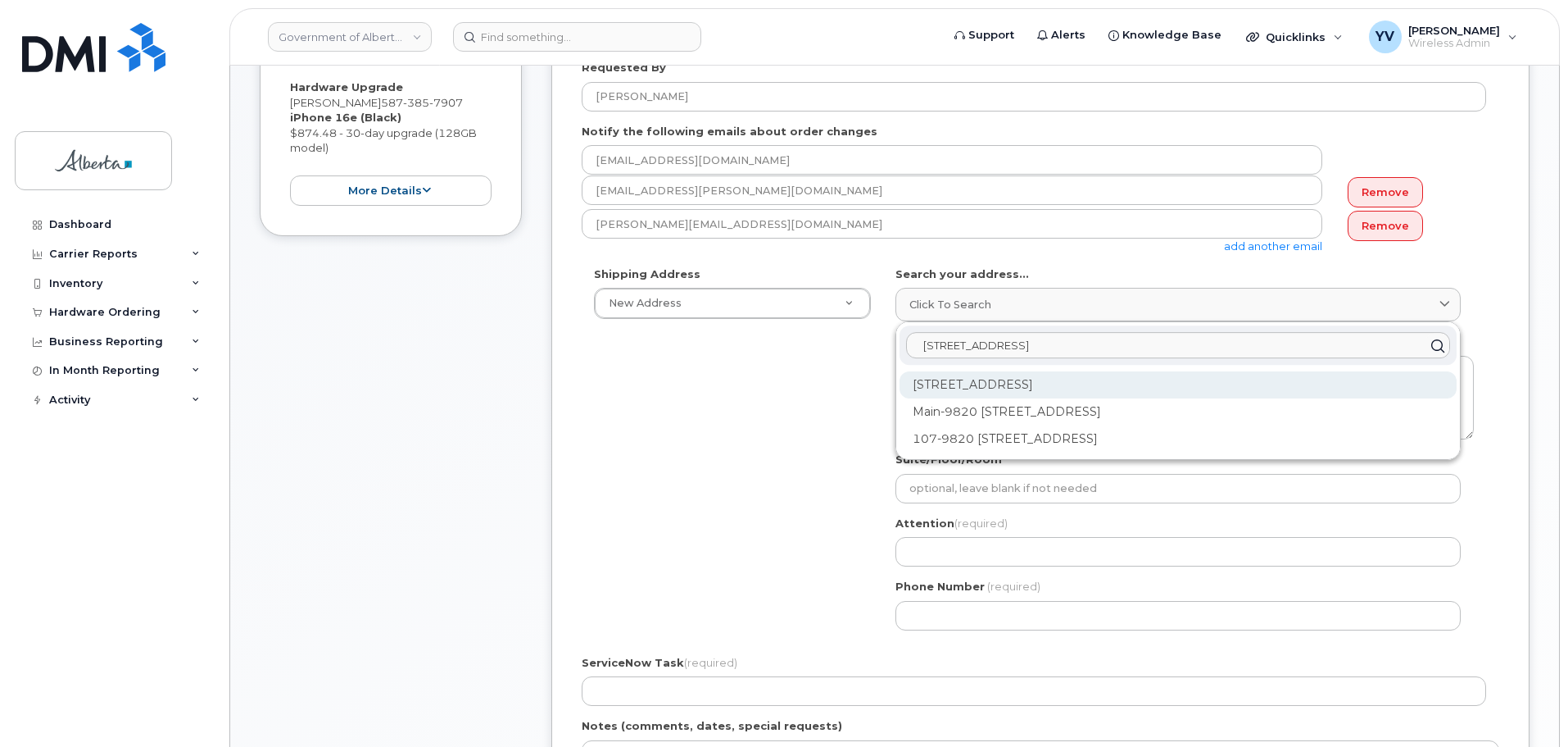
type input "9820 - 107 Street"
click at [1051, 425] on div "9820 107 St NW Edmonton AB T5K 1E7" at bounding box center [1177, 439] width 557 height 27
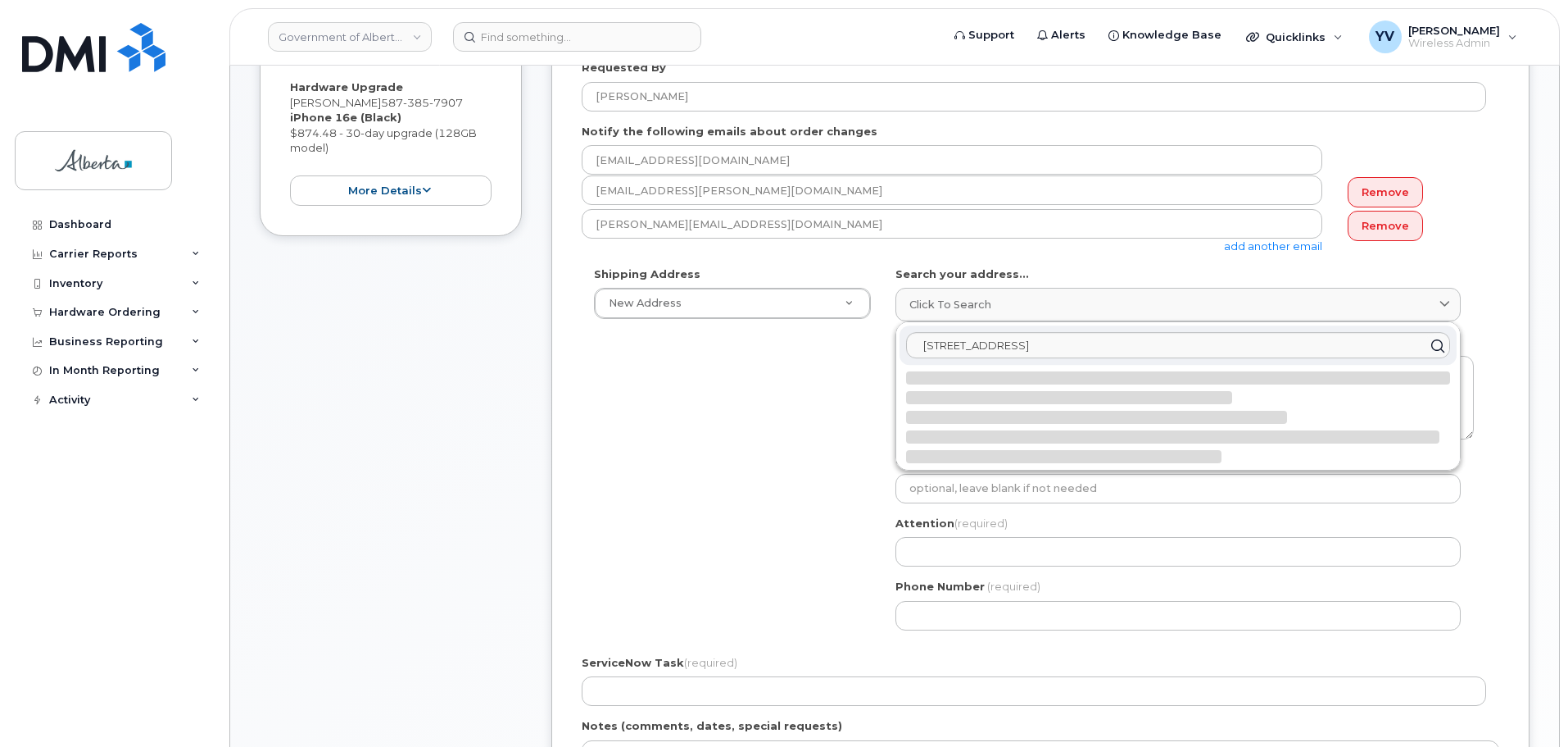
select select
type textarea "9820 107 St NW EDMONTON AB T5K 1E7 CANADA"
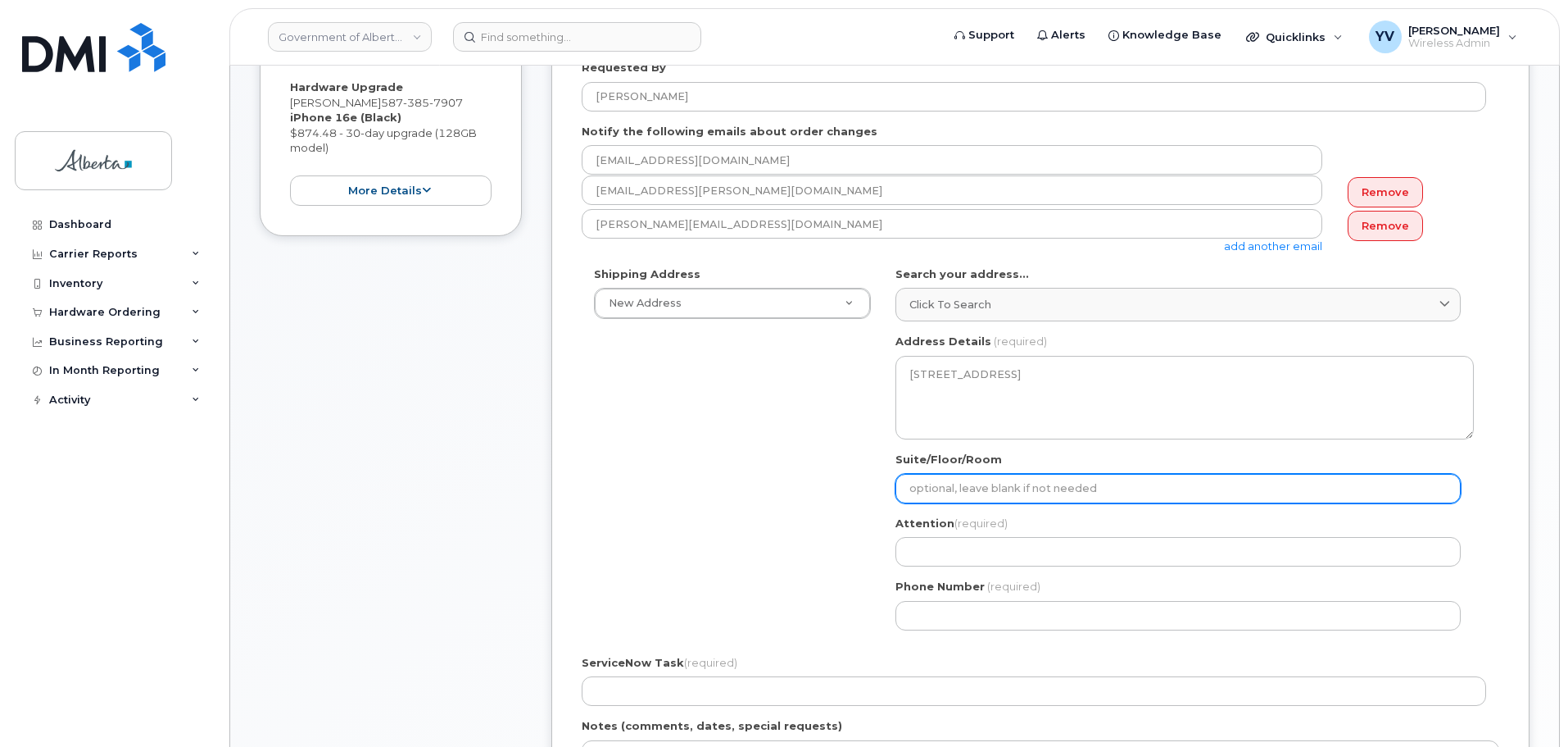
click at [912, 485] on input "Suite/Floor/Room" at bounding box center [1178, 488] width 565 height 29
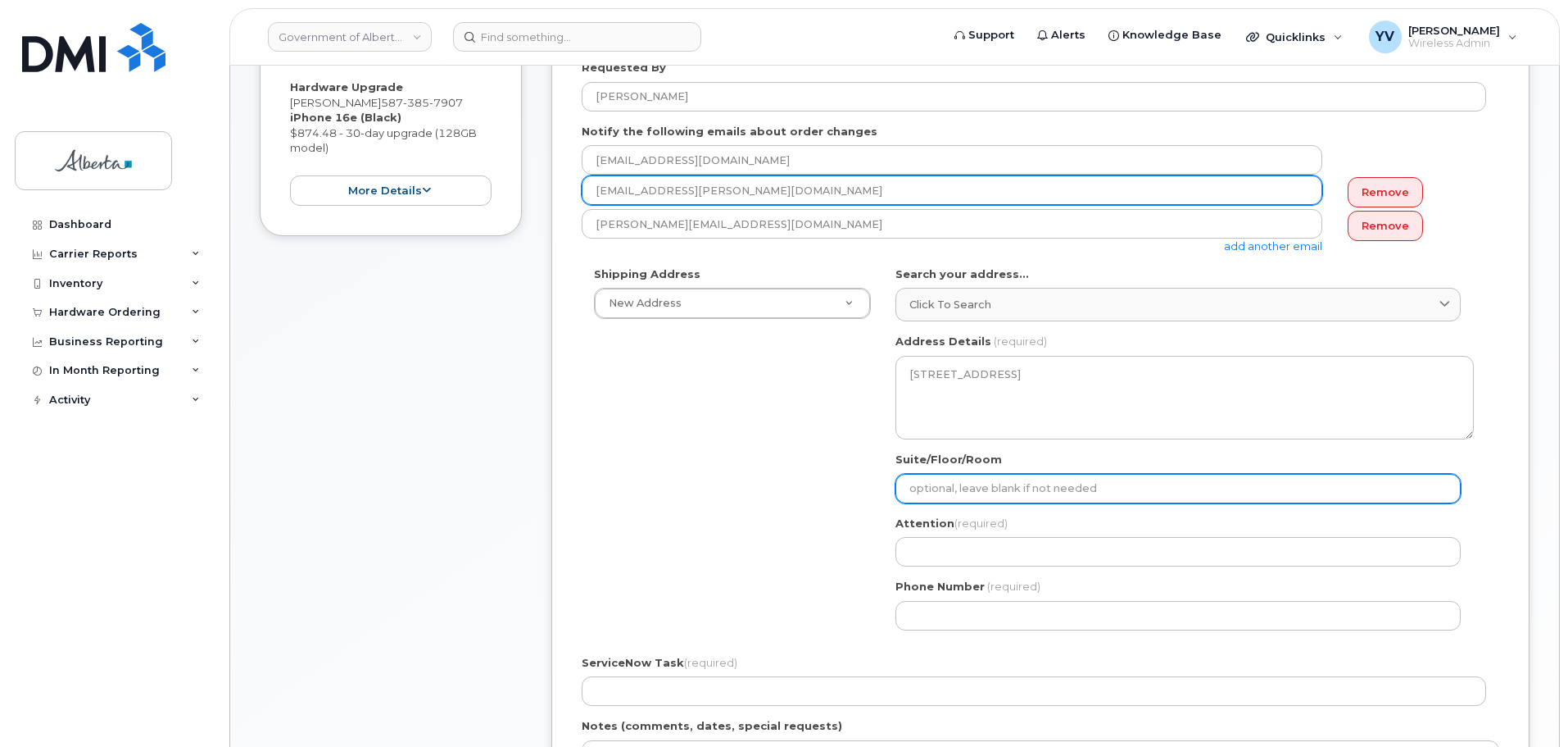
paste input "7th Floor"
select select
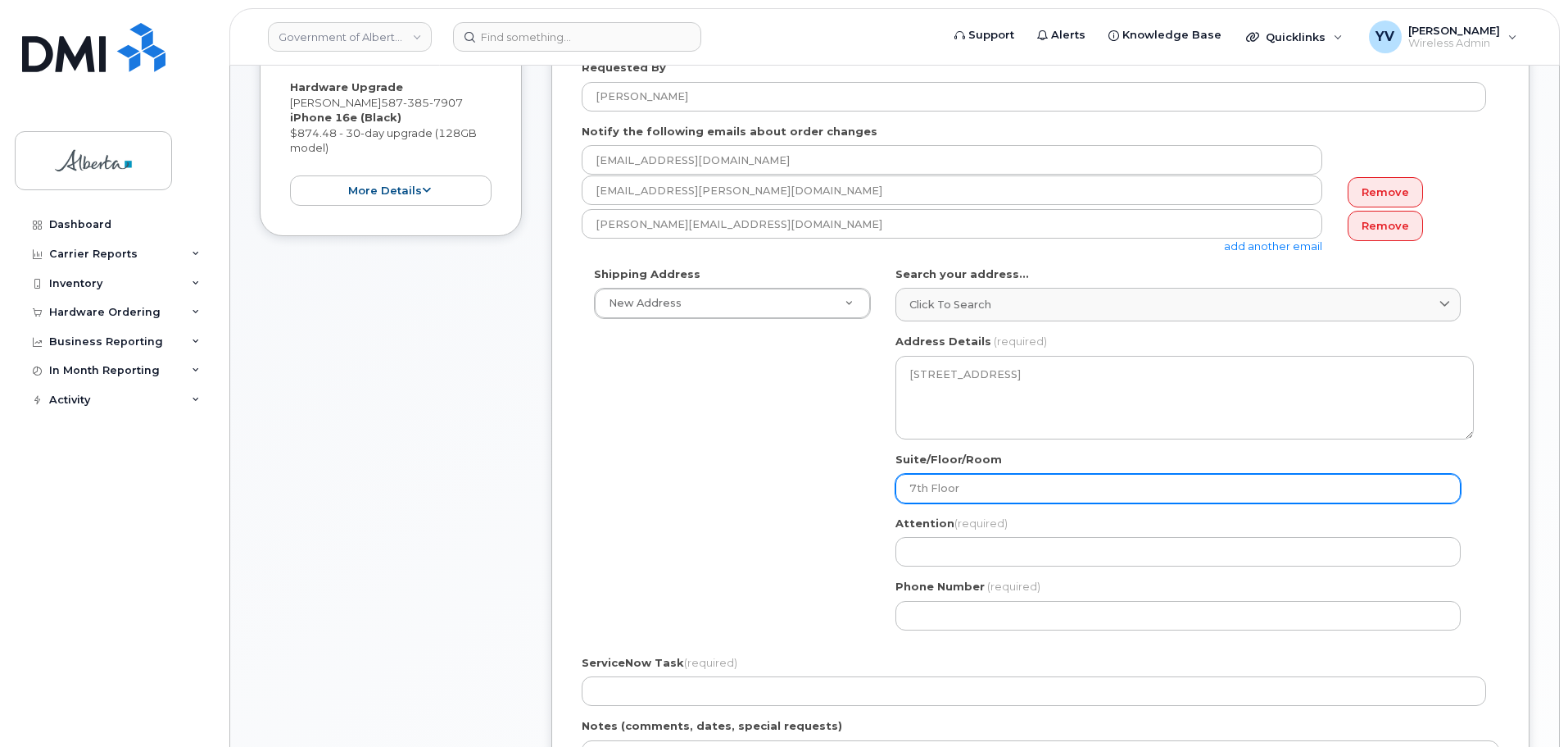
type input "7th Floor"
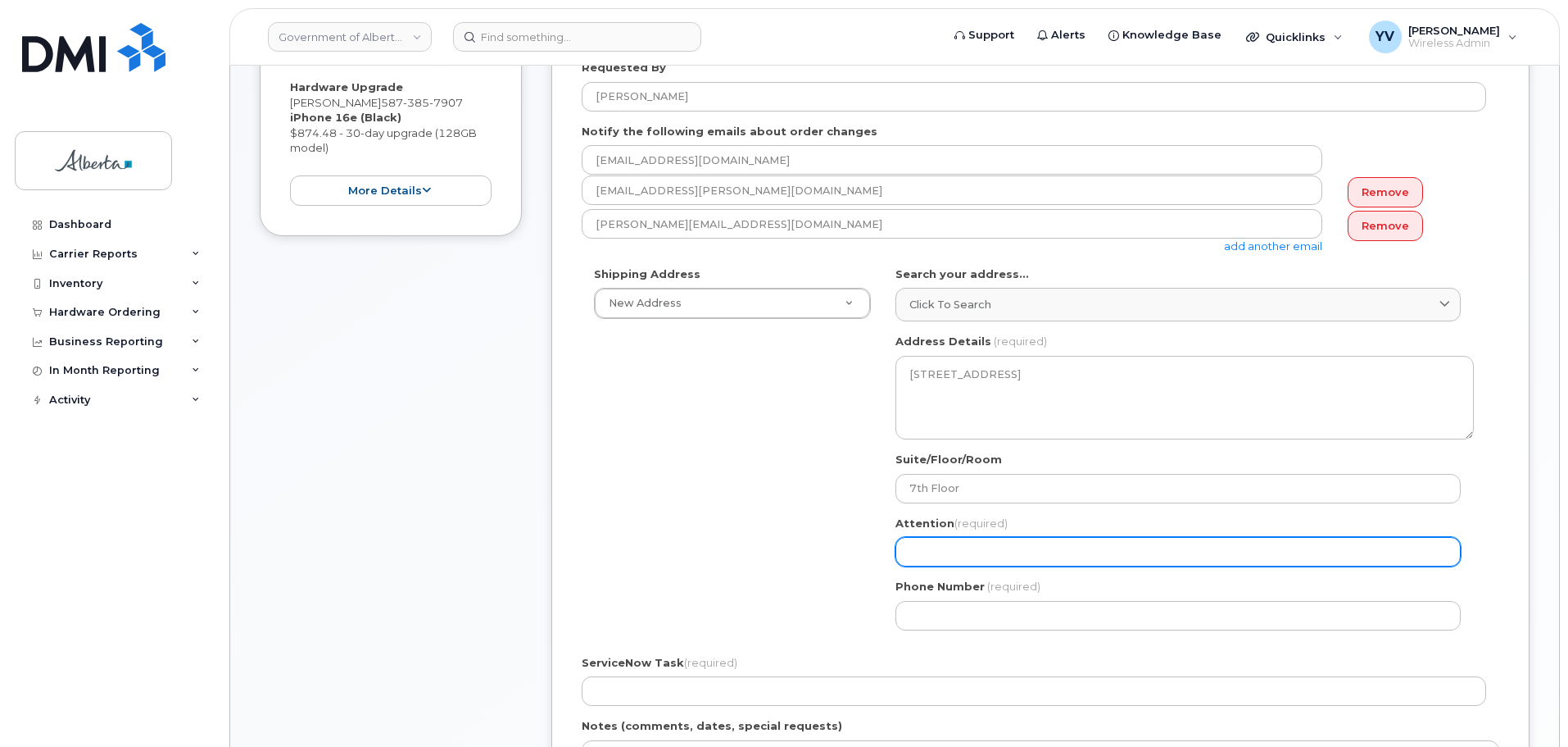
click at [921, 555] on input "Attention (required)" at bounding box center [1178, 552] width 565 height 29
paste input "Evelyn Stol"
select select
type input "Evelyn Stol"
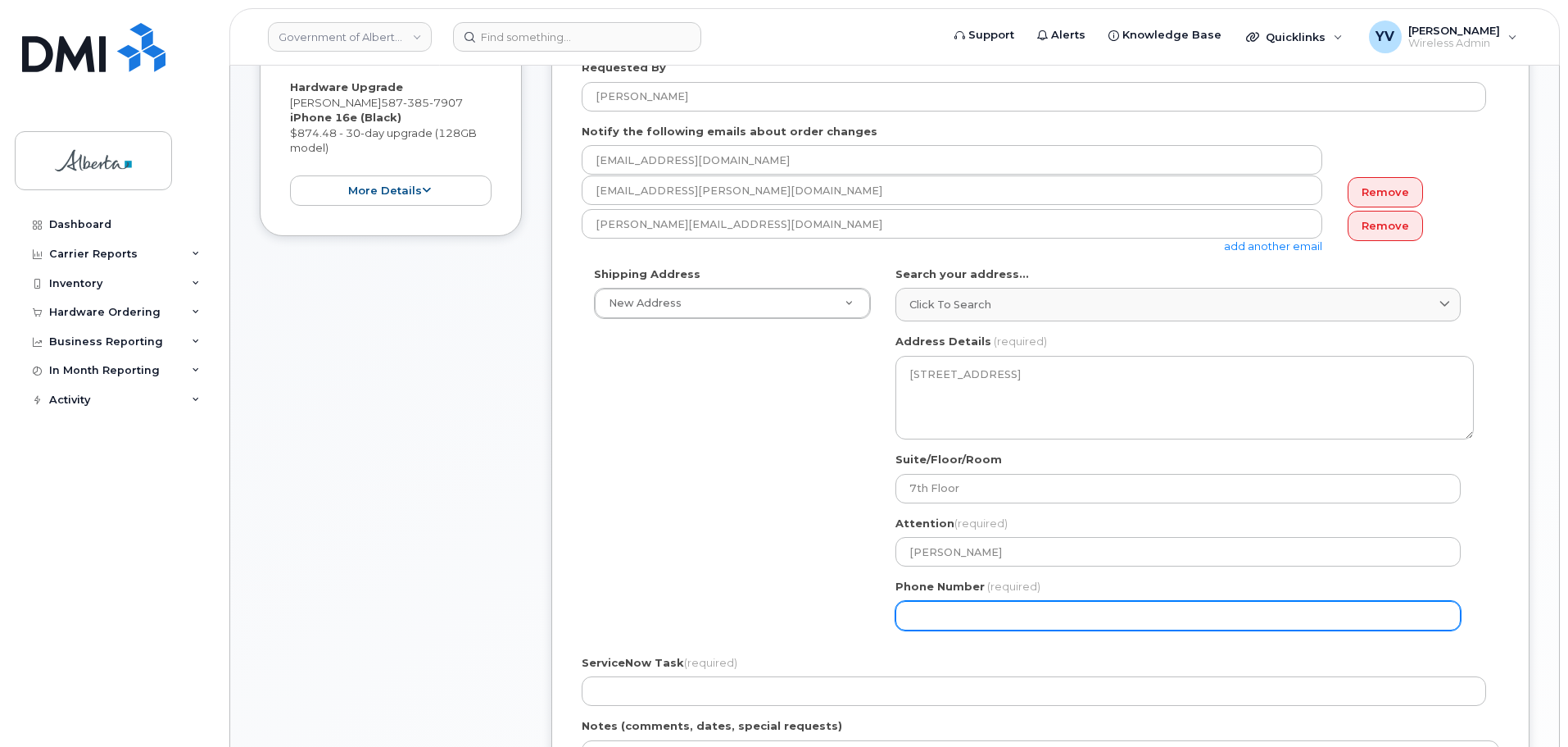
click at [968, 622] on input "Phone Number" at bounding box center [1178, 615] width 565 height 29
paste input "7806436684"
select select
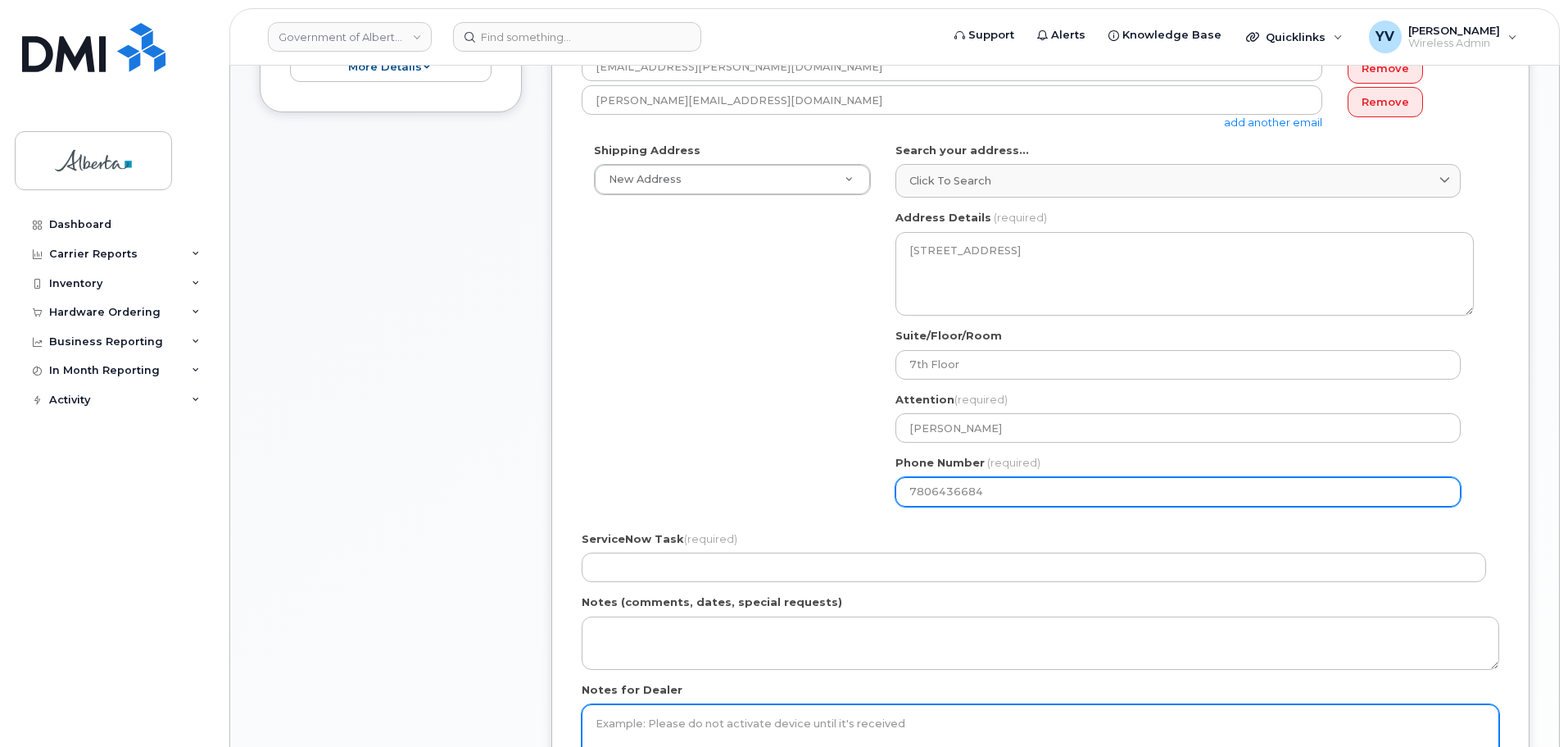
type input "7806436684"
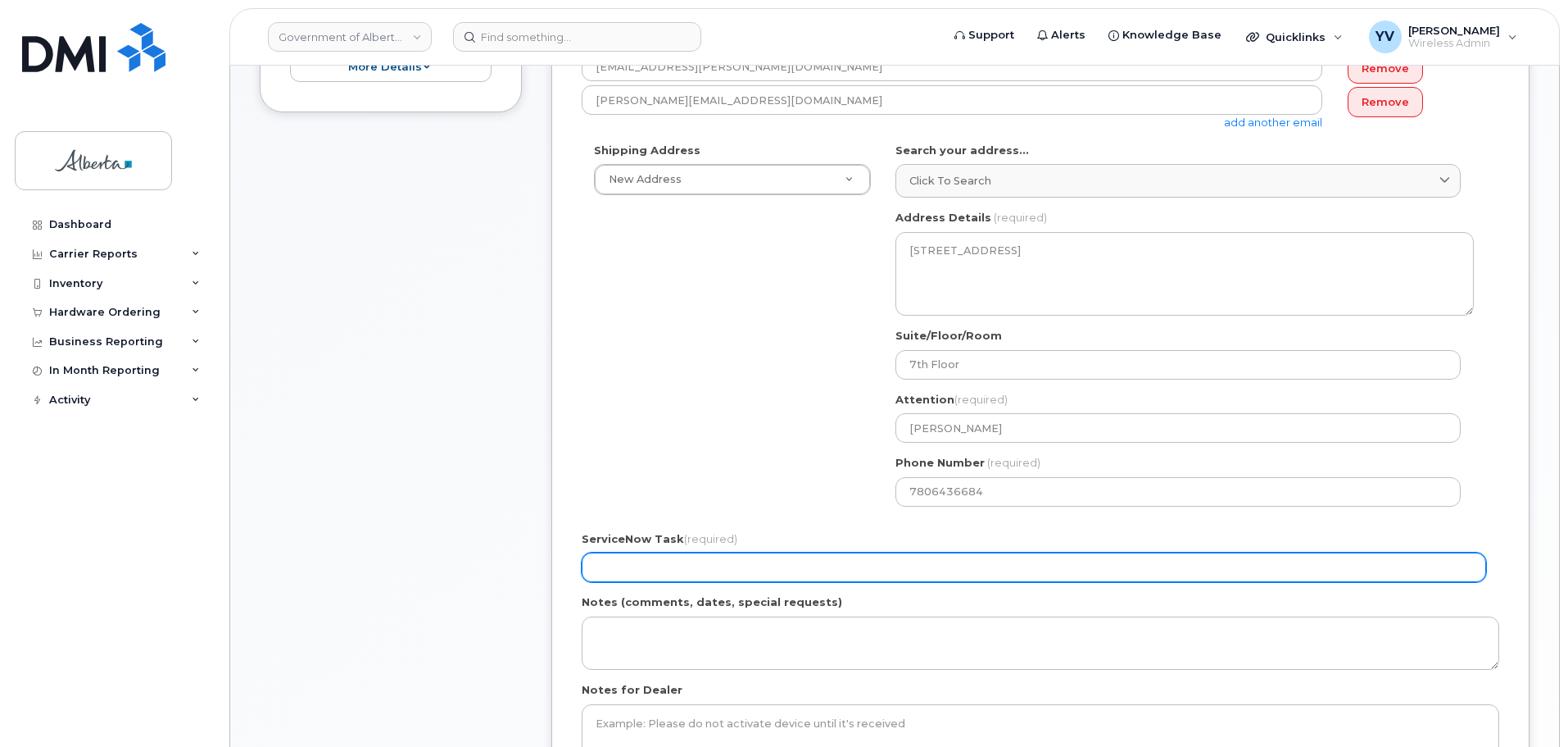
click at [648, 574] on input "ServiceNow Task (required)" at bounding box center [1034, 567] width 905 height 29
paste input "SCTASK0832800"
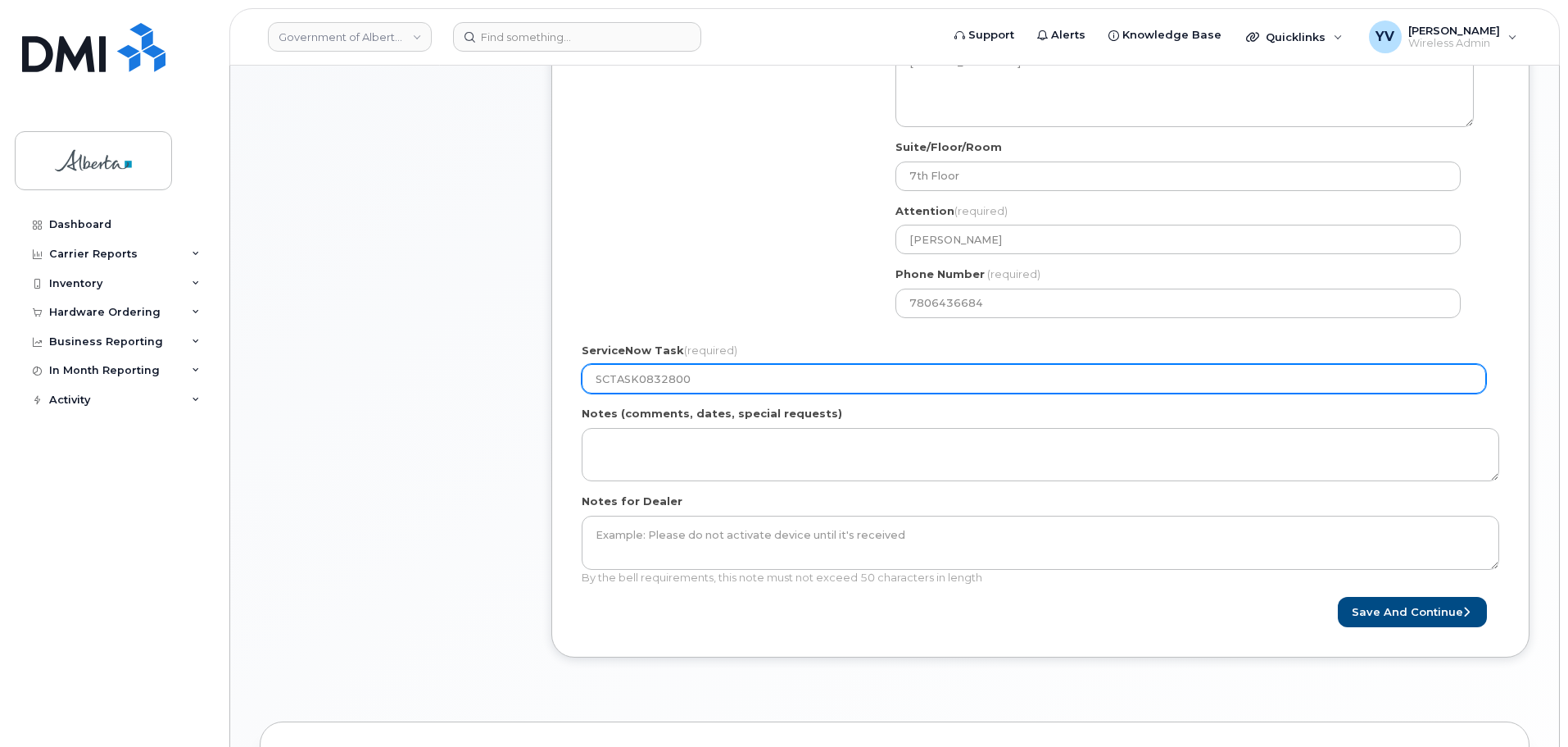
scroll to position [665, 0]
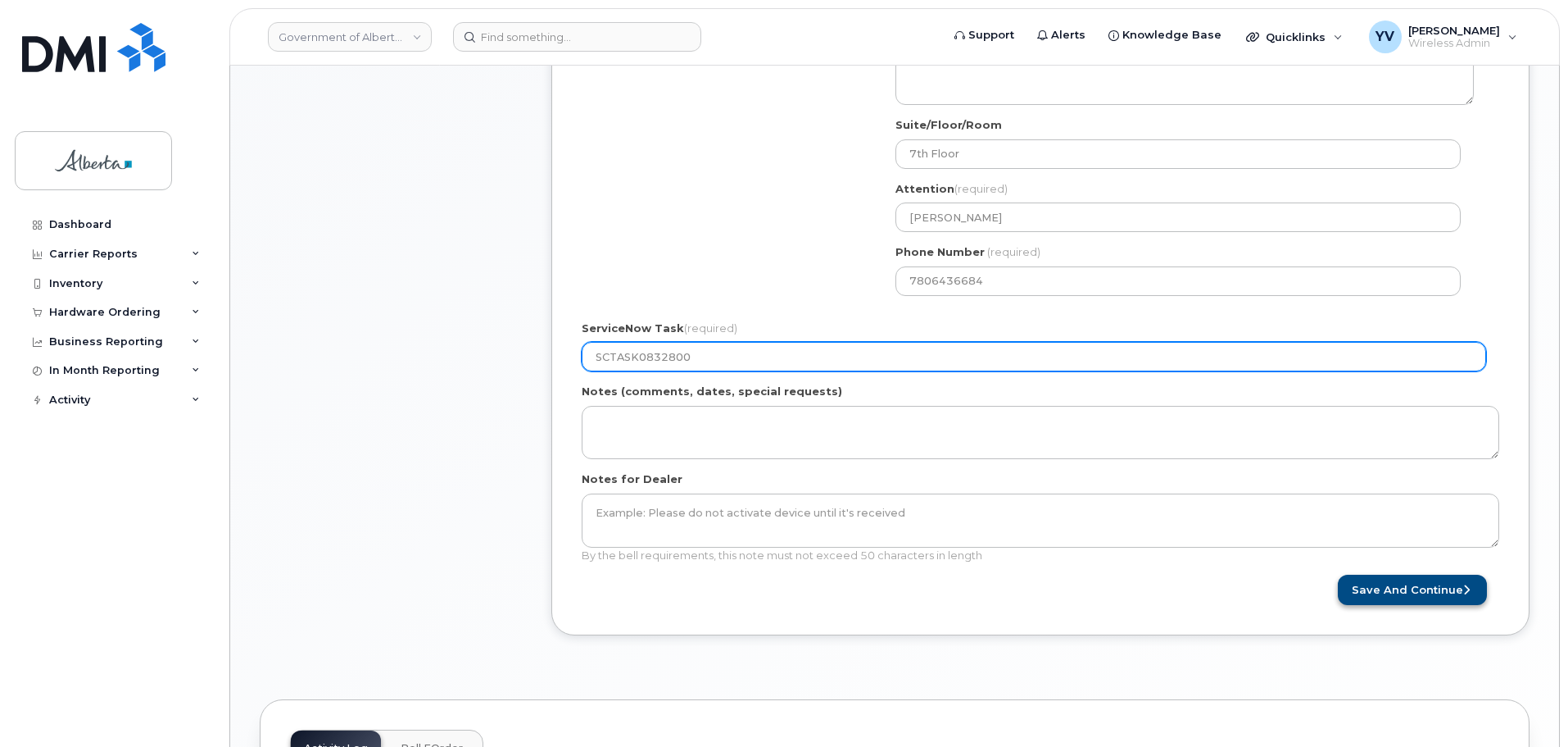
type input "SCTASK0832800"
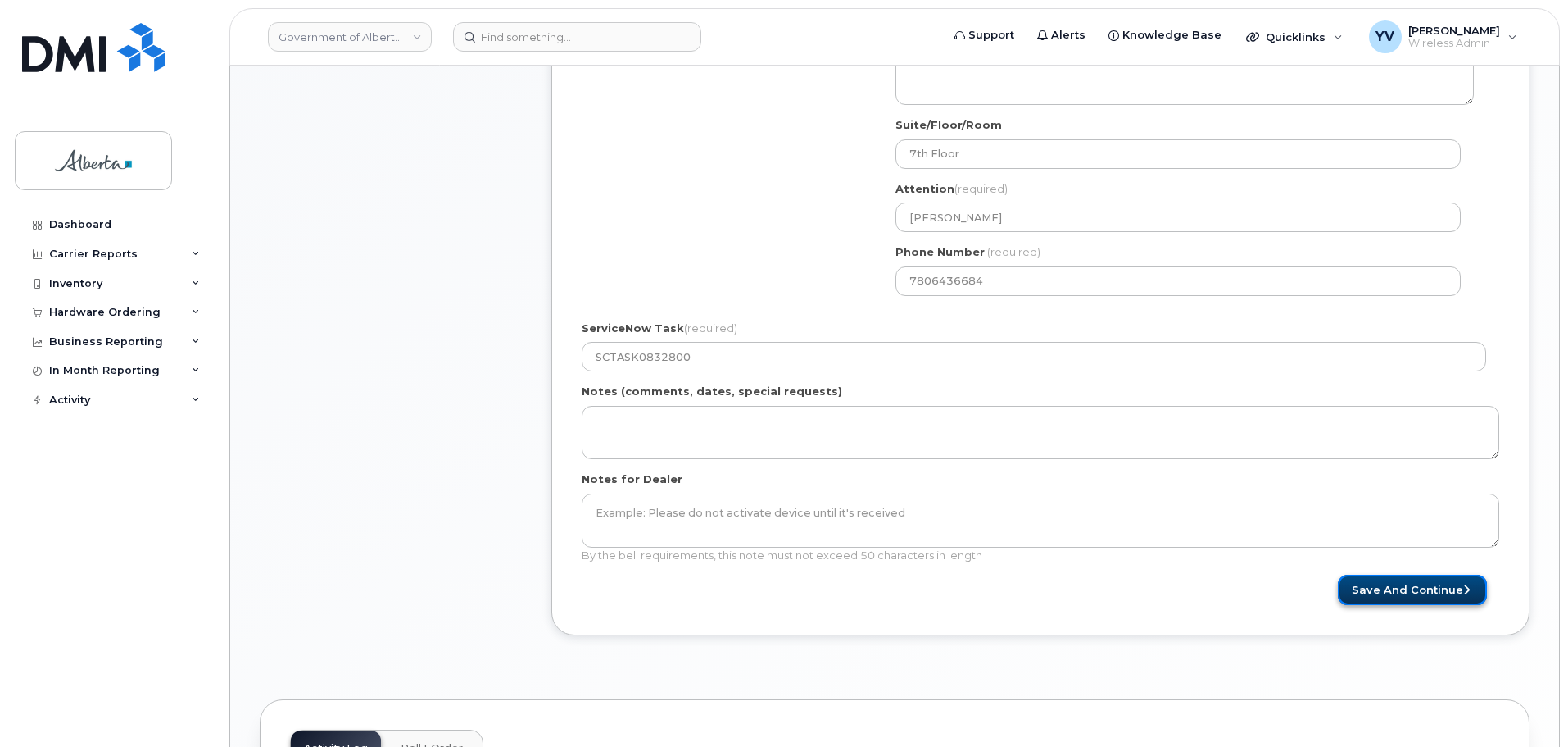
click at [1423, 585] on button "Save and Continue" at bounding box center [1413, 589] width 149 height 30
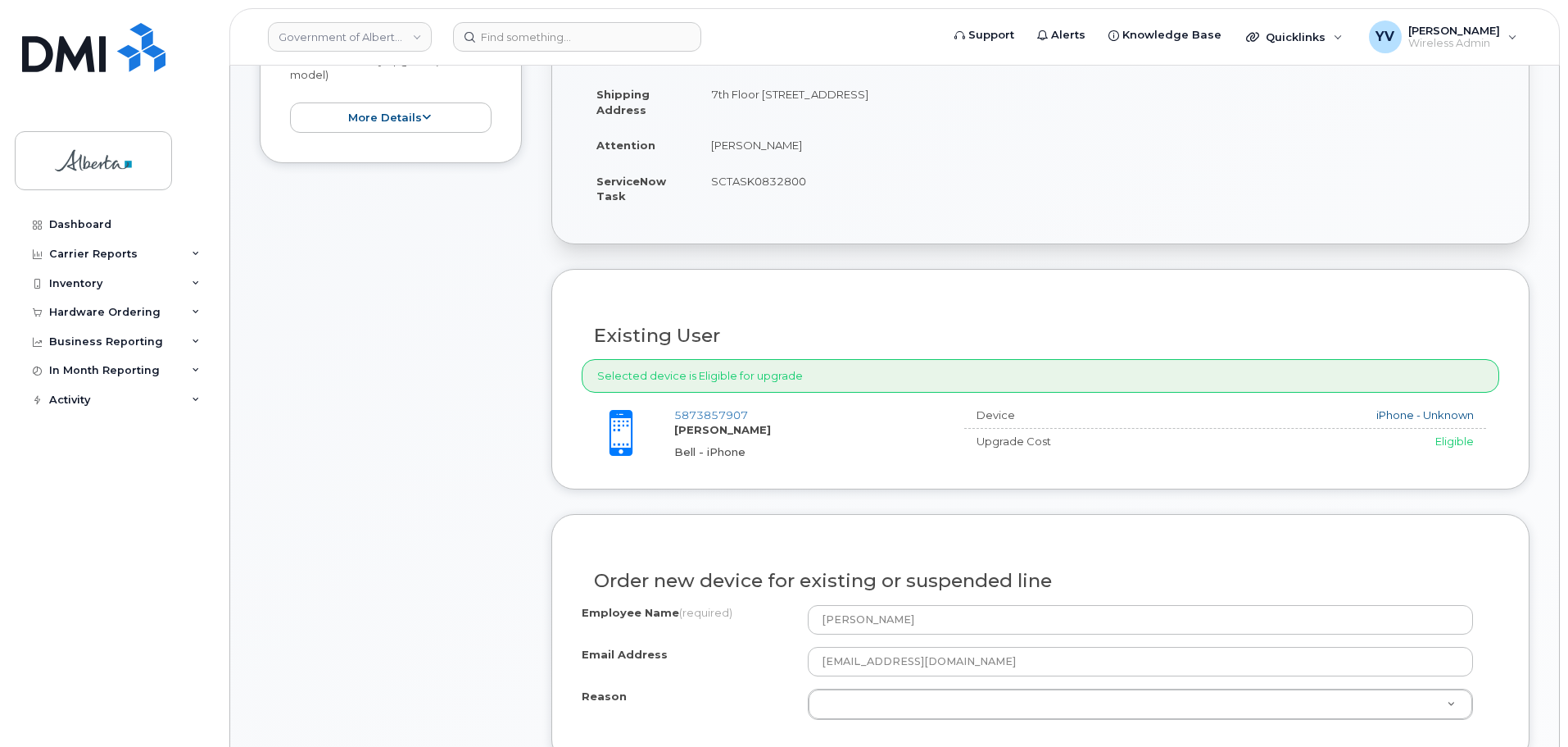
scroll to position [466, 0]
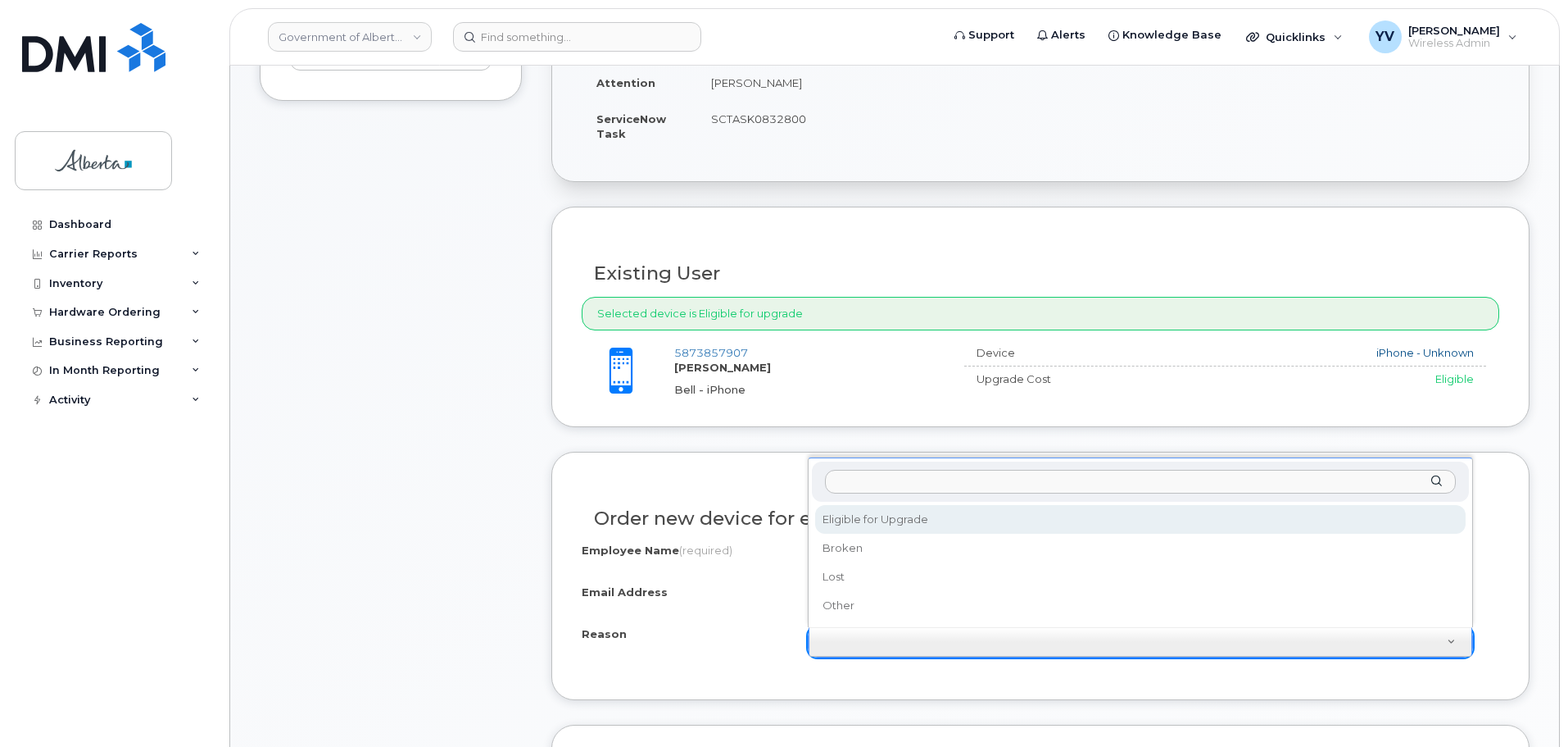
select select "eligible_for_upgrade"
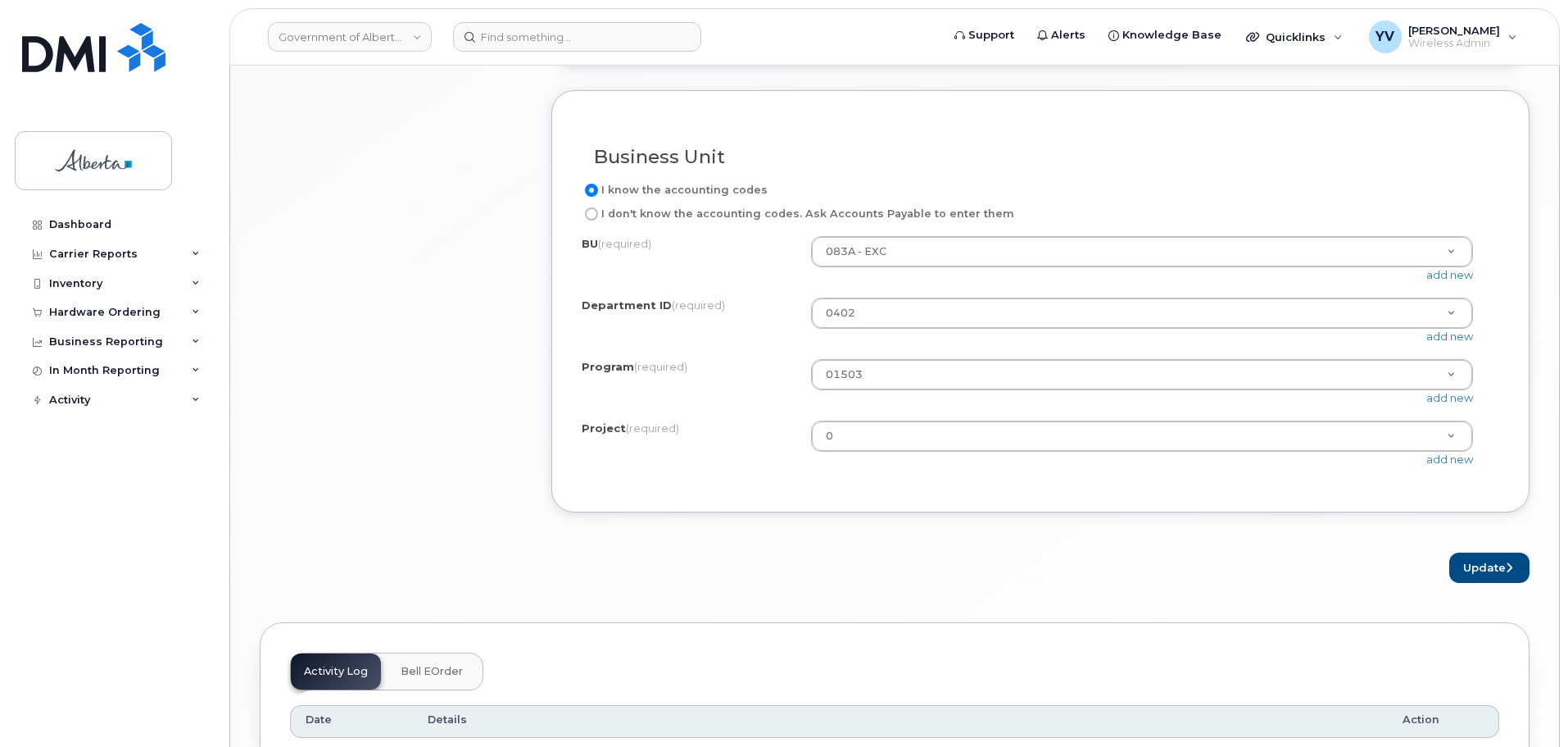
scroll to position [1353, 0]
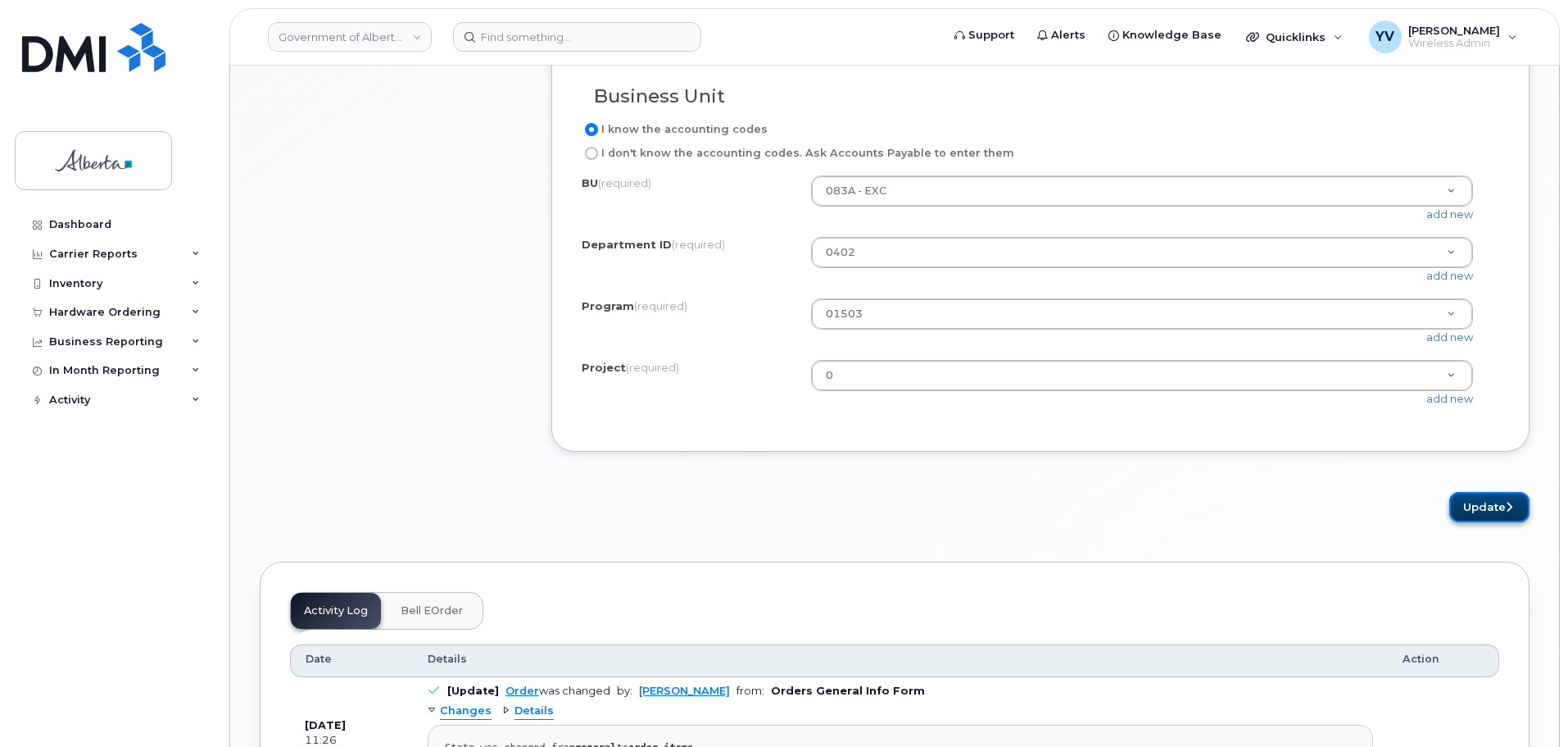
click at [1481, 520] on button "Update" at bounding box center [1490, 506] width 80 height 30
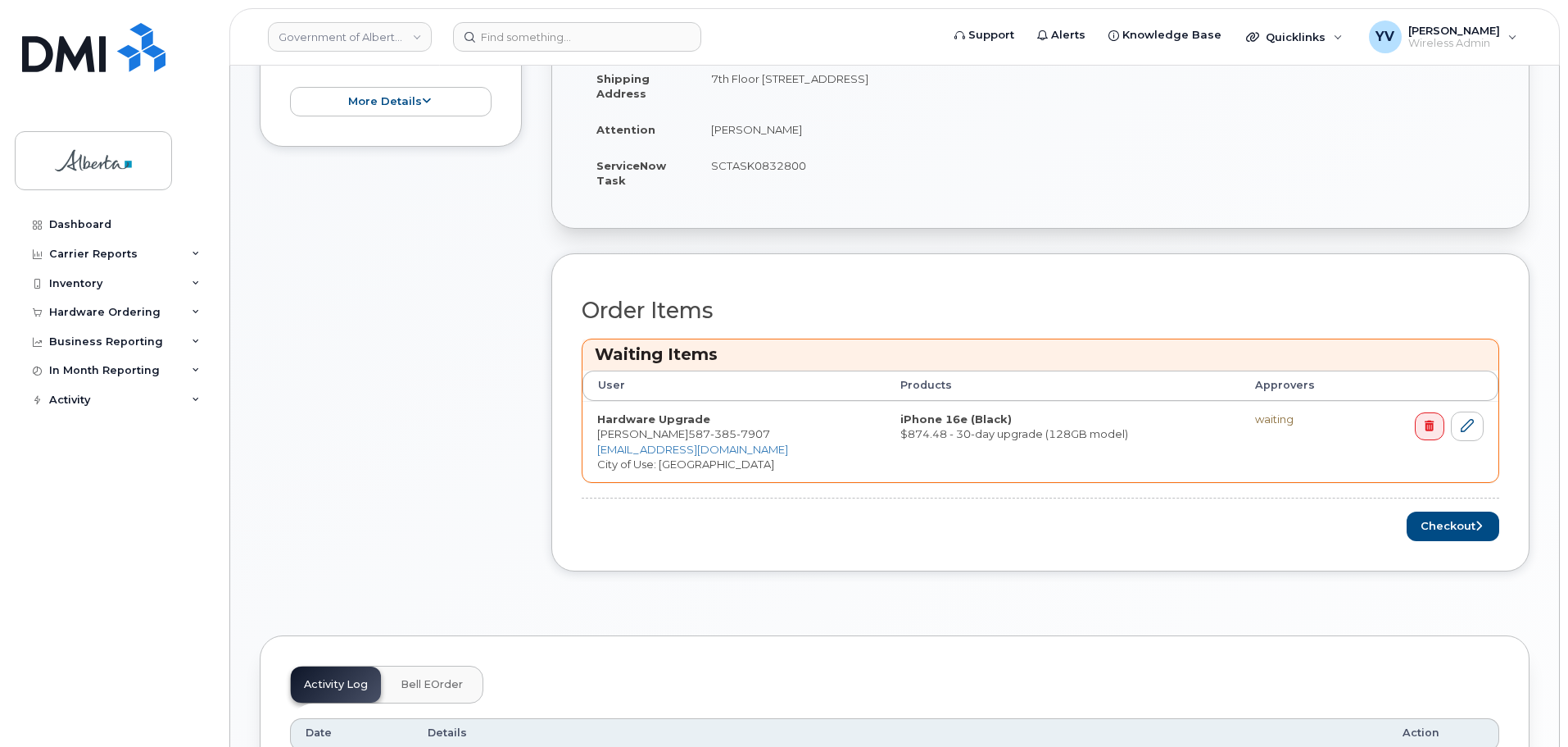
scroll to position [493, 0]
click at [1462, 513] on button "Checkout" at bounding box center [1454, 523] width 93 height 30
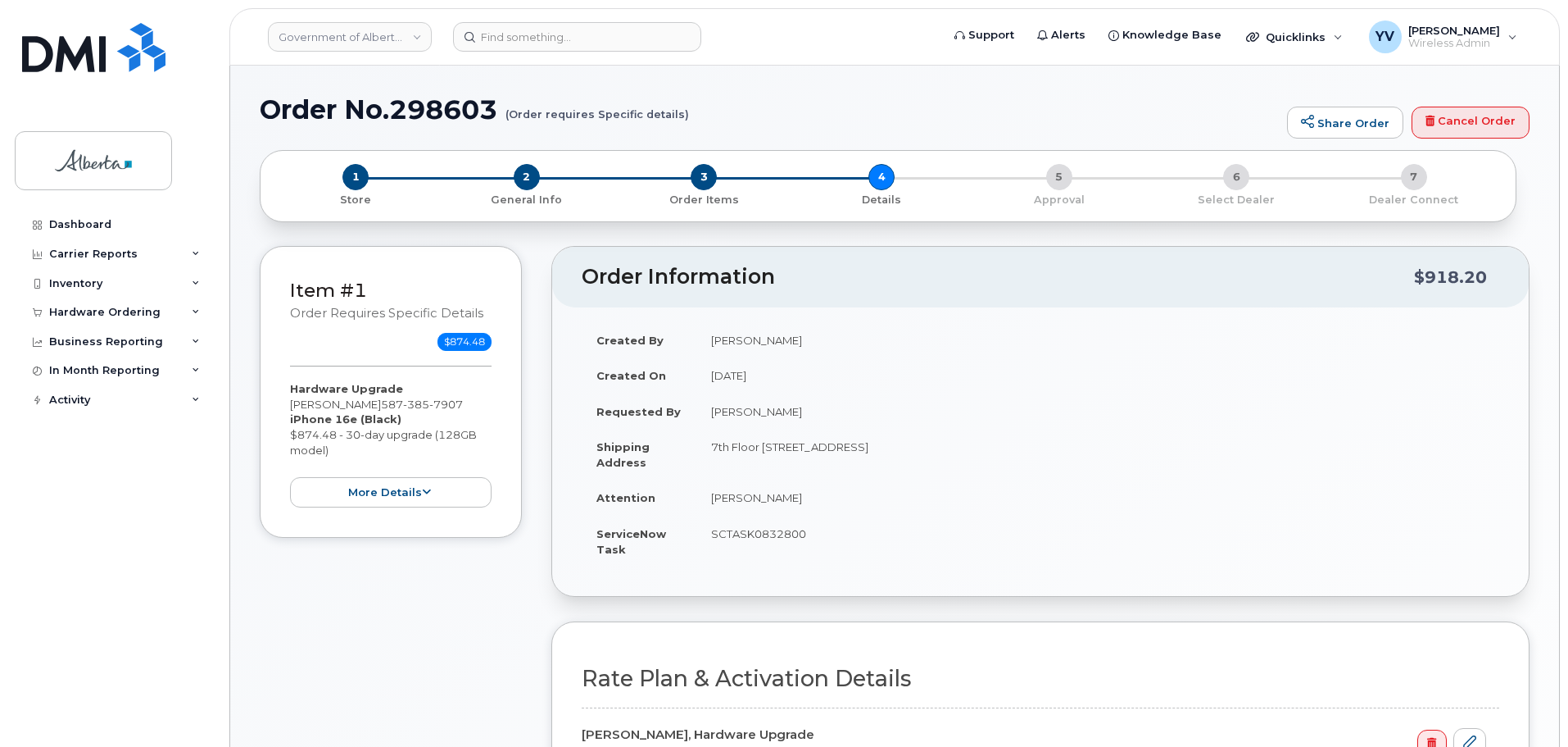
select select
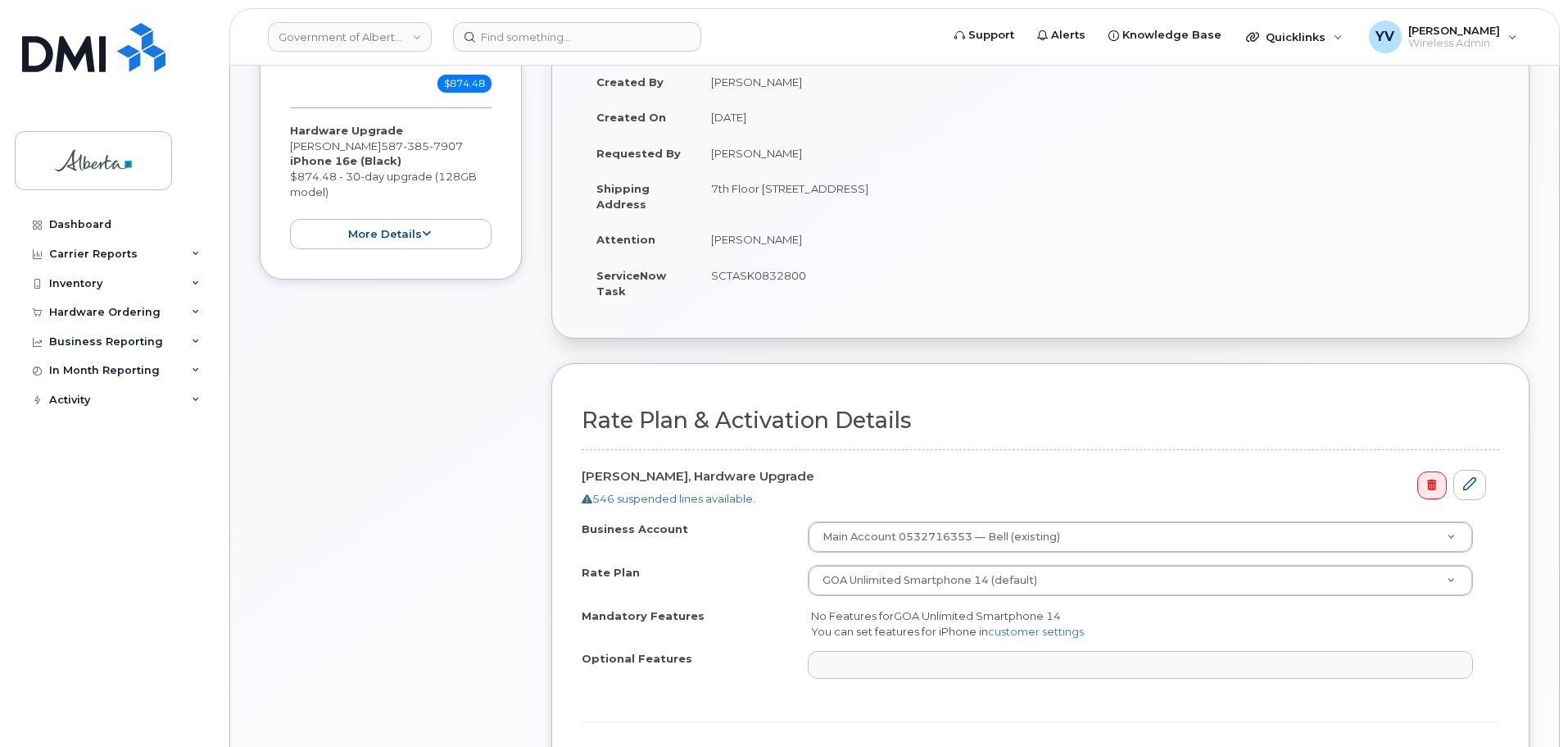
scroll to position [376, 0]
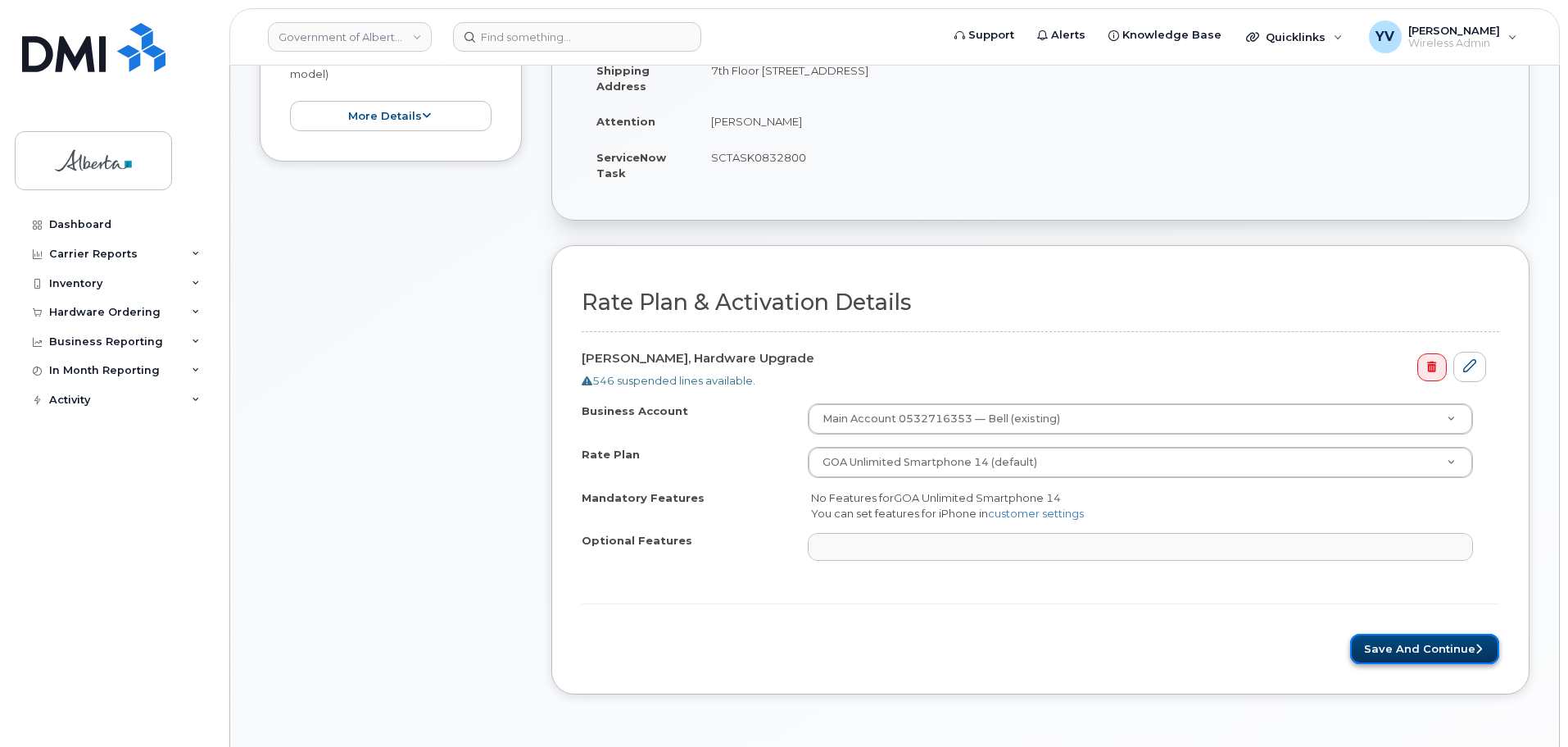
click at [1402, 647] on button "Save and Continue" at bounding box center [1424, 648] width 149 height 30
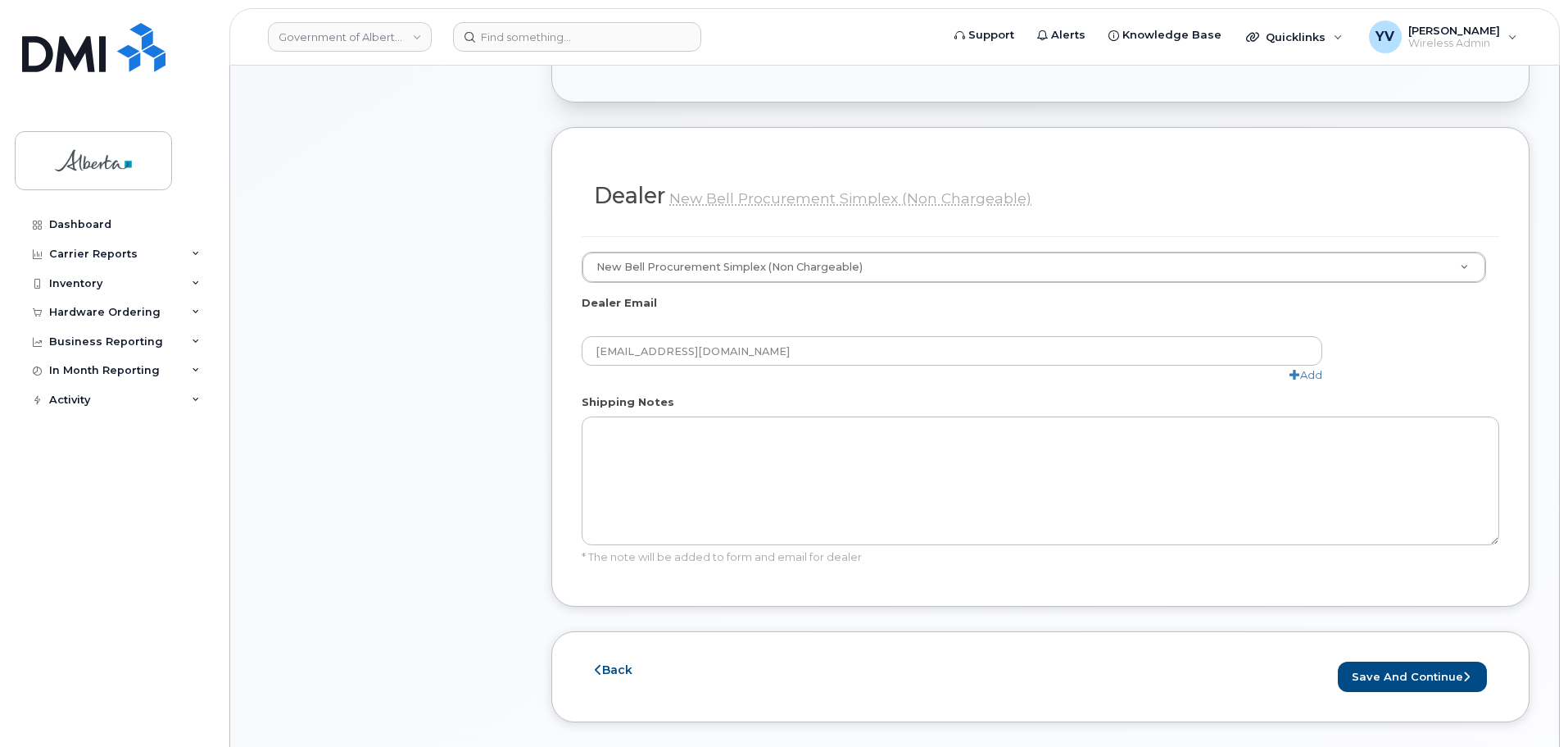
scroll to position [849, 0]
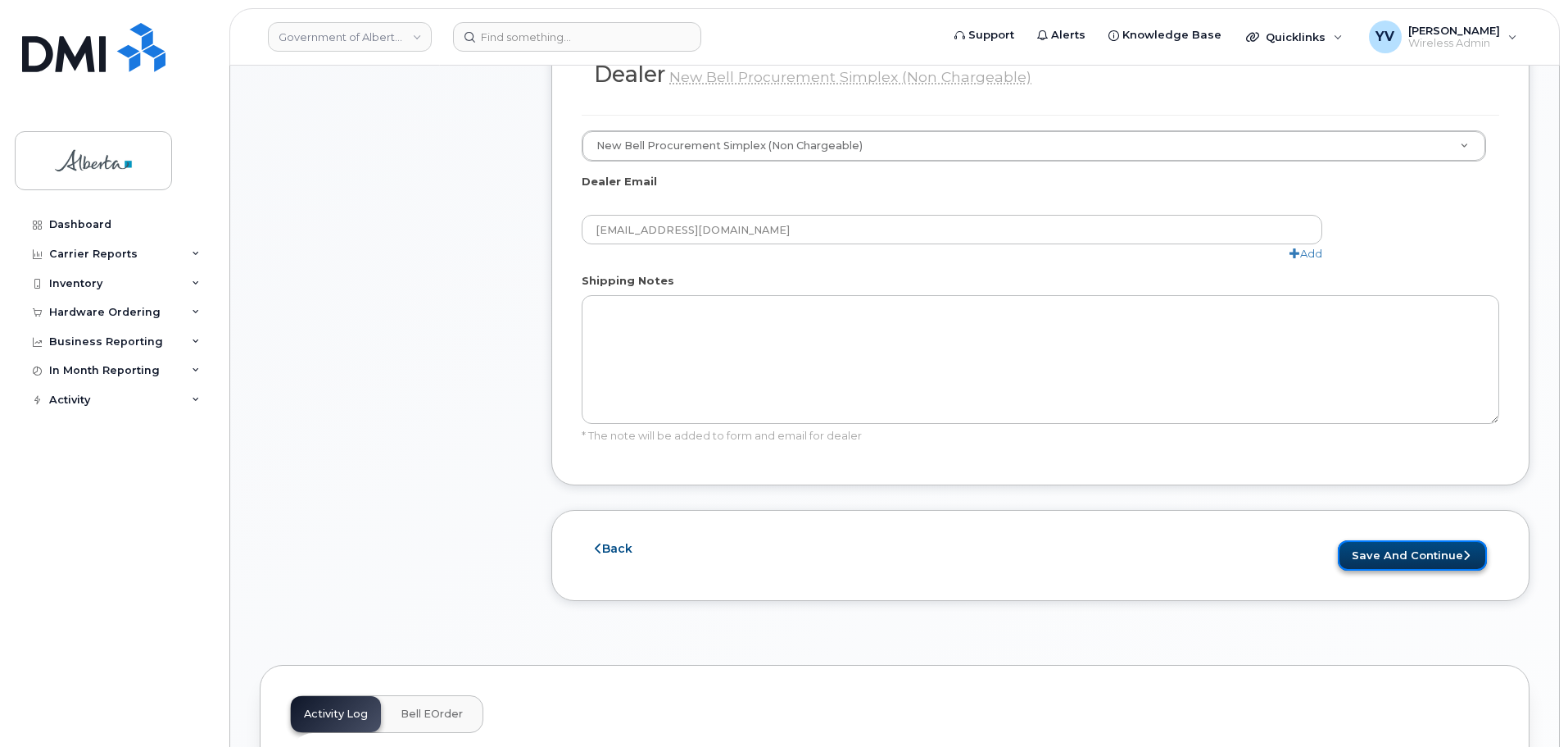
click at [1408, 556] on button "Save and Continue" at bounding box center [1413, 554] width 149 height 30
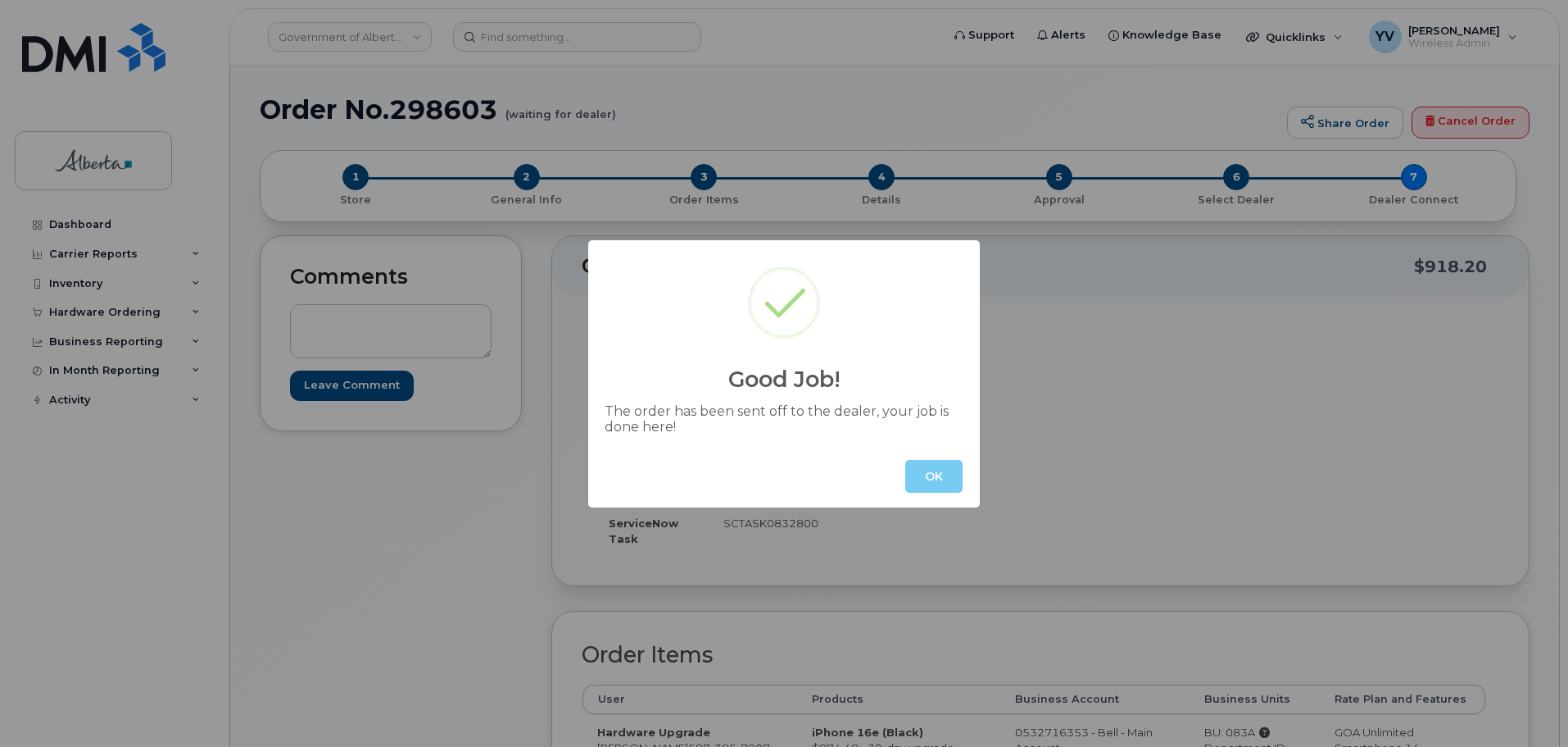
click at [930, 465] on button "OK" at bounding box center [934, 476] width 57 height 33
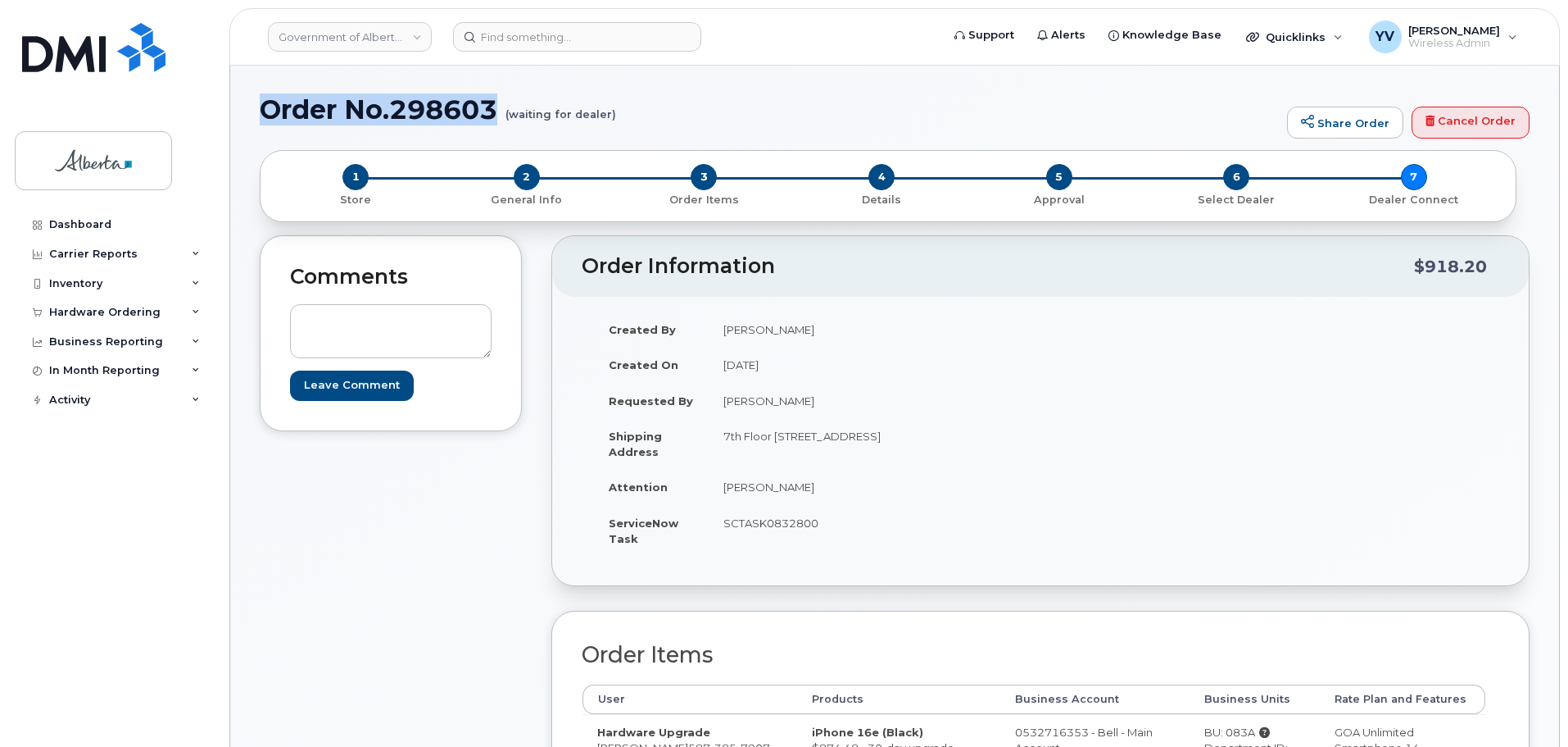
drag, startPoint x: 499, startPoint y: 106, endPoint x: 243, endPoint y: 109, distance: 256.0
copy h1 "Order No.298603"
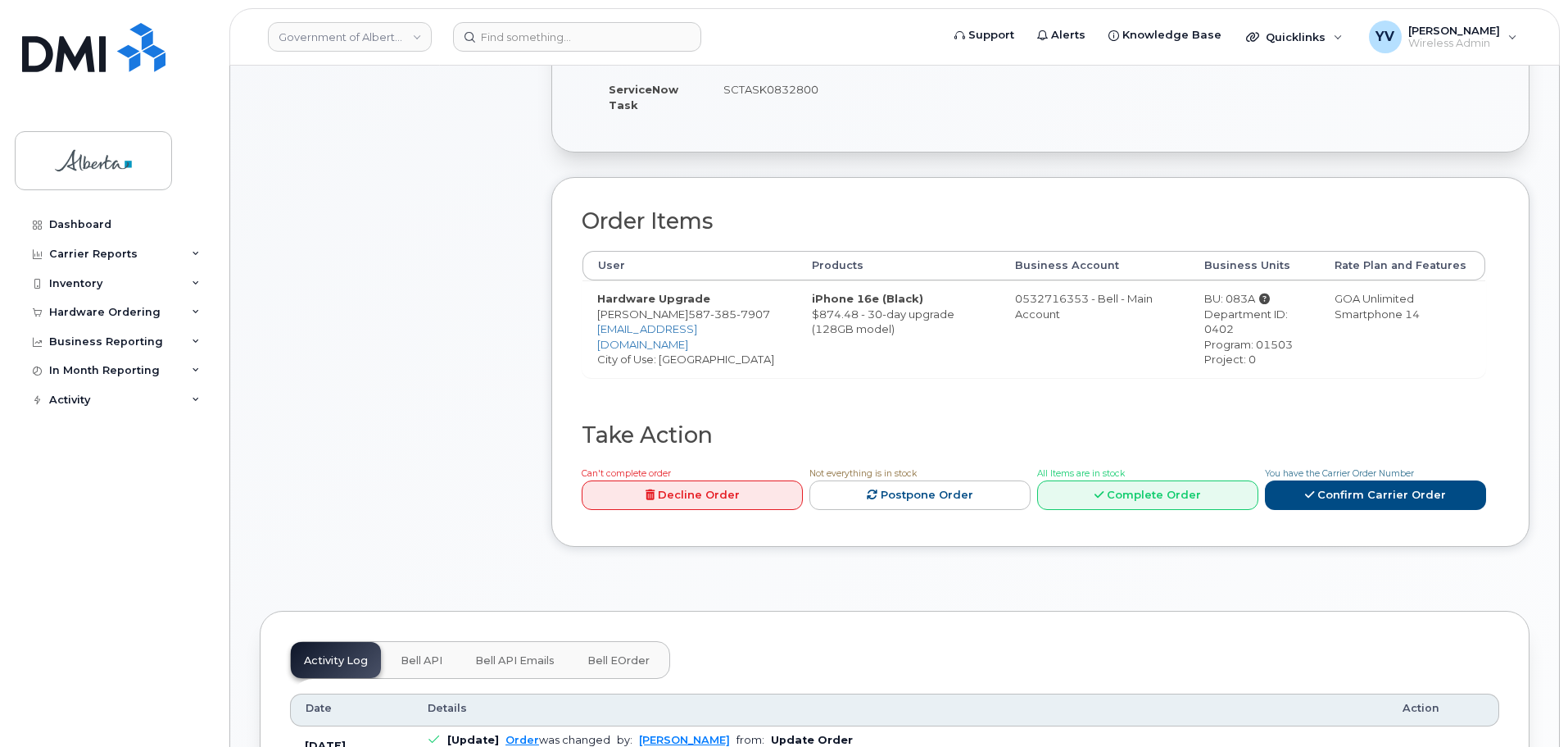
scroll to position [497, 0]
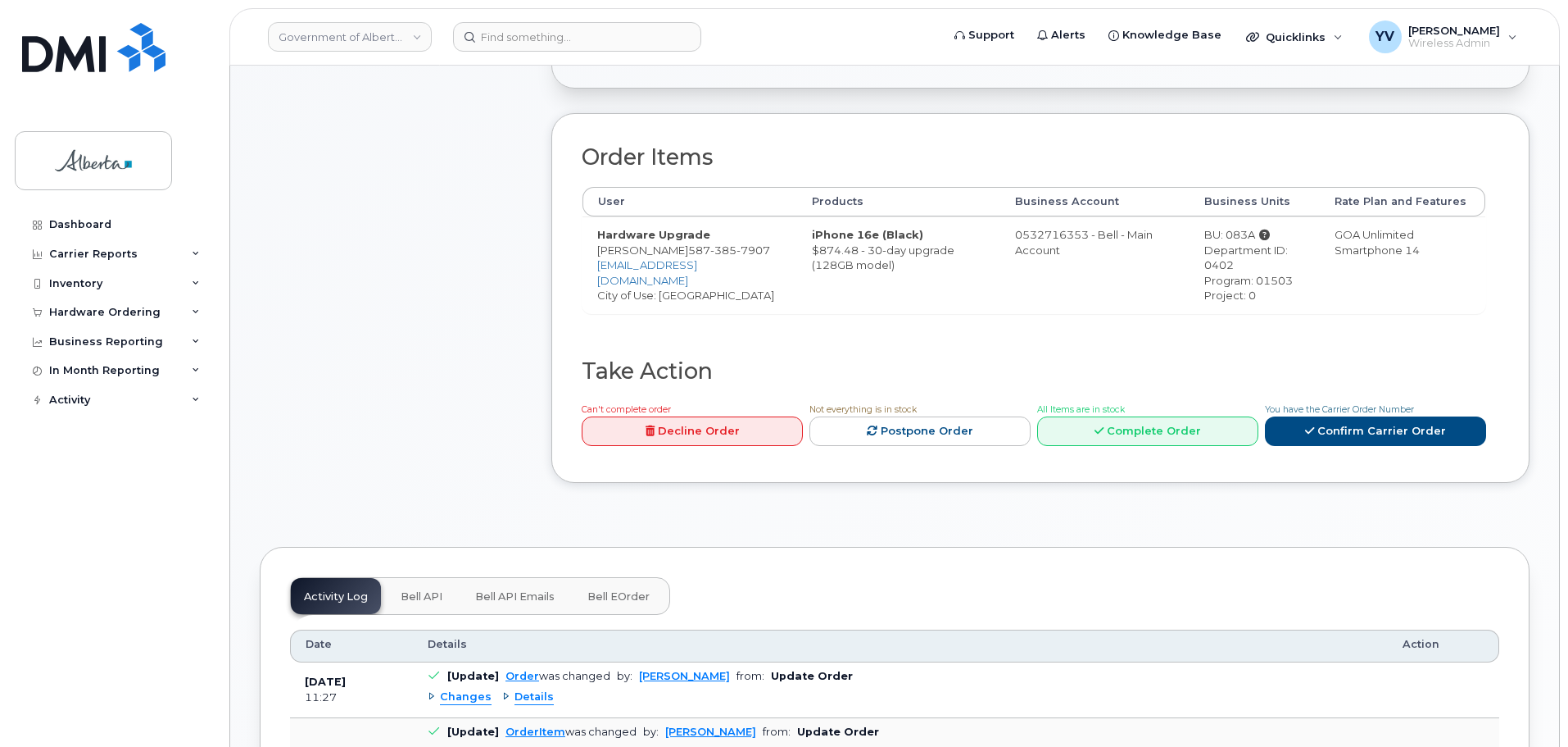
click at [406, 595] on span "Bell API" at bounding box center [422, 596] width 42 height 13
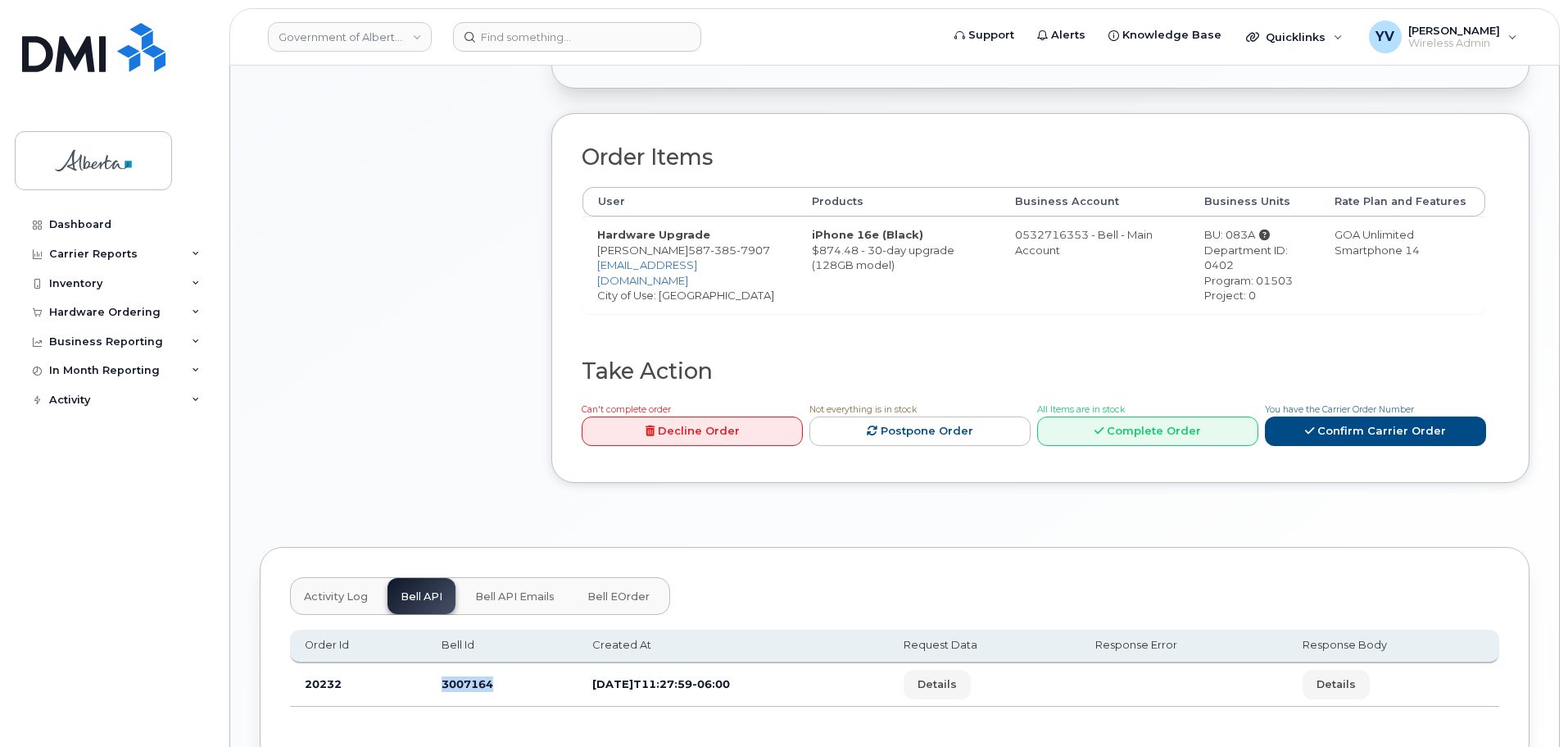
drag, startPoint x: 497, startPoint y: 687, endPoint x: 441, endPoint y: 691, distance: 56.1
click at [441, 691] on td "3007164" at bounding box center [502, 685] width 151 height 44
copy td "3007164"
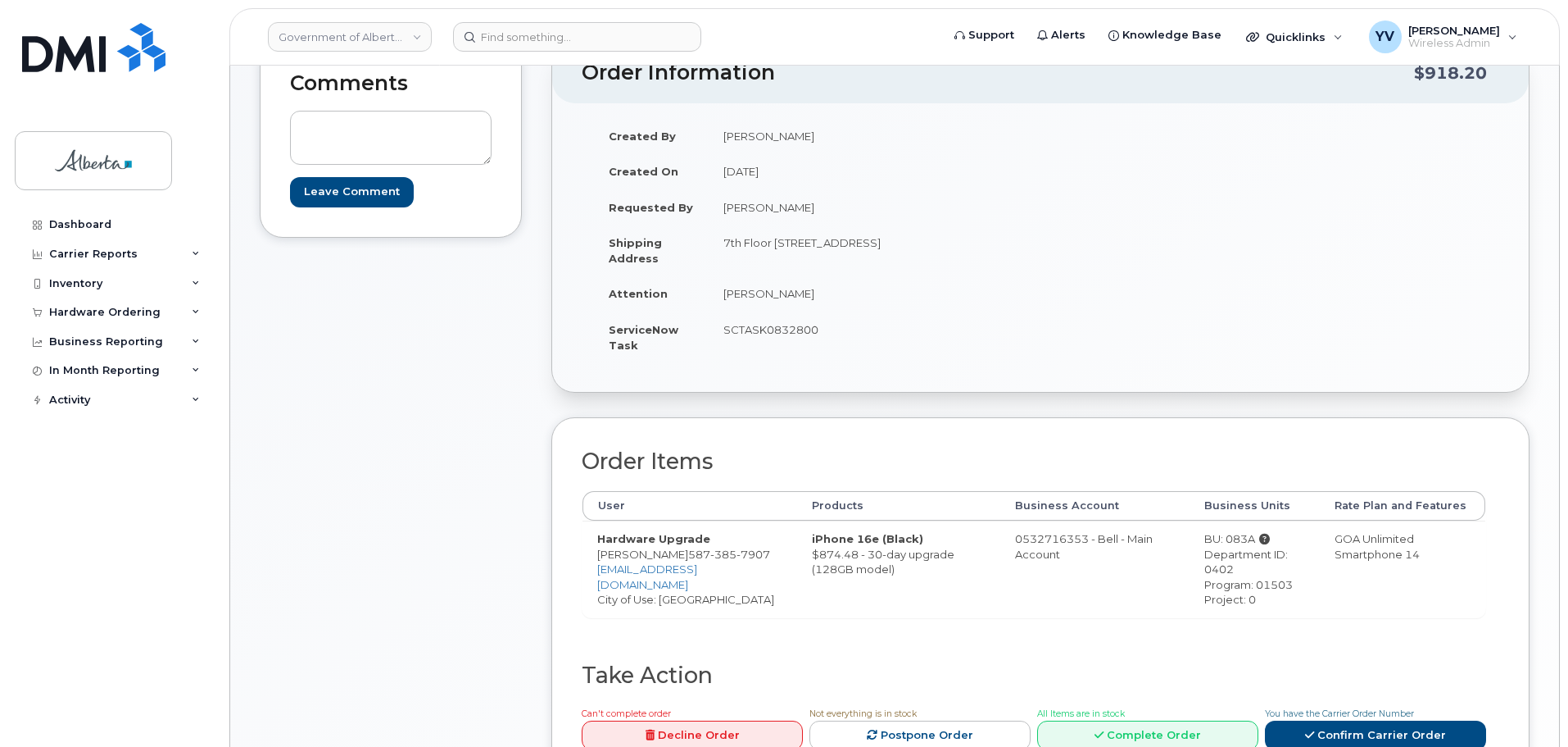
scroll to position [190, 0]
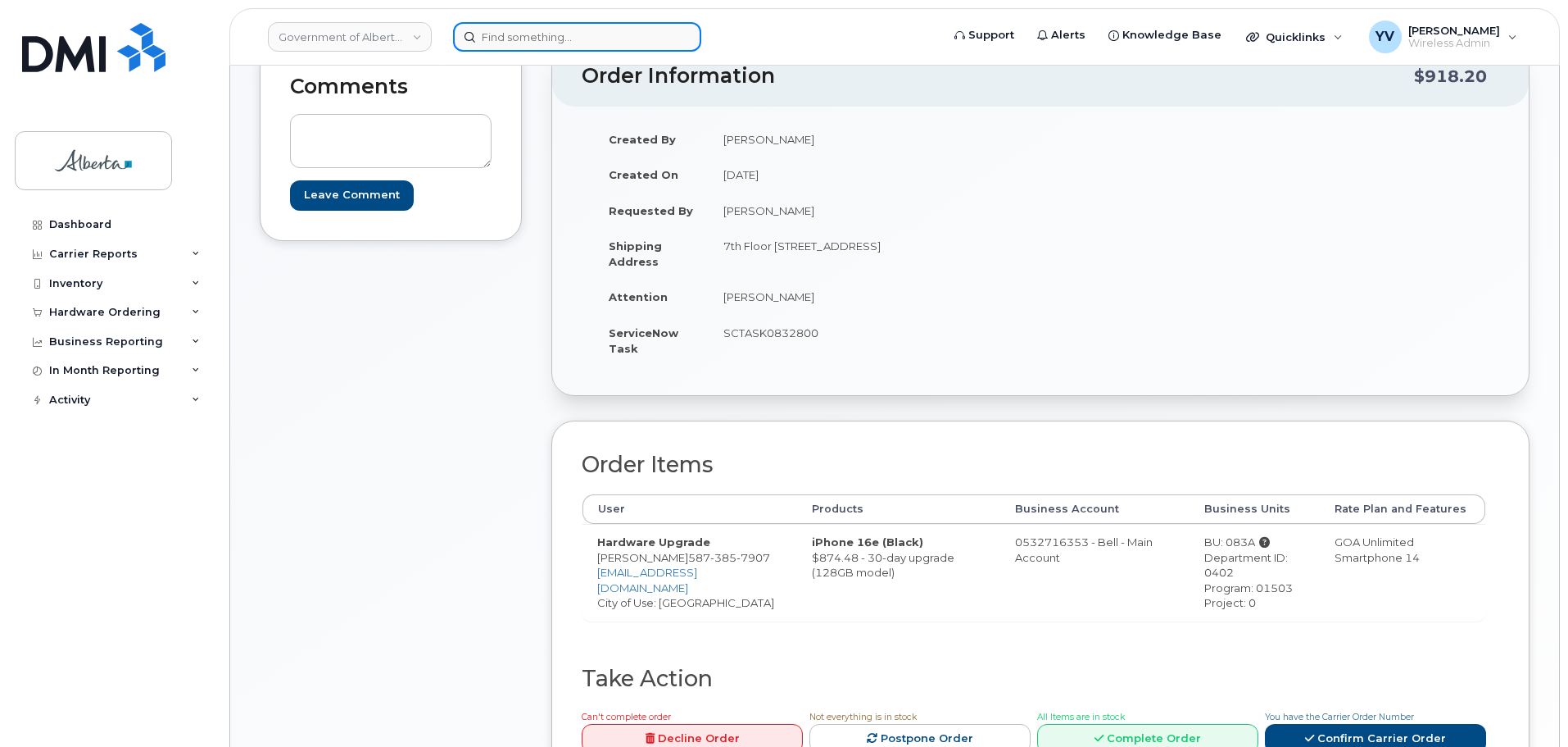
click at [476, 39] on input at bounding box center [577, 36] width 248 height 29
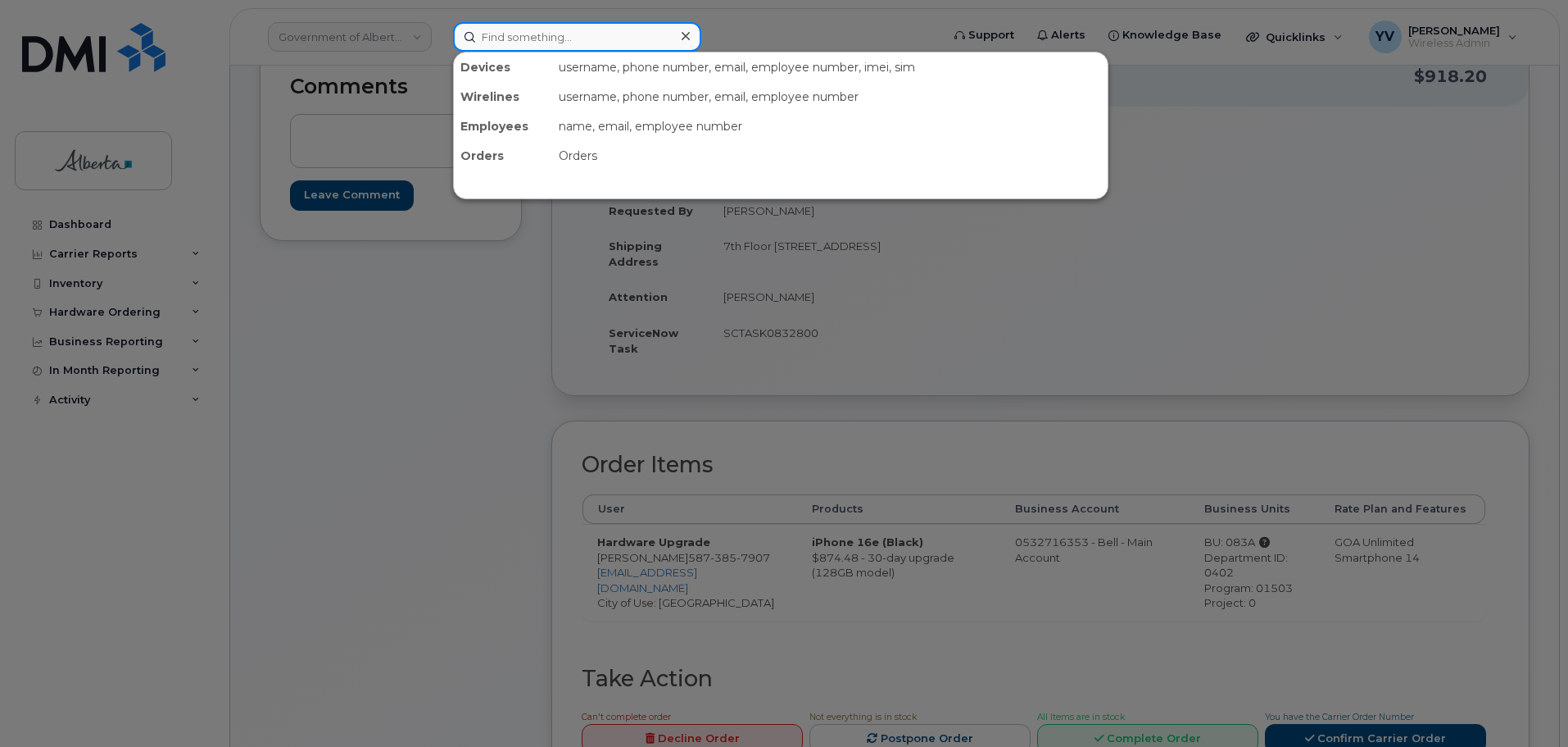
paste input "5873857408"
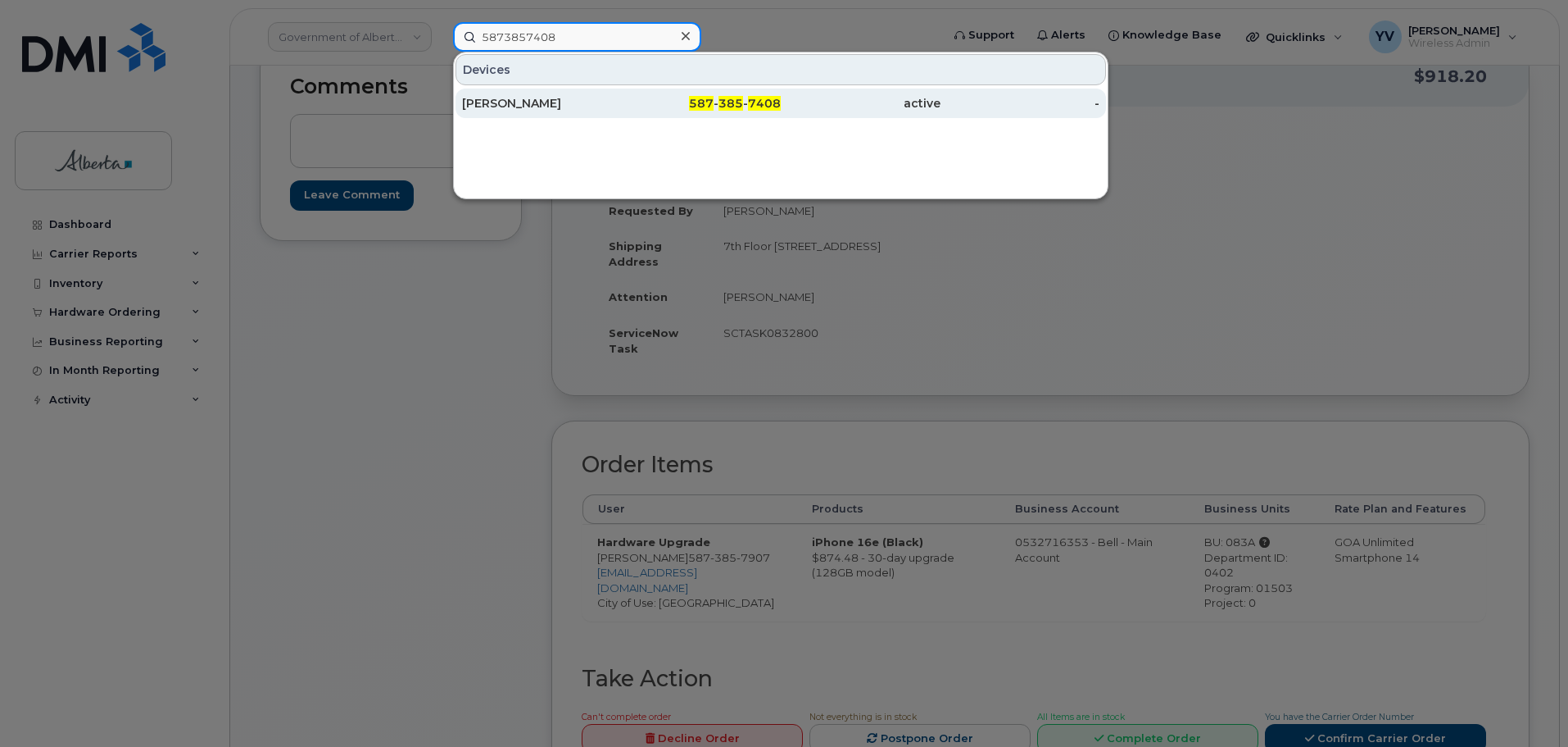
type input "5873857408"
click at [729, 104] on span "385" at bounding box center [730, 104] width 25 height 15
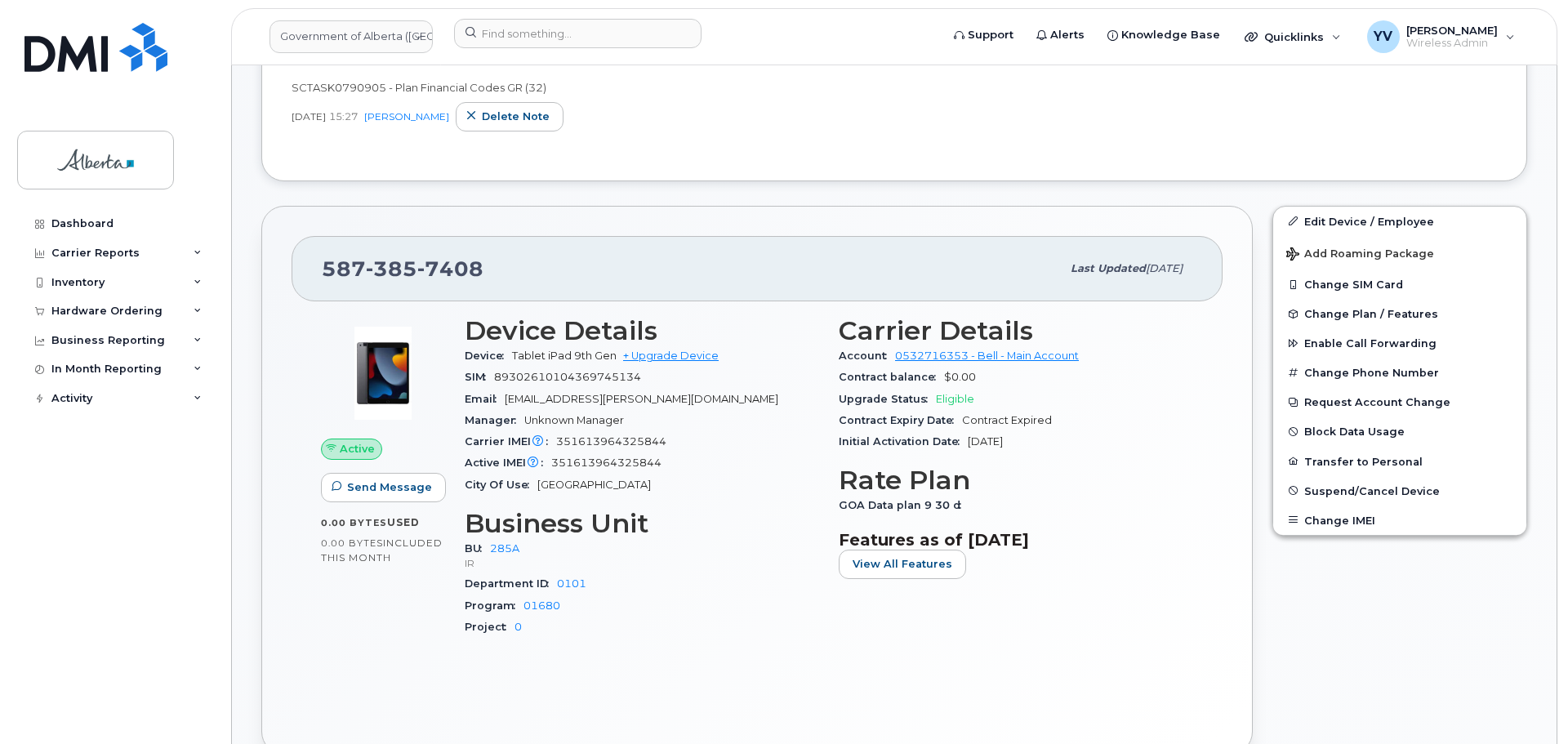
scroll to position [558, 0]
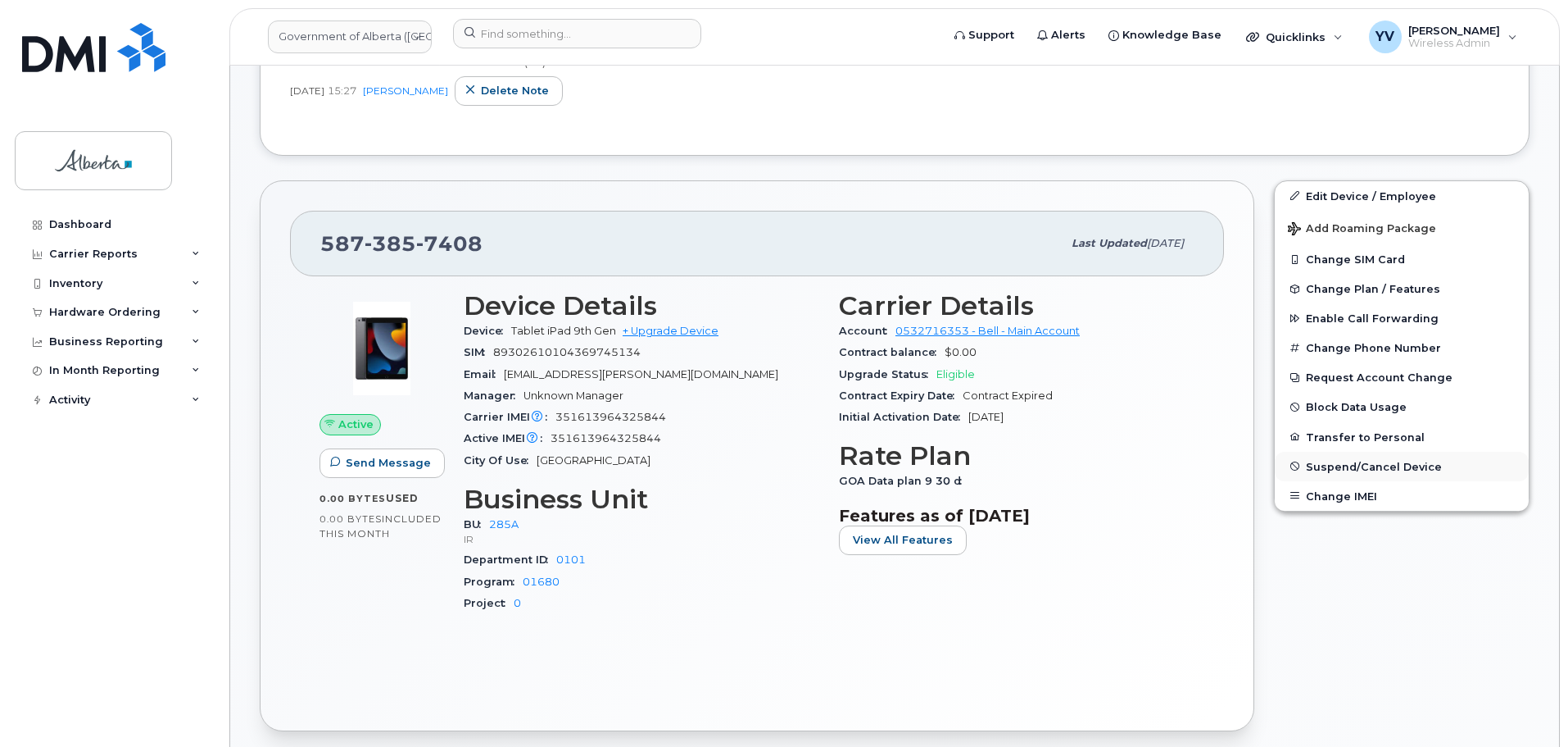
click at [1375, 455] on button "Suspend/Cancel Device" at bounding box center [1402, 466] width 254 height 29
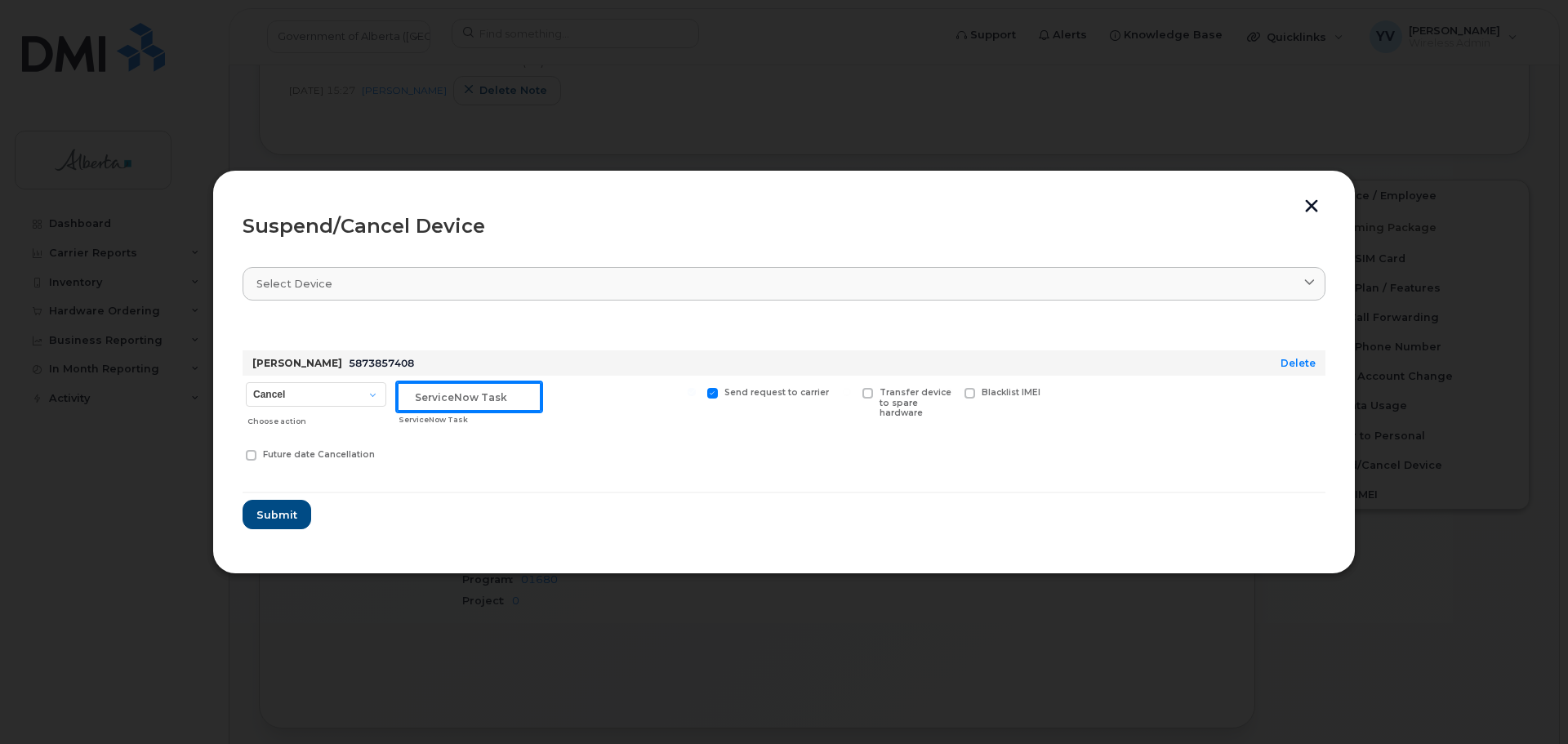
click at [424, 398] on input "text" at bounding box center [469, 396] width 145 height 29
paste input "SCTASK0834592"
type input "SCTASK0834592 Cancel"
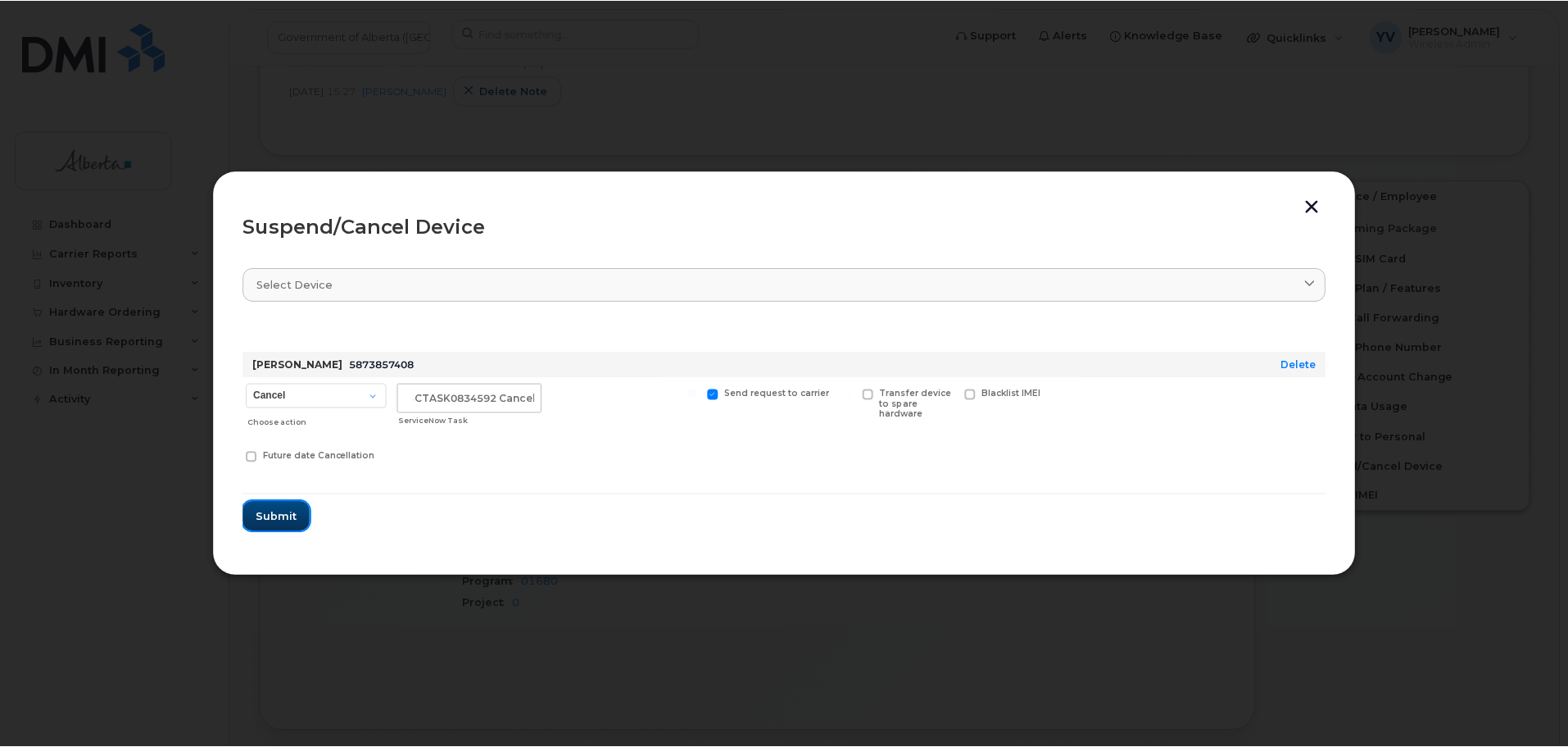
scroll to position [0, 0]
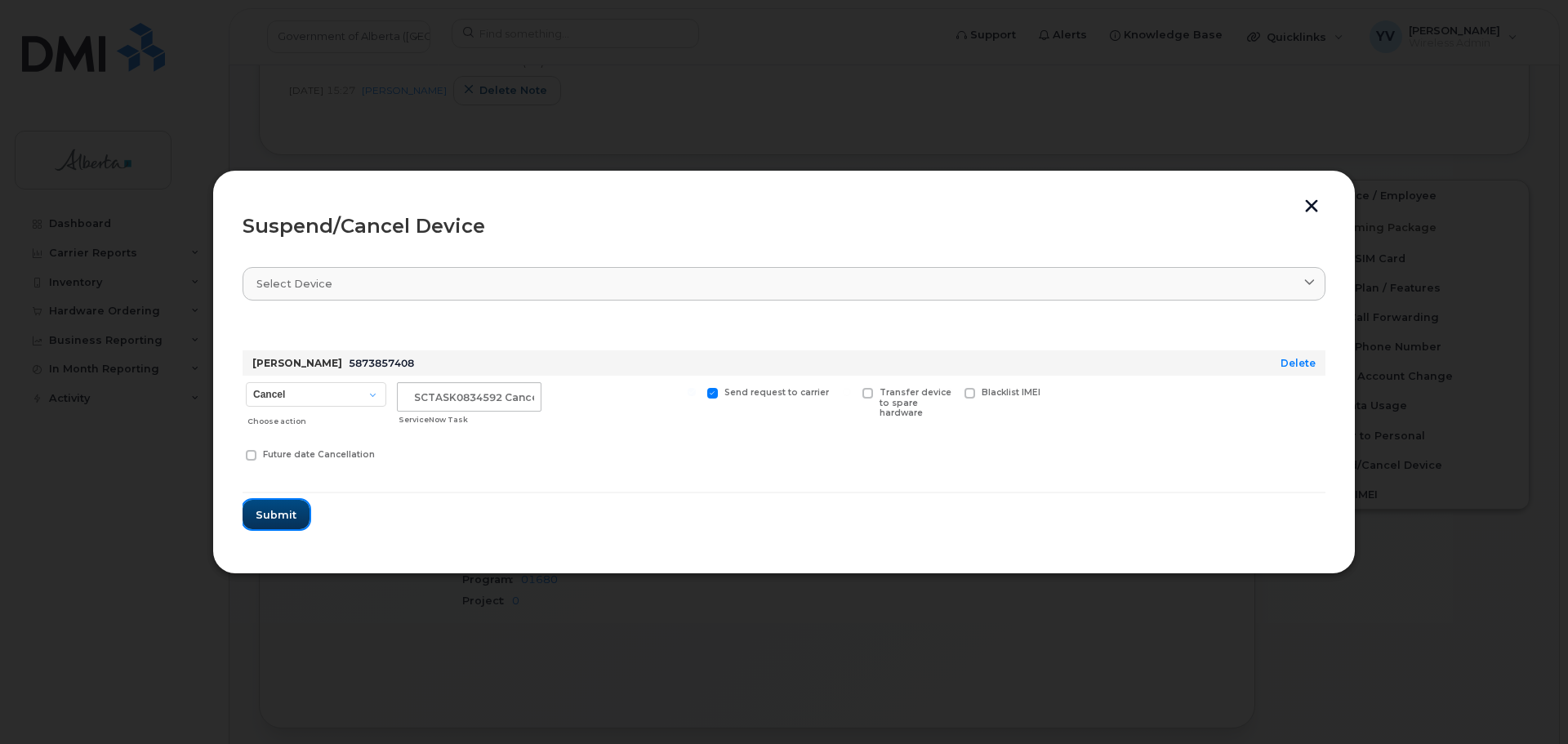
click at [265, 512] on span "Submit" at bounding box center [275, 514] width 41 height 15
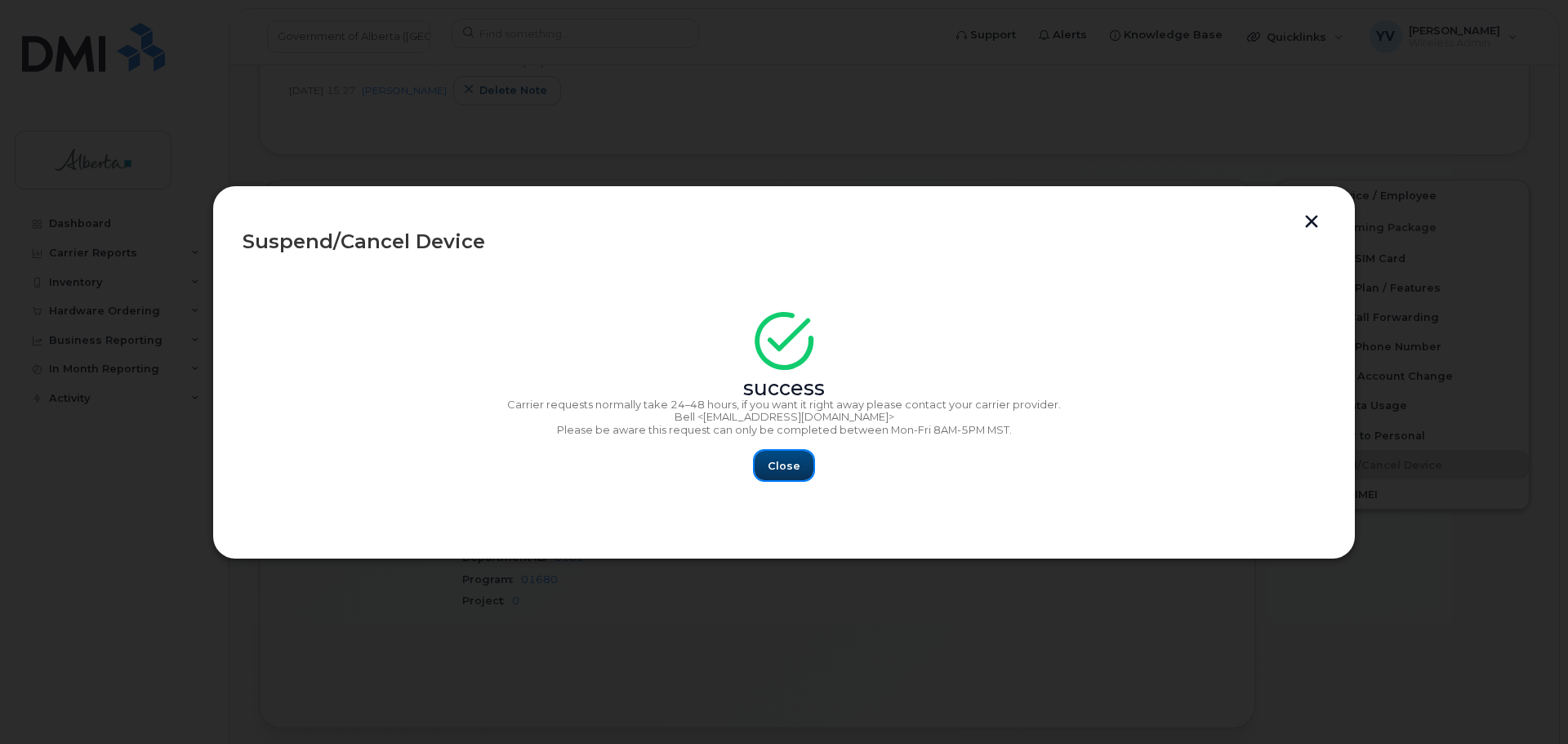
click at [789, 461] on span "Close" at bounding box center [784, 465] width 33 height 15
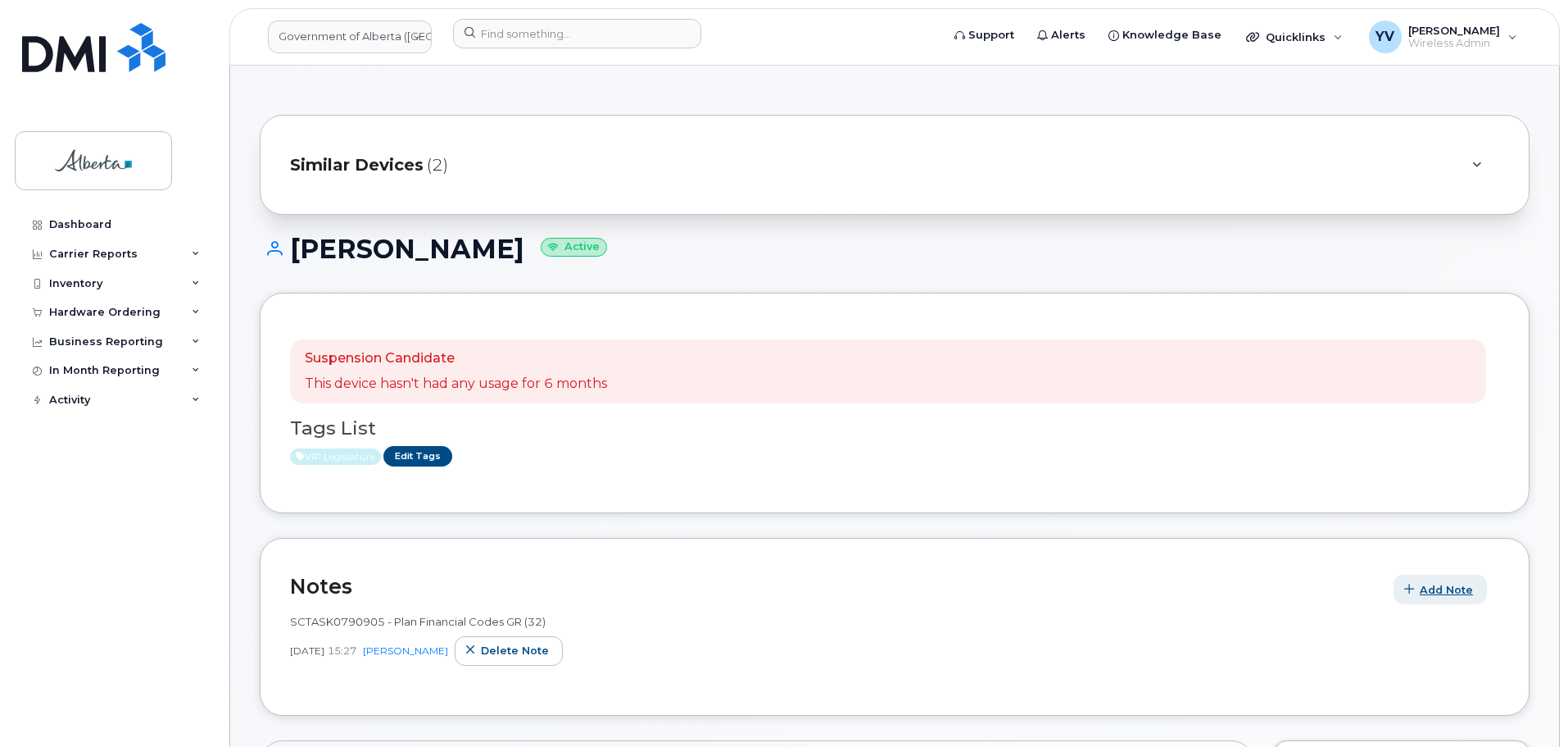
click at [1448, 582] on span "Add Note" at bounding box center [1446, 589] width 54 height 15
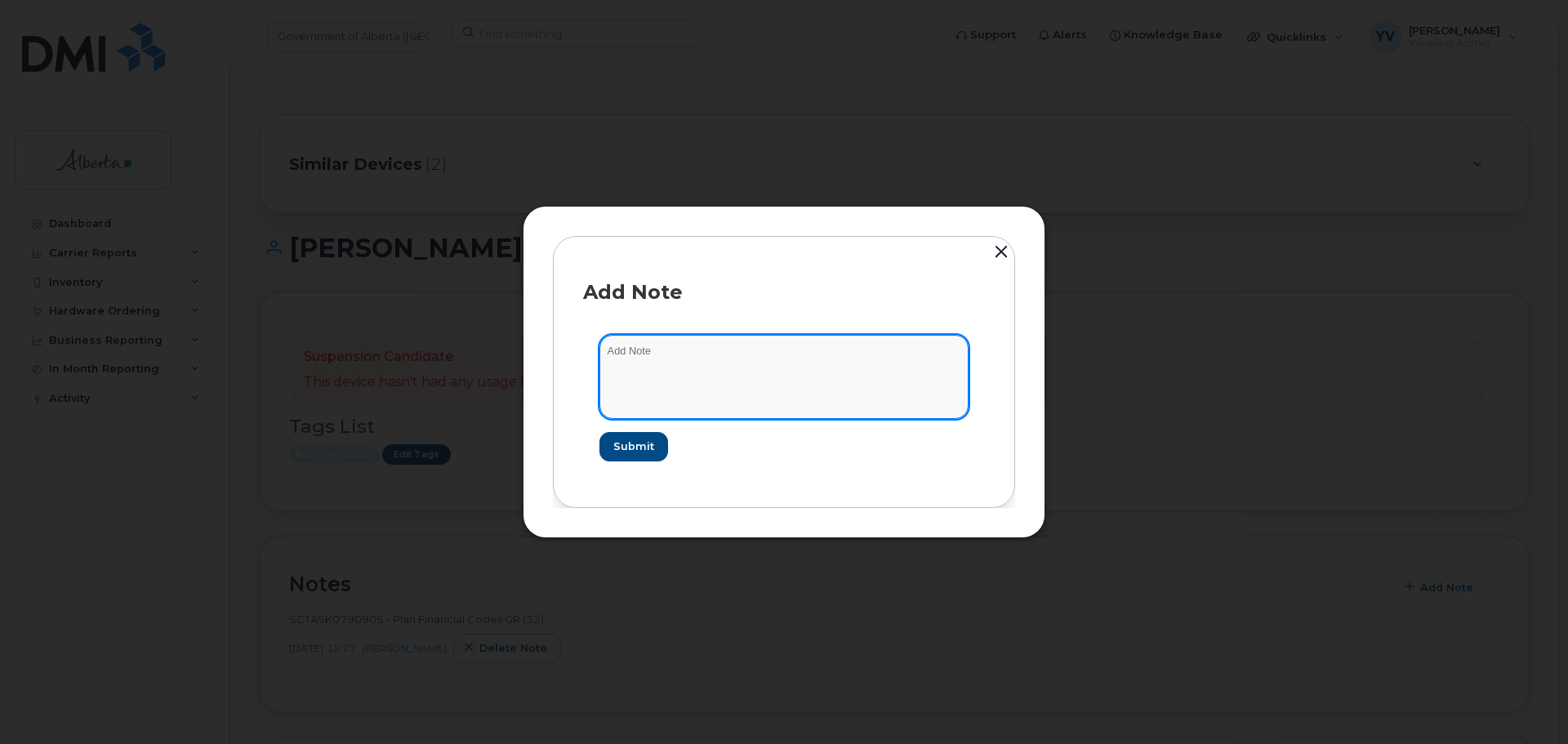
click at [621, 353] on textarea at bounding box center [784, 377] width 369 height 83
paste textarea "SCTASK0834592"
paste textarea "Plan Cancel - (1)"
type textarea "SCTASK0834592 Plan Cancel - (1)"
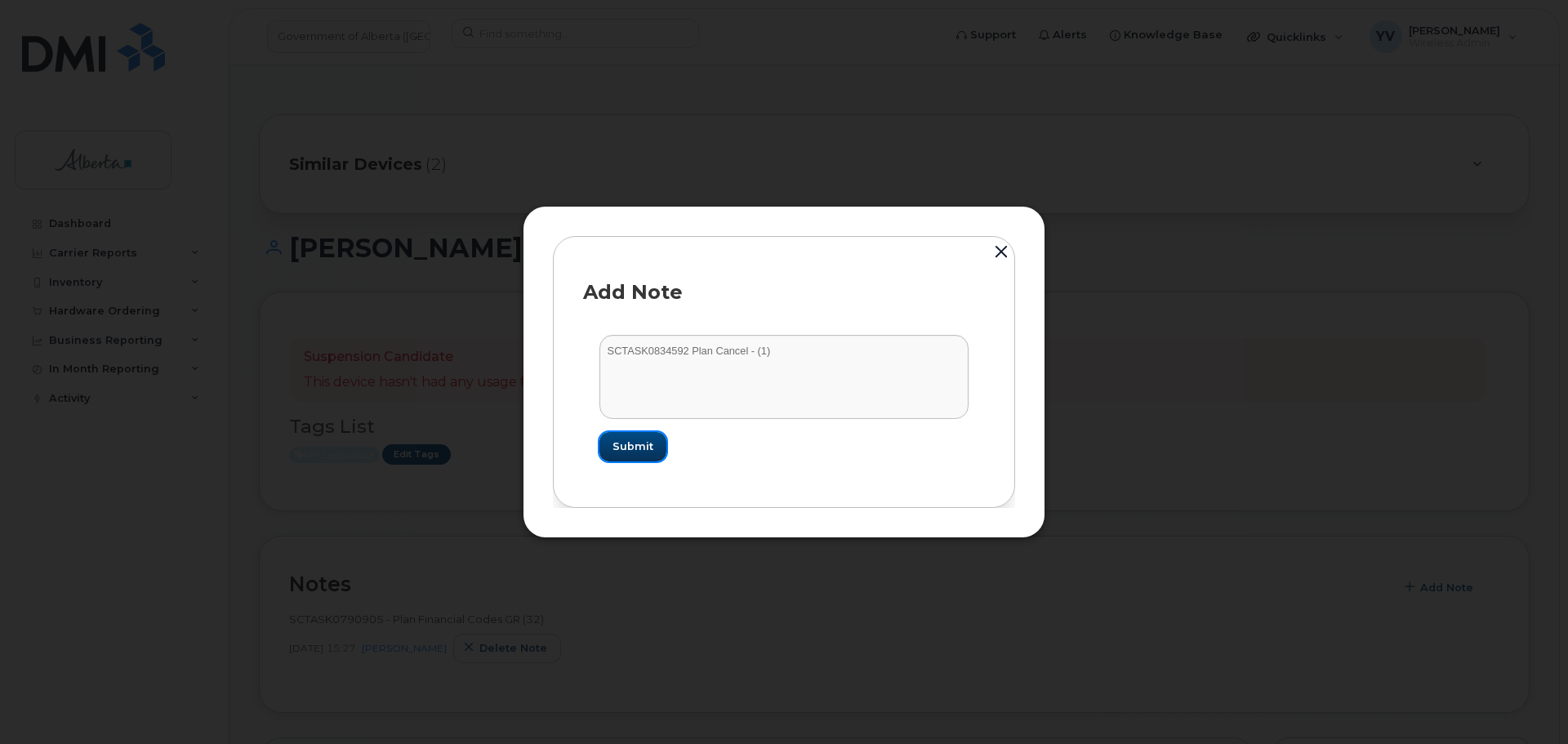
click at [626, 448] on span "Submit" at bounding box center [632, 445] width 41 height 15
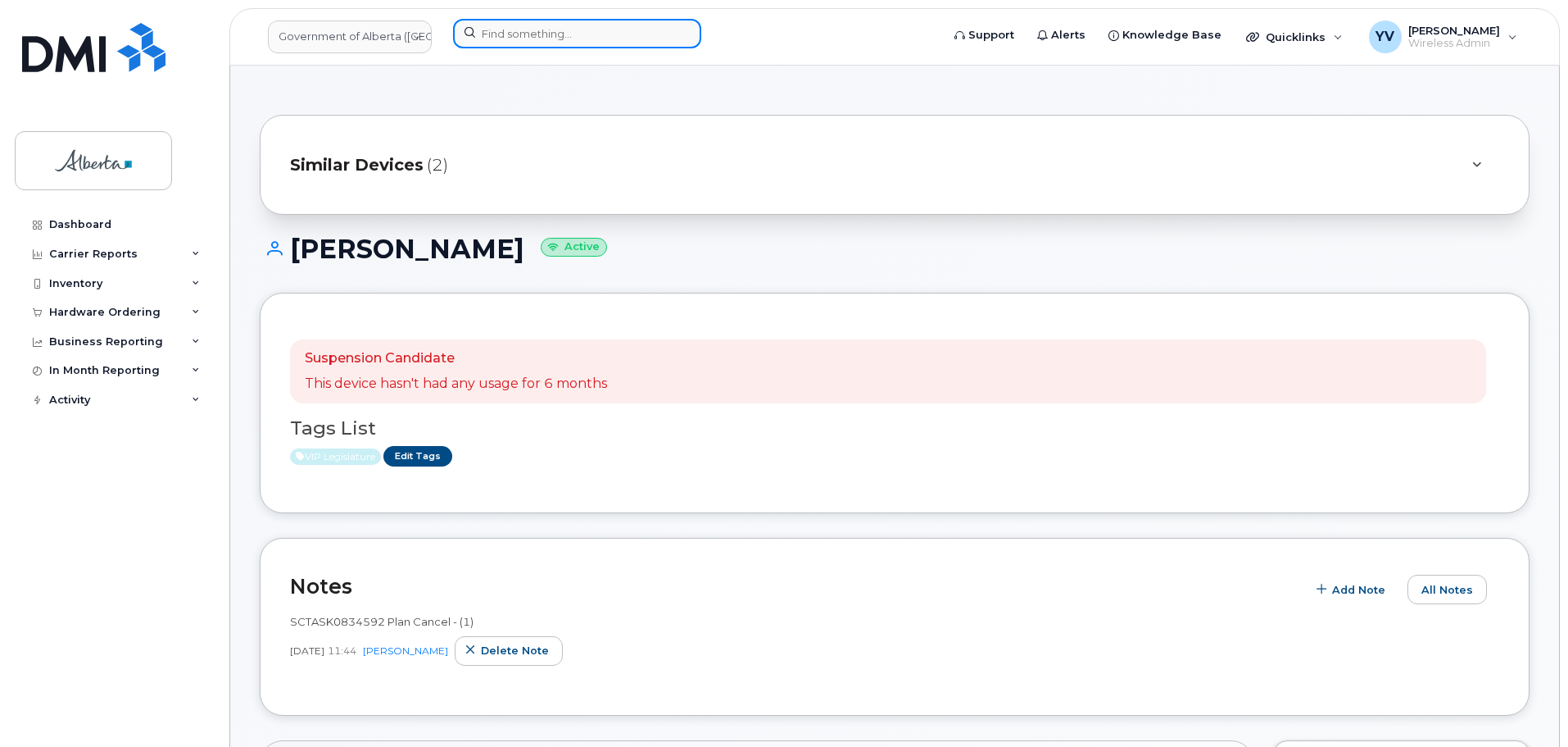
click at [503, 28] on input at bounding box center [577, 34] width 248 height 29
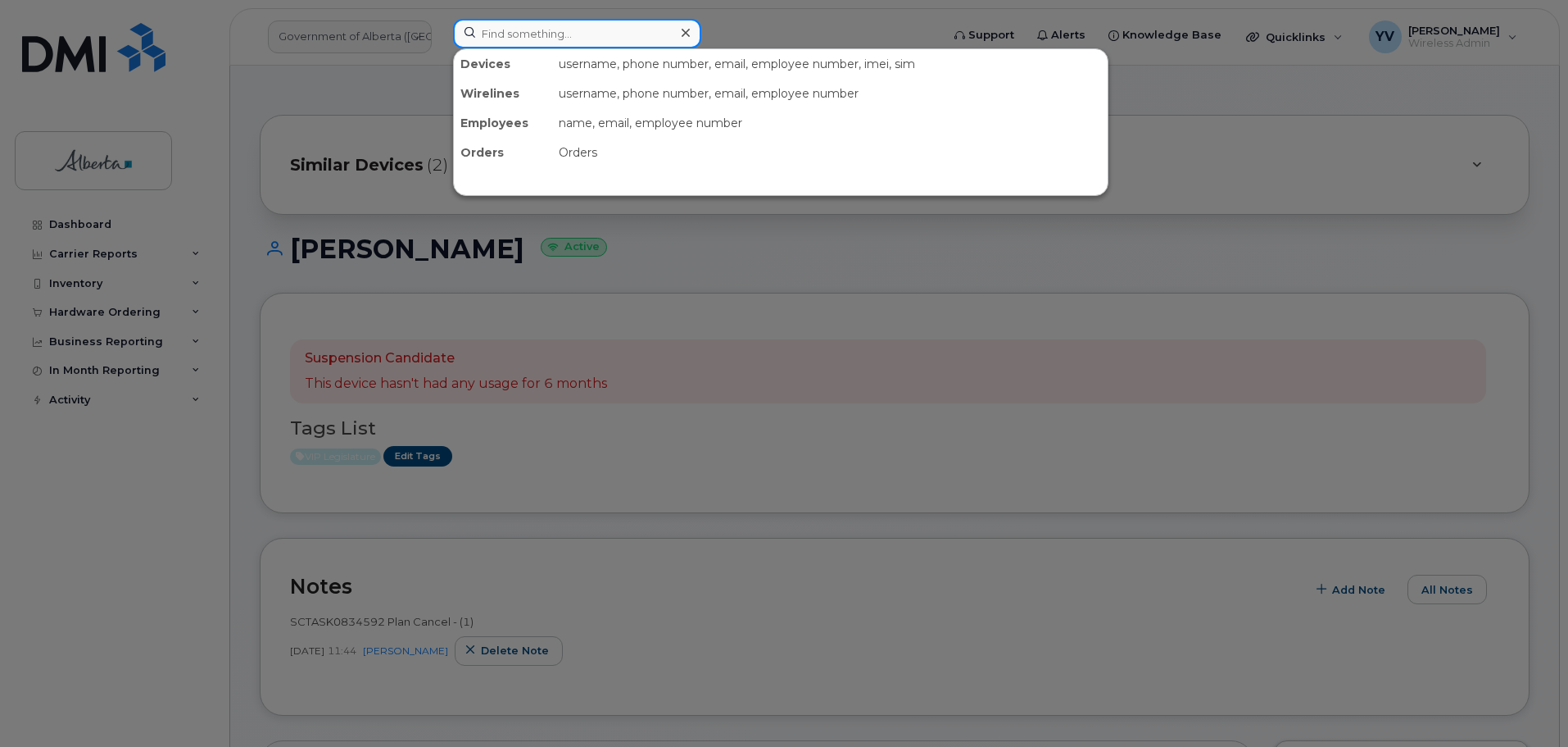
paste input "5873385372"
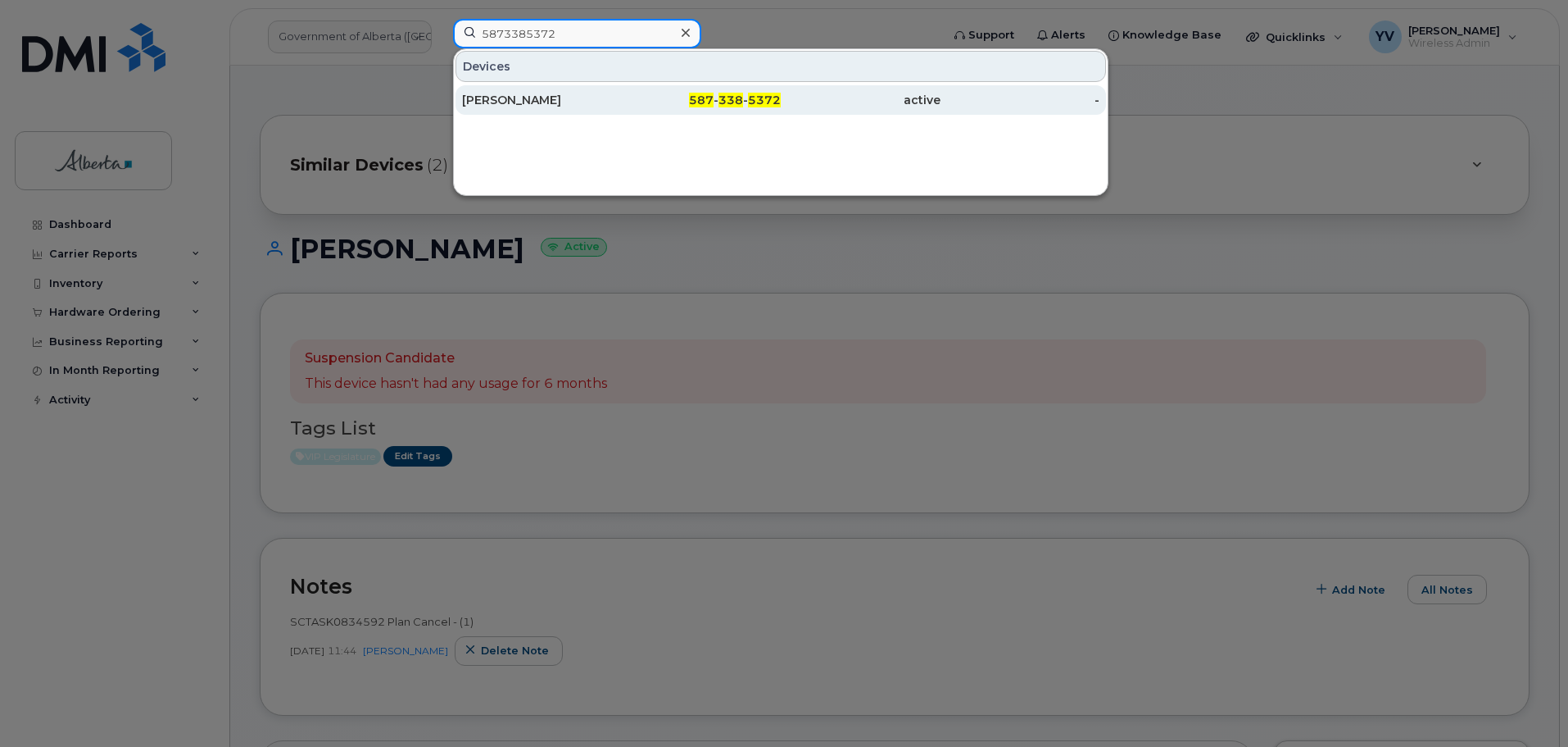
type input "5873385372"
click at [729, 100] on span "338" at bounding box center [730, 100] width 25 height 15
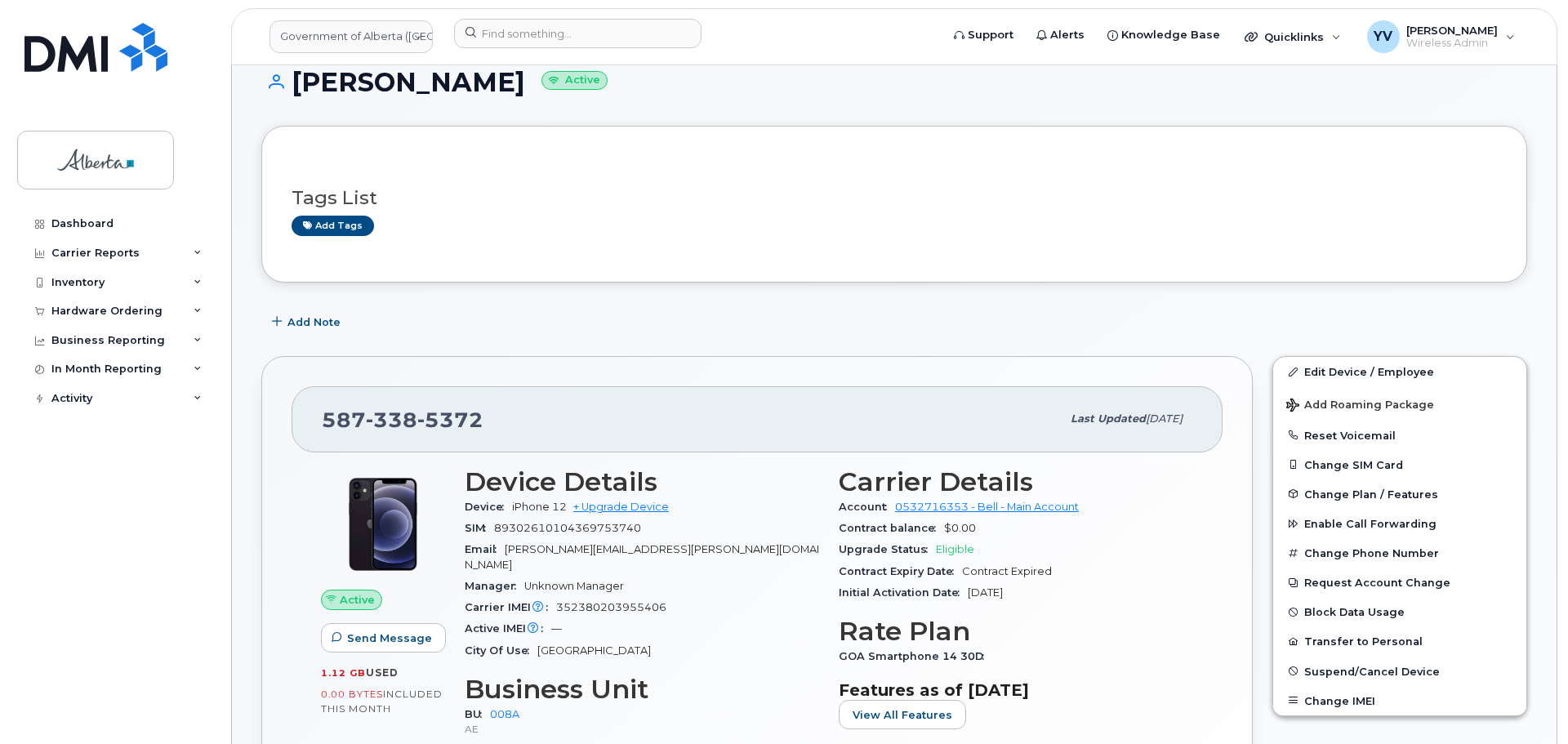
scroll to position [187, 0]
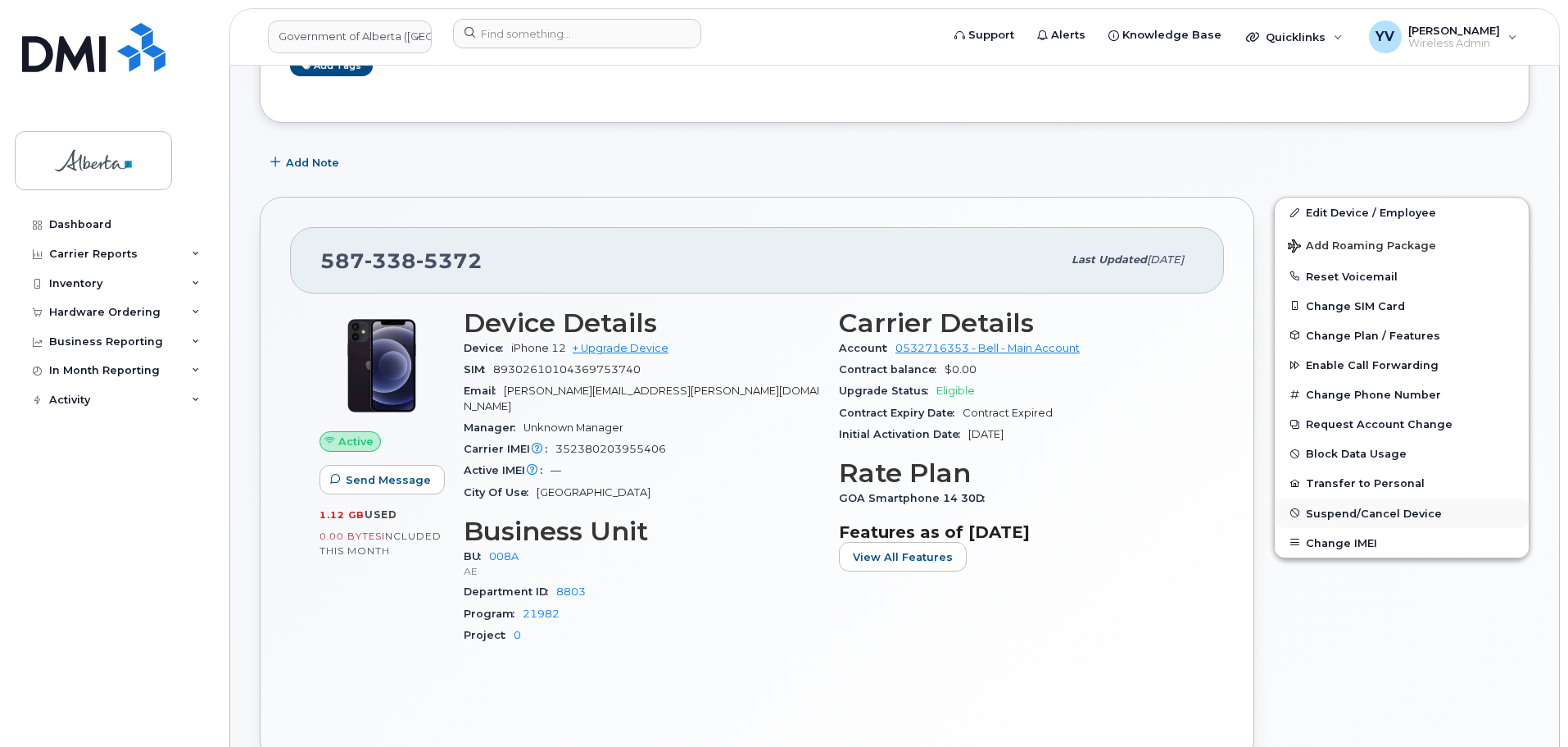
click at [1346, 507] on span "Suspend/Cancel Device" at bounding box center [1374, 513] width 136 height 13
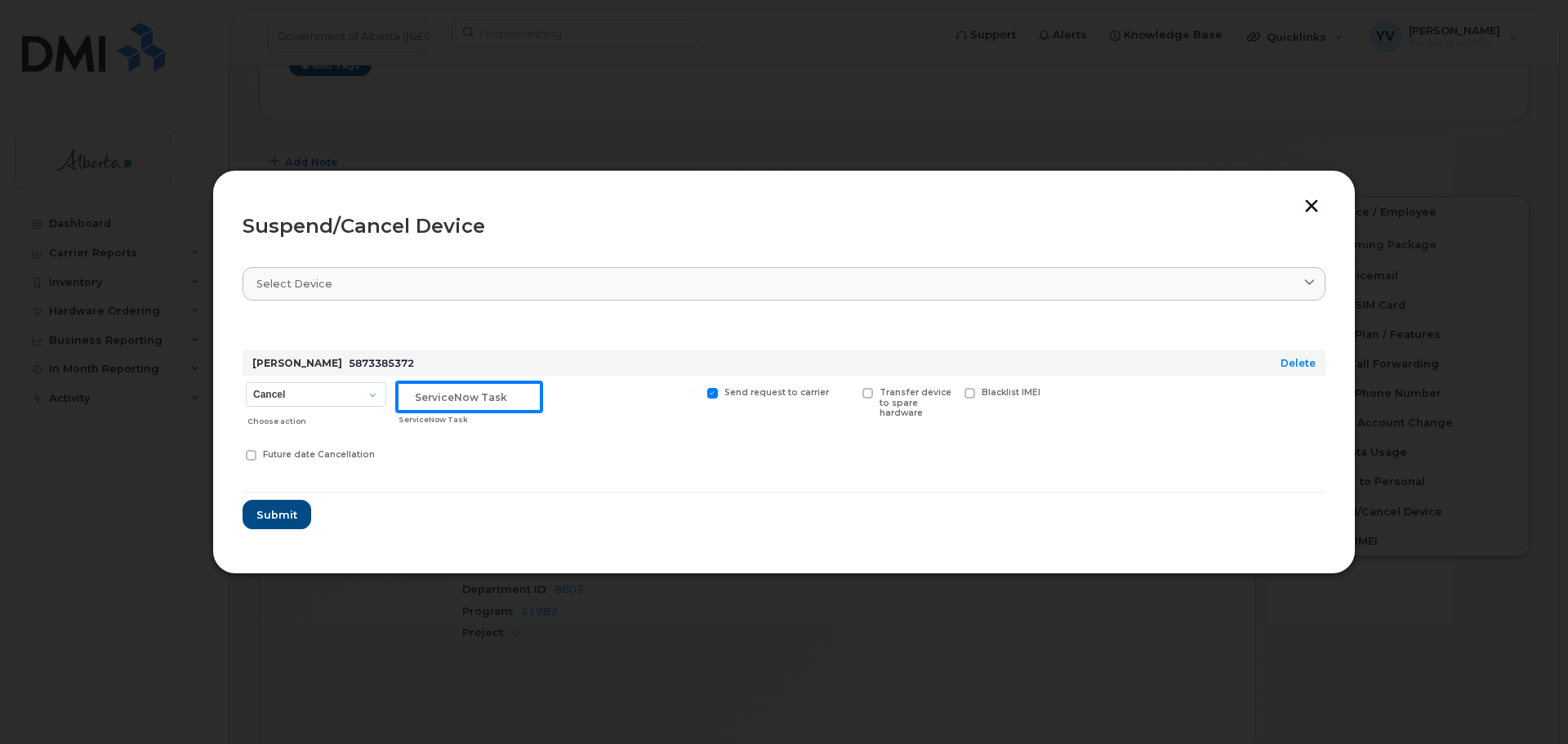
click at [416, 394] on input "text" at bounding box center [469, 396] width 145 height 29
paste input "SCTASK0834584"
type input "SCTASK0834584 Cancel"
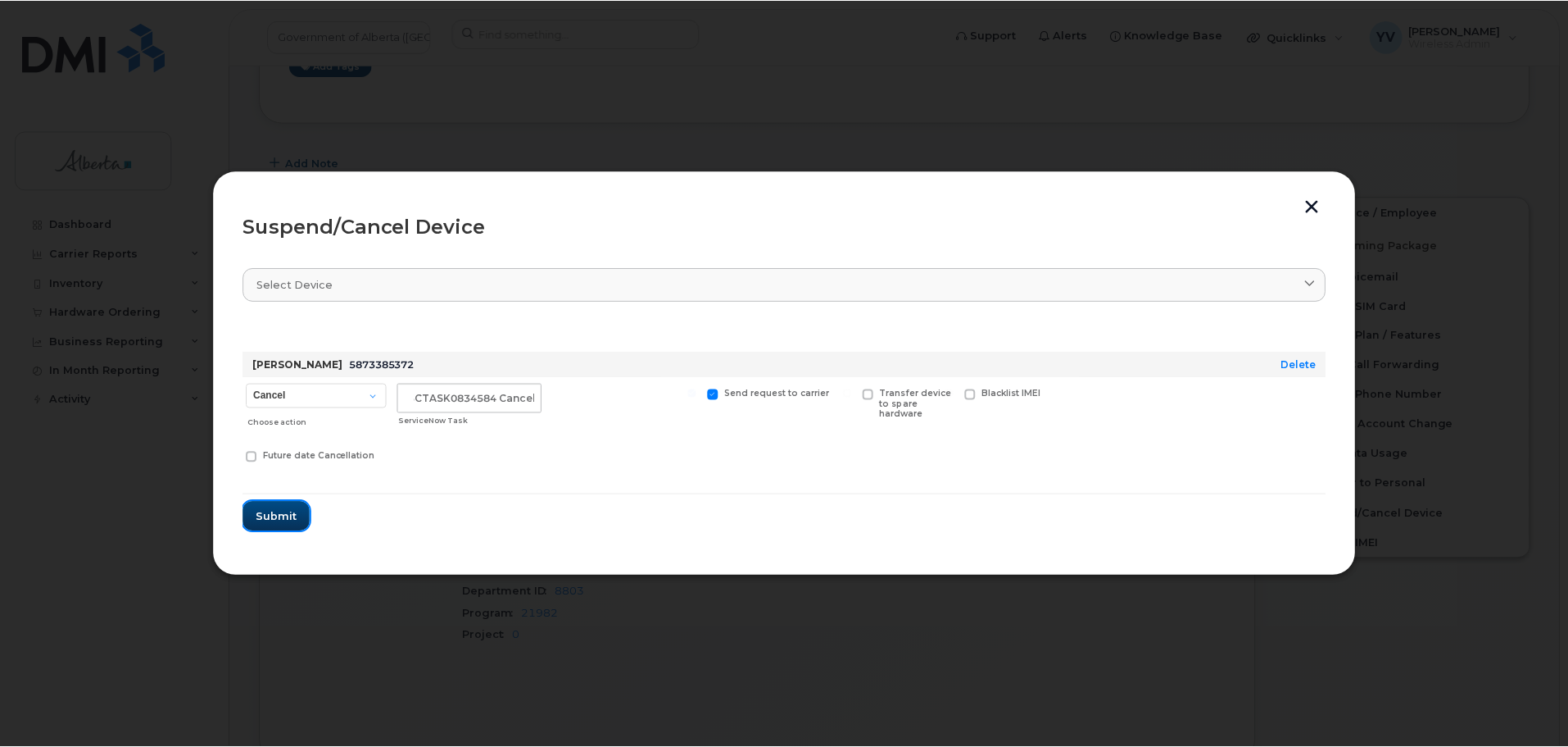
scroll to position [0, 0]
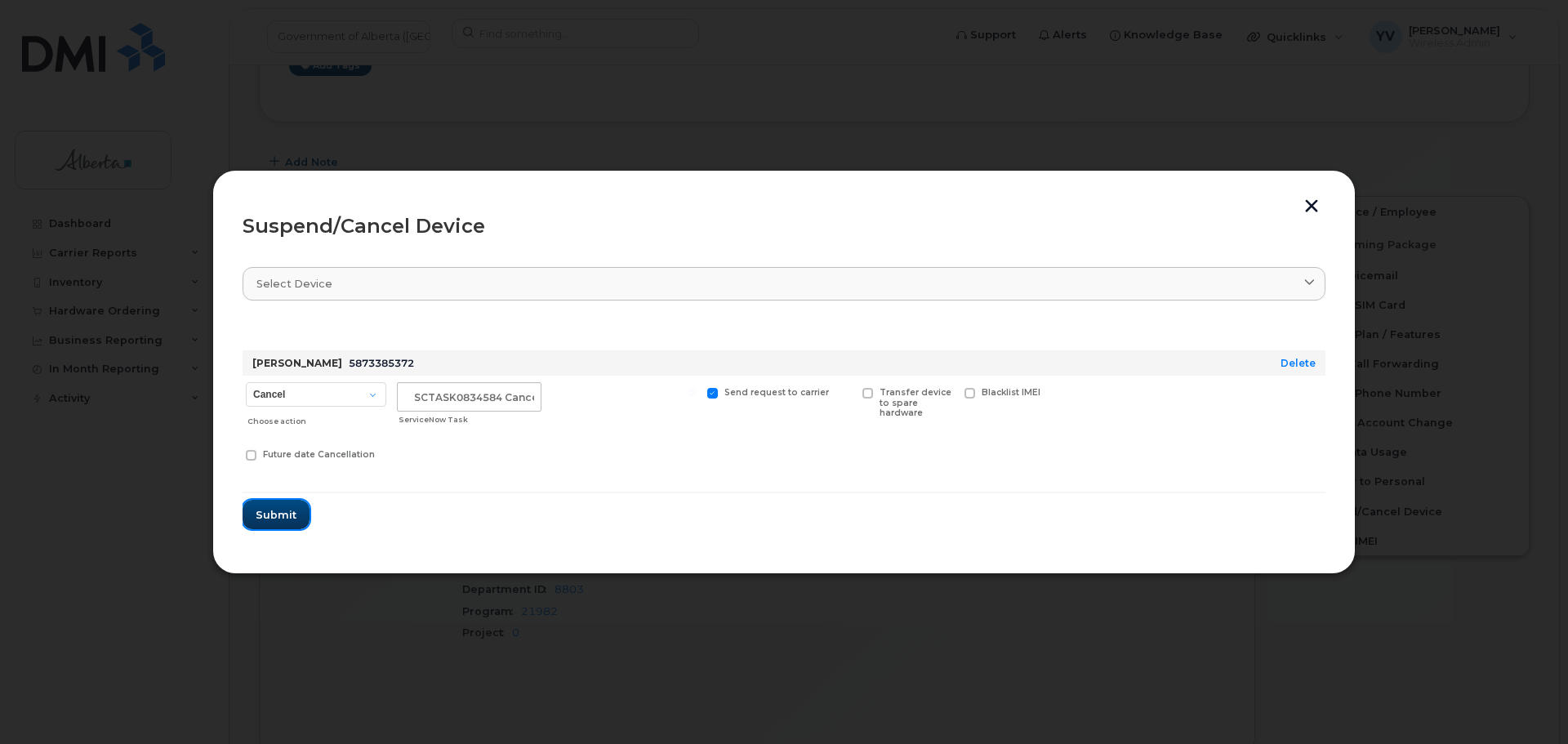
click at [268, 504] on button "Submit" at bounding box center [276, 514] width 67 height 29
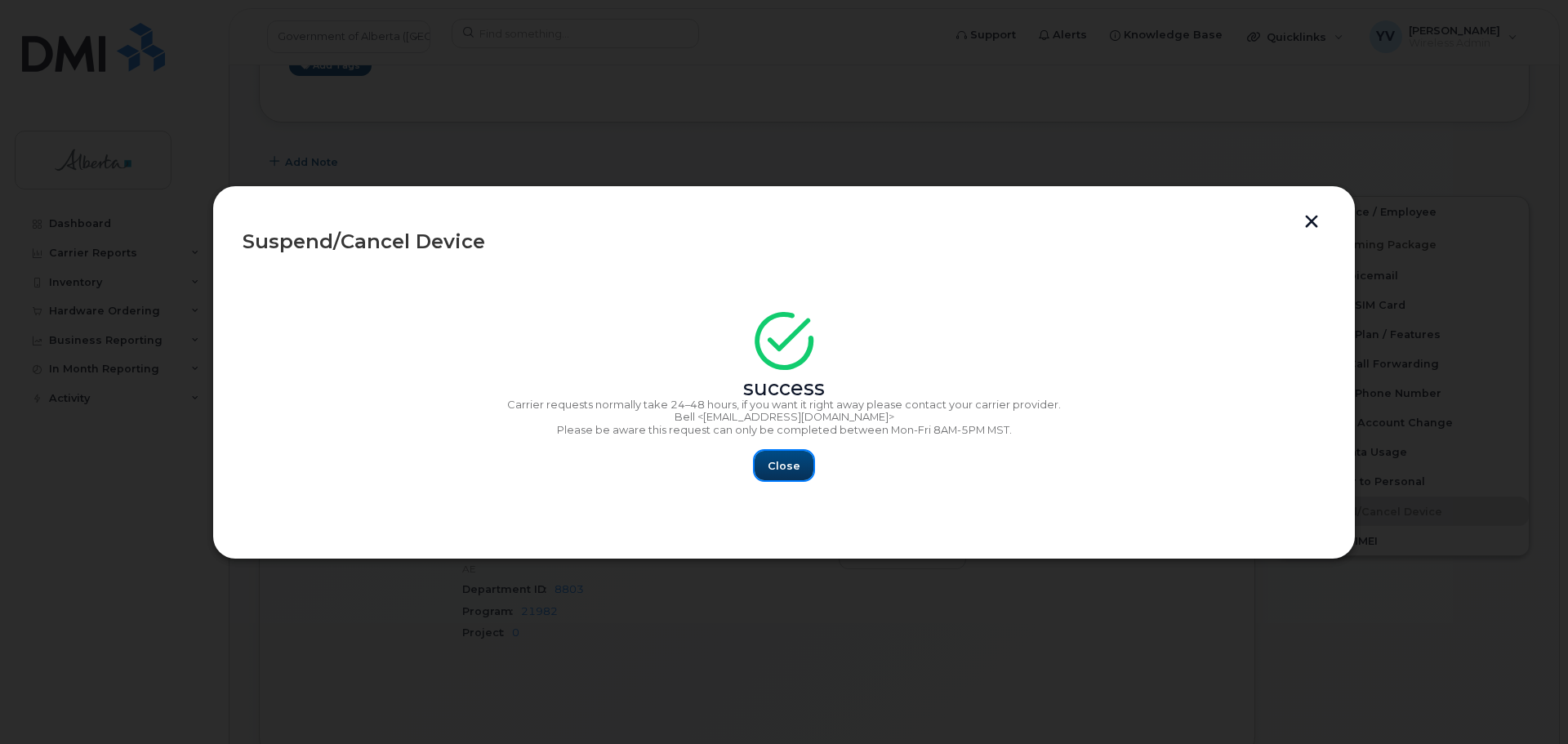
click at [800, 469] on button "Close" at bounding box center [783, 465] width 59 height 29
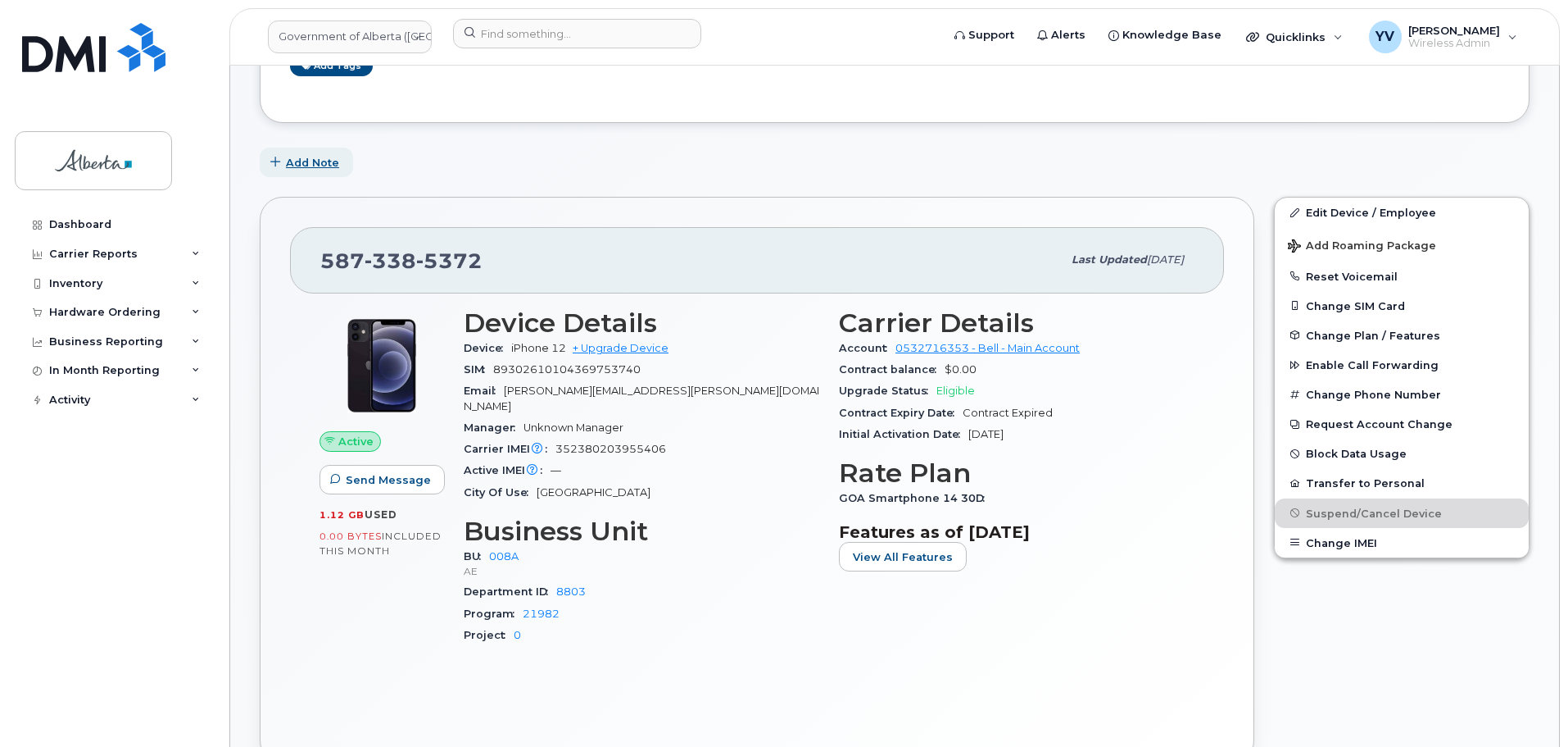
click at [311, 157] on span "Add Note" at bounding box center [313, 162] width 54 height 15
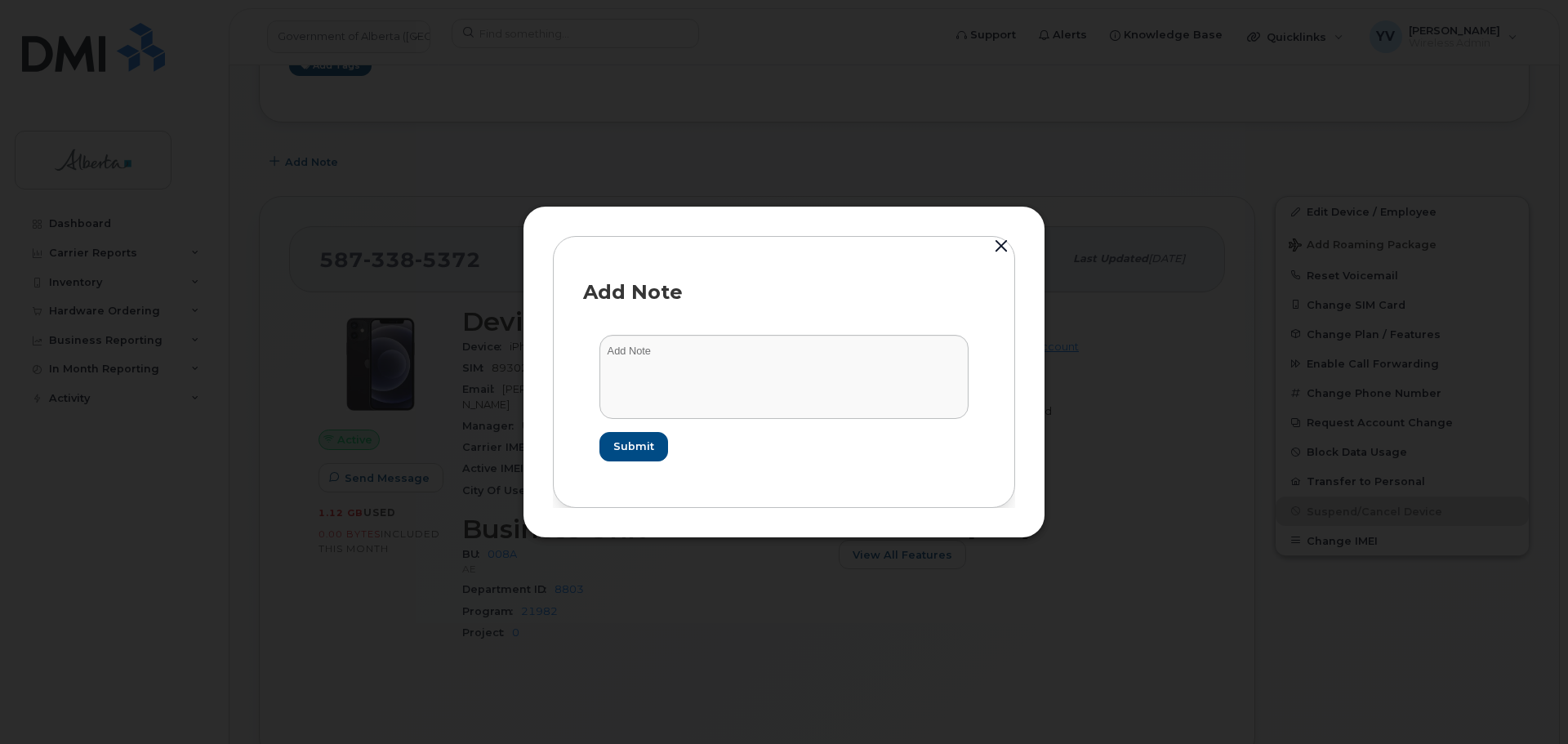
click at [598, 352] on form "Submit" at bounding box center [784, 397] width 402 height 158
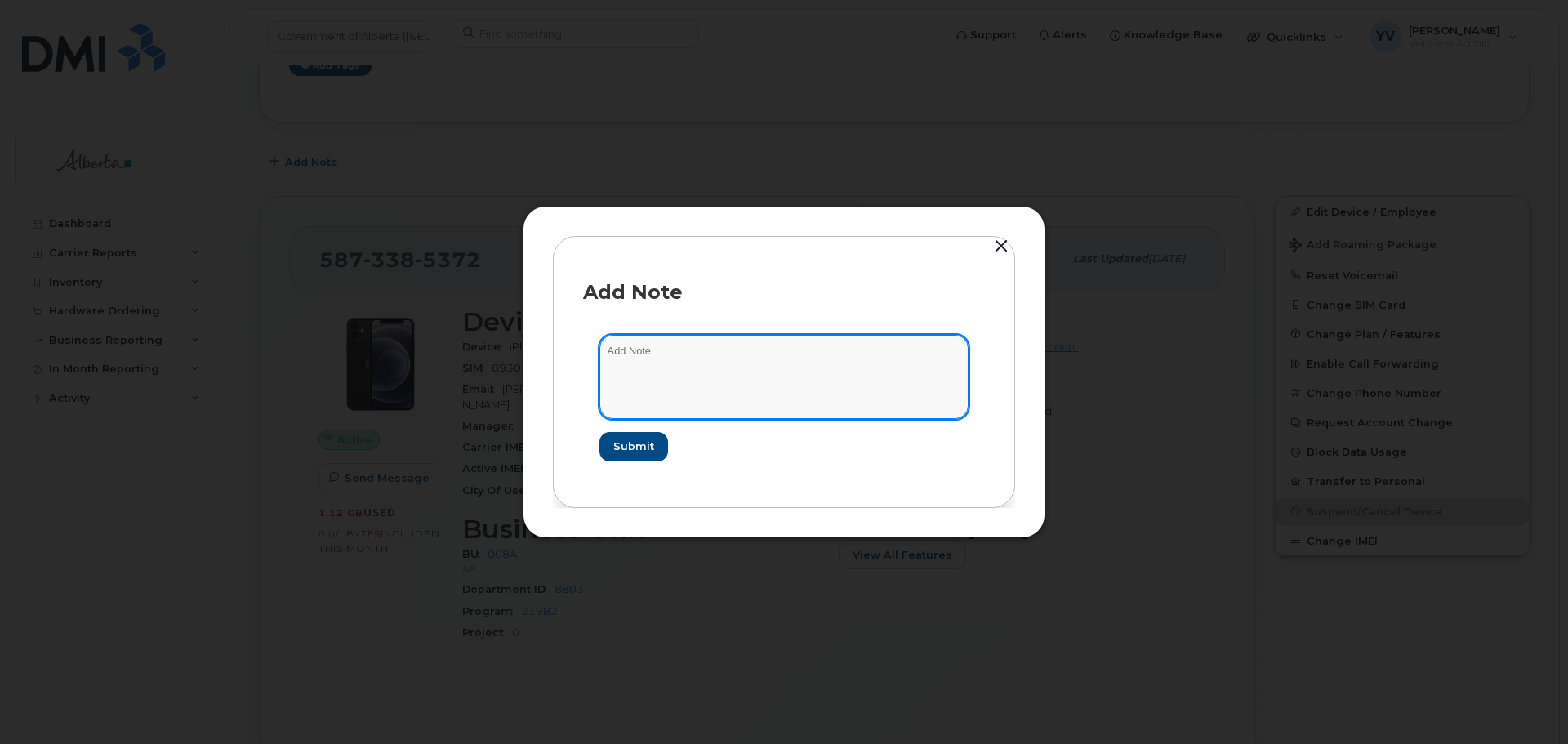
click at [653, 348] on textarea at bounding box center [784, 377] width 369 height 83
paste textarea "SCTASK0834584"
paste textarea "Plan Cancel - (1)"
type textarea "SCTASK0834584 Plan Cancel - (1)"
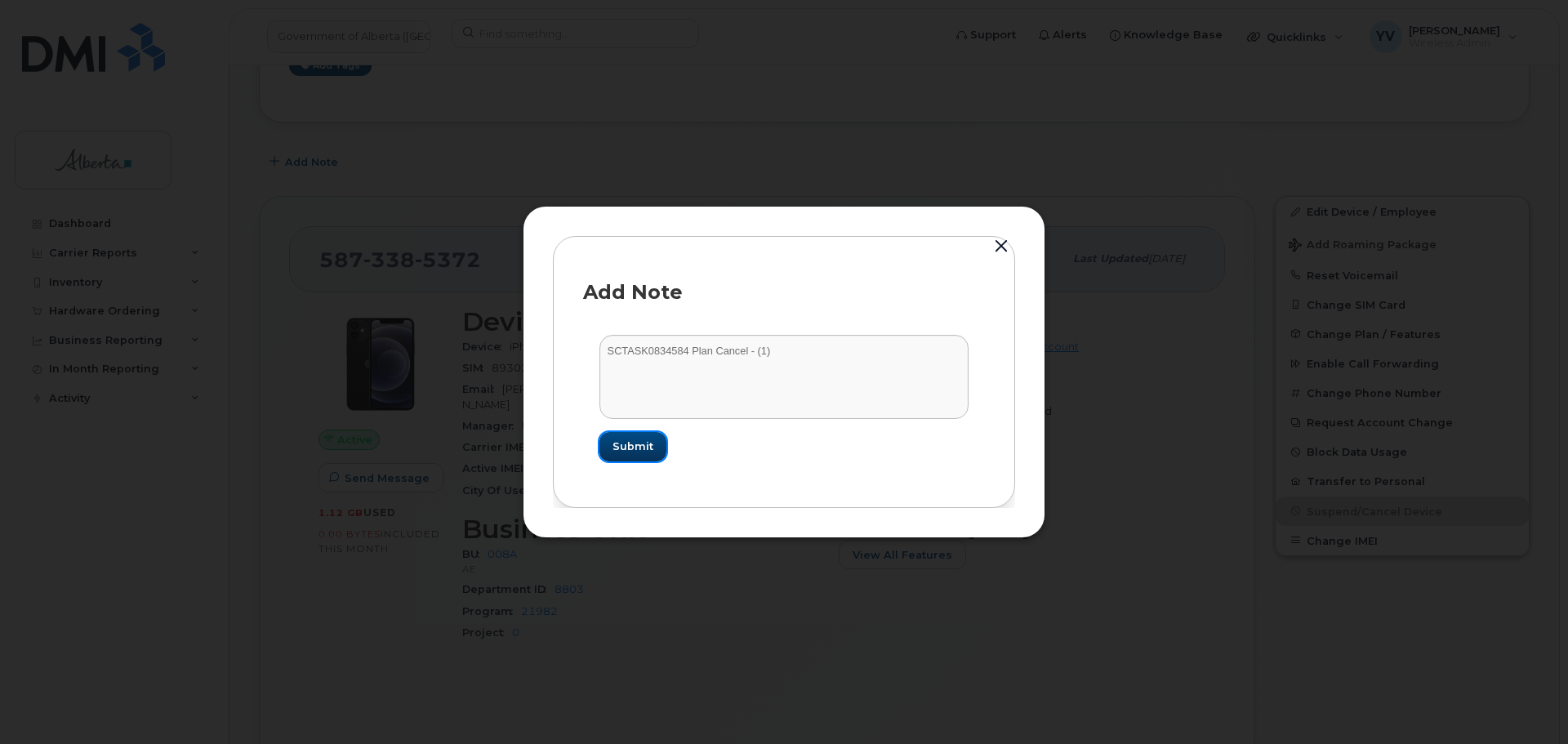
click at [623, 451] on span "Submit" at bounding box center [632, 445] width 41 height 15
